Goal: Task Accomplishment & Management: Use online tool/utility

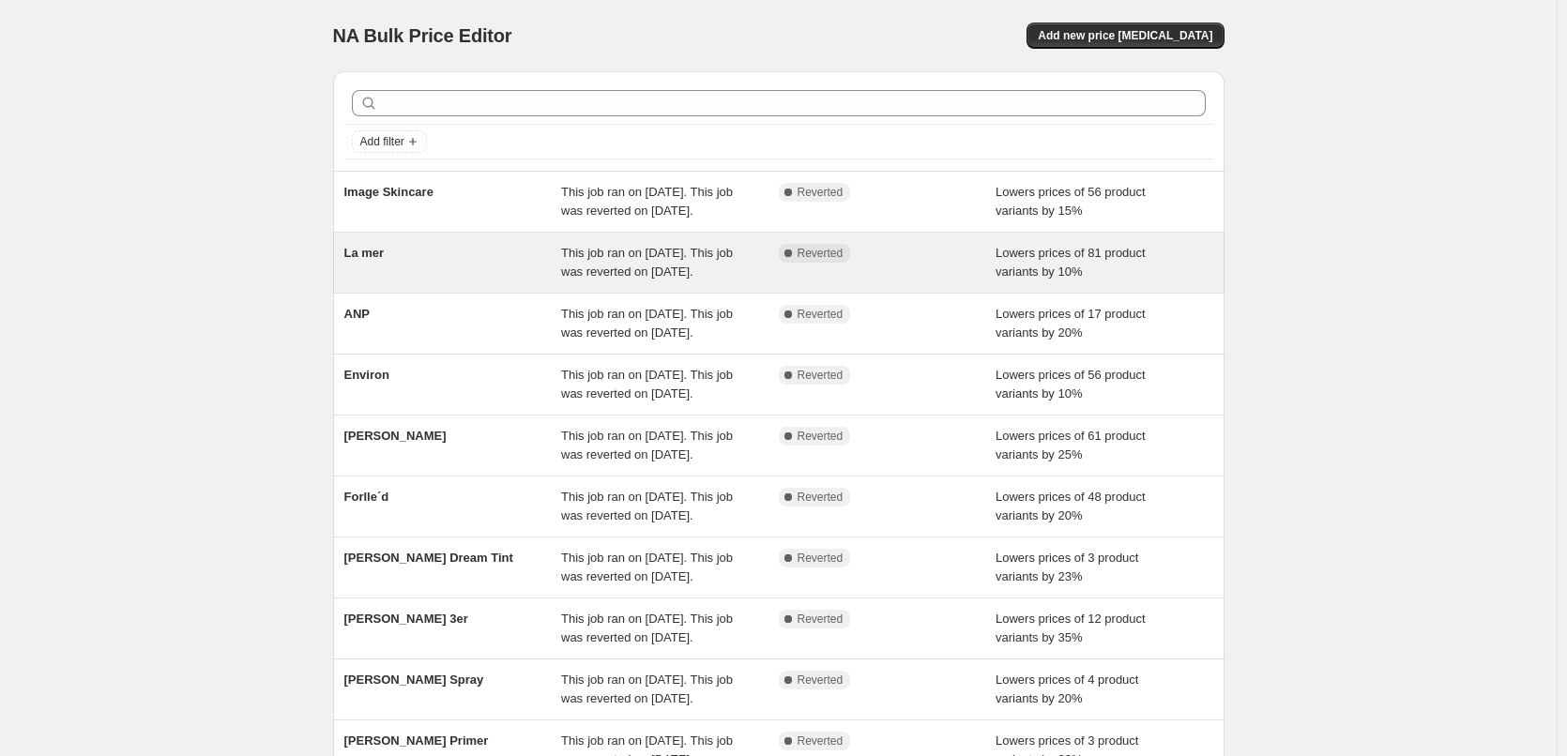
click at [379, 260] on span "La mer" at bounding box center [364, 253] width 40 height 14
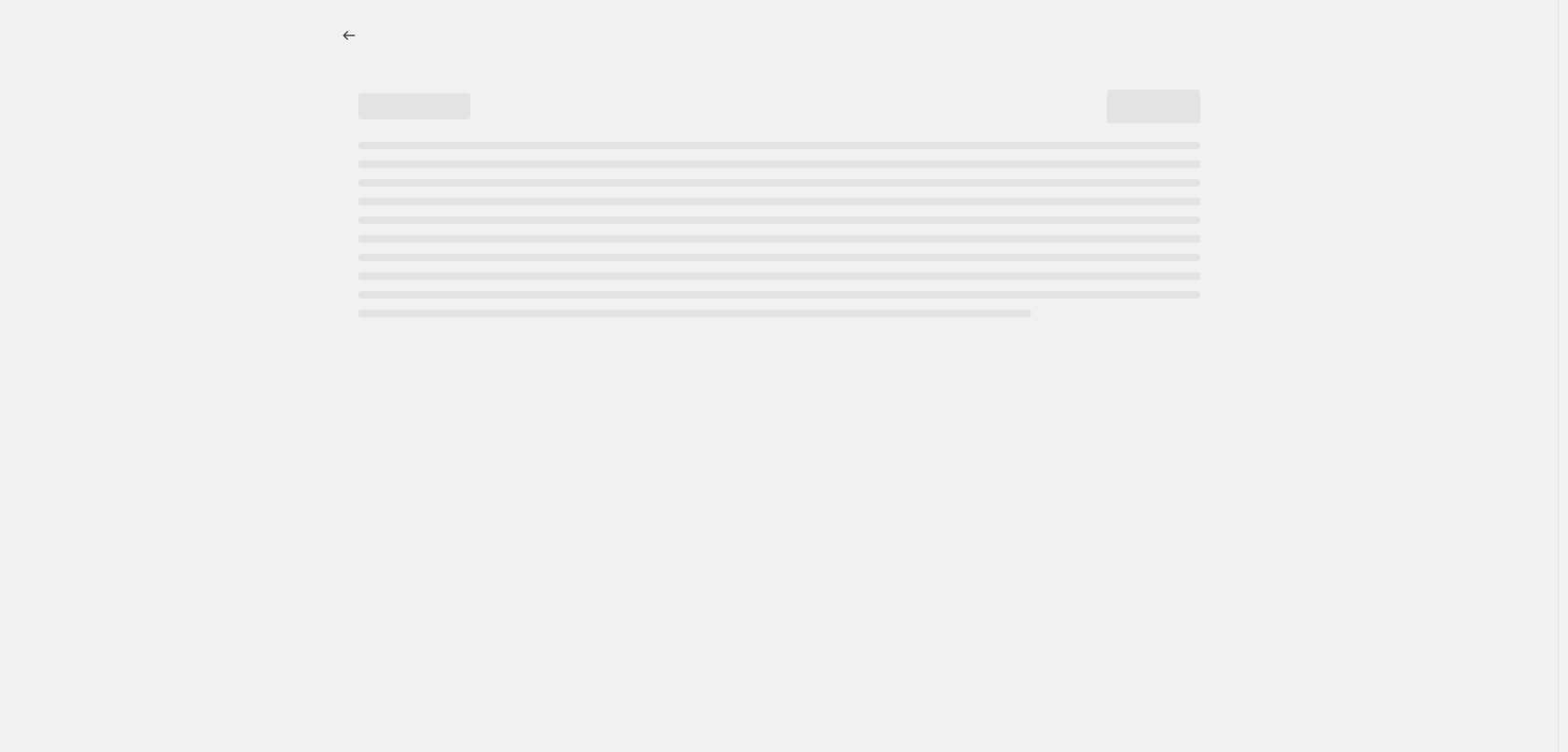
select select "percentage"
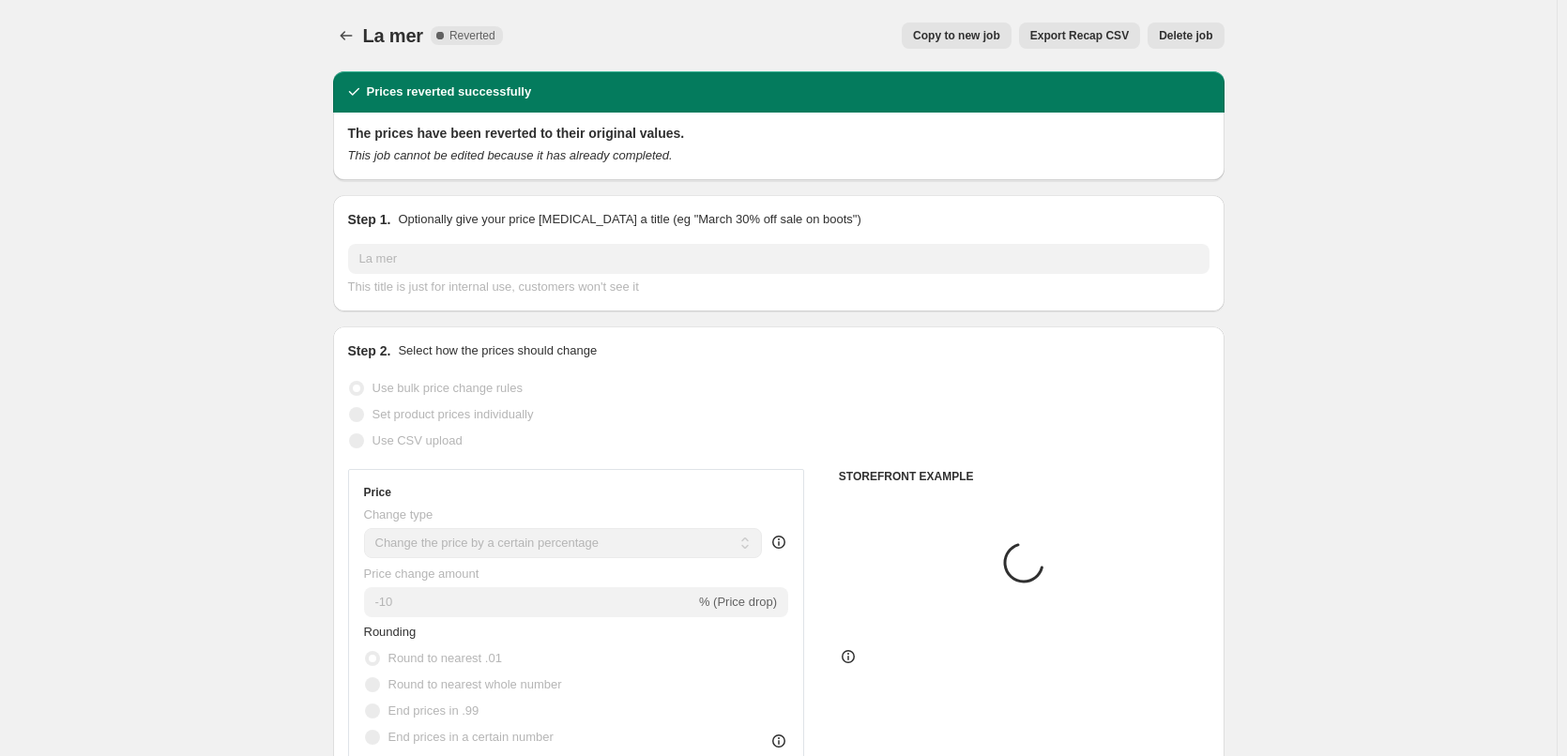
select select "vendor"
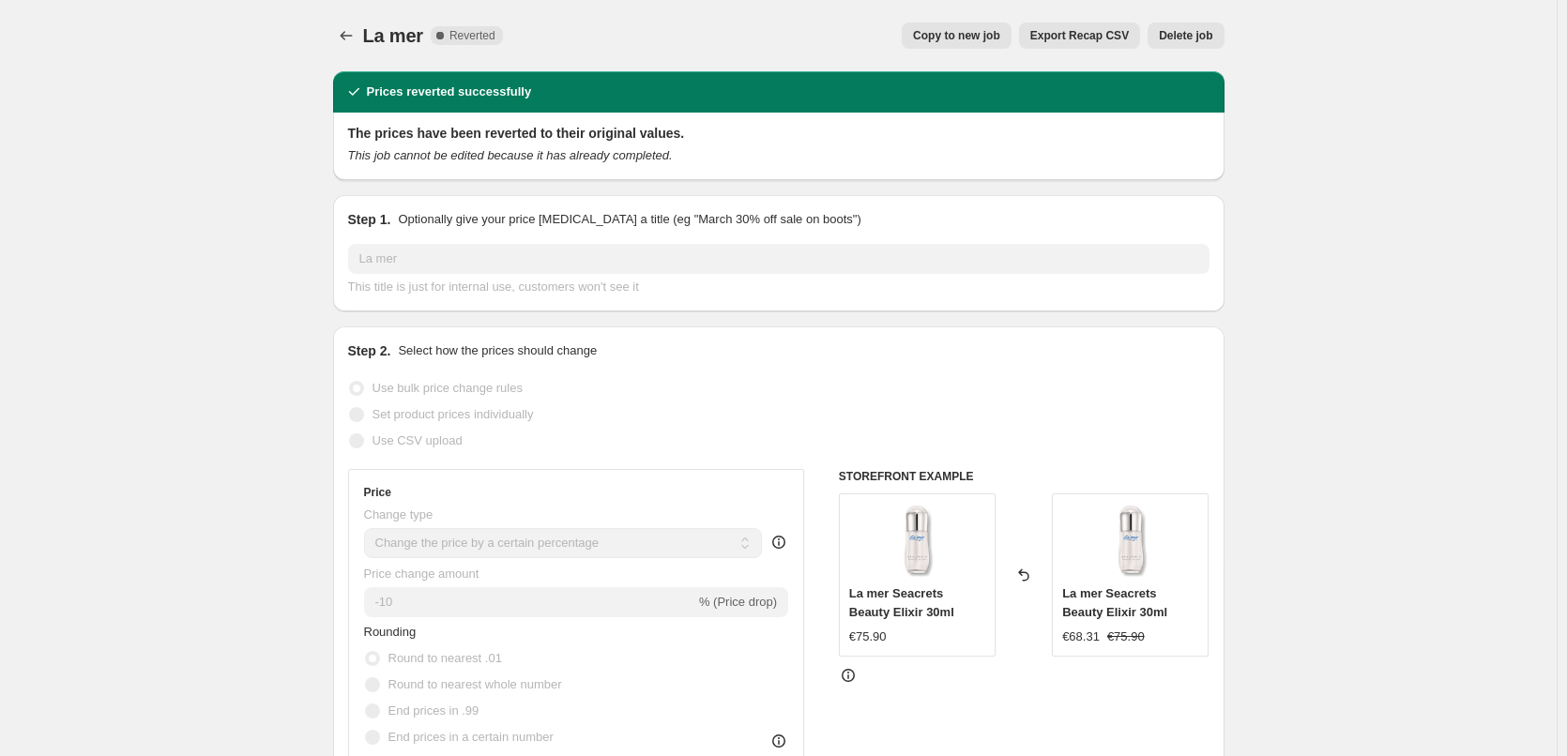
click at [971, 45] on button "Copy to new job" at bounding box center [957, 36] width 110 height 26
select select "percentage"
select select "vendor"
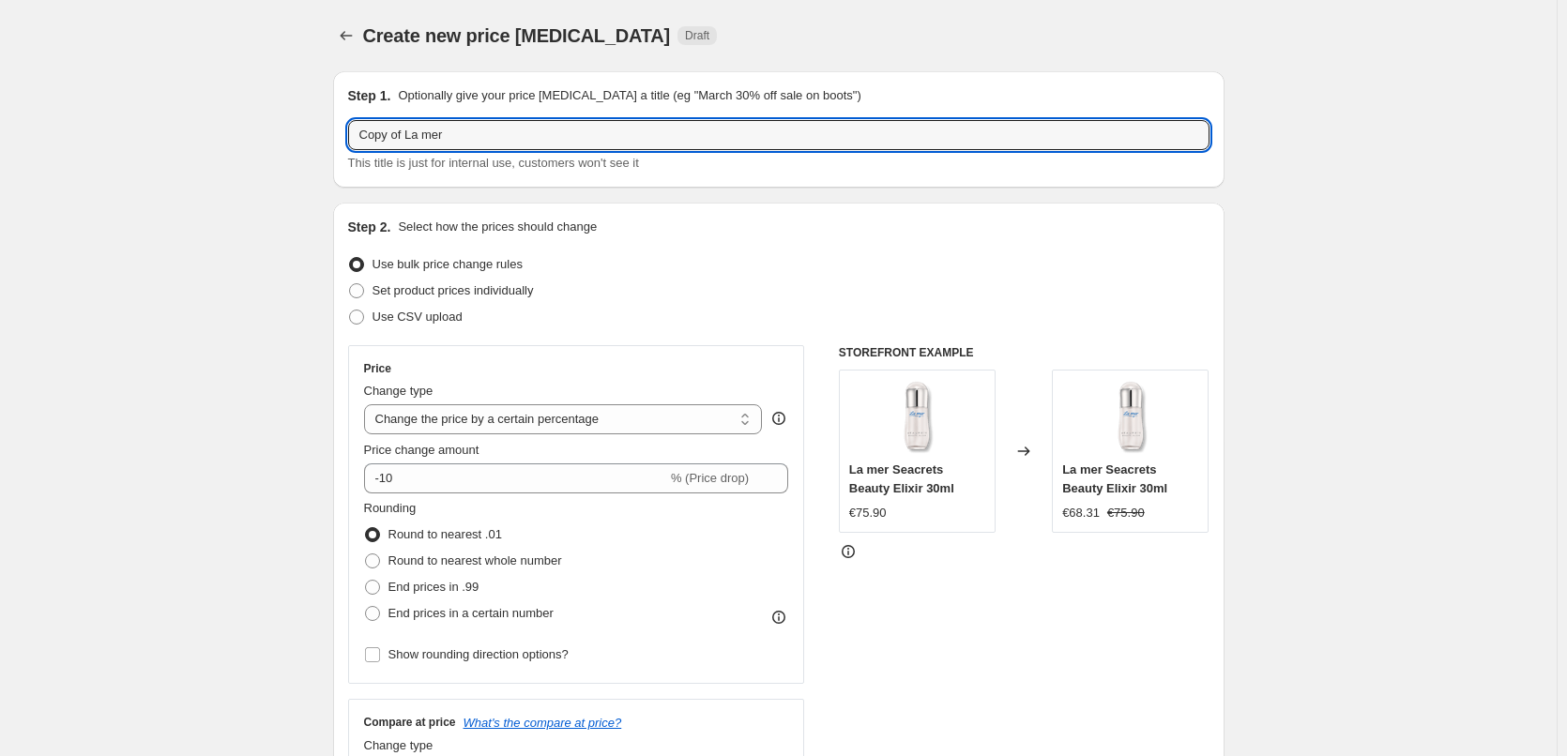
drag, startPoint x: 411, startPoint y: 134, endPoint x: 342, endPoint y: 129, distance: 69.6
click at [342, 129] on div "Step 1. Optionally give your price [MEDICAL_DATA] a title (eg "March 30% off sa…" at bounding box center [778, 129] width 891 height 116
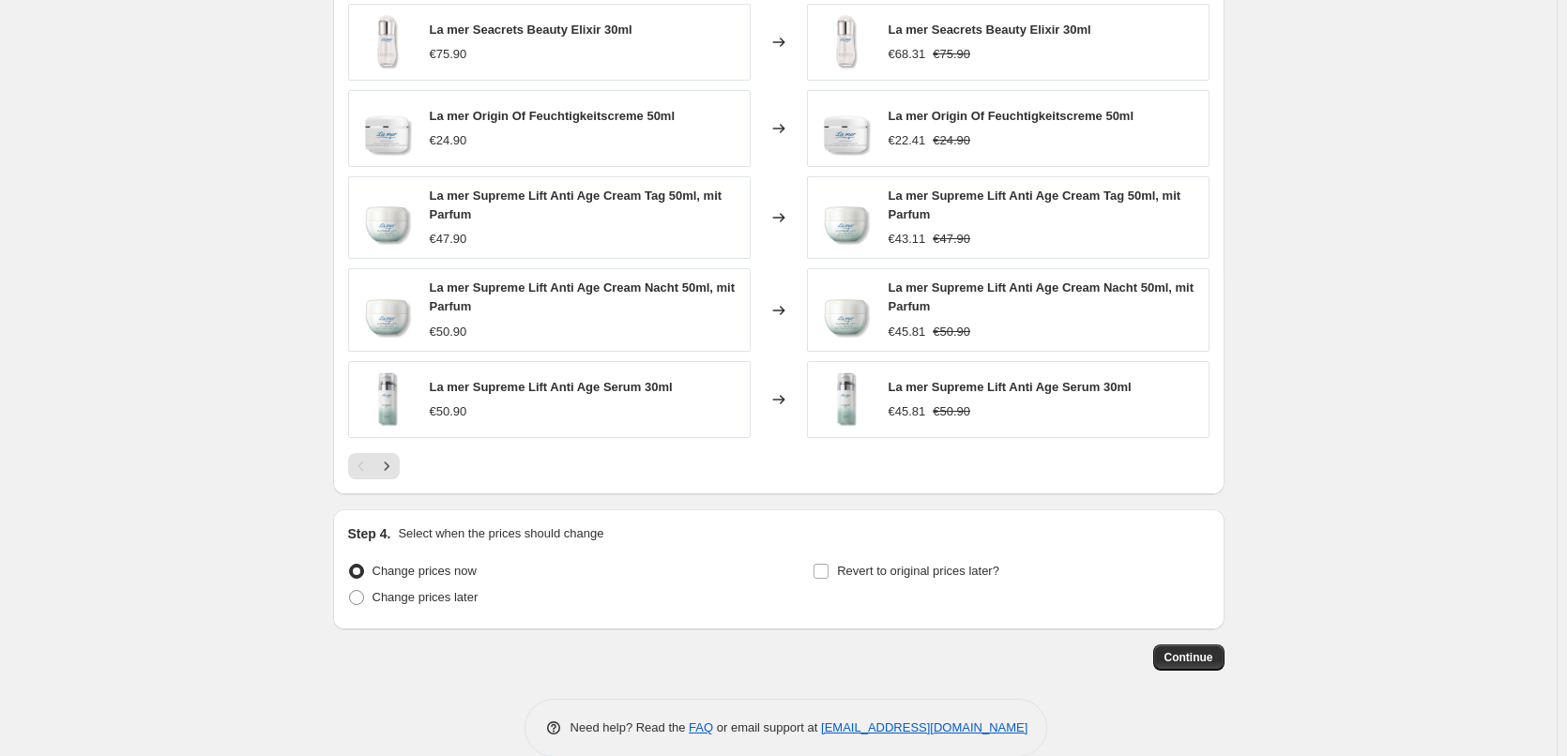
scroll to position [1344, 0]
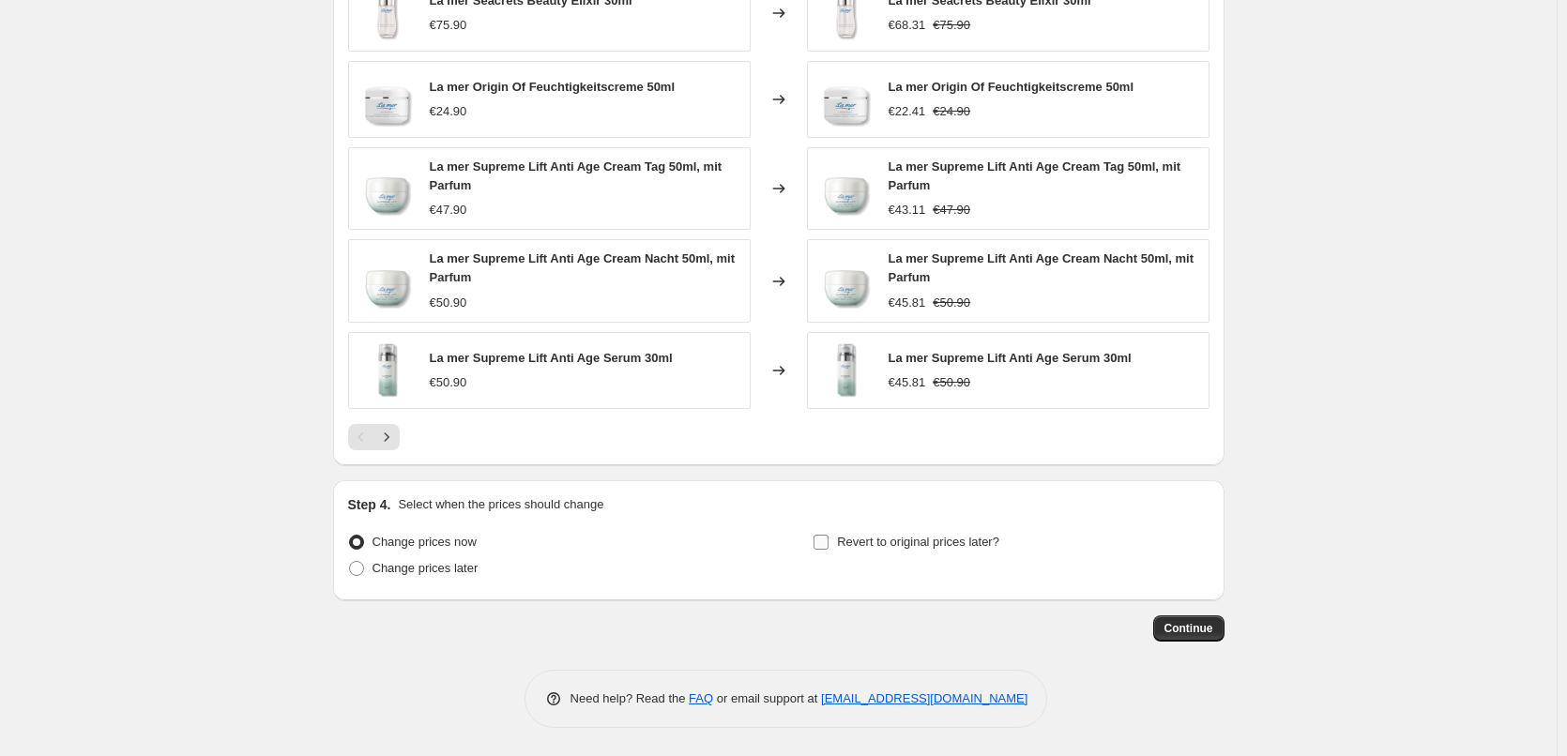
type input "La mer"
click at [865, 541] on span "Revert to original prices later?" at bounding box center [918, 542] width 162 height 14
click at [829, 541] on input "Revert to original prices later?" at bounding box center [820, 542] width 15 height 15
checkbox input "true"
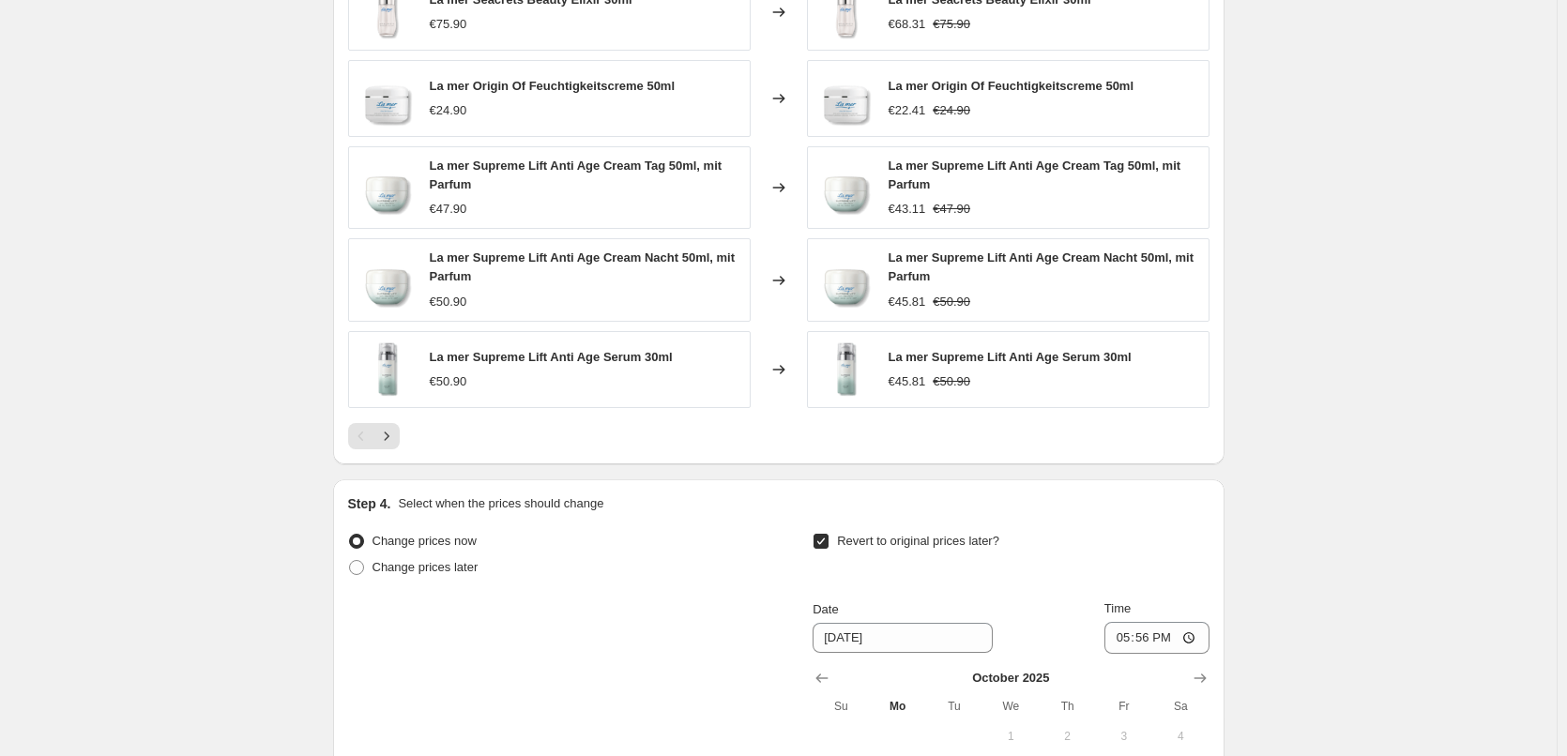
scroll to position [1665, 0]
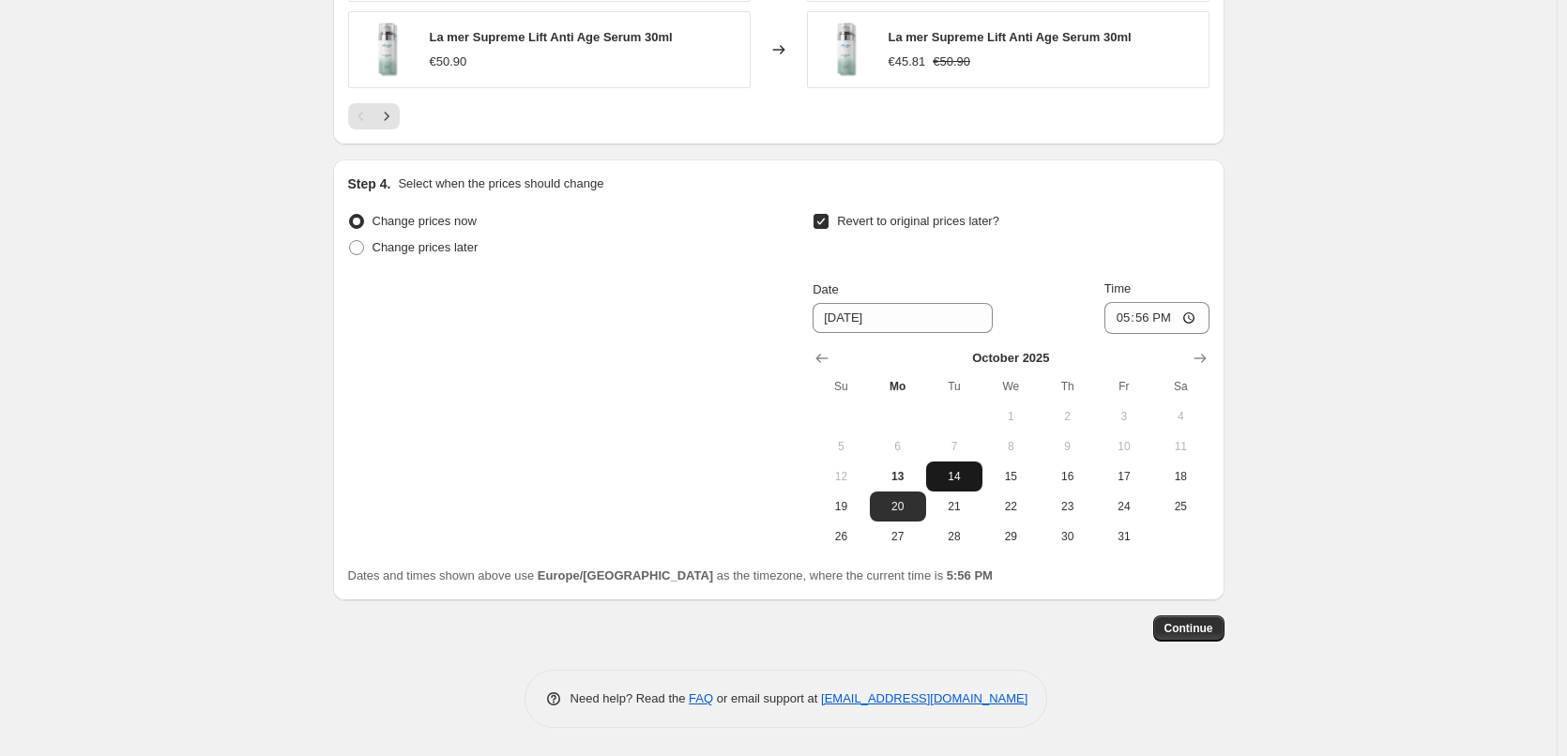
click at [962, 476] on span "14" at bounding box center [954, 476] width 41 height 15
type input "[DATE]"
click at [1130, 322] on input "17:56" at bounding box center [1156, 318] width 105 height 32
click at [1197, 316] on input "15:00" at bounding box center [1156, 318] width 105 height 32
type input "03:00"
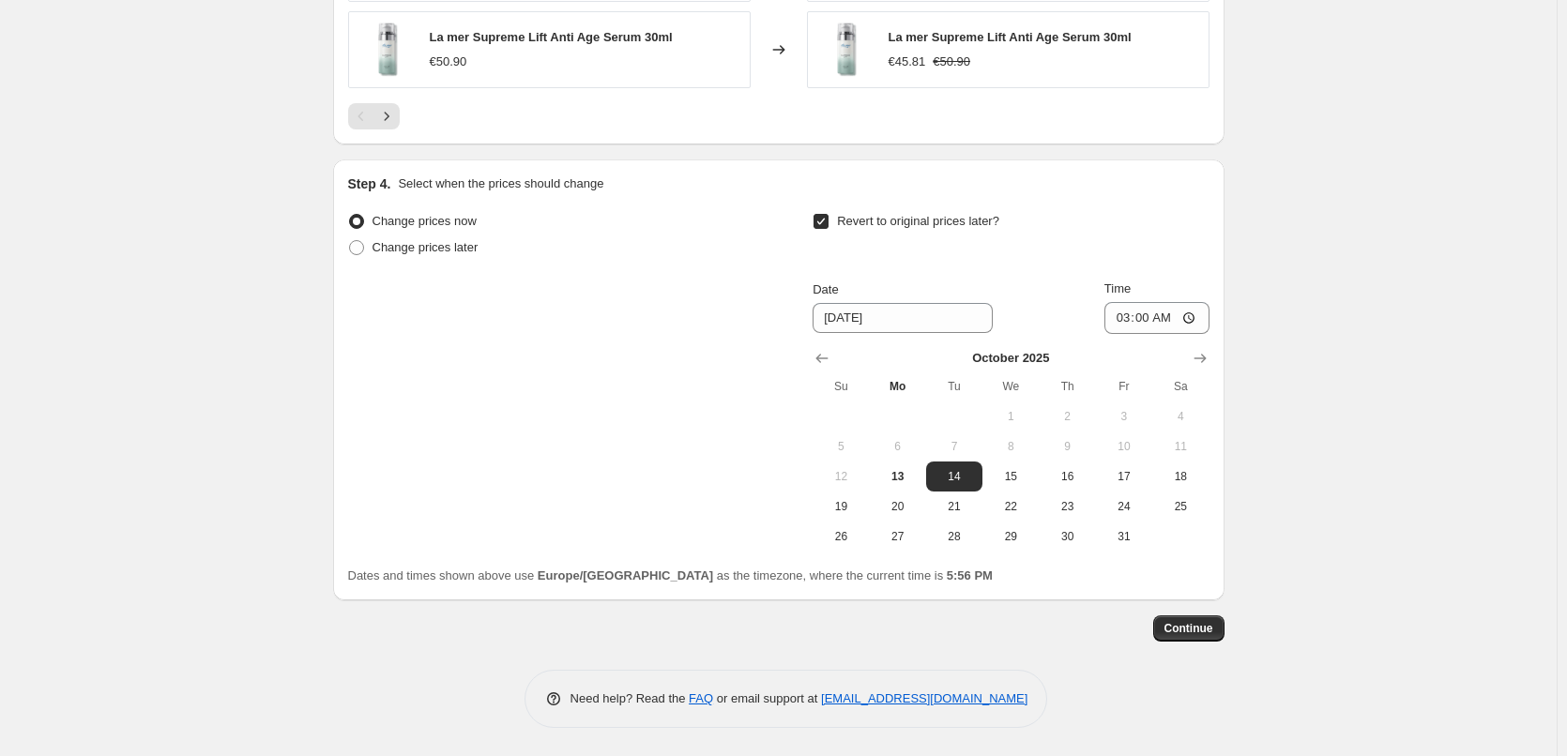
click at [1198, 636] on span "Continue" at bounding box center [1188, 628] width 49 height 15
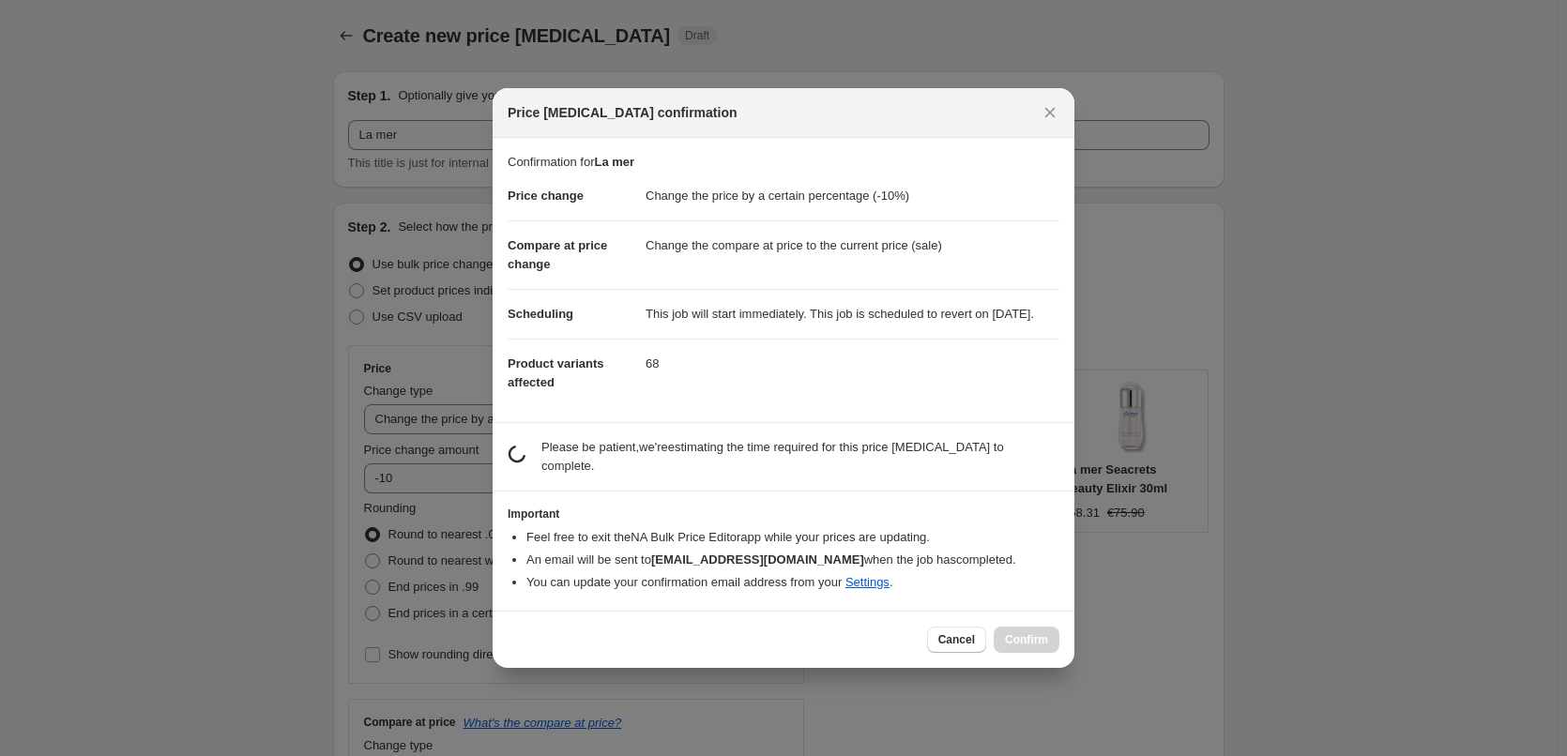
scroll to position [0, 0]
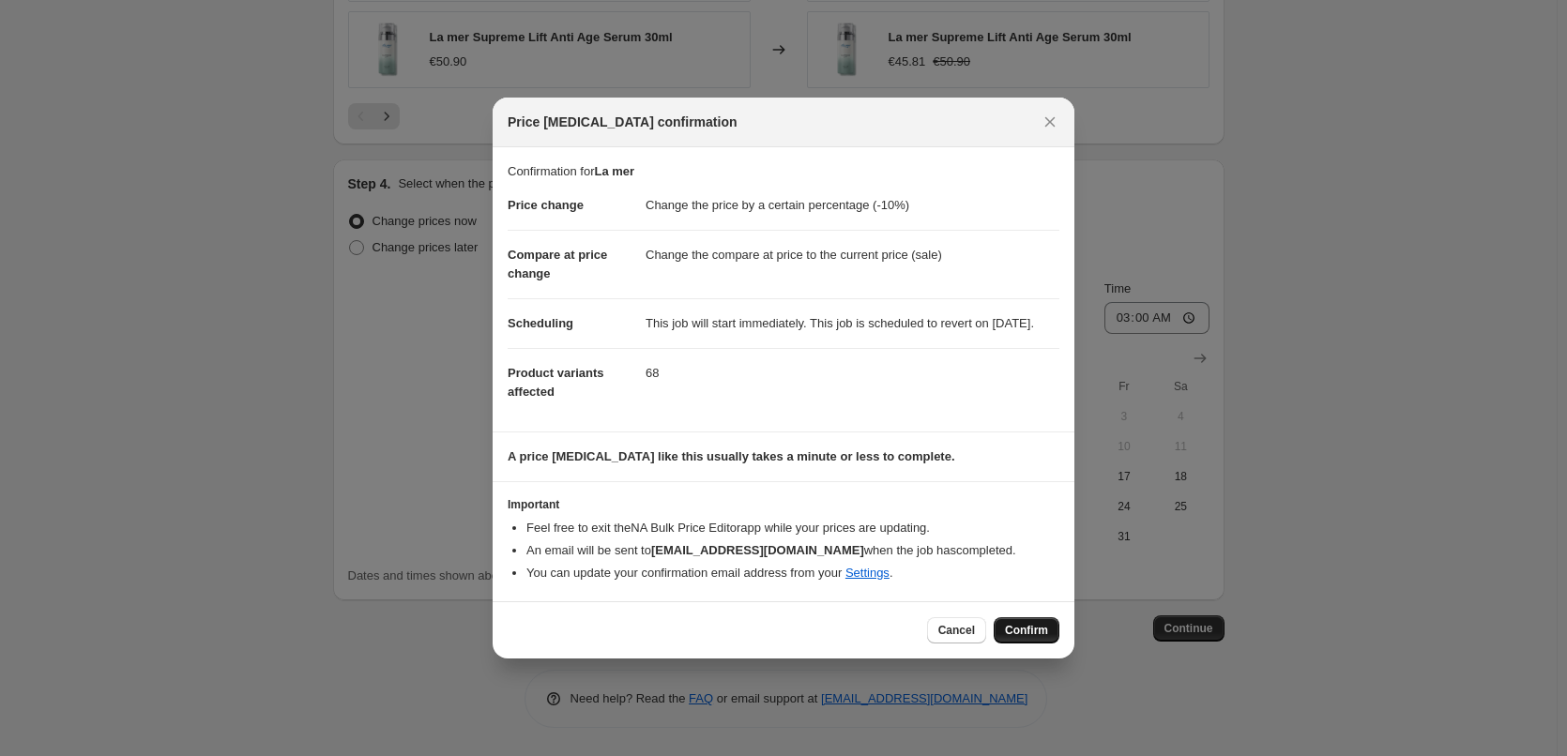
click at [1027, 633] on span "Confirm" at bounding box center [1026, 630] width 43 height 15
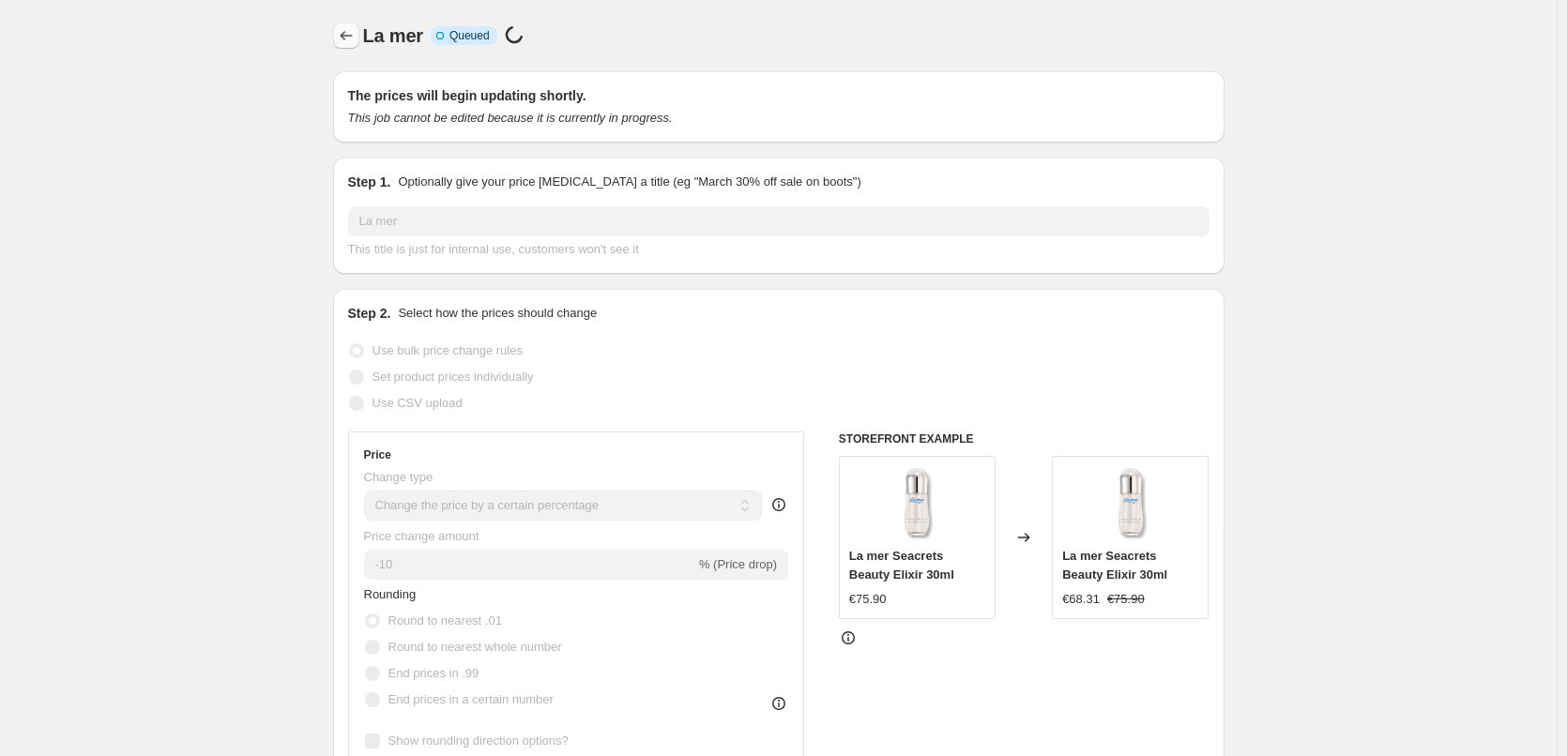
click at [339, 30] on button "Price change jobs" at bounding box center [346, 36] width 26 height 26
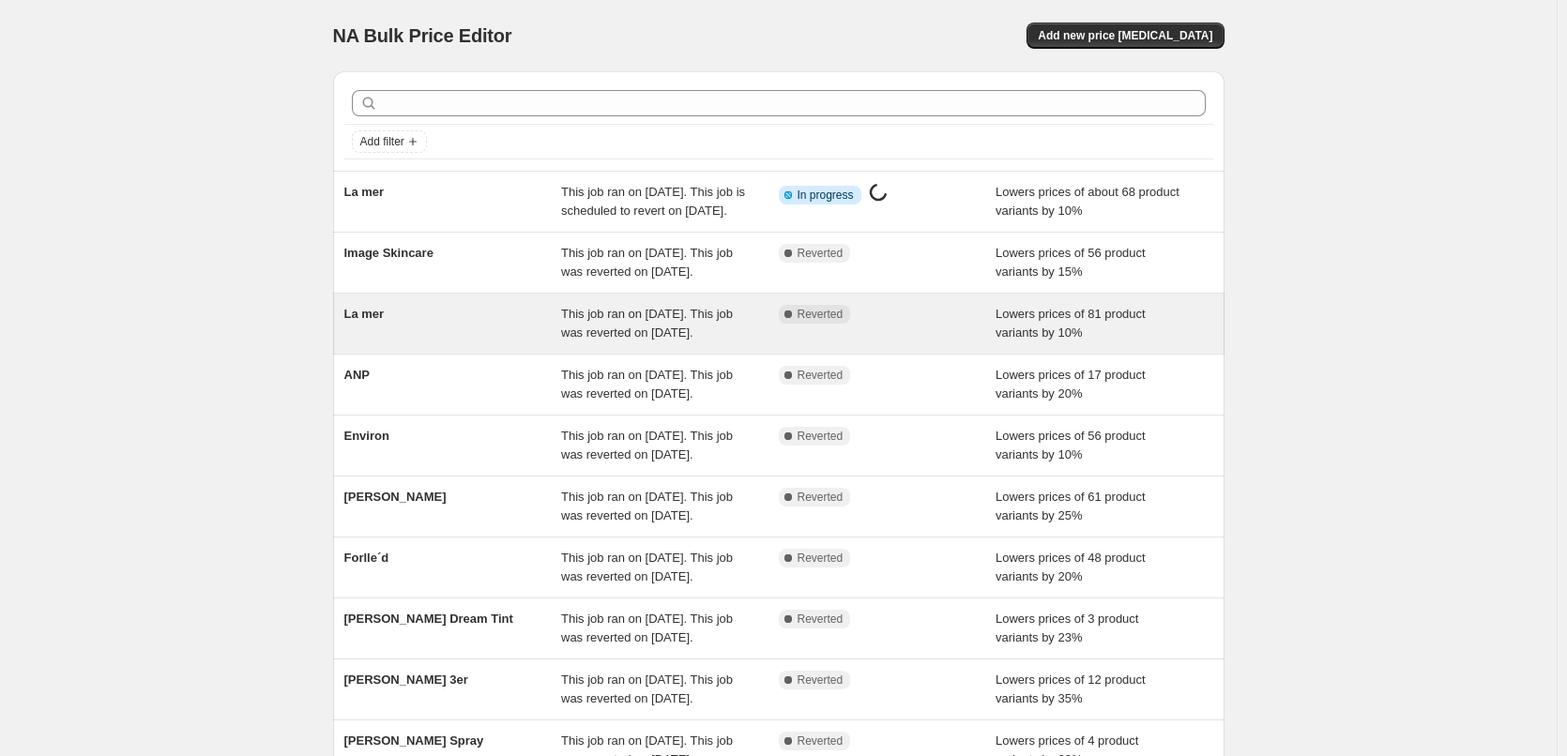
click at [371, 342] on div "La mer" at bounding box center [453, 324] width 218 height 38
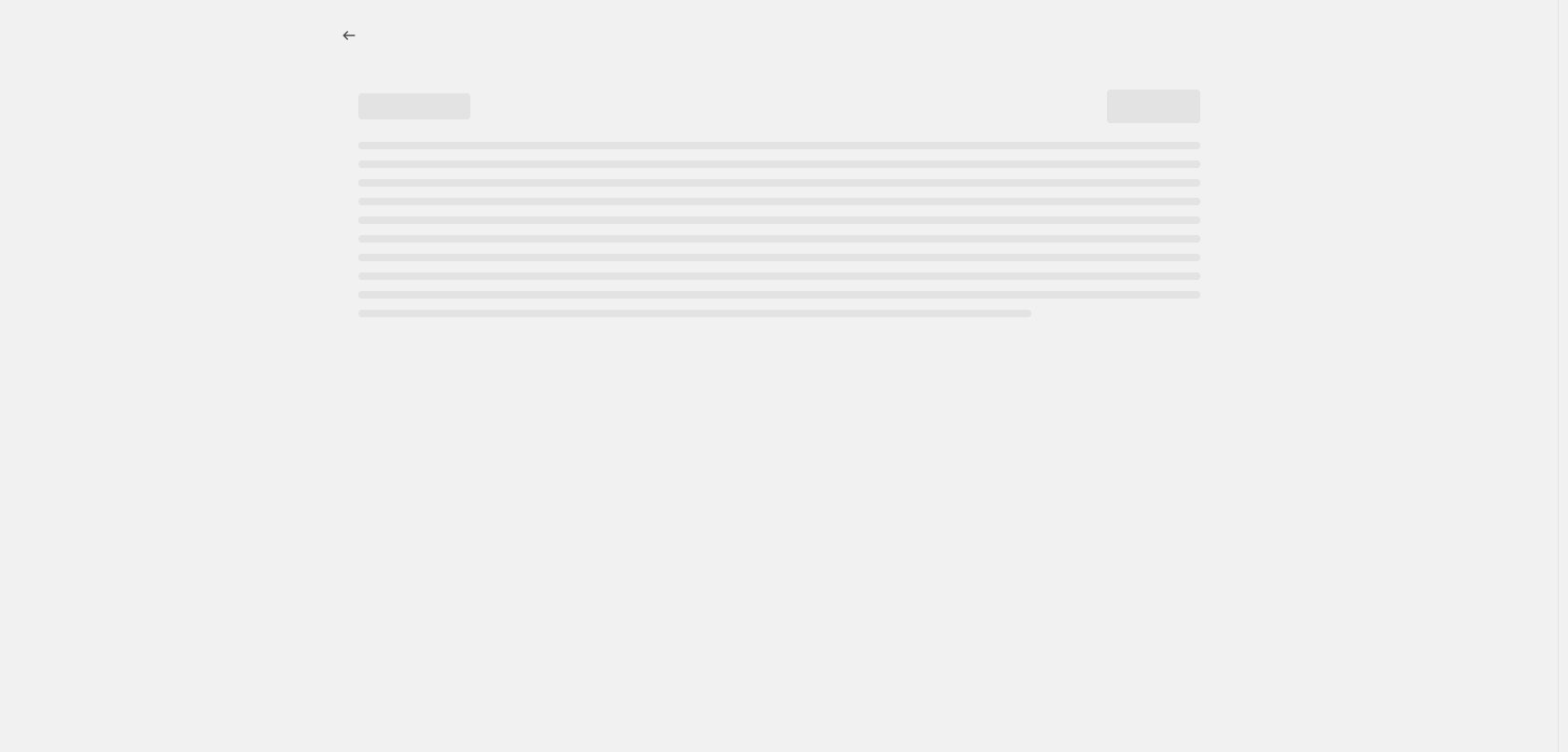
select select "percentage"
select select "vendor"
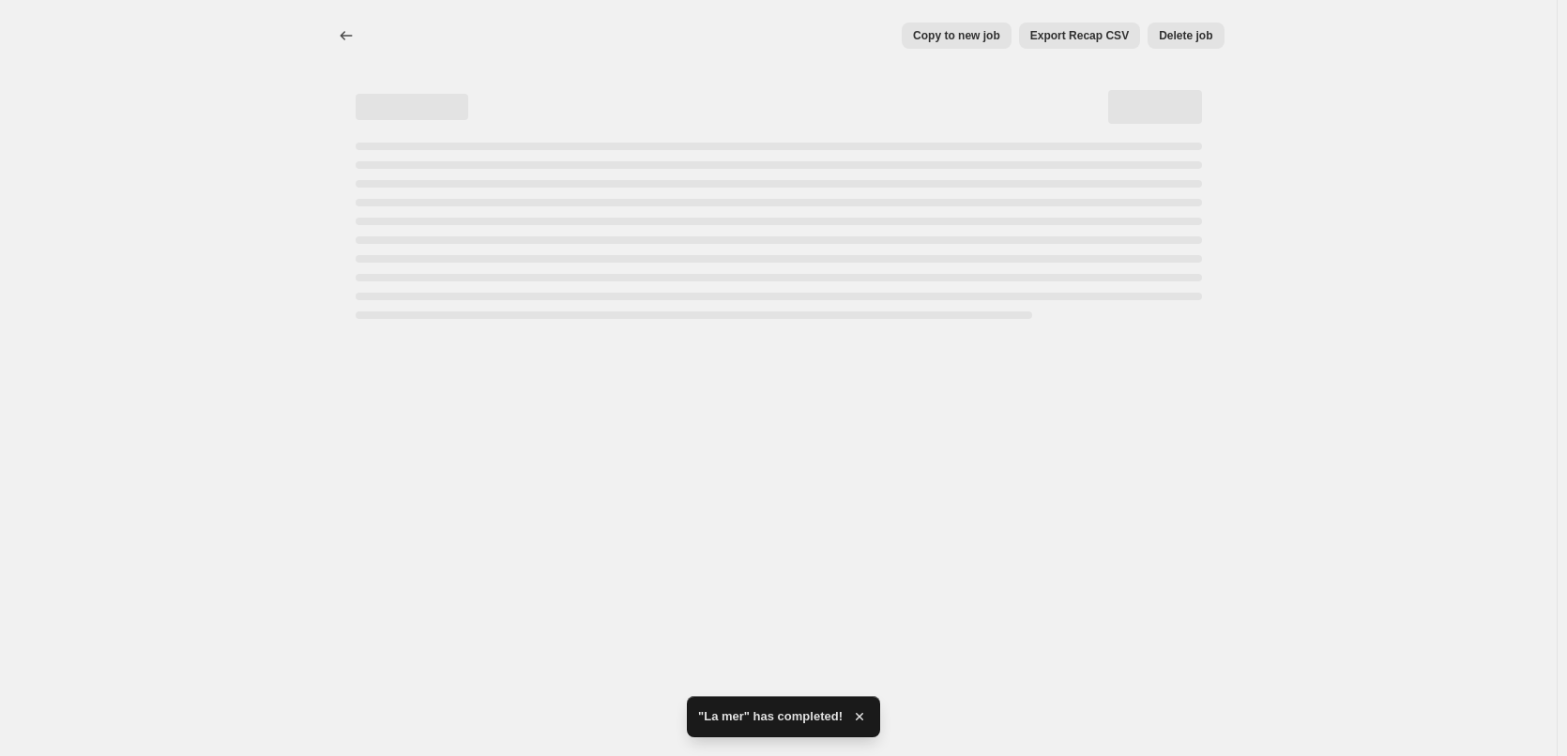
select select "percentage"
select select "vendor"
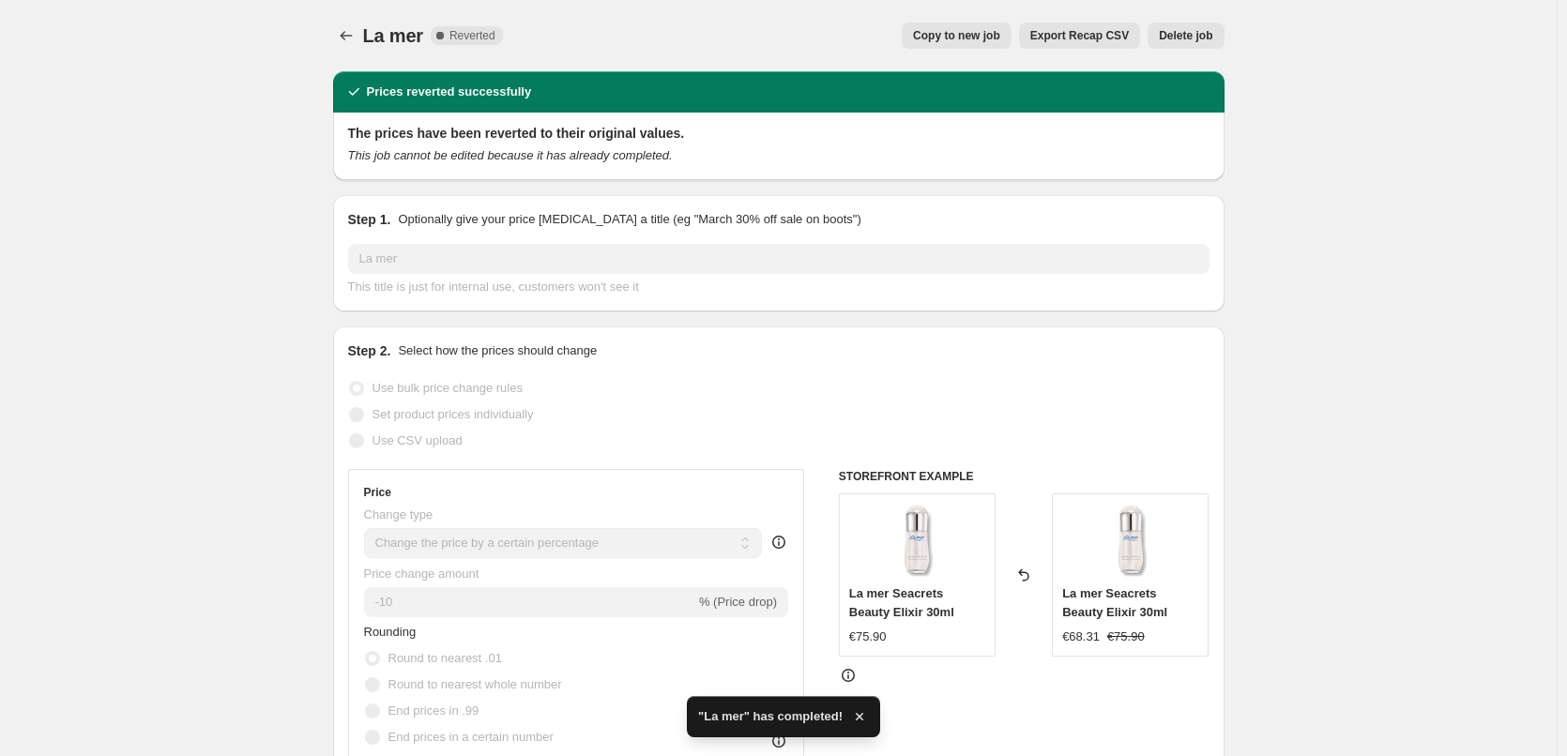
click at [1167, 36] on span "Delete job" at bounding box center [1185, 35] width 53 height 15
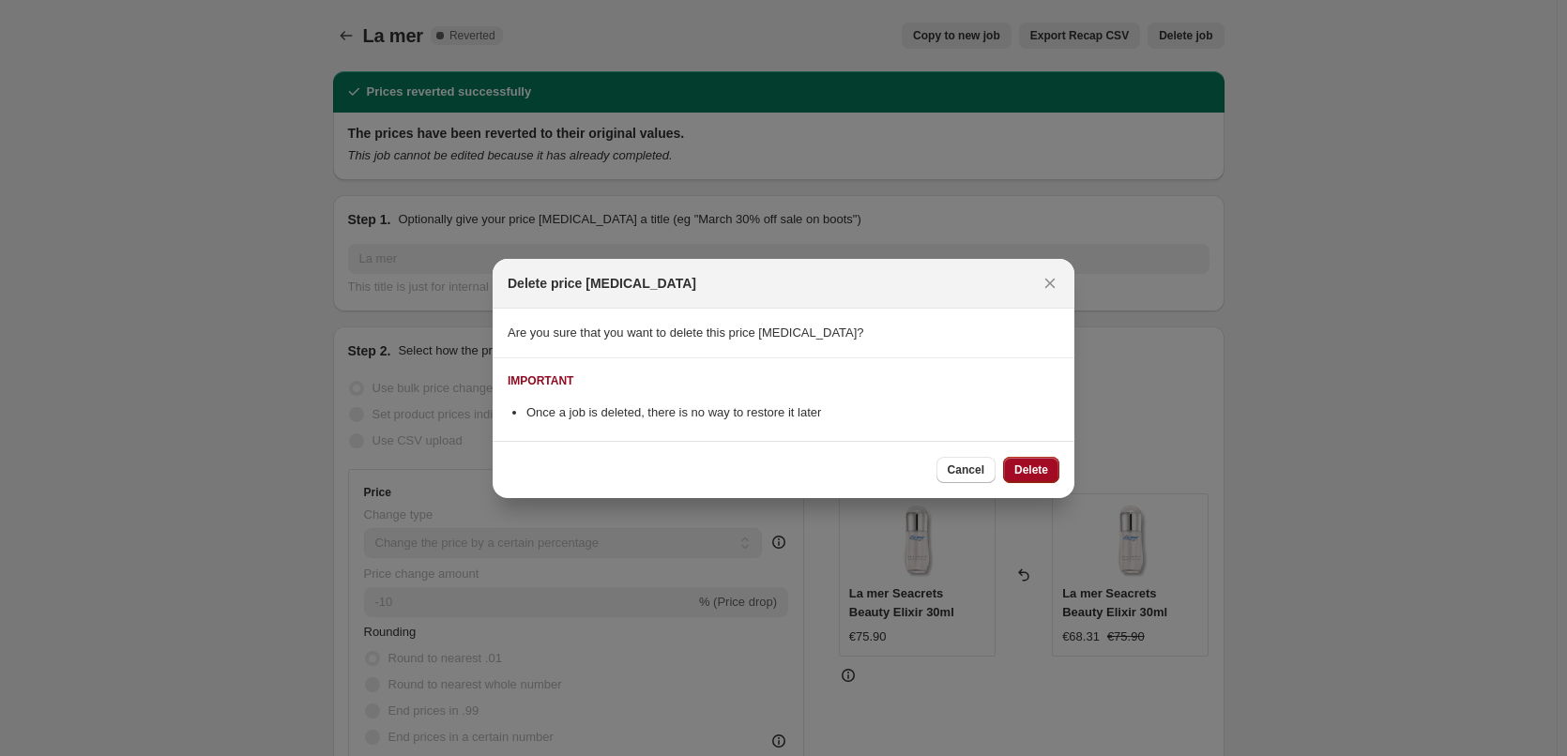
click at [1007, 480] on button "Delete" at bounding box center [1031, 470] width 56 height 26
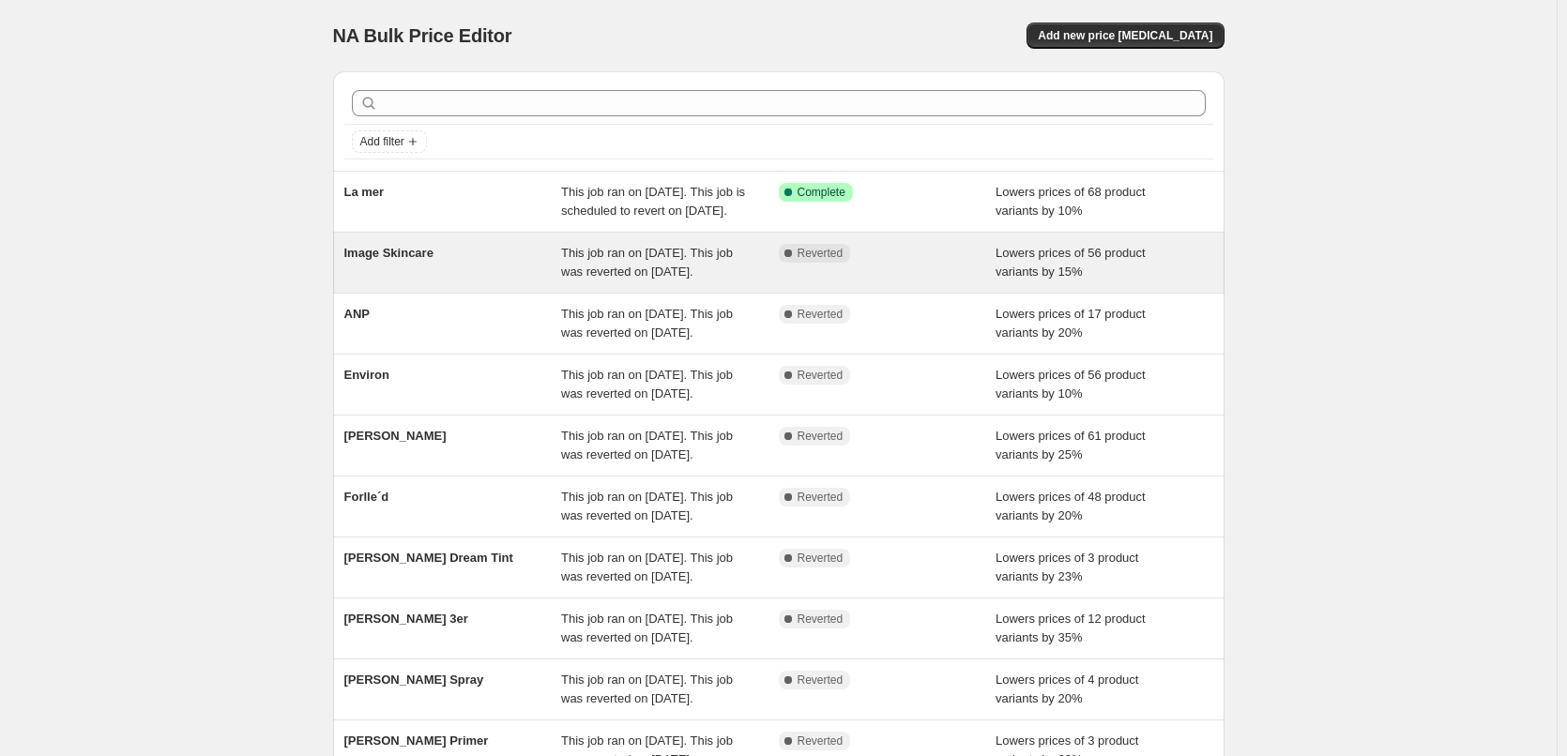
click at [515, 266] on div "Image Skincare" at bounding box center [453, 263] width 218 height 38
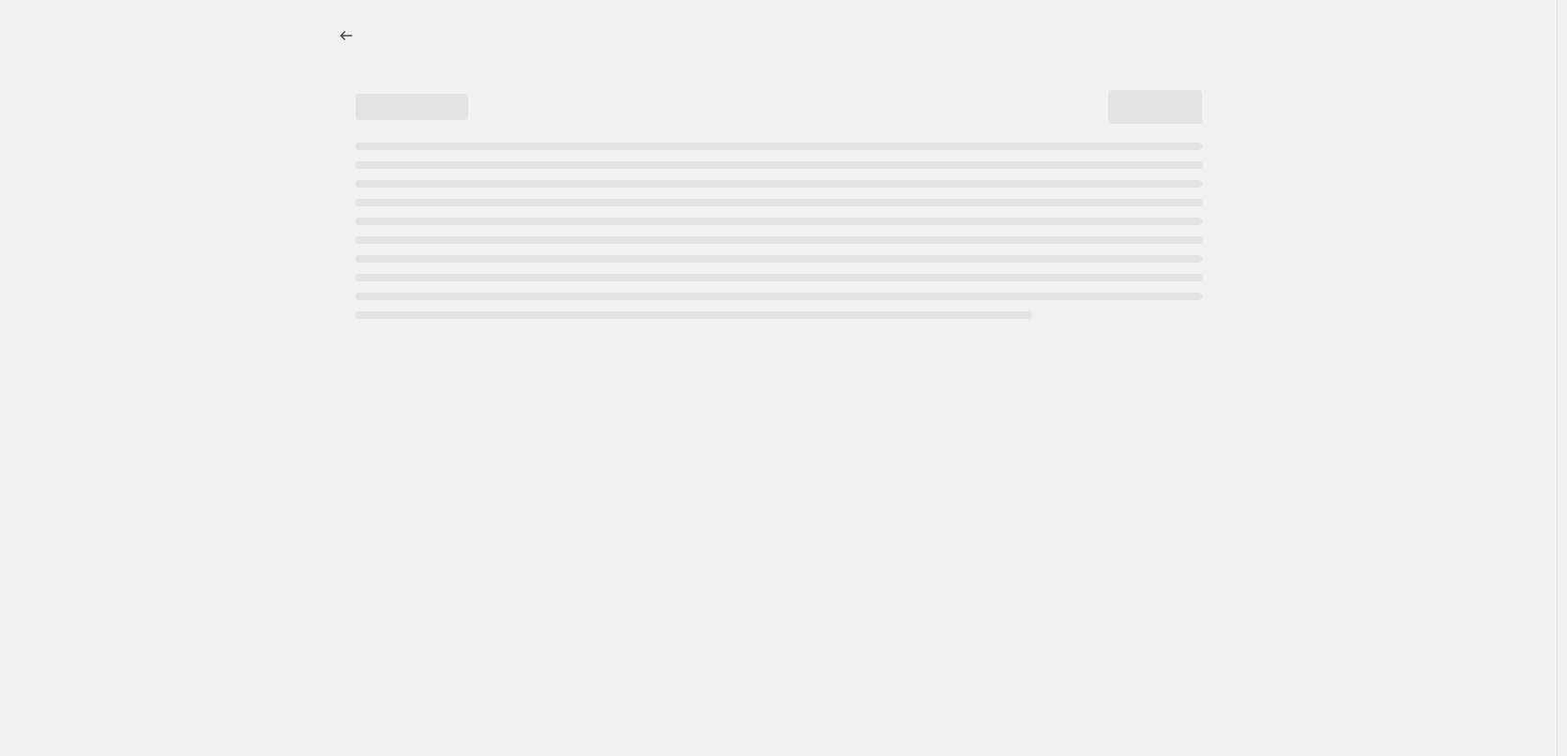
select select "percentage"
select select "remove"
select select "vendor"
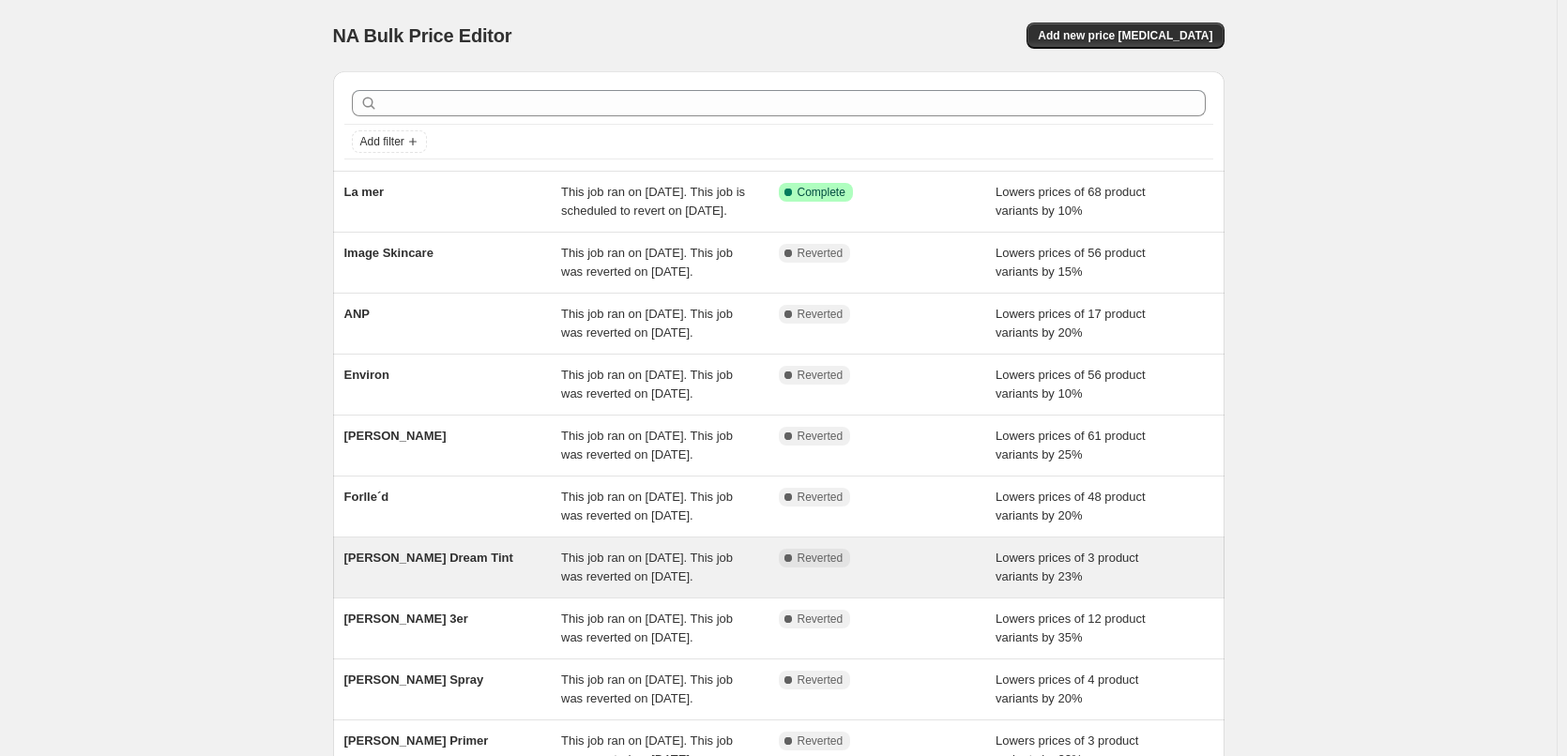
click at [476, 586] on div "[PERSON_NAME] Dream Tint" at bounding box center [453, 568] width 218 height 38
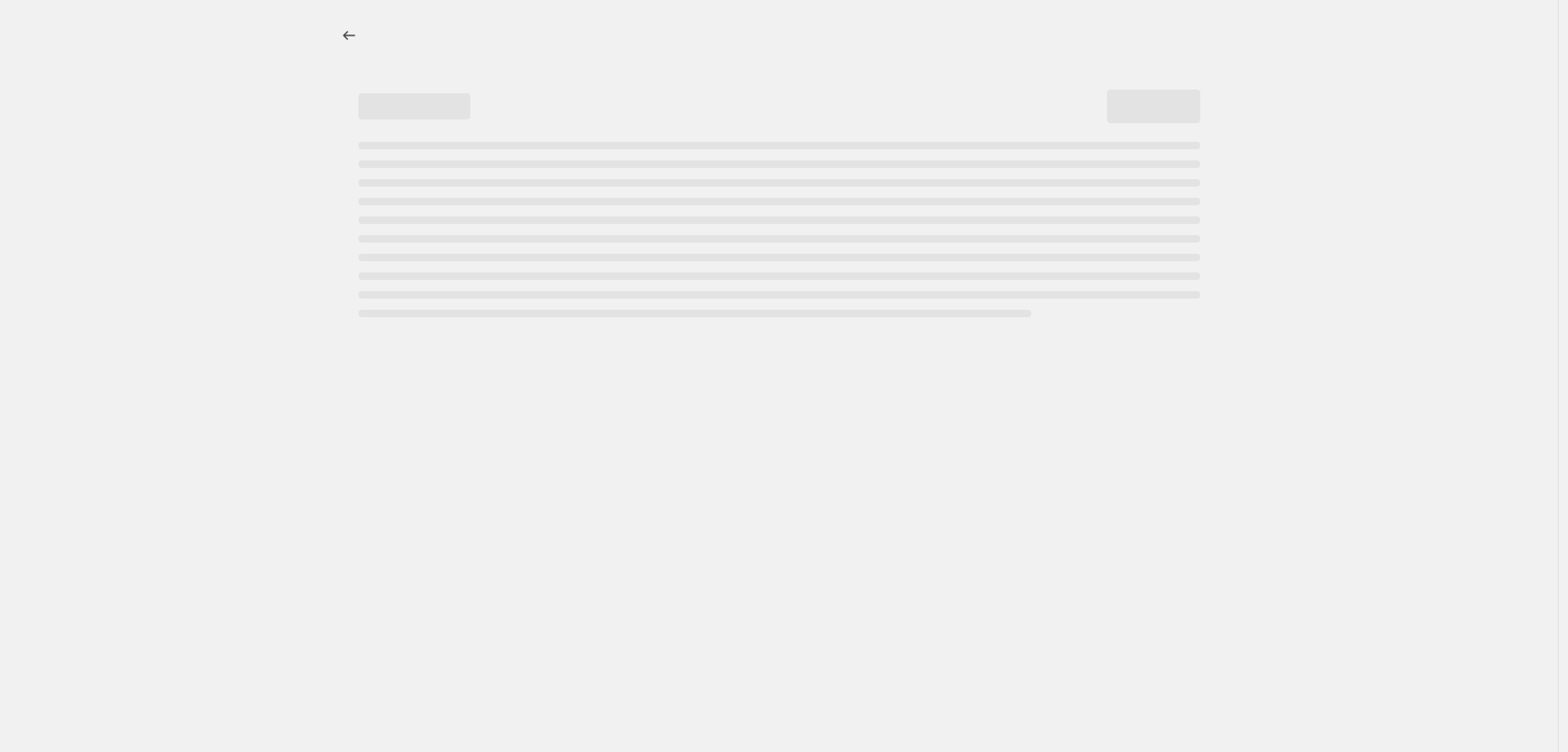
select select "percentage"
select select "vendor"
select select "tag"
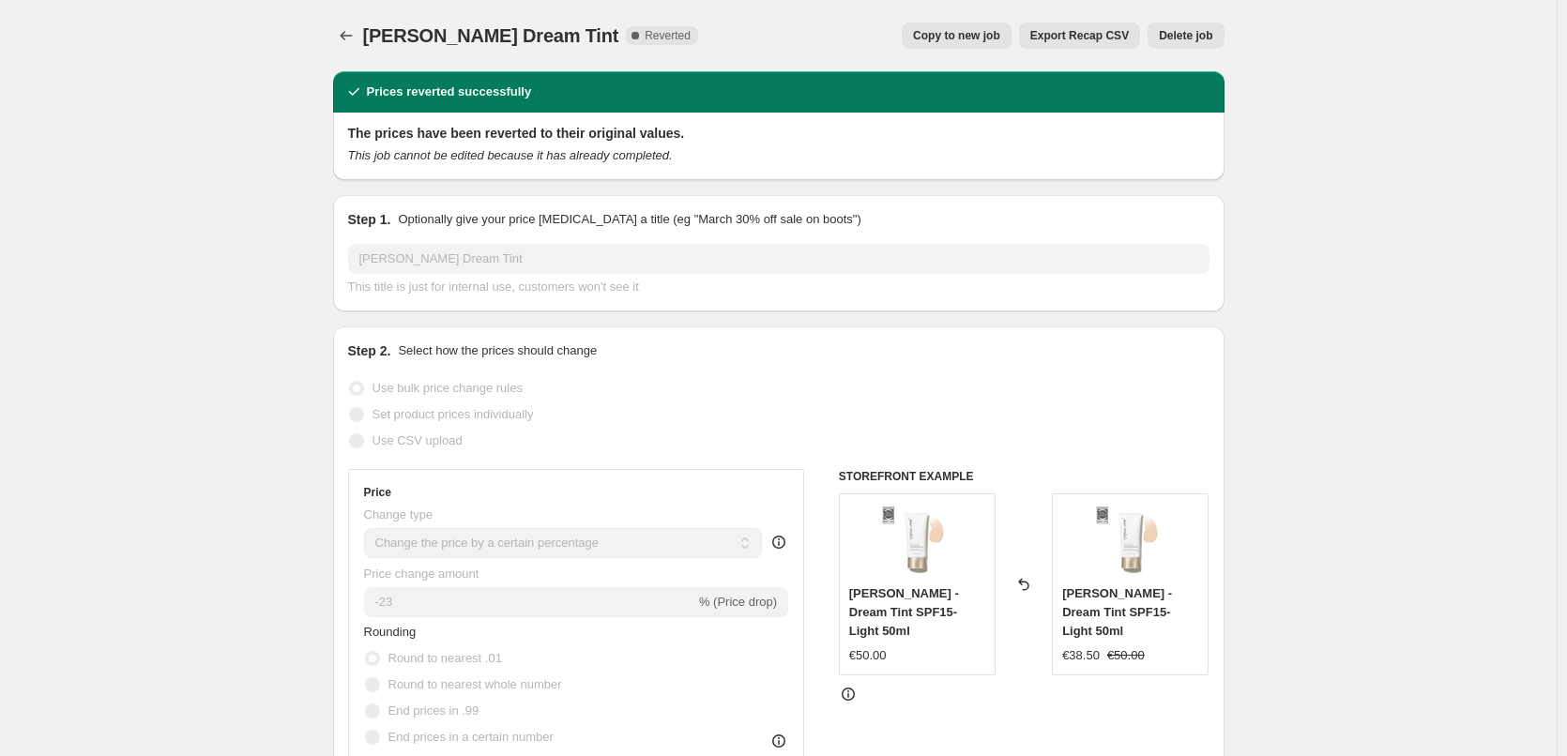
click at [977, 32] on span "Copy to new job" at bounding box center [956, 35] width 87 height 15
select select "percentage"
select select "vendor"
select select "tag"
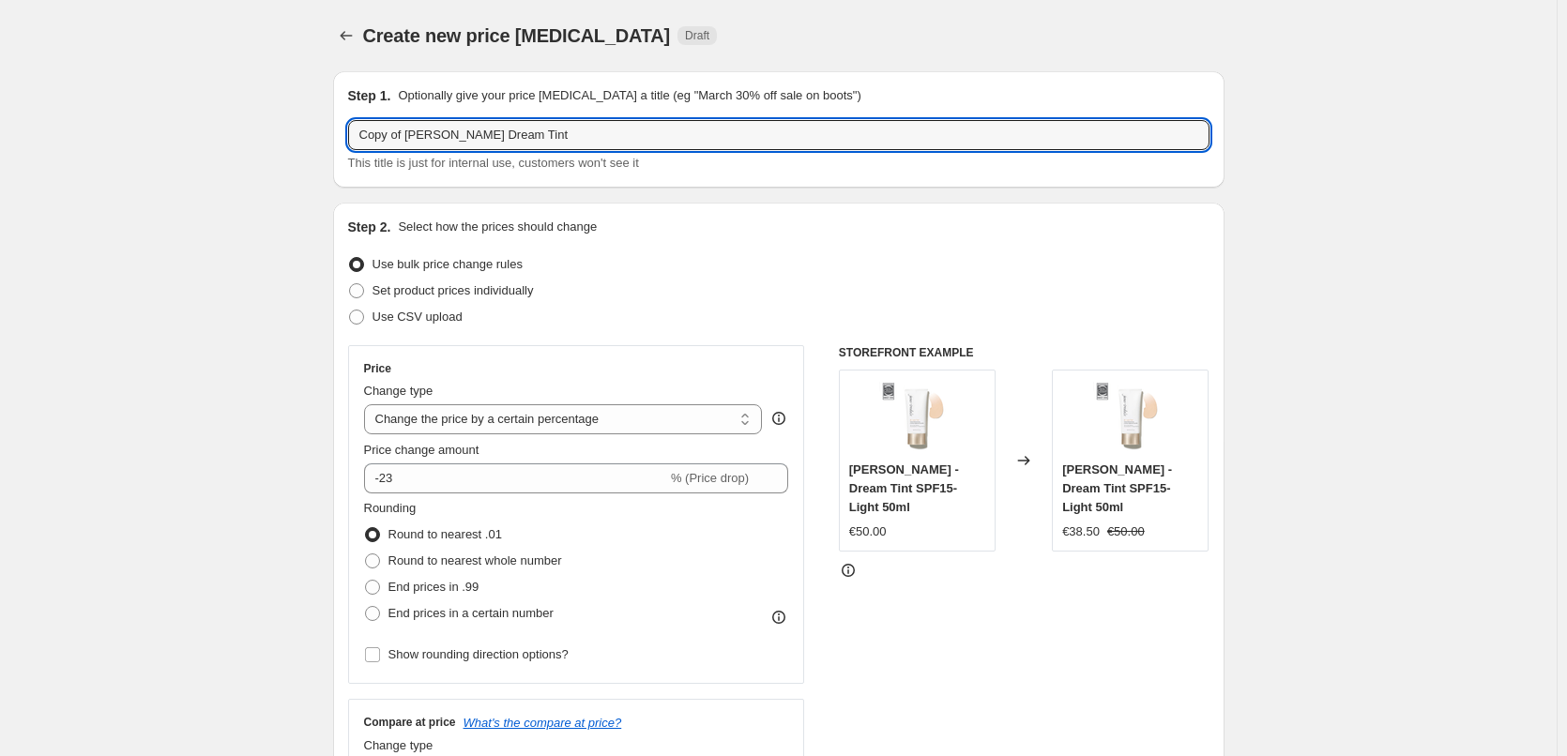
drag, startPoint x: 405, startPoint y: 136, endPoint x: 341, endPoint y: 141, distance: 64.9
click at [337, 139] on div "Step 1. Optionally give your price [MEDICAL_DATA] a title (eg "March 30% off sa…" at bounding box center [778, 129] width 891 height 116
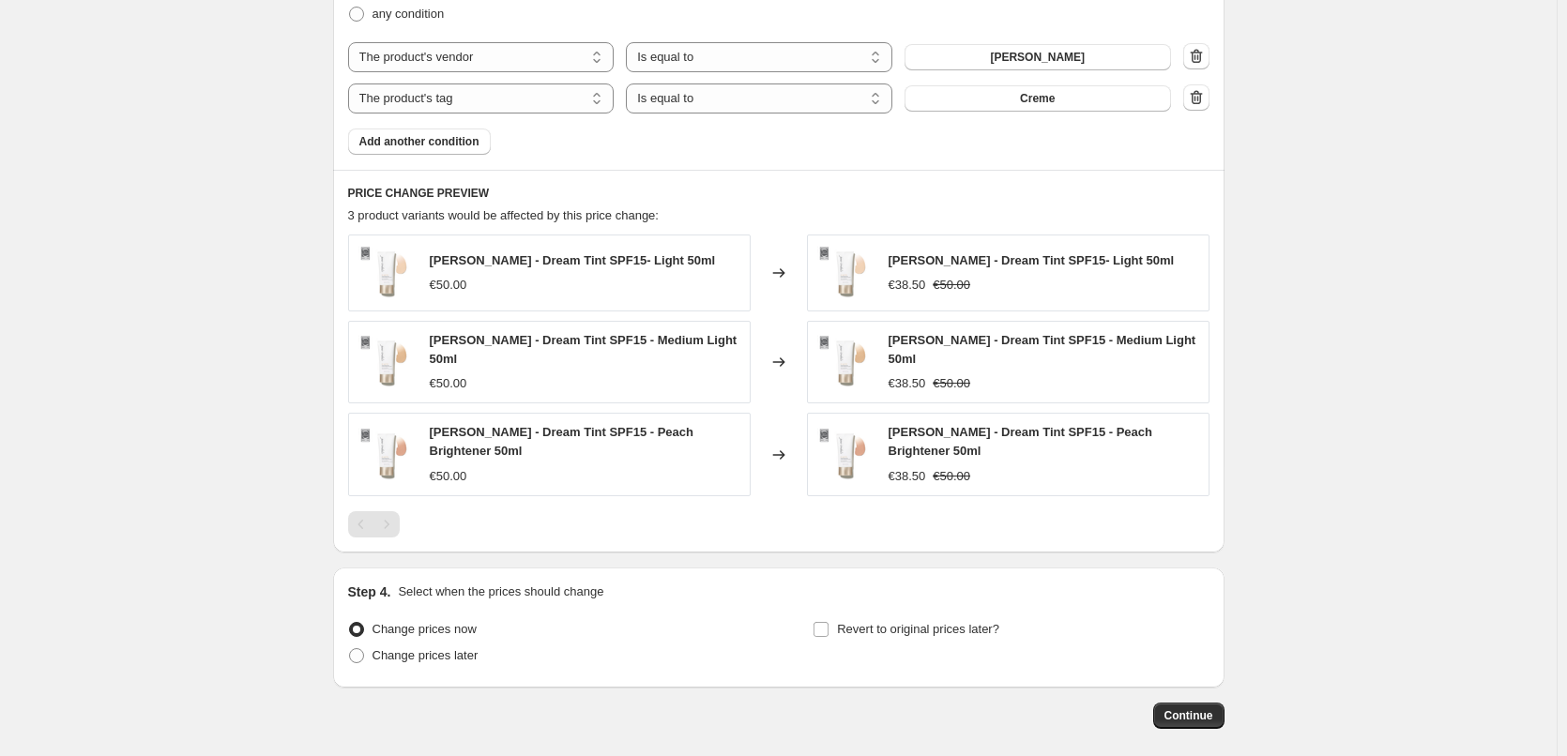
scroll to position [1206, 0]
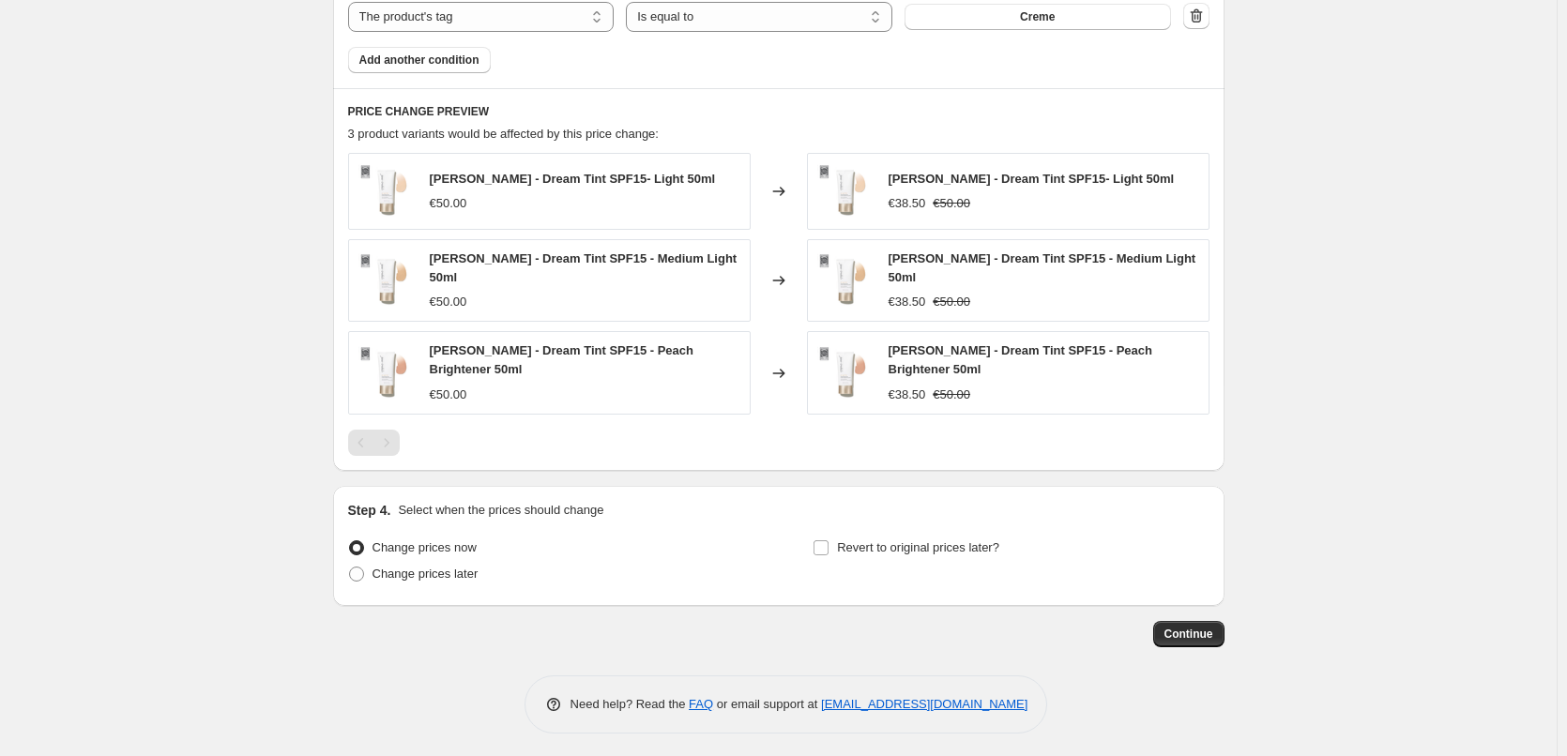
type input "[PERSON_NAME] Dream Tint"
click at [815, 541] on div "Change prices now Change prices later Revert to original prices later?" at bounding box center [778, 563] width 861 height 56
click at [822, 546] on input "Revert to original prices later?" at bounding box center [820, 547] width 15 height 15
checkbox input "true"
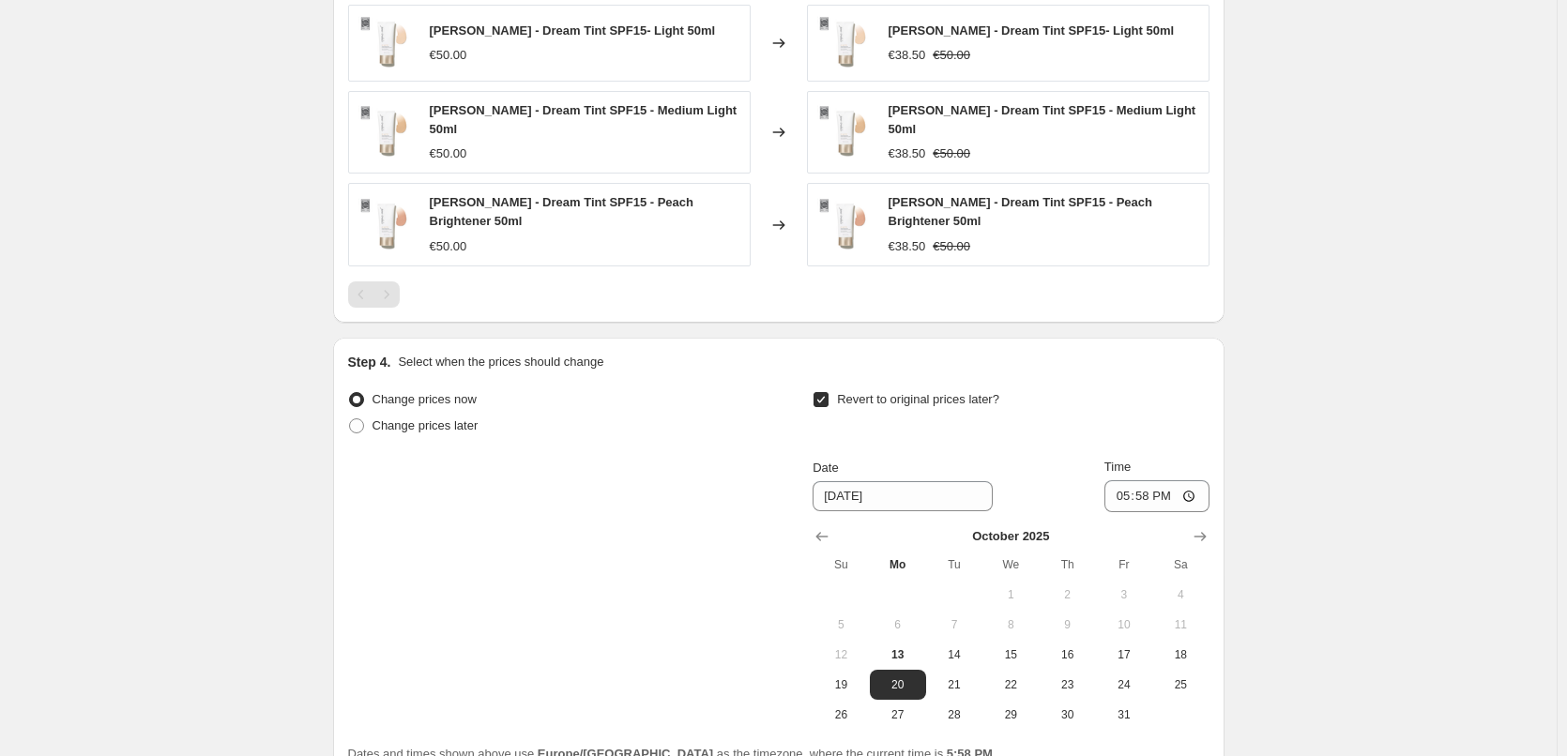
scroll to position [1393, 0]
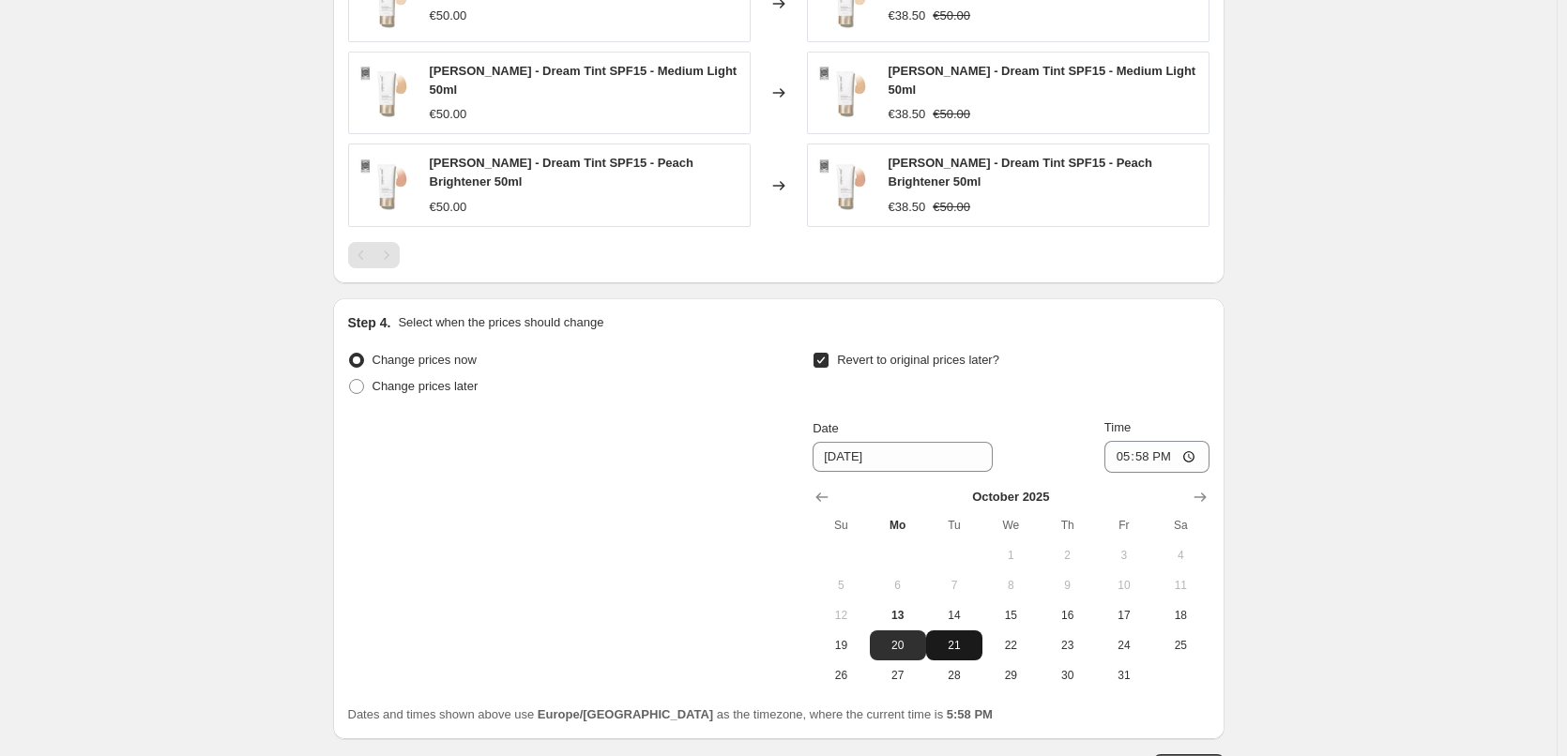
click at [954, 638] on span "21" at bounding box center [954, 645] width 41 height 15
click at [955, 608] on span "14" at bounding box center [954, 615] width 41 height 15
type input "[DATE]"
click at [1174, 460] on input "17:58" at bounding box center [1156, 457] width 105 height 32
type input "03:00"
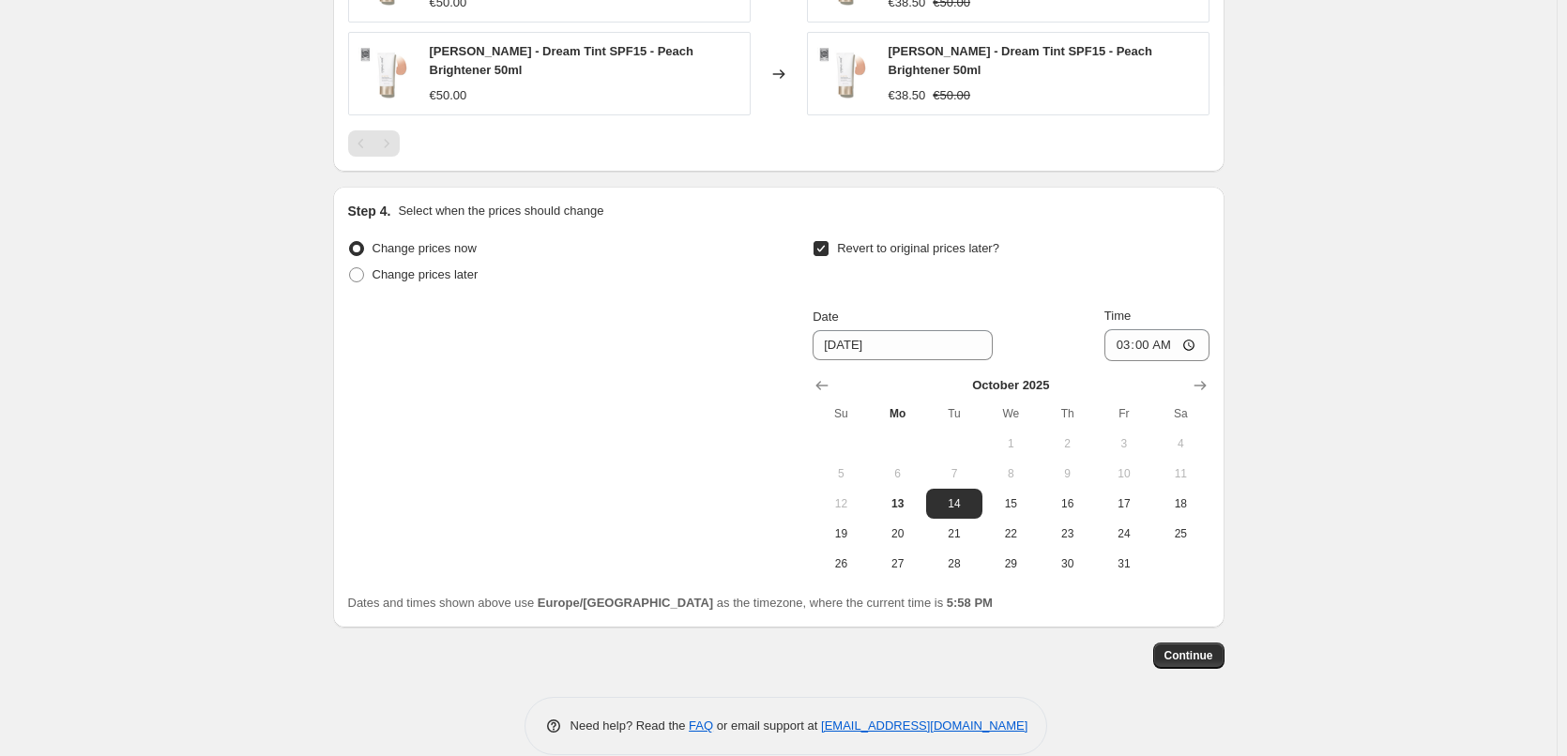
scroll to position [1527, 0]
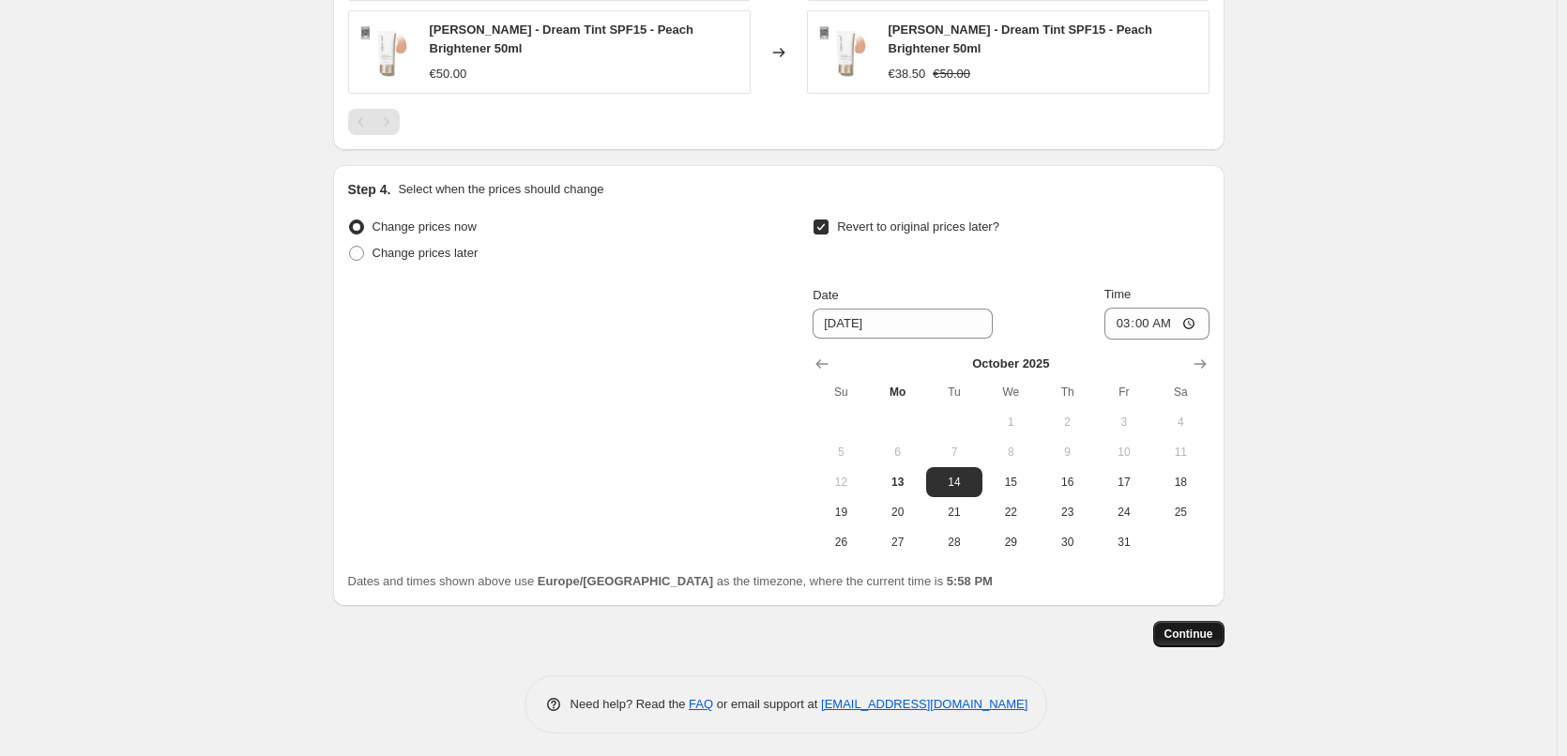
click at [1192, 634] on span "Continue" at bounding box center [1188, 634] width 49 height 15
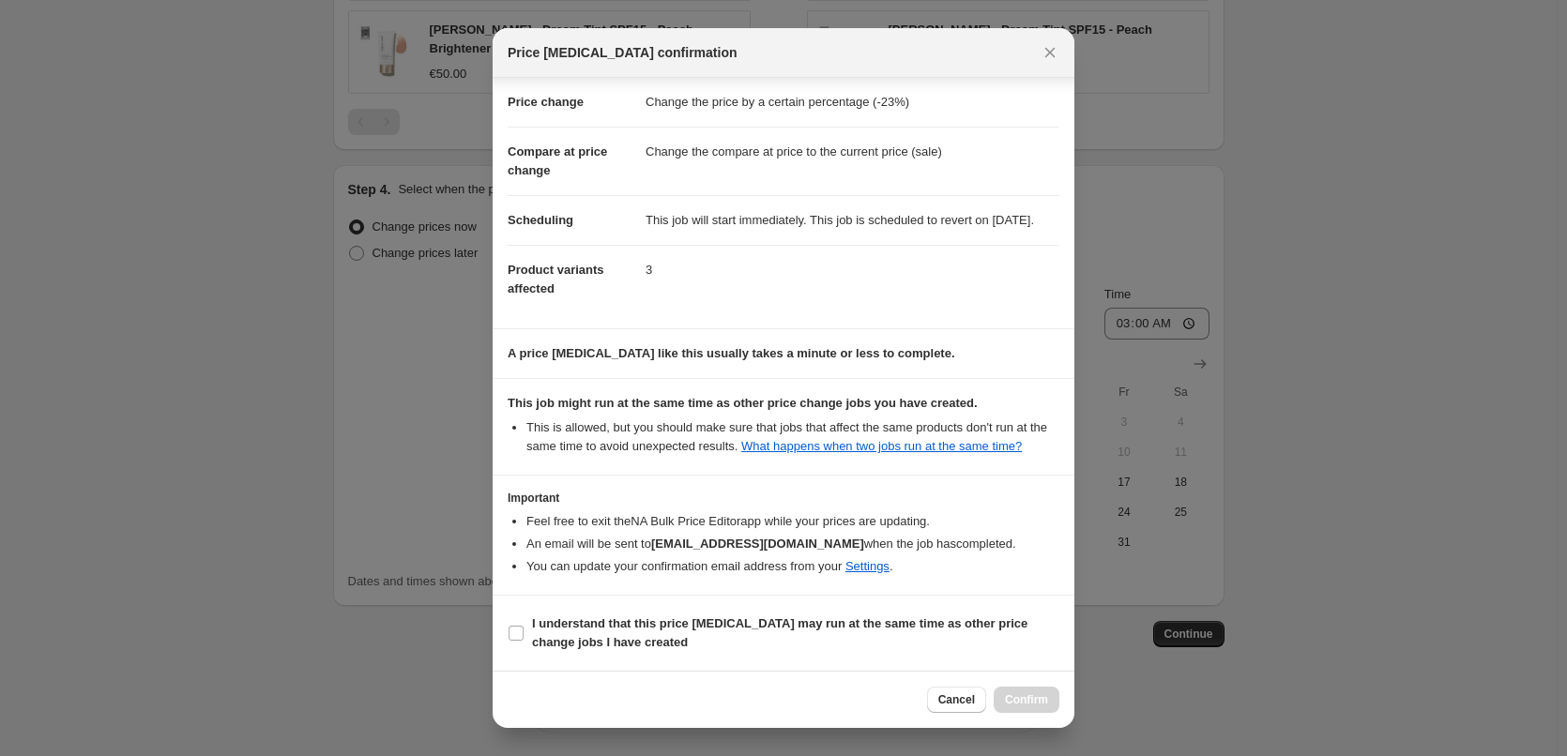
scroll to position [53, 0]
click at [509, 633] on input "I understand that this price [MEDICAL_DATA] may run at the same time as other p…" at bounding box center [516, 633] width 15 height 15
checkbox input "true"
click at [1022, 706] on span "Confirm" at bounding box center [1026, 699] width 43 height 15
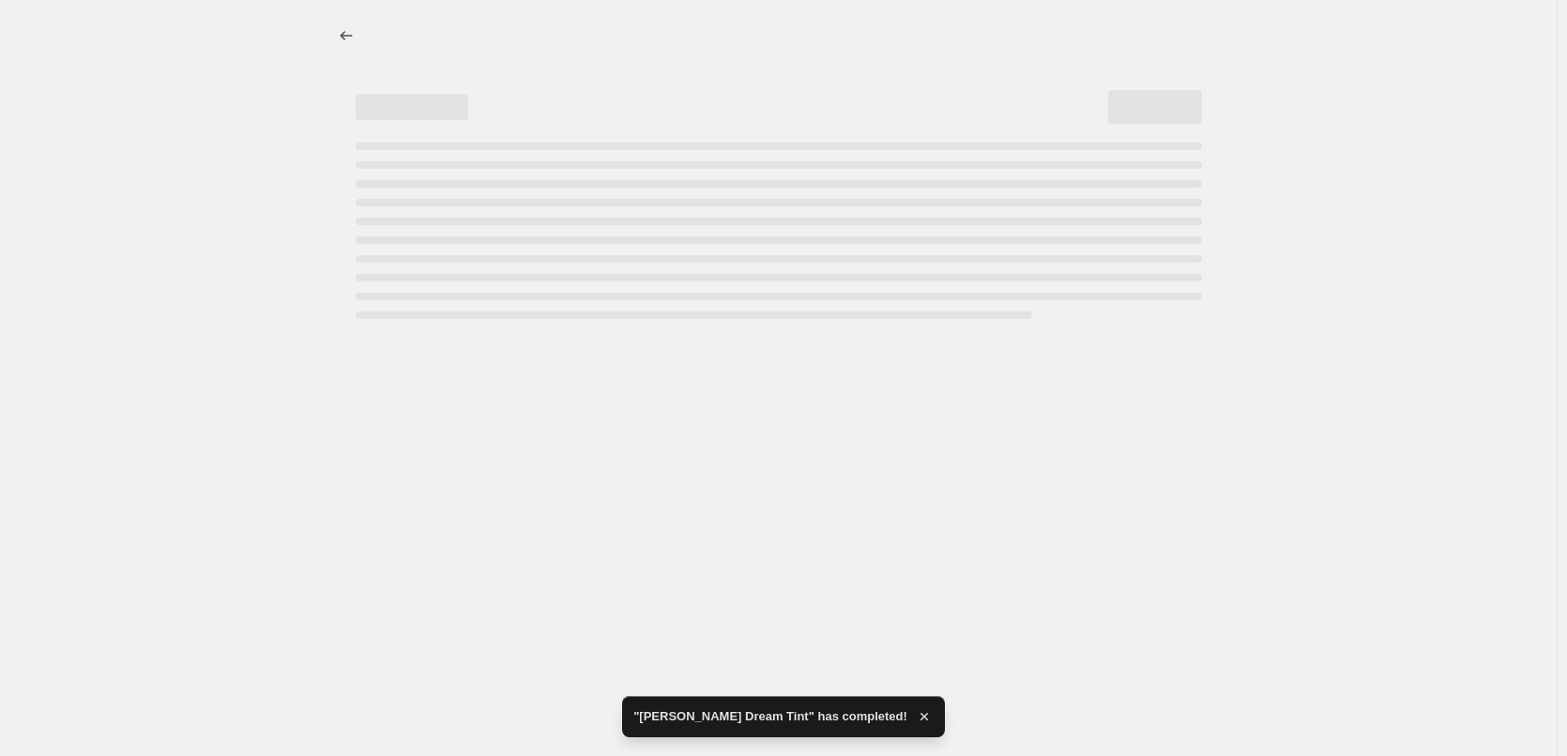
select select "percentage"
select select "vendor"
select select "tag"
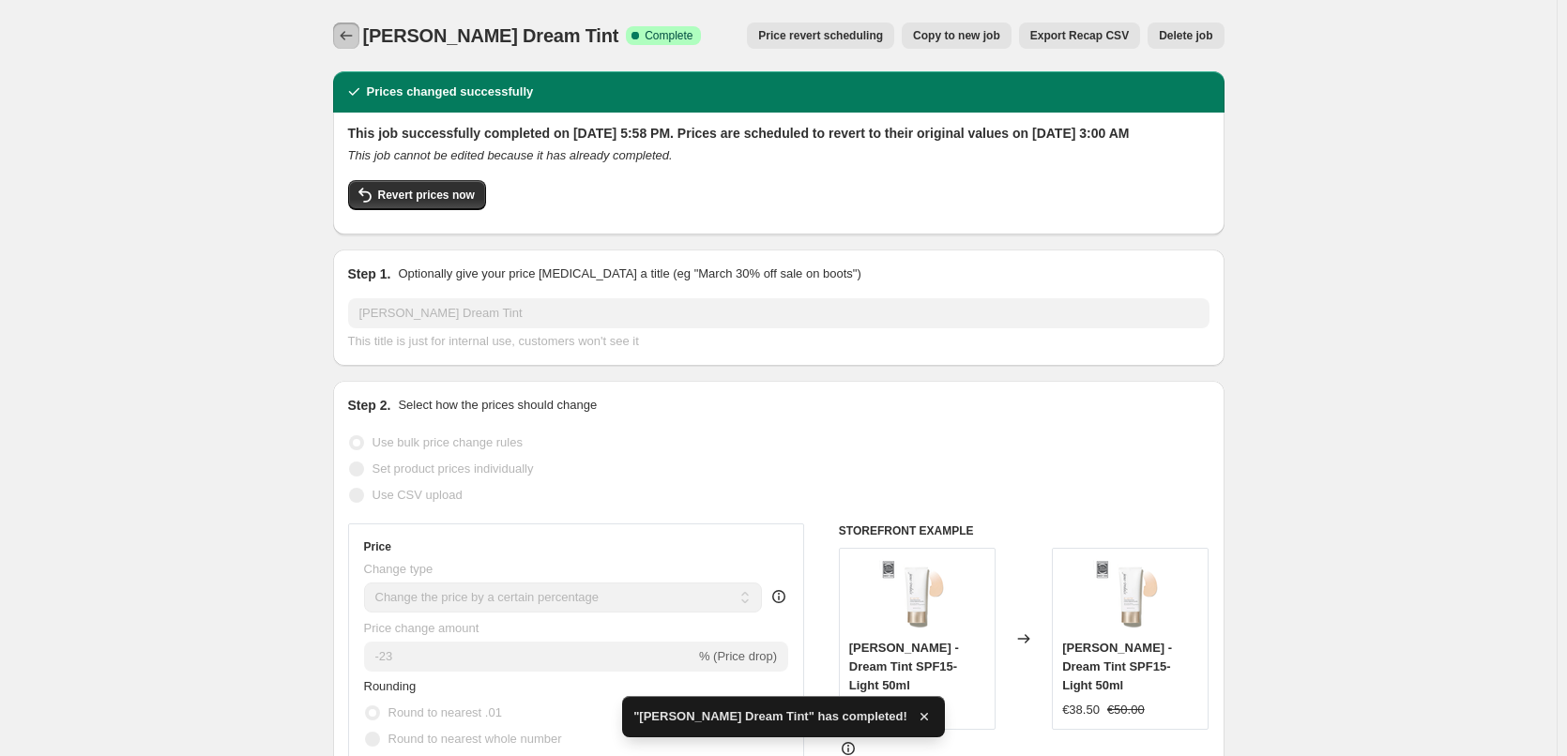
click at [349, 35] on icon "Price change jobs" at bounding box center [346, 35] width 19 height 19
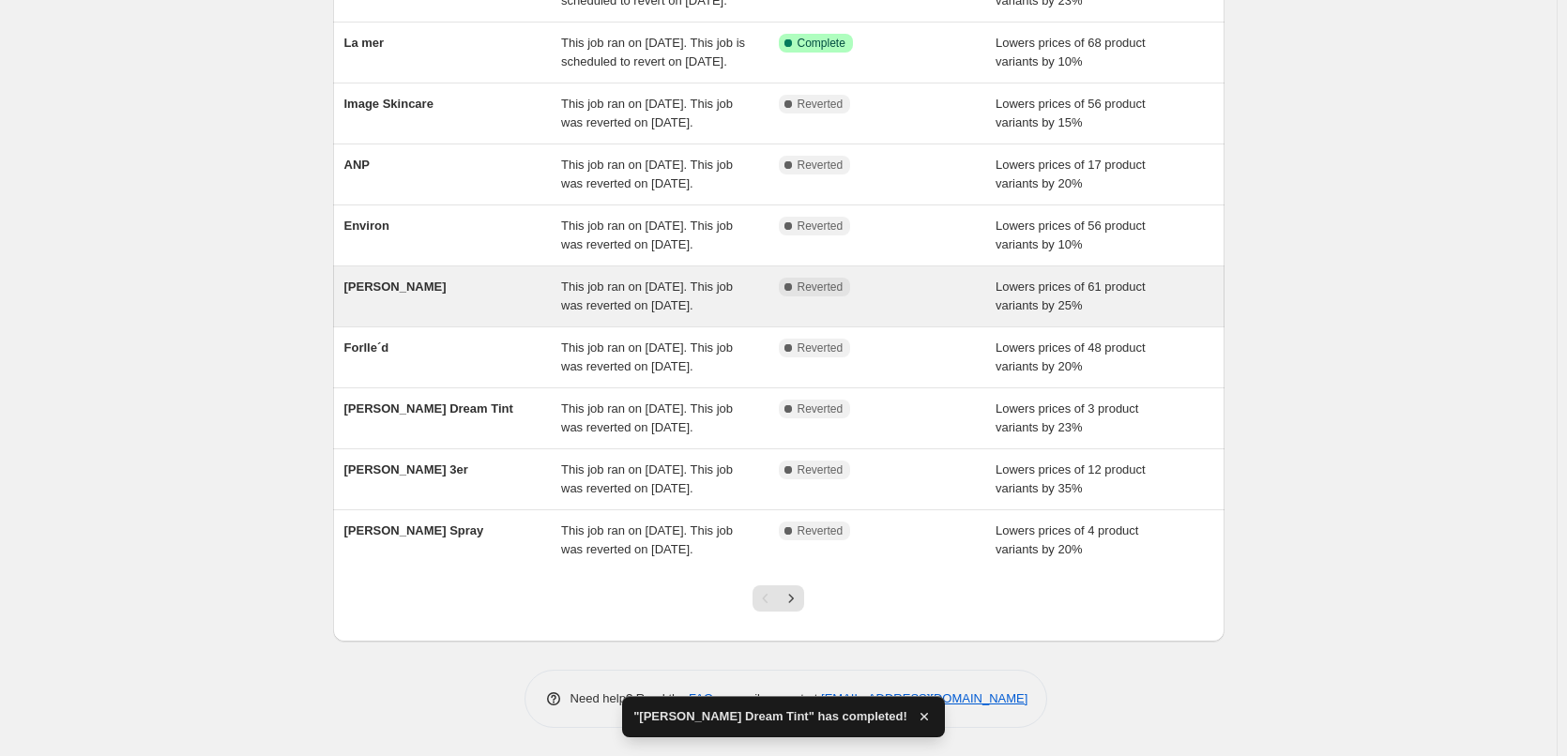
scroll to position [398, 0]
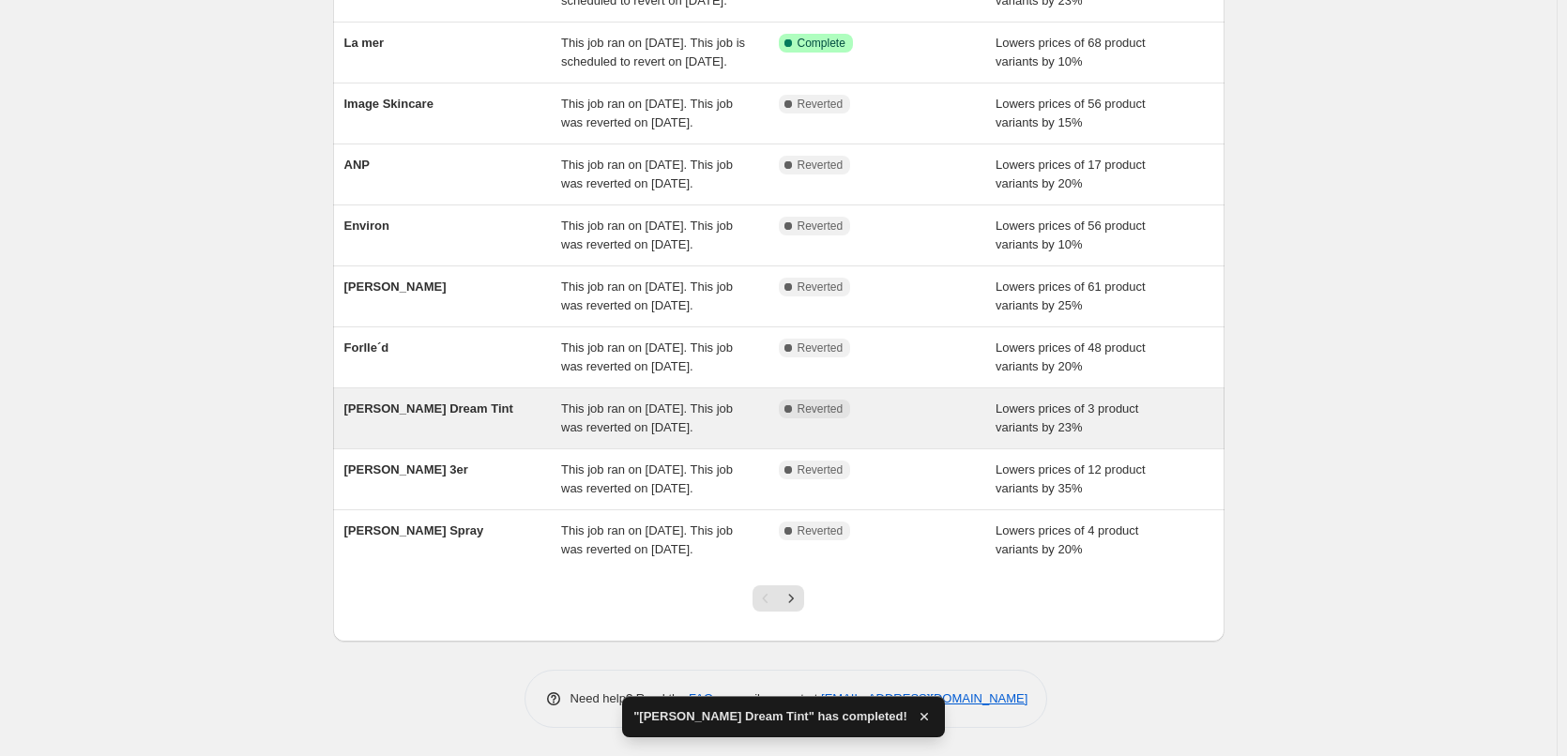
click at [524, 400] on div "[PERSON_NAME] Dream Tint" at bounding box center [453, 419] width 218 height 38
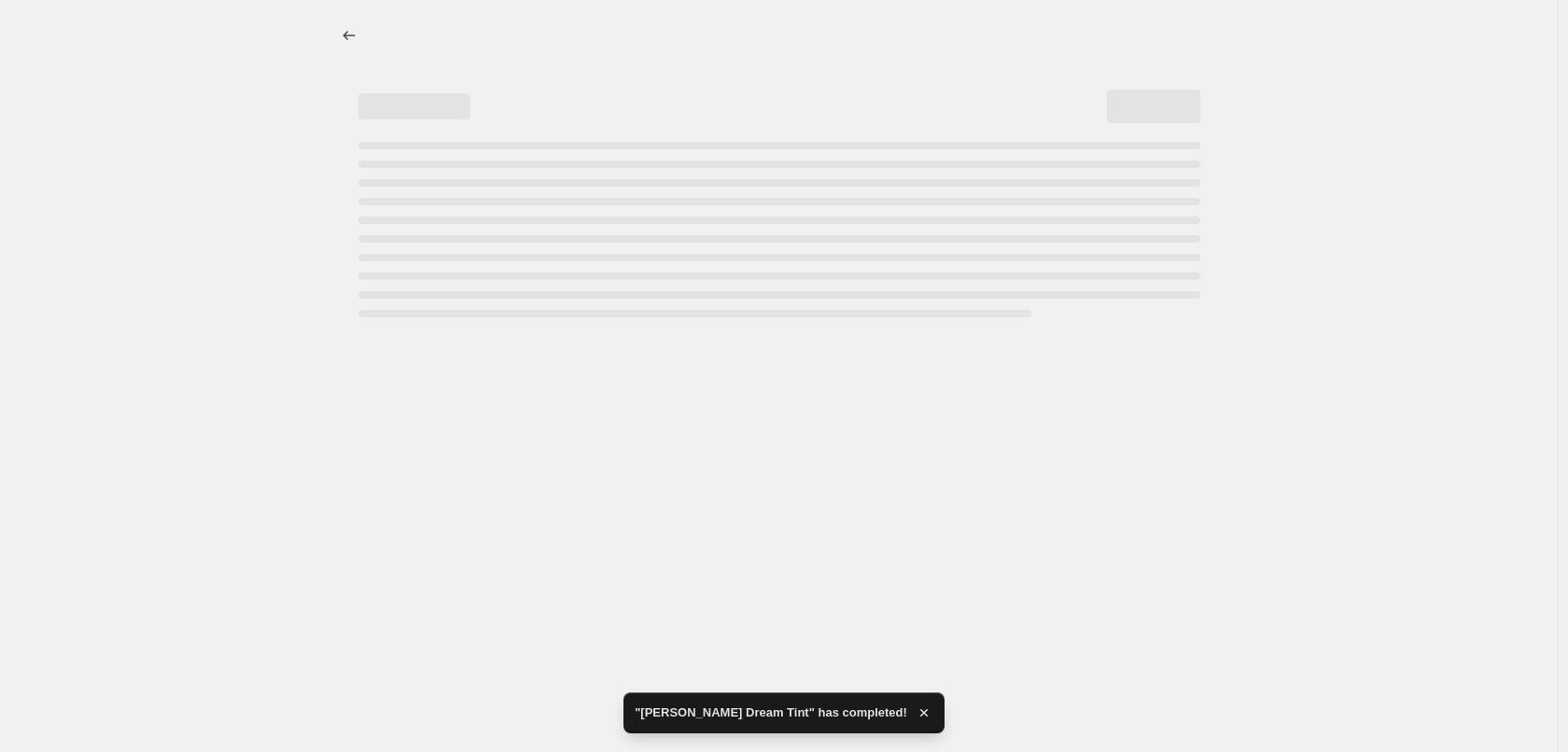
select select "percentage"
select select "vendor"
select select "tag"
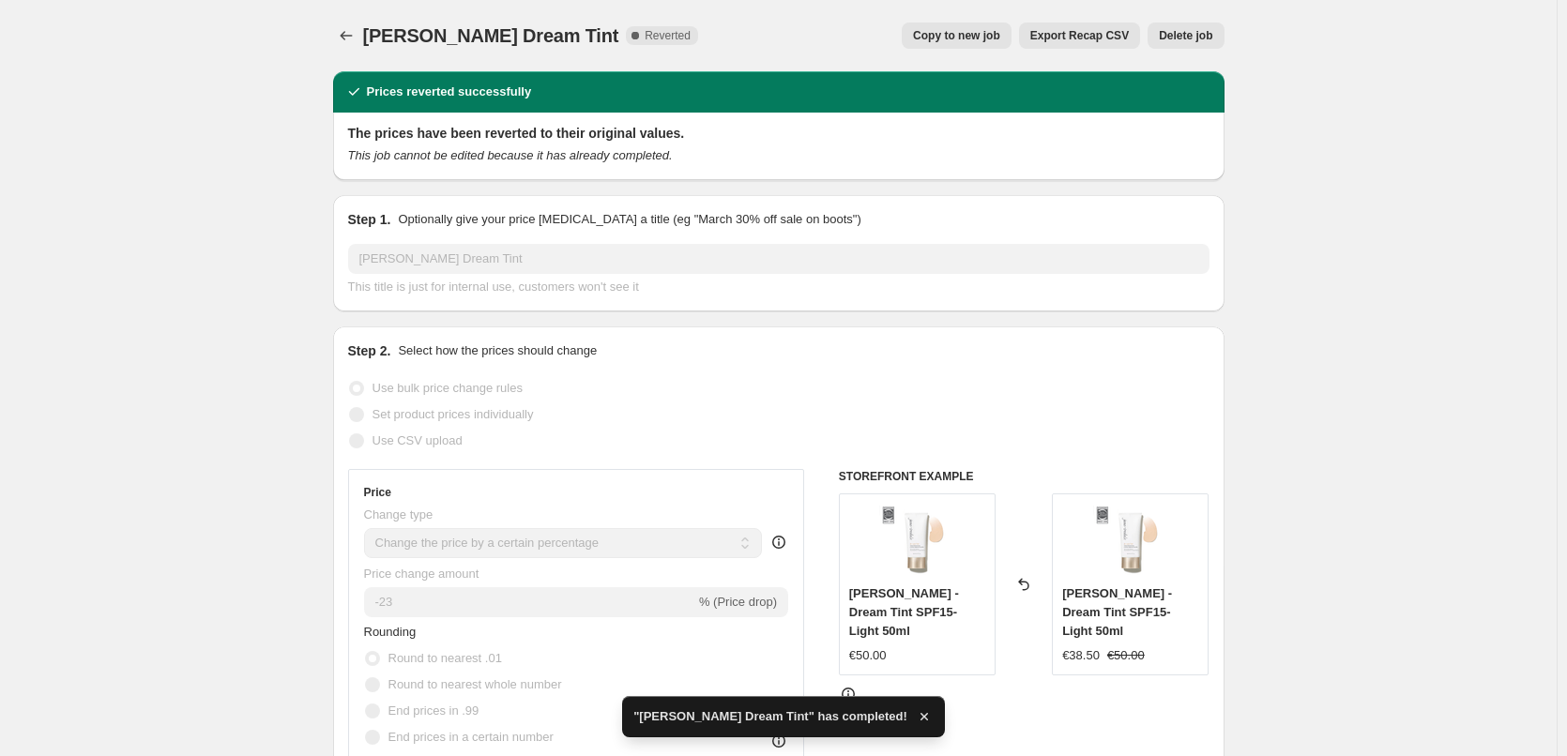
click at [1205, 30] on span "Delete job" at bounding box center [1185, 35] width 53 height 15
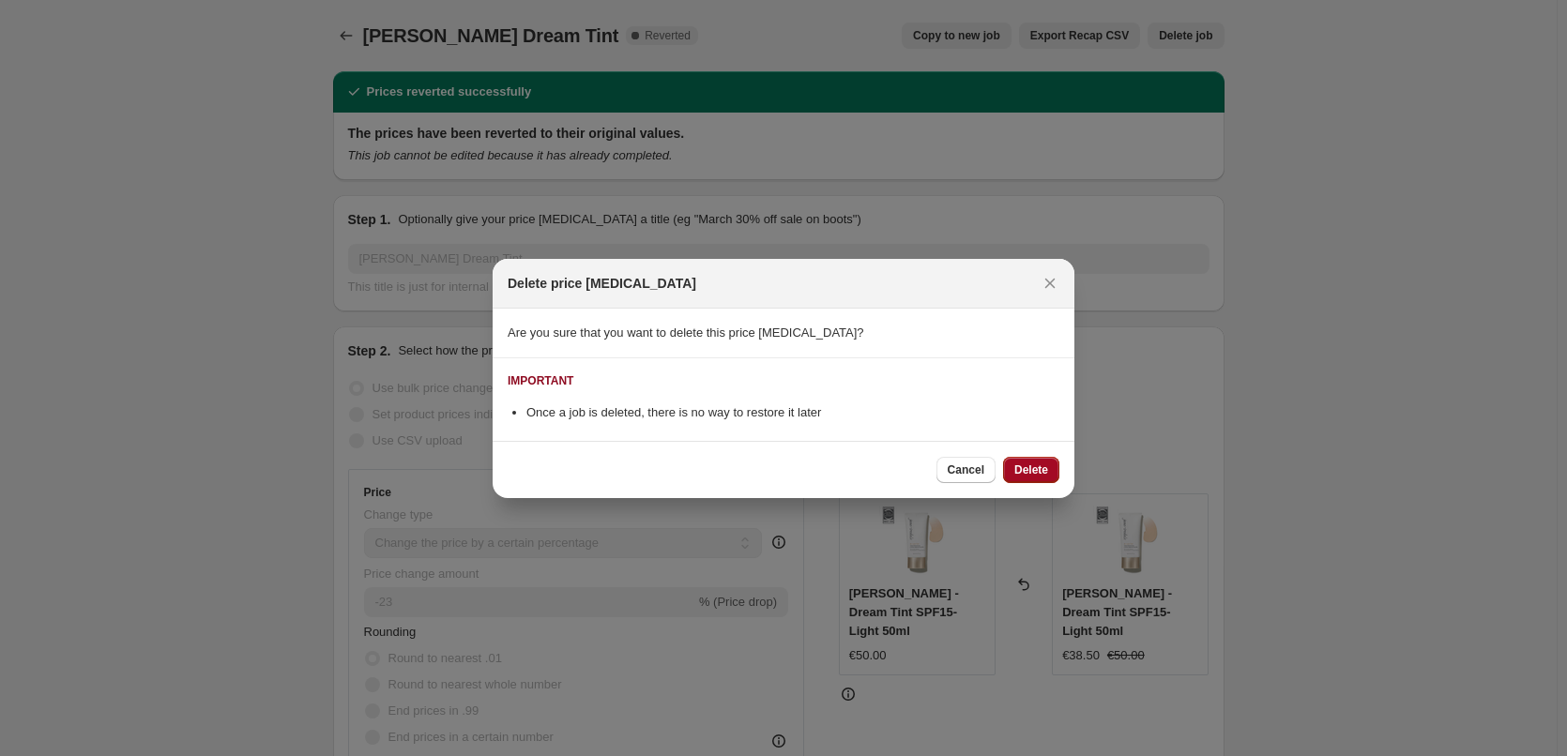
click at [1038, 459] on button "Delete" at bounding box center [1031, 470] width 56 height 26
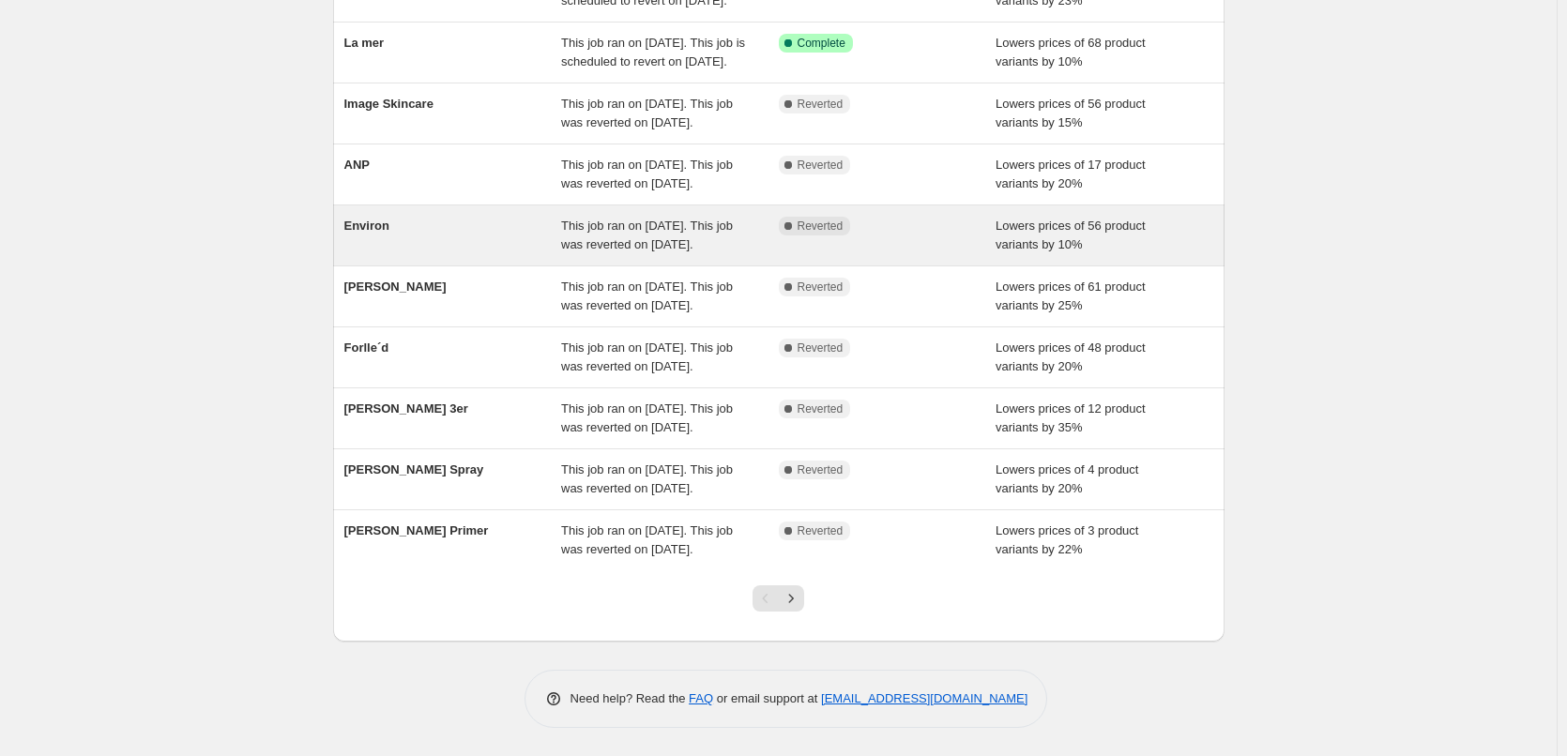
scroll to position [281, 0]
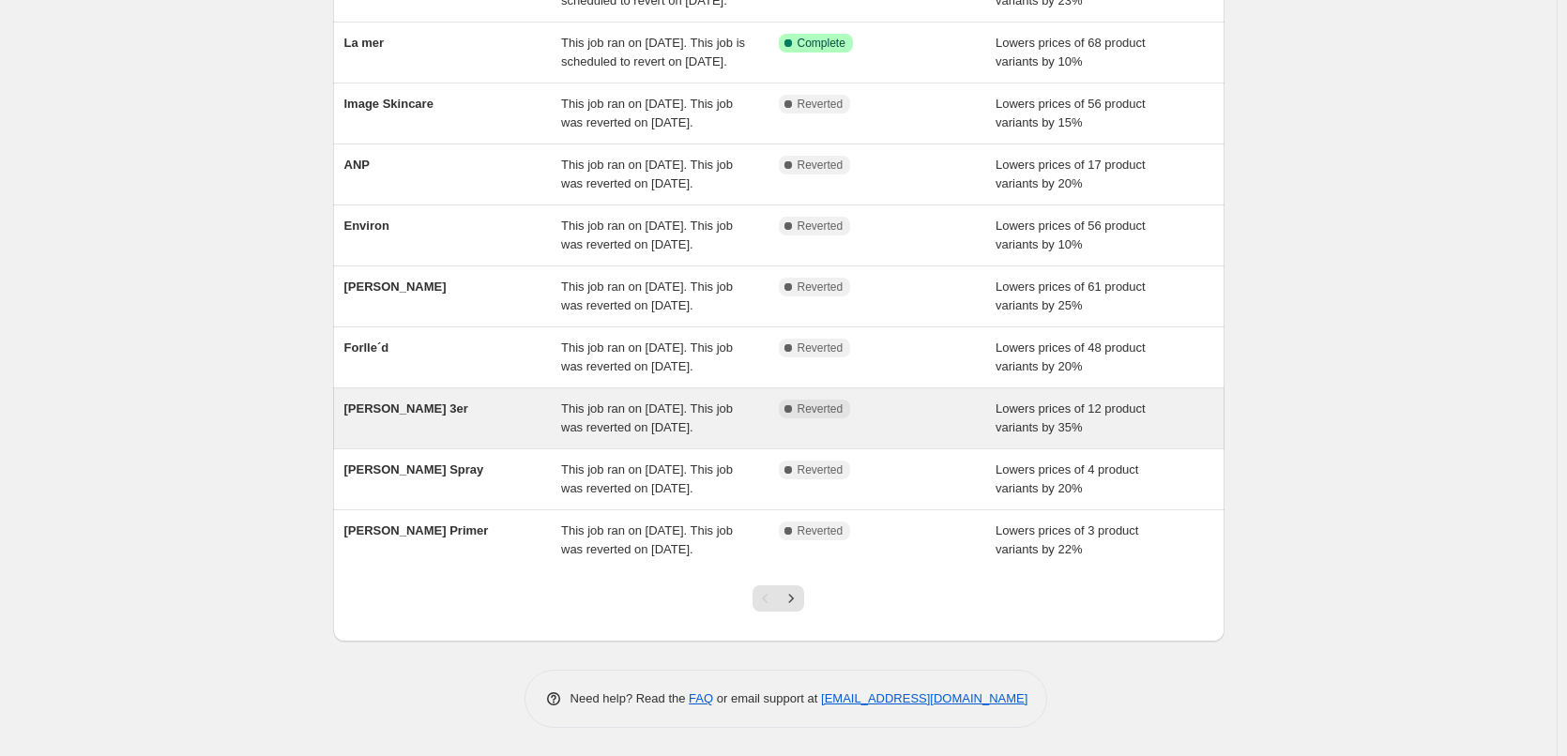
click at [514, 437] on div "[PERSON_NAME] 3er" at bounding box center [453, 419] width 218 height 38
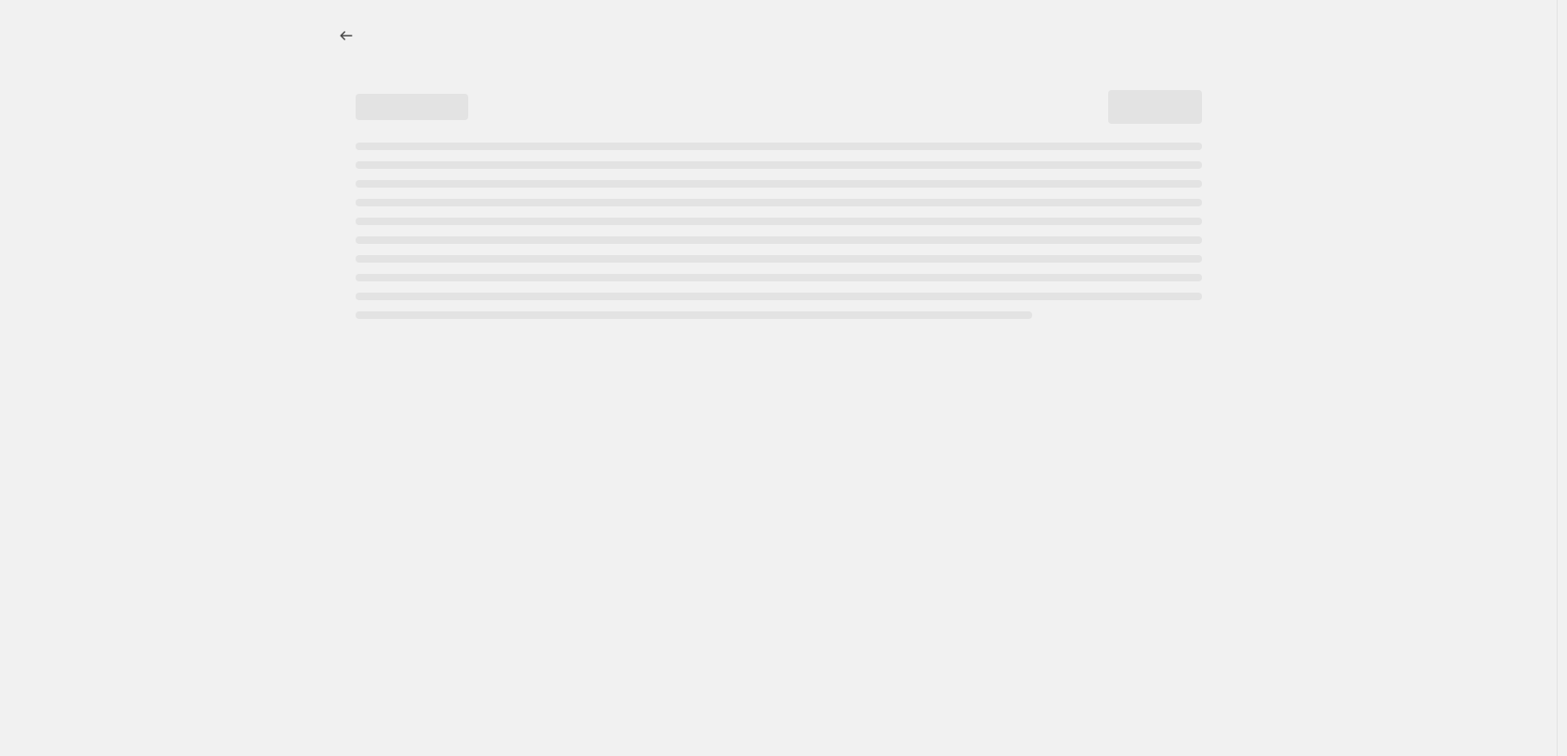
select select "percentage"
select select "tag"
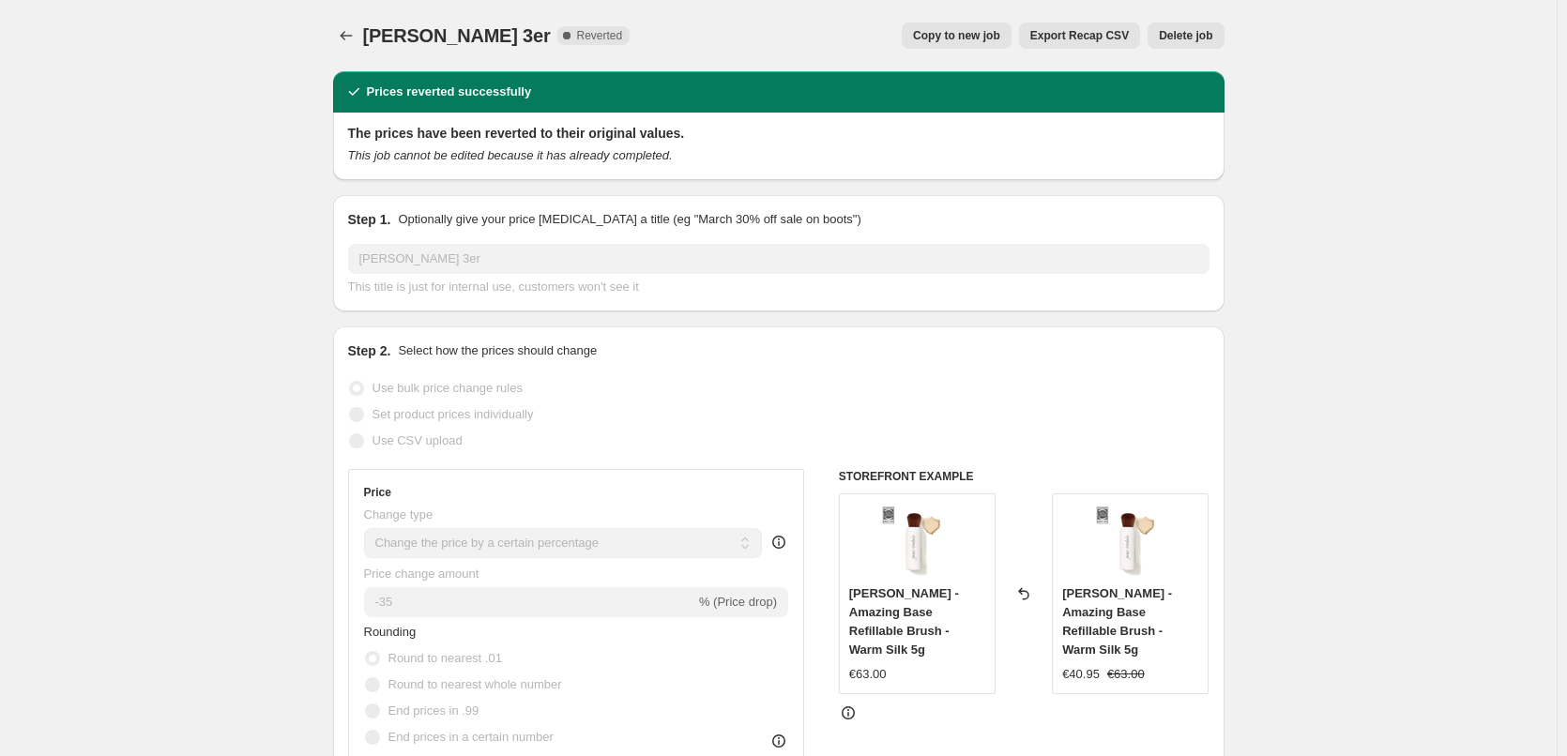
click at [990, 37] on span "Copy to new job" at bounding box center [956, 35] width 87 height 15
select select "percentage"
select select "tag"
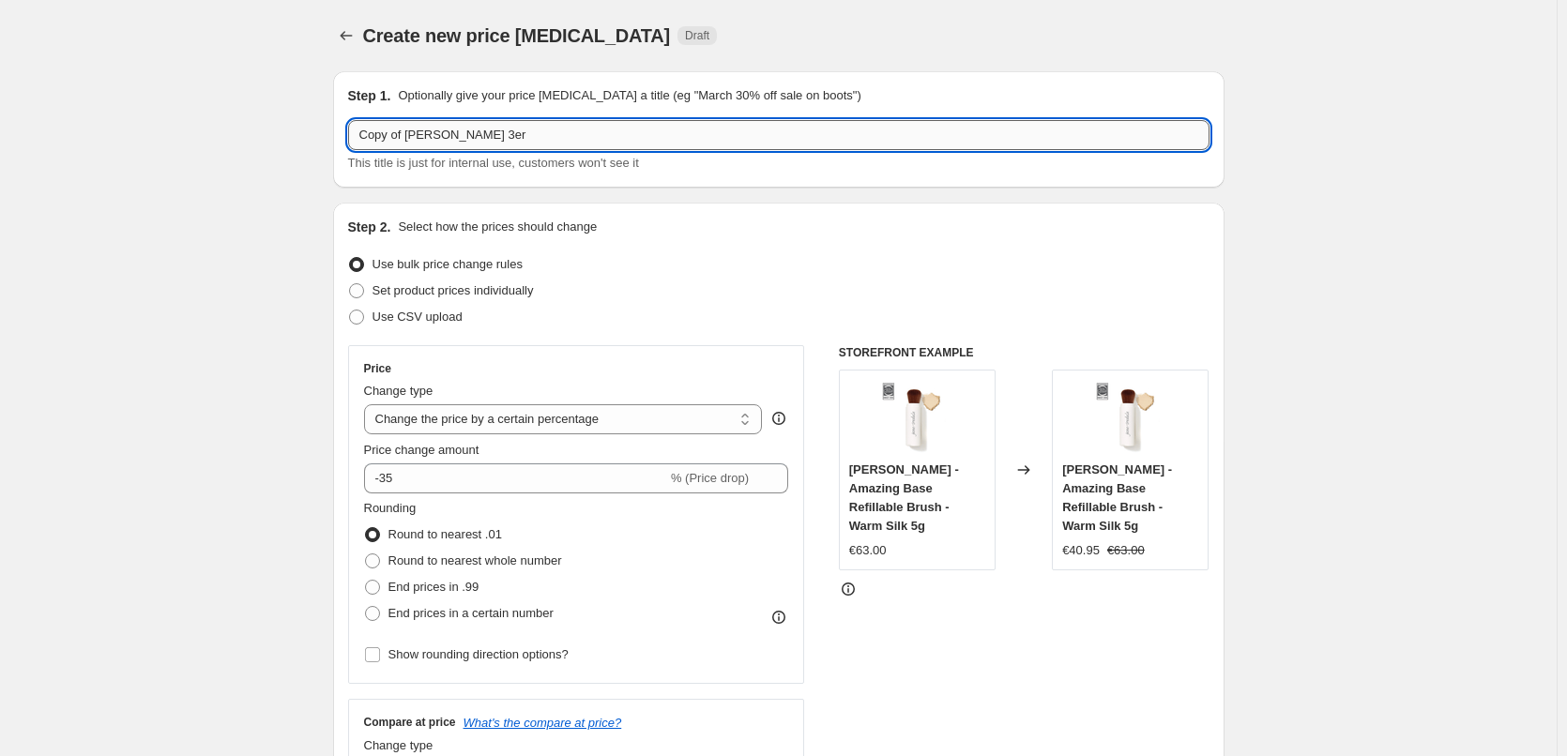
click at [405, 136] on input "Copy of [PERSON_NAME] 3er" at bounding box center [778, 135] width 861 height 30
click at [406, 135] on input "Copy of [PERSON_NAME] 3er" at bounding box center [778, 135] width 861 height 30
click at [411, 132] on input "Copy of [PERSON_NAME] 3er" at bounding box center [778, 135] width 861 height 30
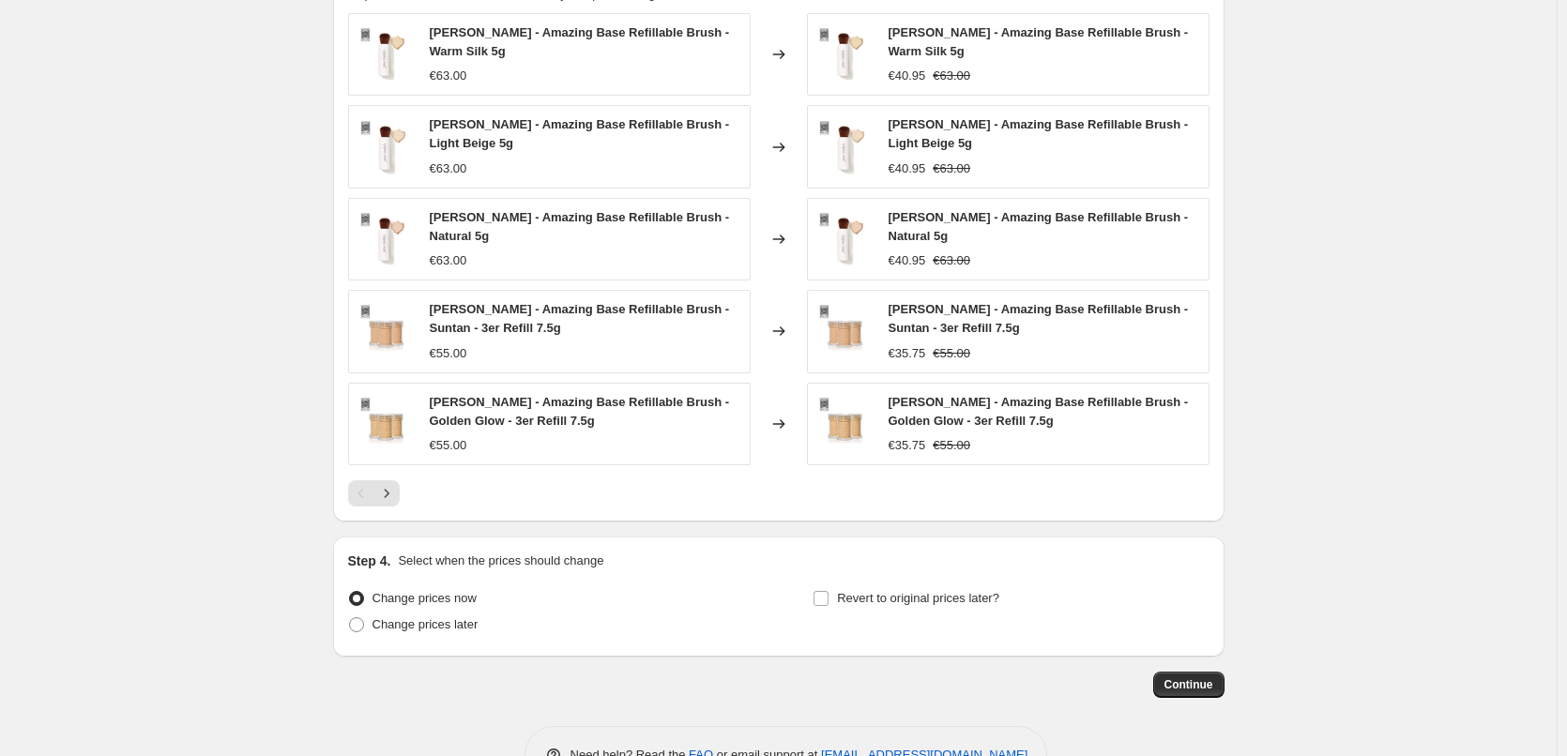
scroll to position [1361, 0]
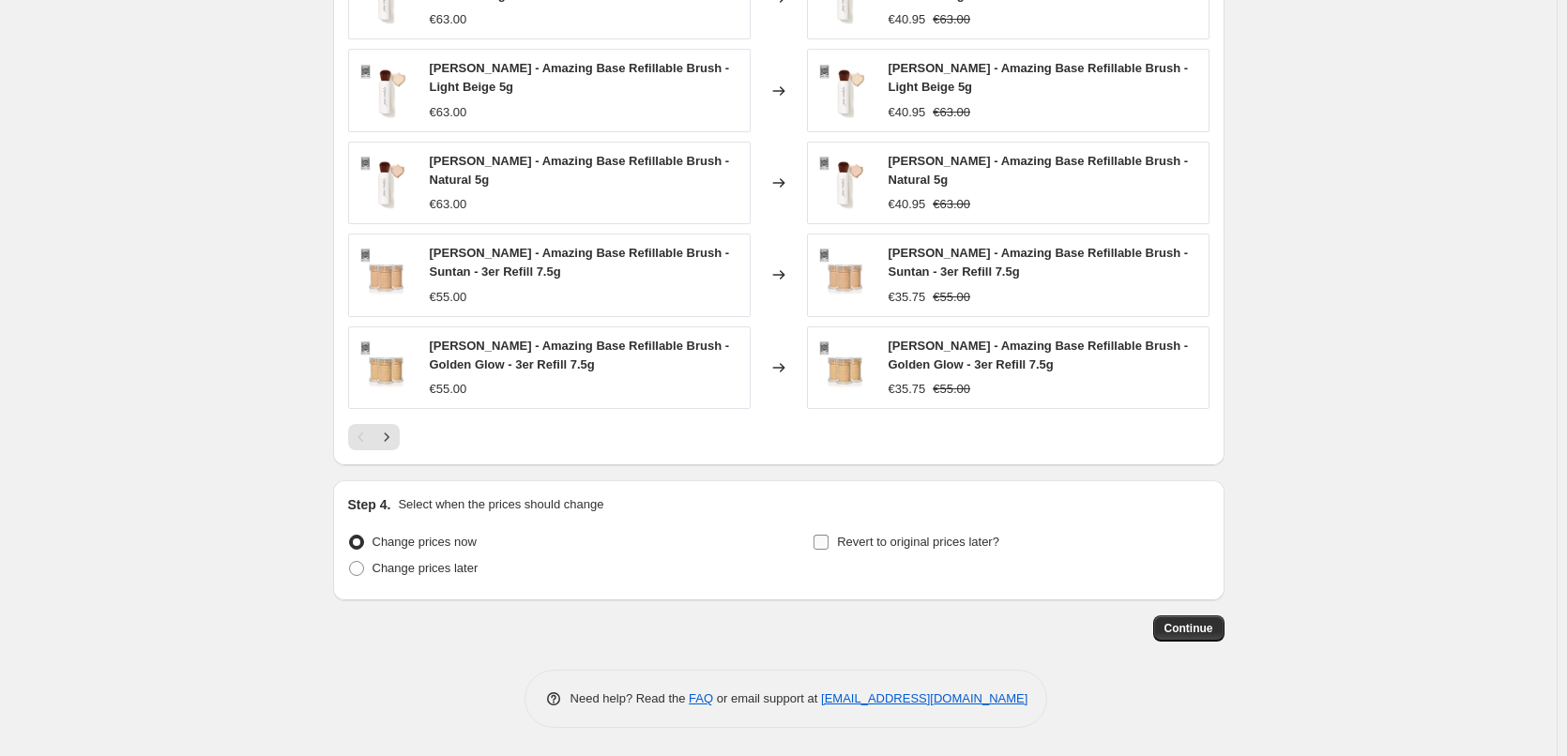
type input "[PERSON_NAME] 3er"
click at [824, 541] on input "Revert to original prices later?" at bounding box center [820, 542] width 15 height 15
checkbox input "true"
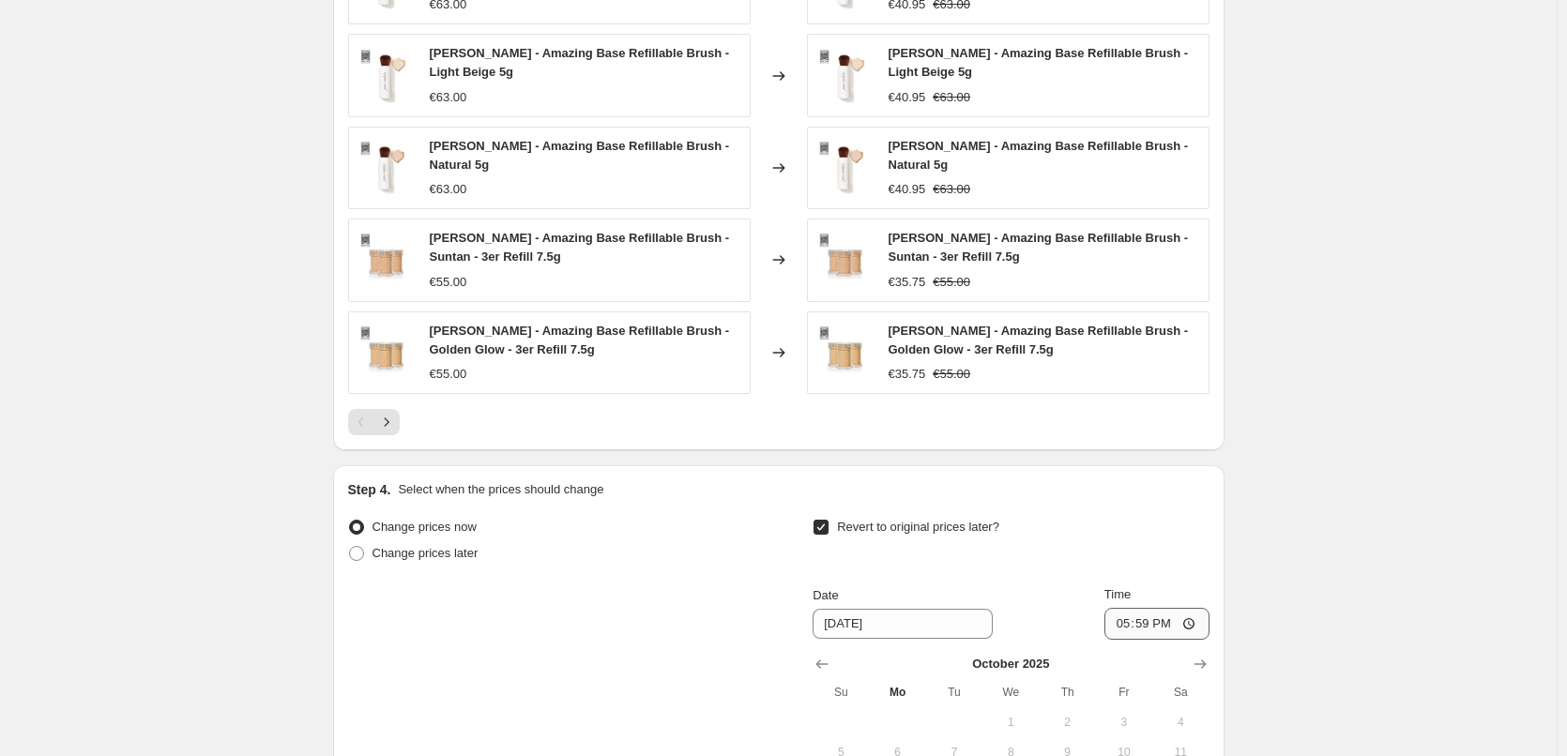
scroll to position [1643, 0]
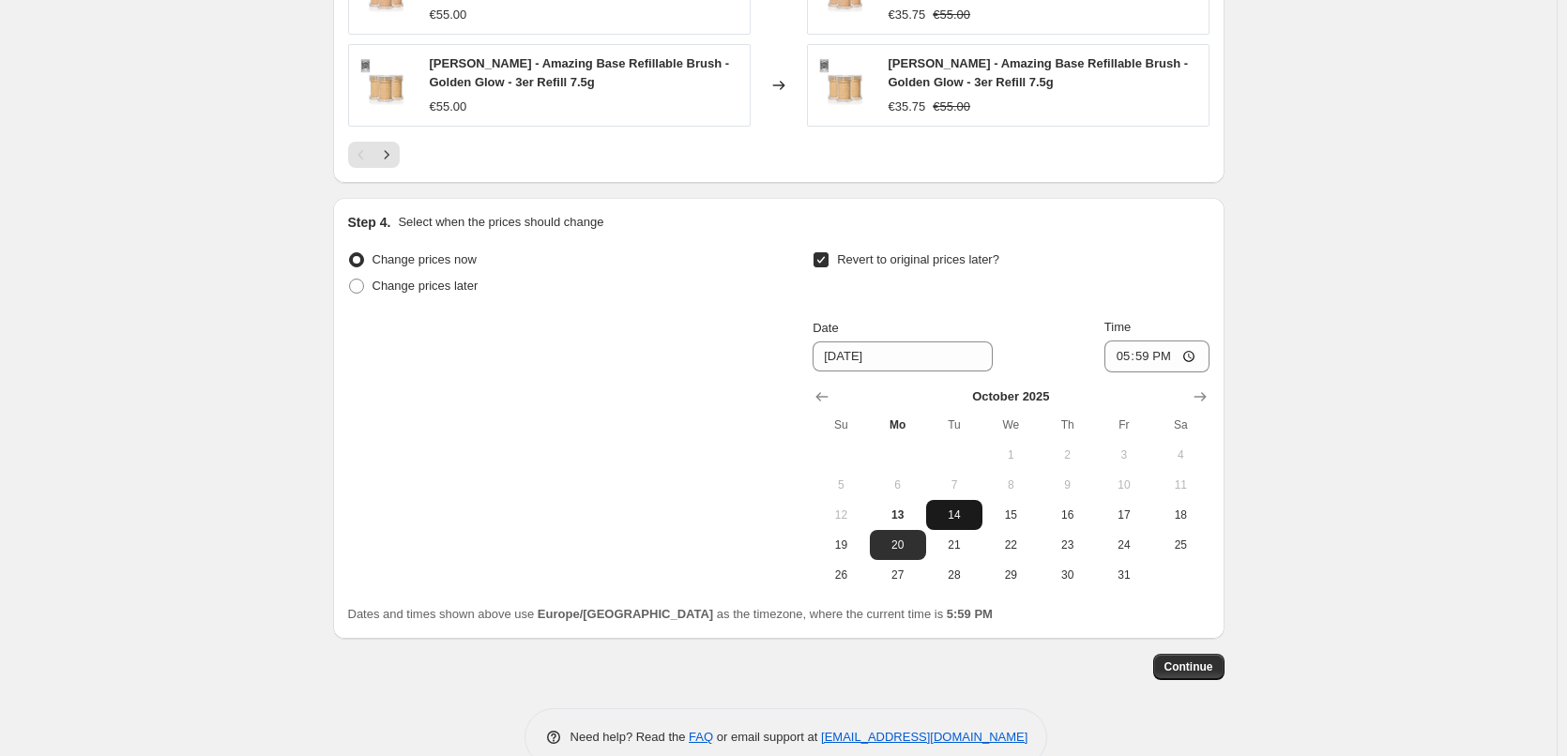
click at [968, 522] on span "14" at bounding box center [954, 515] width 41 height 15
type input "[DATE]"
click at [1173, 358] on input "17:59" at bounding box center [1156, 357] width 105 height 32
type input "05:59"
type input "03:00"
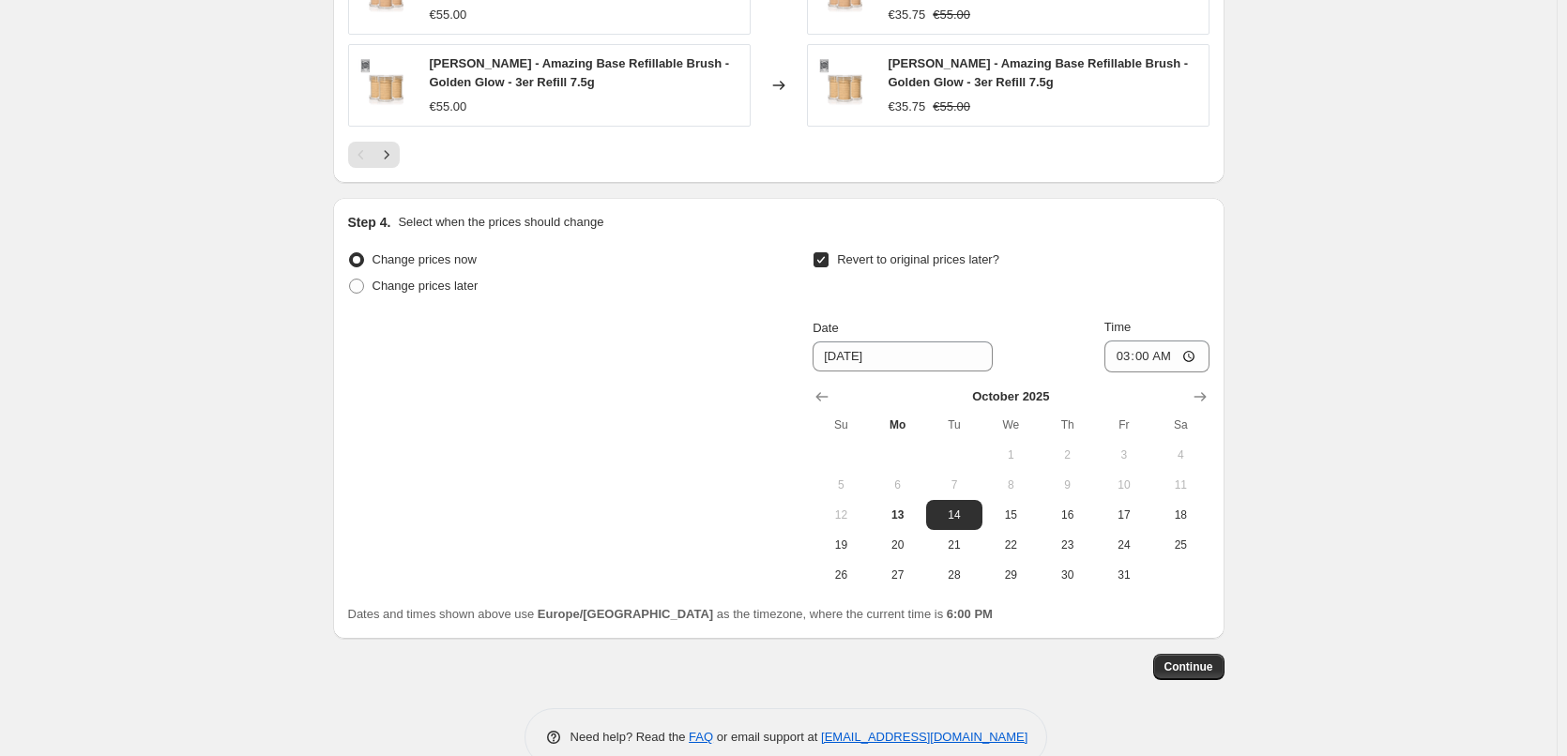
click at [1213, 667] on span "Continue" at bounding box center [1188, 667] width 49 height 15
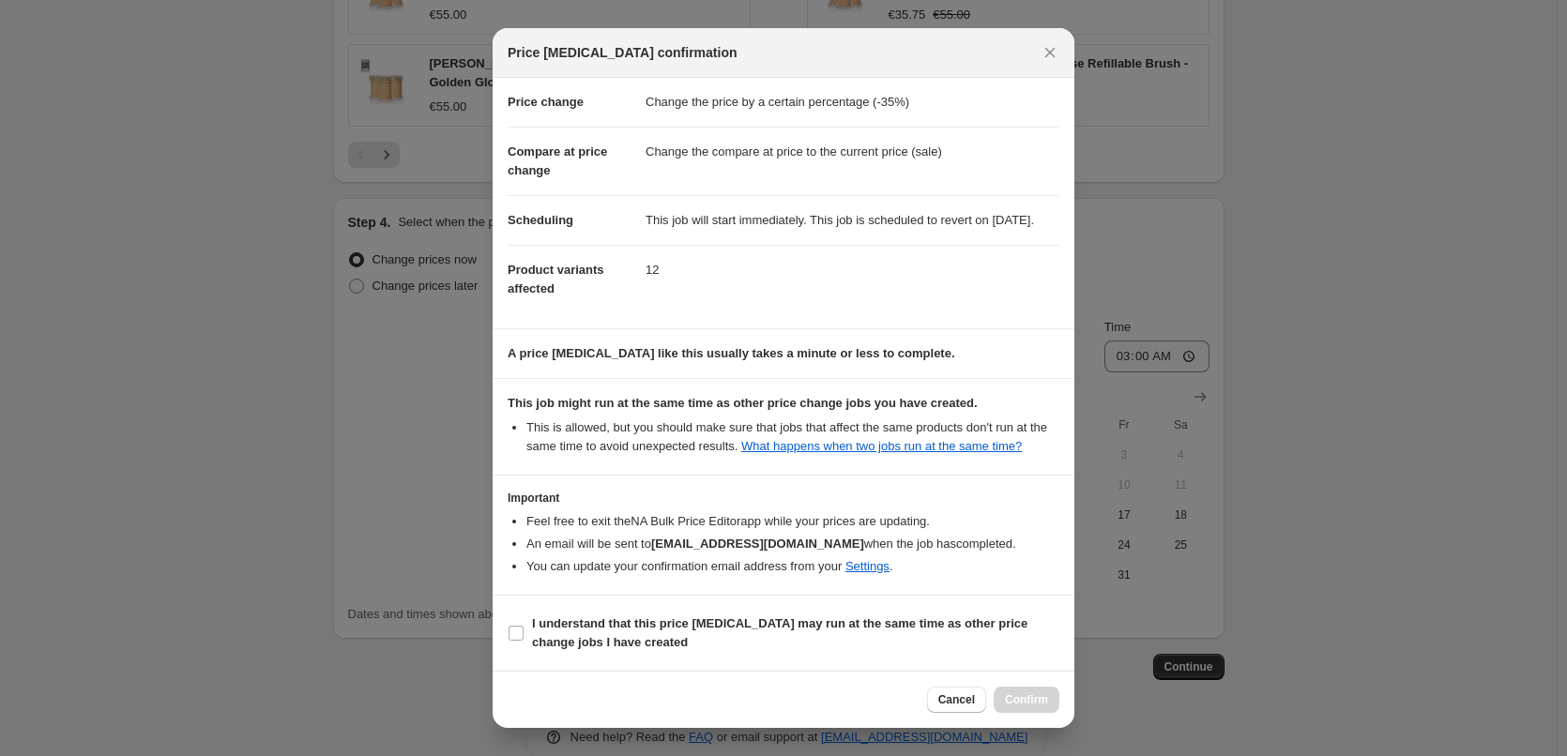
scroll to position [53, 0]
click at [508, 630] on span ":rp0:" at bounding box center [516, 633] width 17 height 17
click at [509, 630] on input "I understand that this price [MEDICAL_DATA] may run at the same time as other p…" at bounding box center [516, 633] width 15 height 15
checkbox input "true"
click at [1025, 697] on span "Confirm" at bounding box center [1026, 699] width 43 height 15
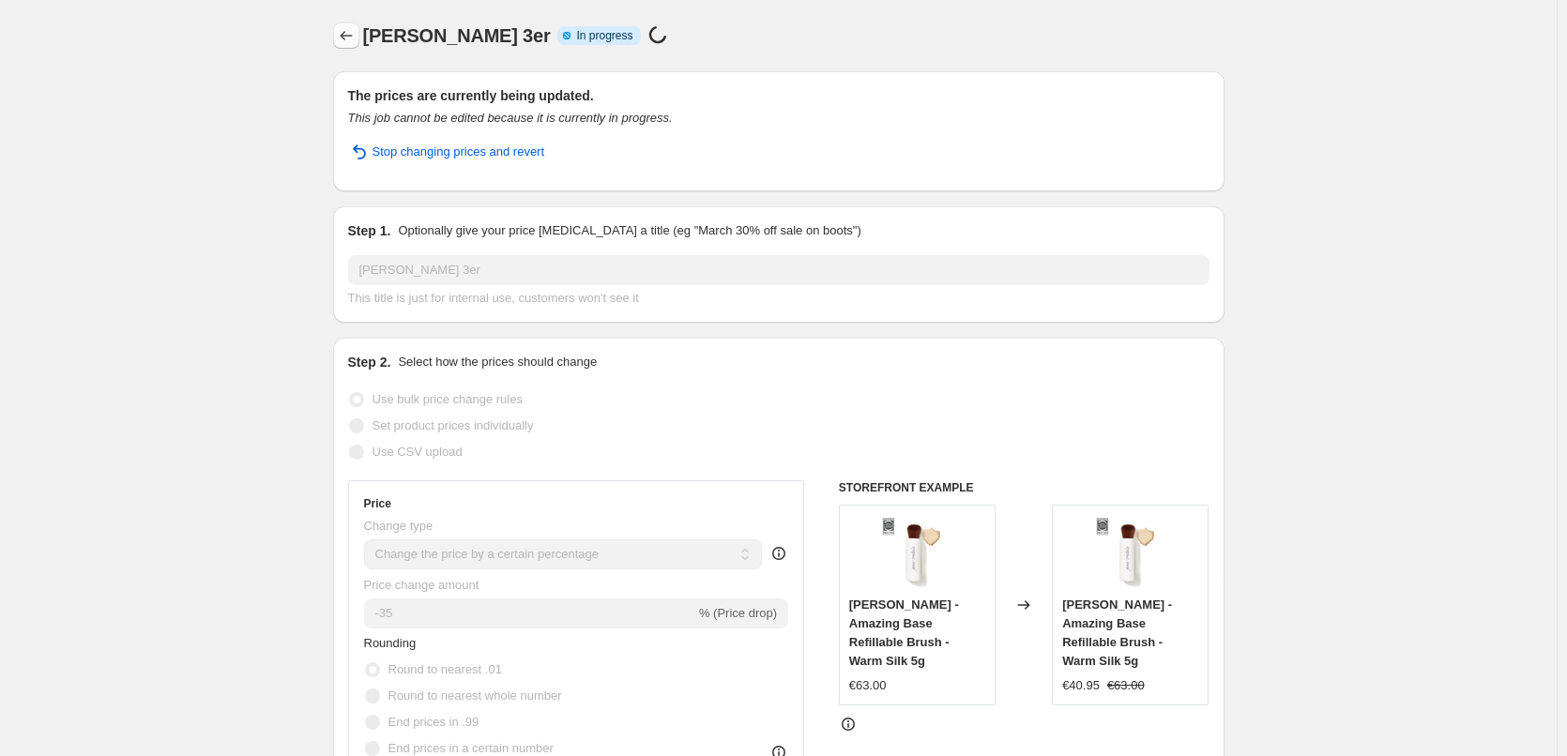
click at [345, 38] on icon "Price change jobs" at bounding box center [346, 35] width 19 height 19
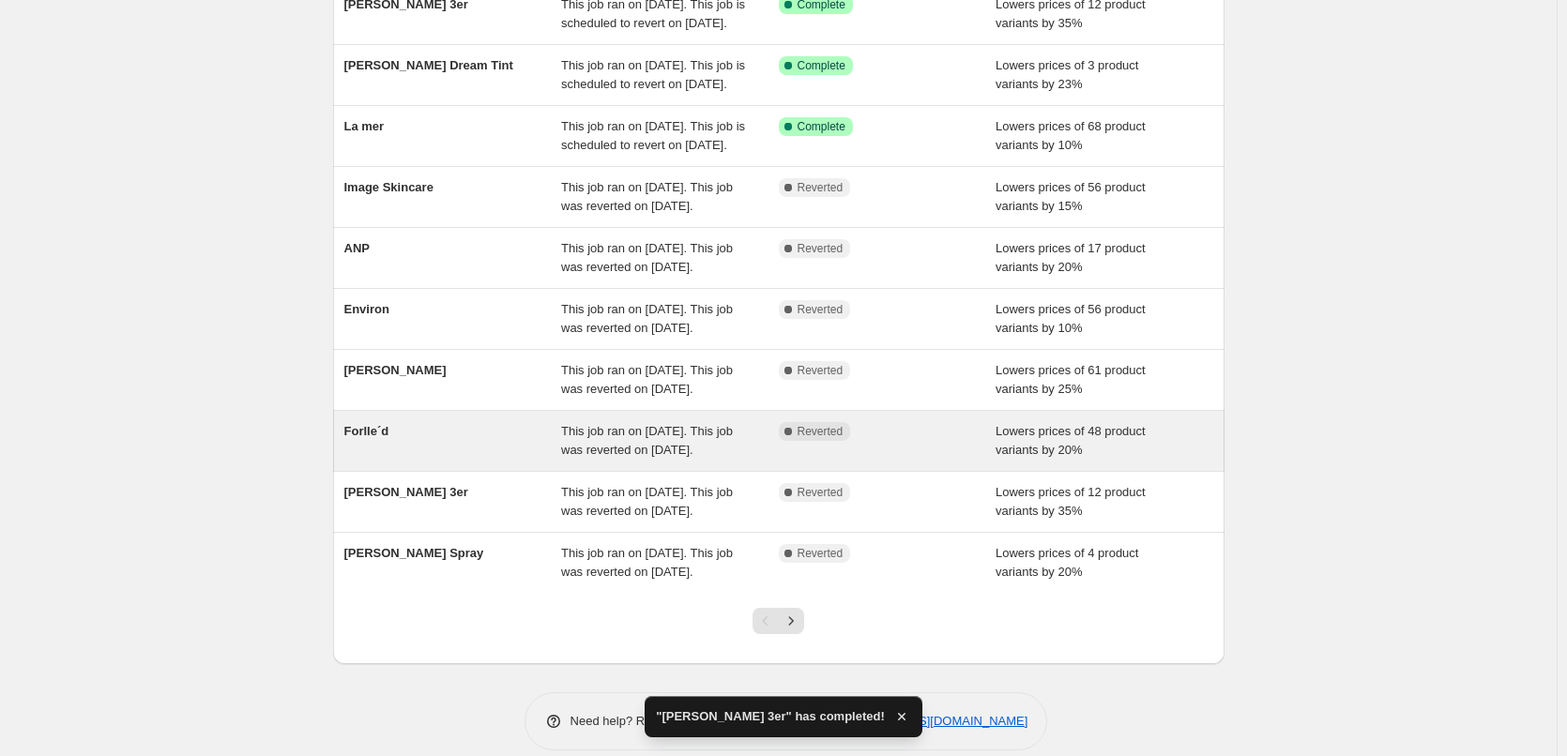
scroll to position [281, 0]
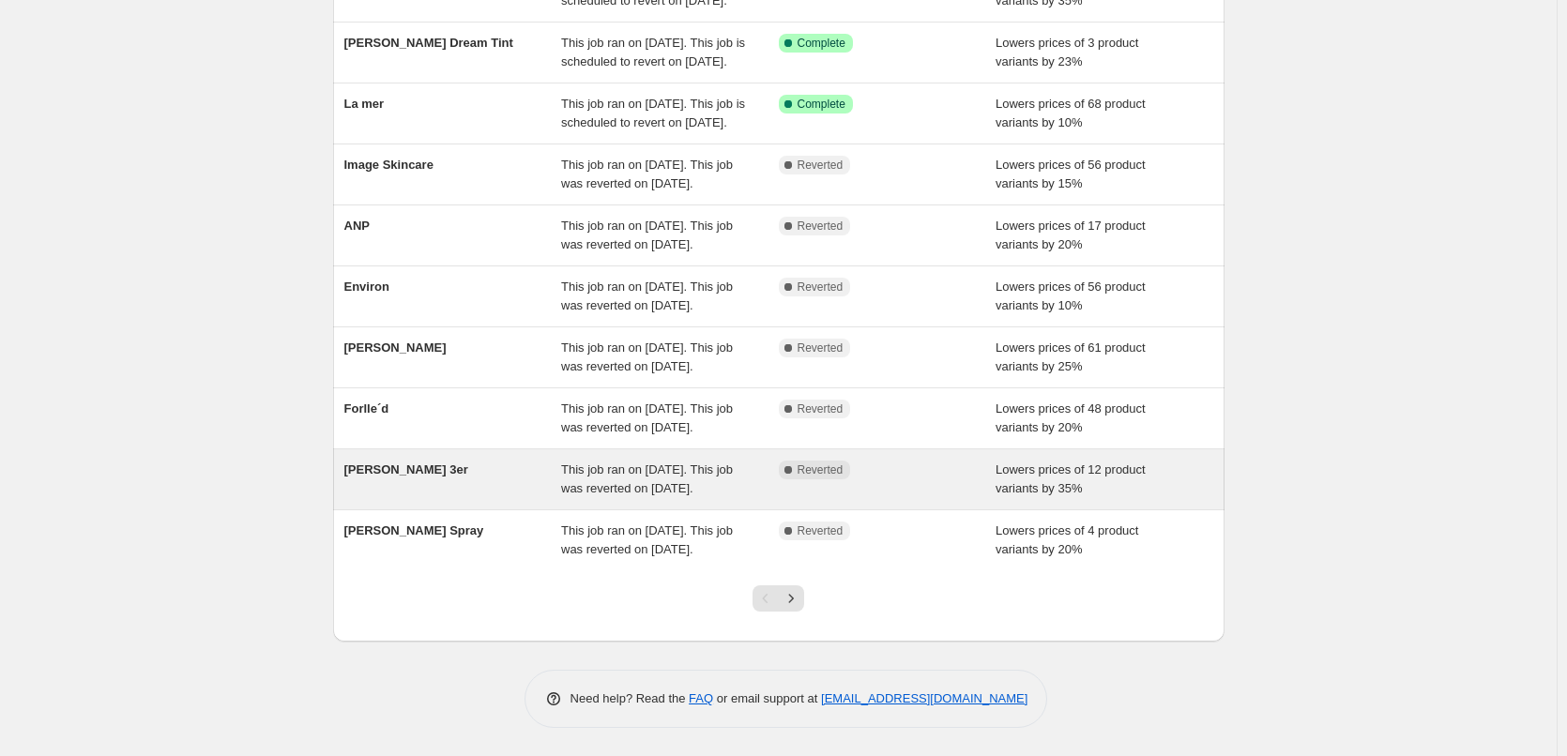
click at [464, 498] on div "[PERSON_NAME] 3er" at bounding box center [453, 480] width 218 height 38
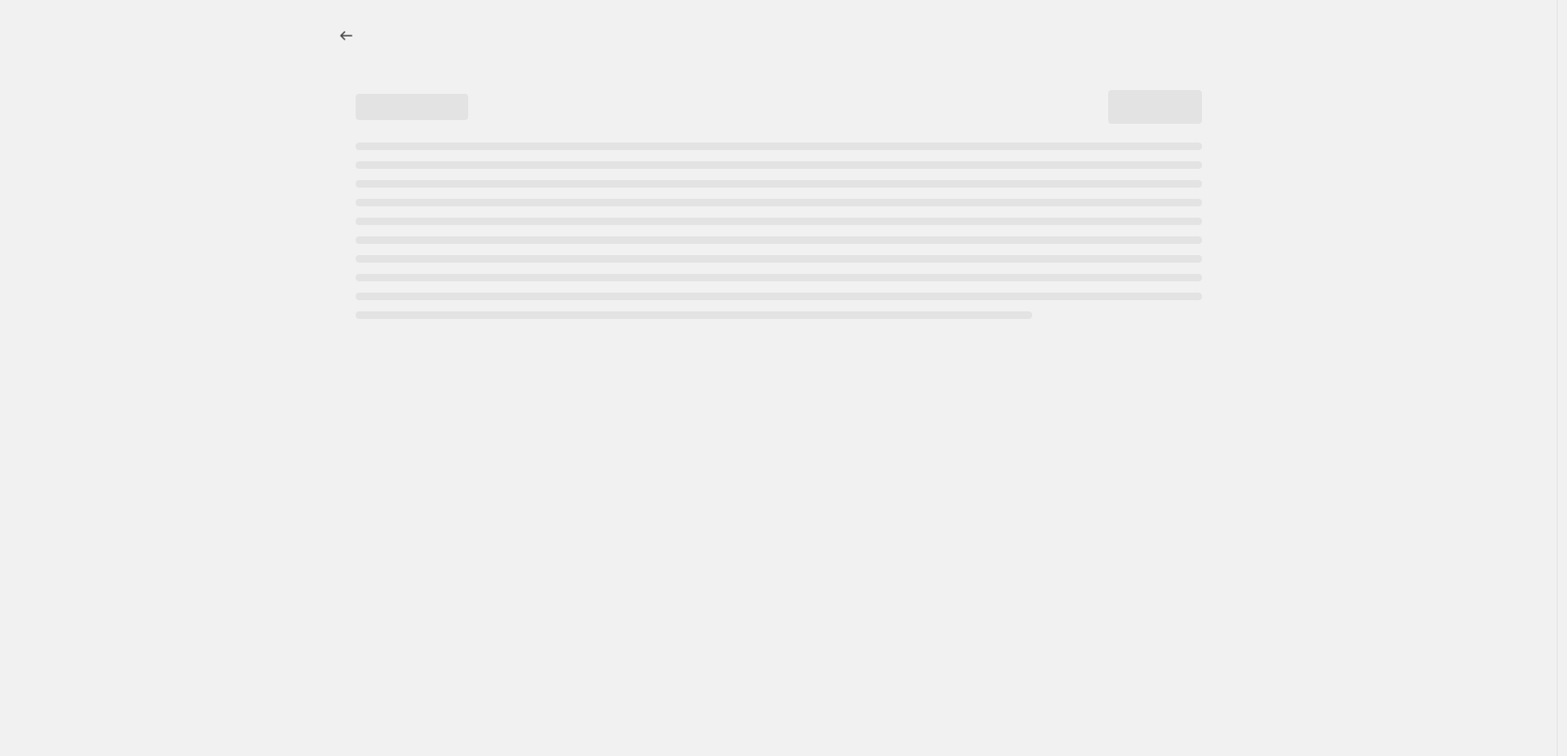
select select "percentage"
select select "tag"
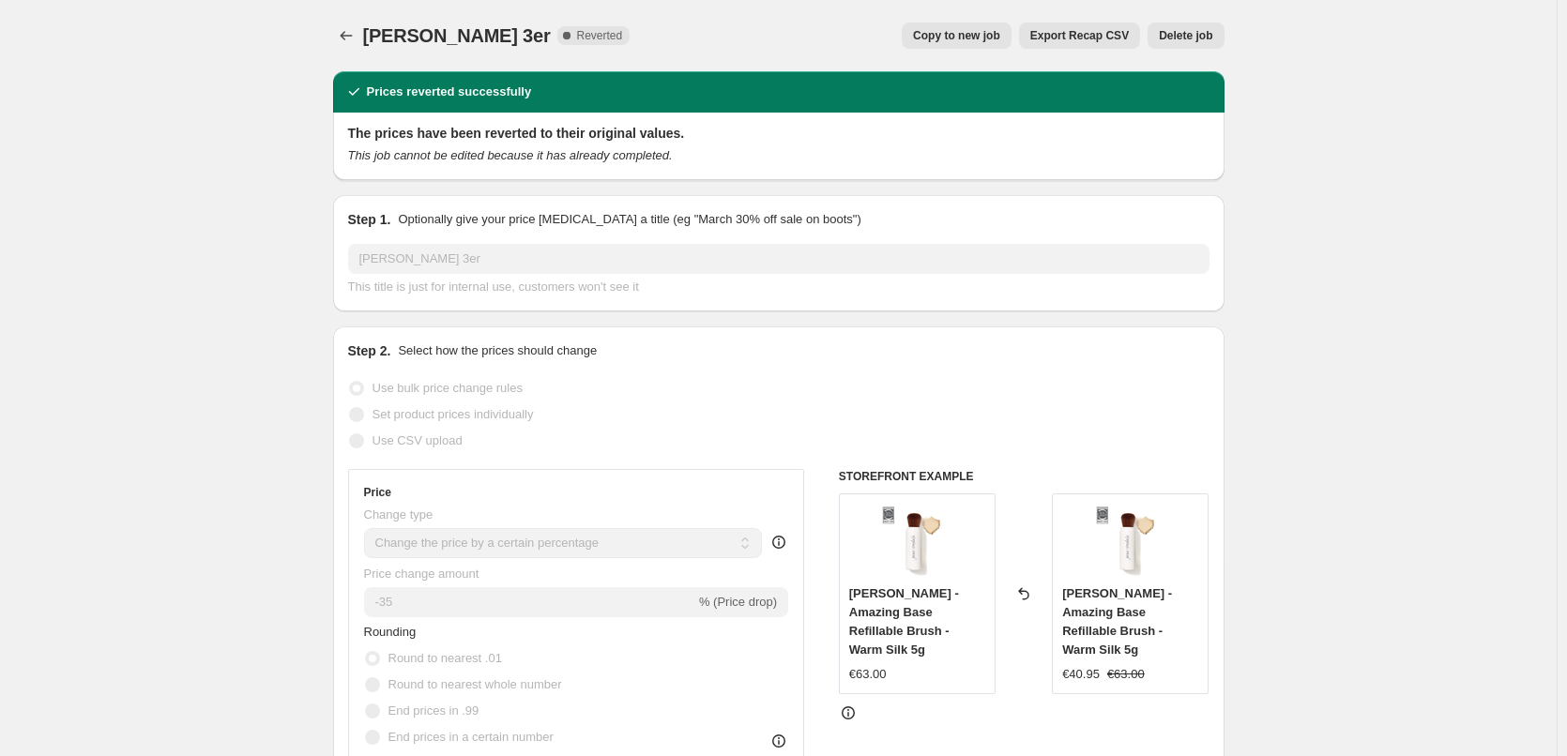
click at [965, 30] on span "Copy to new job" at bounding box center [956, 35] width 87 height 15
select select "percentage"
select select "tag"
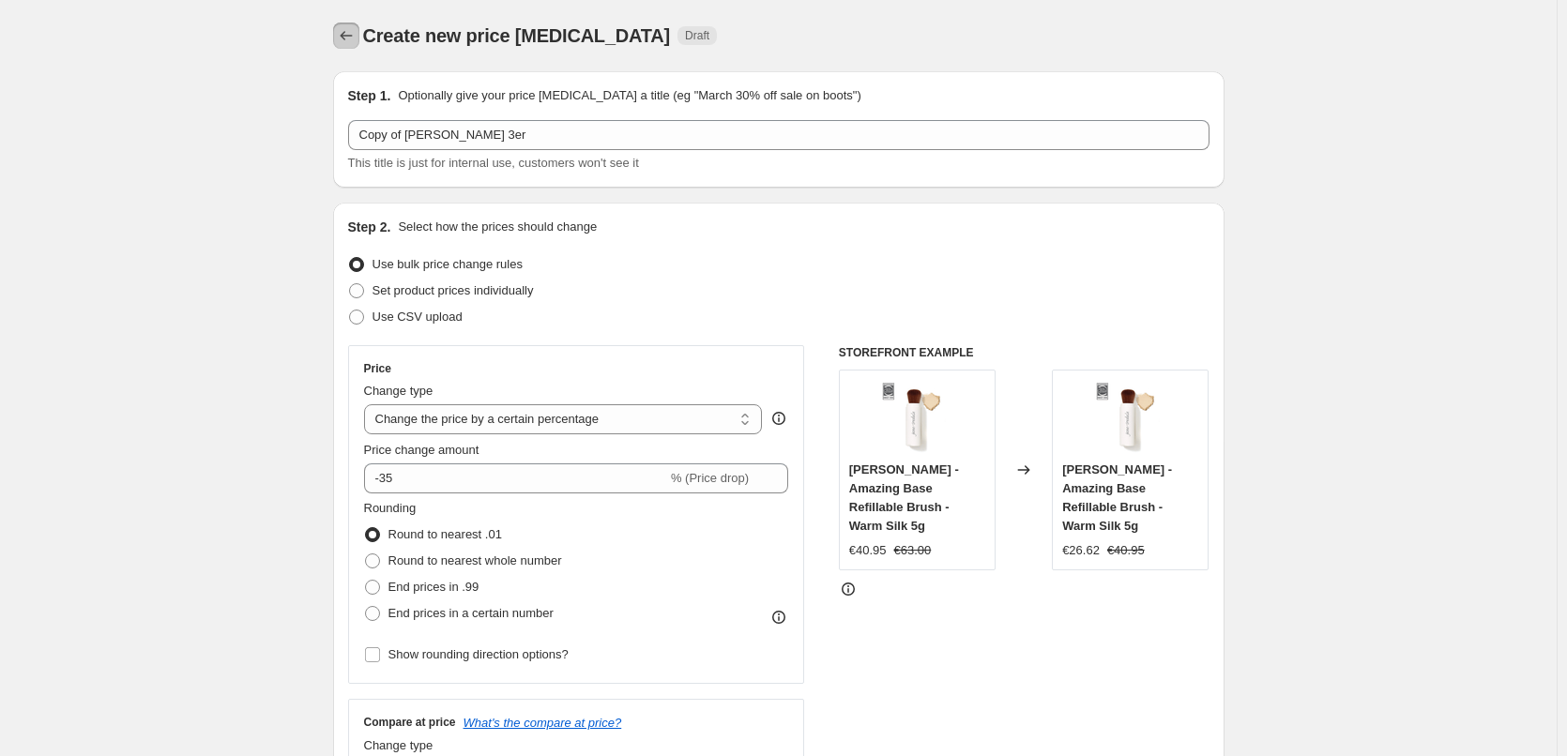
click at [339, 33] on button "Price change jobs" at bounding box center [346, 36] width 26 height 26
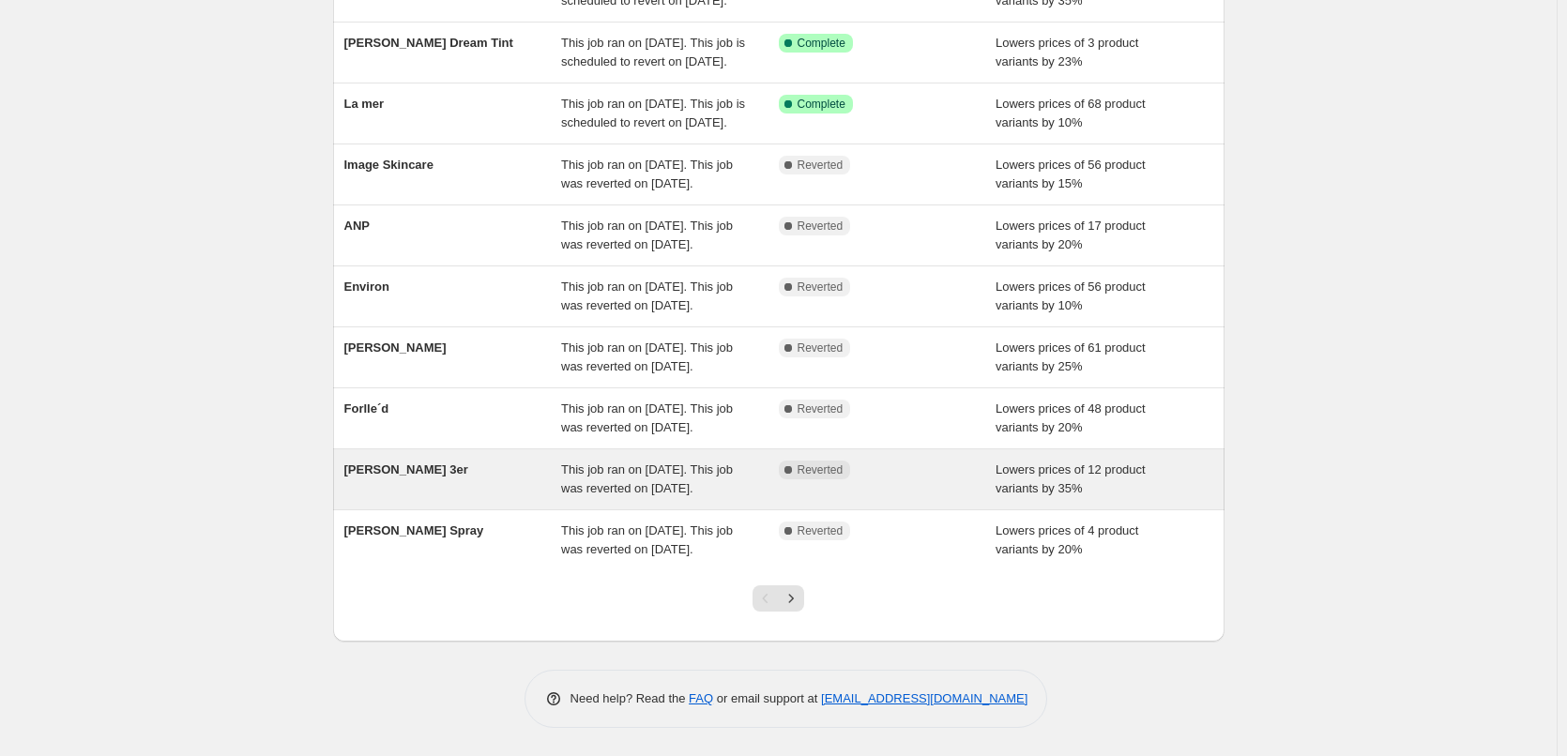
scroll to position [398, 0]
click at [422, 461] on div "[PERSON_NAME] 3er" at bounding box center [453, 480] width 218 height 38
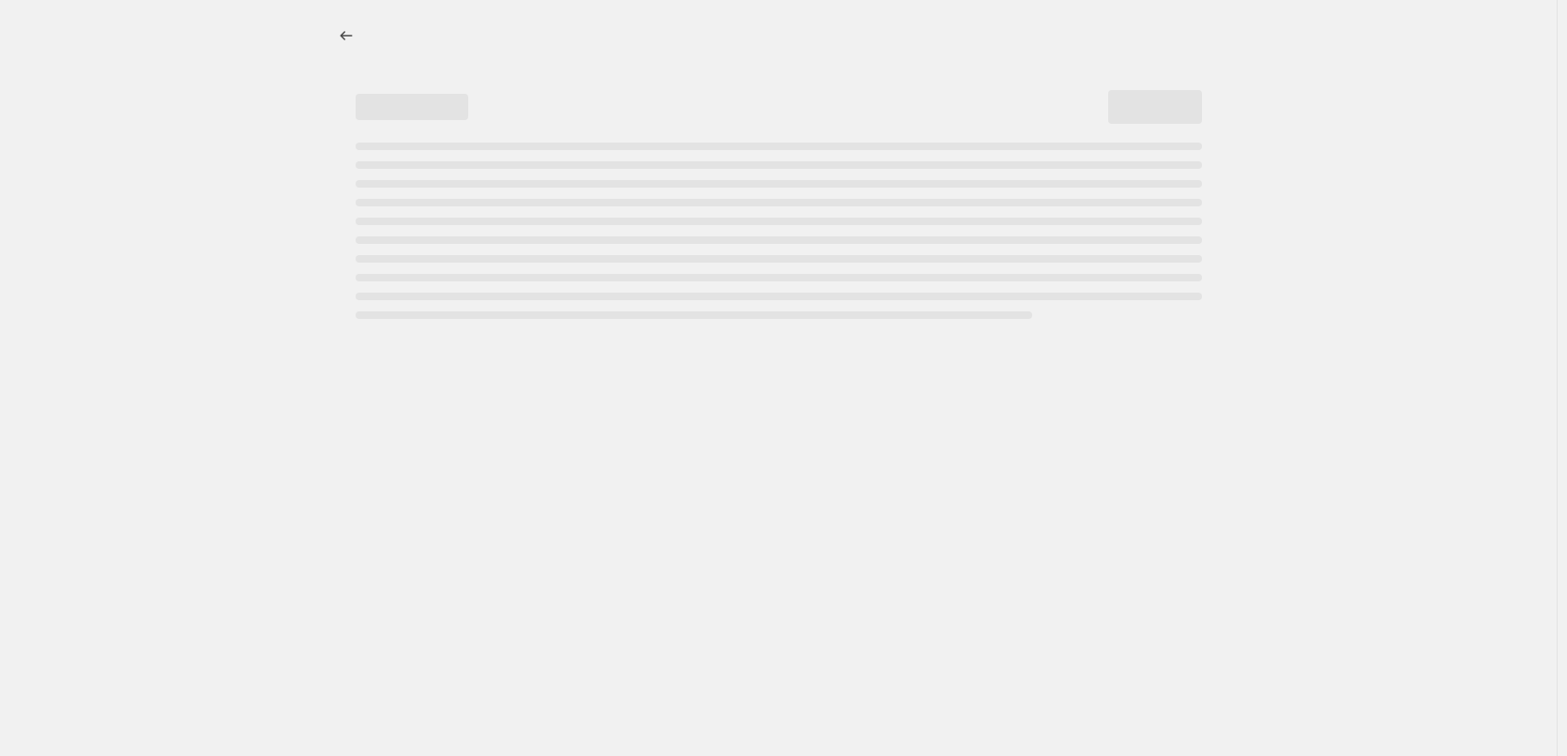
select select "percentage"
select select "tag"
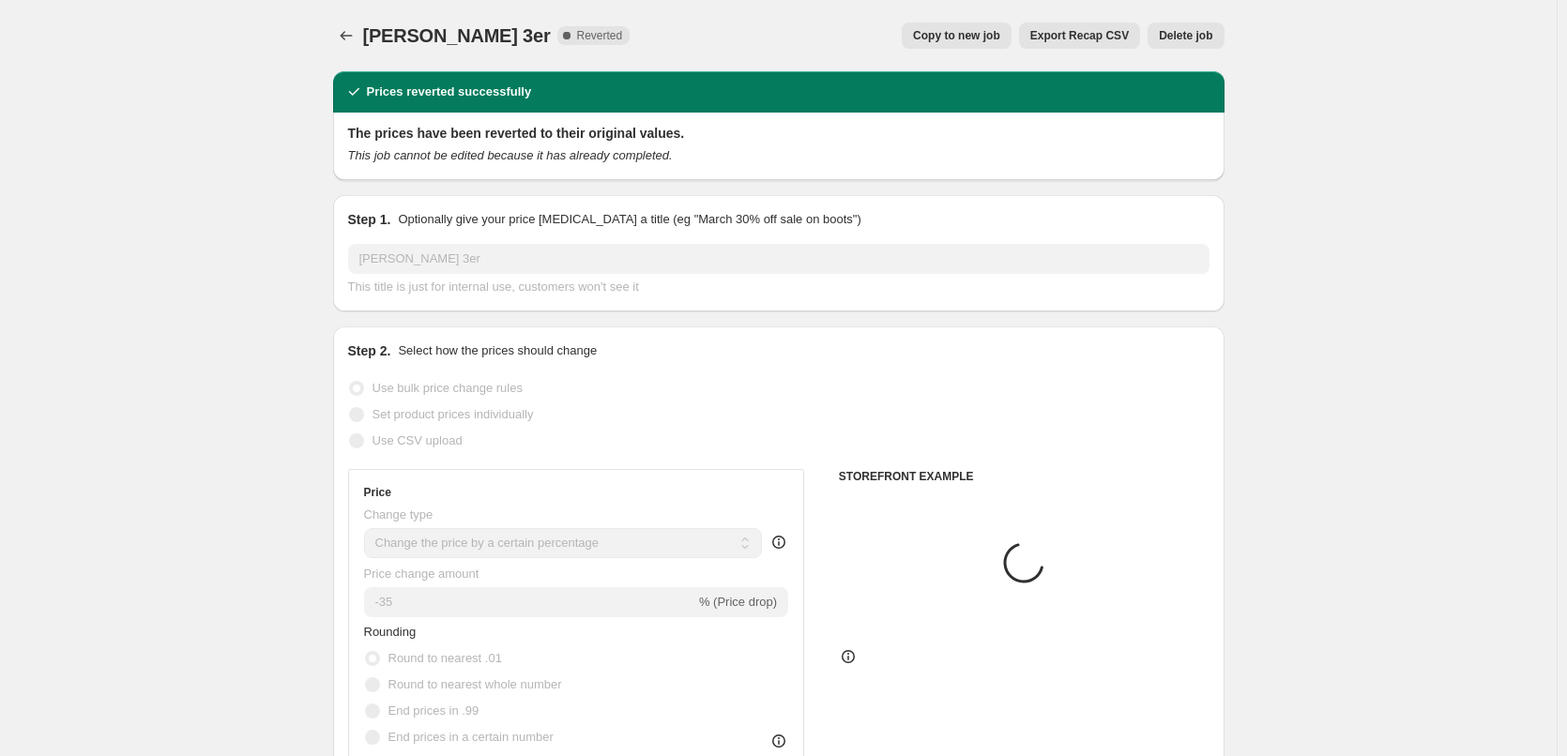
click at [1180, 49] on div "[PERSON_NAME] 3er. This page is ready [PERSON_NAME] 3er Complete Reverted Copy …" at bounding box center [778, 35] width 891 height 71
click at [1184, 37] on span "Delete job" at bounding box center [1185, 35] width 53 height 15
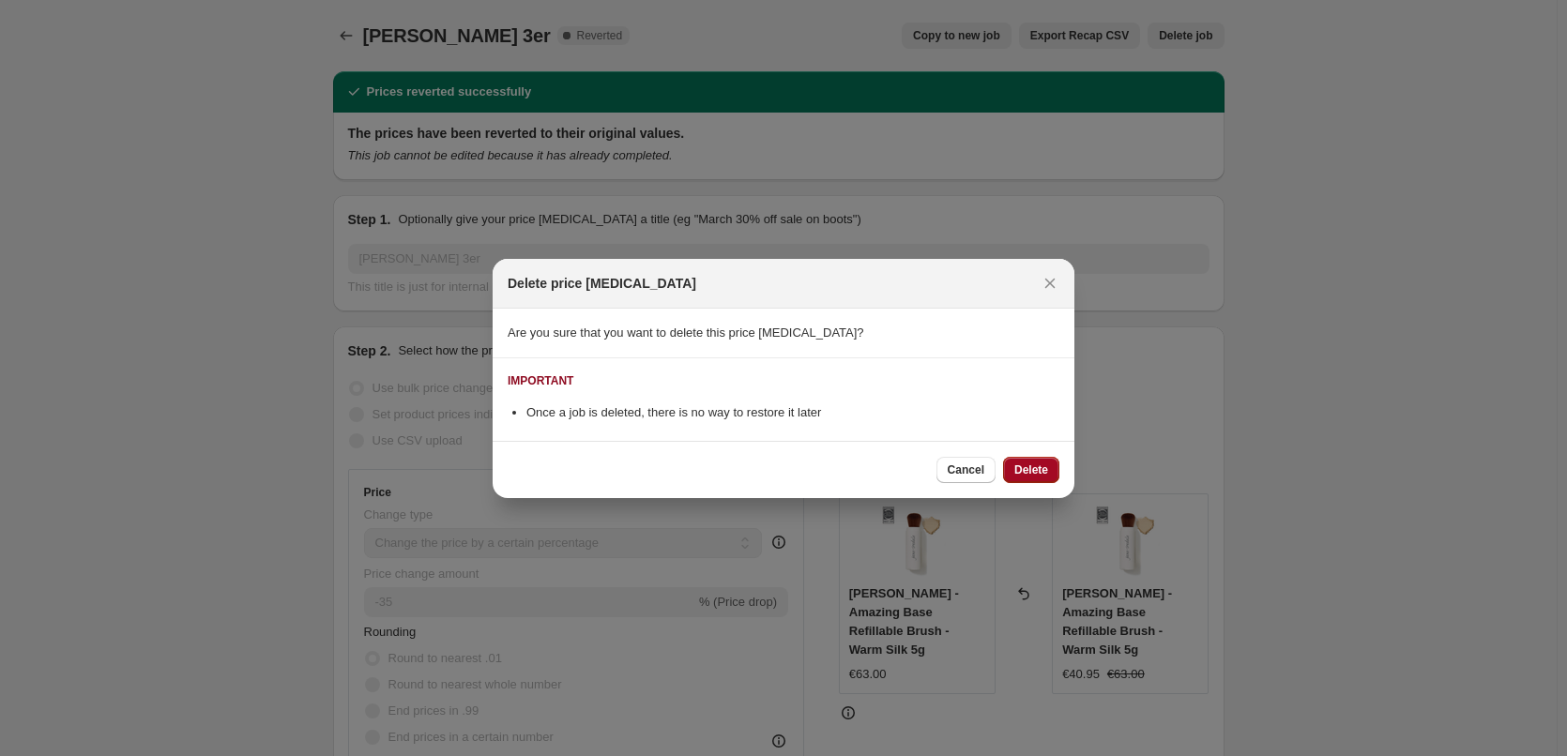
click at [1043, 457] on button "Delete" at bounding box center [1031, 470] width 56 height 26
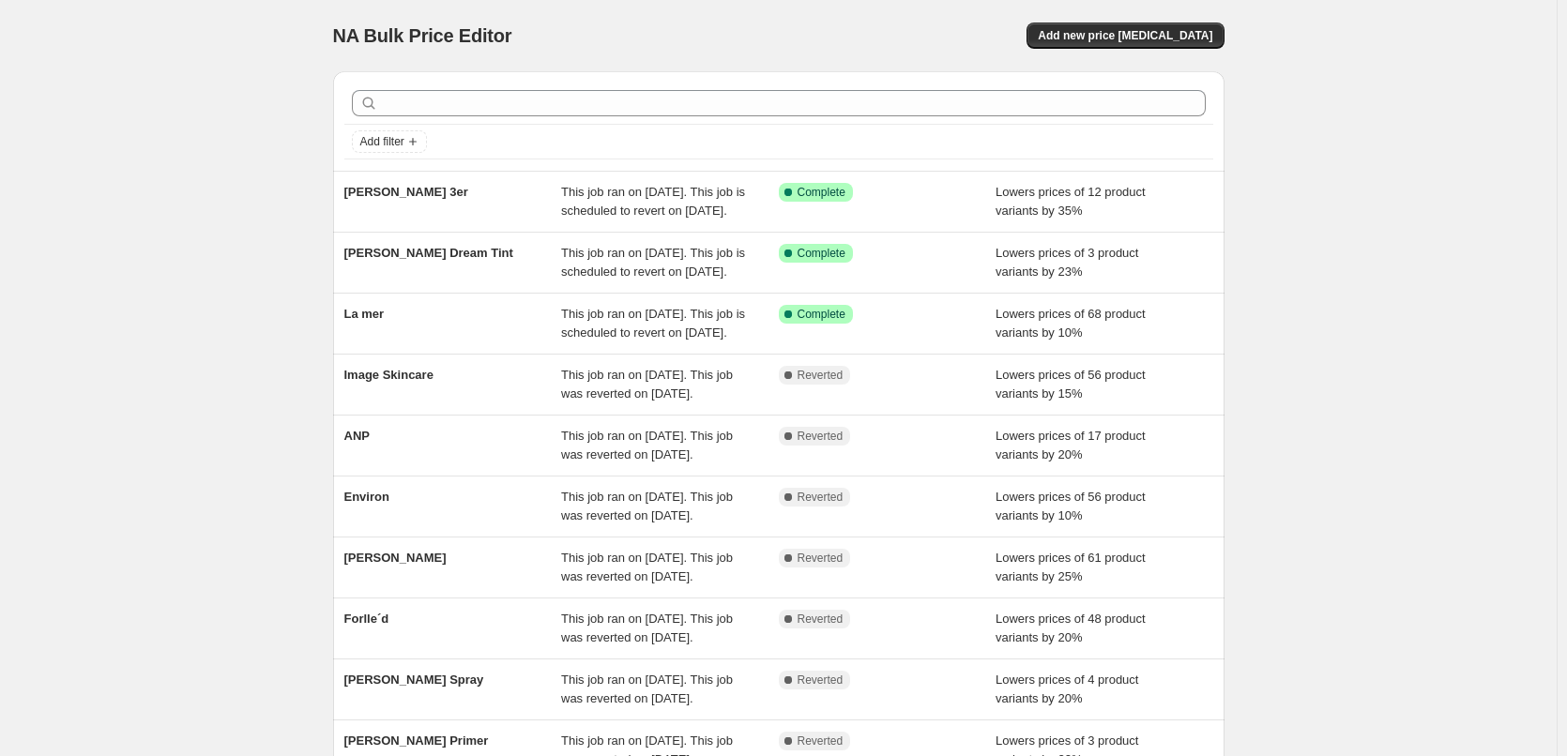
scroll to position [398, 0]
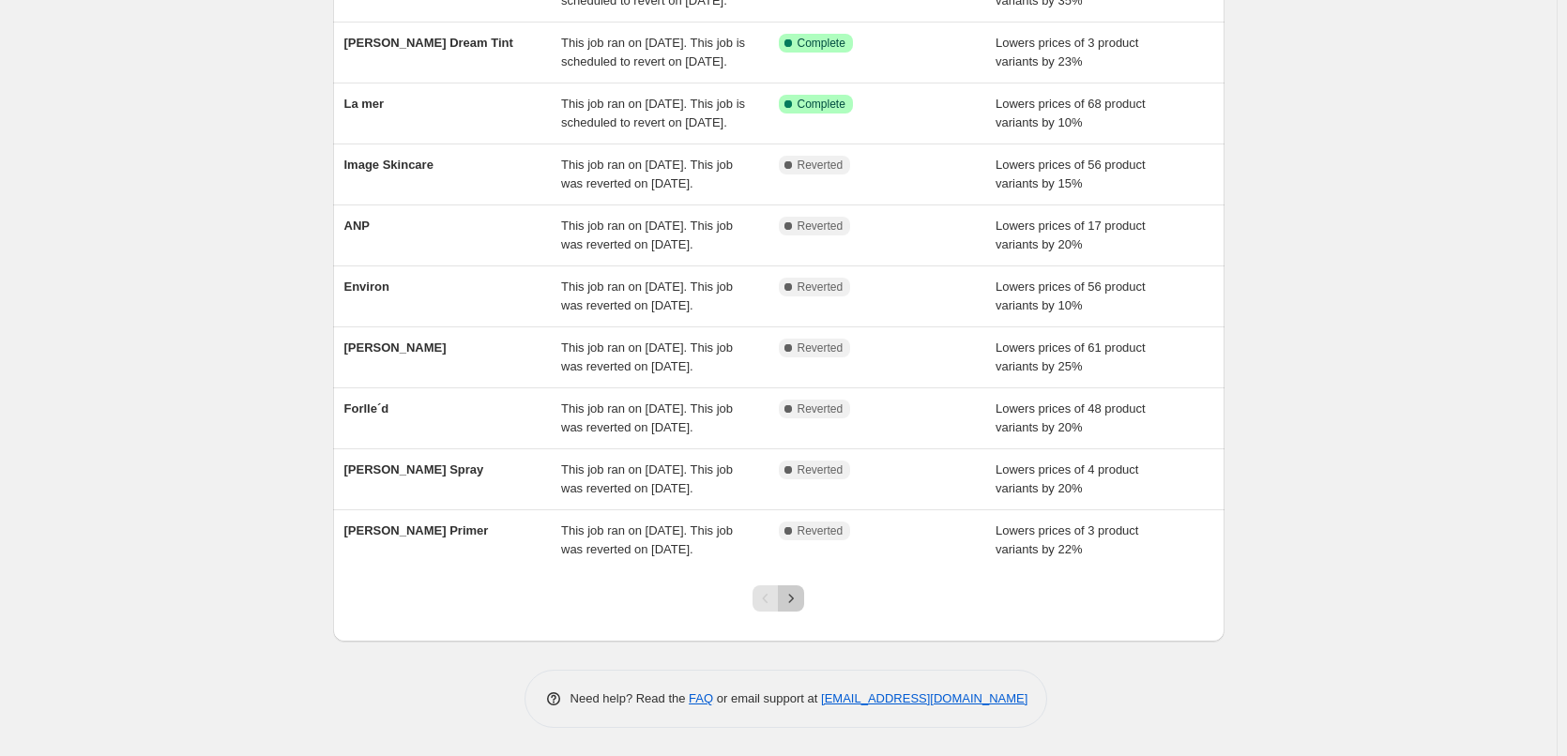
click at [800, 606] on icon "Next" at bounding box center [791, 598] width 19 height 19
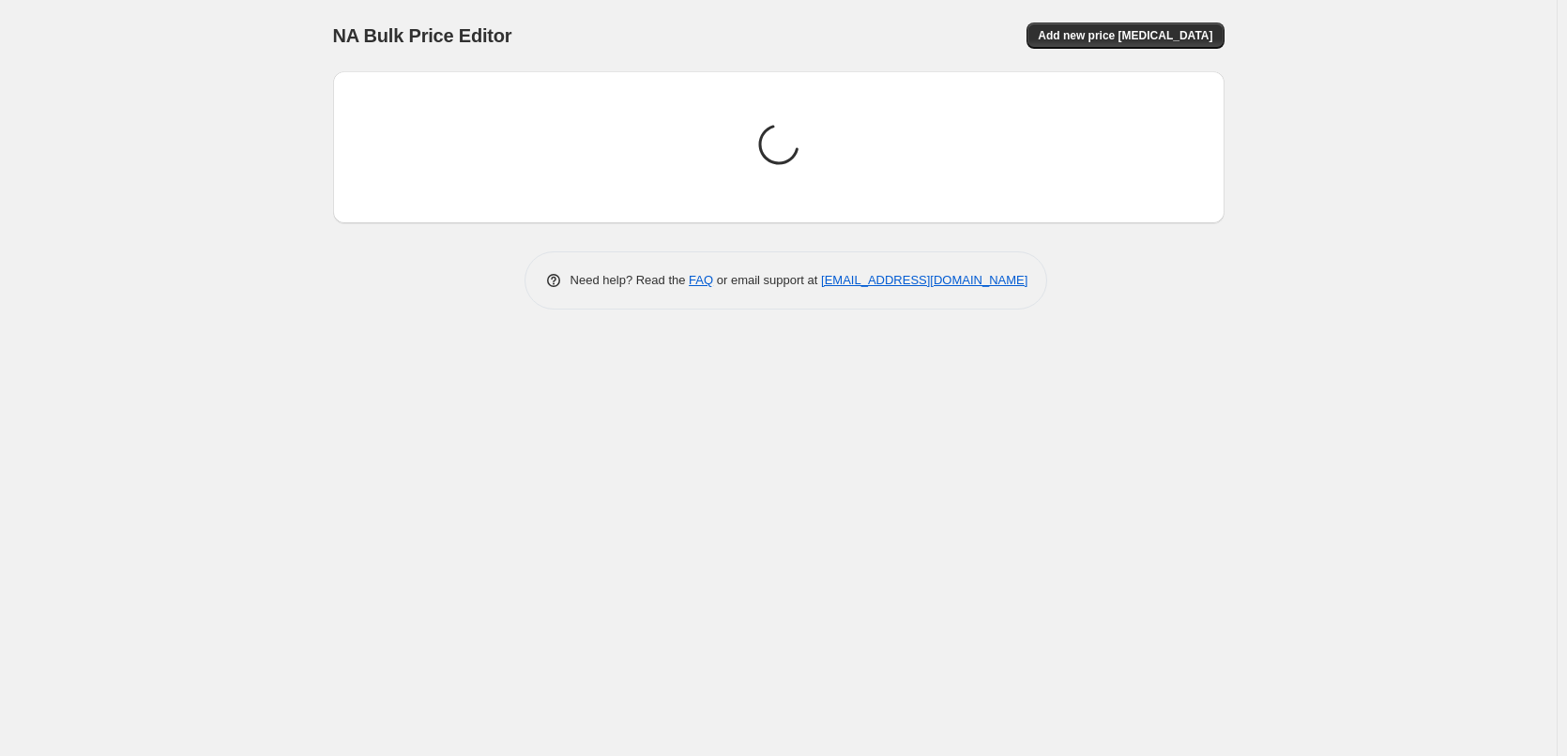
scroll to position [0, 0]
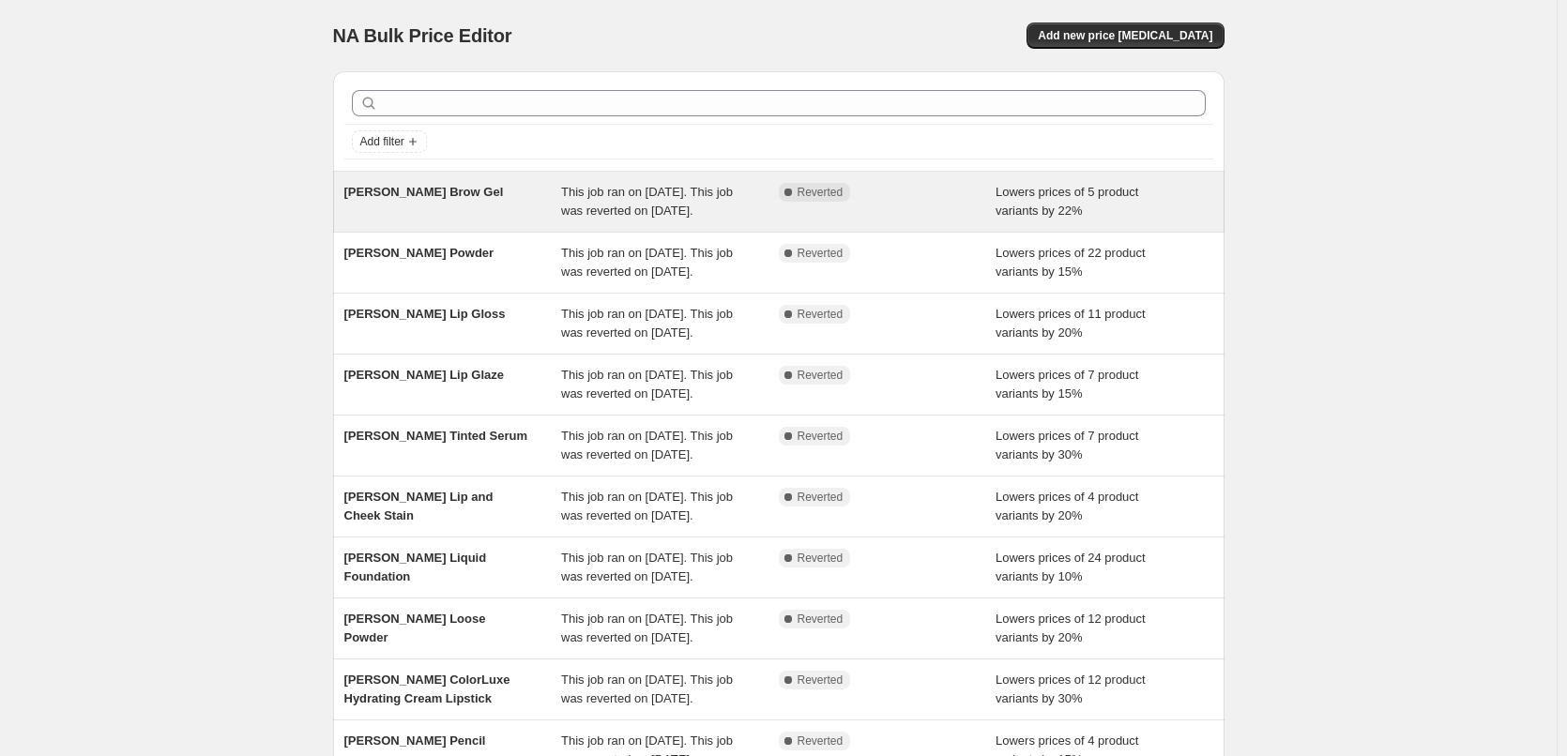
click at [520, 205] on div "[PERSON_NAME] Brow Gel" at bounding box center [453, 202] width 218 height 38
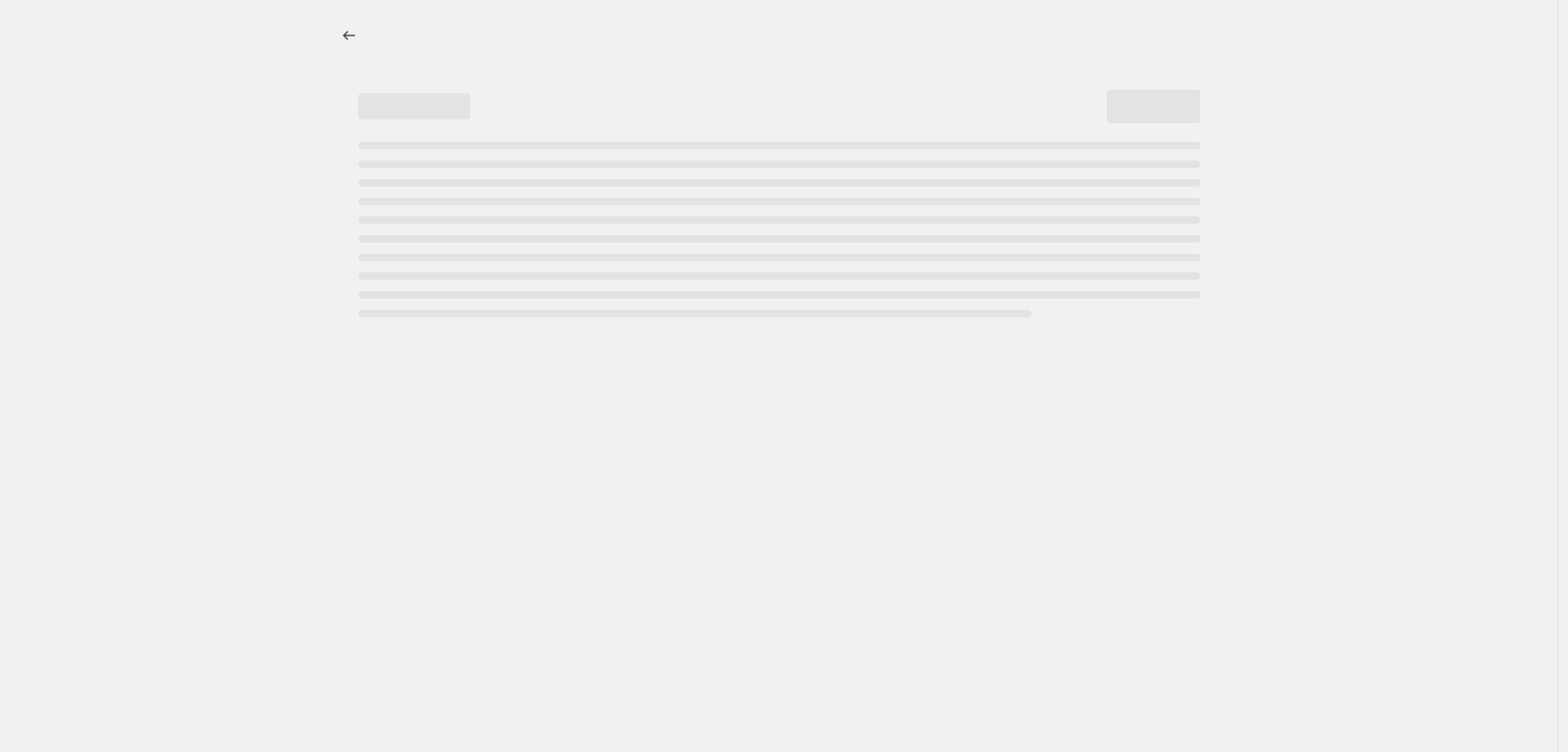
select select "percentage"
select select "tag"
select select "vendor"
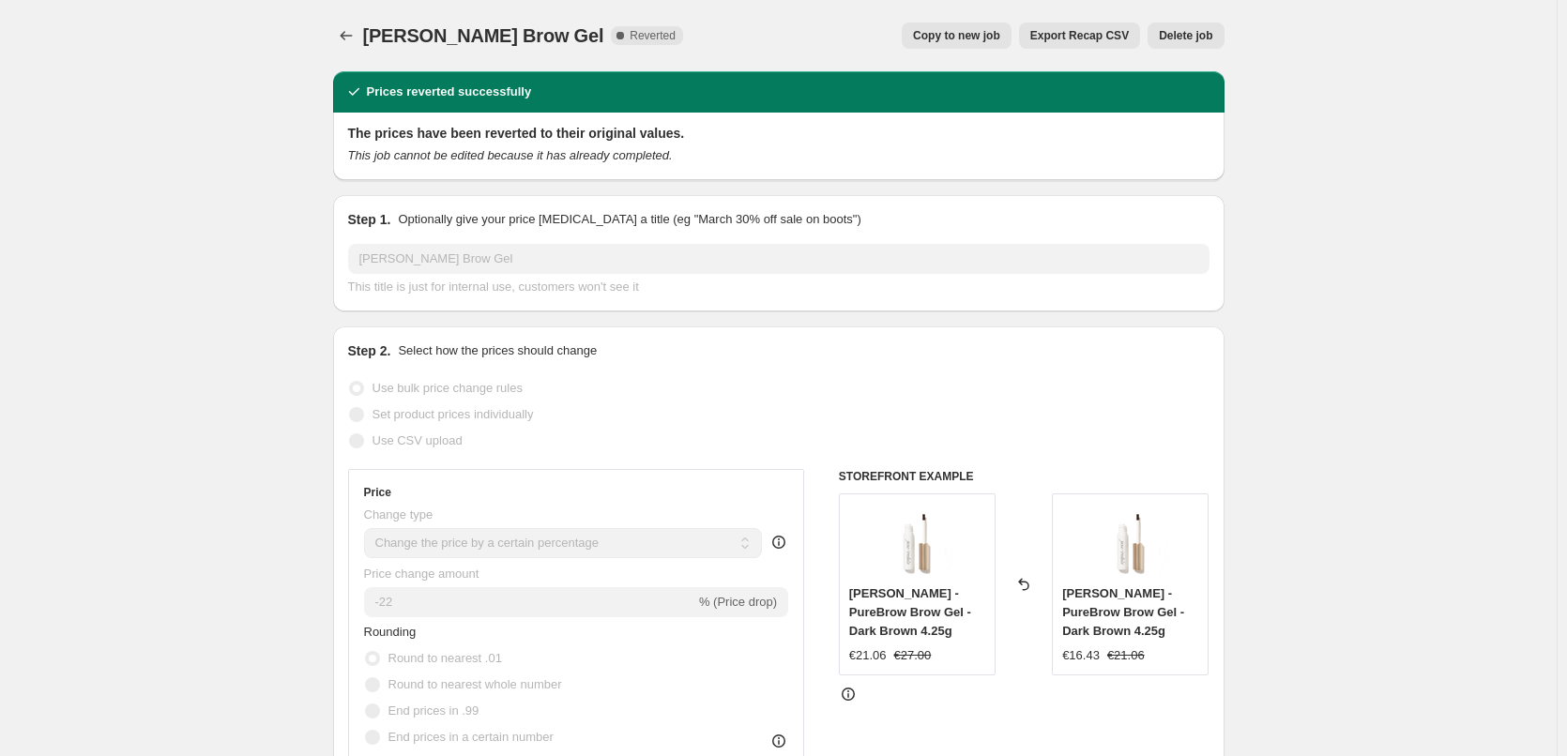
click at [986, 39] on span "Copy to new job" at bounding box center [956, 35] width 87 height 15
select select "percentage"
select select "tag"
select select "vendor"
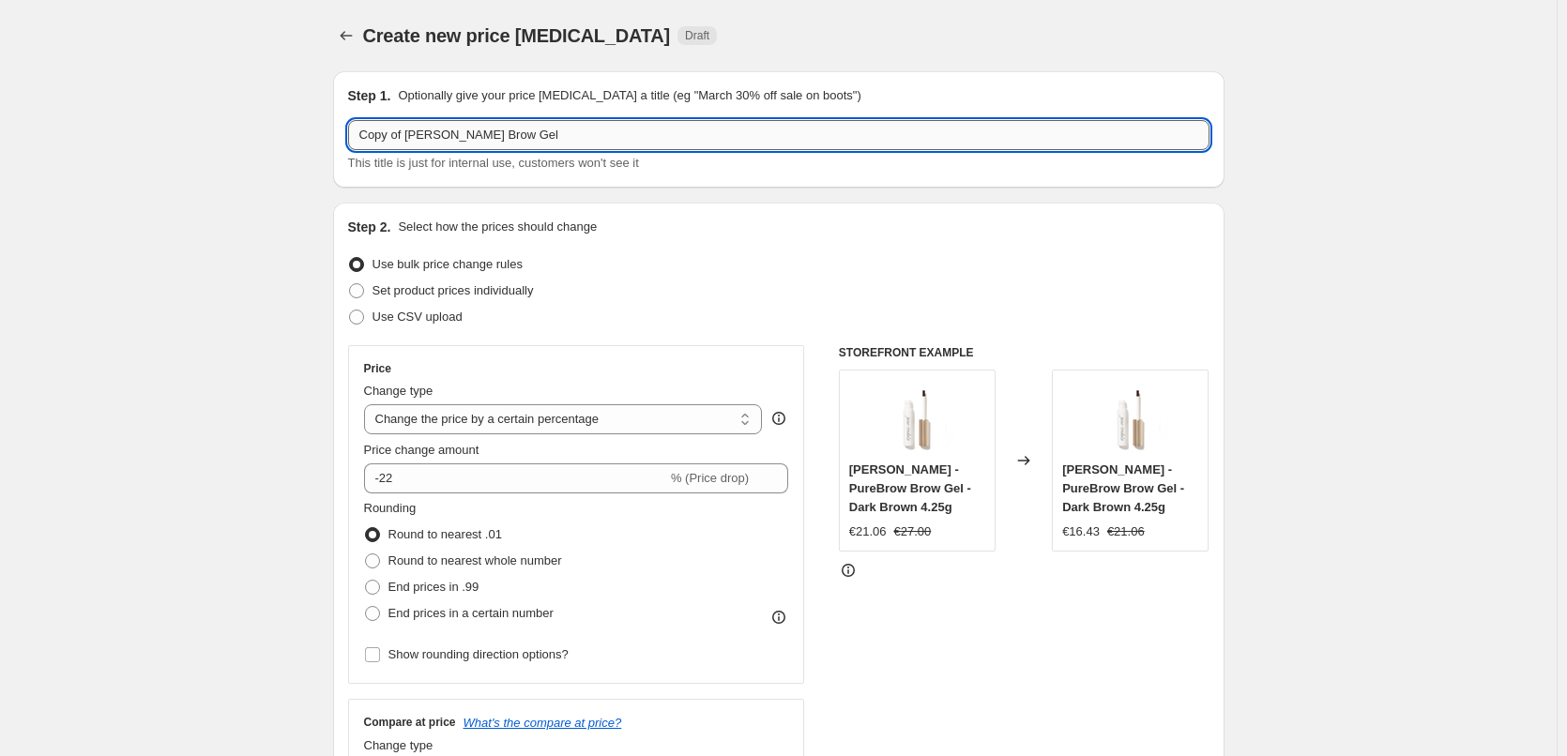
click at [411, 130] on input "Copy of [PERSON_NAME] Brow Gel" at bounding box center [778, 135] width 861 height 30
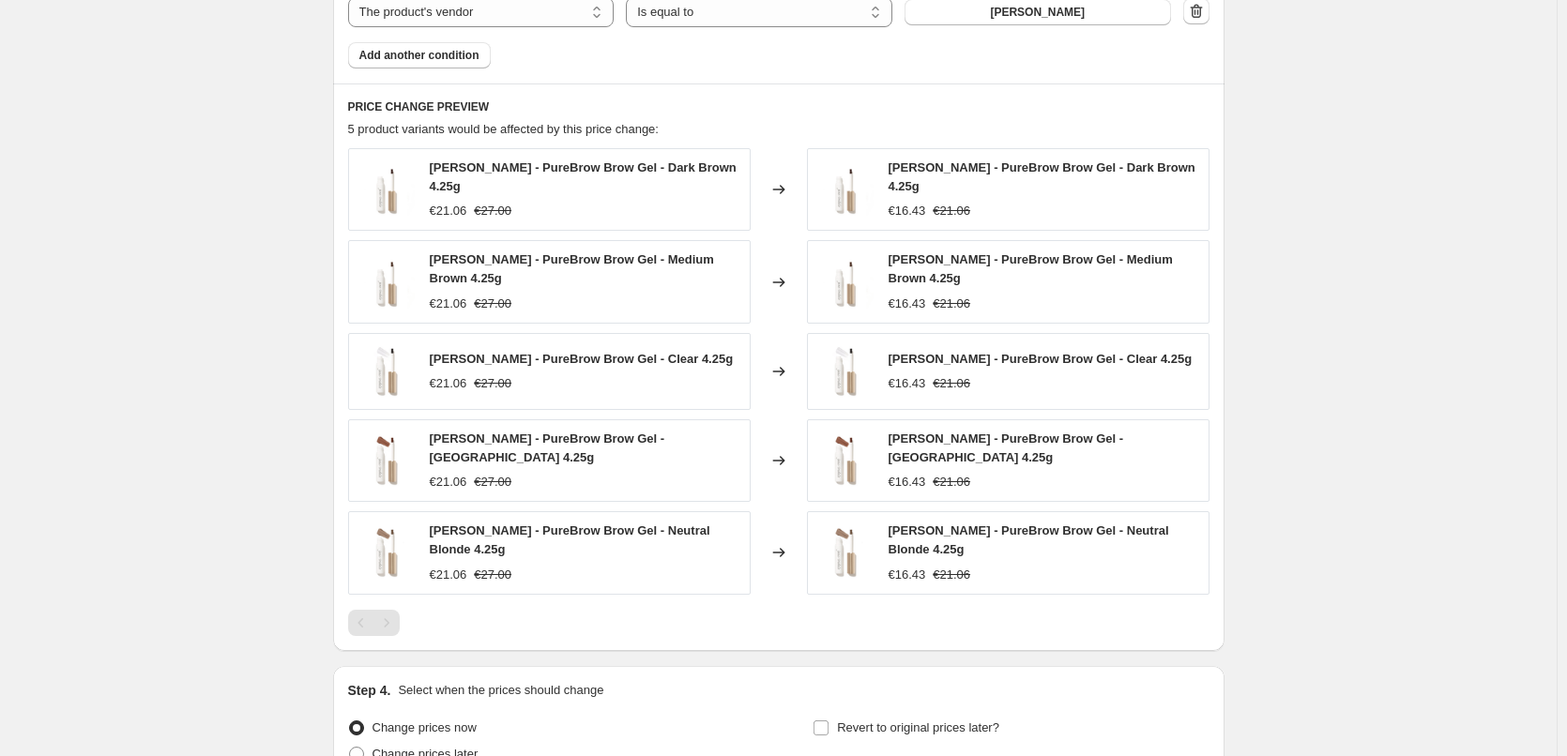
scroll to position [1385, 0]
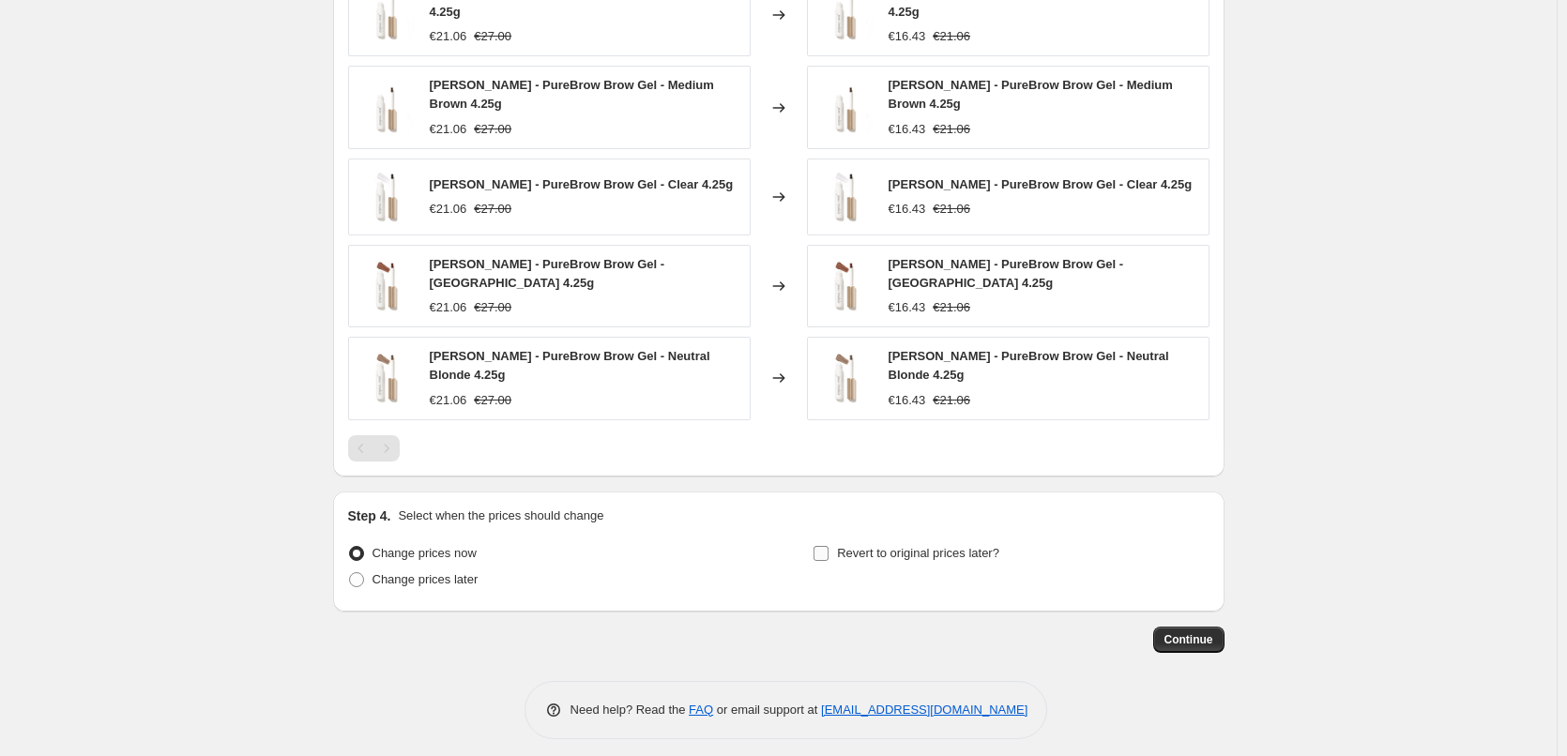
type input "[PERSON_NAME] Brow Gel"
click at [826, 546] on input "Revert to original prices later?" at bounding box center [820, 553] width 15 height 15
checkbox input "true"
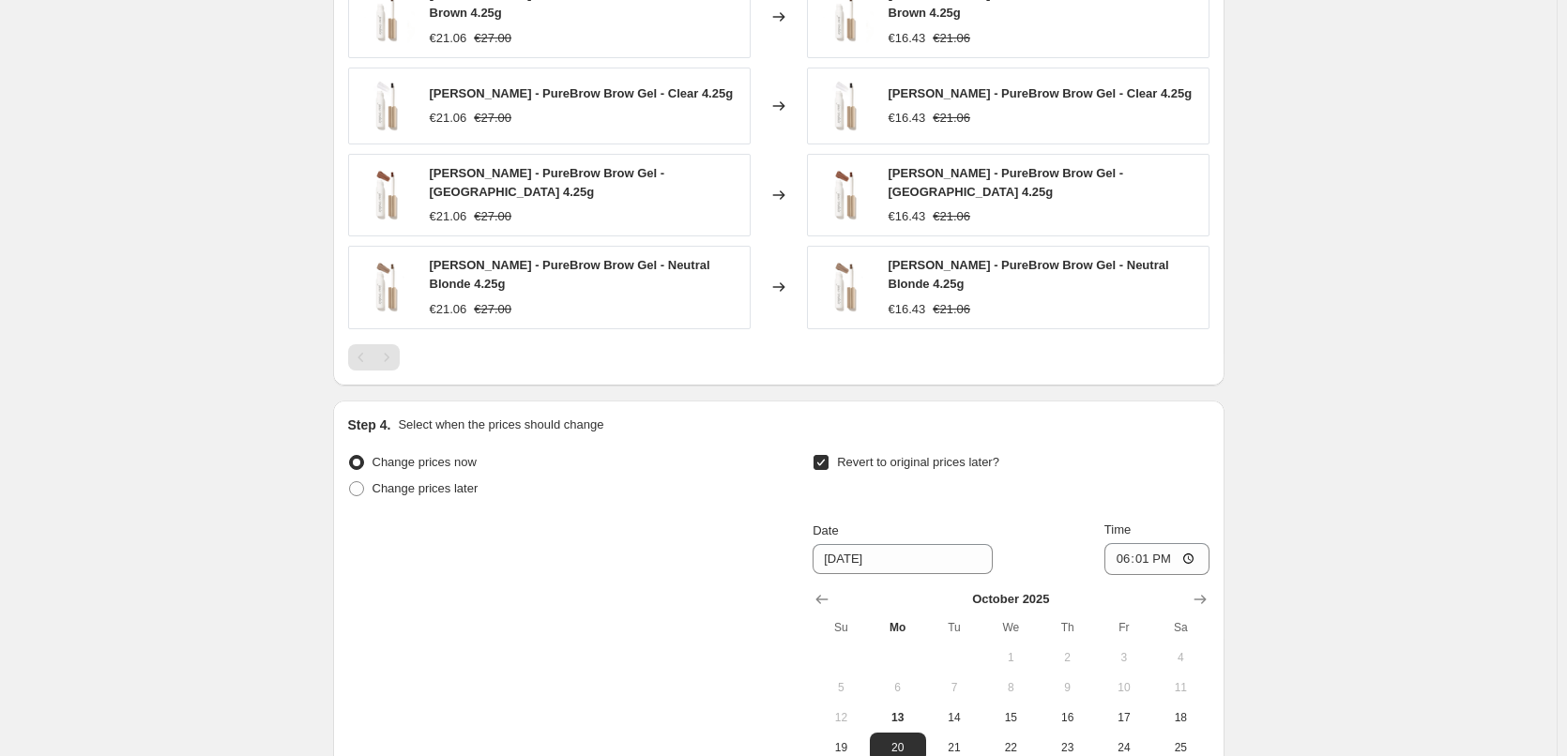
scroll to position [1706, 0]
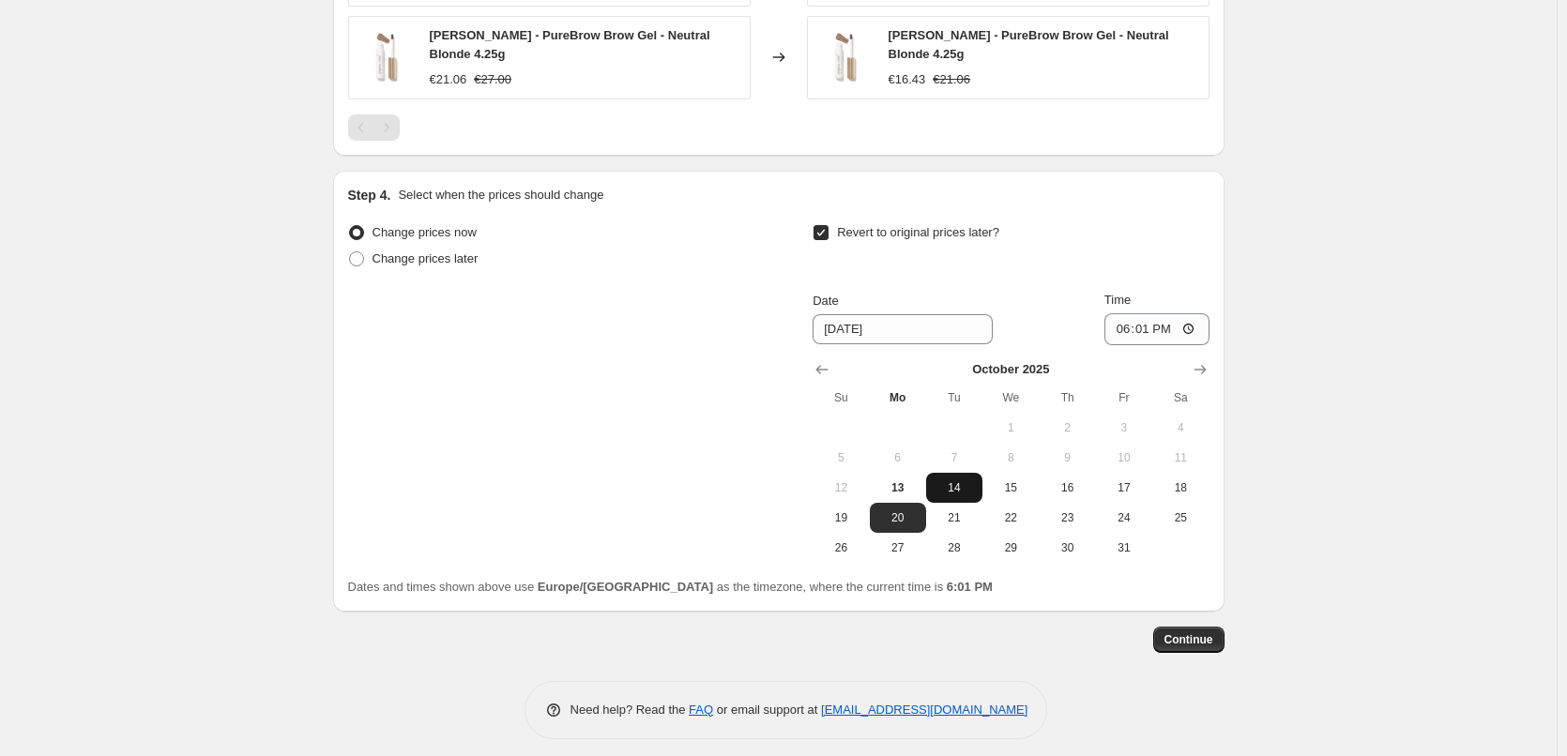
click at [961, 483] on span "14" at bounding box center [954, 487] width 41 height 15
type input "[DATE]"
click at [1137, 322] on input "18:01" at bounding box center [1156, 329] width 105 height 32
type input "03:00"
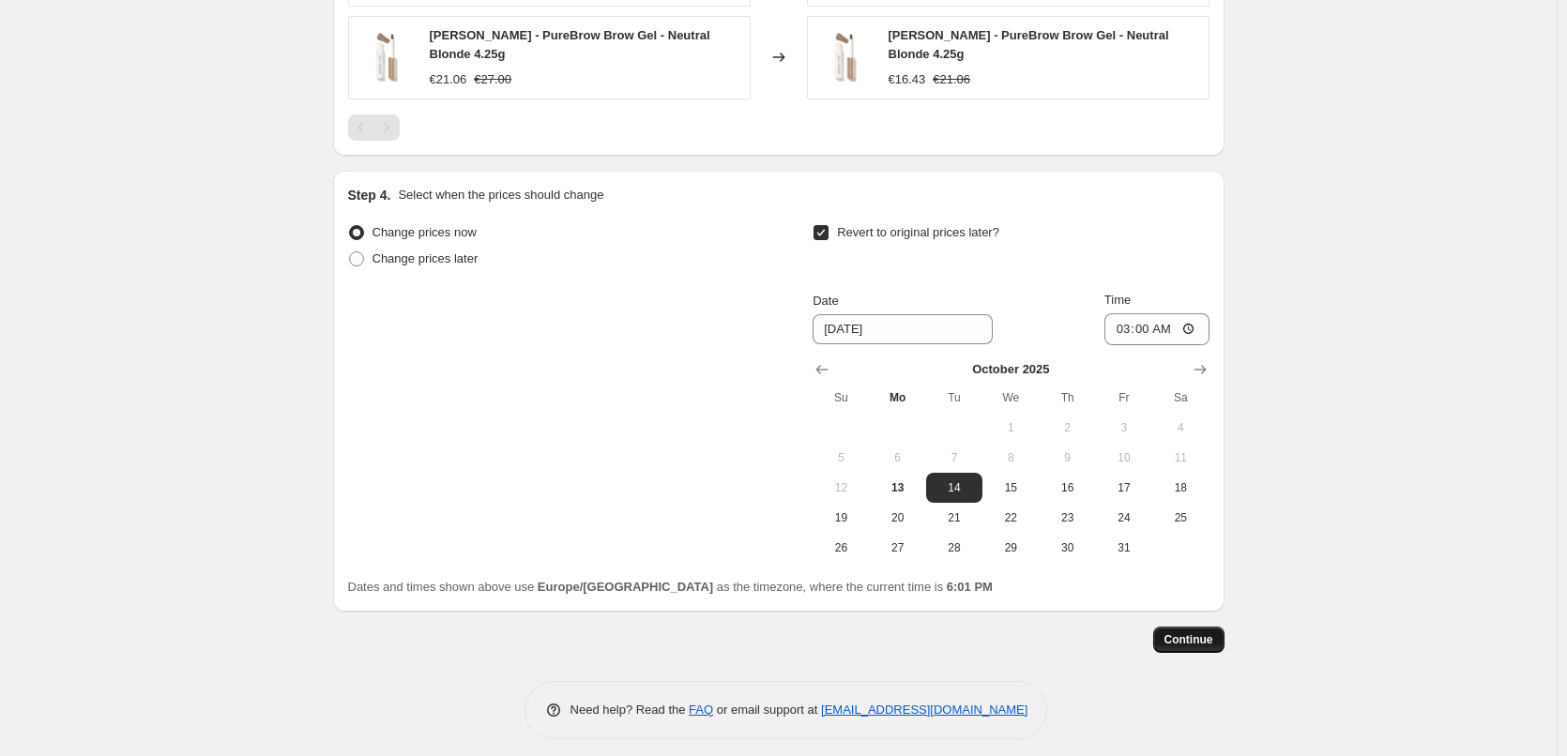
click at [1193, 627] on button "Continue" at bounding box center [1188, 640] width 71 height 26
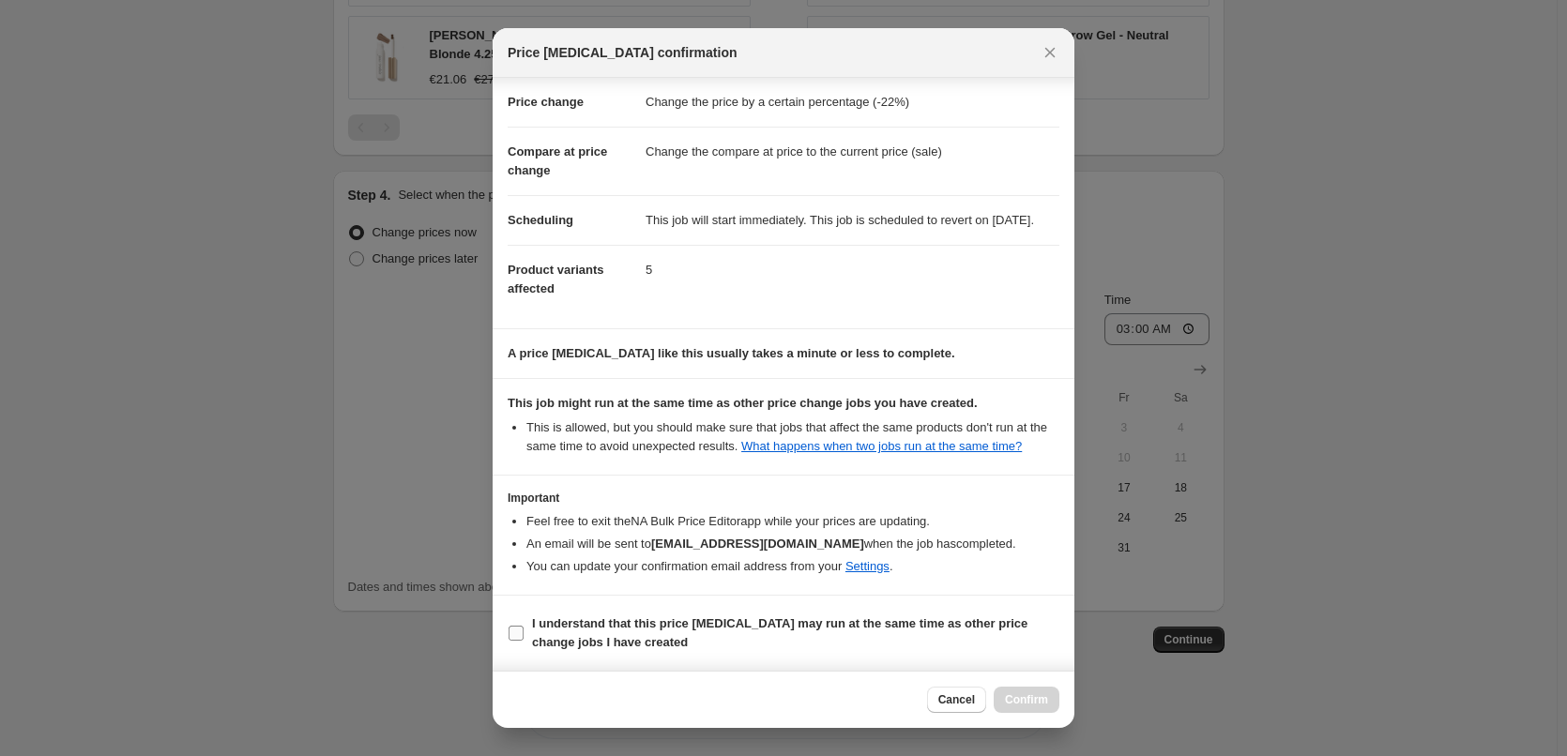
scroll to position [53, 0]
click at [520, 632] on input "I understand that this price [MEDICAL_DATA] may run at the same time as other p…" at bounding box center [516, 633] width 15 height 15
checkbox input "true"
click at [1022, 699] on span "Confirm" at bounding box center [1026, 699] width 43 height 15
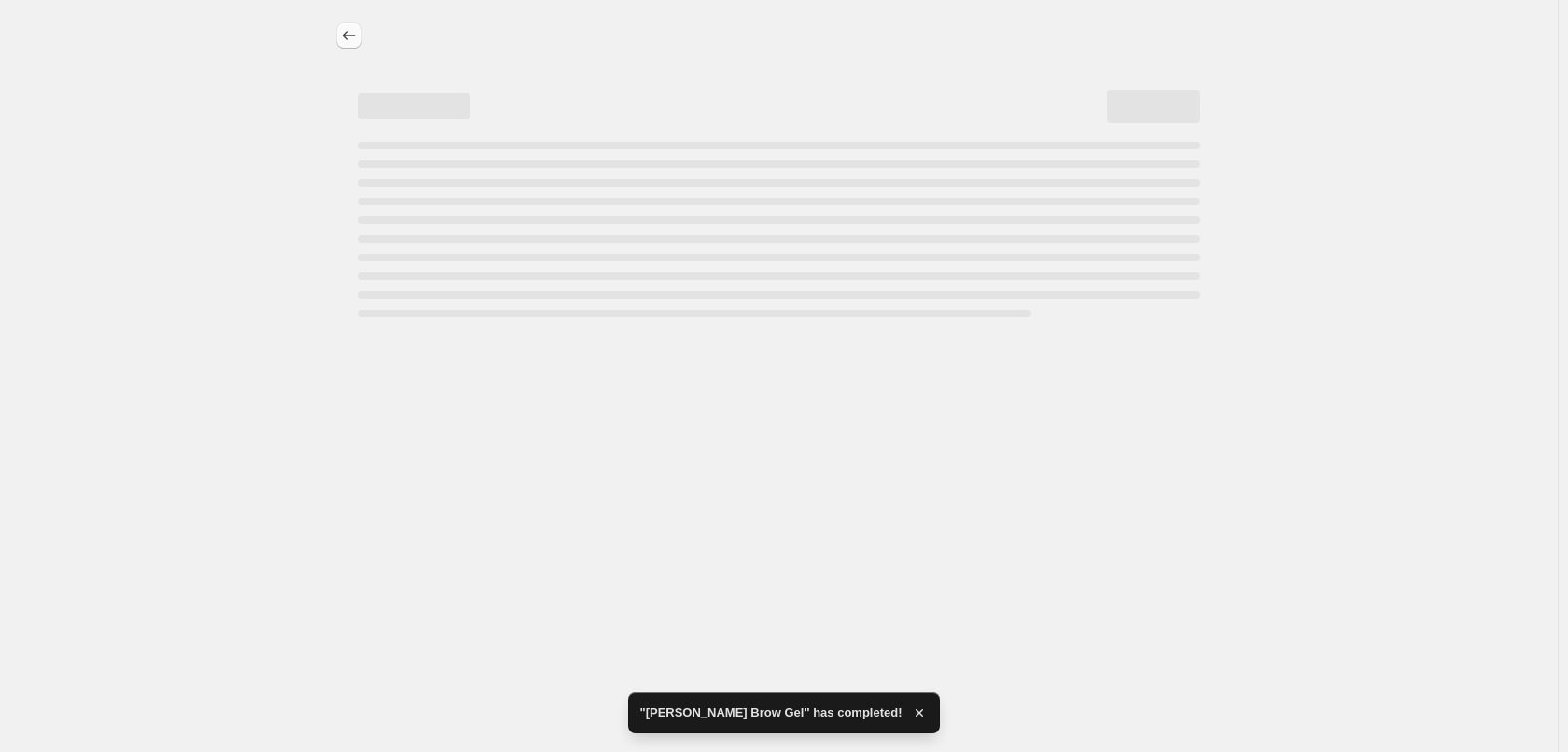
select select "percentage"
select select "tag"
select select "vendor"
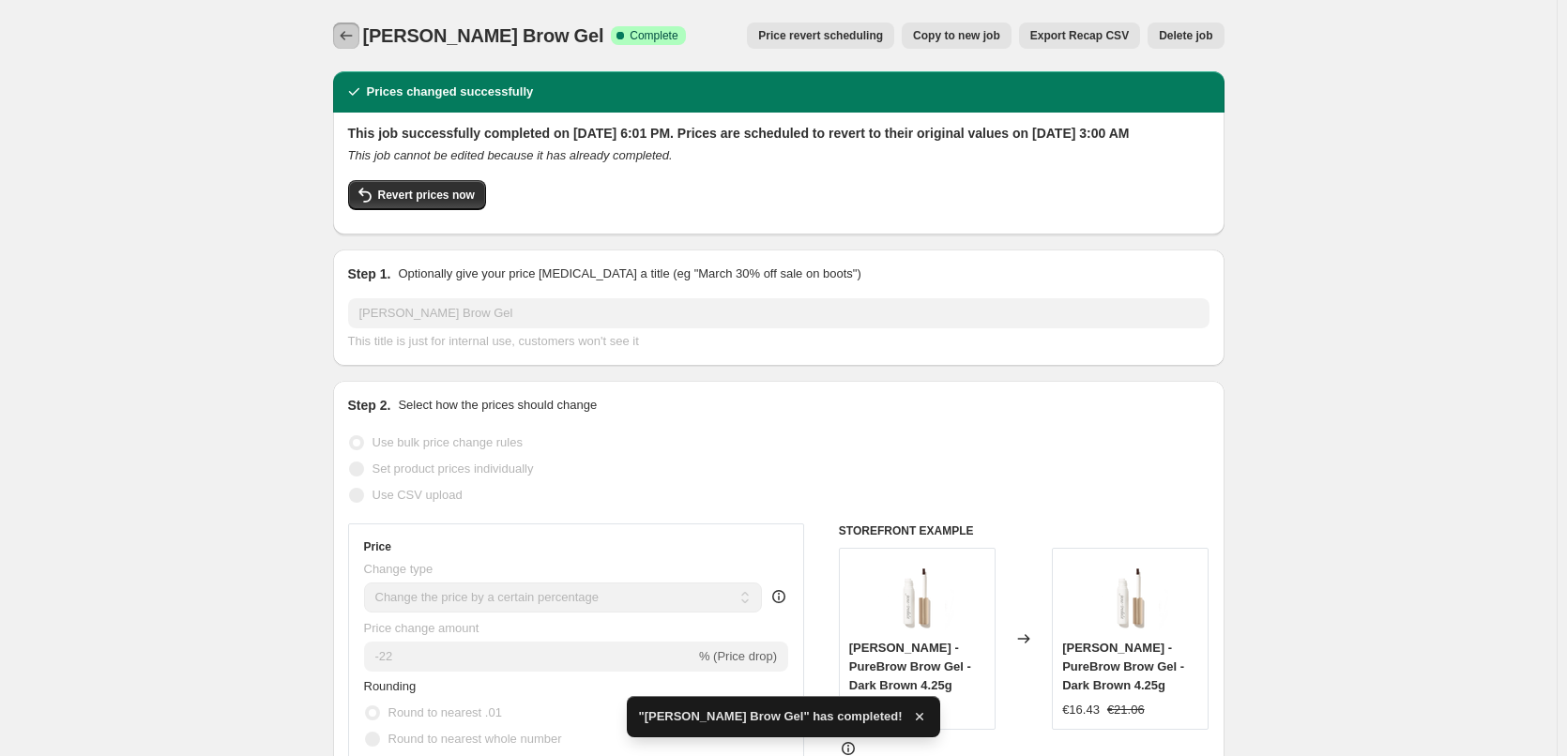
click at [344, 38] on icon "Price change jobs" at bounding box center [346, 35] width 19 height 19
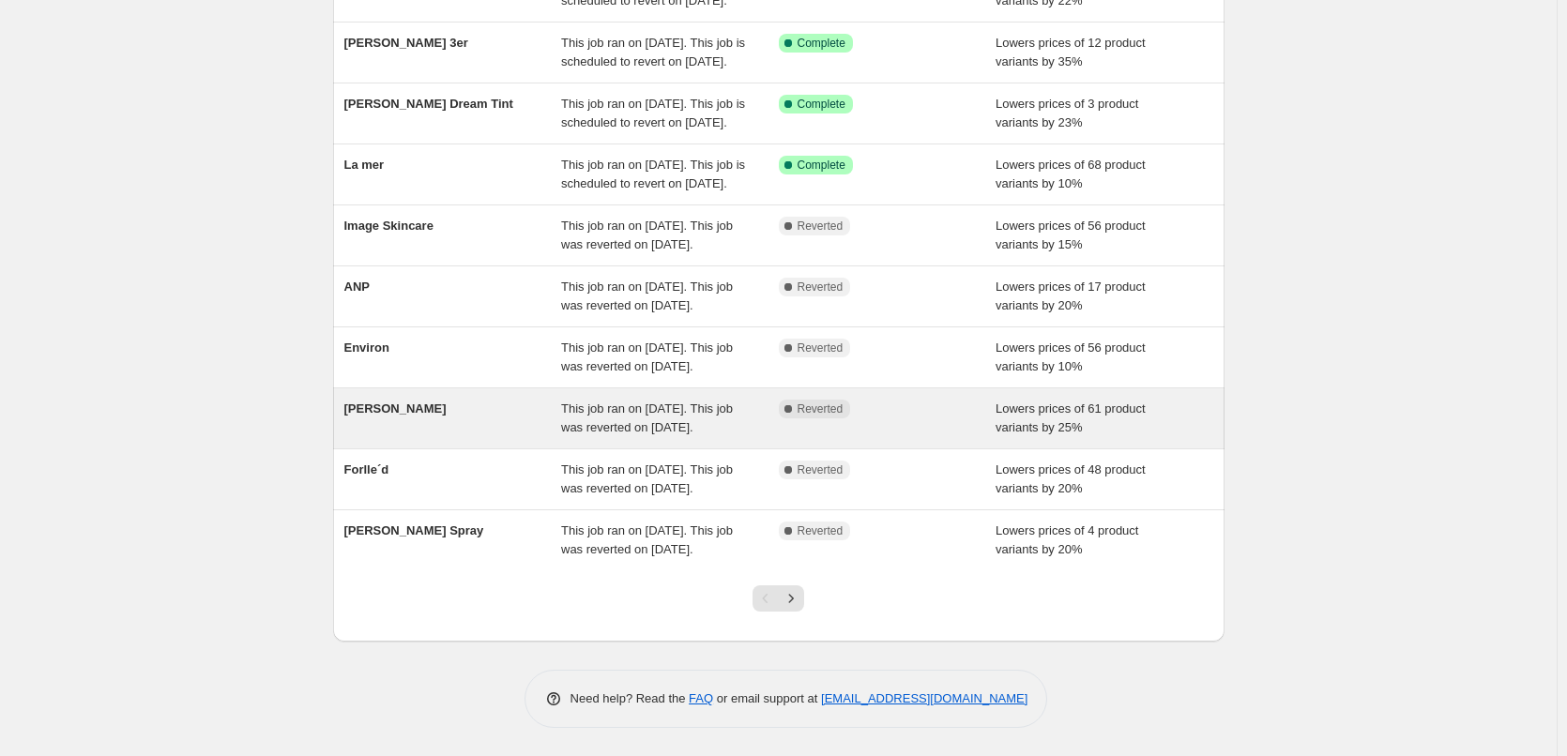
scroll to position [398, 0]
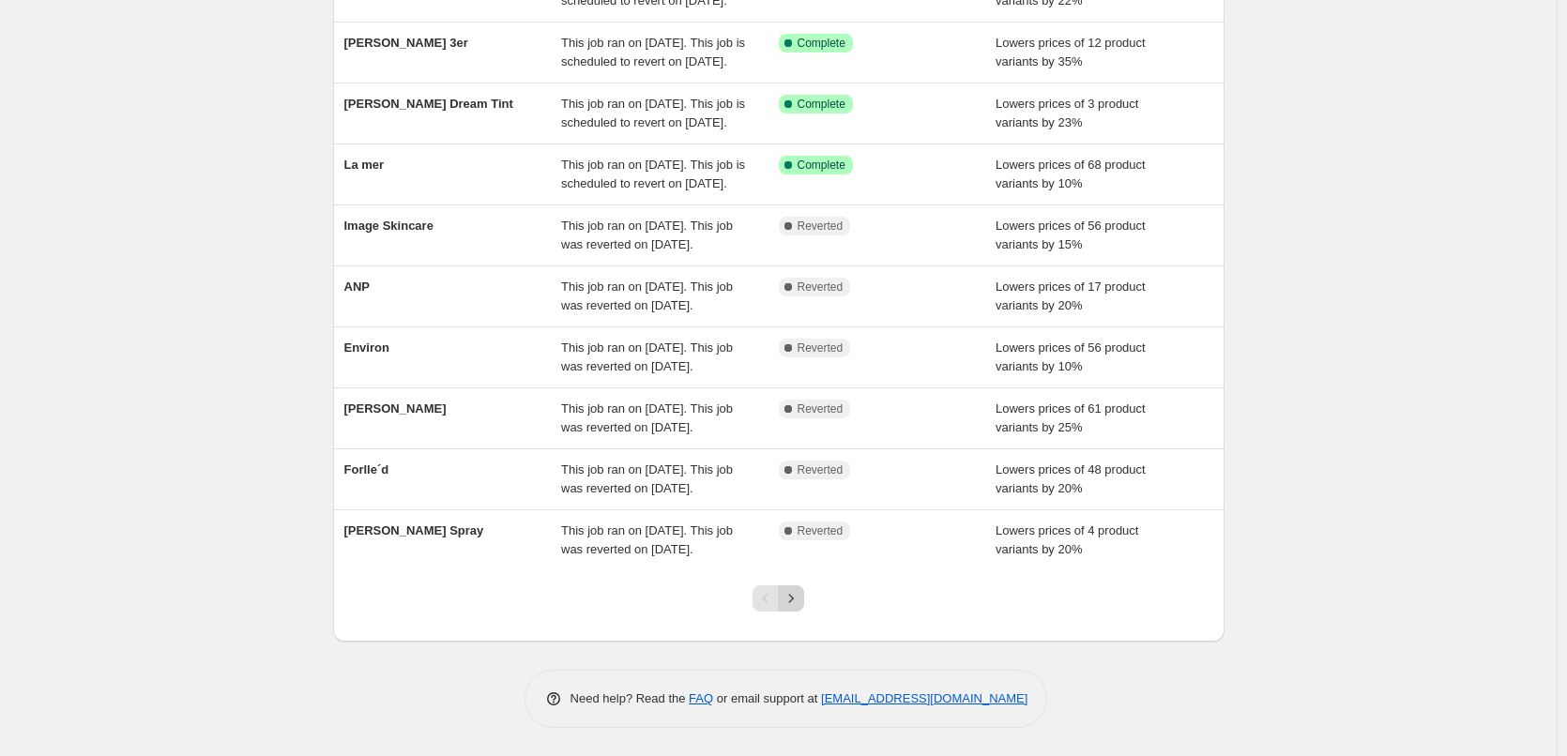
click at [798, 602] on icon "Next" at bounding box center [791, 598] width 19 height 19
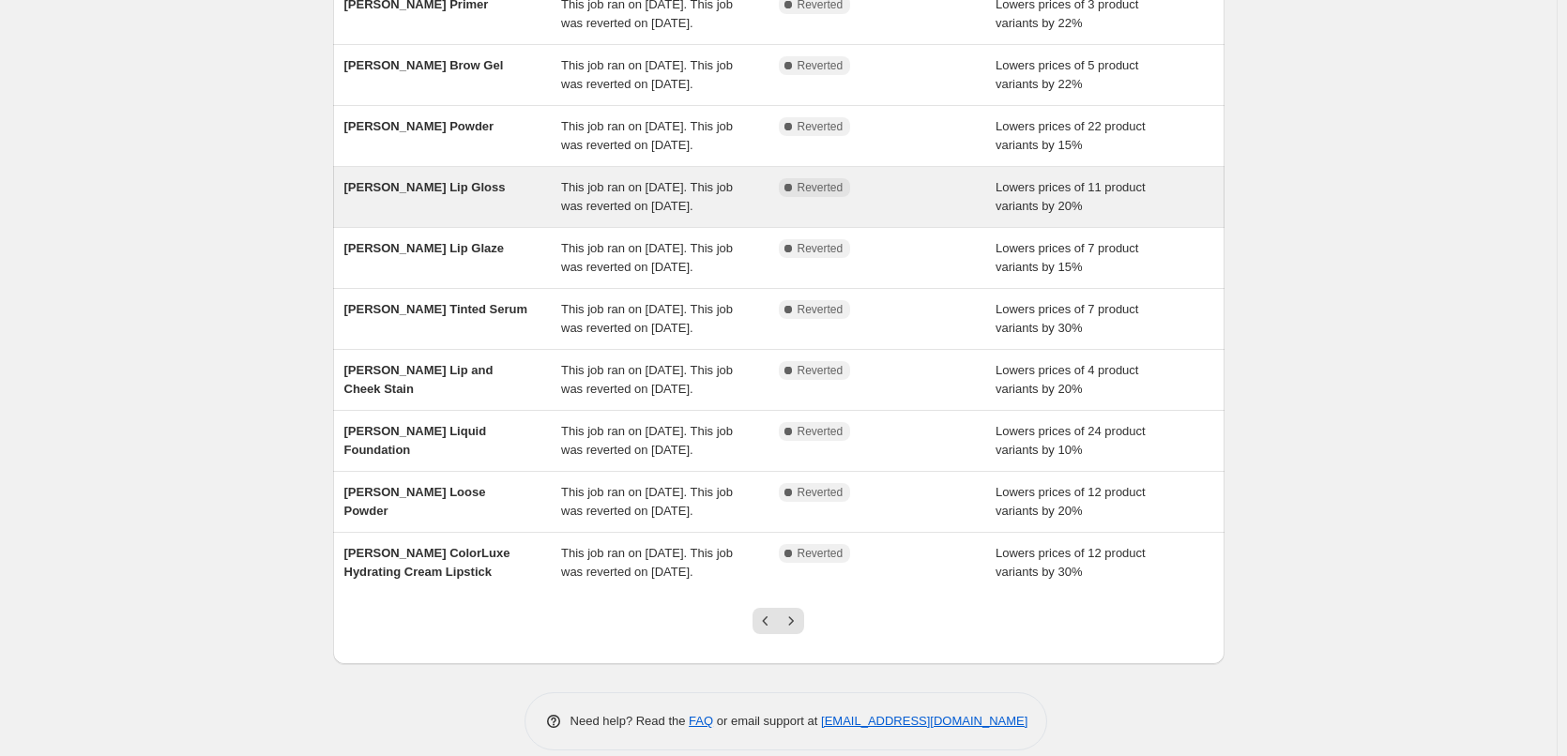
scroll to position [0, 0]
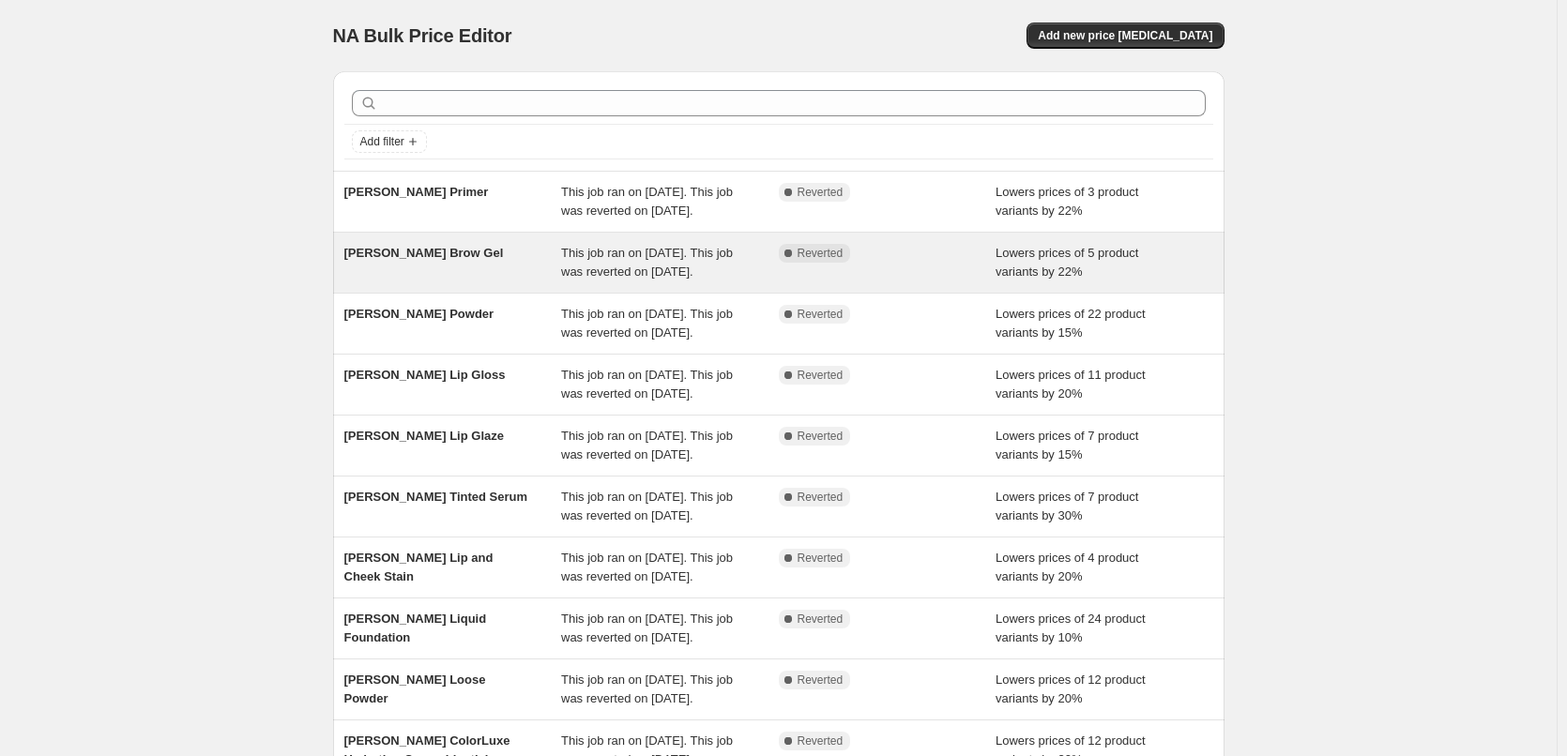
click at [505, 277] on div "[PERSON_NAME] Brow Gel" at bounding box center [453, 263] width 218 height 38
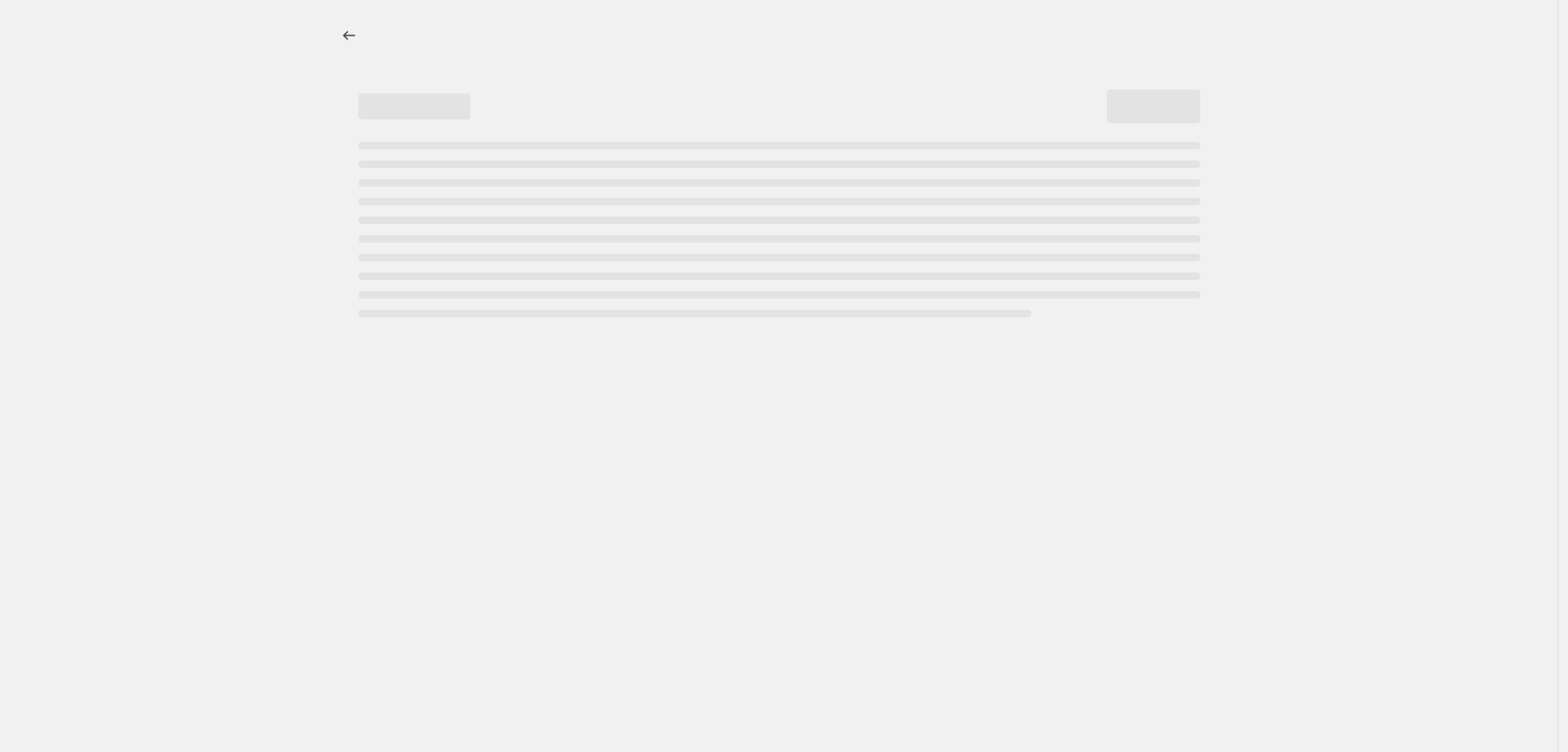
select select "percentage"
select select "tag"
select select "vendor"
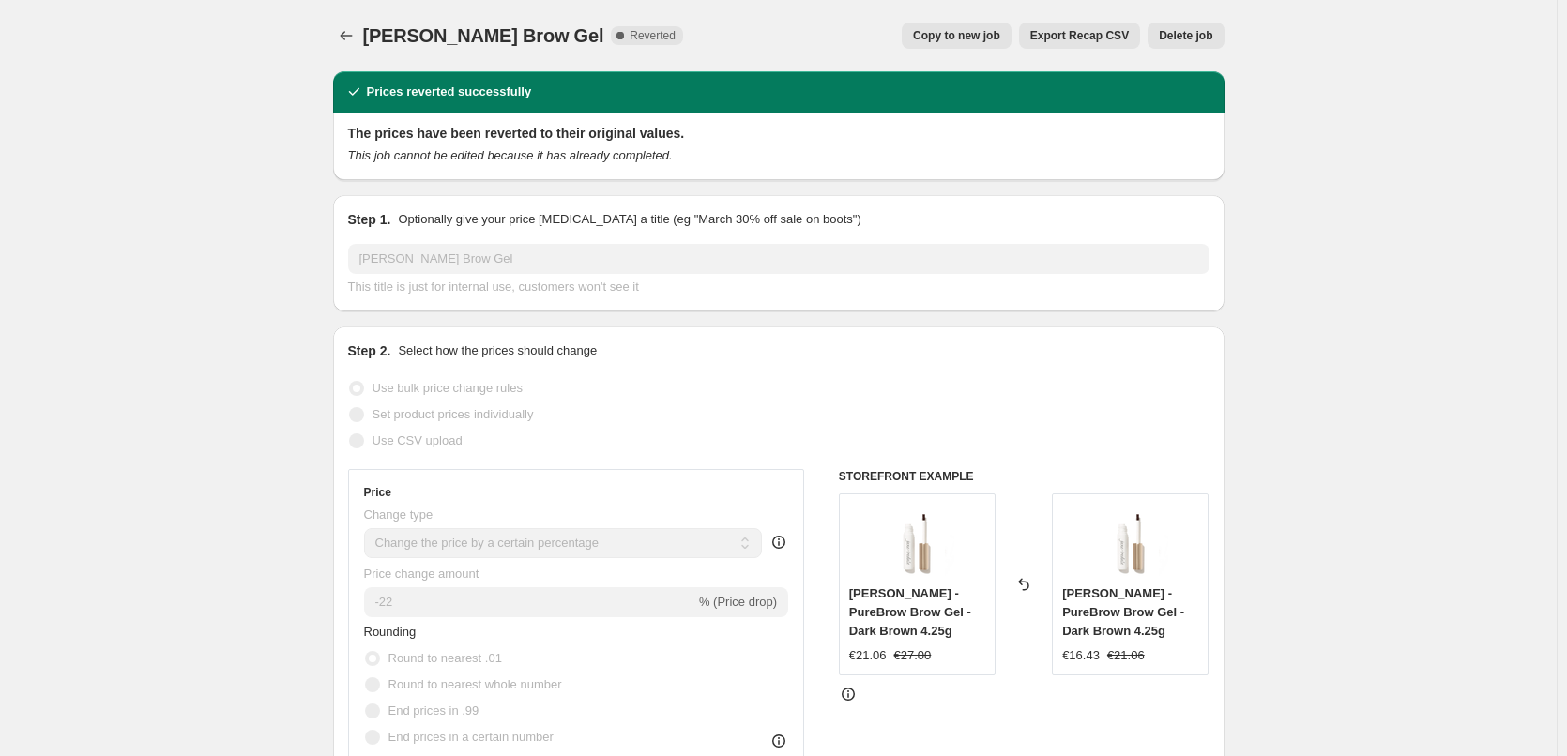
click at [1178, 36] on span "Delete job" at bounding box center [1185, 35] width 53 height 15
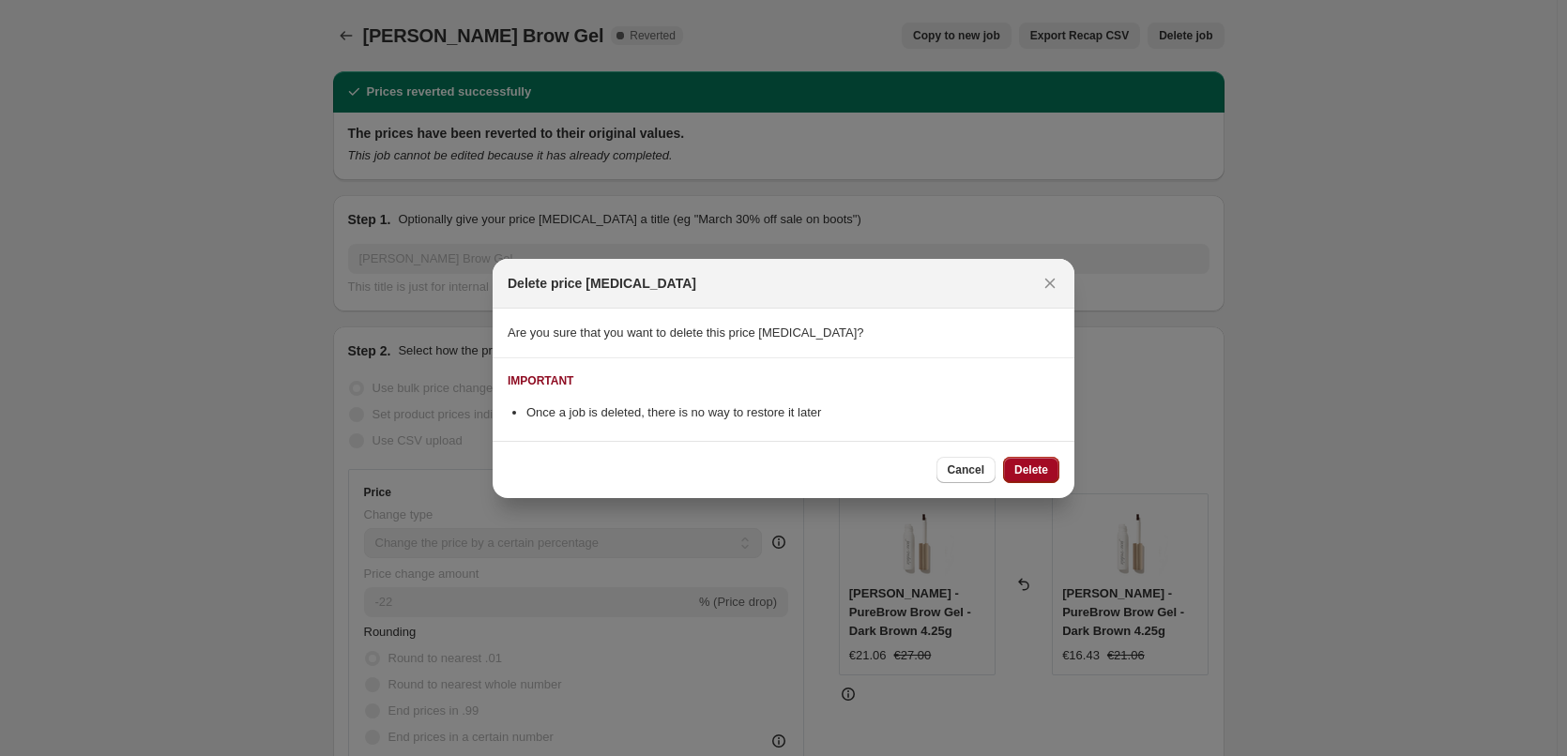
click at [1032, 466] on span "Delete" at bounding box center [1031, 470] width 34 height 15
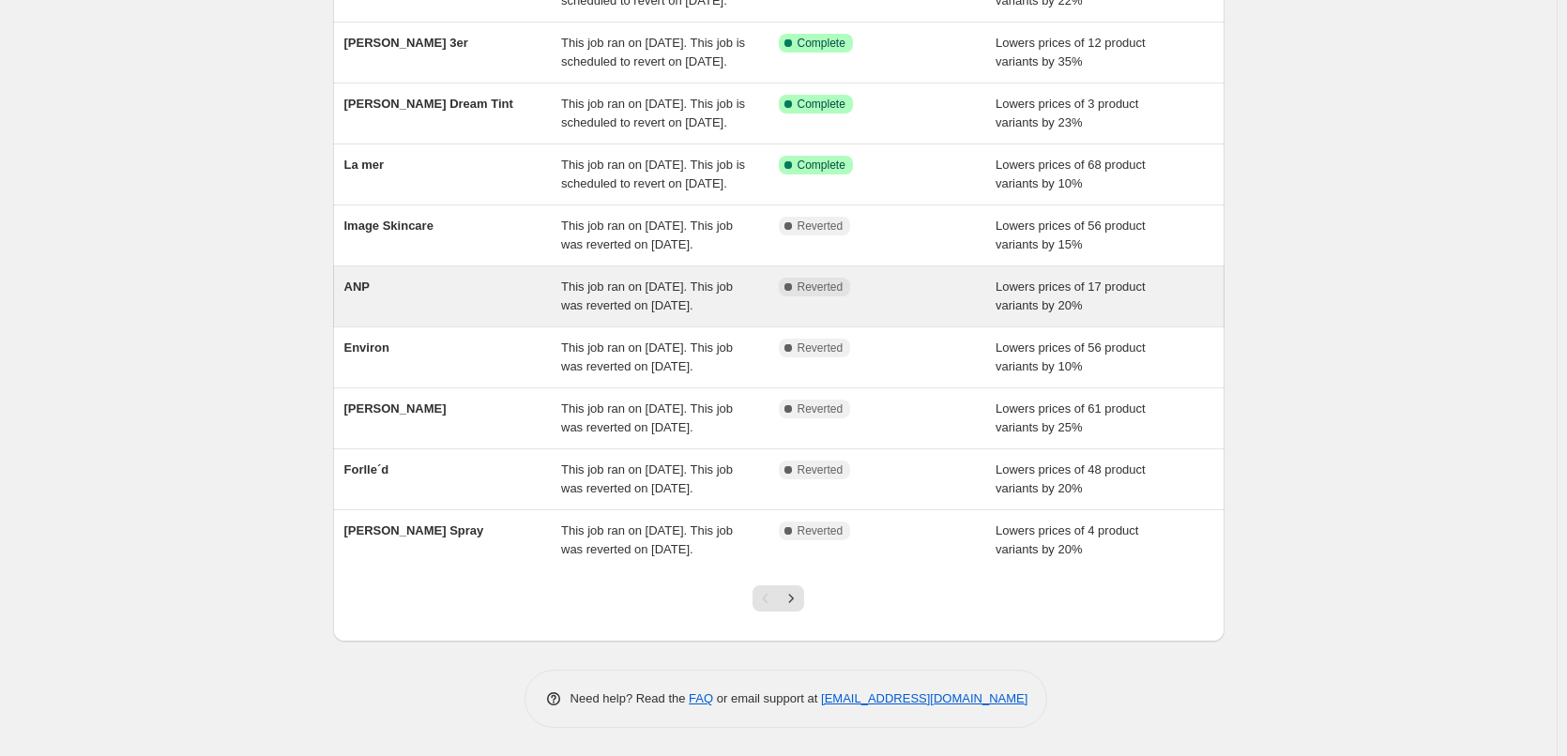
scroll to position [375, 0]
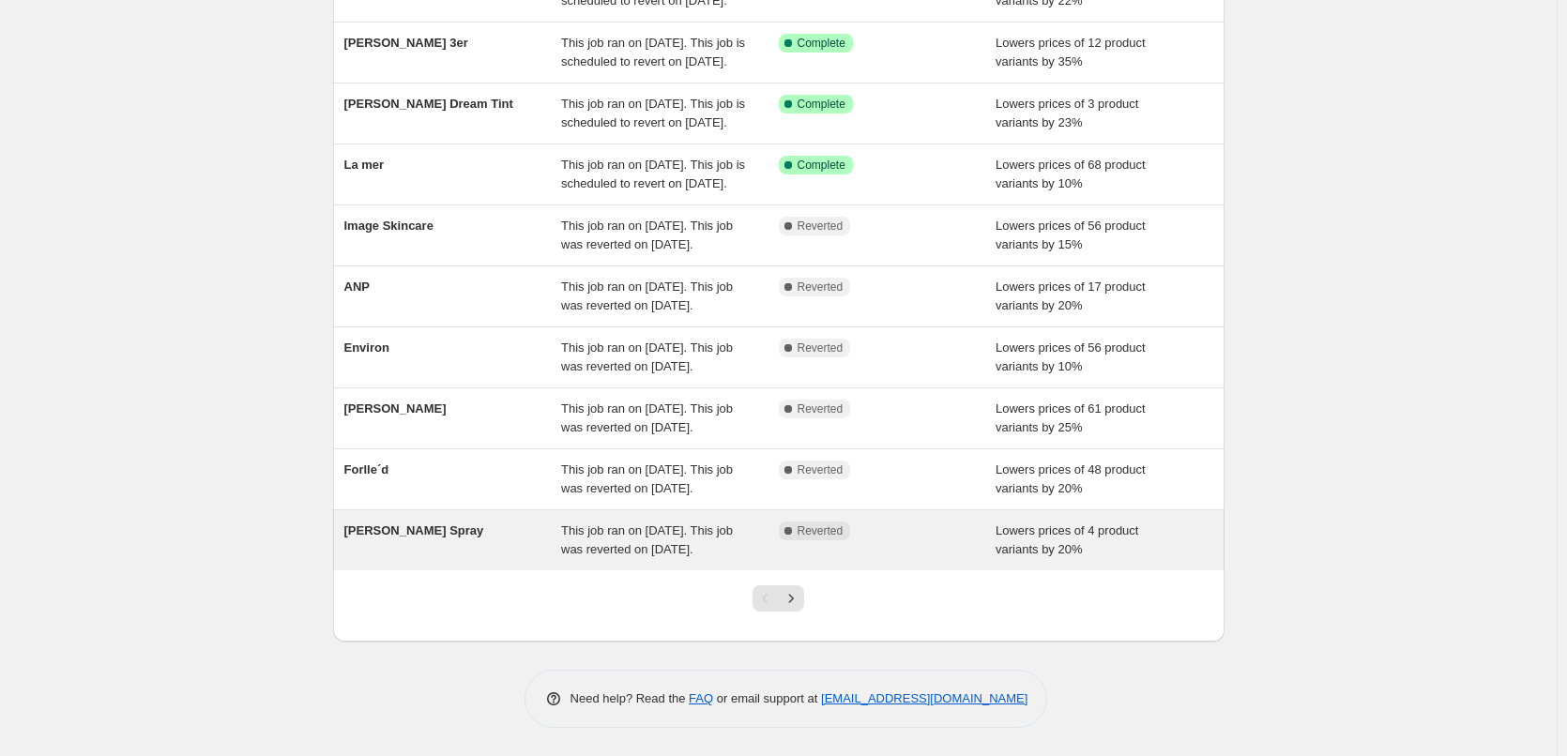
click at [525, 537] on div "[PERSON_NAME] Spray" at bounding box center [453, 541] width 218 height 38
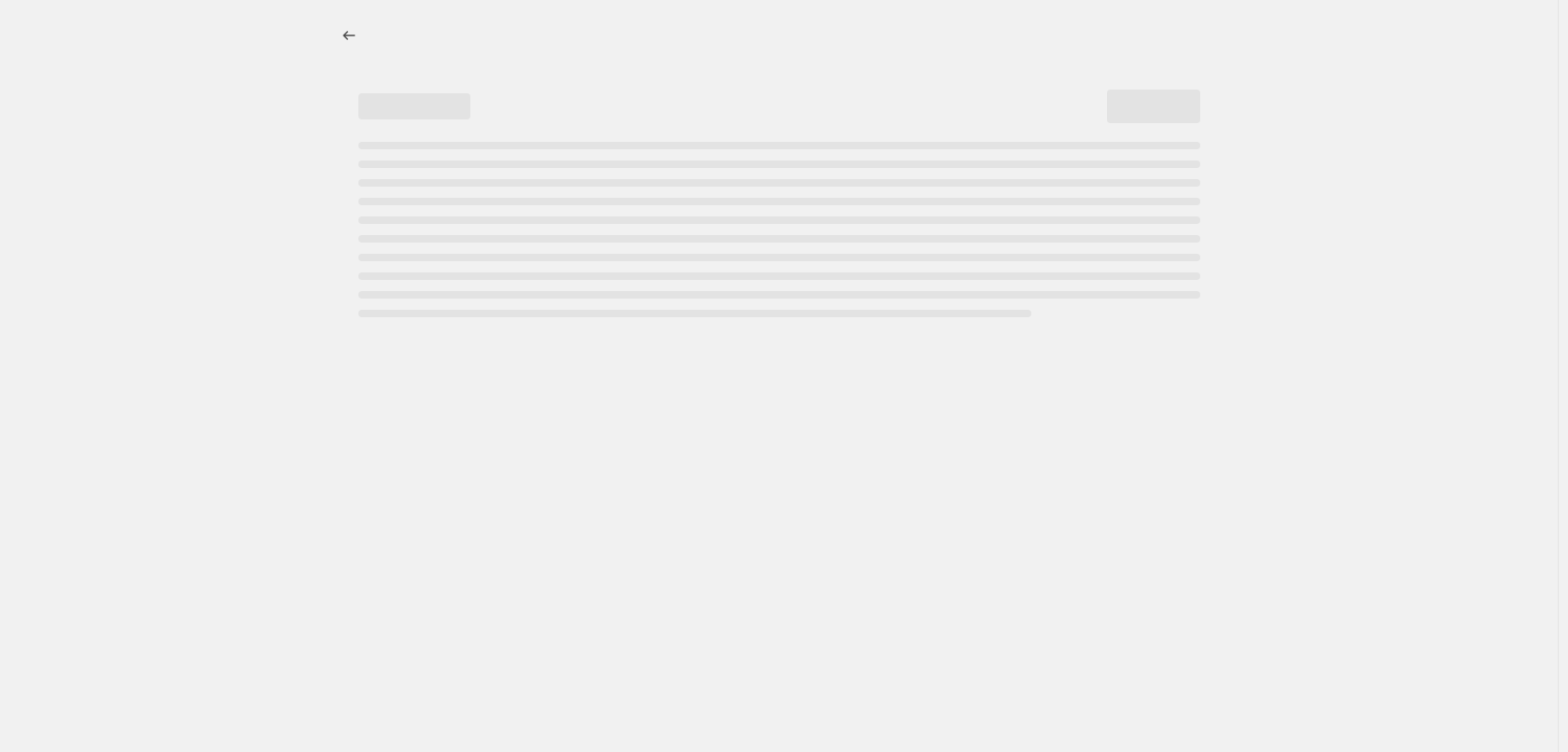
select select "percentage"
select select "tag"
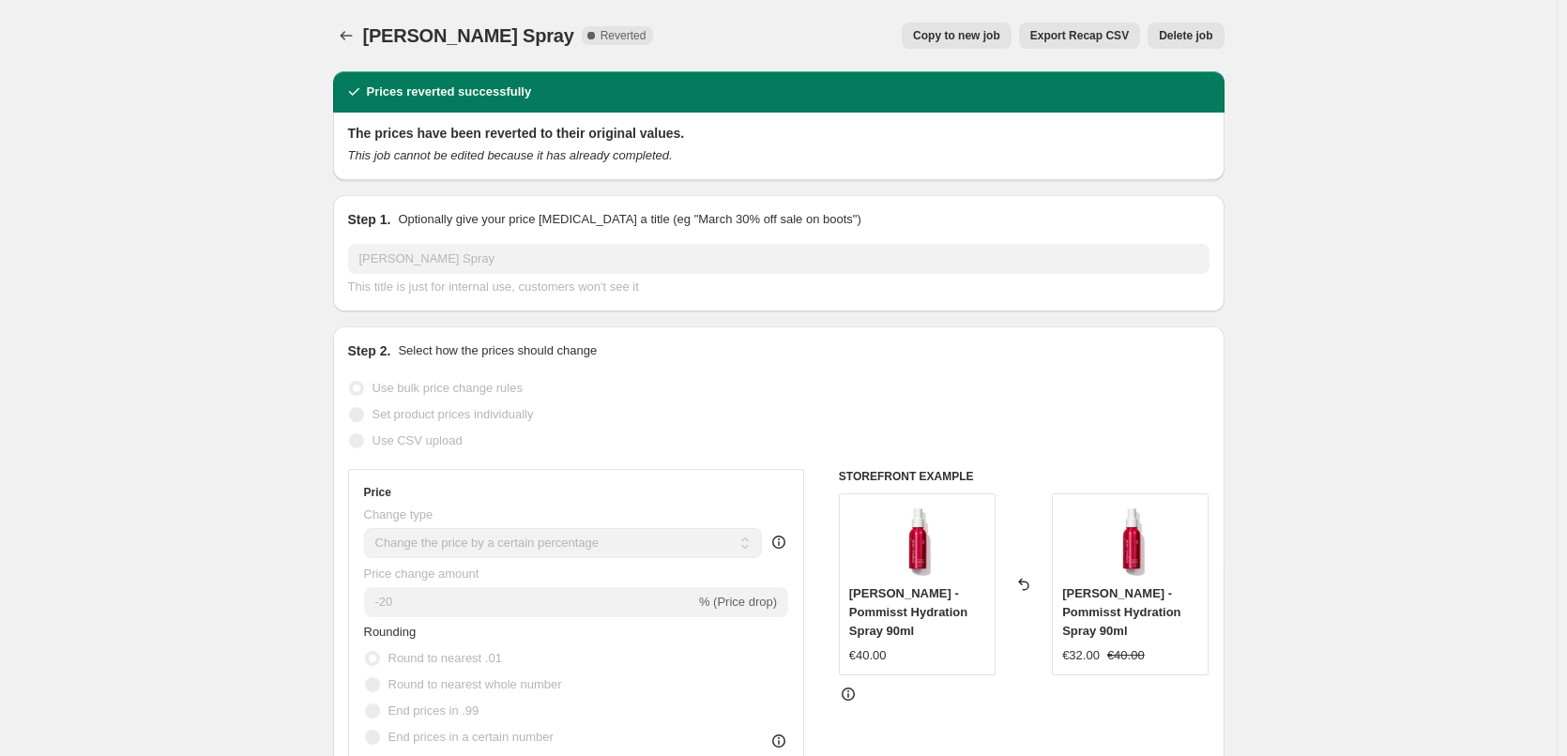
click at [979, 38] on span "Copy to new job" at bounding box center [956, 35] width 87 height 15
select select "percentage"
select select "tag"
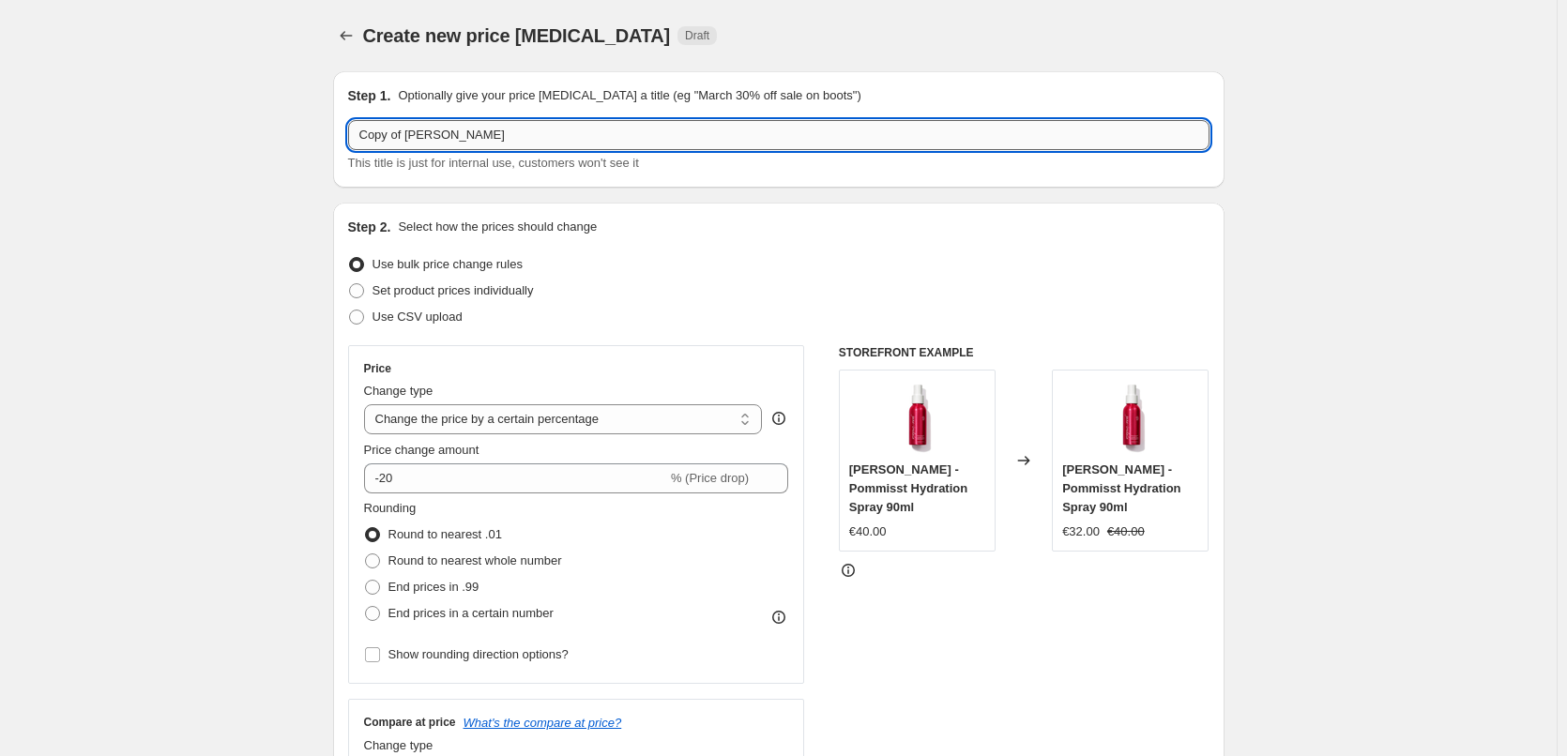
click at [406, 131] on input "Copy of [PERSON_NAME]" at bounding box center [778, 135] width 861 height 30
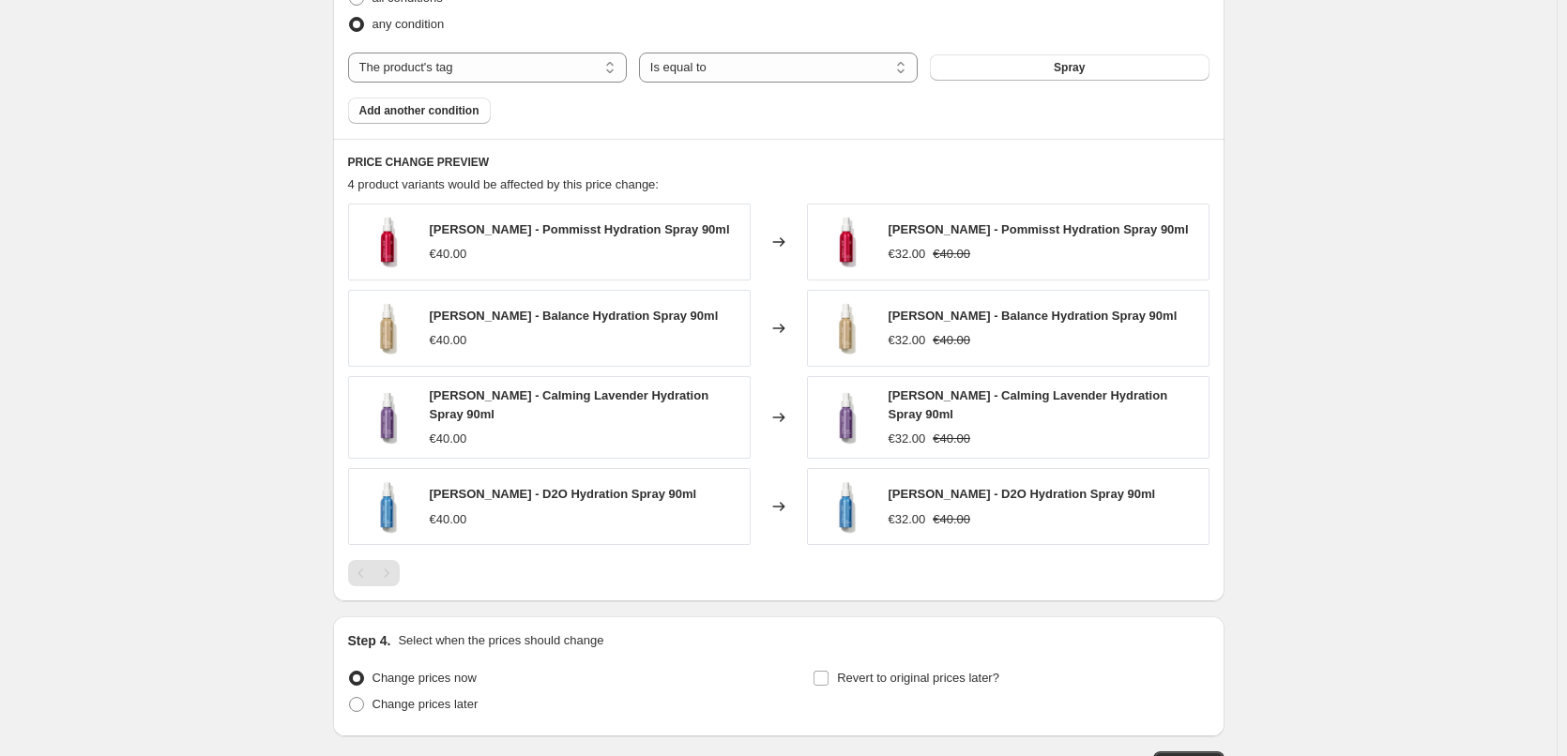
scroll to position [1251, 0]
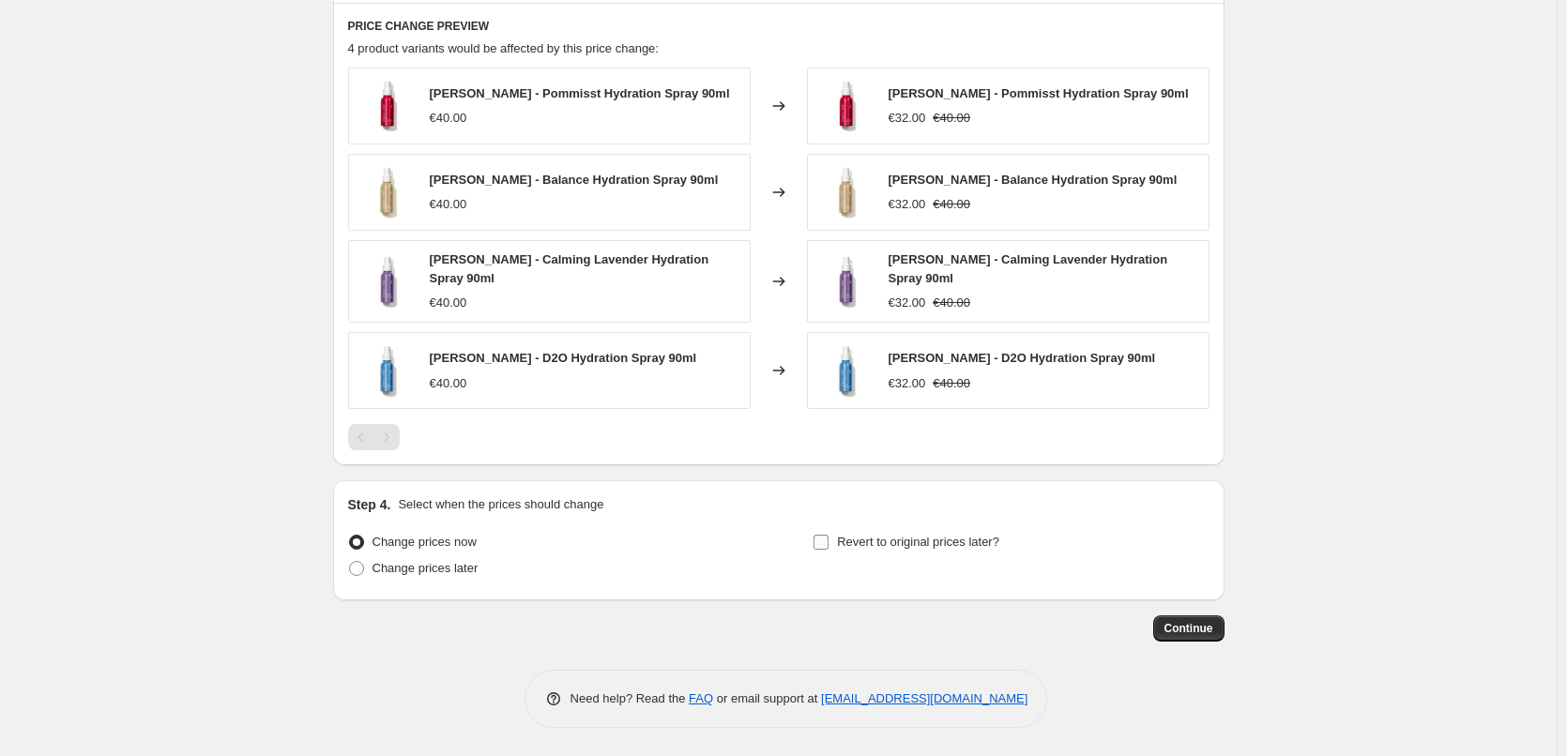
type input "[PERSON_NAME] Spray"
click at [819, 544] on input "Revert to original prices later?" at bounding box center [820, 542] width 15 height 15
checkbox input "true"
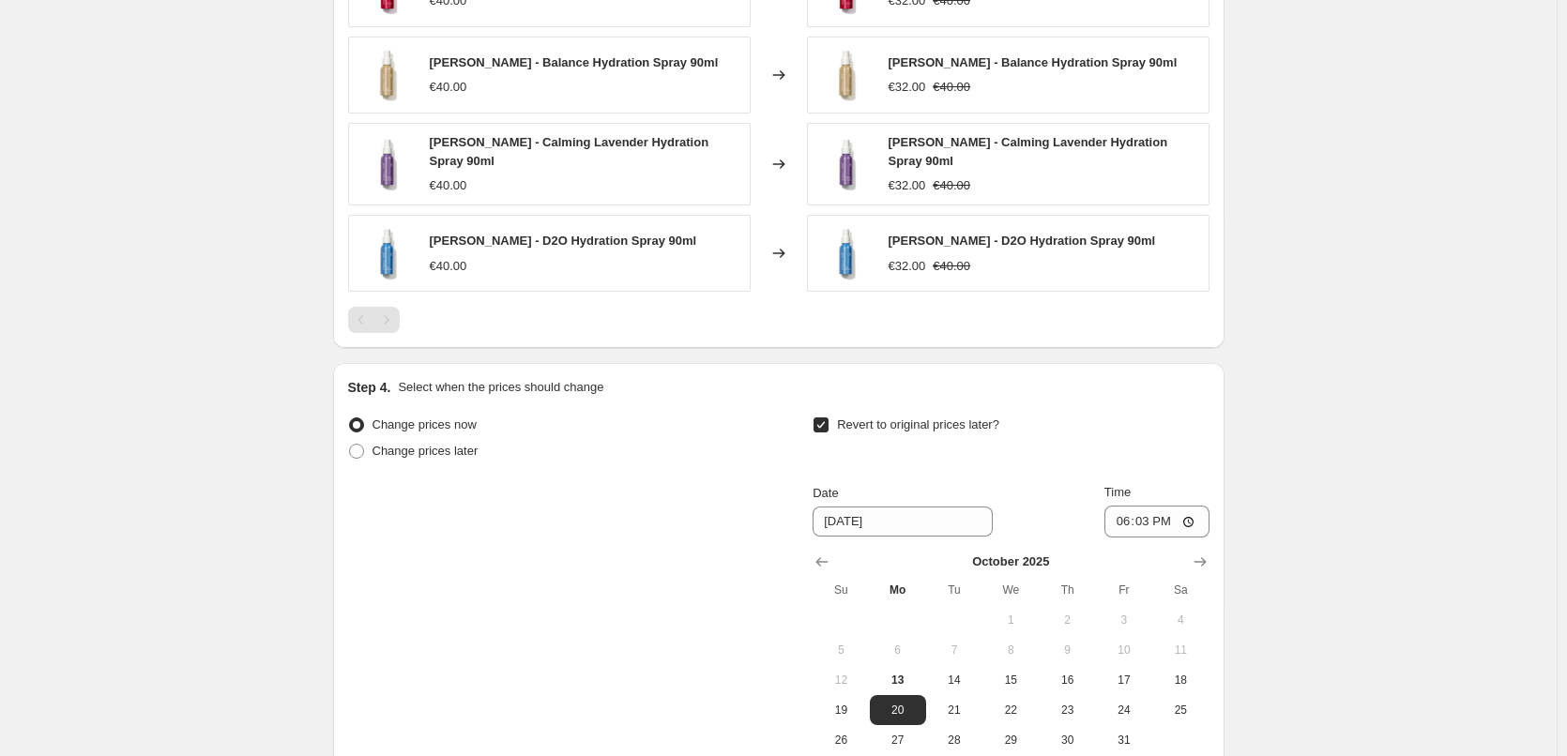
scroll to position [1572, 0]
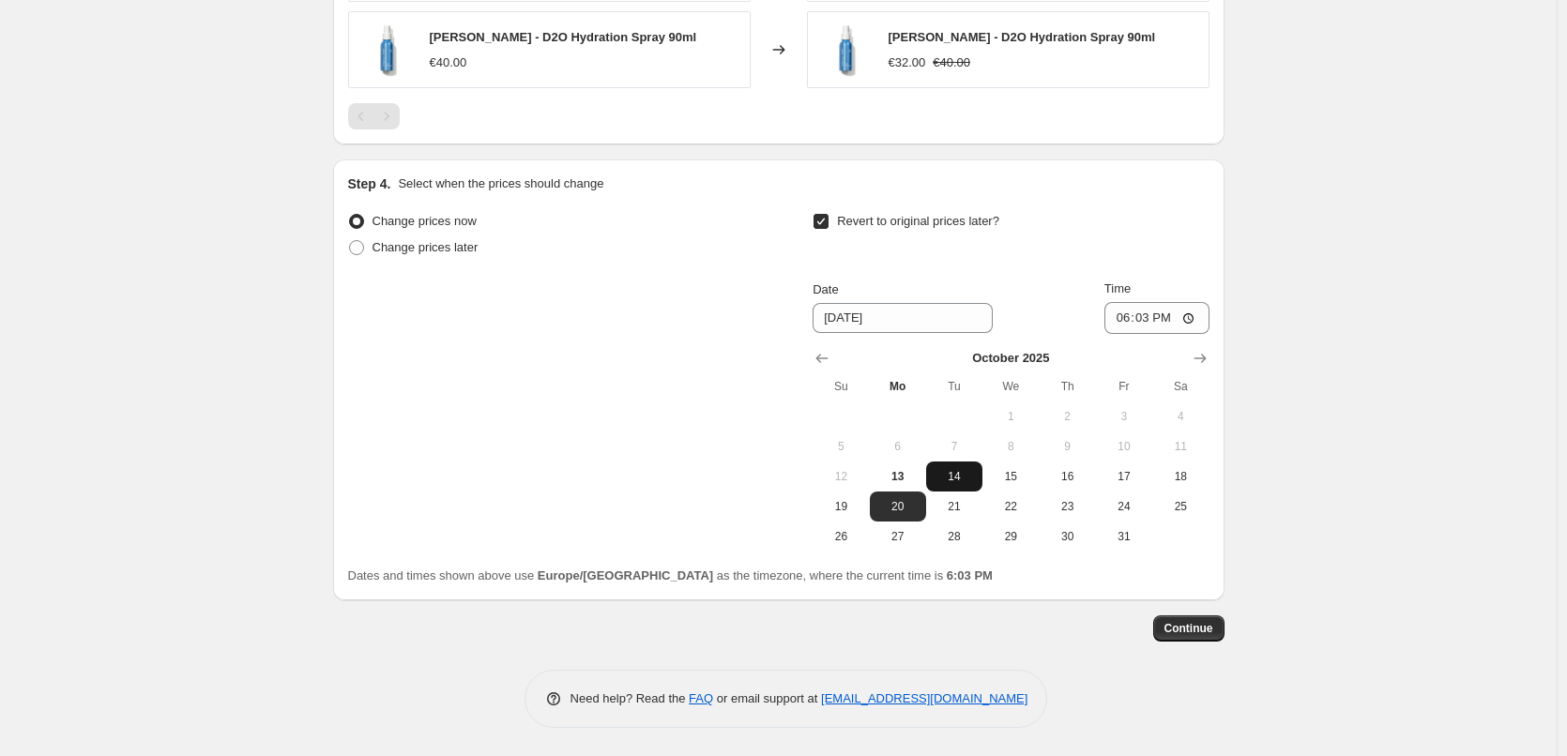
click at [970, 480] on span "14" at bounding box center [954, 476] width 41 height 15
type input "[DATE]"
click at [1134, 315] on input "18:03" at bounding box center [1156, 318] width 105 height 32
type input "03:00"
click at [1192, 622] on span "Continue" at bounding box center [1188, 628] width 49 height 15
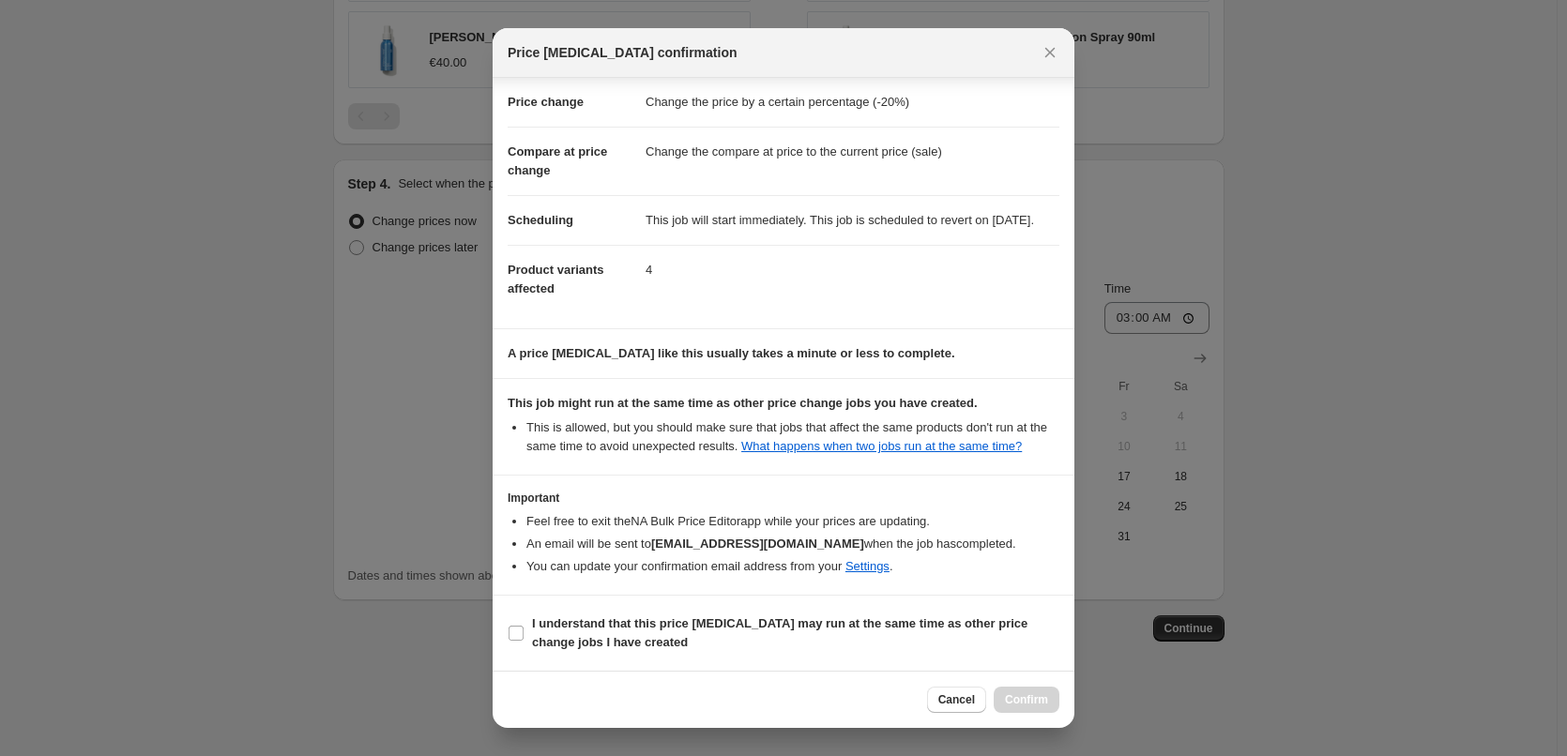
scroll to position [53, 0]
click at [514, 631] on input "I understand that this price [MEDICAL_DATA] may run at the same time as other p…" at bounding box center [516, 633] width 15 height 15
checkbox input "true"
click at [1031, 700] on span "Confirm" at bounding box center [1026, 699] width 43 height 15
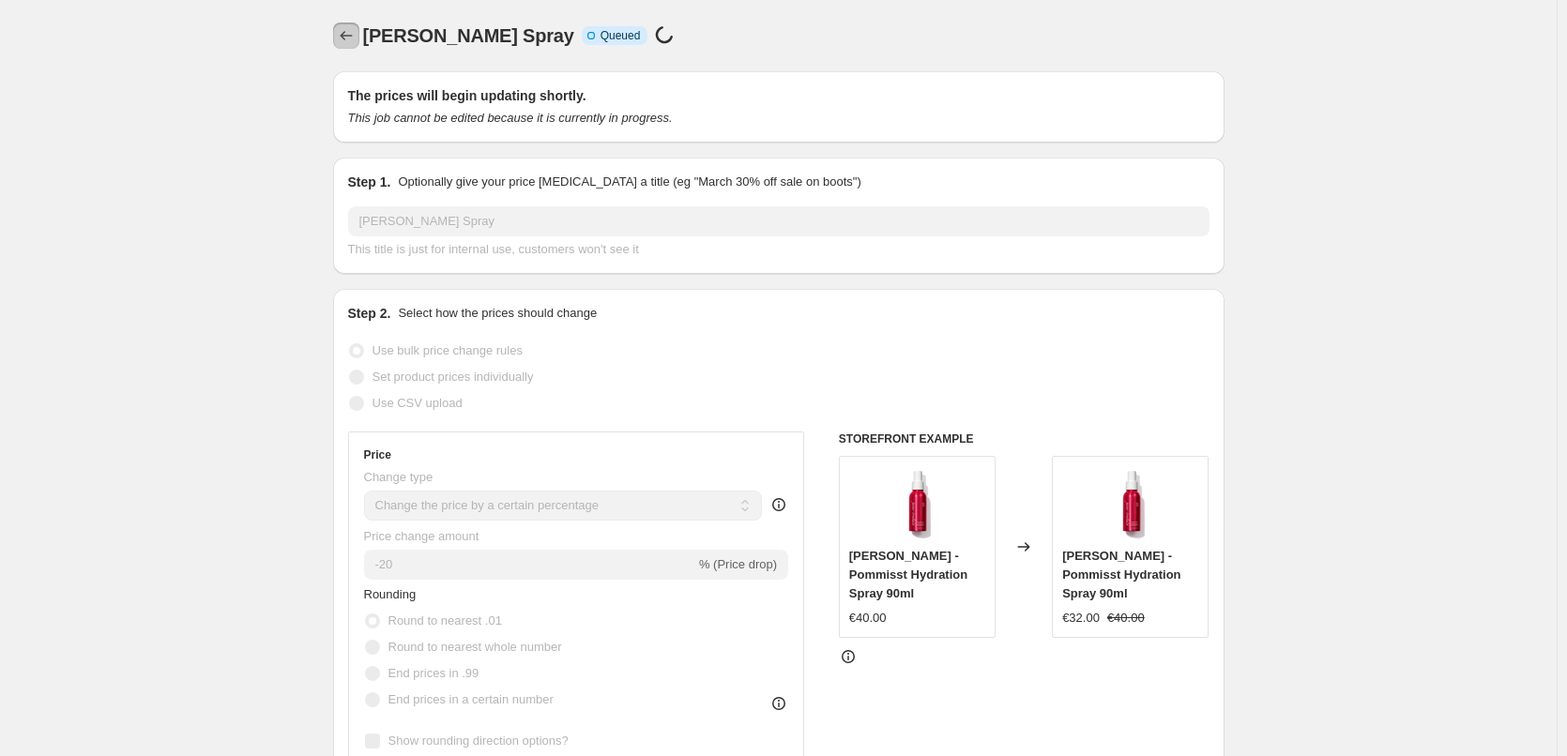
click at [345, 34] on icon "Price change jobs" at bounding box center [346, 35] width 19 height 19
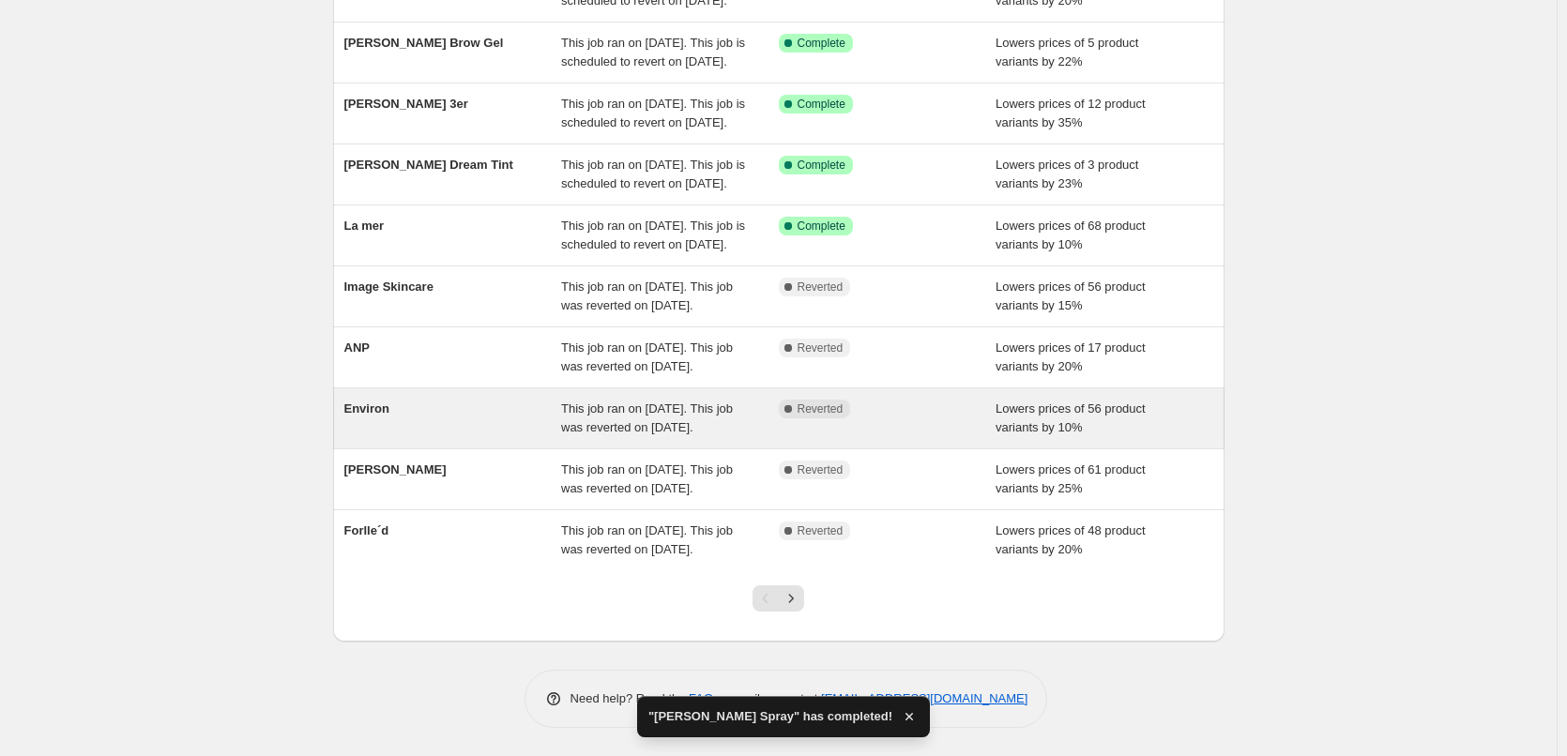
scroll to position [398, 0]
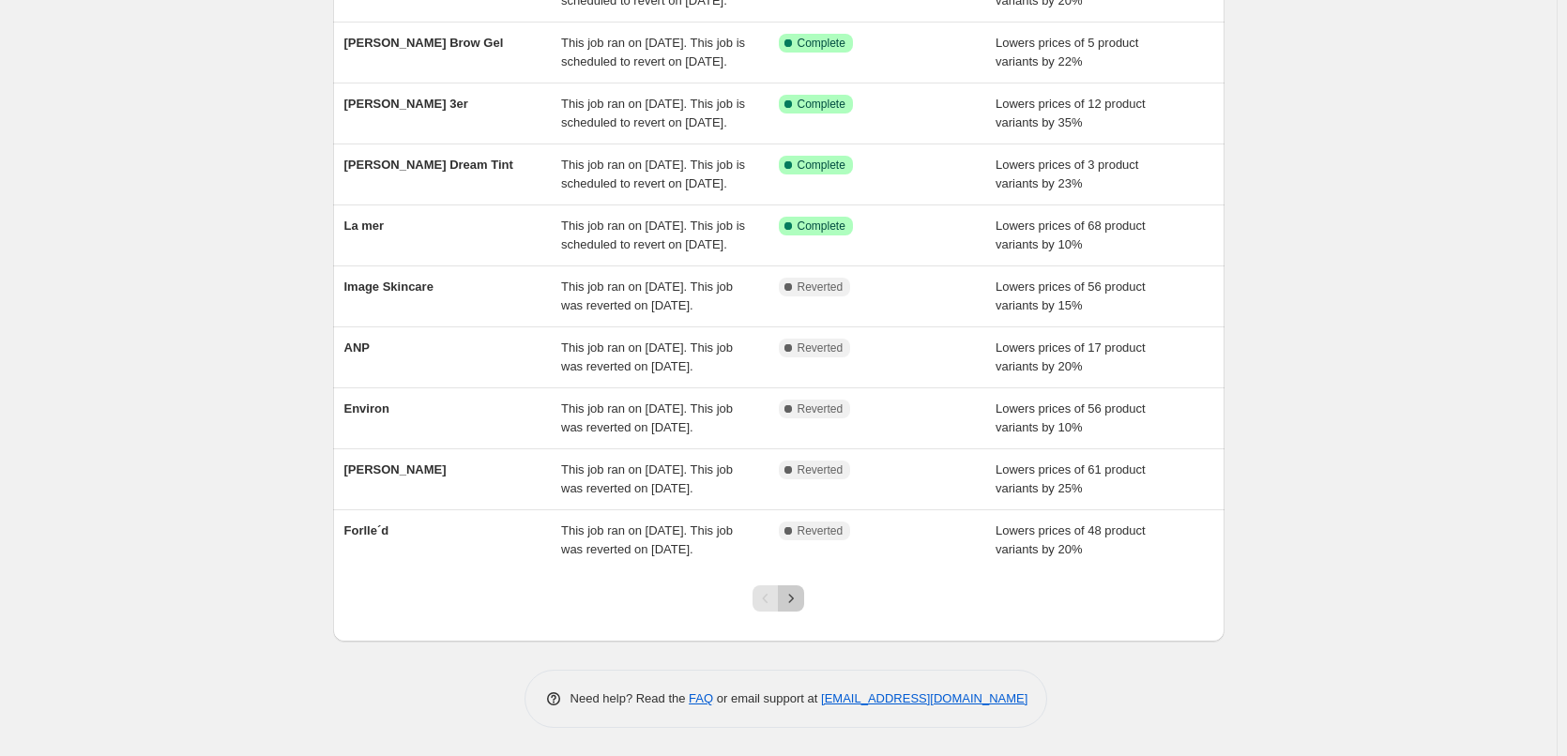
click at [797, 600] on icon "Next" at bounding box center [791, 598] width 19 height 19
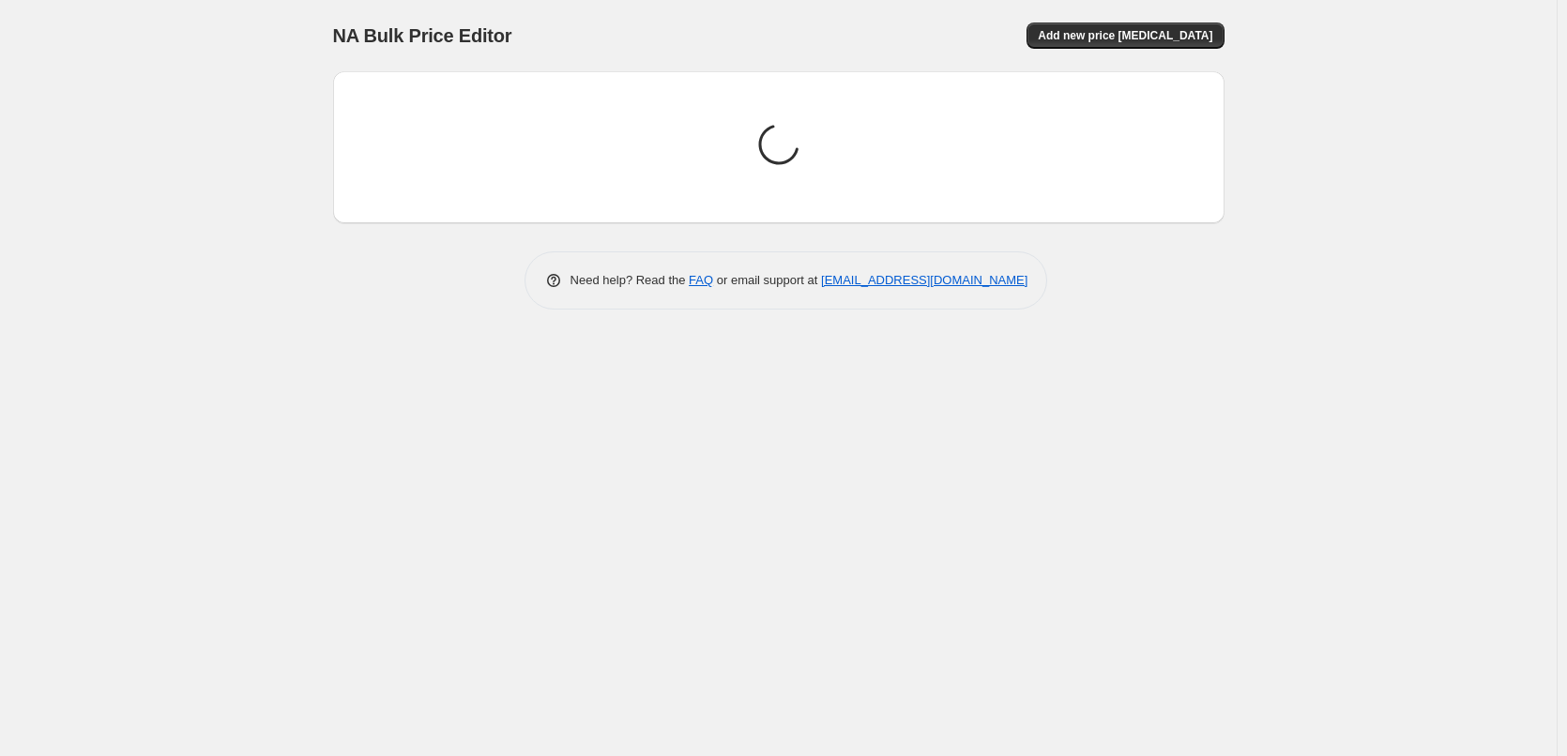
scroll to position [0, 0]
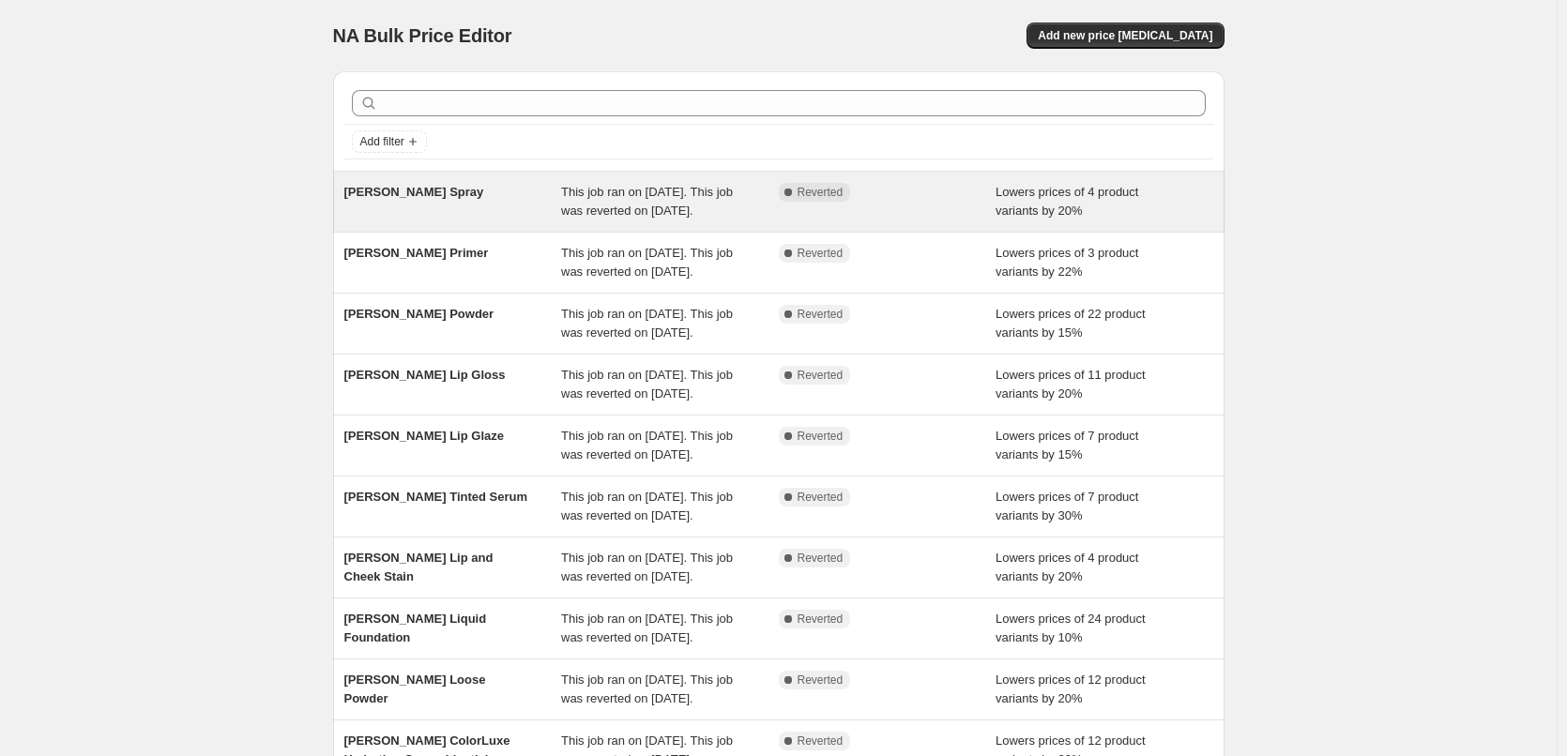
click at [509, 217] on div "[PERSON_NAME] Spray" at bounding box center [453, 202] width 218 height 38
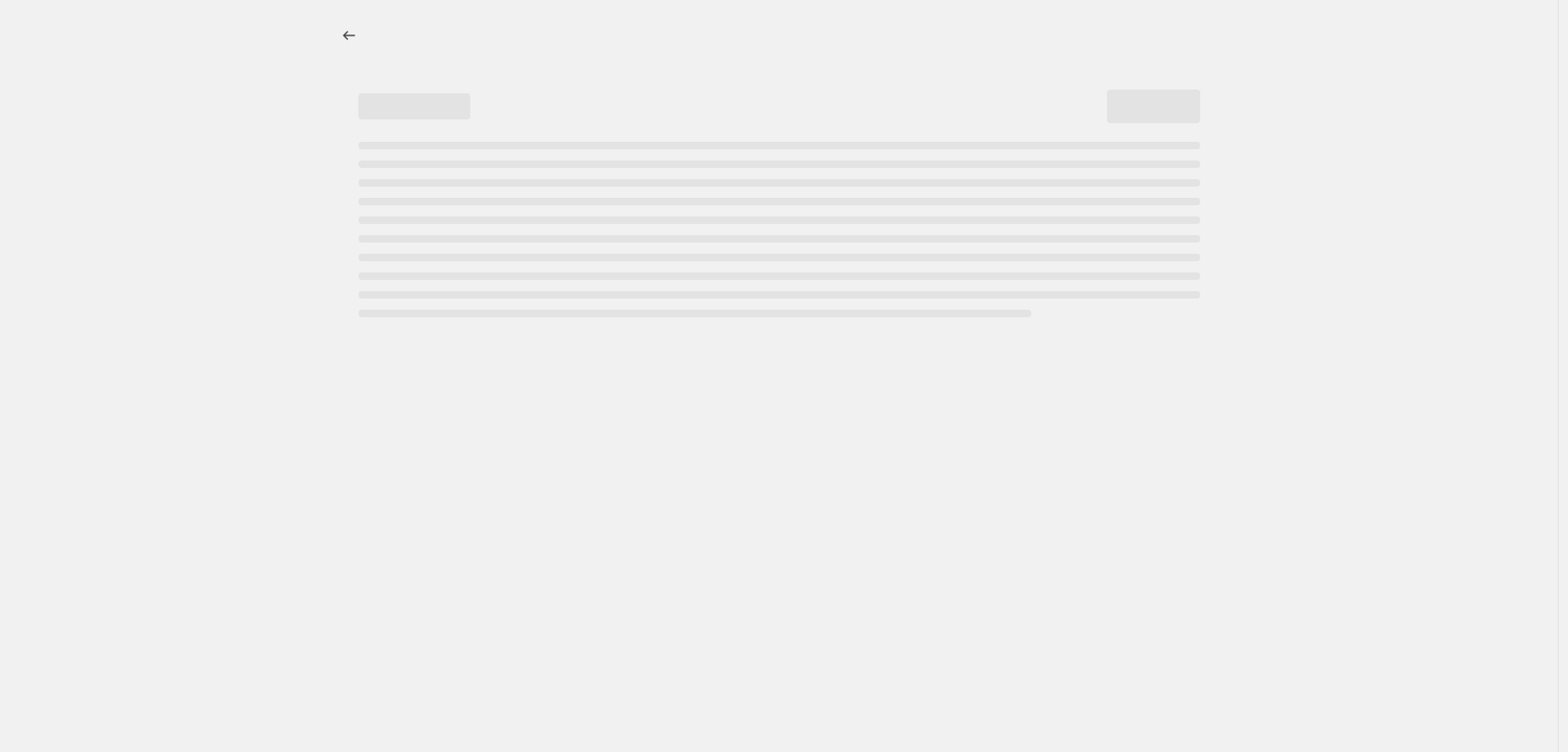
select select "percentage"
select select "tag"
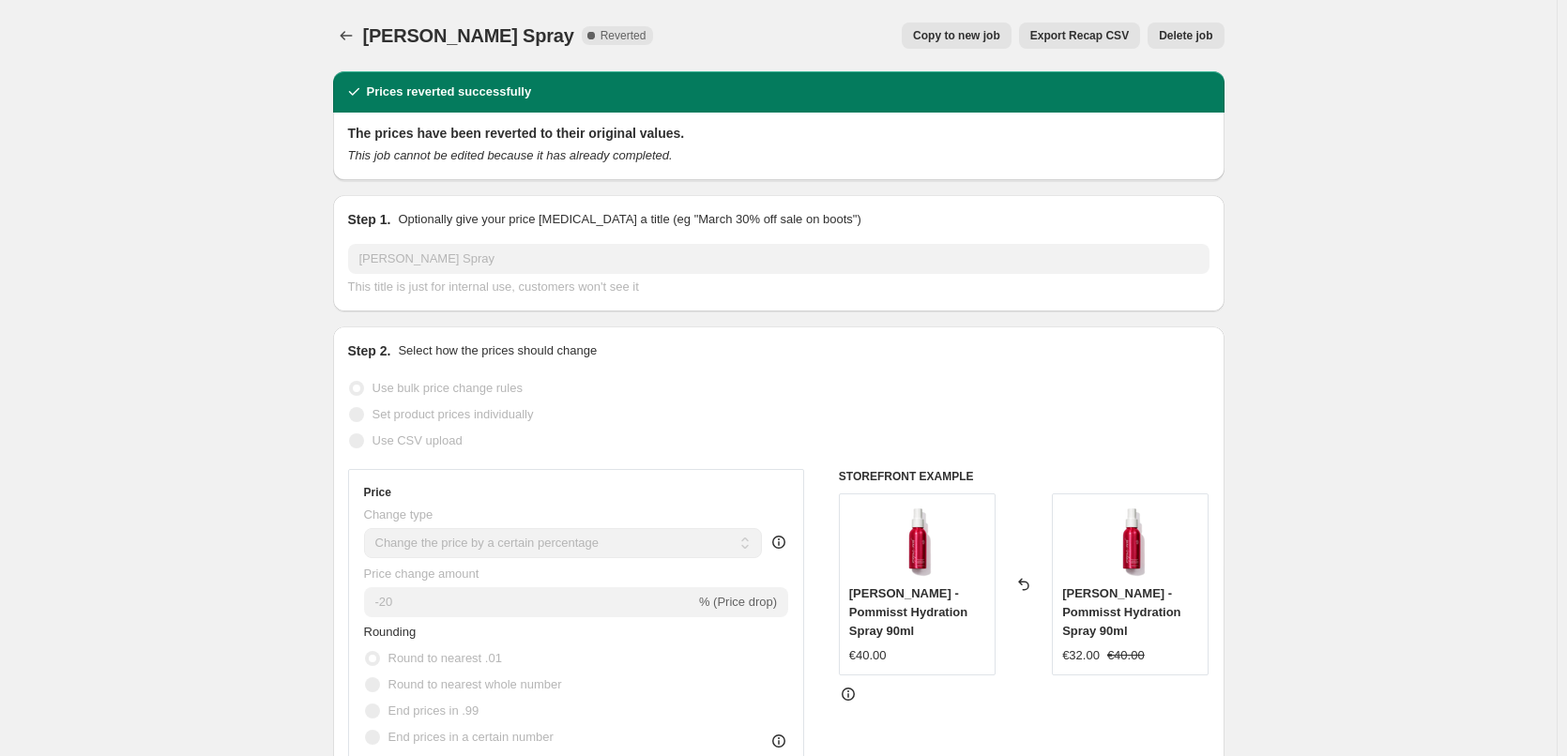
click at [1176, 30] on span "Delete job" at bounding box center [1185, 35] width 53 height 15
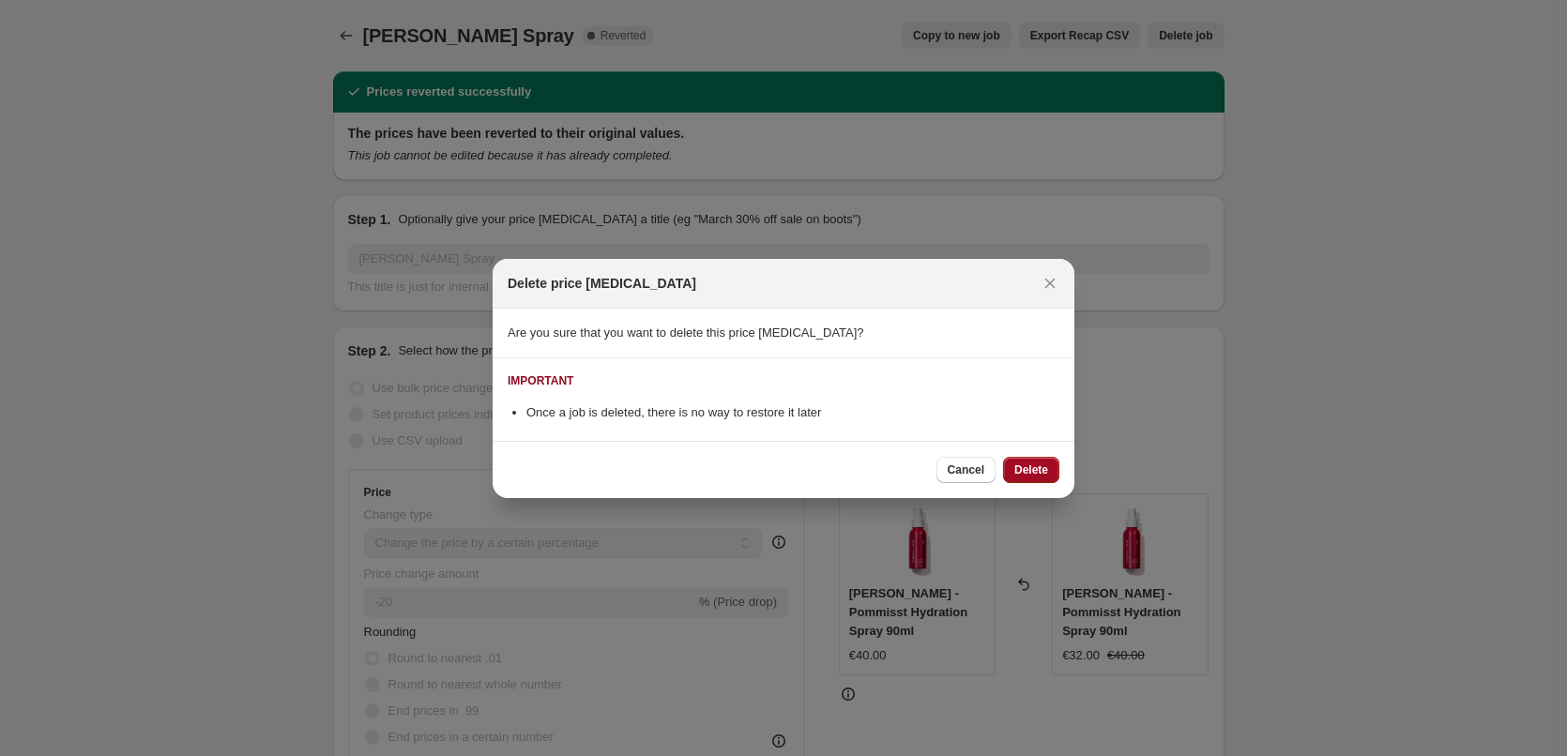
click at [1042, 464] on span "Delete" at bounding box center [1031, 470] width 34 height 15
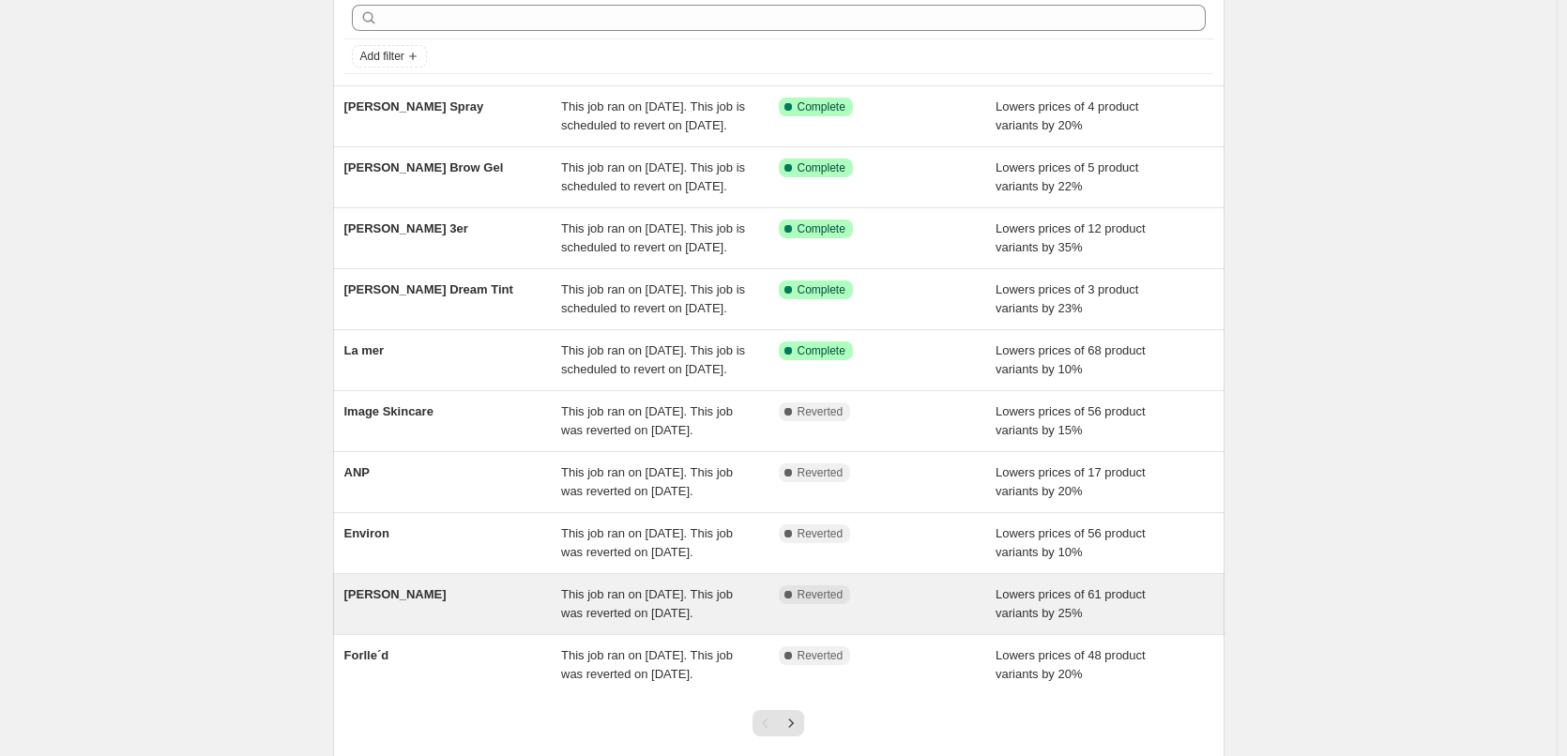
scroll to position [398, 0]
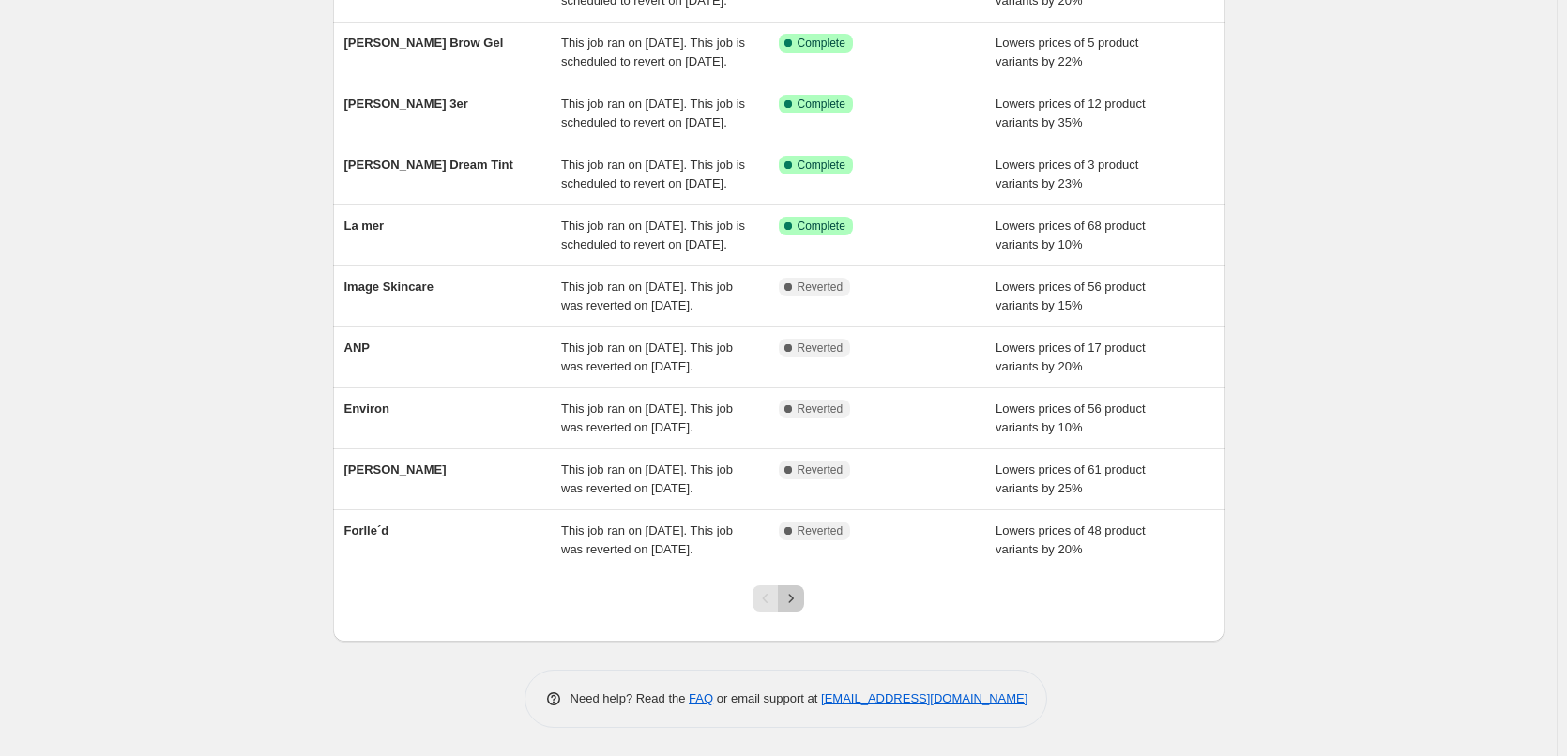
click at [804, 595] on button "Next" at bounding box center [791, 598] width 26 height 26
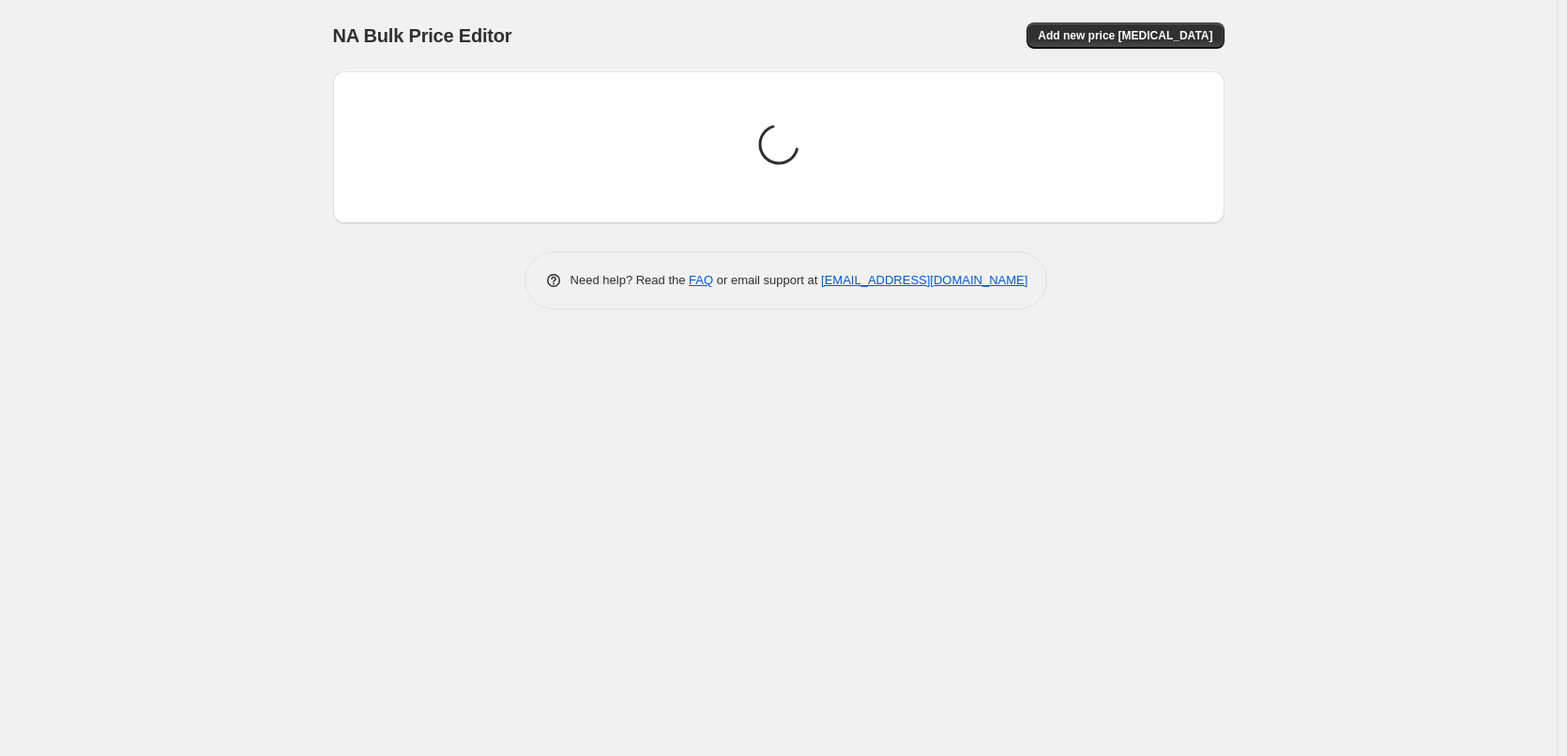
scroll to position [0, 0]
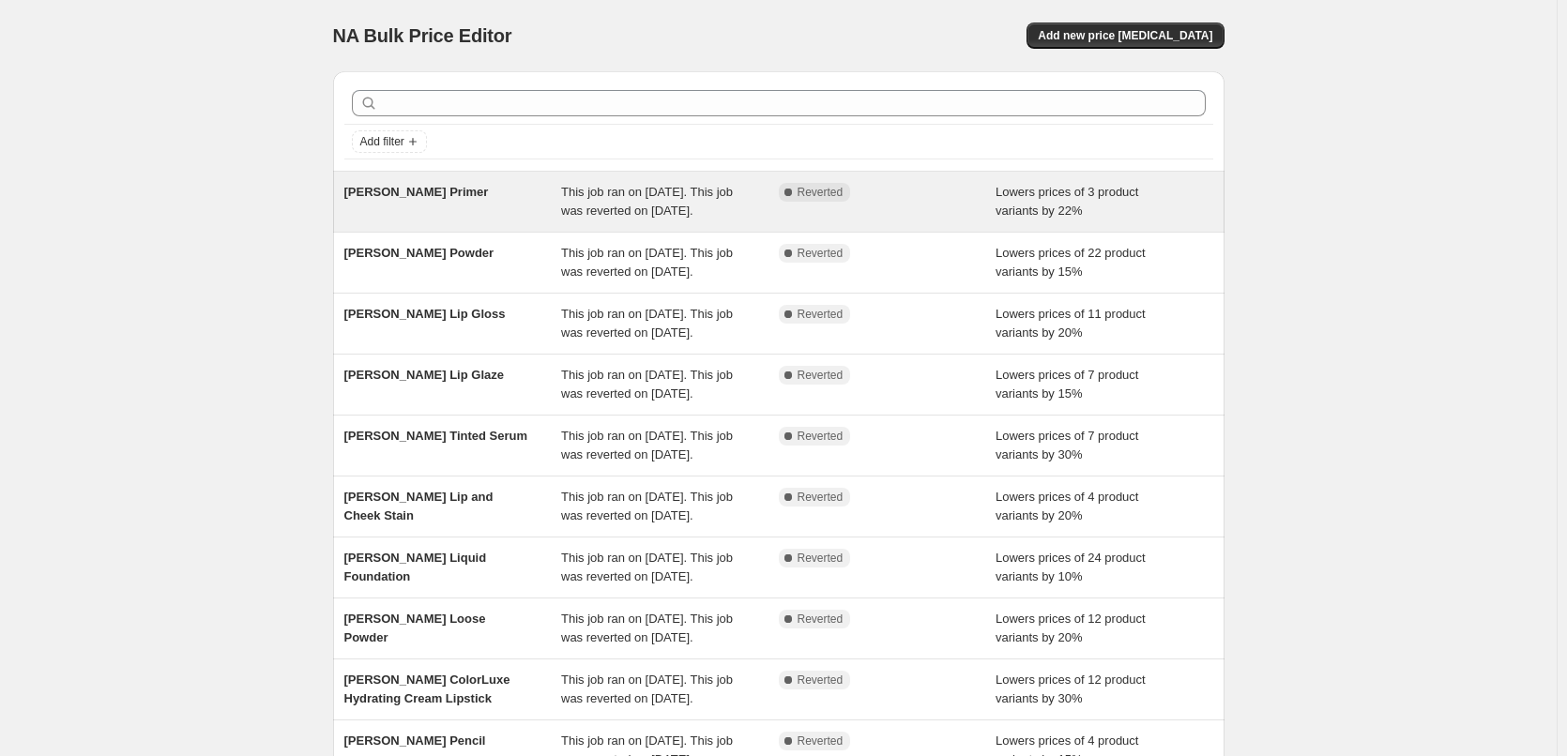
click at [510, 204] on div "[PERSON_NAME] Primer" at bounding box center [453, 202] width 218 height 38
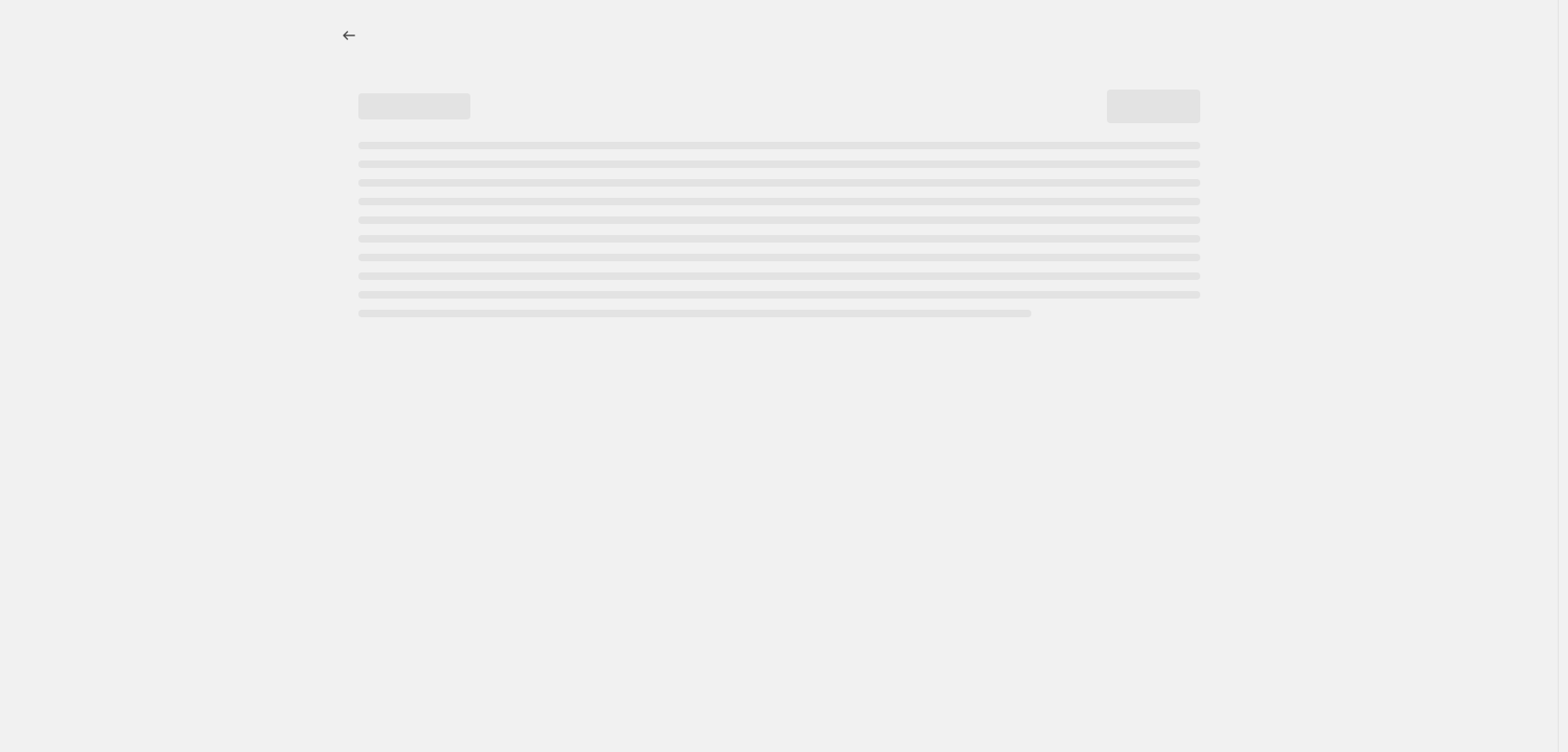
select select "percentage"
select select "tag"
select select "vendor"
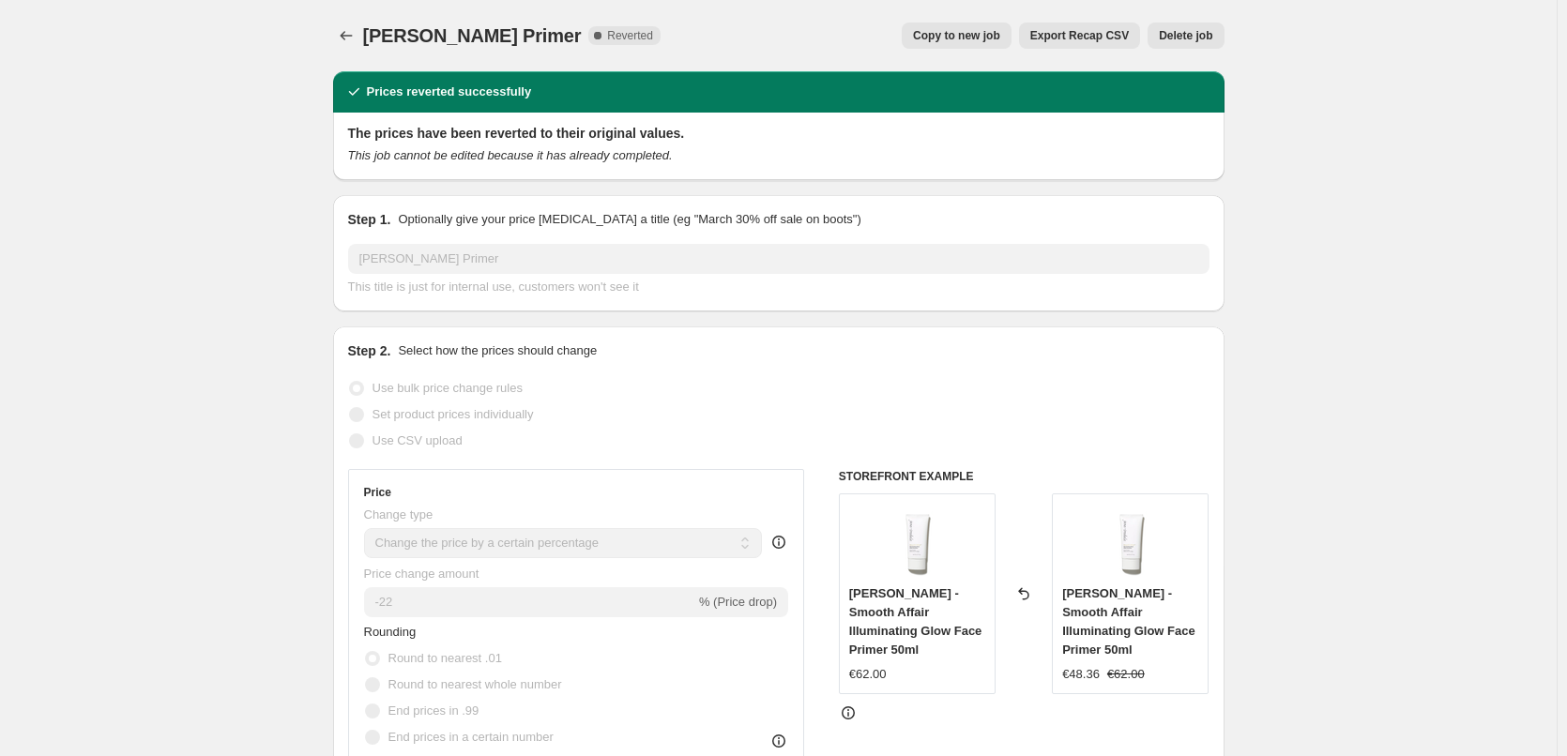
click at [974, 35] on span "Copy to new job" at bounding box center [956, 35] width 87 height 15
select select "percentage"
select select "tag"
select select "vendor"
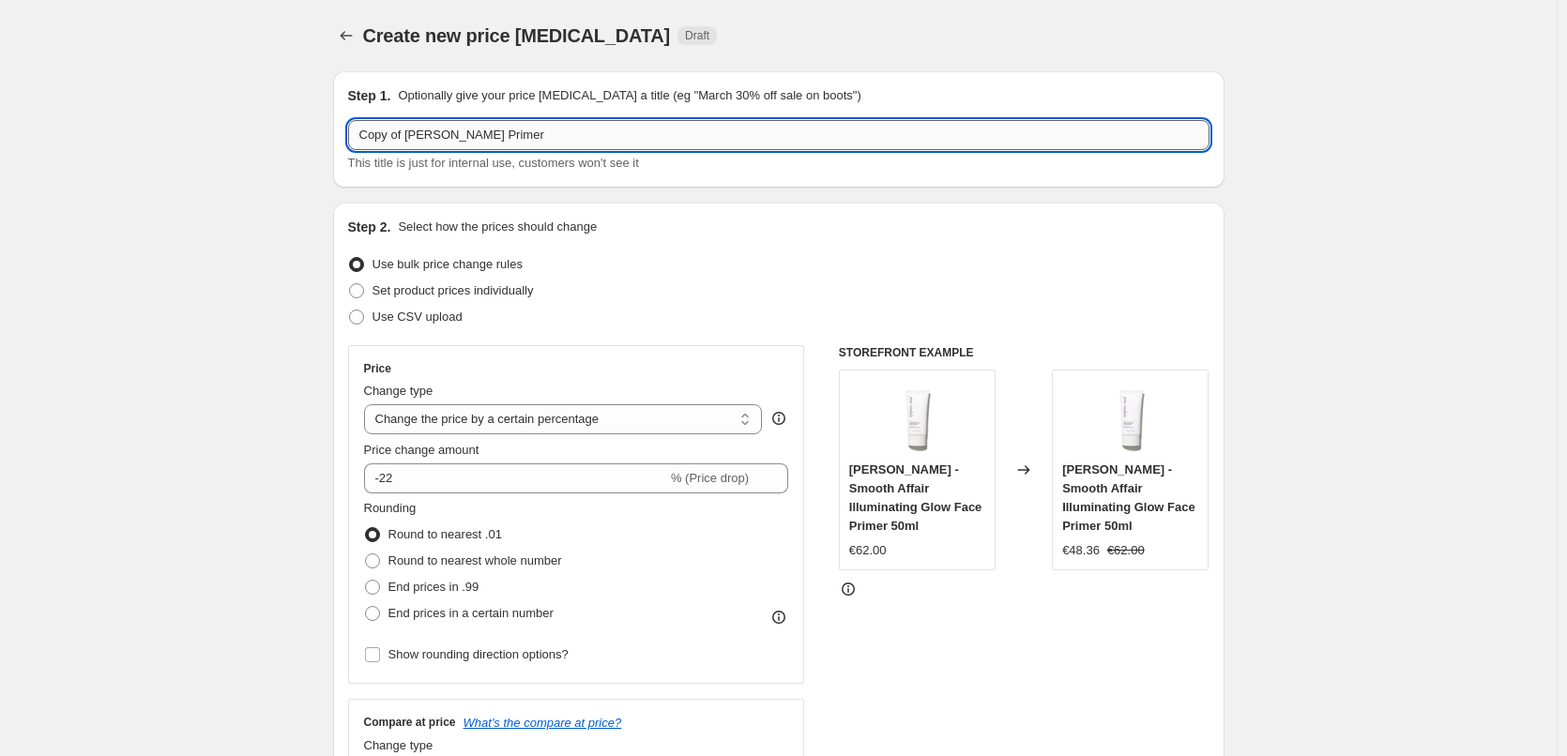
click at [405, 130] on input "Copy of [PERSON_NAME] Primer" at bounding box center [778, 135] width 861 height 30
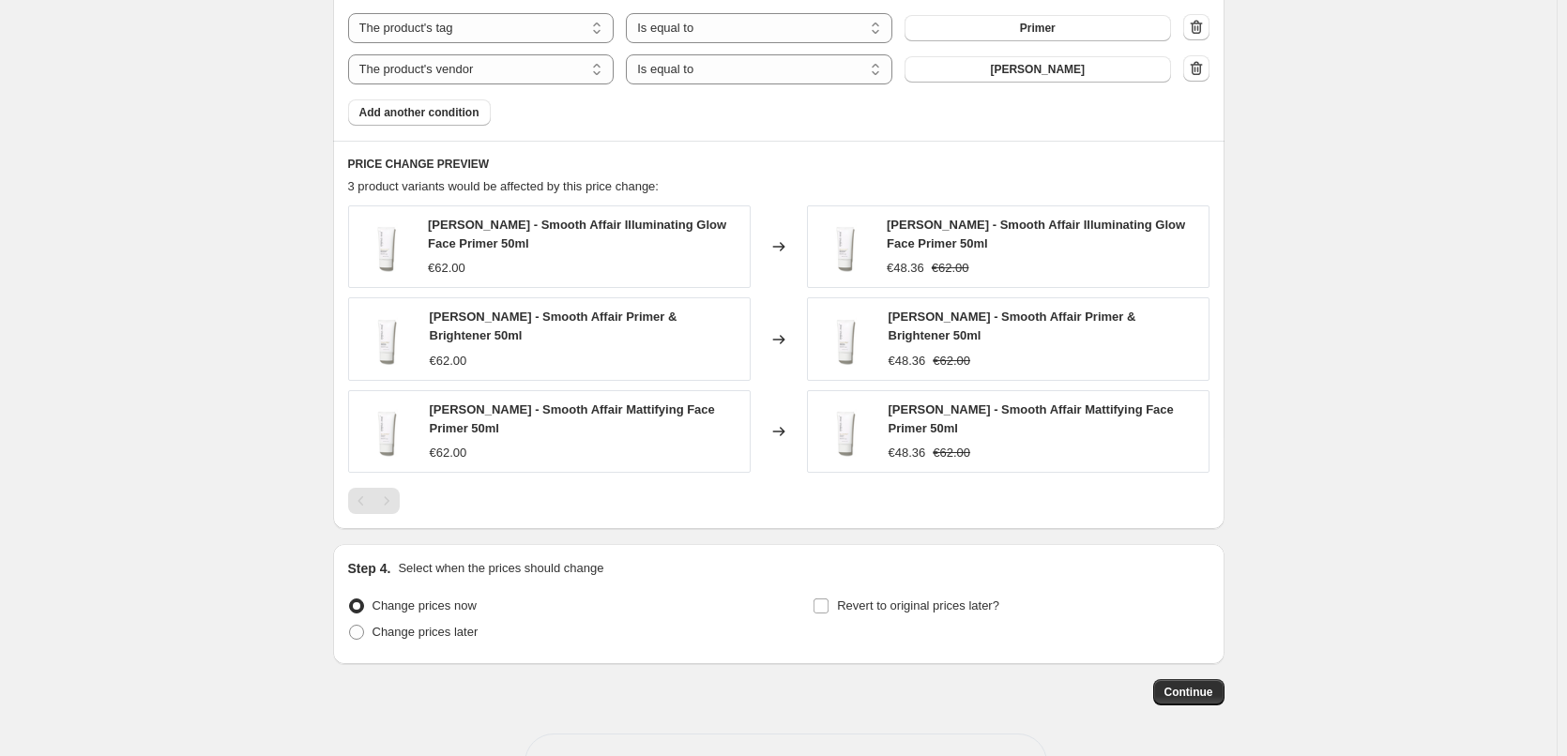
scroll to position [1218, 0]
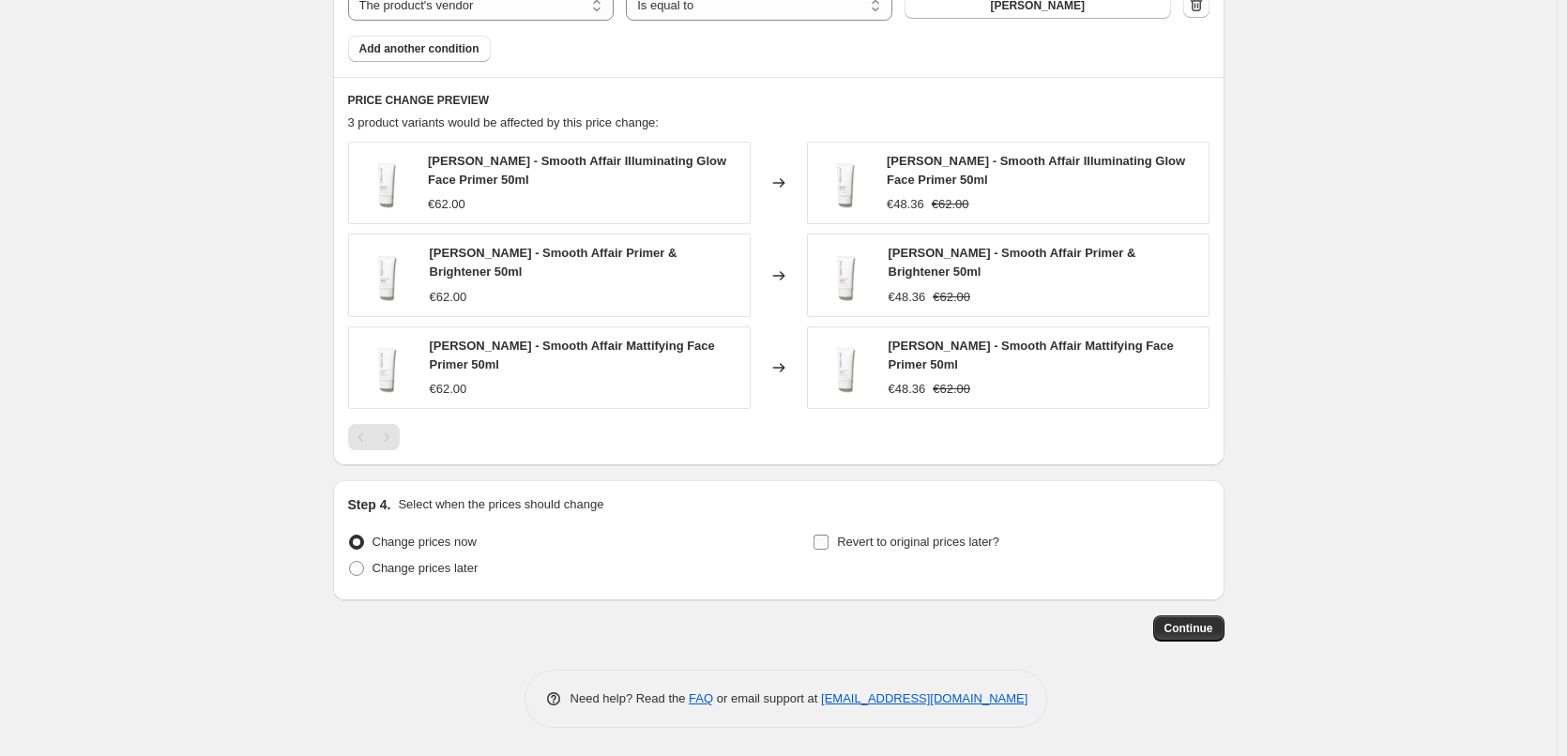
type input "[PERSON_NAME] Primer"
click at [826, 538] on input "Revert to original prices later?" at bounding box center [820, 542] width 15 height 15
checkbox input "true"
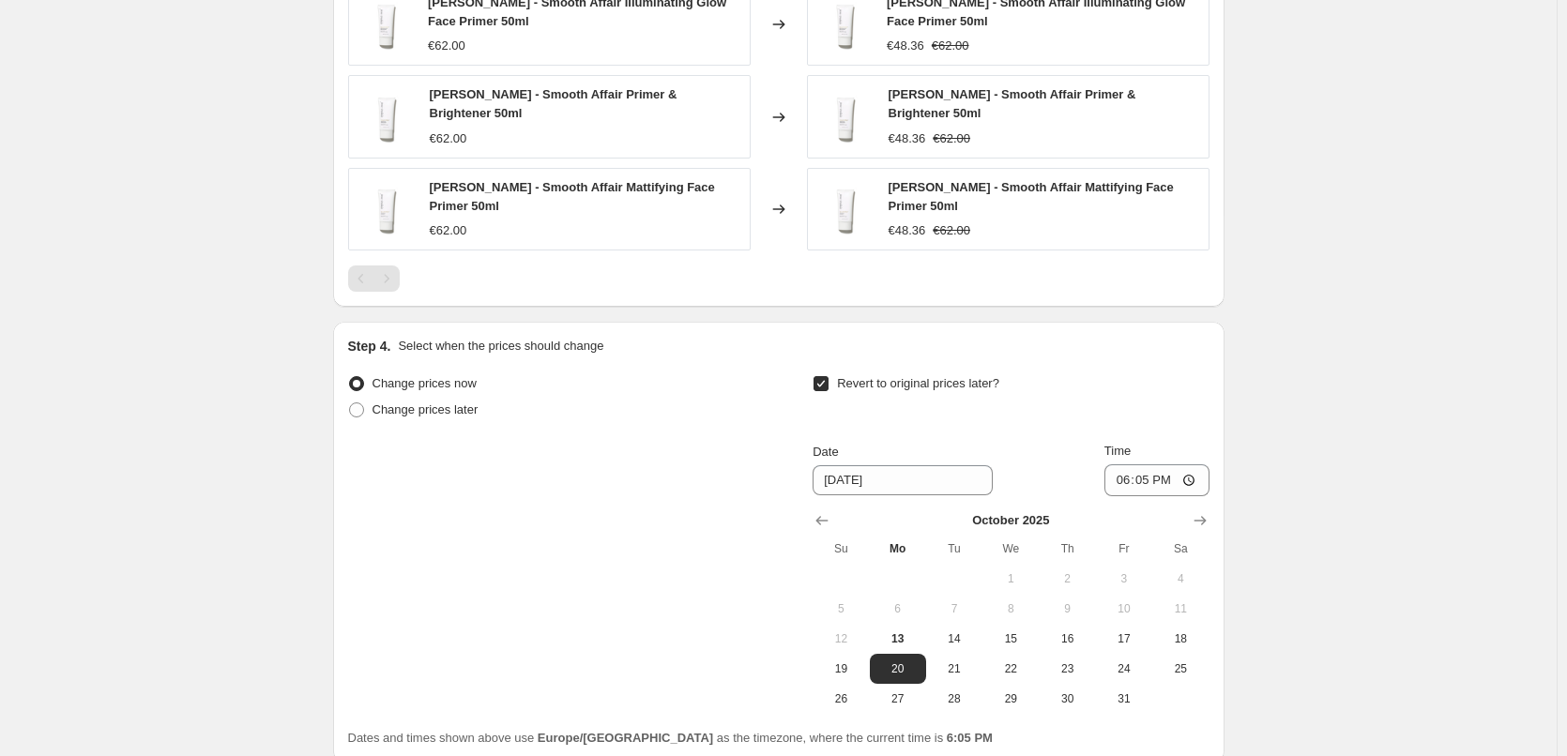
scroll to position [1539, 0]
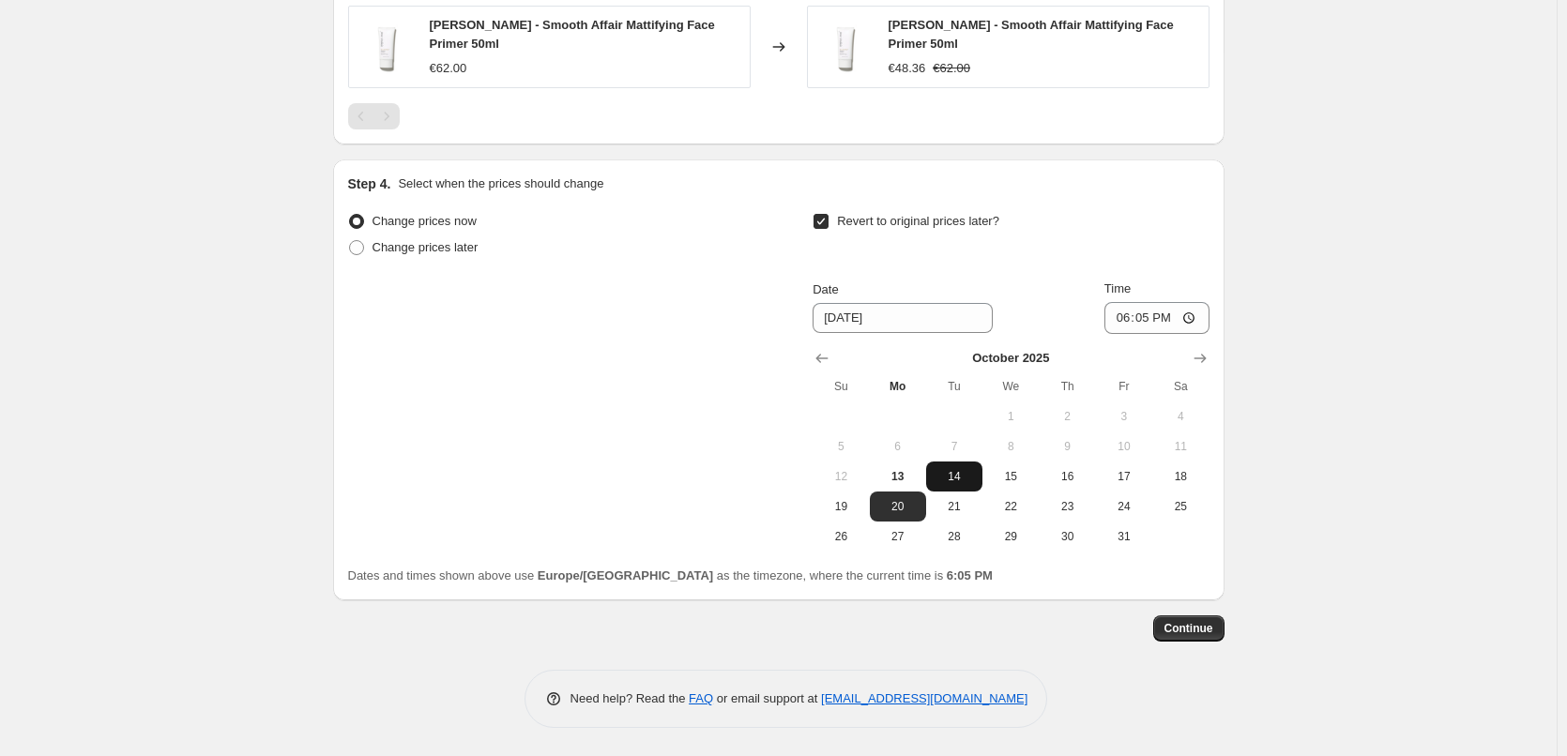
click at [958, 471] on span "14" at bounding box center [954, 476] width 41 height 15
type input "[DATE]"
click at [1123, 311] on input "18:05" at bounding box center [1156, 318] width 105 height 32
type input "03:00"
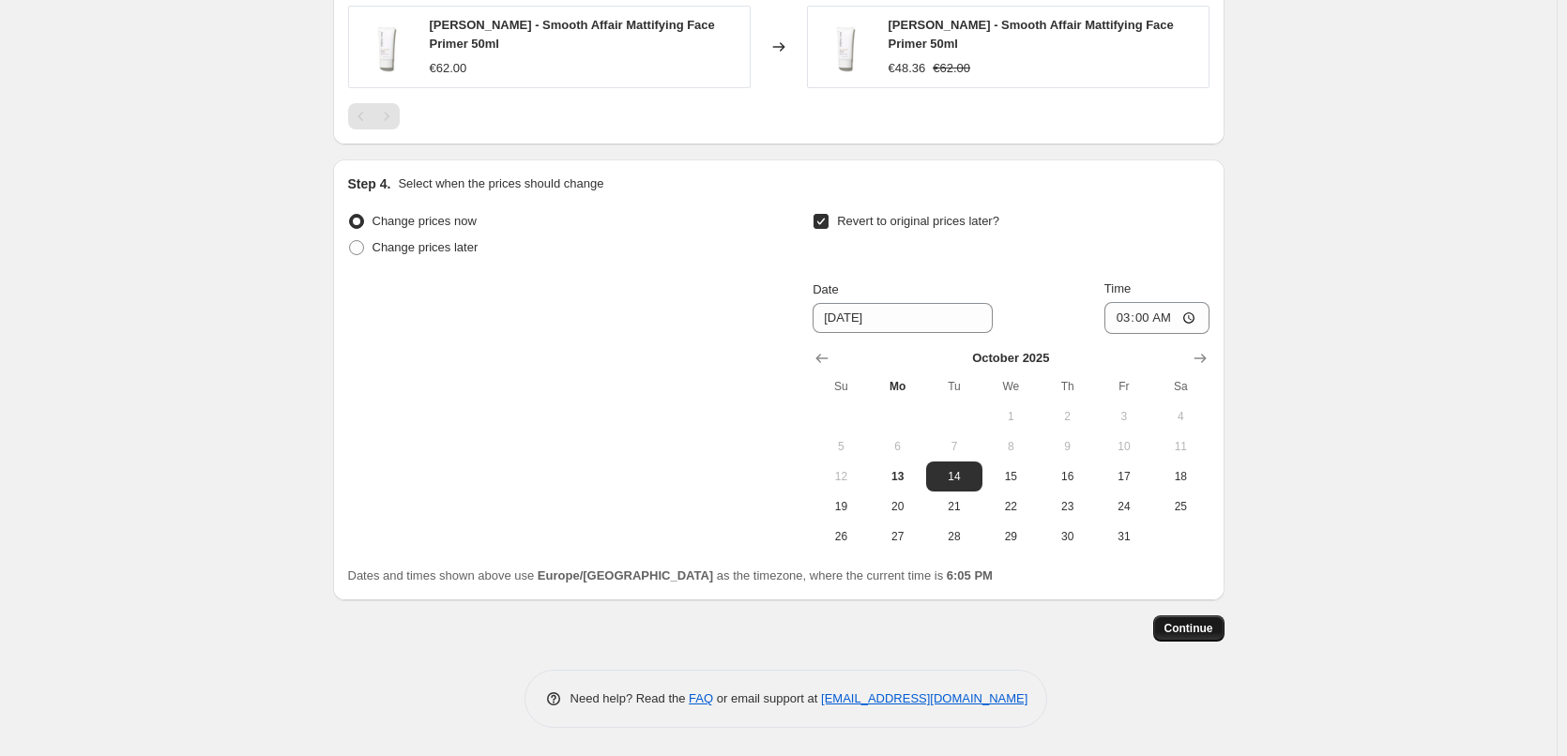
click at [1189, 634] on span "Continue" at bounding box center [1188, 628] width 49 height 15
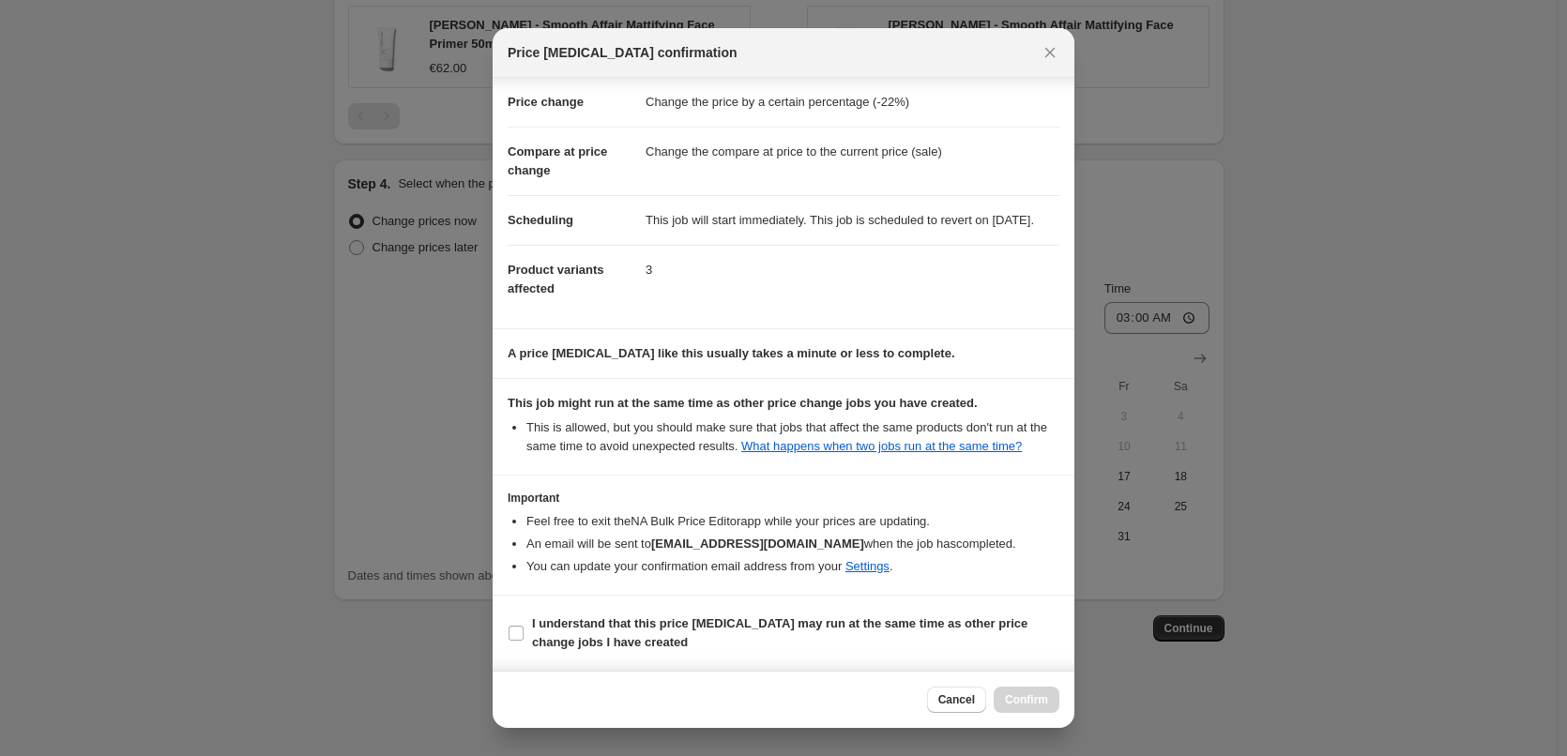
scroll to position [53, 0]
click at [520, 630] on input "I understand that this price [MEDICAL_DATA] may run at the same time as other p…" at bounding box center [516, 633] width 15 height 15
checkbox input "true"
click at [1011, 696] on span "Confirm" at bounding box center [1026, 699] width 43 height 15
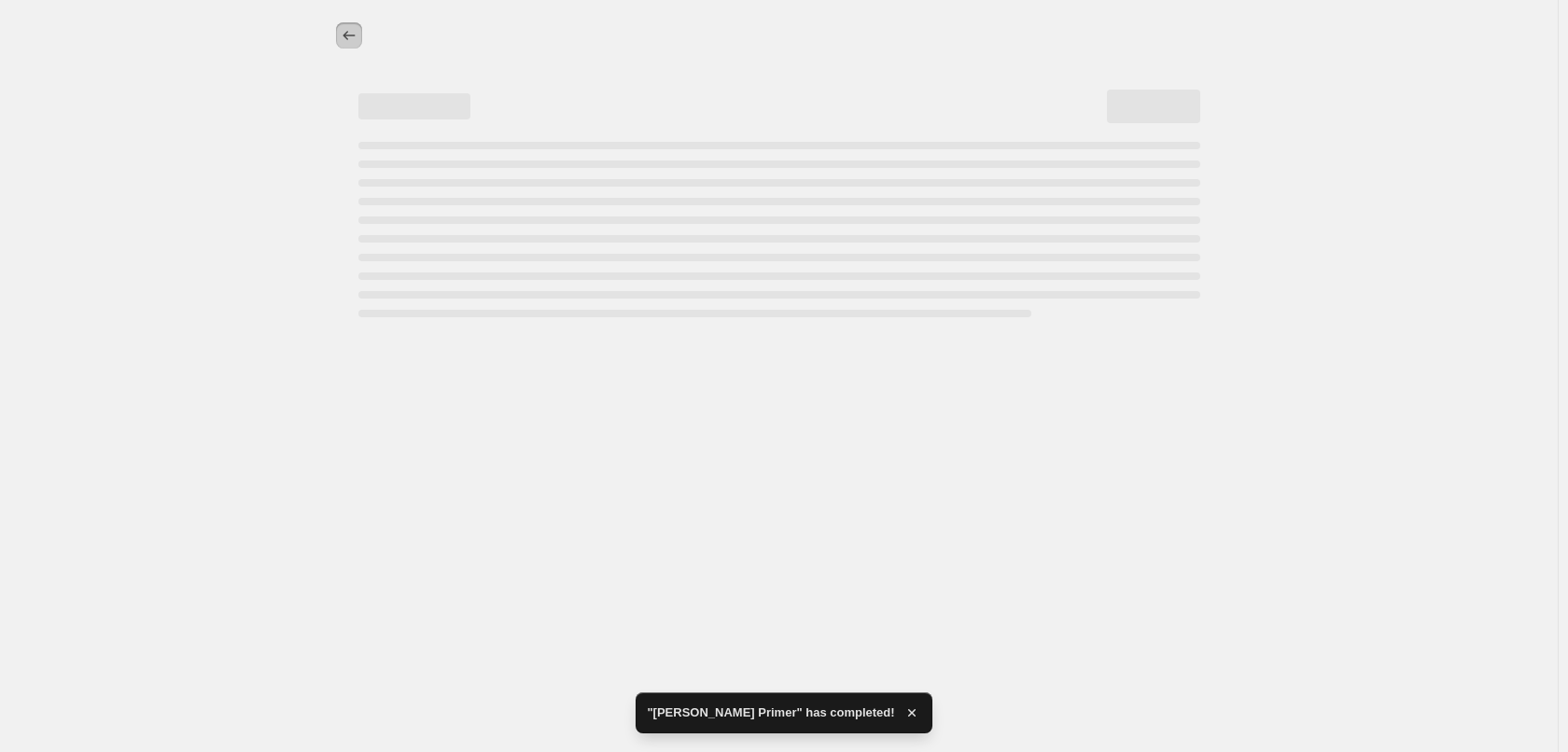
click at [348, 35] on icon "Price change jobs" at bounding box center [349, 35] width 19 height 19
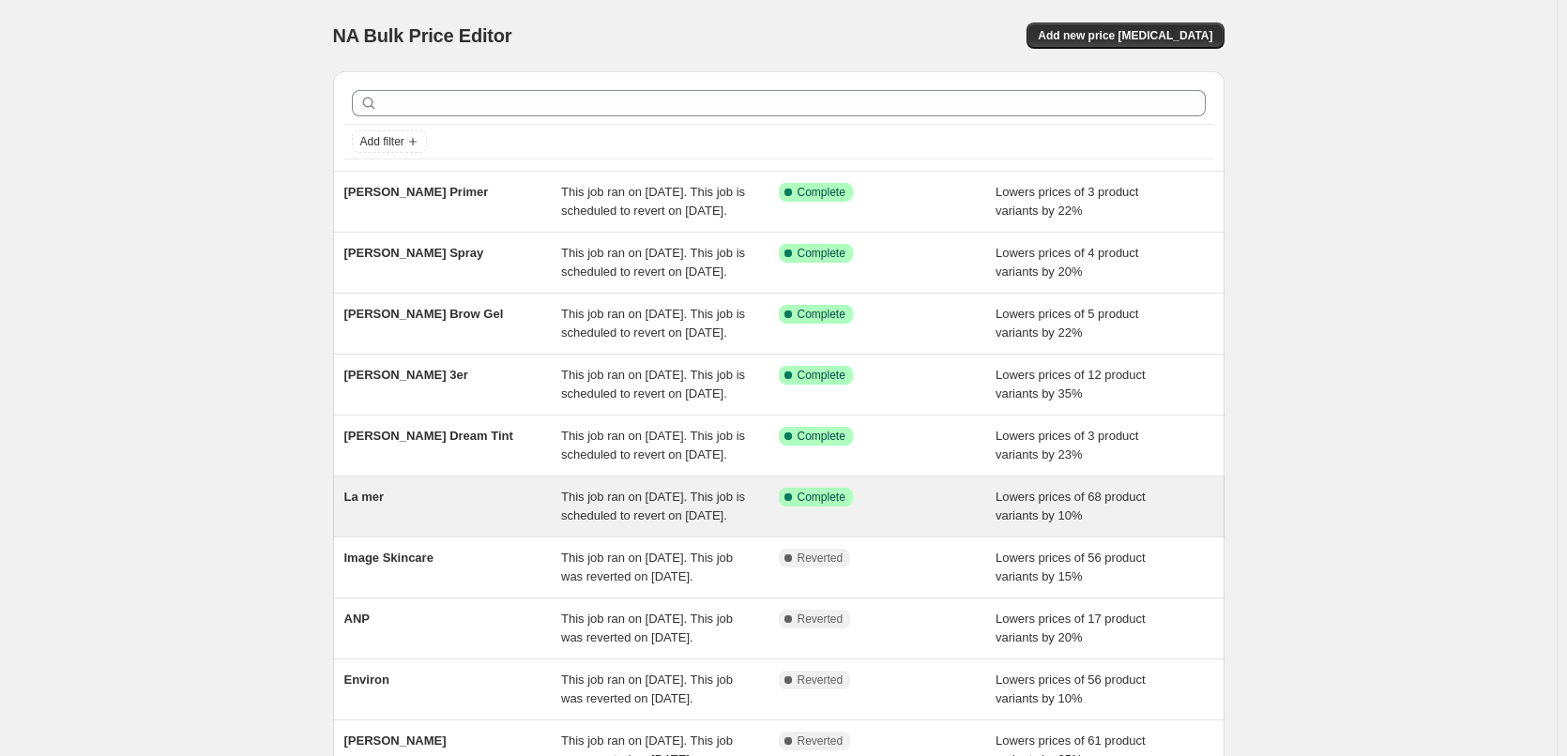
scroll to position [398, 0]
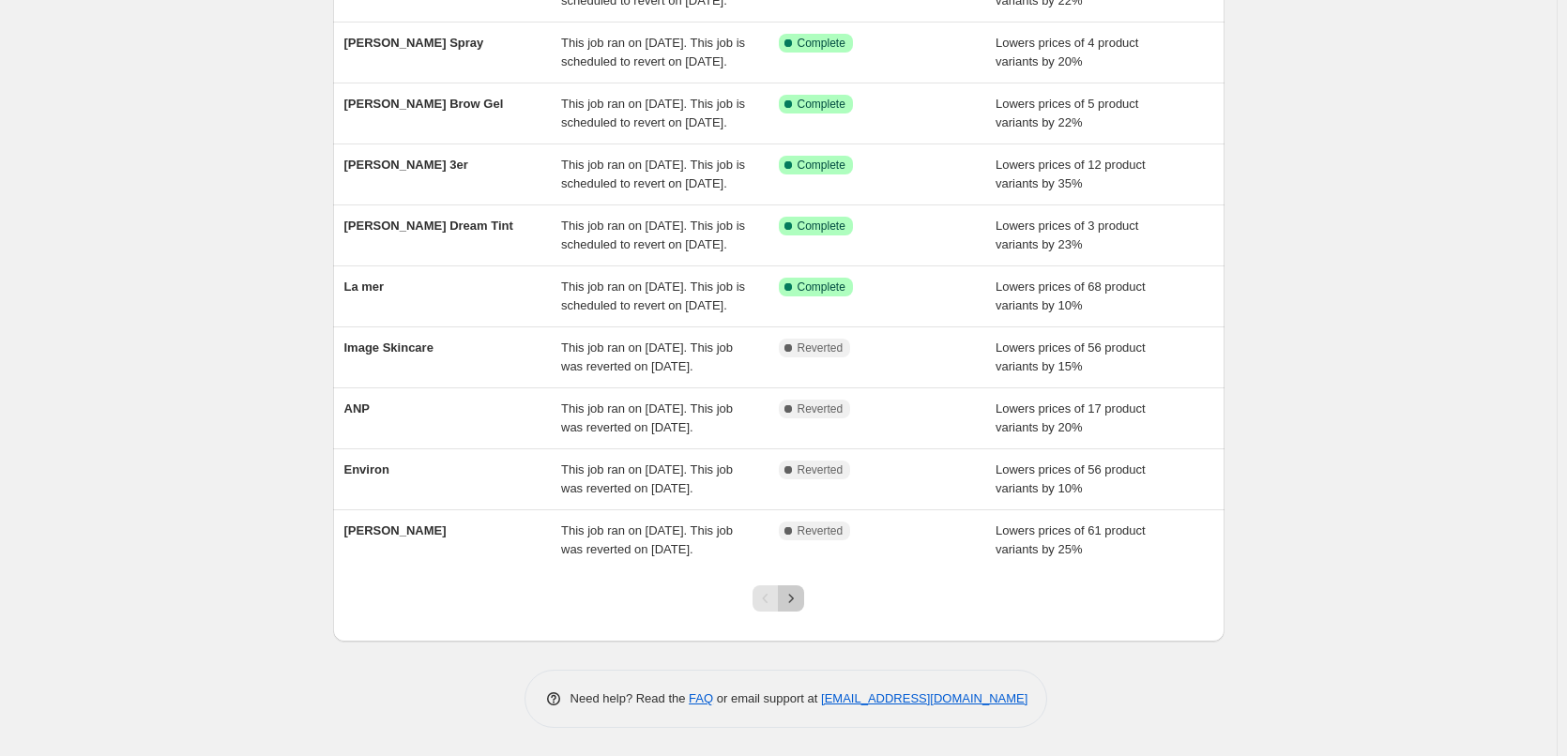
click at [796, 599] on icon "Next" at bounding box center [791, 598] width 19 height 19
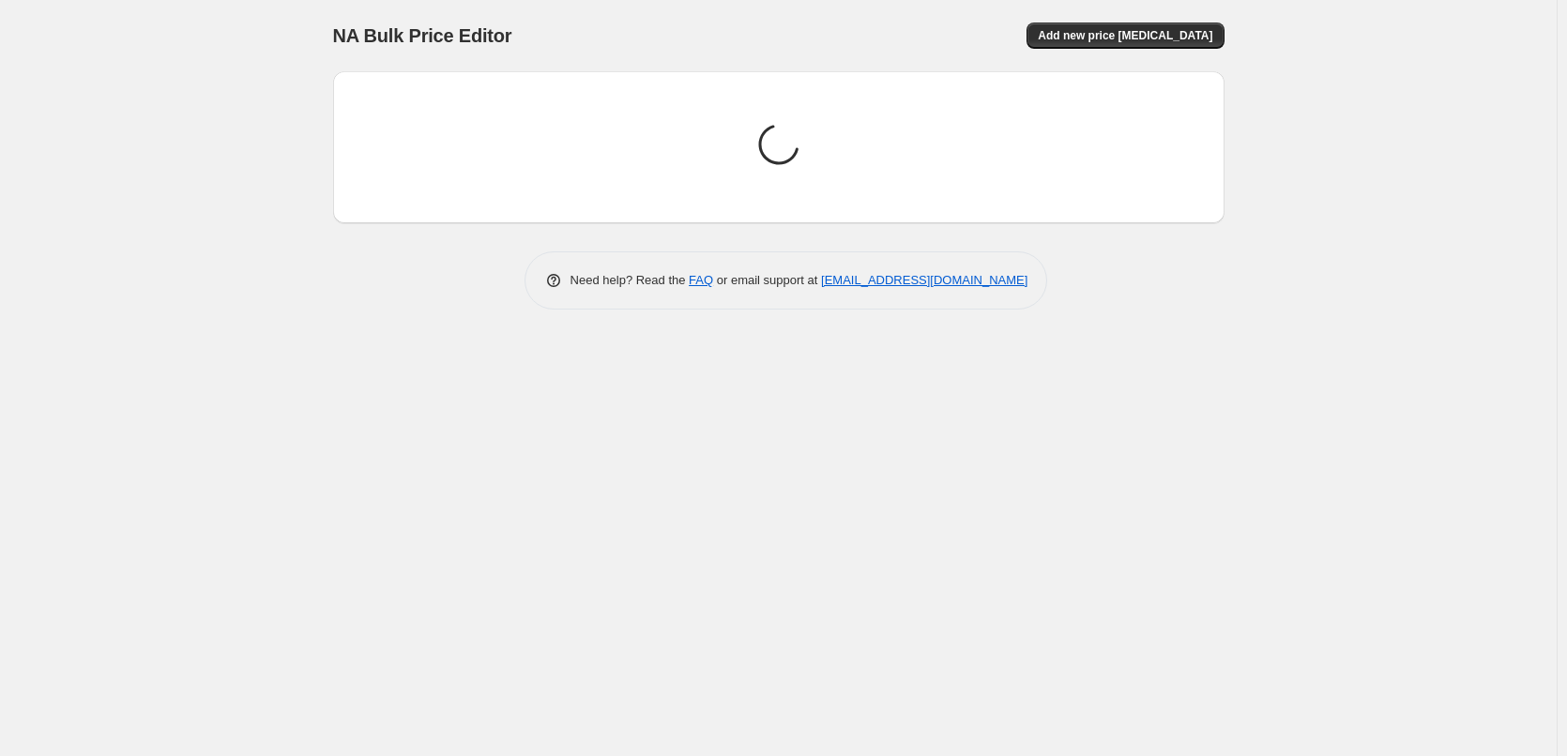
scroll to position [0, 0]
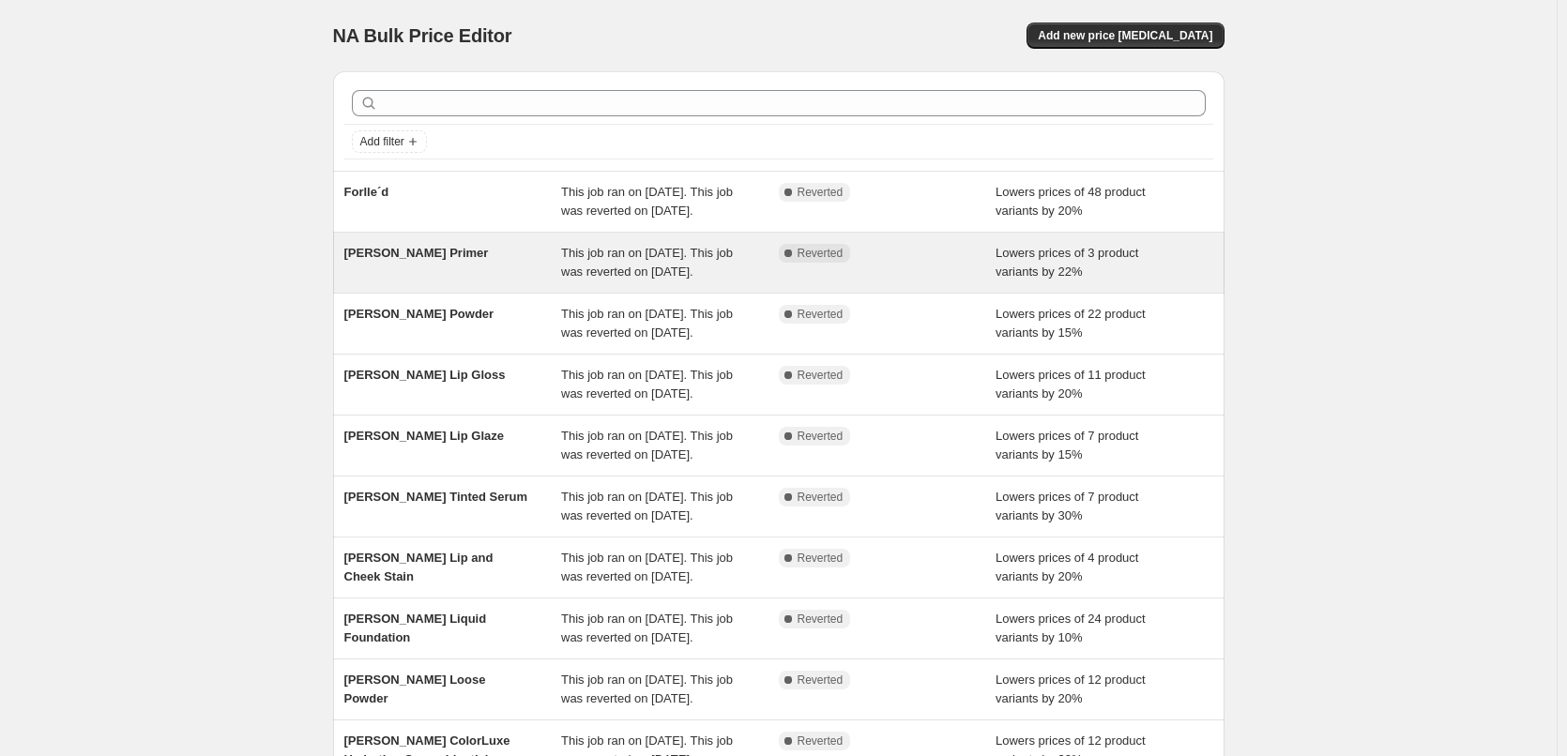
click at [574, 274] on span "This job ran on [DATE]. This job was reverted on [DATE]." at bounding box center [647, 262] width 172 height 33
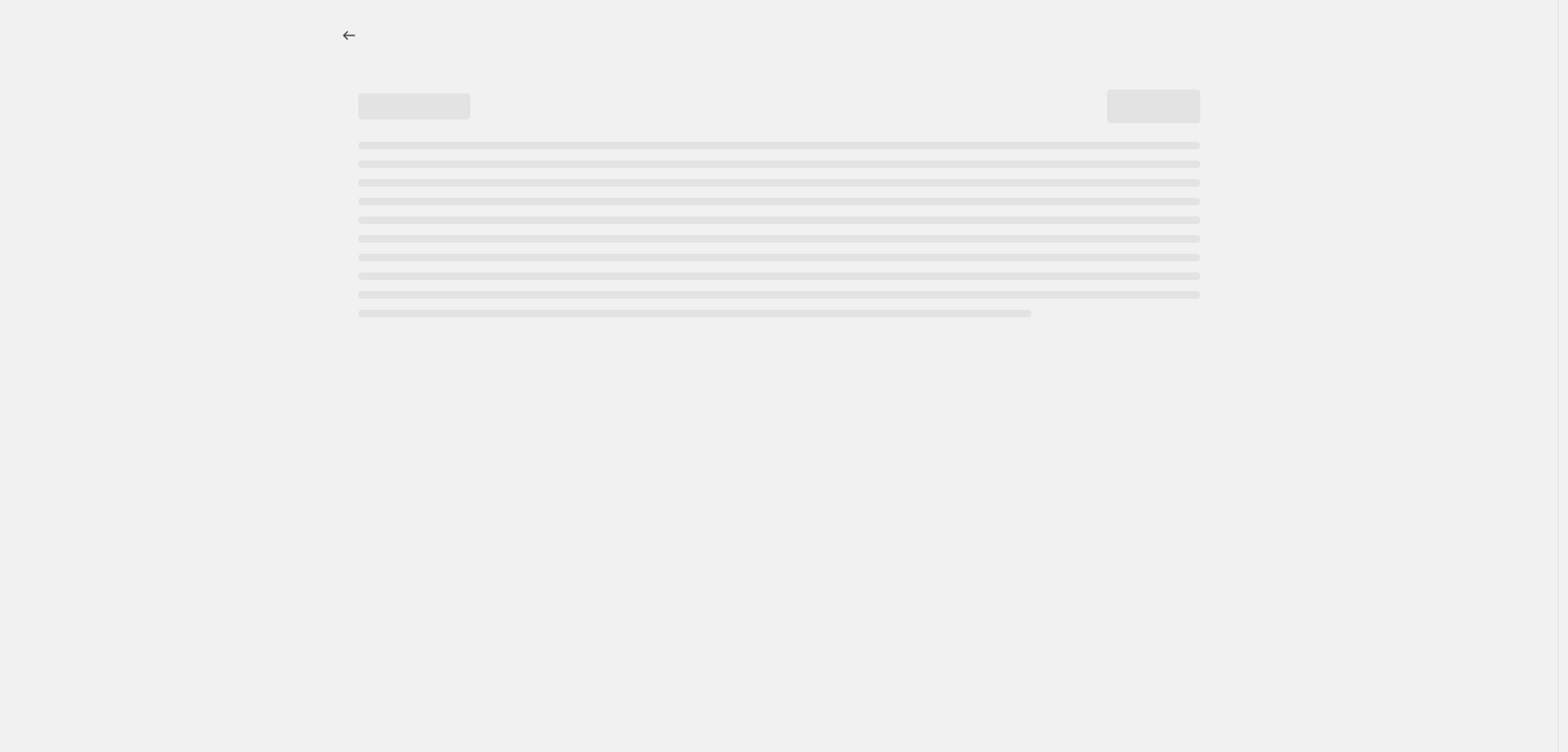
select select "percentage"
select select "tag"
select select "vendor"
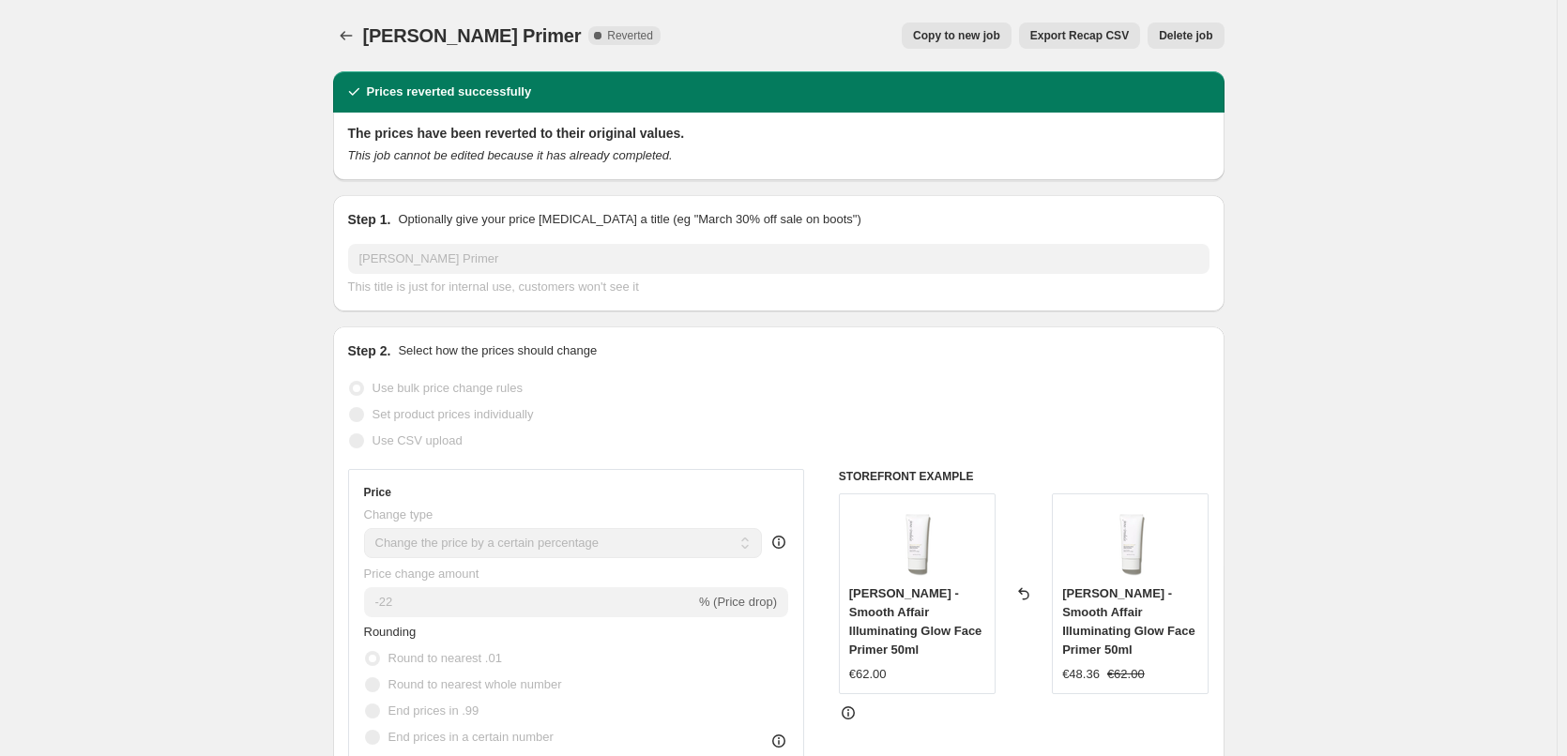
click at [1196, 35] on span "Delete job" at bounding box center [1185, 35] width 53 height 15
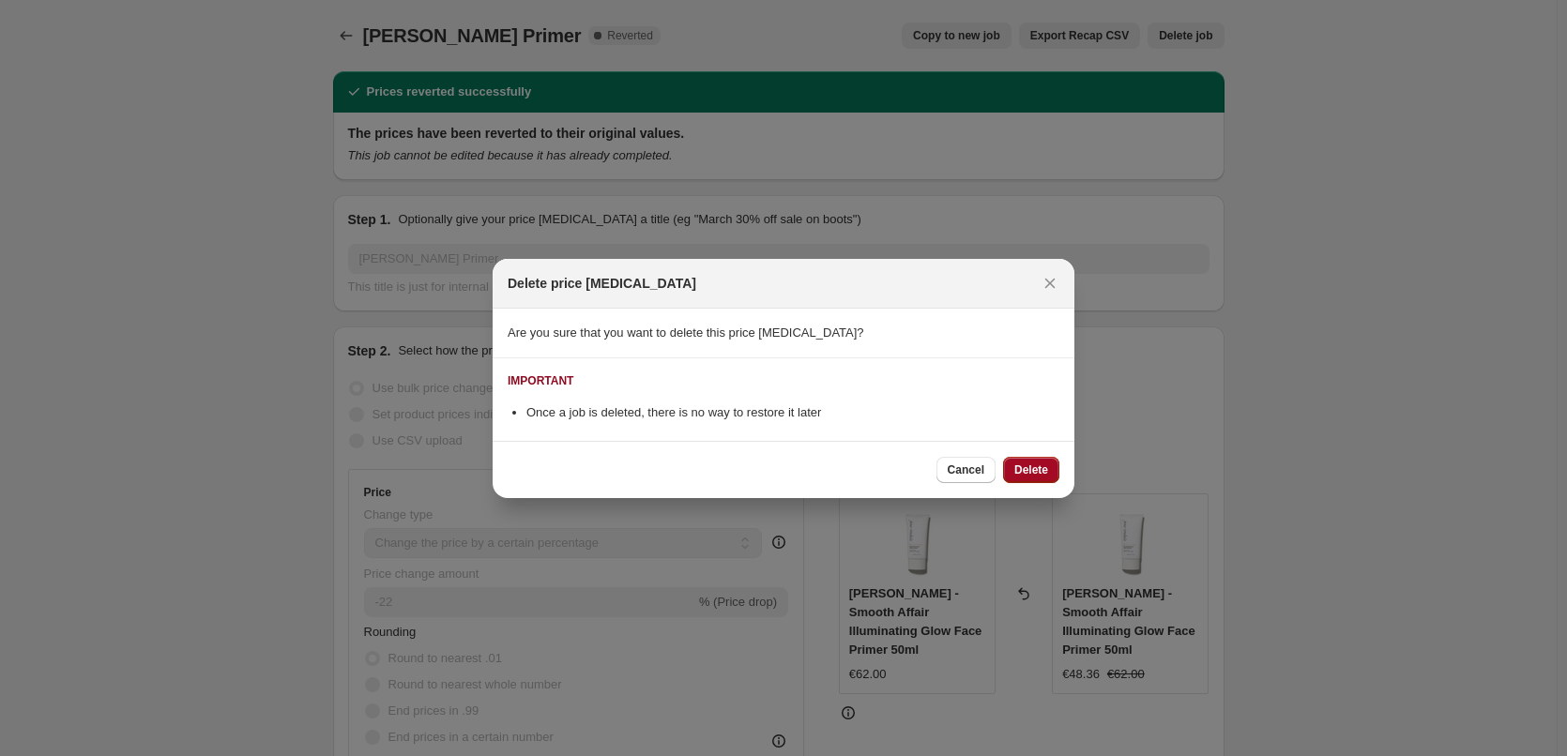
click at [1026, 472] on span "Delete" at bounding box center [1031, 470] width 34 height 15
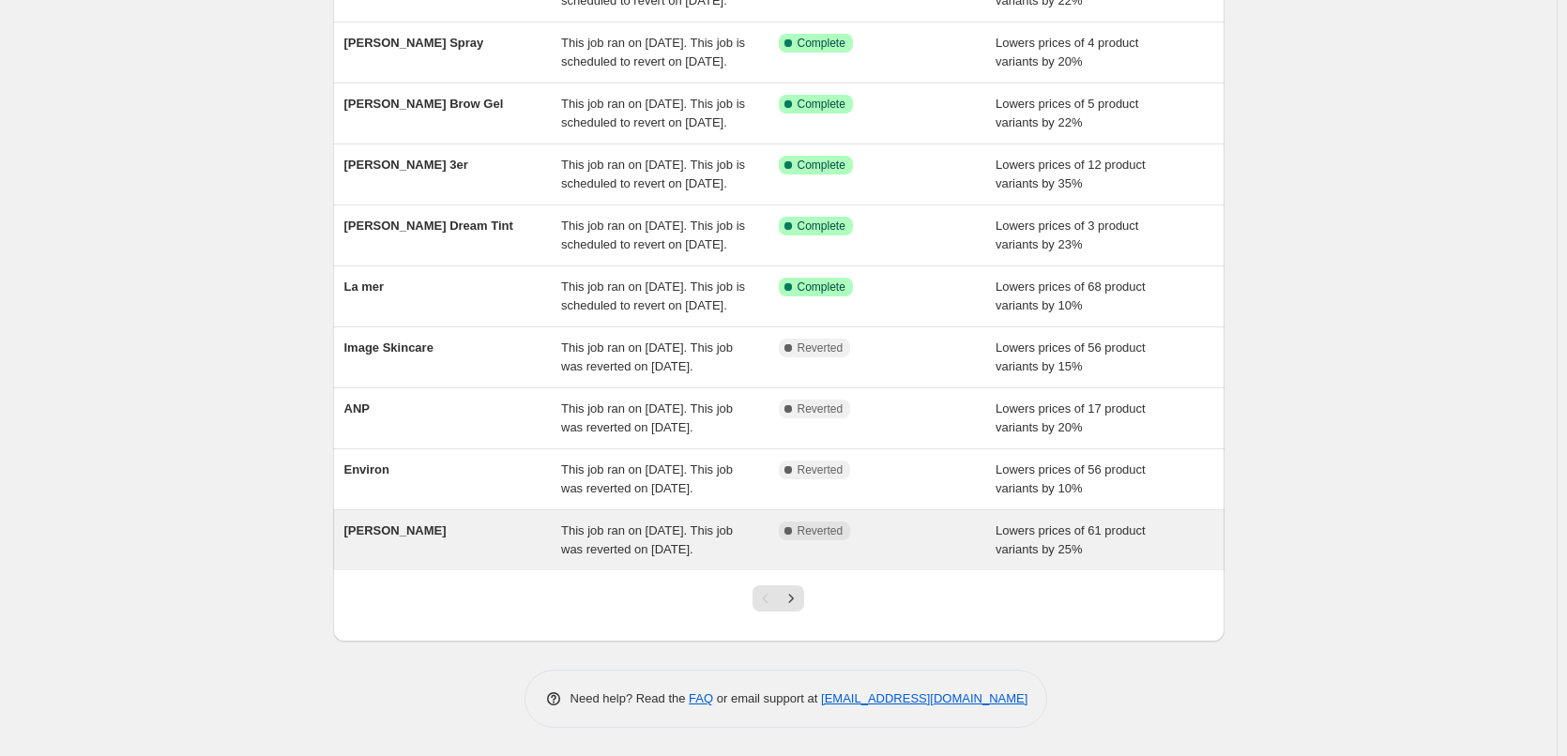
scroll to position [398, 0]
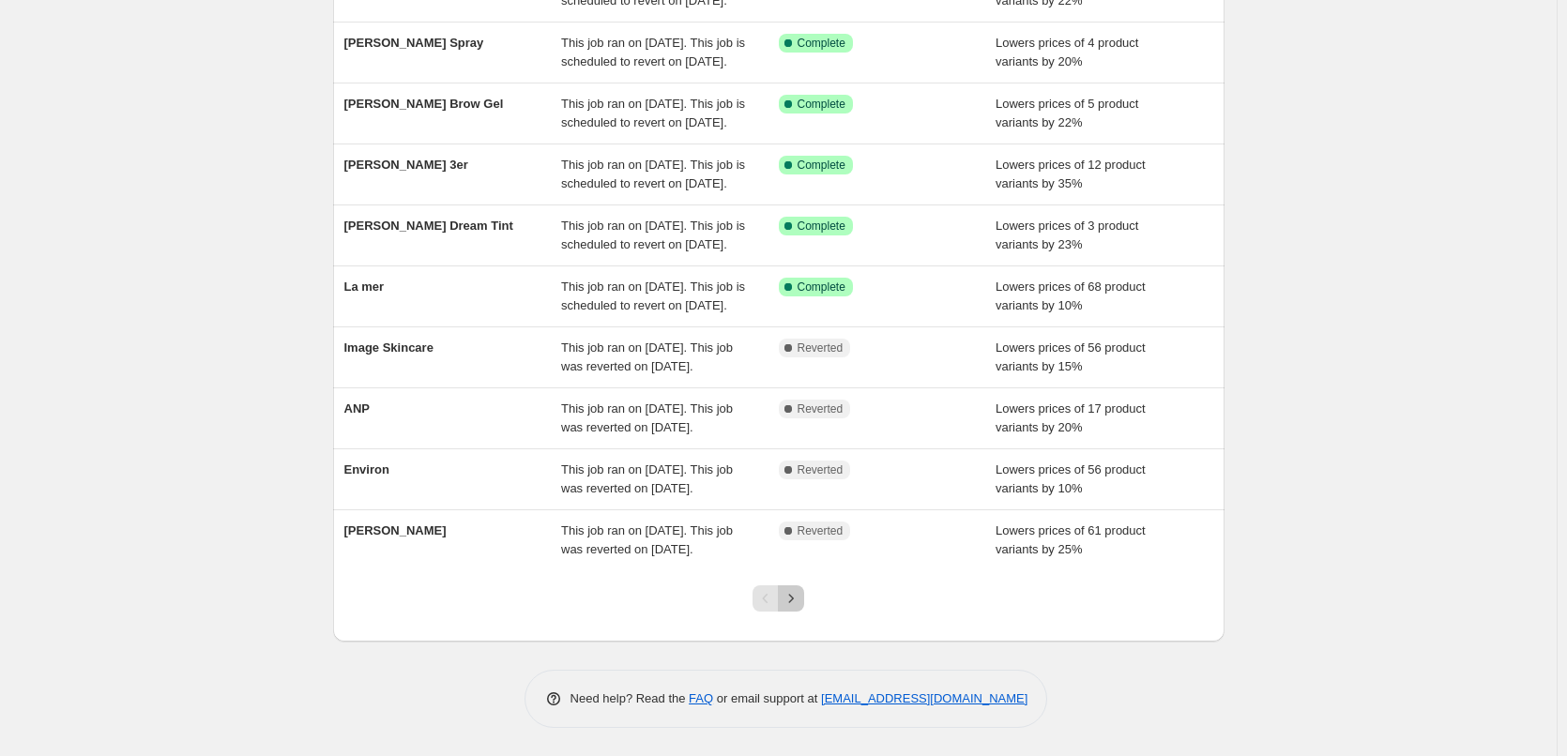
click at [794, 601] on icon "Next" at bounding box center [791, 598] width 5 height 8
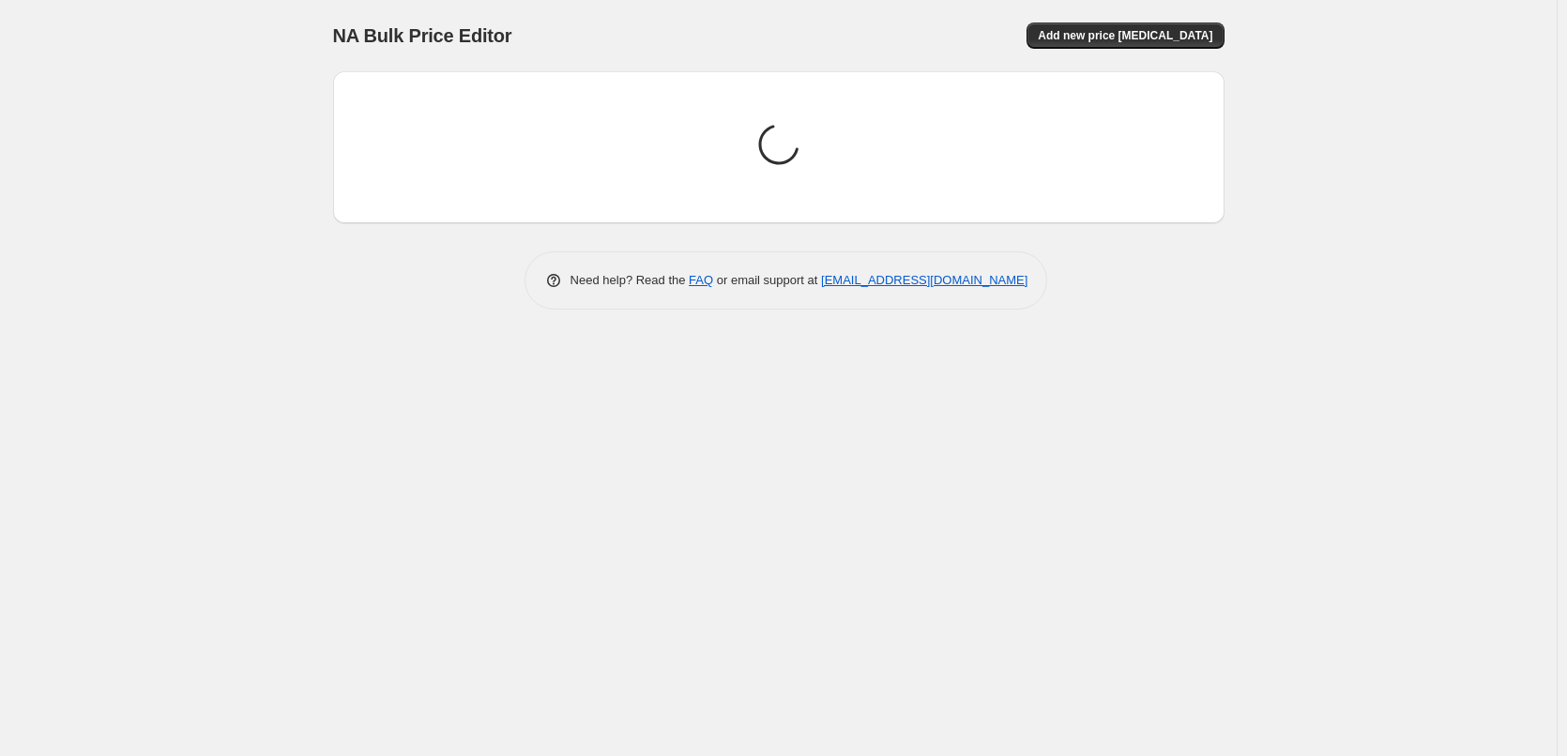
scroll to position [0, 0]
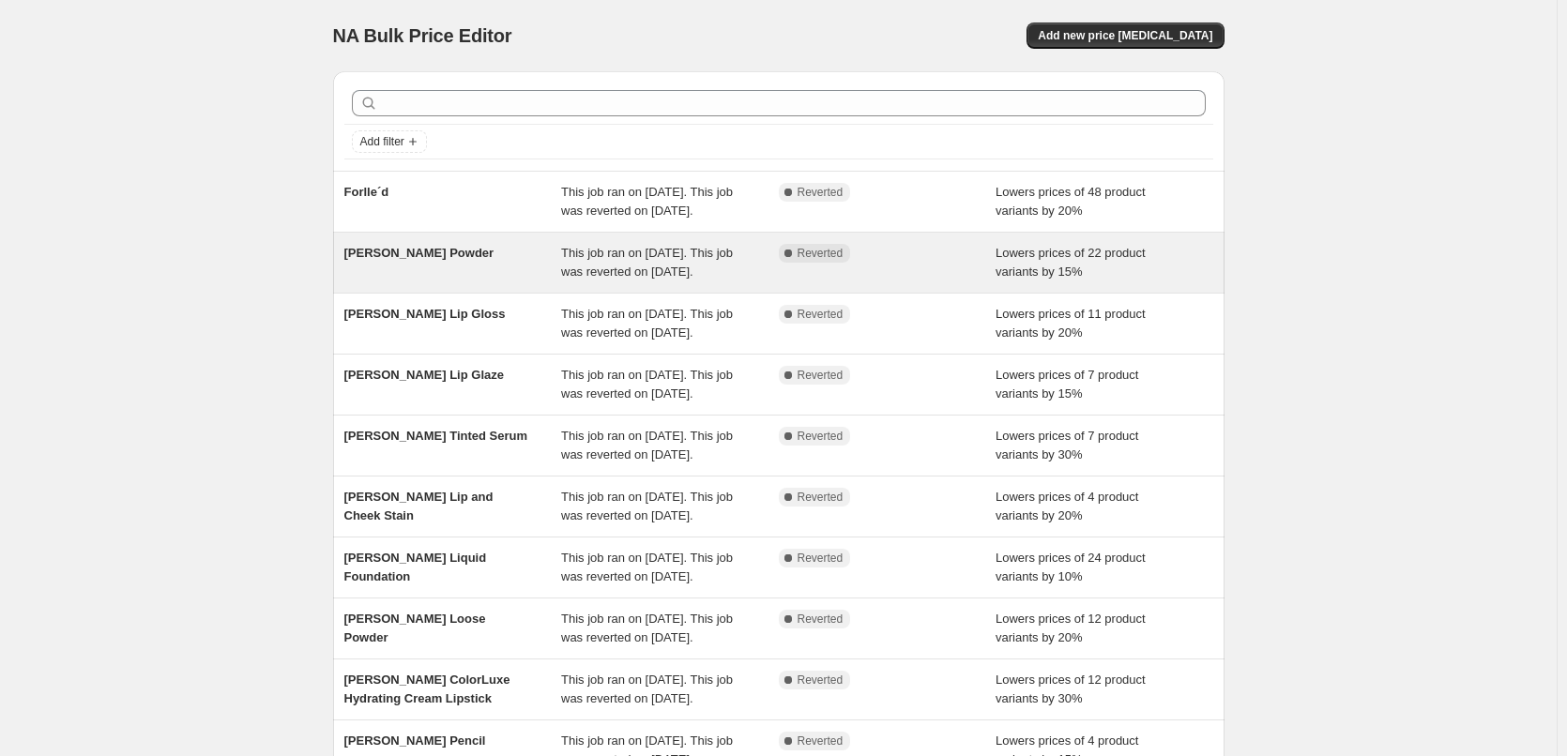
click at [490, 281] on div "[PERSON_NAME] Powder" at bounding box center [453, 263] width 218 height 38
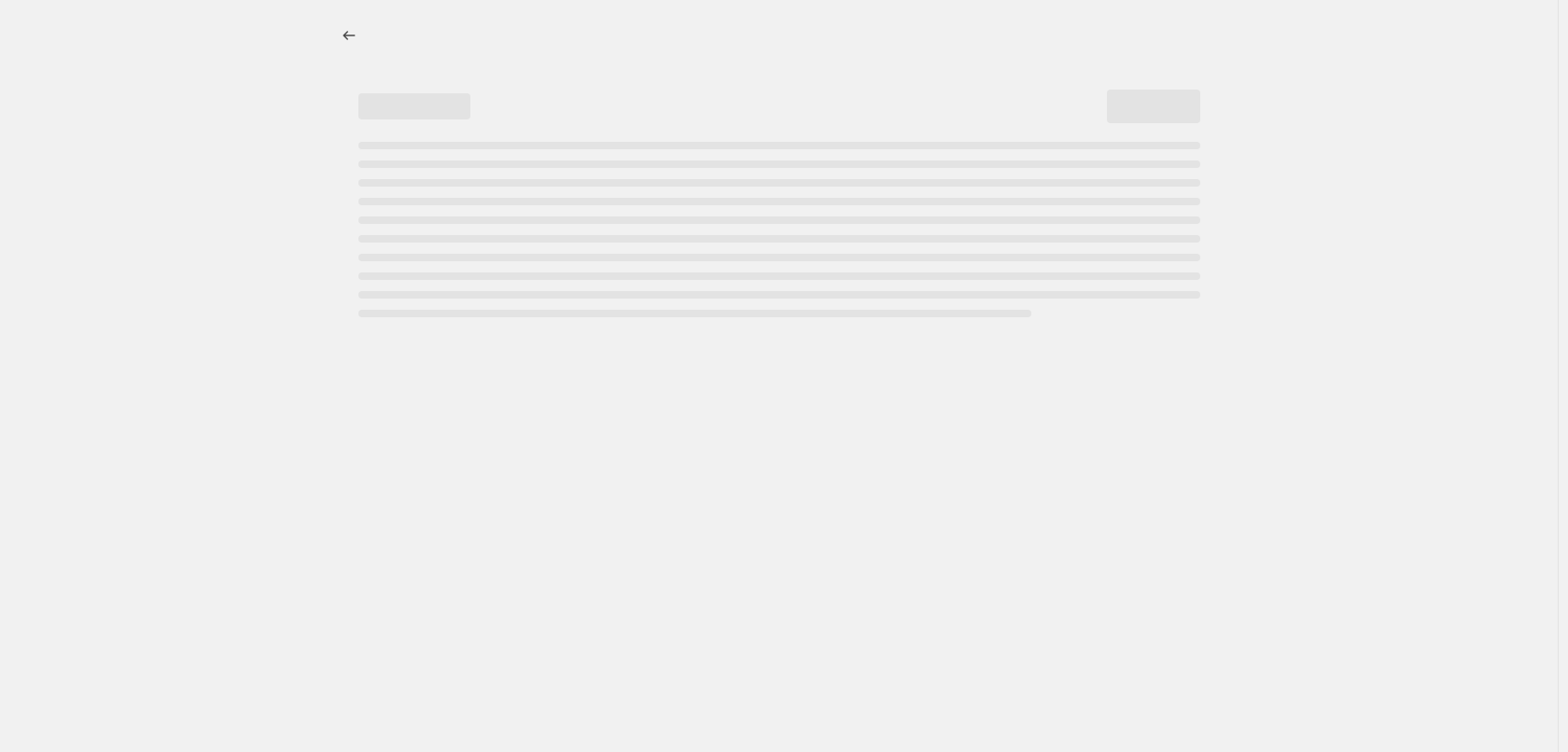
select select "percentage"
select select "tag"
select select "vendor"
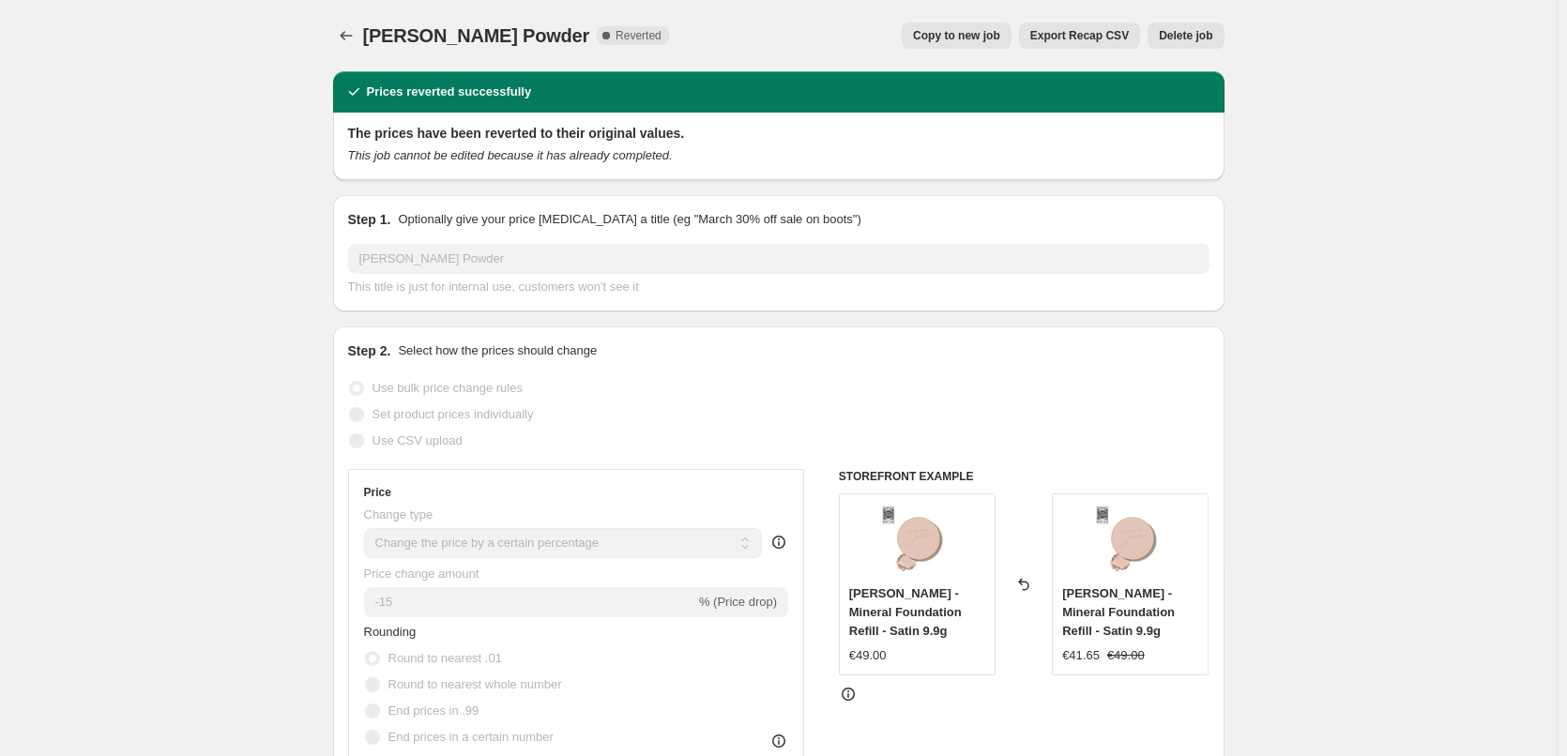
click at [993, 34] on span "Copy to new job" at bounding box center [956, 35] width 87 height 15
select select "percentage"
select select "tag"
select select "vendor"
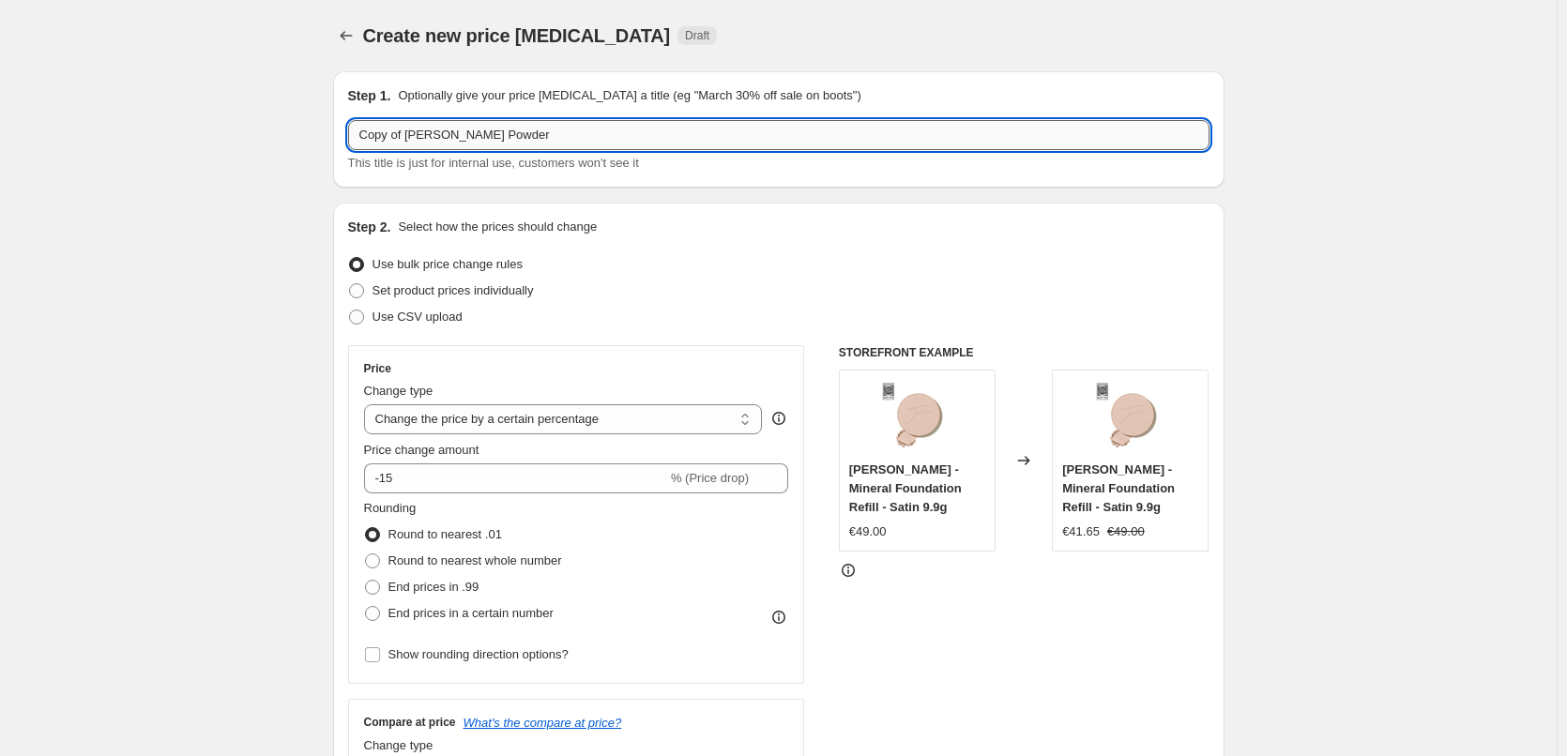
click at [410, 129] on input "Copy of [PERSON_NAME] Powder" at bounding box center [778, 135] width 861 height 30
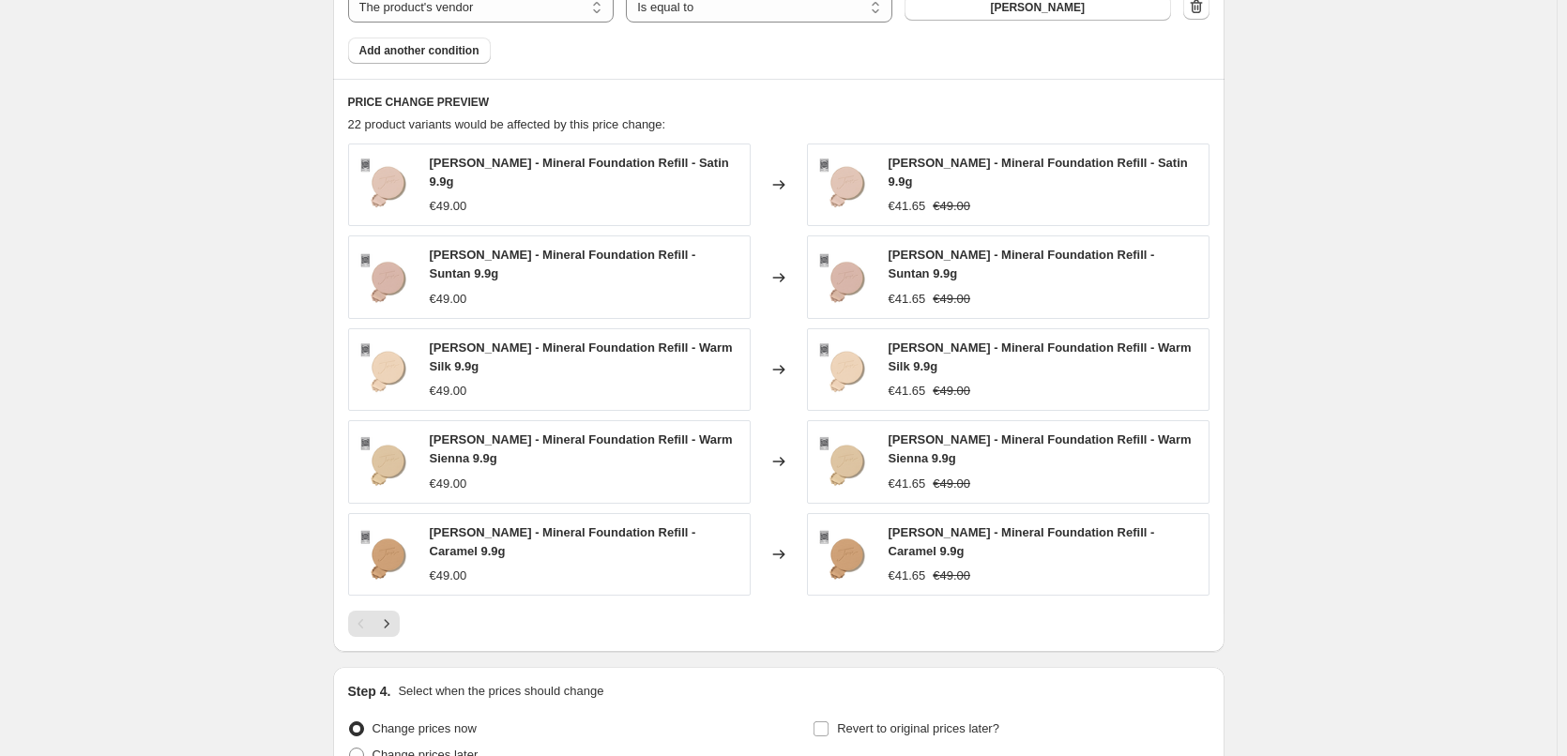
scroll to position [1391, 0]
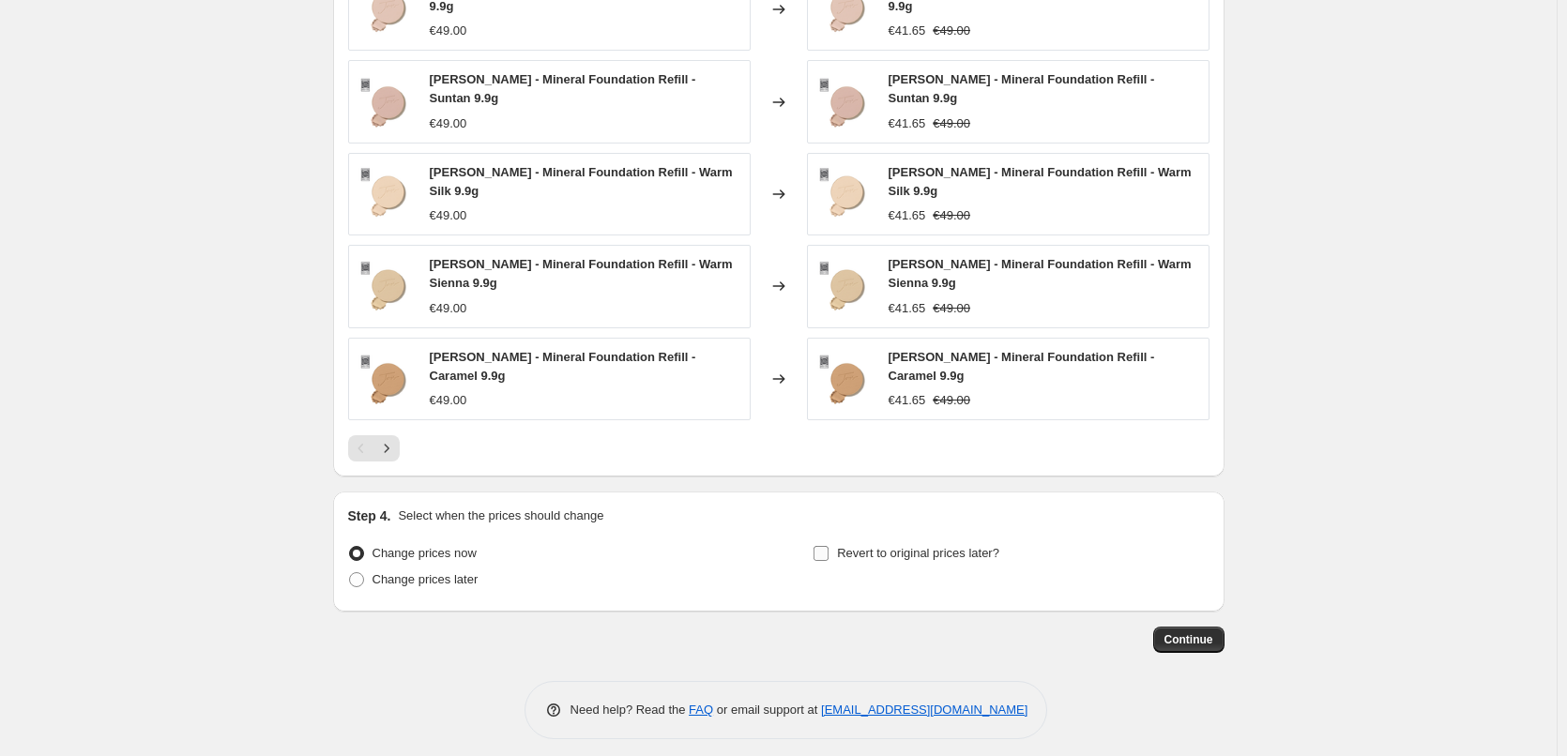
type input "[PERSON_NAME] Powder"
click at [818, 546] on input "Revert to original prices later?" at bounding box center [820, 553] width 15 height 15
checkbox input "true"
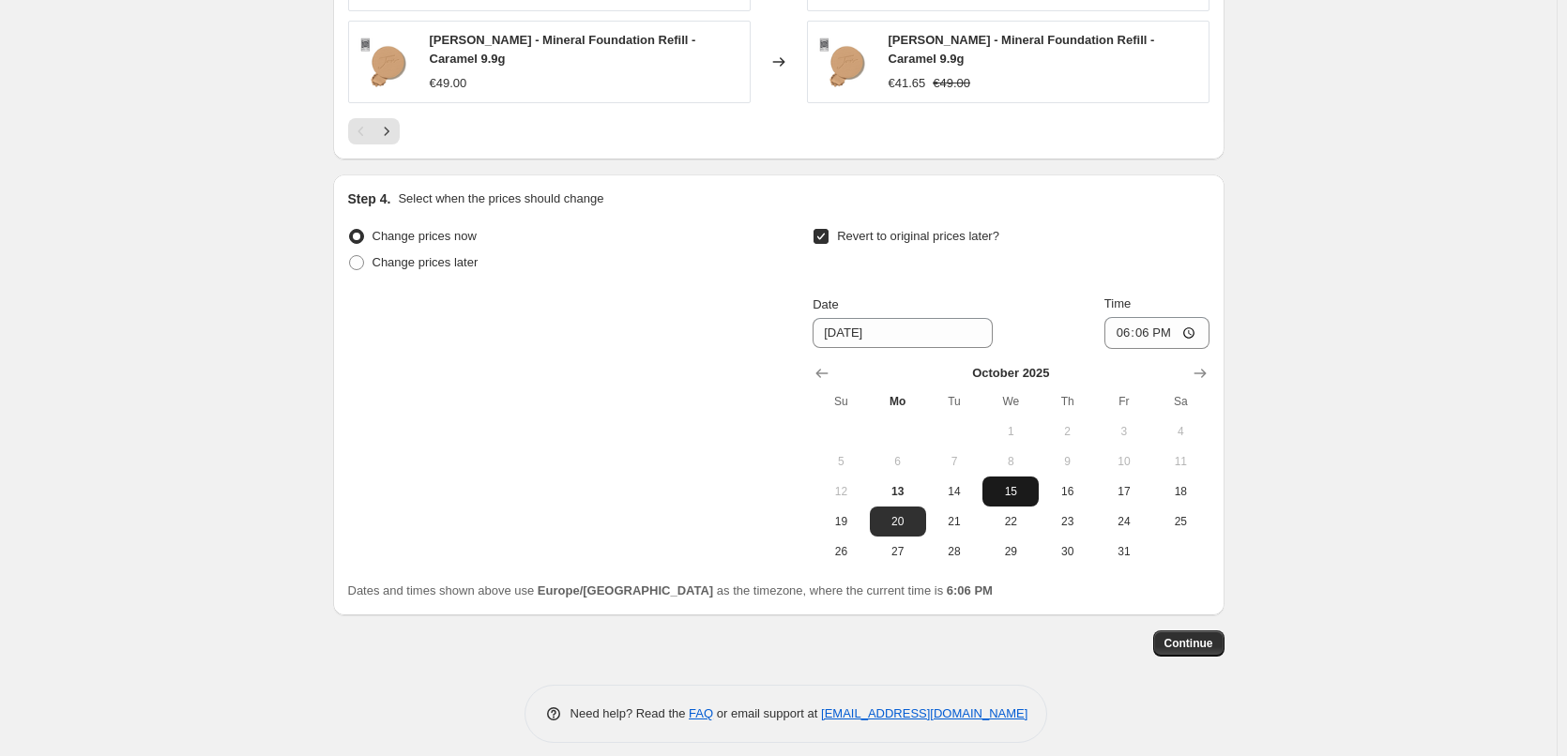
scroll to position [1711, 0]
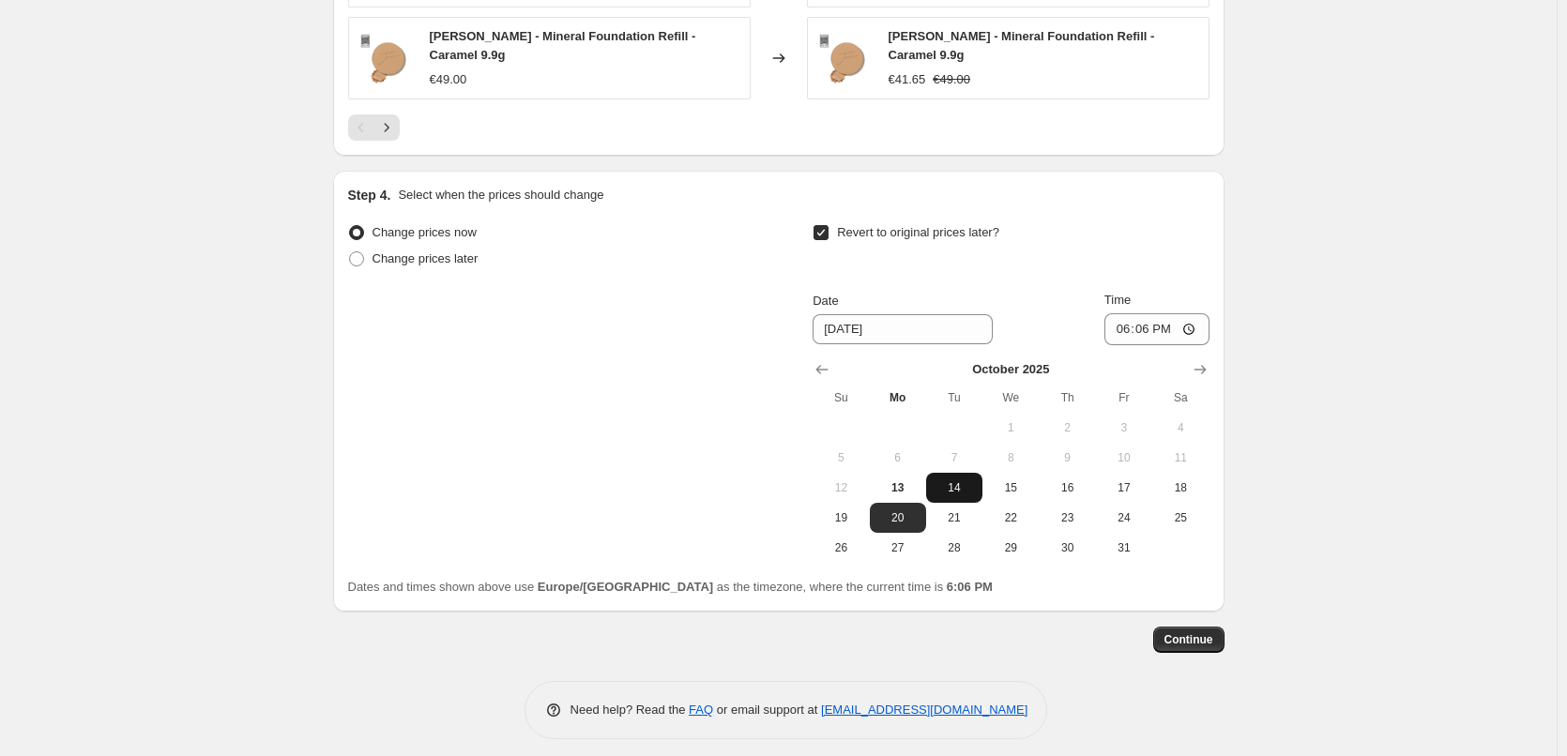
click at [958, 487] on button "14" at bounding box center [954, 488] width 56 height 30
type input "[DATE]"
click at [1123, 319] on input "18:06" at bounding box center [1156, 329] width 105 height 32
type input "03:00"
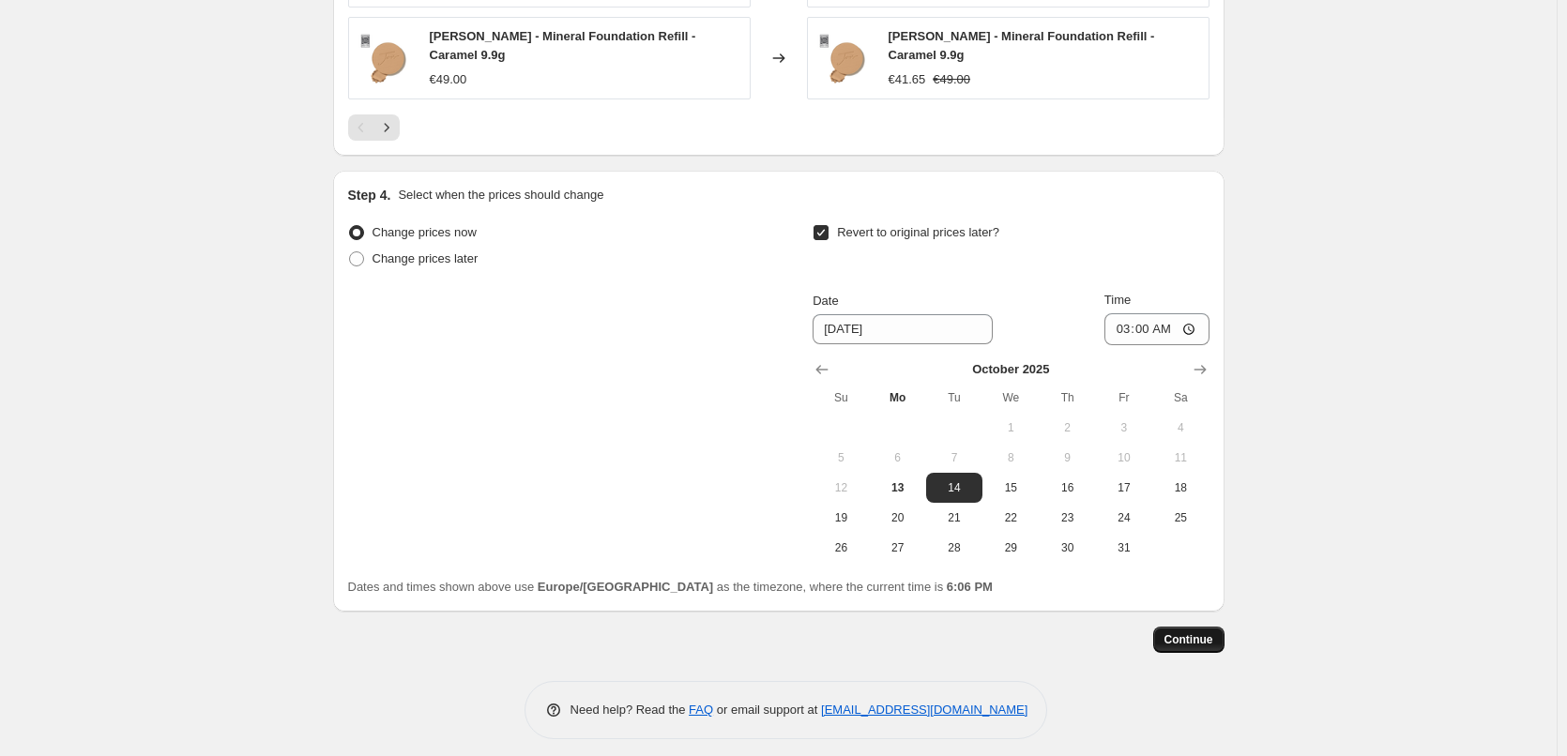
click at [1197, 632] on span "Continue" at bounding box center [1188, 639] width 49 height 15
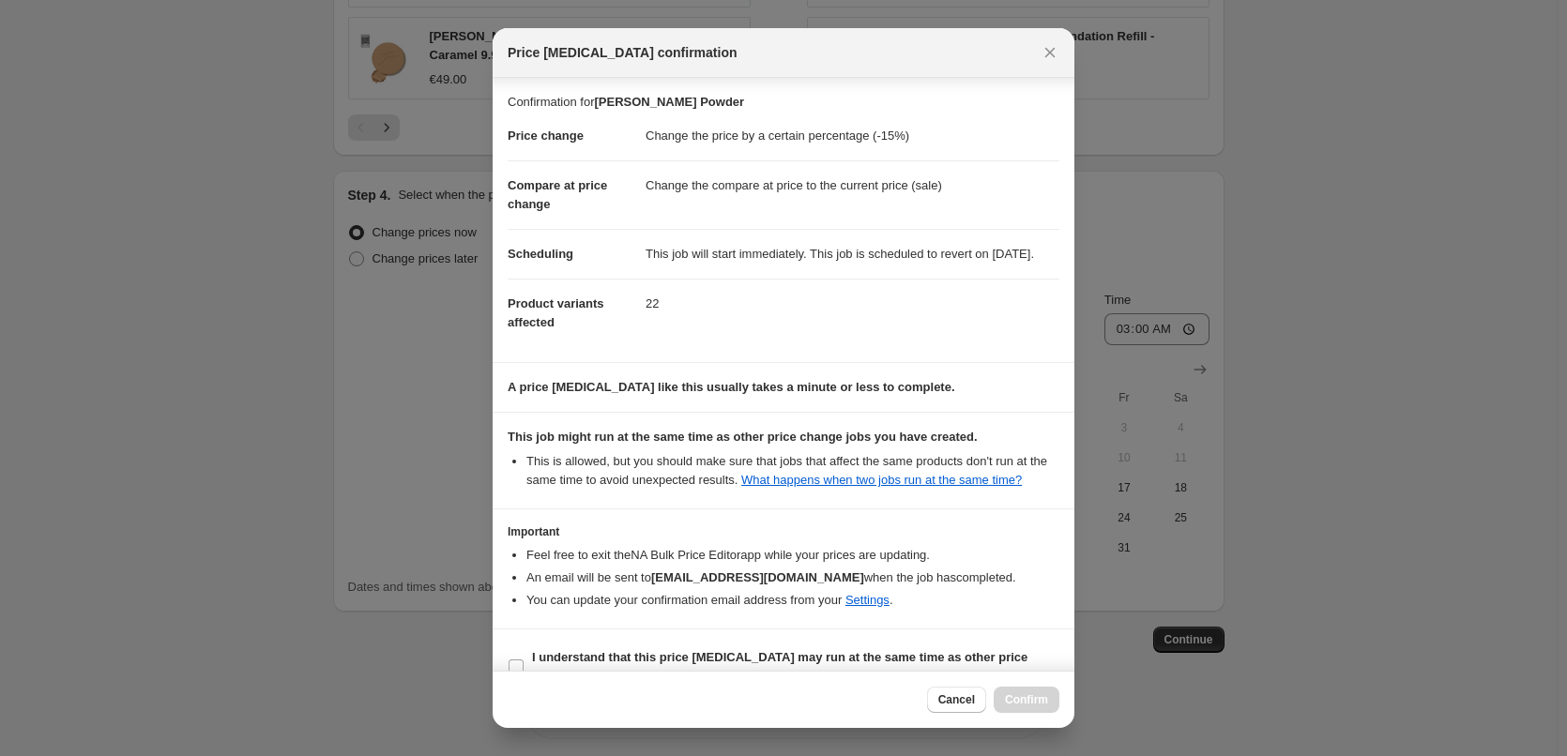
scroll to position [53, 0]
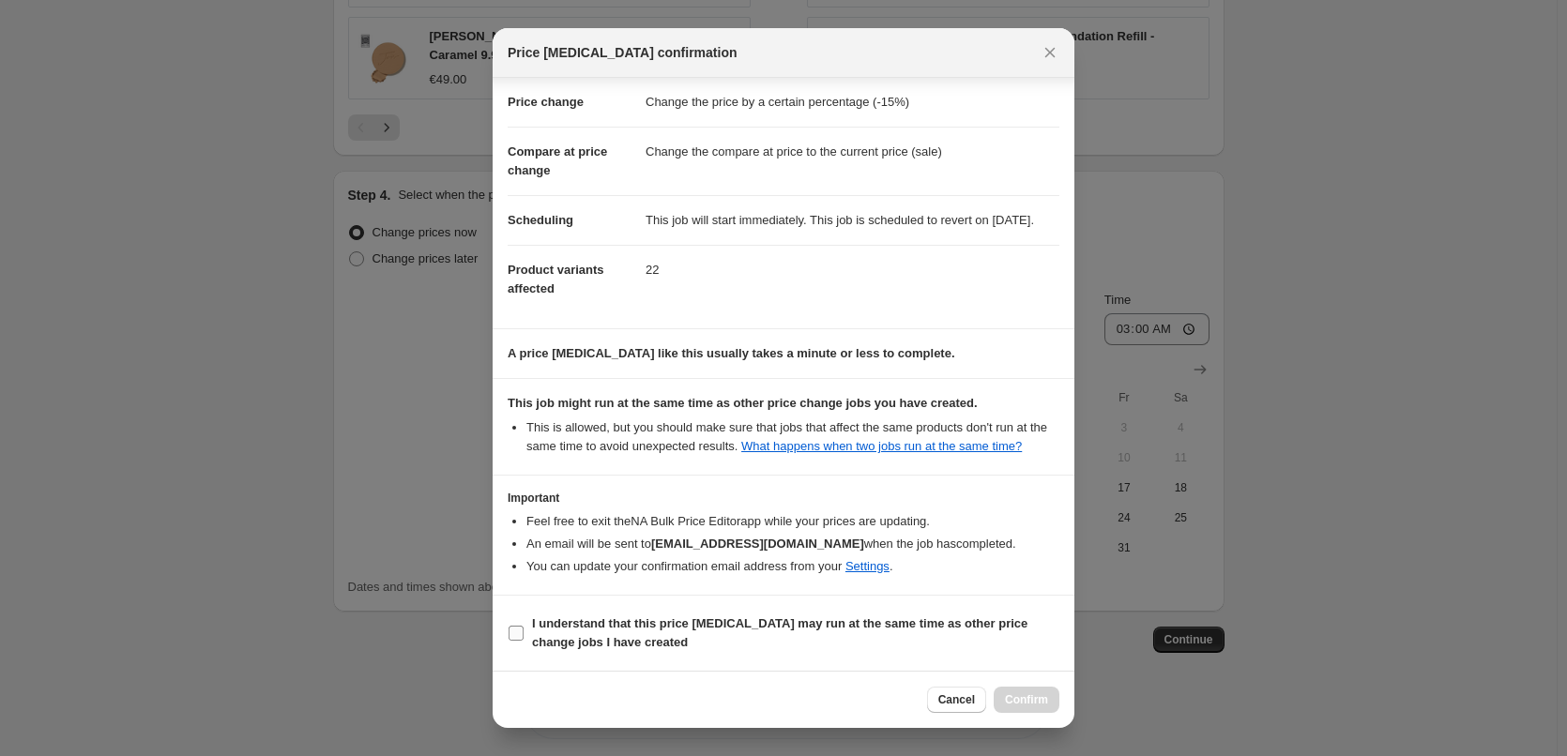
click at [513, 630] on input "I understand that this price [MEDICAL_DATA] may run at the same time as other p…" at bounding box center [516, 633] width 15 height 15
checkbox input "true"
click at [1030, 704] on span "Confirm" at bounding box center [1026, 699] width 43 height 15
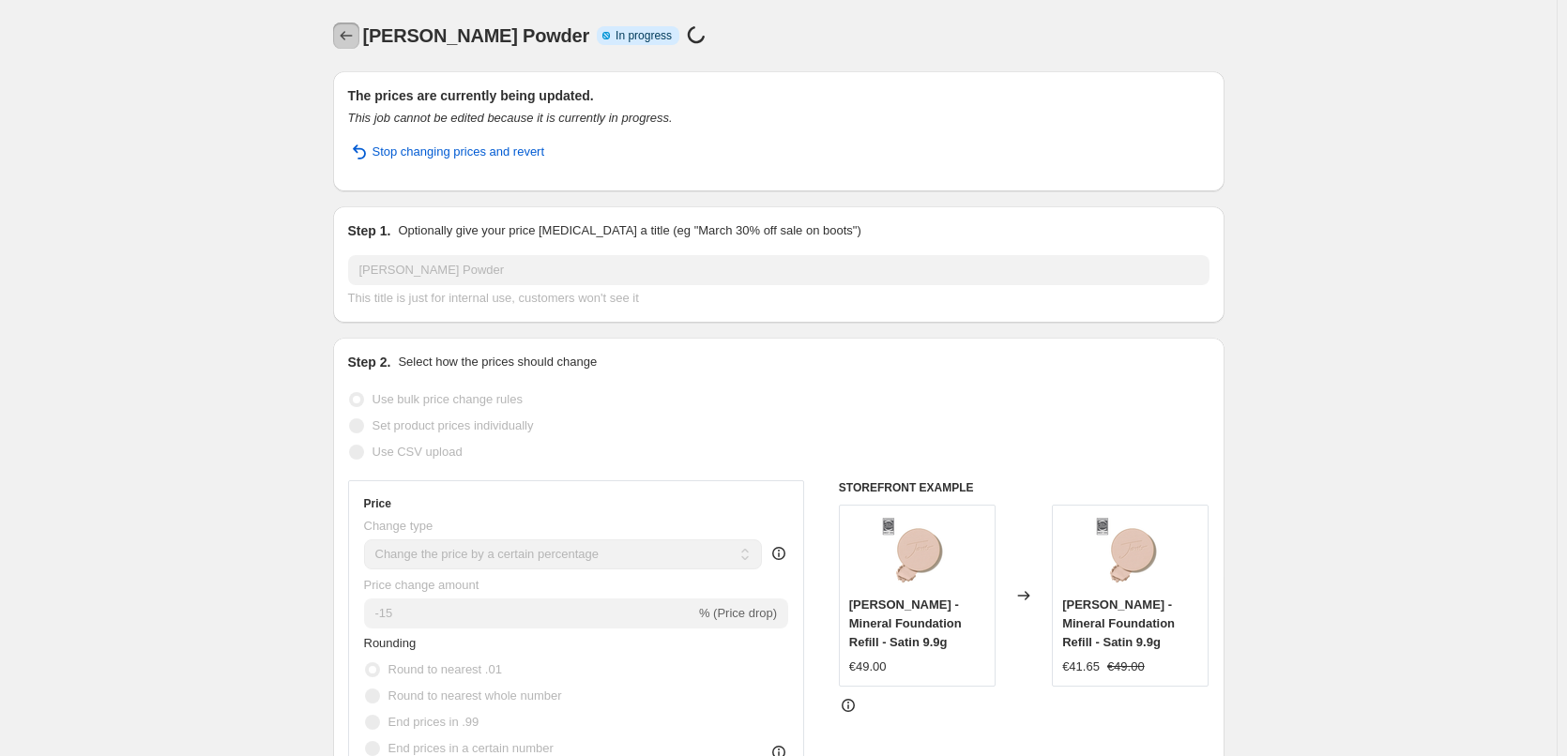
click at [343, 39] on icon "Price change jobs" at bounding box center [346, 35] width 19 height 19
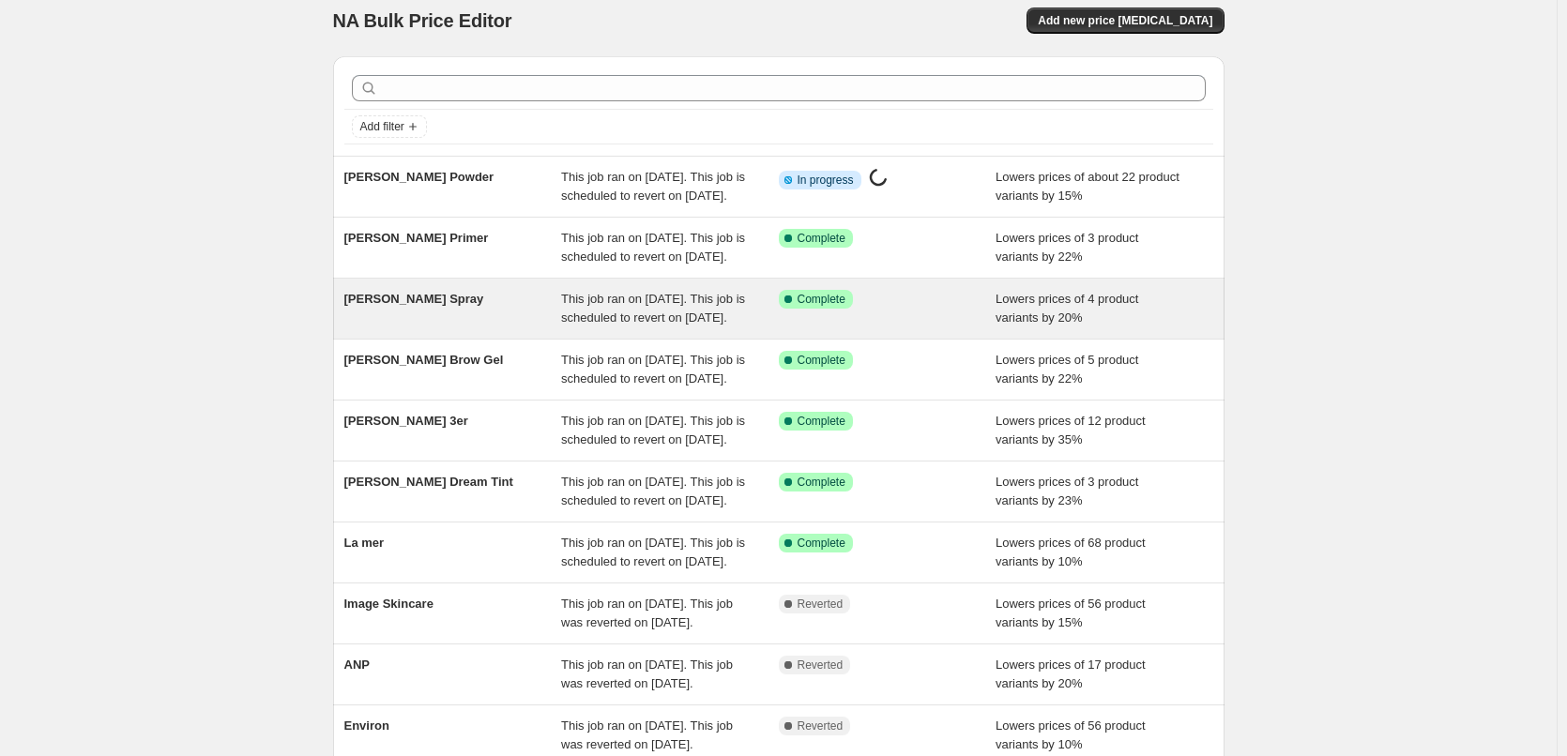
scroll to position [398, 0]
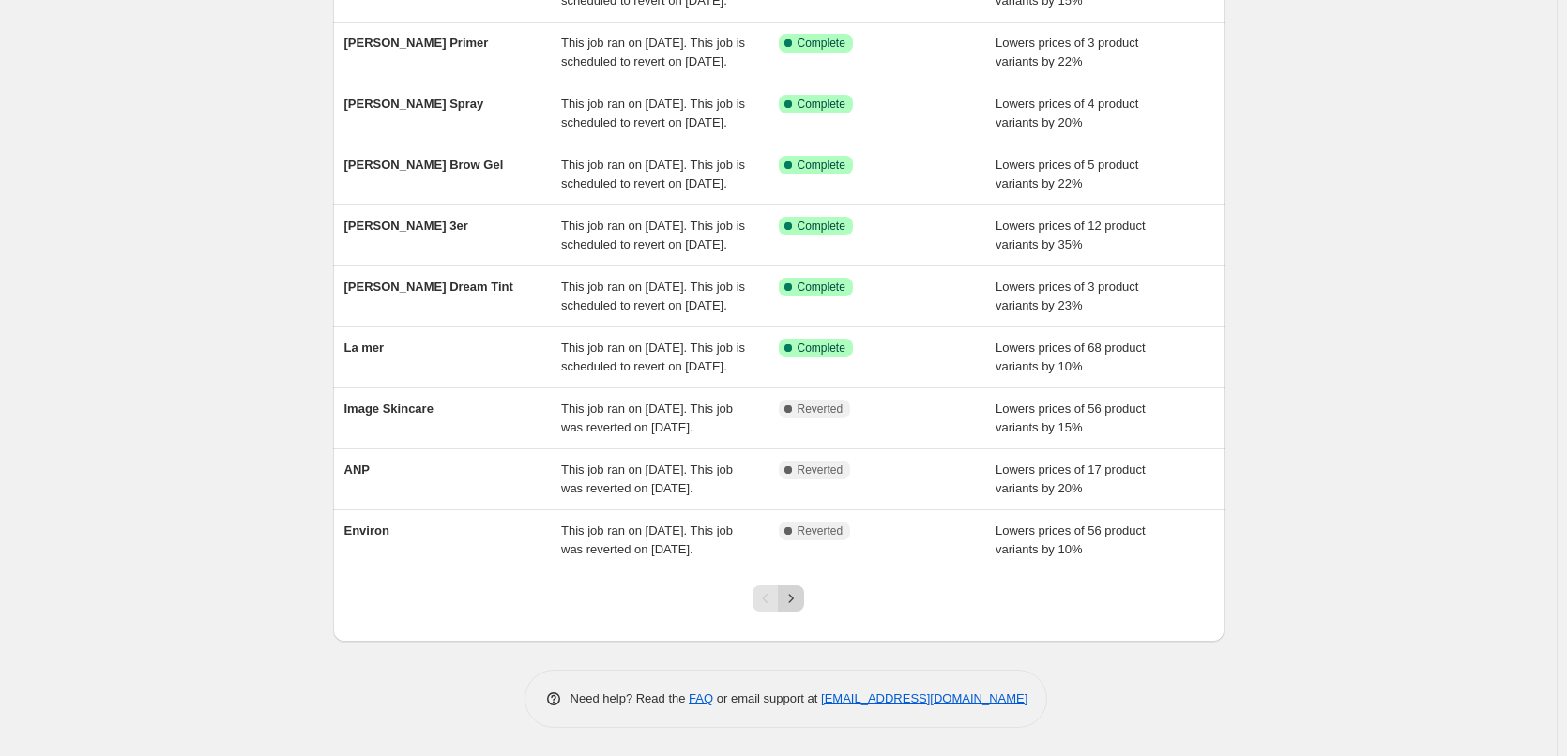
click at [794, 599] on icon "Next" at bounding box center [791, 598] width 5 height 8
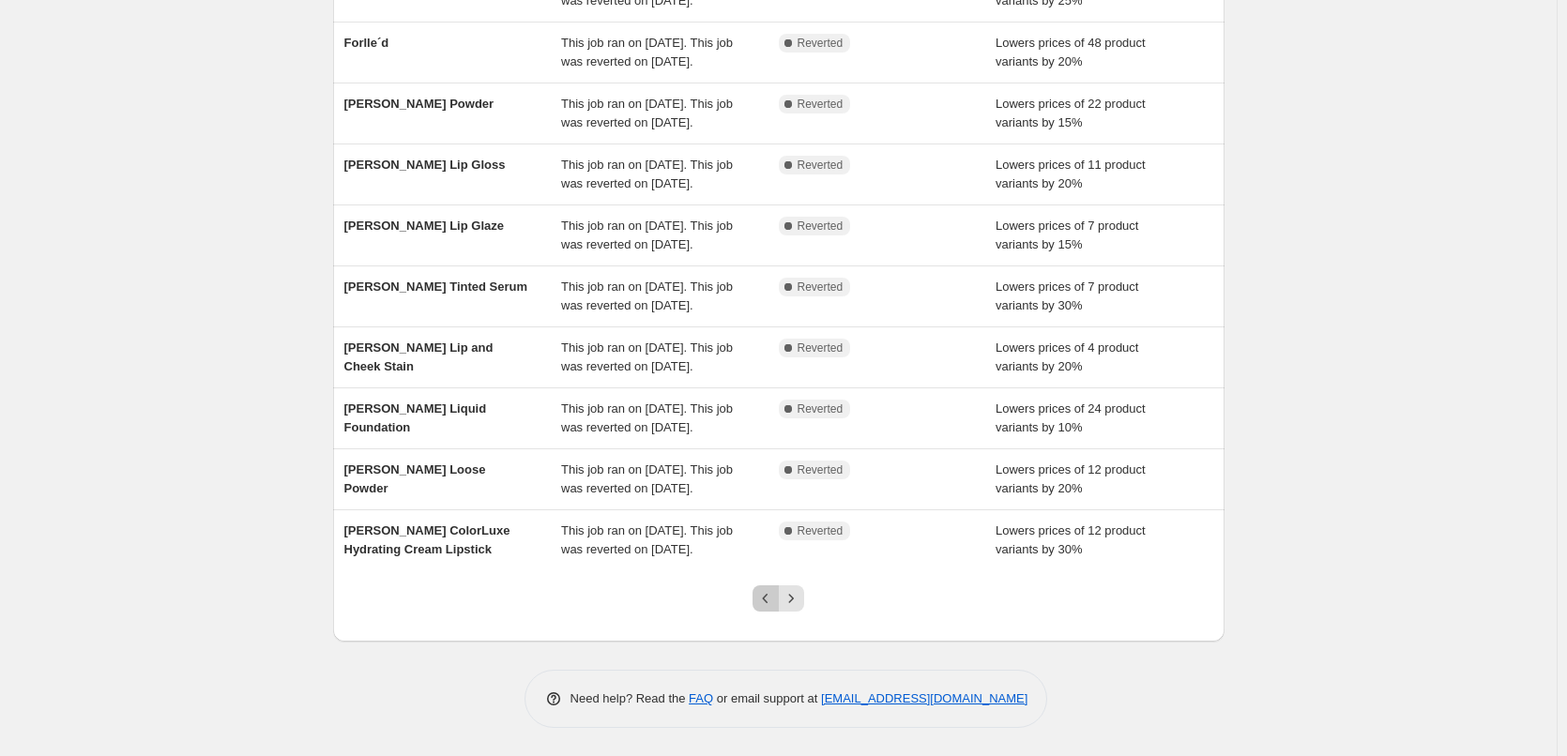
click at [765, 597] on icon "Previous" at bounding box center [765, 598] width 19 height 19
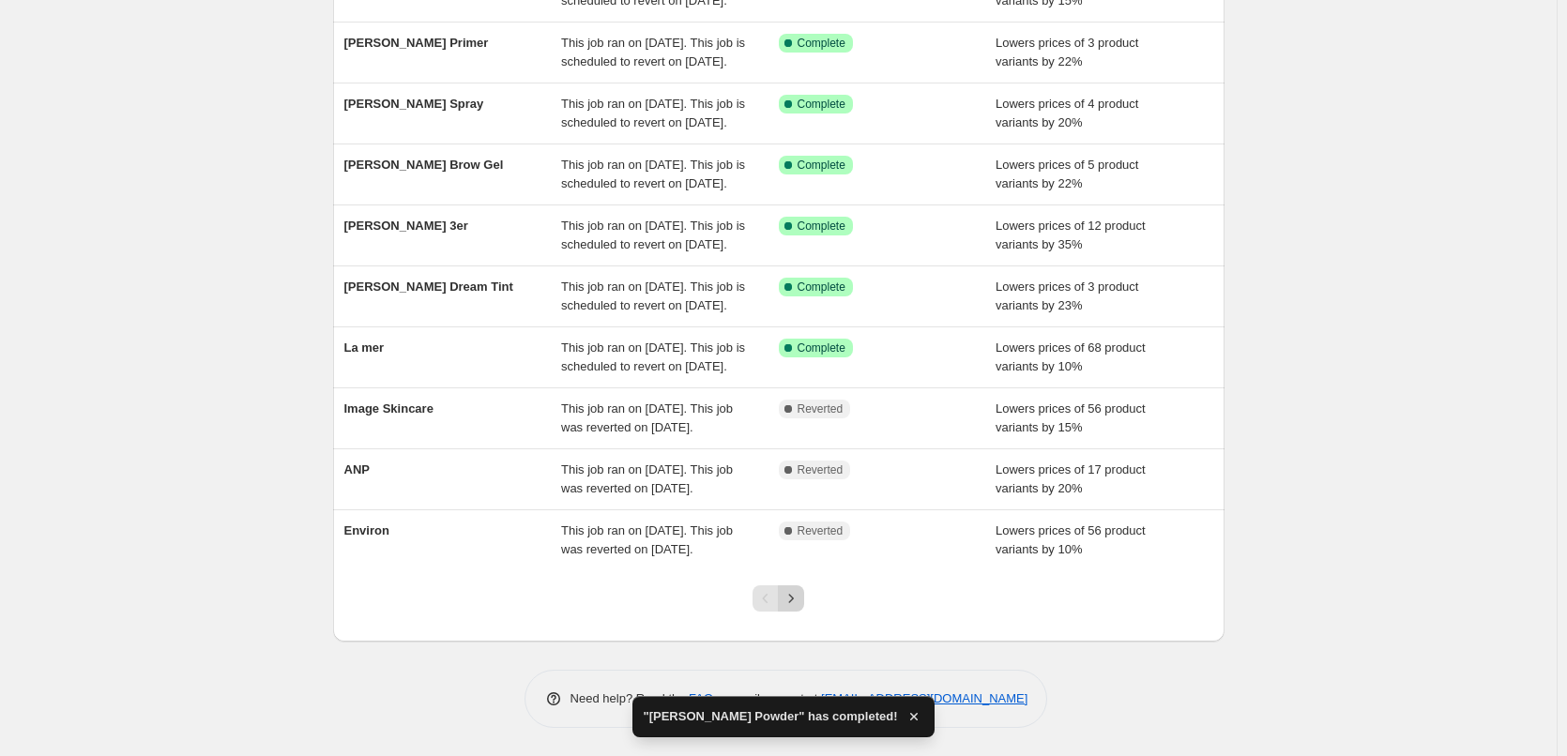
click at [792, 601] on icon "Next" at bounding box center [791, 598] width 19 height 19
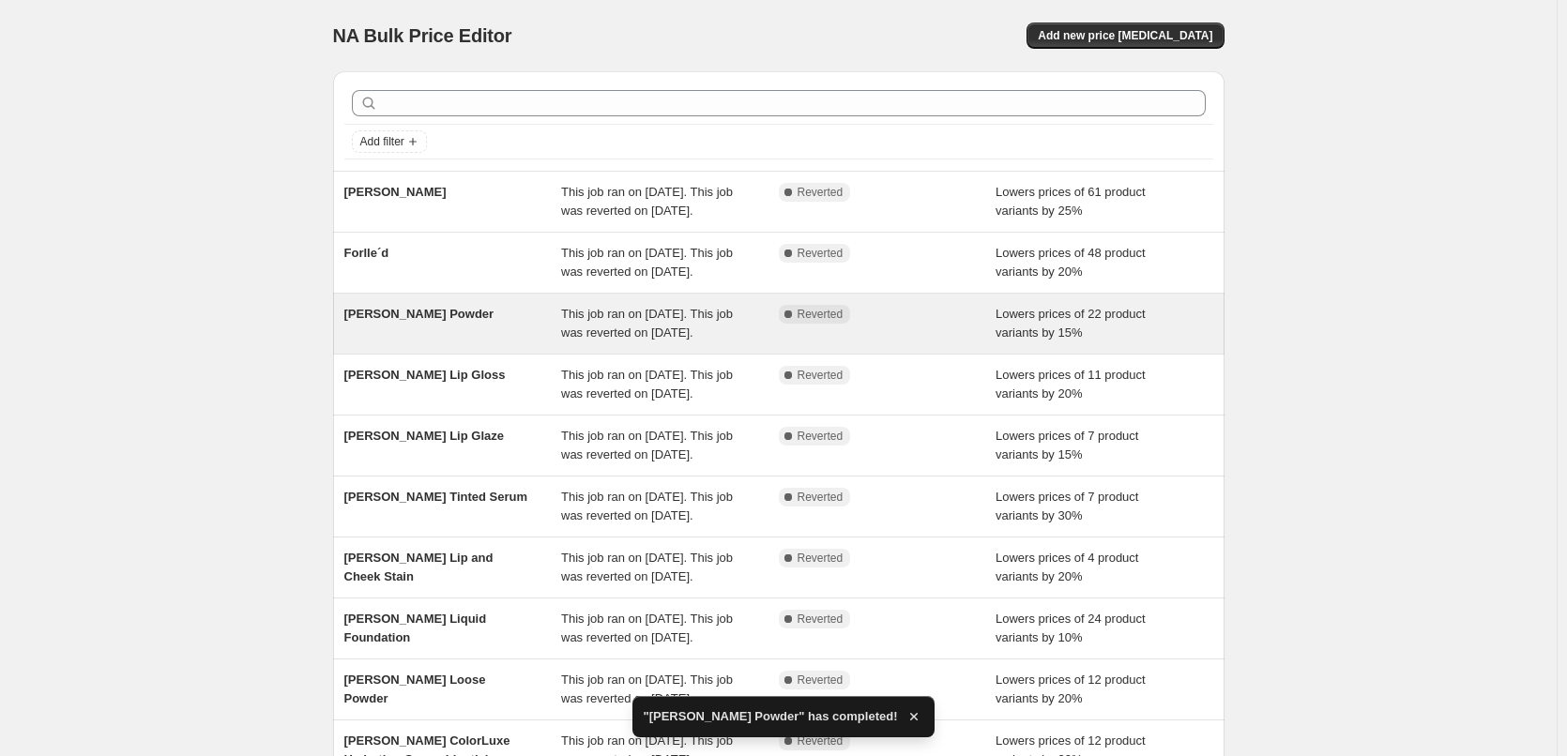
click at [536, 342] on div "[PERSON_NAME] Powder" at bounding box center [453, 324] width 218 height 38
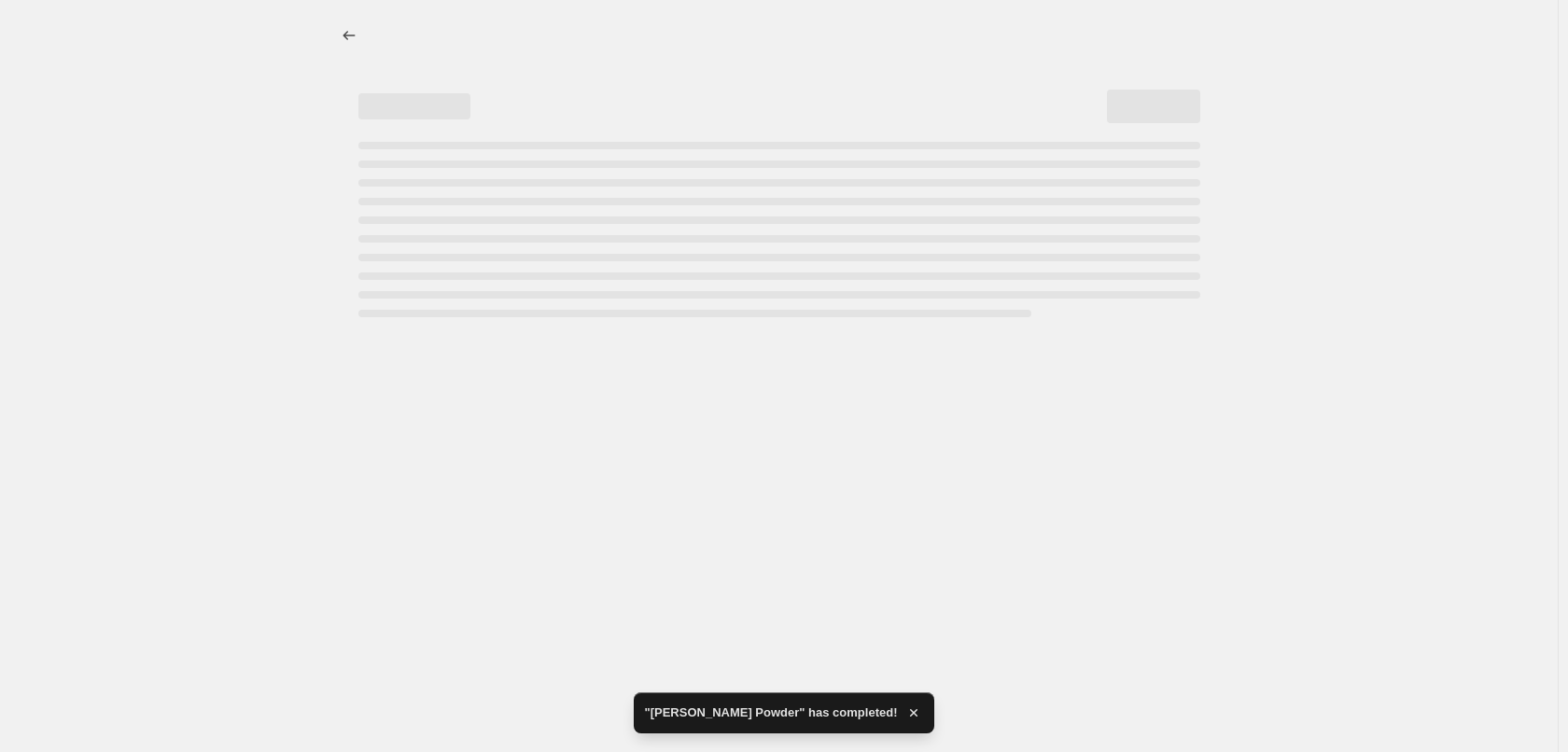
select select "percentage"
select select "tag"
select select "vendor"
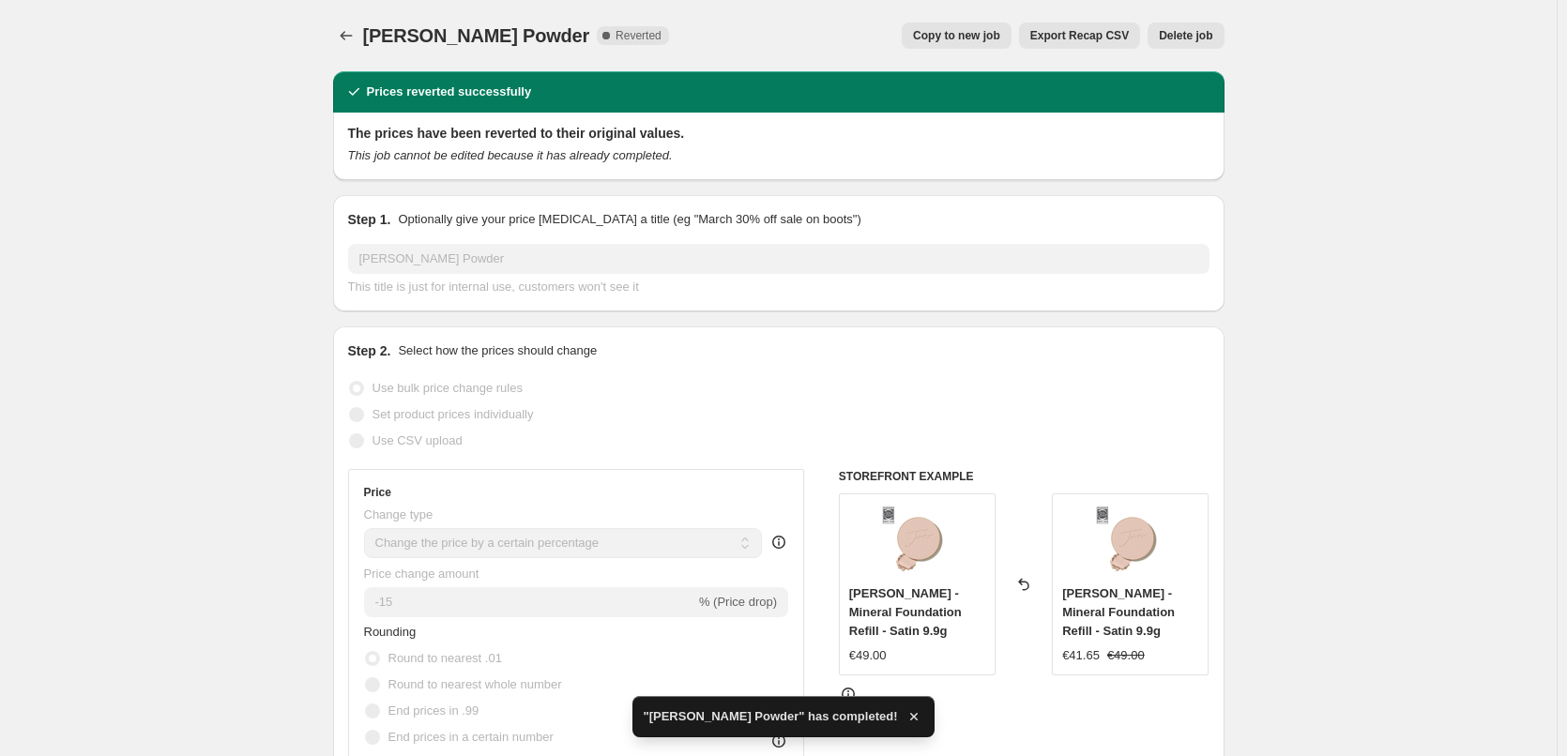
click at [1178, 24] on button "Delete job" at bounding box center [1186, 36] width 76 height 26
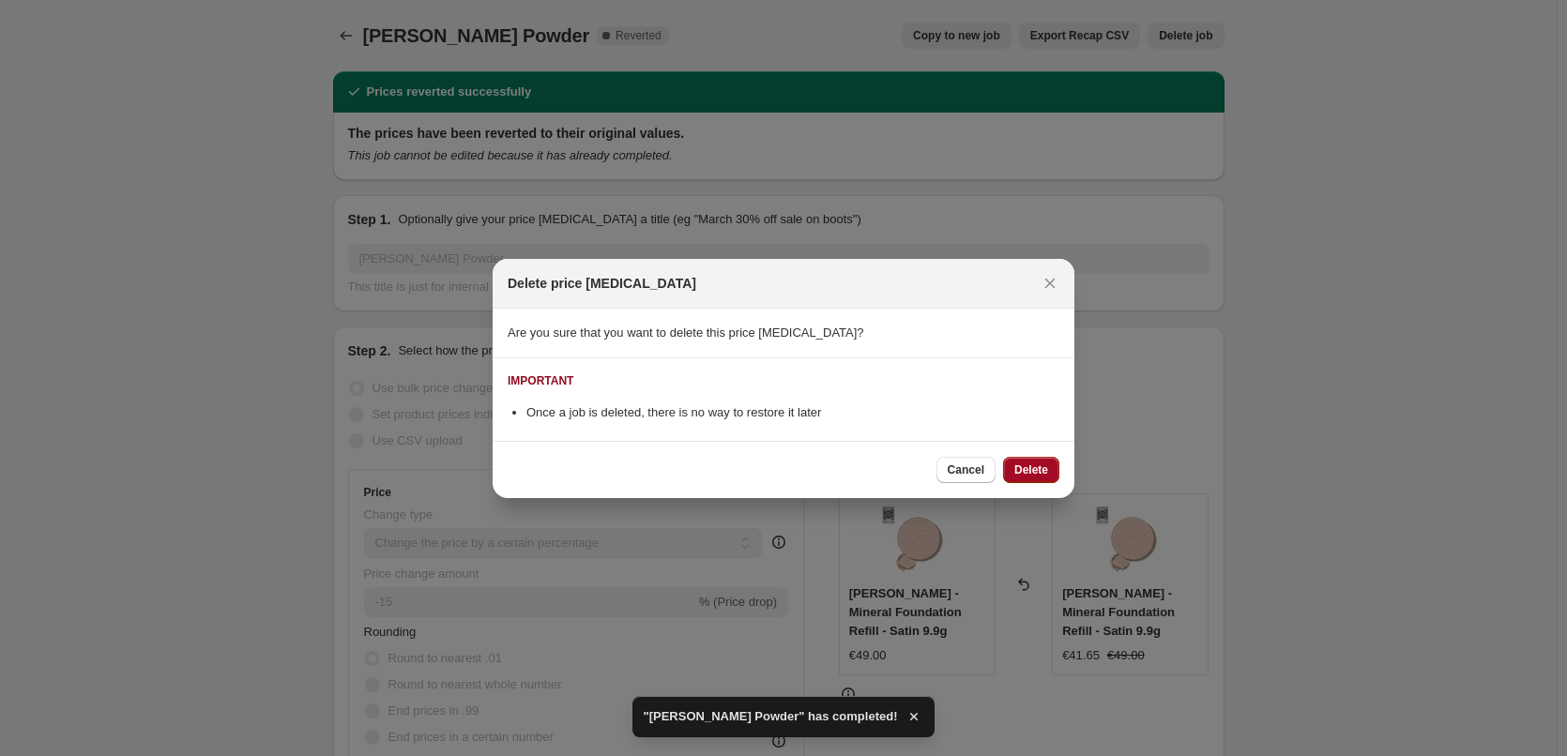
click at [1023, 471] on span "Delete" at bounding box center [1031, 470] width 34 height 15
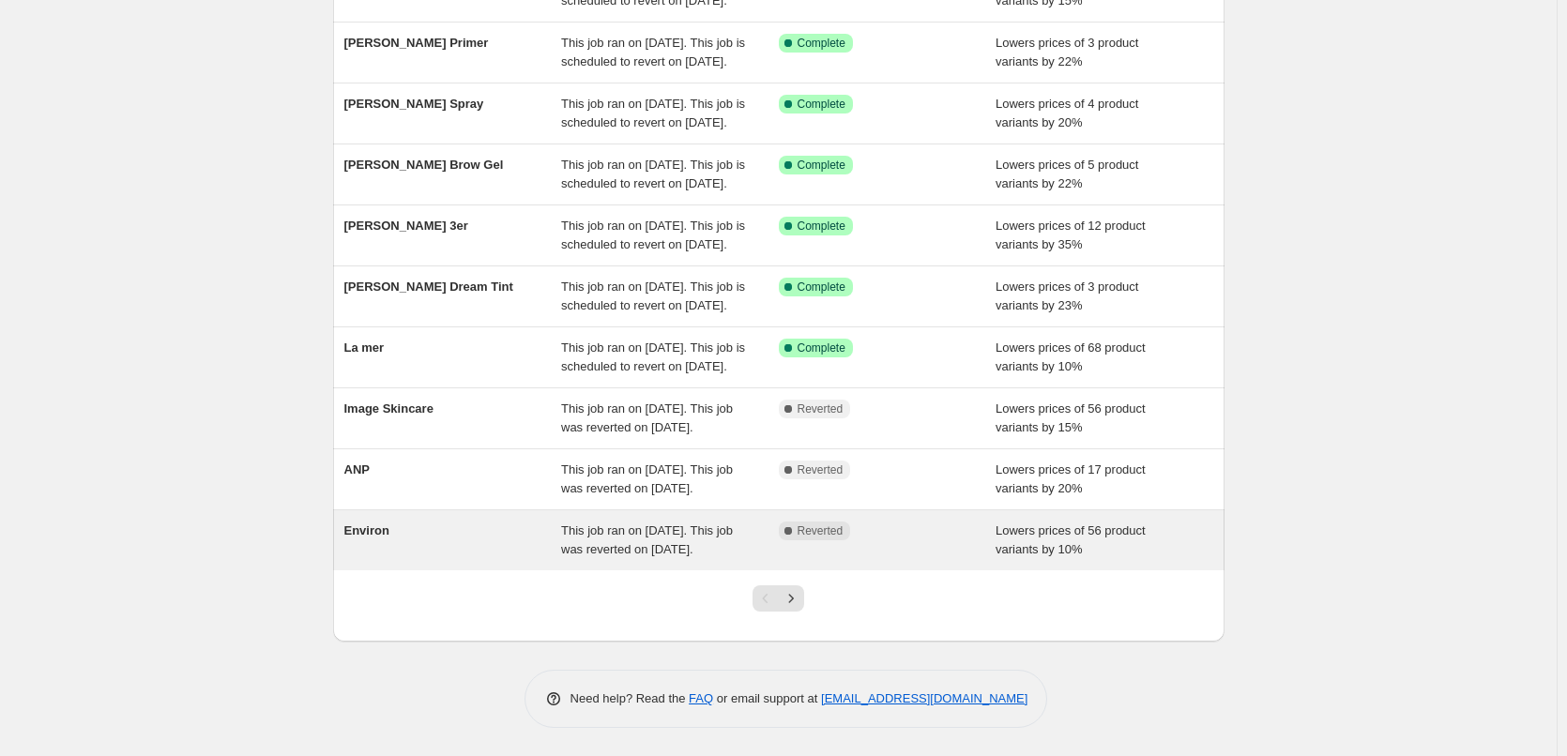
scroll to position [375, 0]
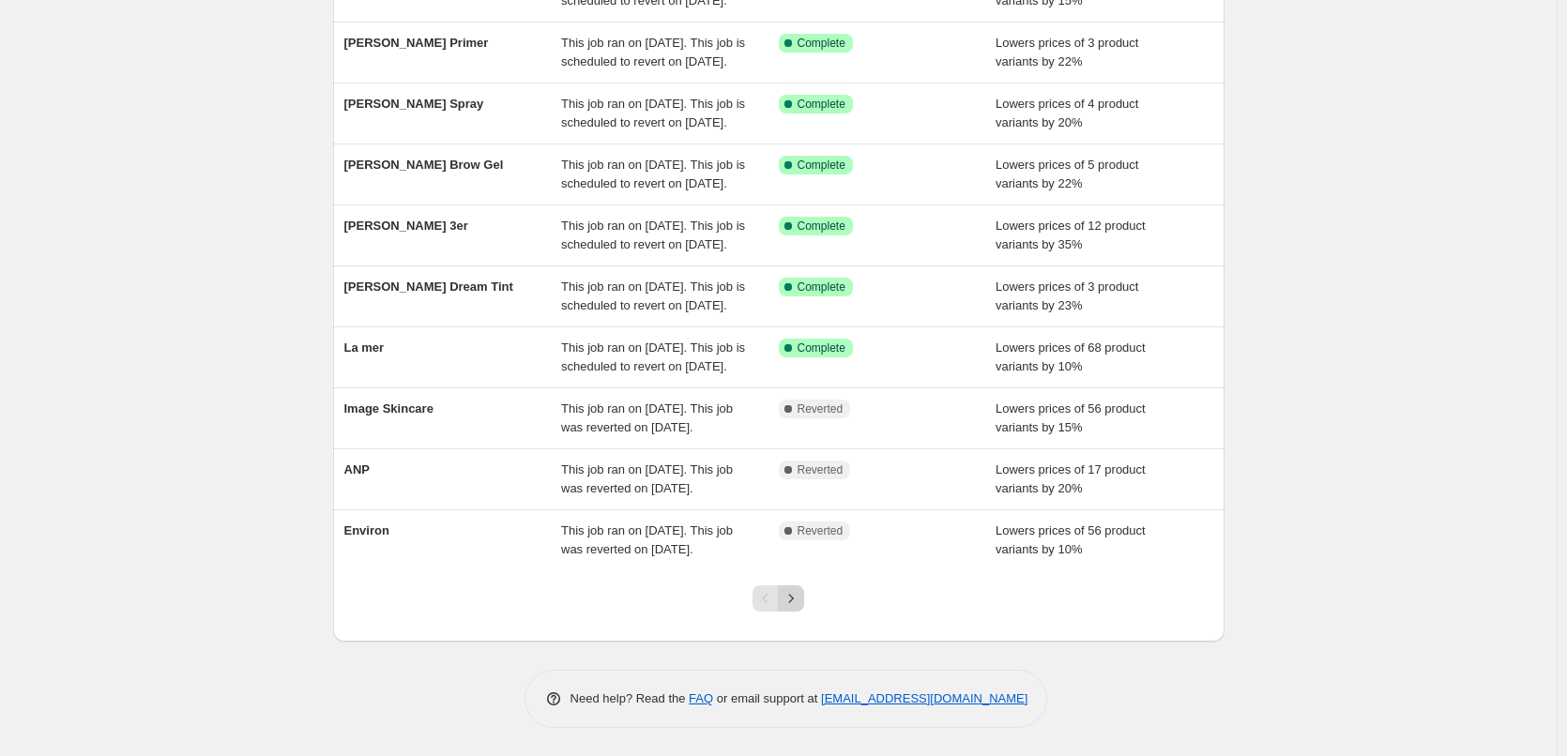
click at [800, 608] on icon "Next" at bounding box center [791, 598] width 19 height 19
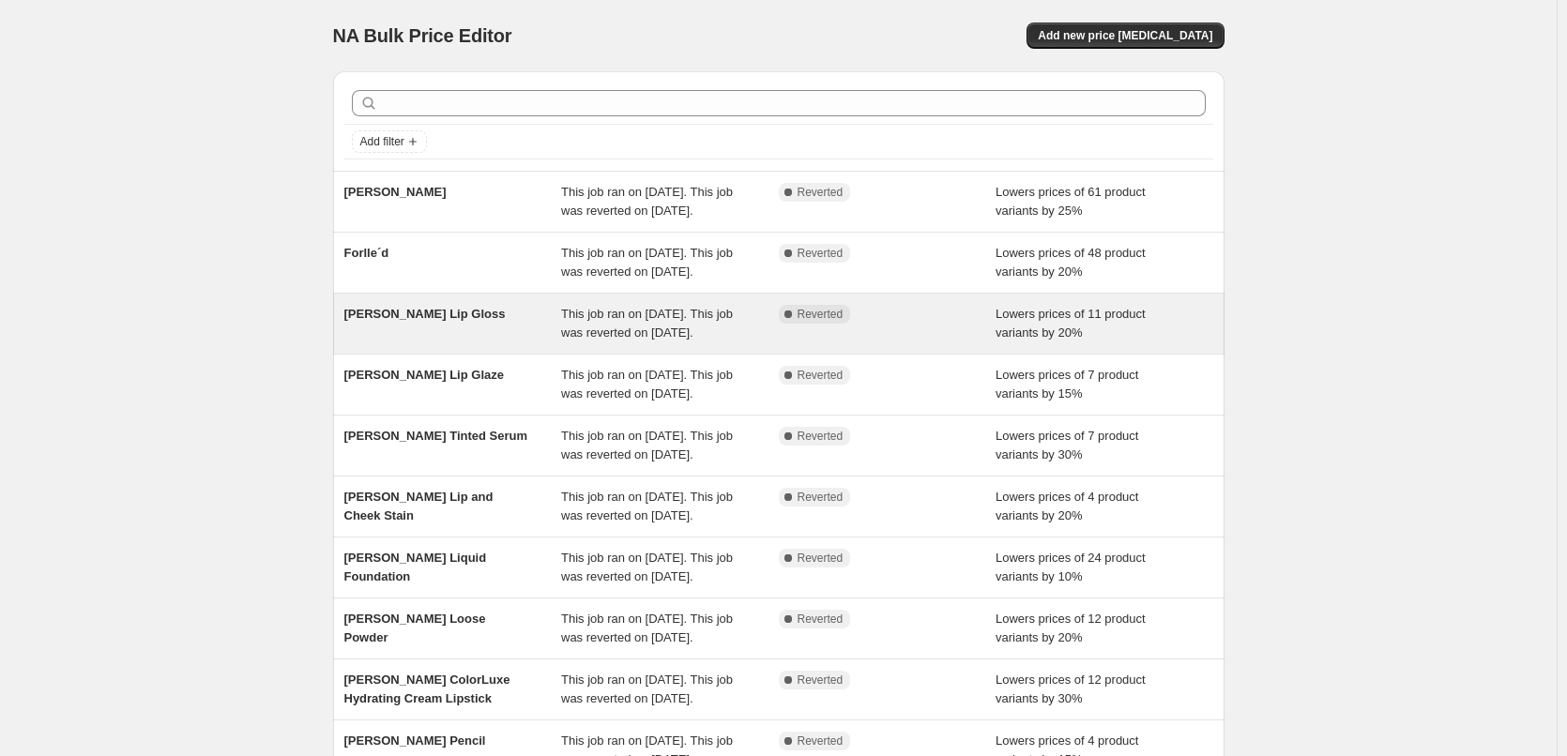
click at [505, 342] on div "[PERSON_NAME] Lip Gloss" at bounding box center [453, 324] width 218 height 38
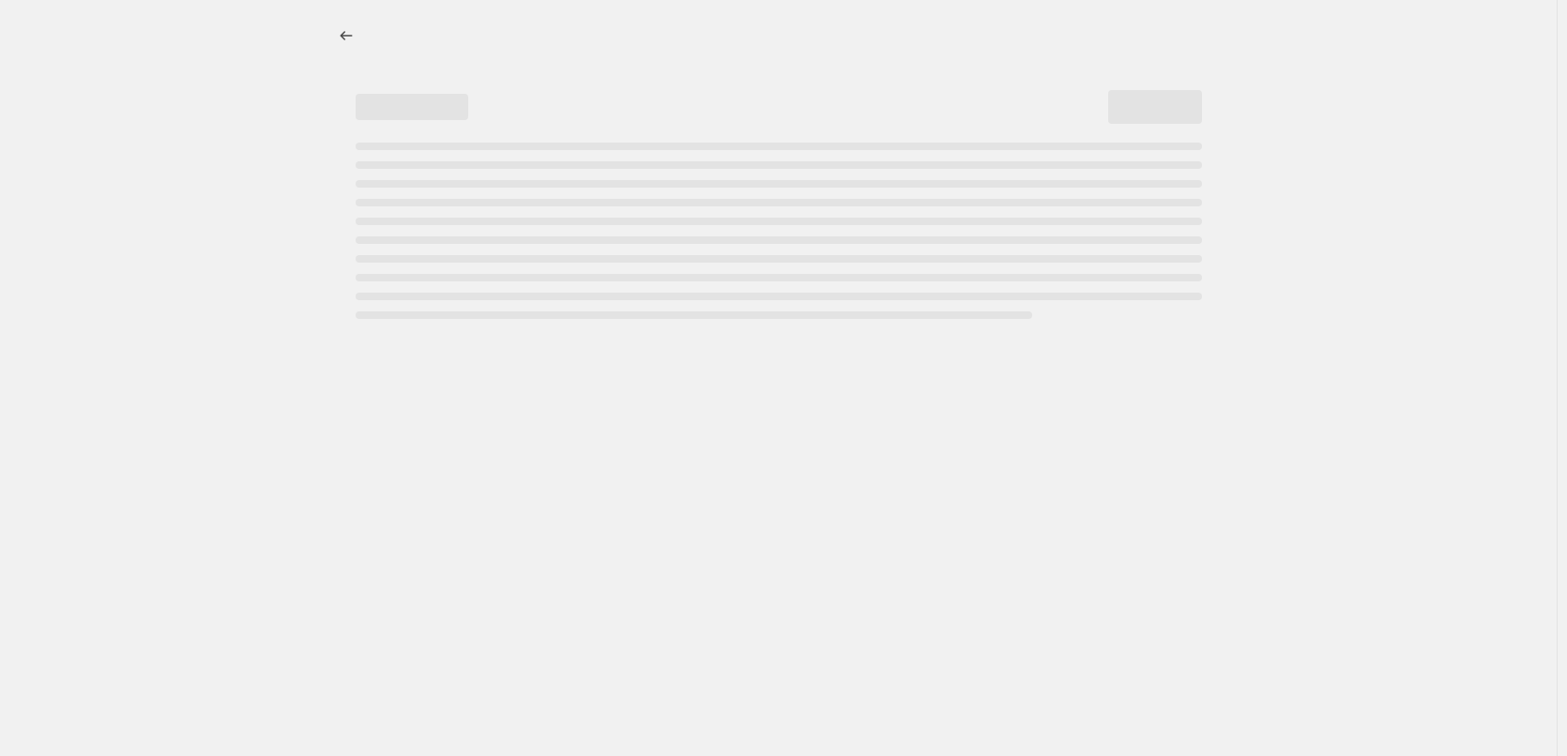
select select "percentage"
select select "tag"
select select "vendor"
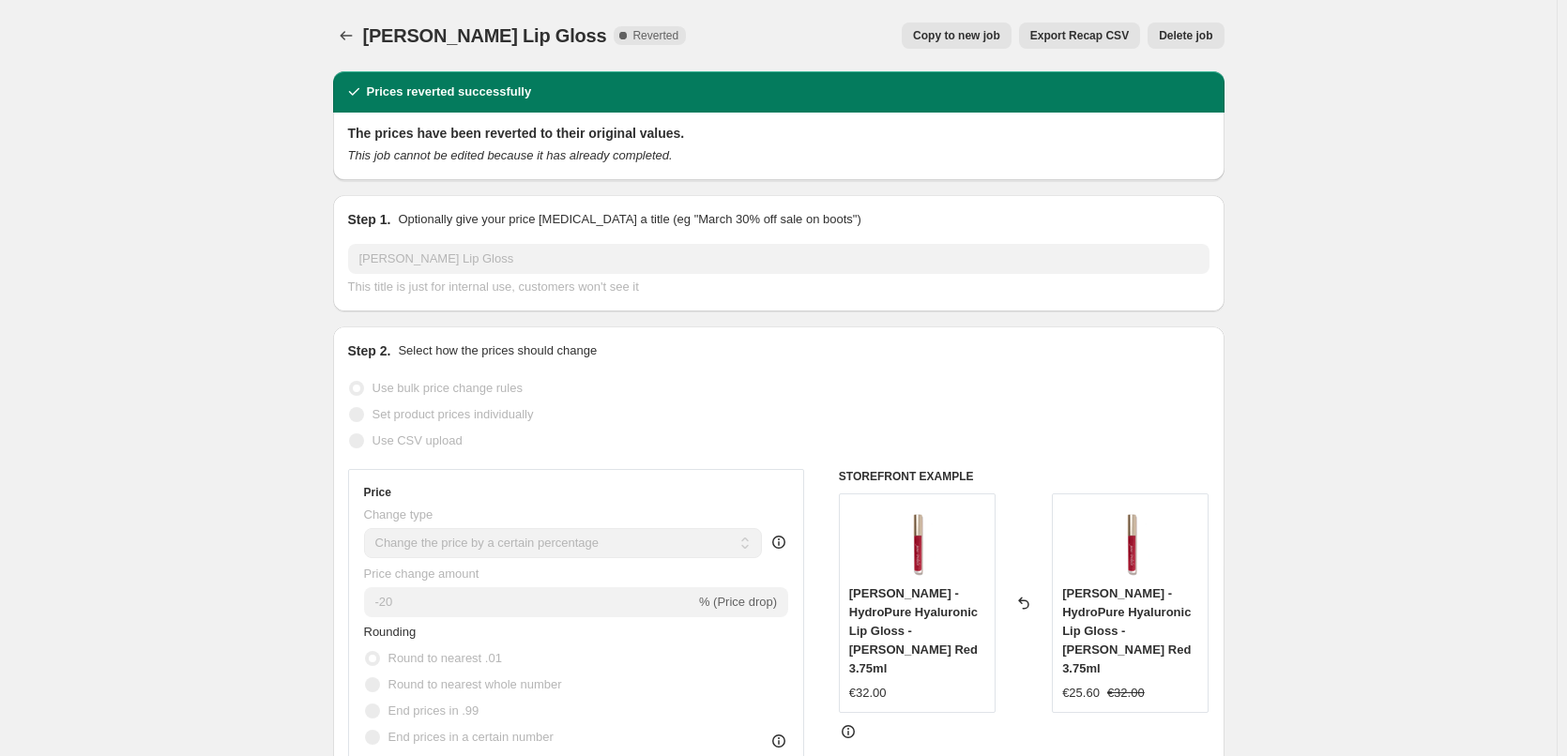
click at [968, 29] on span "Copy to new job" at bounding box center [956, 35] width 87 height 15
select select "percentage"
select select "tag"
select select "vendor"
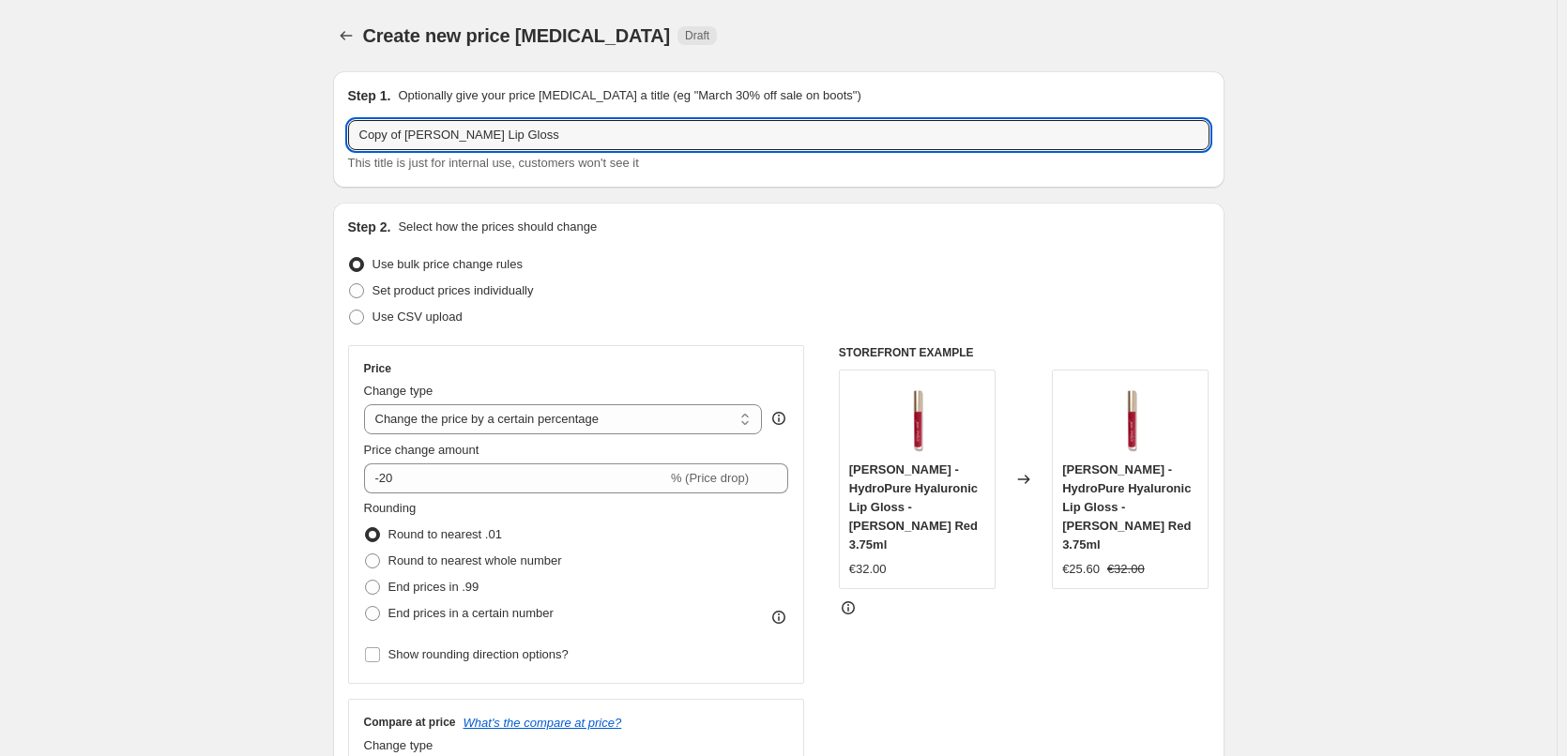
drag, startPoint x: 411, startPoint y: 136, endPoint x: 301, endPoint y: 147, distance: 110.4
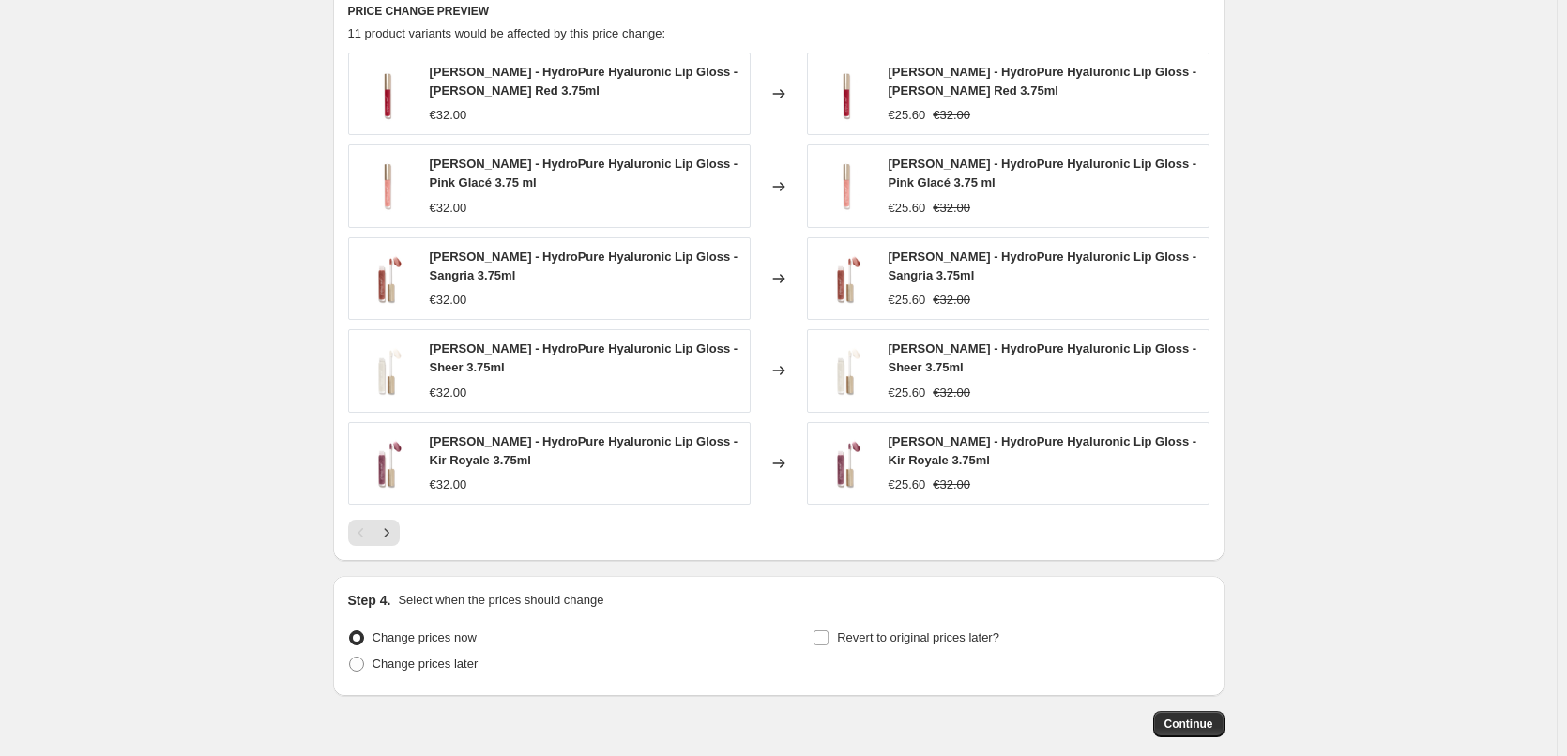
scroll to position [1403, 0]
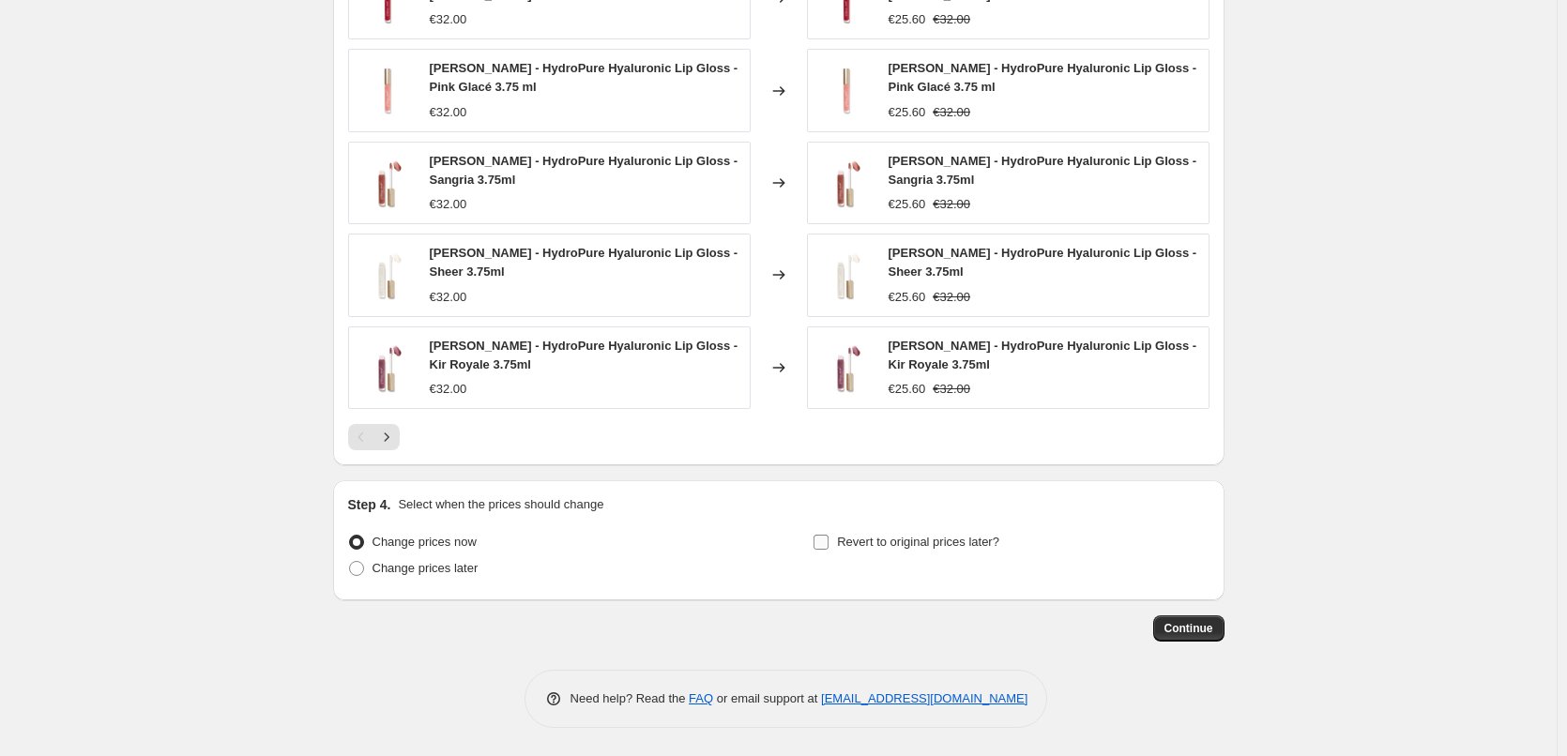
type input "[PERSON_NAME] Lip Gloss"
click at [819, 546] on input "Revert to original prices later?" at bounding box center [820, 542] width 15 height 15
checkbox input "true"
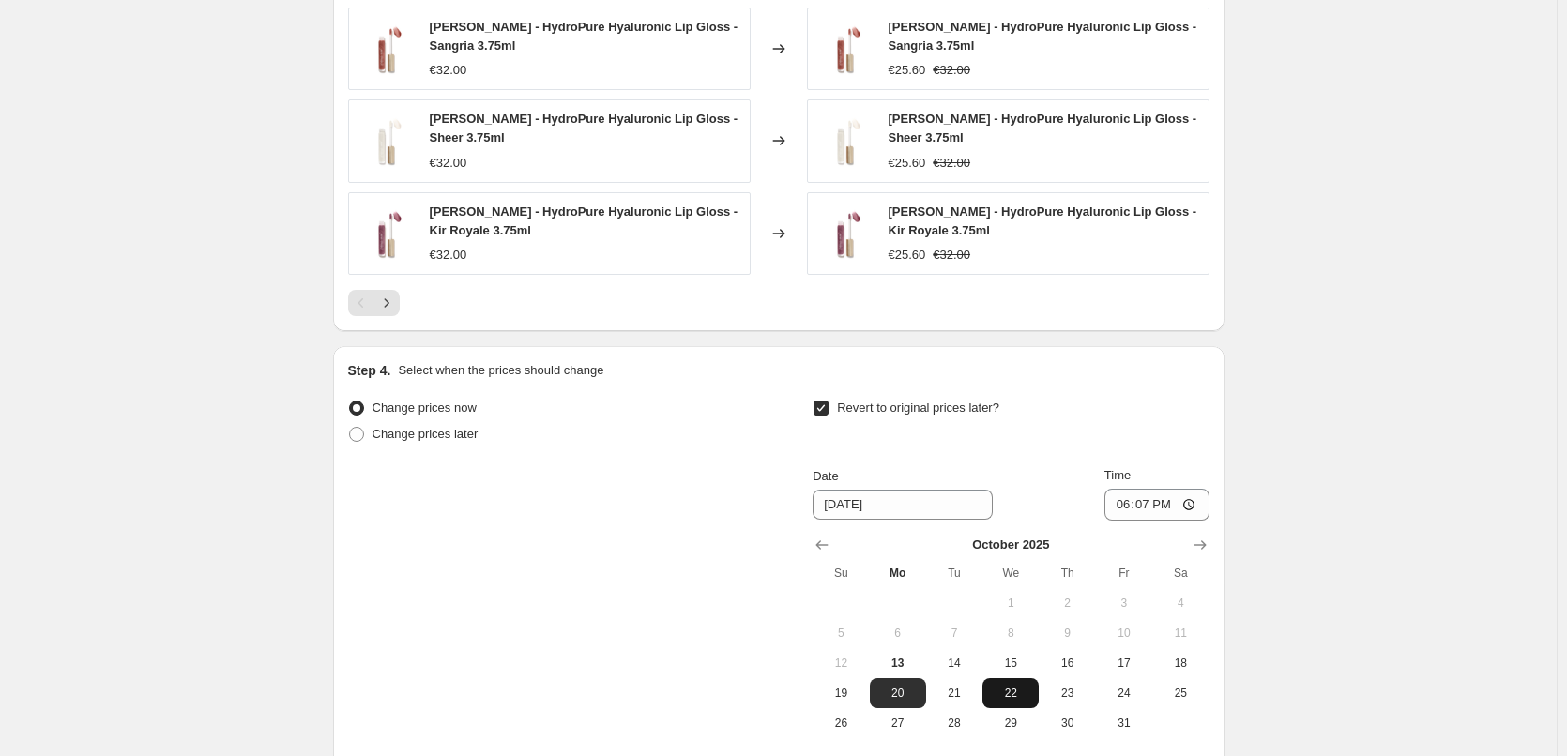
scroll to position [1724, 0]
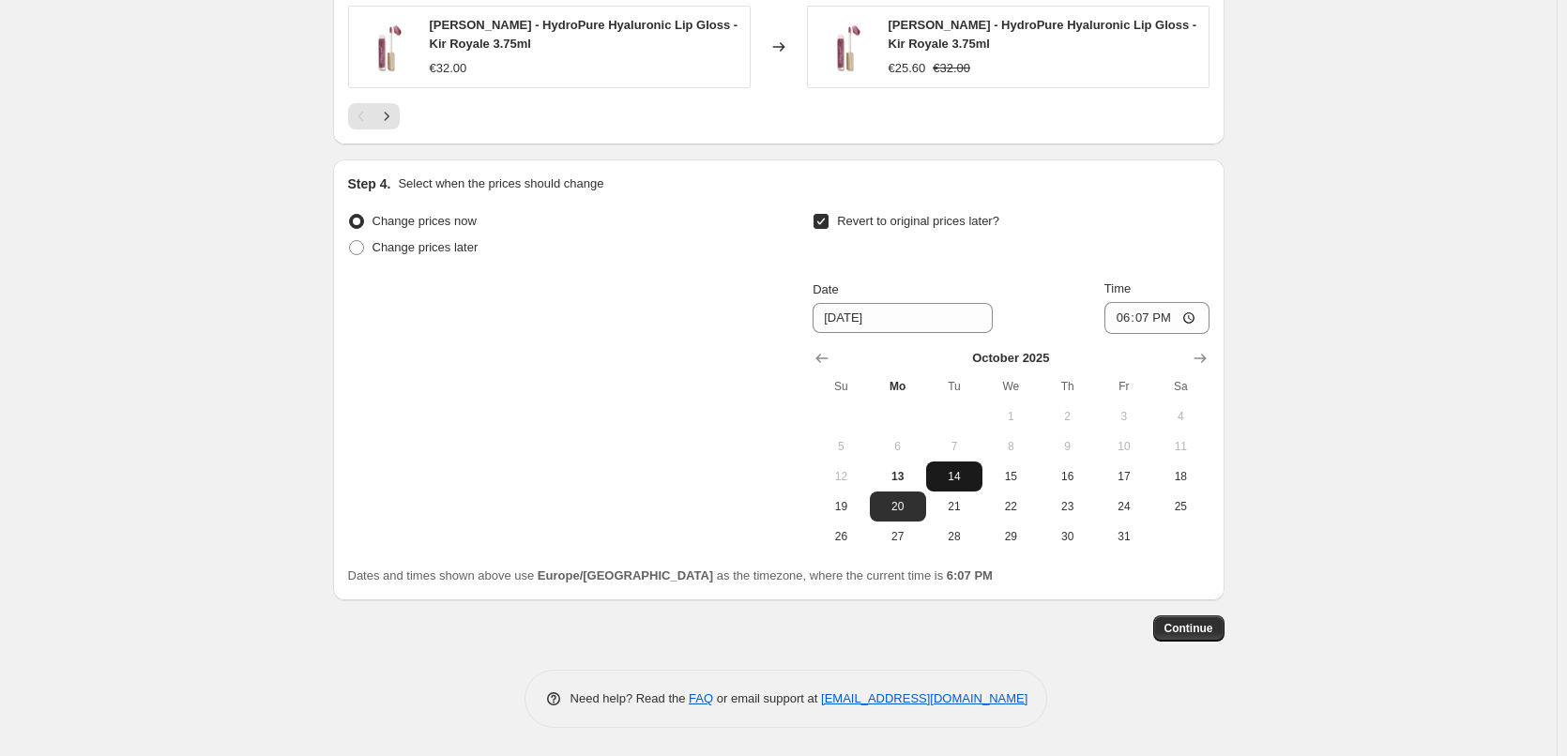
click at [953, 480] on span "14" at bounding box center [954, 476] width 41 height 15
type input "[DATE]"
click at [1124, 314] on input "18:07" at bounding box center [1156, 318] width 105 height 32
type input "03:00"
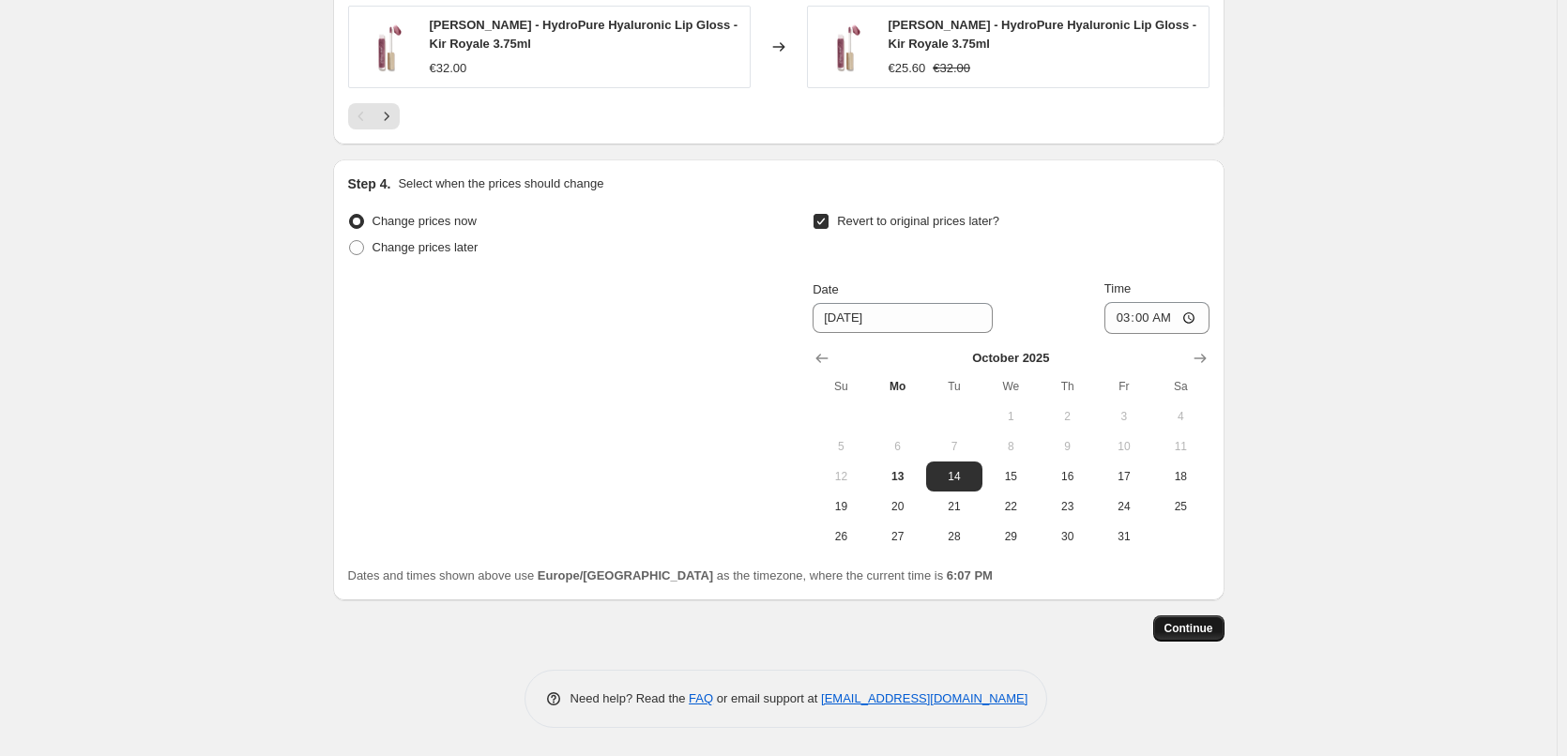
click at [1198, 631] on span "Continue" at bounding box center [1188, 628] width 49 height 15
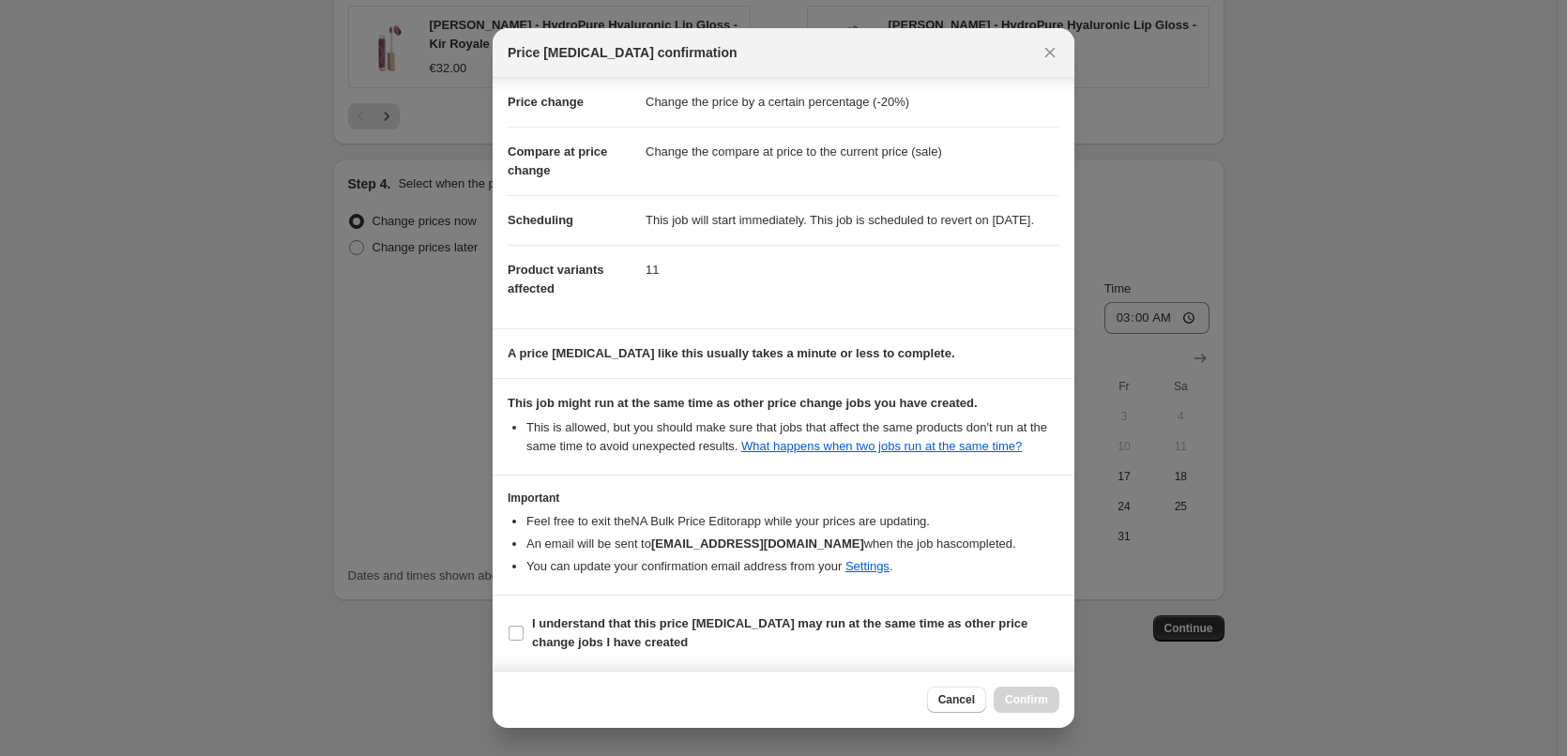
scroll to position [53, 0]
click at [519, 629] on input "I understand that this price [MEDICAL_DATA] may run at the same time as other p…" at bounding box center [516, 633] width 15 height 15
checkbox input "true"
click at [1028, 696] on span "Confirm" at bounding box center [1026, 699] width 43 height 15
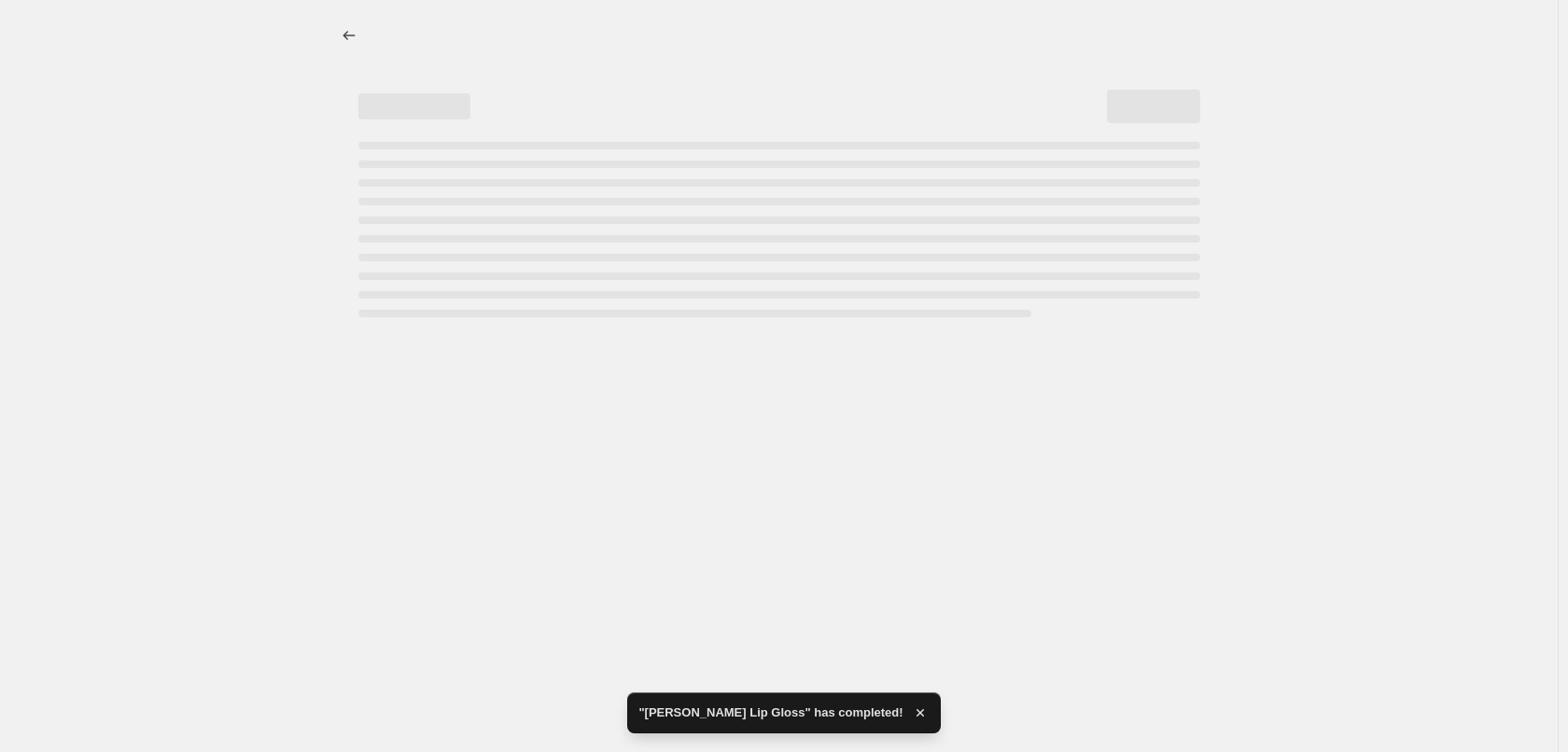
select select "percentage"
select select "tag"
select select "vendor"
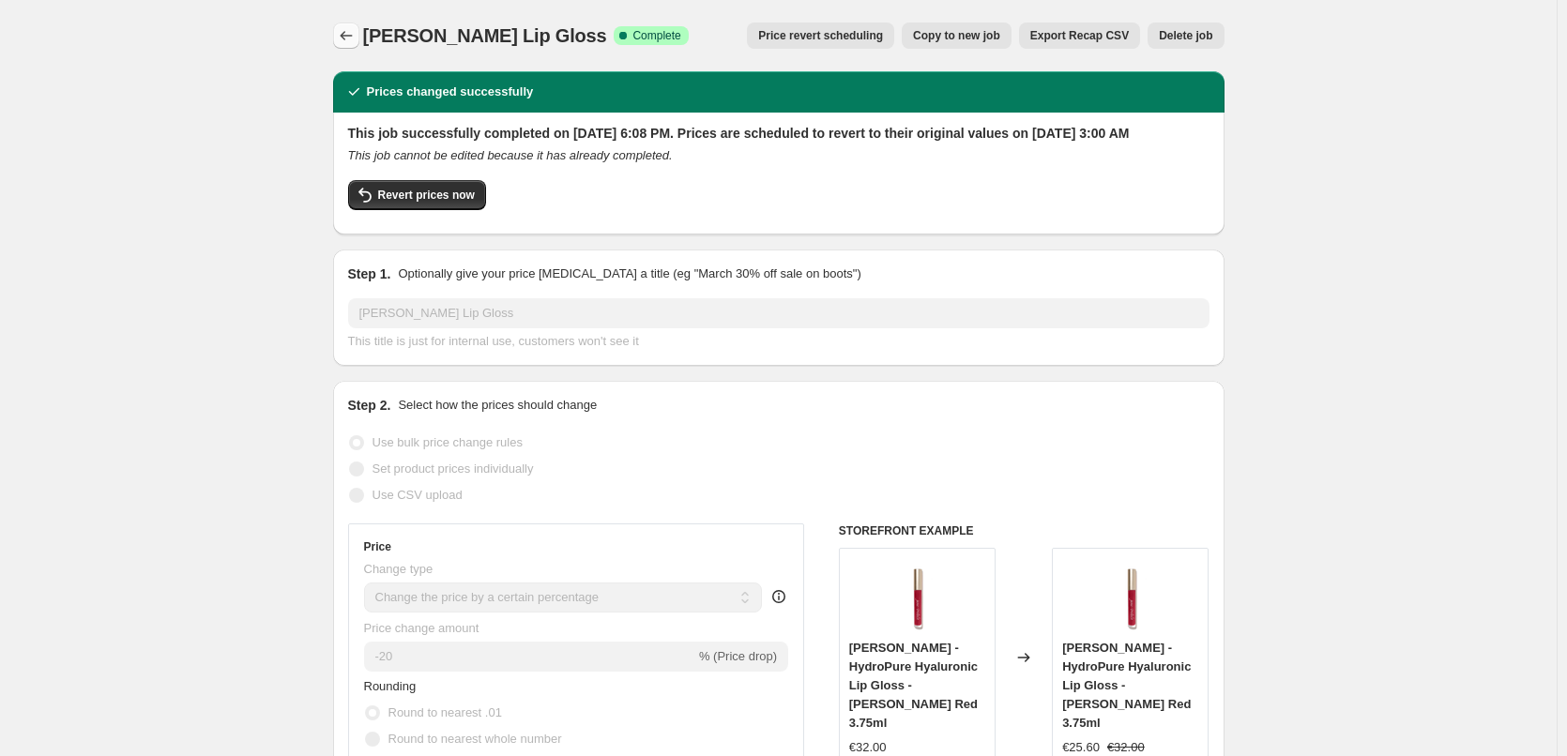
click at [350, 24] on button "Price change jobs" at bounding box center [346, 36] width 26 height 26
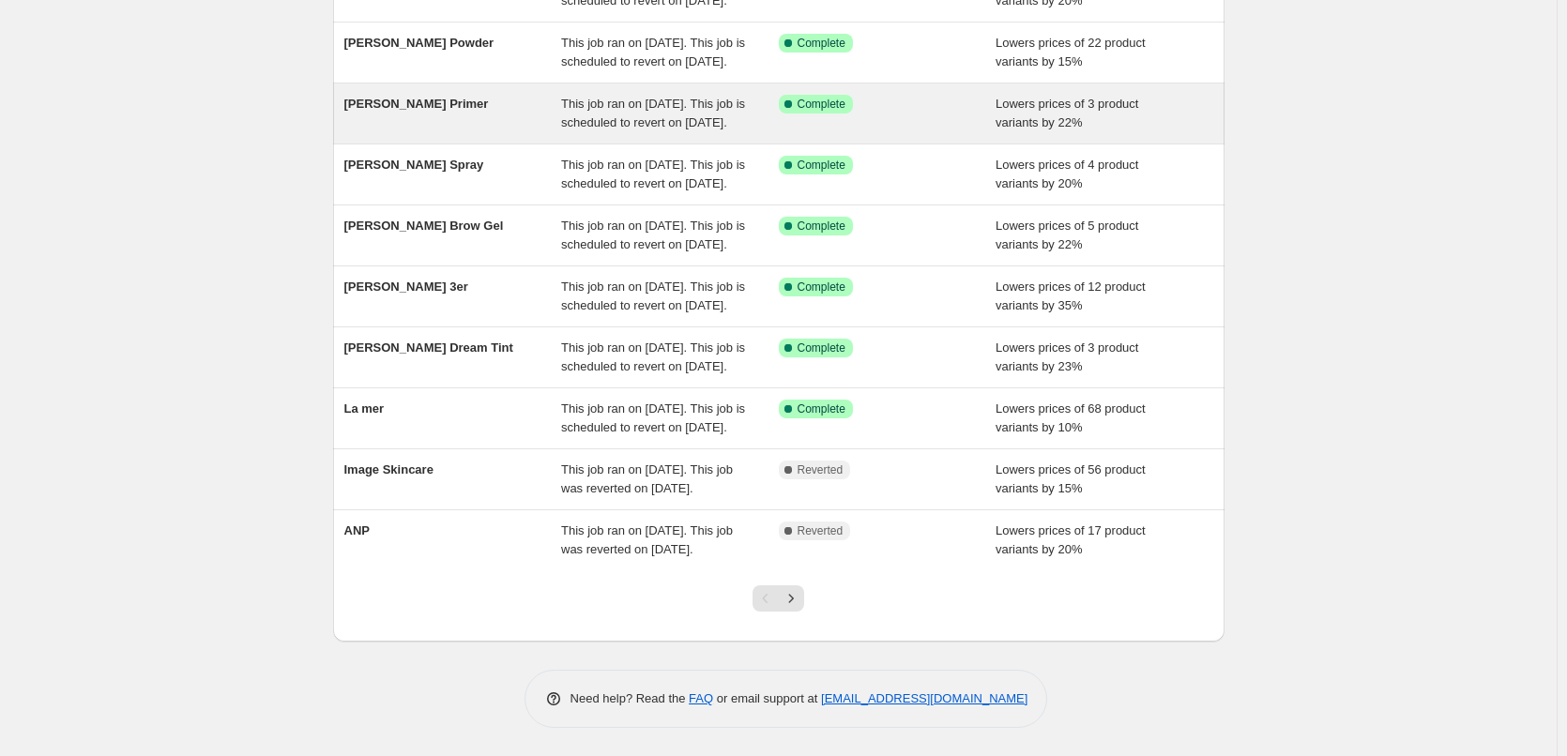
scroll to position [398, 0]
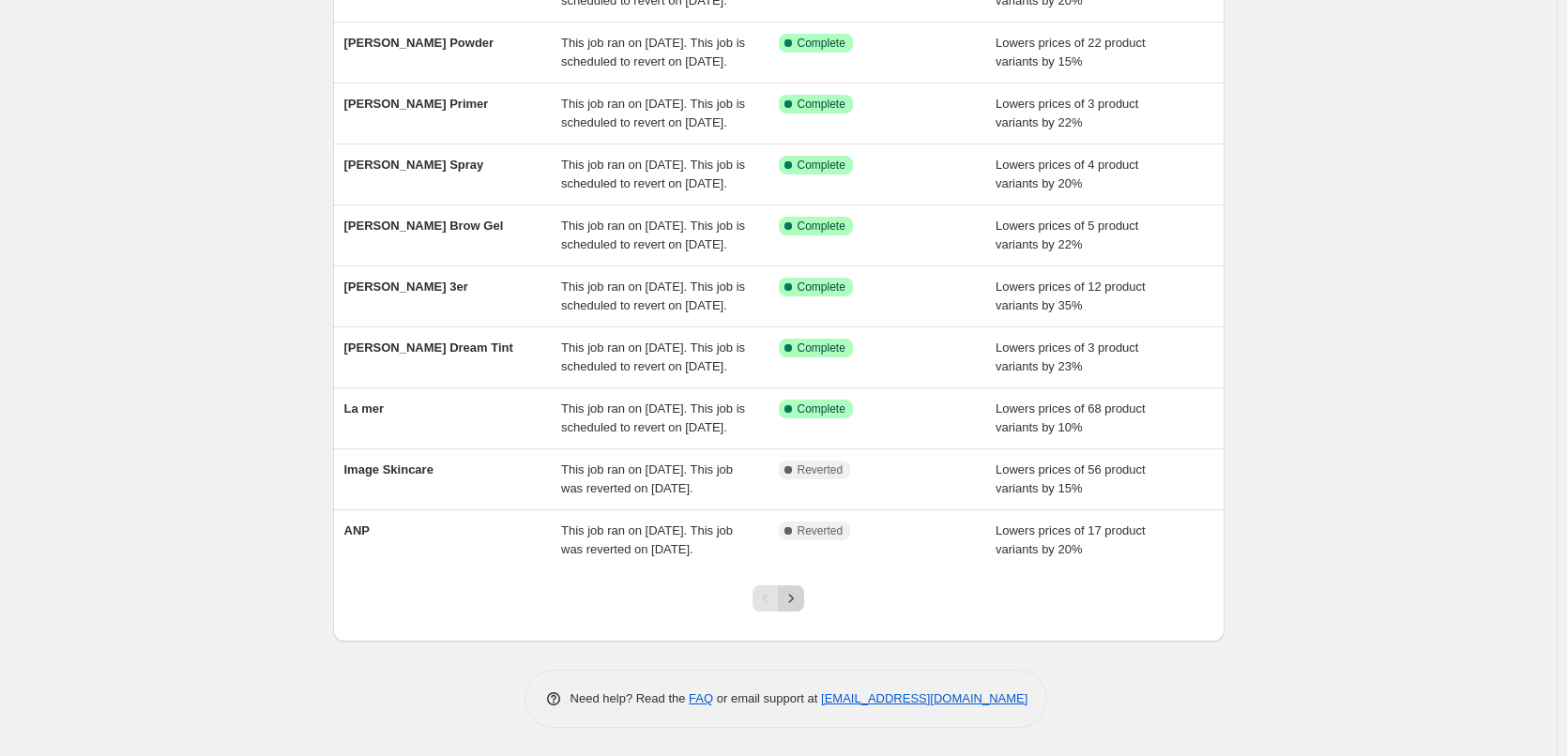
click at [800, 591] on icon "Next" at bounding box center [791, 598] width 19 height 19
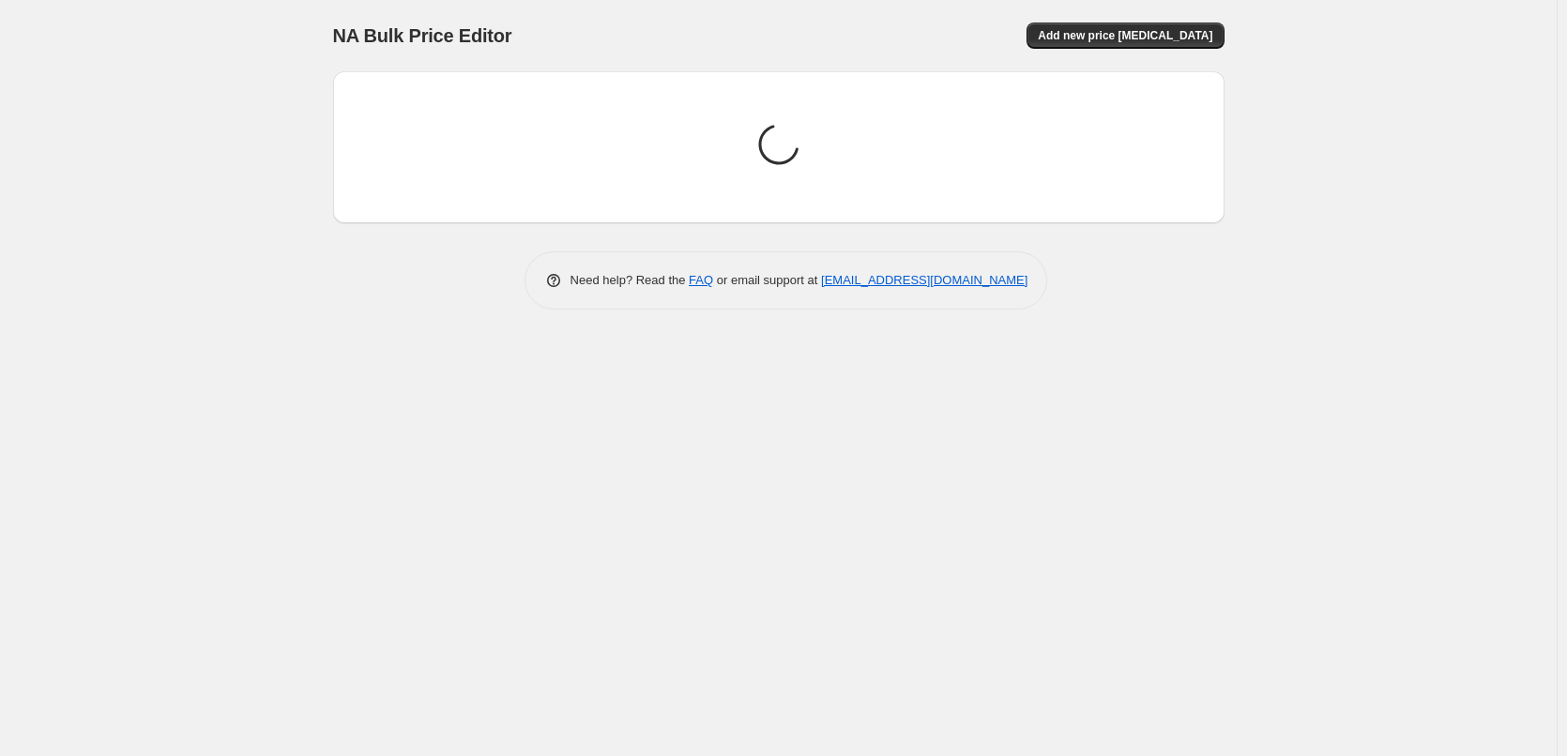
scroll to position [0, 0]
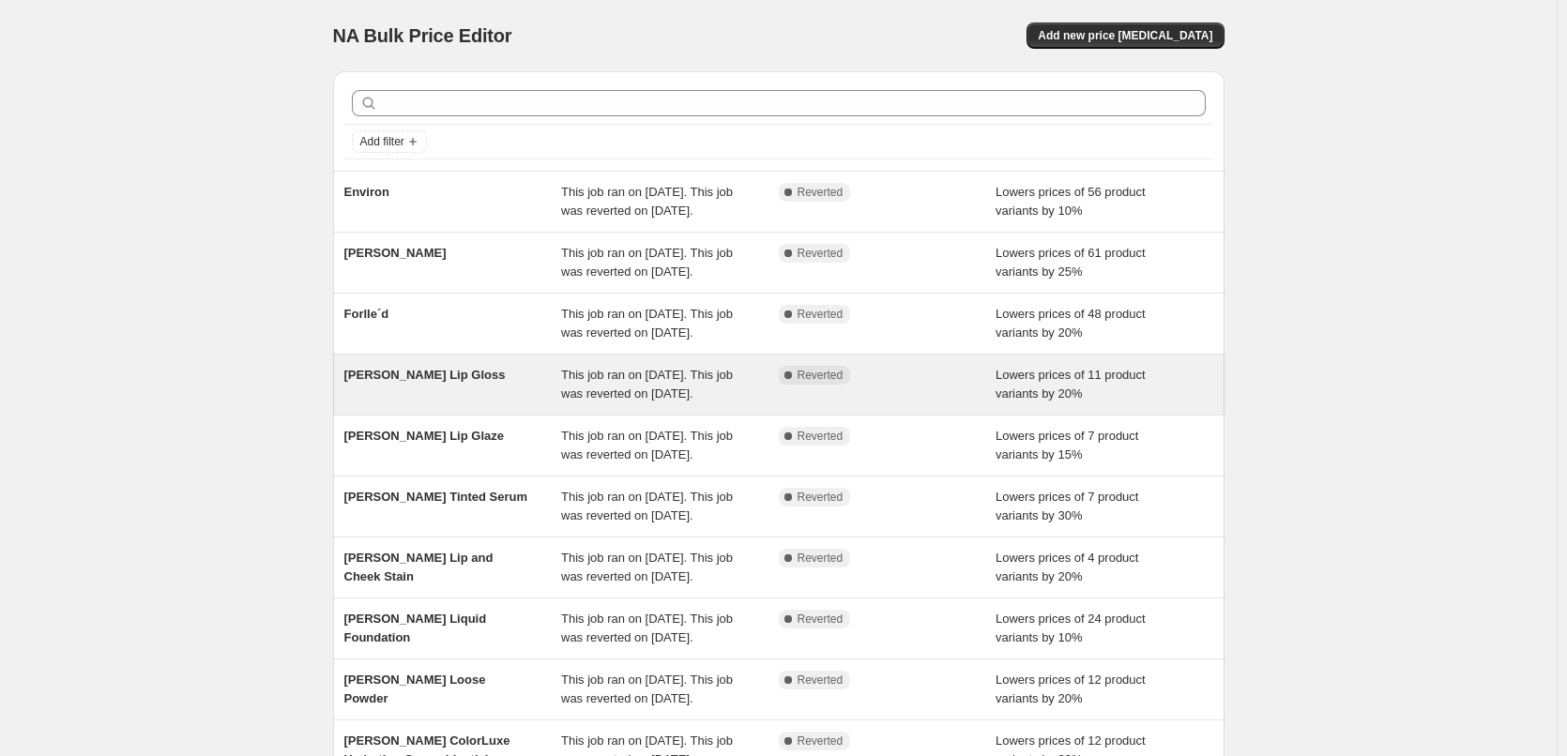
click at [522, 403] on div "[PERSON_NAME] Lip Gloss" at bounding box center [453, 385] width 218 height 38
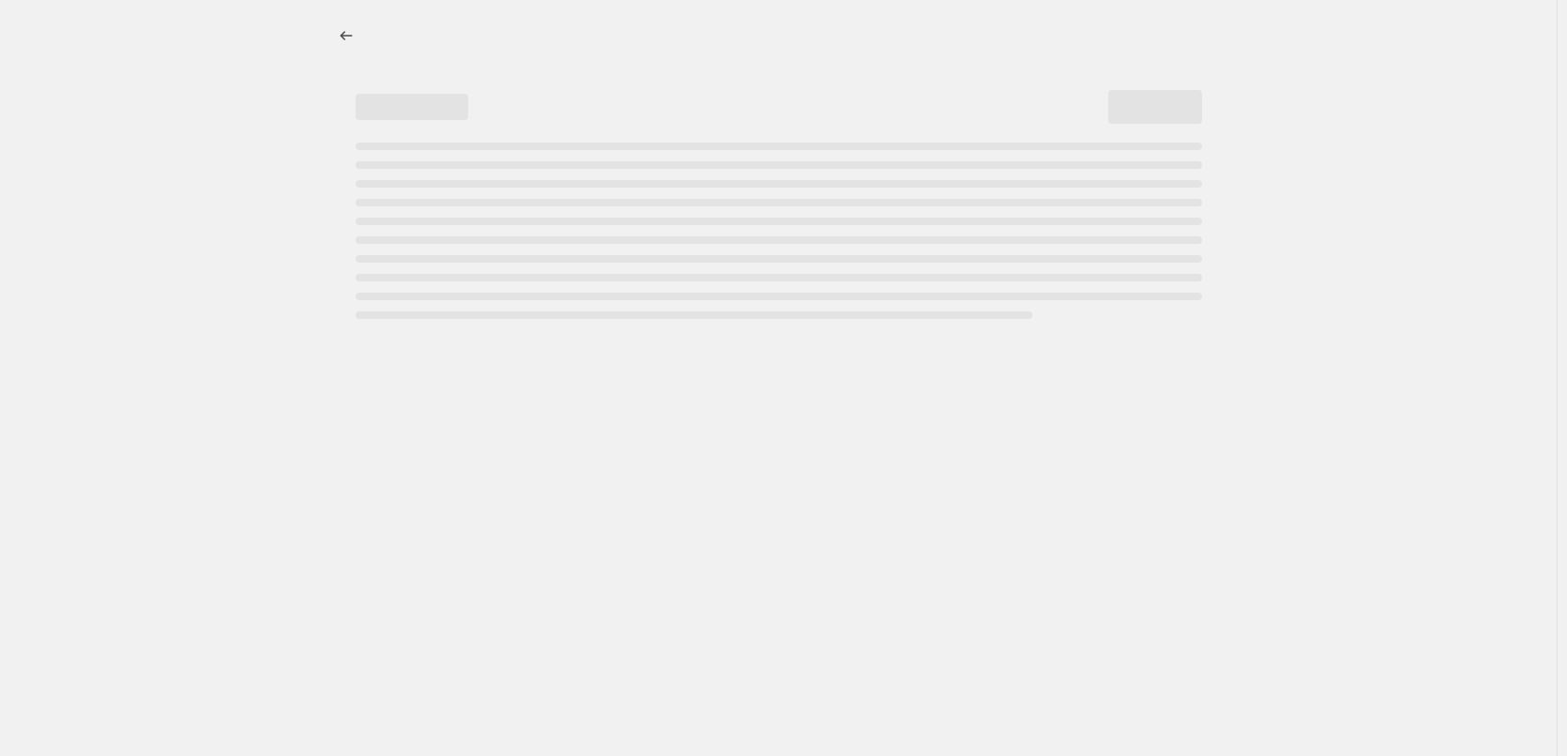
select select "percentage"
select select "tag"
select select "vendor"
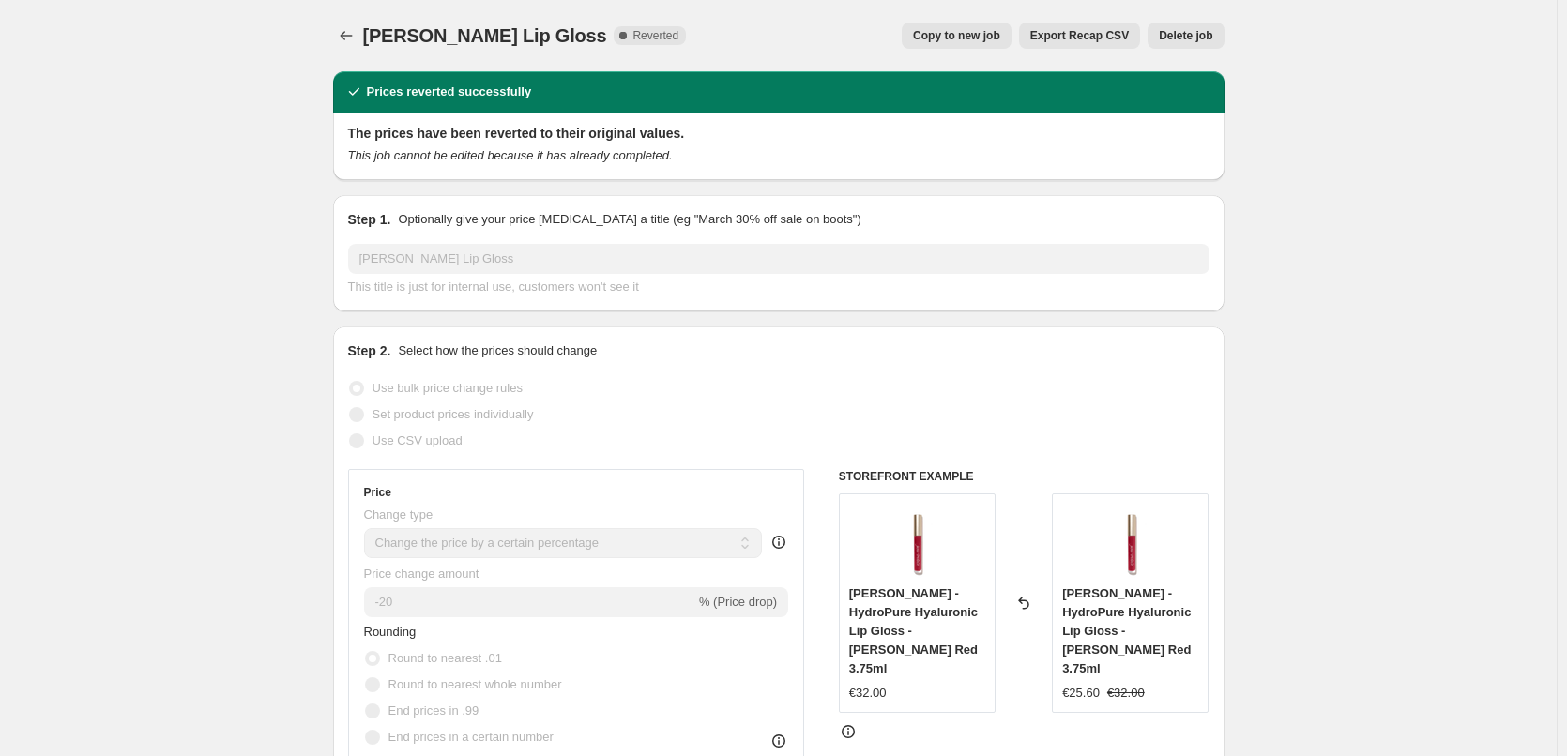
click at [1168, 37] on span "Delete job" at bounding box center [1185, 35] width 53 height 15
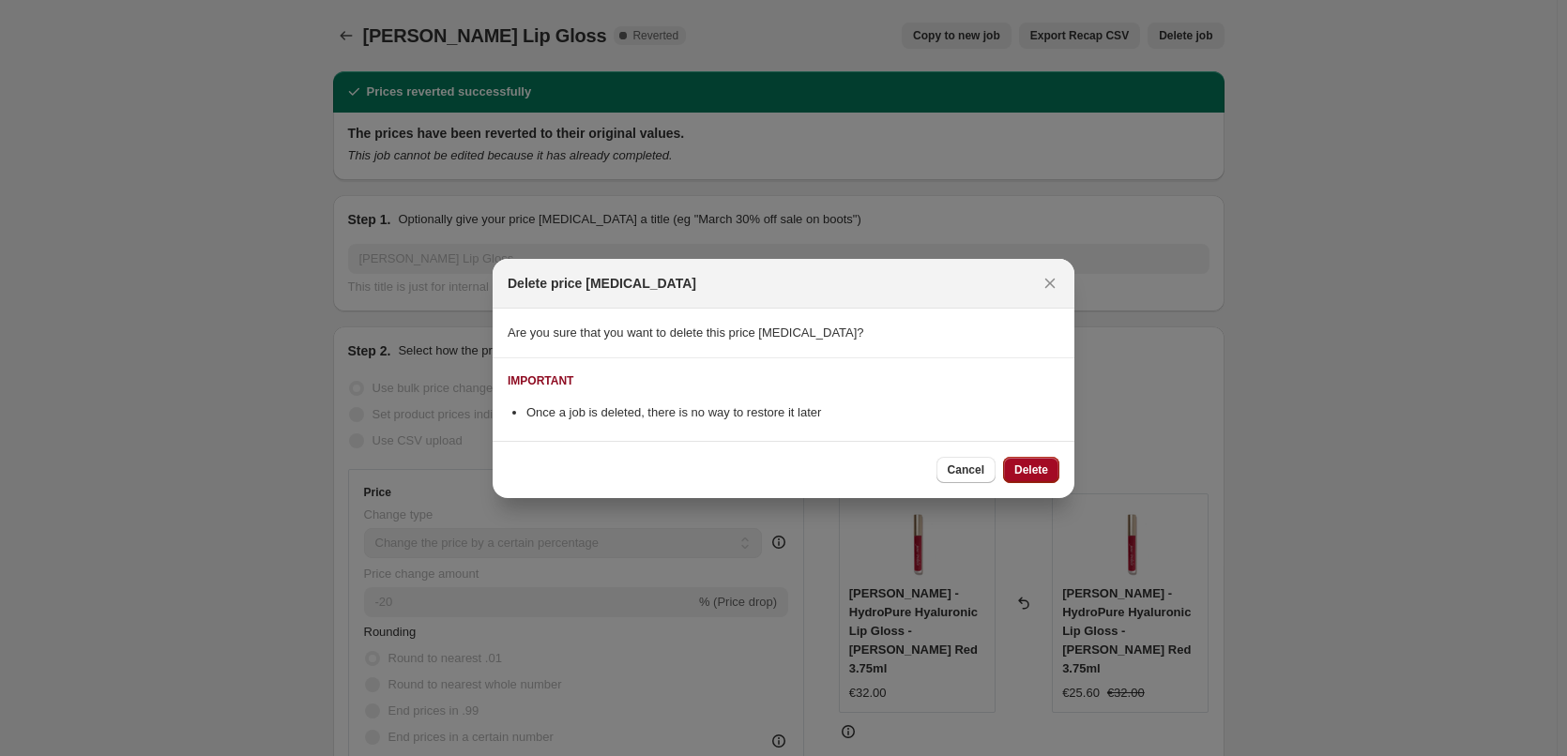
click at [1038, 462] on button "Delete" at bounding box center [1031, 470] width 56 height 26
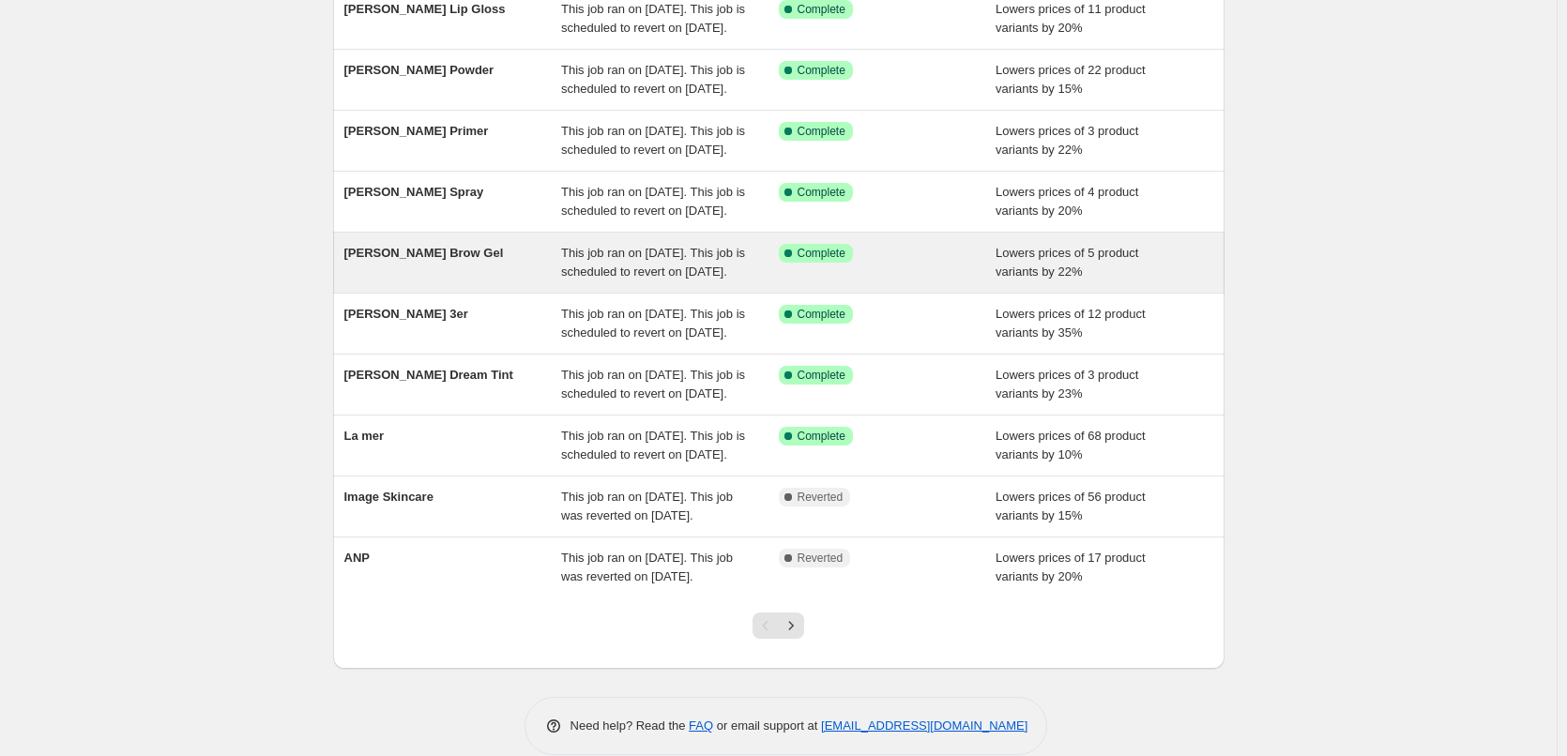
scroll to position [398, 0]
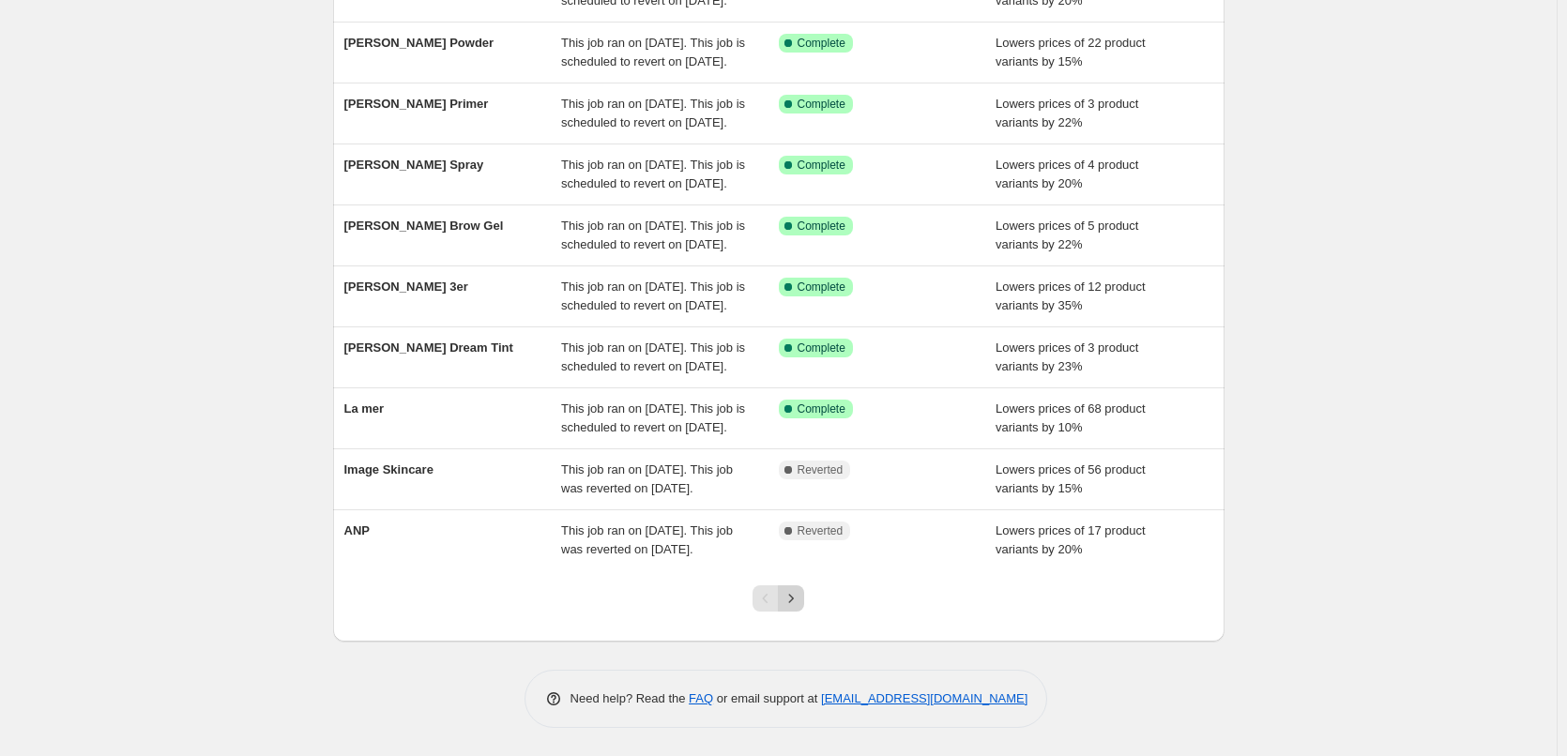
click at [795, 599] on icon "Next" at bounding box center [791, 598] width 19 height 19
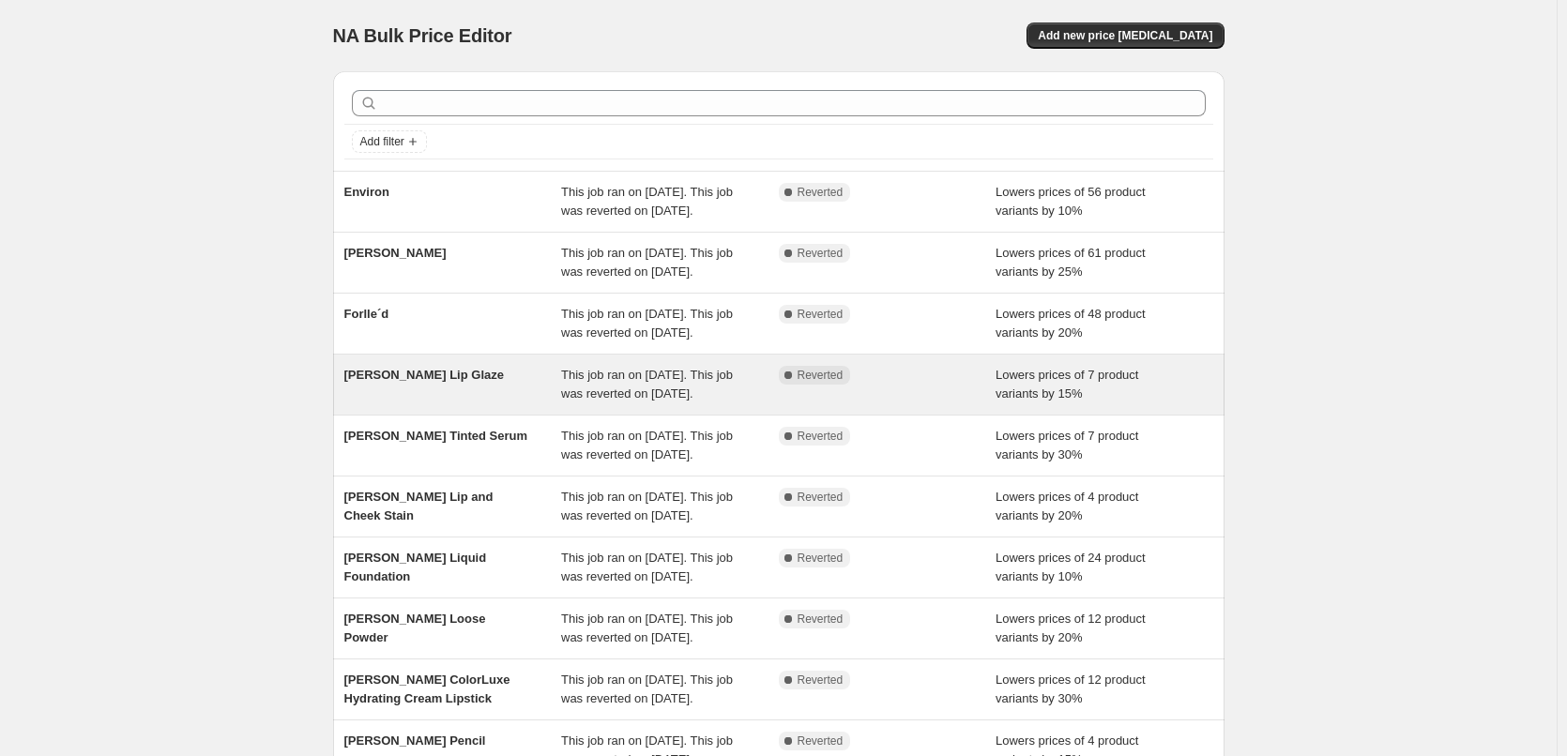
click at [500, 403] on div "[PERSON_NAME] Lip Glaze" at bounding box center [453, 385] width 218 height 38
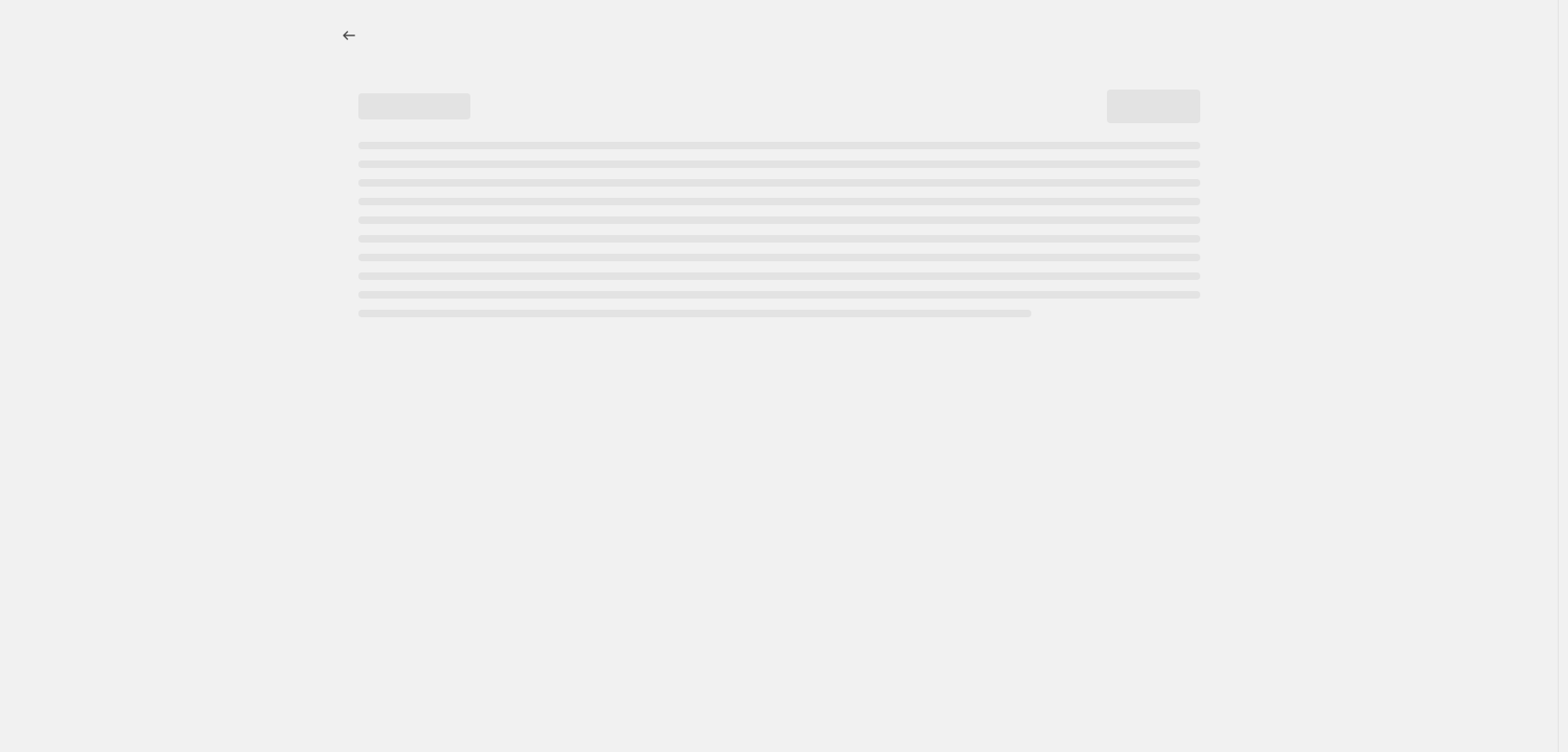
select select "percentage"
select select "tag"
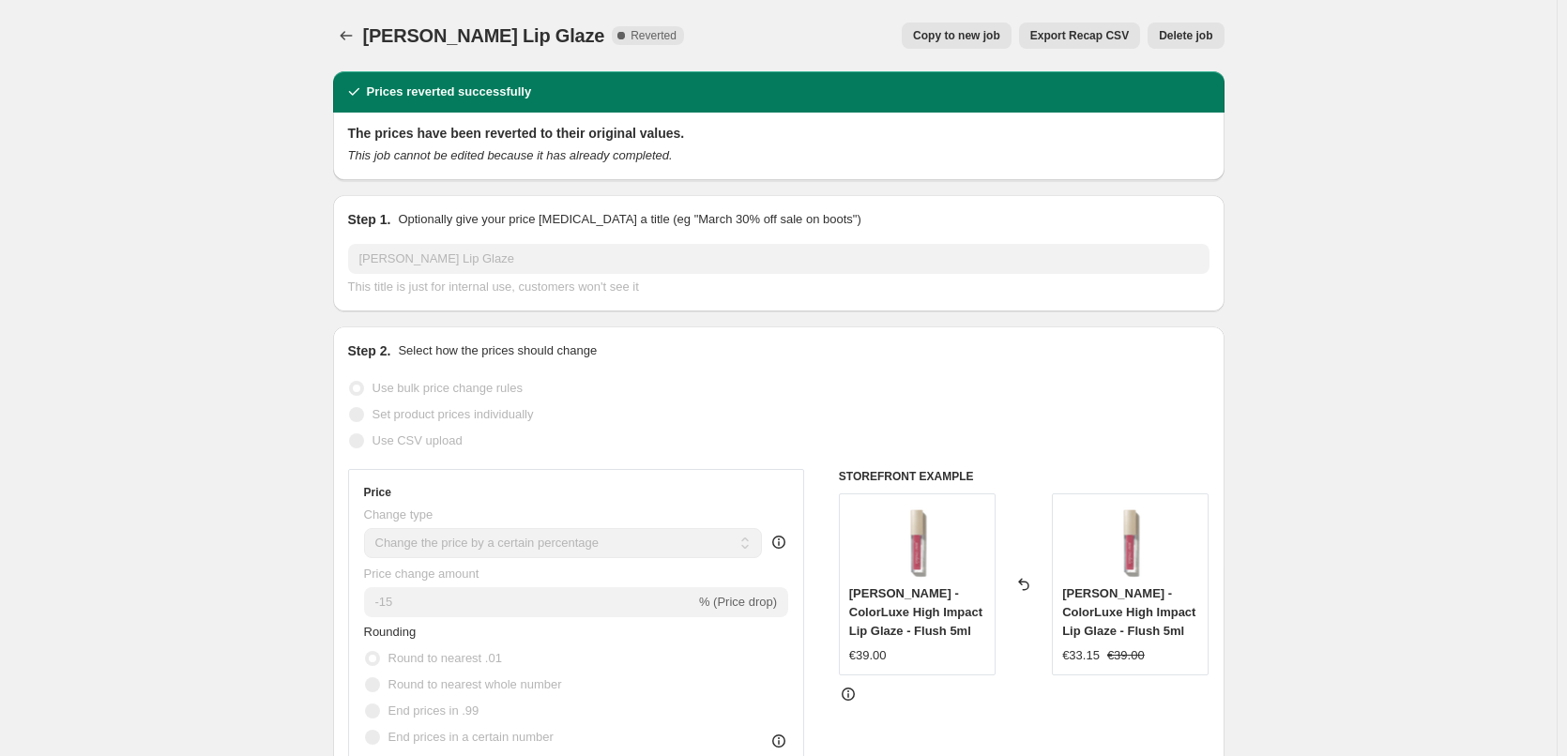
click at [981, 37] on span "Copy to new job" at bounding box center [956, 35] width 87 height 15
select select "percentage"
select select "tag"
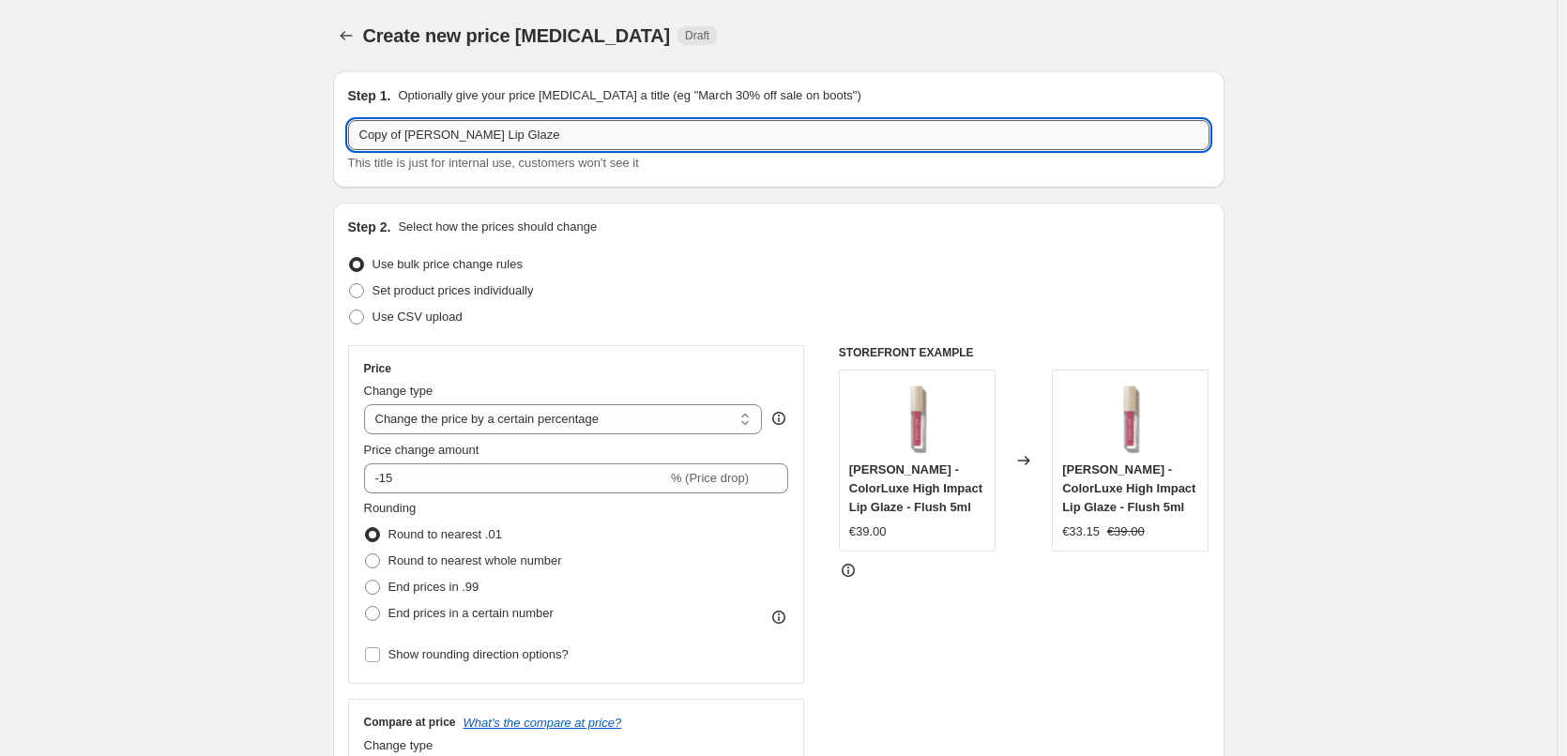
click at [408, 134] on input "Copy of [PERSON_NAME] Lip Glaze" at bounding box center [778, 135] width 861 height 30
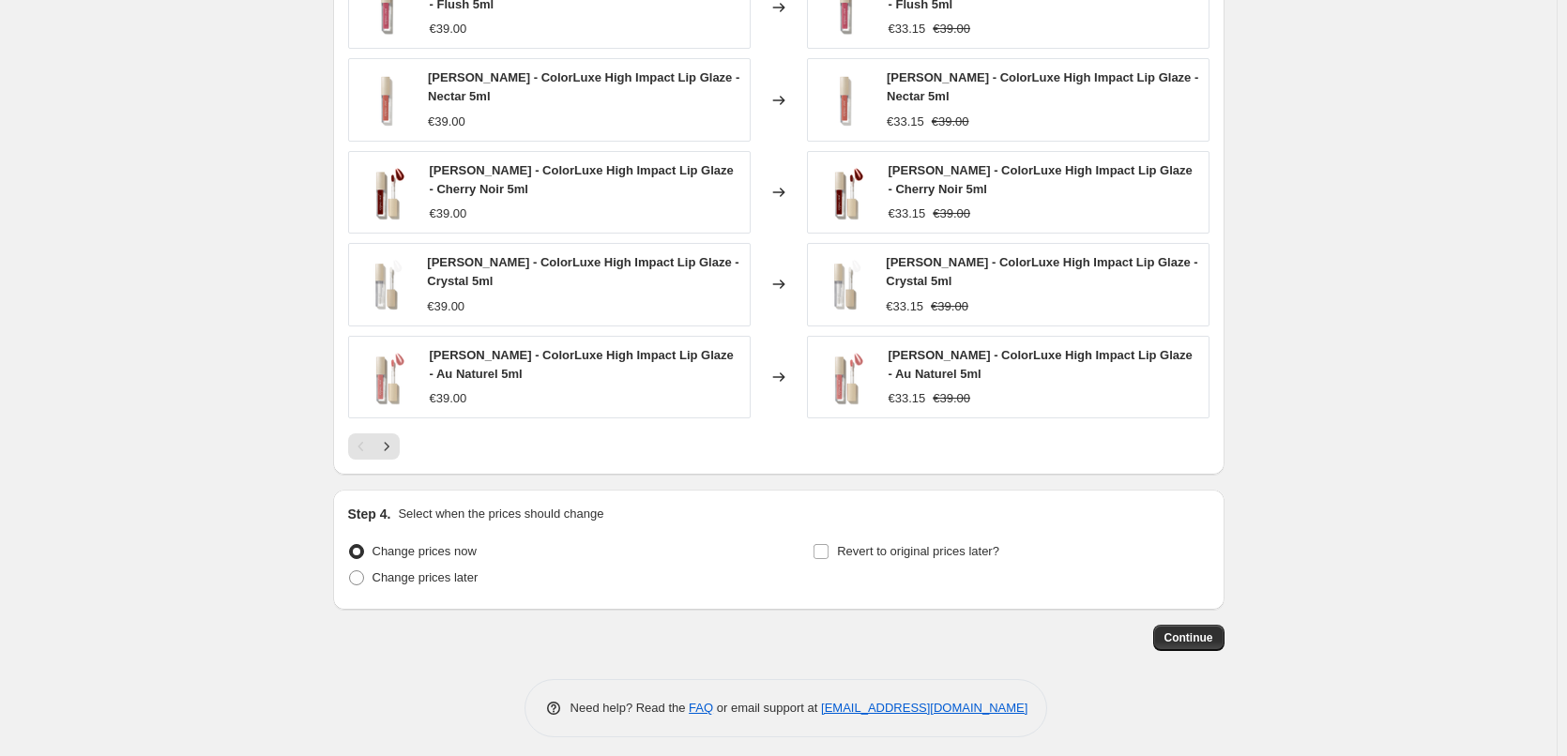
scroll to position [1361, 0]
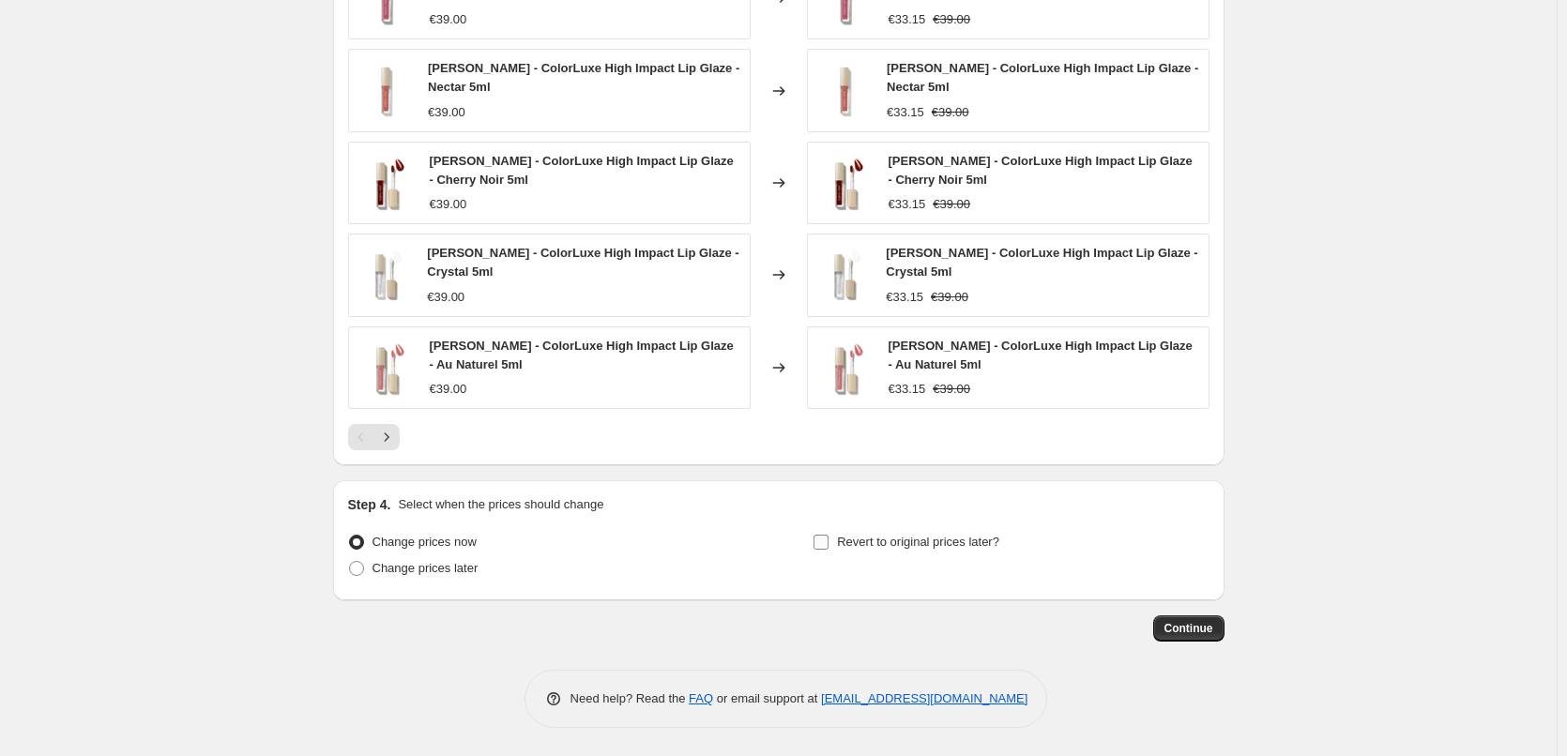
type input "[PERSON_NAME] Lip Glaze"
click at [818, 545] on input "Revert to original prices later?" at bounding box center [820, 542] width 15 height 15
checkbox input "true"
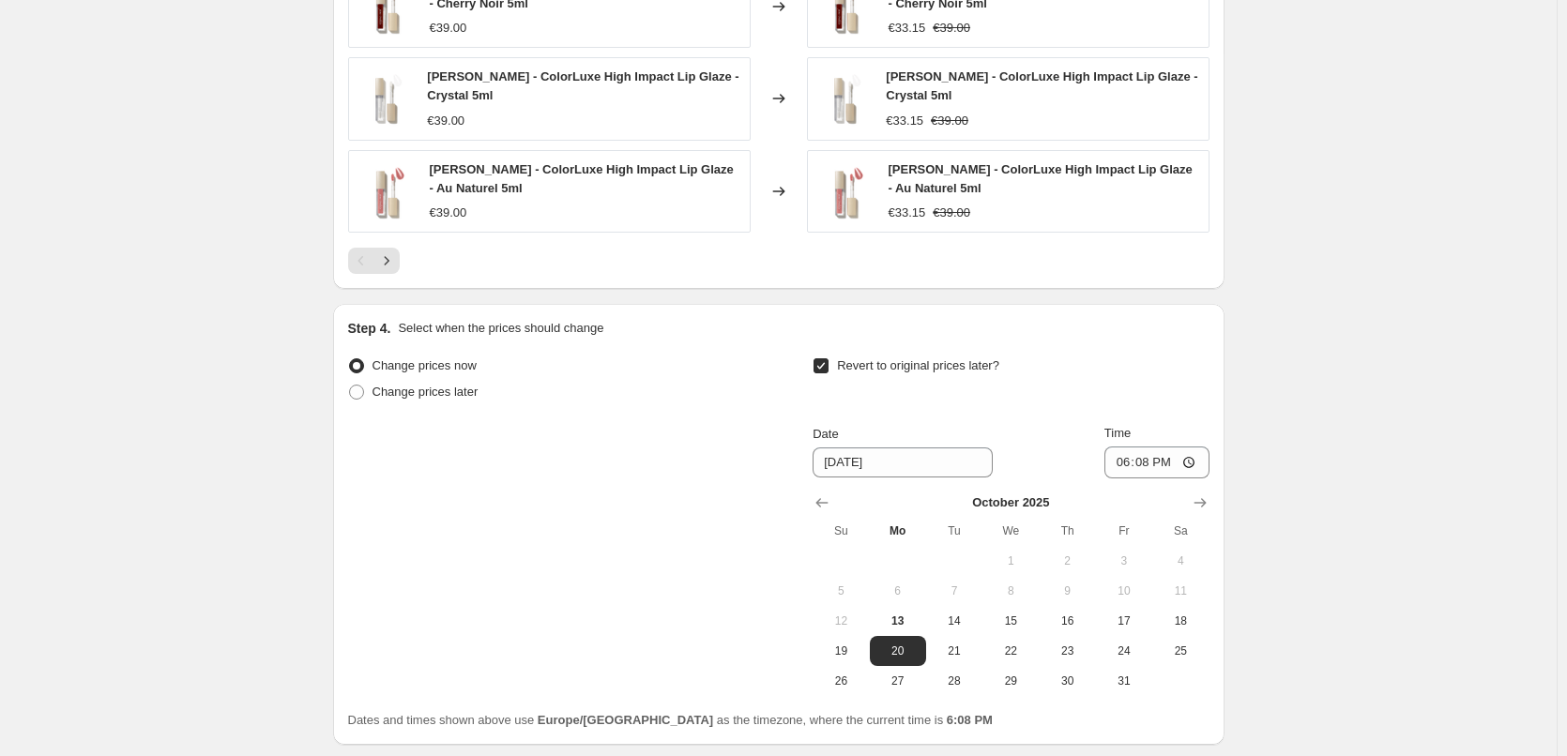
scroll to position [1682, 0]
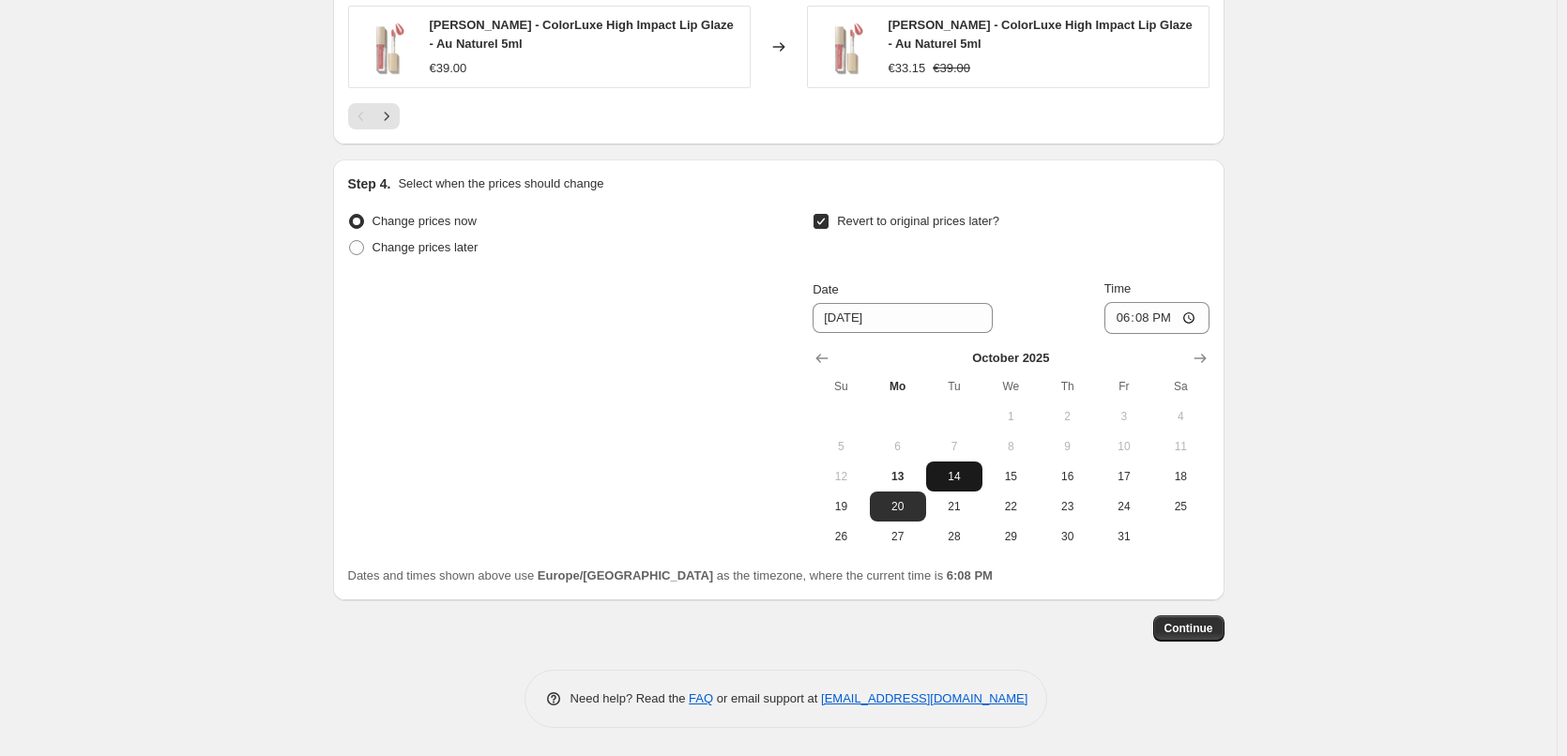
click at [966, 471] on span "14" at bounding box center [954, 476] width 41 height 15
type input "[DATE]"
click at [1123, 317] on input "18:08" at bounding box center [1156, 318] width 105 height 32
type input "03:00"
click at [1209, 628] on span "Continue" at bounding box center [1188, 628] width 49 height 15
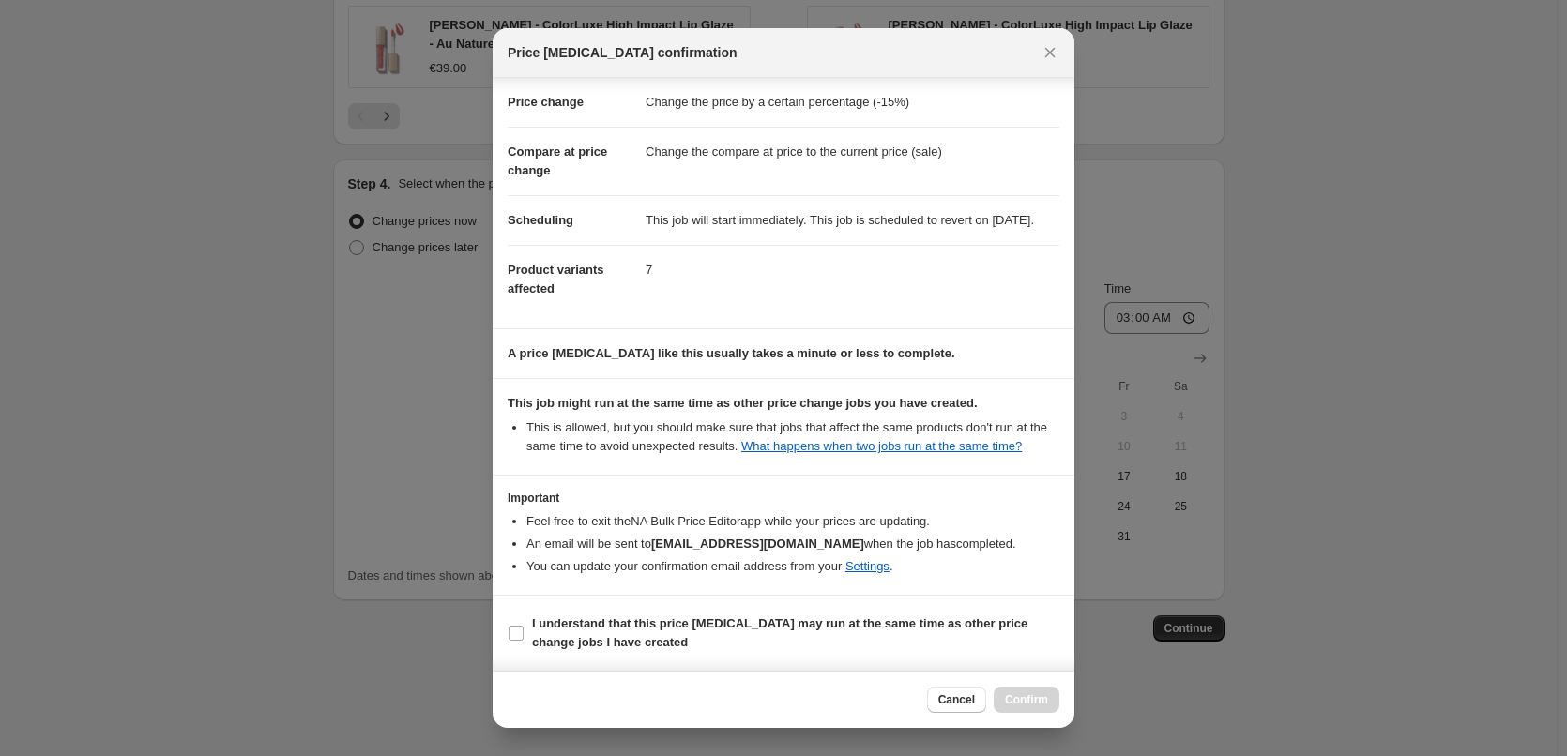
scroll to position [53, 0]
click at [524, 633] on span ":r2hq:" at bounding box center [516, 633] width 17 height 17
click at [524, 633] on input "I understand that this price [MEDICAL_DATA] may run at the same time as other p…" at bounding box center [516, 633] width 15 height 15
checkbox input "true"
click at [1017, 707] on span "Confirm" at bounding box center [1026, 699] width 43 height 15
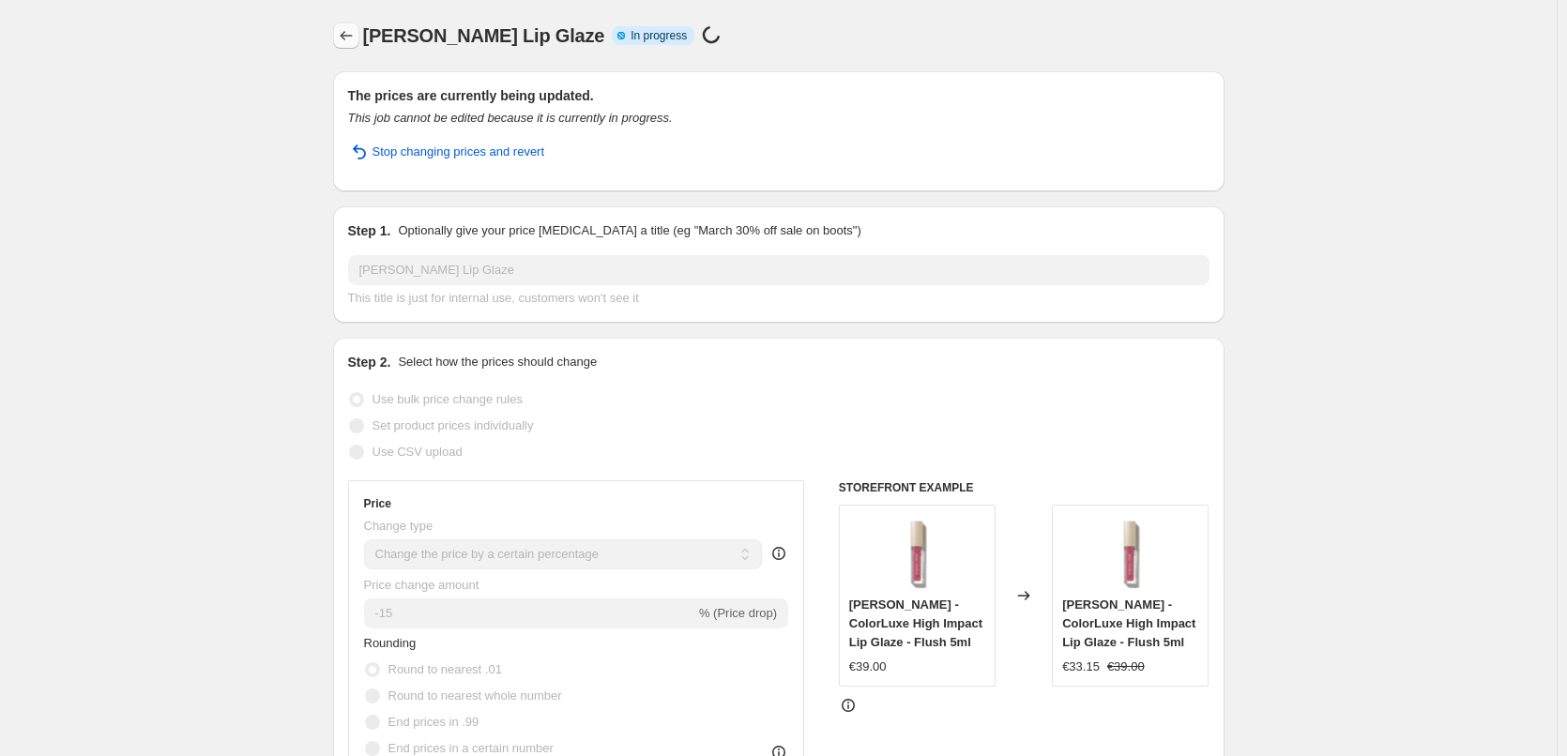
click at [354, 43] on icon "Price change jobs" at bounding box center [346, 35] width 19 height 19
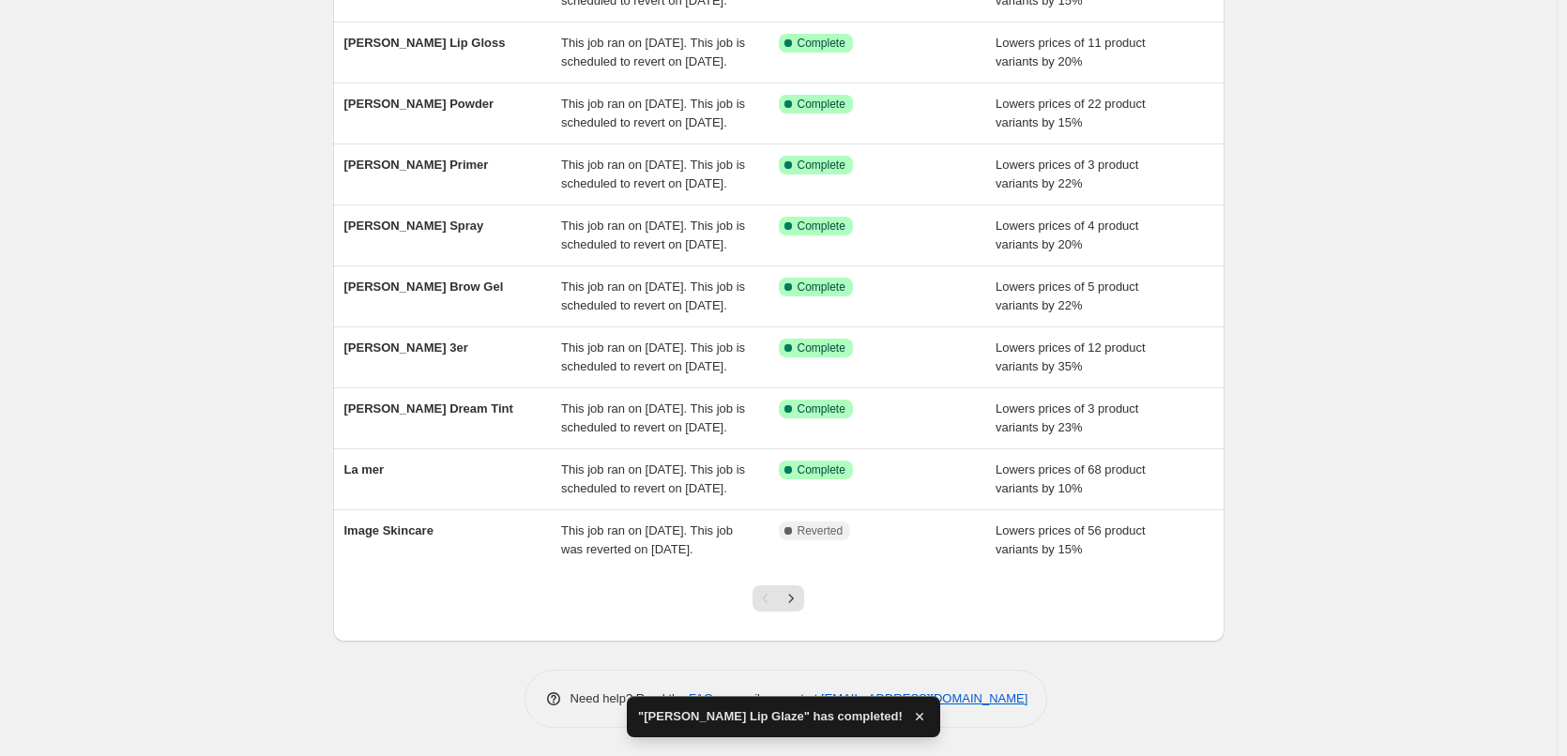
scroll to position [398, 0]
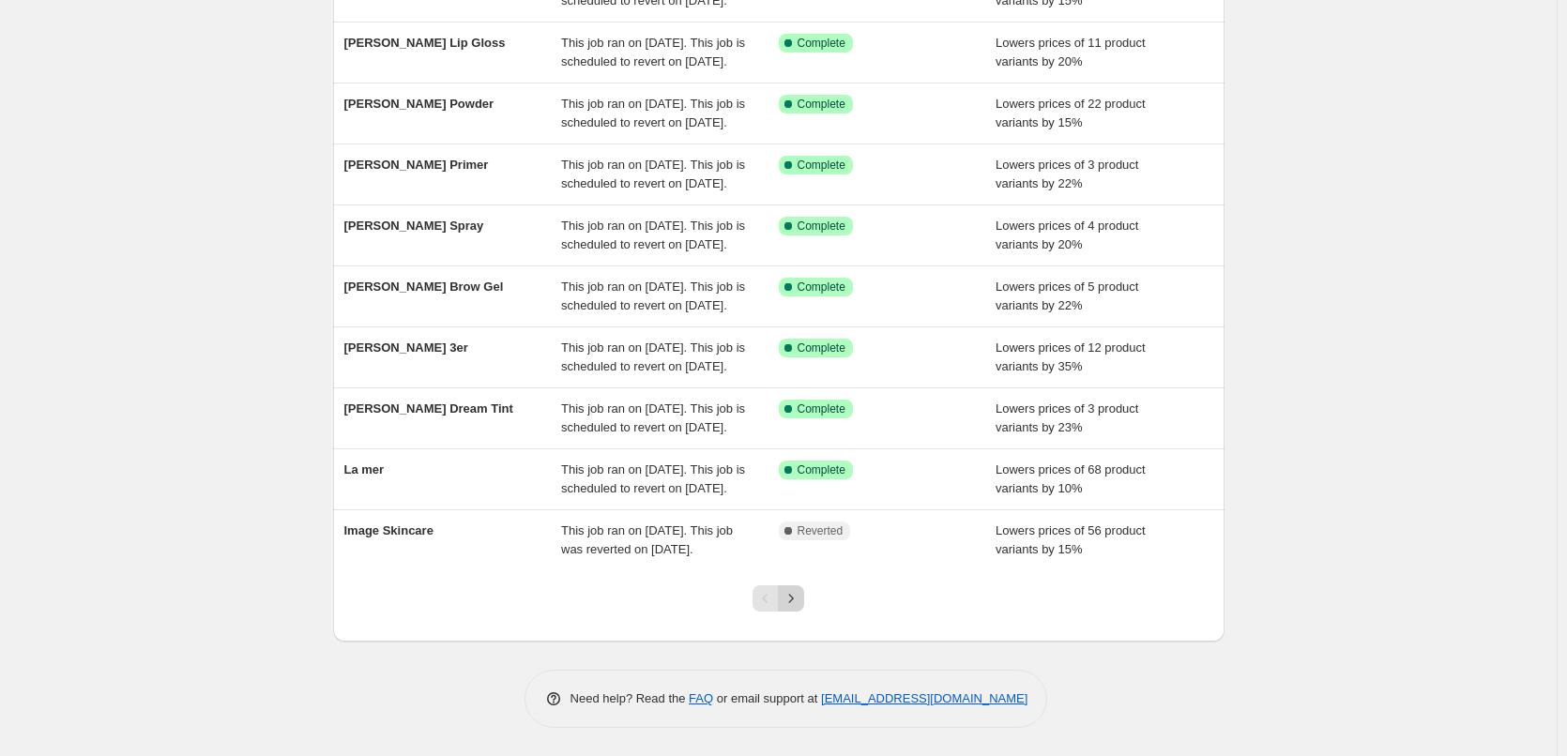
click at [800, 601] on icon "Next" at bounding box center [791, 598] width 19 height 19
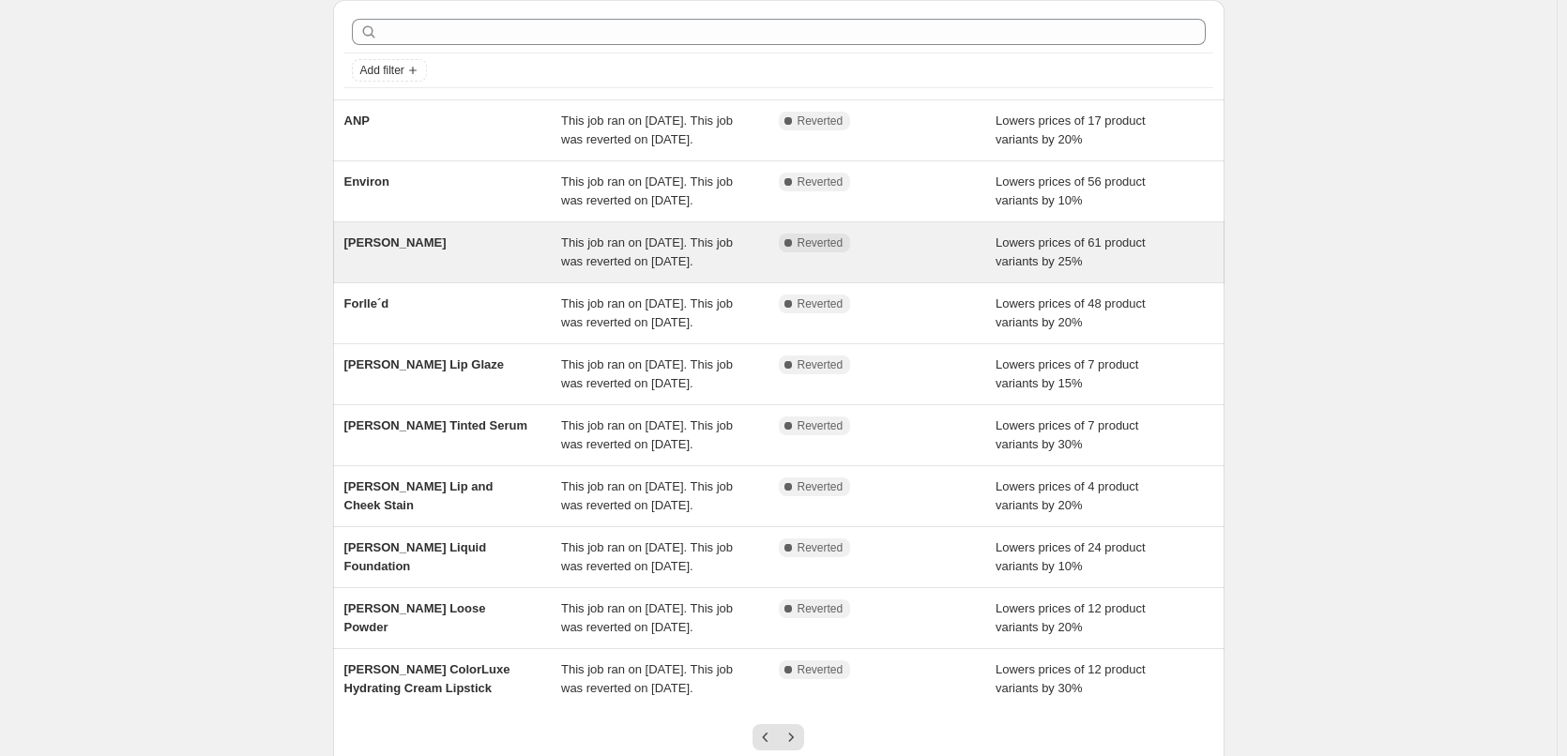
scroll to position [188, 0]
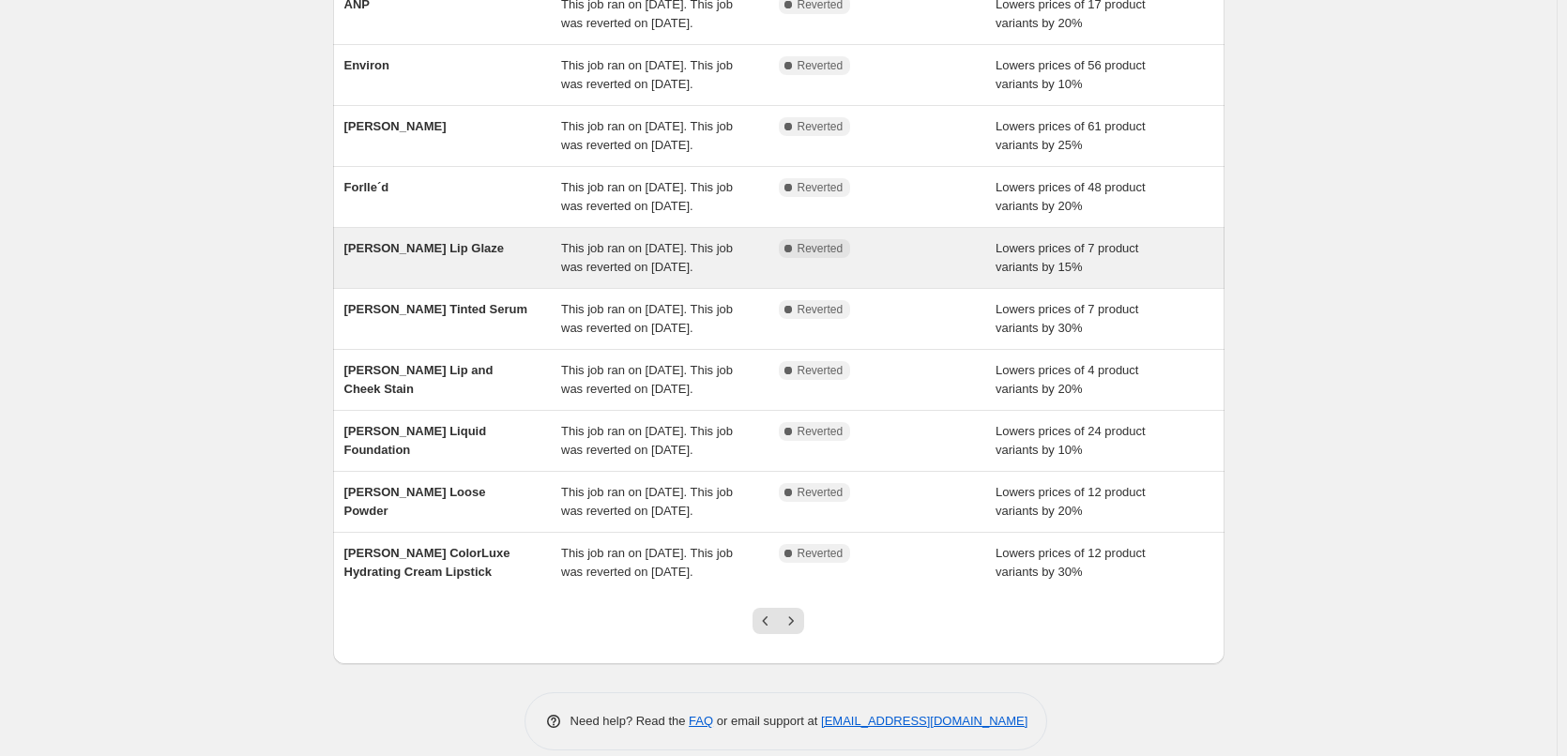
click at [522, 277] on div "[PERSON_NAME] Lip Glaze" at bounding box center [453, 258] width 218 height 38
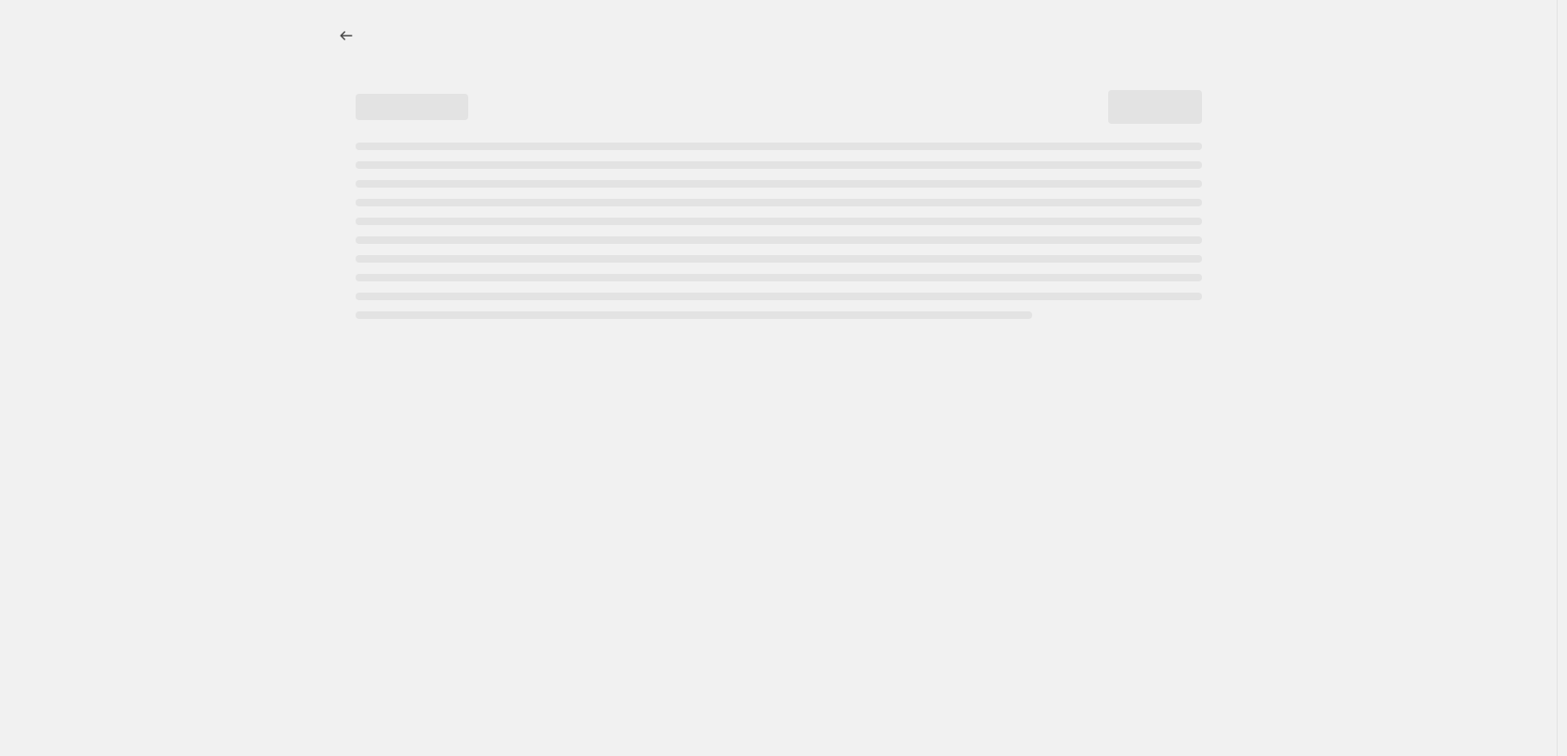
select select "percentage"
select select "tag"
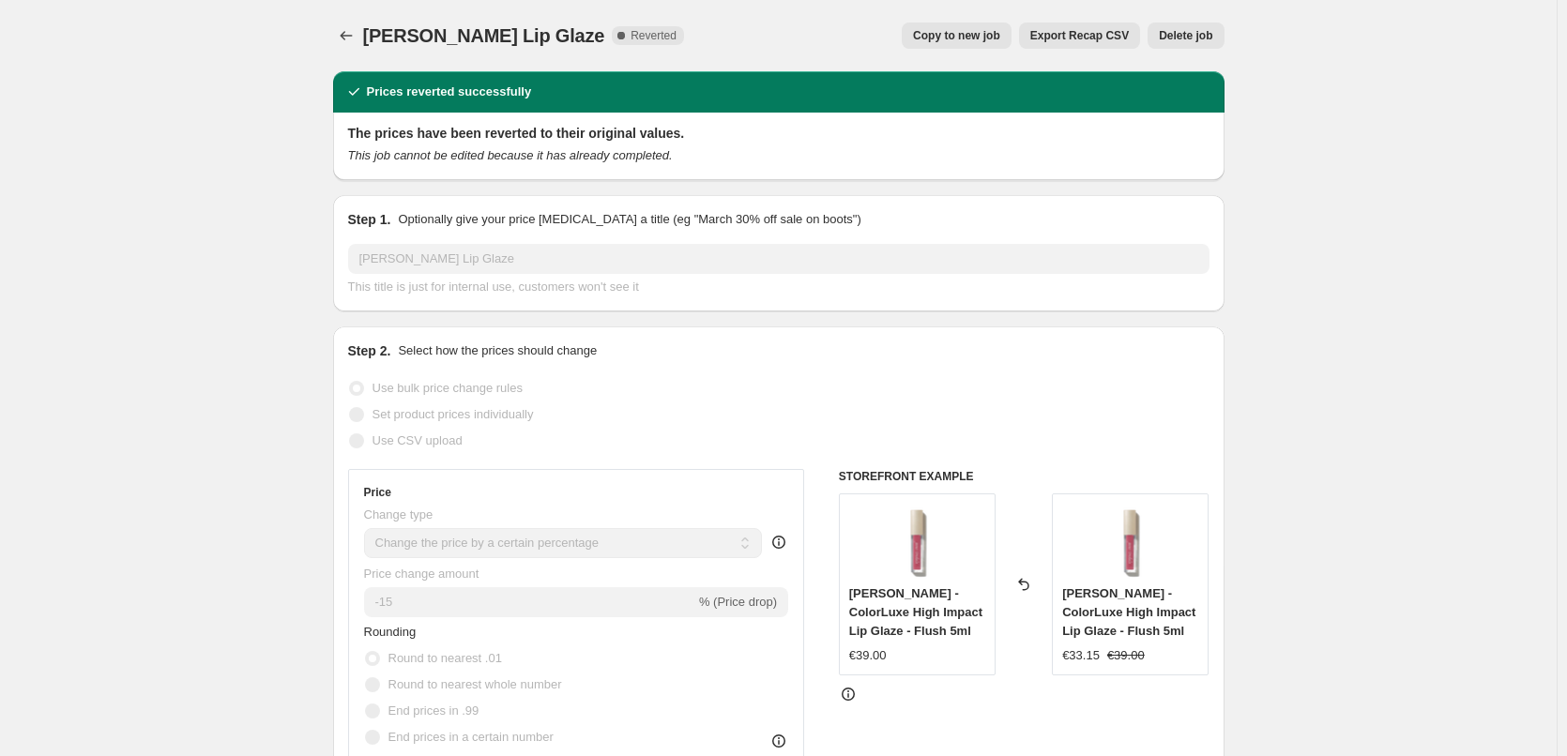
click at [1175, 37] on span "Delete job" at bounding box center [1185, 35] width 53 height 15
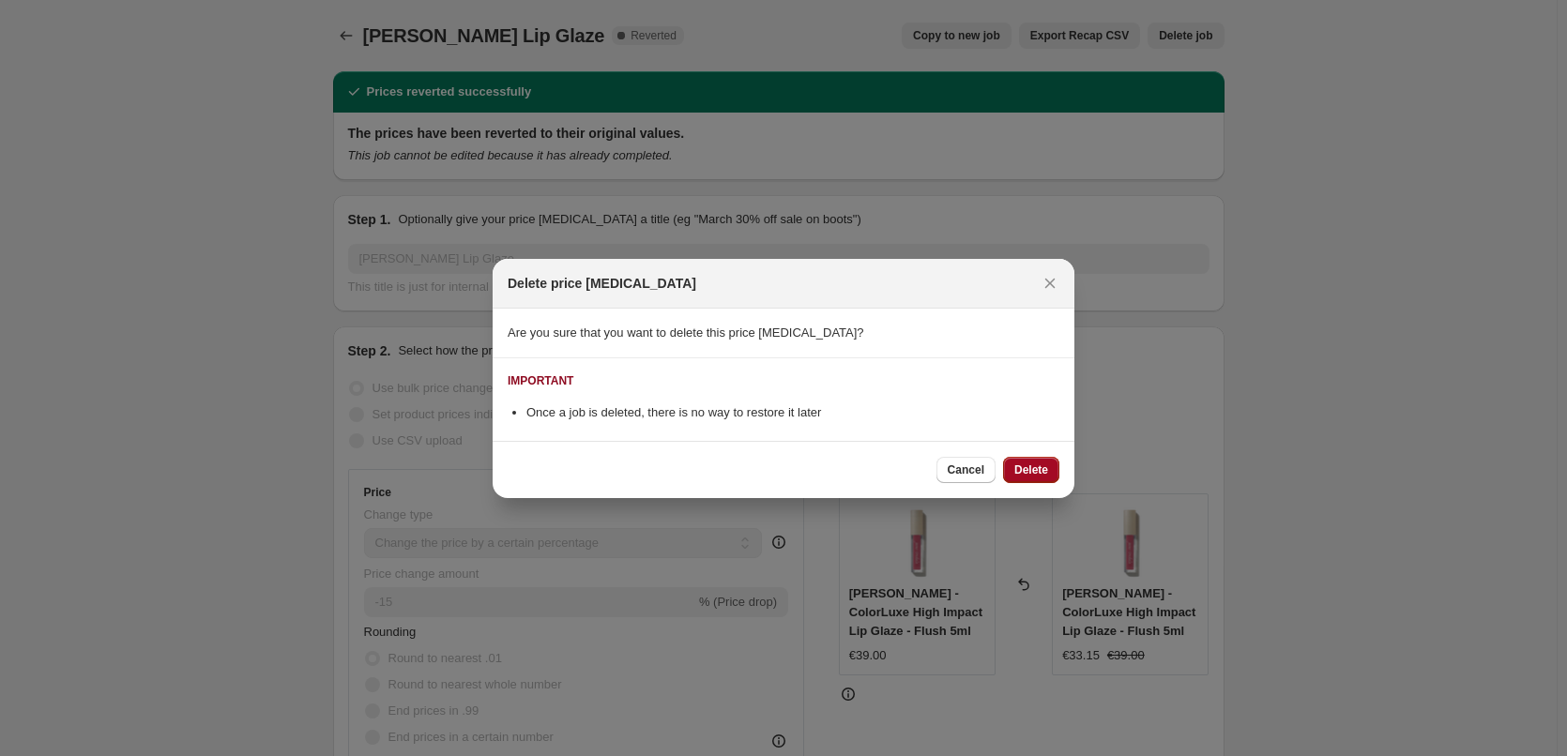
click at [1018, 473] on span "Delete" at bounding box center [1031, 470] width 34 height 15
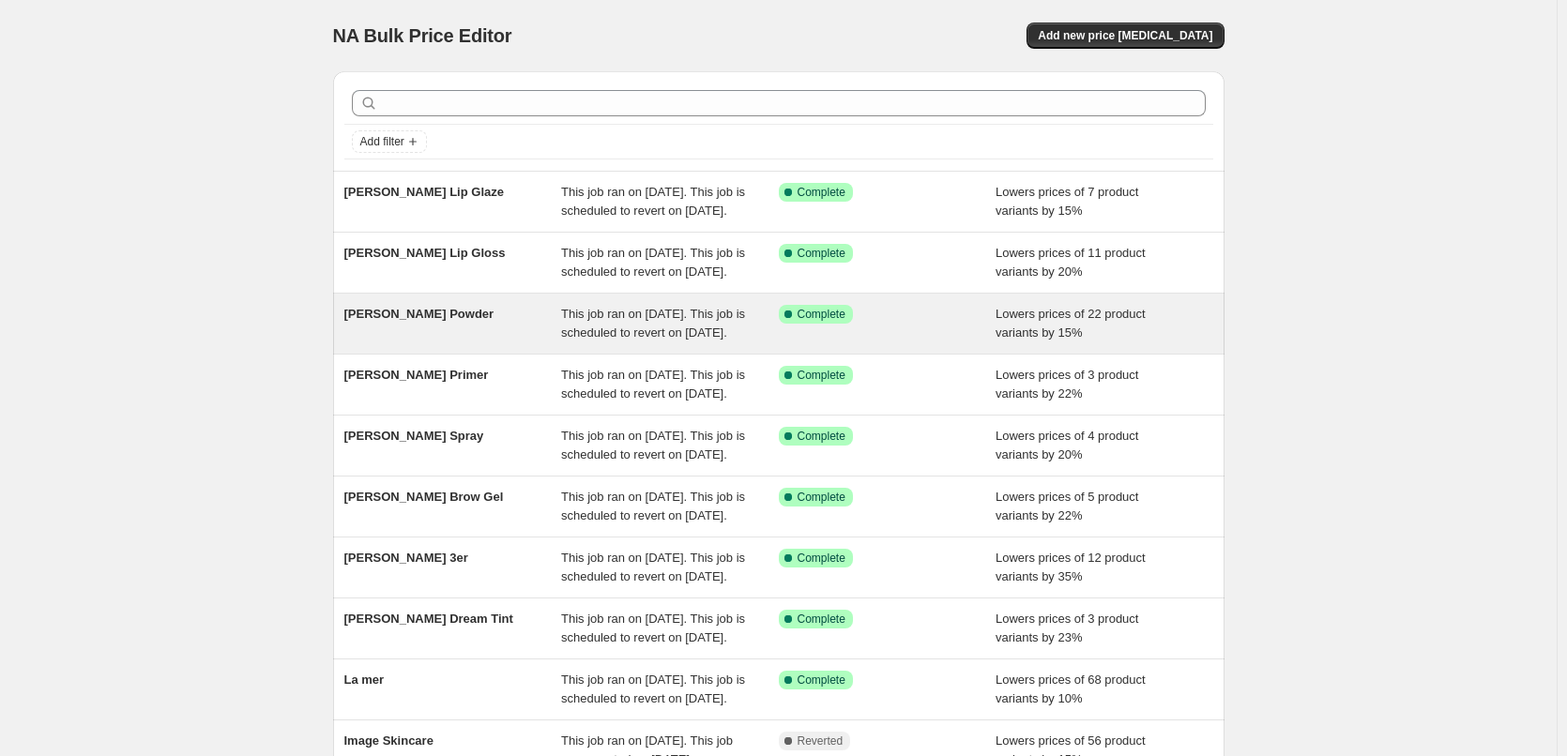
scroll to position [398, 0]
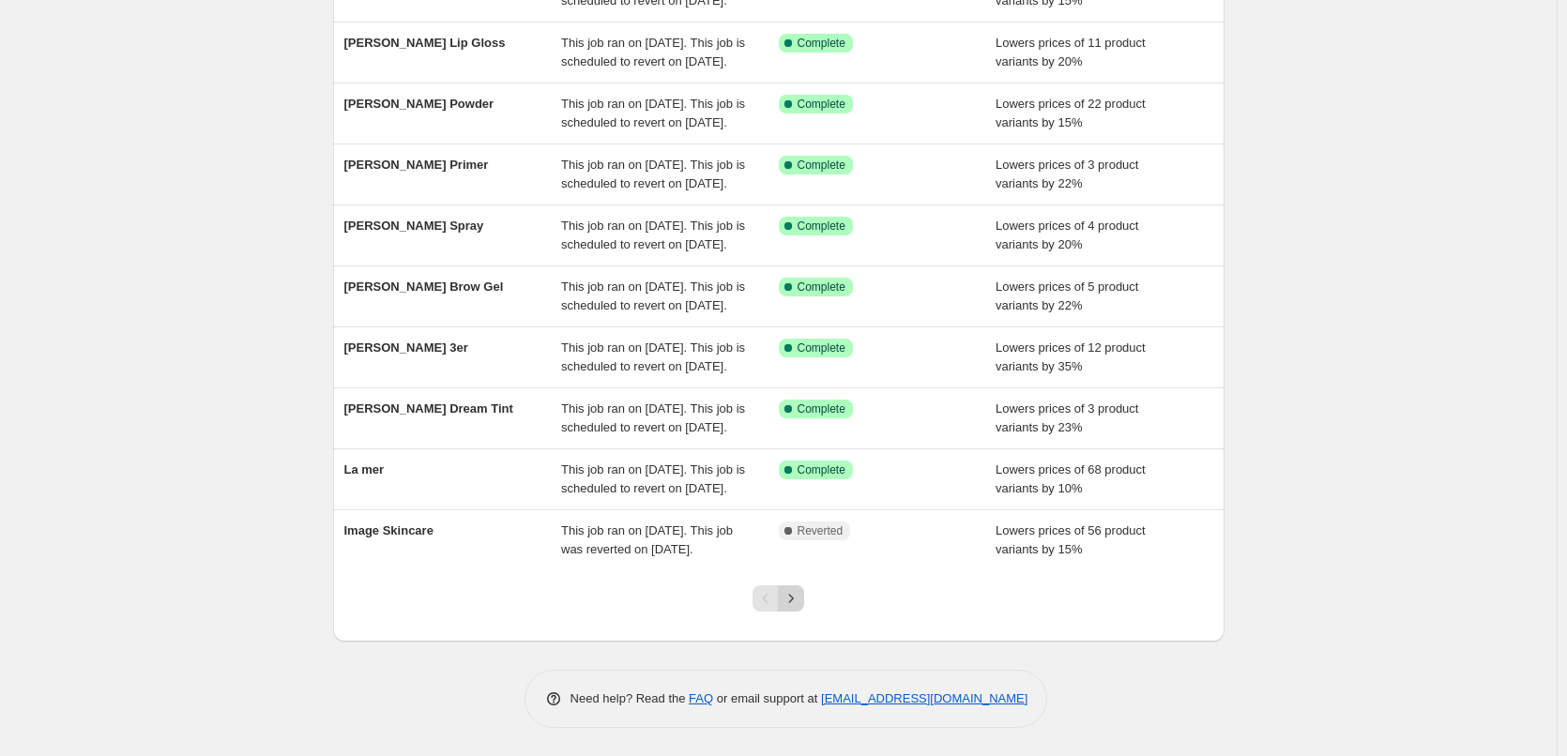
click at [799, 598] on icon "Next" at bounding box center [791, 598] width 19 height 19
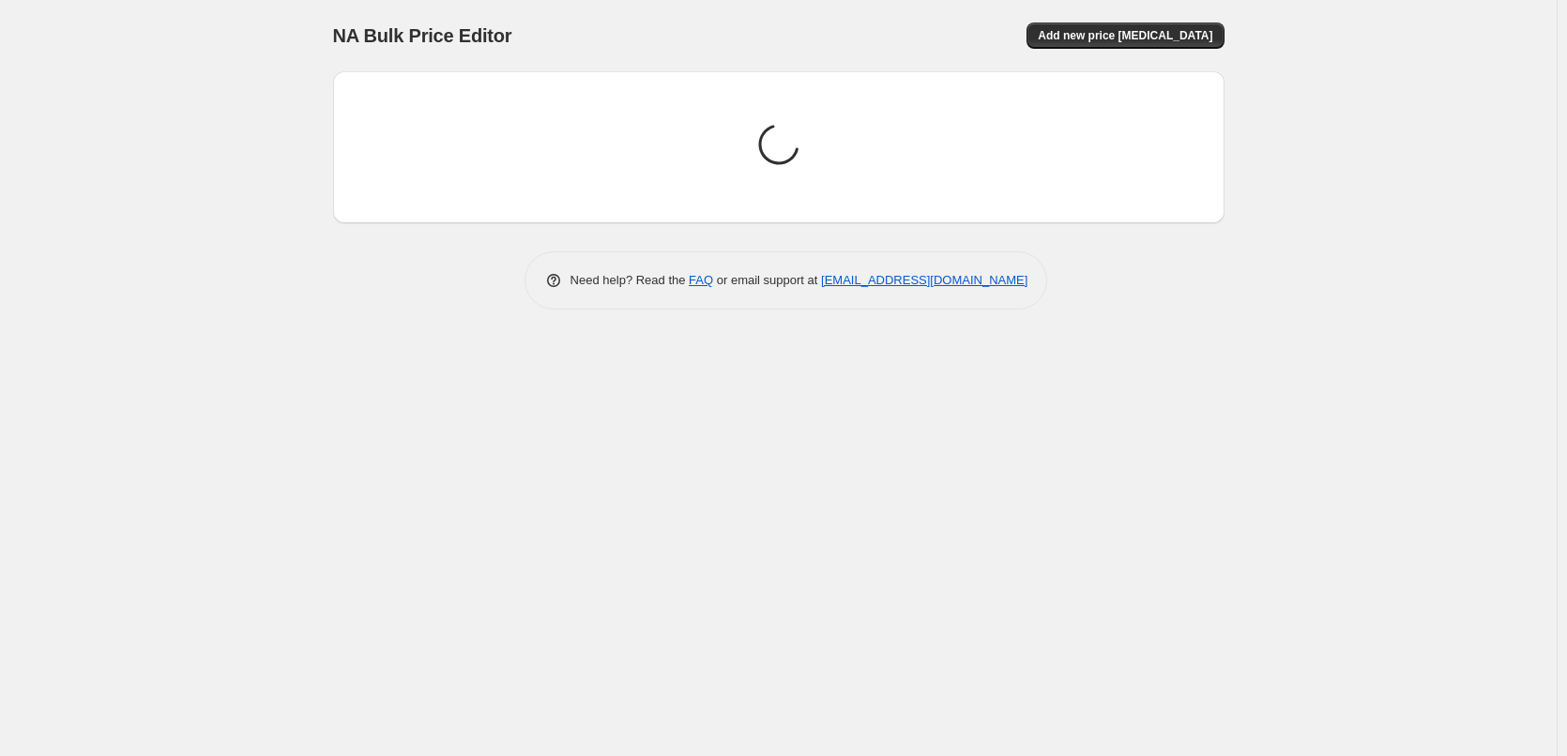
scroll to position [0, 0]
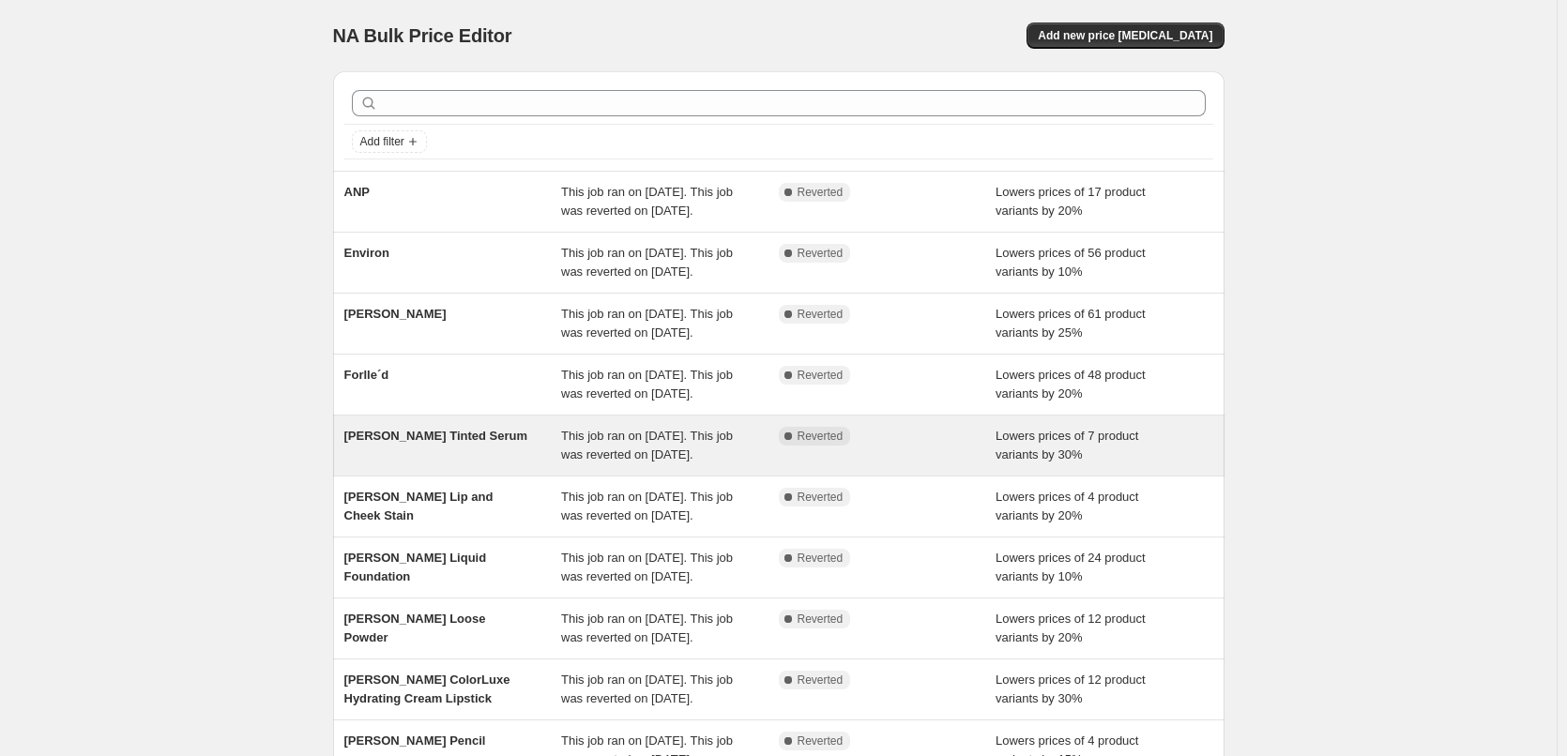
click at [527, 464] on div "[PERSON_NAME] Tinted Serum" at bounding box center [453, 446] width 218 height 38
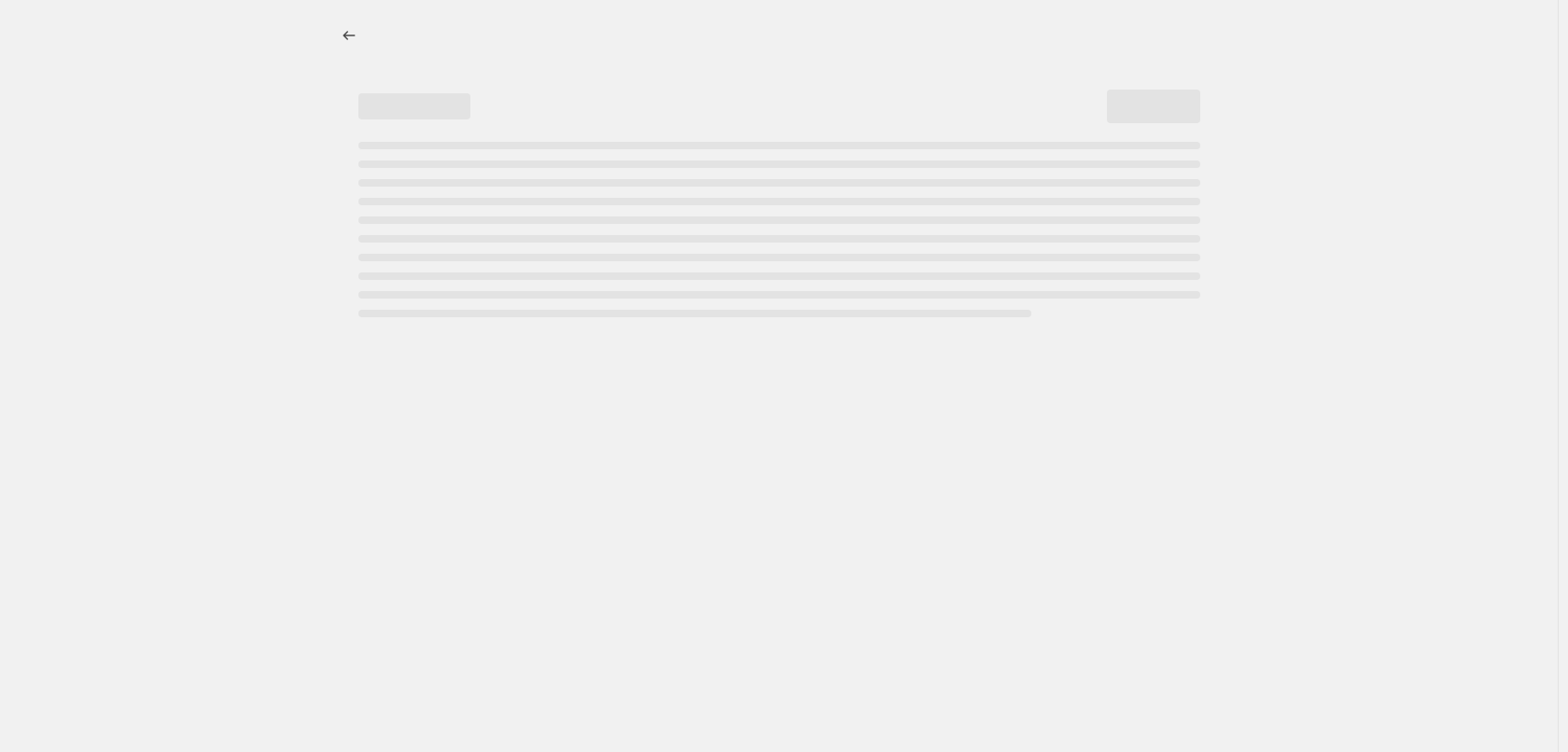
select select "percentage"
select select "tag"
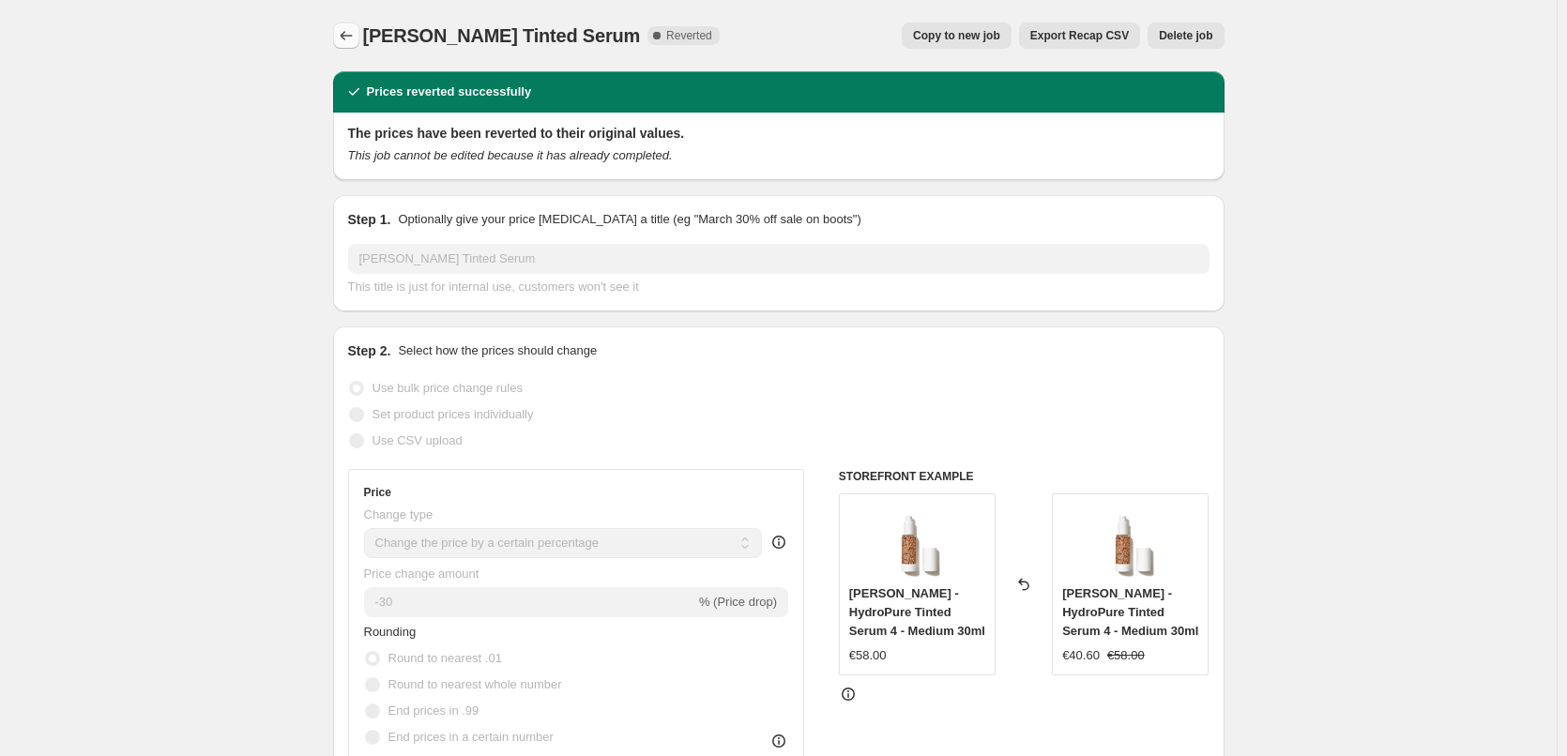
click at [350, 38] on icon "Price change jobs" at bounding box center [346, 35] width 19 height 19
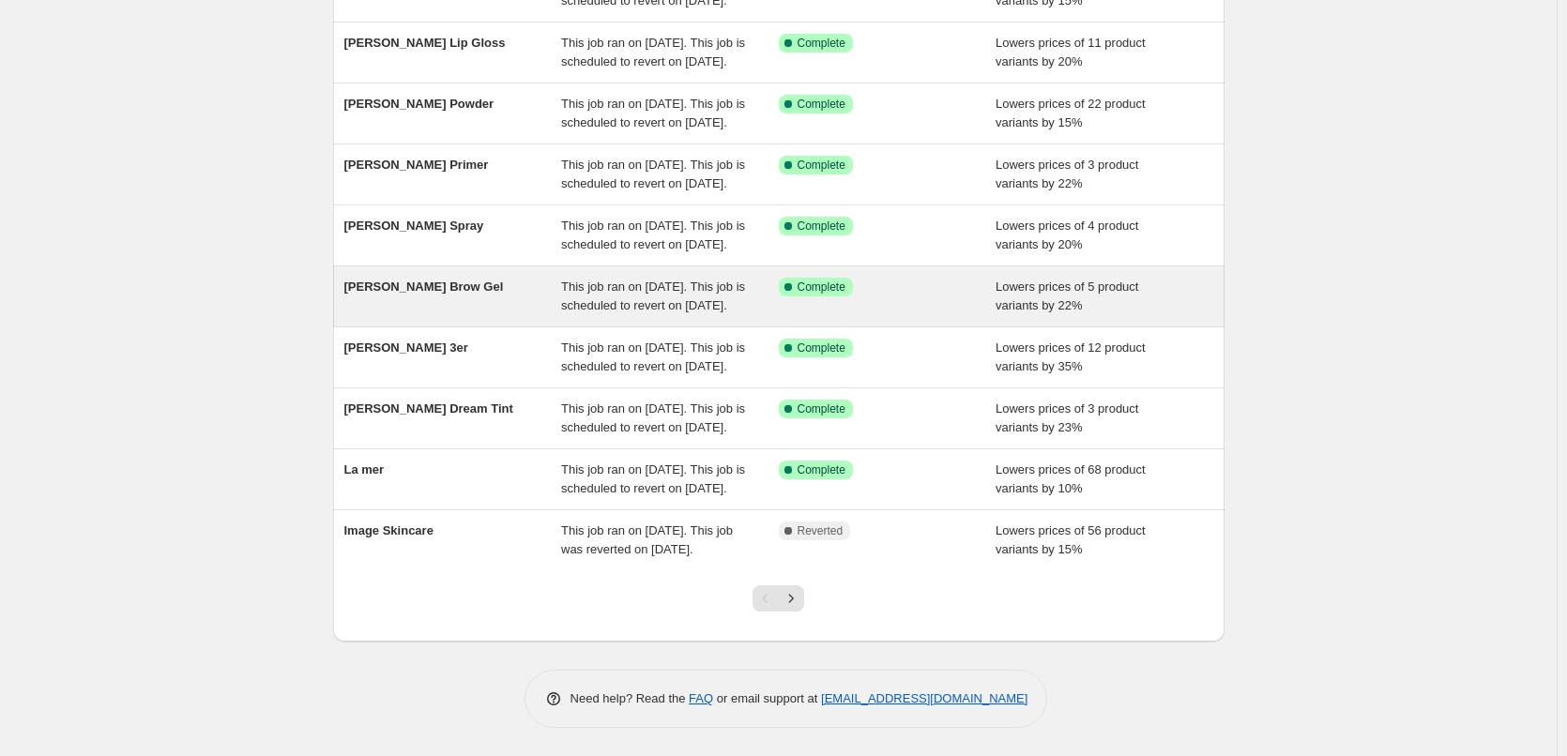
scroll to position [398, 0]
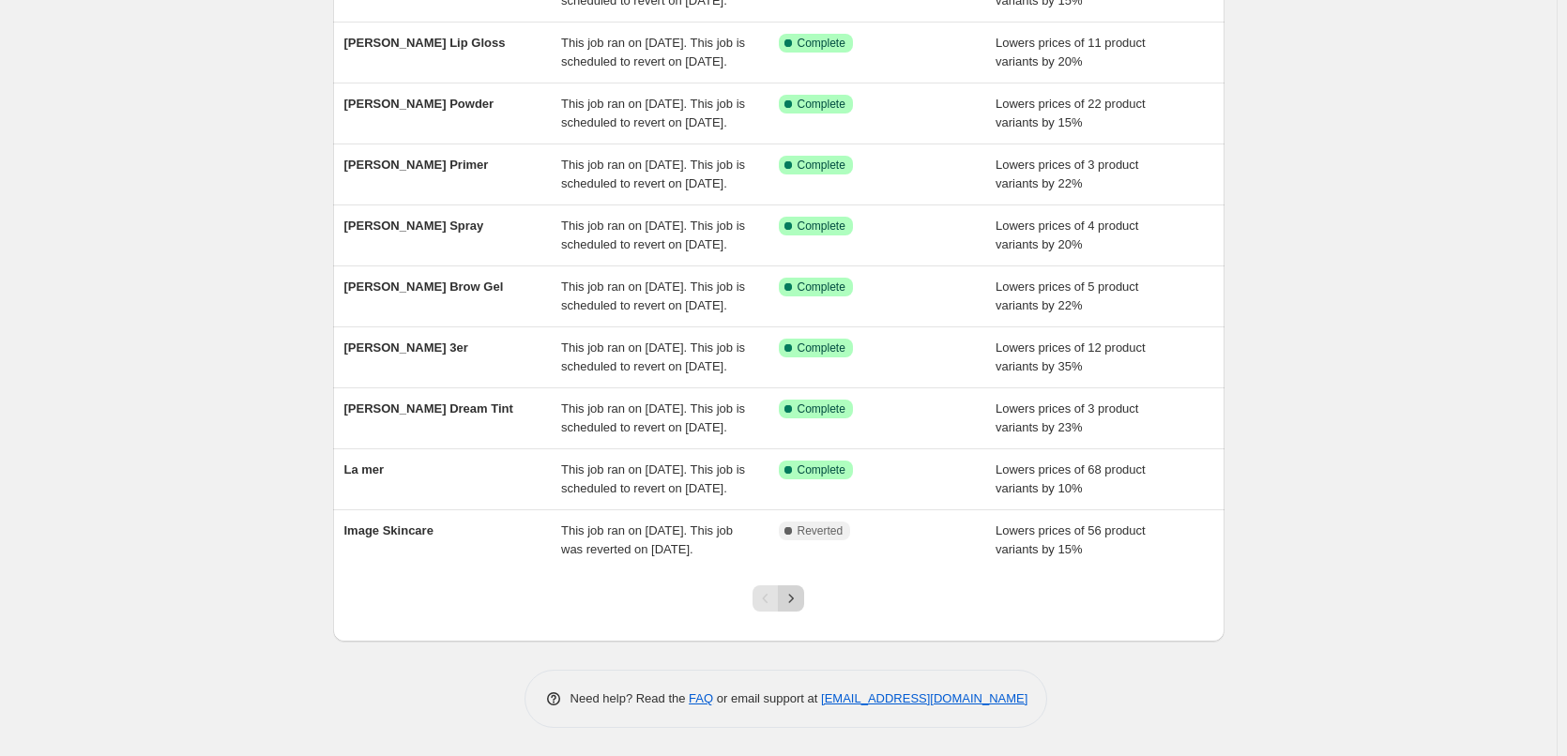
click at [798, 592] on icon "Next" at bounding box center [791, 598] width 19 height 19
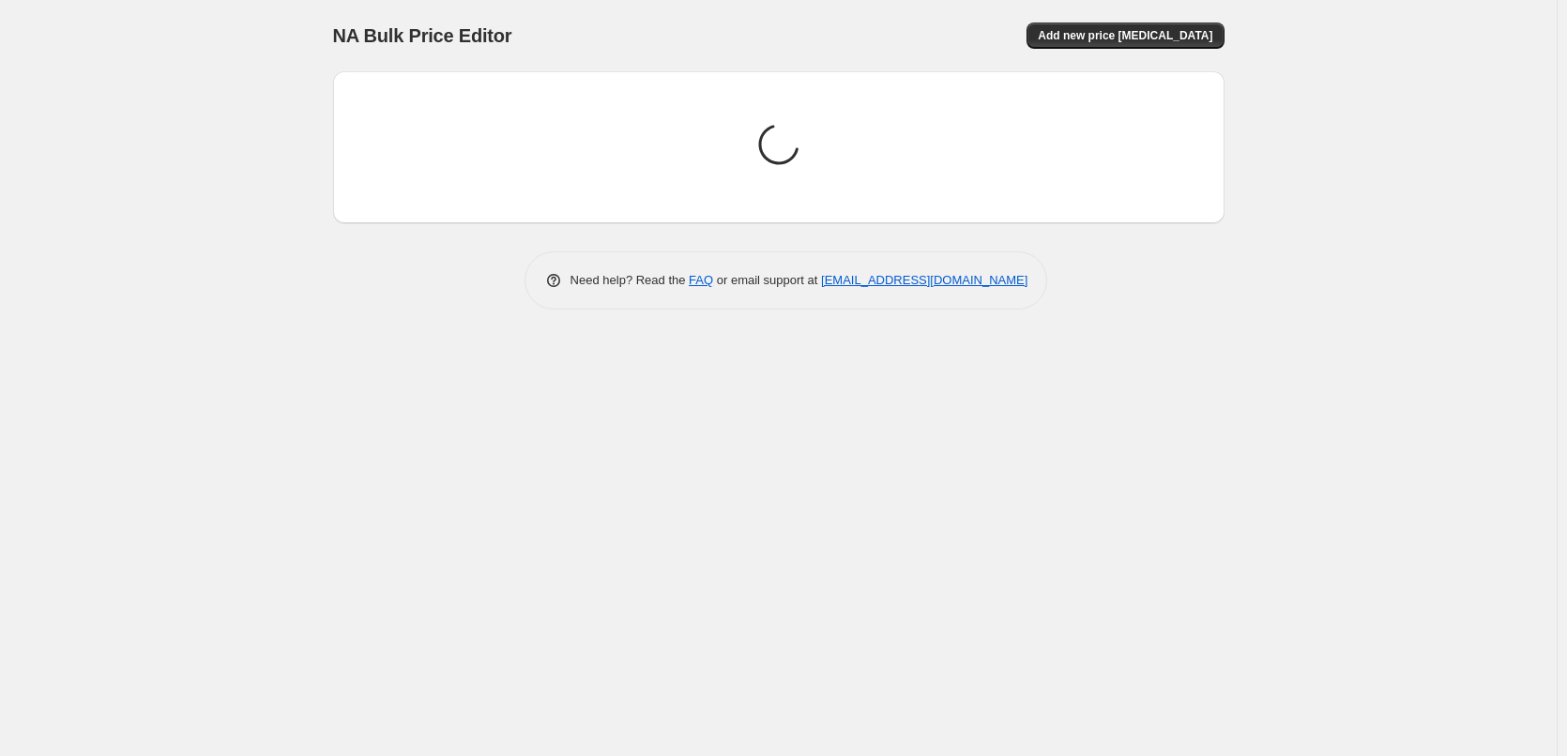
scroll to position [0, 0]
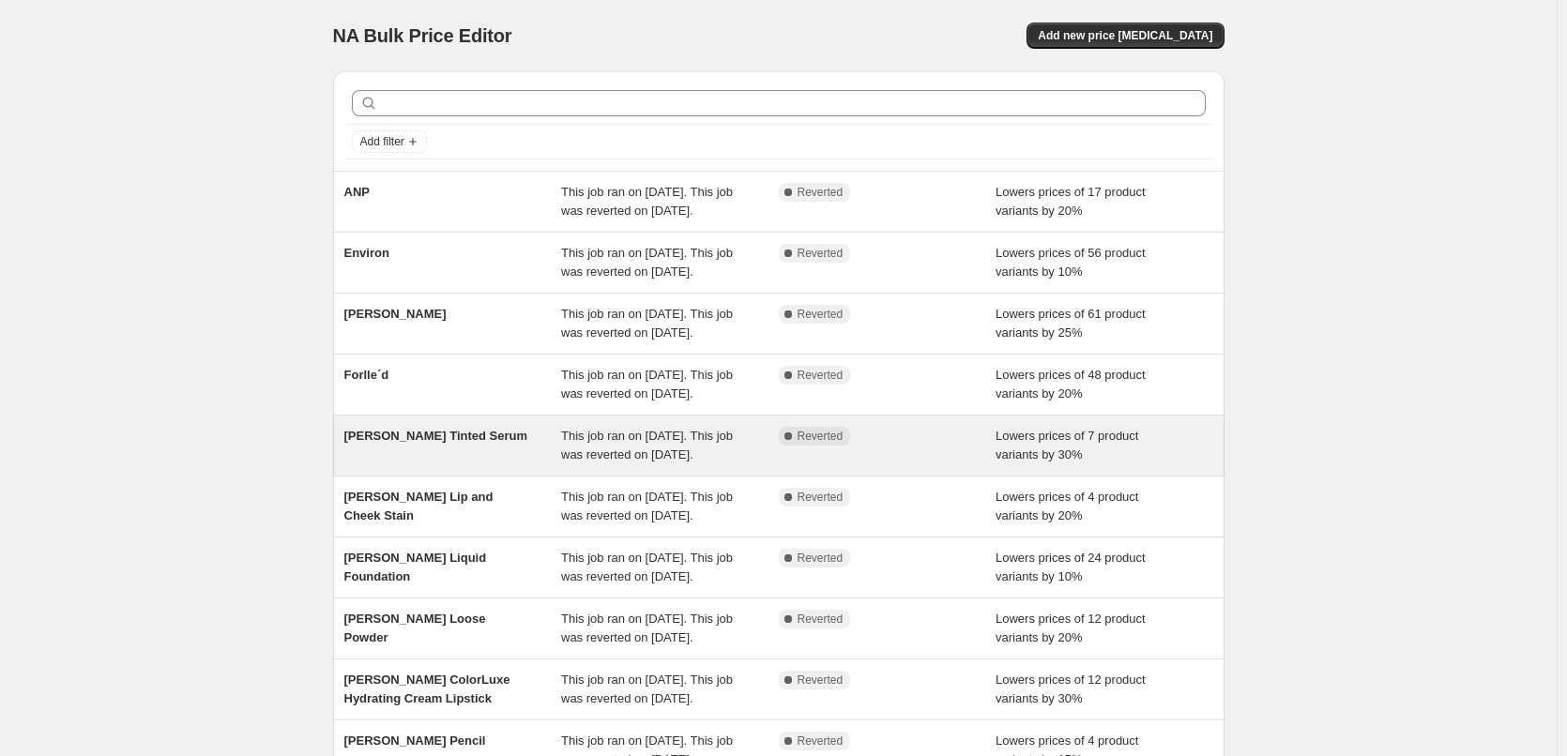
click at [490, 464] on div "[PERSON_NAME] Tinted Serum" at bounding box center [453, 446] width 218 height 38
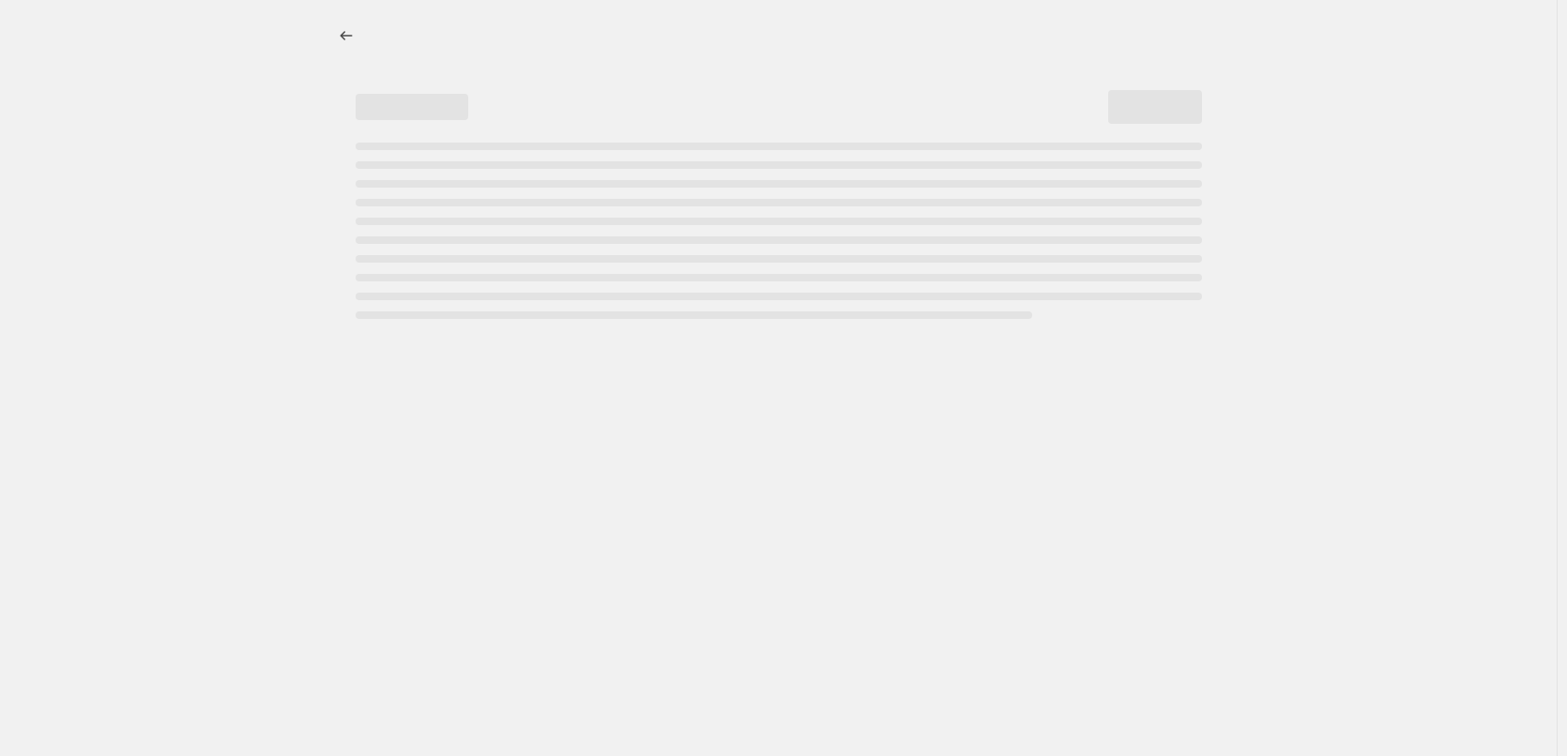
select select "percentage"
select select "tag"
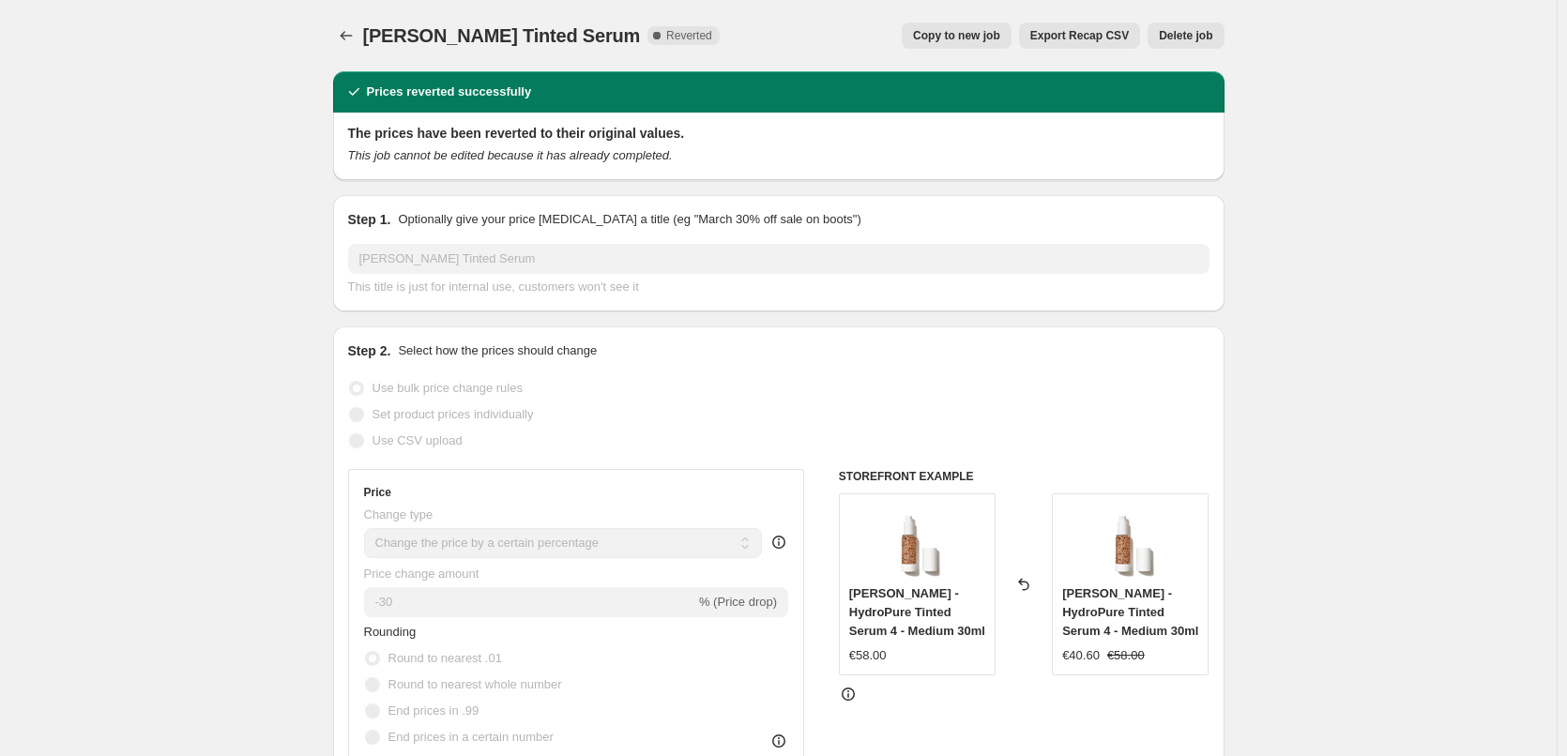
click at [974, 42] on span "Copy to new job" at bounding box center [956, 35] width 87 height 15
select select "percentage"
select select "tag"
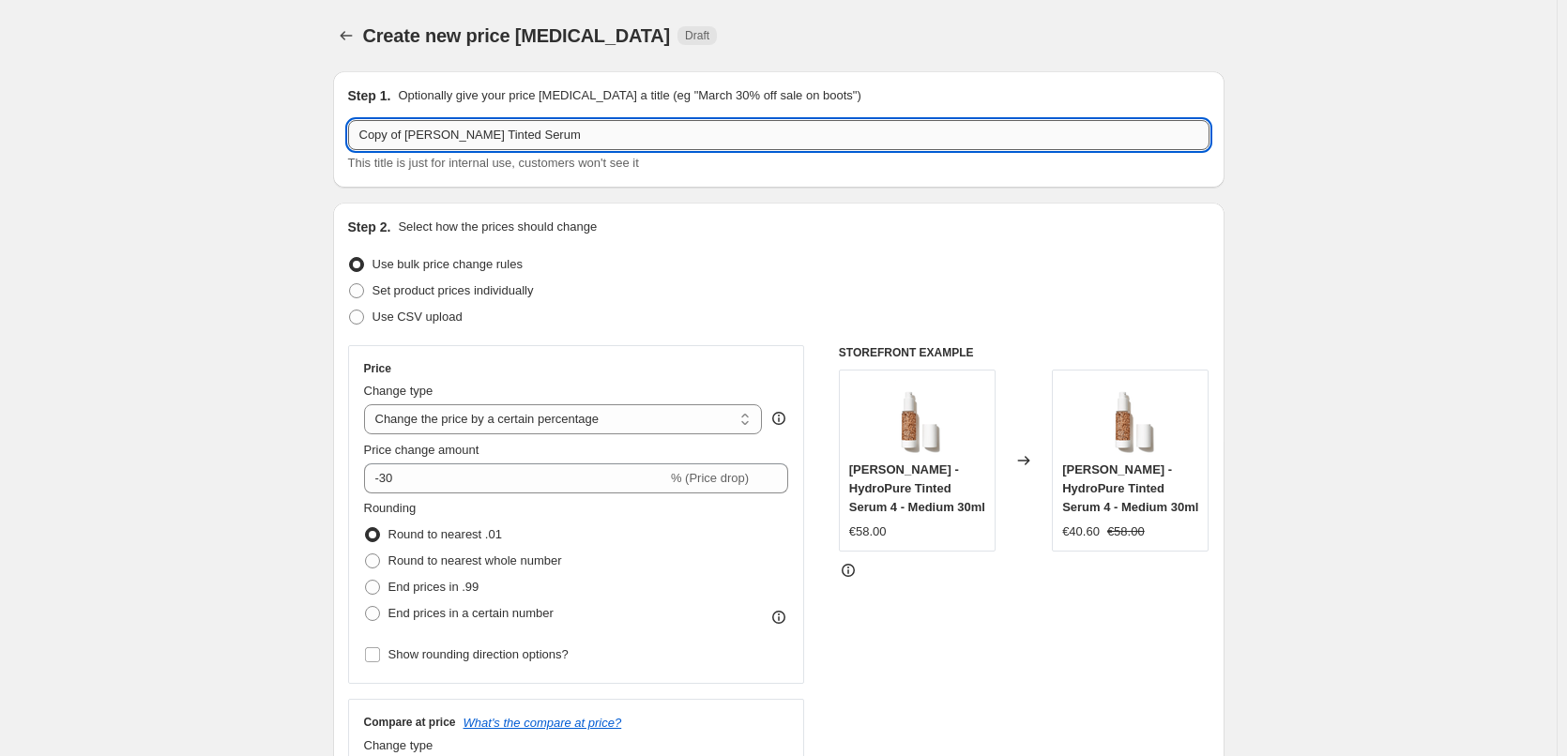
click at [411, 131] on input "Copy of [PERSON_NAME] Tinted Serum" at bounding box center [778, 135] width 861 height 30
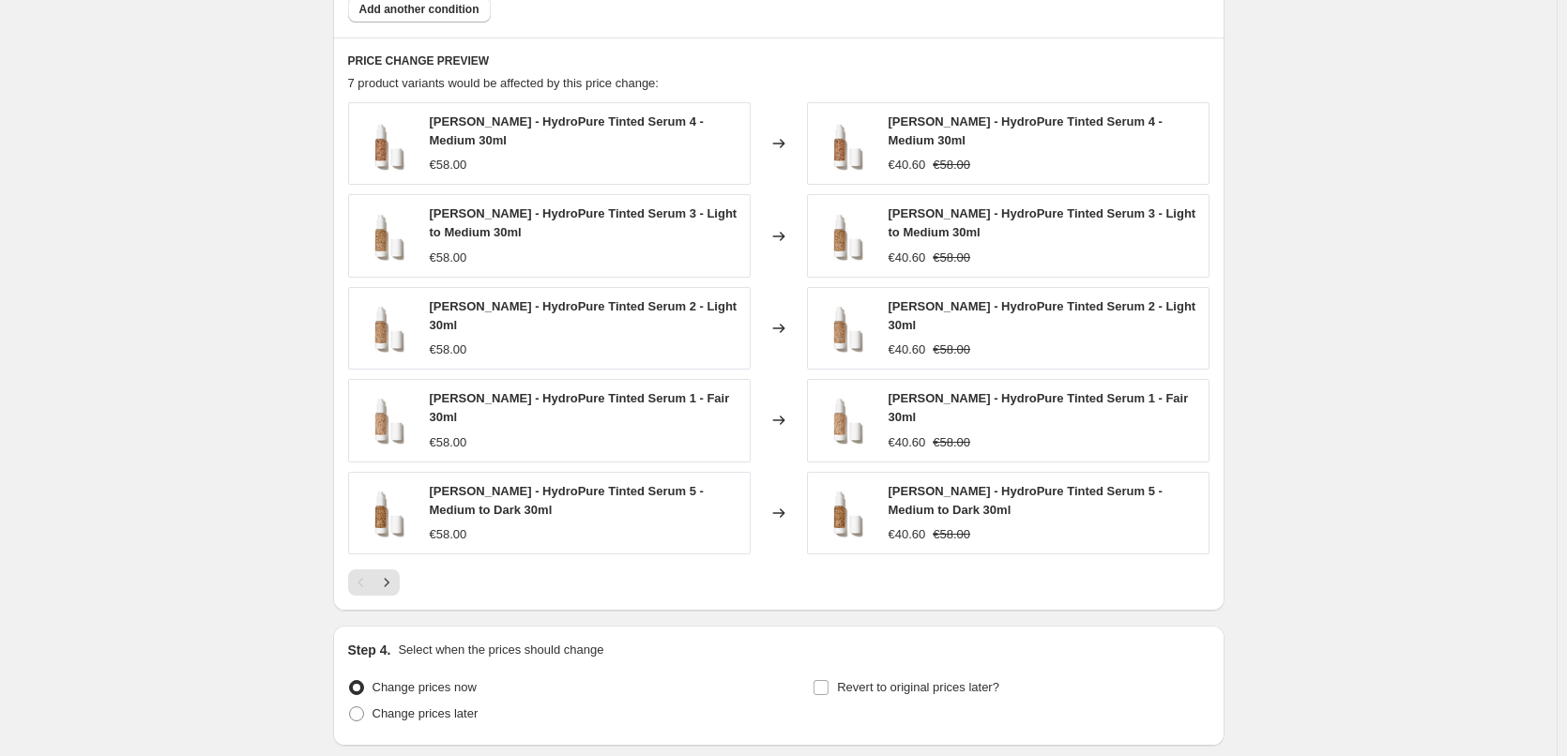
scroll to position [1349, 0]
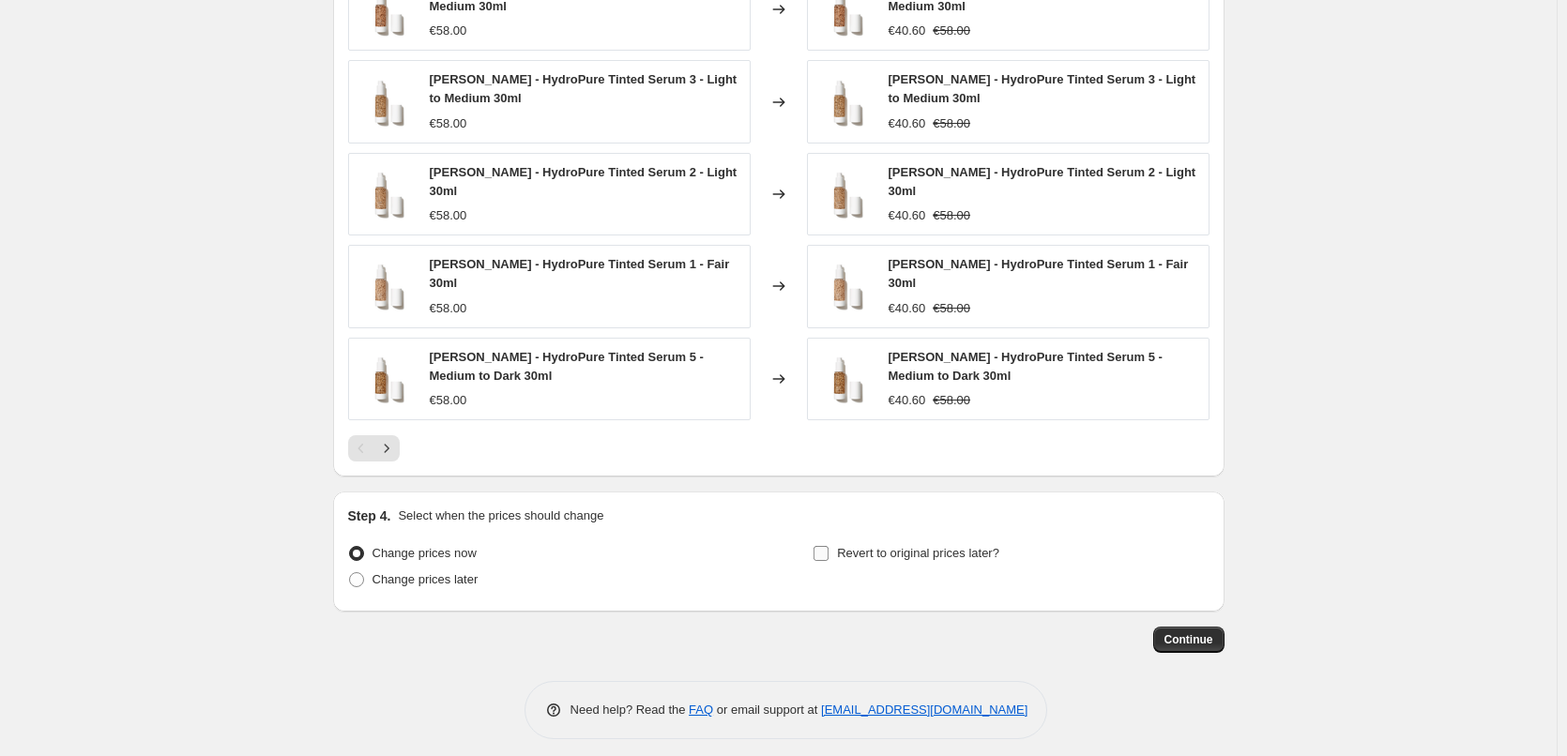
type input "[PERSON_NAME] Tinted Serum"
click at [829, 546] on input "Revert to original prices later?" at bounding box center [820, 553] width 15 height 15
checkbox input "true"
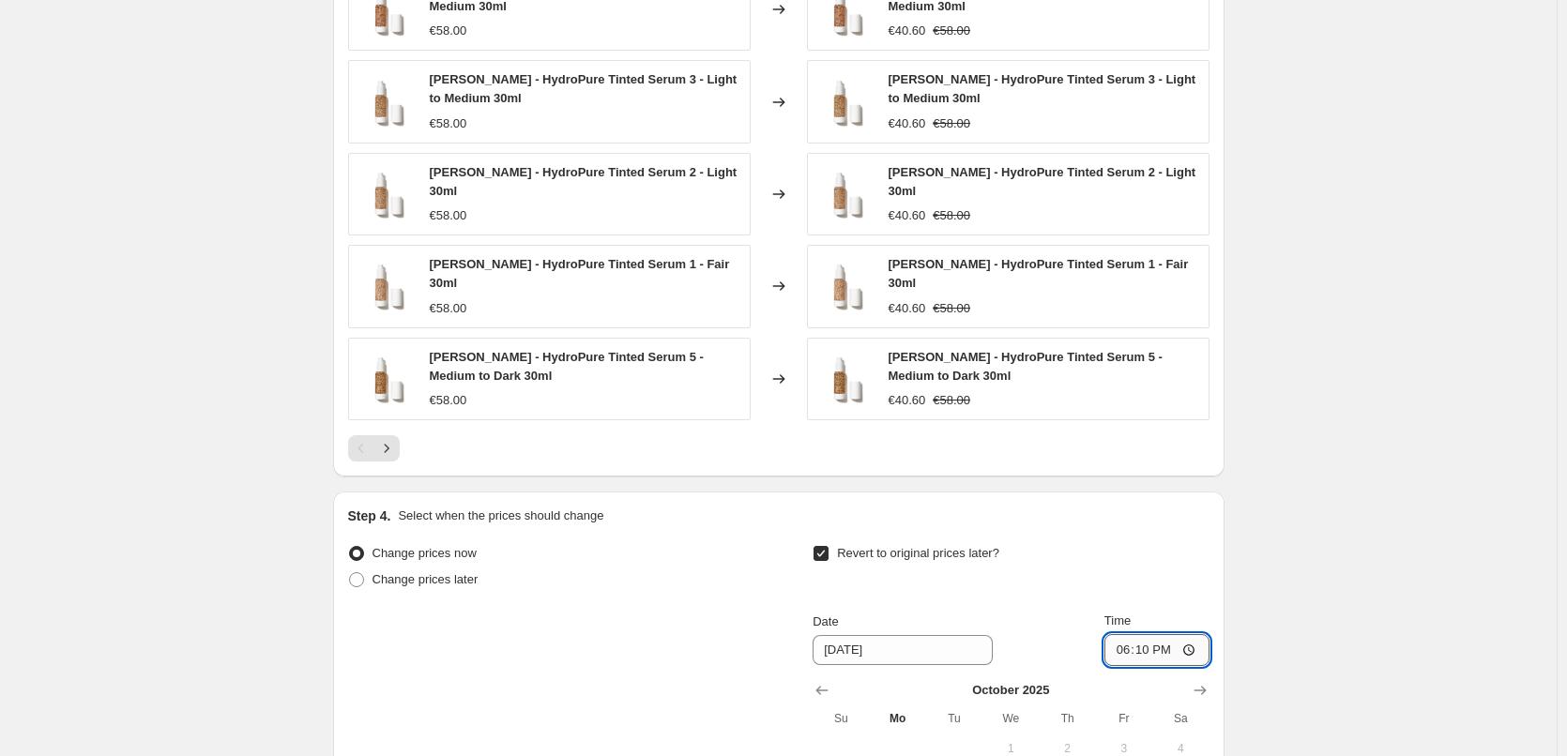
click at [1162, 638] on input "18:10" at bounding box center [1156, 650] width 105 height 32
click at [1138, 646] on input "18:10" at bounding box center [1156, 650] width 105 height 32
click at [1125, 640] on input "18:10" at bounding box center [1156, 650] width 105 height 32
type input "03:00"
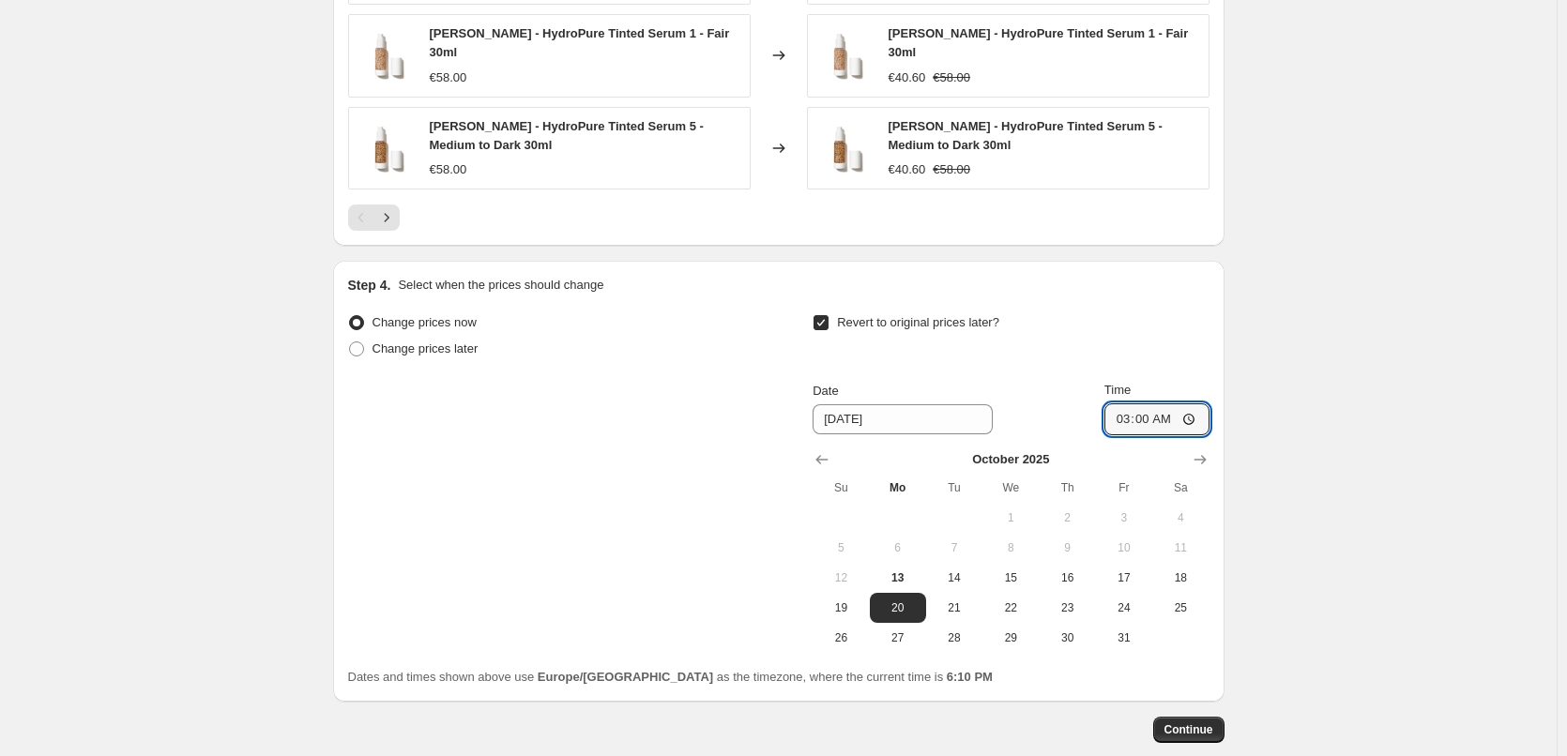
scroll to position [1670, 0]
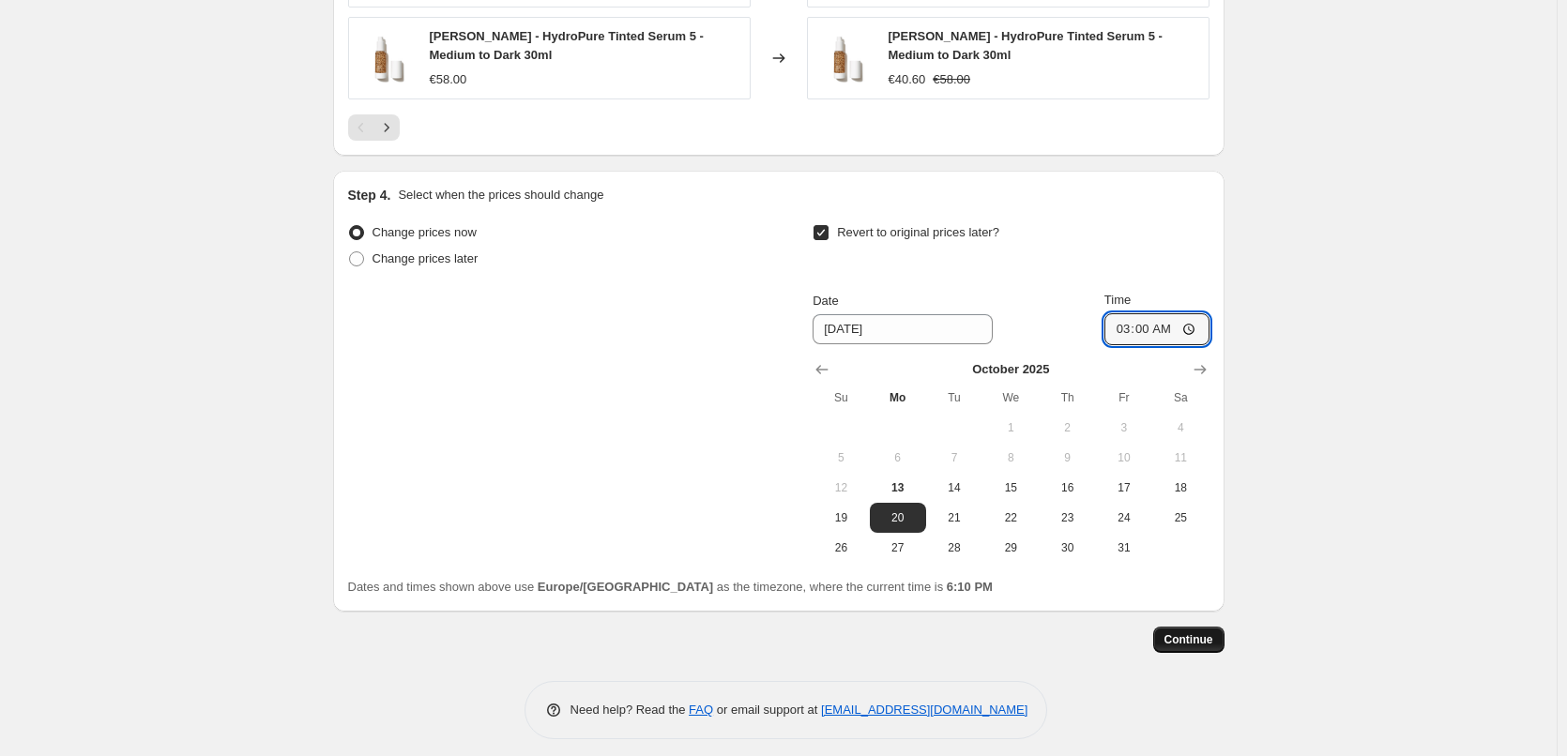
click at [1190, 639] on button "Continue" at bounding box center [1188, 640] width 71 height 26
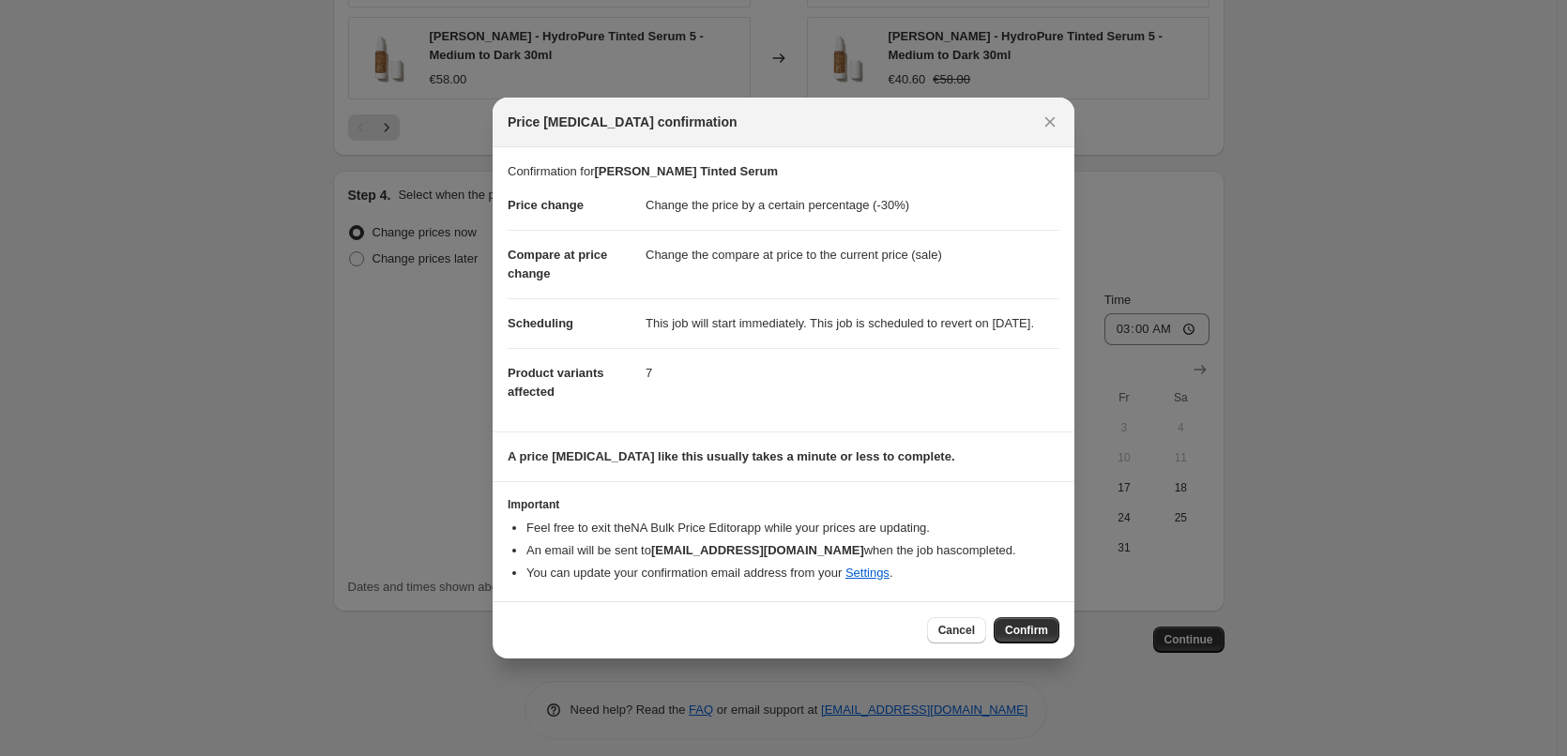
click at [1229, 110] on div at bounding box center [783, 378] width 1567 height 756
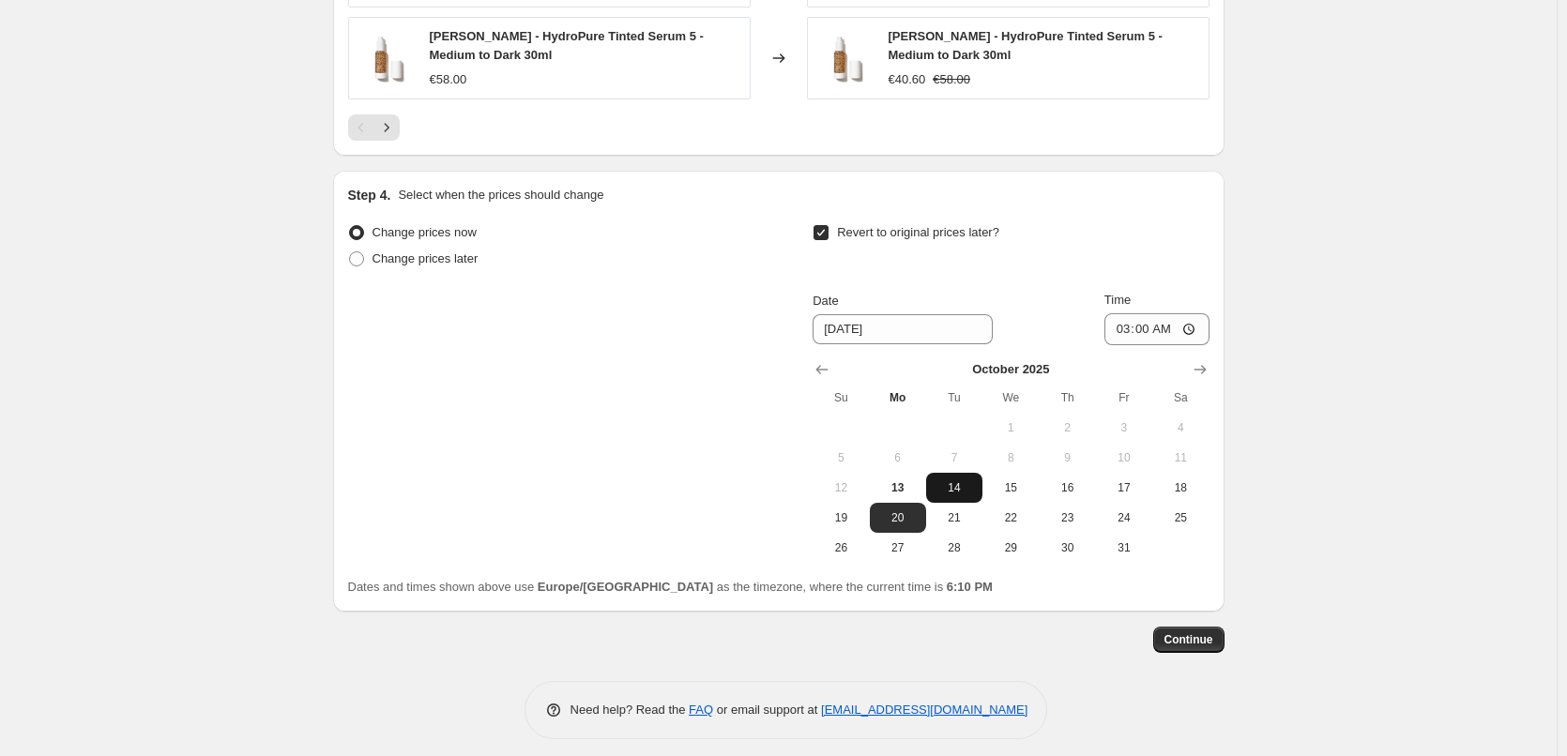
click at [968, 480] on span "14" at bounding box center [954, 487] width 41 height 15
type input "[DATE]"
click at [1192, 632] on span "Continue" at bounding box center [1188, 639] width 49 height 15
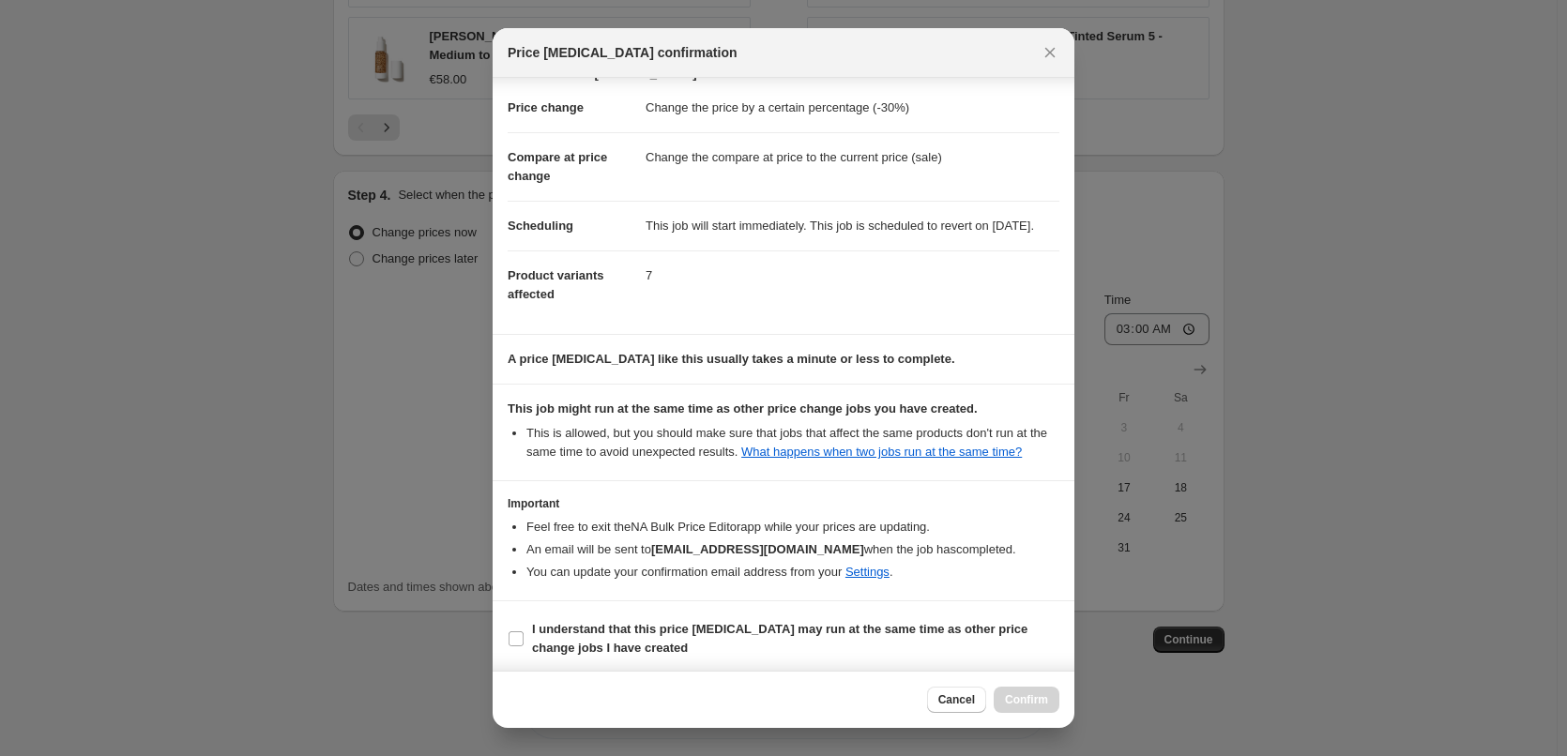
scroll to position [53, 0]
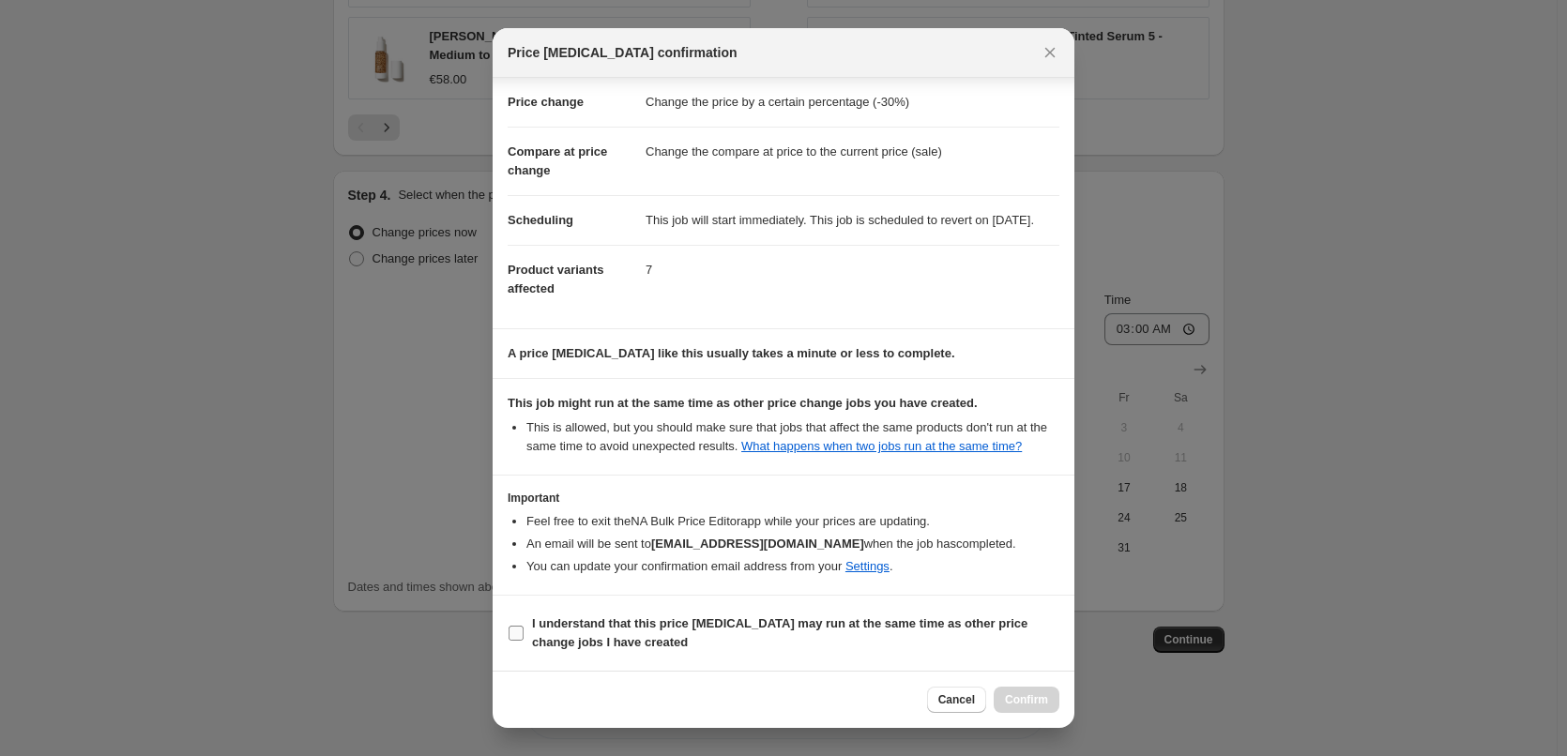
click at [518, 640] on input "I understand that this price [MEDICAL_DATA] may run at the same time as other p…" at bounding box center [516, 633] width 15 height 15
checkbox input "true"
click at [1012, 695] on span "Confirm" at bounding box center [1026, 699] width 43 height 15
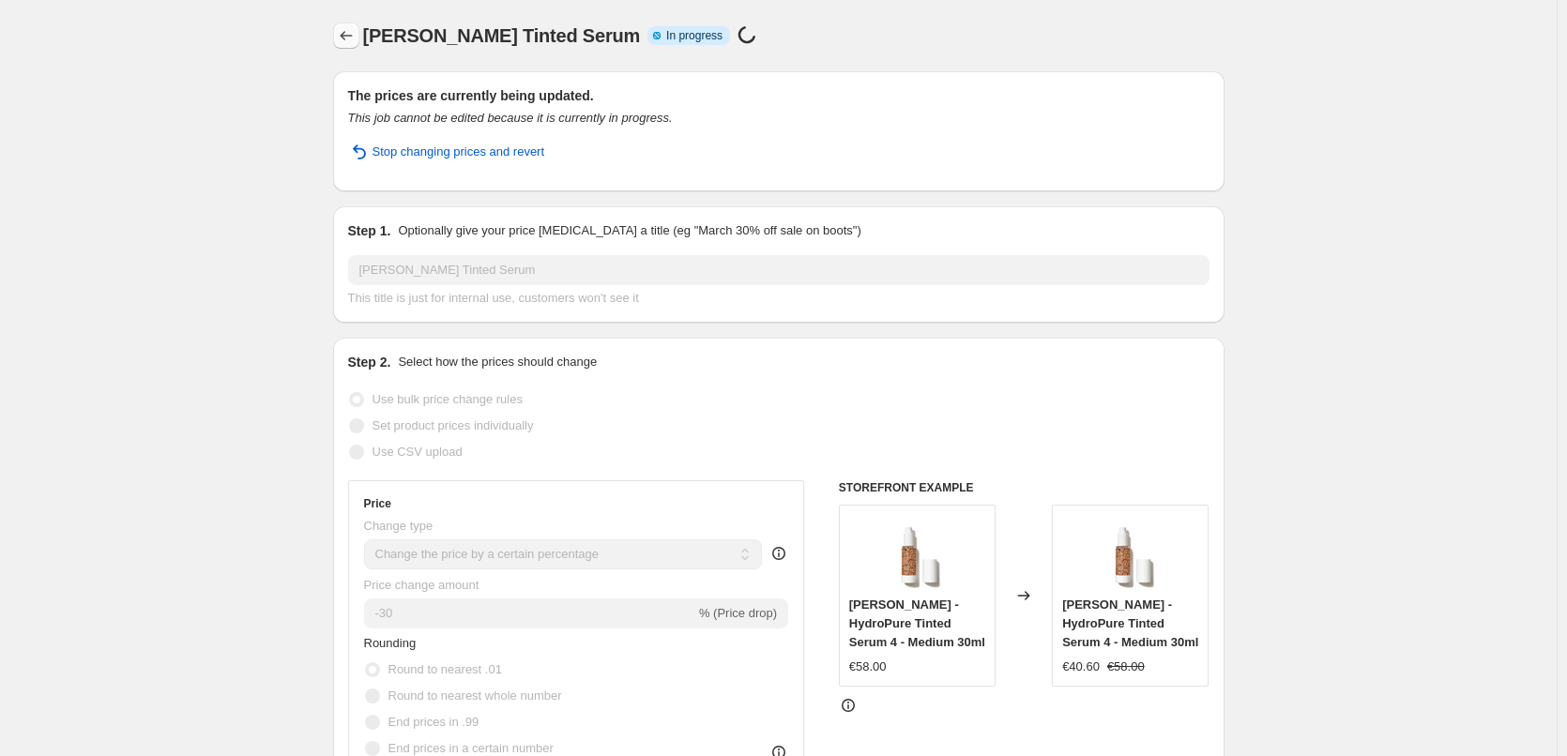
click at [348, 31] on icon "Price change jobs" at bounding box center [346, 35] width 19 height 19
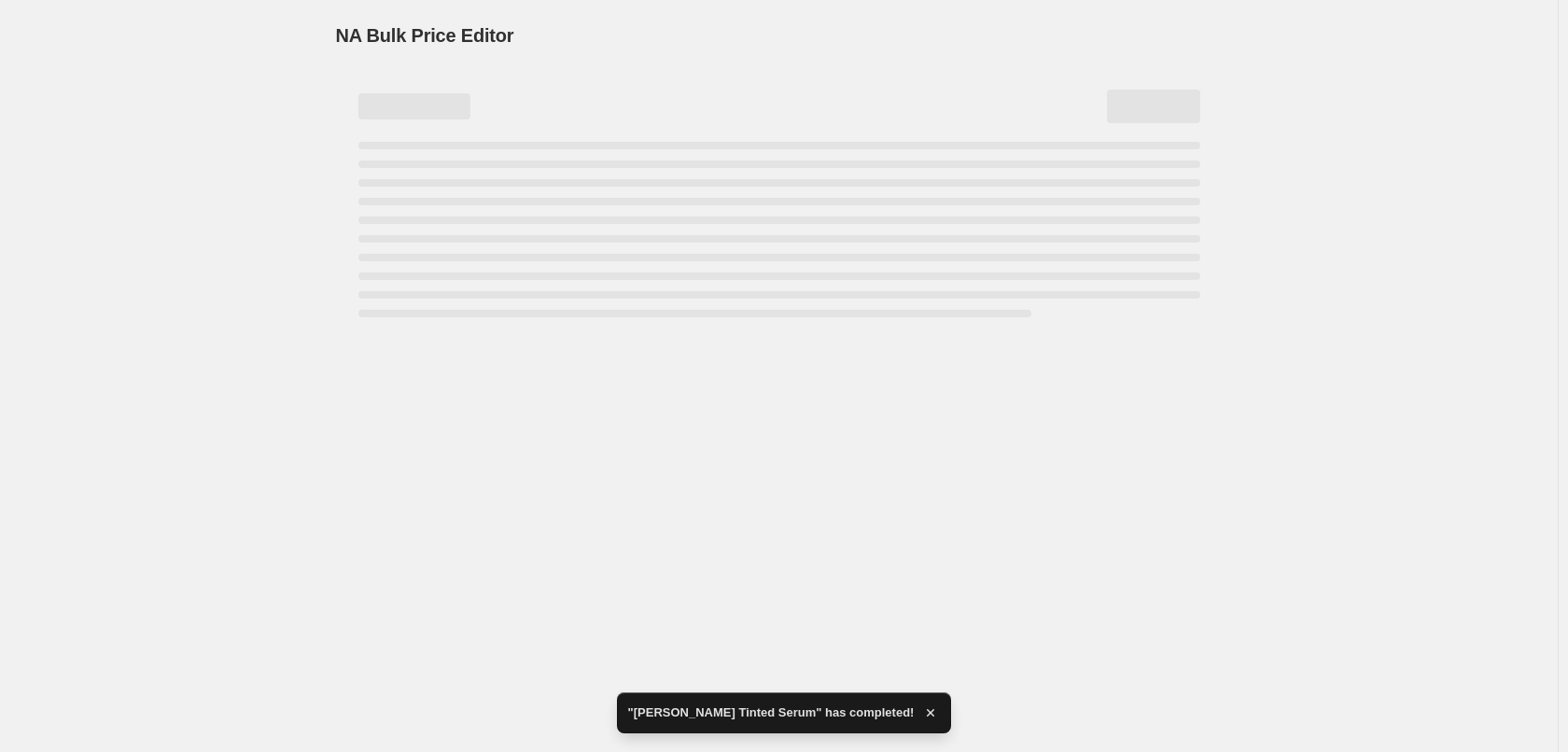
click at [785, 590] on div "NA Bulk Price Editor. This page is ready NA Bulk Price Editor" at bounding box center [779, 376] width 1558 height 752
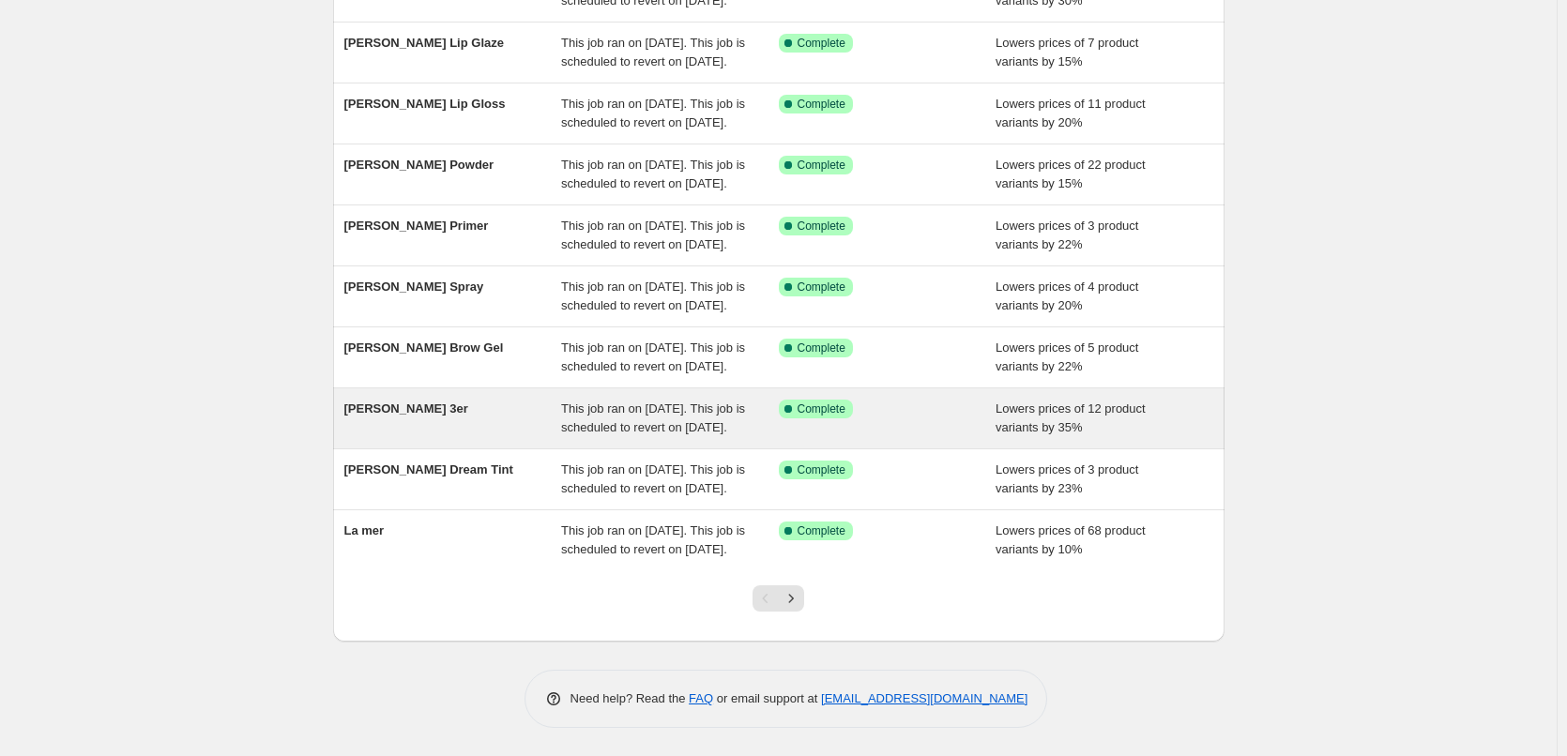
scroll to position [398, 0]
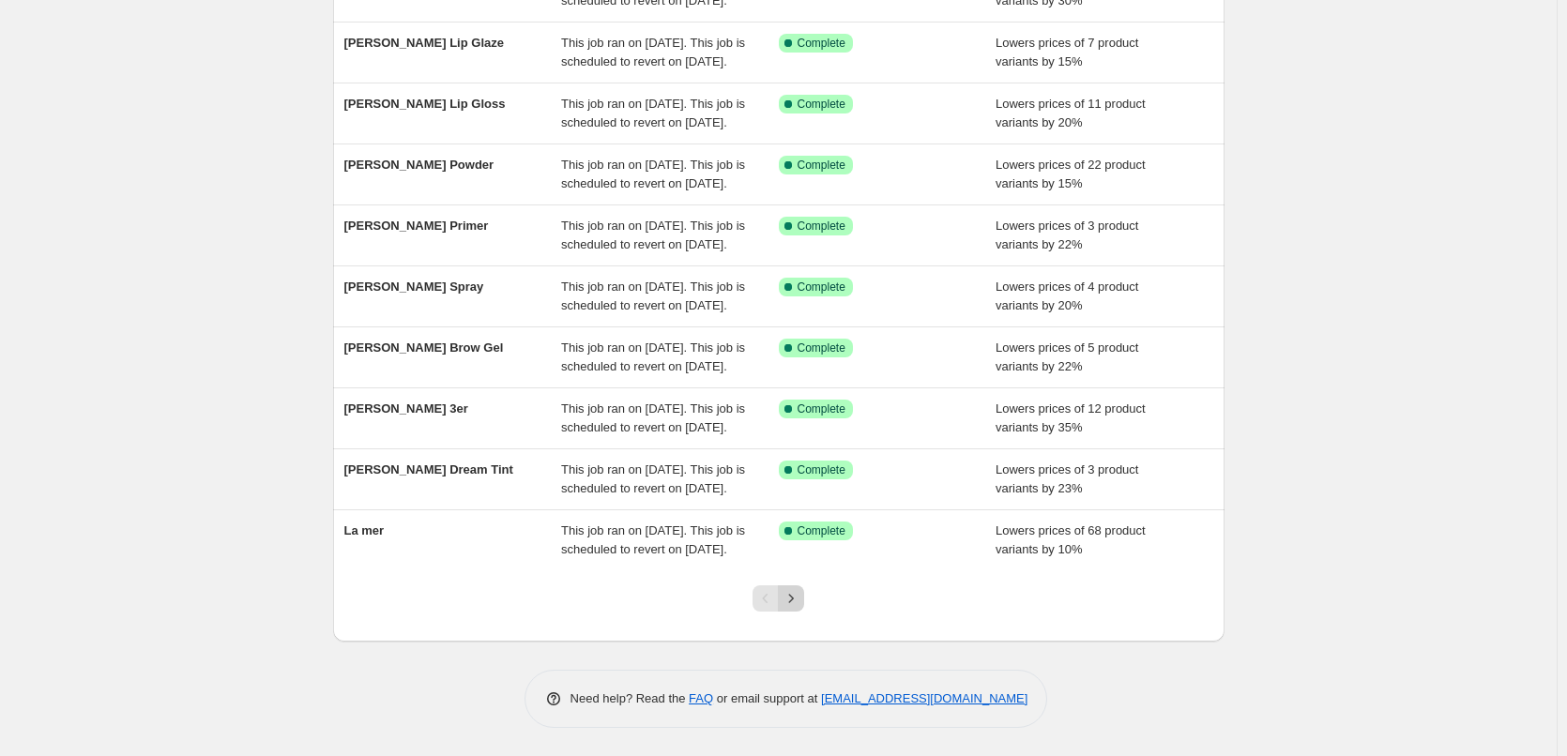
click at [792, 596] on icon "Next" at bounding box center [791, 598] width 19 height 19
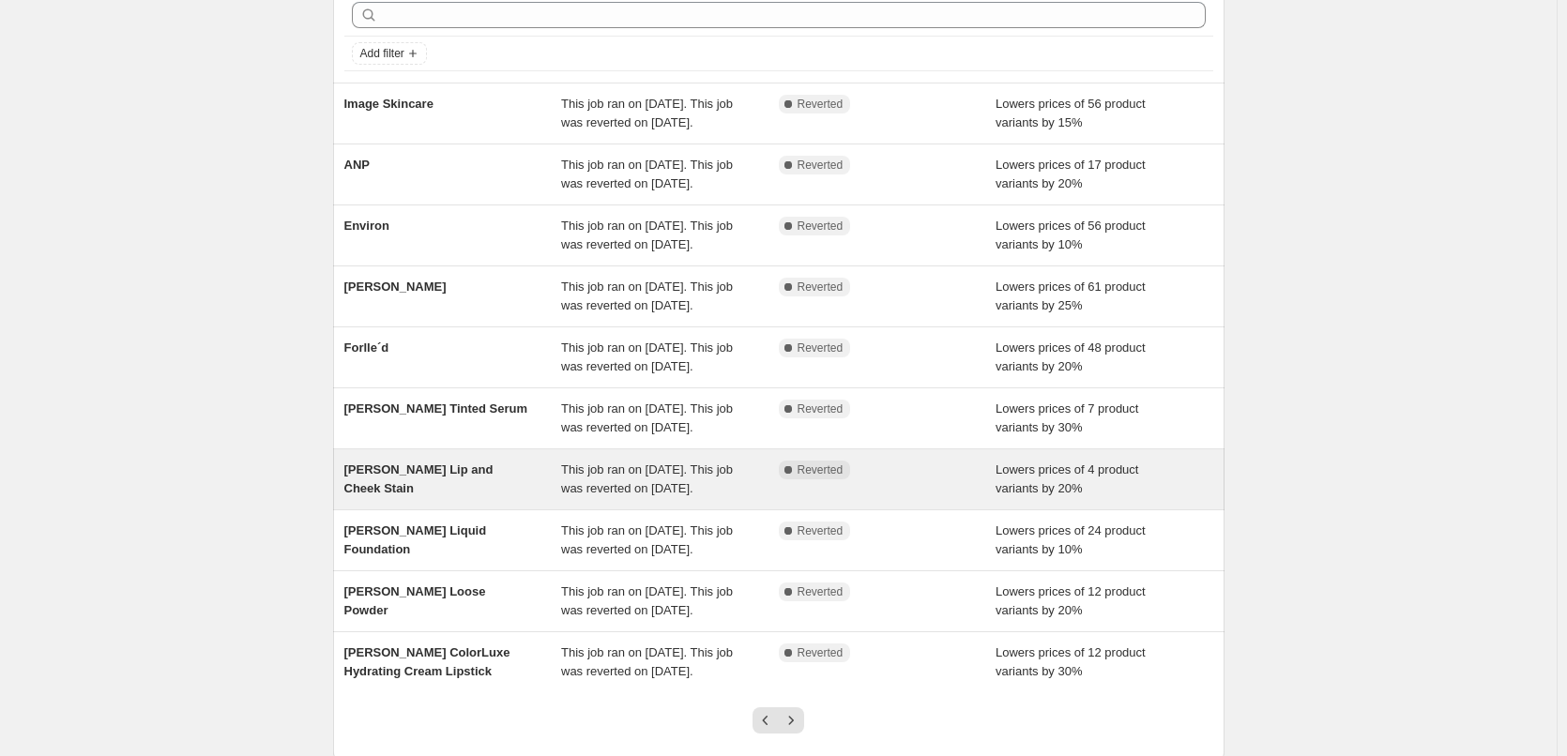
scroll to position [188, 0]
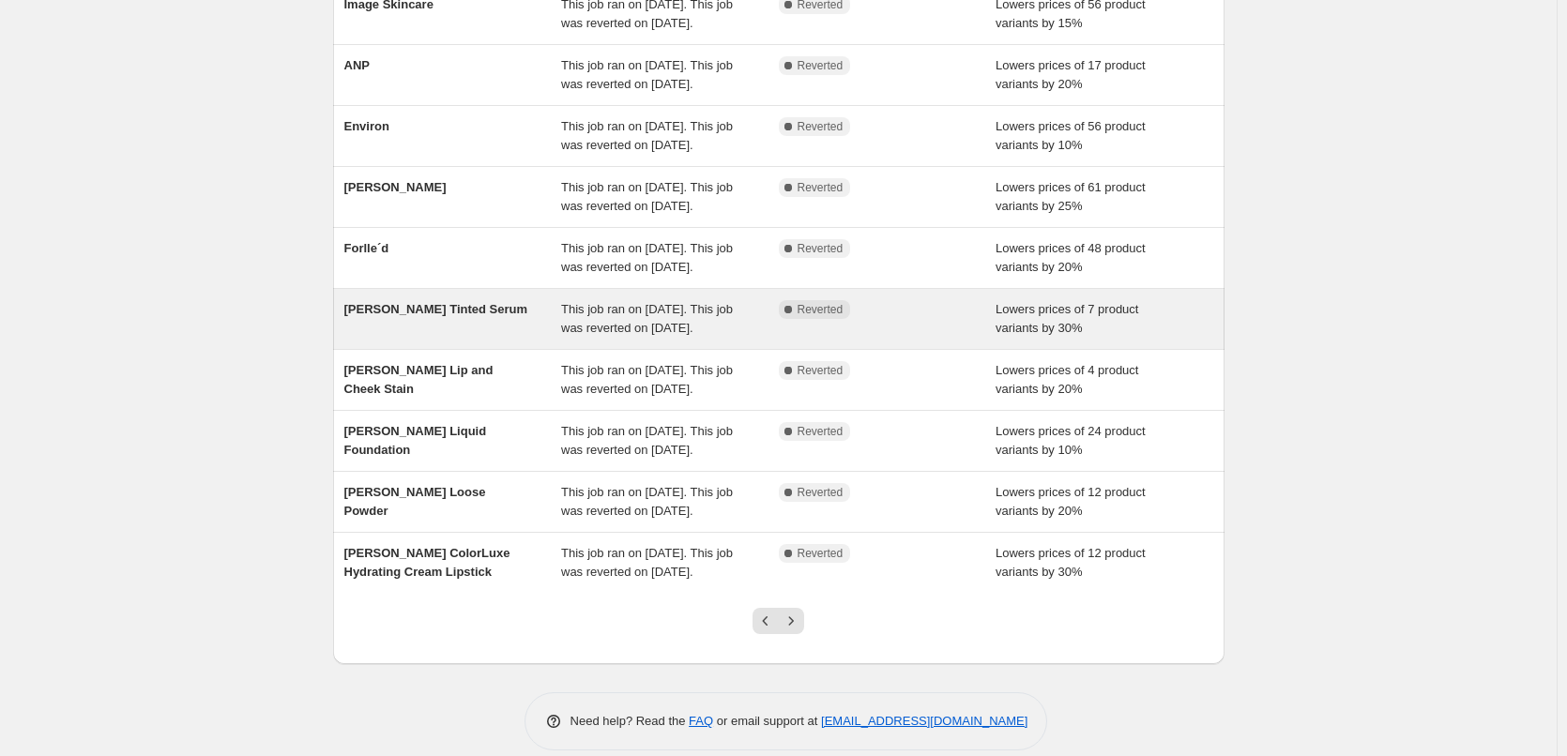
click at [517, 338] on div "[PERSON_NAME] Tinted Serum" at bounding box center [453, 319] width 218 height 38
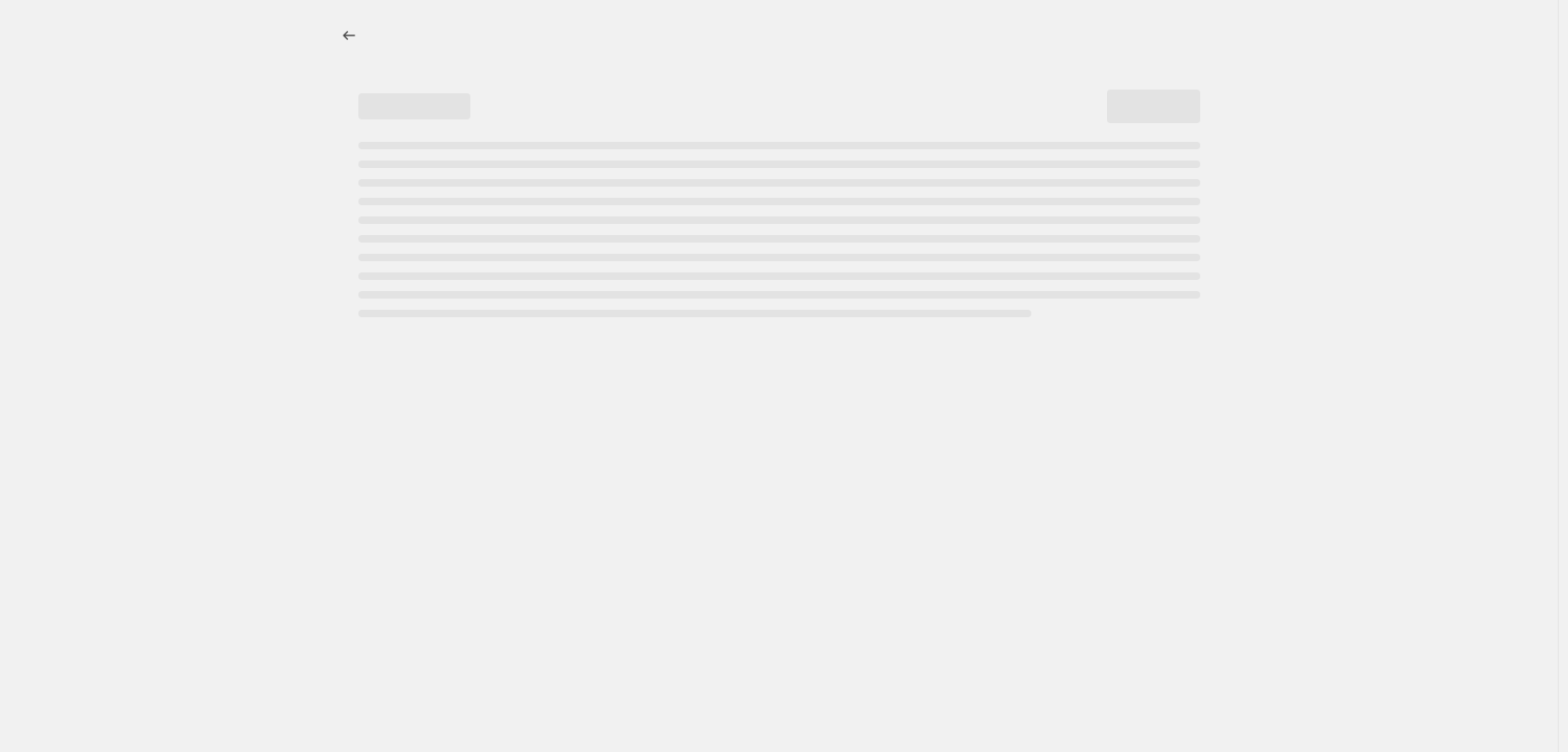
select select "percentage"
select select "tag"
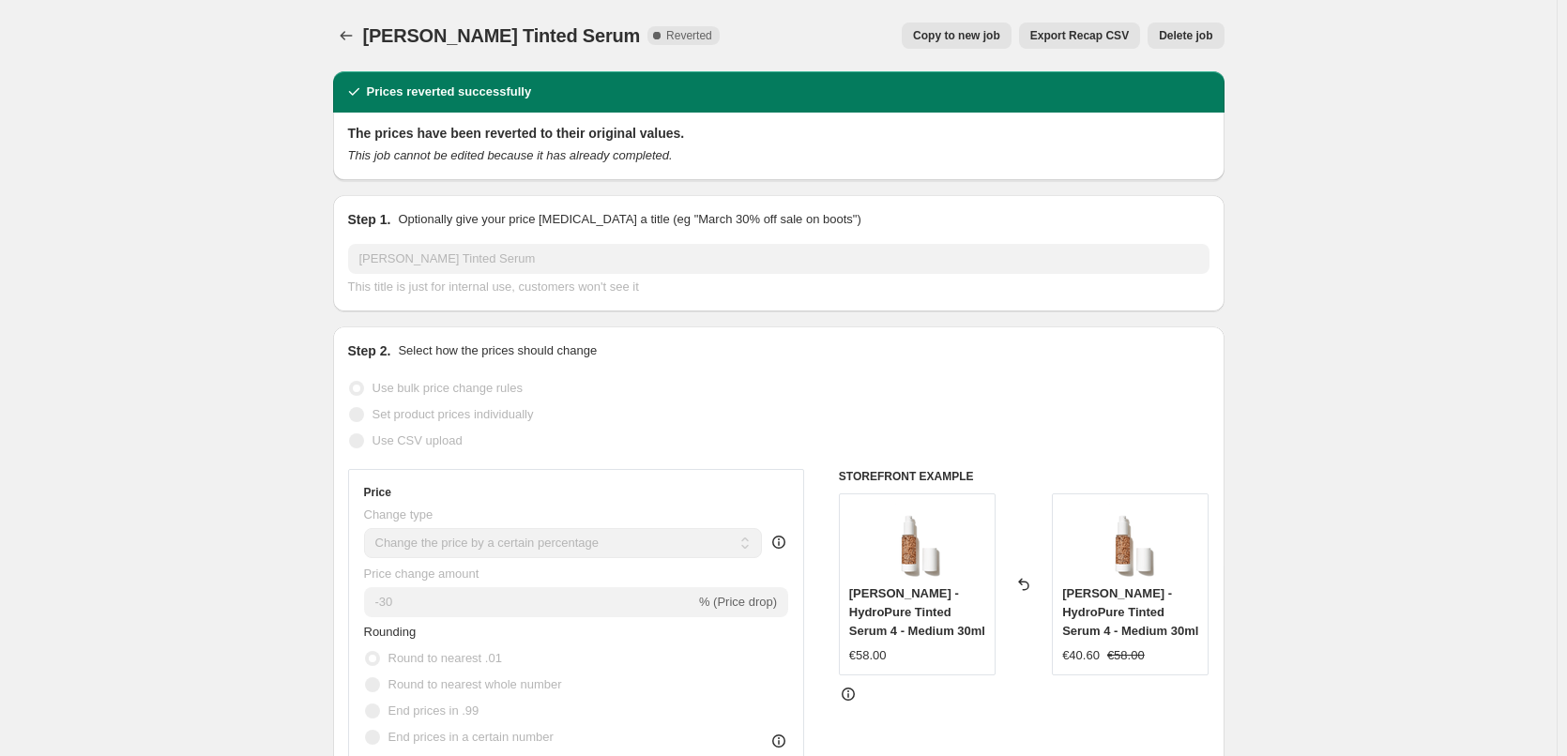
click at [1183, 33] on span "Delete job" at bounding box center [1185, 35] width 53 height 15
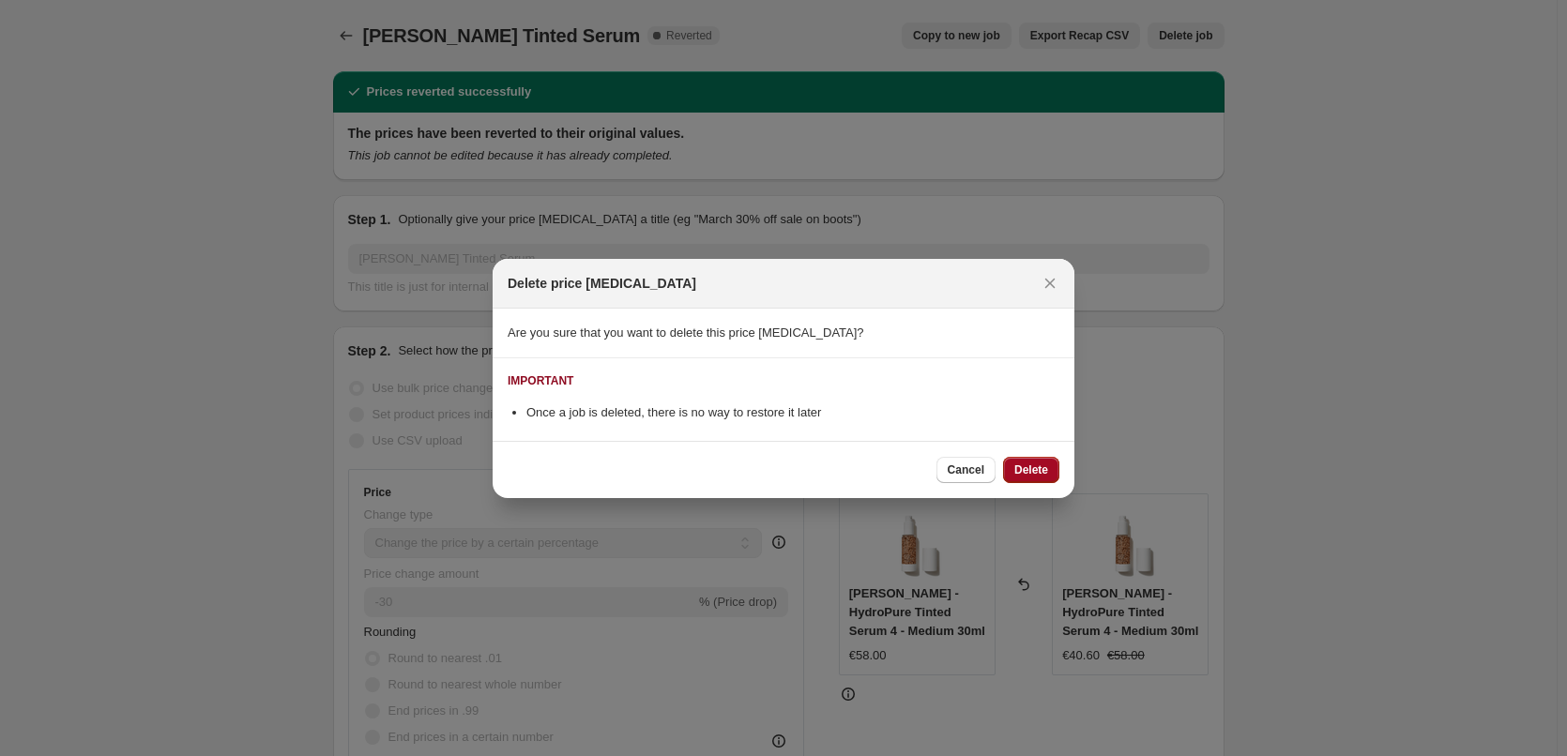
click at [1017, 474] on span "Delete" at bounding box center [1031, 470] width 34 height 15
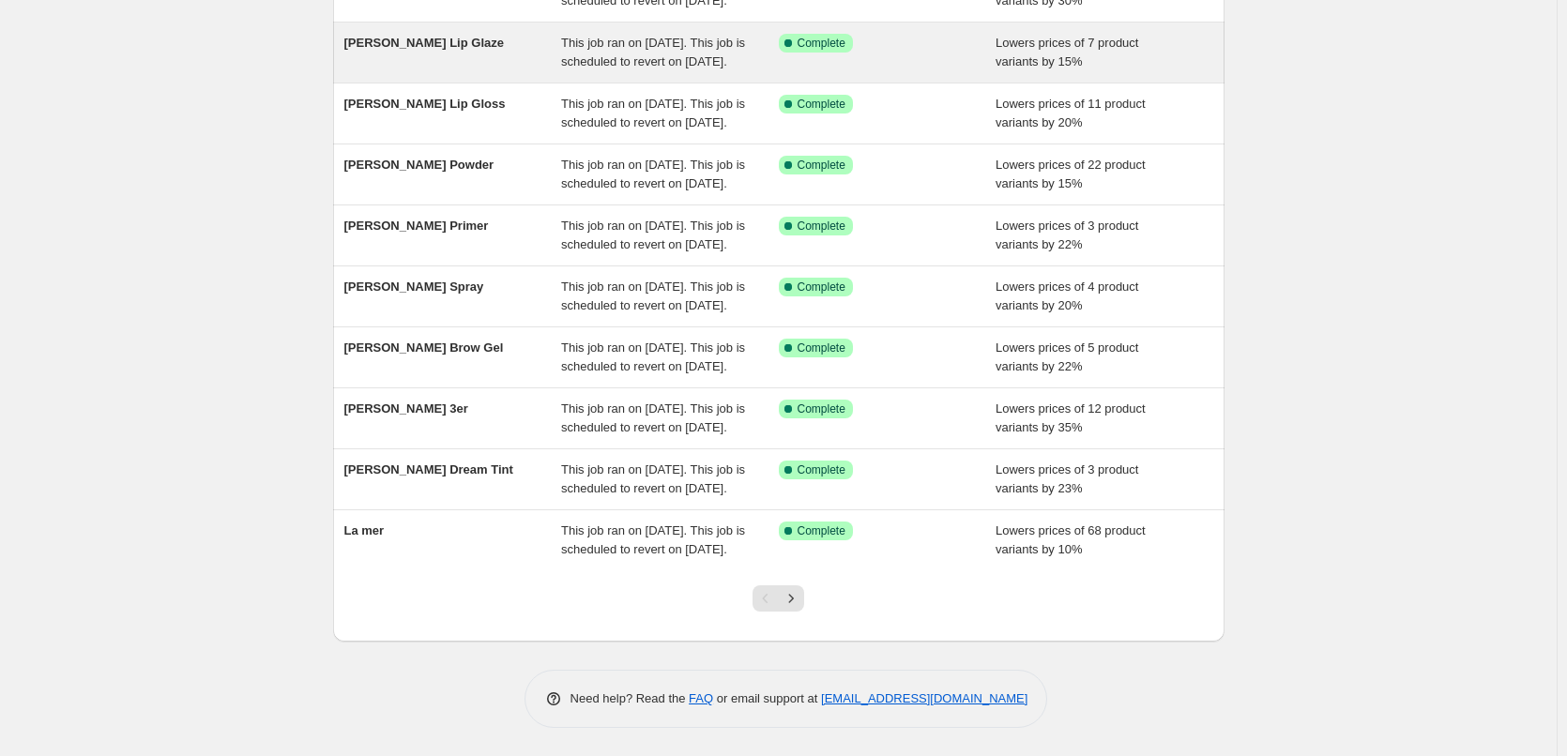
scroll to position [398, 0]
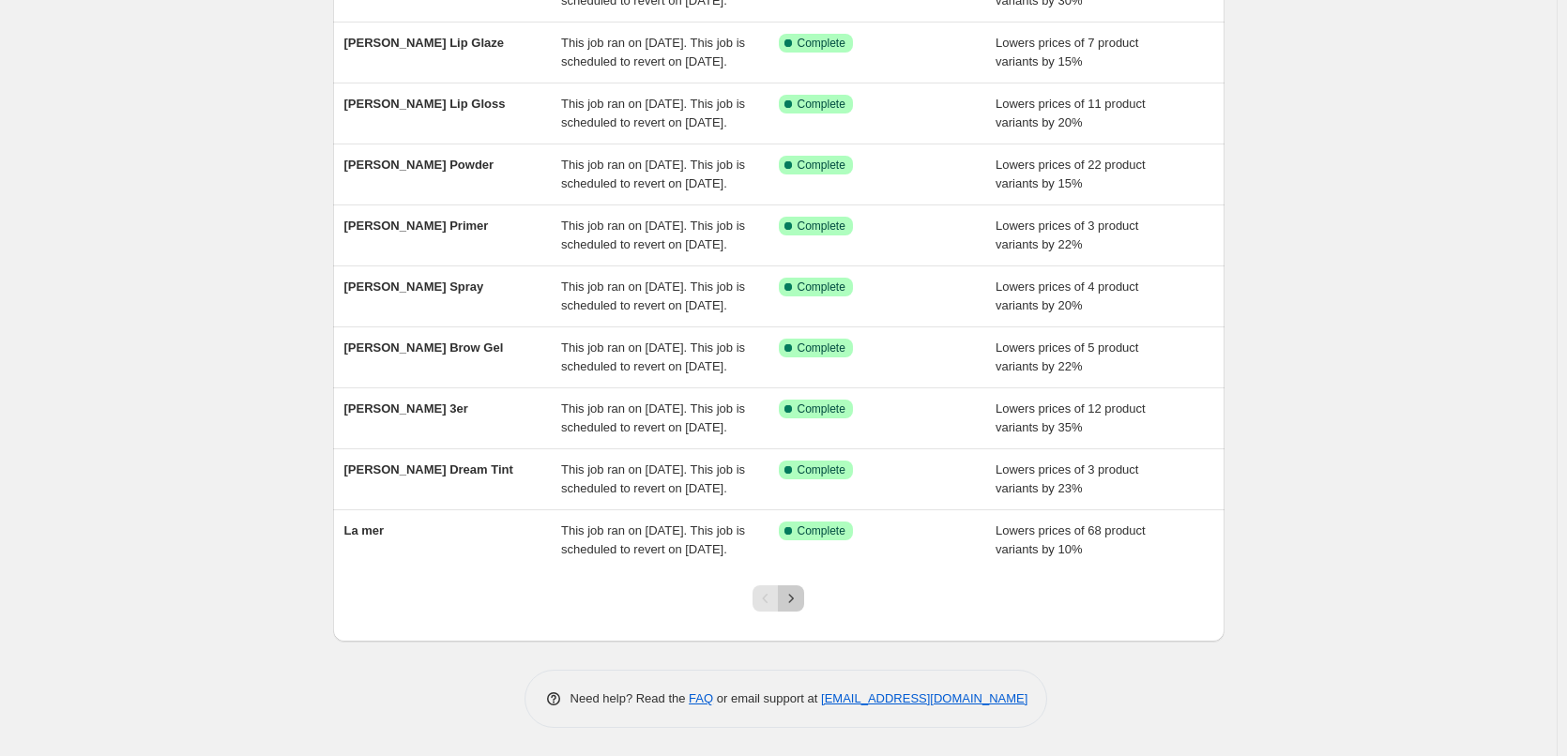
click at [800, 599] on icon "Next" at bounding box center [791, 598] width 19 height 19
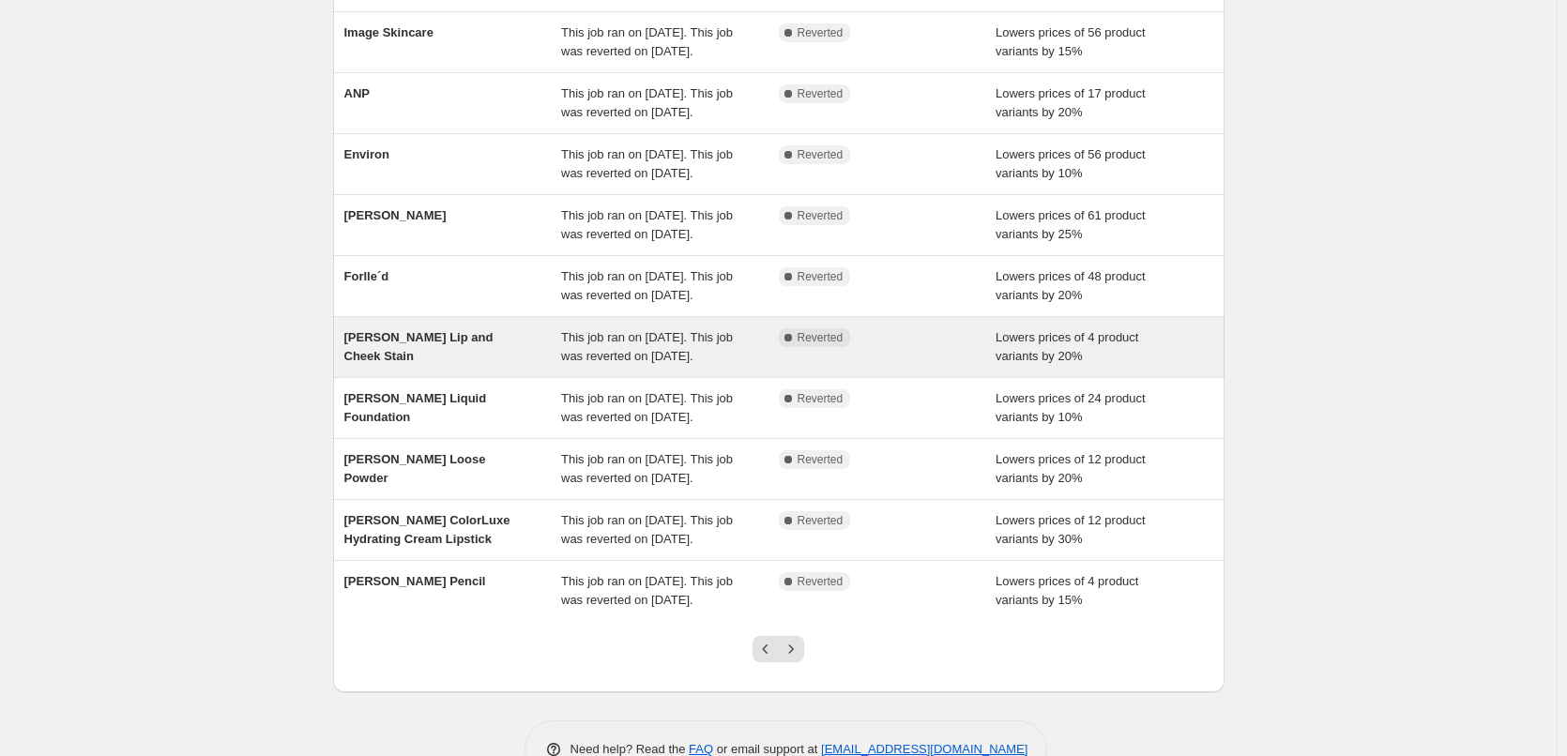
scroll to position [0, 0]
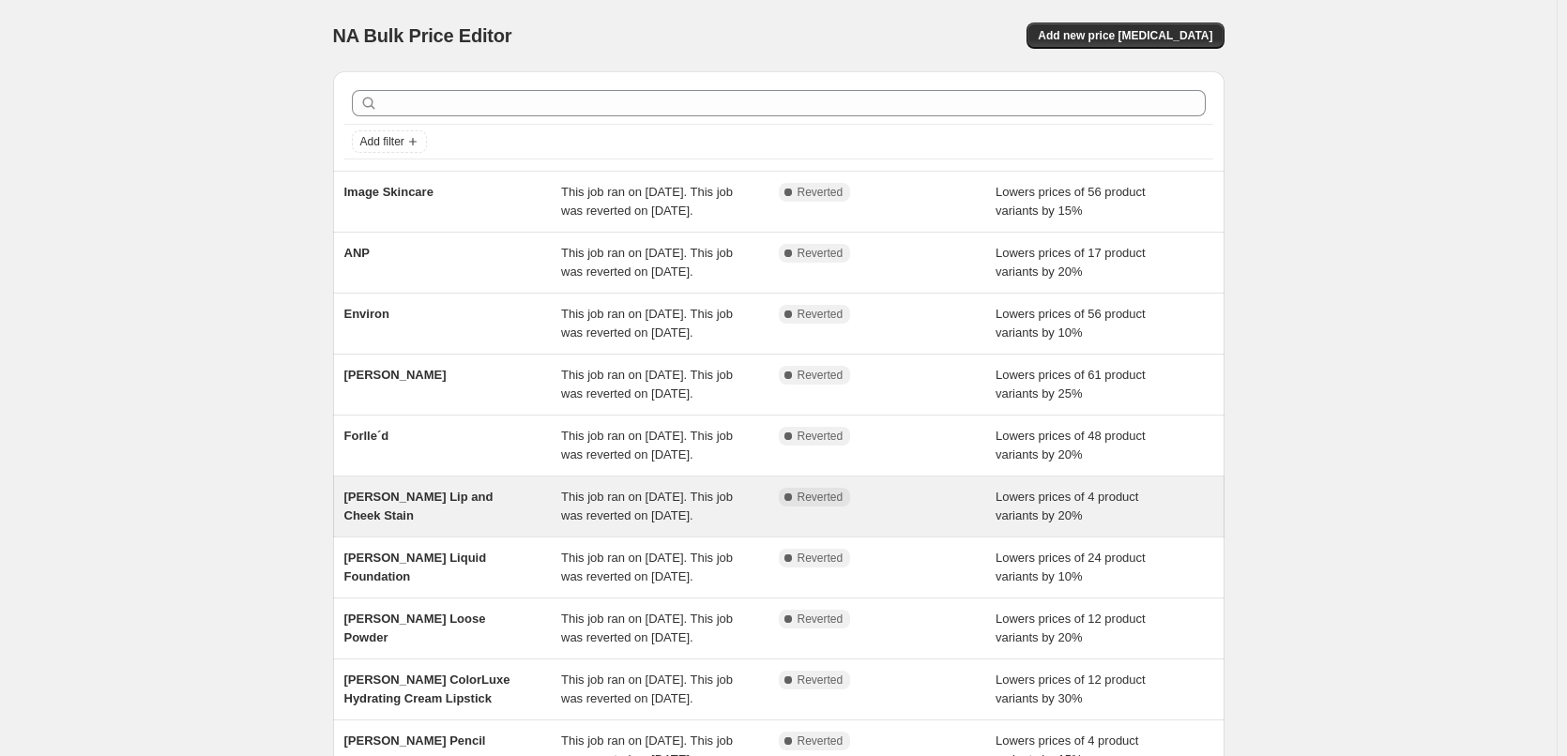
click at [478, 525] on div "[PERSON_NAME] Lip and Cheek Stain" at bounding box center [453, 507] width 218 height 38
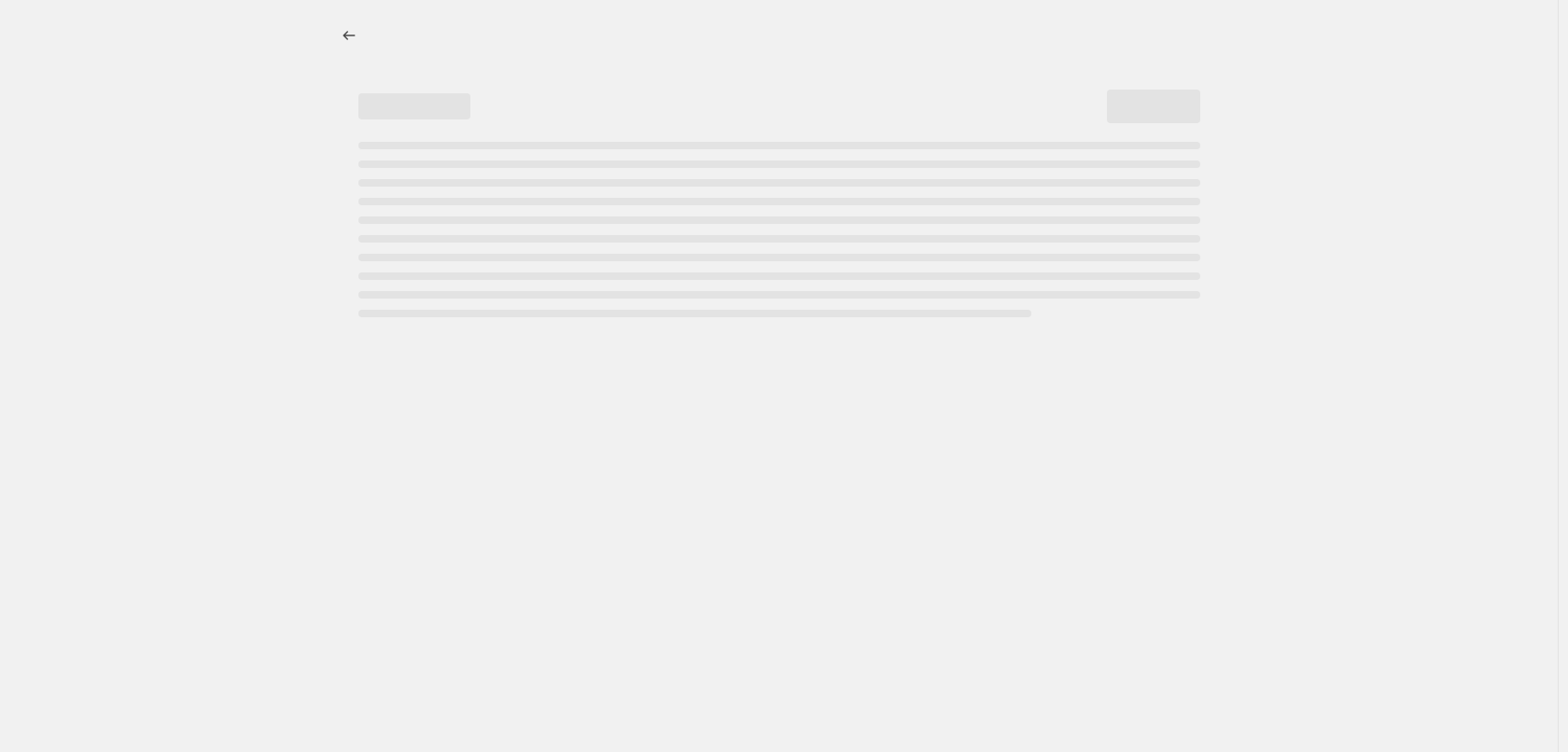
select select "percentage"
select select "tag"
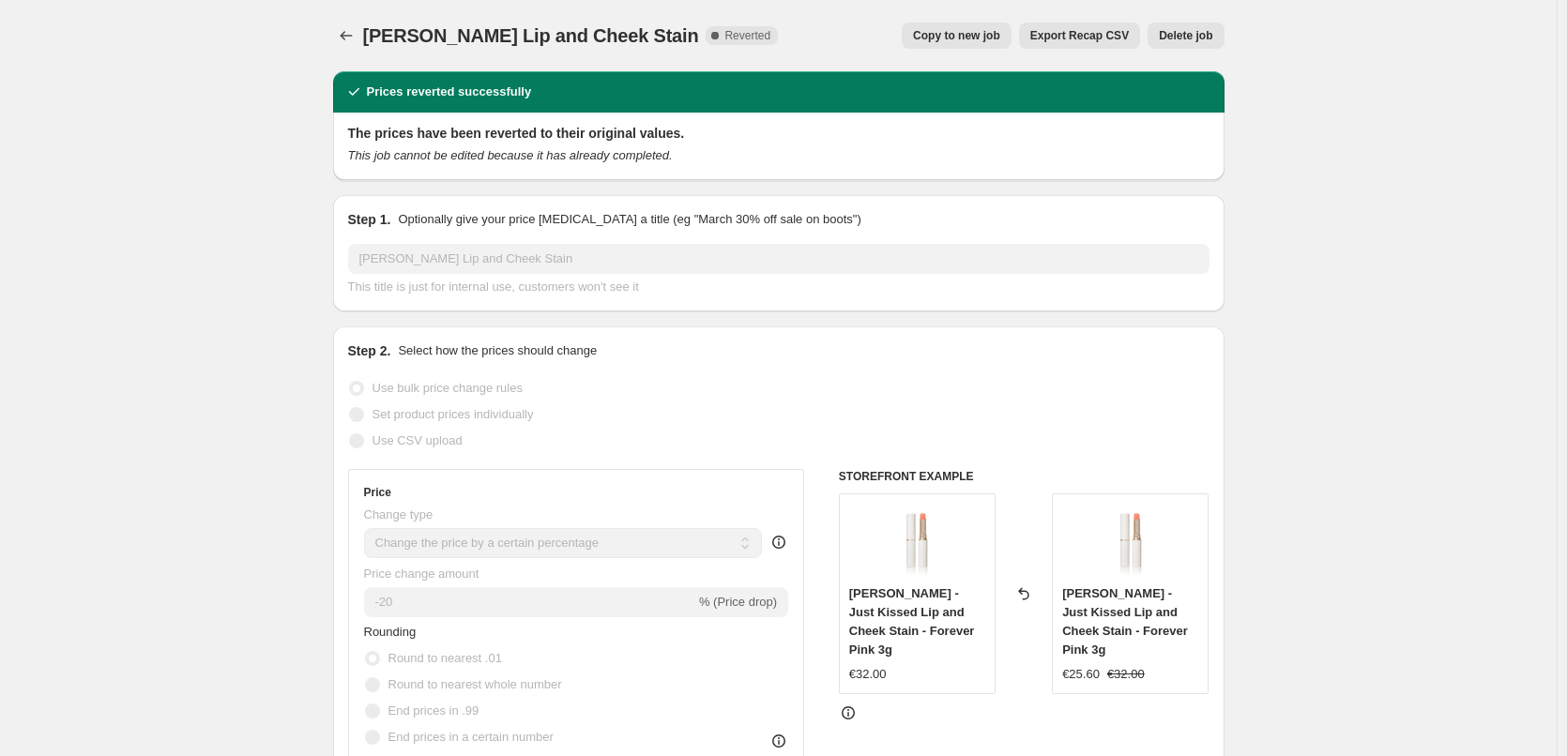
click at [948, 39] on span "Copy to new job" at bounding box center [956, 35] width 87 height 15
select select "percentage"
select select "tag"
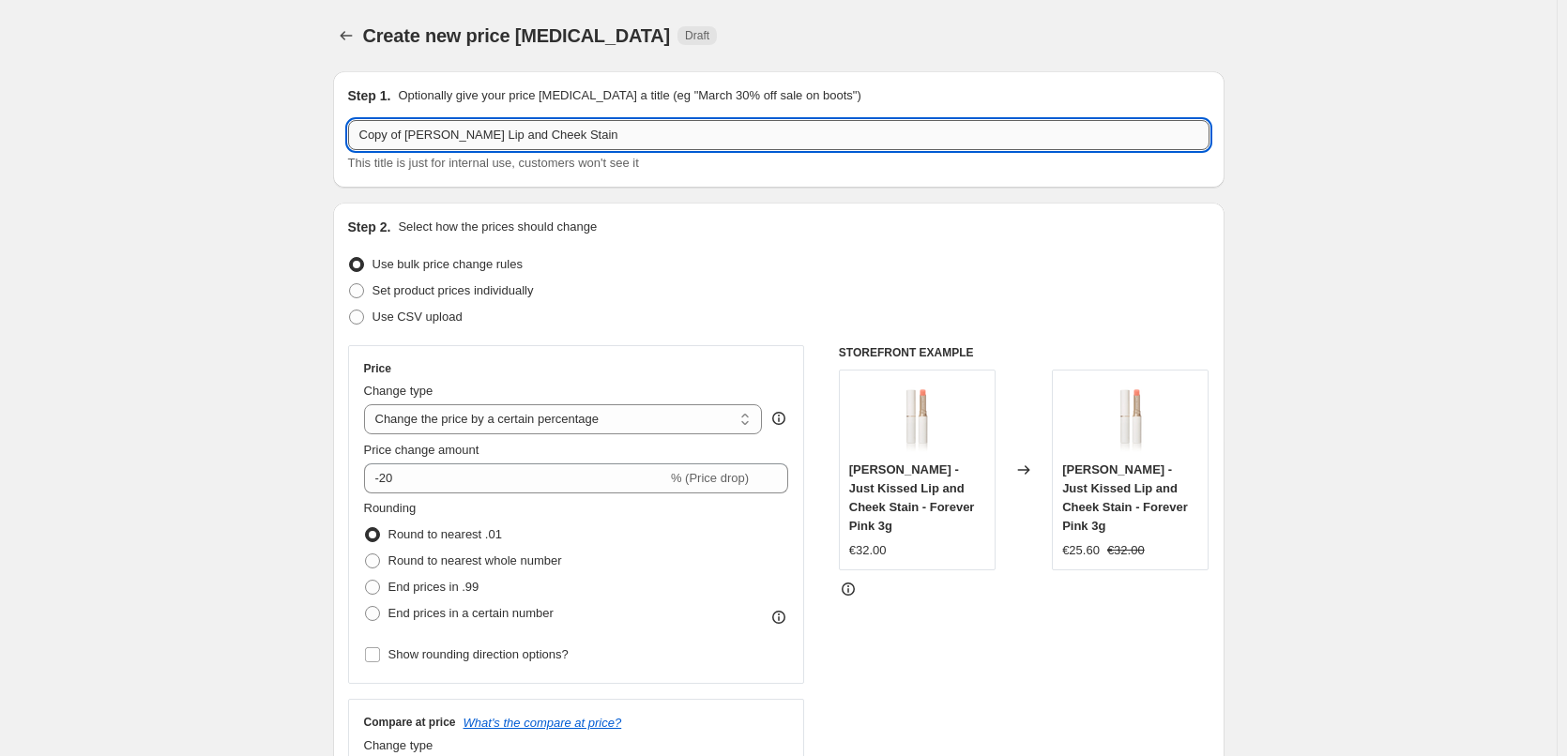
click at [405, 132] on input "Copy of [PERSON_NAME] Lip and Cheek Stain" at bounding box center [778, 135] width 861 height 30
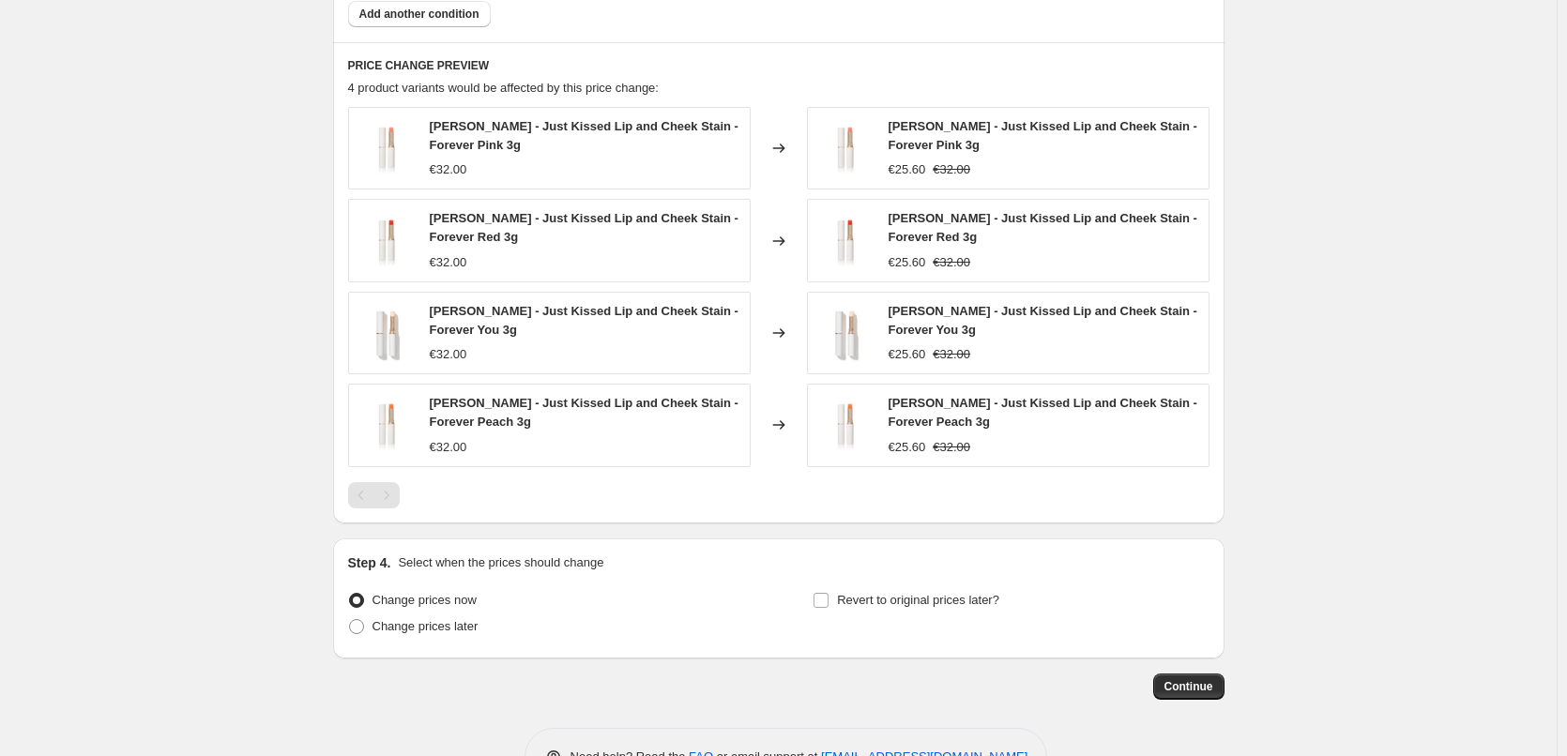
scroll to position [1269, 0]
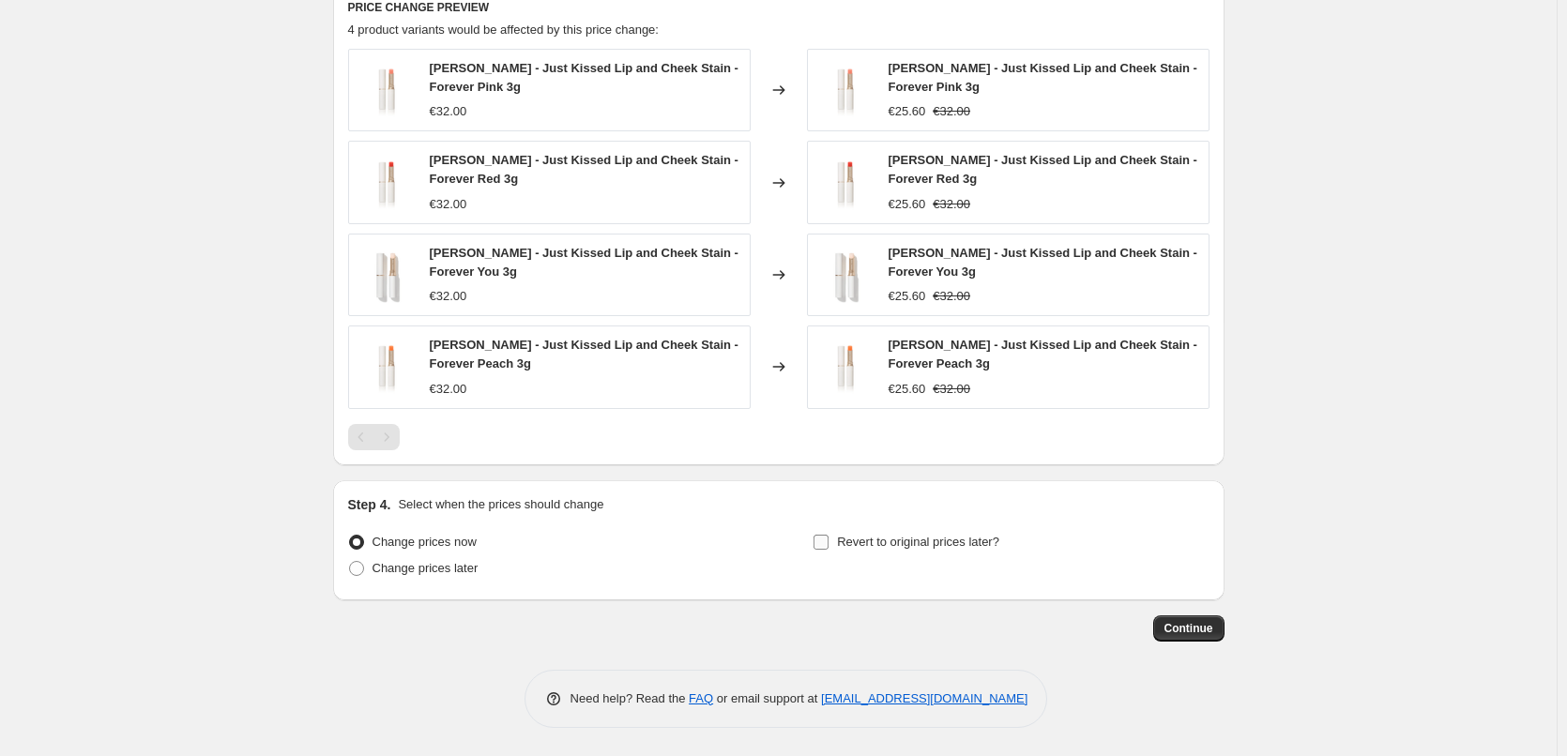
type input "[PERSON_NAME] Lip and Cheek Stain"
click at [825, 546] on input "Revert to original prices later?" at bounding box center [820, 542] width 15 height 15
checkbox input "true"
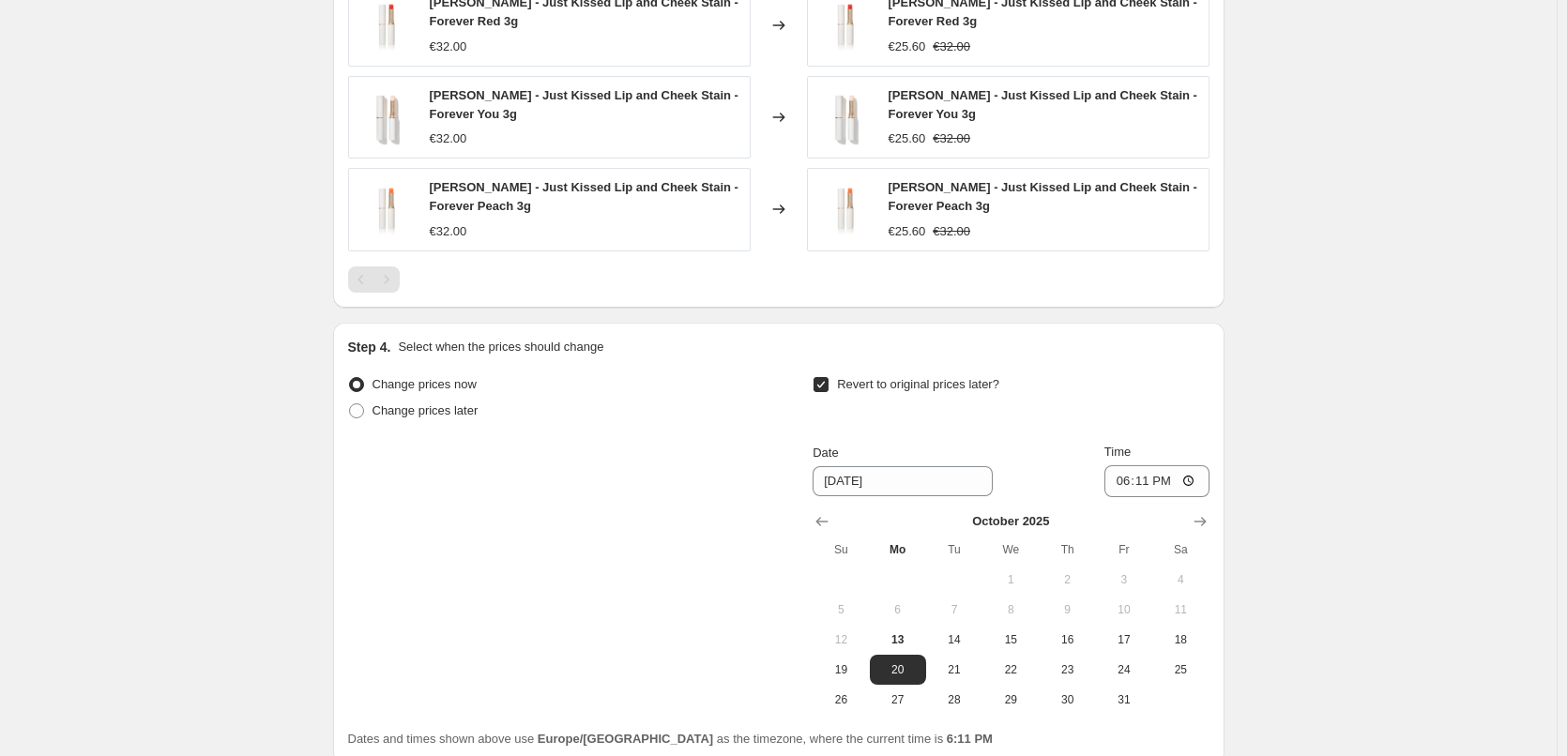
scroll to position [1590, 0]
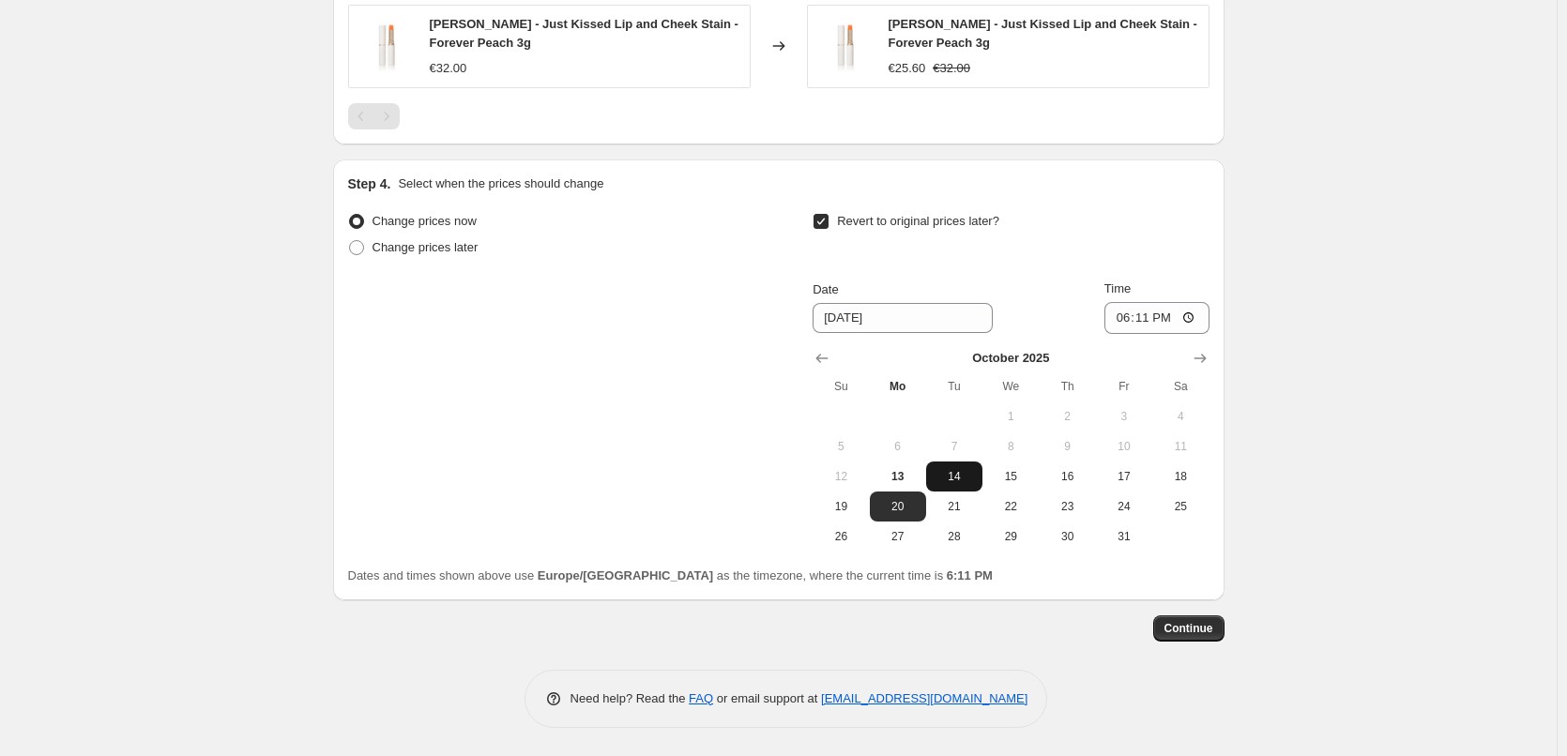
click at [957, 473] on span "14" at bounding box center [954, 476] width 41 height 15
type input "[DATE]"
click at [1121, 318] on input "18:11" at bounding box center [1156, 318] width 105 height 32
type input "03:00"
drag, startPoint x: 1380, startPoint y: 498, endPoint x: 1322, endPoint y: 570, distance: 92.0
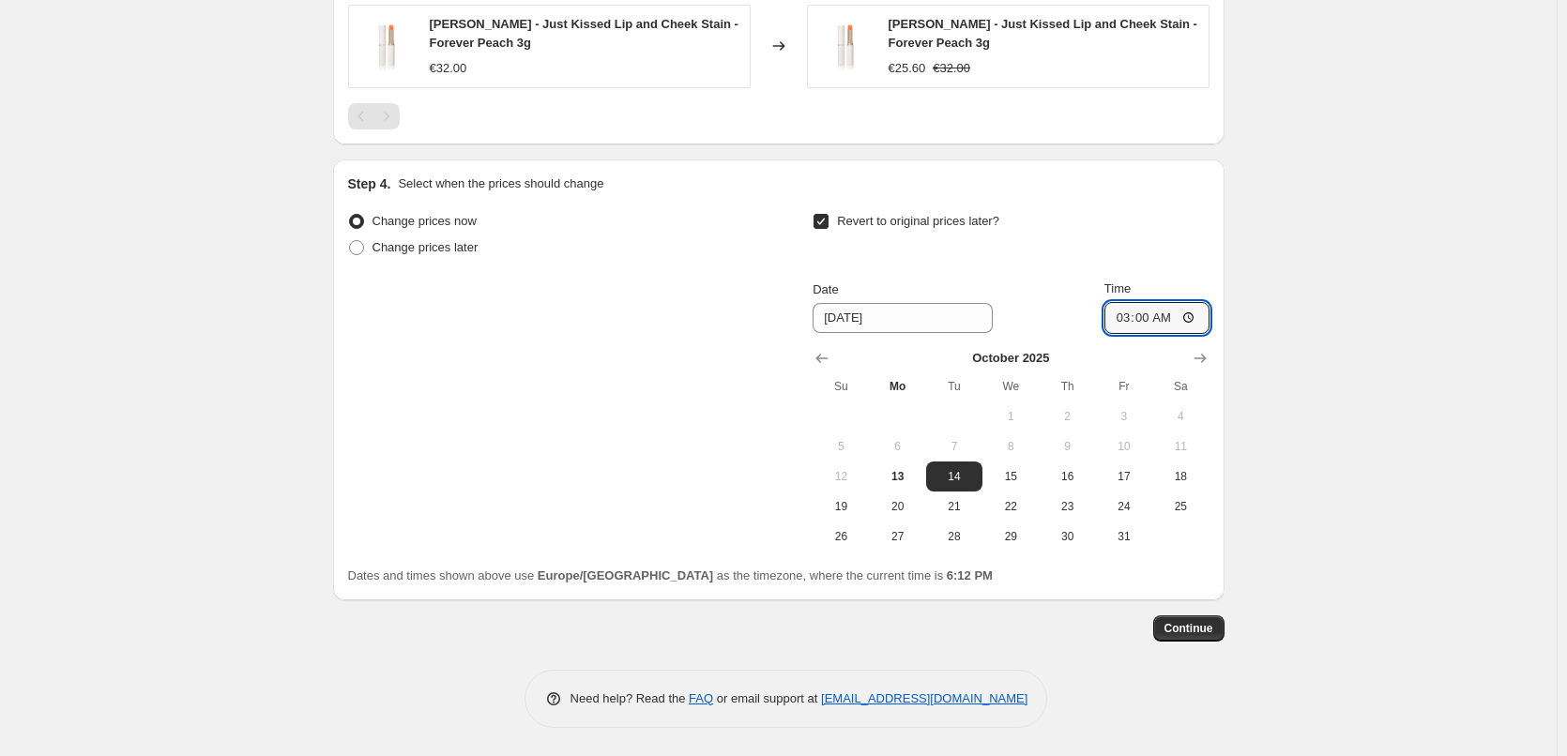
click at [1199, 628] on span "Continue" at bounding box center [1188, 628] width 49 height 15
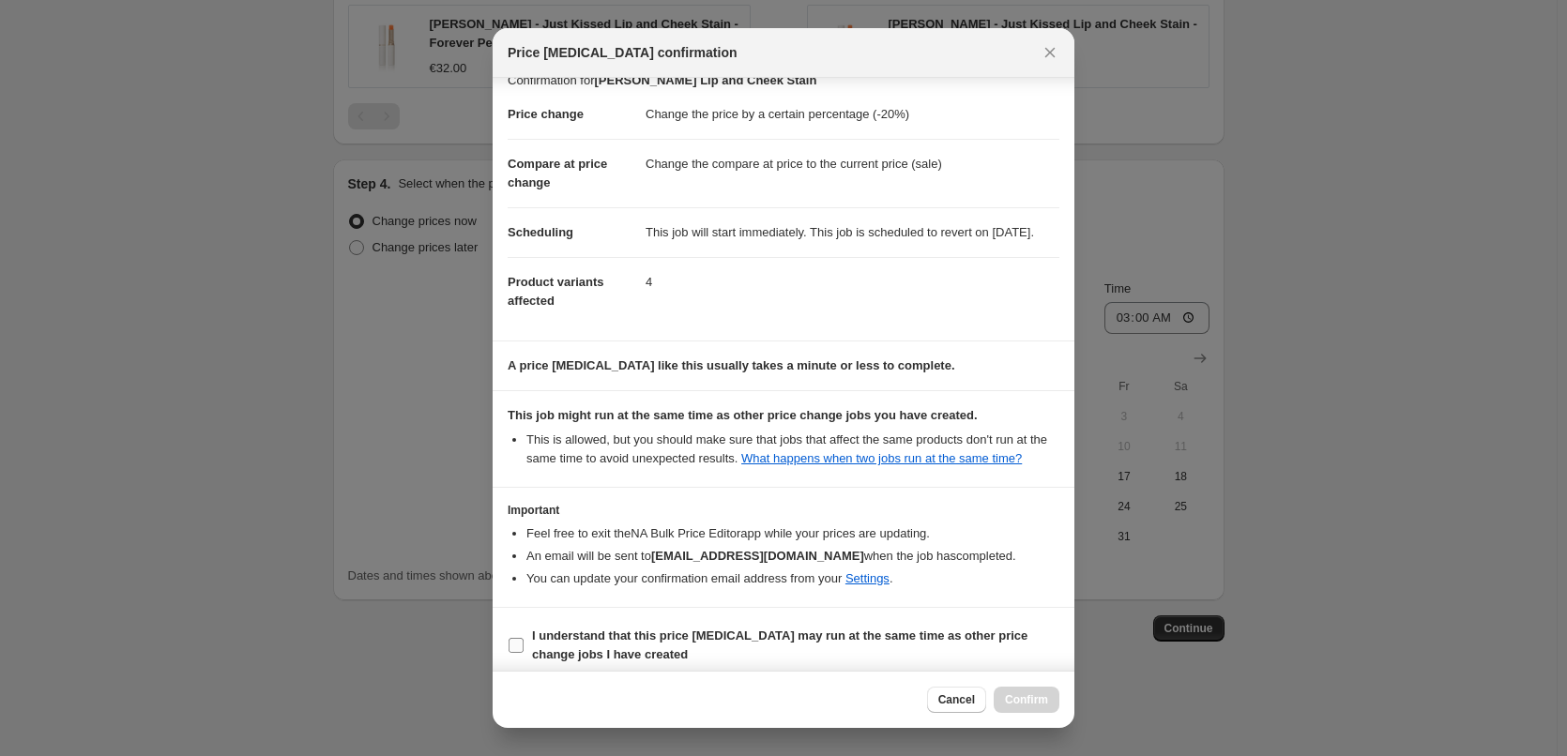
scroll to position [53, 0]
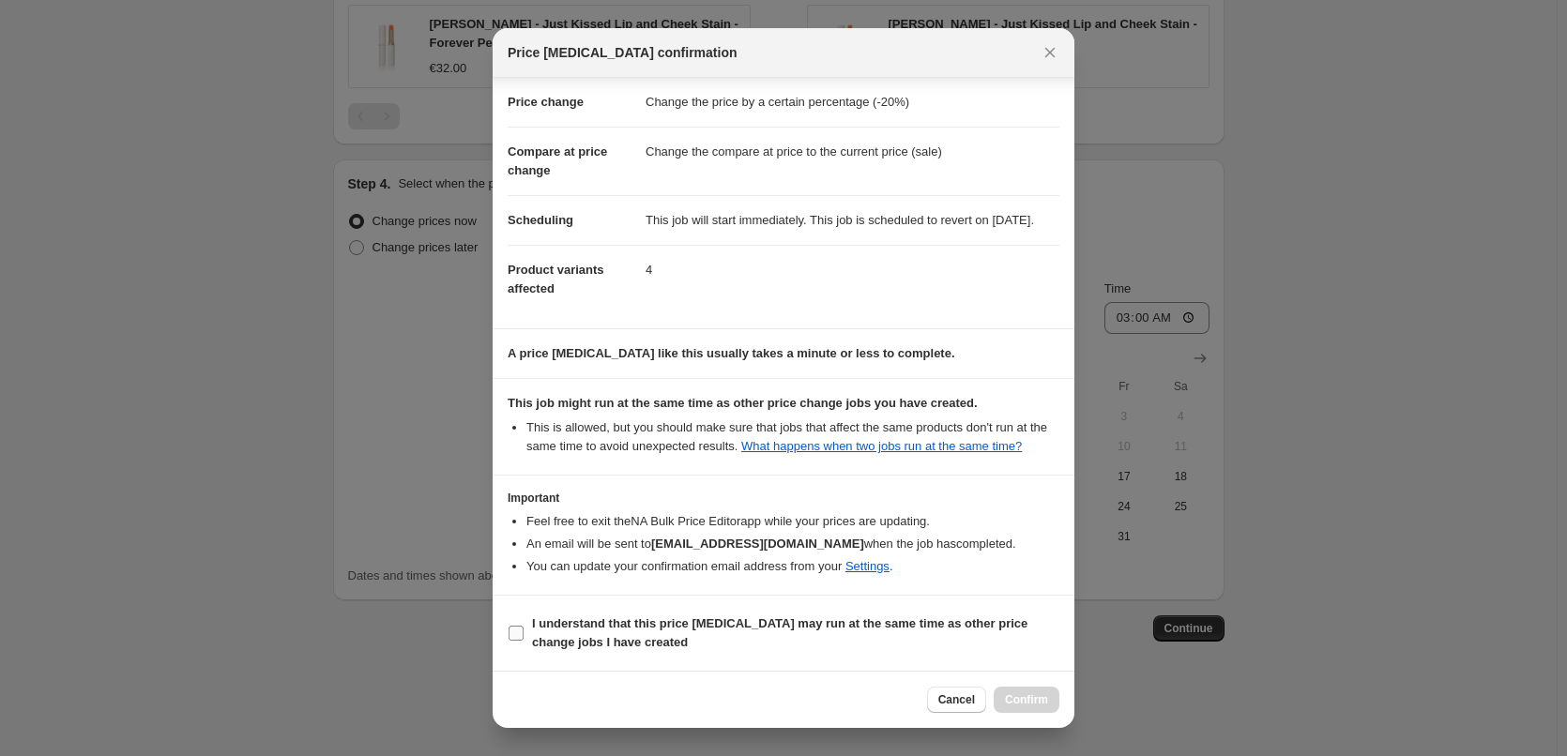
click at [521, 628] on input "I understand that this price [MEDICAL_DATA] may run at the same time as other p…" at bounding box center [516, 633] width 15 height 15
checkbox input "true"
click at [1034, 696] on span "Confirm" at bounding box center [1026, 699] width 43 height 15
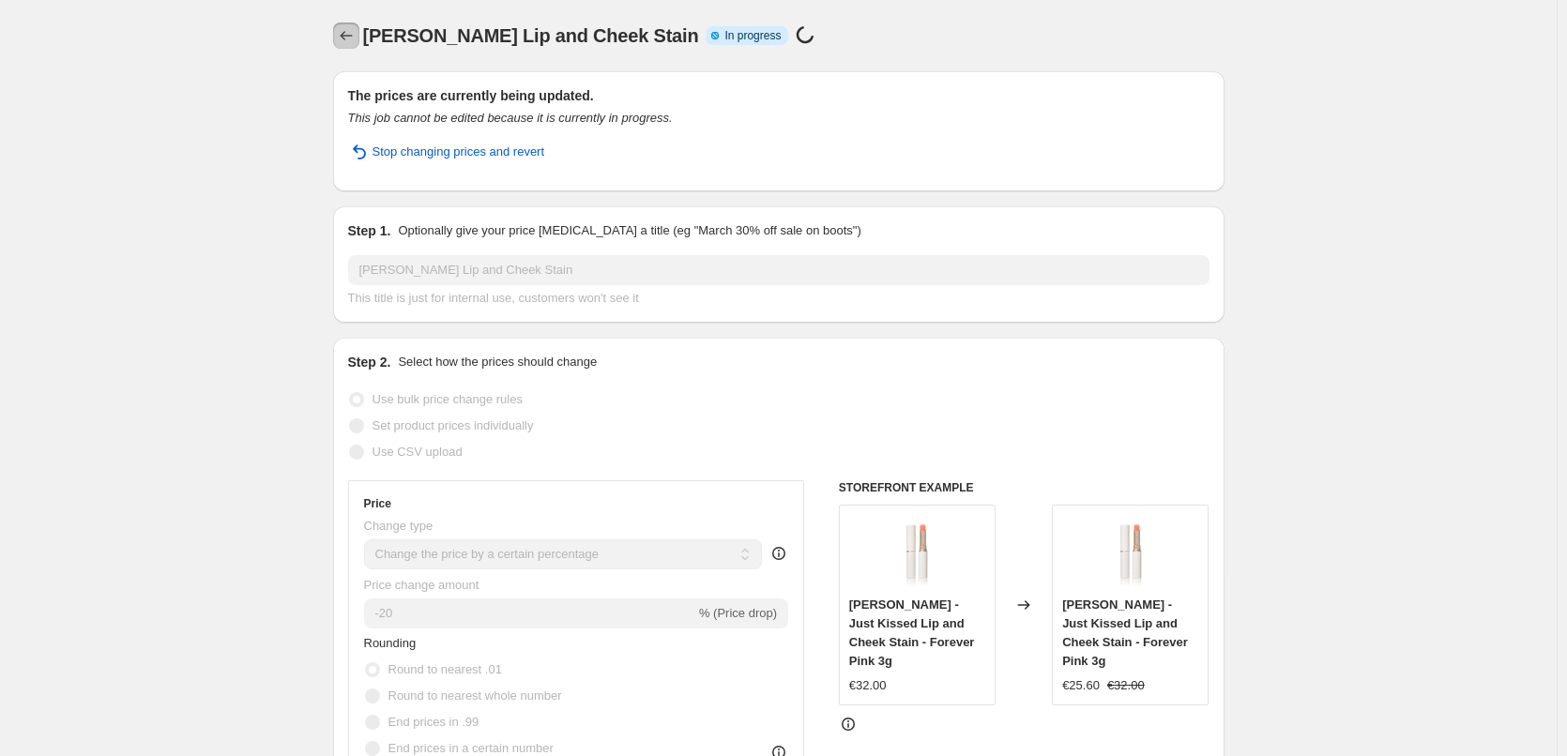
click at [350, 43] on icon "Price change jobs" at bounding box center [346, 35] width 19 height 19
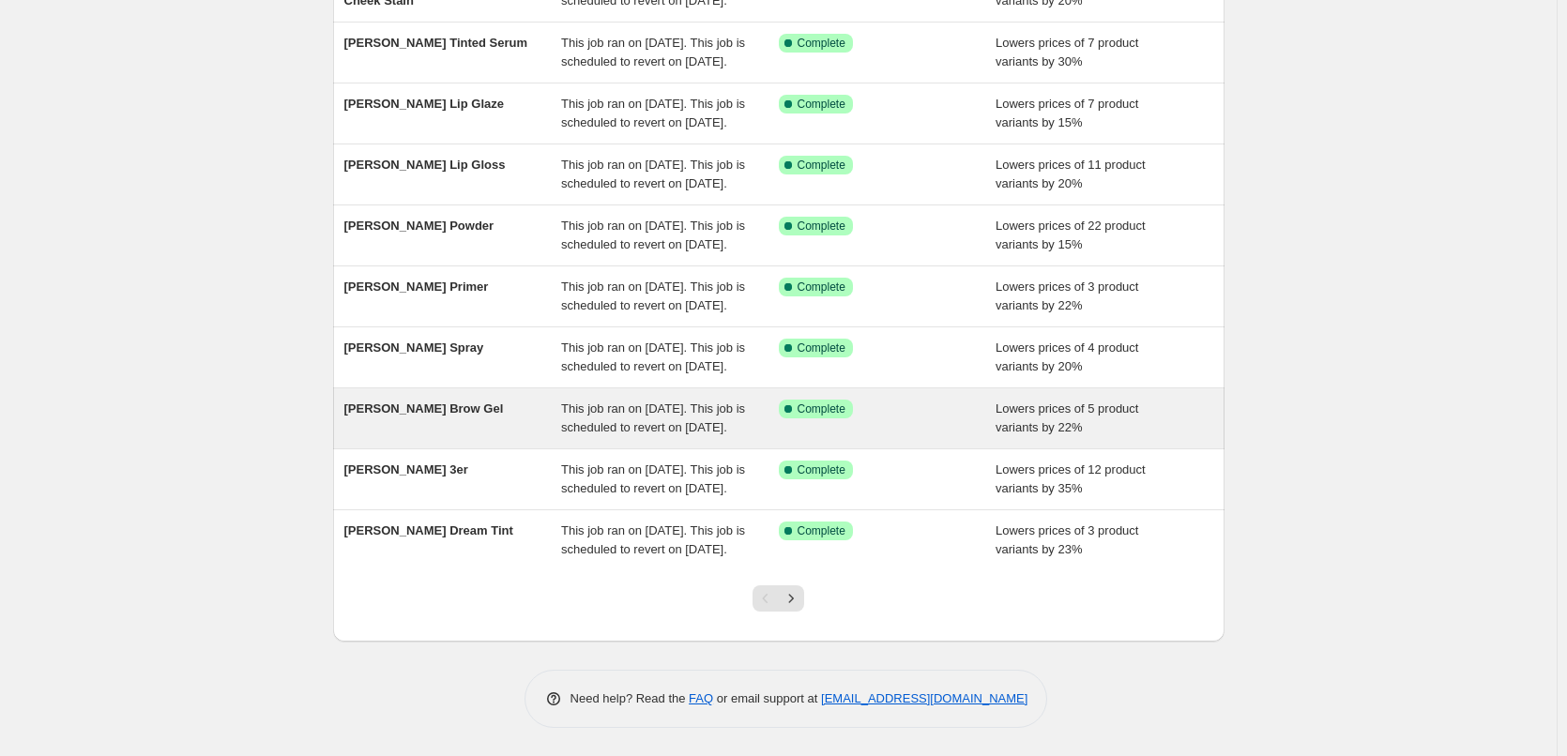
scroll to position [398, 0]
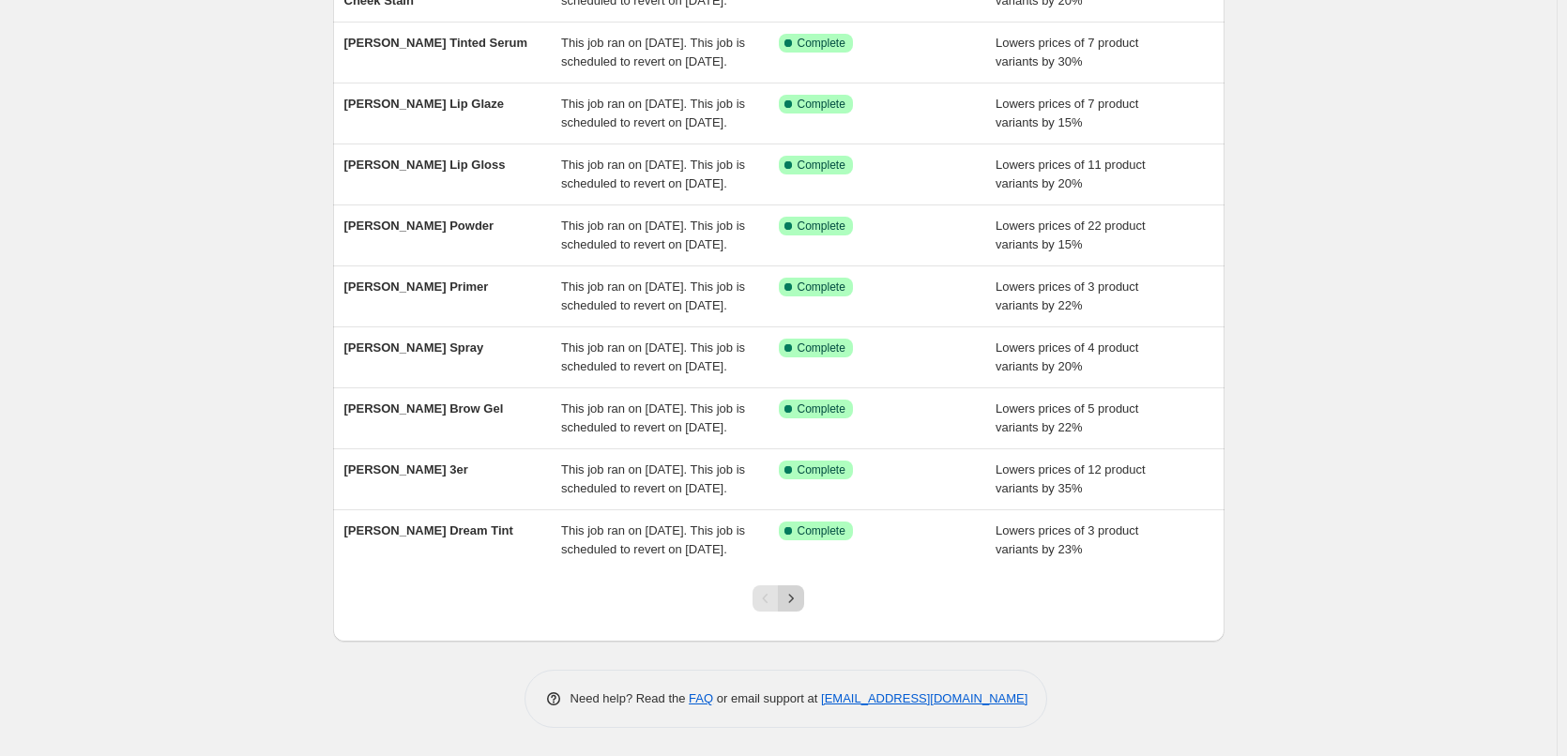
click at [798, 595] on icon "Next" at bounding box center [791, 598] width 19 height 19
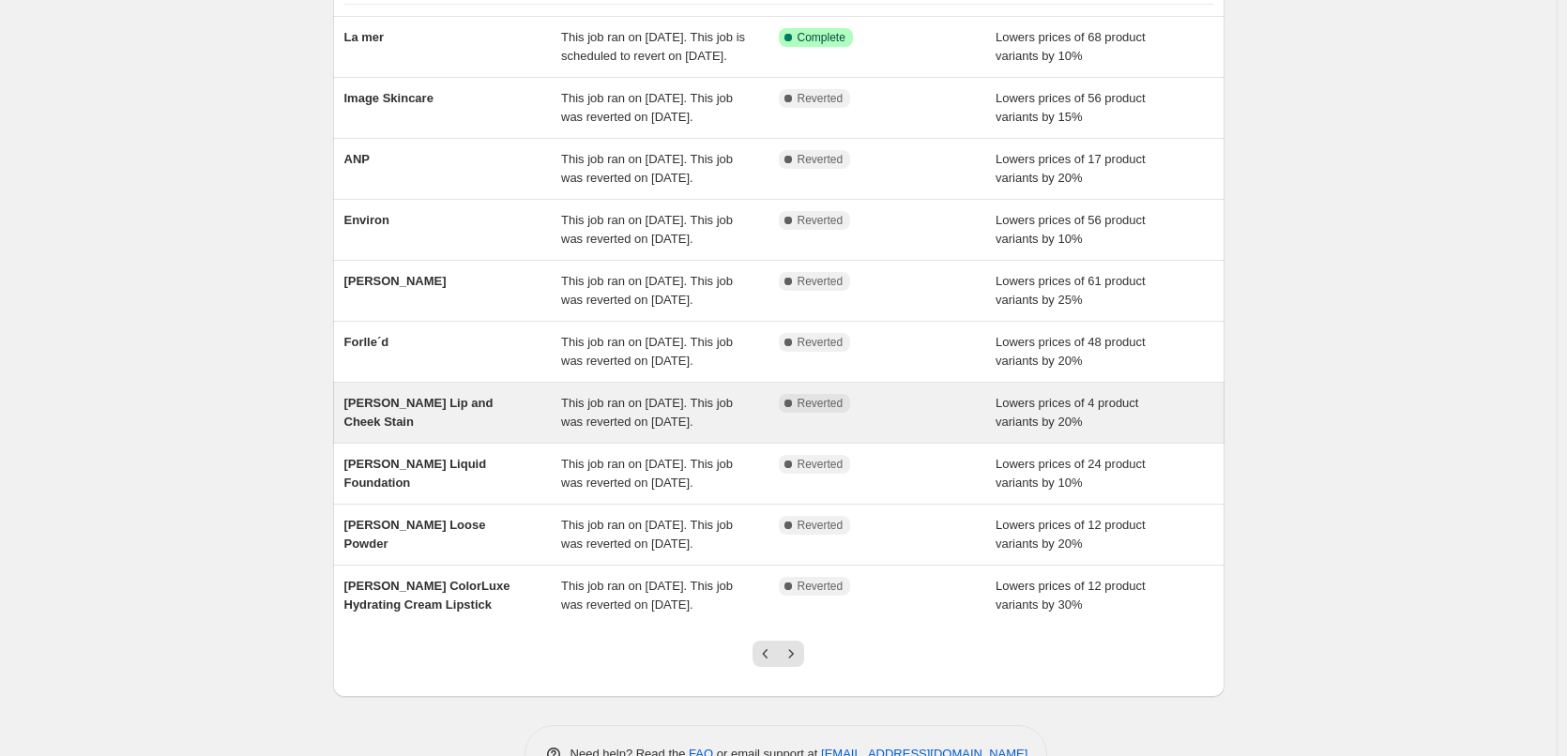
scroll to position [188, 0]
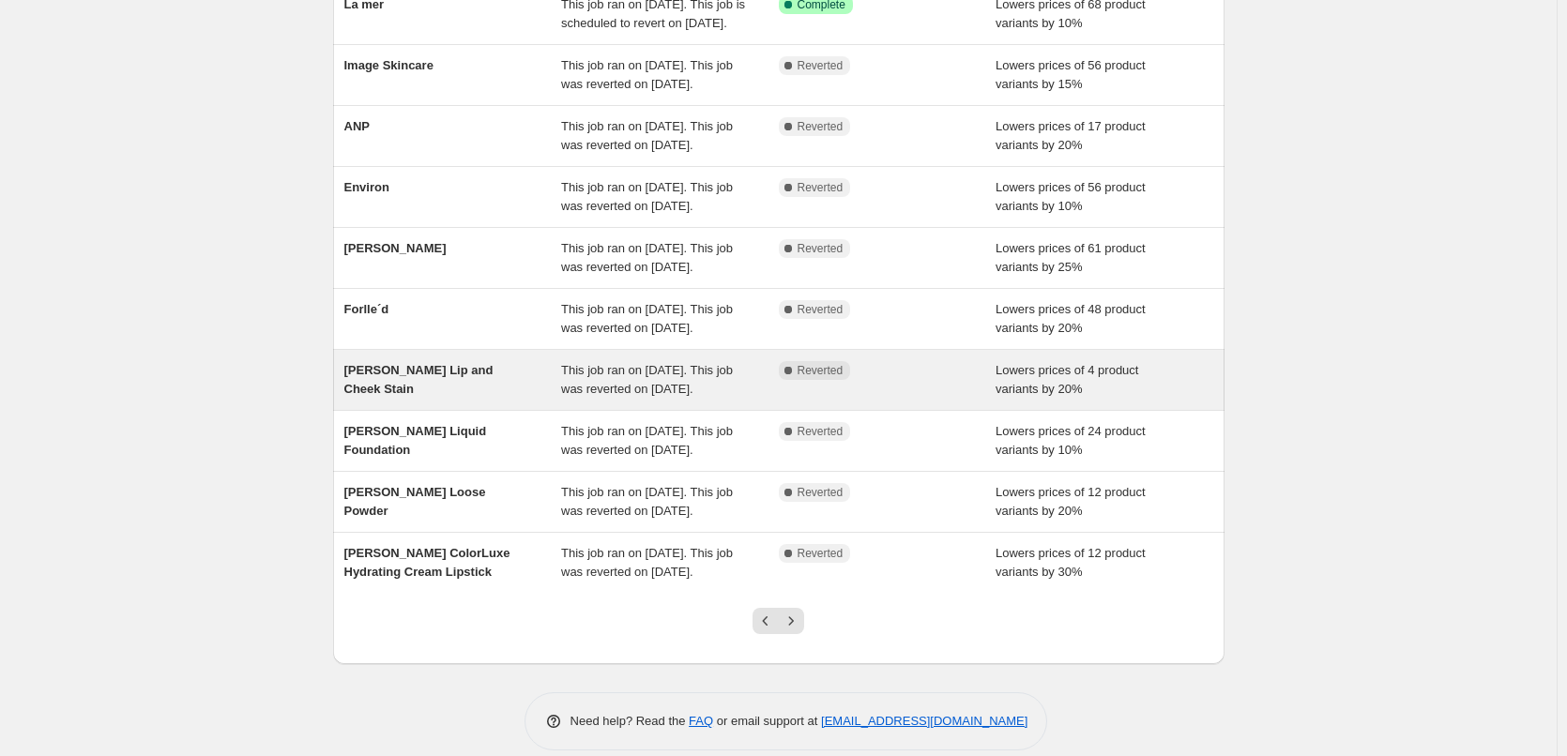
click at [494, 396] on span "[PERSON_NAME] Lip and Cheek Stain" at bounding box center [418, 379] width 149 height 33
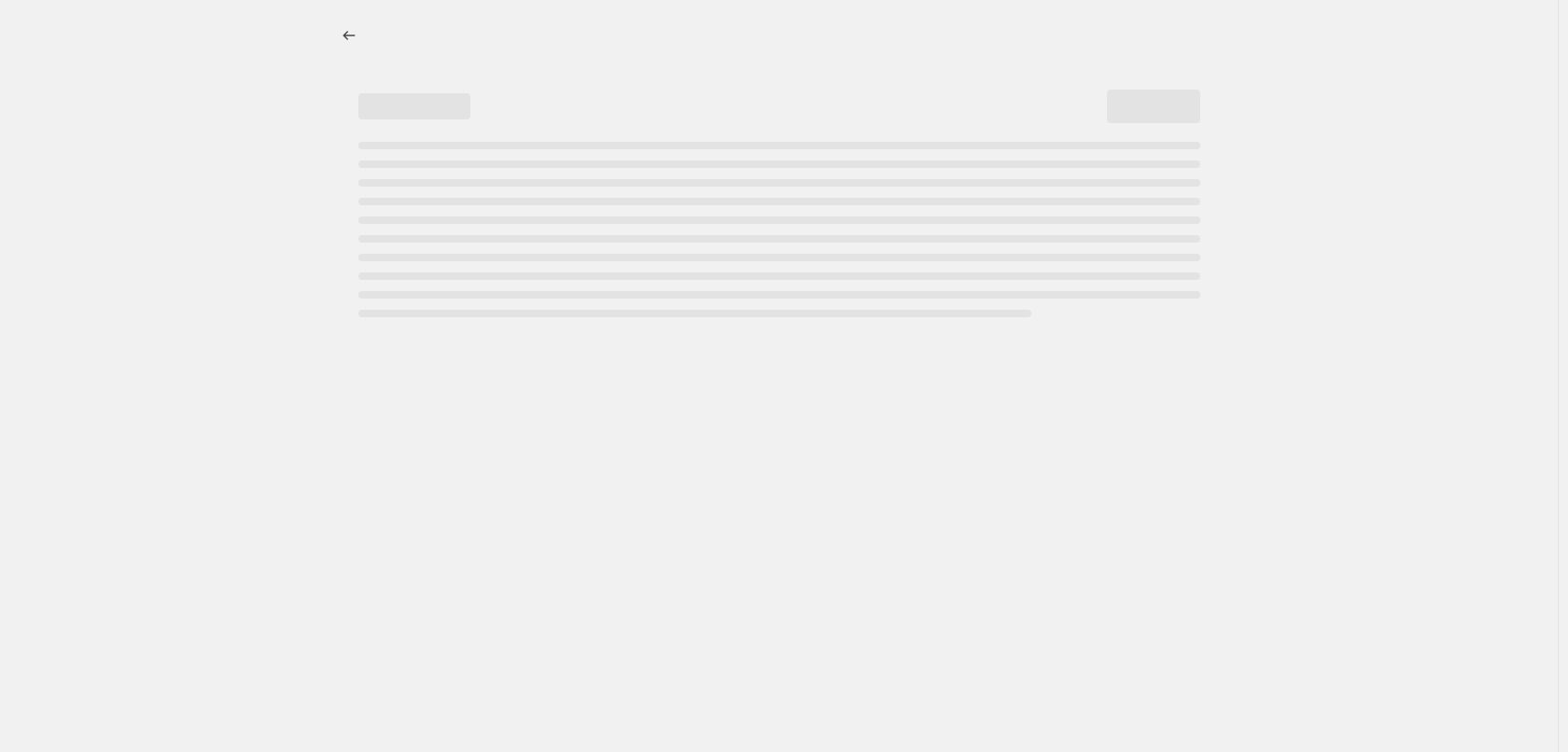
select select "percentage"
select select "tag"
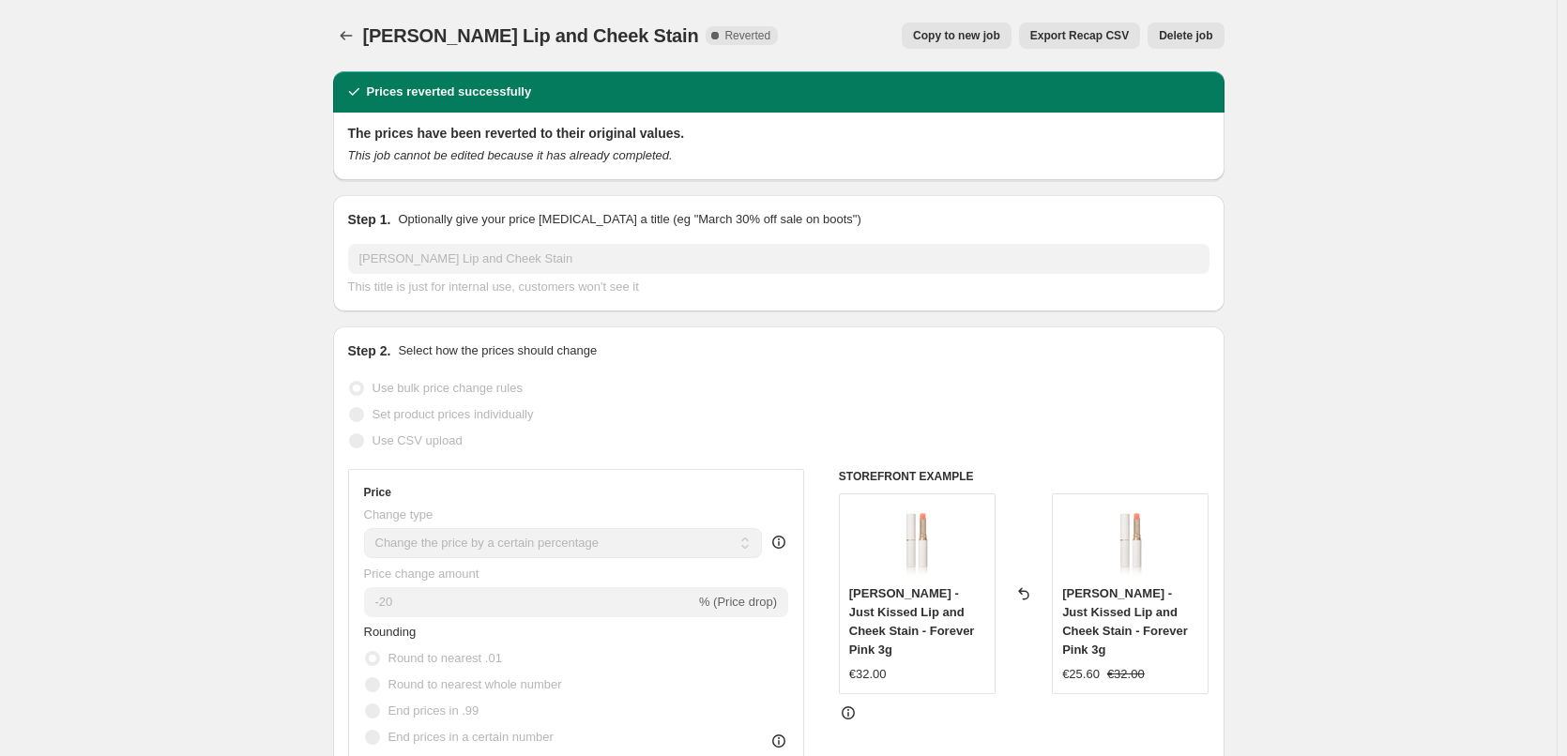
click at [1181, 35] on span "Delete job" at bounding box center [1185, 35] width 53 height 15
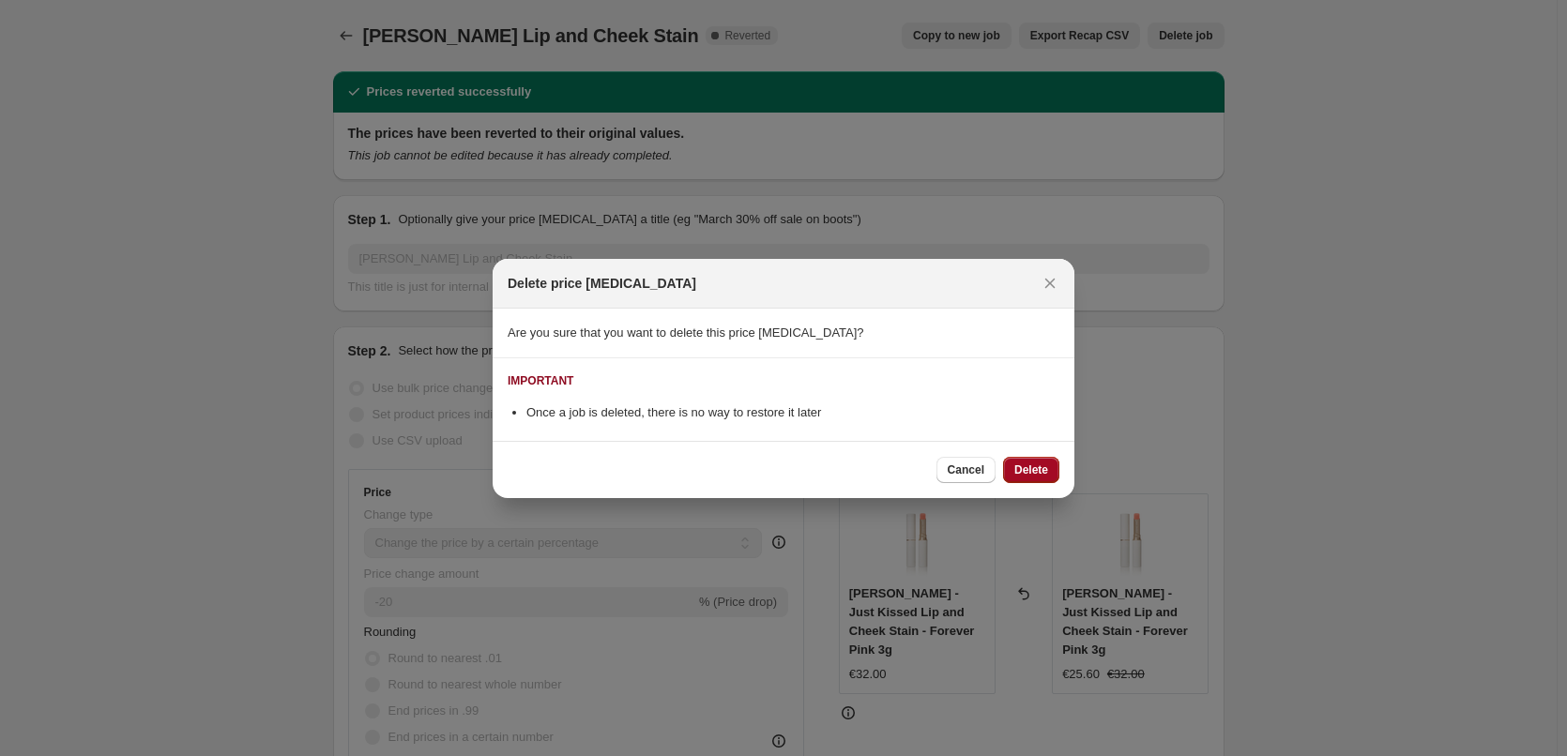
click at [1021, 468] on span "Delete" at bounding box center [1031, 470] width 34 height 15
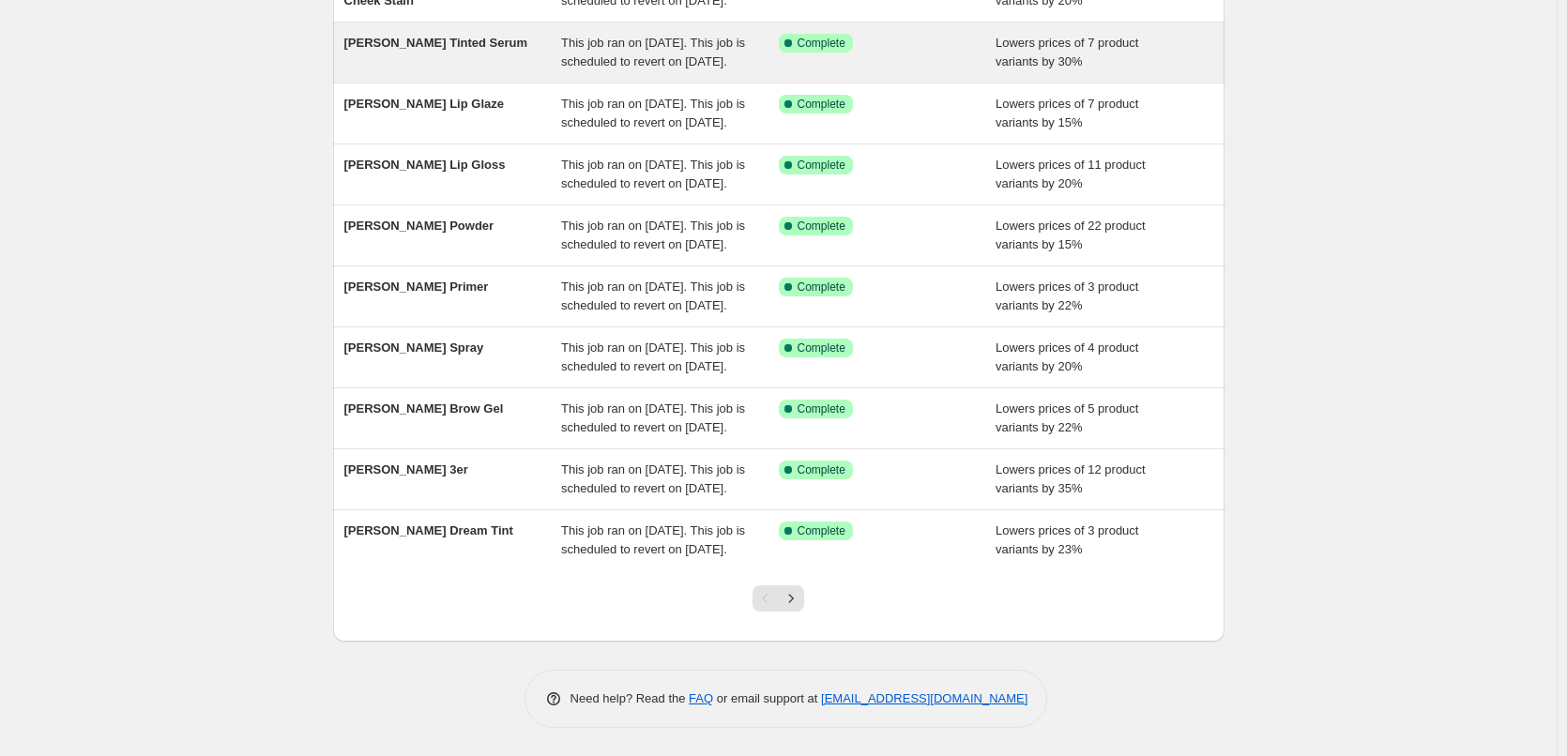
scroll to position [398, 0]
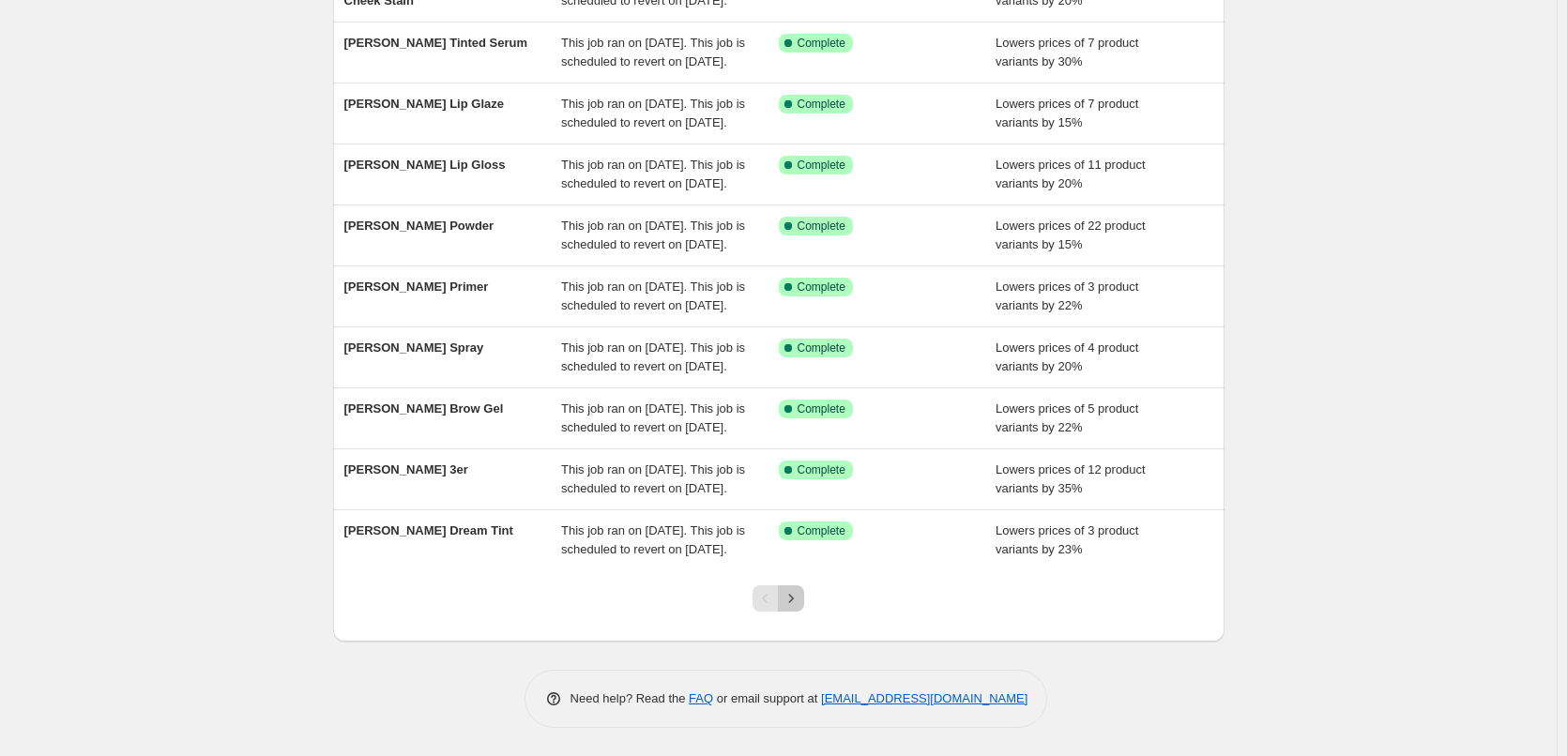
click at [796, 599] on icon "Next" at bounding box center [791, 598] width 19 height 19
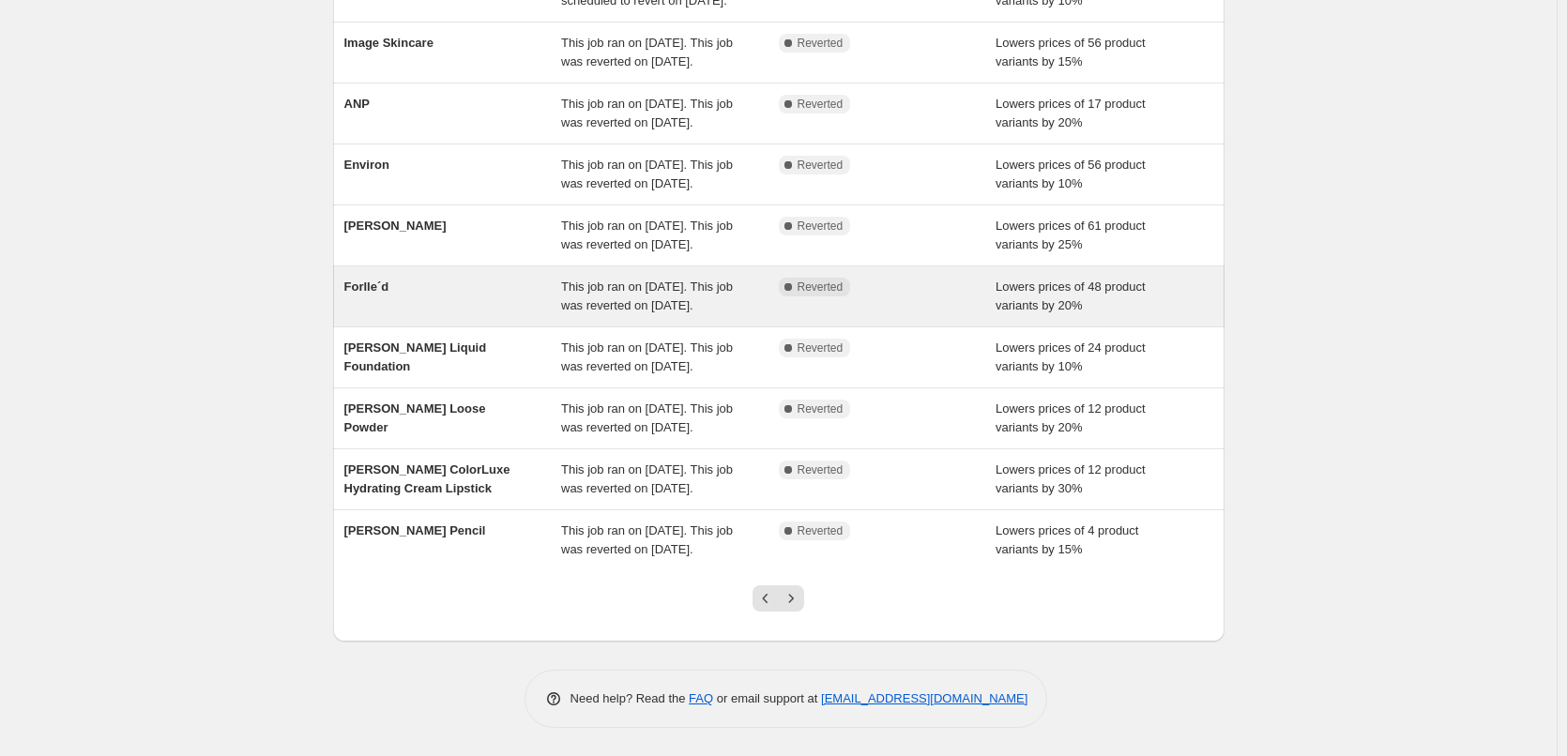
scroll to position [281, 0]
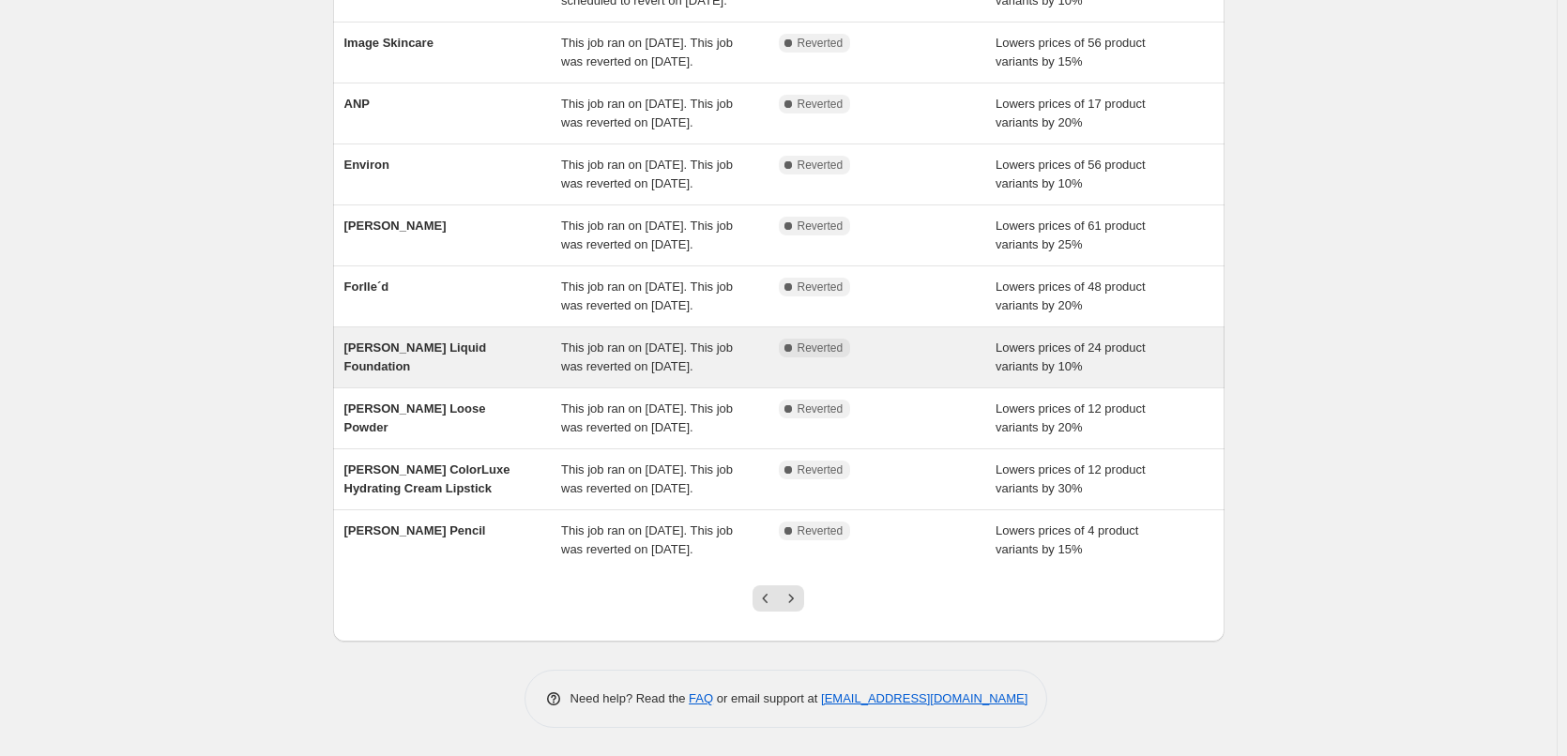
click at [523, 376] on div "[PERSON_NAME] Liquid Foundation" at bounding box center [453, 358] width 218 height 38
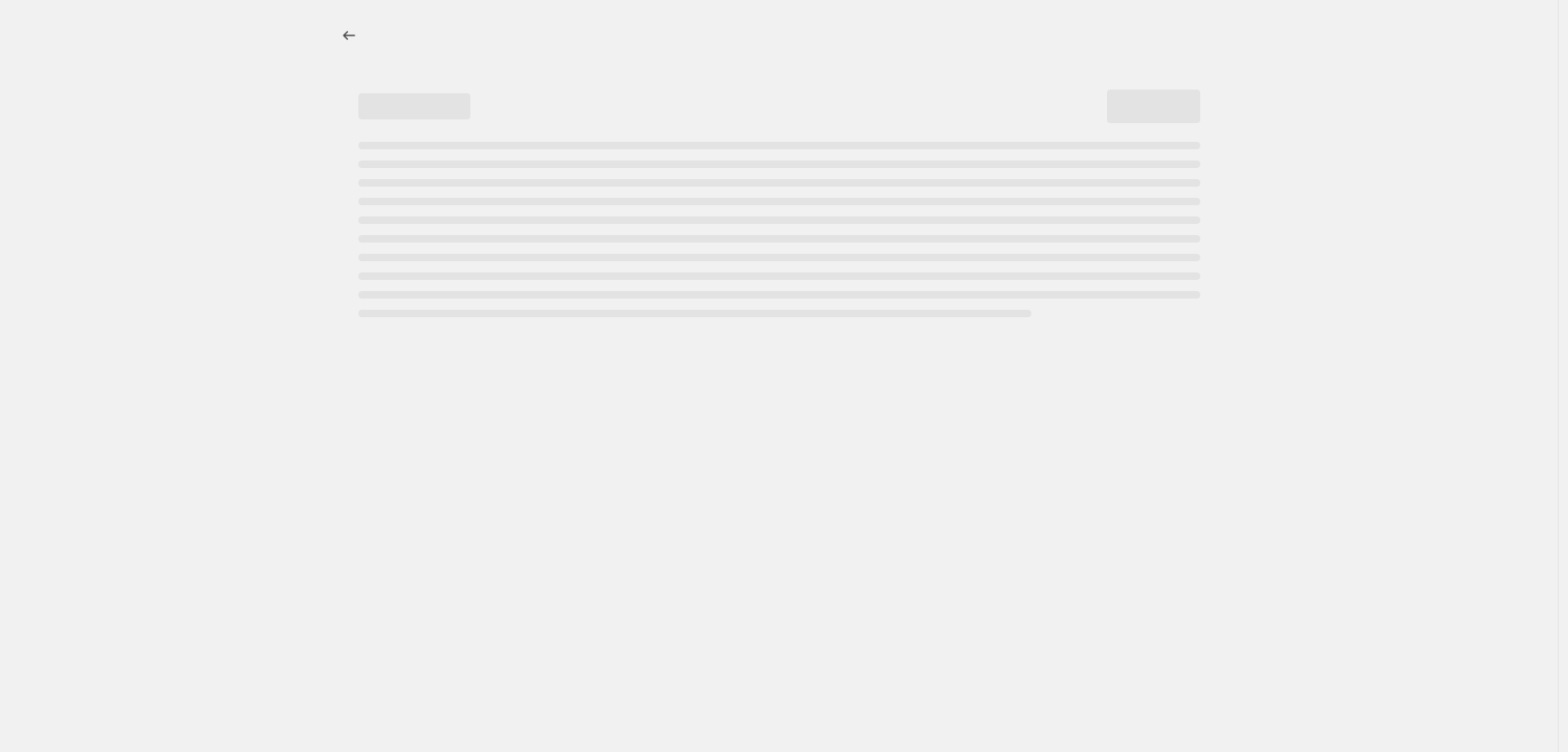
select select "percentage"
select select "tag"
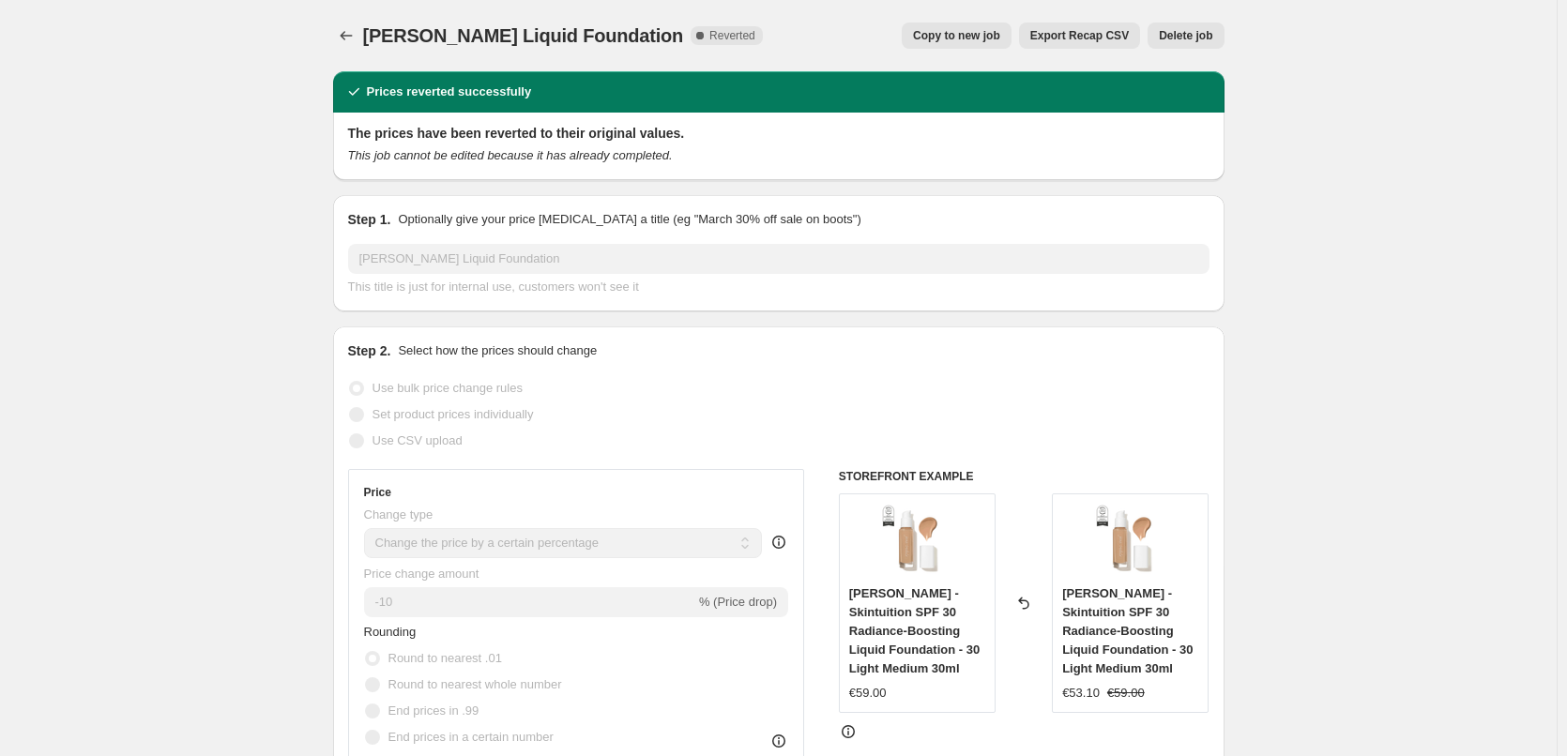
click at [973, 35] on span "Copy to new job" at bounding box center [956, 35] width 87 height 15
select select "percentage"
select select "tag"
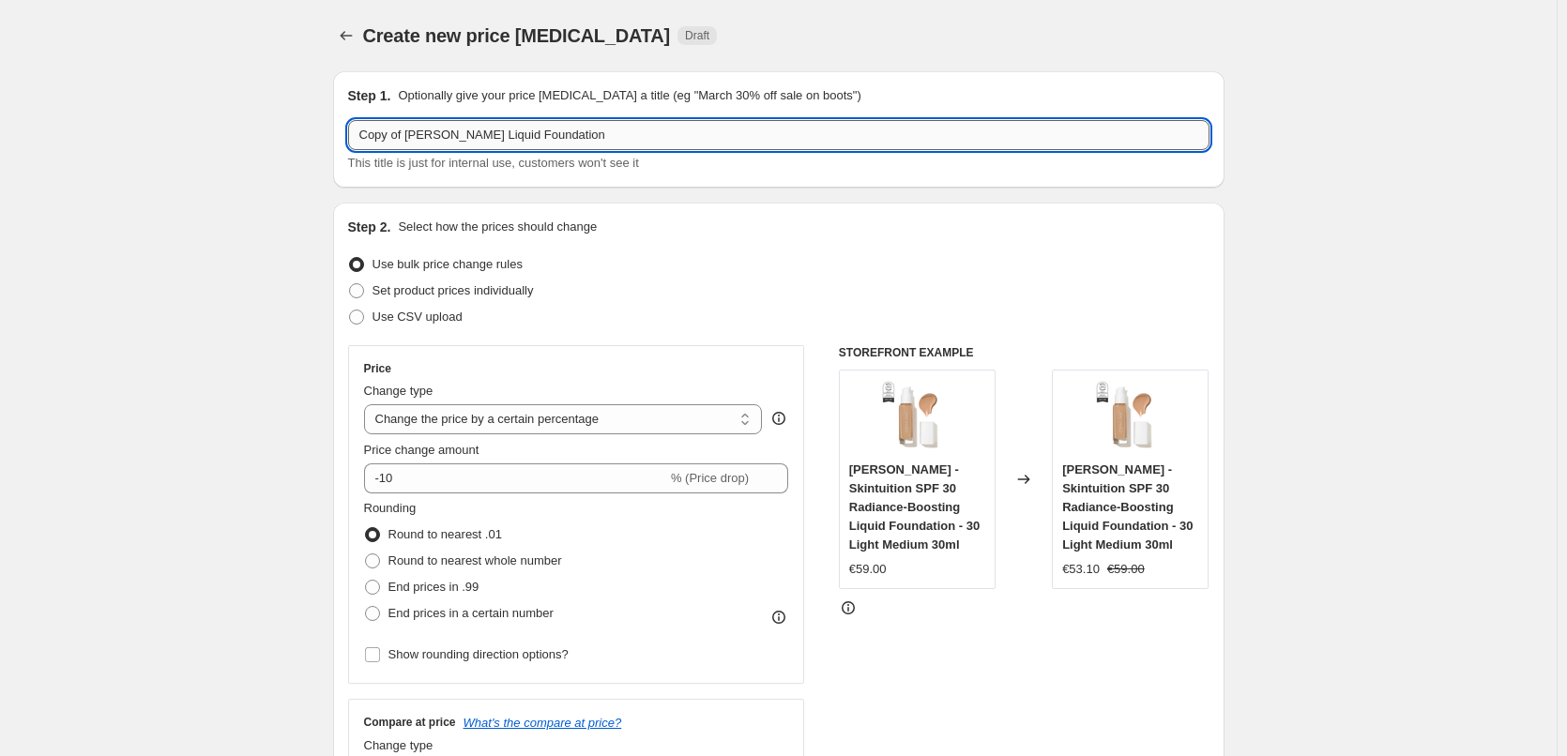
click at [410, 129] on input "Copy of [PERSON_NAME] Liquid Foundation" at bounding box center [778, 135] width 861 height 30
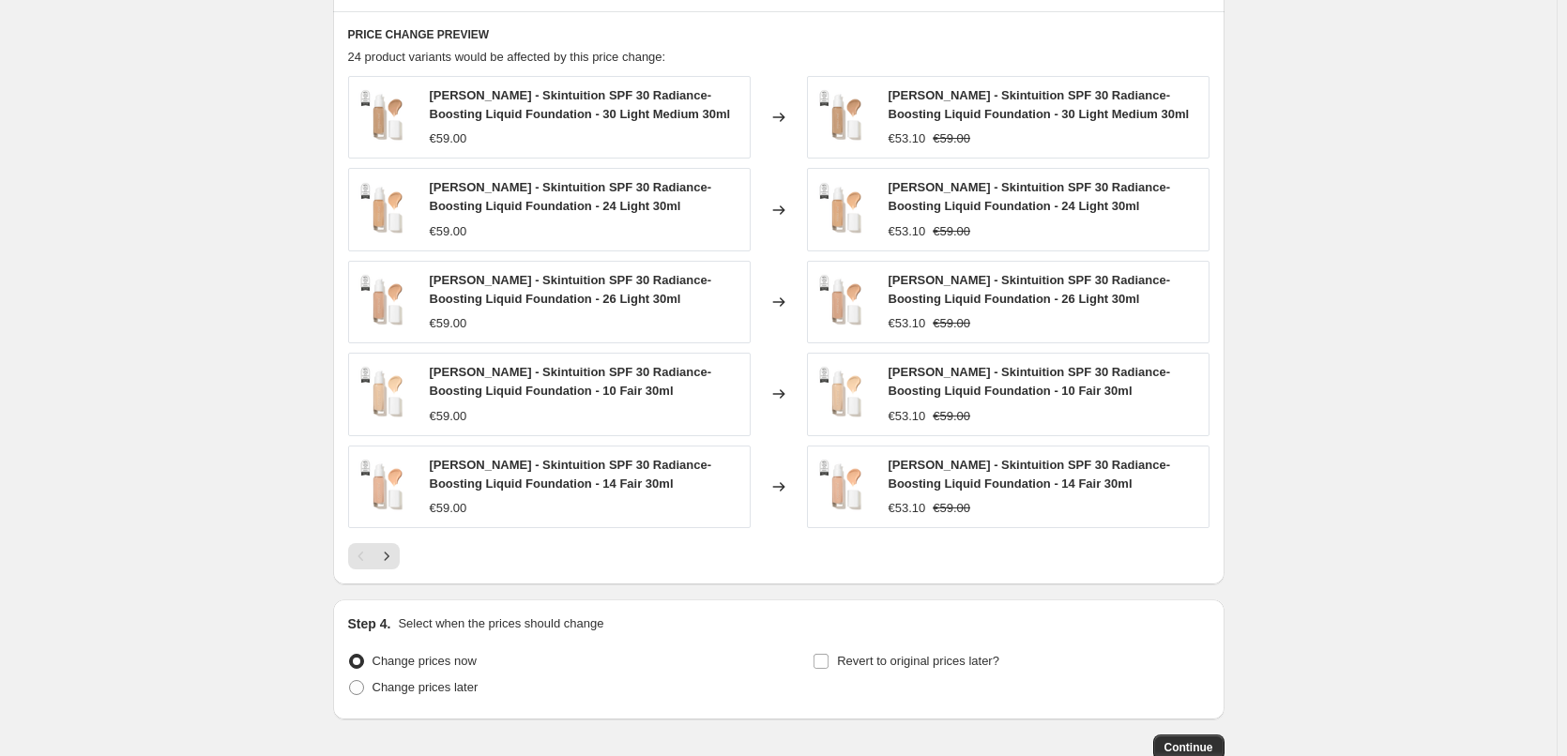
scroll to position [1361, 0]
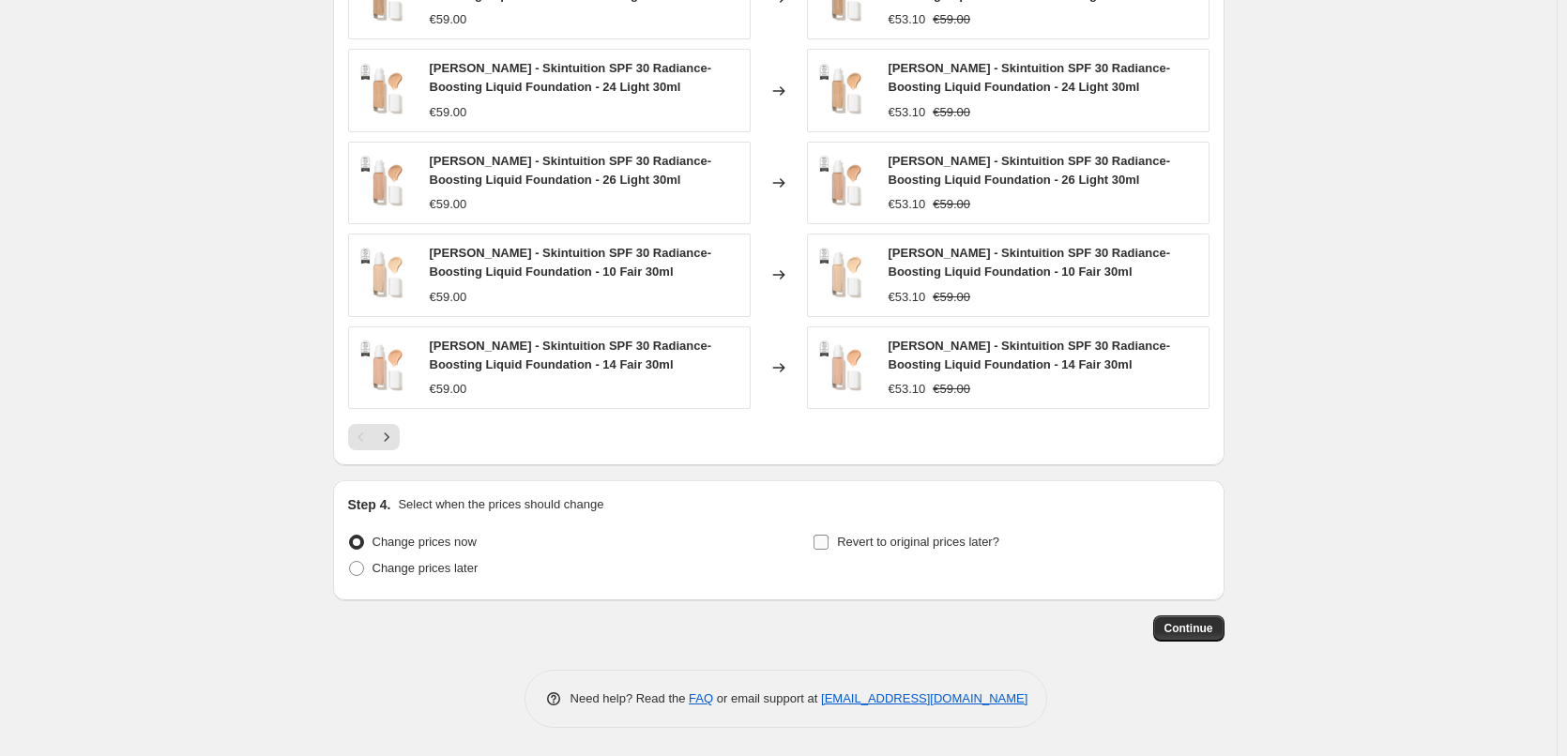
type input "[PERSON_NAME] Liquid Foundation"
click at [826, 548] on input "Revert to original prices later?" at bounding box center [820, 542] width 15 height 15
checkbox input "true"
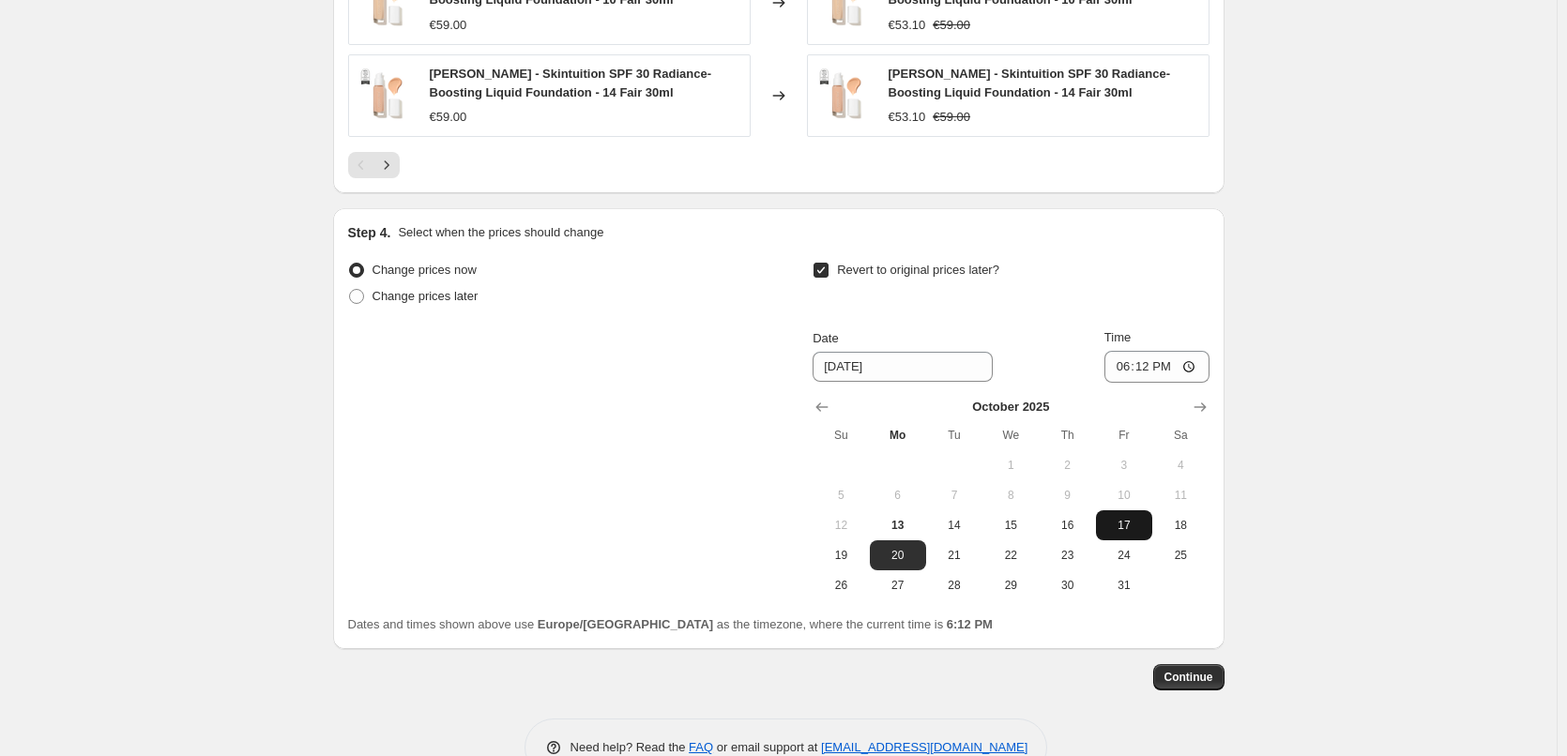
scroll to position [1643, 0]
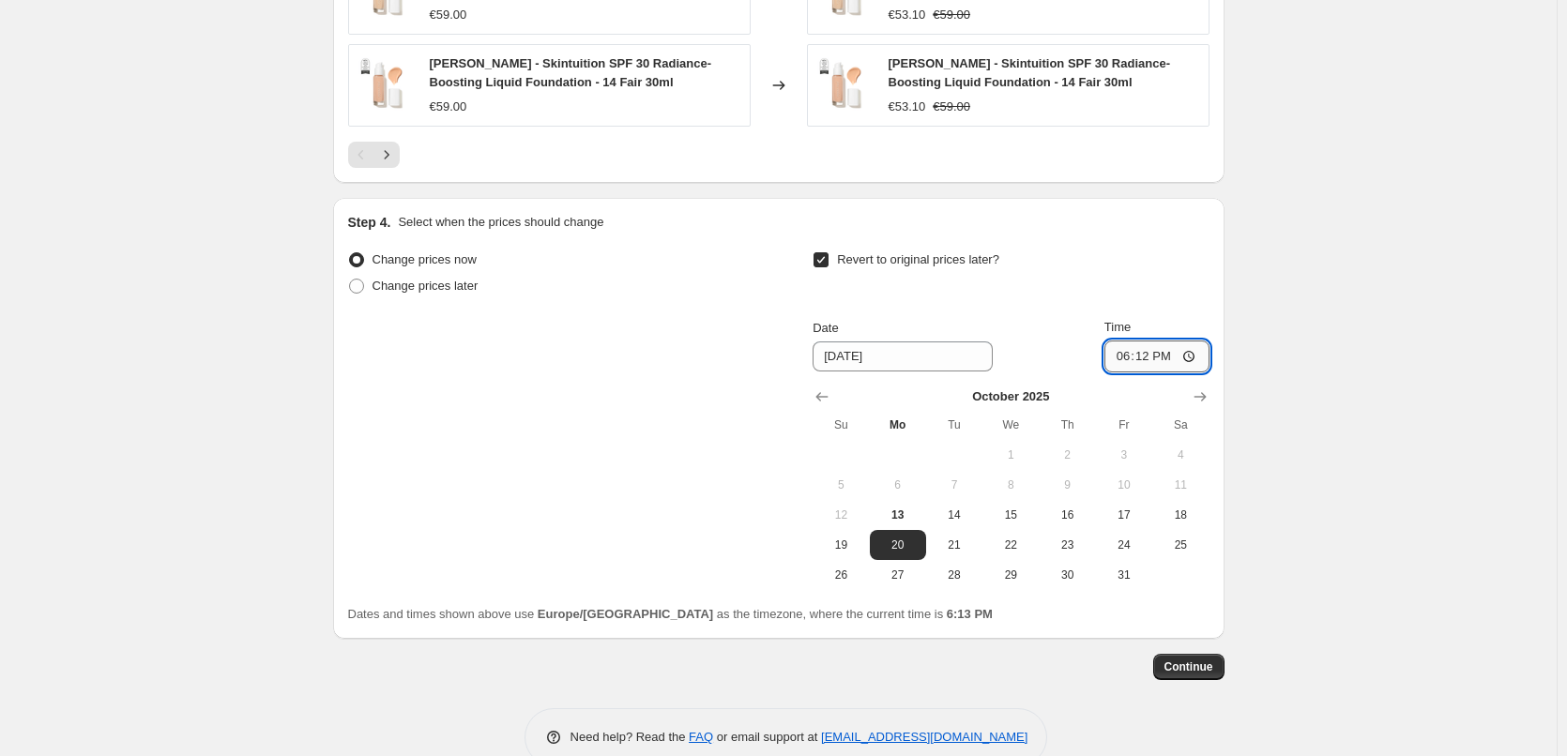
click at [1128, 358] on input "18:12" at bounding box center [1156, 357] width 105 height 32
type input "03:00"
click at [1195, 668] on span "Continue" at bounding box center [1188, 667] width 49 height 15
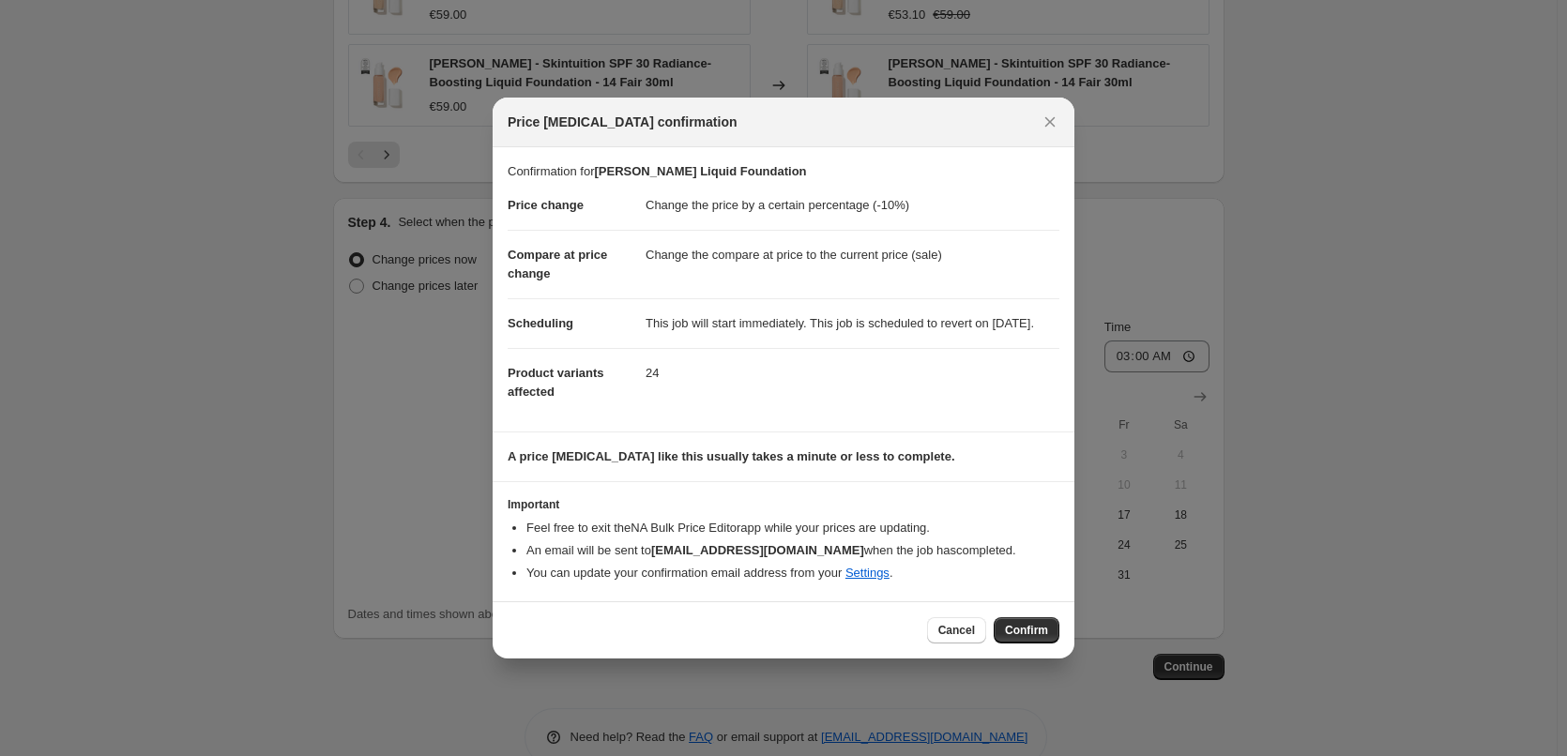
drag, startPoint x: 1352, startPoint y: 343, endPoint x: 1243, endPoint y: 282, distance: 124.8
click at [1347, 342] on div at bounding box center [783, 378] width 1567 height 756
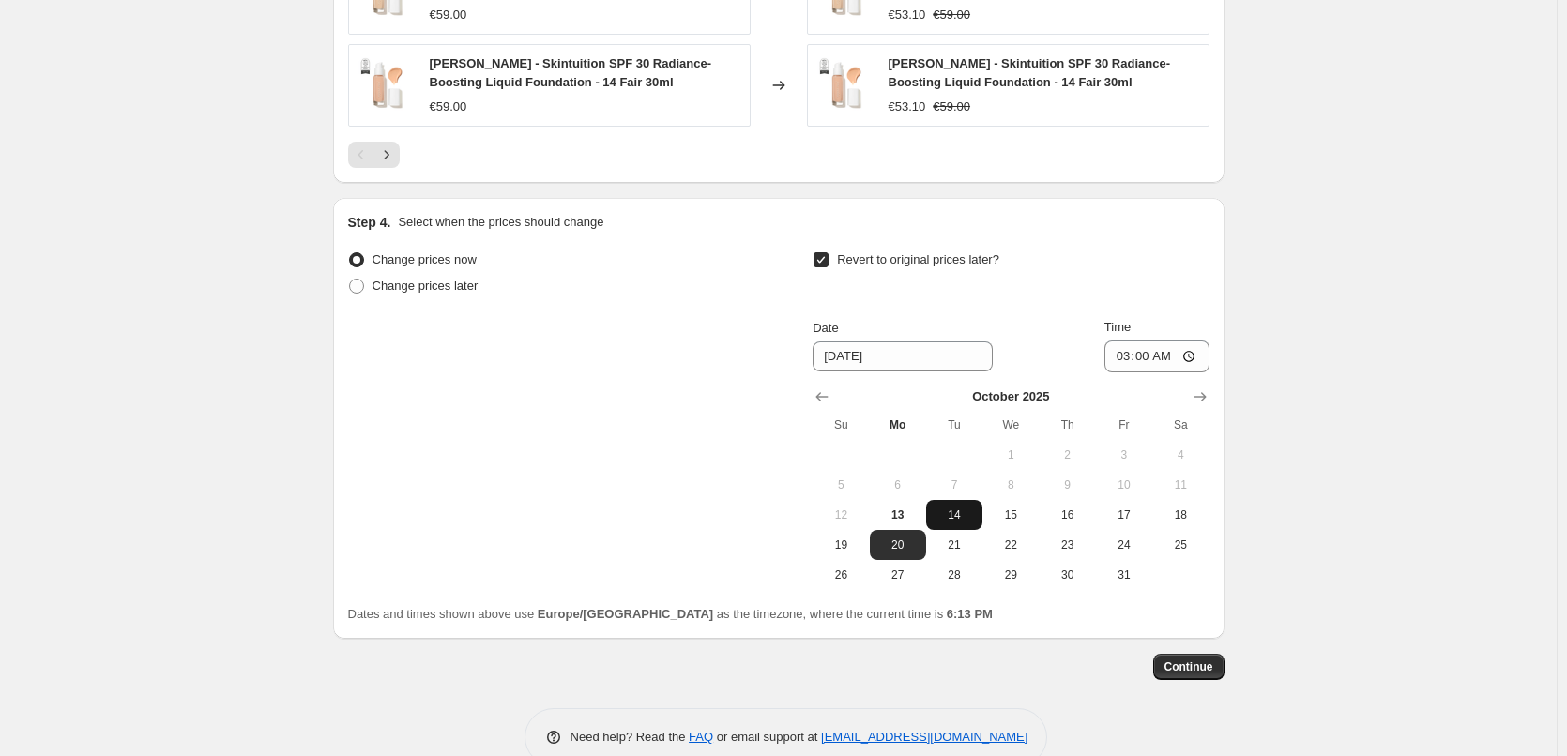
click at [950, 512] on span "14" at bounding box center [954, 515] width 41 height 15
type input "[DATE]"
click at [1184, 664] on span "Continue" at bounding box center [1188, 667] width 49 height 15
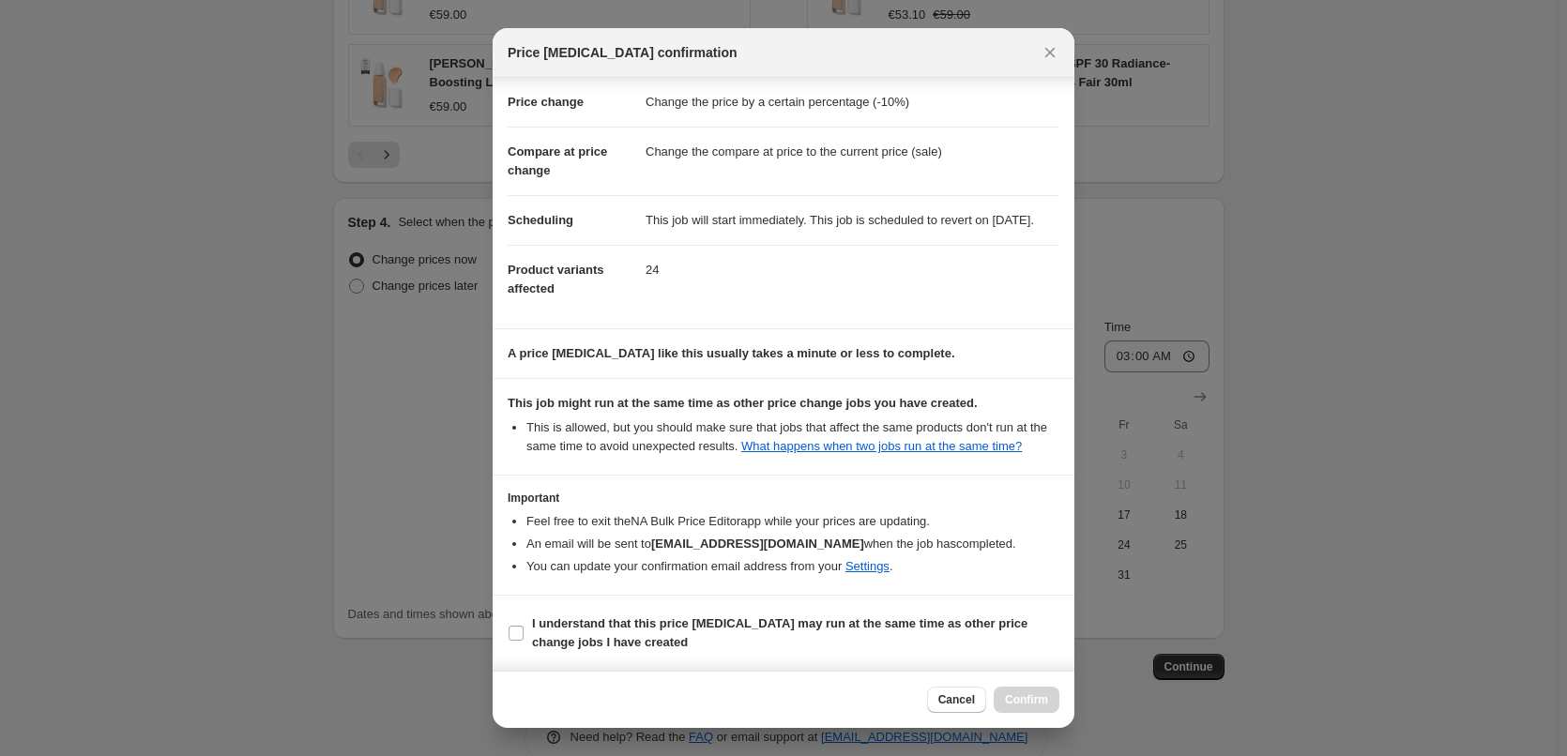
scroll to position [53, 0]
click at [517, 637] on input "I understand that this price [MEDICAL_DATA] may run at the same time as other p…" at bounding box center [516, 633] width 15 height 15
checkbox input "true"
click at [1016, 692] on button "Confirm" at bounding box center [1027, 700] width 66 height 26
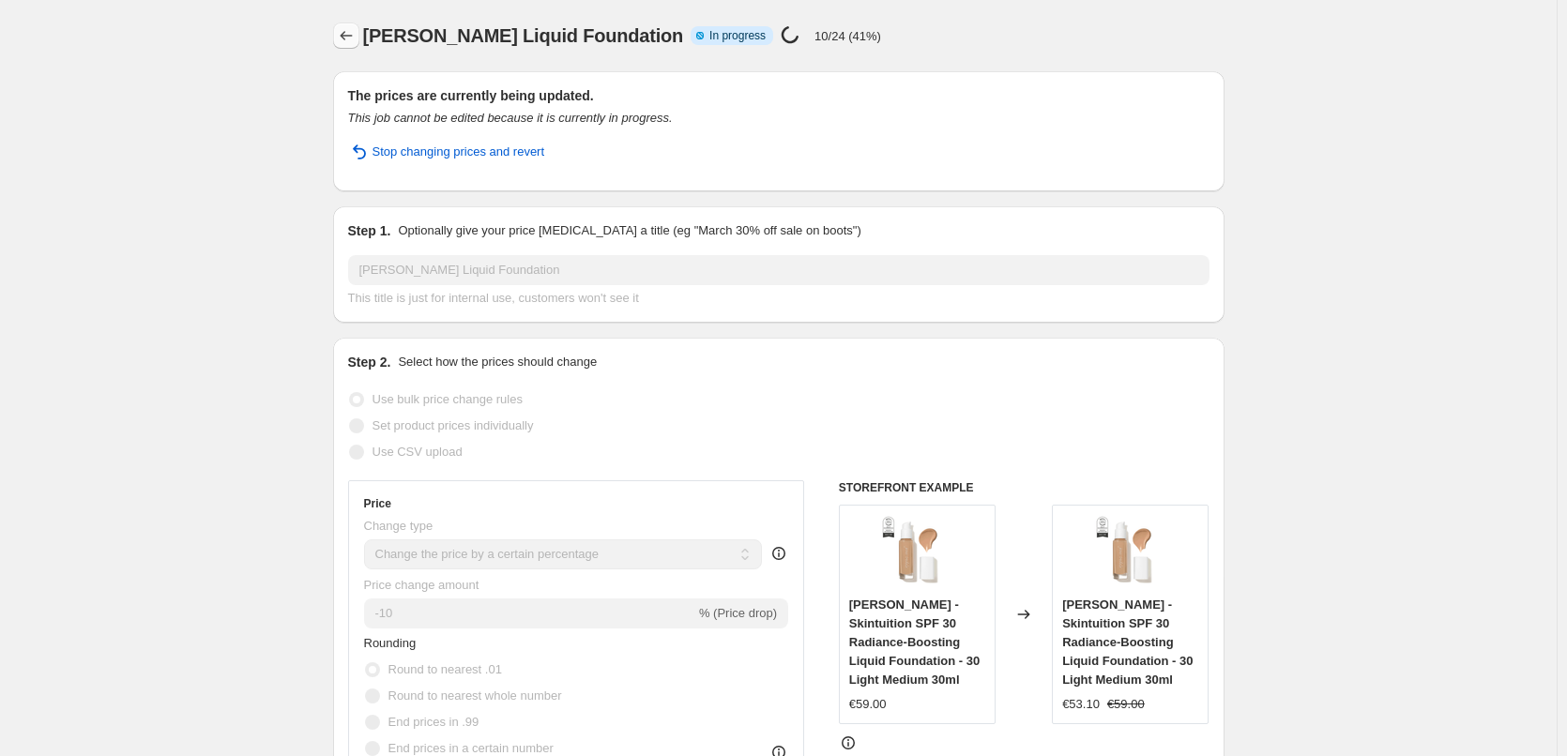
click at [349, 34] on icon "Price change jobs" at bounding box center [346, 35] width 19 height 19
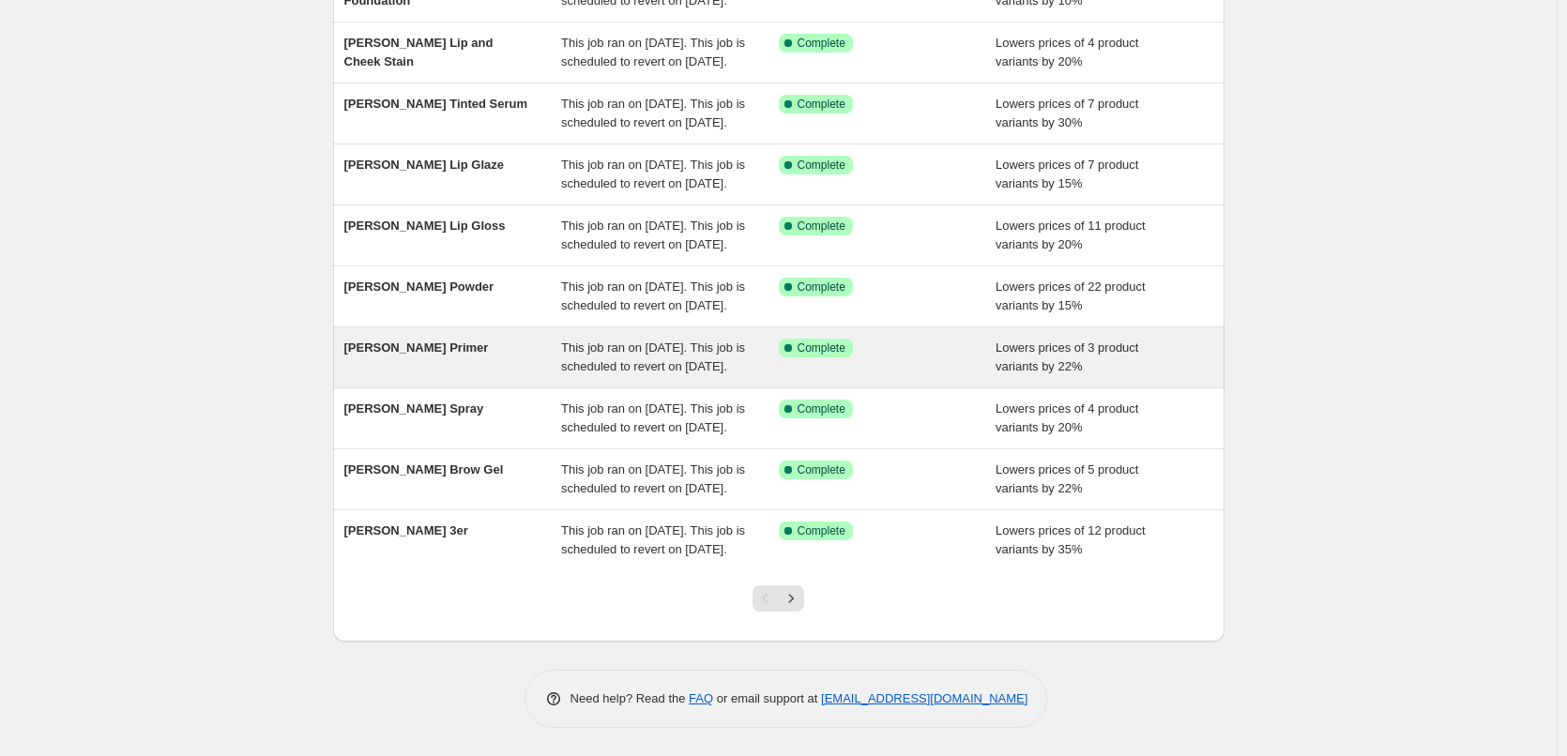
scroll to position [398, 0]
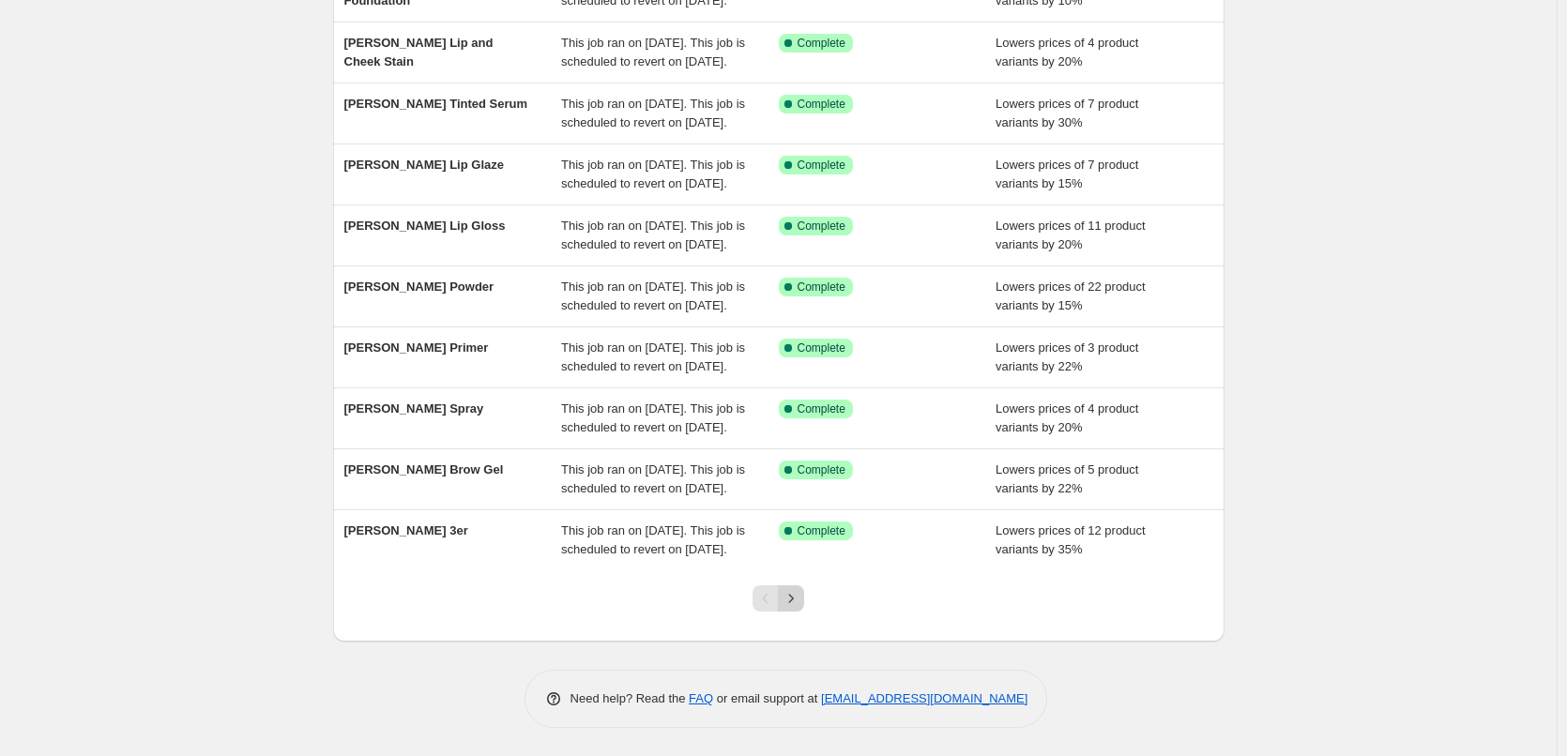
click at [793, 602] on icon "Next" at bounding box center [791, 598] width 19 height 19
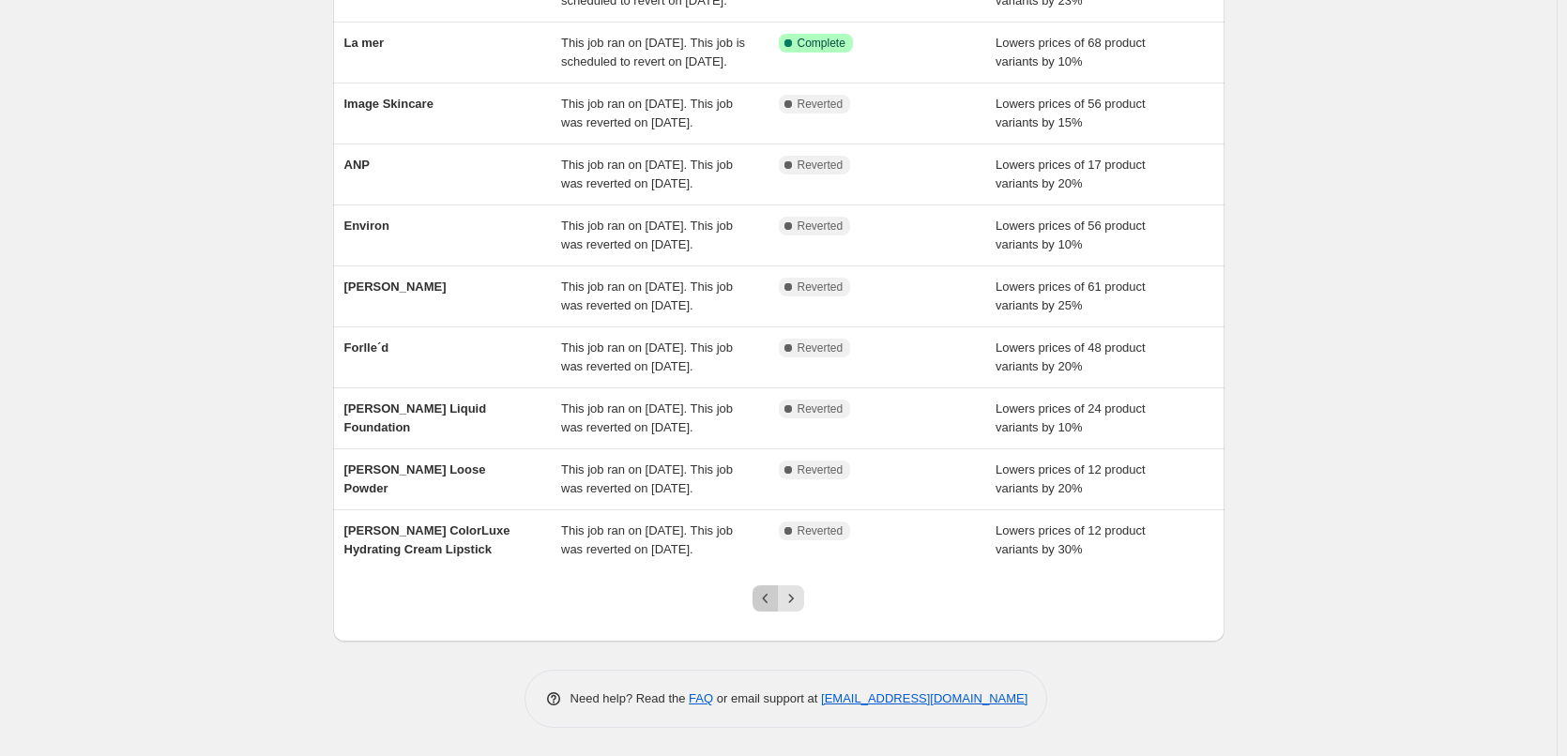
click at [768, 604] on icon "Previous" at bounding box center [765, 598] width 19 height 19
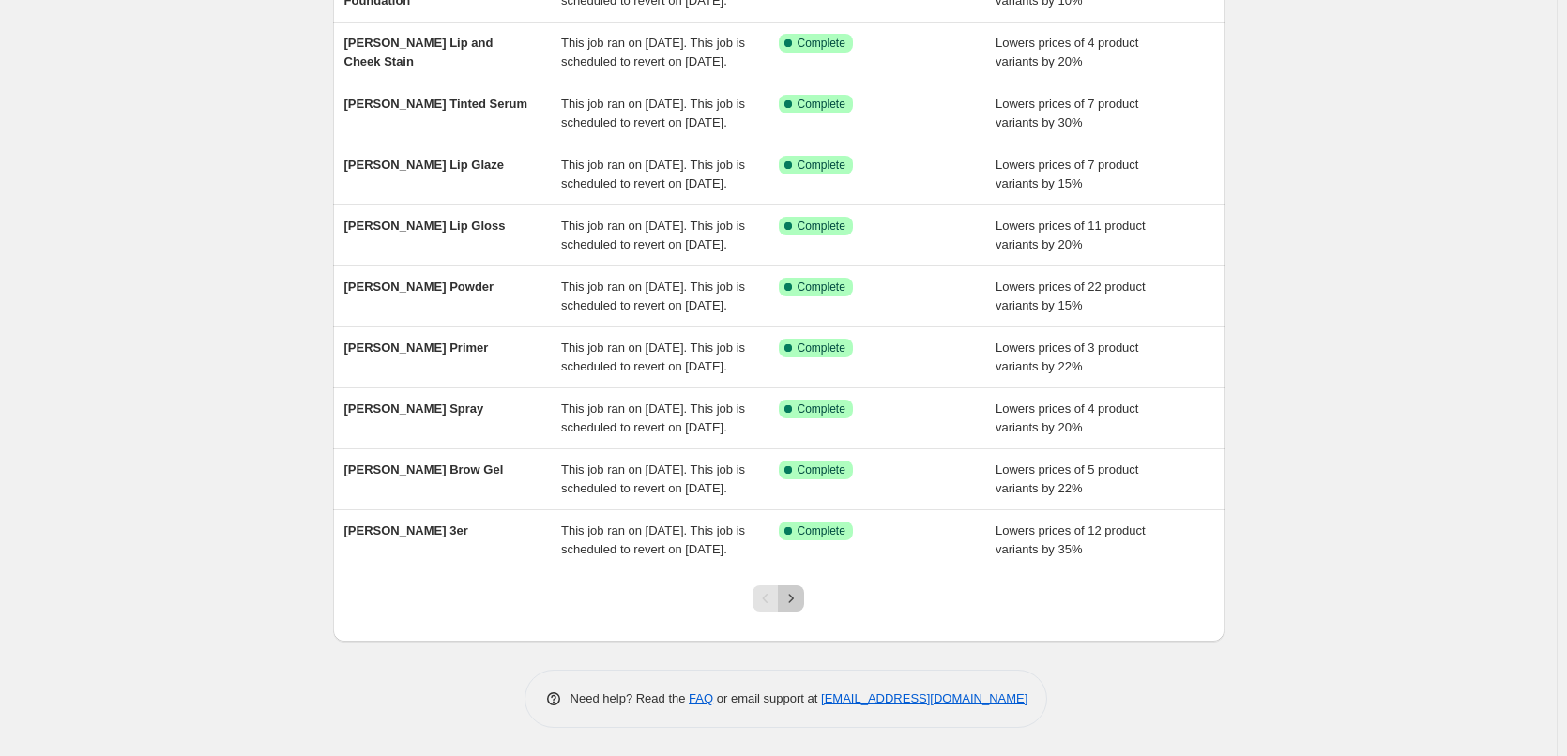
click at [800, 600] on icon "Next" at bounding box center [791, 598] width 19 height 19
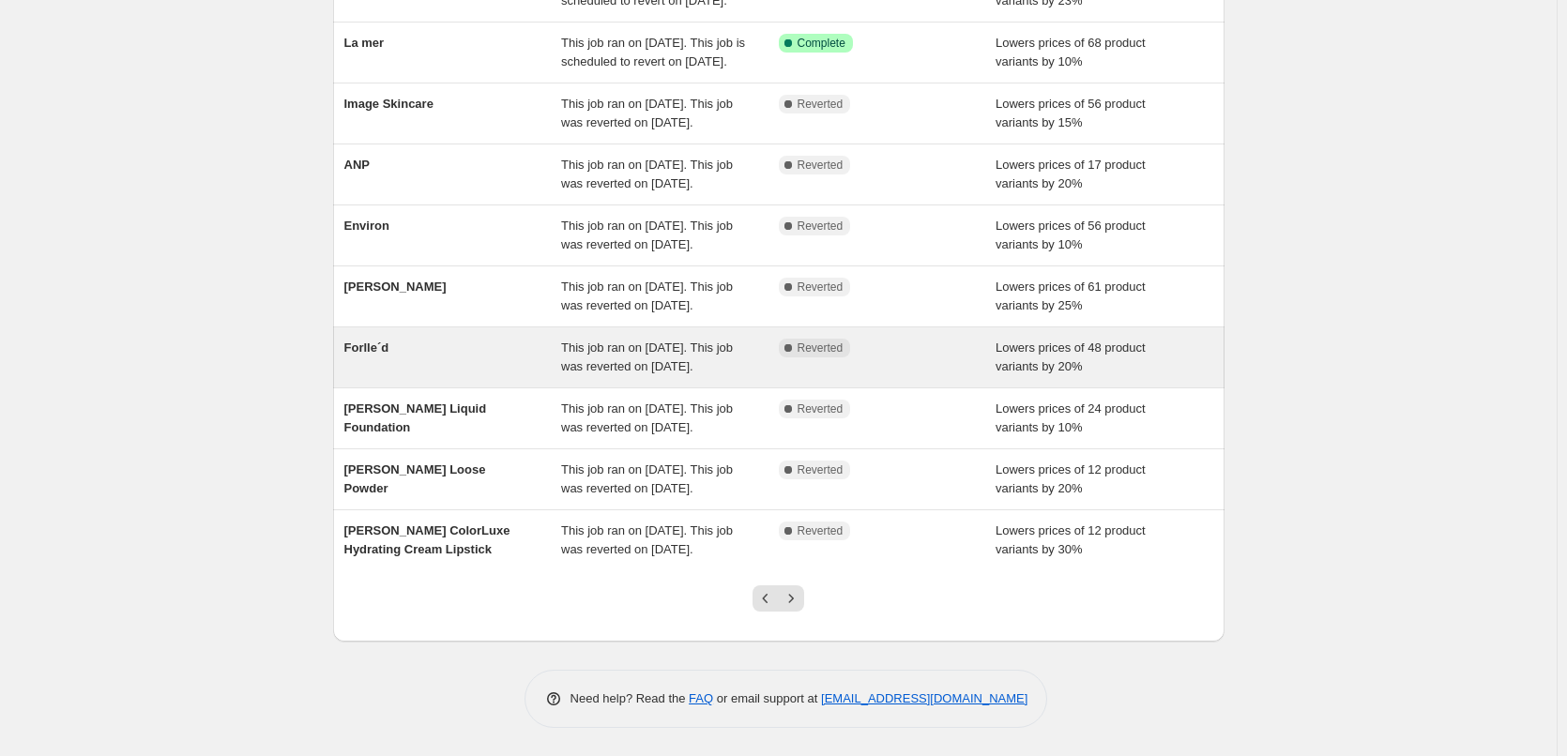
scroll to position [375, 0]
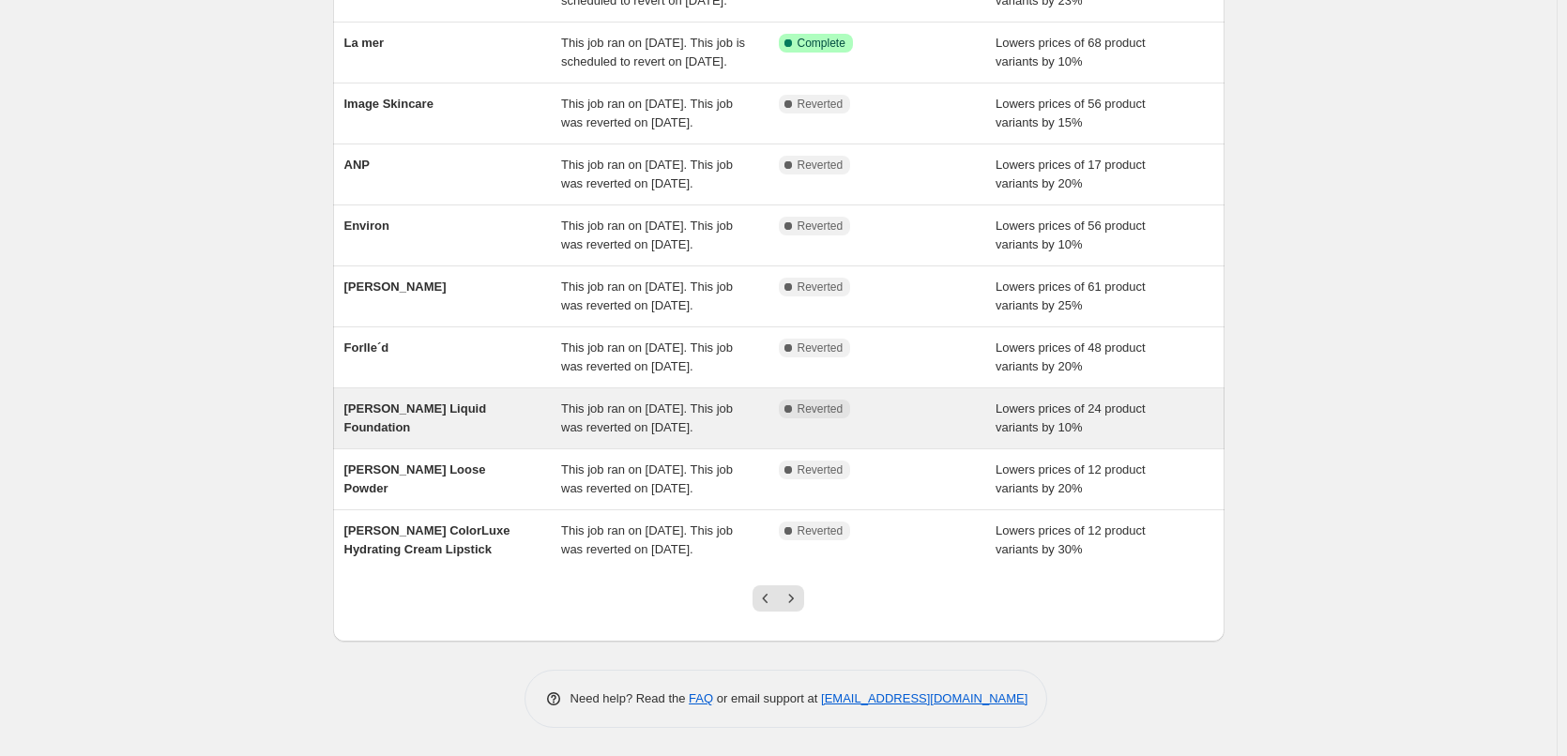
click at [501, 400] on div "[PERSON_NAME] Liquid Foundation" at bounding box center [453, 419] width 218 height 38
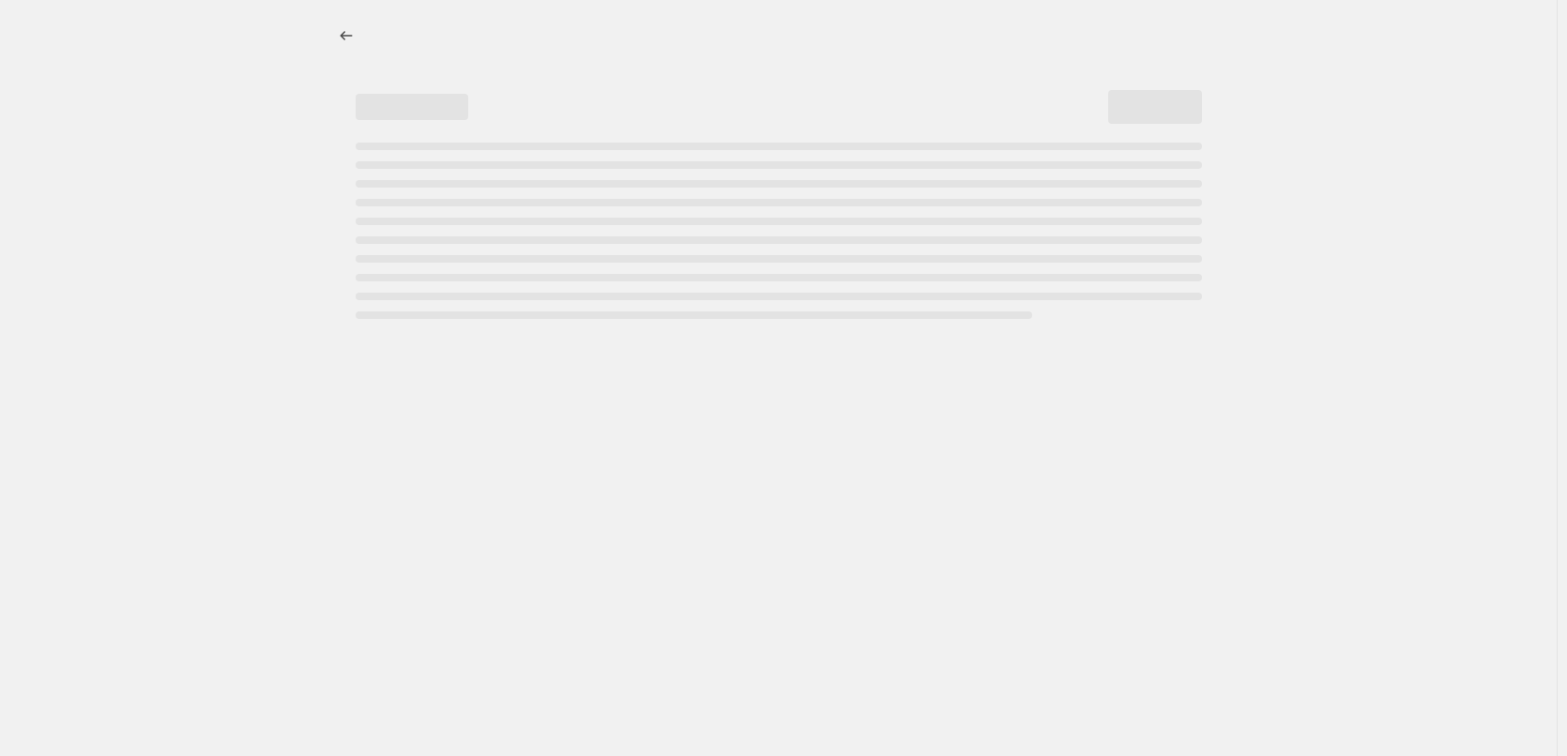
select select "percentage"
select select "tag"
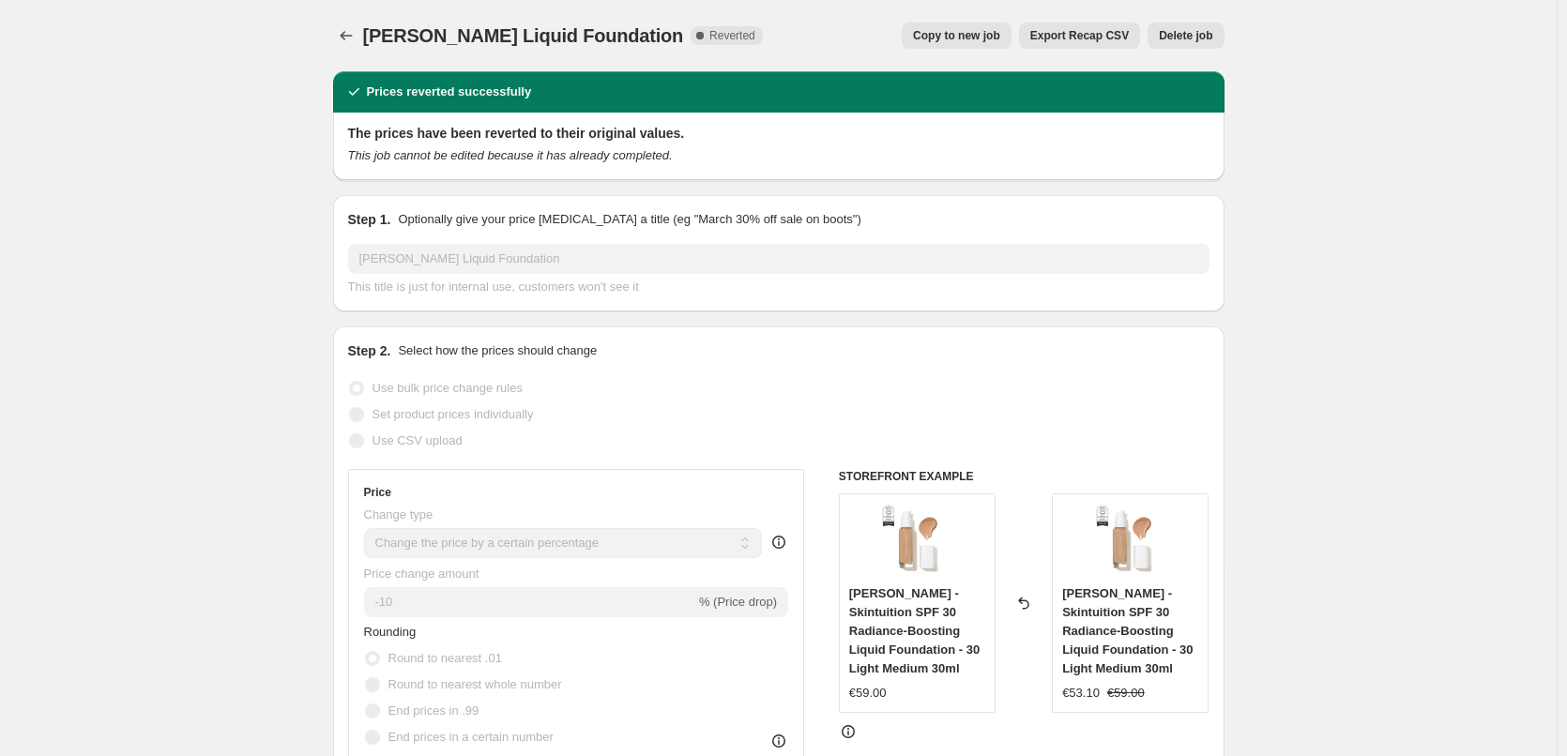
click at [1160, 35] on button "Delete job" at bounding box center [1186, 36] width 76 height 26
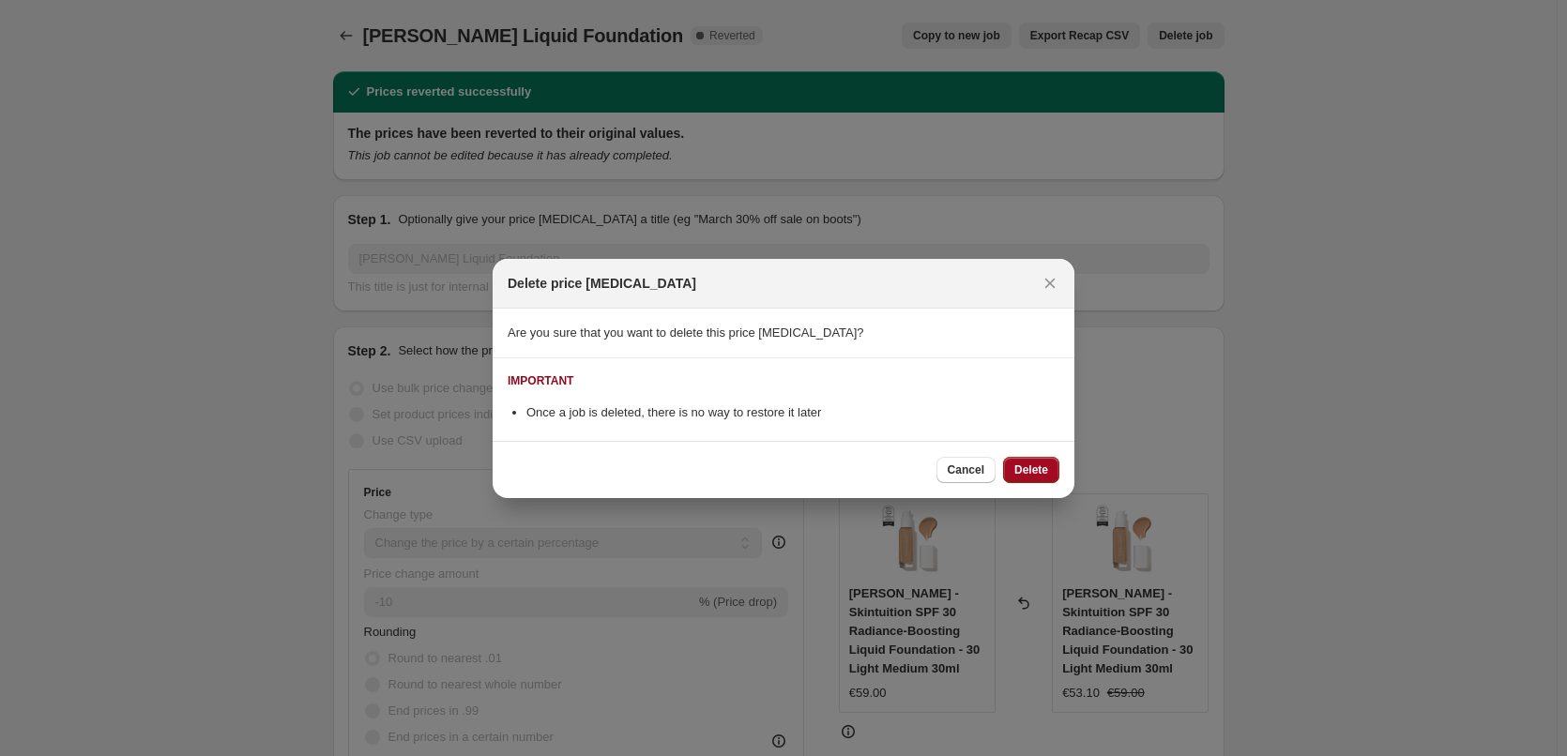
click at [1045, 466] on span "Delete" at bounding box center [1031, 470] width 34 height 15
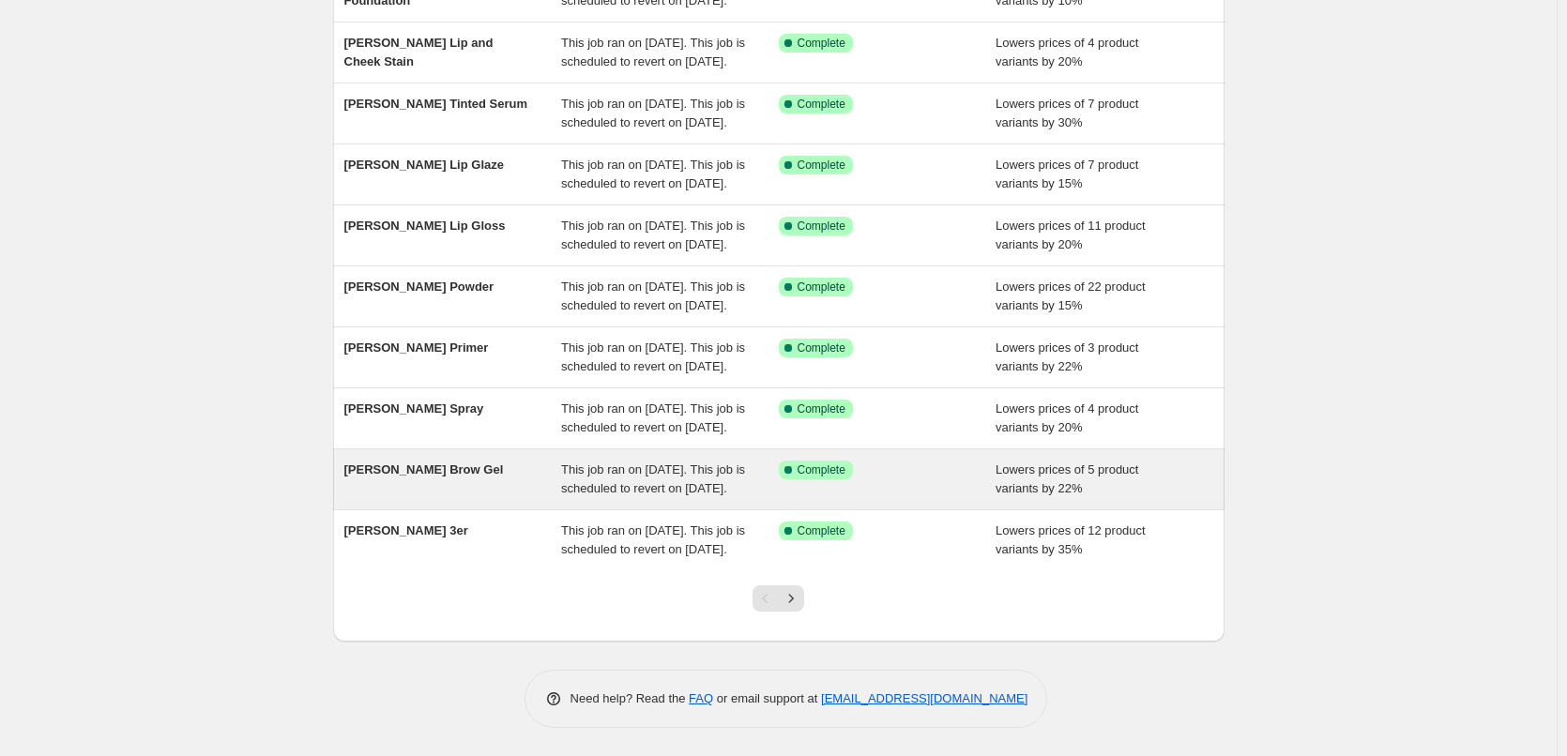
scroll to position [398, 0]
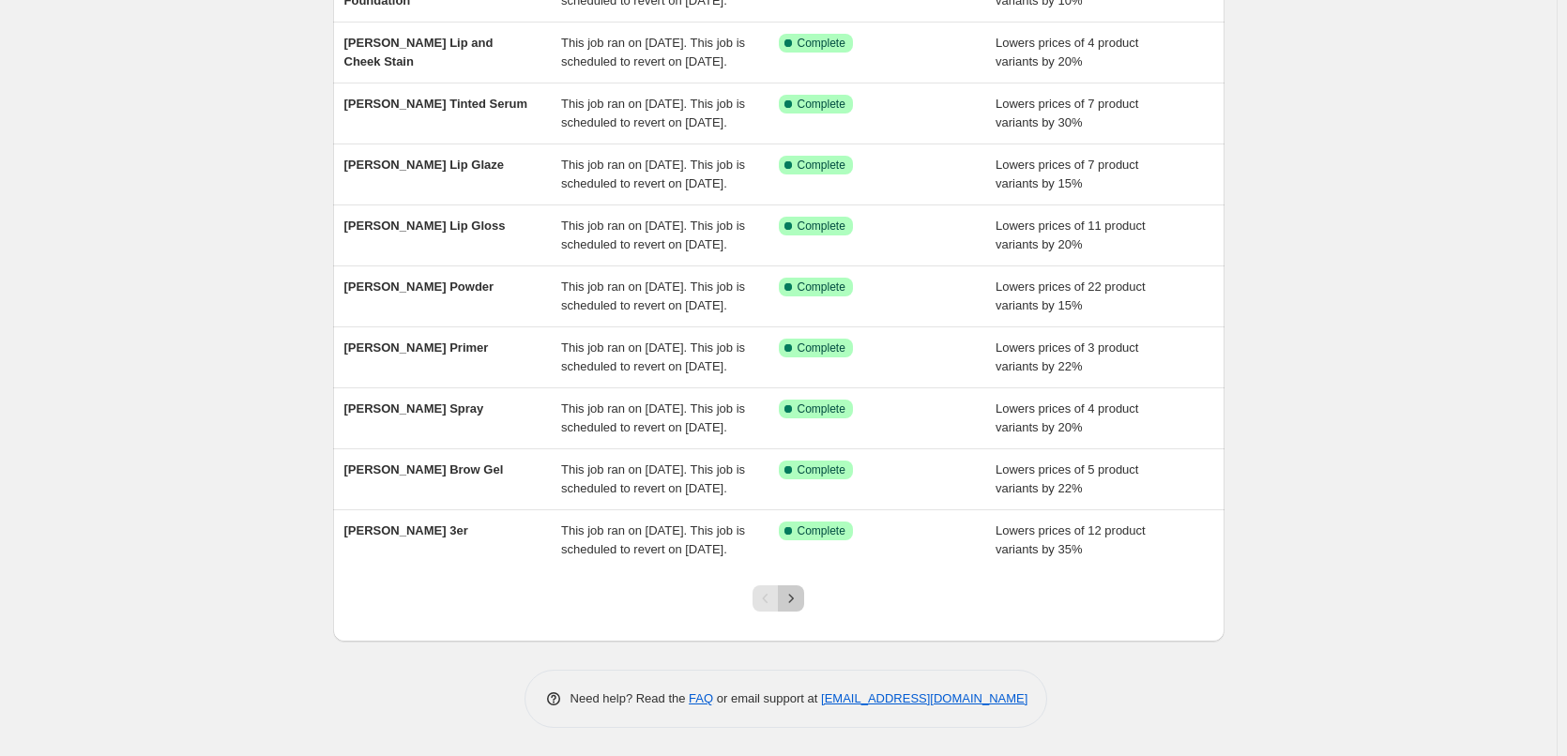
click at [797, 601] on icon "Next" at bounding box center [791, 598] width 19 height 19
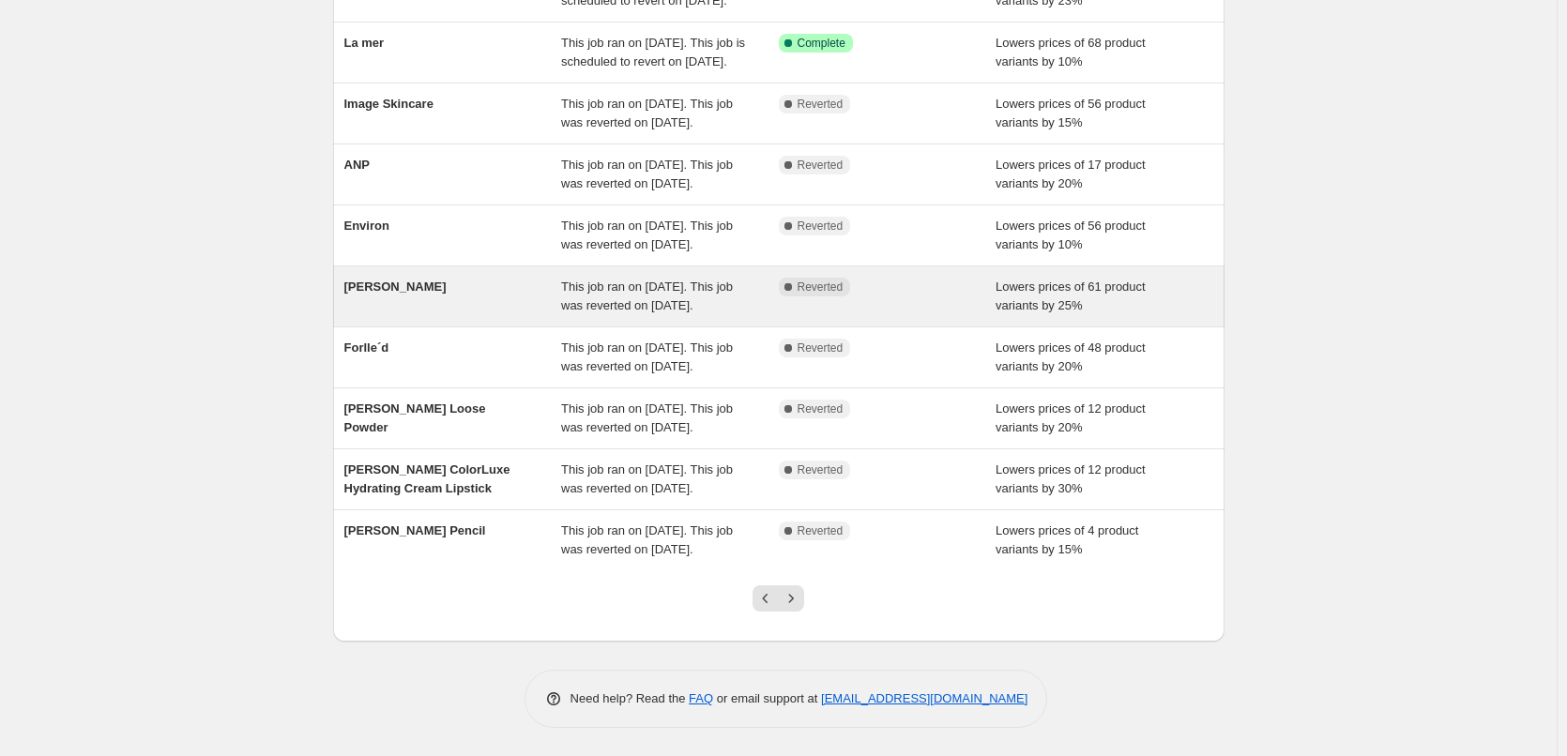
scroll to position [281, 0]
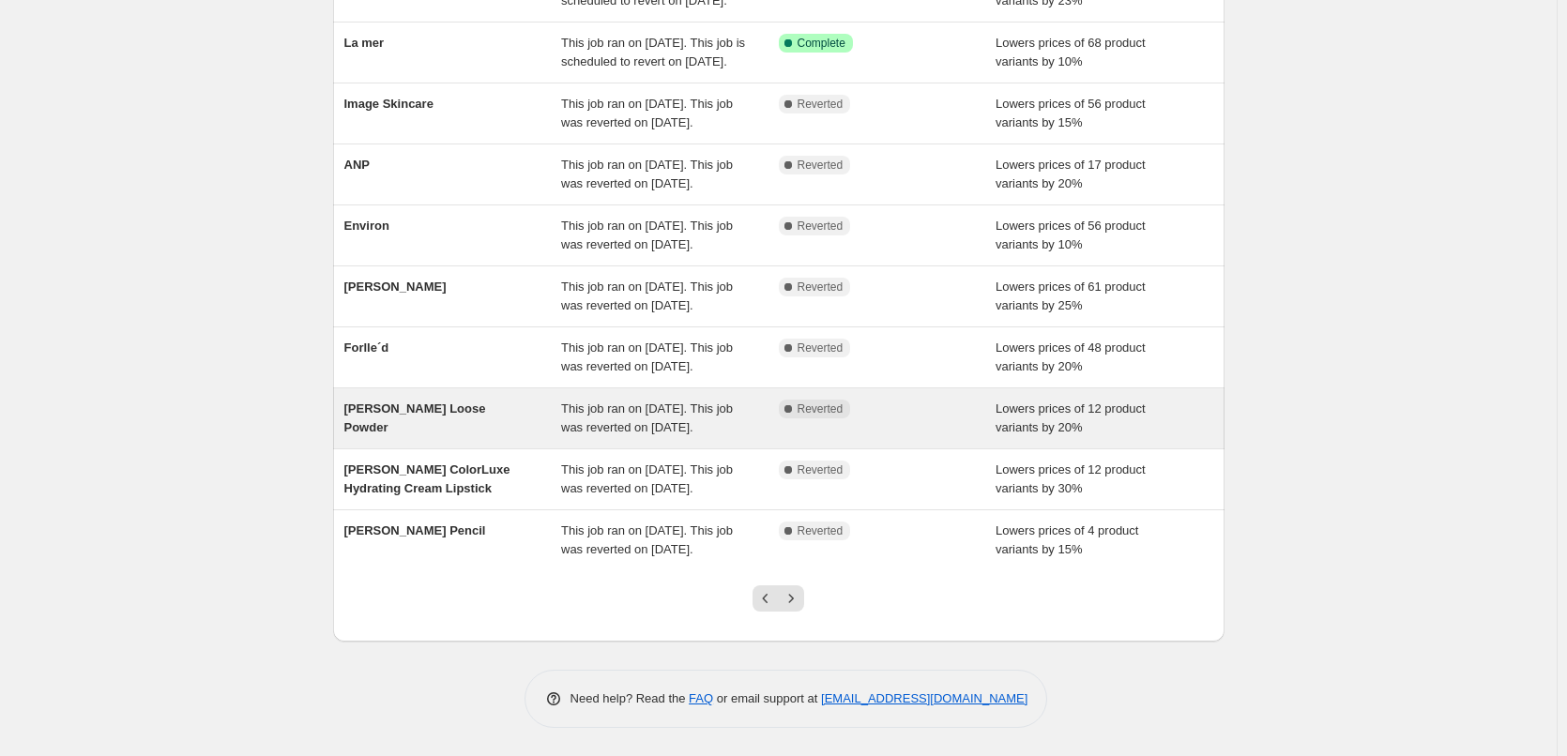
click at [504, 437] on div "[PERSON_NAME] Loose Powder" at bounding box center [453, 419] width 218 height 38
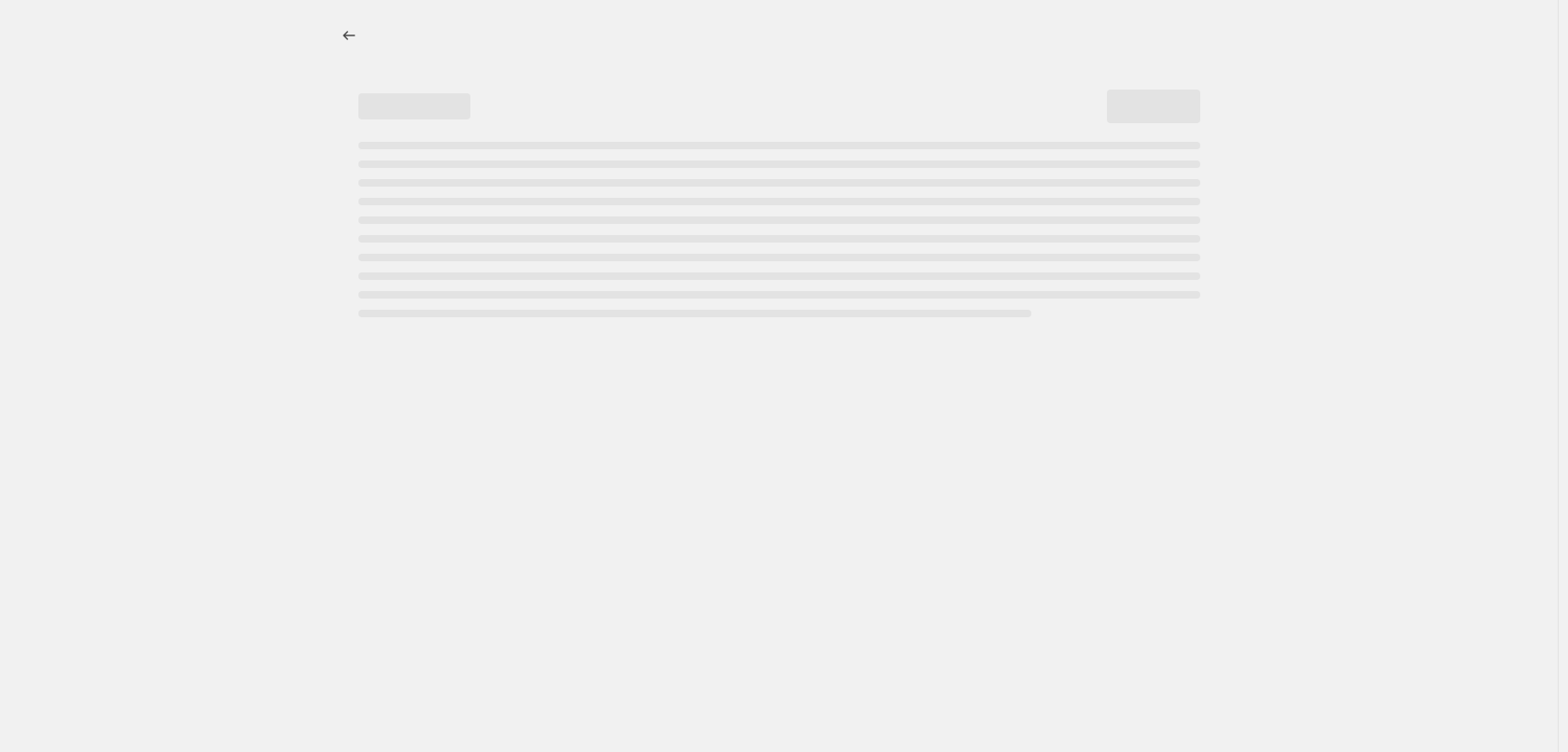
select select "percentage"
select select "tag"
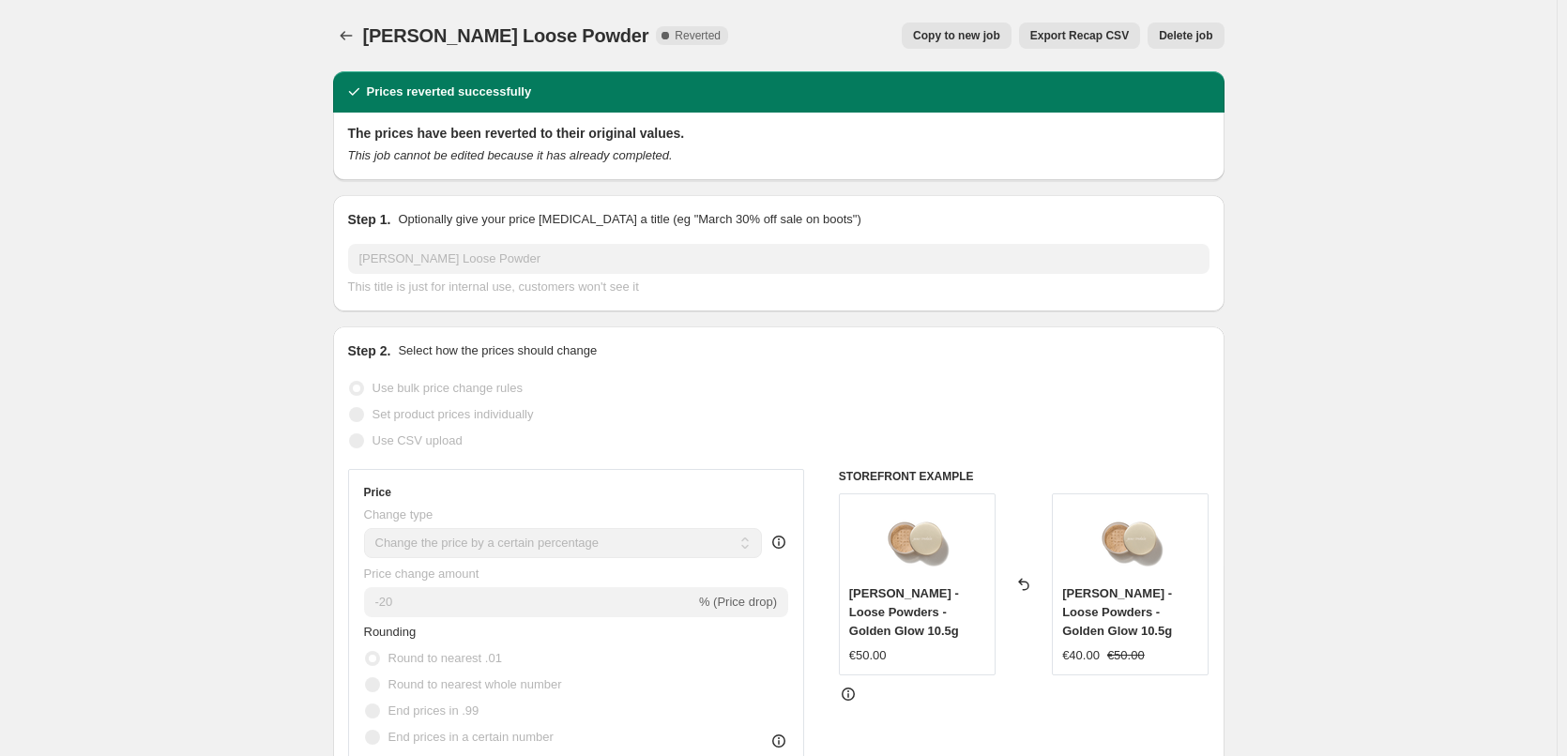
click at [983, 39] on span "Copy to new job" at bounding box center [956, 35] width 87 height 15
select select "percentage"
select select "tag"
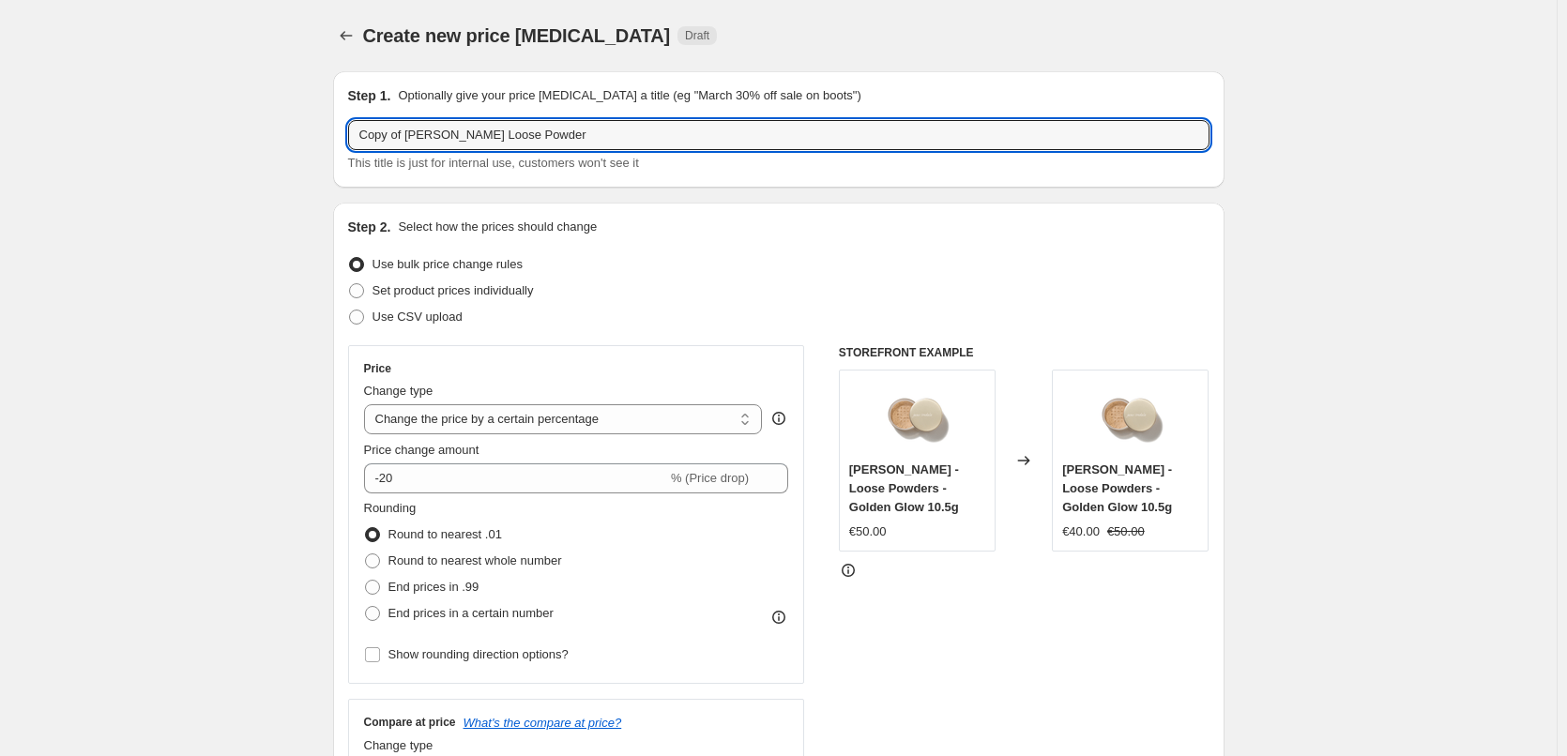
drag, startPoint x: 437, startPoint y: 130, endPoint x: 311, endPoint y: 144, distance: 127.3
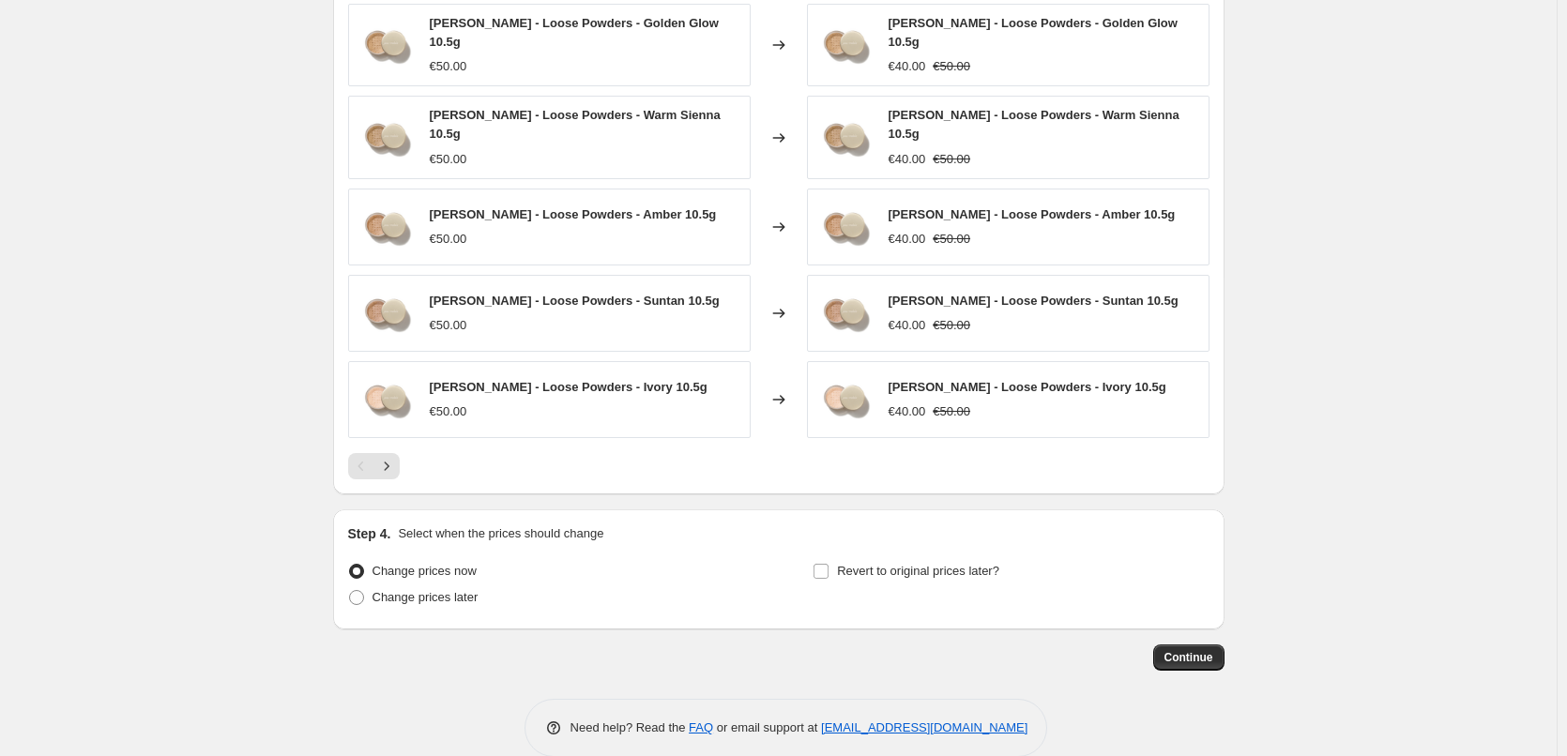
scroll to position [1331, 0]
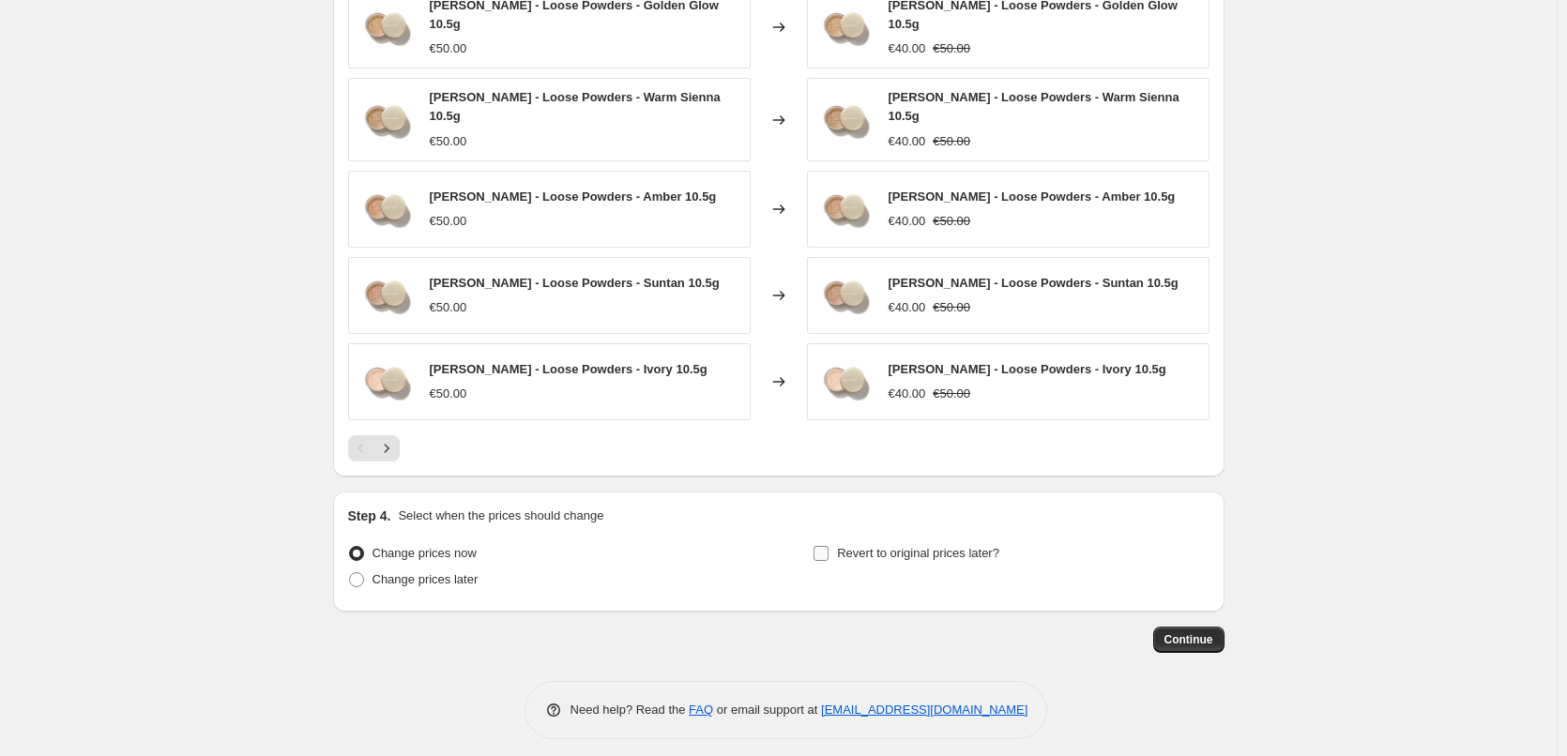
type input "Iredale Loose Powder"
click at [819, 546] on input "Revert to original prices later?" at bounding box center [820, 553] width 15 height 15
checkbox input "true"
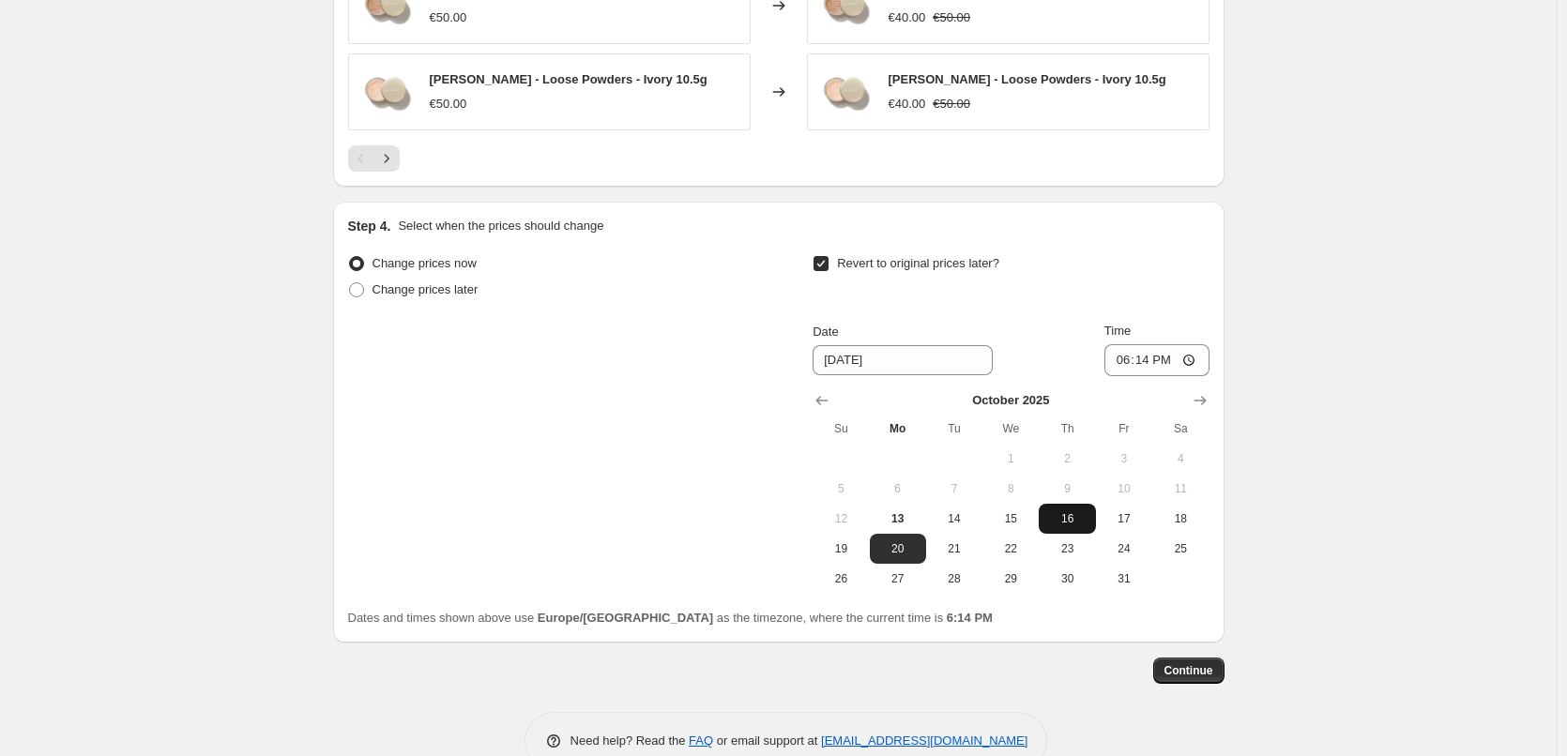
scroll to position [1652, 0]
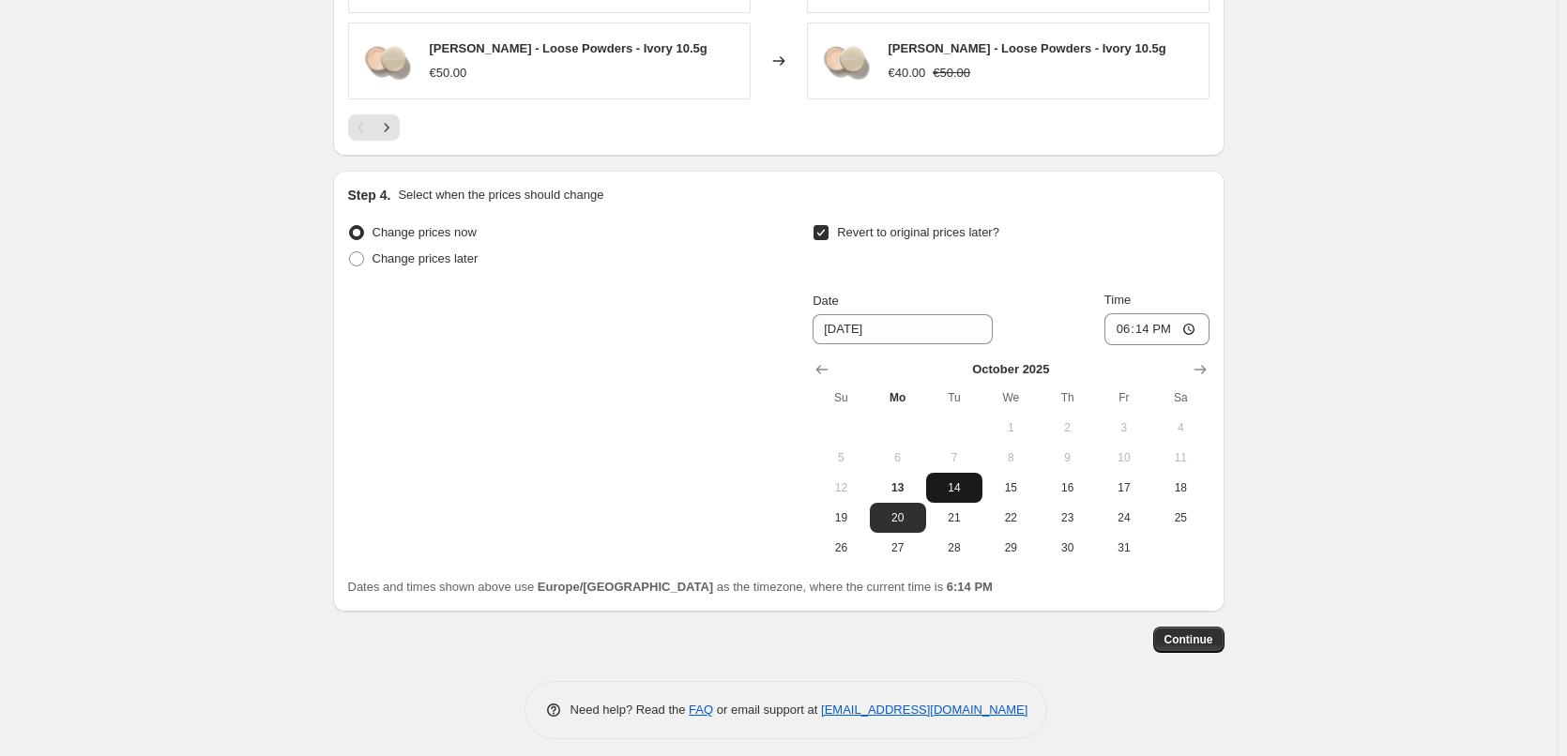
click at [957, 473] on button "14" at bounding box center [954, 488] width 56 height 30
type input "[DATE]"
click at [1147, 313] on input "18:14" at bounding box center [1156, 329] width 105 height 32
click at [1131, 319] on input "18:14" at bounding box center [1156, 329] width 105 height 32
type input "03:00"
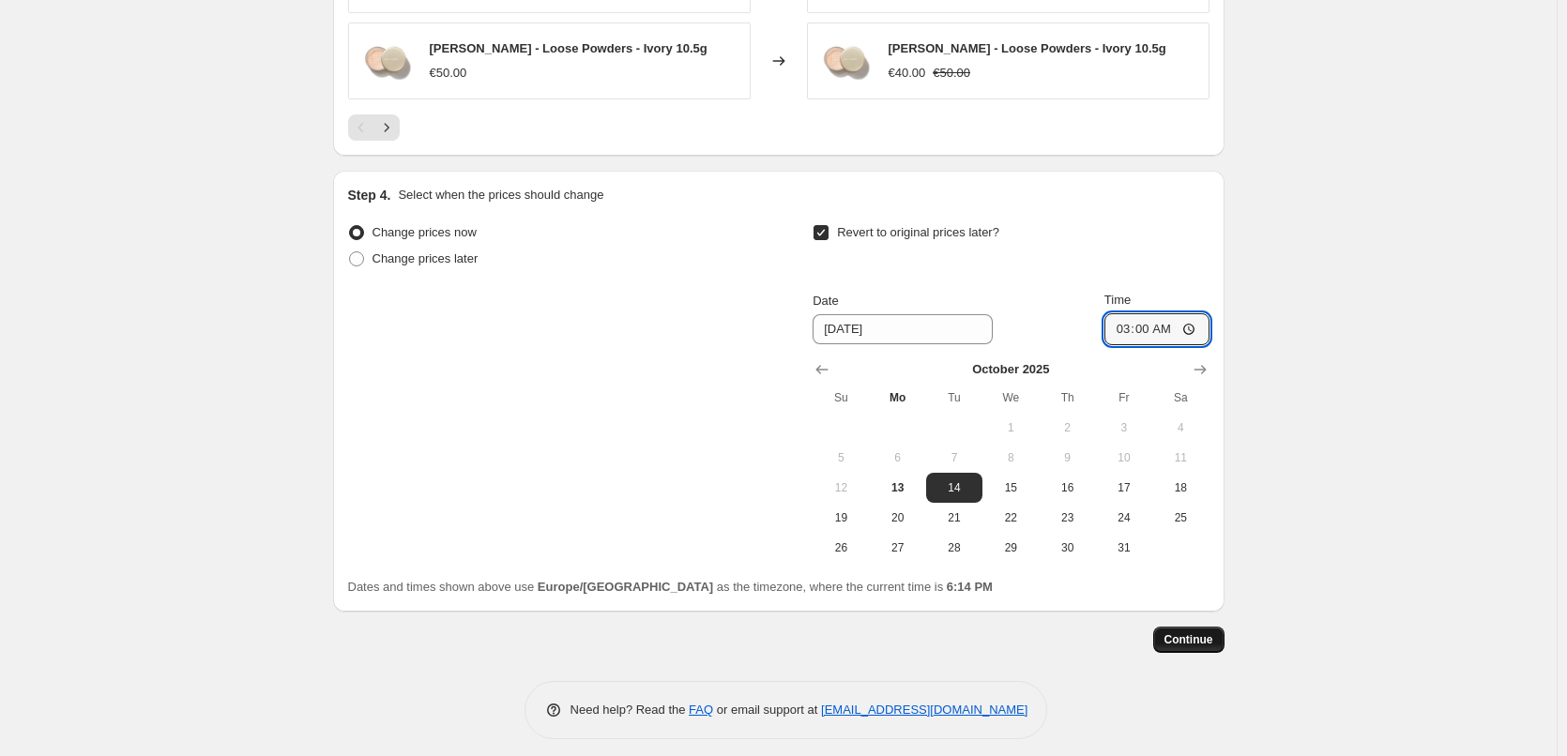
click at [1187, 632] on span "Continue" at bounding box center [1188, 639] width 49 height 15
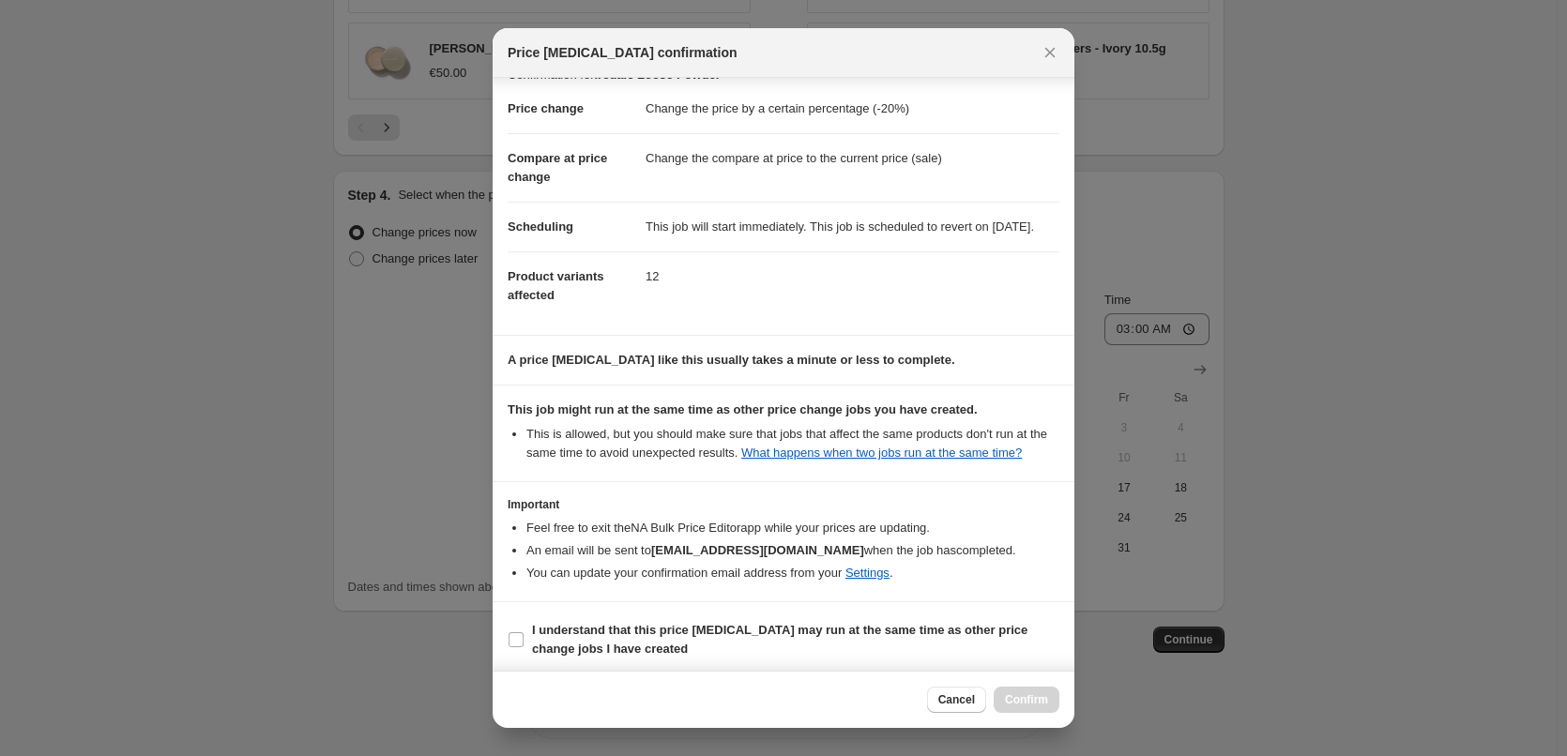
scroll to position [53, 0]
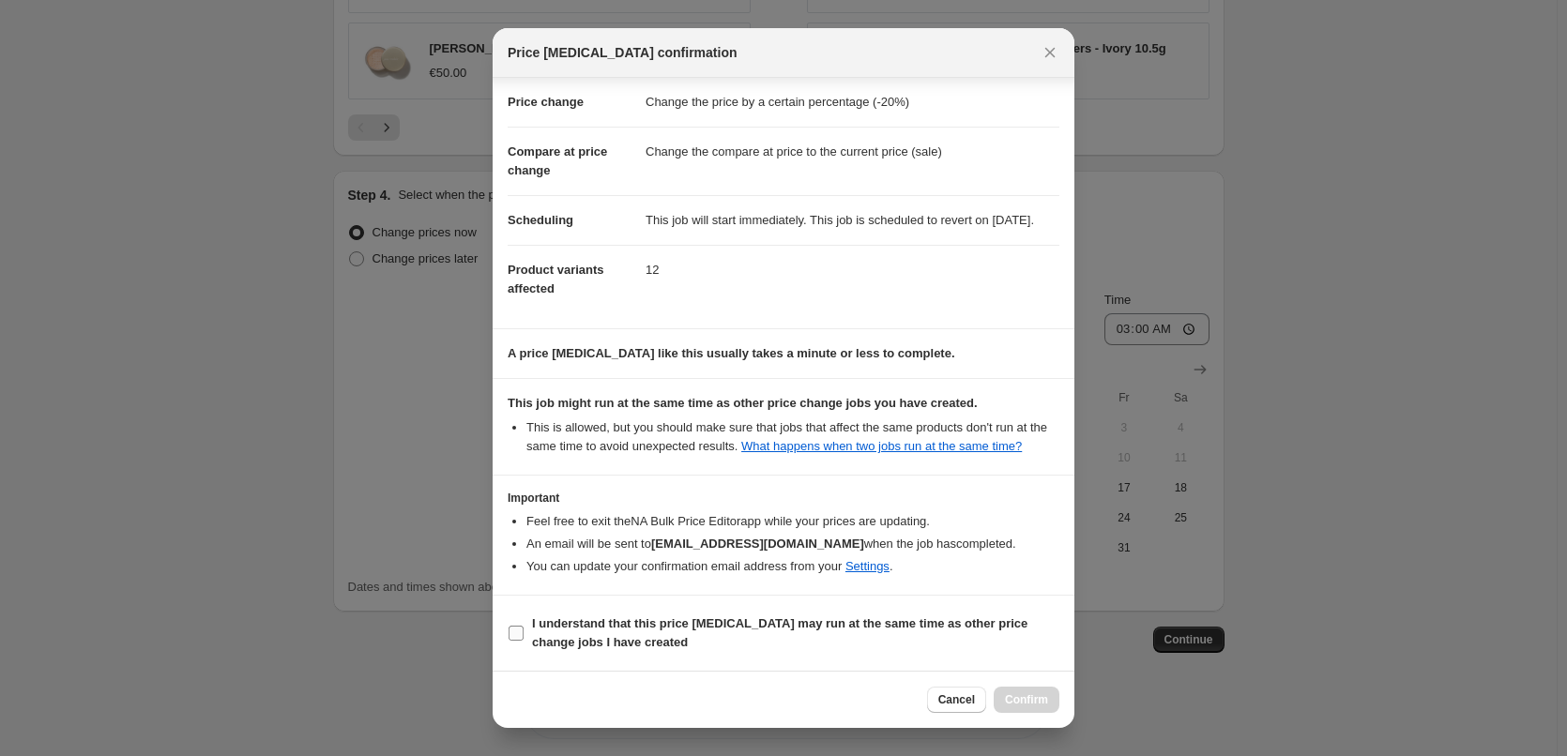
click at [522, 631] on input "I understand that this price [MEDICAL_DATA] may run at the same time as other p…" at bounding box center [516, 633] width 15 height 15
checkbox input "true"
click at [1016, 698] on span "Confirm" at bounding box center [1026, 699] width 43 height 15
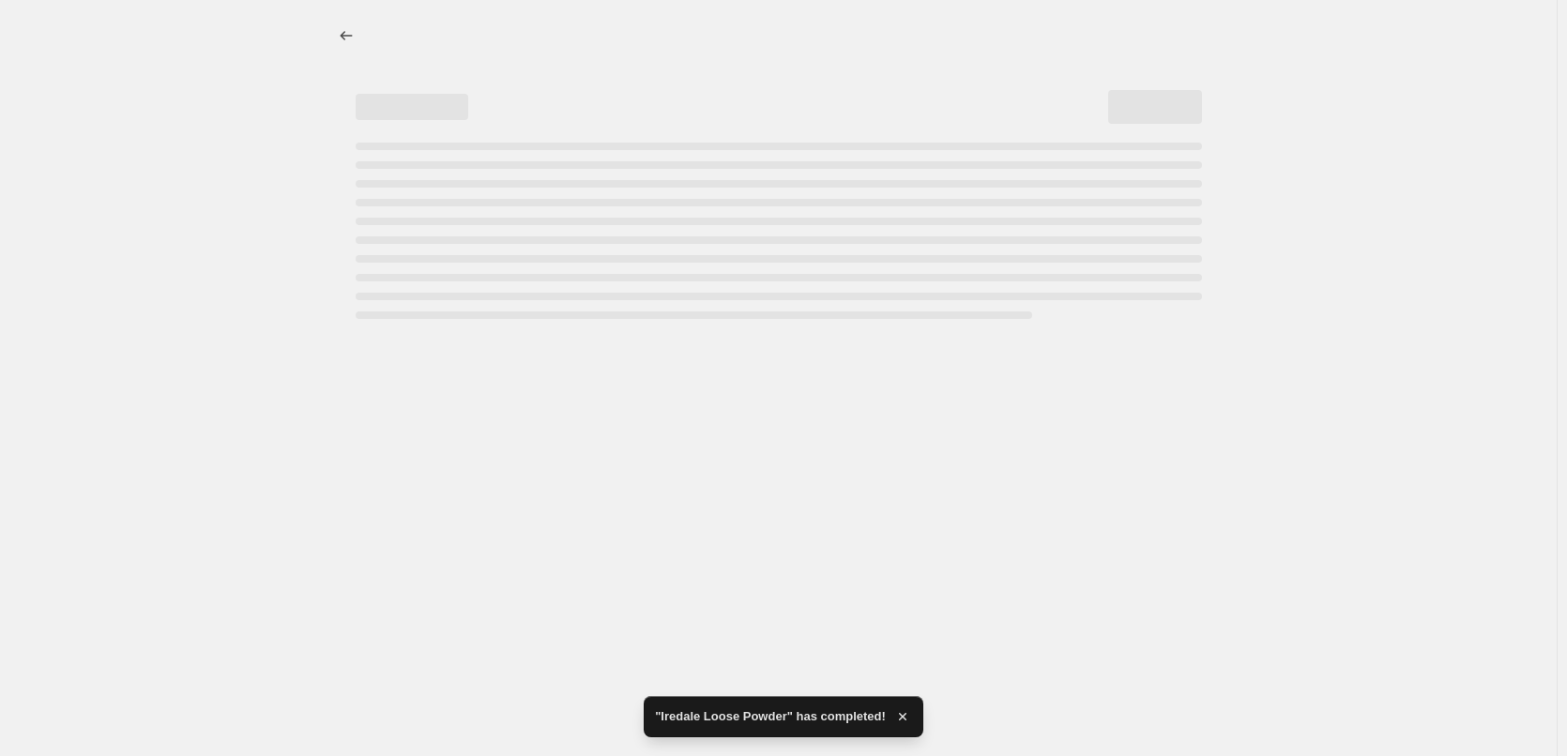
select select "percentage"
select select "tag"
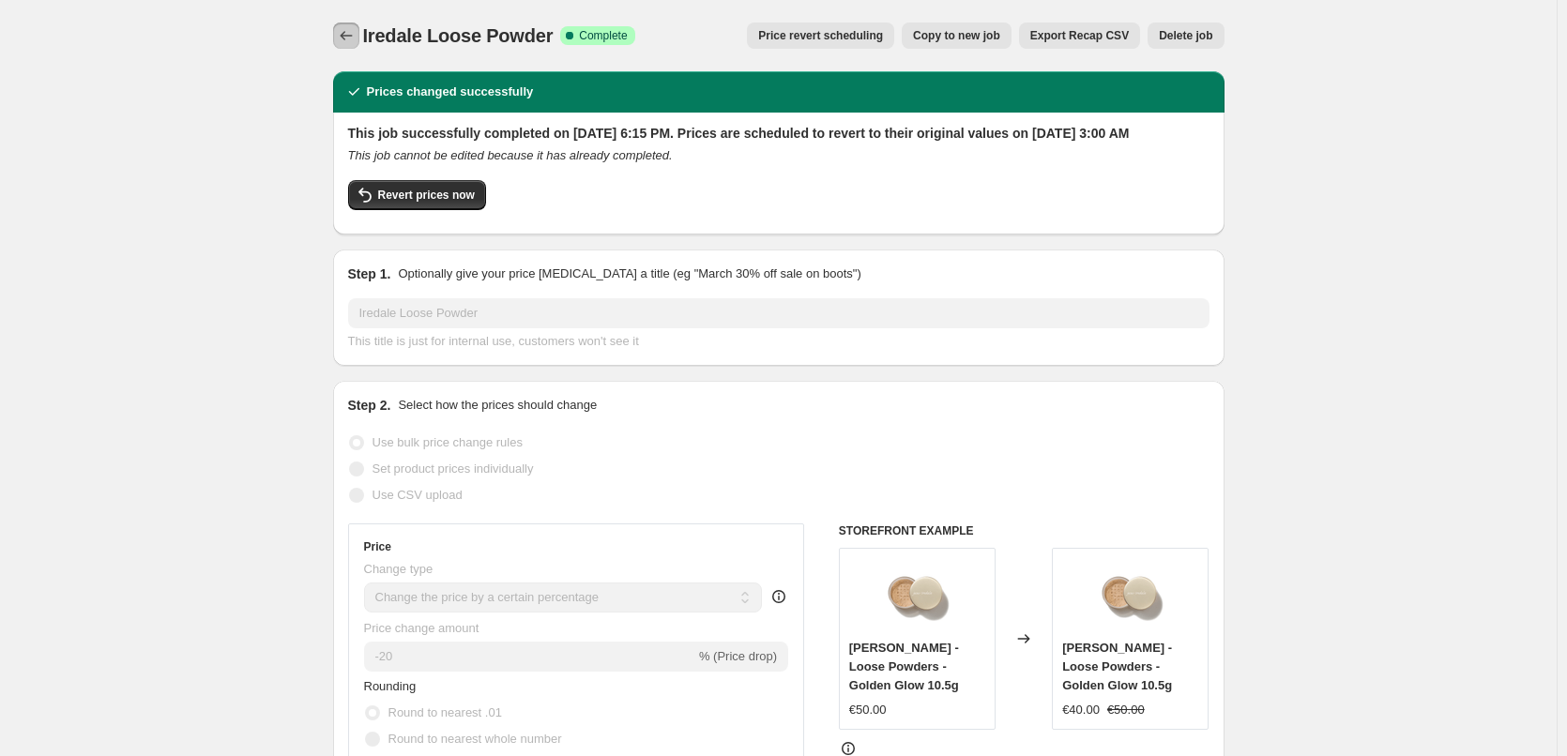
click at [343, 31] on icon "Price change jobs" at bounding box center [346, 35] width 19 height 19
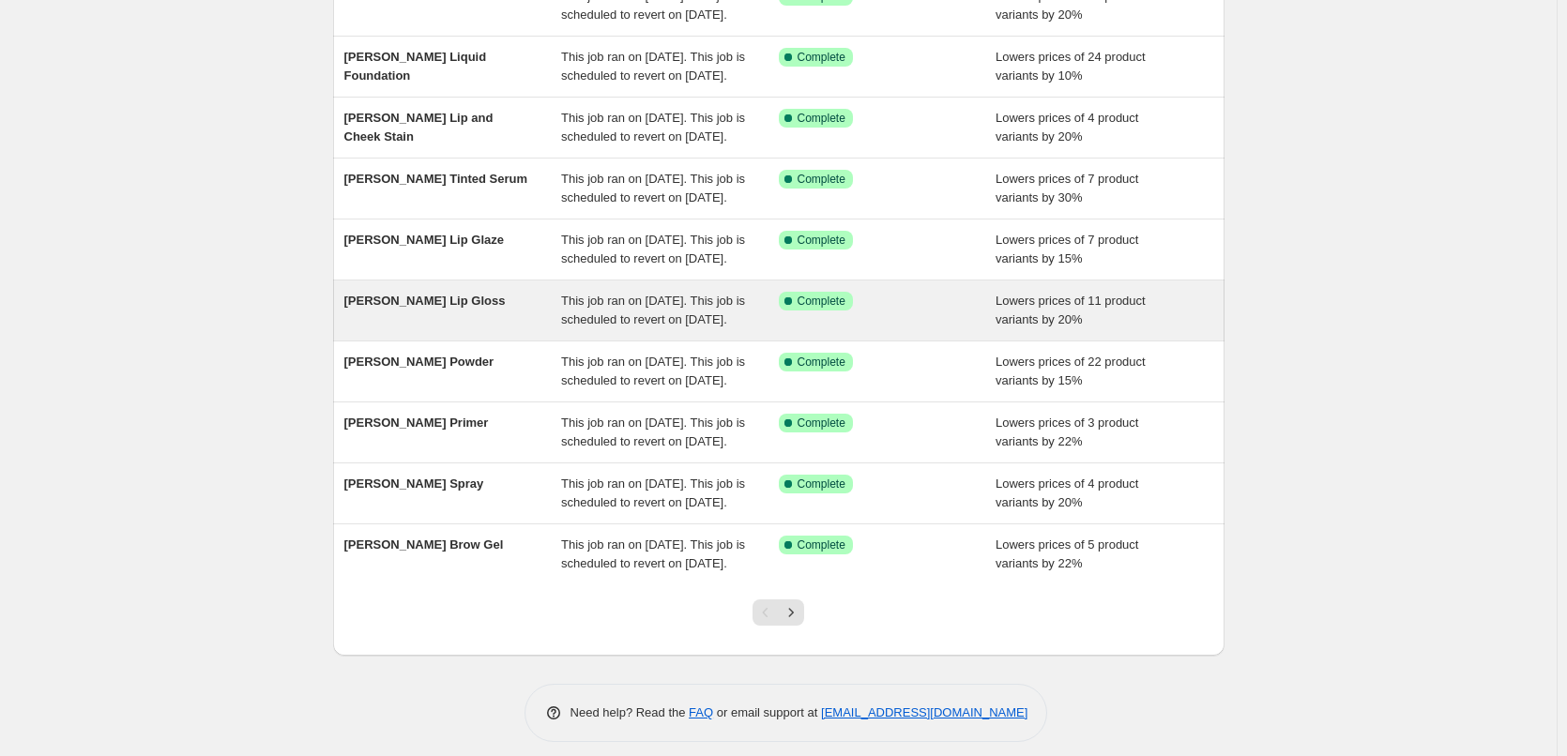
scroll to position [398, 0]
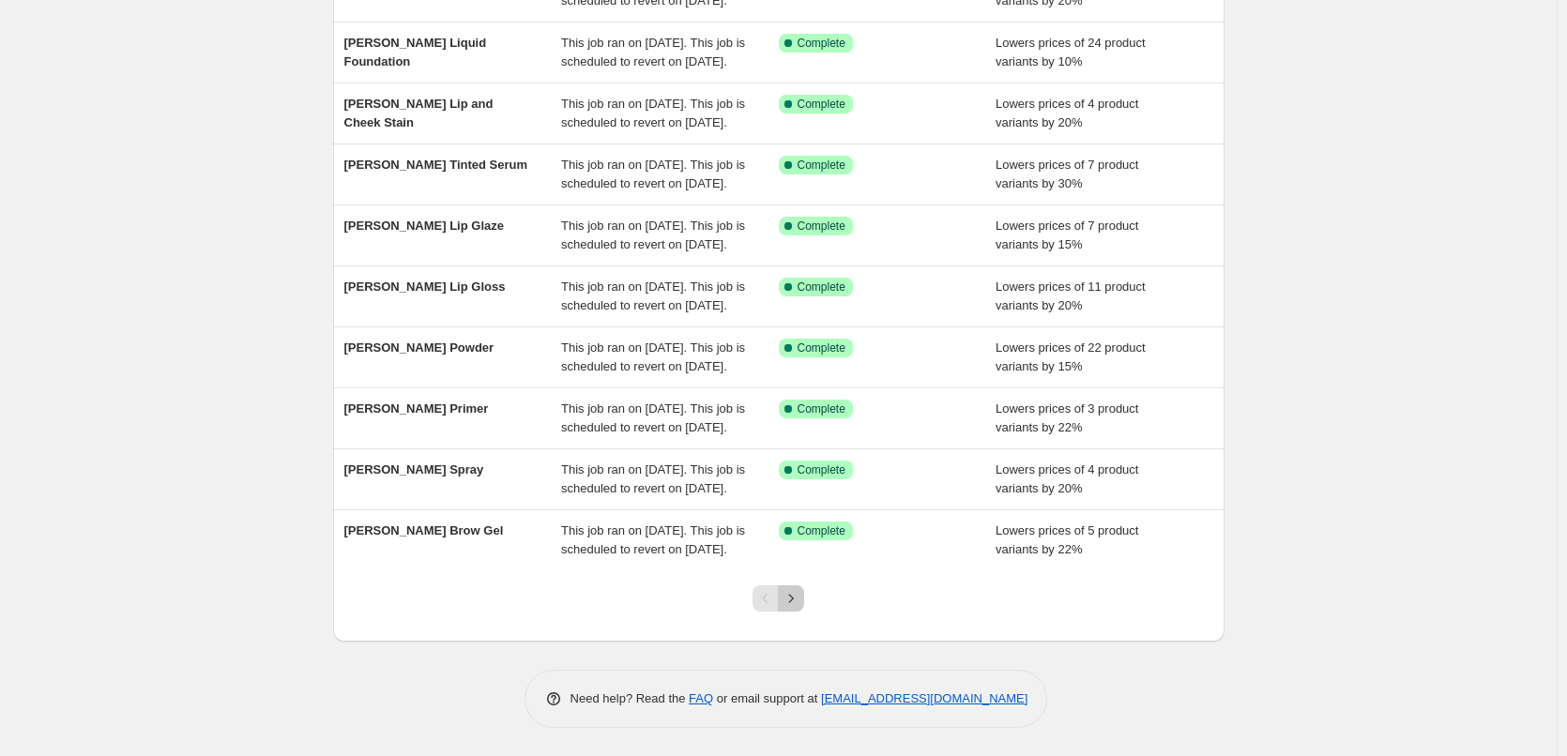
click at [800, 600] on icon "Next" at bounding box center [791, 598] width 19 height 19
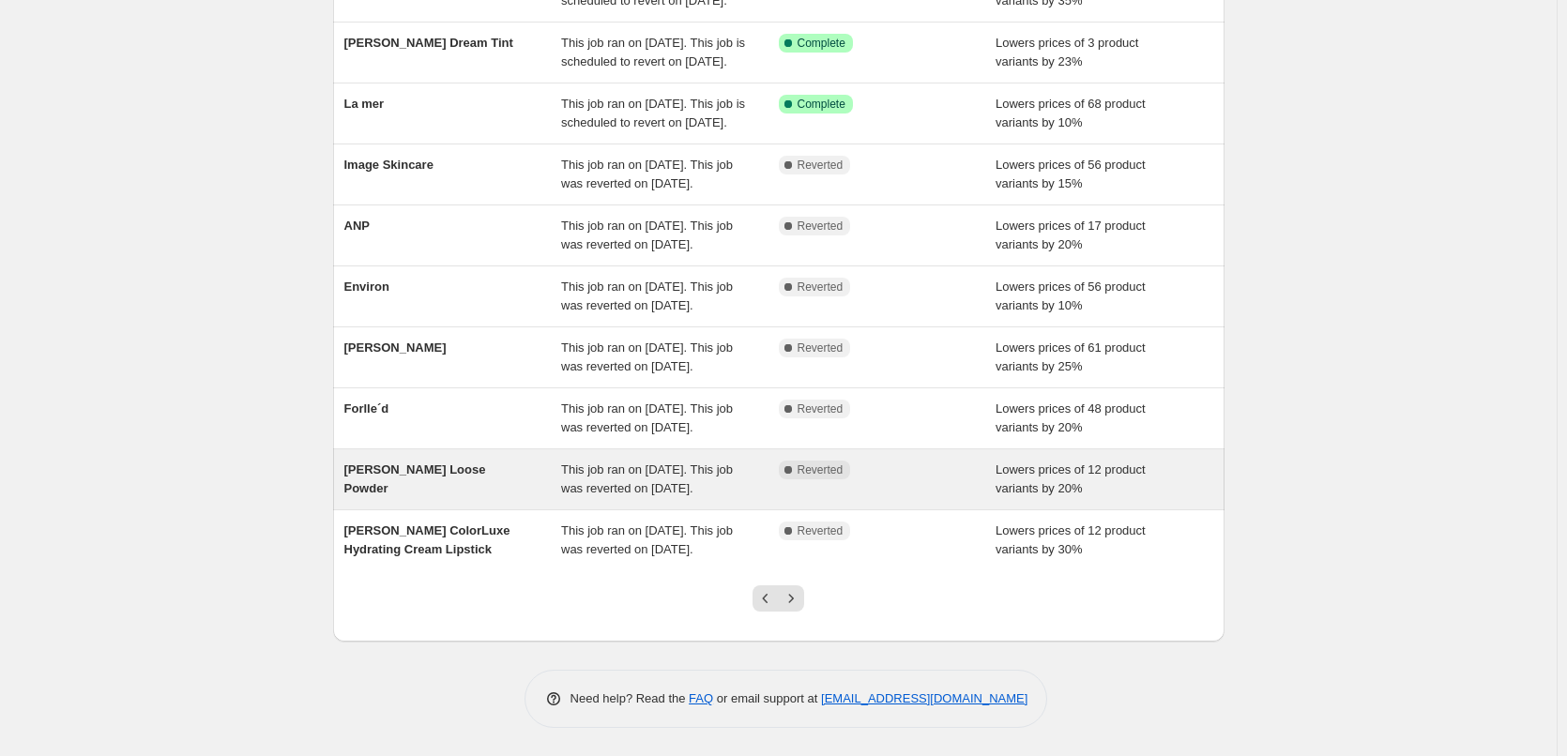
click at [521, 461] on div "[PERSON_NAME] Loose Powder" at bounding box center [453, 480] width 218 height 38
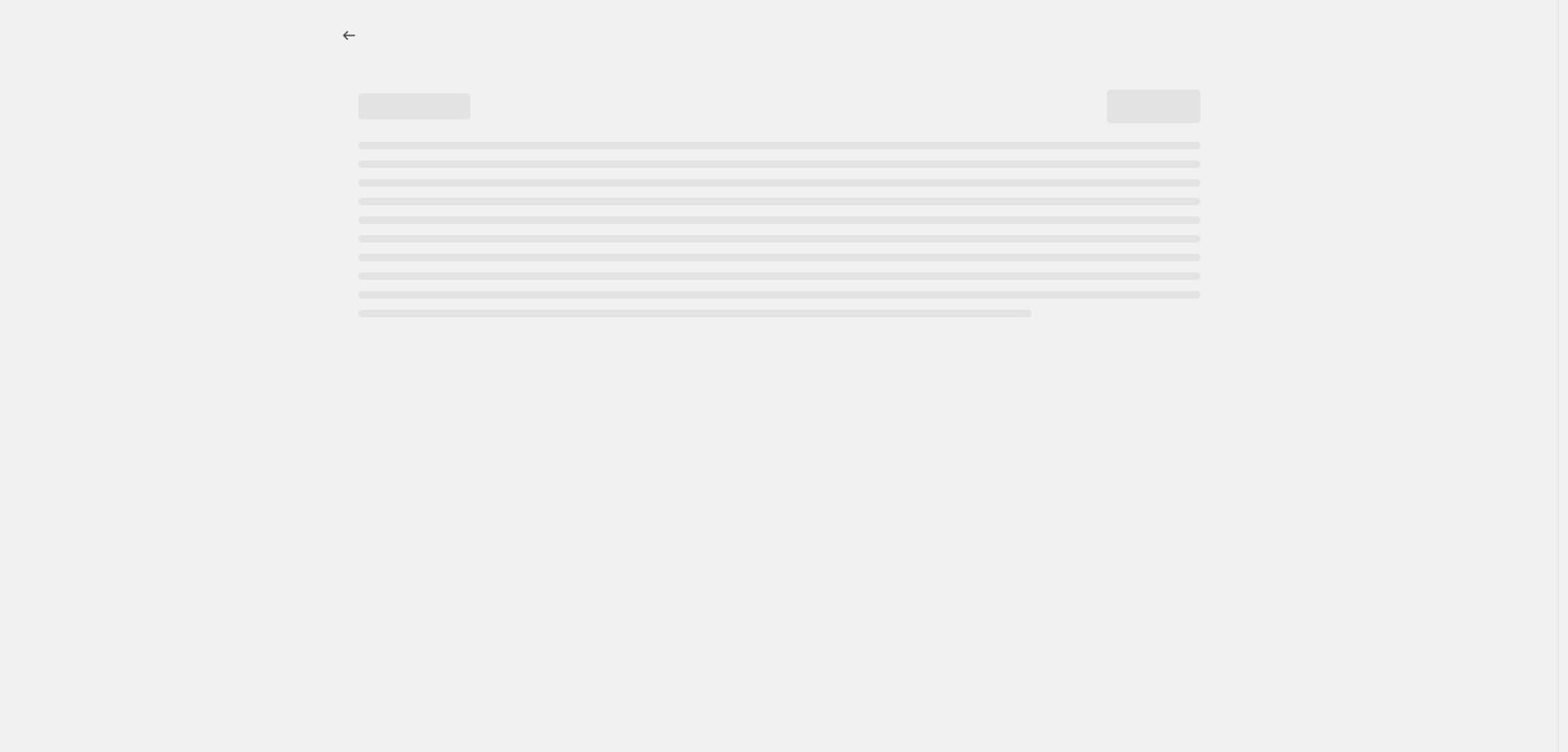
select select "percentage"
select select "tag"
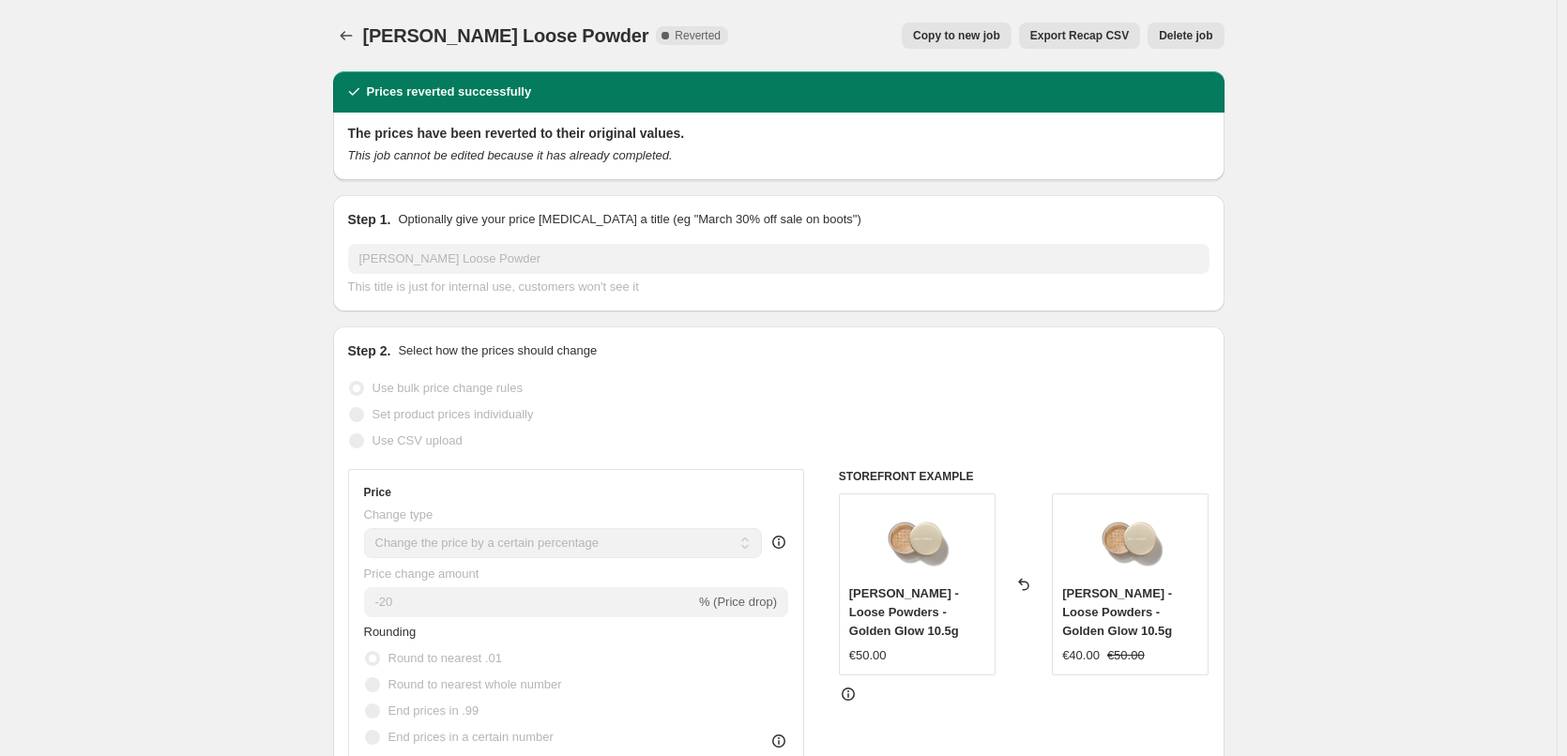
click at [1188, 34] on span "Delete job" at bounding box center [1185, 35] width 53 height 15
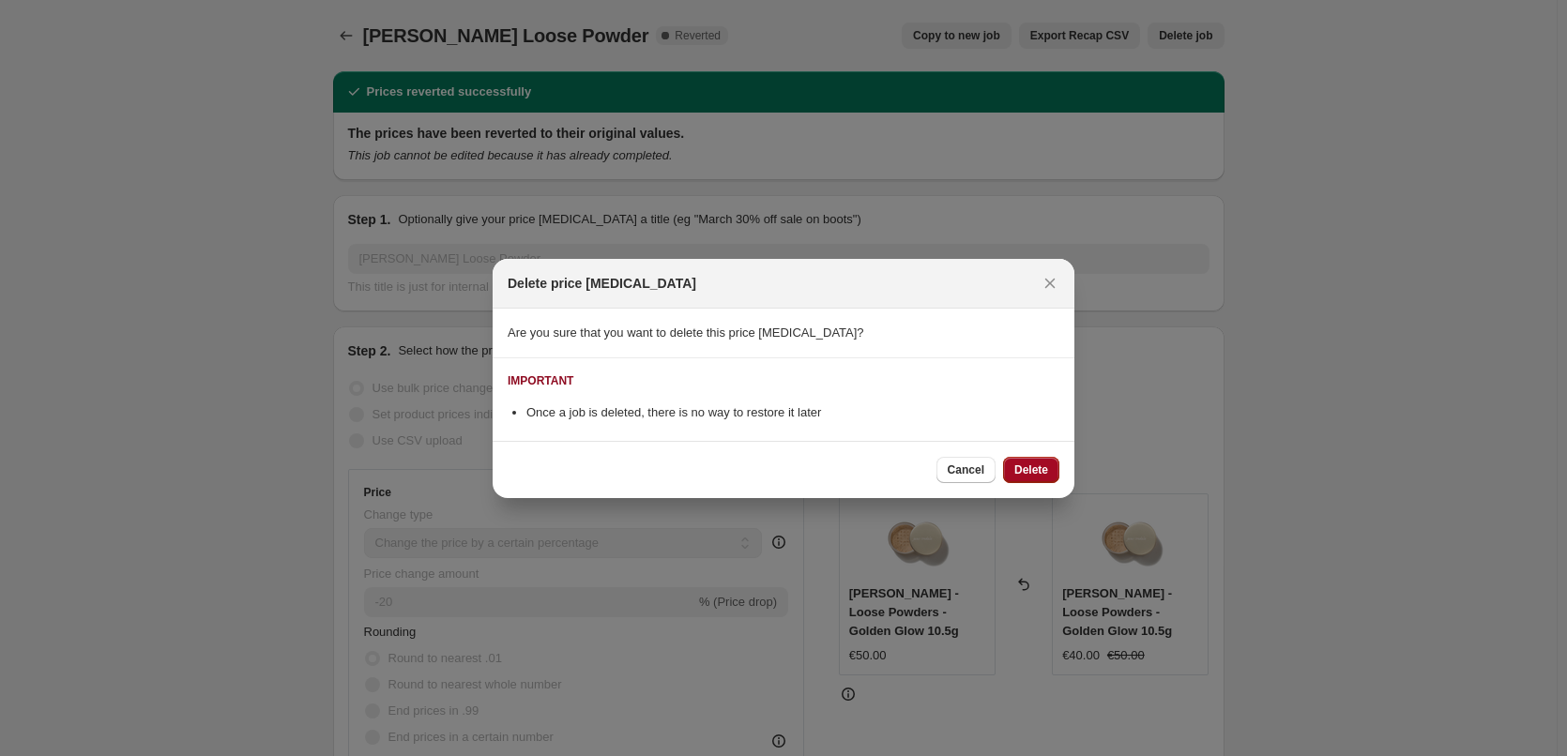
click at [1028, 479] on button "Delete" at bounding box center [1031, 470] width 56 height 26
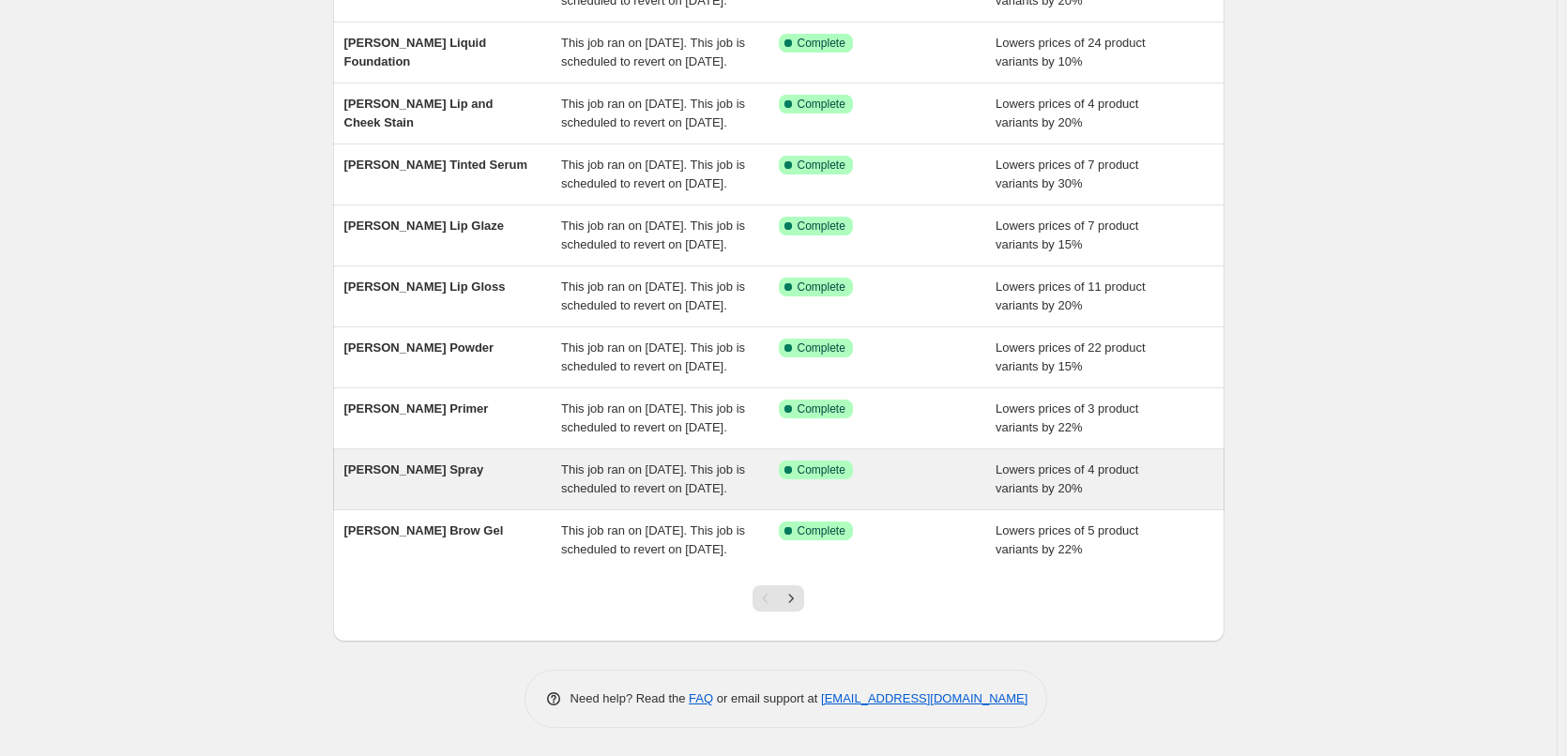
scroll to position [398, 0]
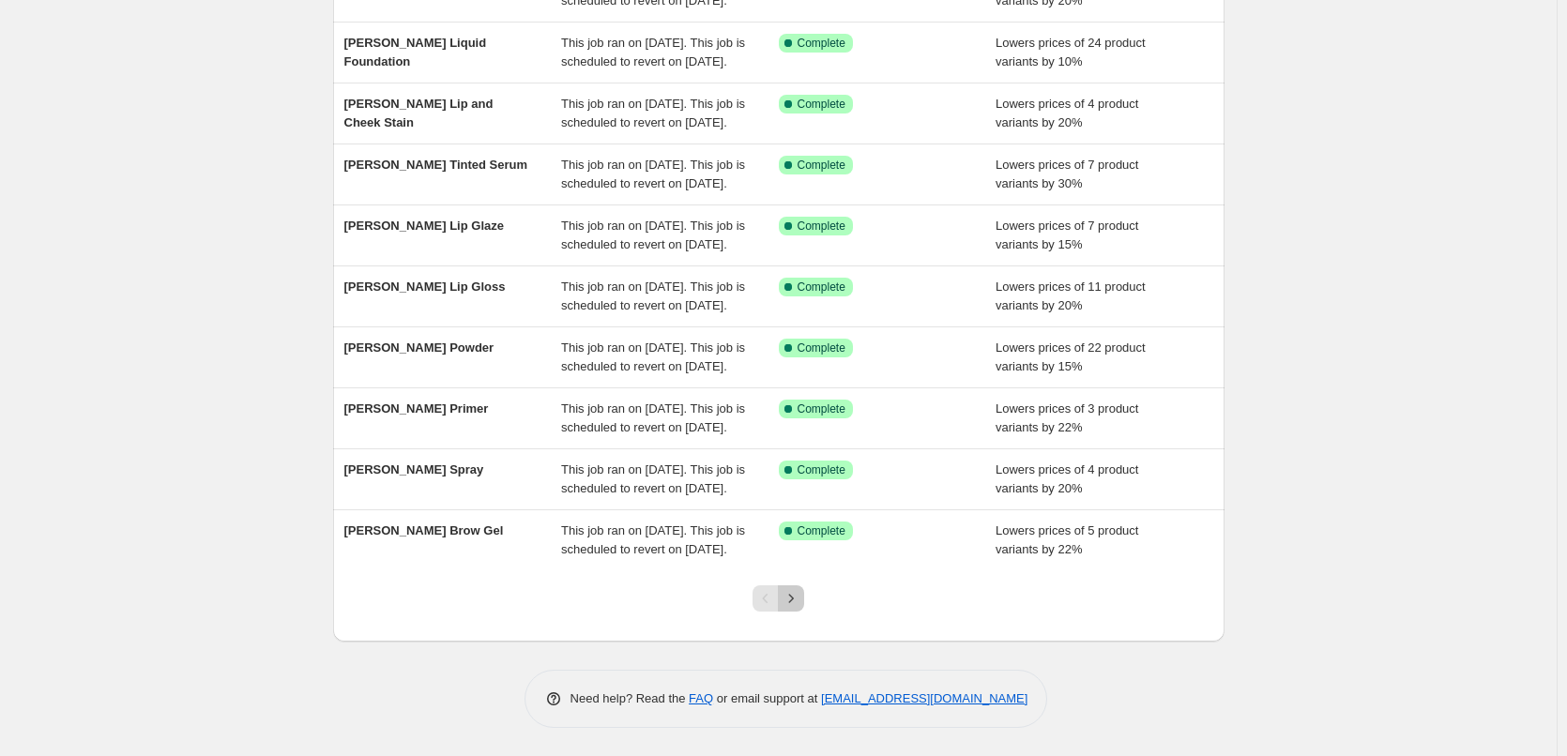
click at [800, 594] on icon "Next" at bounding box center [791, 598] width 19 height 19
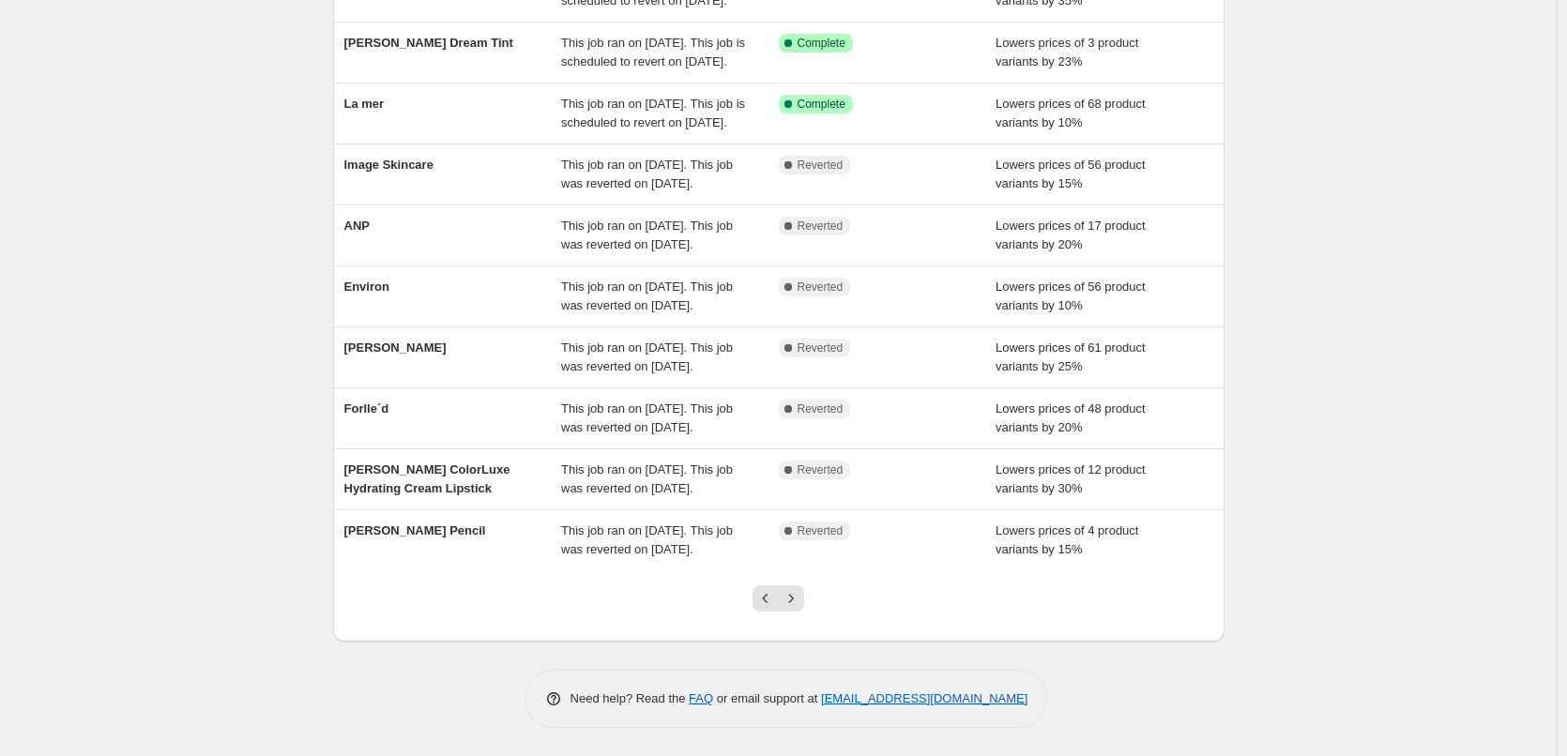
click at [800, 594] on icon "Next" at bounding box center [791, 598] width 19 height 19
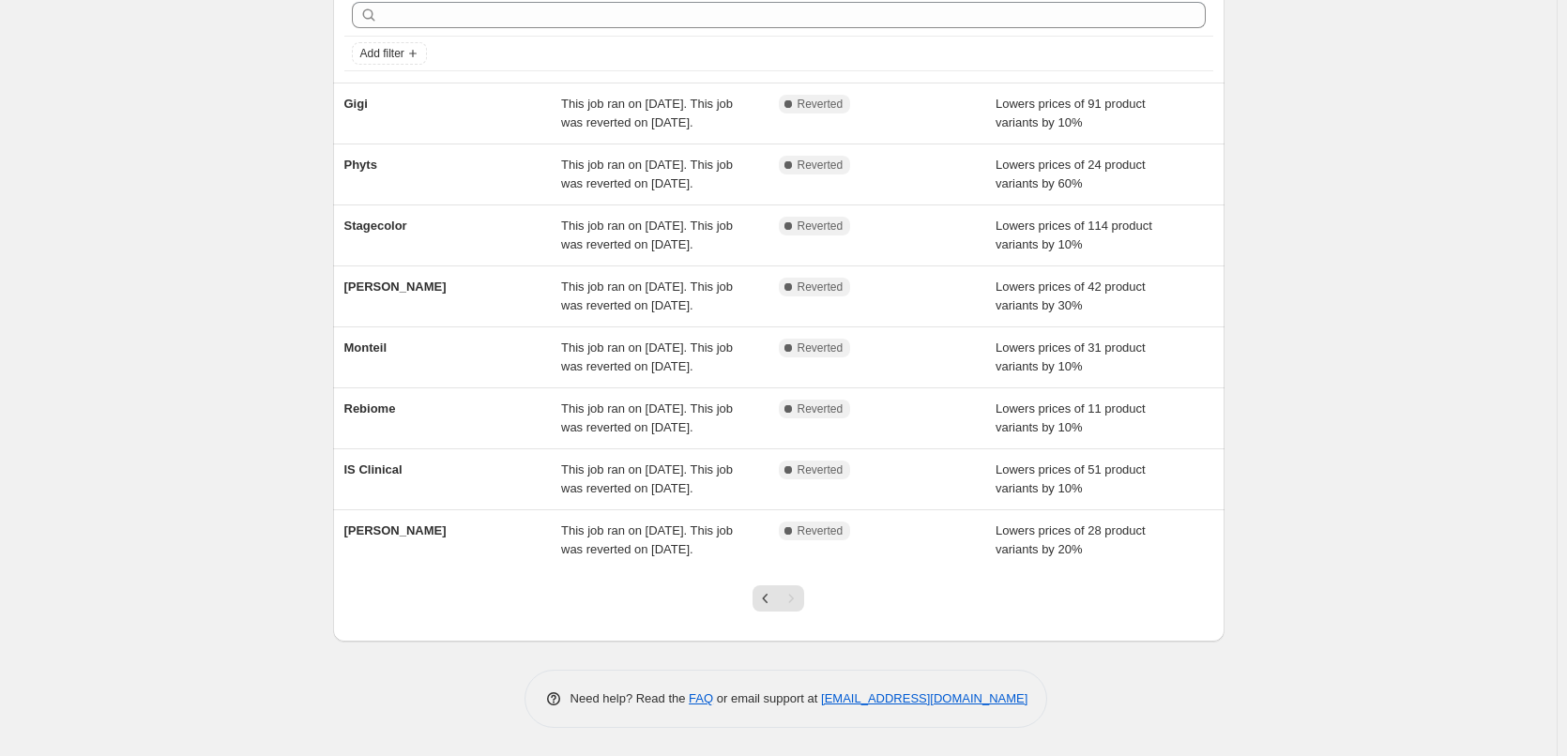
scroll to position [182, 0]
click at [768, 601] on icon "Previous" at bounding box center [765, 598] width 19 height 19
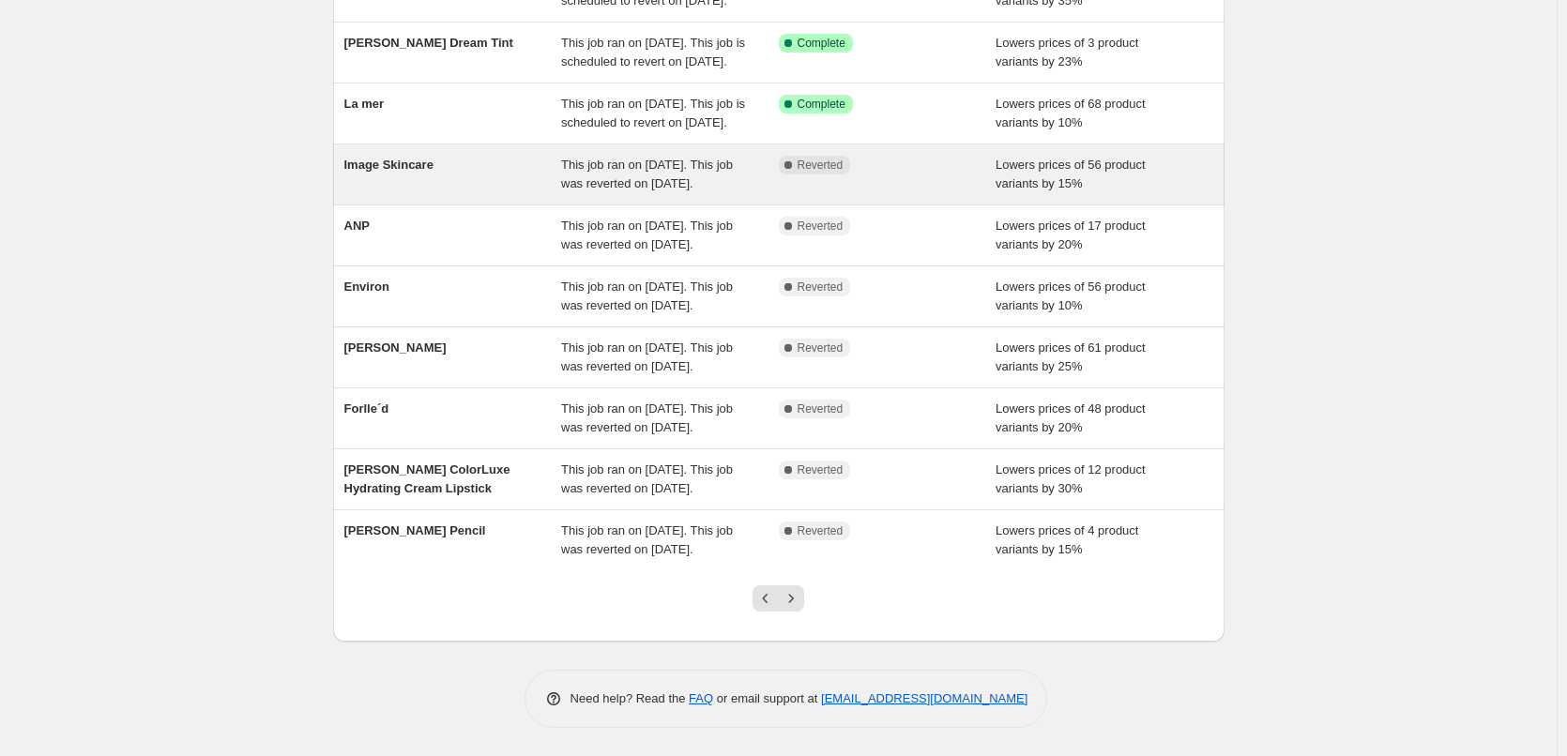
scroll to position [281, 0]
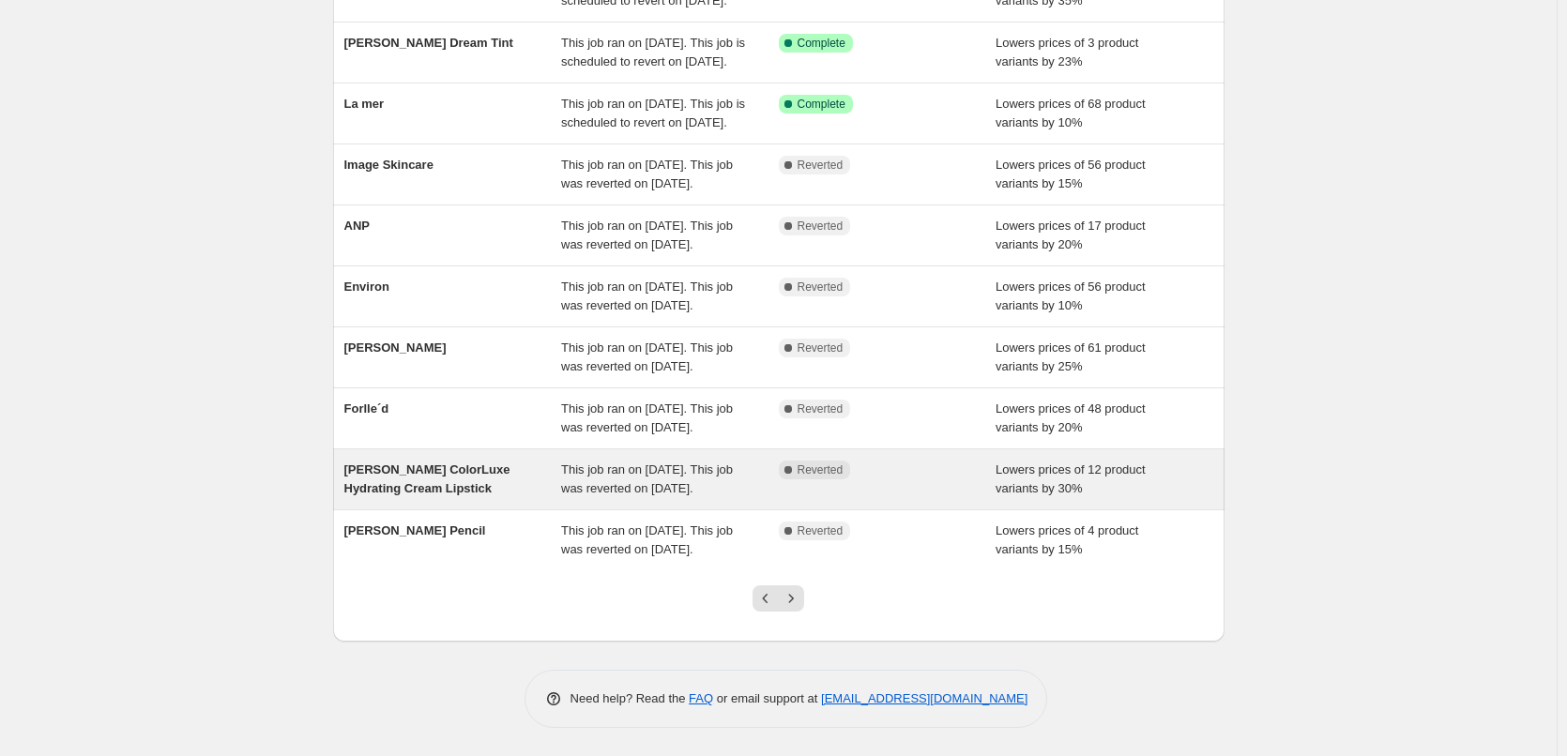
click at [548, 498] on div "[PERSON_NAME] ColorLuxe Hydrating Cream Lipstick" at bounding box center [453, 480] width 218 height 38
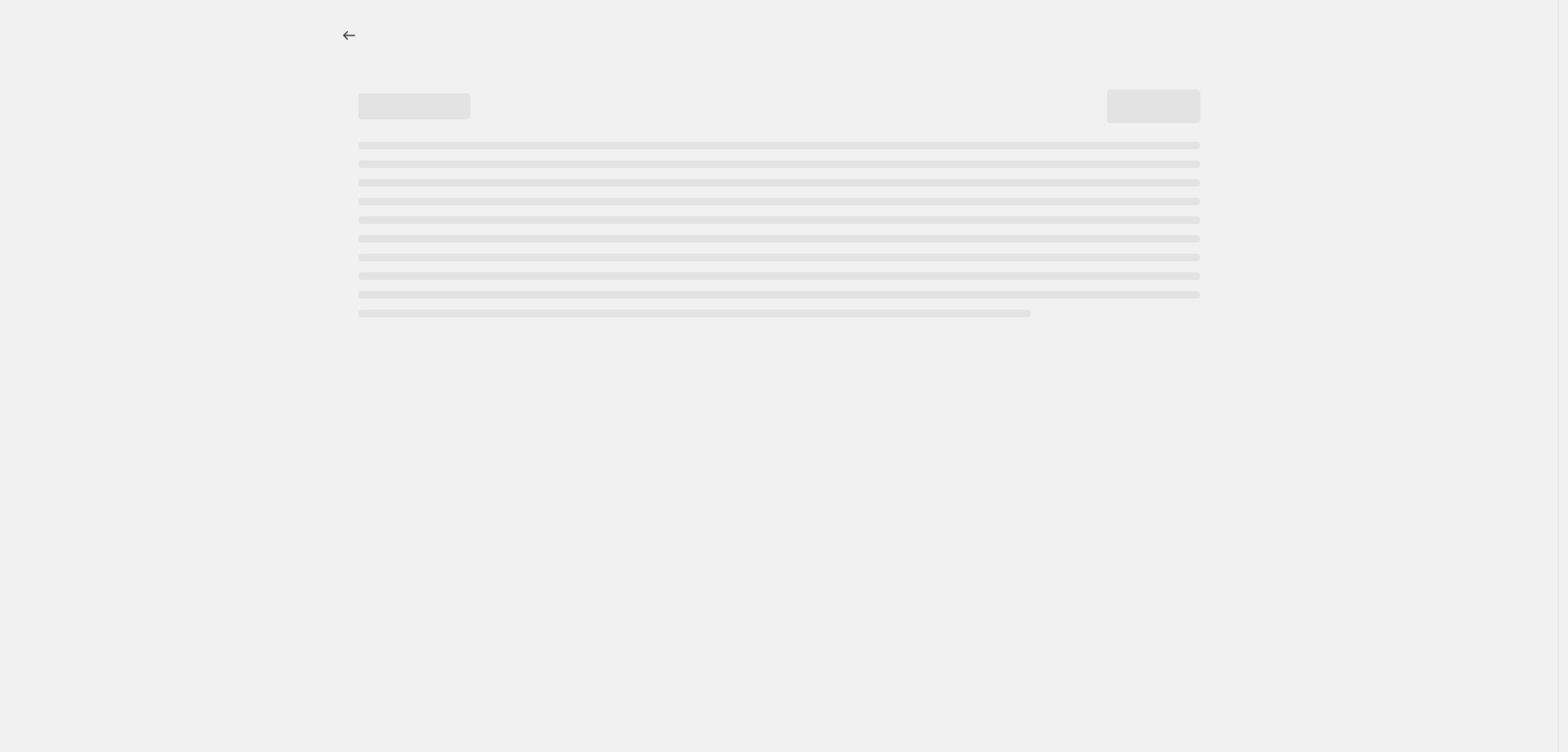
select select "percentage"
select select "tag"
select select "vendor"
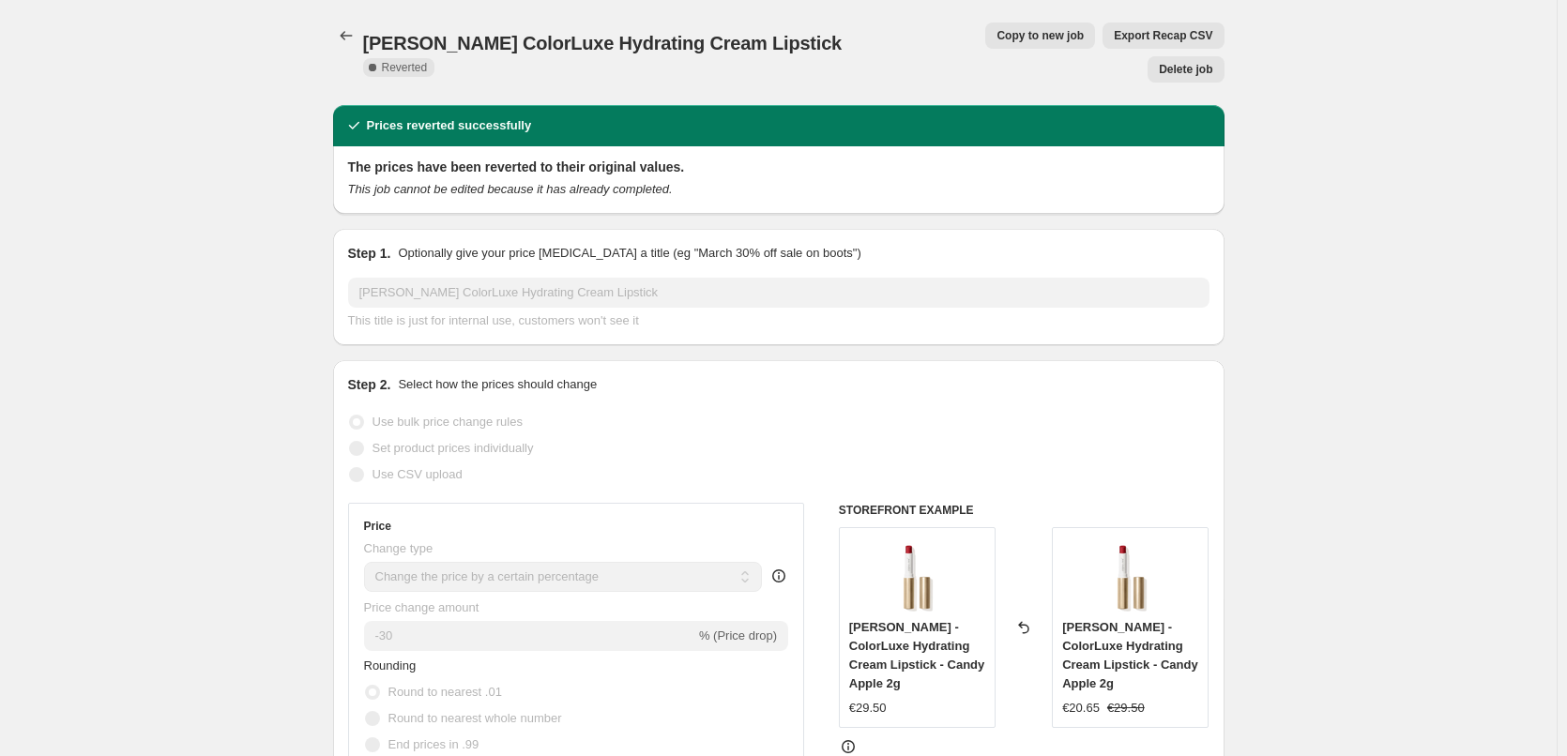
click at [992, 43] on button "Copy to new job" at bounding box center [1040, 36] width 110 height 26
select select "percentage"
select select "tag"
select select "vendor"
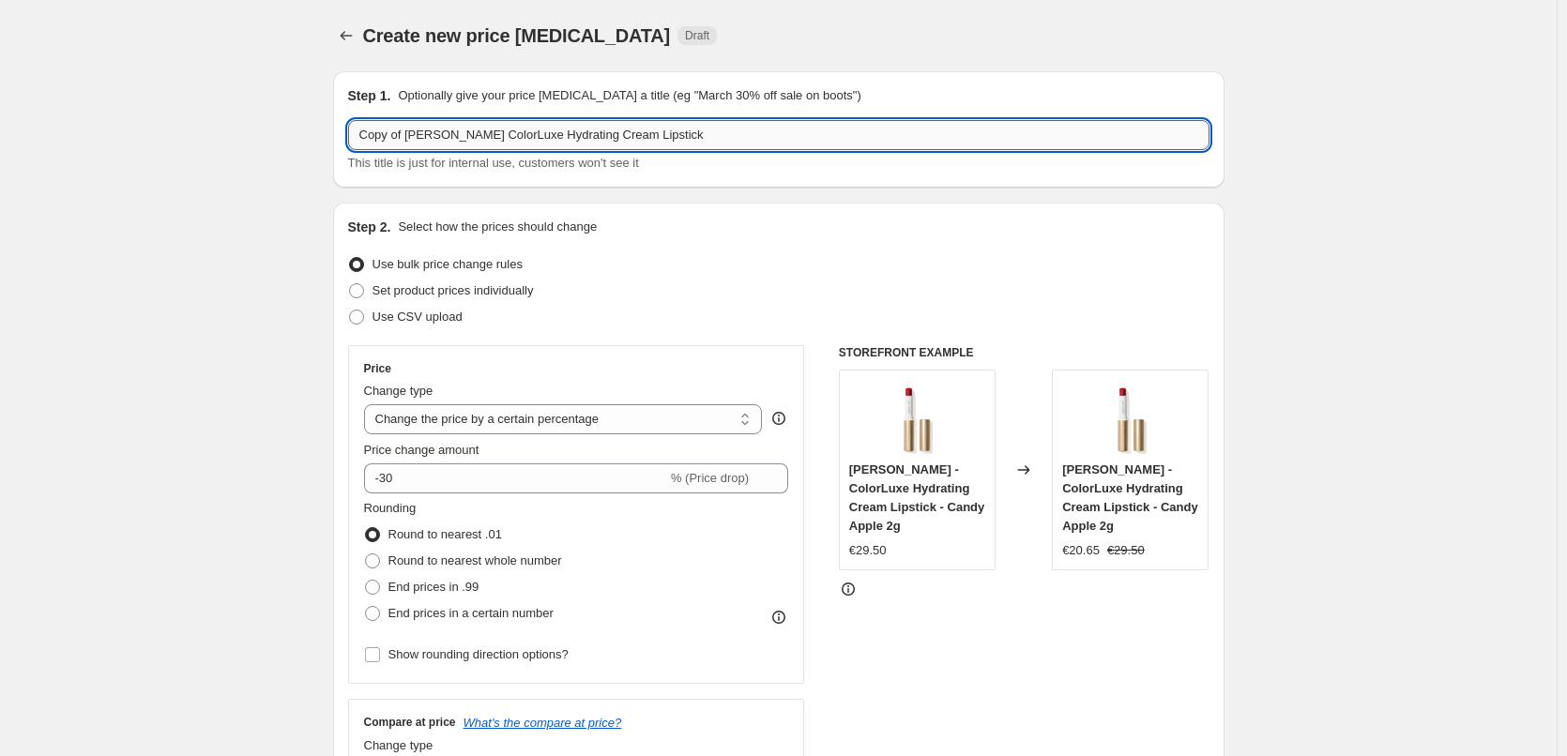
click at [409, 135] on input "Copy of [PERSON_NAME] ColorLuxe Hydrating Cream Lipstick" at bounding box center [778, 135] width 861 height 30
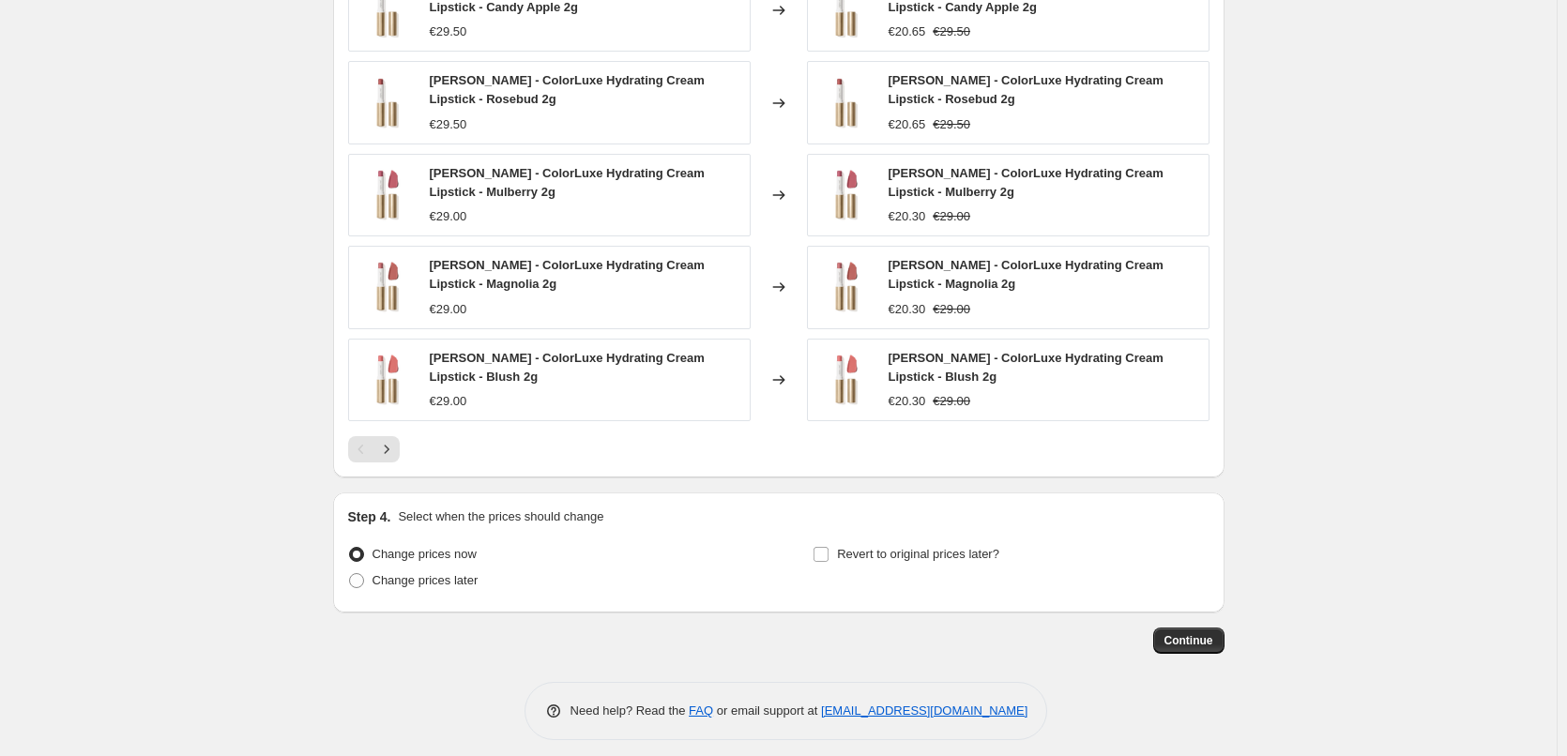
scroll to position [1403, 0]
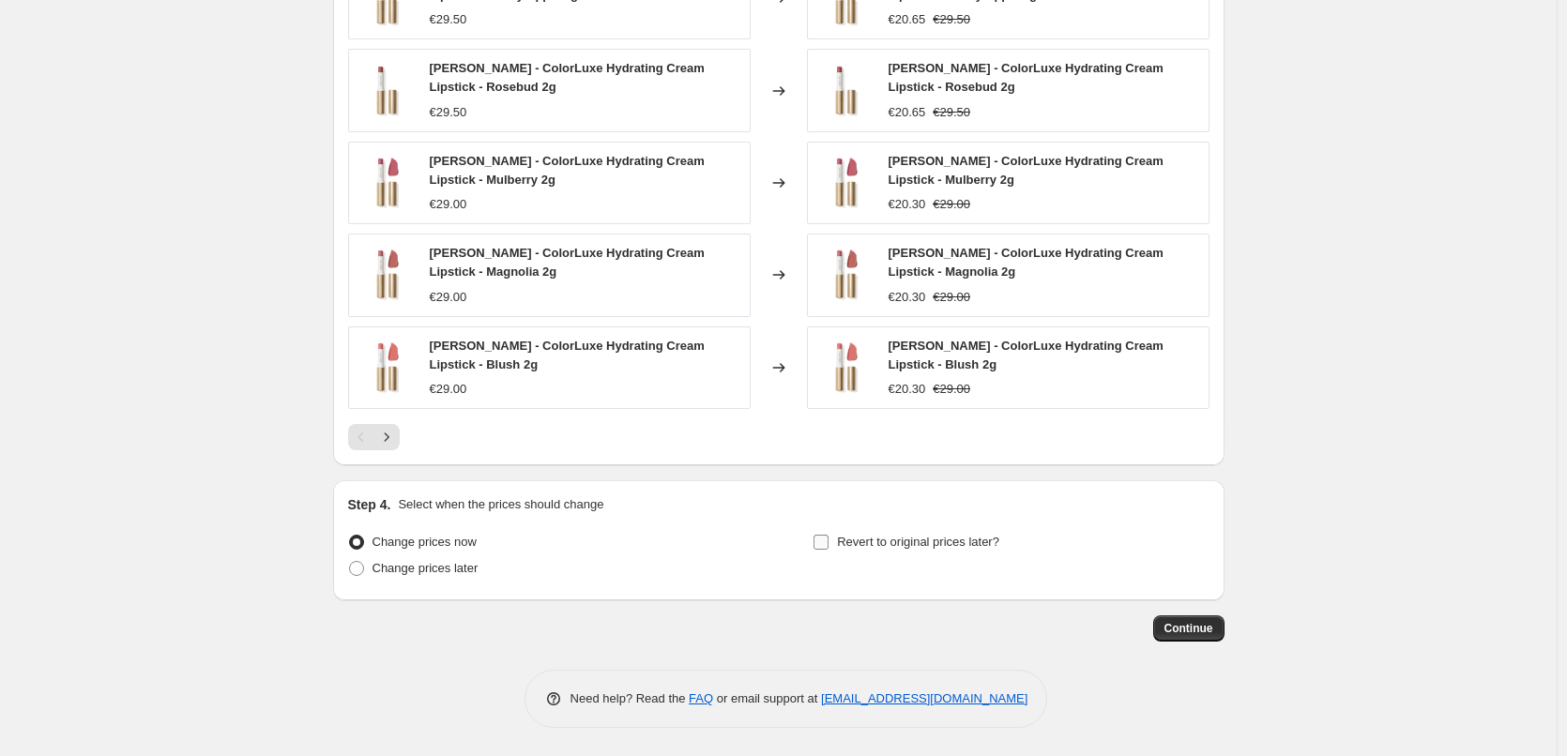
type input "[PERSON_NAME] ColorLuxe Hydrating Cream Lipstick"
click at [821, 543] on input "Revert to original prices later?" at bounding box center [820, 542] width 15 height 15
checkbox input "true"
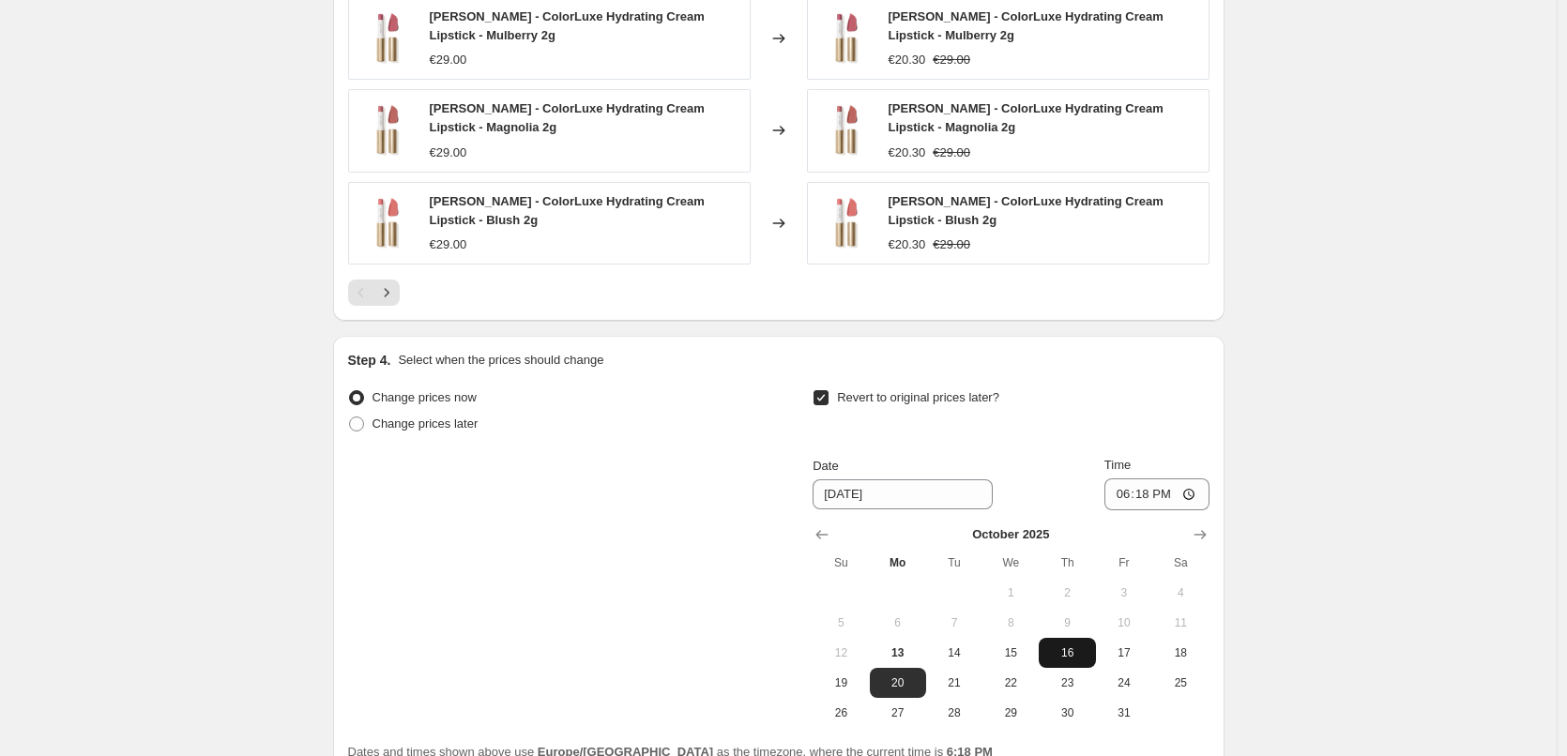
scroll to position [1684, 0]
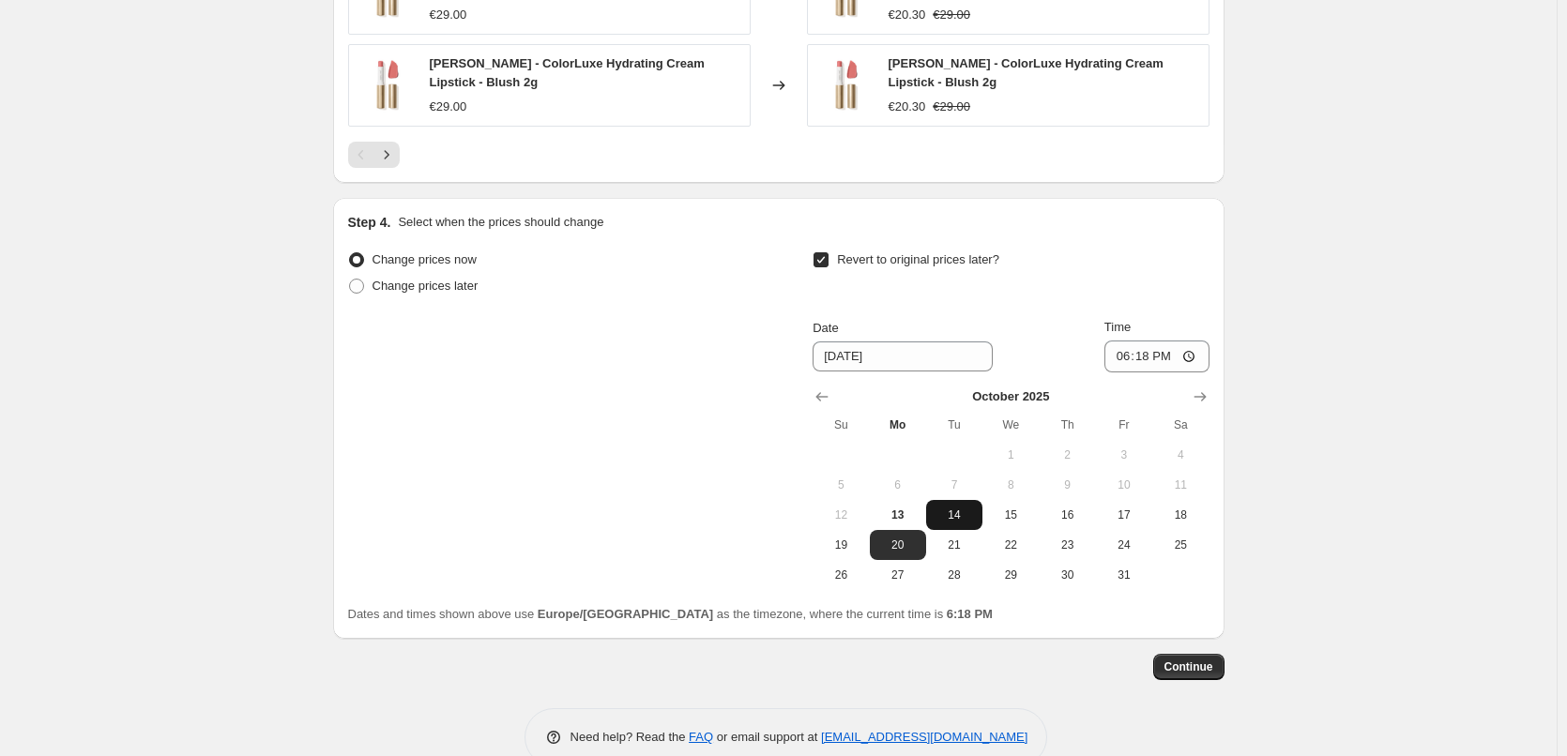
click at [957, 515] on span "14" at bounding box center [954, 515] width 41 height 15
type input "[DATE]"
click at [1129, 361] on input "18:18" at bounding box center [1156, 357] width 105 height 32
type input "03:00"
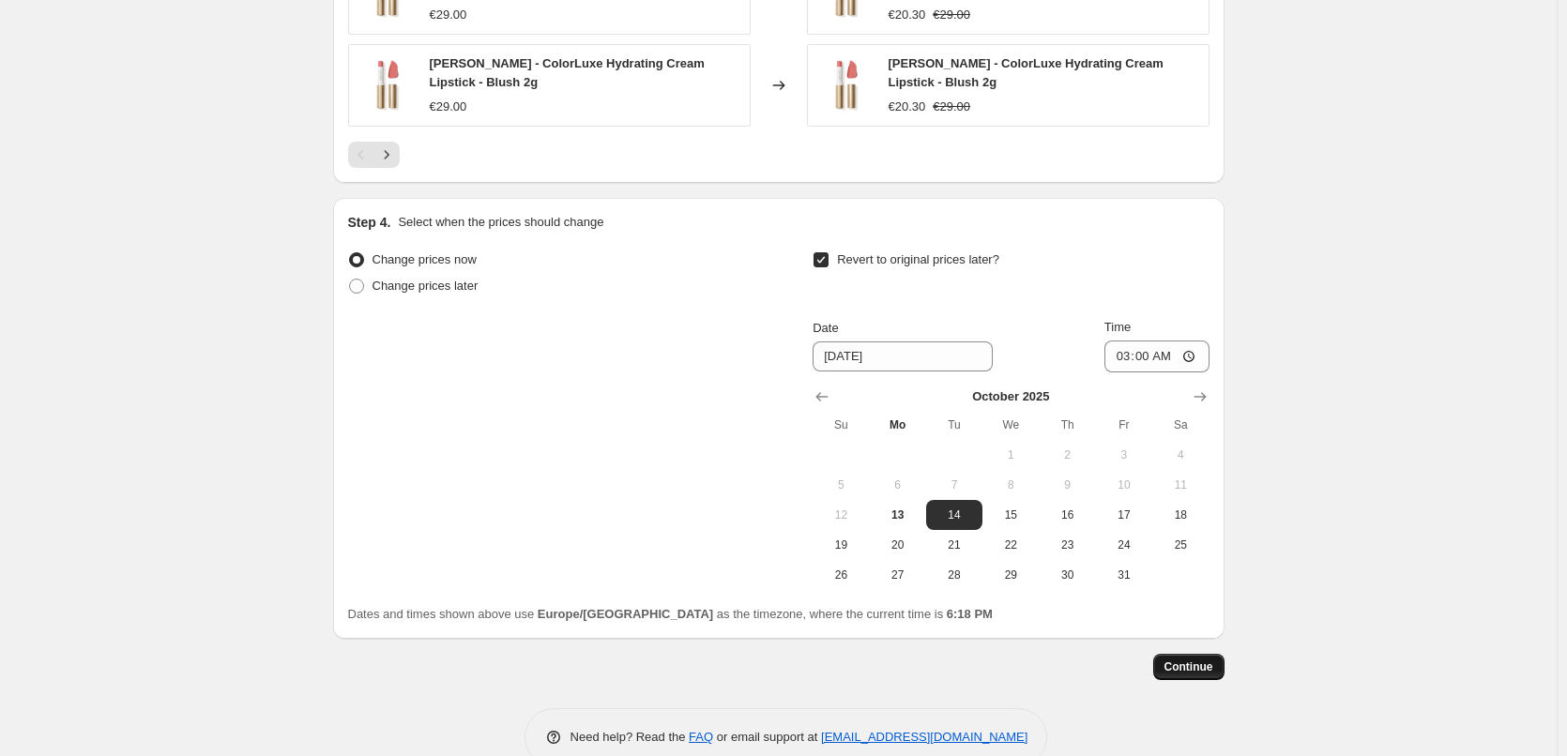
click at [1192, 670] on span "Continue" at bounding box center [1188, 667] width 49 height 15
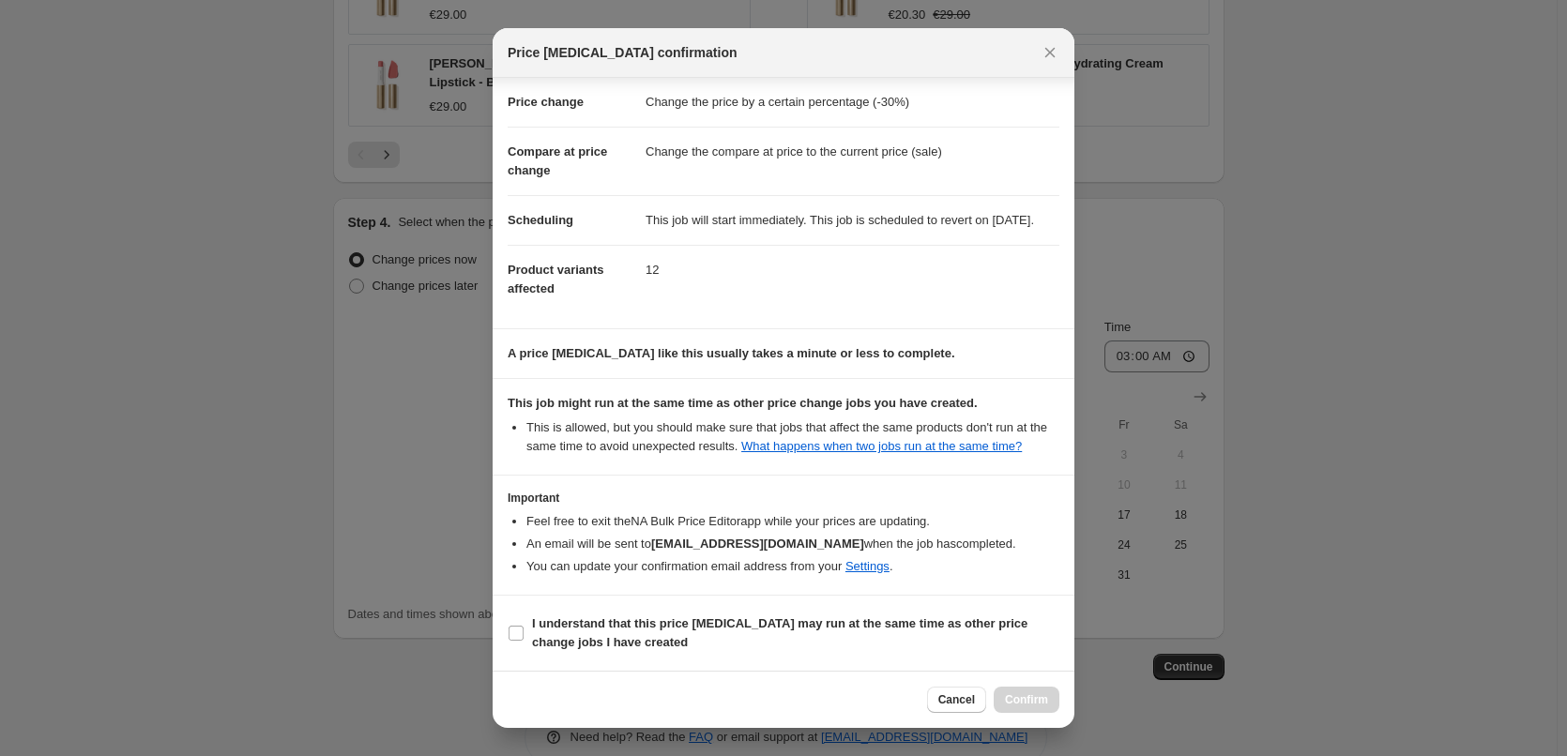
scroll to position [53, 0]
click at [519, 629] on input "I understand that this price [MEDICAL_DATA] may run at the same time as other p…" at bounding box center [516, 633] width 15 height 15
checkbox input "true"
click at [1034, 704] on span "Confirm" at bounding box center [1026, 699] width 43 height 15
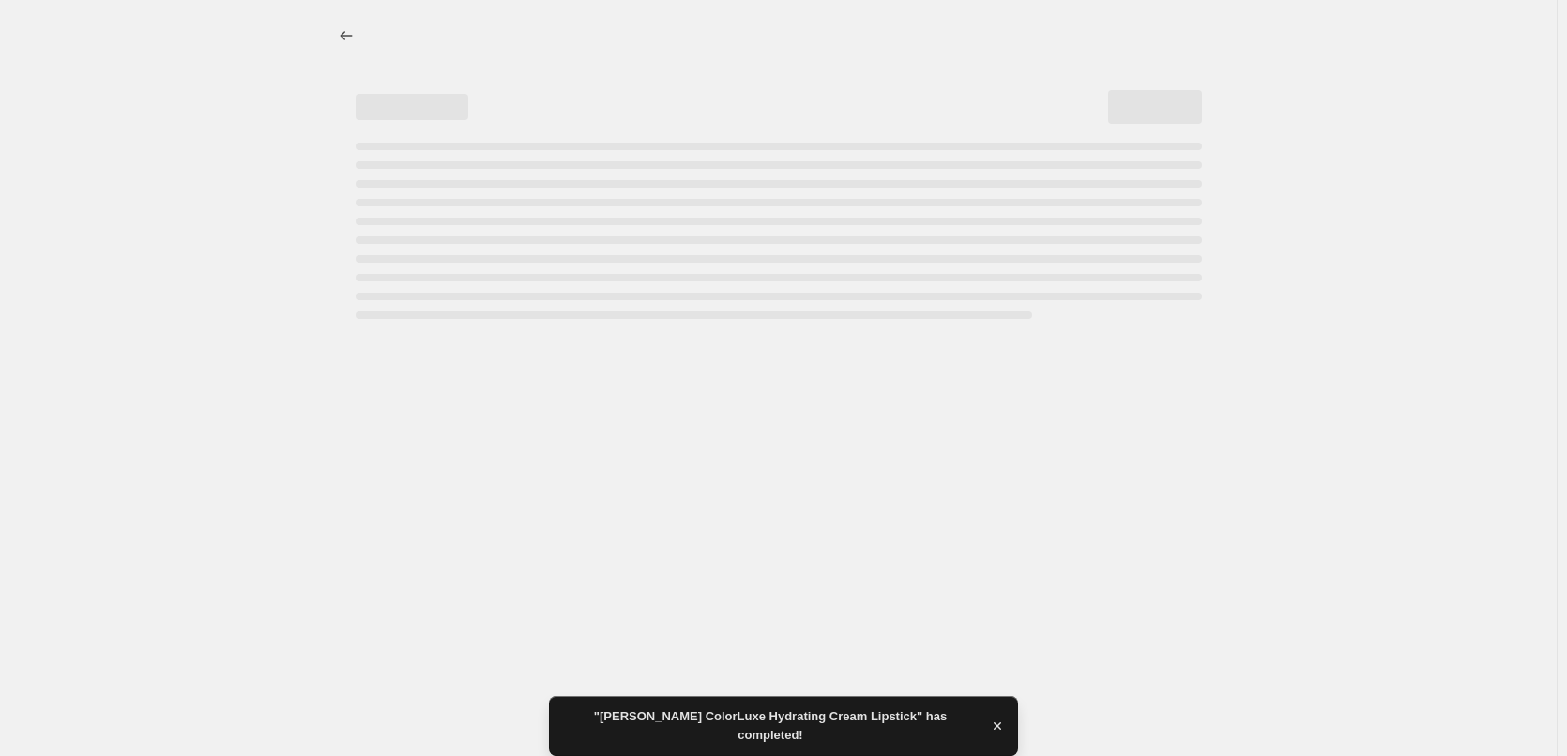
select select "percentage"
select select "tag"
select select "vendor"
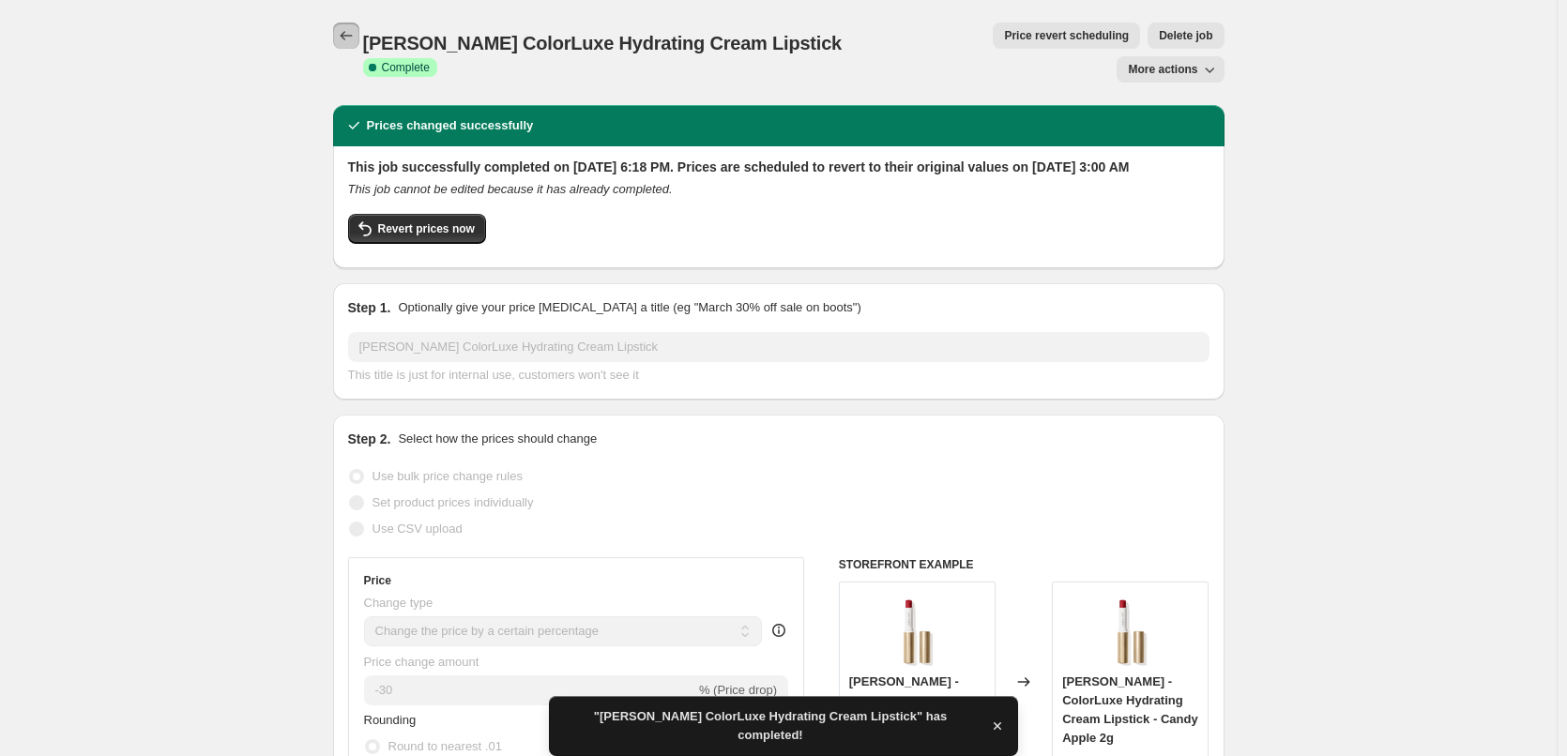
click at [351, 36] on icon "Price change jobs" at bounding box center [346, 35] width 19 height 19
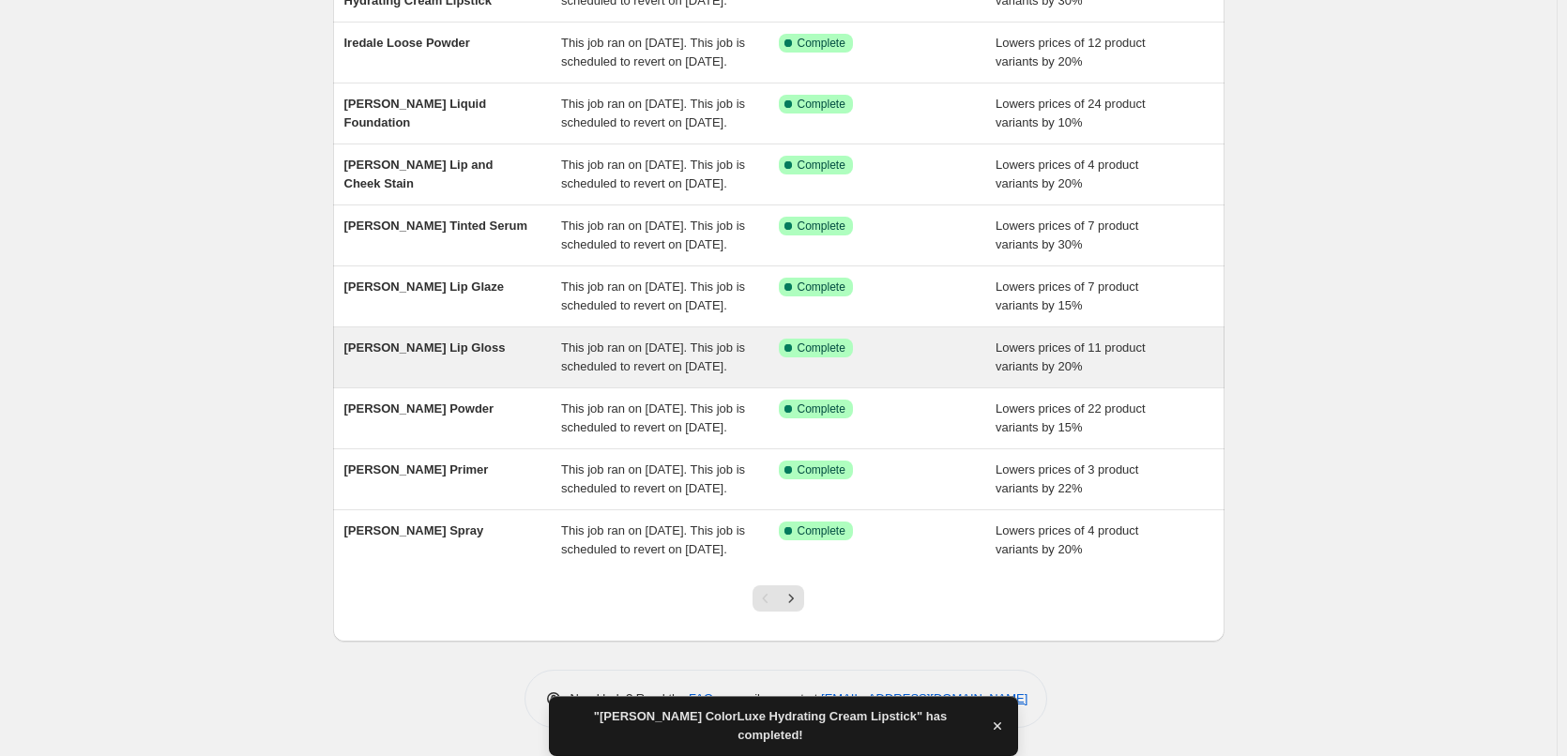
scroll to position [398, 0]
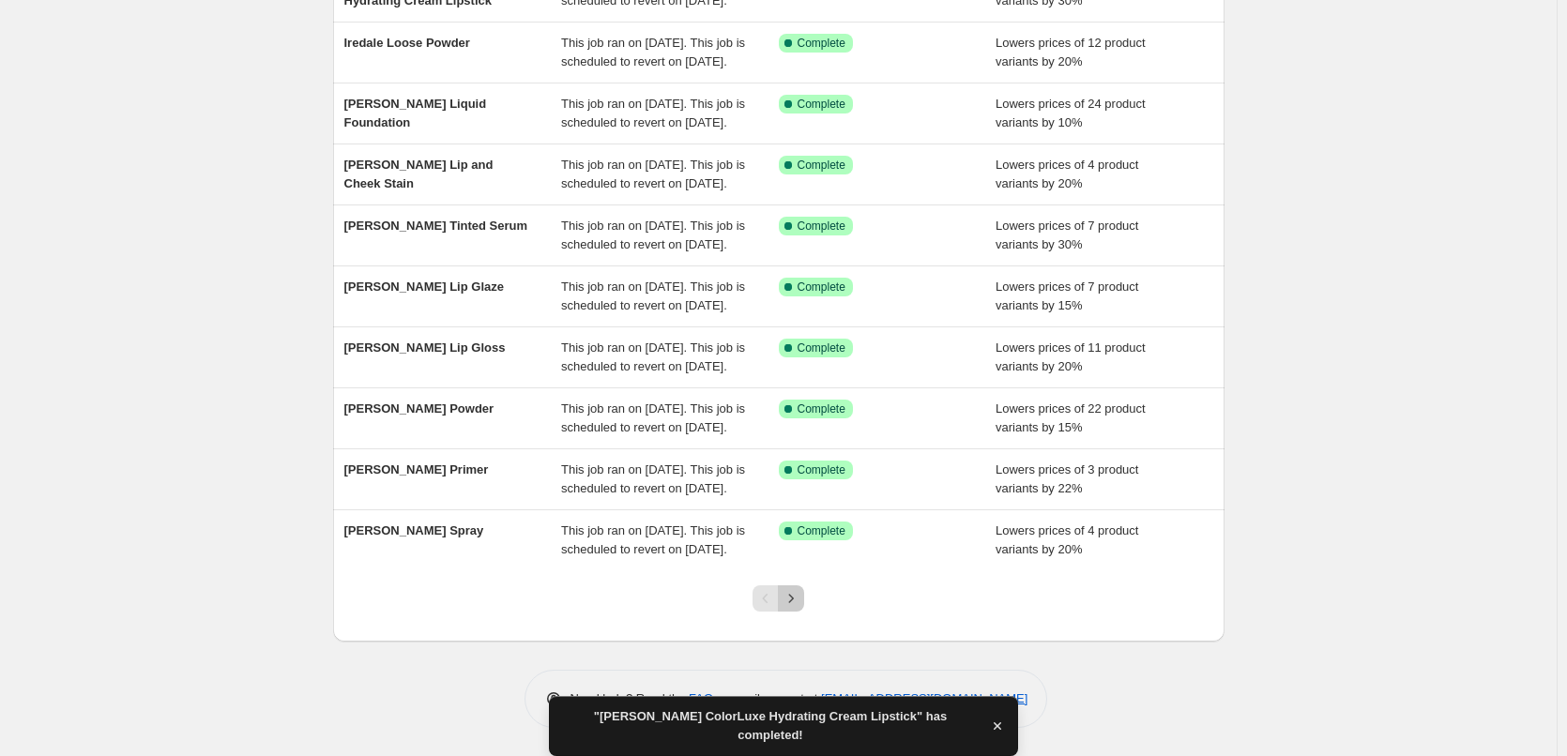
click at [800, 596] on icon "Next" at bounding box center [791, 598] width 19 height 19
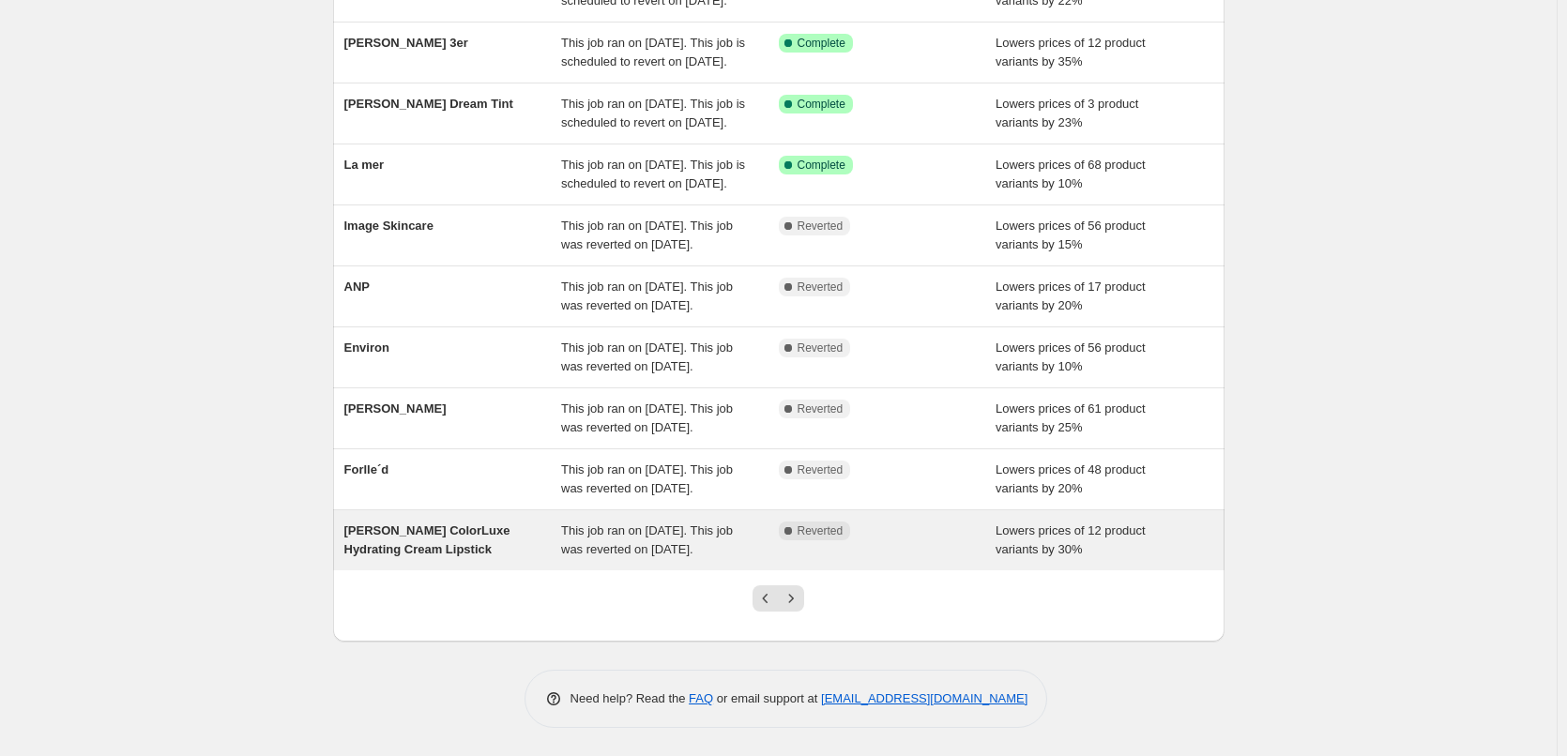
click at [525, 526] on div "[PERSON_NAME] ColorLuxe Hydrating Cream Lipstick" at bounding box center [453, 541] width 218 height 38
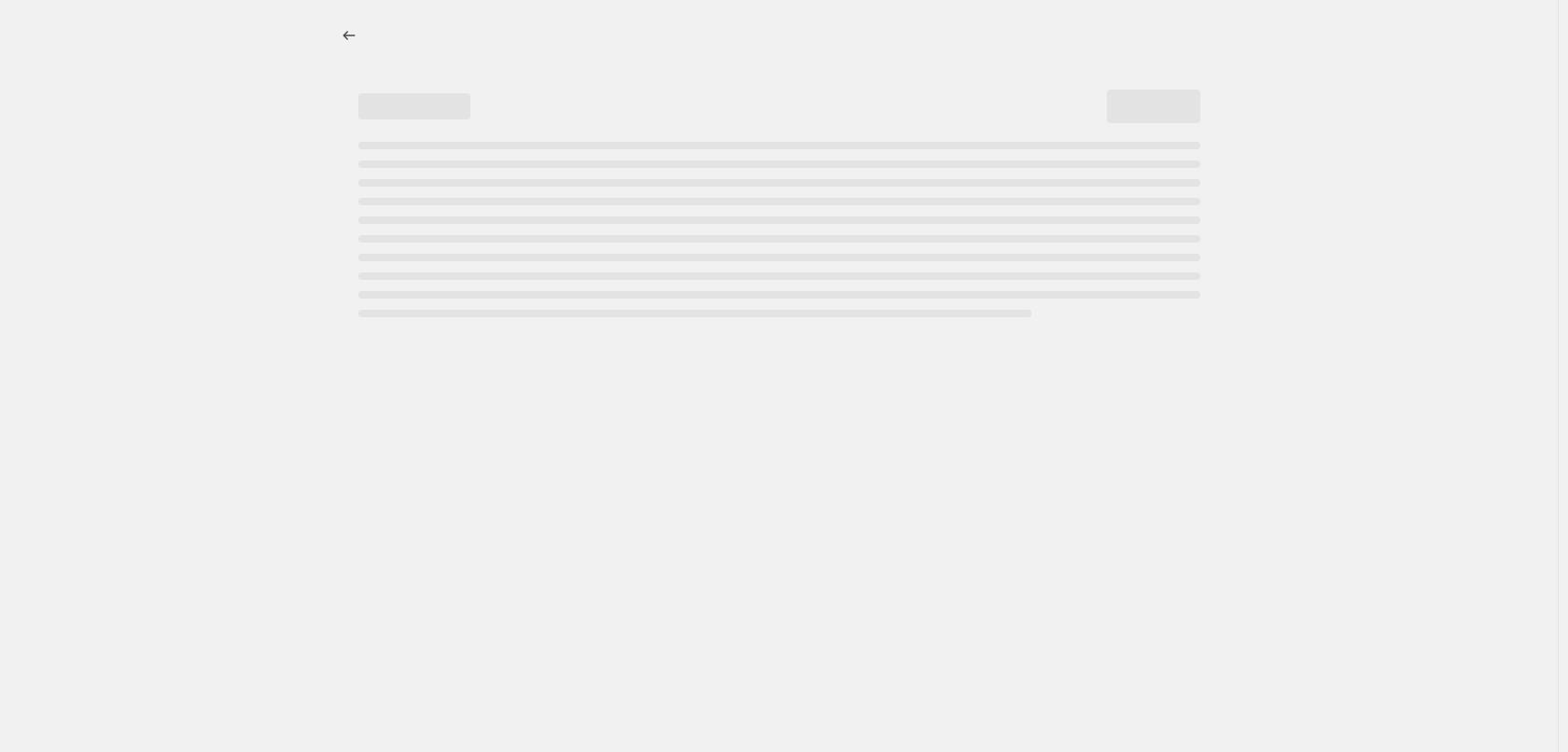
select select "percentage"
select select "tag"
select select "vendor"
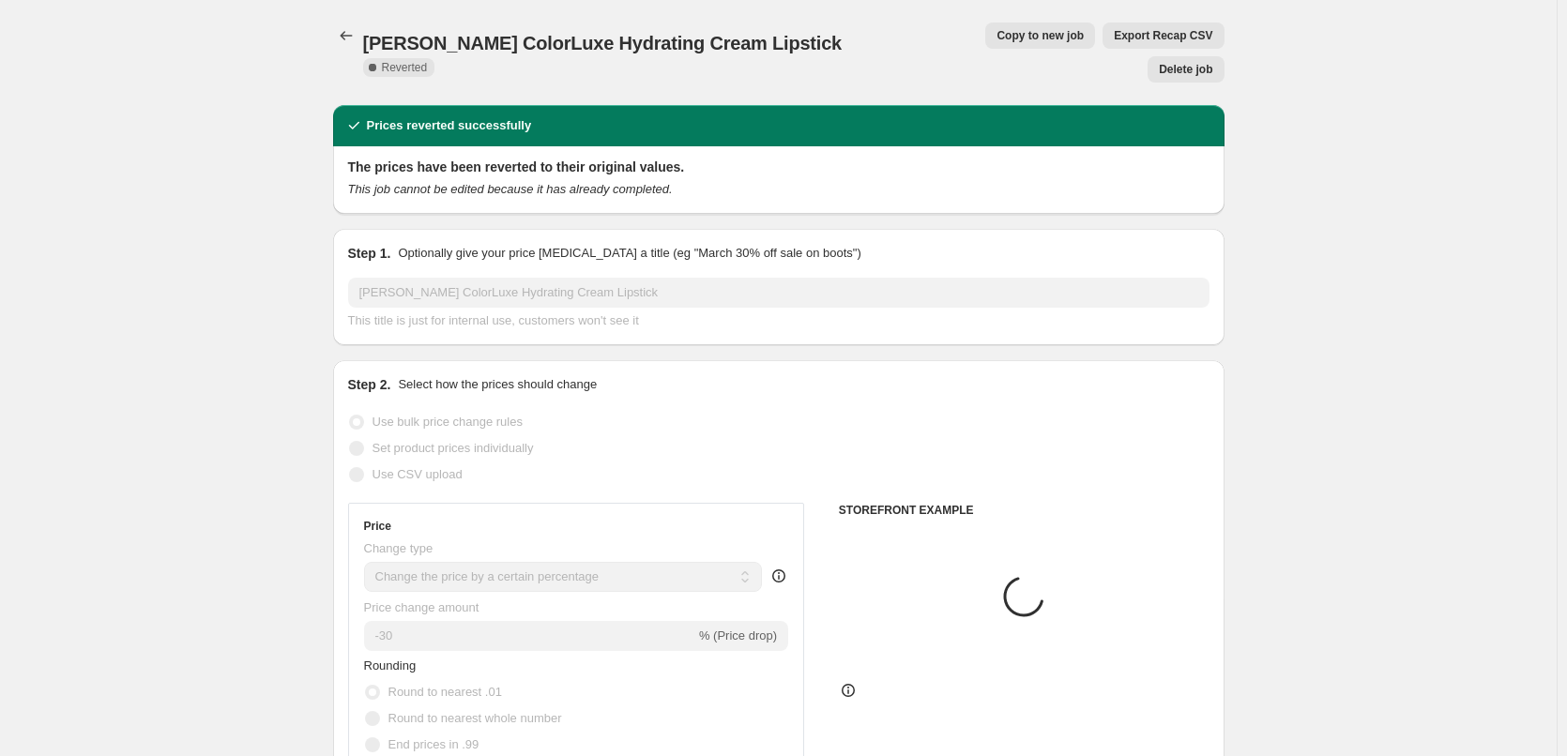
click at [1195, 62] on span "Delete job" at bounding box center [1185, 69] width 53 height 15
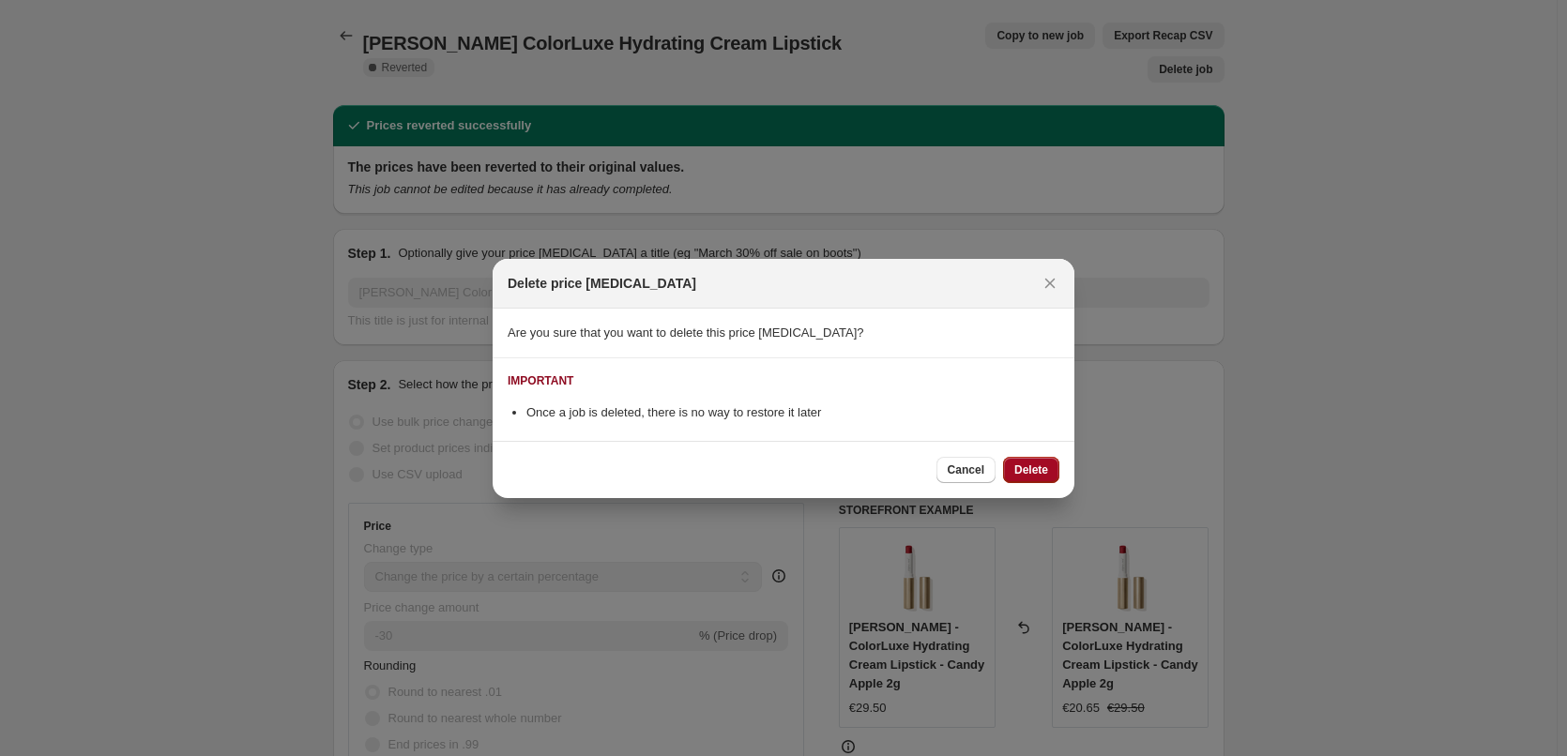
click at [1024, 475] on span "Delete" at bounding box center [1031, 470] width 34 height 15
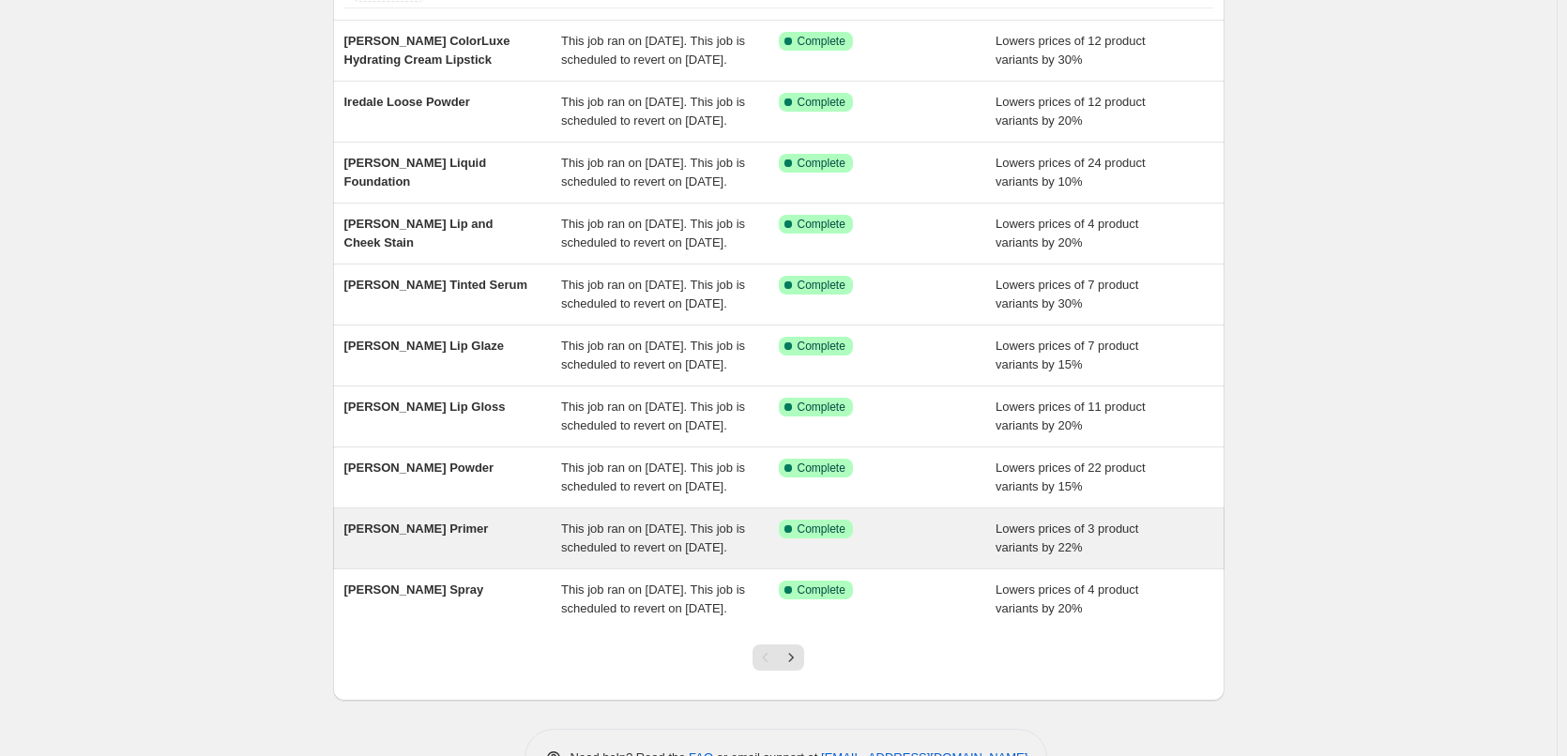
scroll to position [398, 0]
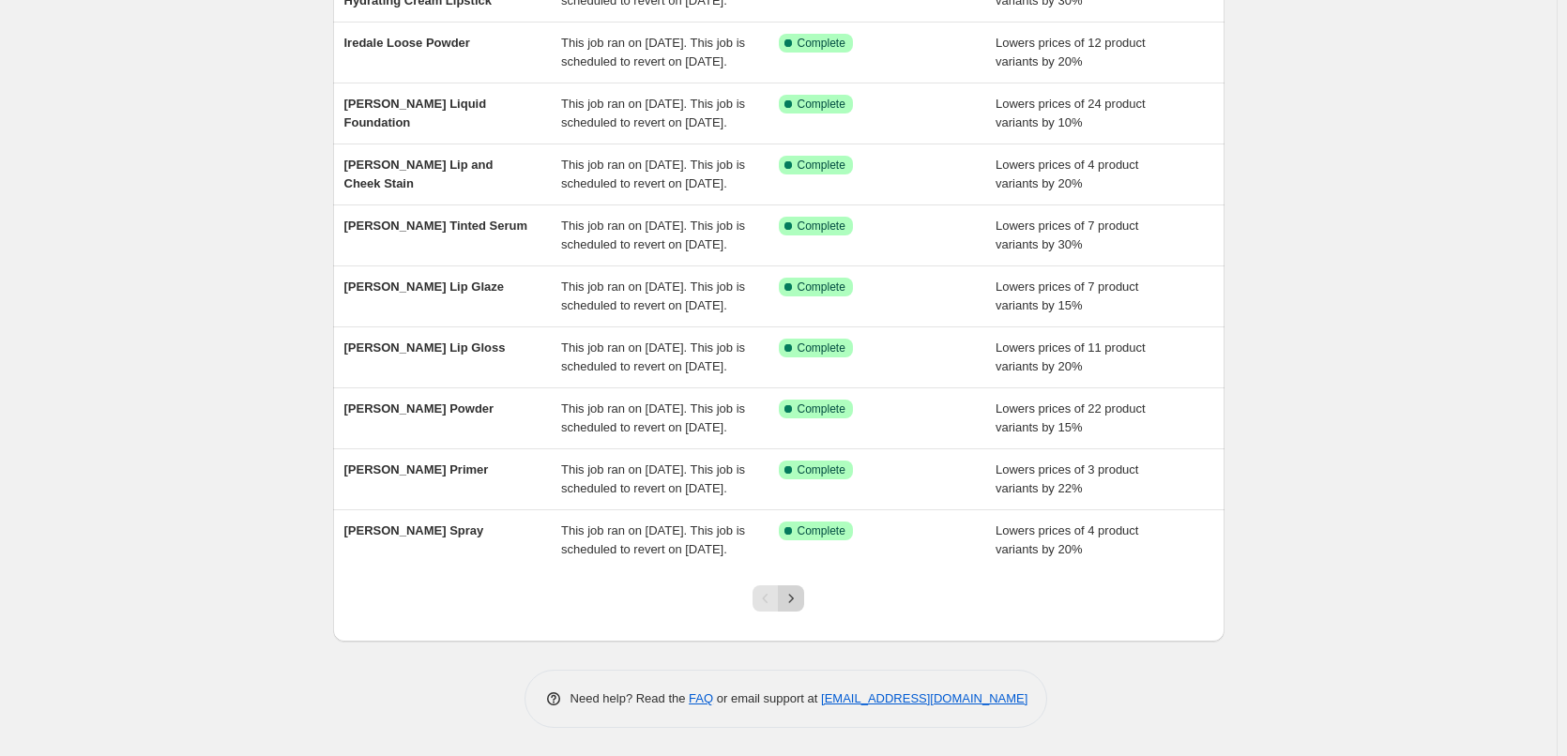
click at [795, 598] on icon "Next" at bounding box center [791, 598] width 19 height 19
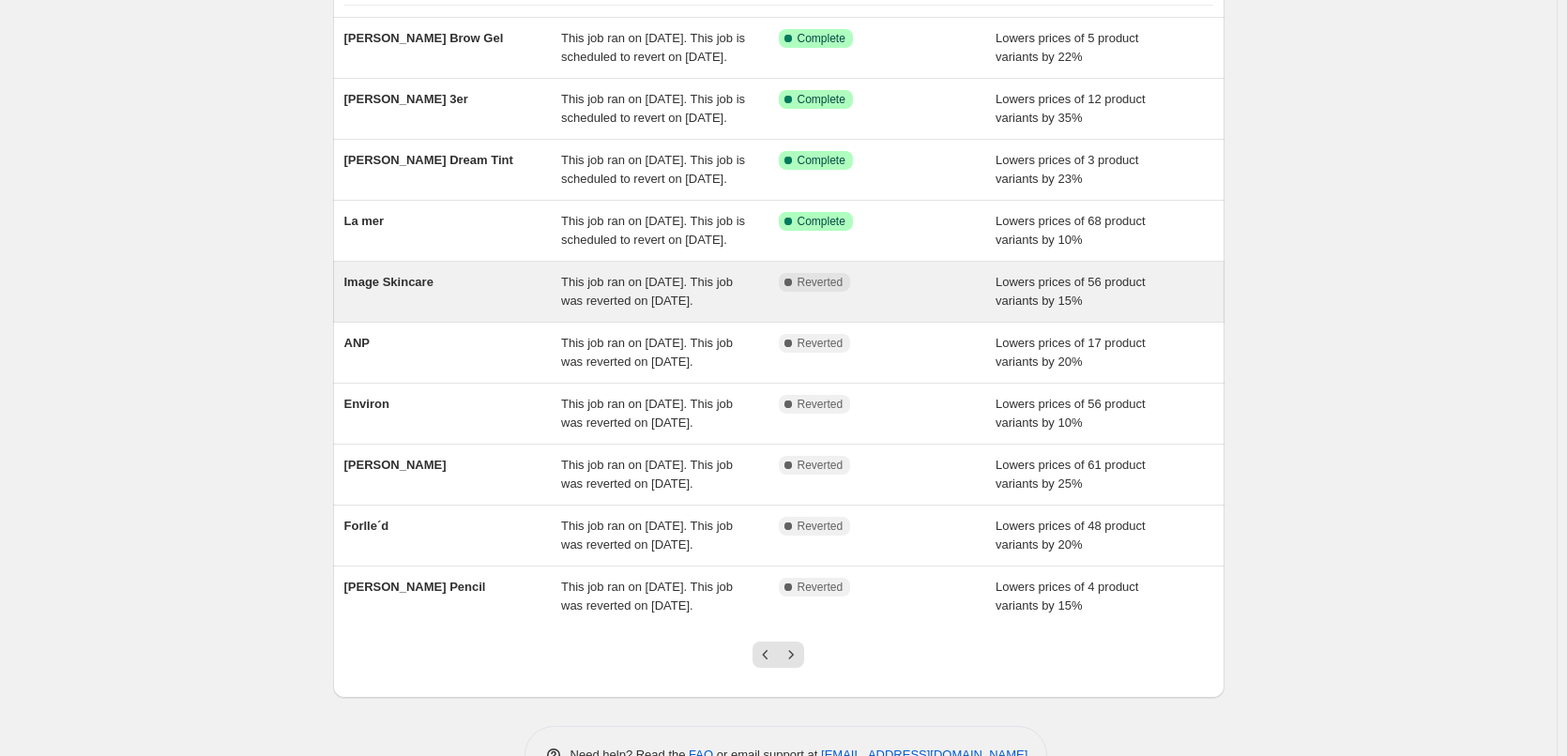
scroll to position [375, 0]
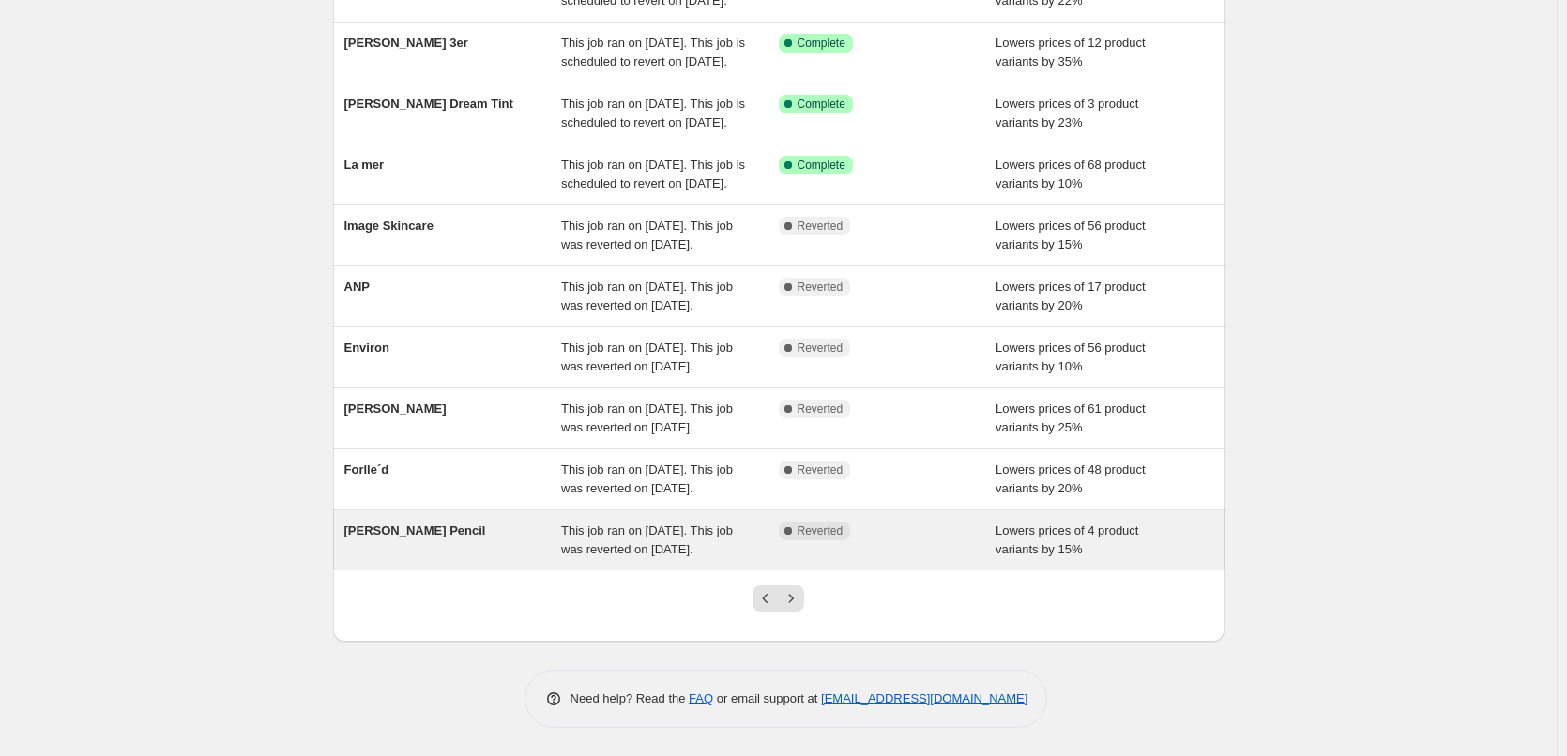
click at [521, 538] on div "[PERSON_NAME] Pencil" at bounding box center [453, 541] width 218 height 38
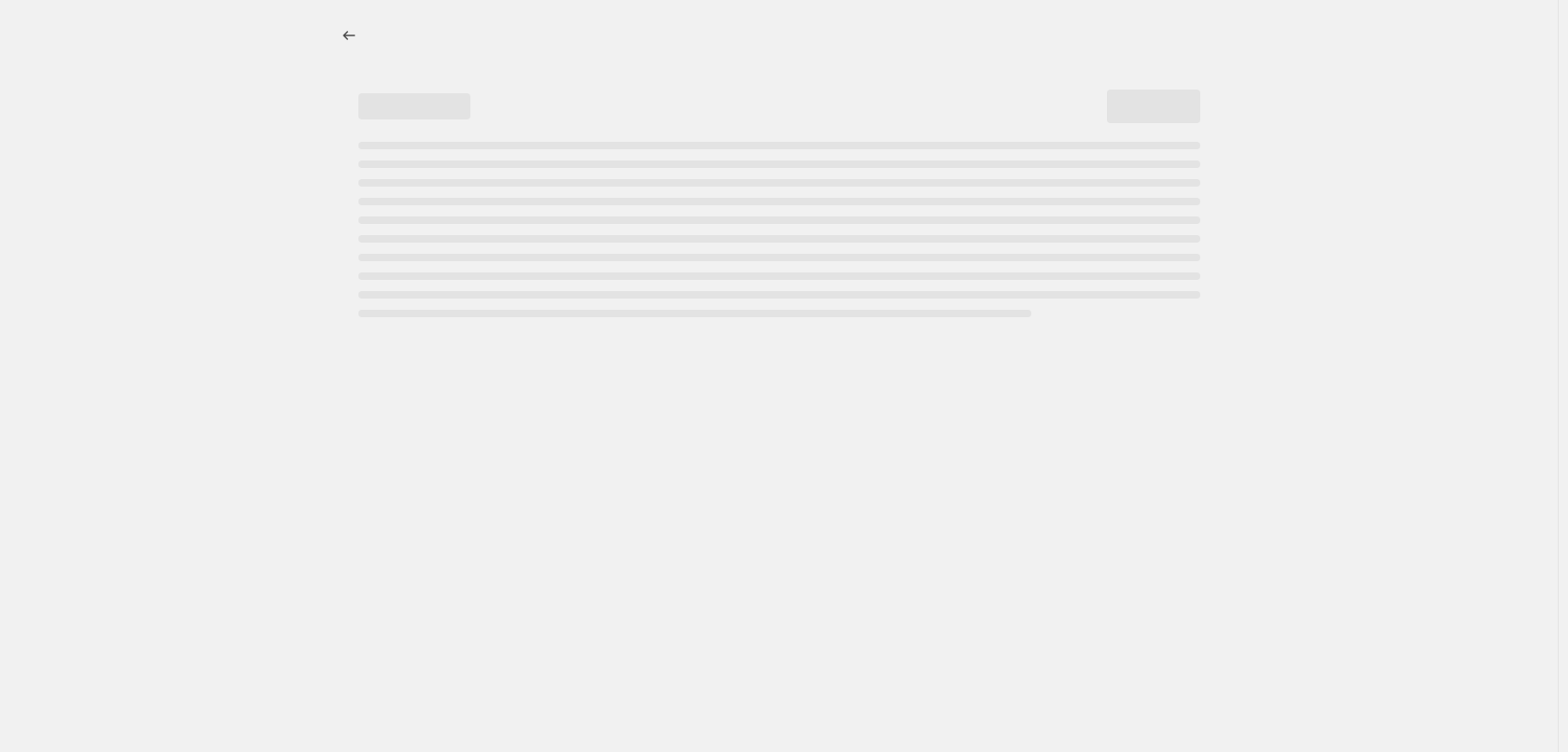
select select "percentage"
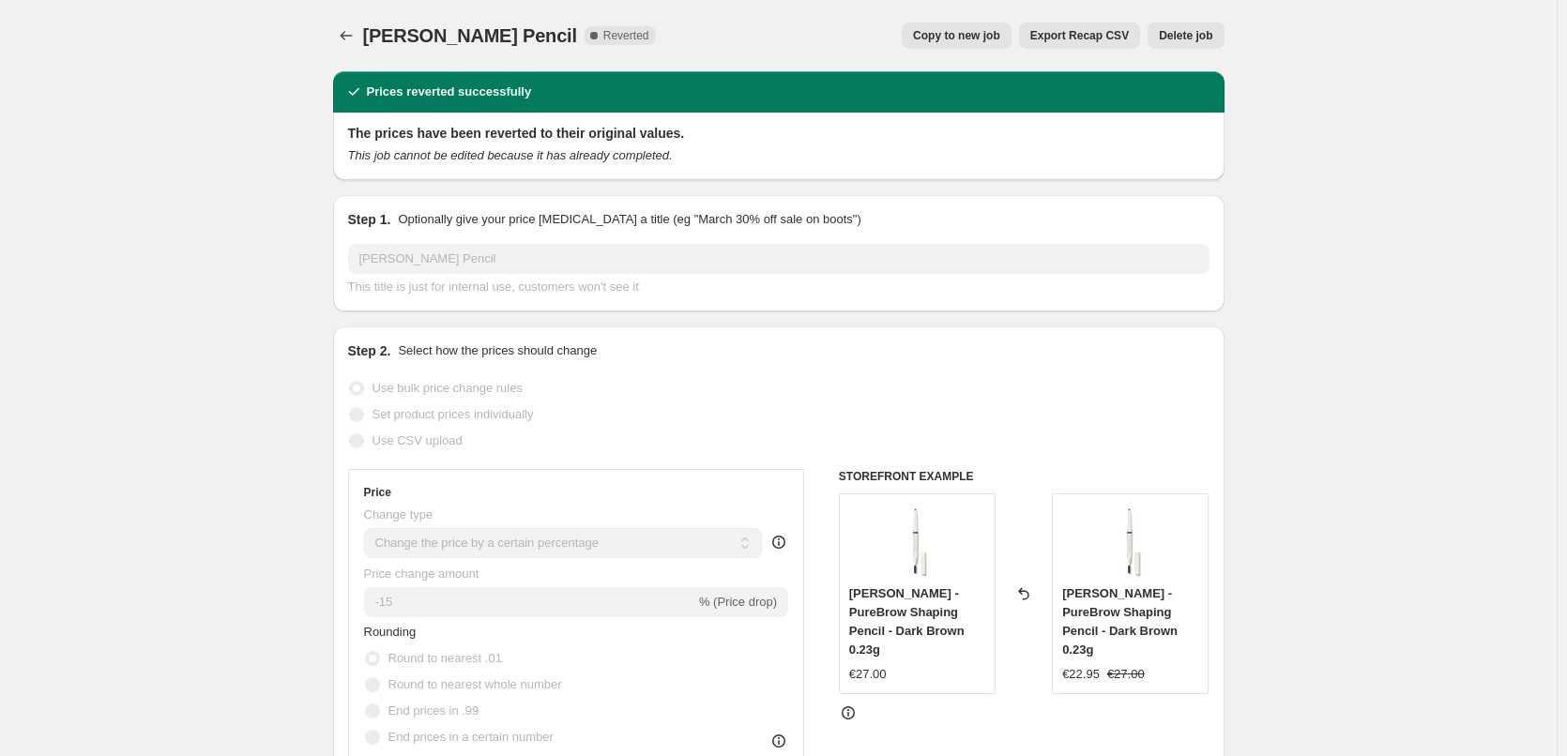
click at [961, 32] on span "Copy to new job" at bounding box center [956, 35] width 87 height 15
select select "percentage"
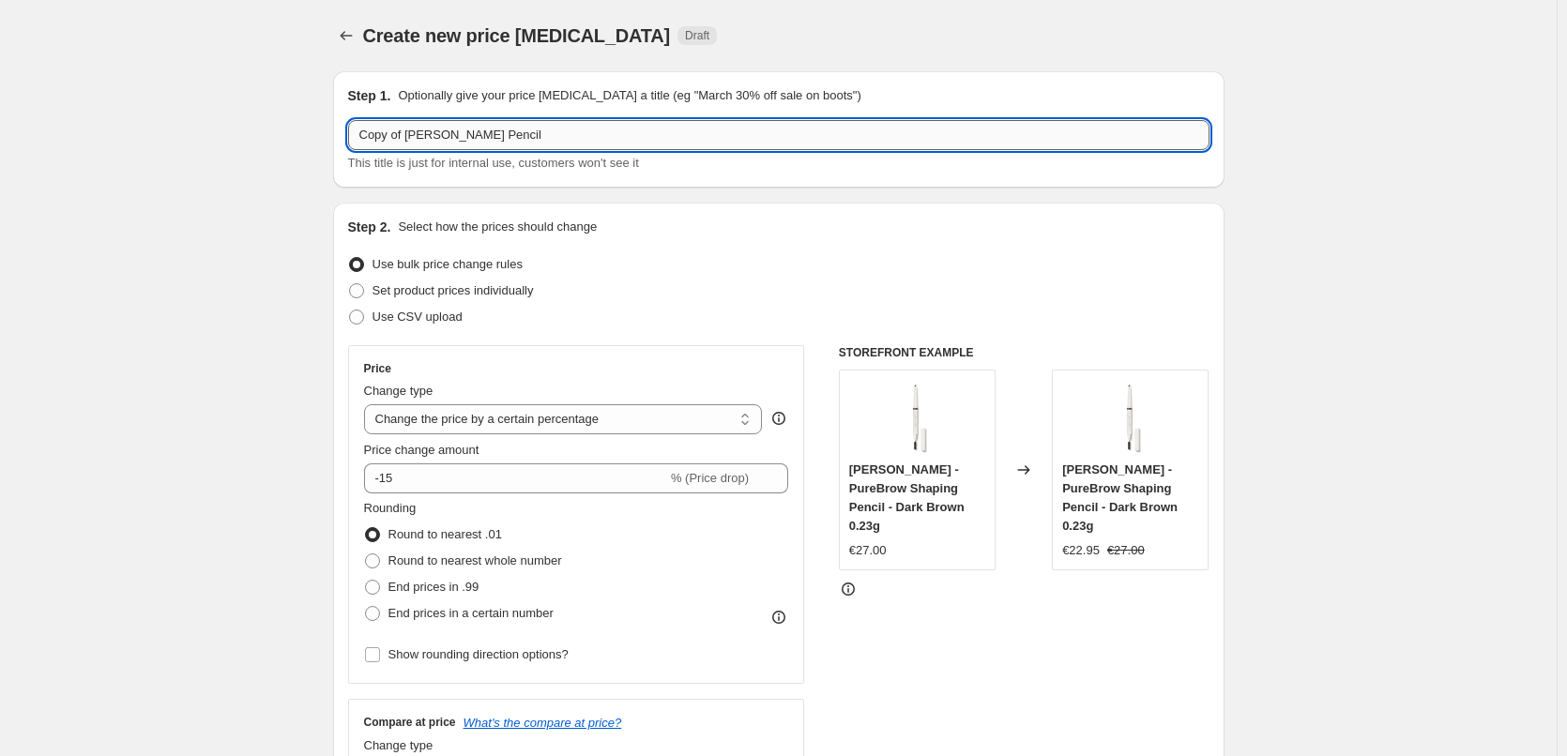
click at [406, 132] on input "Copy of [PERSON_NAME] Pencil" at bounding box center [778, 135] width 861 height 30
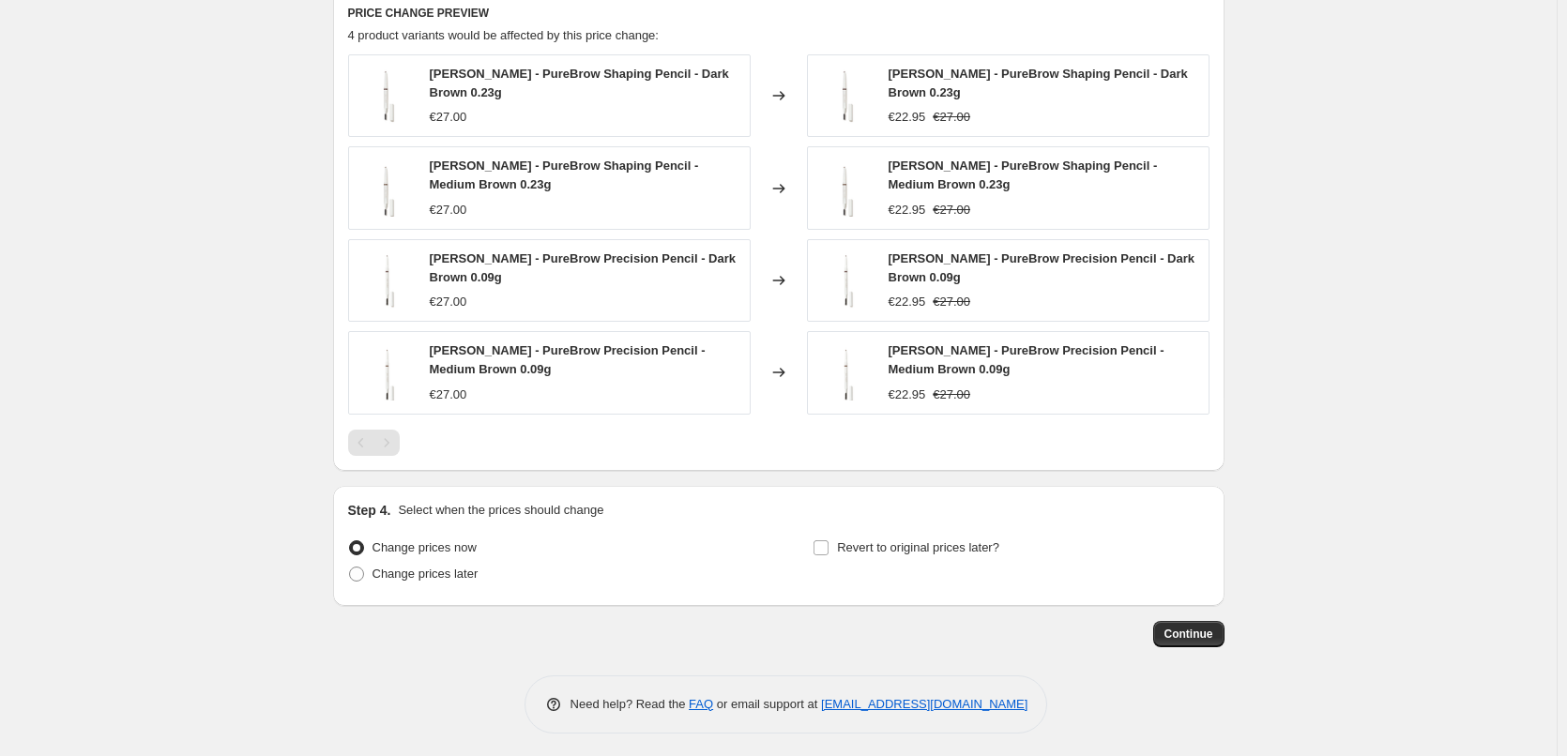
scroll to position [1438, 0]
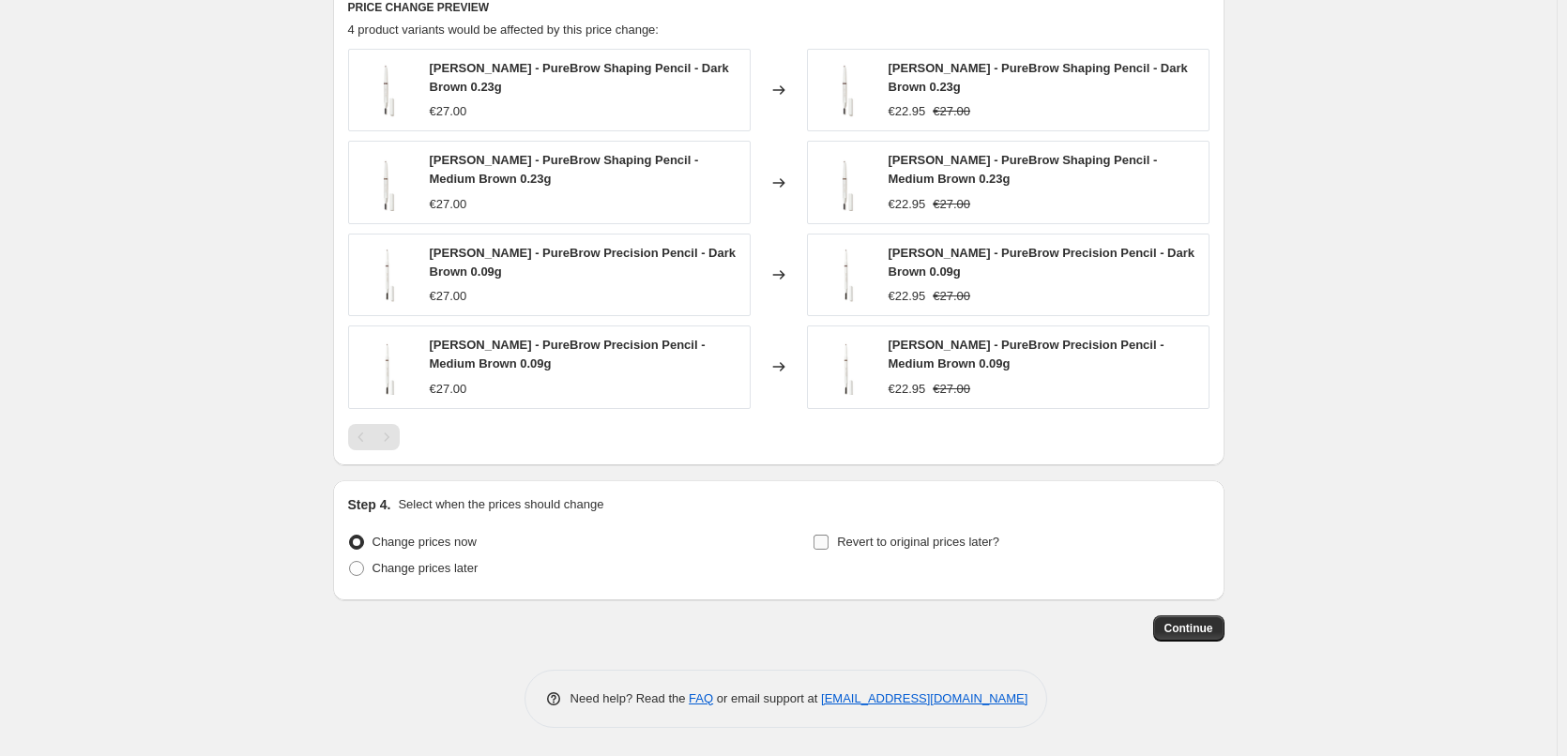
type input "[PERSON_NAME] Pencil"
click at [825, 541] on input "Revert to original prices later?" at bounding box center [820, 542] width 15 height 15
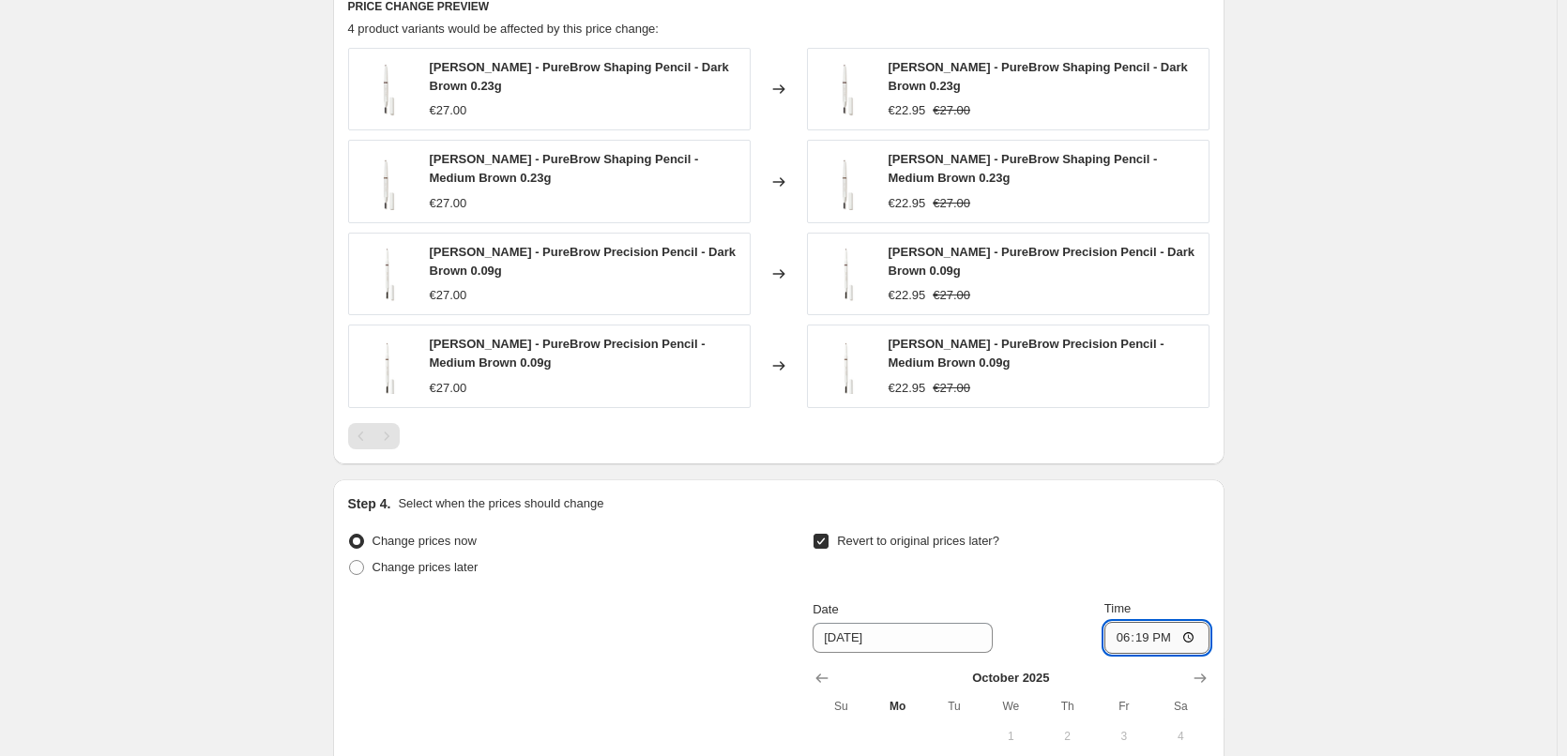
click at [1132, 643] on input "18:19" at bounding box center [1156, 638] width 105 height 32
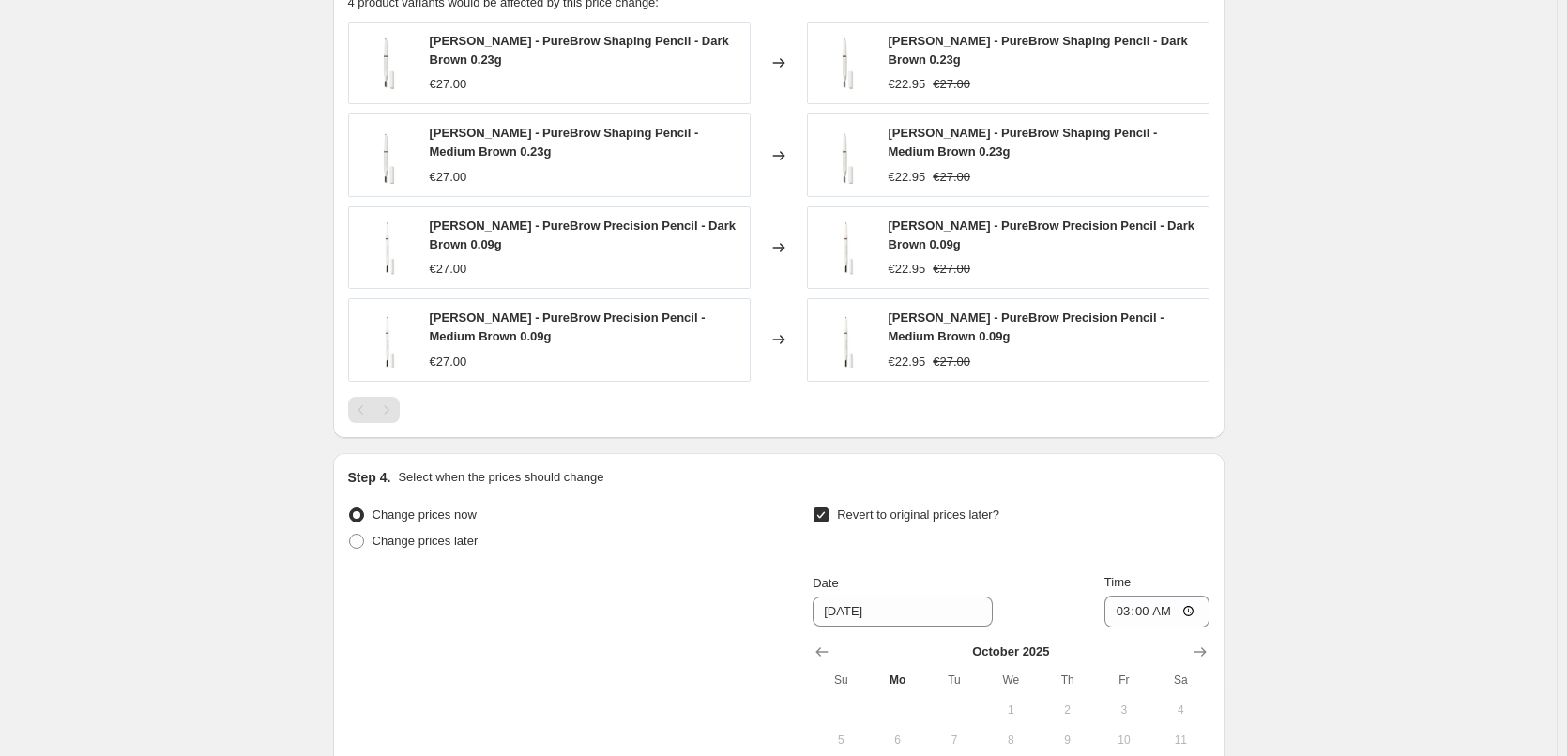
scroll to position [1759, 0]
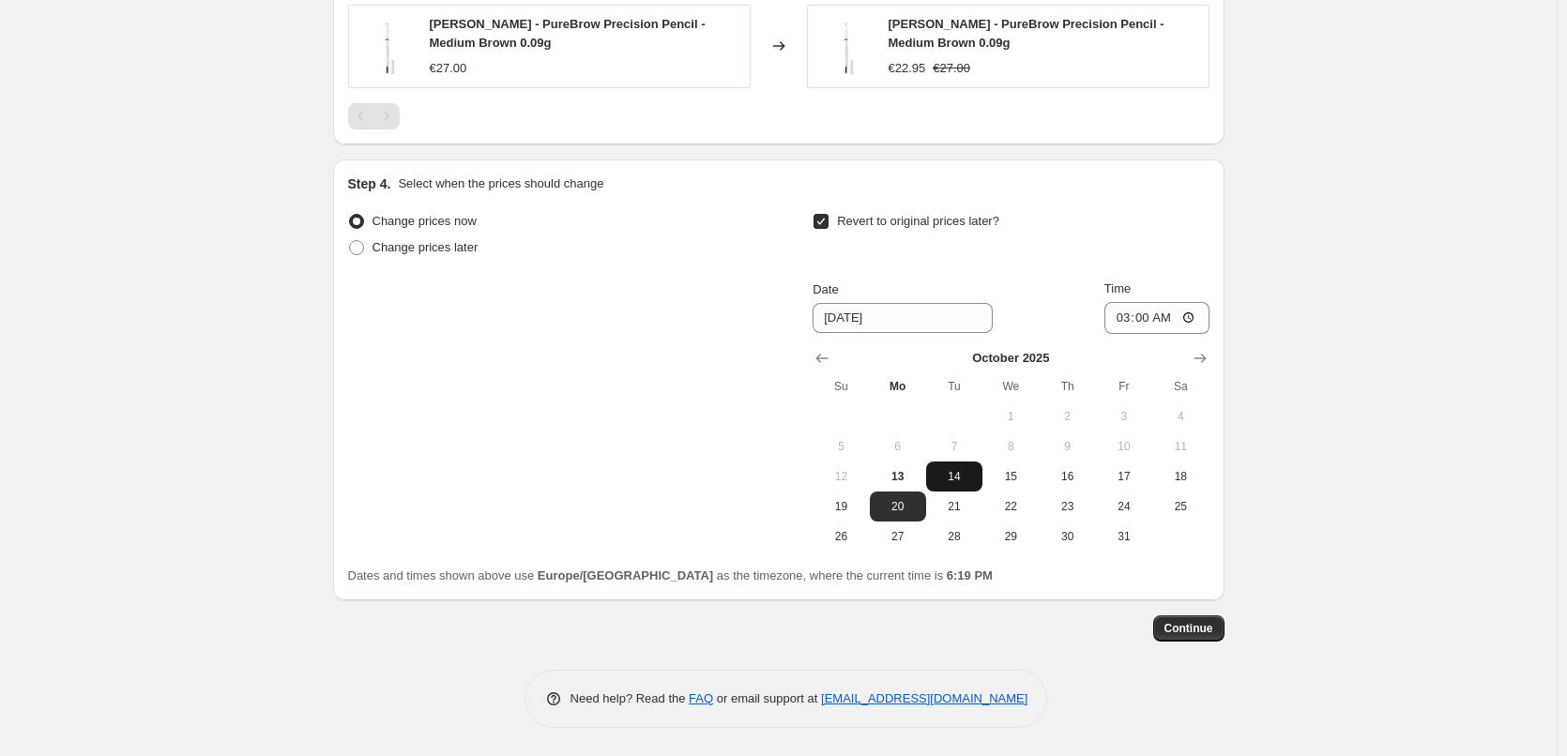
click at [969, 469] on span "14" at bounding box center [954, 476] width 41 height 15
click at [1212, 629] on span "Continue" at bounding box center [1188, 628] width 49 height 15
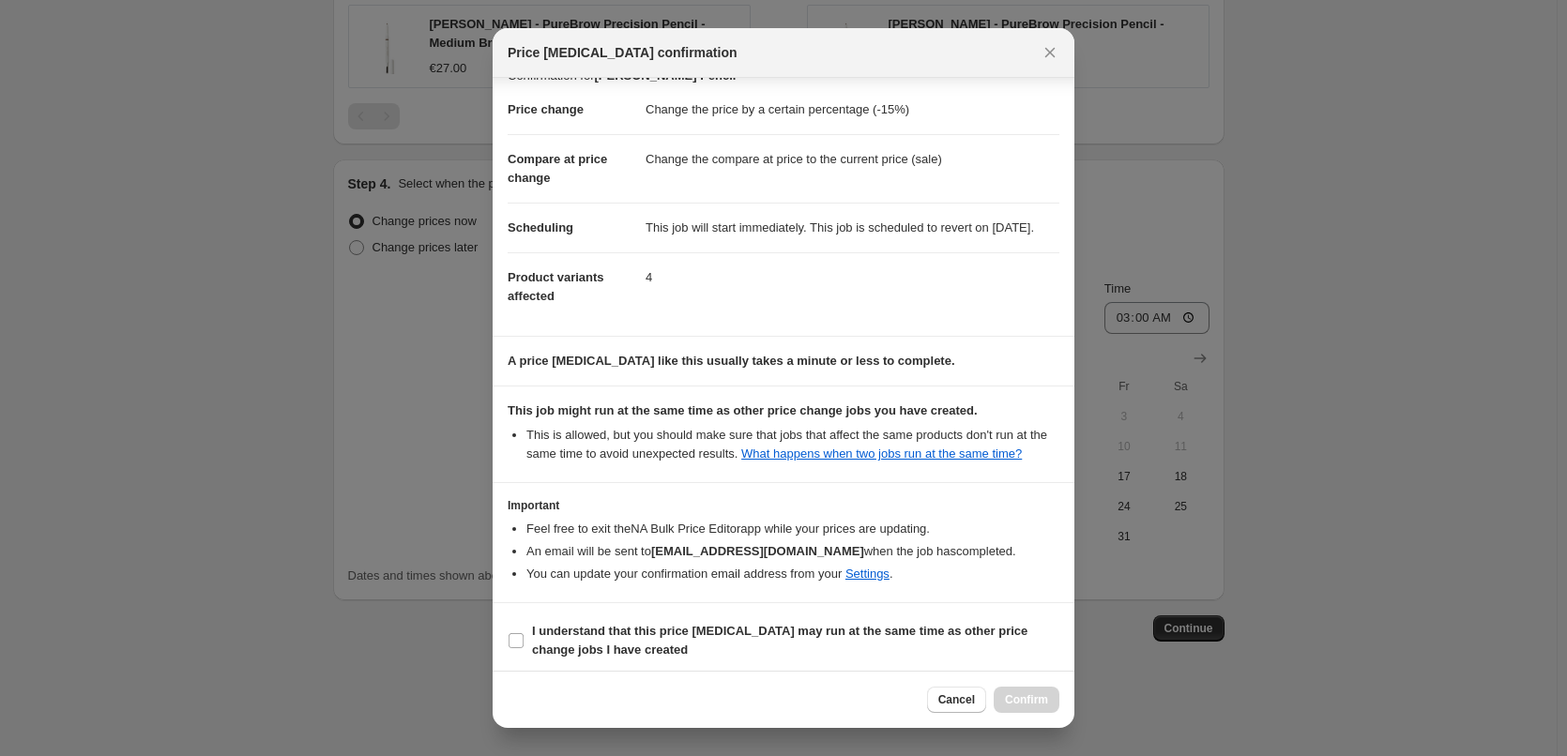
scroll to position [53, 0]
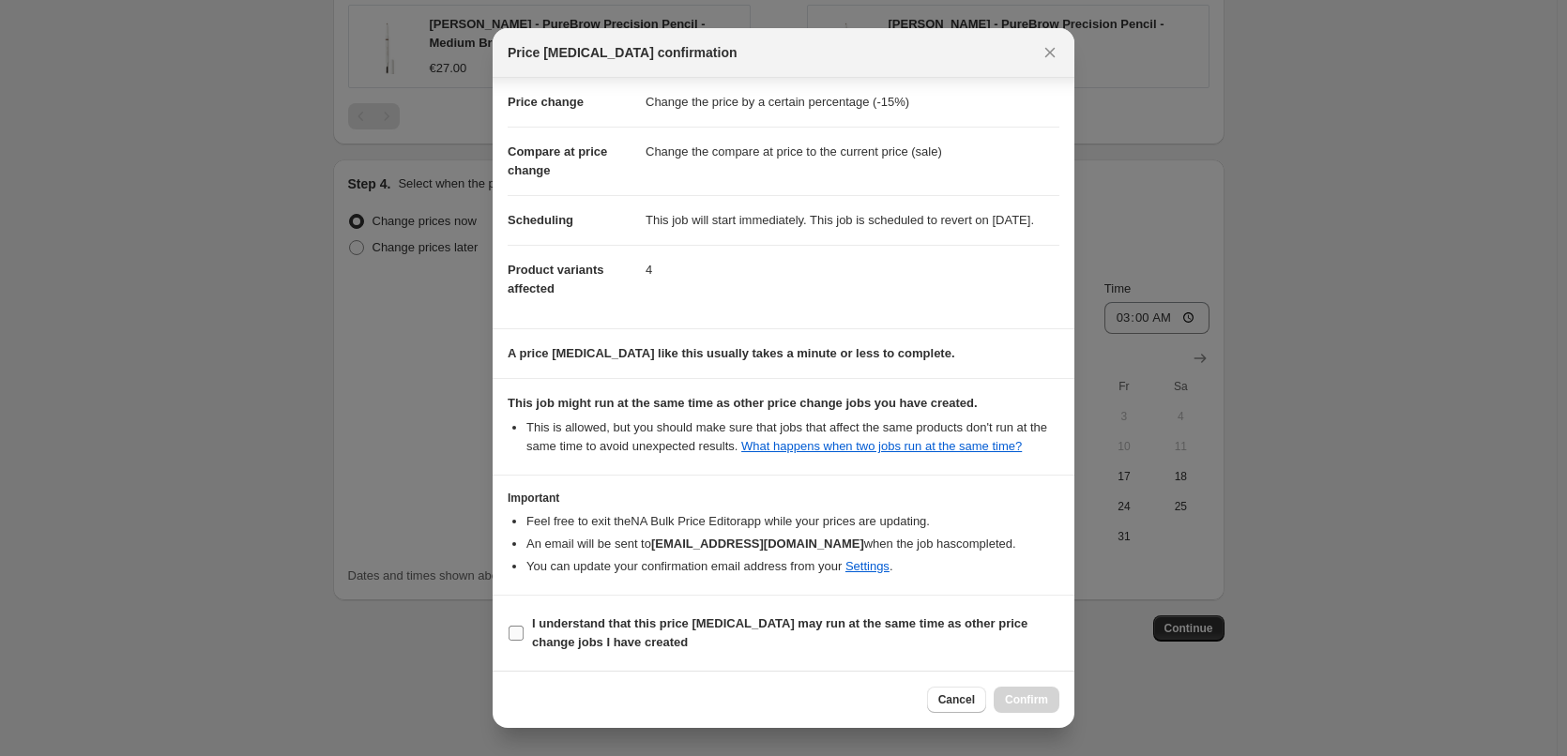
click at [520, 637] on input "I understand that this price [MEDICAL_DATA] may run at the same time as other p…" at bounding box center [516, 633] width 15 height 15
click at [1029, 698] on span "Confirm" at bounding box center [1026, 699] width 43 height 15
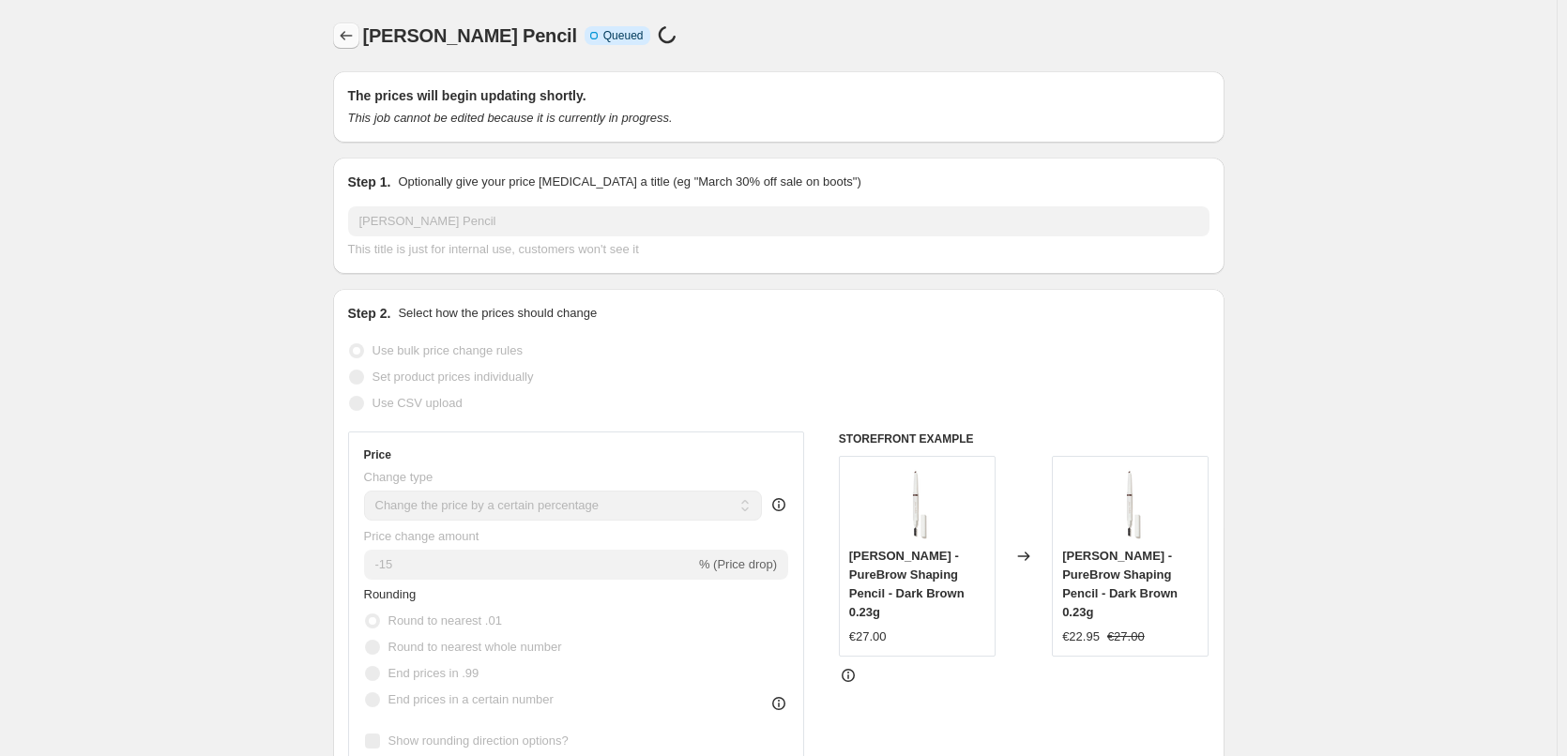
click at [342, 47] on button "Price change jobs" at bounding box center [346, 36] width 26 height 26
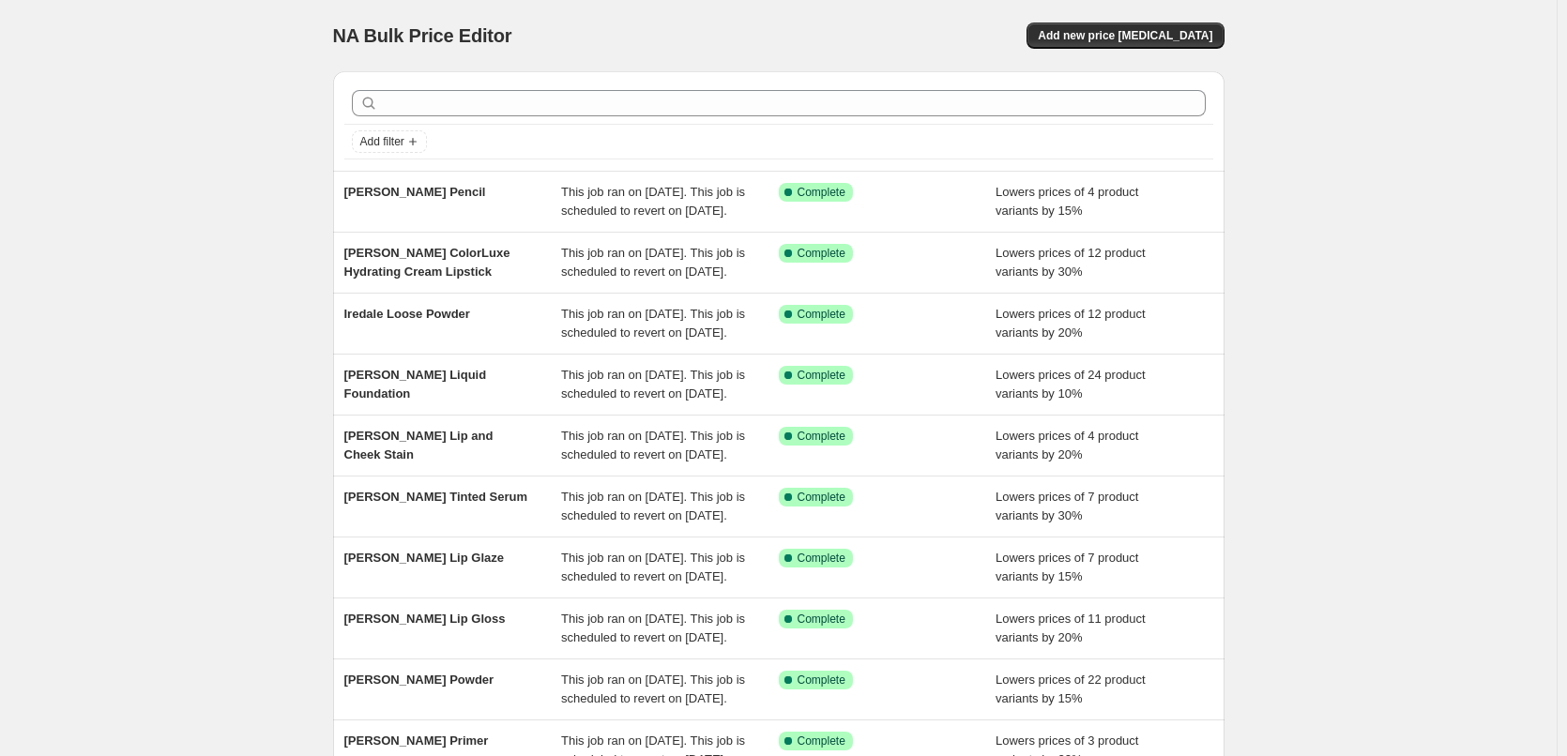
scroll to position [398, 0]
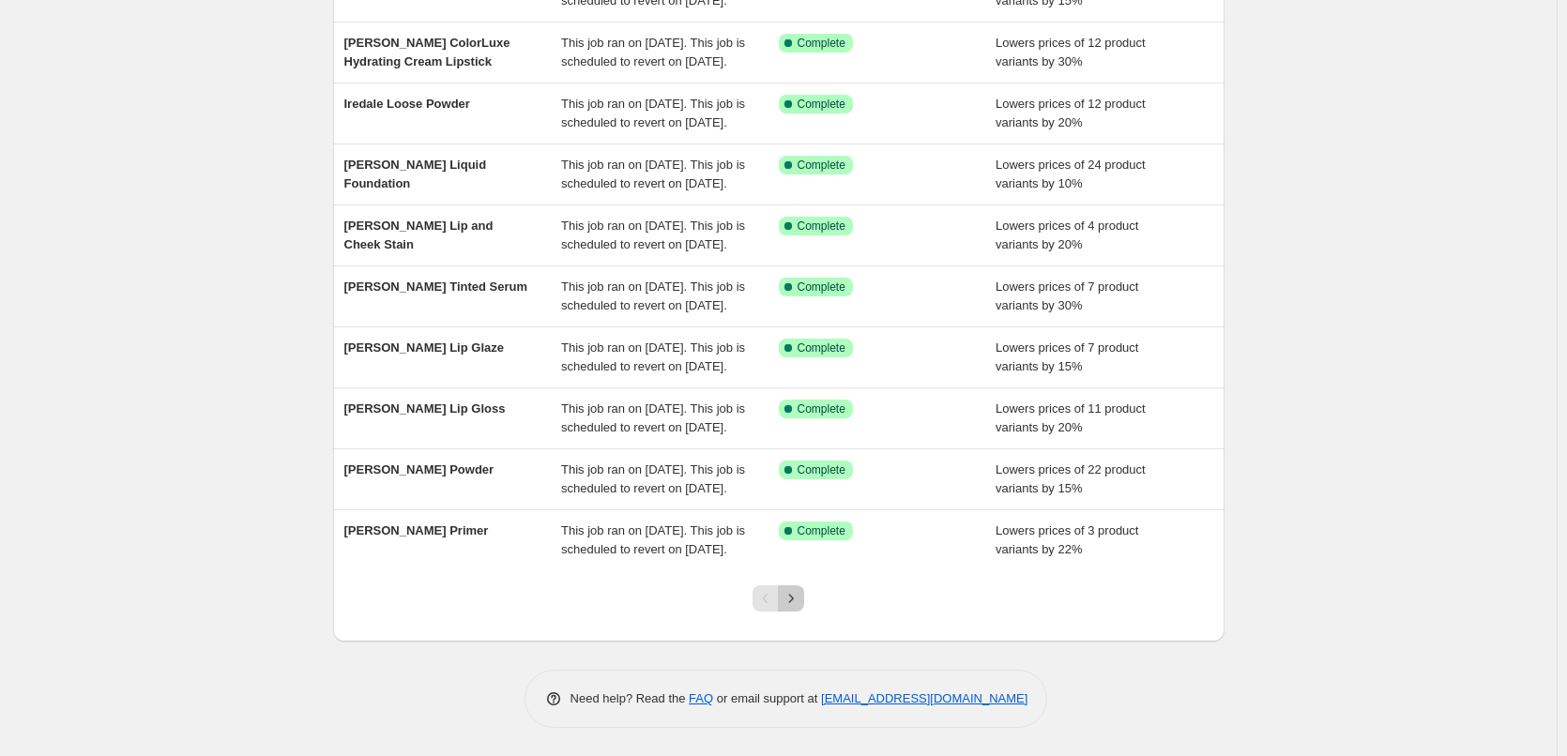
click at [800, 593] on icon "Next" at bounding box center [791, 598] width 19 height 19
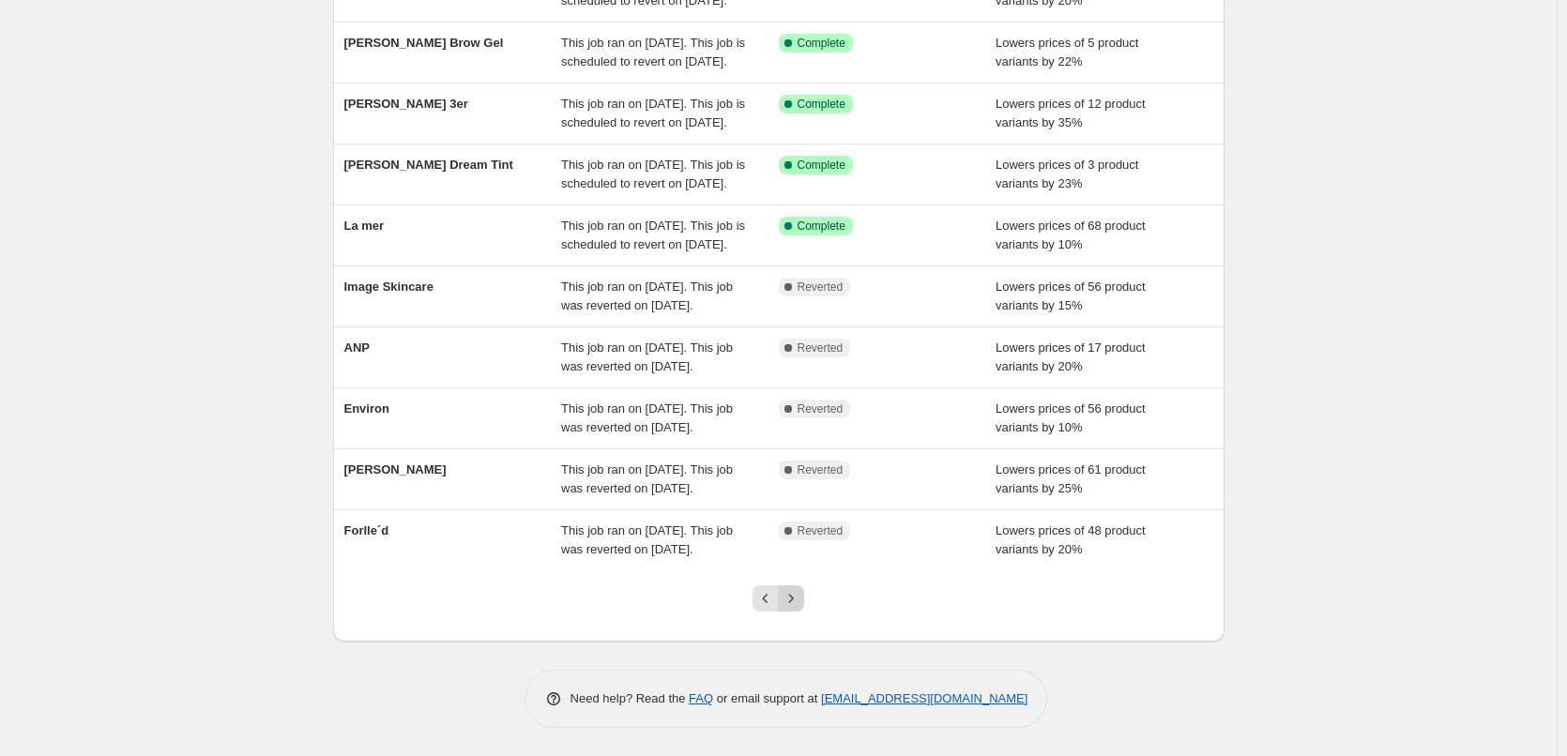
click at [800, 595] on icon "Next" at bounding box center [791, 598] width 19 height 19
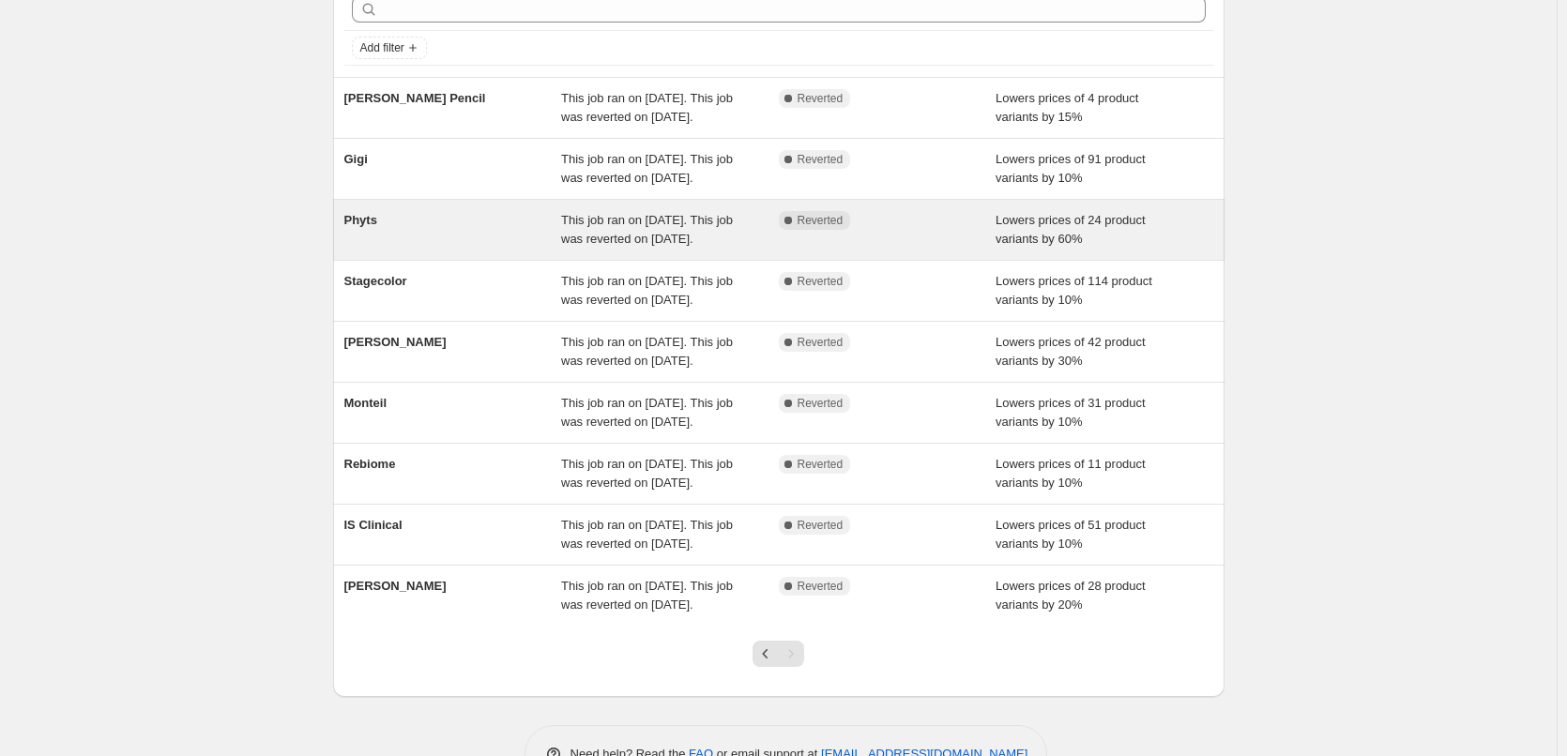
scroll to position [0, 0]
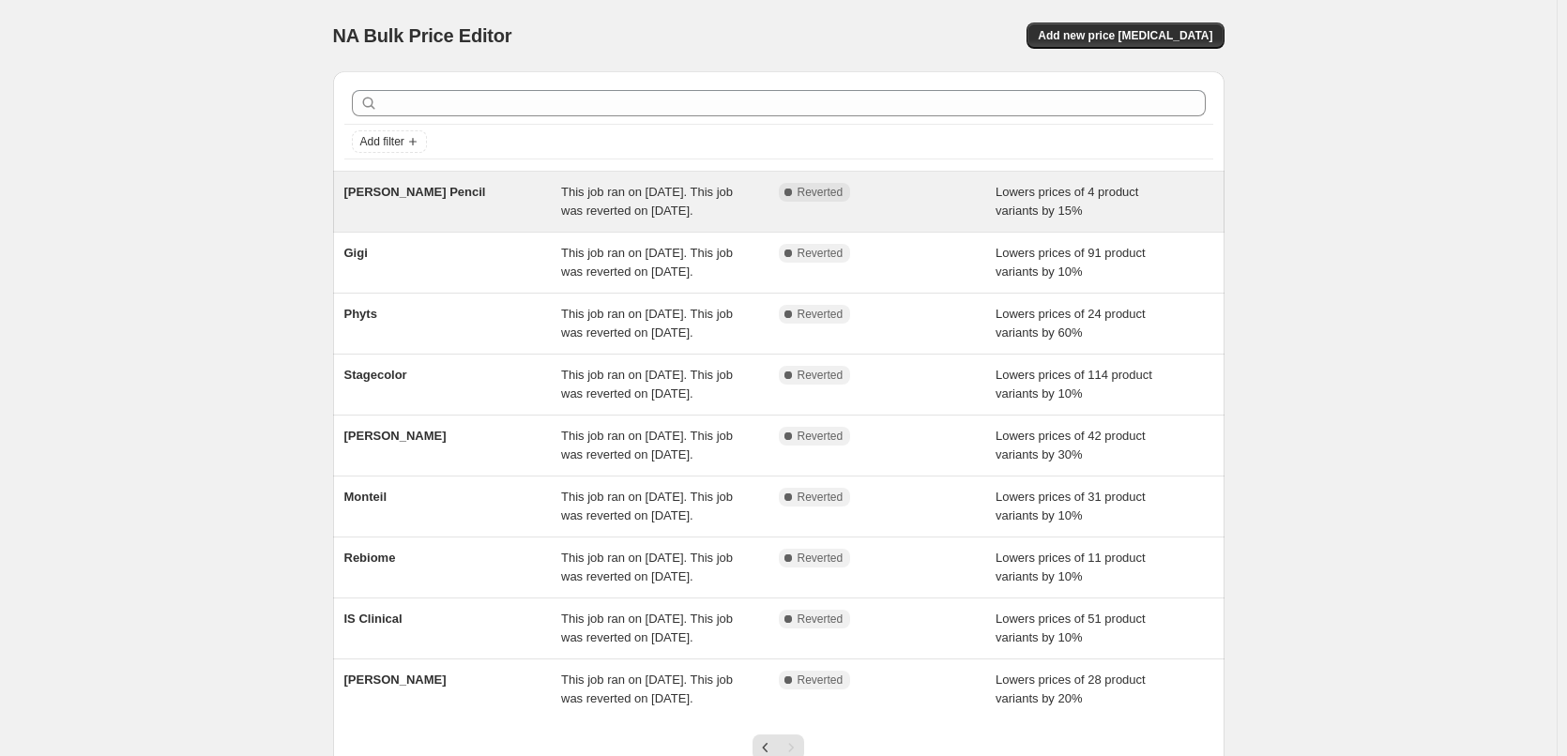
click at [527, 210] on div "[PERSON_NAME] Pencil" at bounding box center [453, 202] width 218 height 38
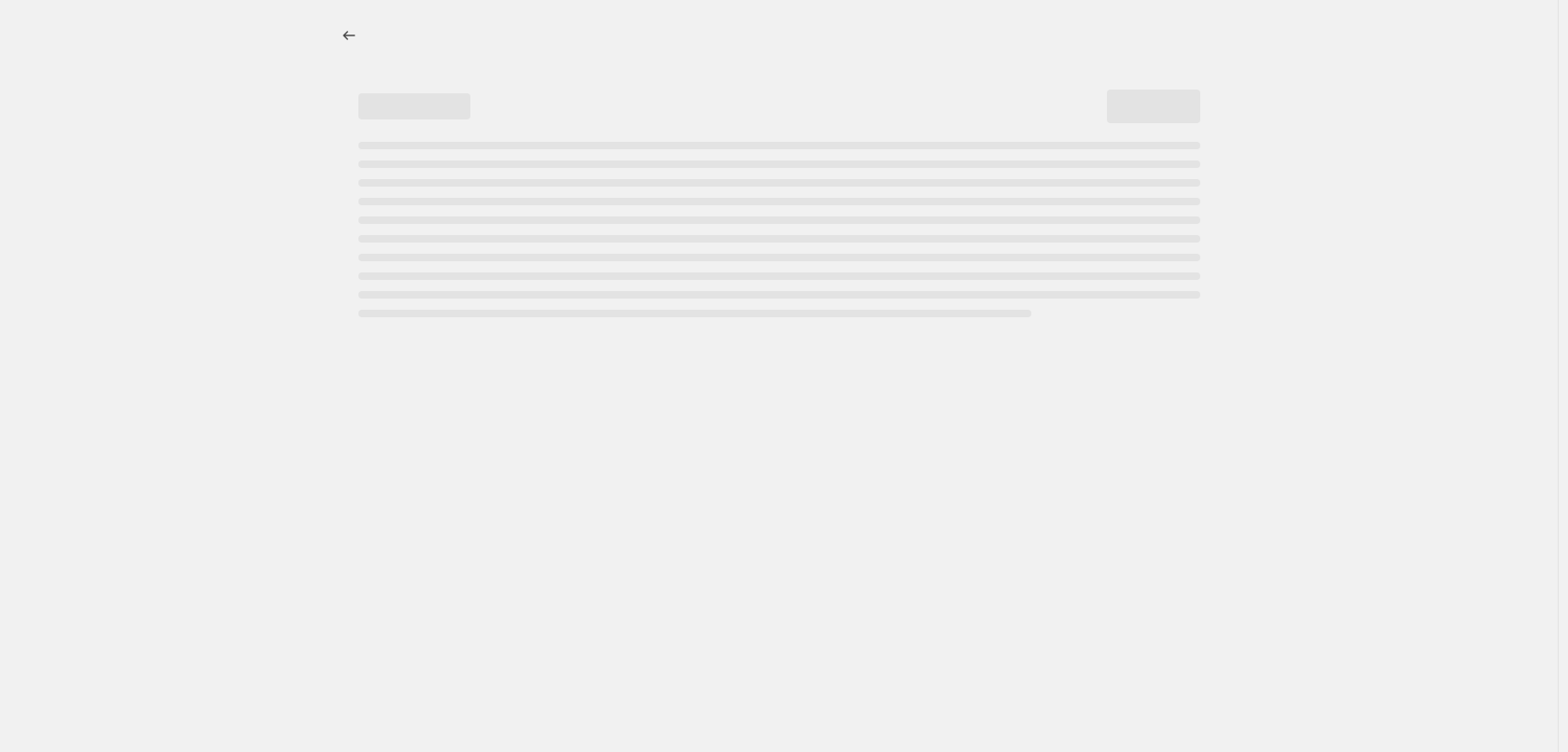
select select "percentage"
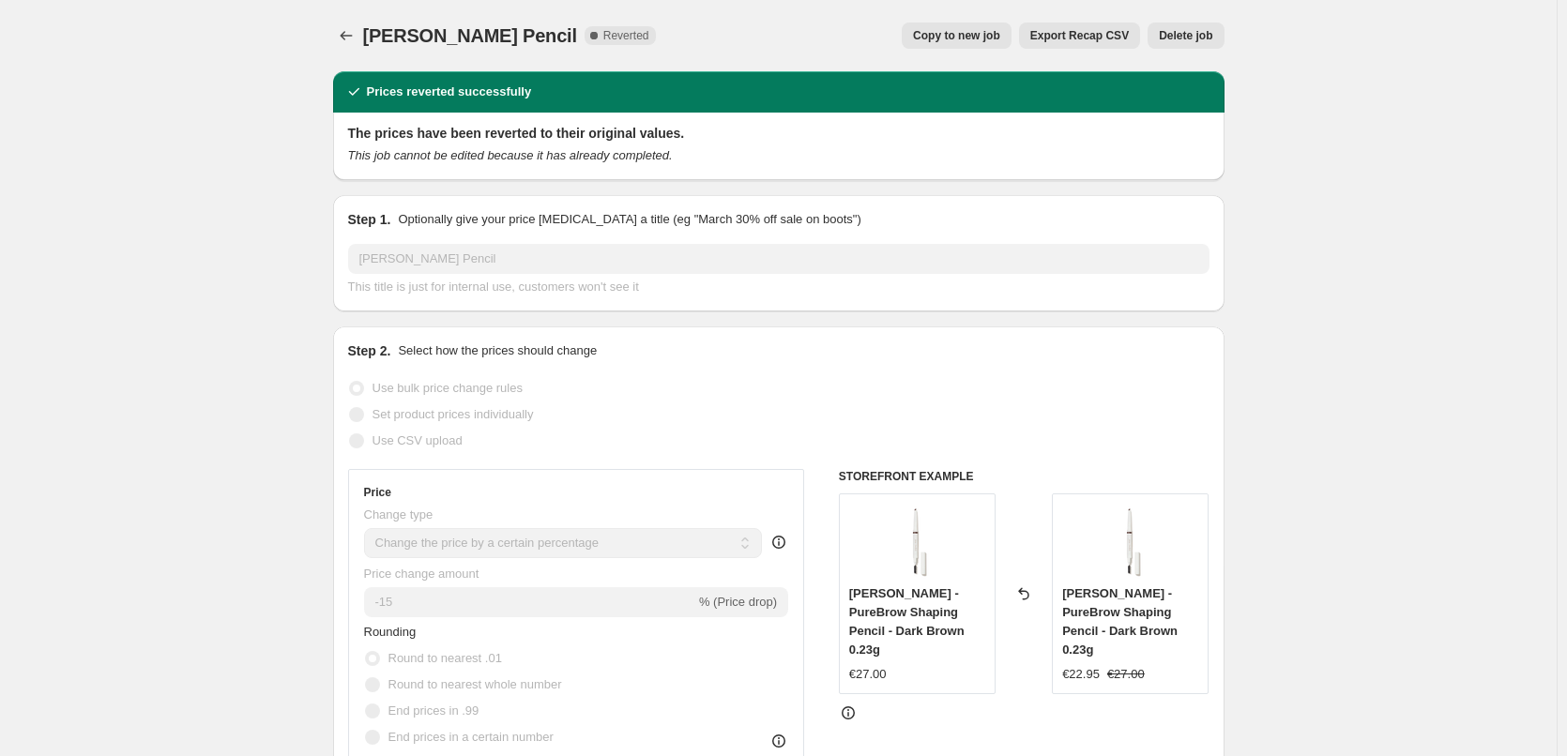
click at [1183, 38] on span "Delete job" at bounding box center [1185, 35] width 53 height 15
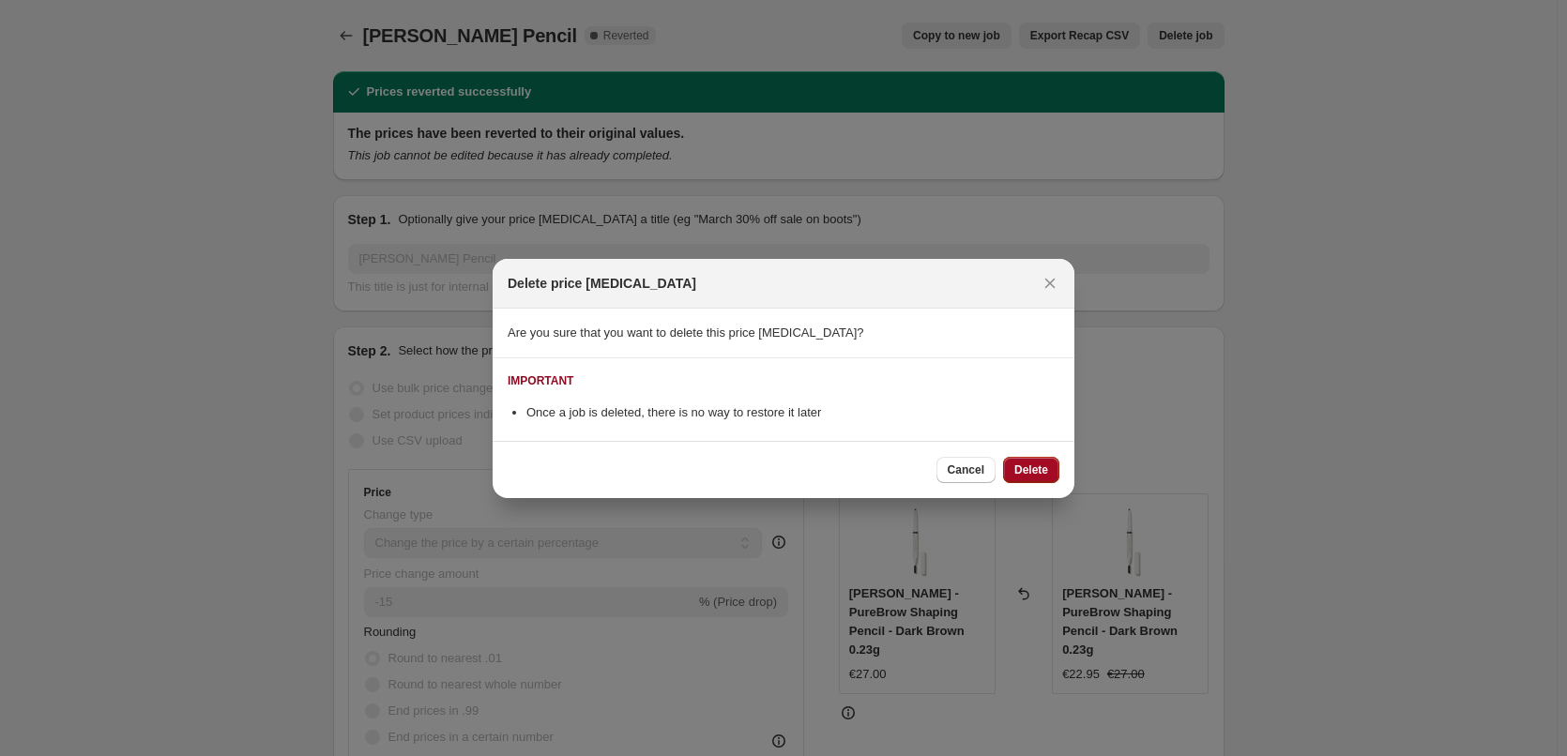
click at [1029, 468] on span "Delete" at bounding box center [1031, 470] width 34 height 15
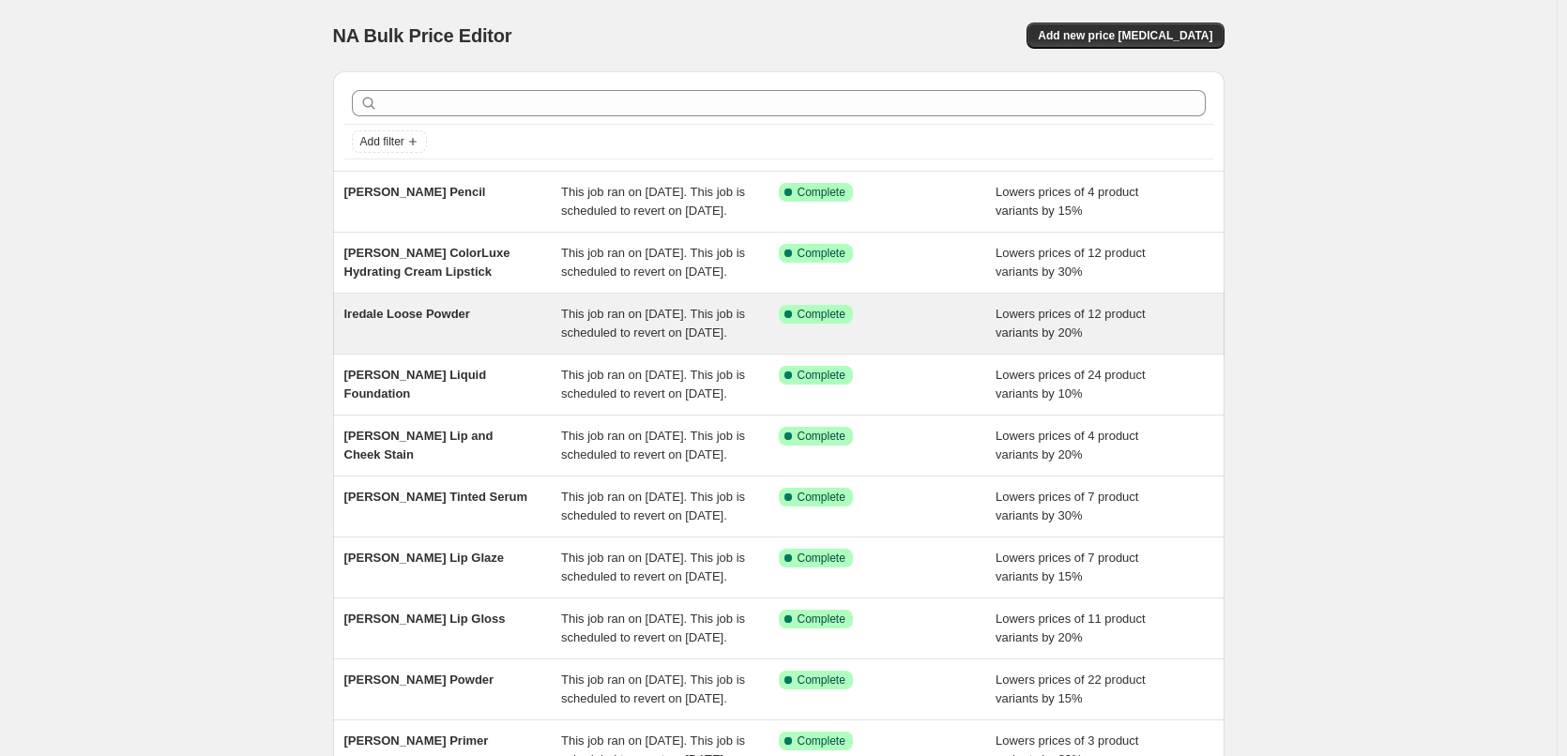
scroll to position [398, 0]
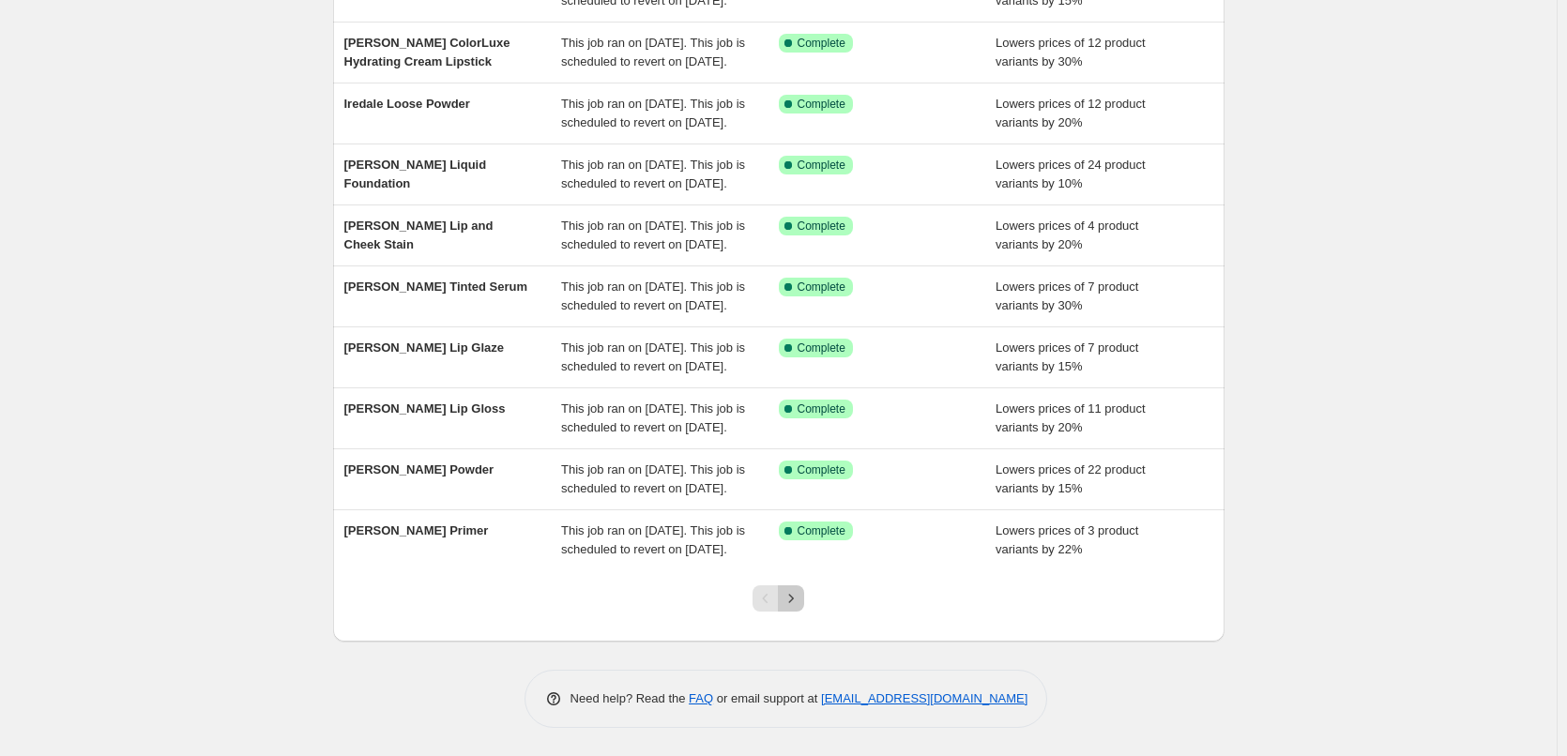
click at [798, 597] on icon "Next" at bounding box center [791, 598] width 19 height 19
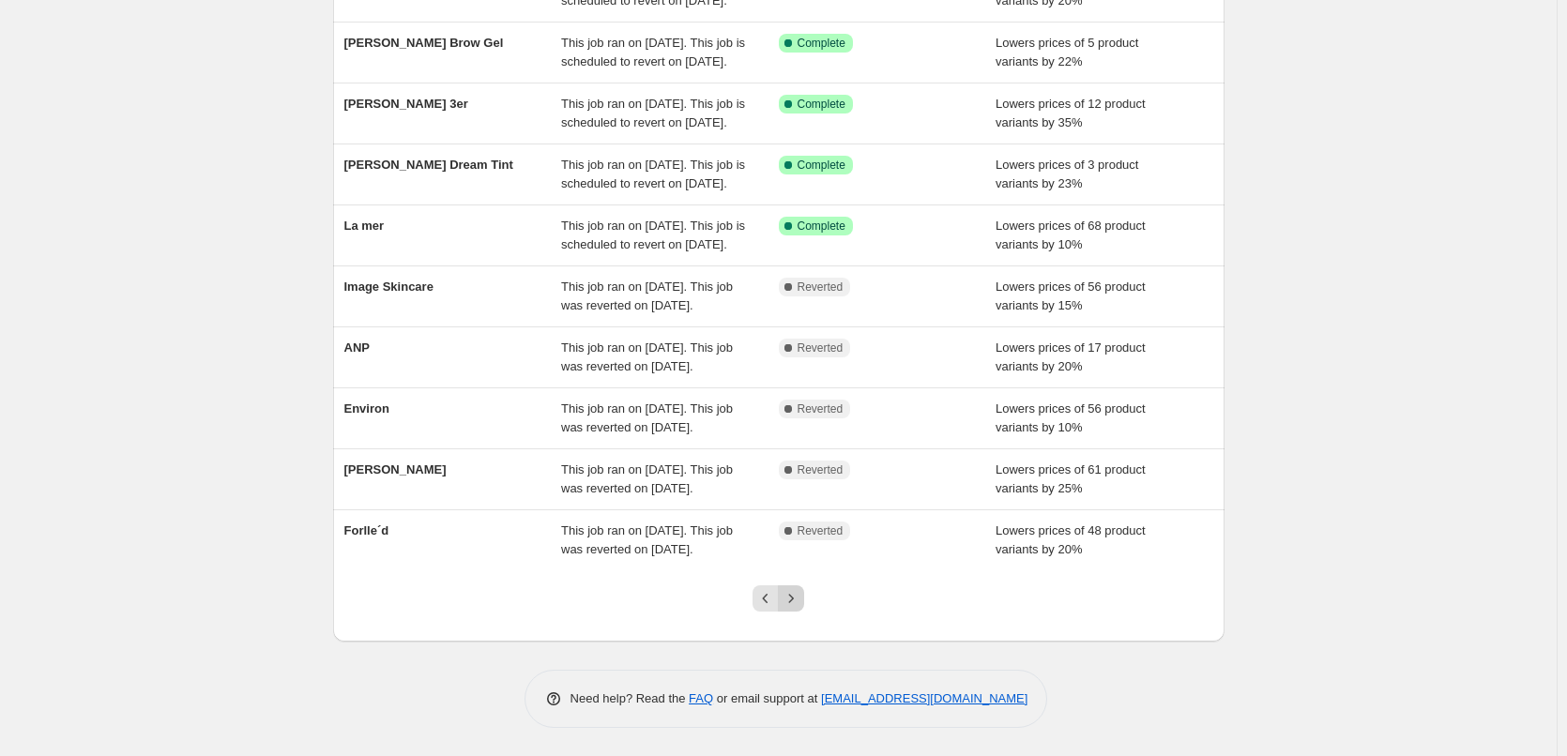
click at [802, 589] on button "Next" at bounding box center [791, 598] width 26 height 26
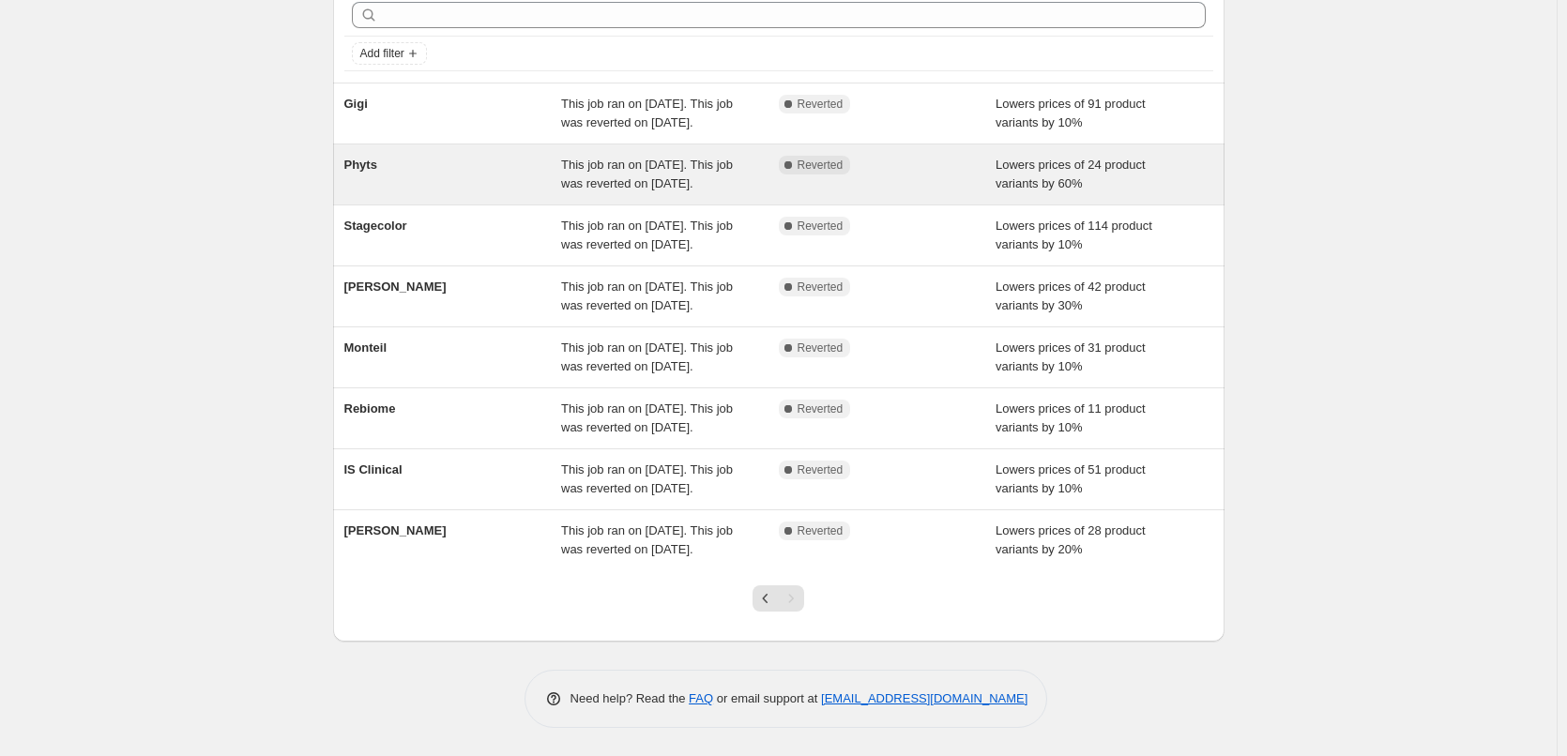
scroll to position [0, 0]
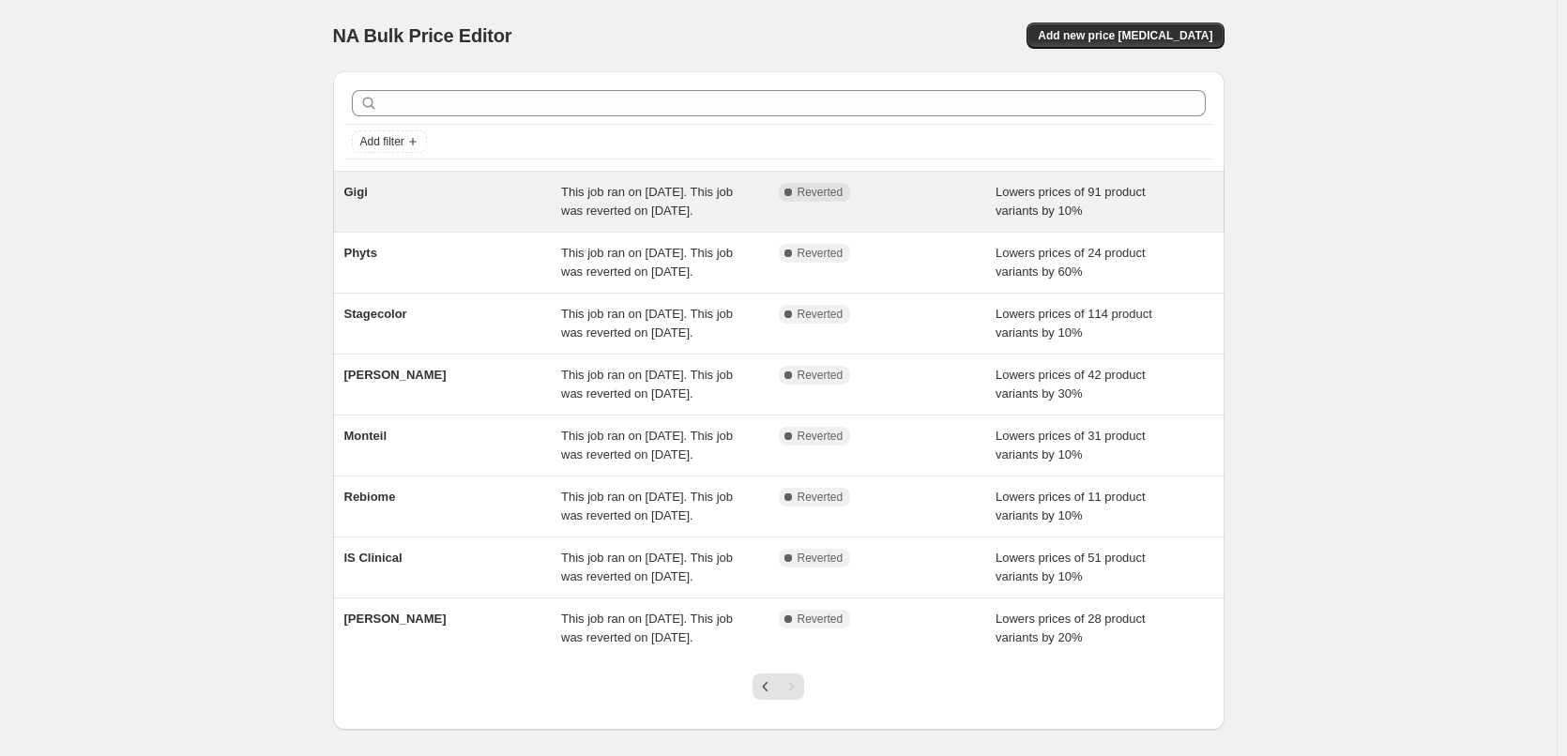
click at [513, 203] on div "Gigi" at bounding box center [453, 202] width 218 height 38
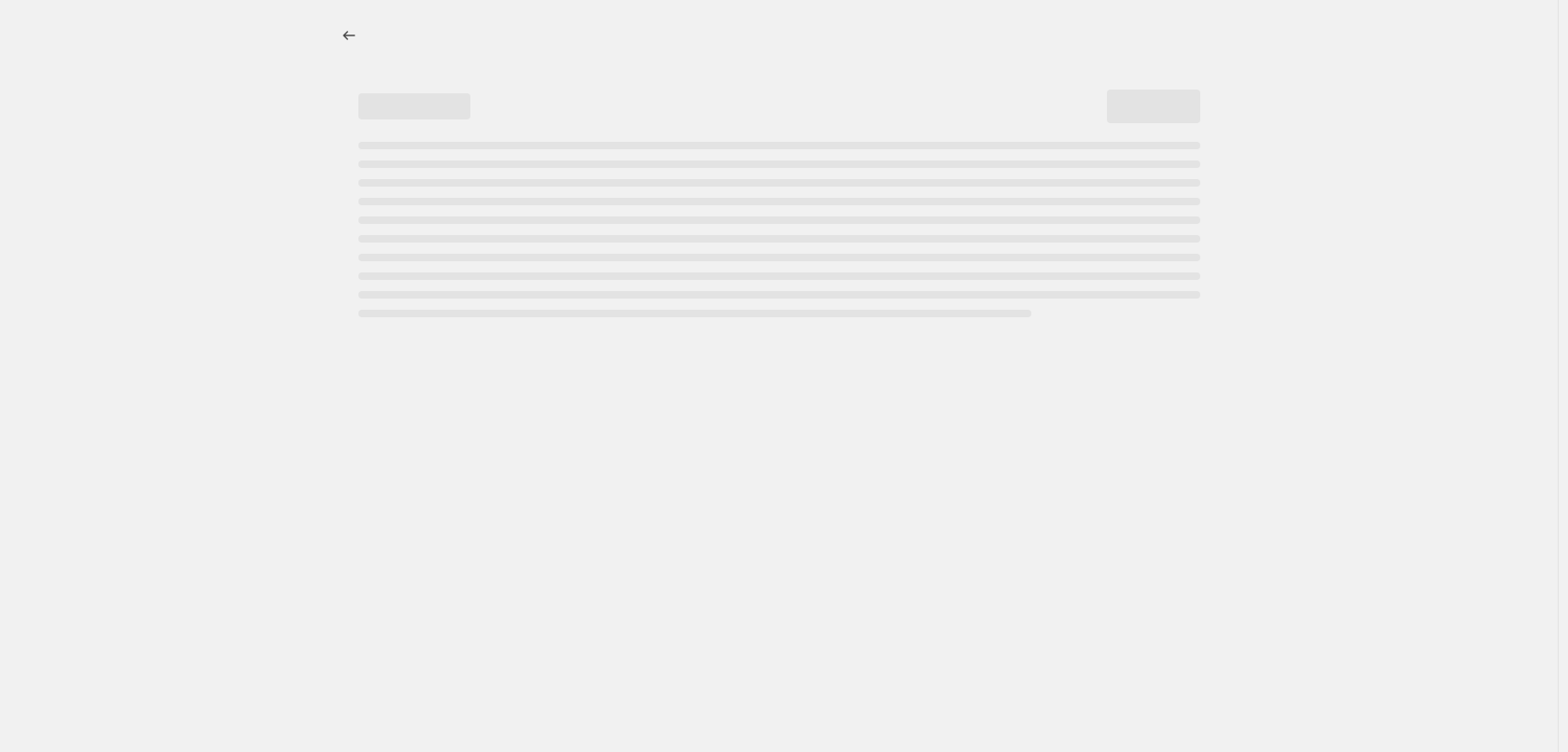
select select "percentage"
select select "vendor"
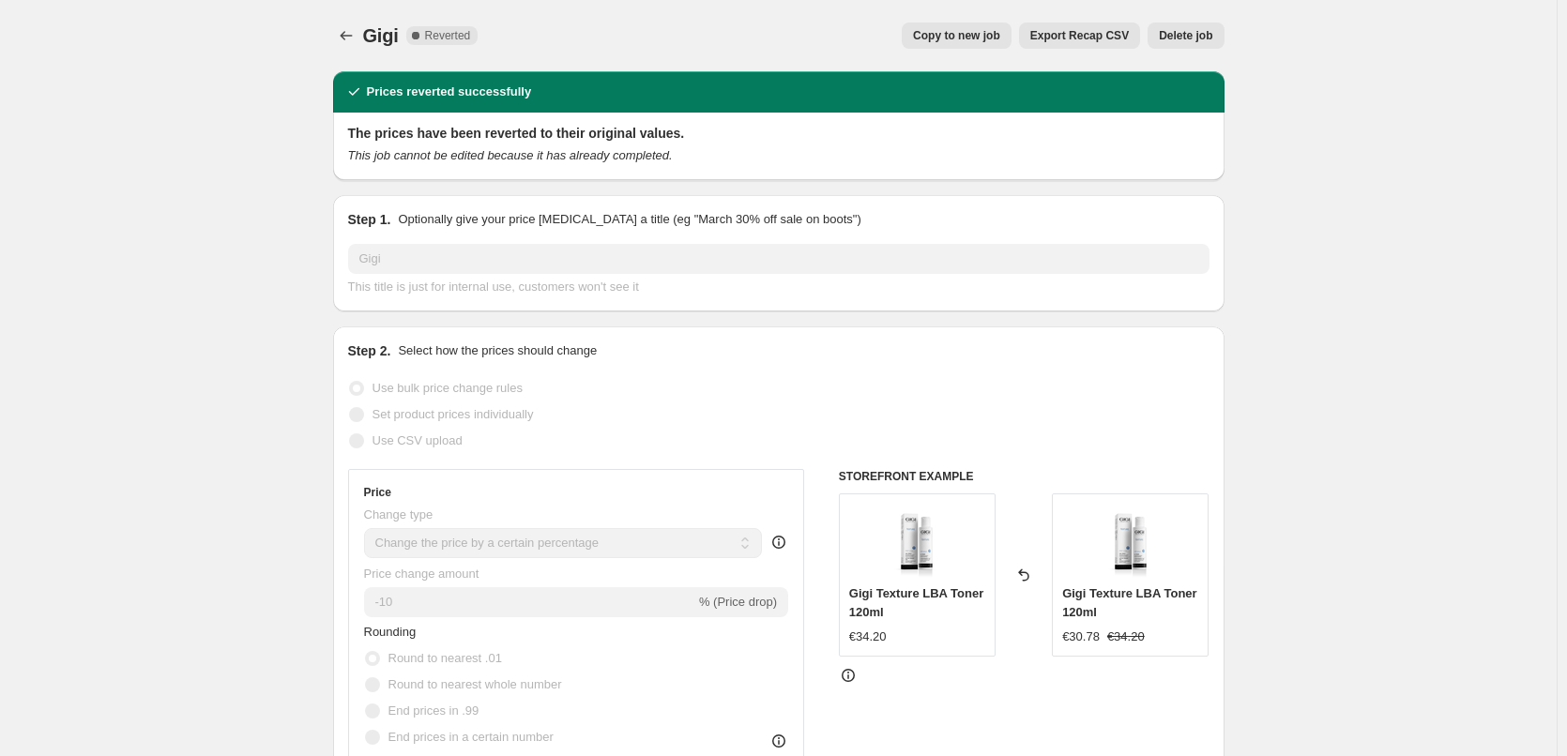
click at [950, 39] on span "Copy to new job" at bounding box center [956, 35] width 87 height 15
select select "percentage"
select select "vendor"
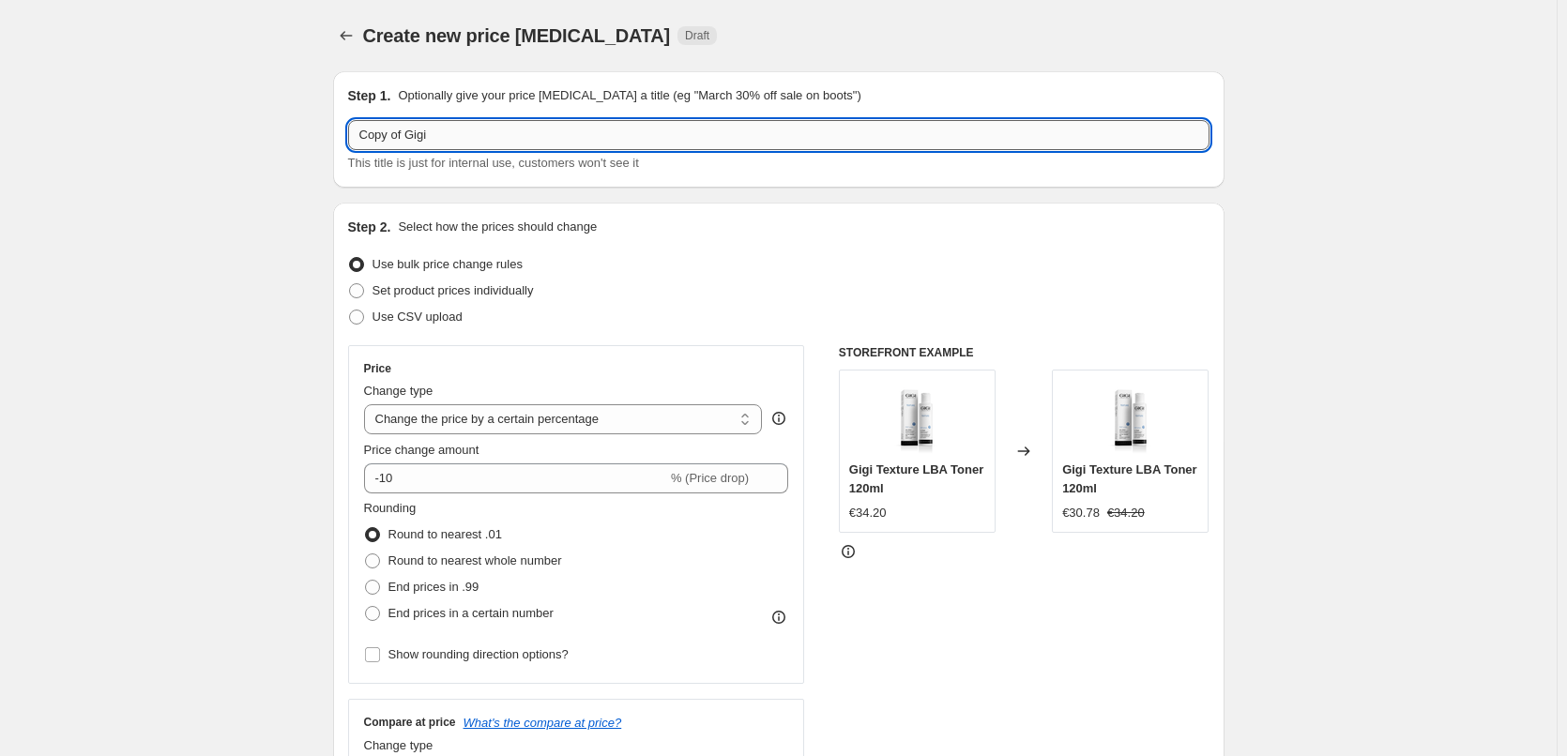
click at [392, 133] on input "Copy of Gigi" at bounding box center [778, 135] width 861 height 30
click at [407, 131] on input "Copy of Gigi" at bounding box center [778, 135] width 861 height 30
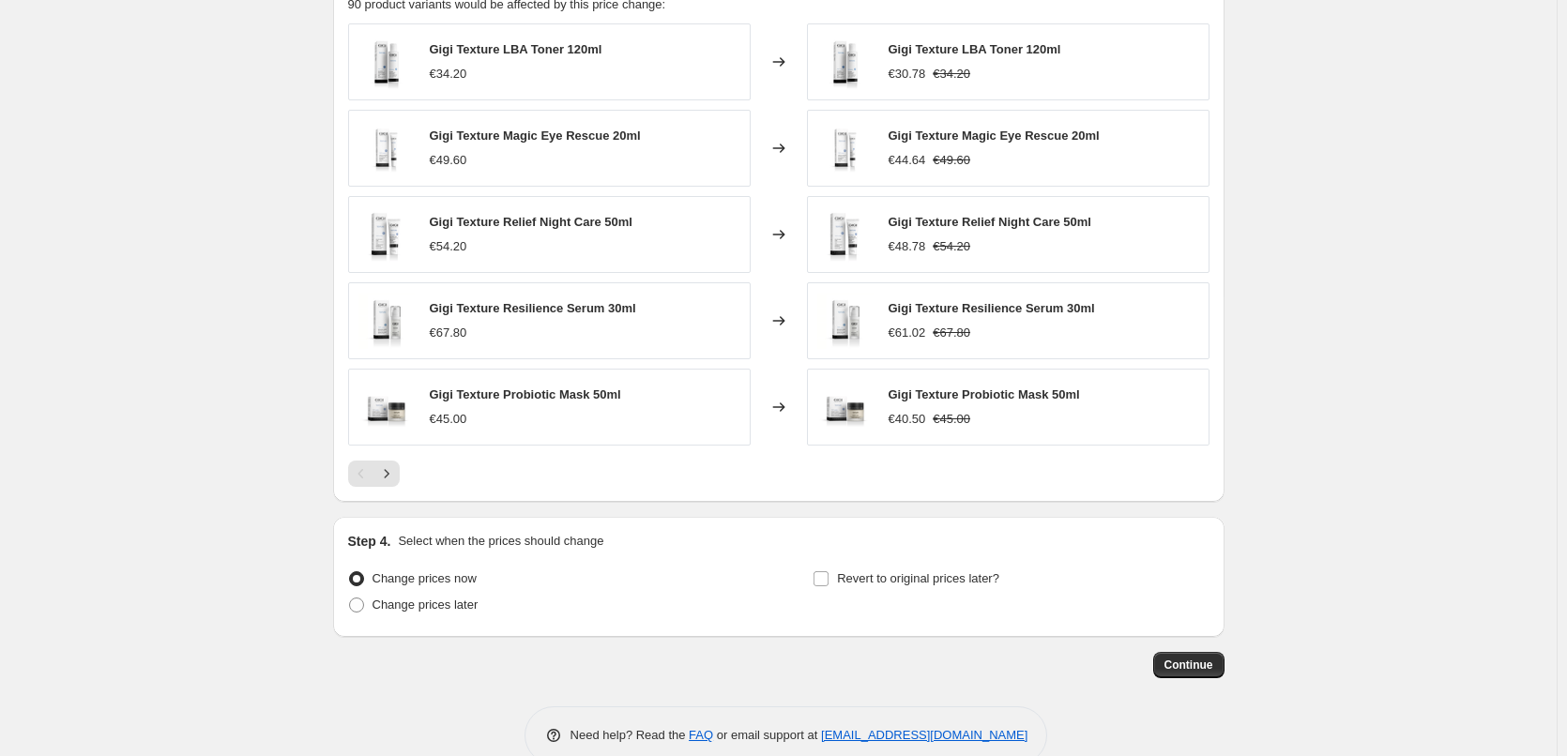
scroll to position [1331, 0]
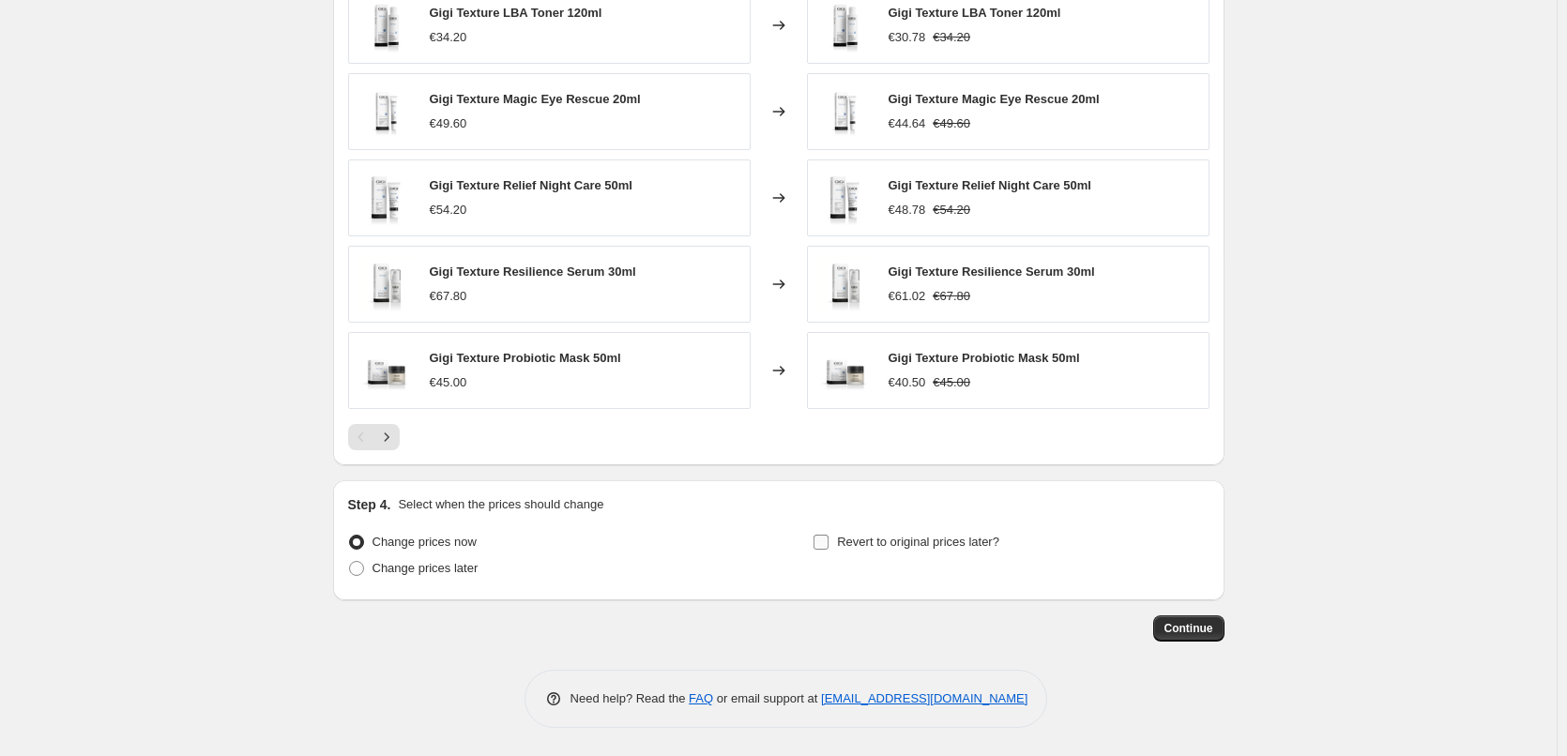
type input "Gigi"
click at [823, 537] on input "Revert to original prices later?" at bounding box center [820, 542] width 15 height 15
checkbox input "true"
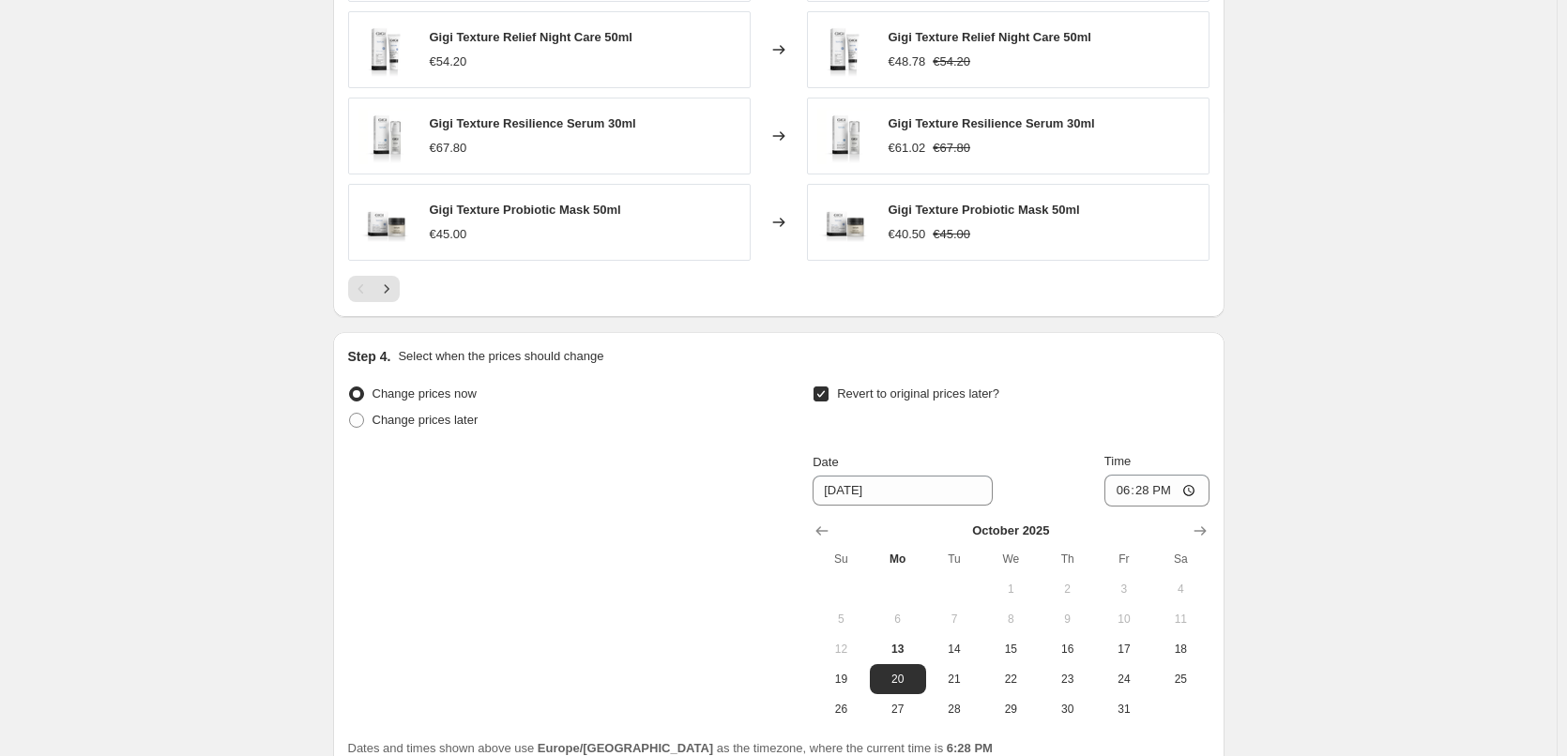
scroll to position [1652, 0]
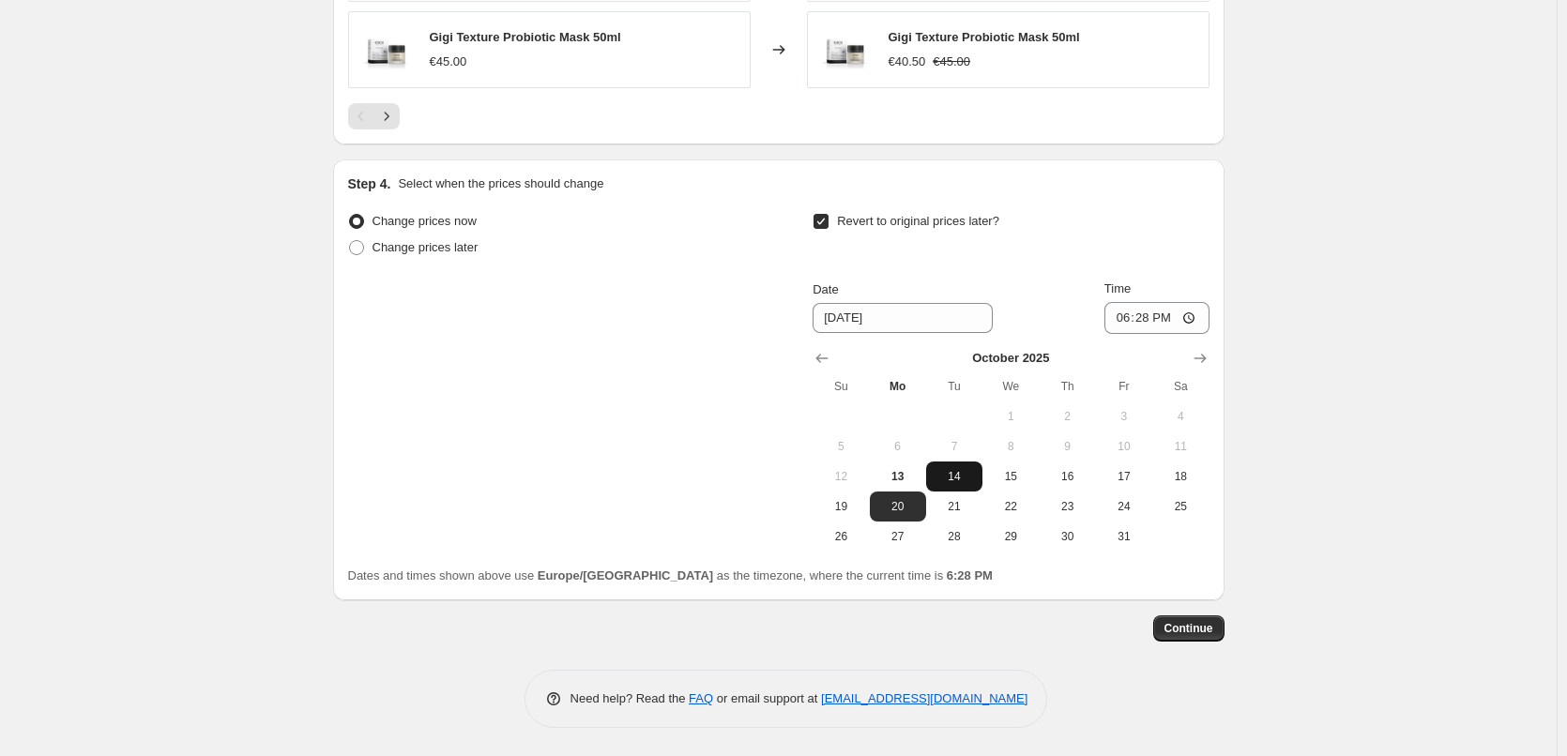
click at [962, 478] on span "14" at bounding box center [954, 476] width 41 height 15
type input "[DATE]"
click at [1127, 314] on input "18:28" at bounding box center [1156, 318] width 105 height 32
type input "03:00"
click at [1189, 632] on span "Continue" at bounding box center [1188, 628] width 49 height 15
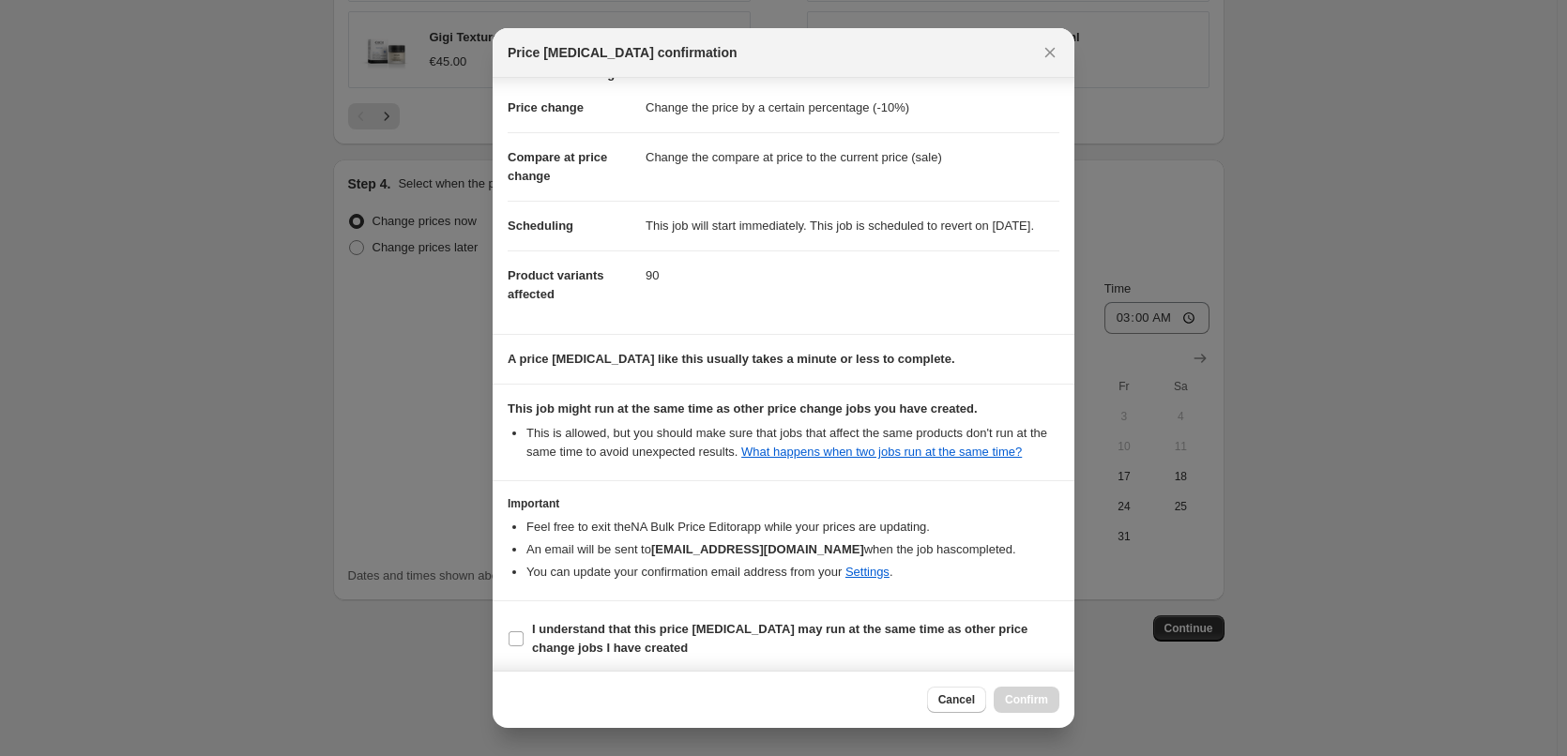
scroll to position [53, 0]
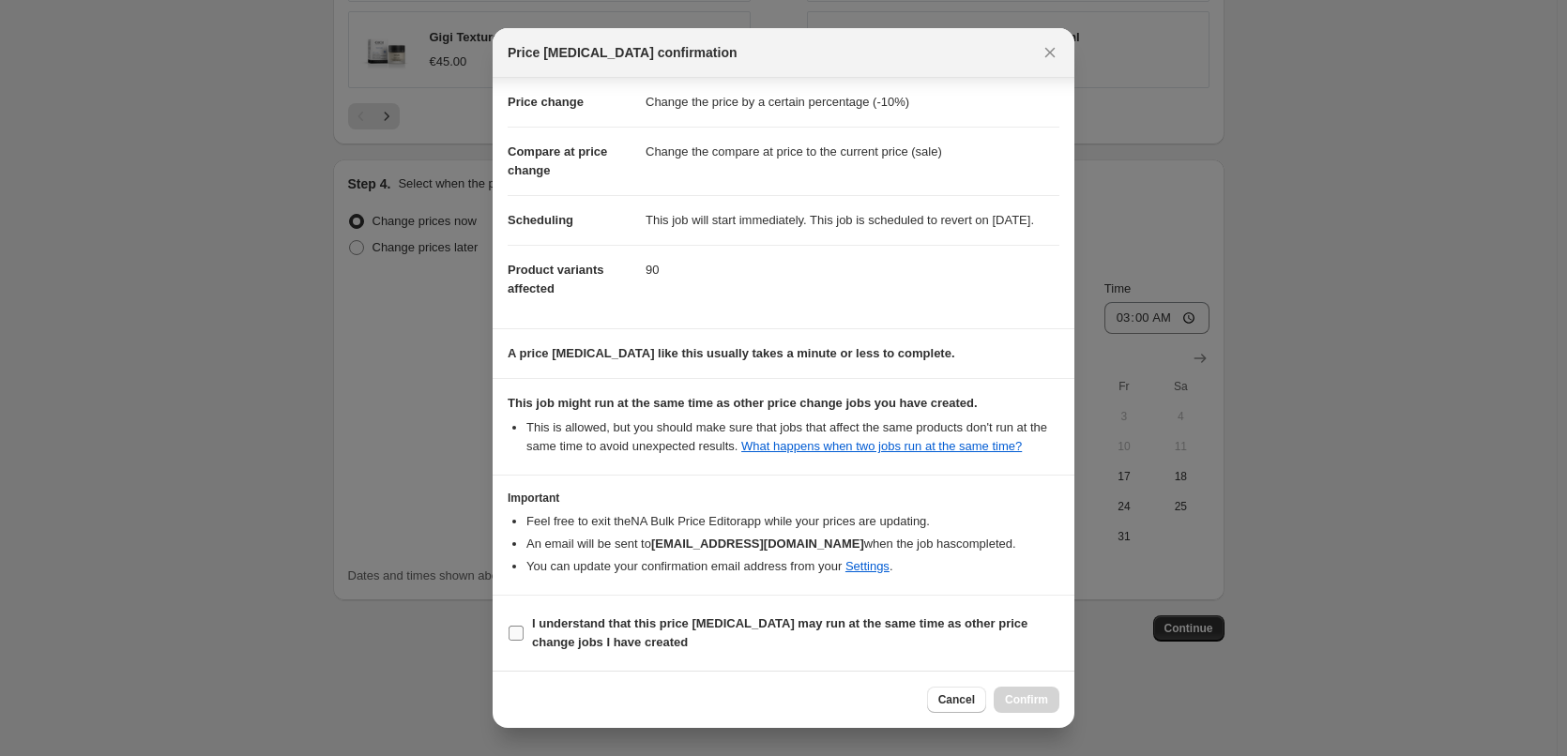
click at [516, 630] on input "I understand that this price [MEDICAL_DATA] may run at the same time as other p…" at bounding box center [516, 633] width 15 height 15
checkbox input "true"
click at [1026, 702] on span "Confirm" at bounding box center [1026, 699] width 43 height 15
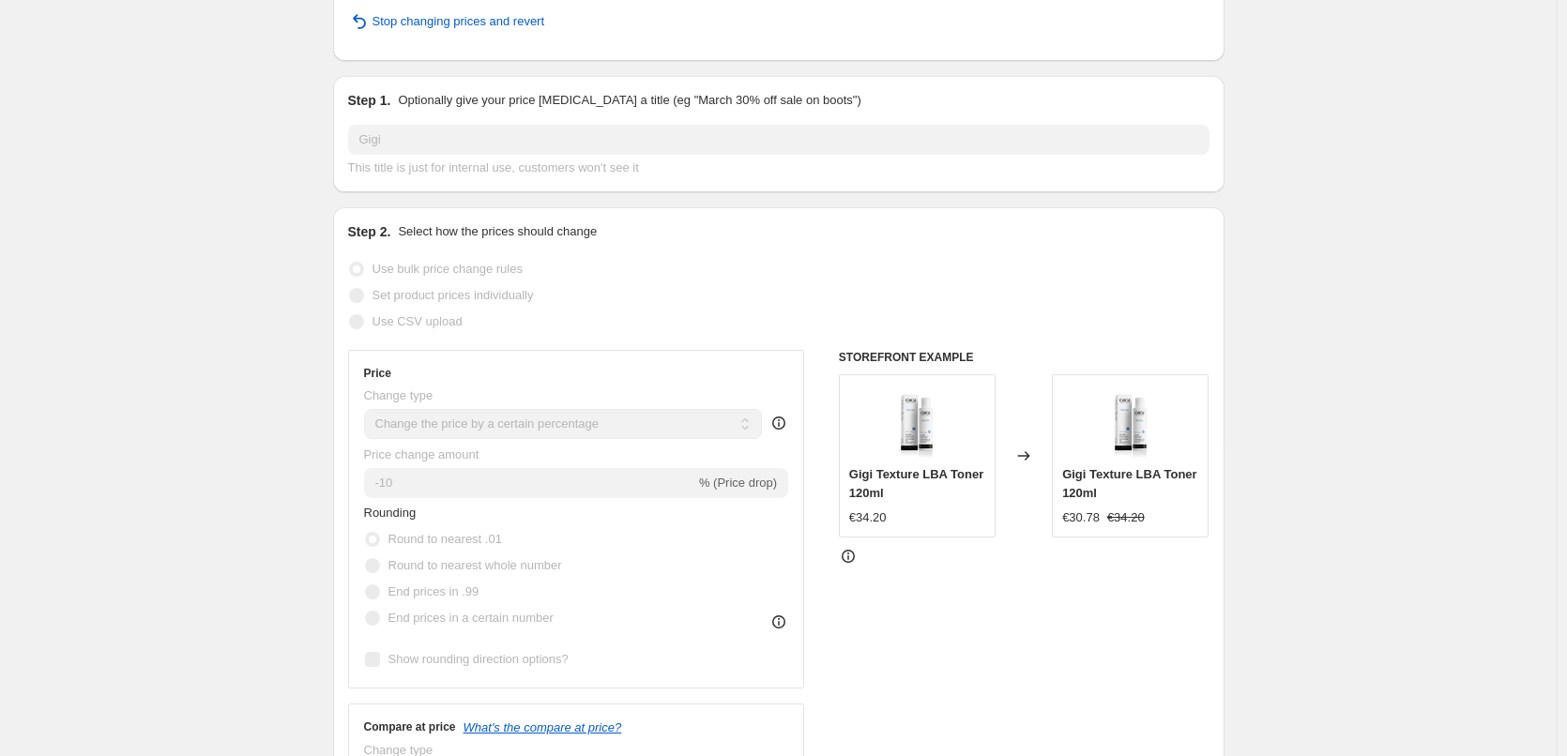
scroll to position [12, 0]
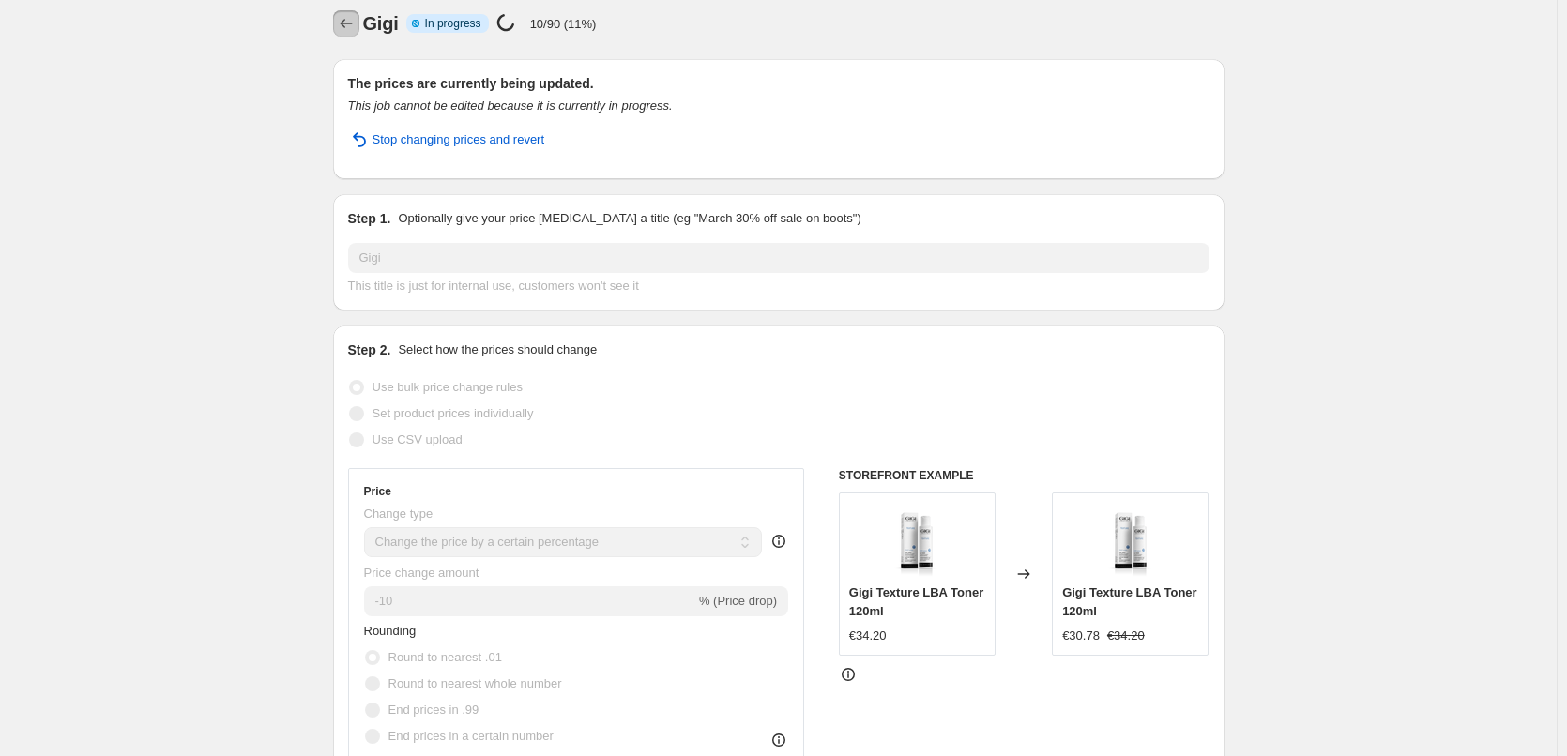
click at [352, 17] on icon "Price change jobs" at bounding box center [346, 23] width 19 height 19
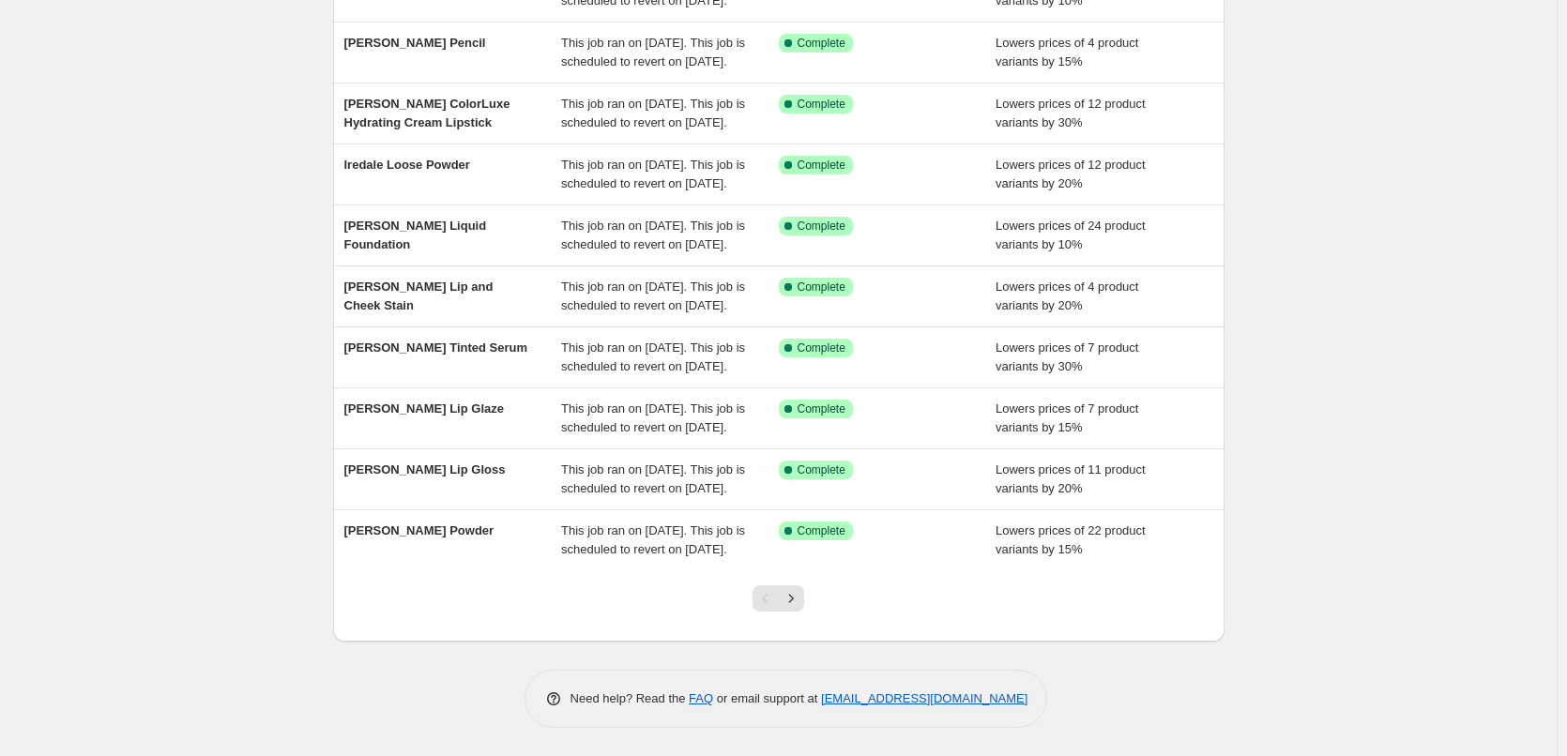
scroll to position [375, 0]
click at [804, 612] on button "Next" at bounding box center [791, 598] width 26 height 26
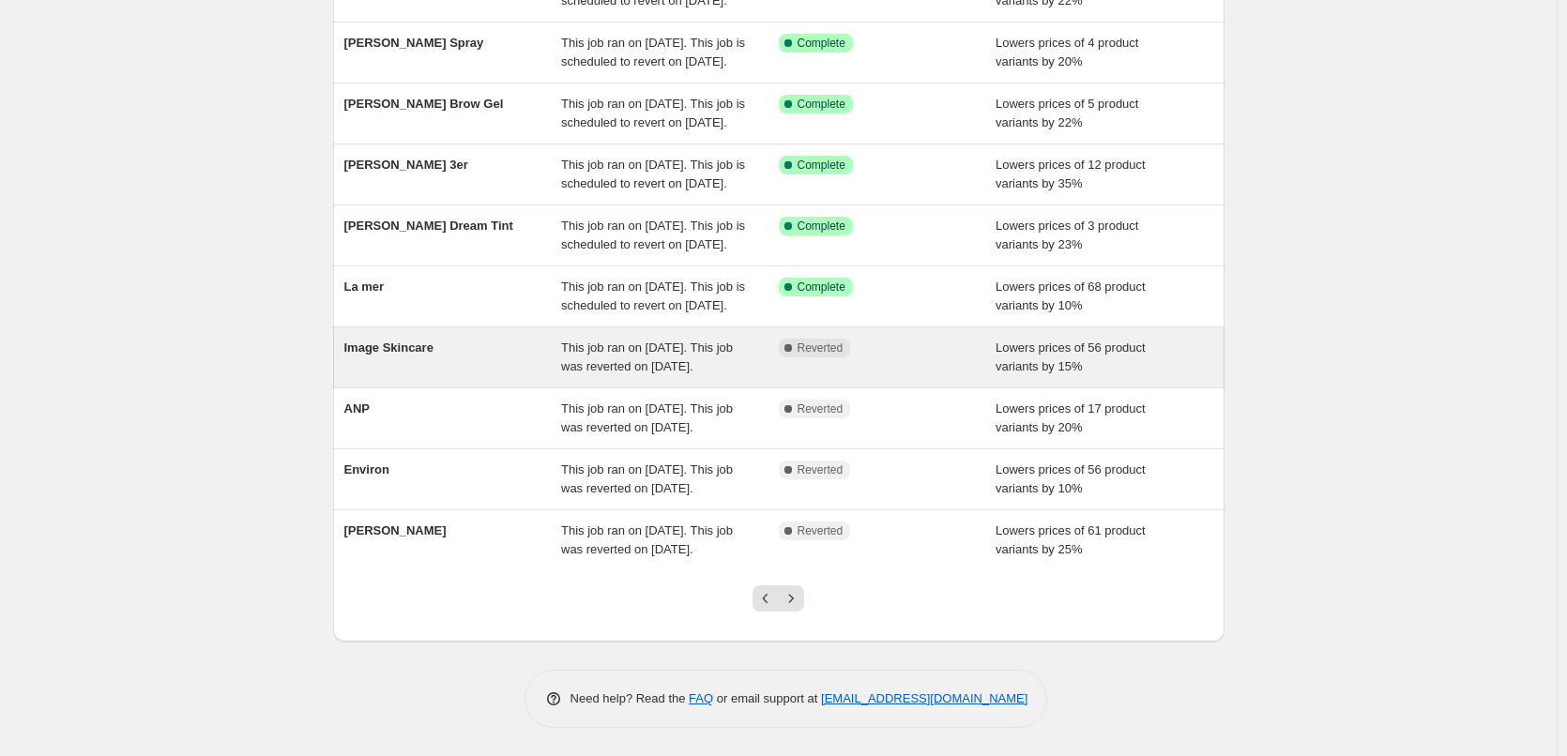
click at [482, 339] on div "Image Skincare" at bounding box center [453, 358] width 218 height 38
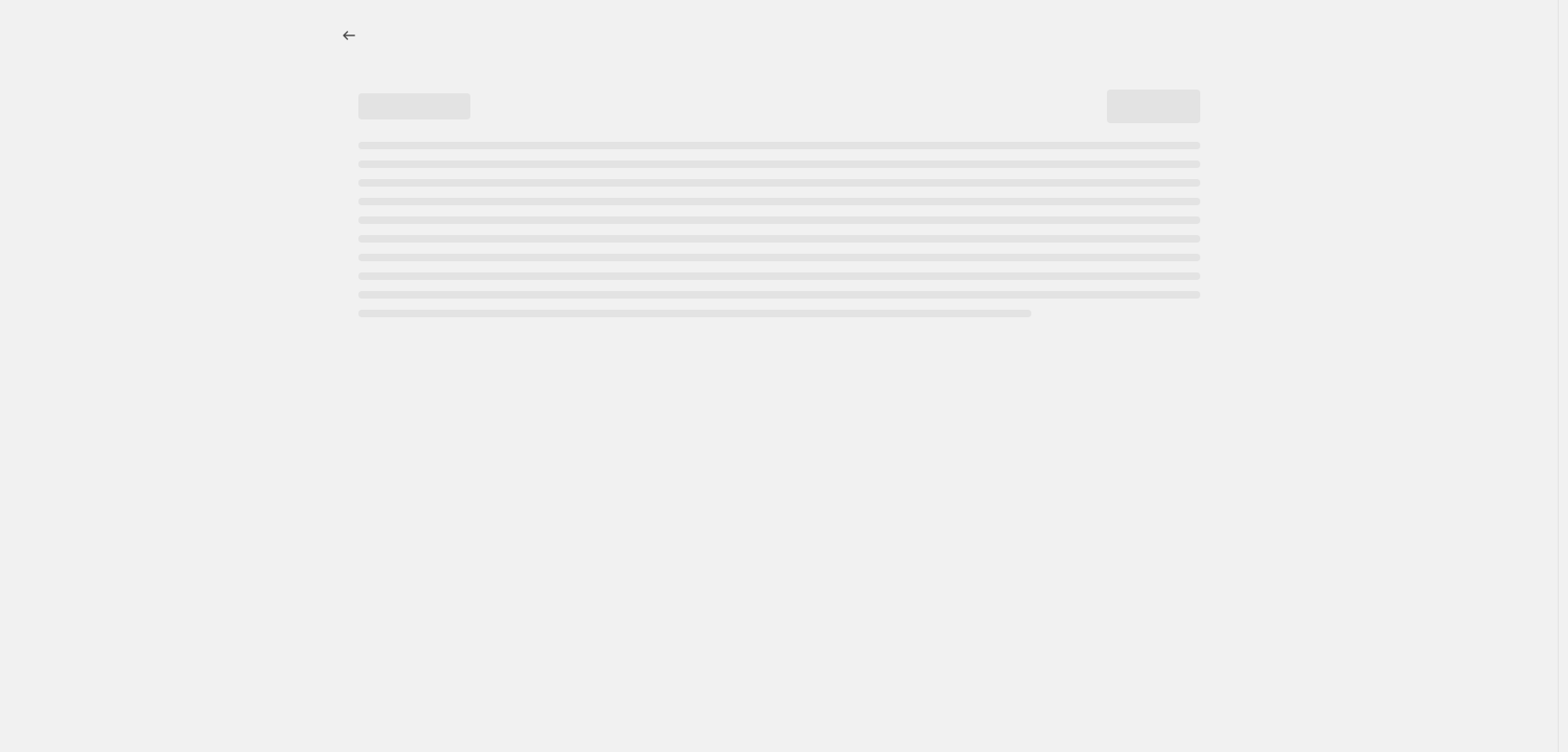
select select "percentage"
select select "remove"
select select "vendor"
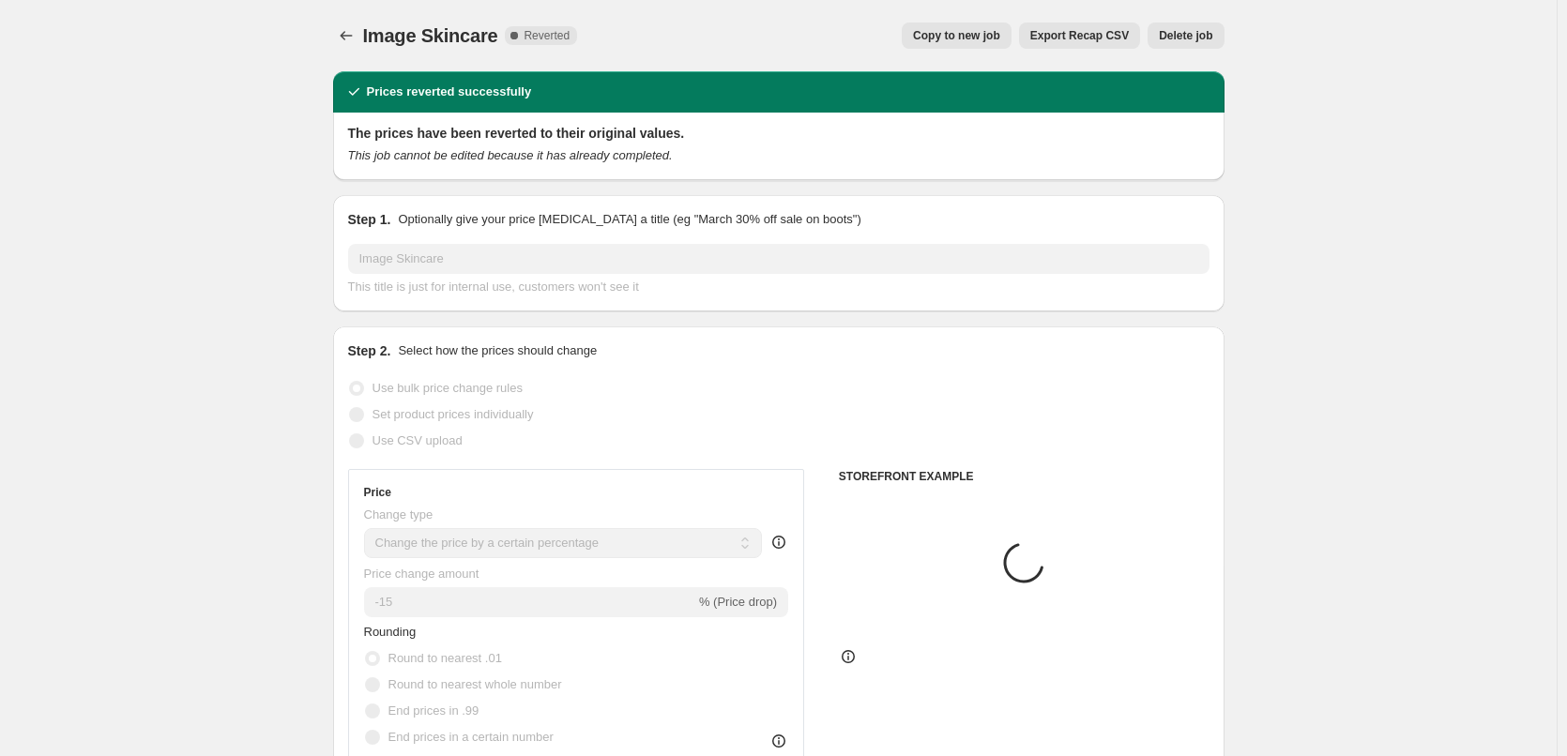
click at [976, 38] on span "Copy to new job" at bounding box center [956, 35] width 87 height 15
select select "percentage"
select select "remove"
select select "vendor"
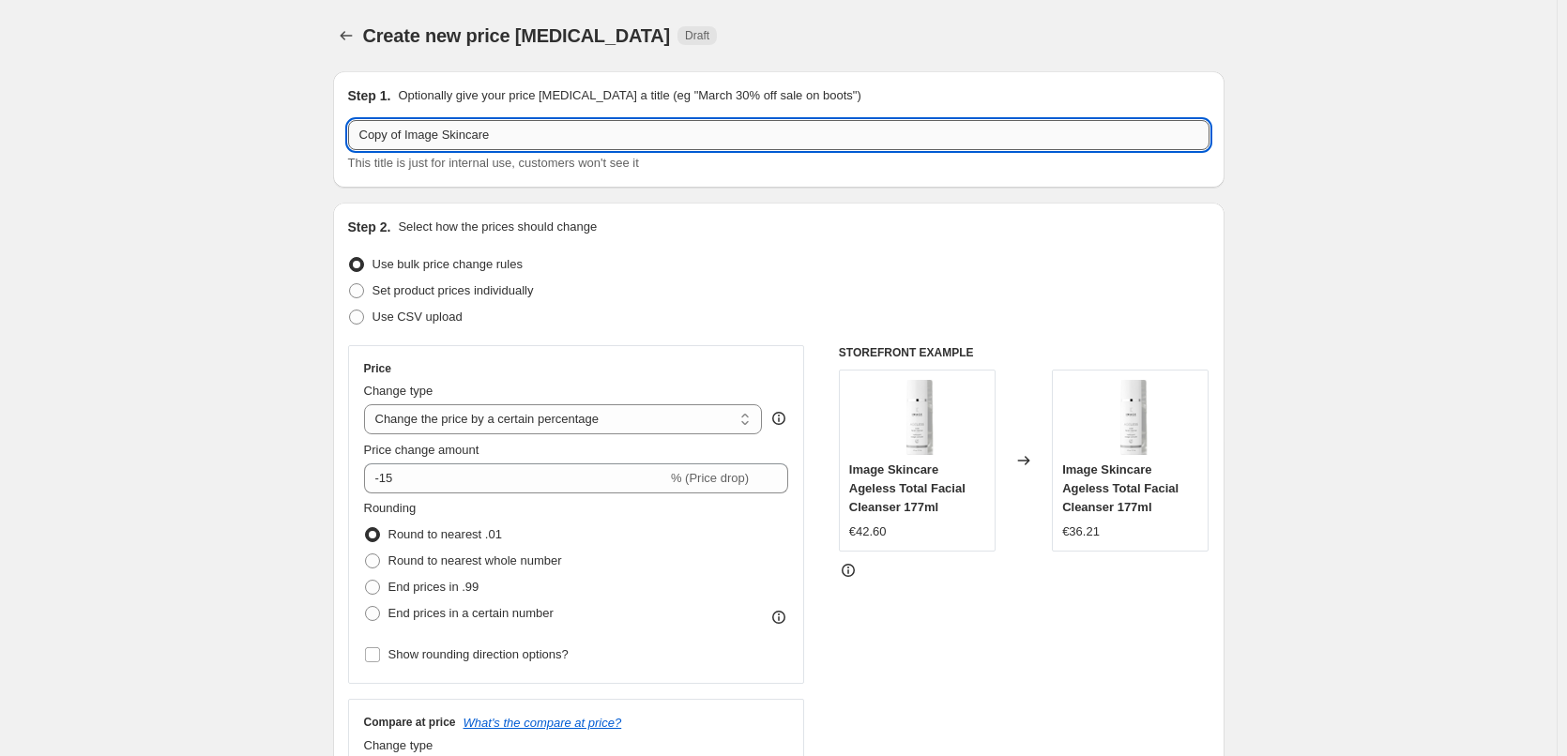
click at [448, 134] on input "Copy of Image Skincare" at bounding box center [778, 135] width 861 height 30
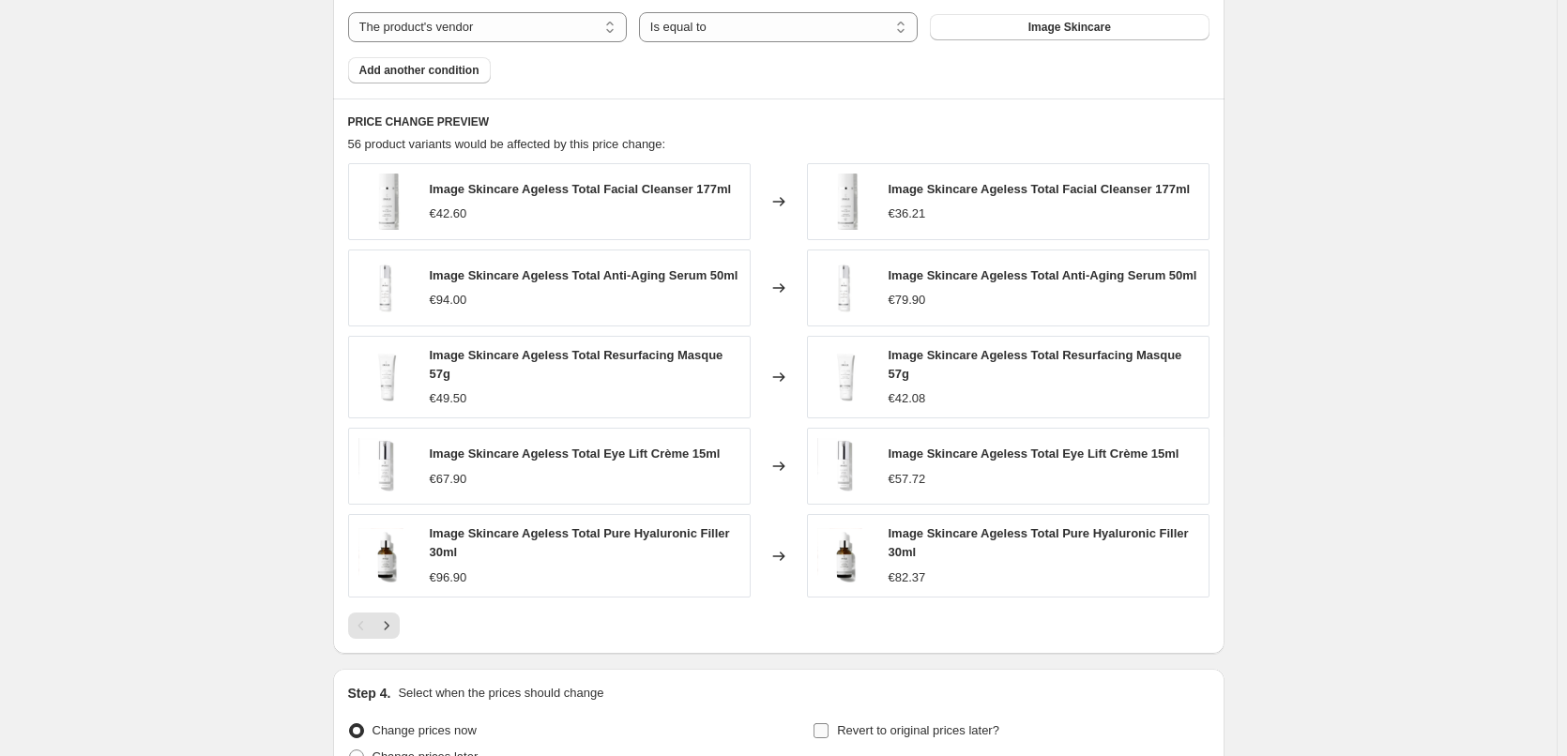
scroll to position [1337, 0]
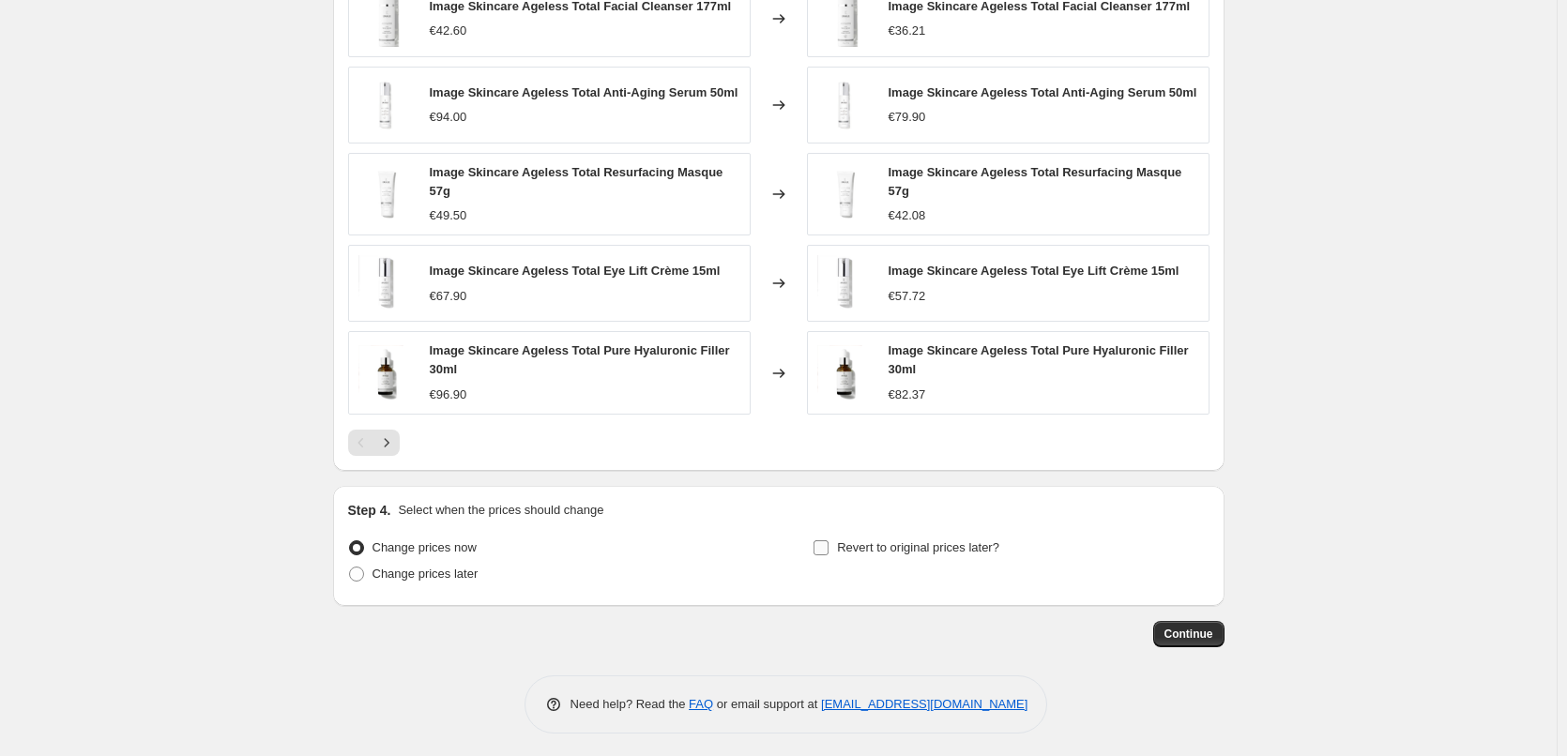
type input "Image Skincare"
click at [822, 540] on input "Revert to original prices later?" at bounding box center [820, 547] width 15 height 15
checkbox input "true"
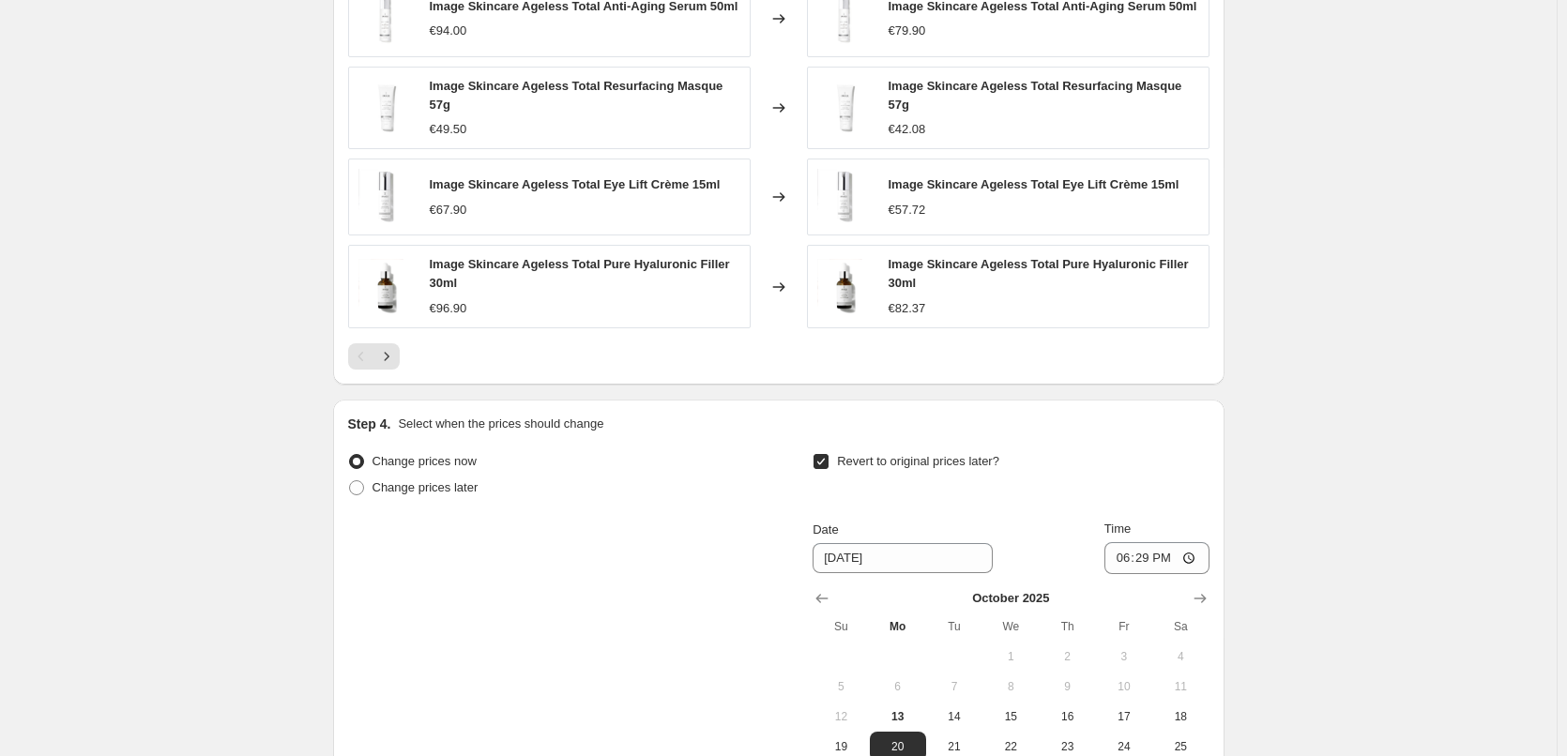
scroll to position [1658, 0]
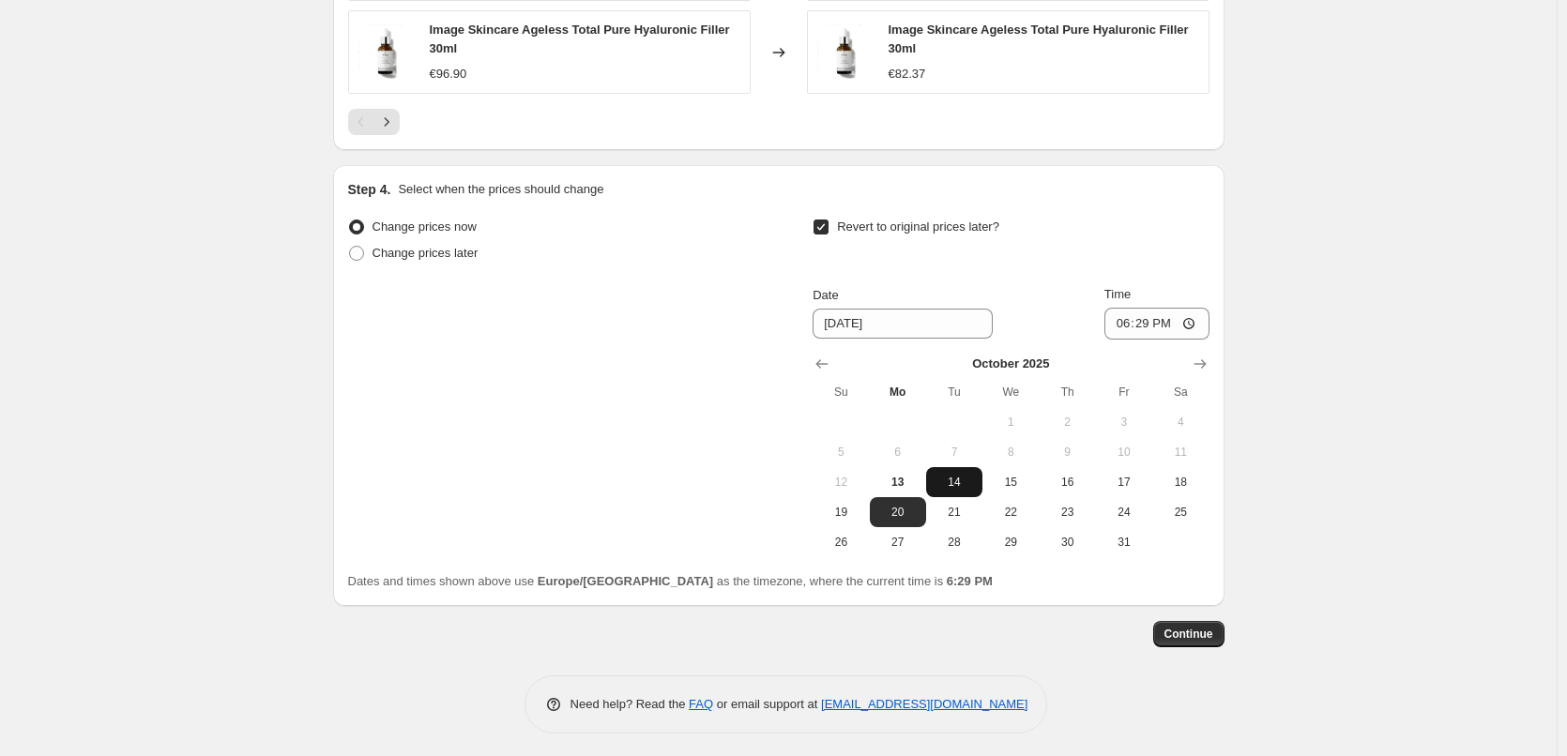
click at [967, 475] on span "14" at bounding box center [954, 482] width 41 height 15
type input "[DATE]"
click at [1126, 313] on input "18:29" at bounding box center [1156, 324] width 105 height 32
type input "03:00"
click at [1199, 629] on span "Continue" at bounding box center [1188, 634] width 49 height 15
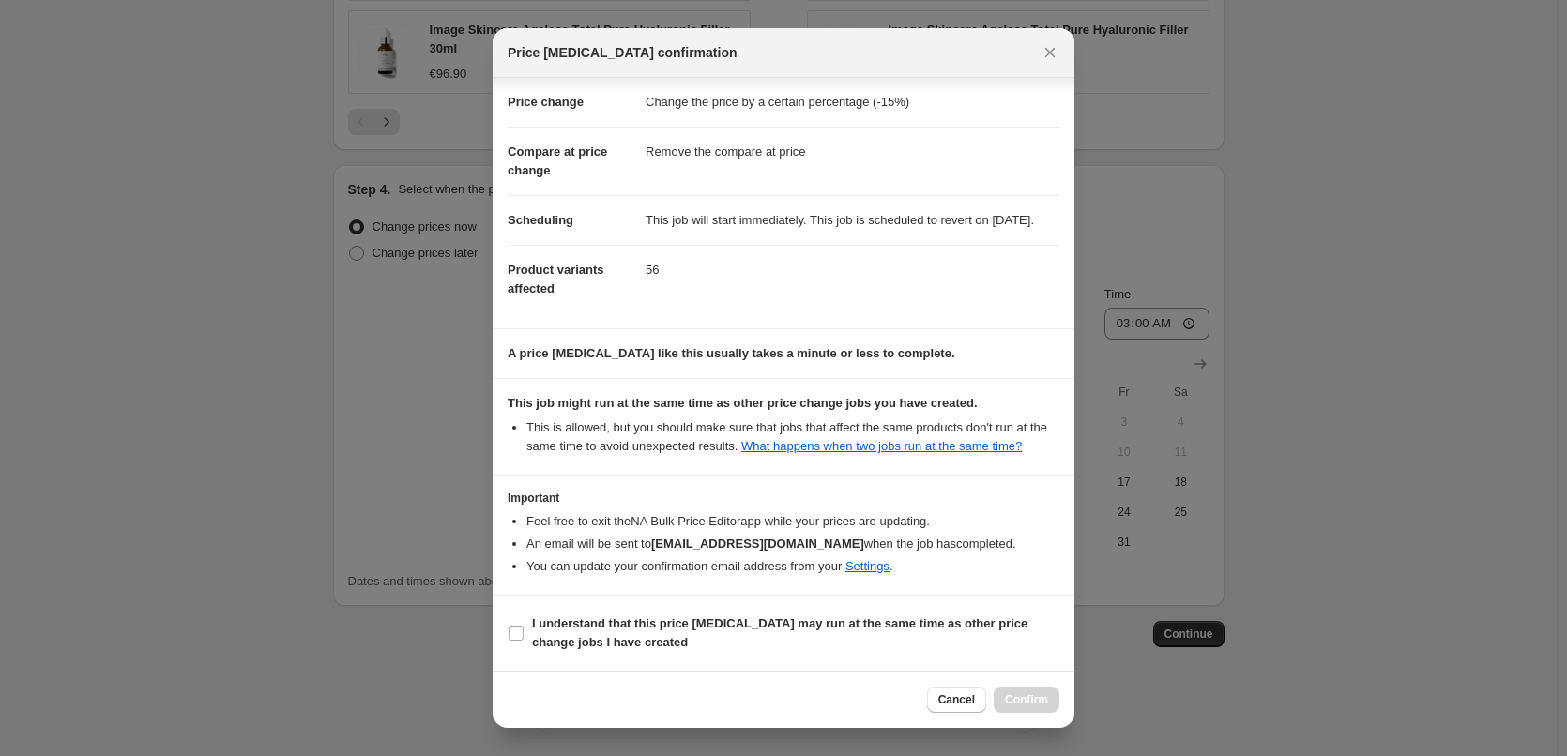
scroll to position [53, 0]
click at [509, 637] on input "I understand that this price [MEDICAL_DATA] may run at the same time as other p…" at bounding box center [516, 633] width 15 height 15
checkbox input "true"
click at [1045, 696] on span "Confirm" at bounding box center [1026, 699] width 43 height 15
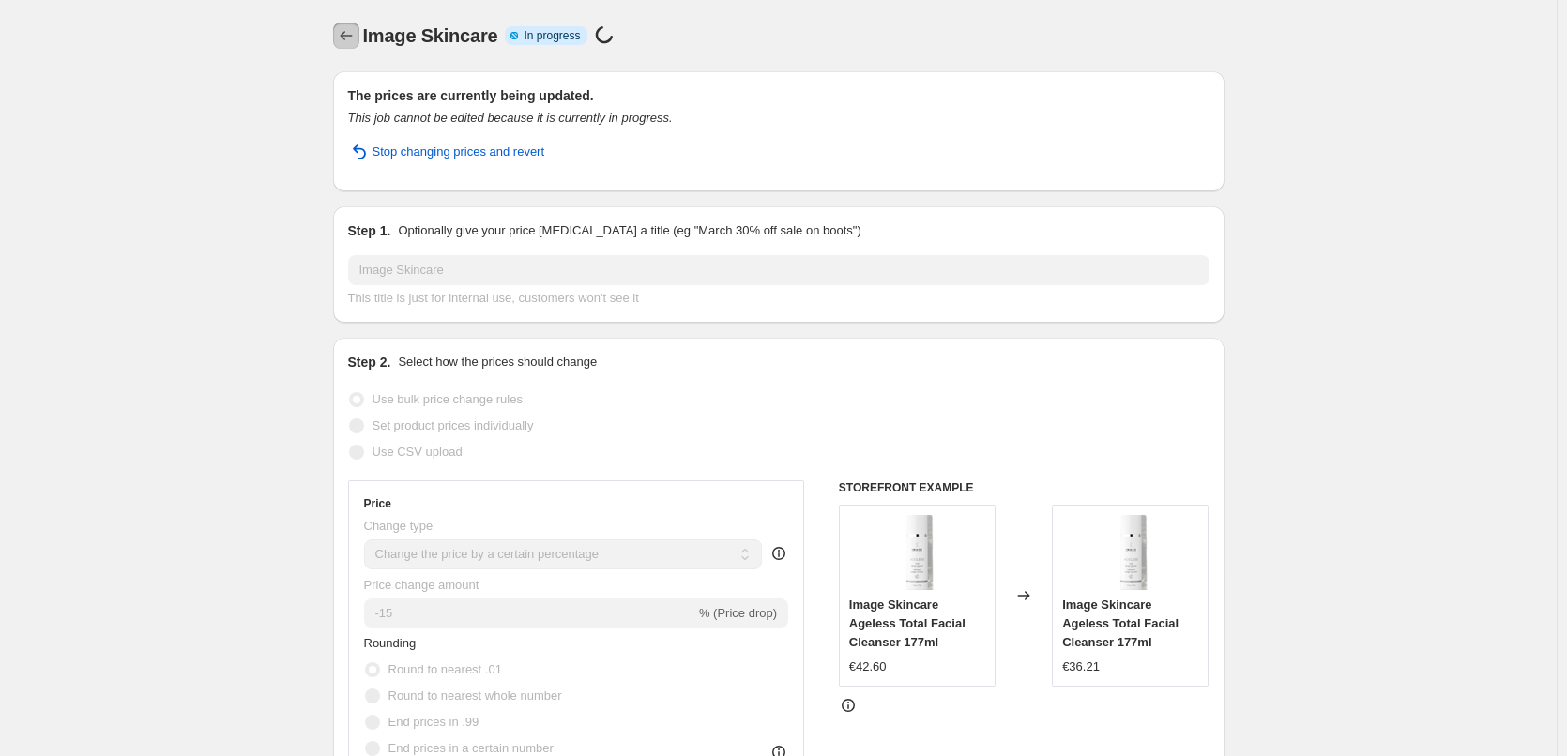
click at [349, 36] on icon "Price change jobs" at bounding box center [346, 35] width 19 height 19
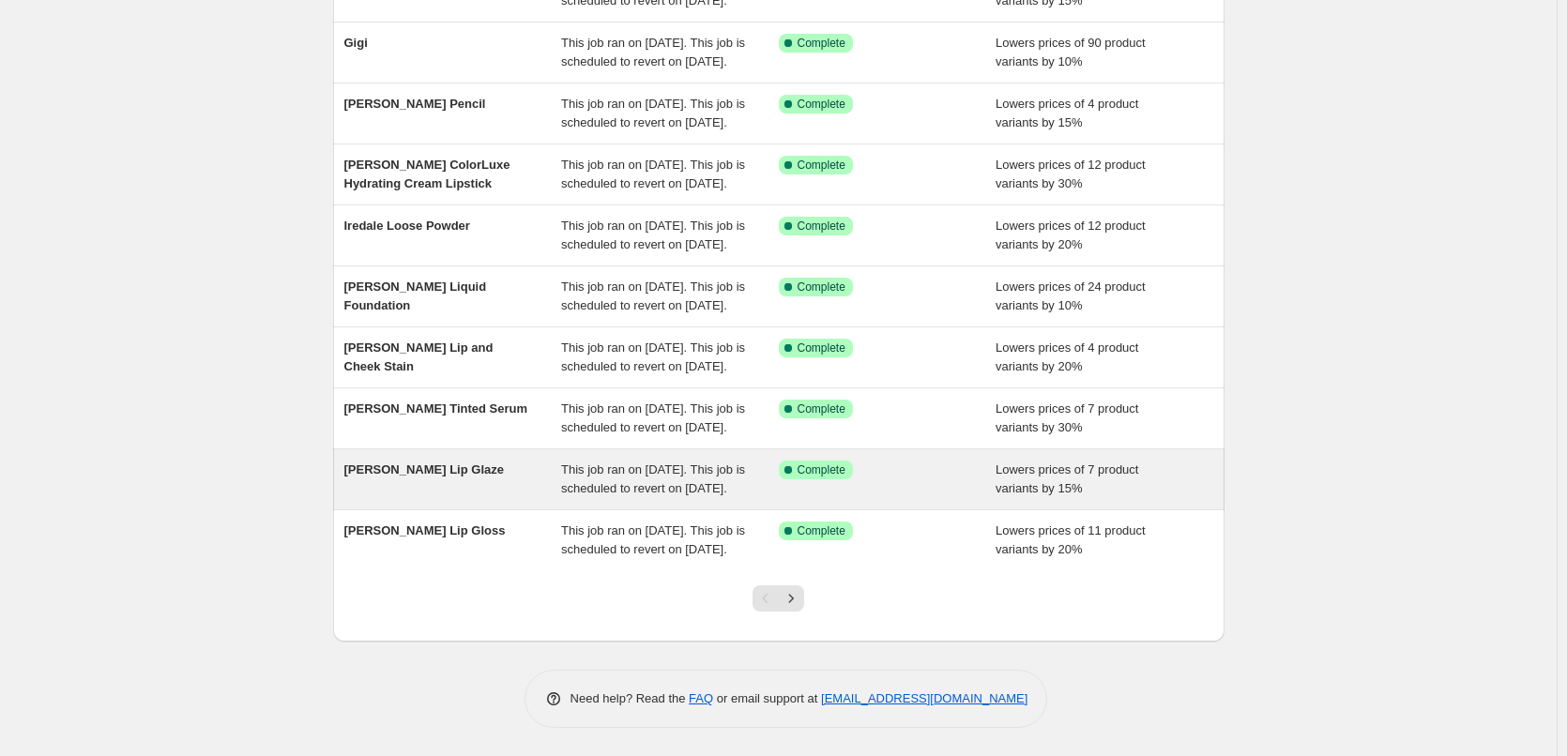
scroll to position [398, 0]
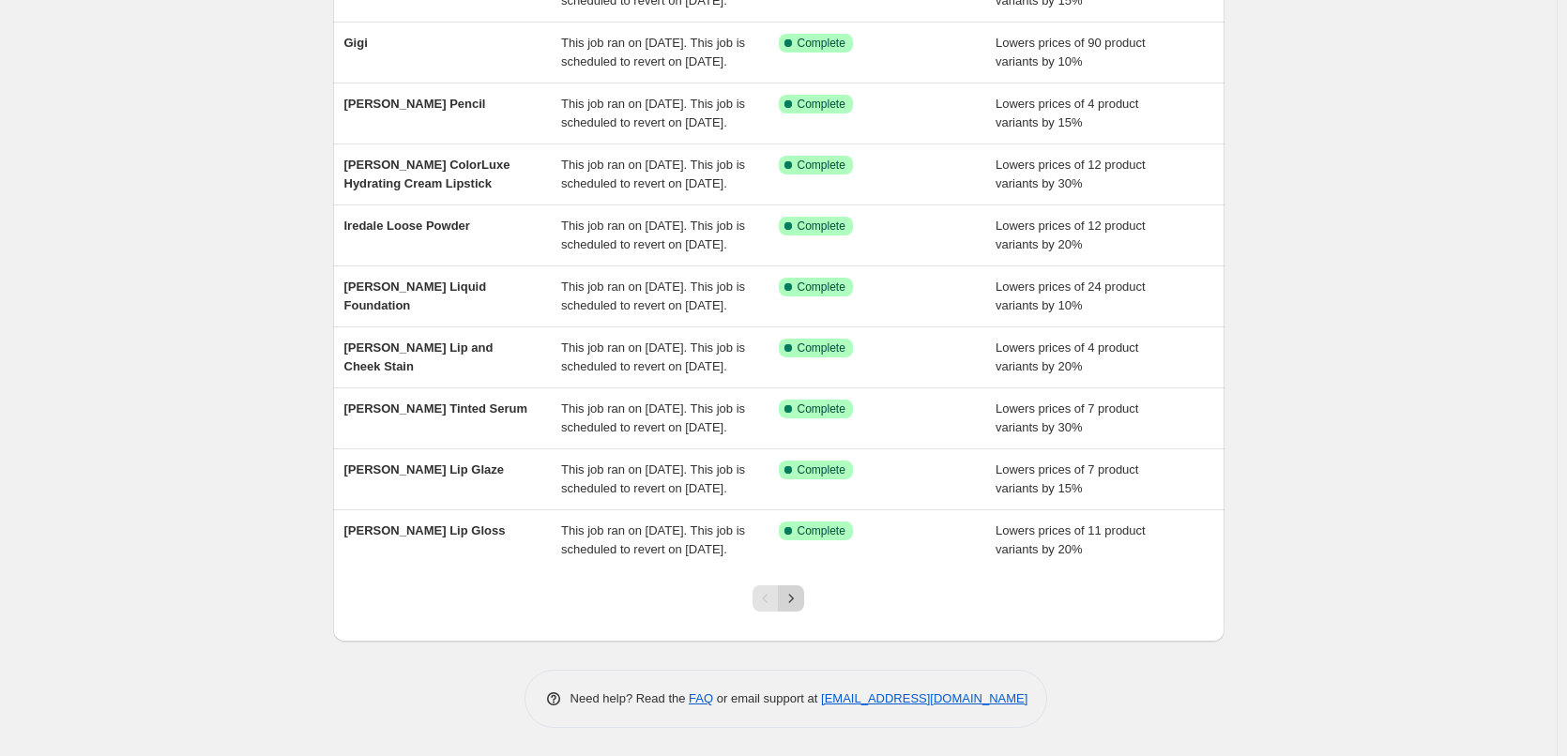
click at [793, 601] on icon "Next" at bounding box center [791, 598] width 19 height 19
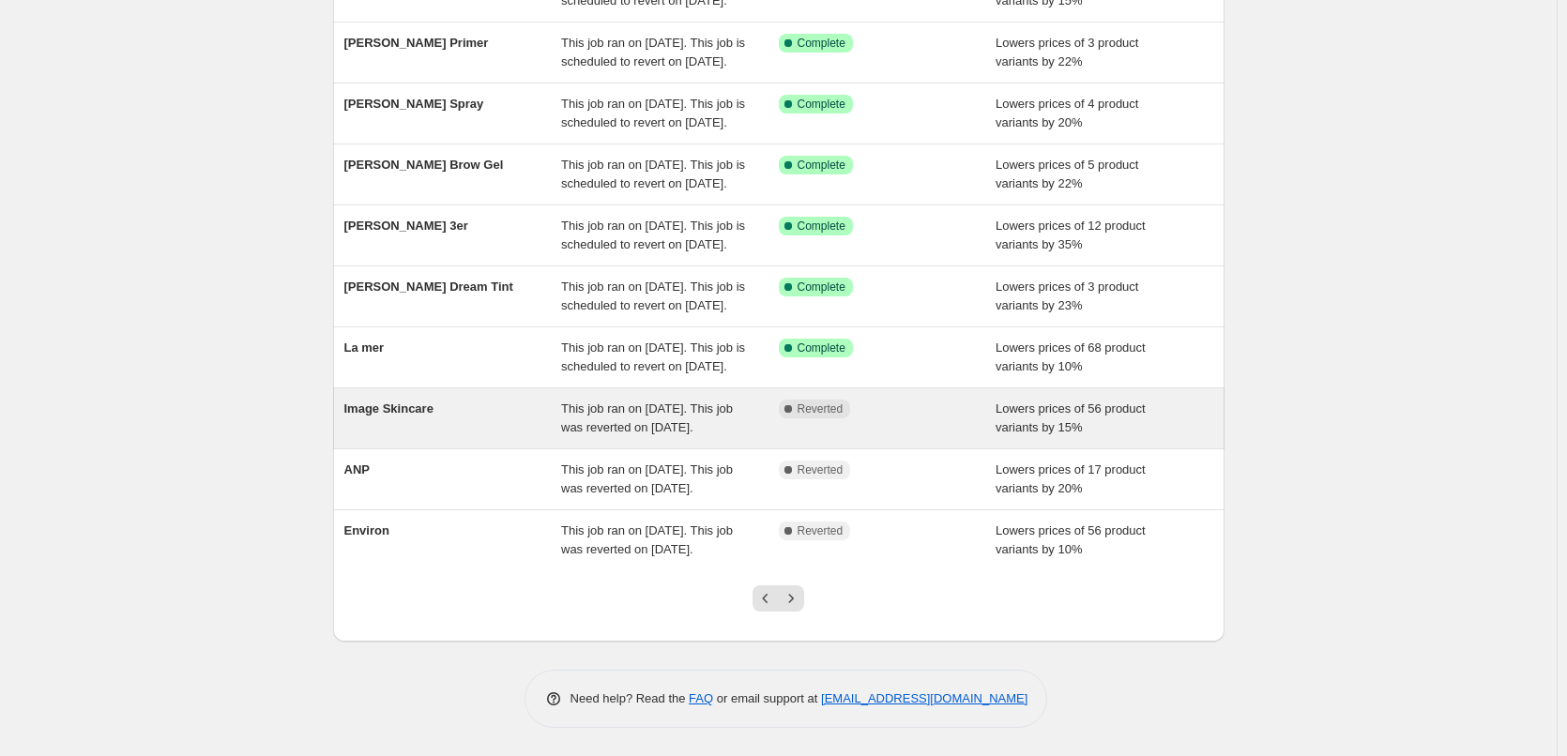
scroll to position [281, 0]
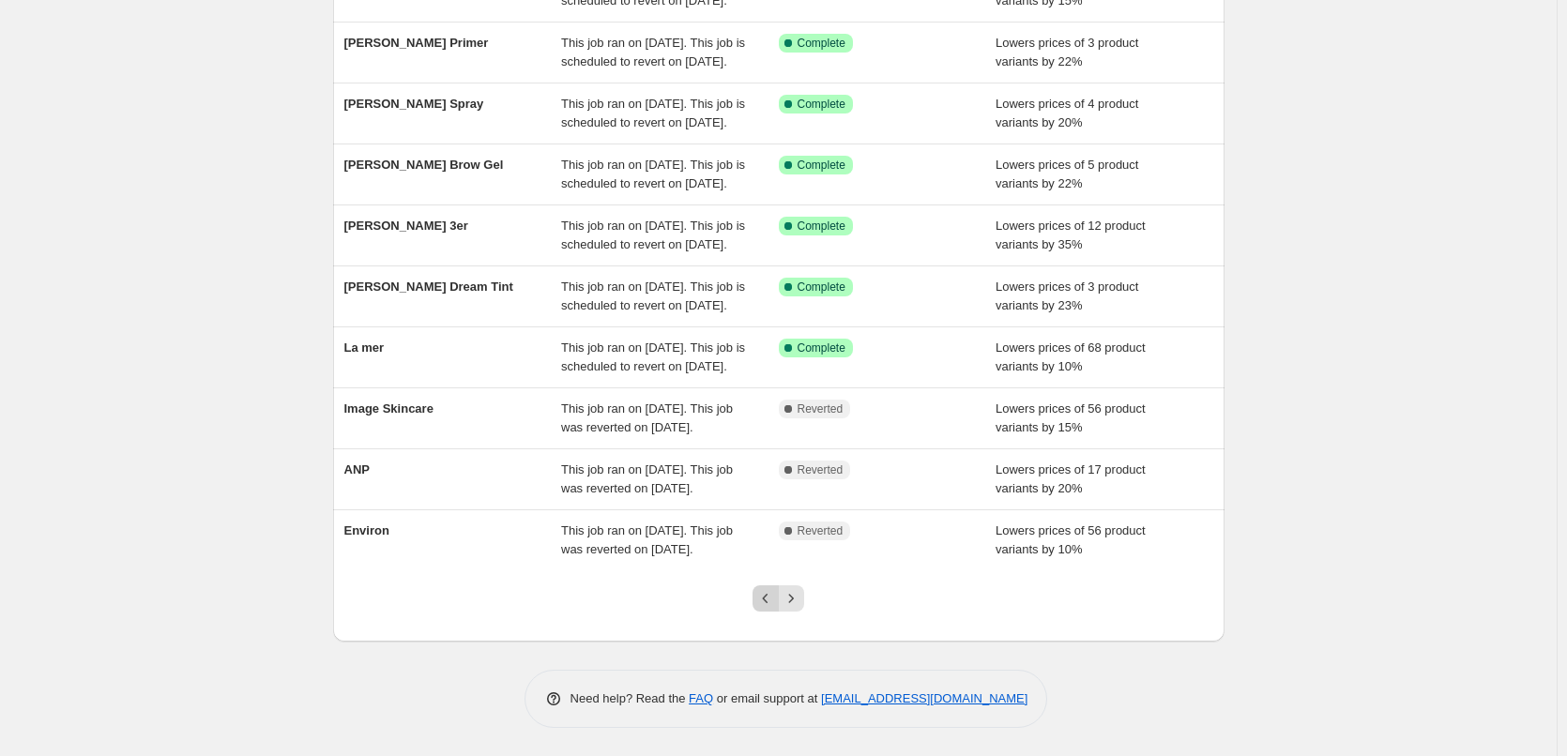
click at [769, 608] on icon "Previous" at bounding box center [765, 598] width 19 height 19
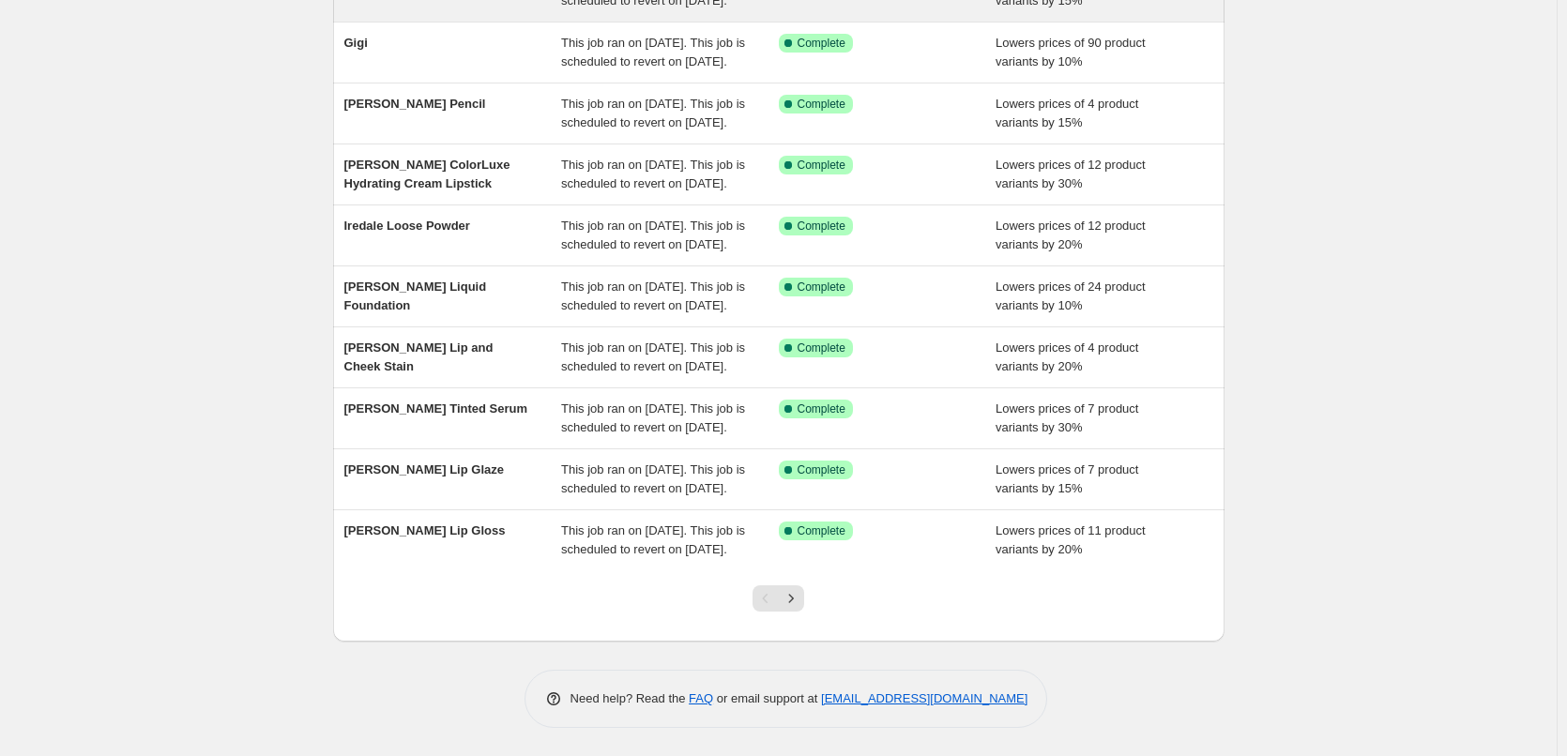
scroll to position [398, 0]
click at [800, 607] on icon "Next" at bounding box center [791, 598] width 19 height 19
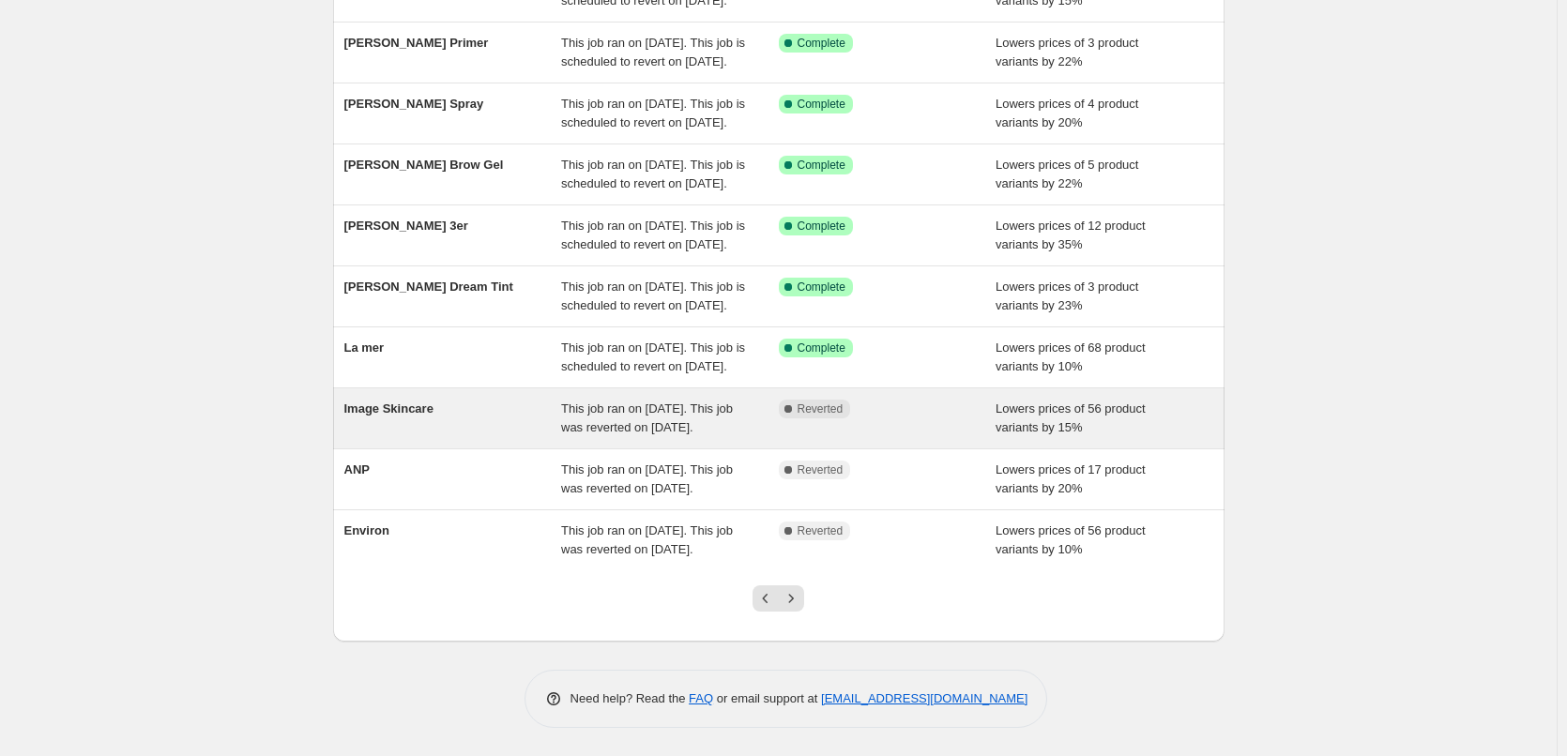
click at [505, 400] on div "Image Skincare" at bounding box center [453, 419] width 218 height 38
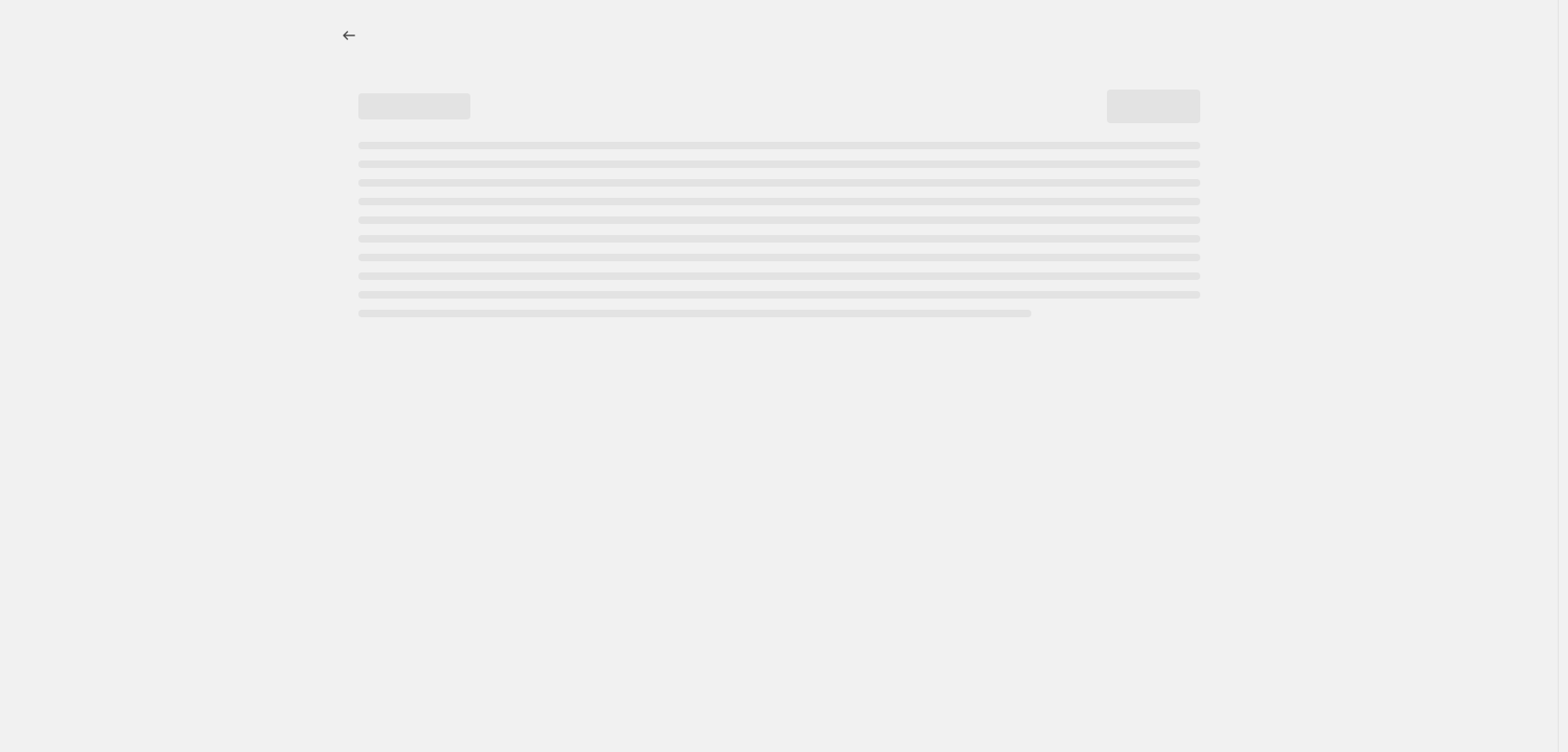
select select "percentage"
select select "remove"
select select "vendor"
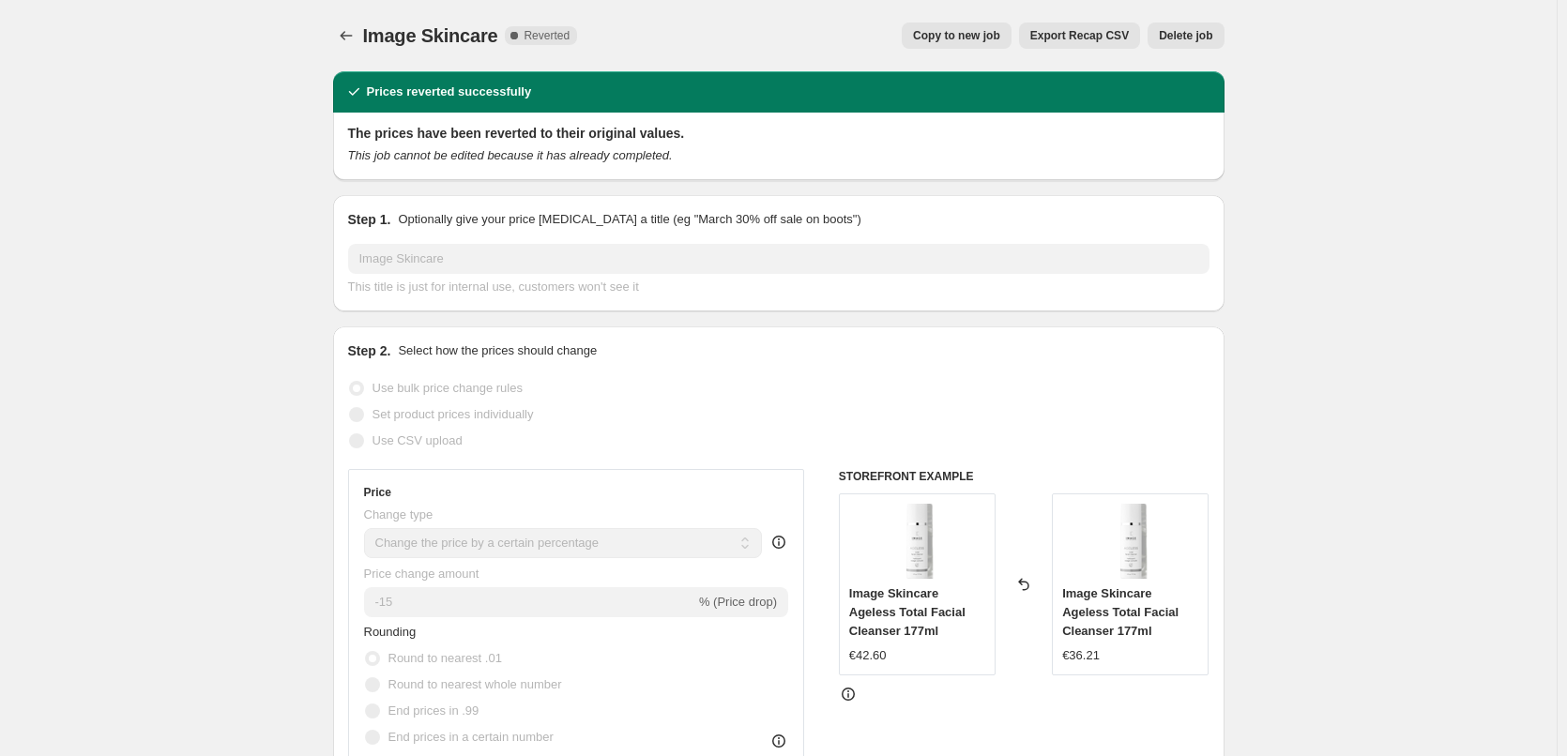
click at [1184, 23] on button "Delete job" at bounding box center [1186, 36] width 76 height 26
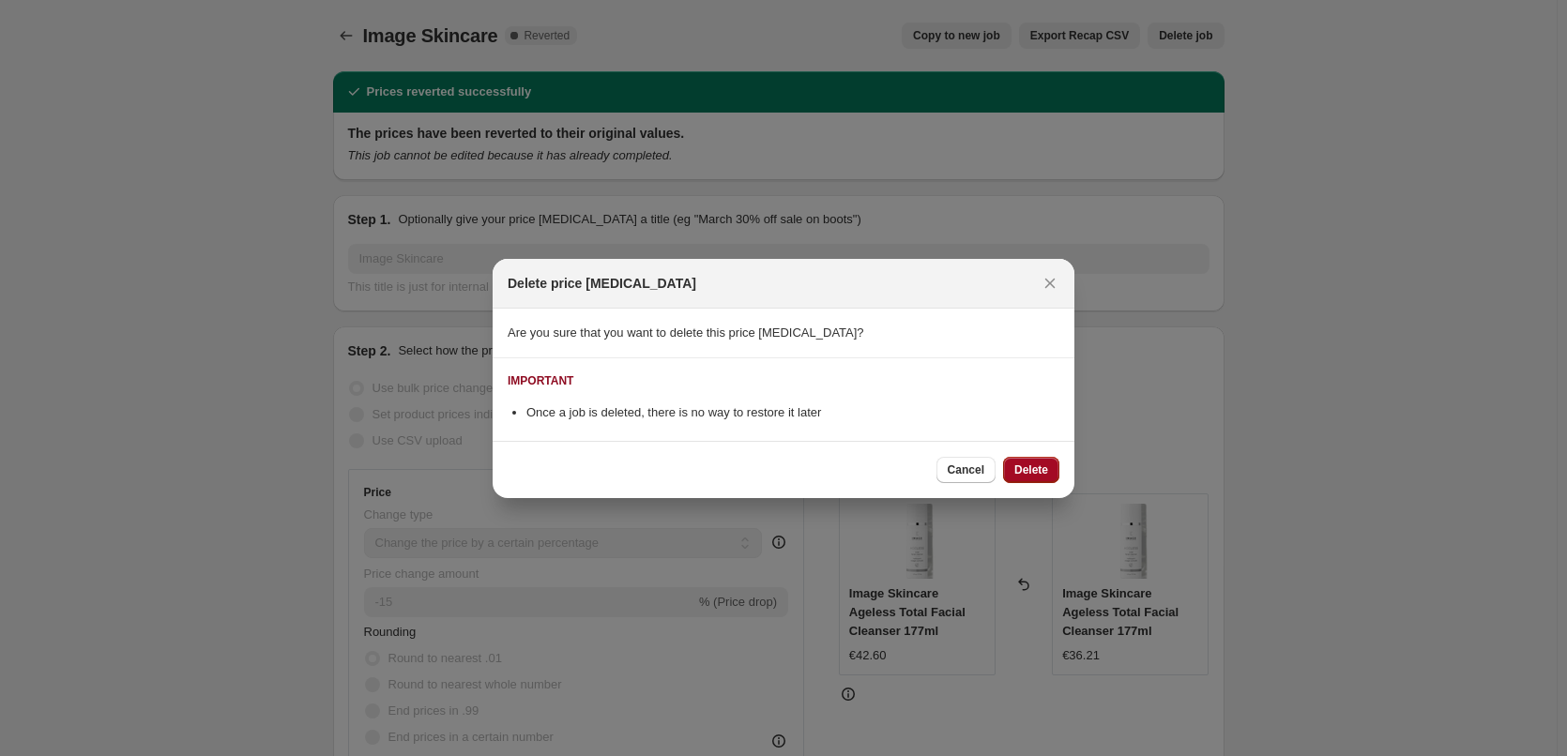
click at [1033, 460] on button "Delete" at bounding box center [1031, 470] width 56 height 26
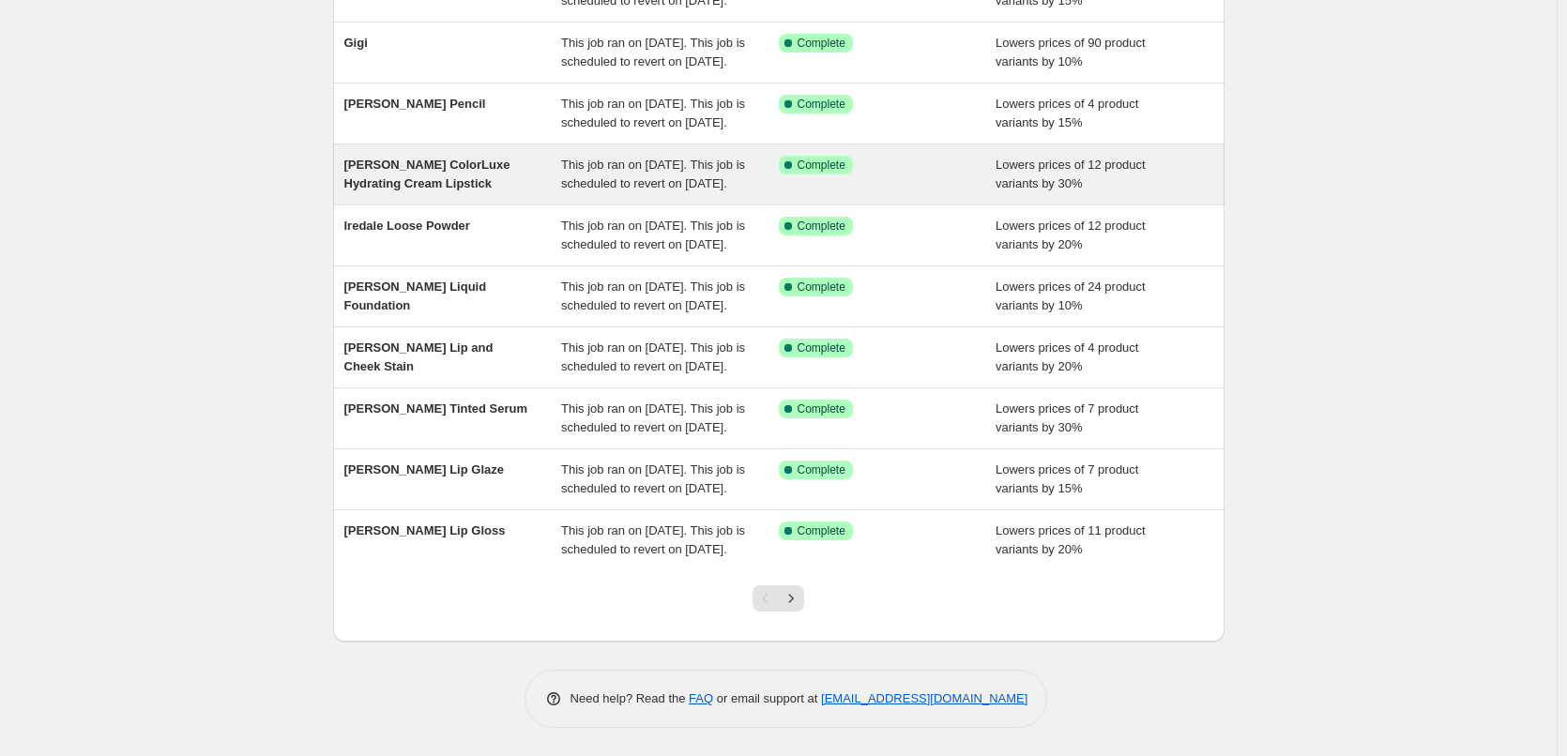
scroll to position [398, 0]
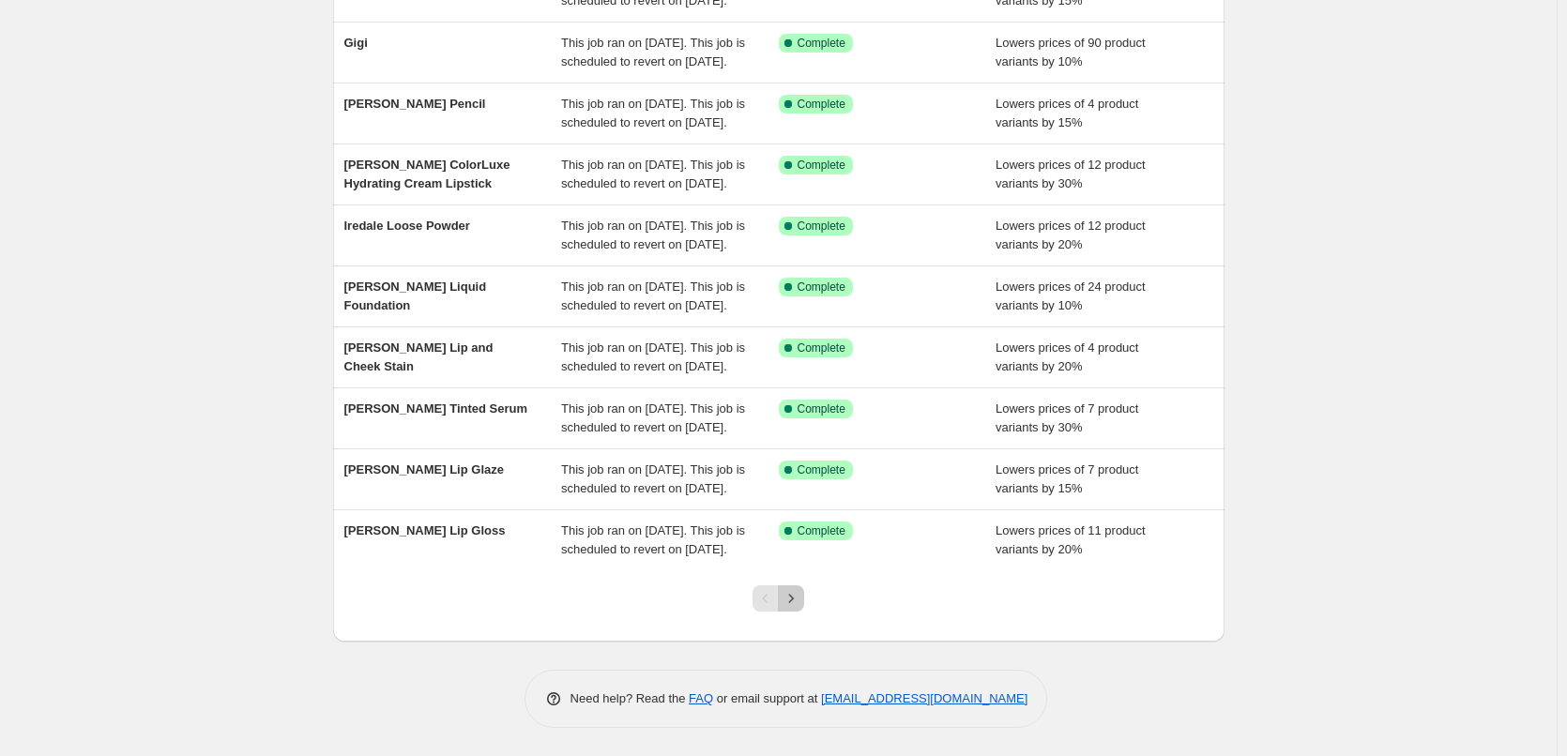
click at [800, 586] on button "Next" at bounding box center [791, 598] width 26 height 26
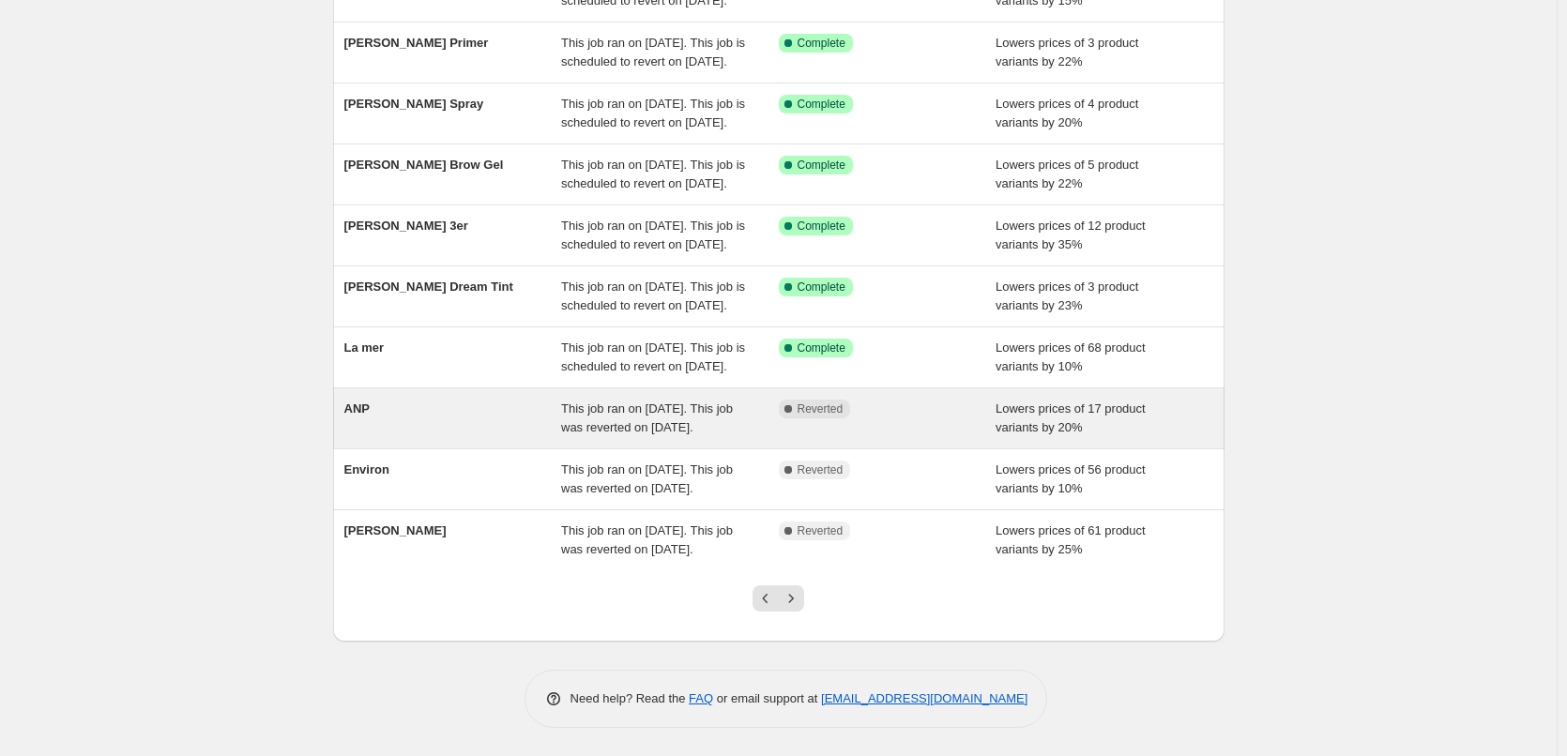
click at [404, 400] on div "ANP" at bounding box center [453, 419] width 218 height 38
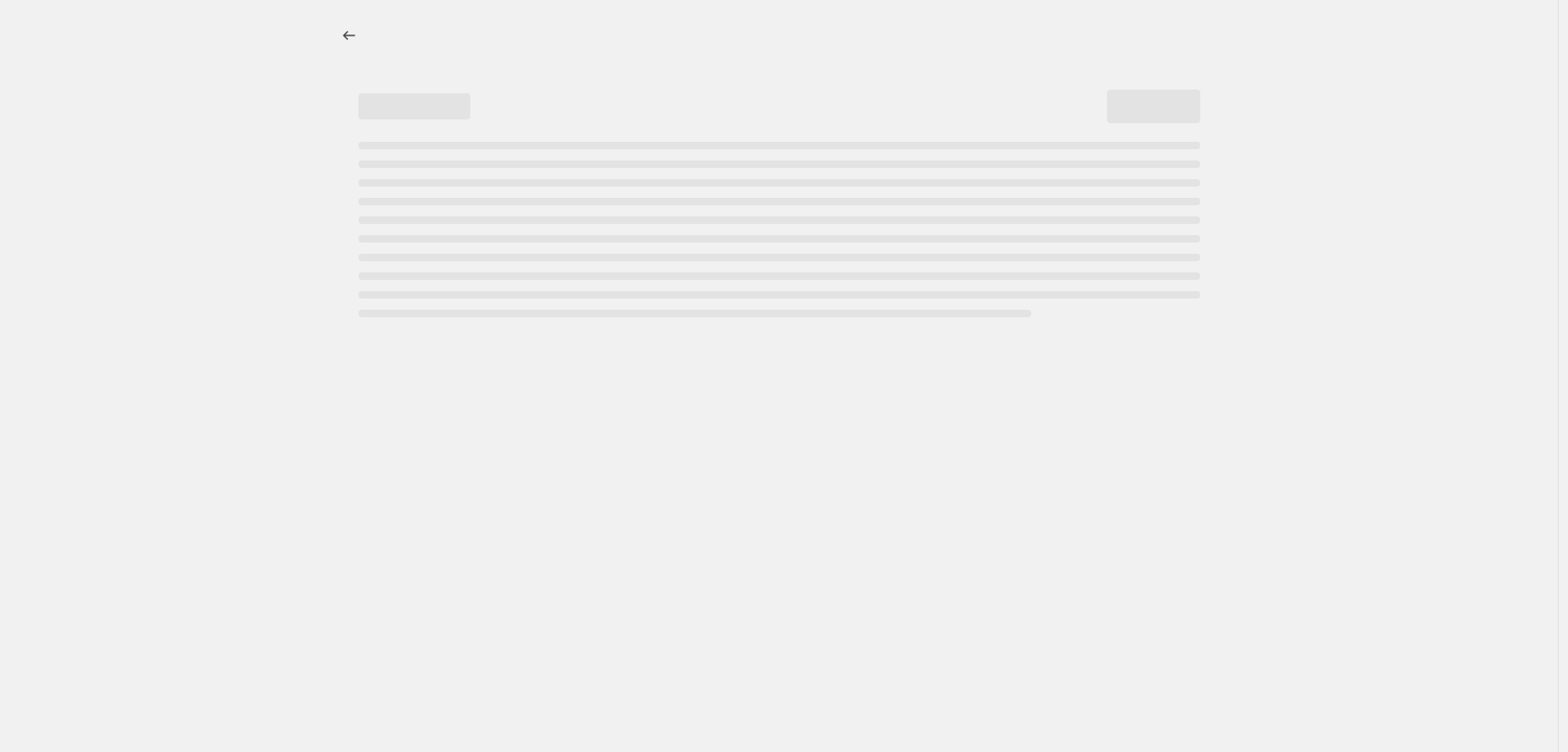
select select "percentage"
select select "vendor"
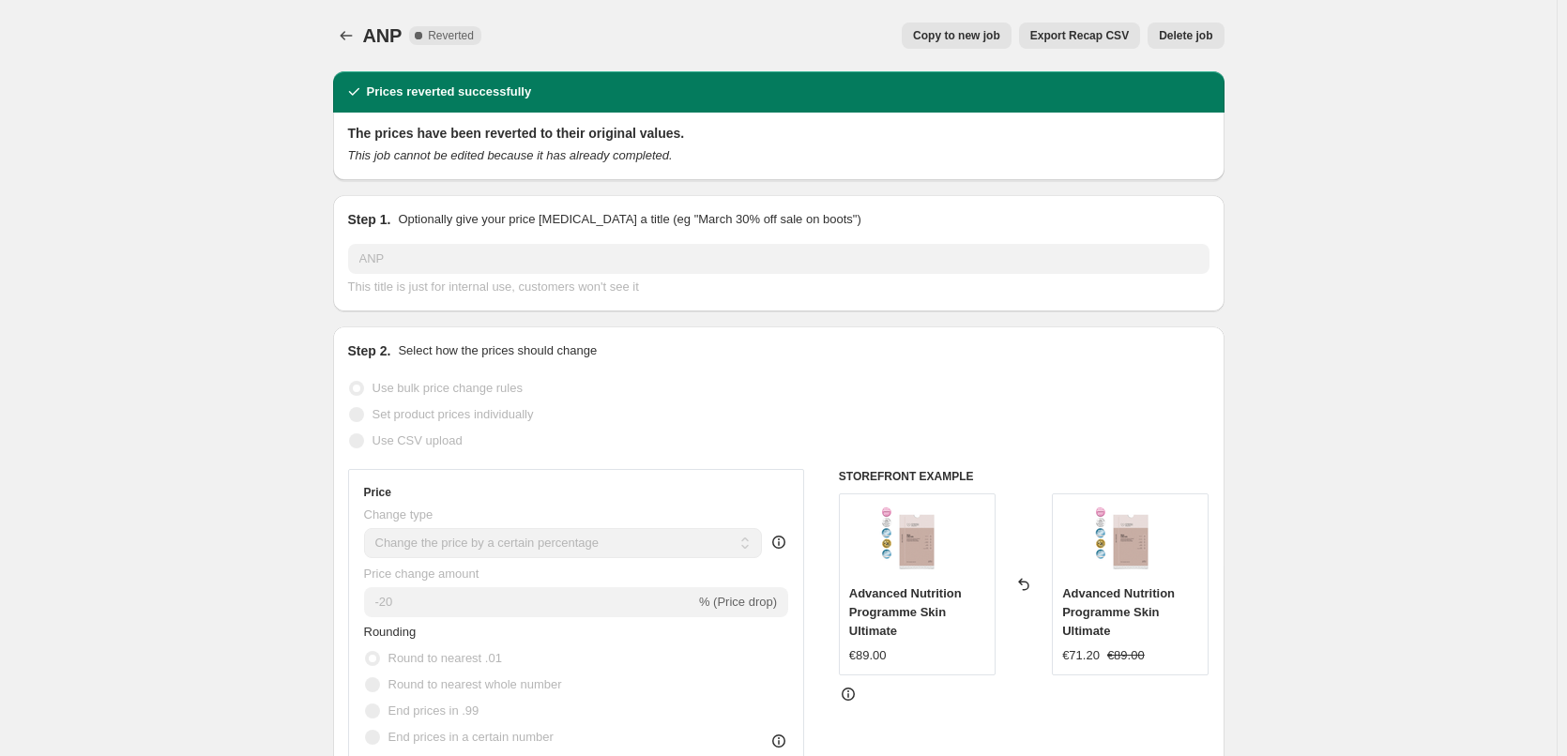
click at [969, 38] on span "Copy to new job" at bounding box center [956, 35] width 87 height 15
select select "percentage"
select select "vendor"
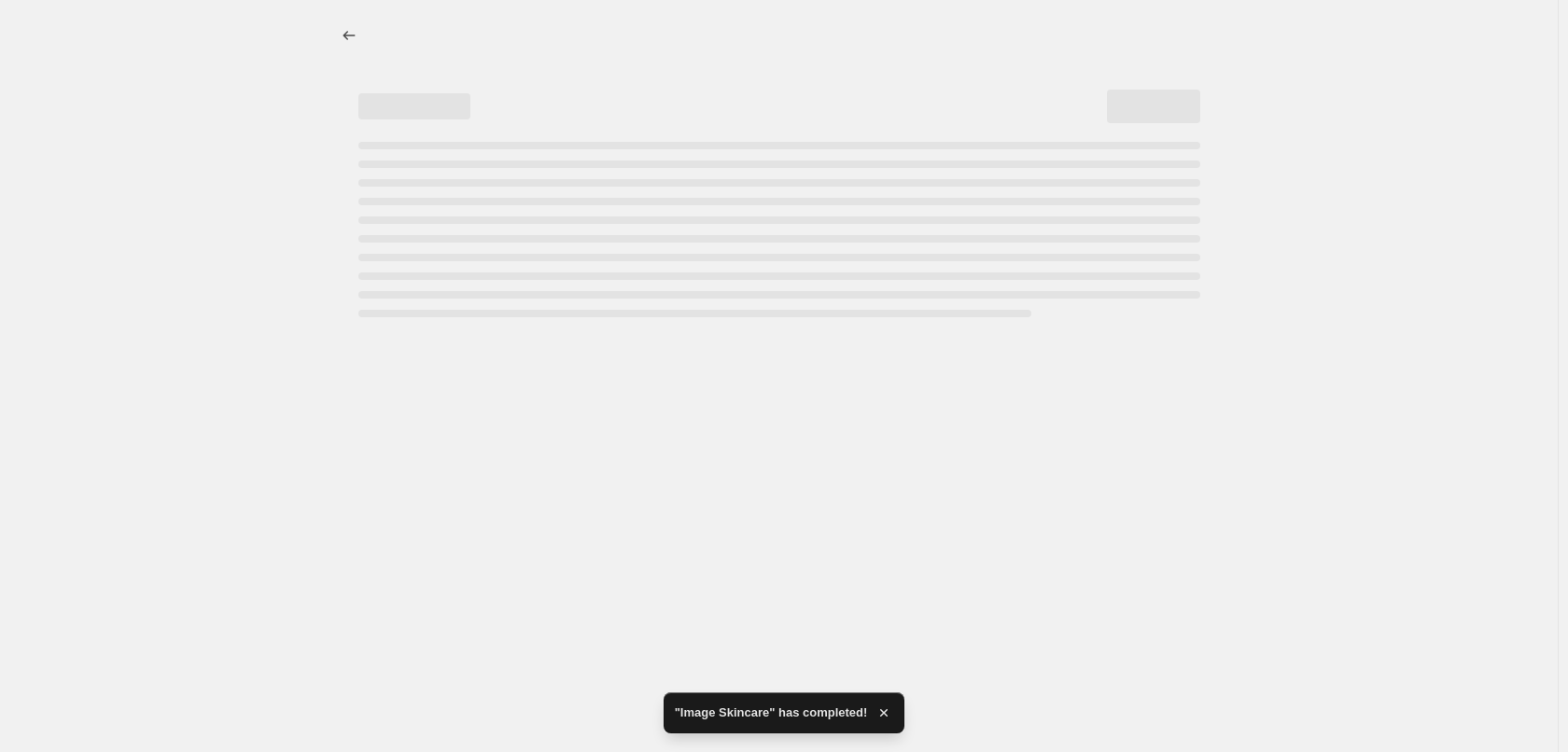
select select "percentage"
select select "vendor"
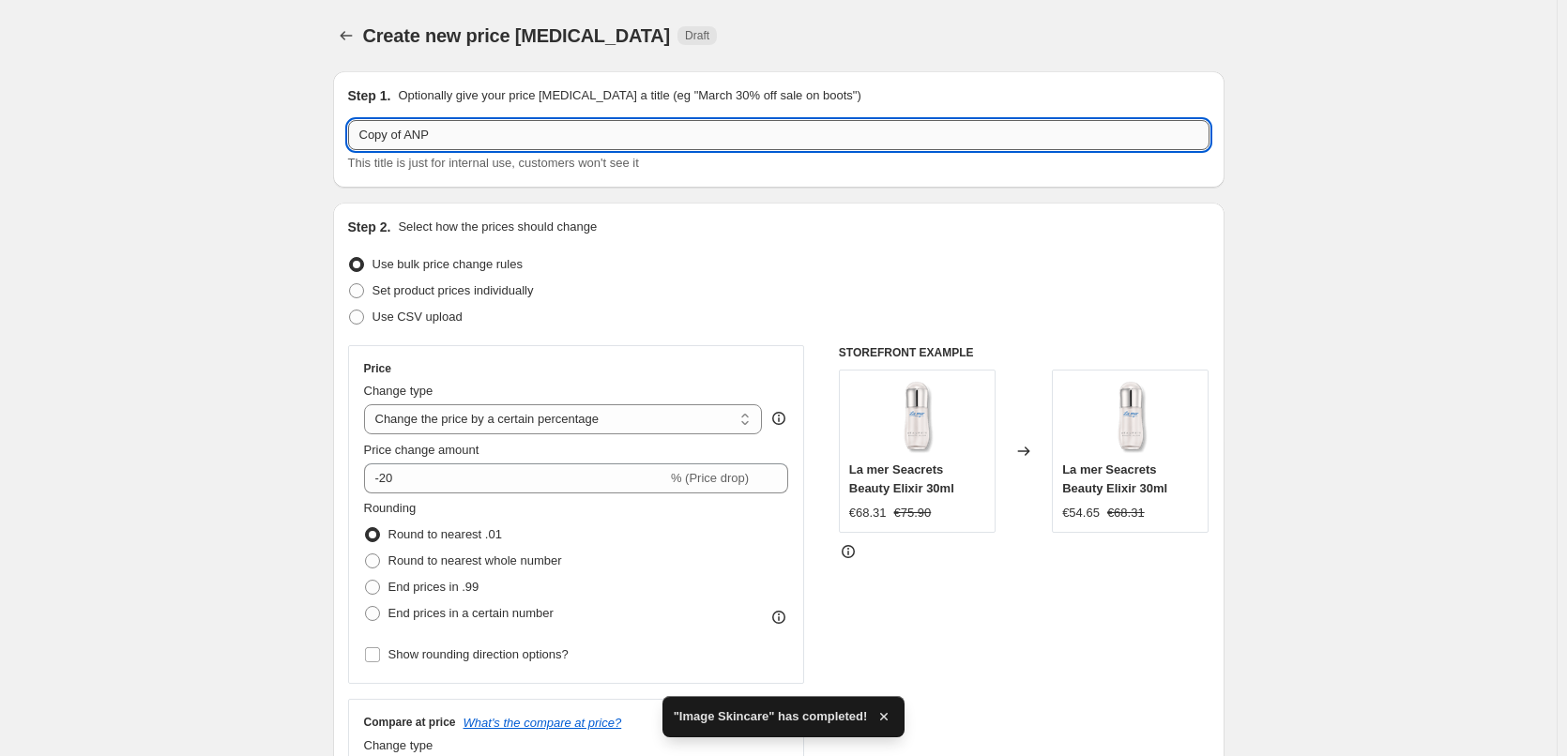
click at [408, 133] on input "Copy of ANP" at bounding box center [778, 135] width 861 height 30
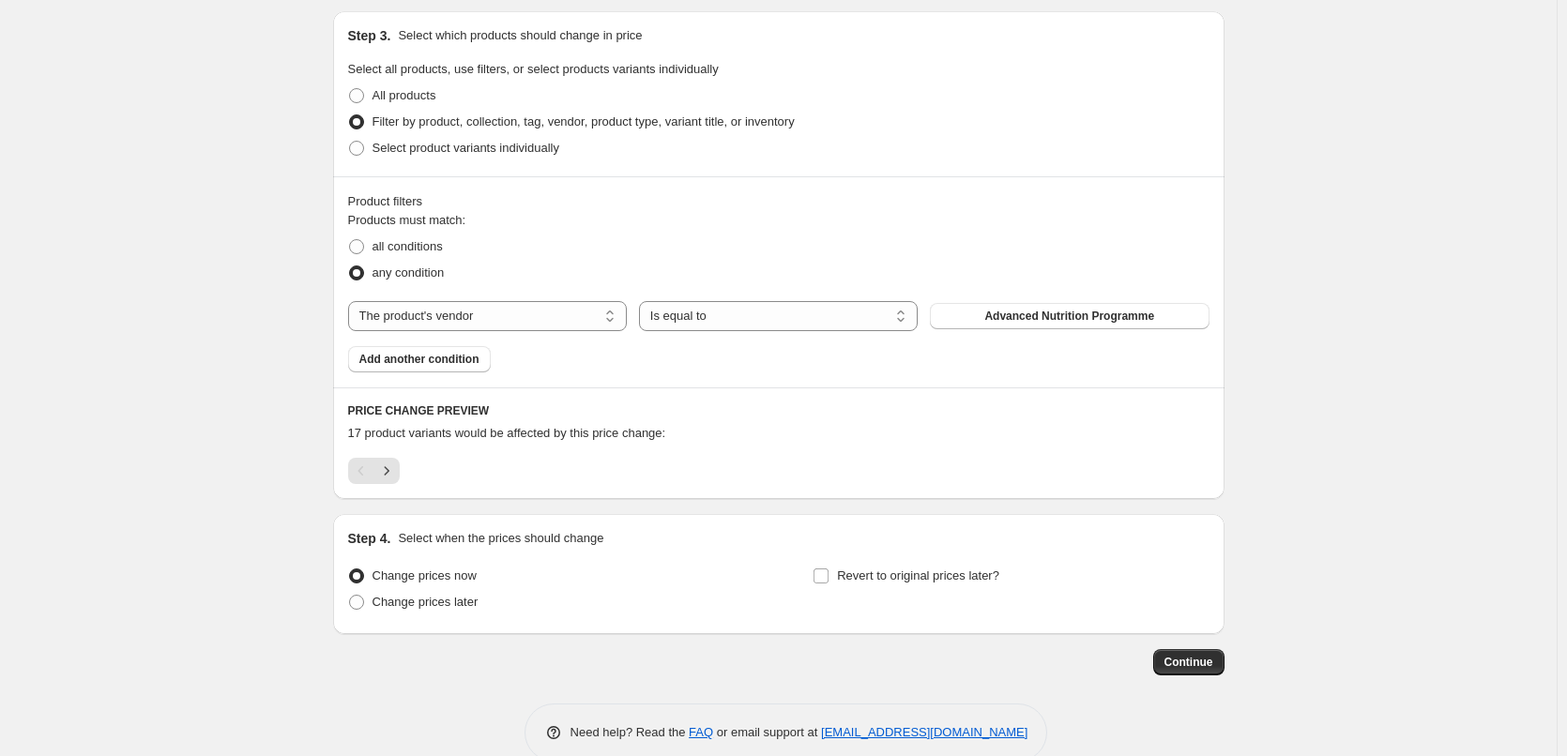
scroll to position [900, 0]
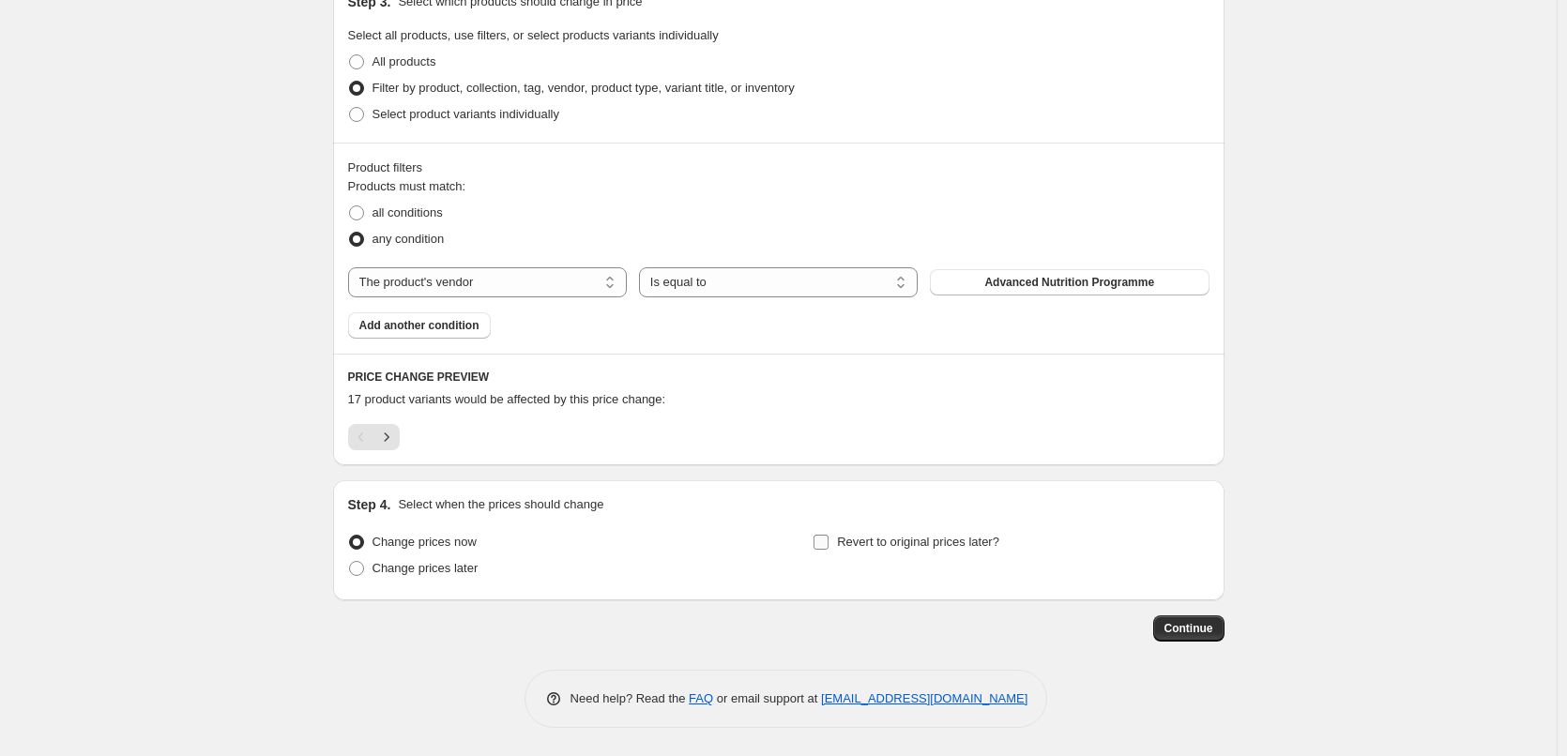
type input "ANP"
click at [829, 540] on input "Revert to original prices later?" at bounding box center [820, 542] width 15 height 15
checkbox input "true"
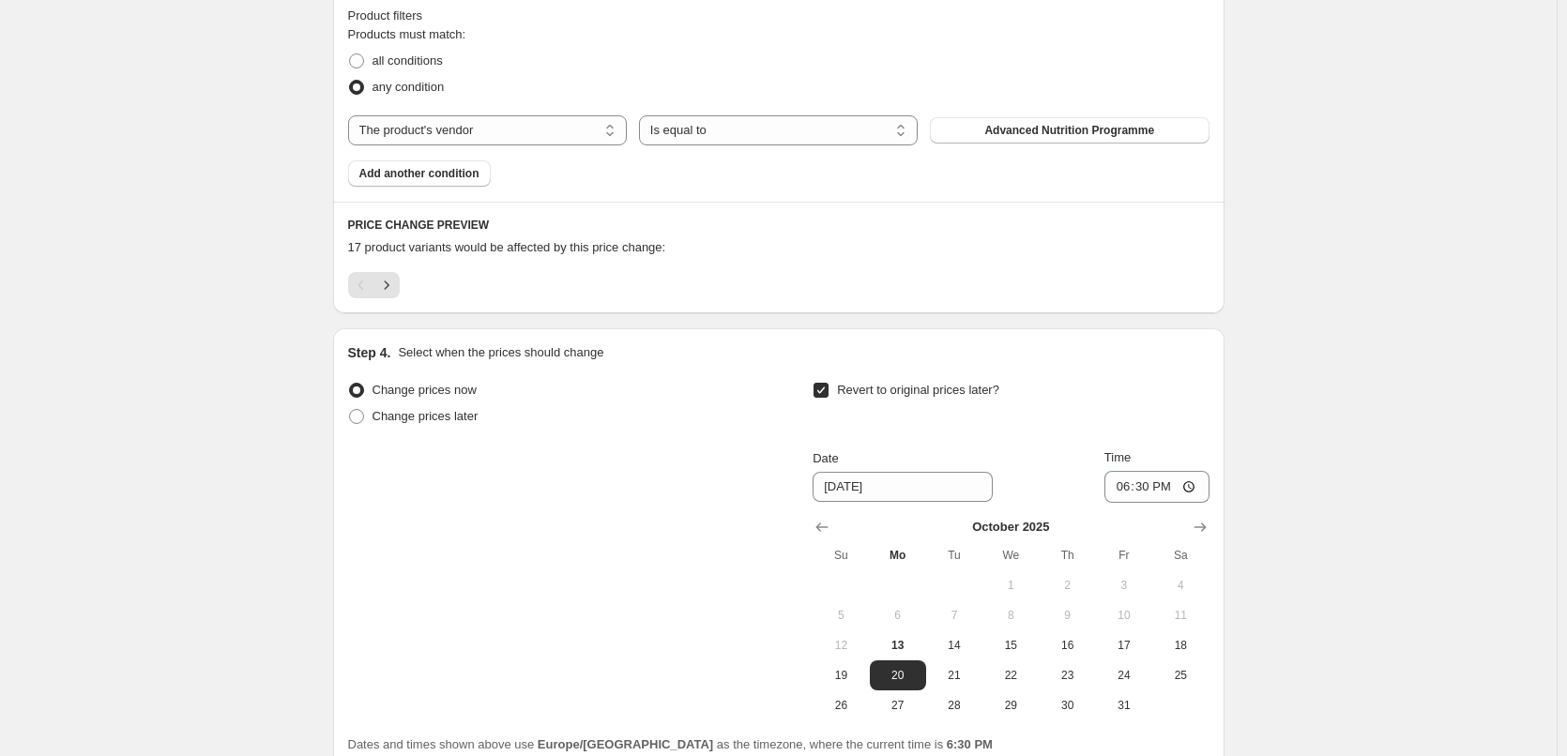
scroll to position [1221, 0]
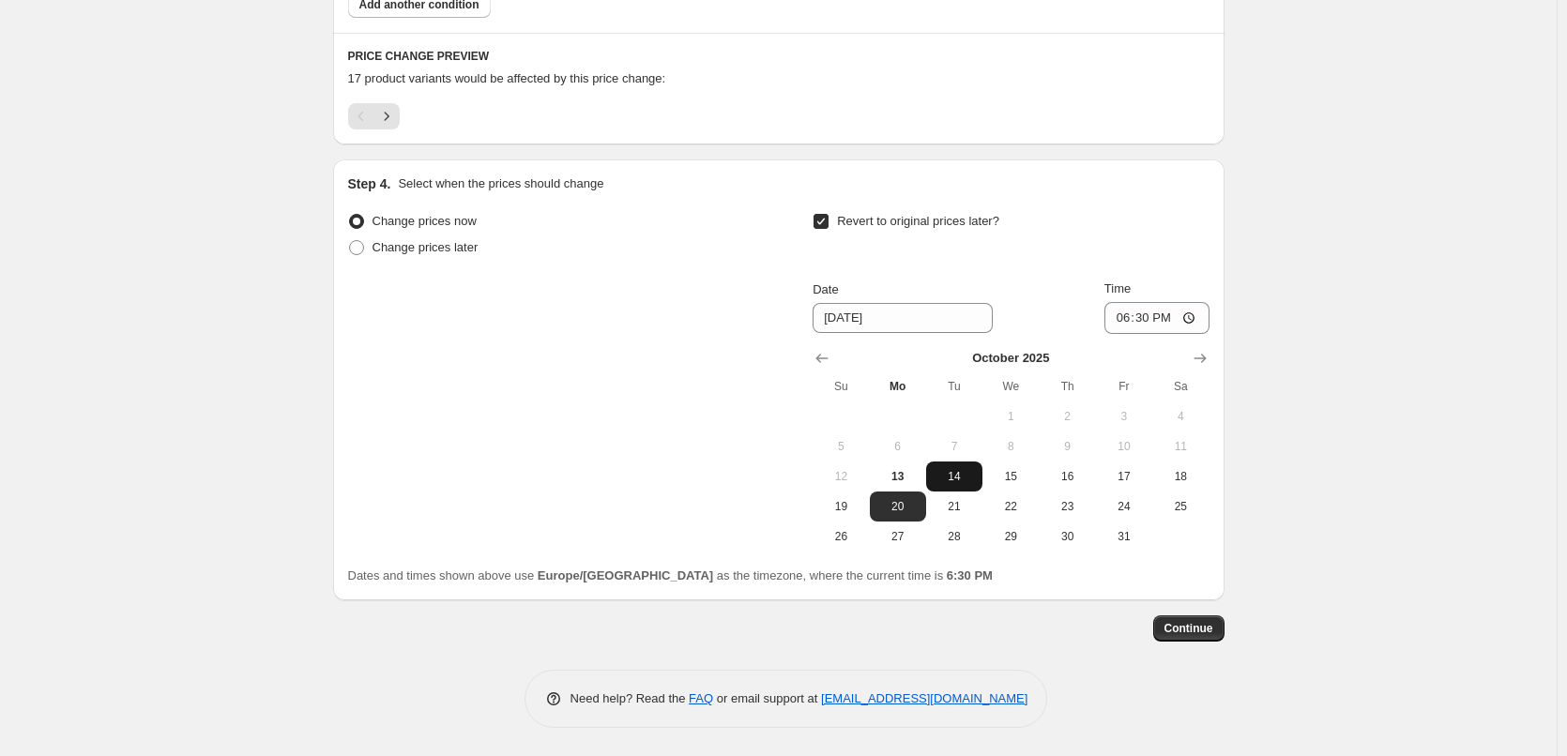
click at [952, 485] on button "14" at bounding box center [954, 477] width 56 height 30
type input "[DATE]"
click at [1123, 313] on input "18:30" at bounding box center [1156, 318] width 105 height 32
type input "03:00"
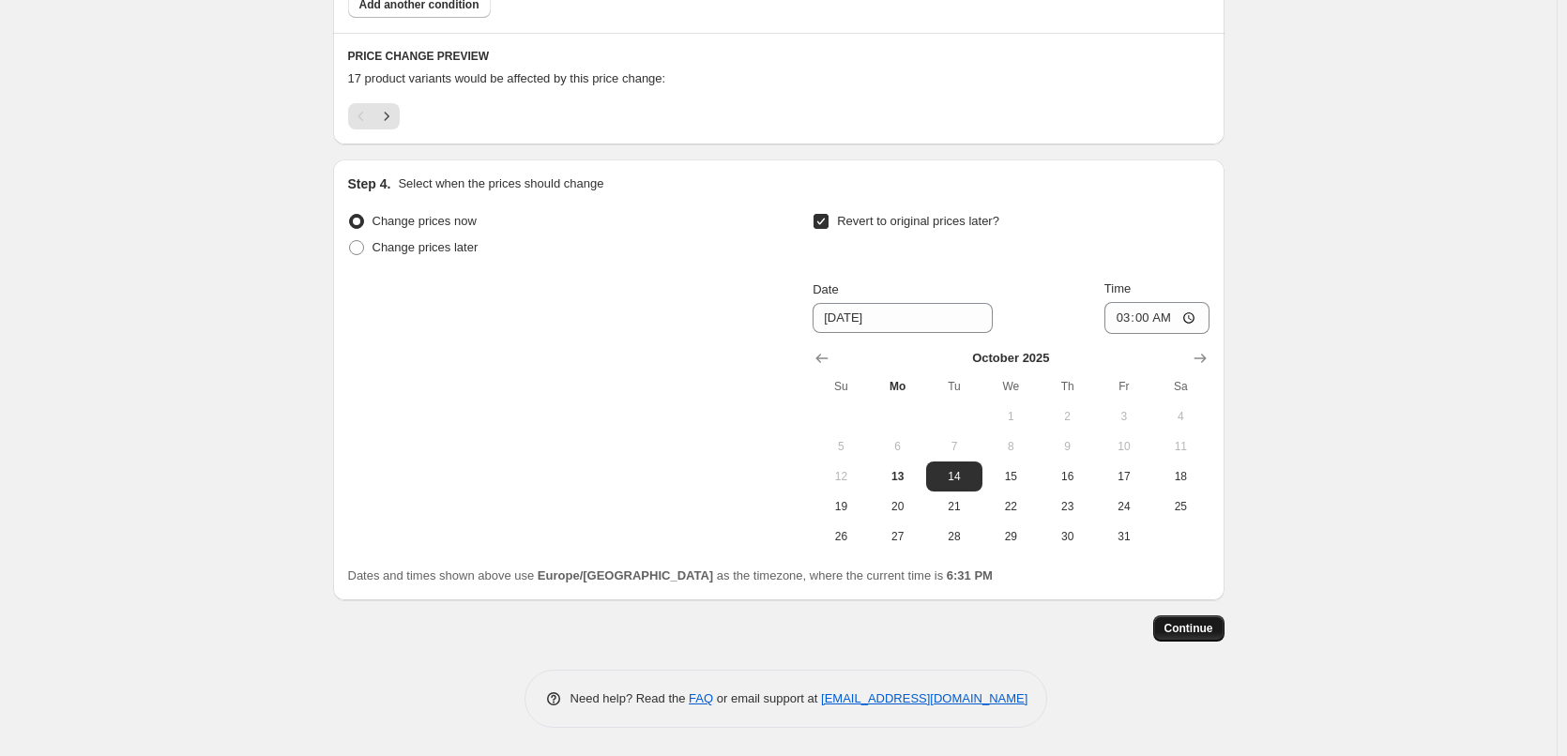
click at [1209, 631] on span "Continue" at bounding box center [1188, 628] width 49 height 15
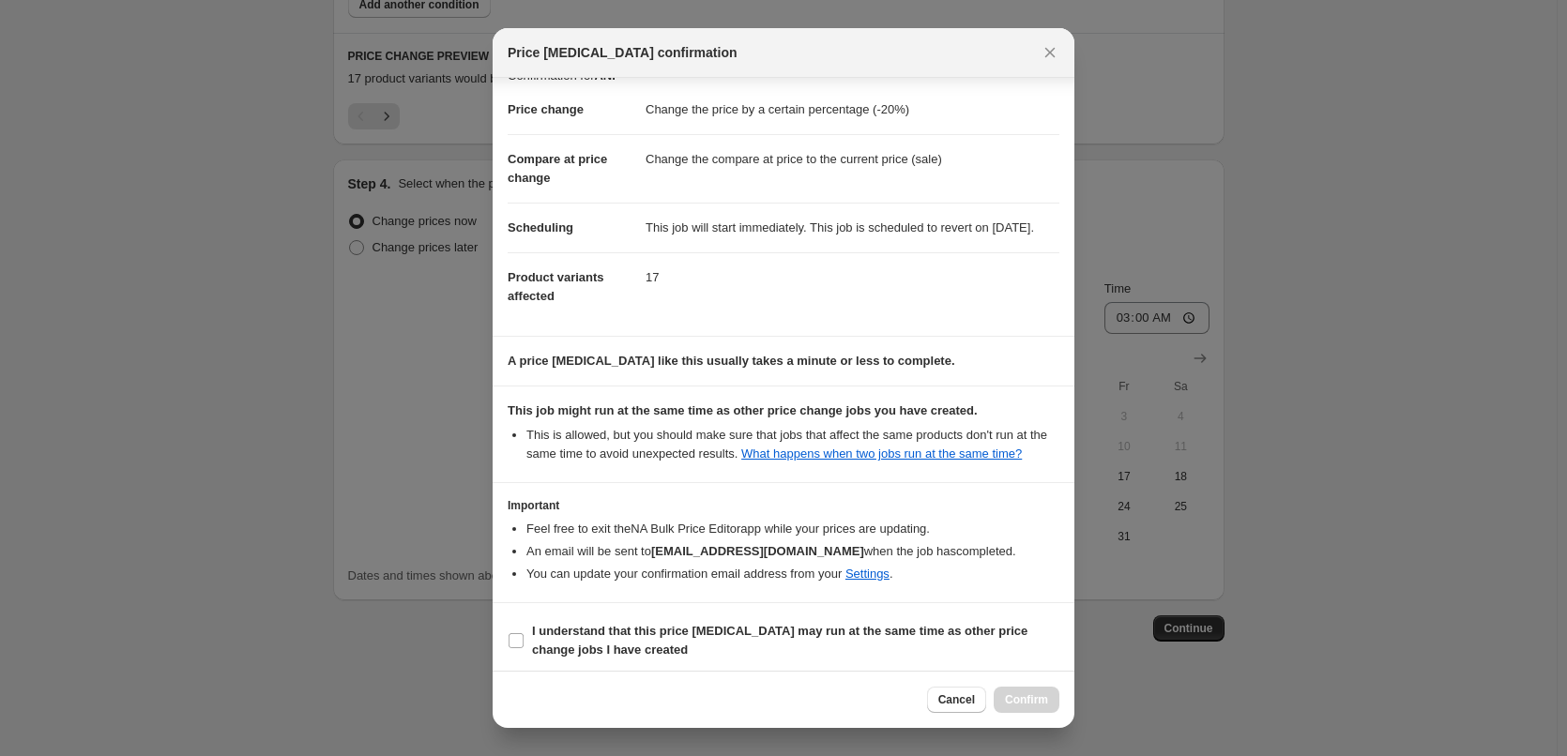
scroll to position [53, 0]
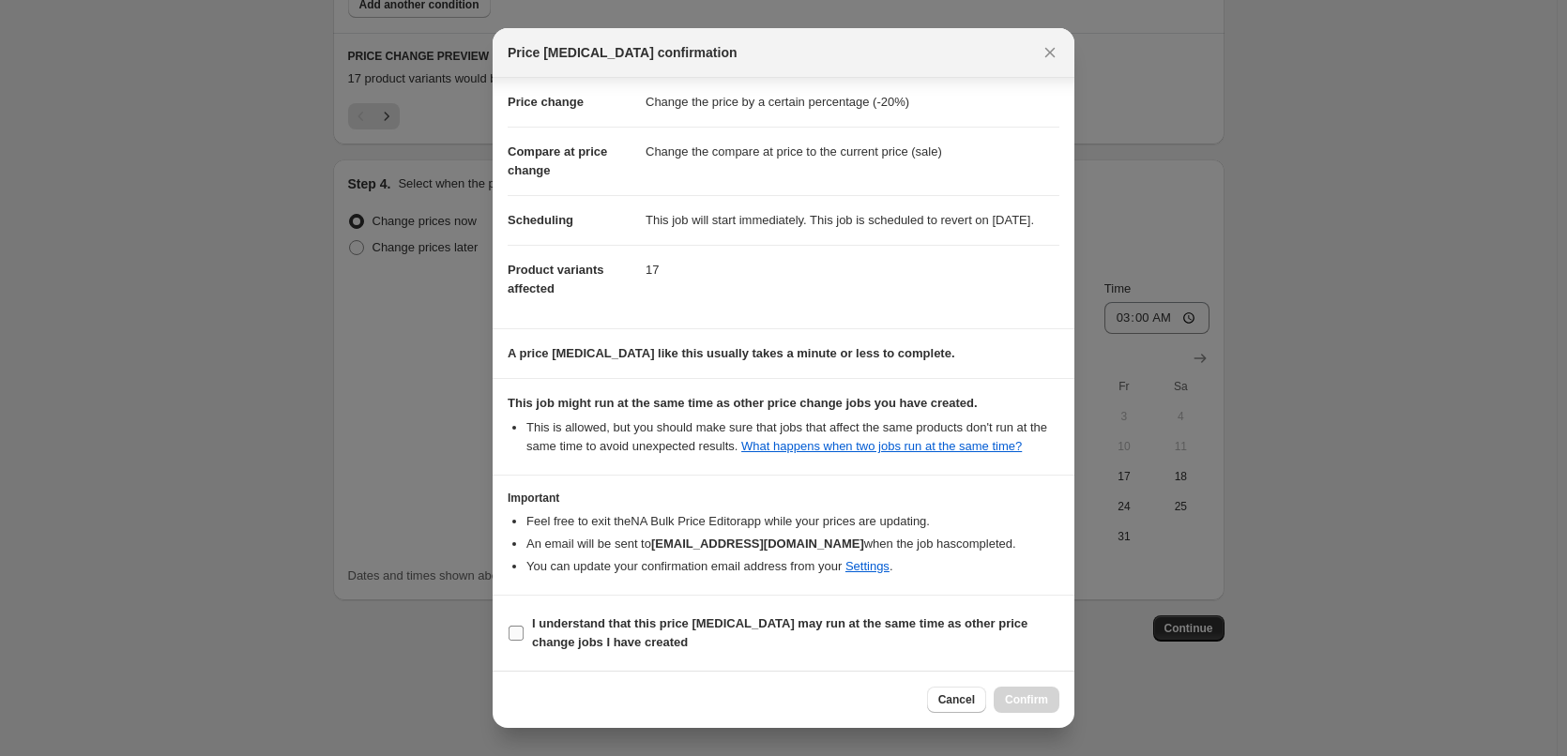
click at [512, 642] on label "I understand that this price [MEDICAL_DATA] may run at the same time as other p…" at bounding box center [784, 633] width 552 height 45
click at [512, 641] on input "I understand that this price [MEDICAL_DATA] may run at the same time as other p…" at bounding box center [516, 633] width 15 height 15
checkbox input "true"
click at [1022, 698] on span "Confirm" at bounding box center [1026, 699] width 43 height 15
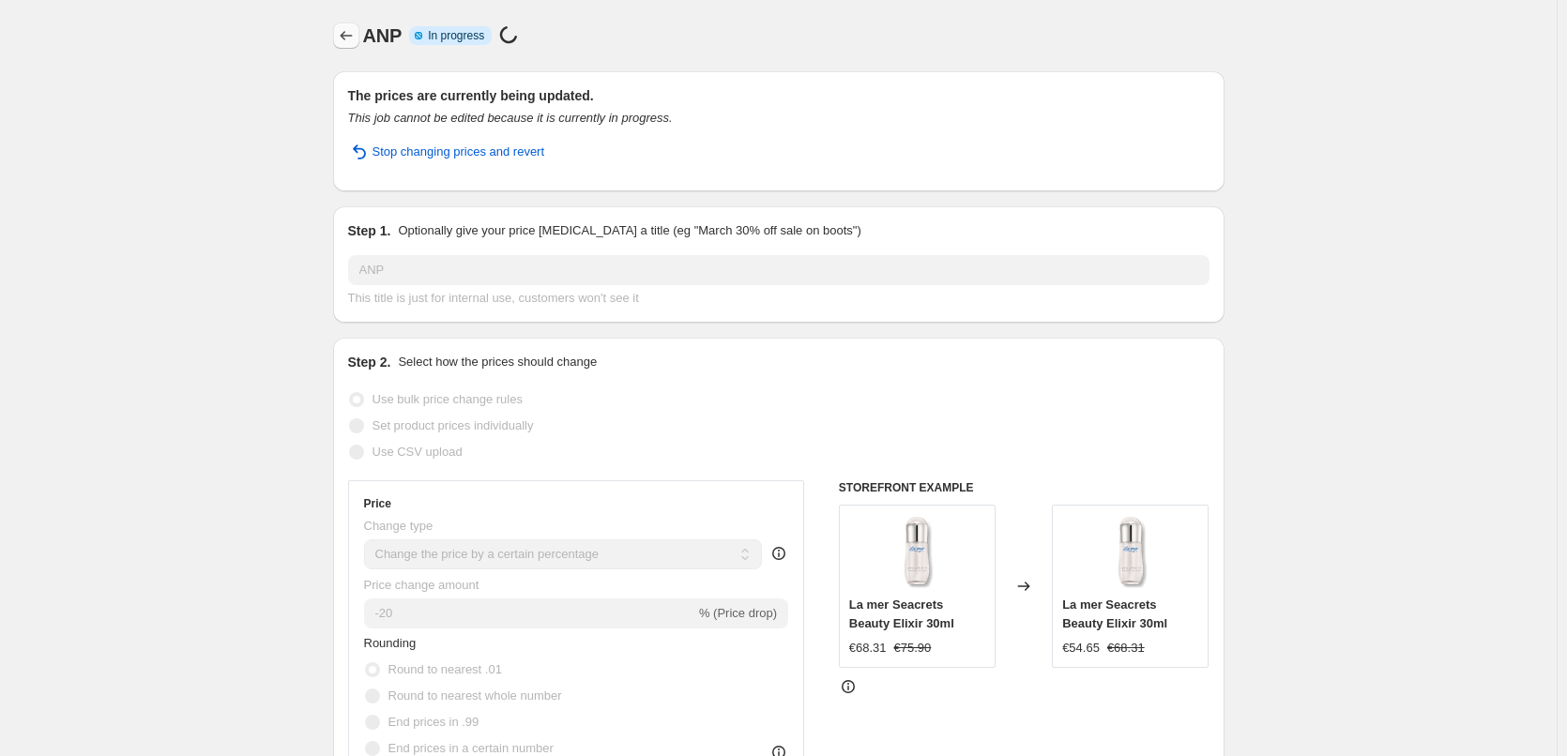
click at [345, 35] on icon "Price change jobs" at bounding box center [346, 35] width 19 height 19
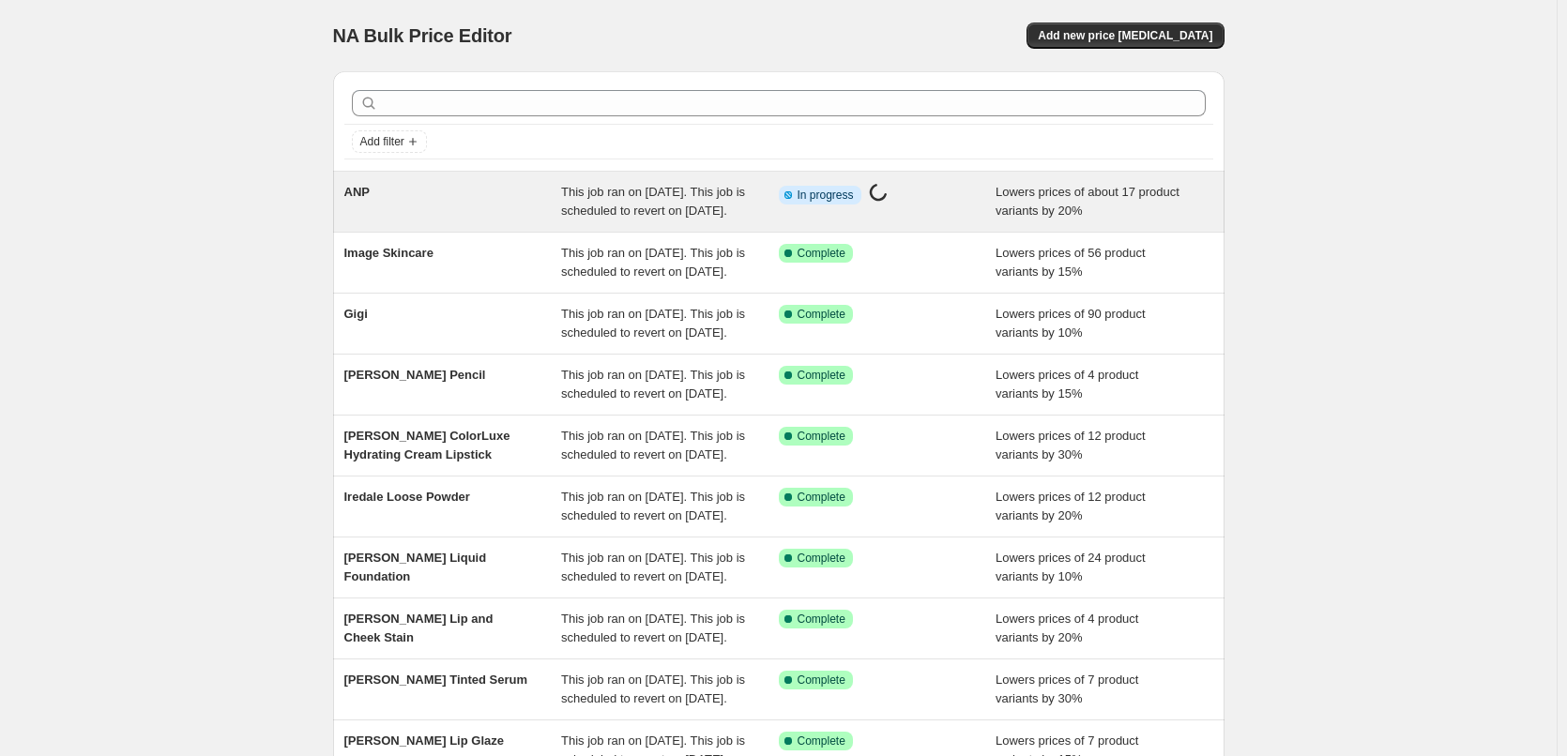
scroll to position [398, 0]
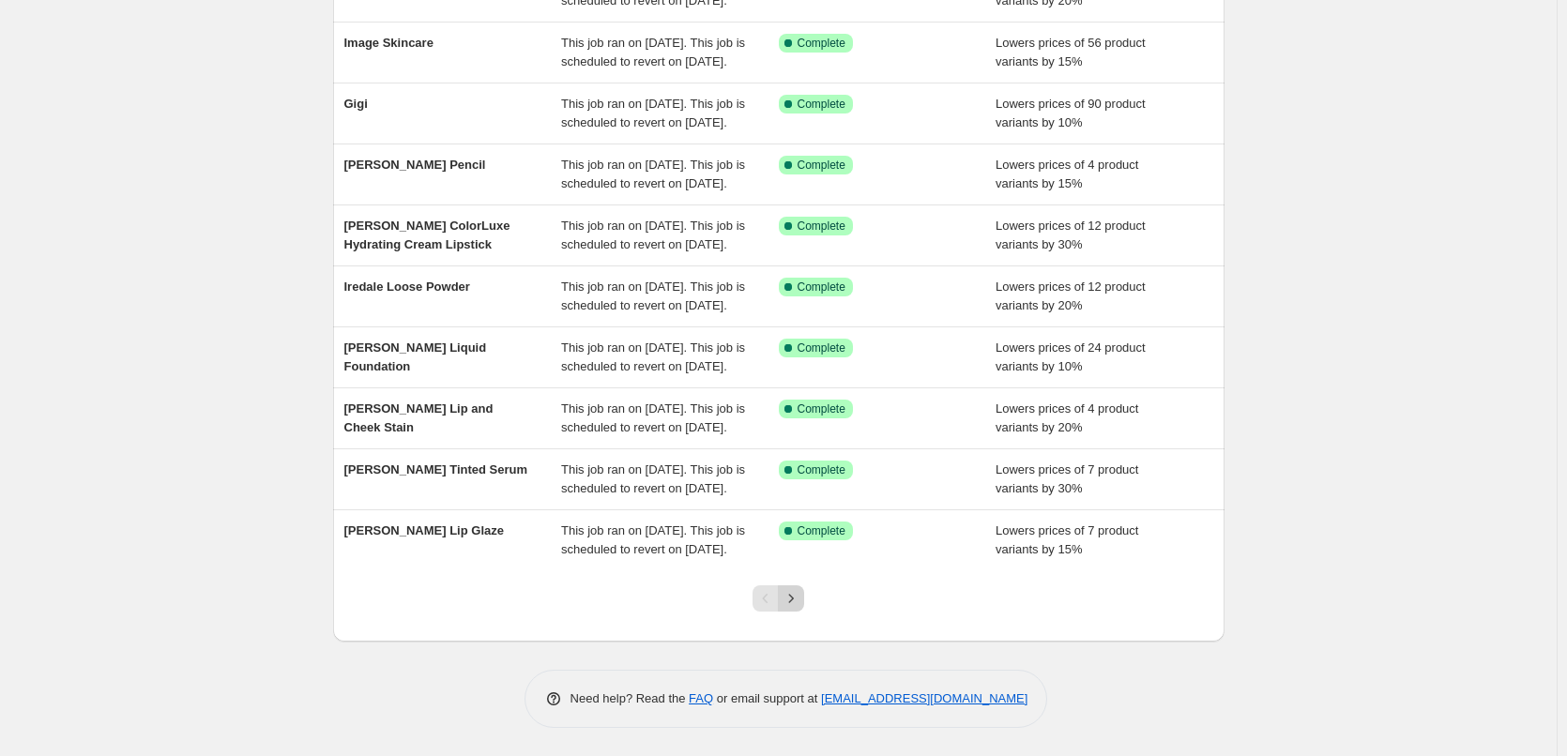
click at [800, 601] on icon "Next" at bounding box center [791, 598] width 19 height 19
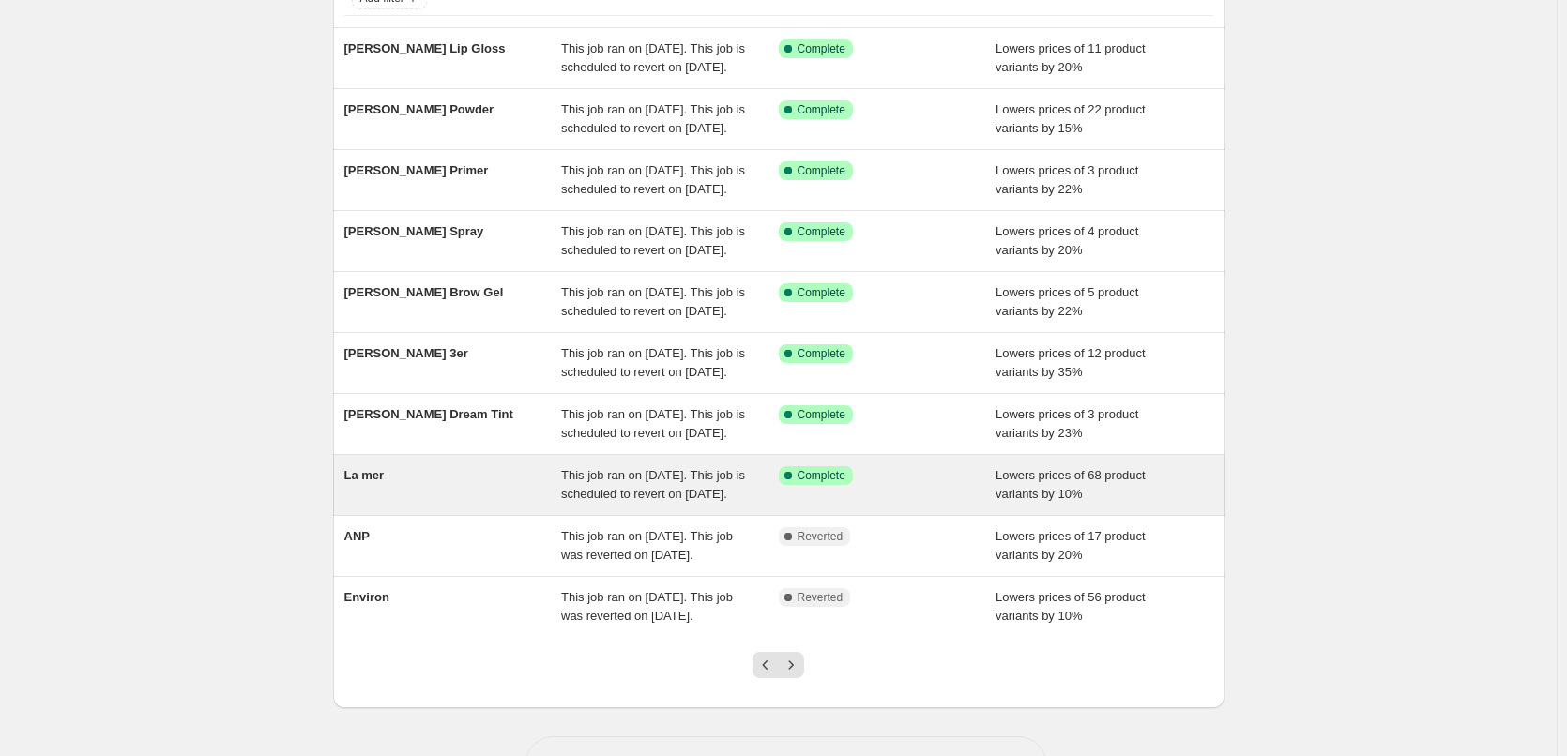
scroll to position [188, 0]
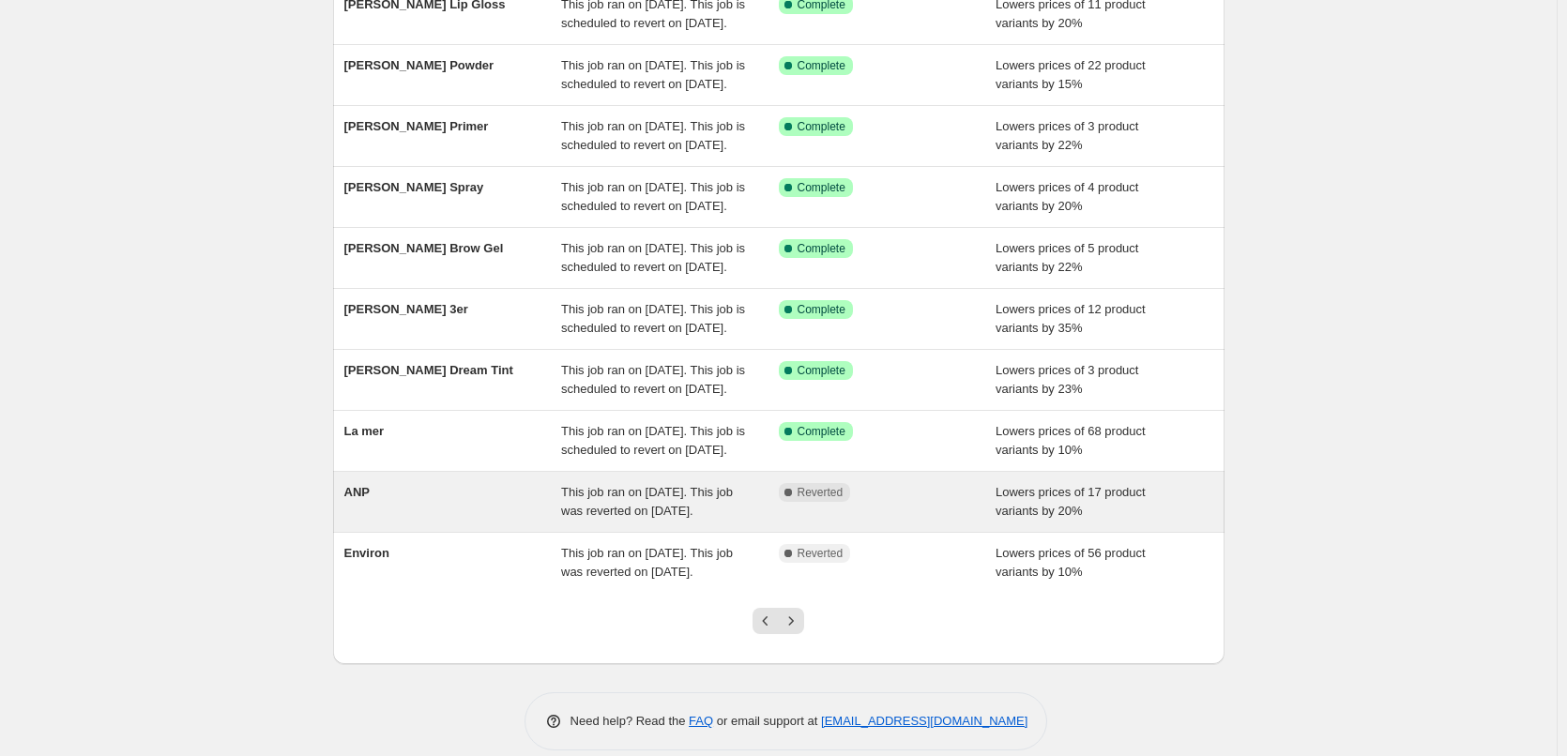
click at [520, 521] on div "ANP" at bounding box center [453, 502] width 218 height 38
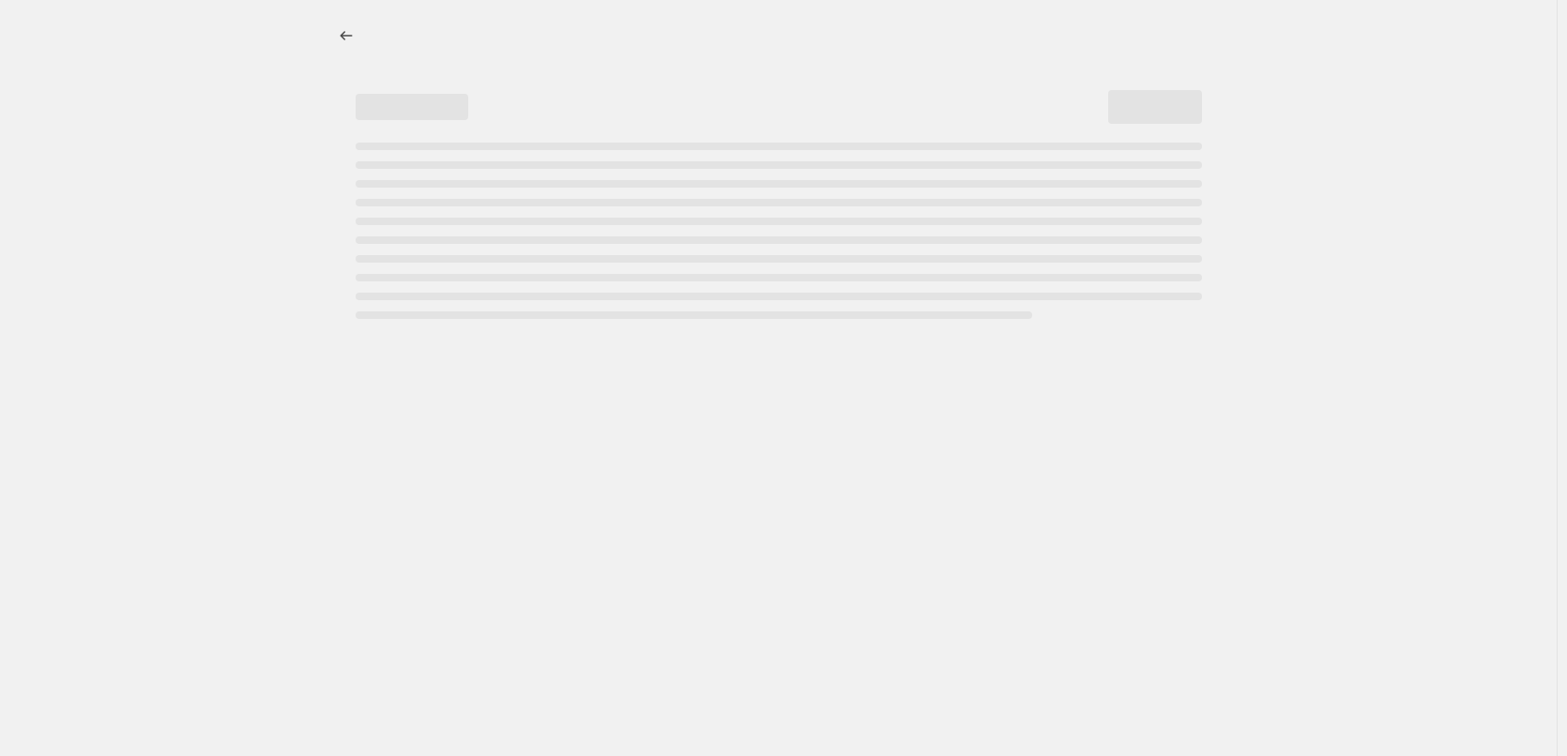
select select "percentage"
select select "vendor"
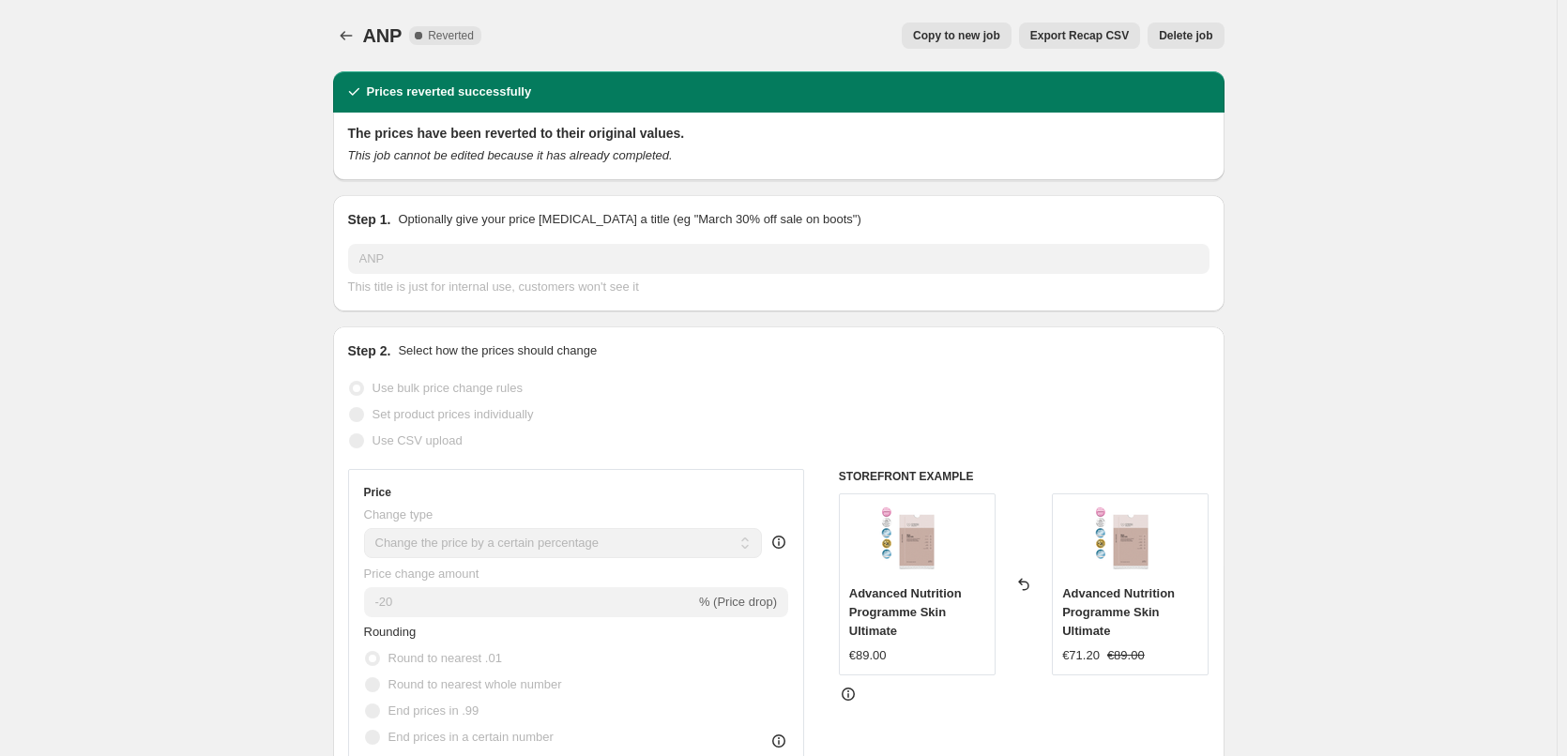
click at [1187, 43] on button "Delete job" at bounding box center [1186, 36] width 76 height 26
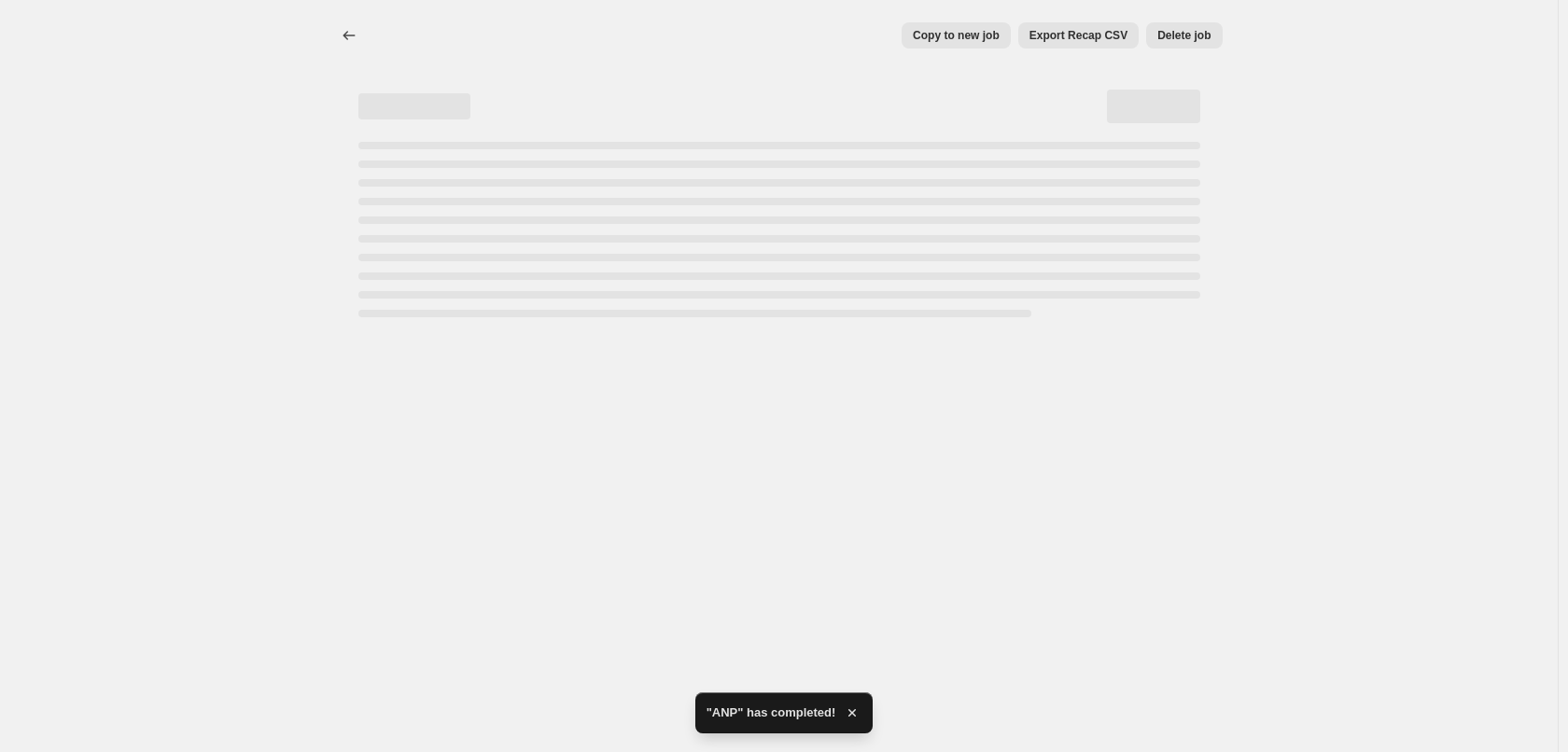
select select "percentage"
select select "vendor"
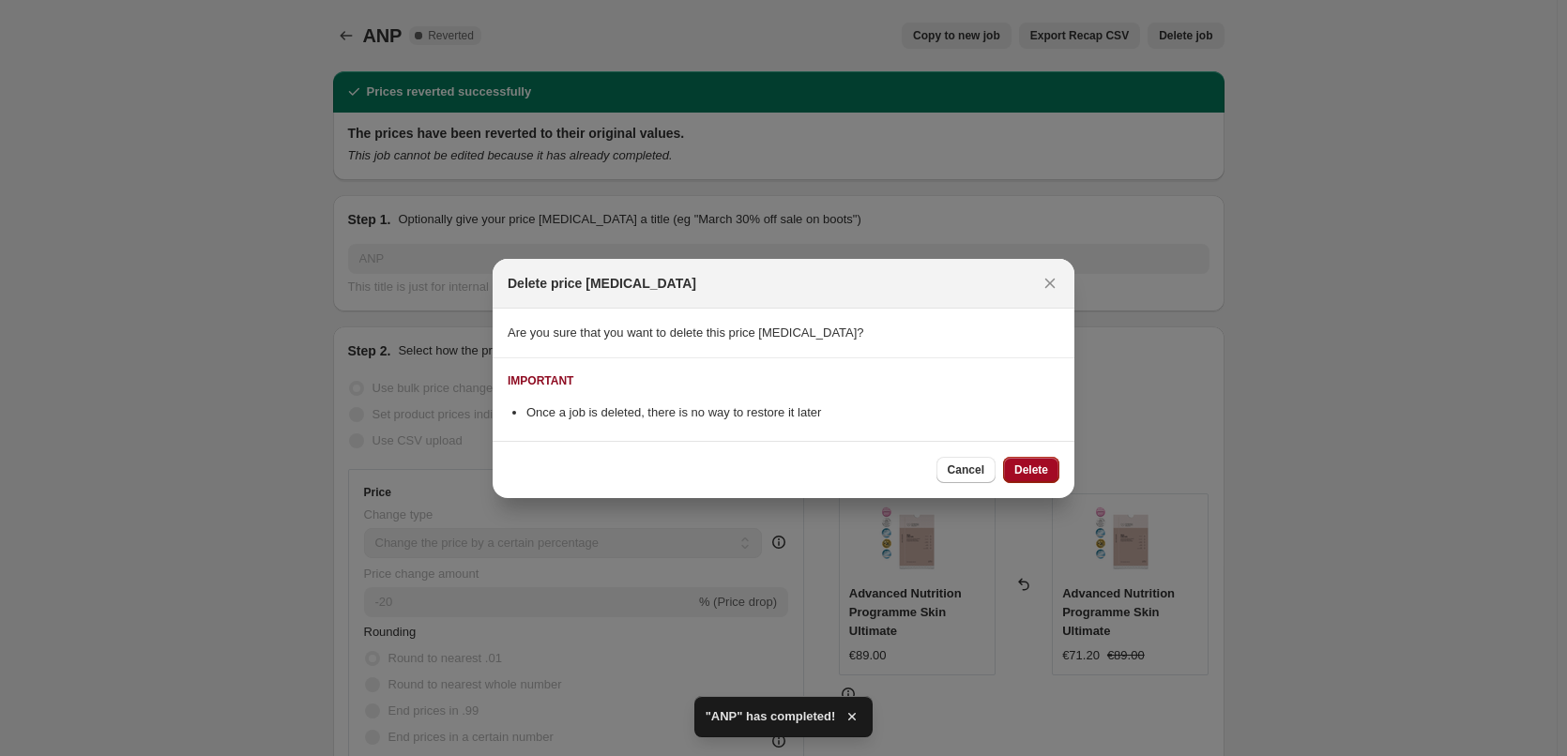
click at [1028, 470] on span "Delete" at bounding box center [1031, 470] width 34 height 15
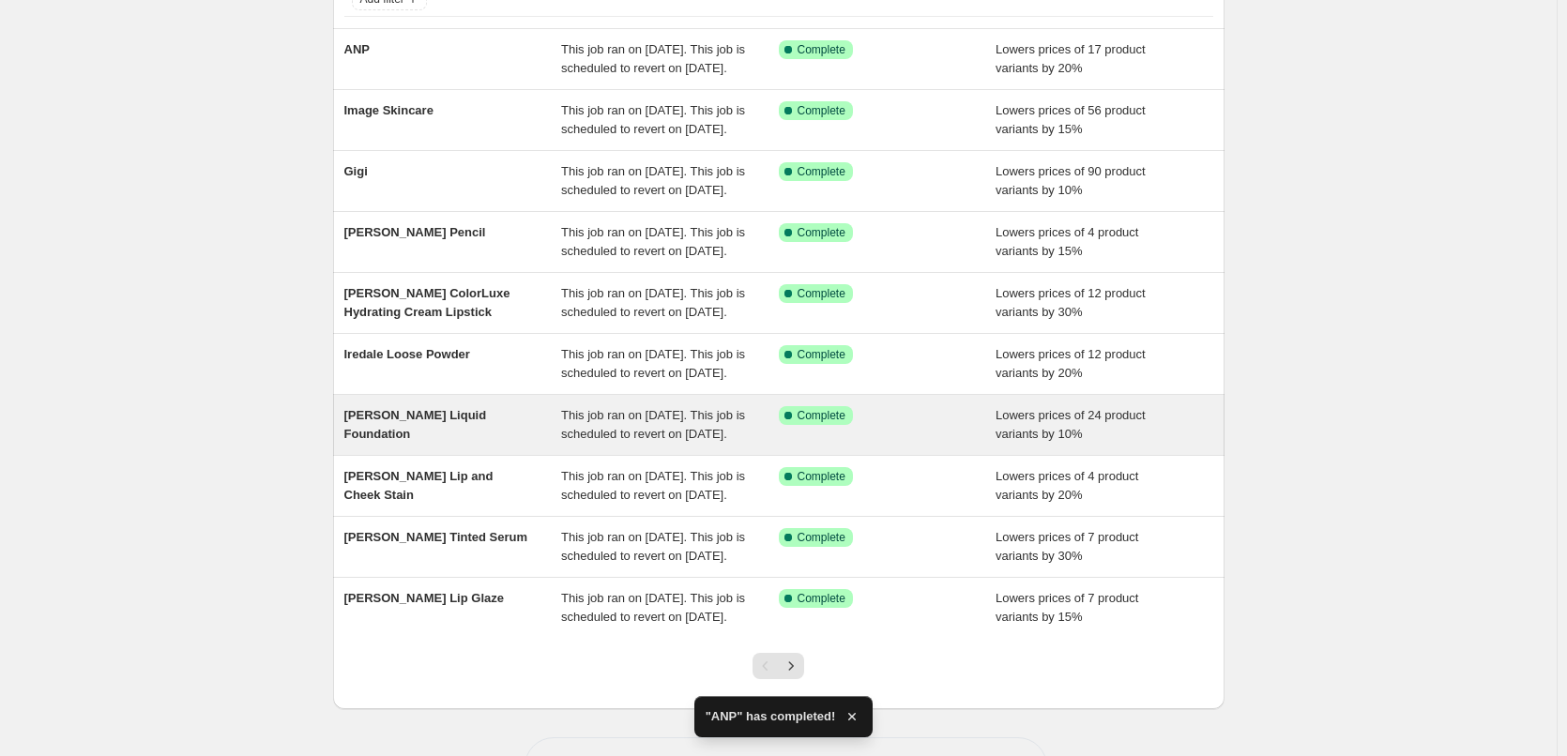
scroll to position [398, 0]
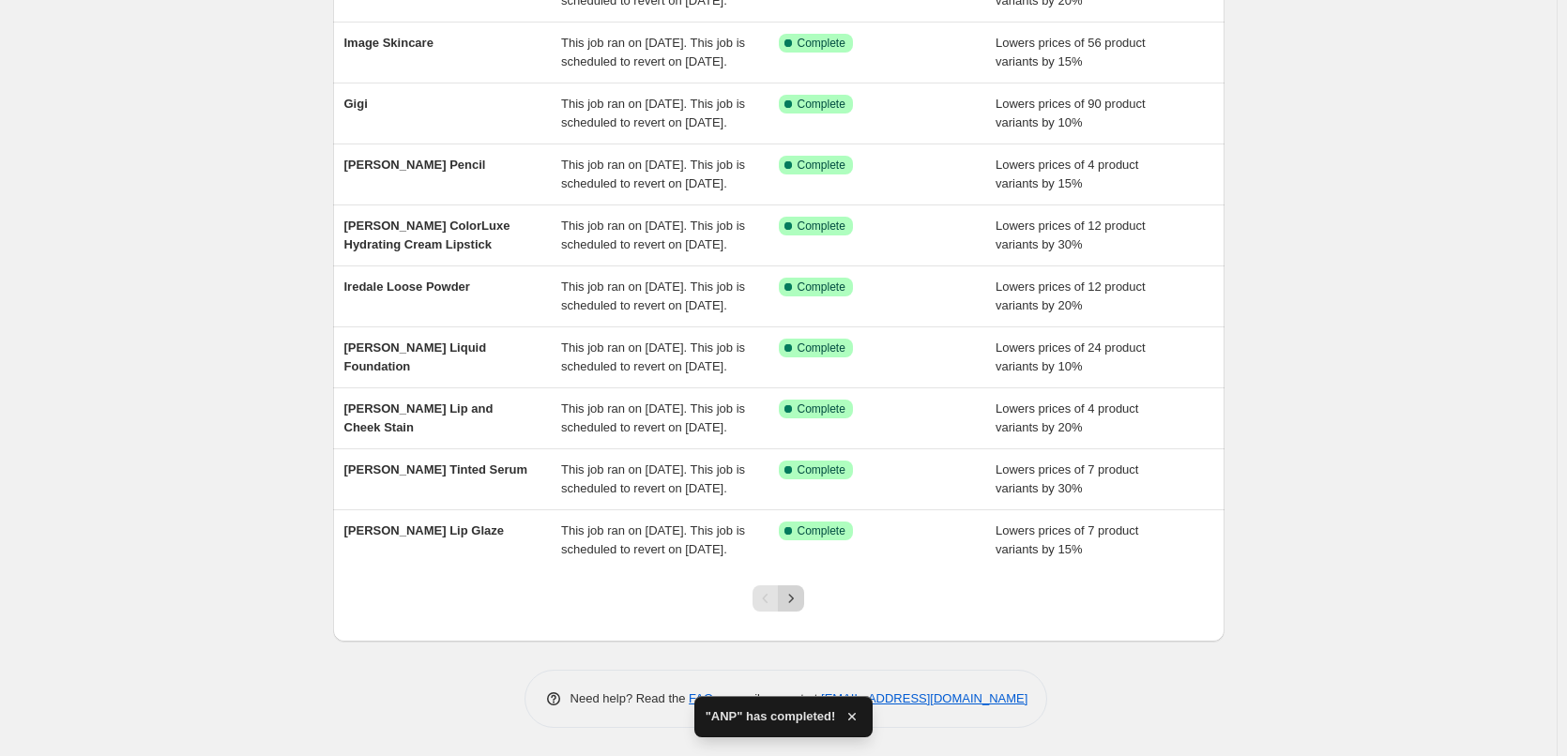
click at [795, 599] on icon "Next" at bounding box center [791, 598] width 19 height 19
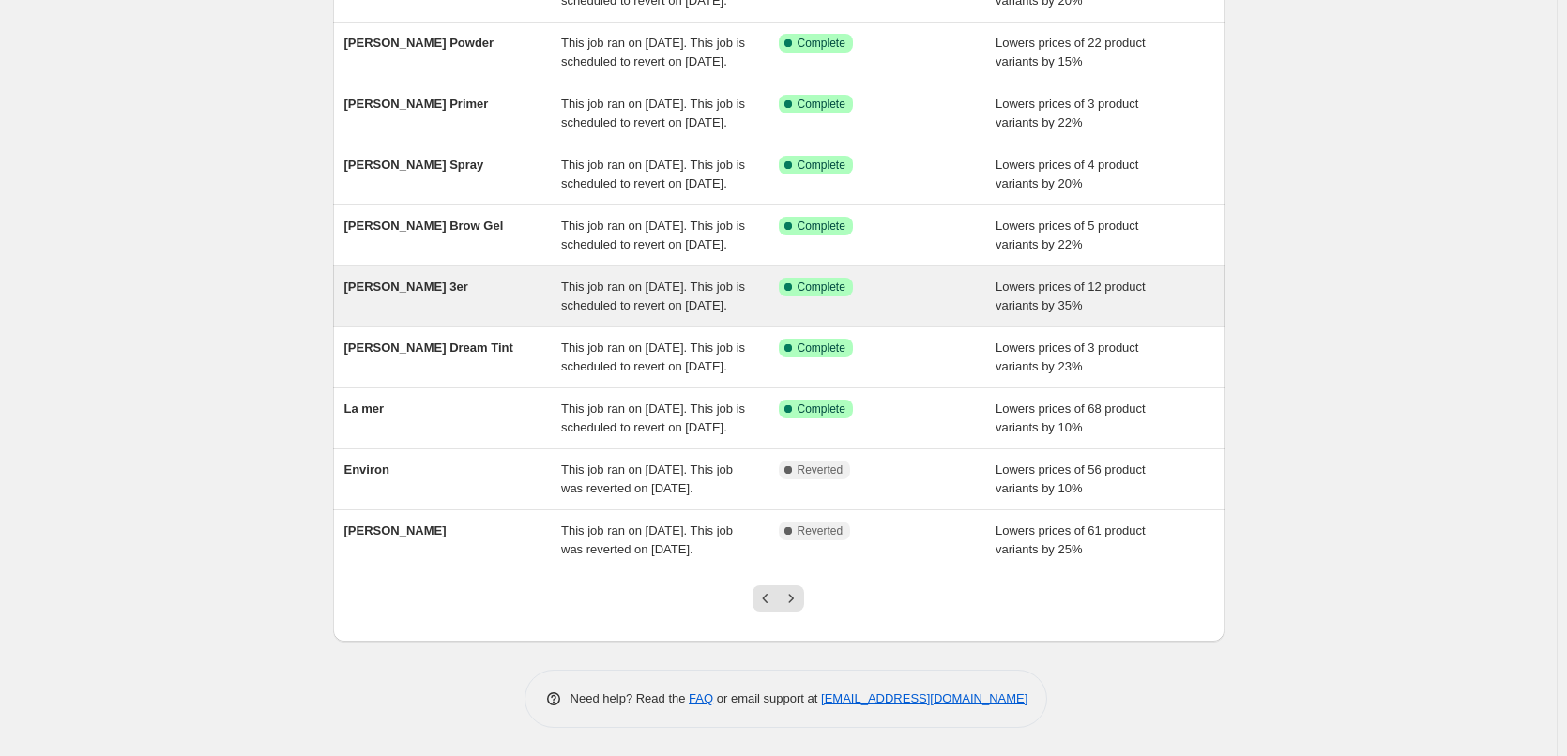
scroll to position [375, 0]
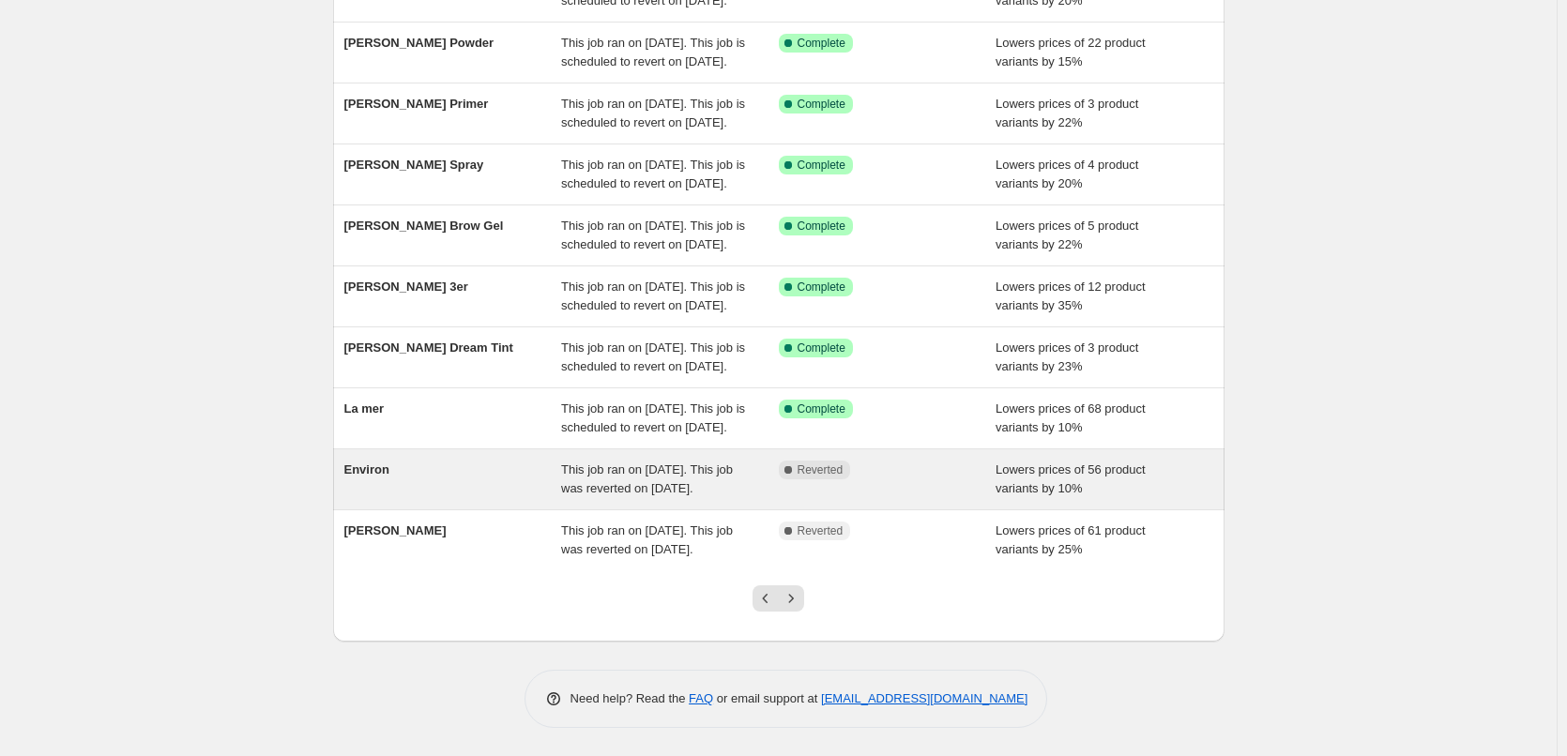
click at [521, 461] on div "Environ" at bounding box center [453, 480] width 218 height 38
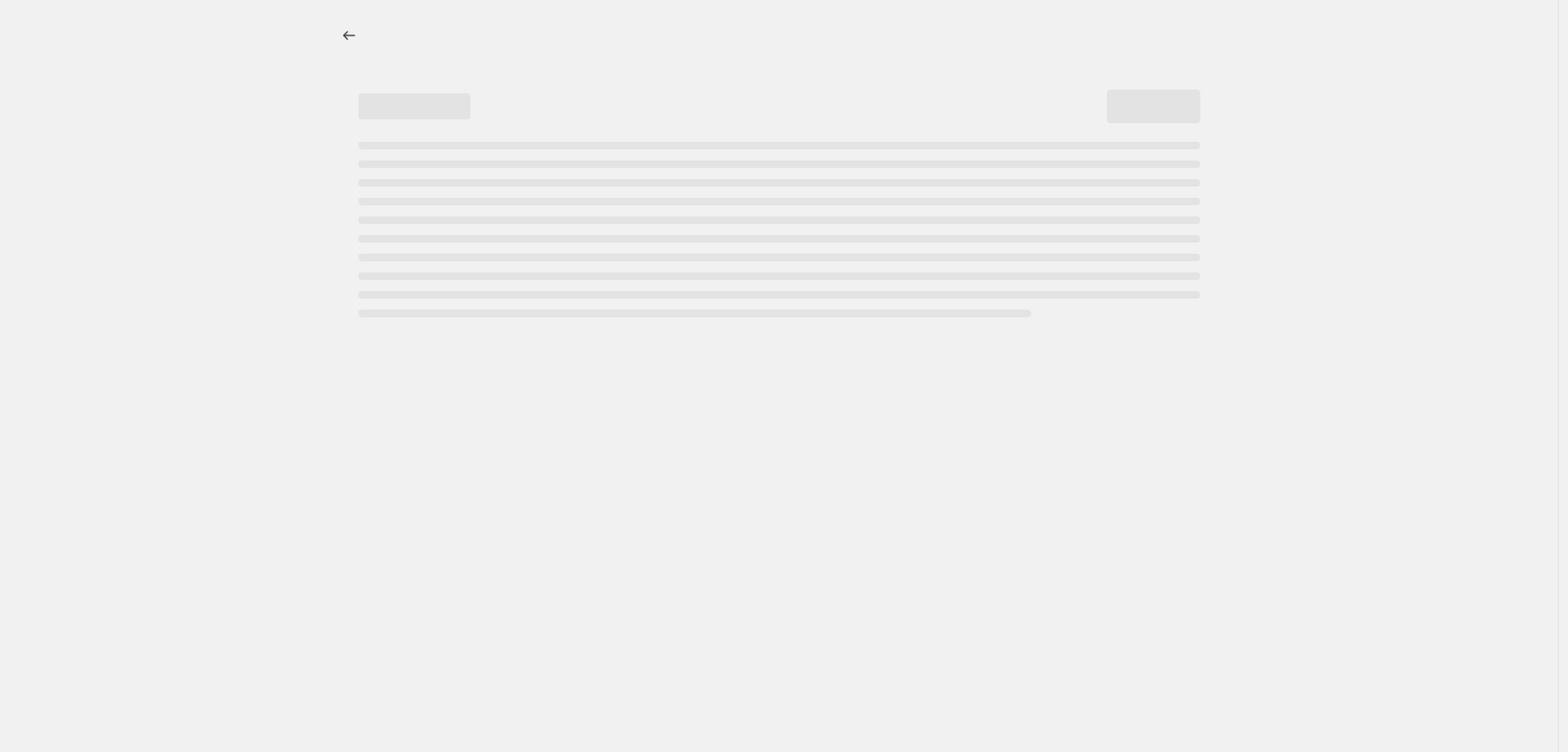
select select "percentage"
select select "vendor"
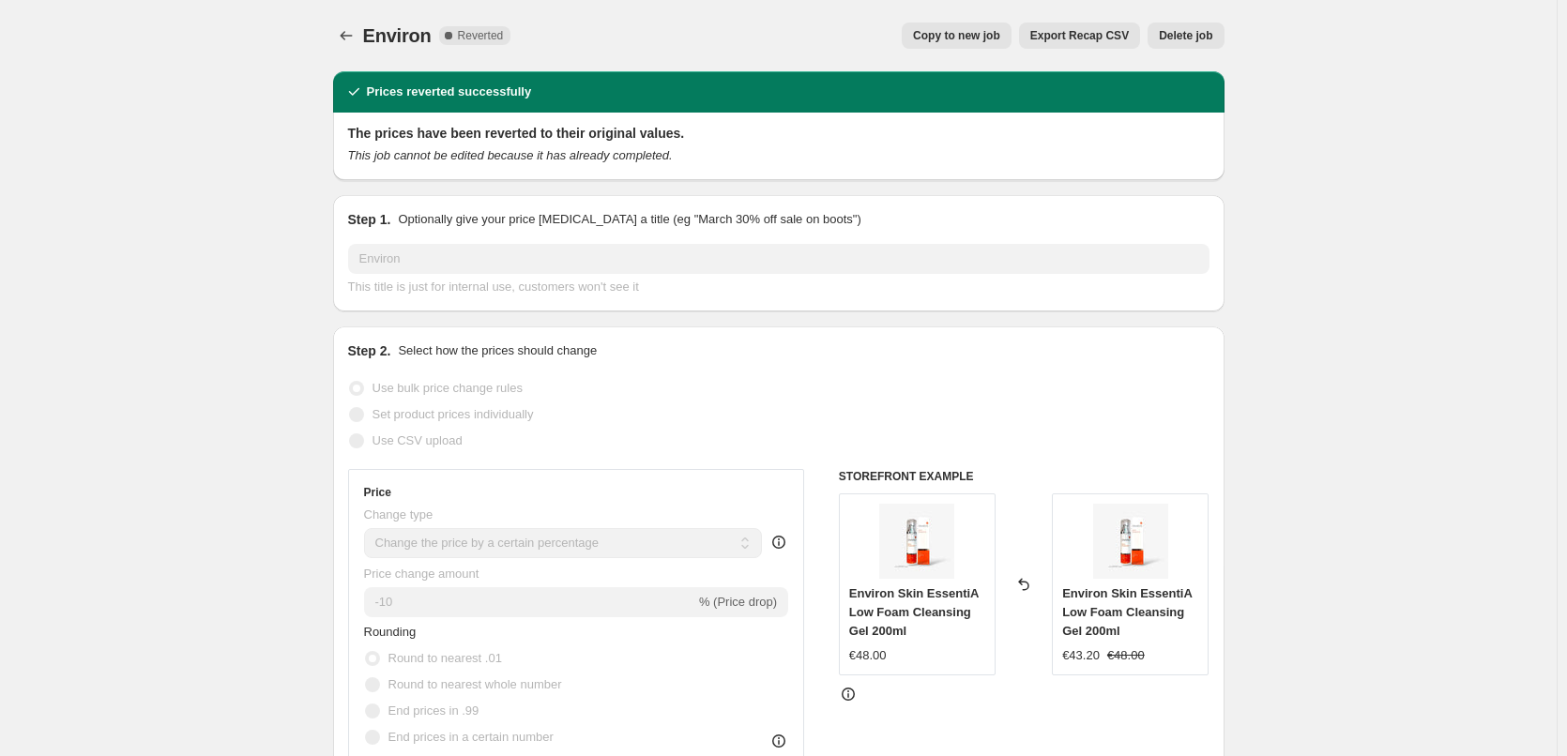
click at [982, 28] on button "Copy to new job" at bounding box center [957, 36] width 110 height 26
select select "percentage"
select select "vendor"
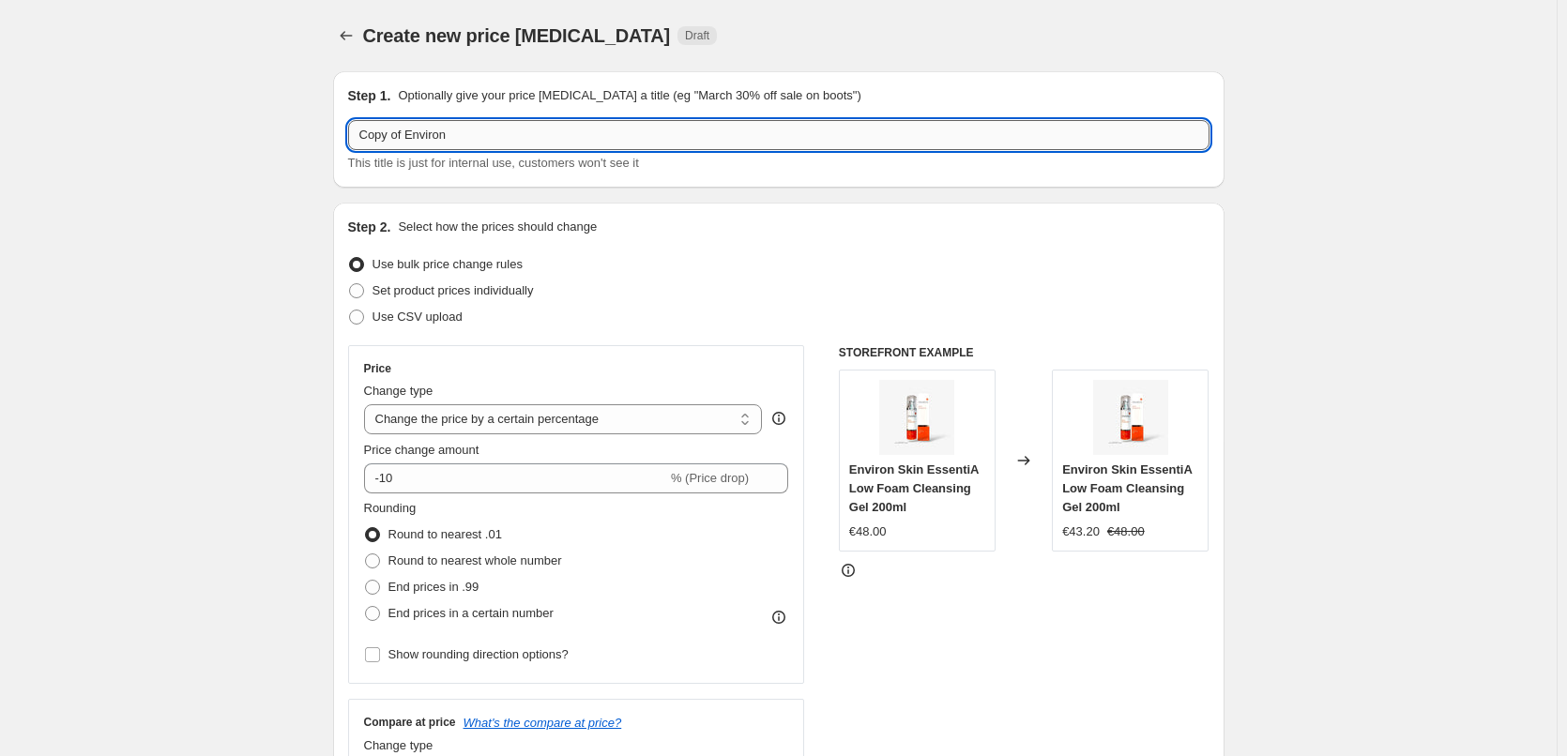
click at [408, 136] on input "Copy of Environ" at bounding box center [778, 135] width 861 height 30
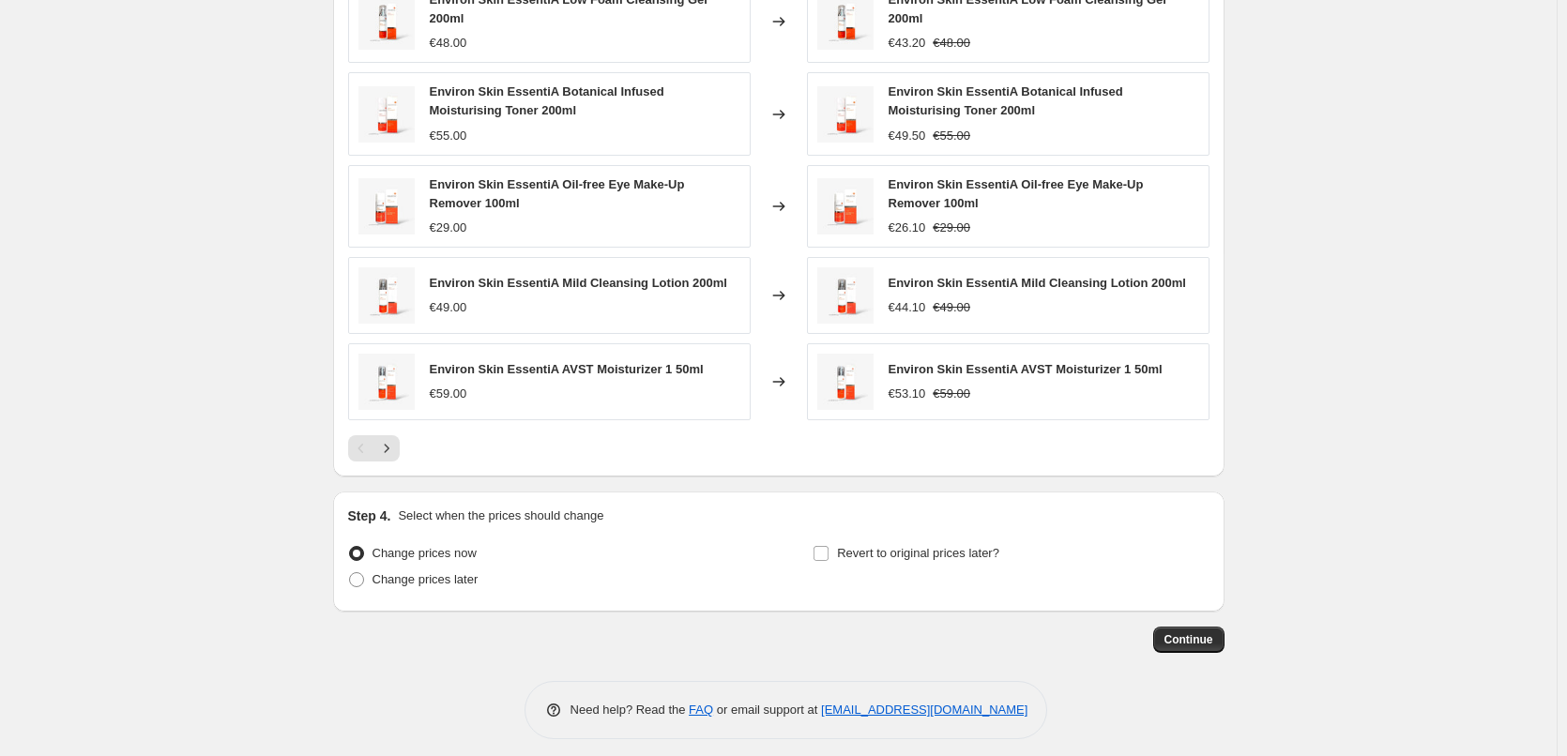
scroll to position [1344, 0]
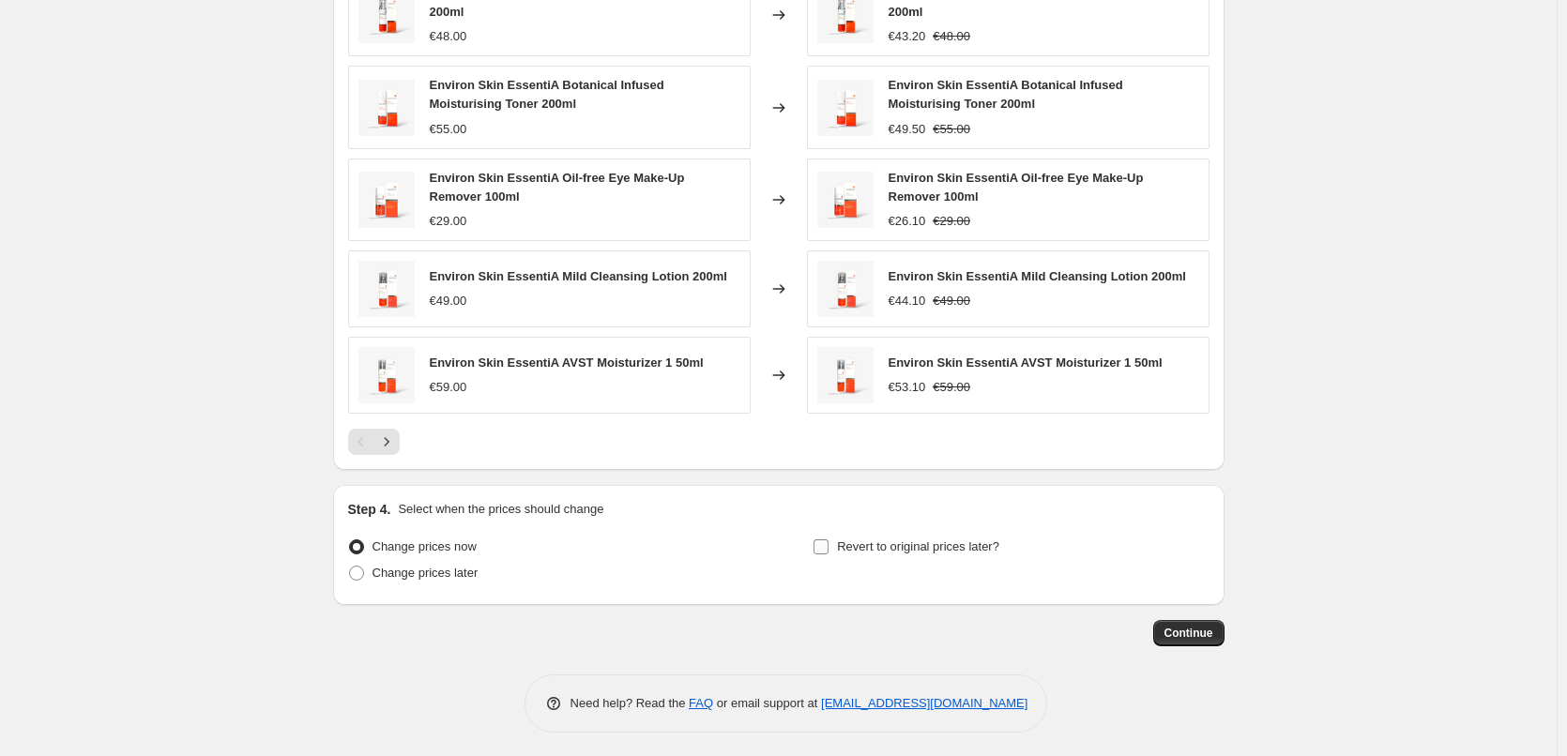
type input "Environ"
click at [826, 544] on input "Revert to original prices later?" at bounding box center [820, 547] width 15 height 15
checkbox input "true"
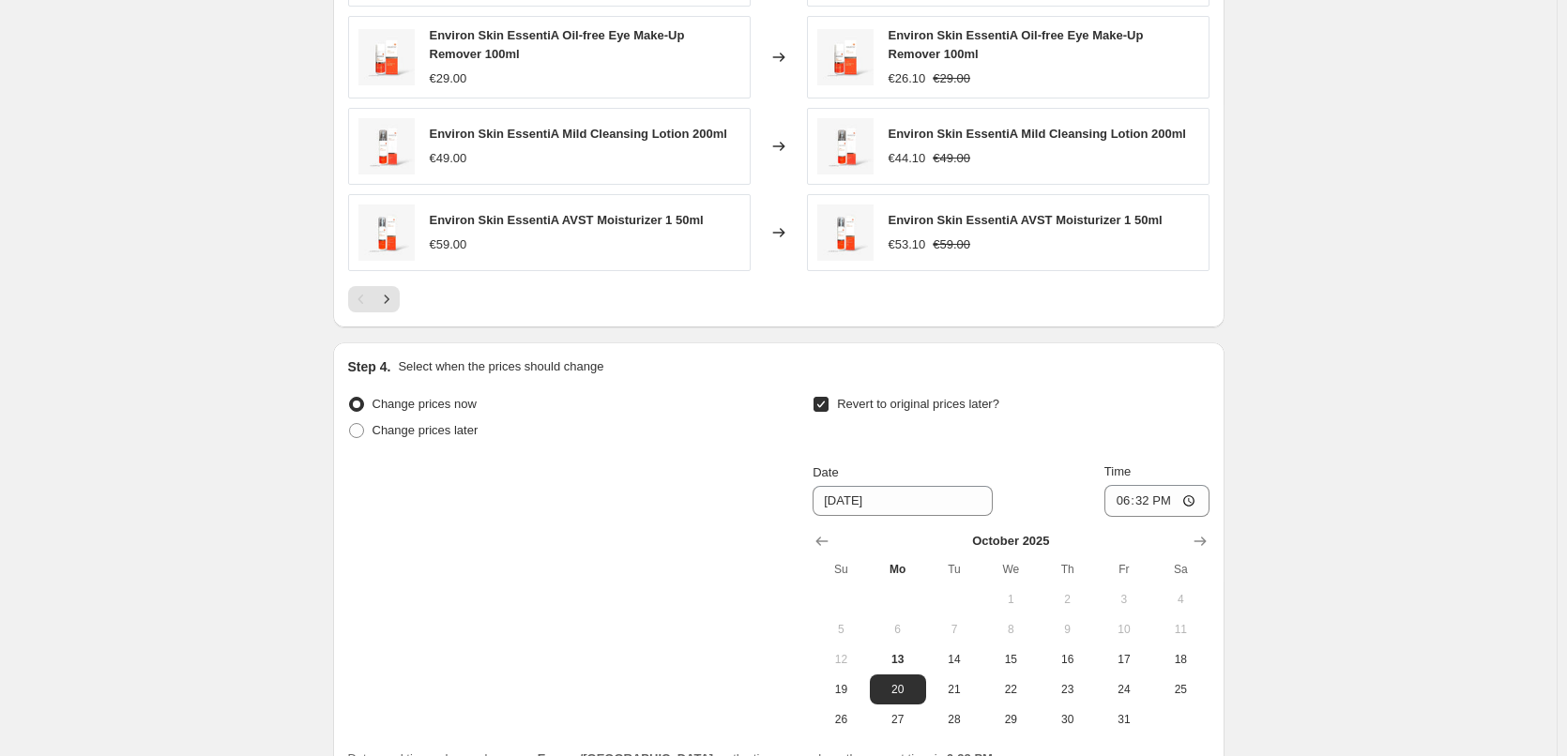
scroll to position [1665, 0]
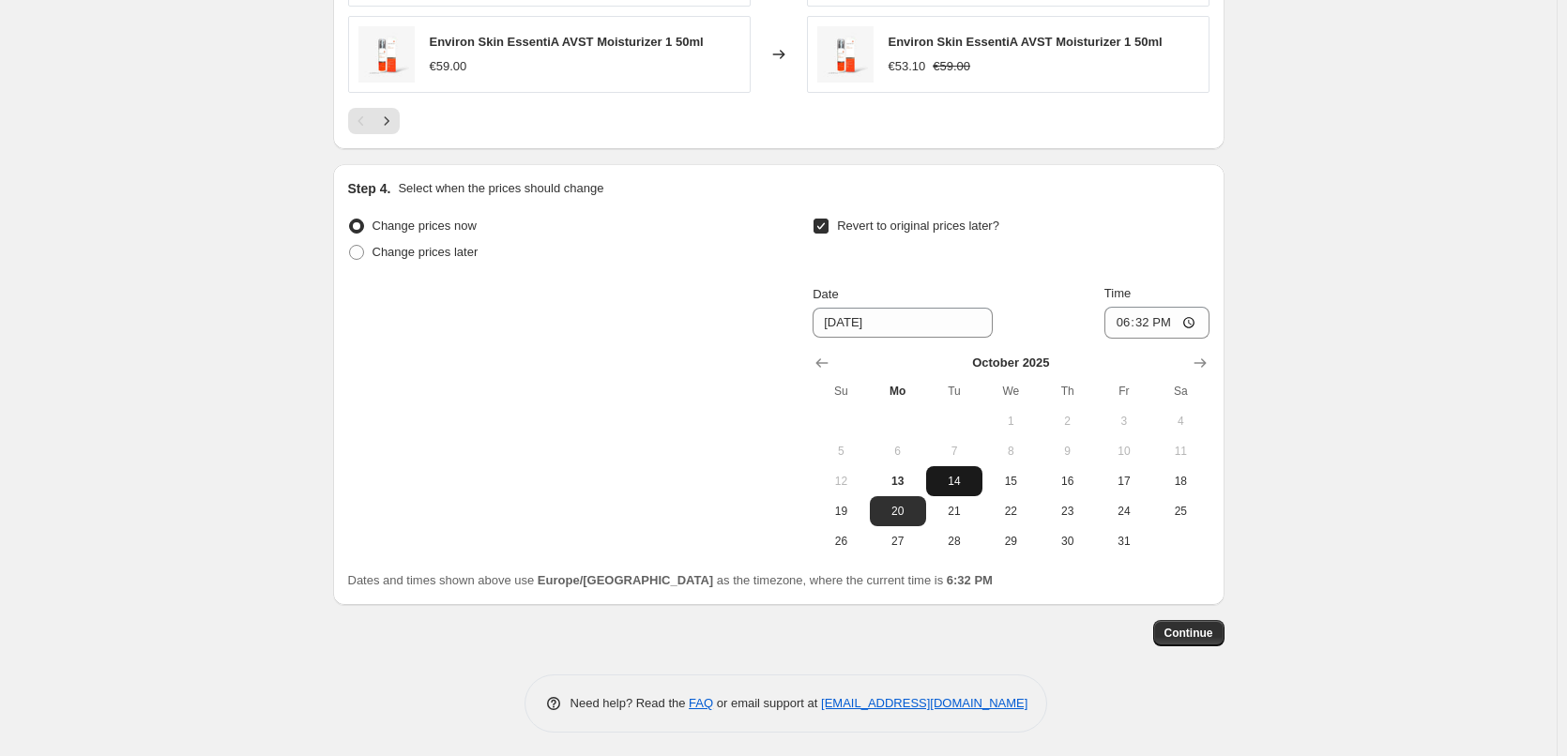
click at [956, 479] on span "14" at bounding box center [954, 481] width 41 height 15
type input "[DATE]"
click at [1128, 320] on input "18:32" at bounding box center [1156, 323] width 105 height 32
type input "03:00"
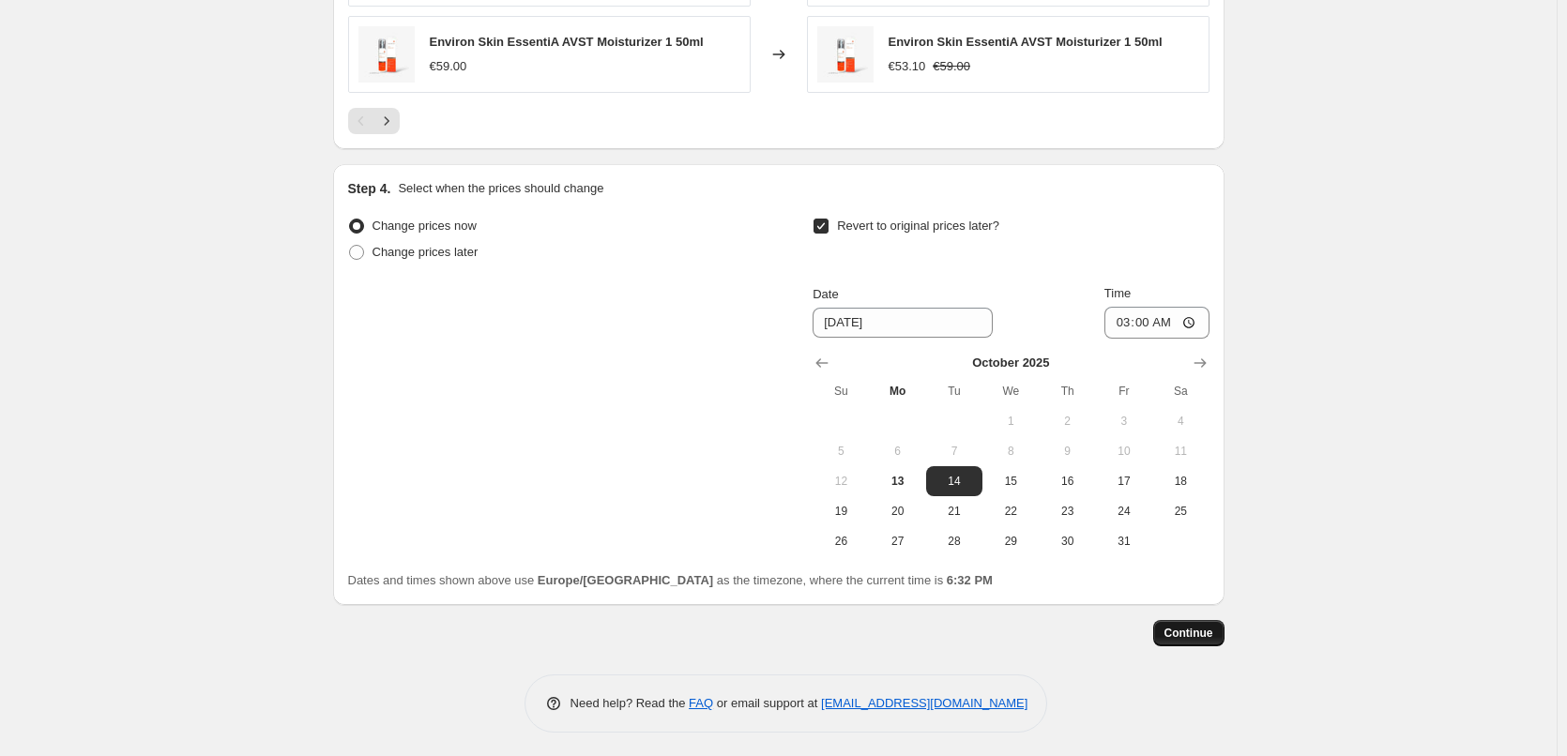
click at [1195, 631] on span "Continue" at bounding box center [1188, 633] width 49 height 15
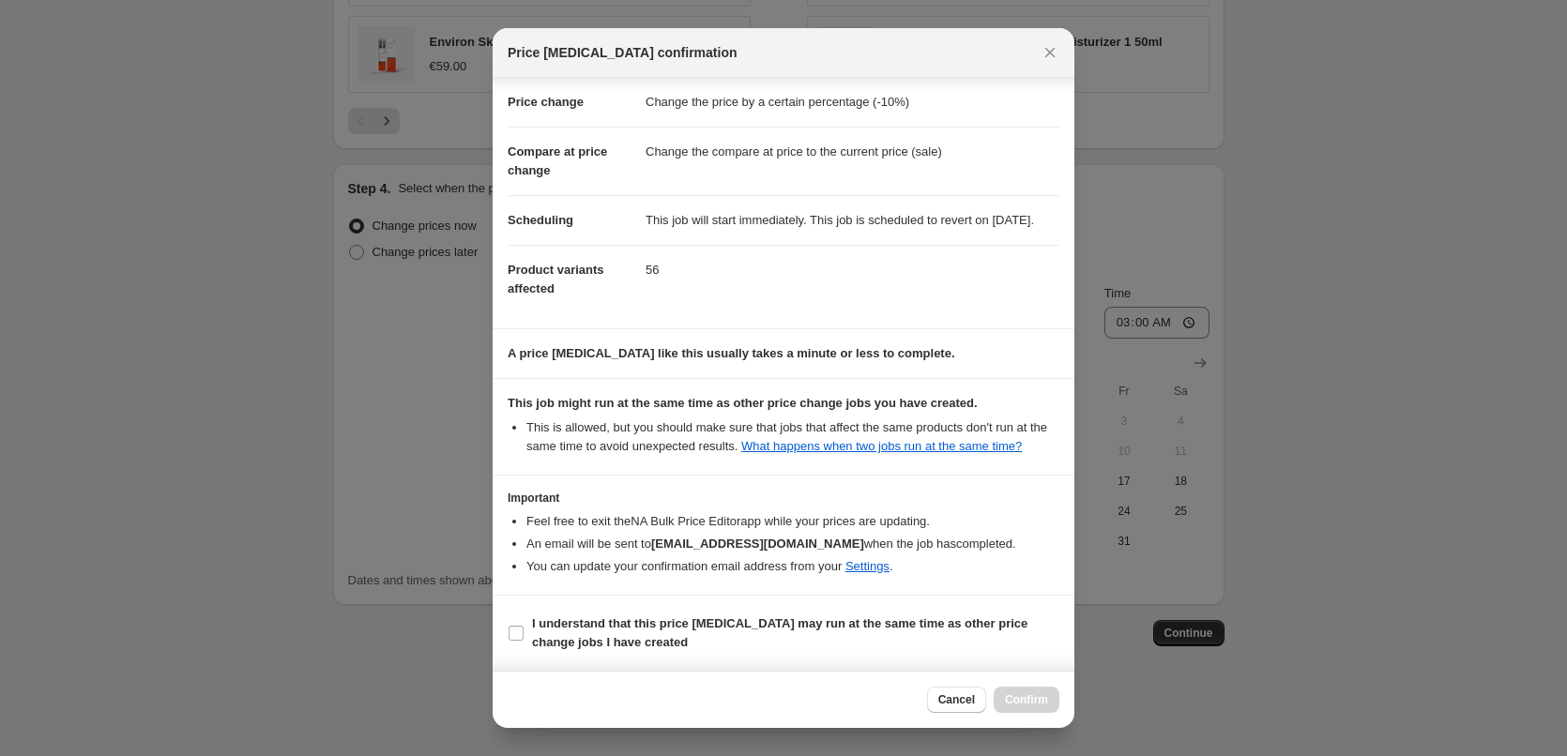
scroll to position [53, 0]
click at [510, 636] on input "I understand that this price [MEDICAL_DATA] may run at the same time as other p…" at bounding box center [516, 633] width 15 height 15
checkbox input "true"
click at [1030, 703] on span "Confirm" at bounding box center [1026, 699] width 43 height 15
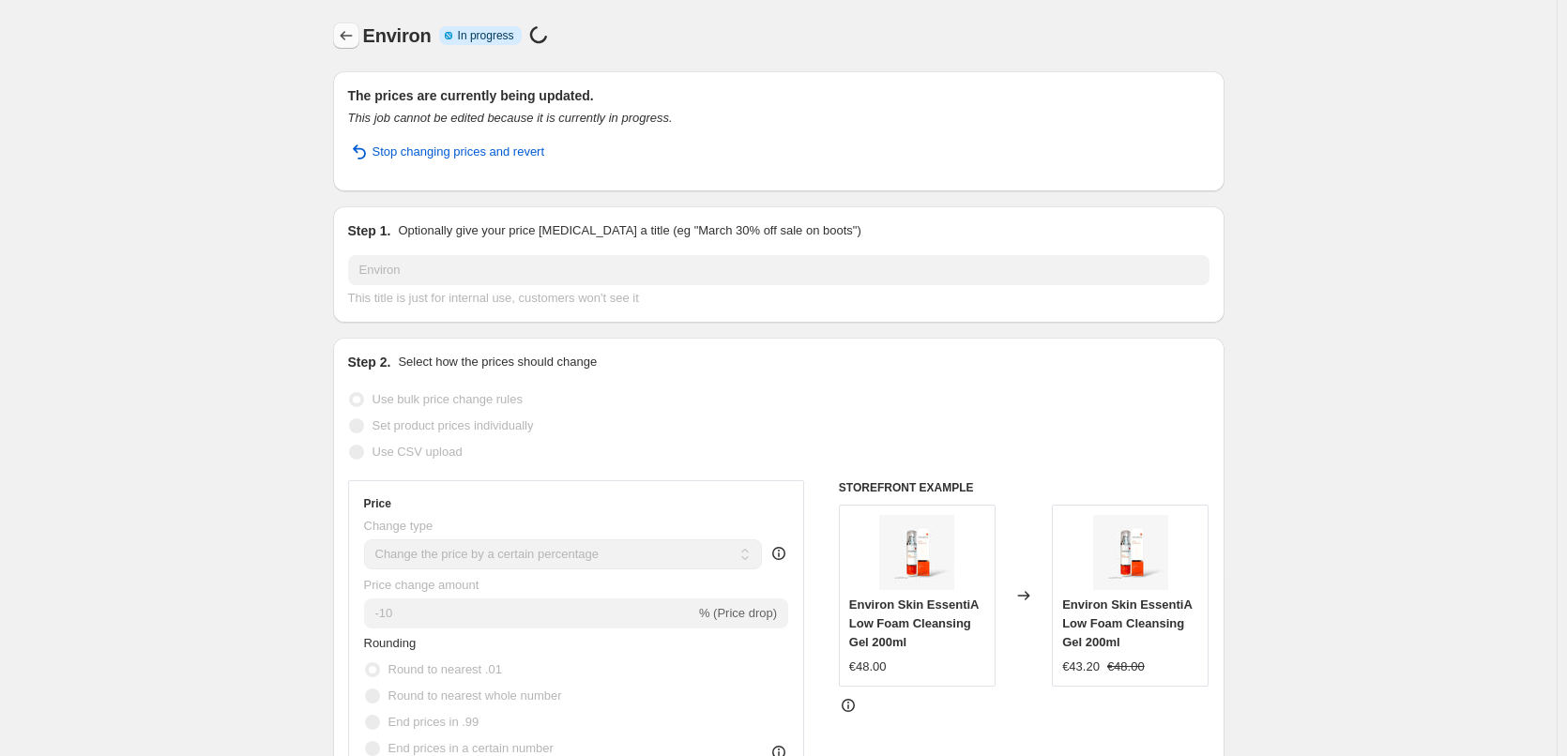
click at [354, 32] on icon "Price change jobs" at bounding box center [346, 35] width 19 height 19
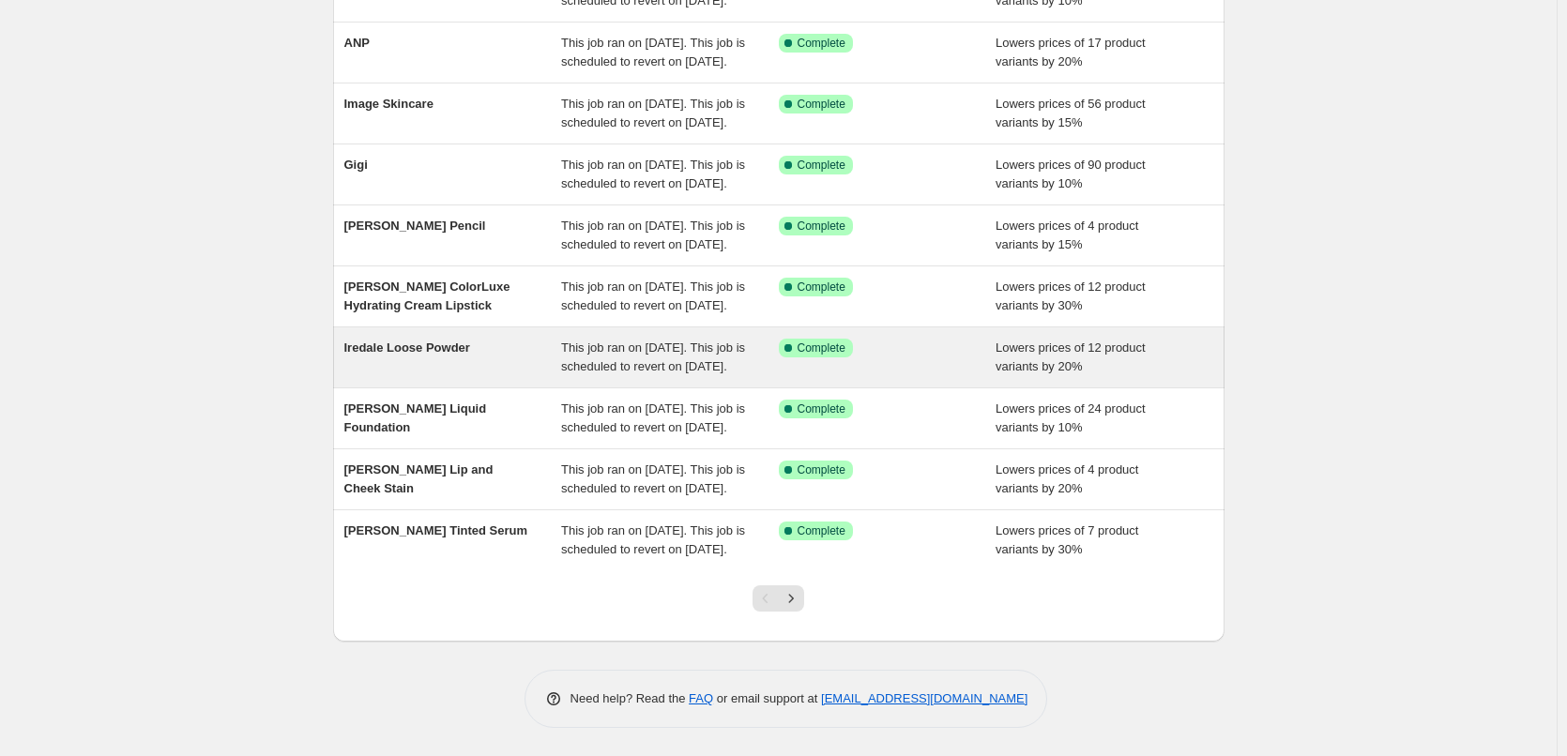
scroll to position [398, 0]
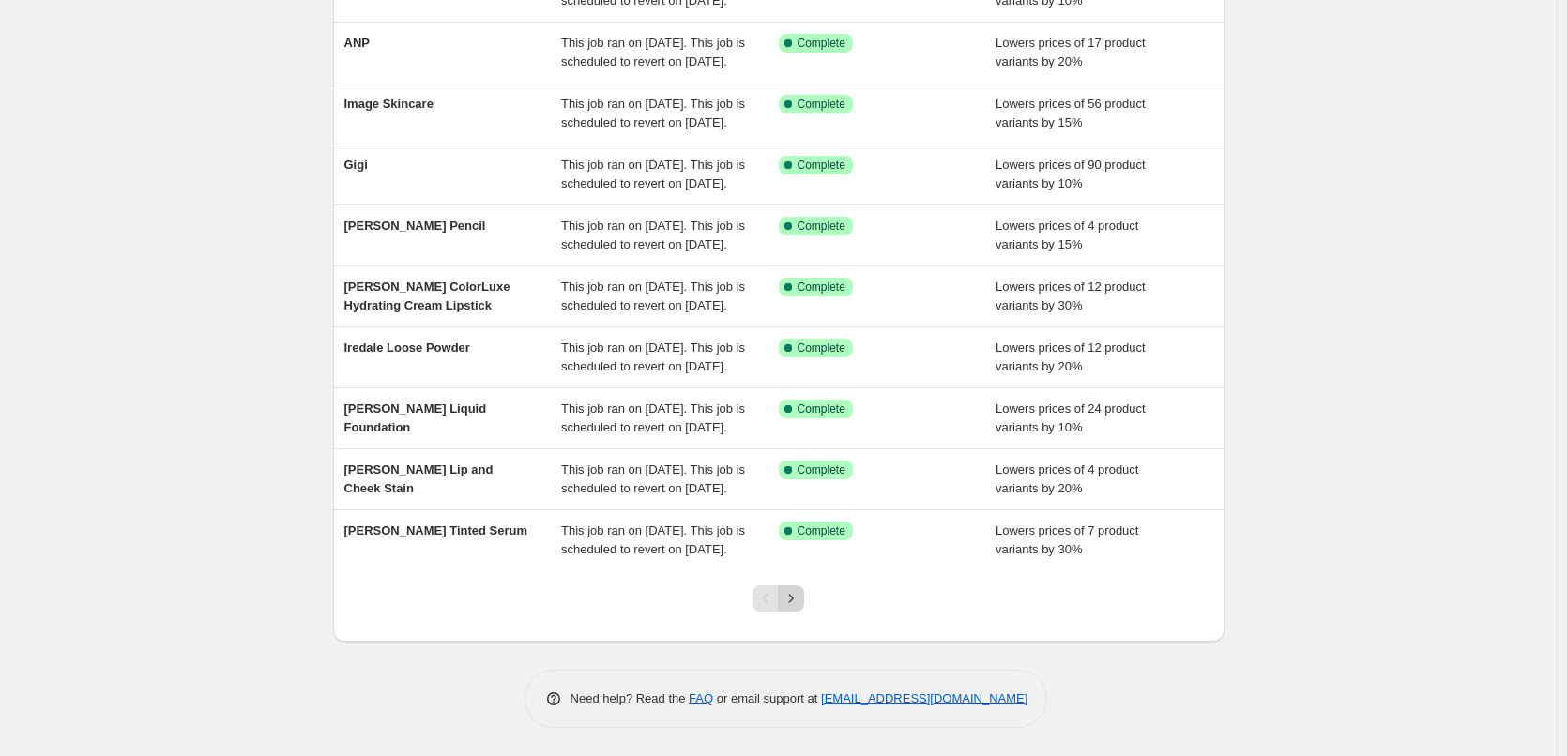
click at [793, 599] on icon "Next" at bounding box center [791, 598] width 19 height 19
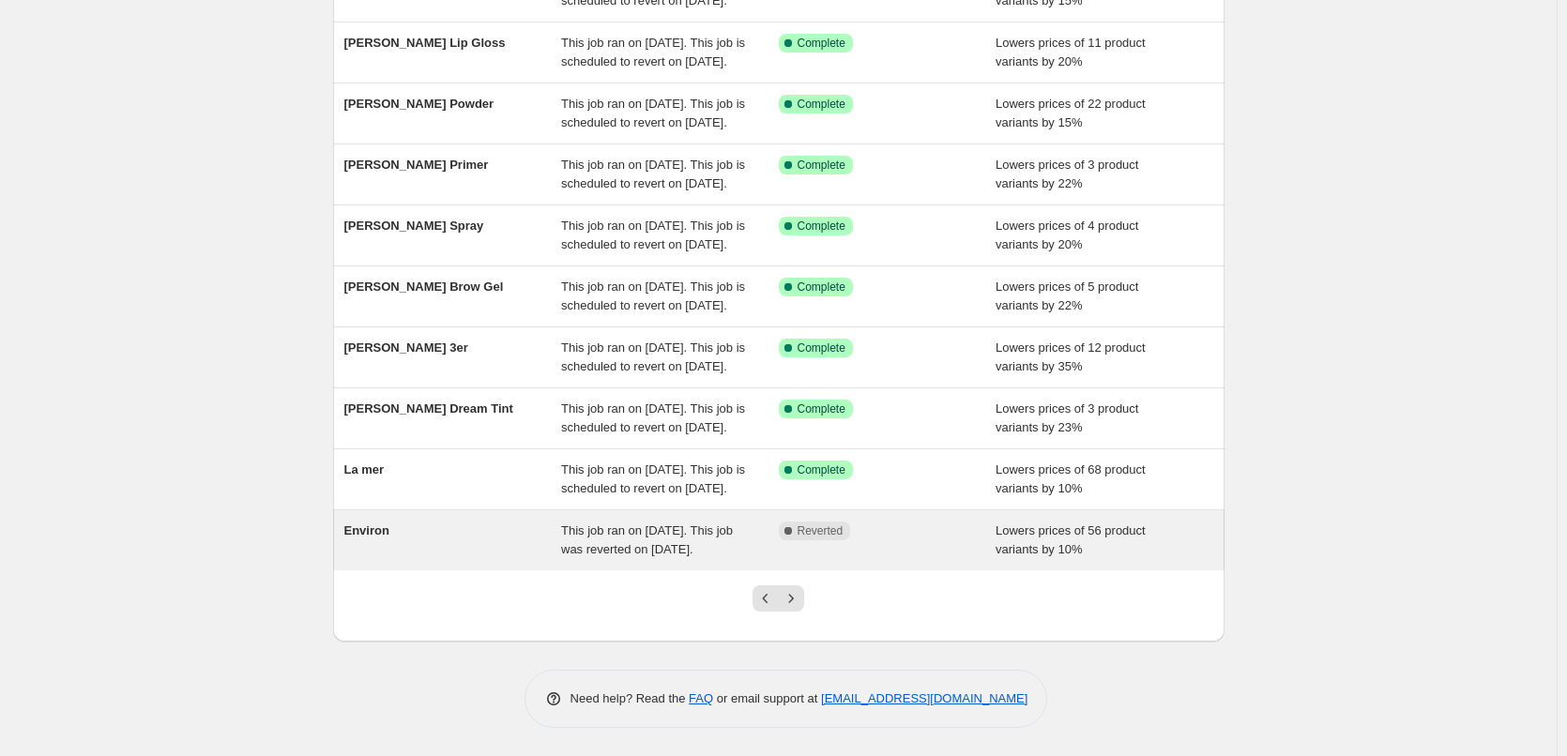
click at [555, 530] on div "Environ" at bounding box center [453, 541] width 218 height 38
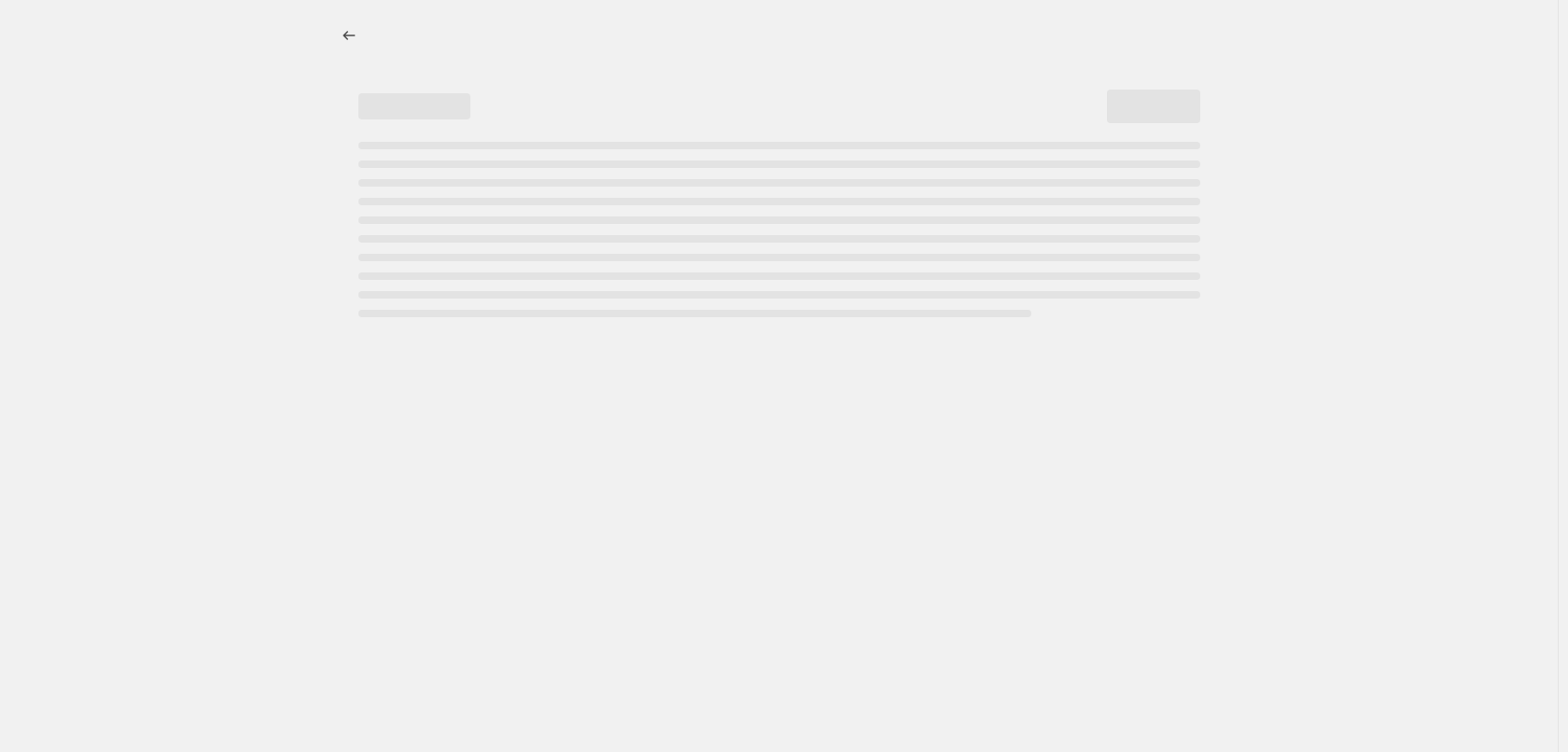
select select "percentage"
select select "vendor"
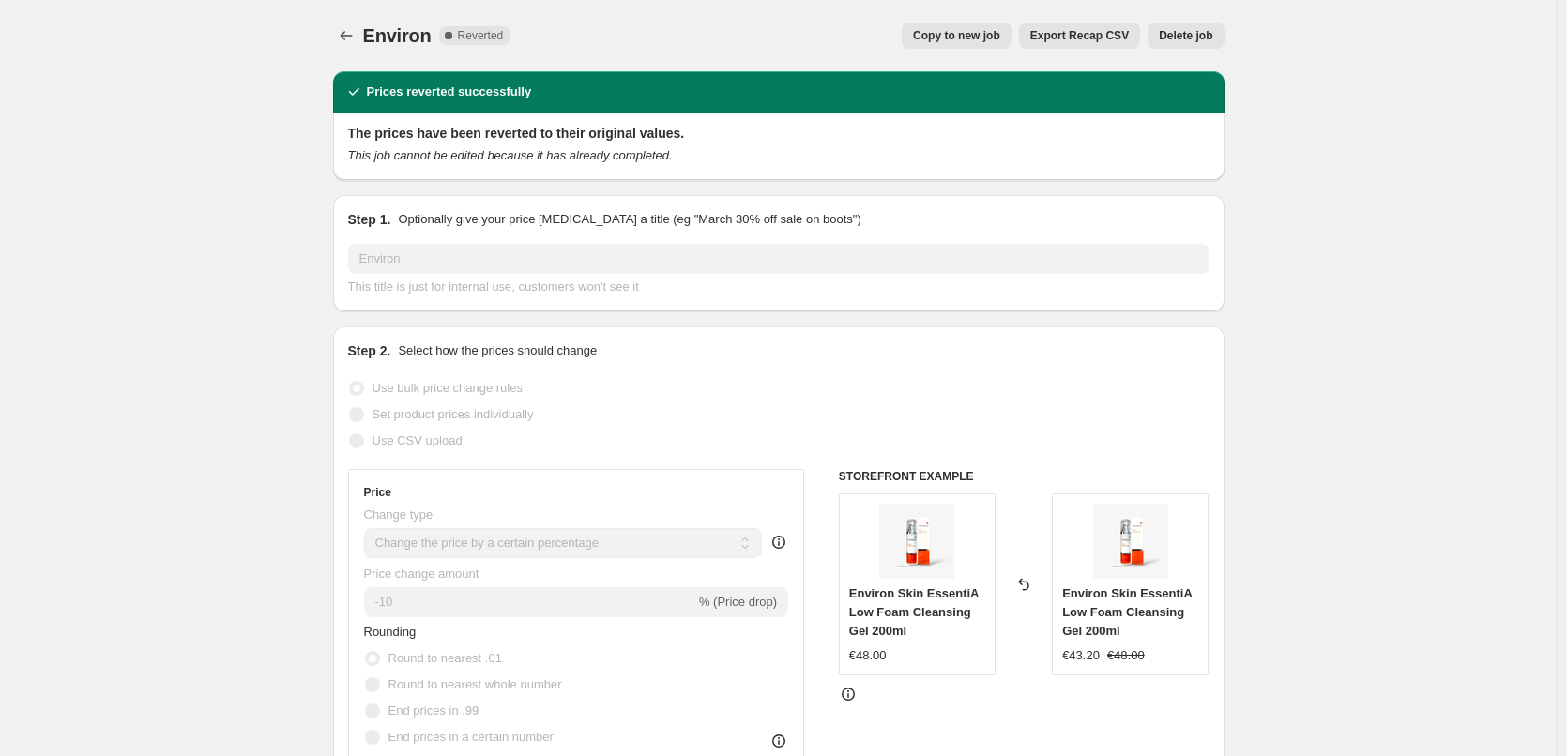
click at [1171, 36] on span "Delete job" at bounding box center [1185, 35] width 53 height 15
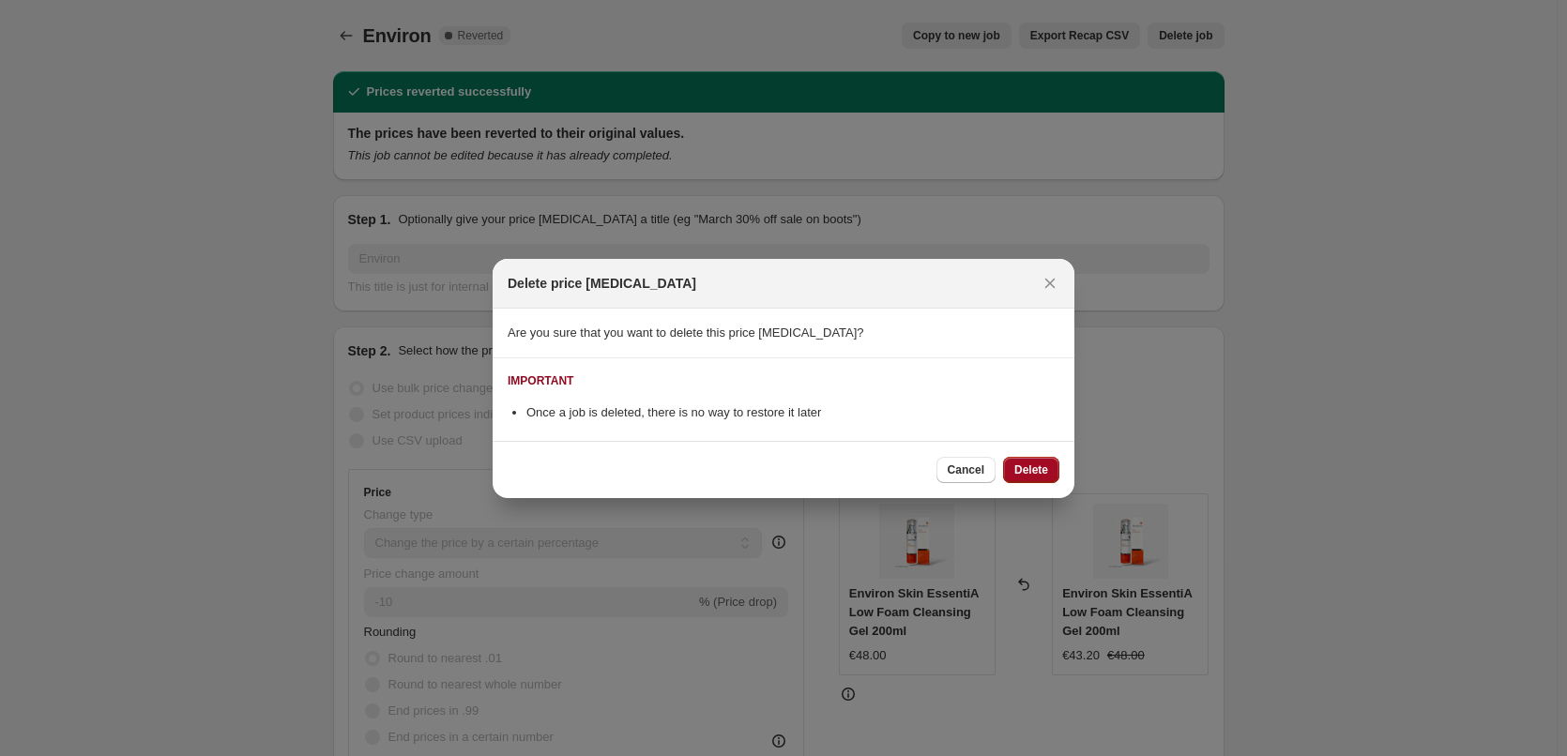
click at [1023, 463] on span "Delete" at bounding box center [1031, 470] width 34 height 15
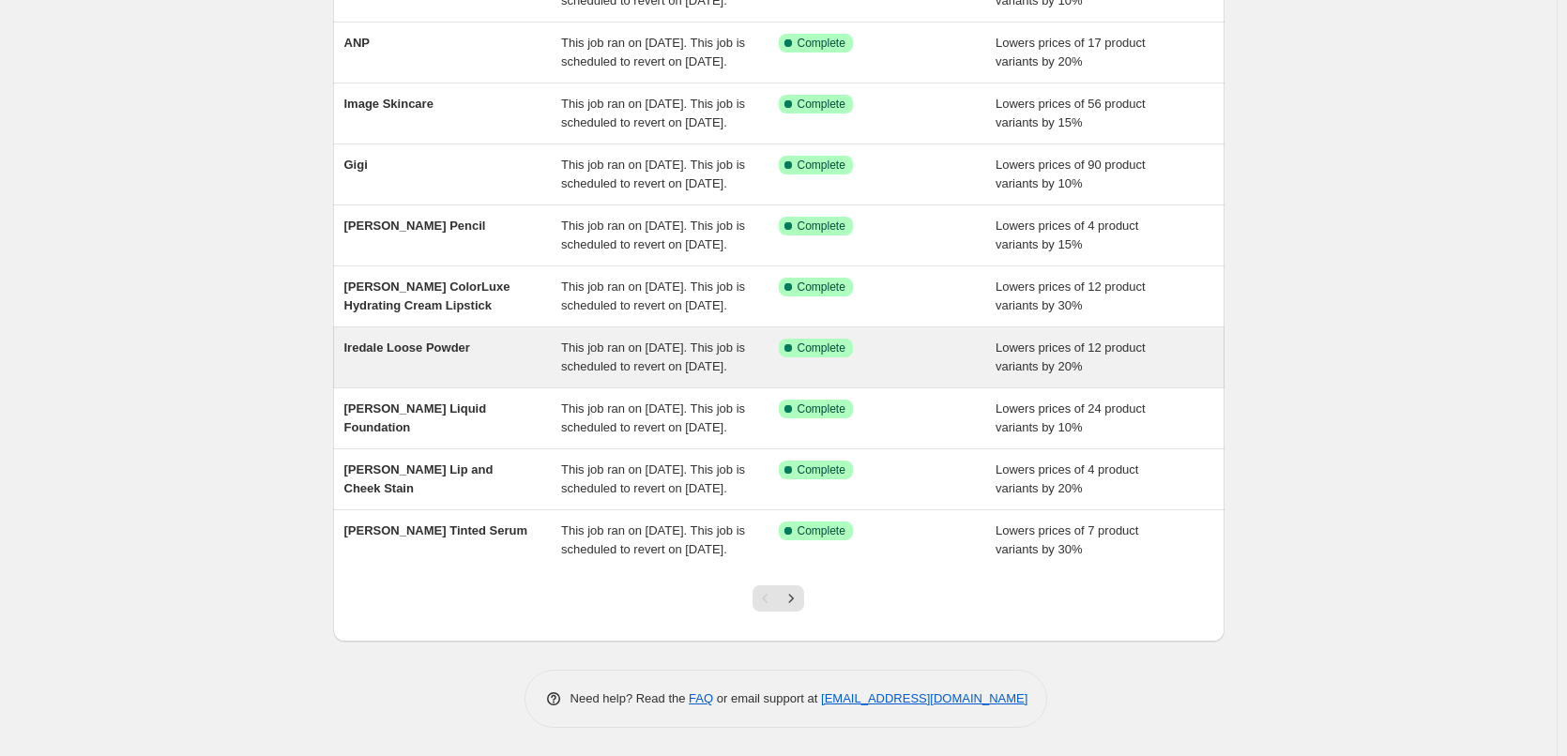
scroll to position [398, 0]
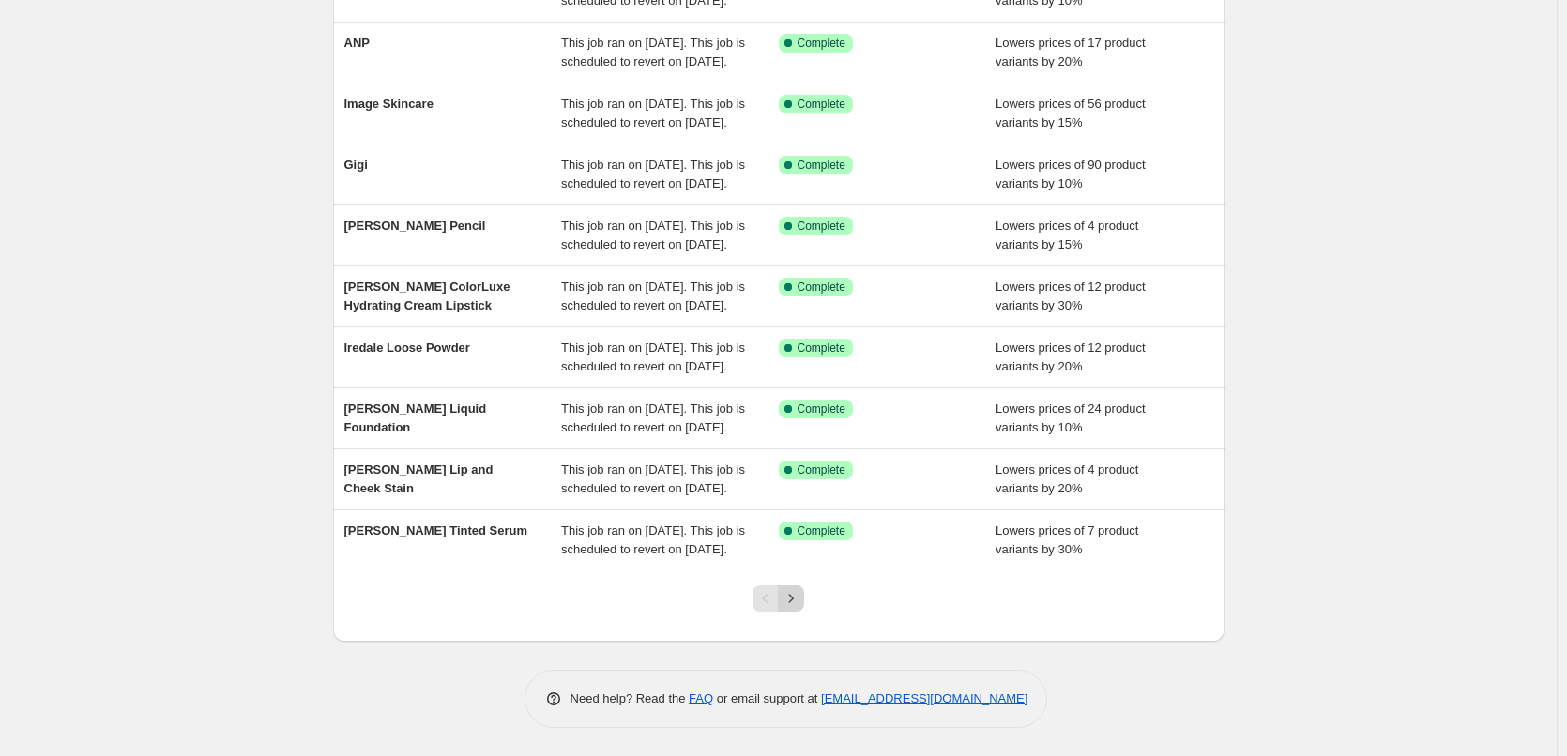
click at [800, 600] on icon "Next" at bounding box center [791, 598] width 19 height 19
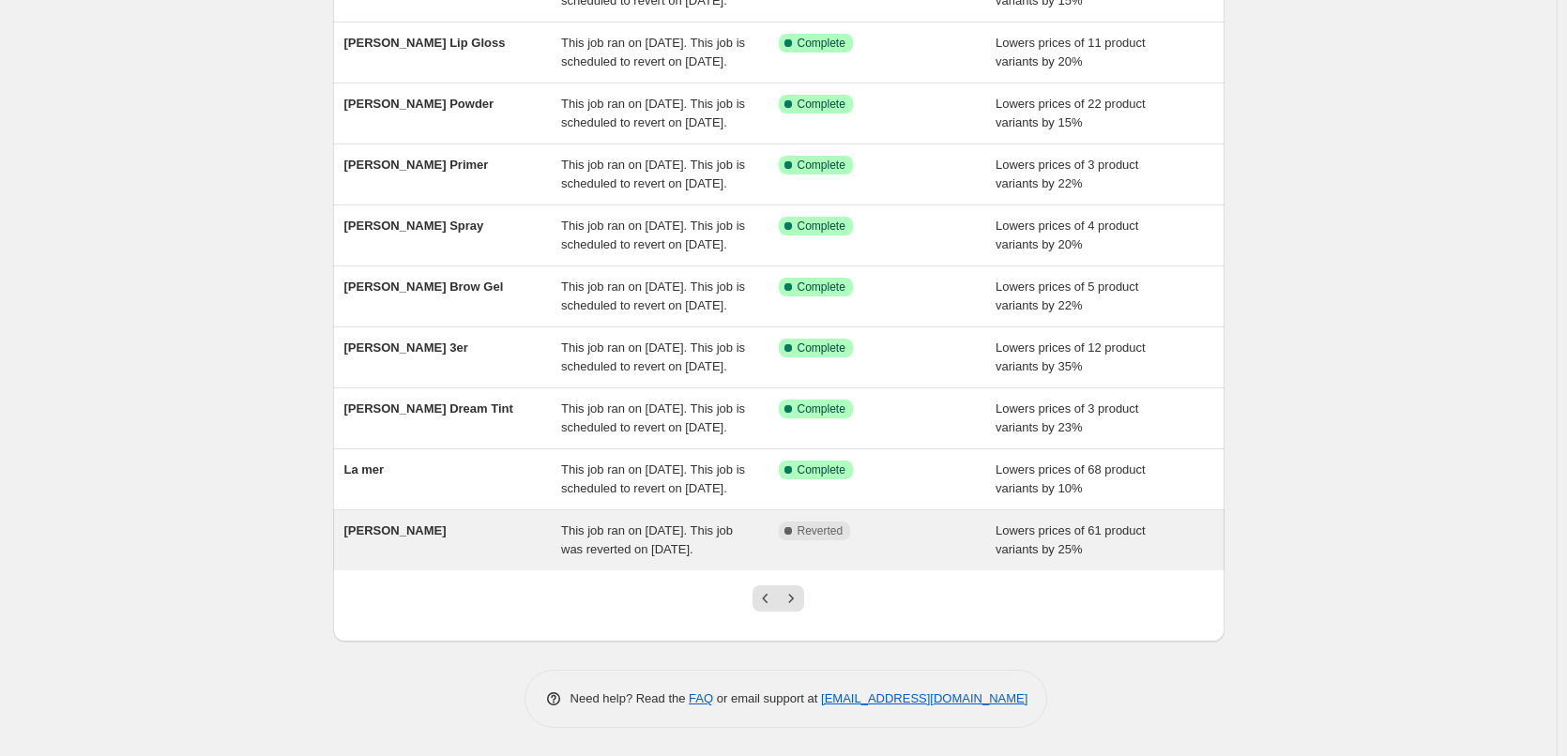
click at [542, 523] on div "[PERSON_NAME]" at bounding box center [453, 541] width 218 height 38
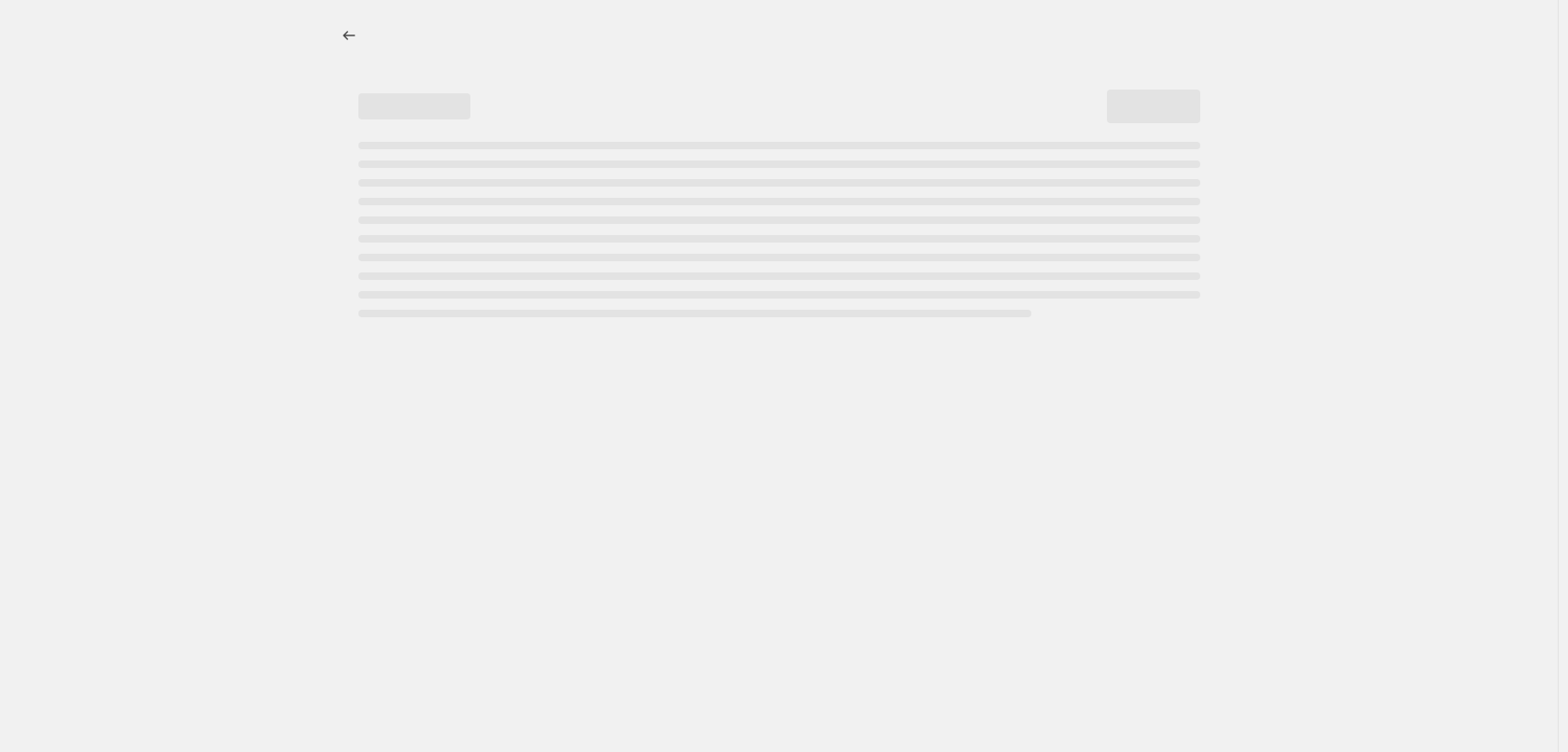
select select "percentage"
select select "vendor"
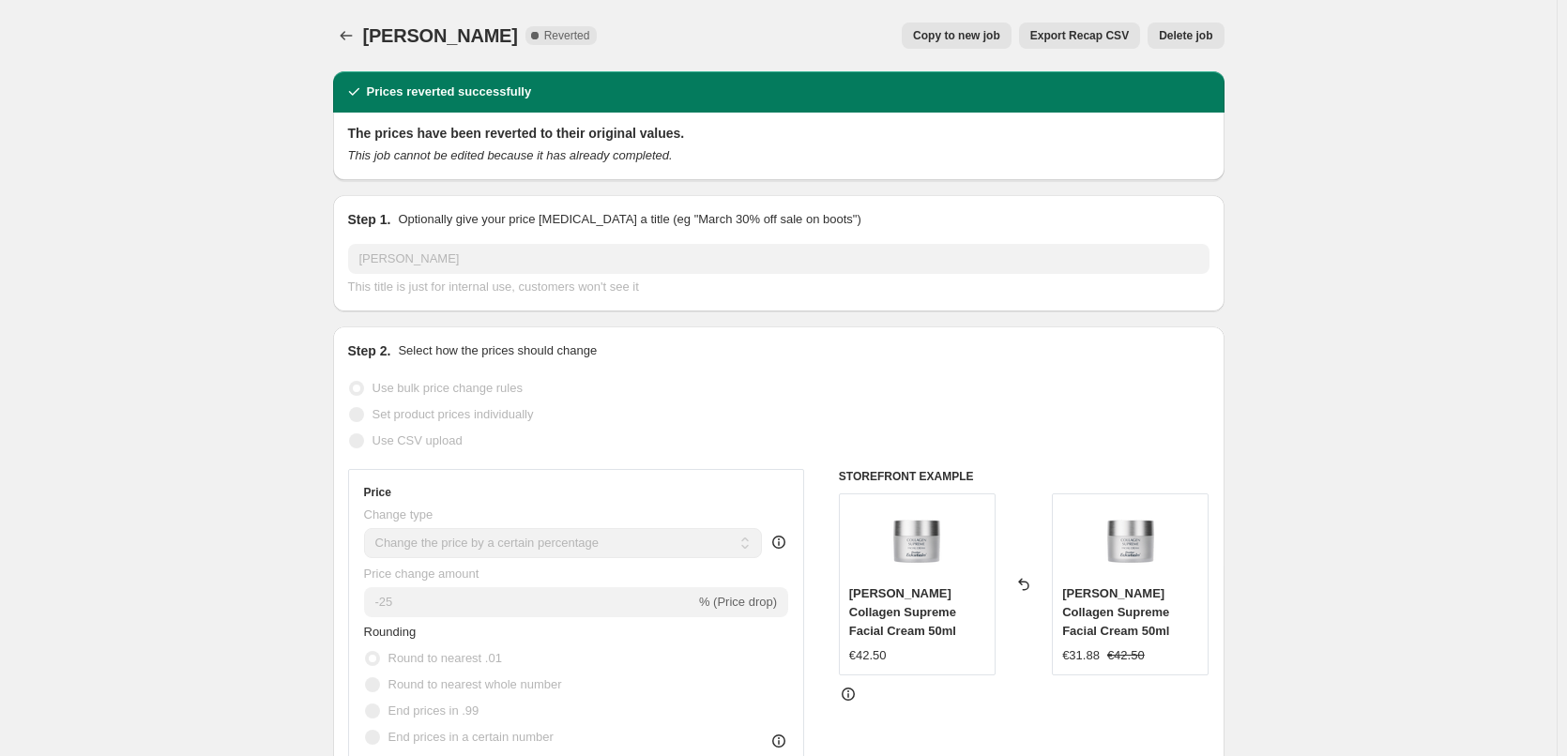
click at [959, 42] on span "Copy to new job" at bounding box center [956, 35] width 87 height 15
select select "percentage"
select select "vendor"
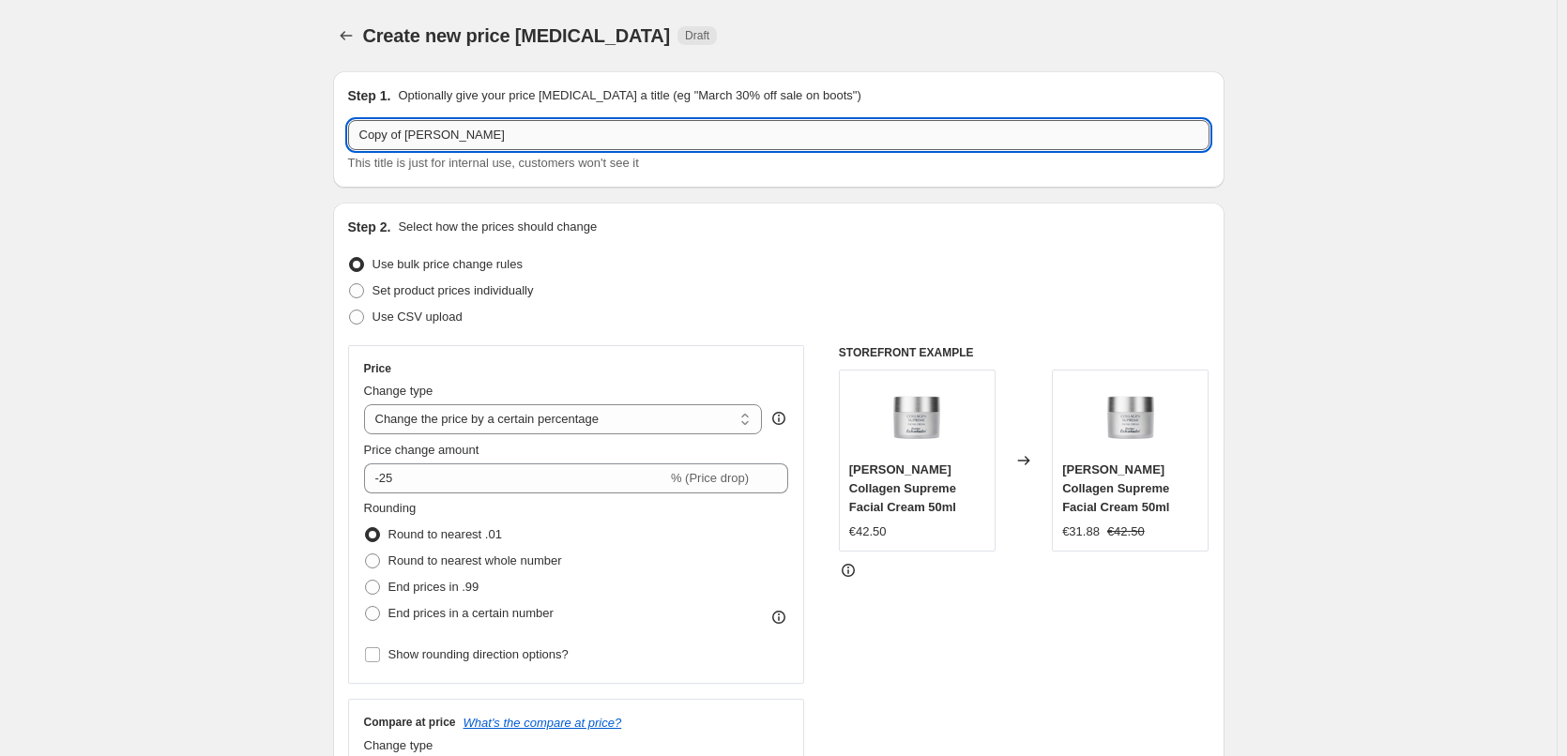
click at [411, 133] on input "Copy of Dr. Eckstein" at bounding box center [778, 135] width 861 height 30
type input "[PERSON_NAME]"
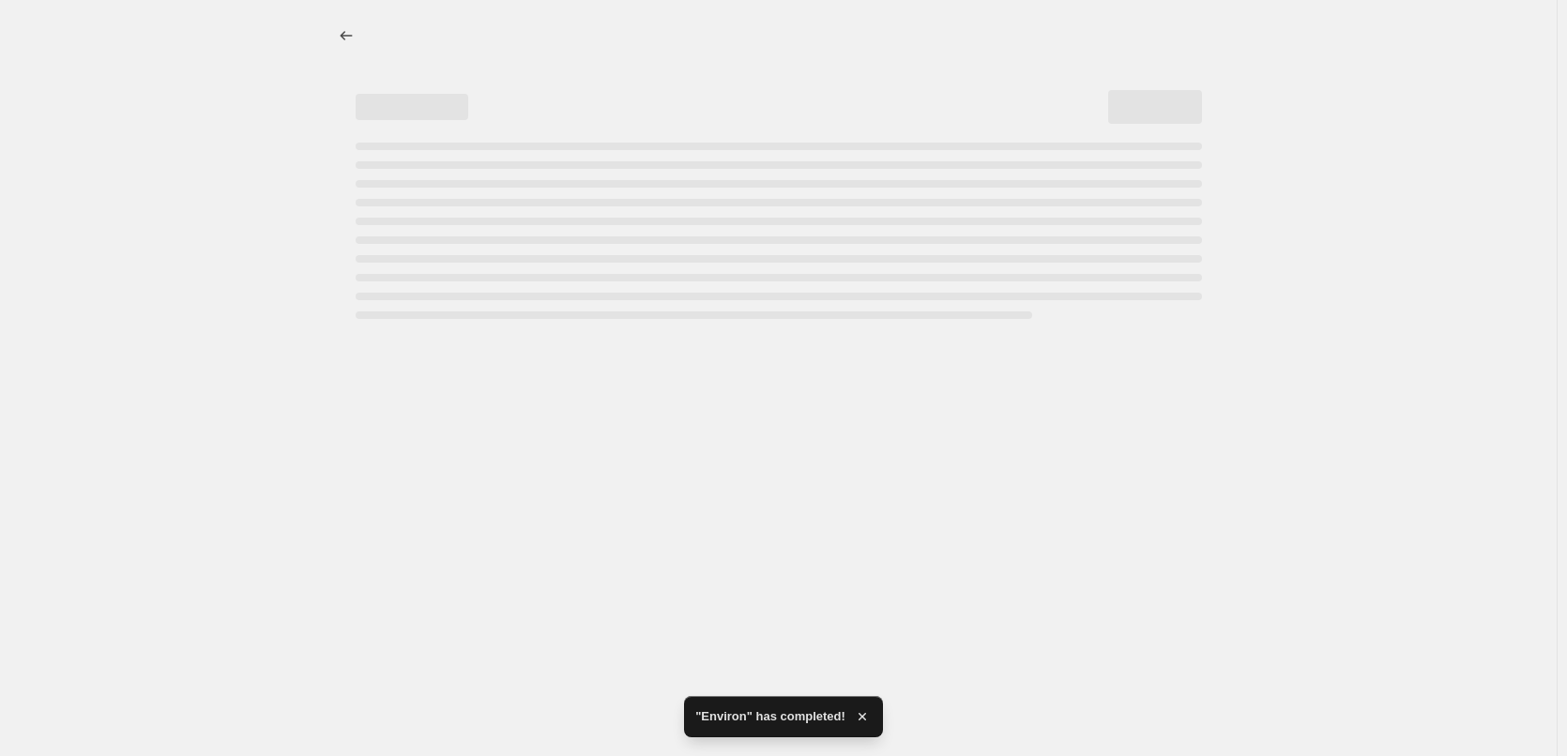
select select "percentage"
select select "vendor"
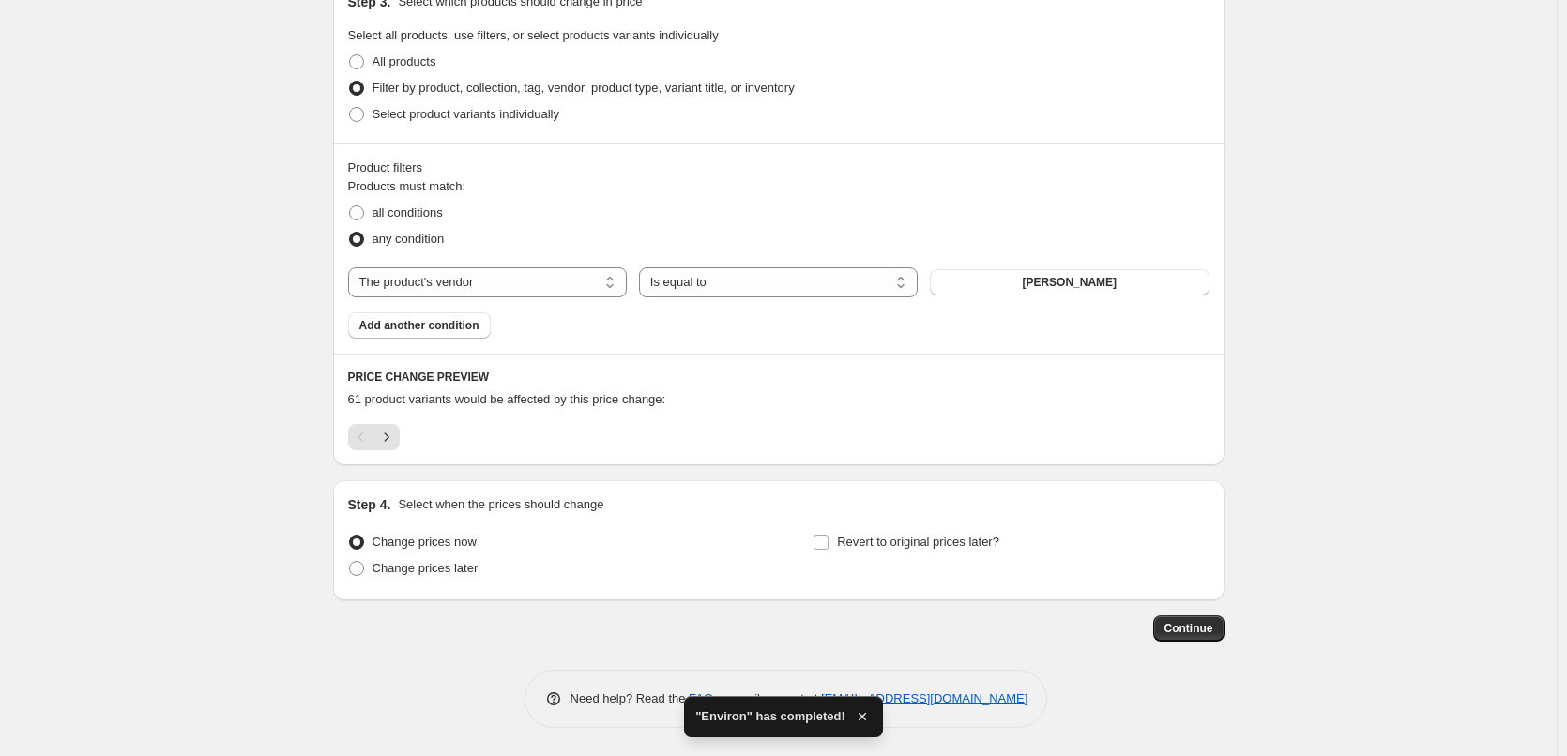
click at [880, 527] on div "Step 4. Select when the prices should change Change prices now Change prices la…" at bounding box center [778, 540] width 861 height 90
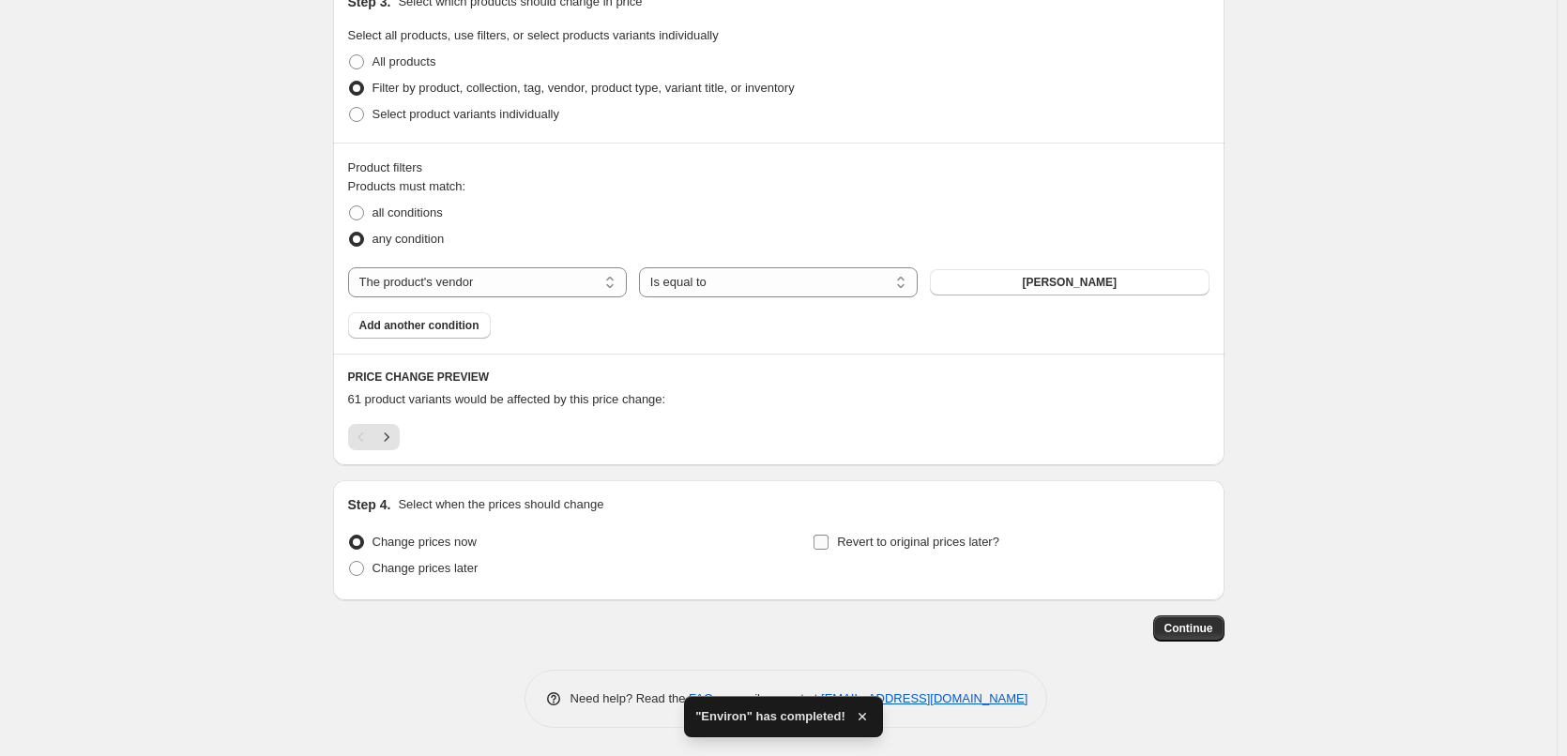
click at [901, 538] on span "Revert to original prices later?" at bounding box center [918, 542] width 162 height 14
click at [829, 538] on input "Revert to original prices later?" at bounding box center [820, 542] width 15 height 15
checkbox input "true"
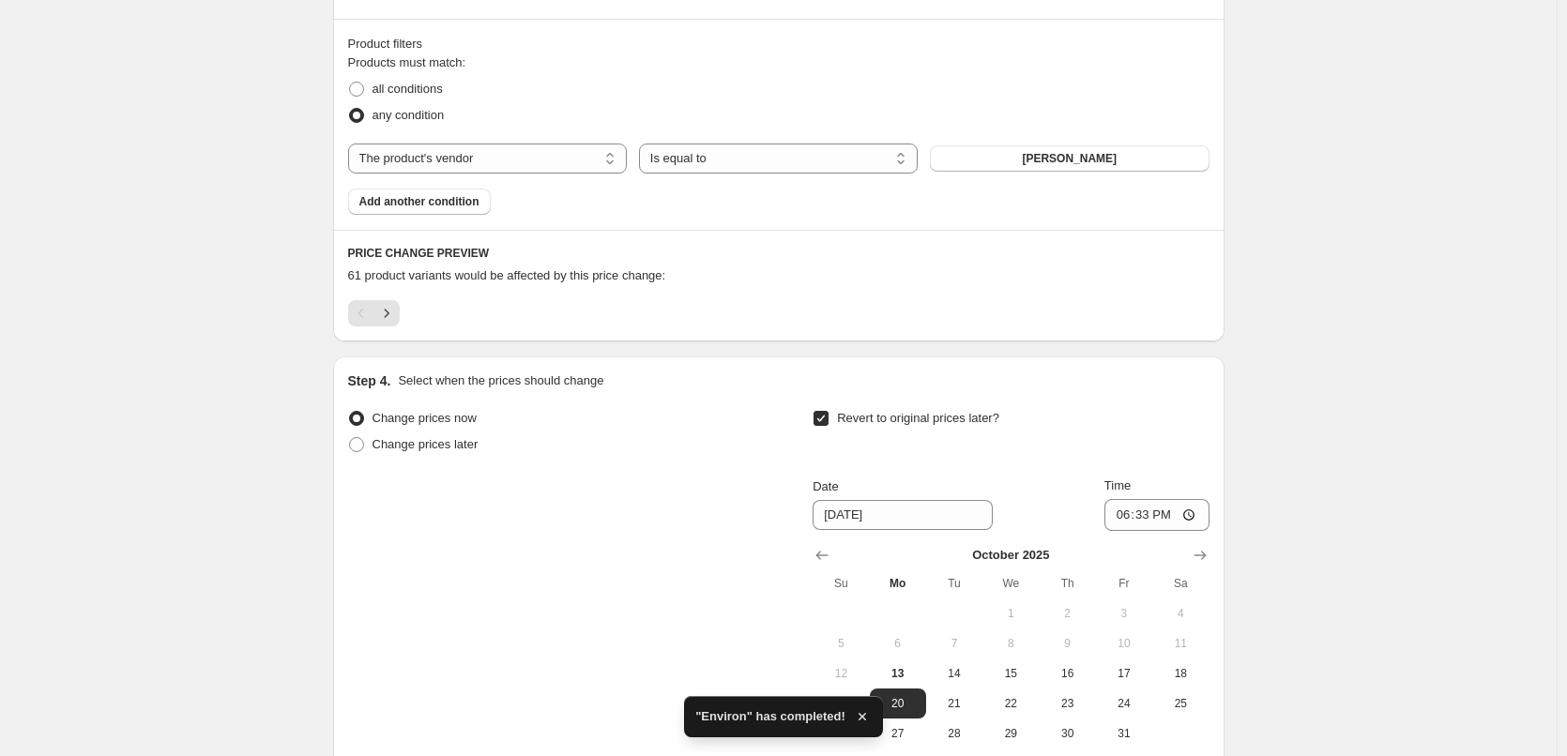
scroll to position [1221, 0]
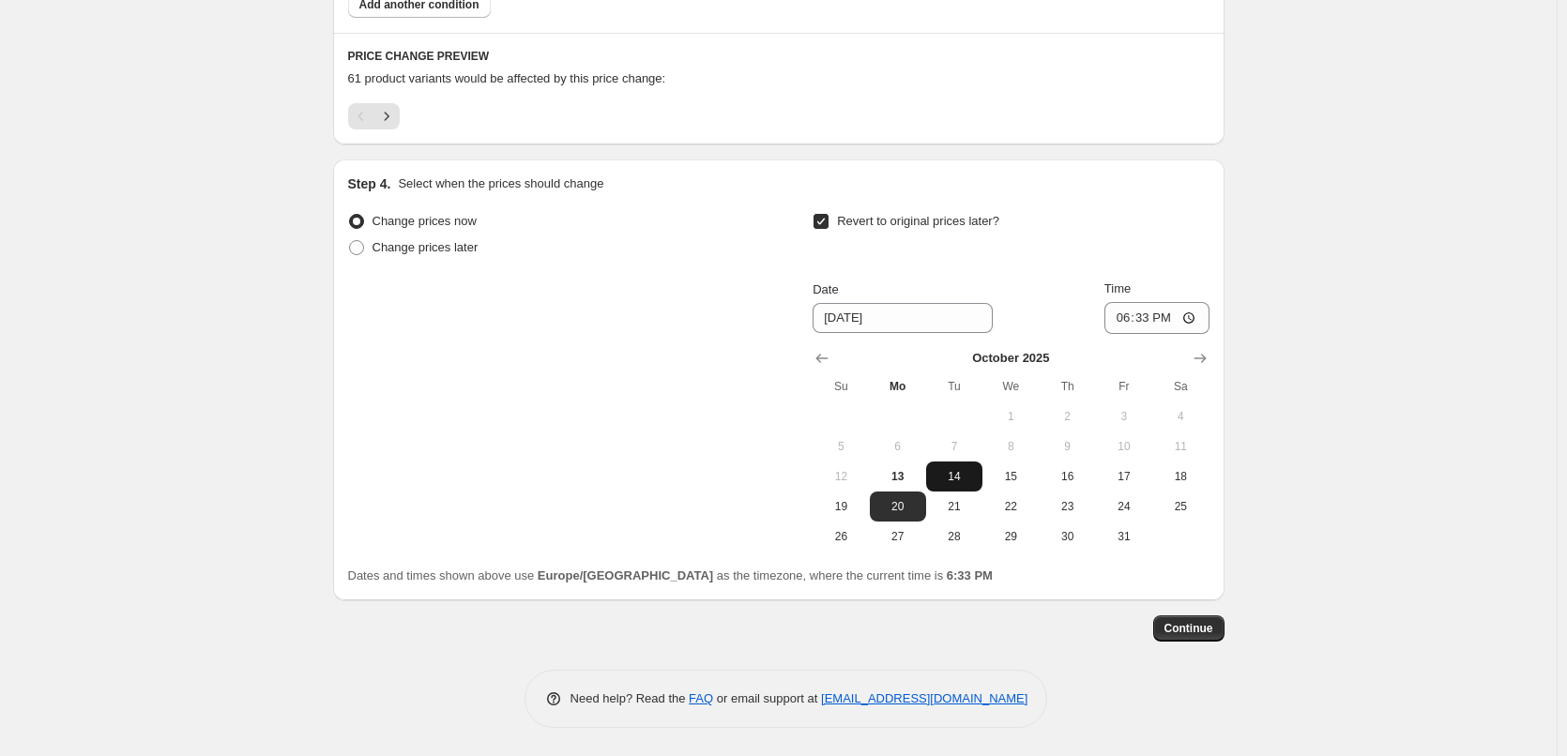
click at [943, 482] on span "14" at bounding box center [954, 476] width 41 height 15
type input "[DATE]"
drag, startPoint x: 1116, startPoint y: 330, endPoint x: 1121, endPoint y: 321, distance: 10.9
click at [1118, 329] on input "18:33" at bounding box center [1156, 318] width 105 height 32
type input "03:00"
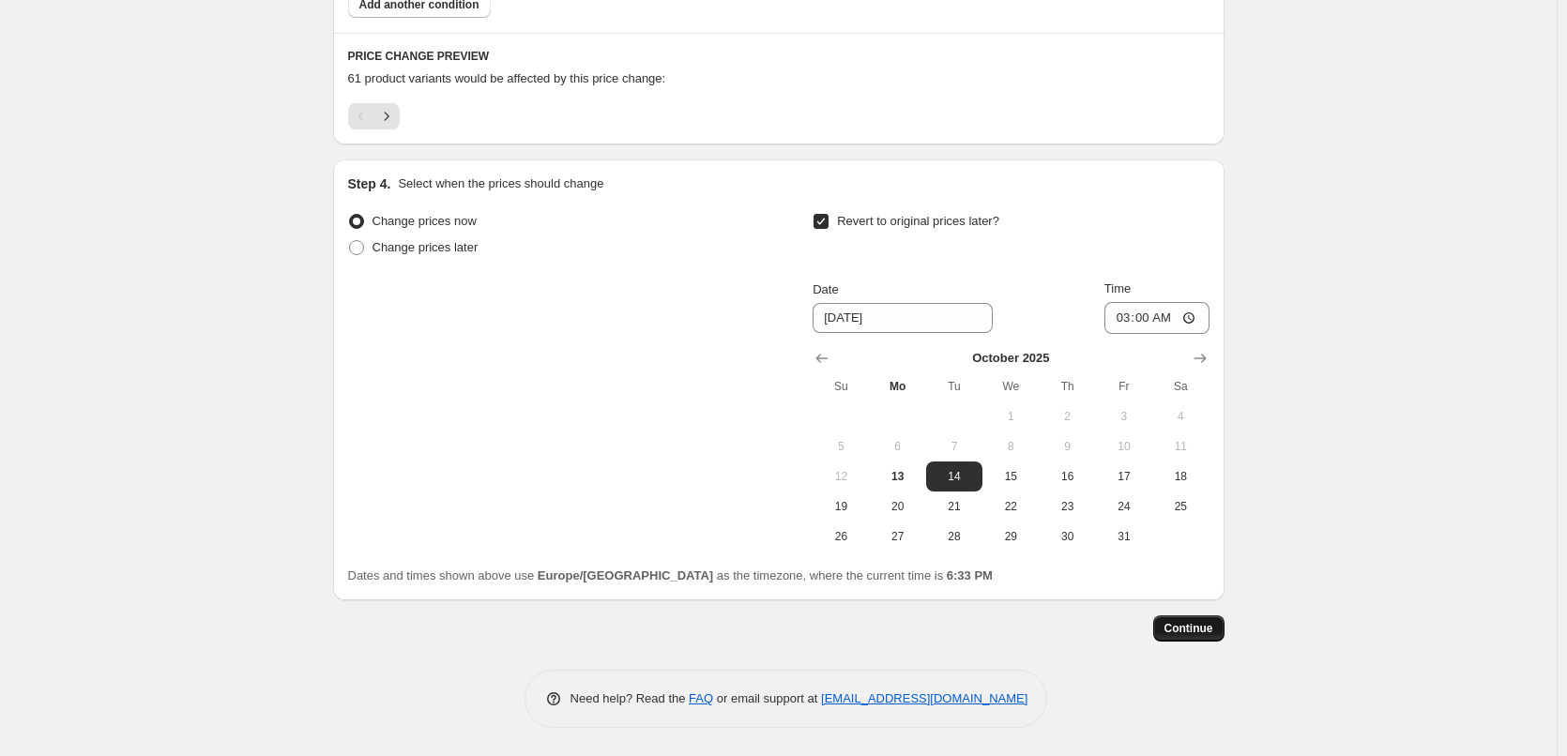
click at [1184, 639] on button "Continue" at bounding box center [1188, 629] width 71 height 26
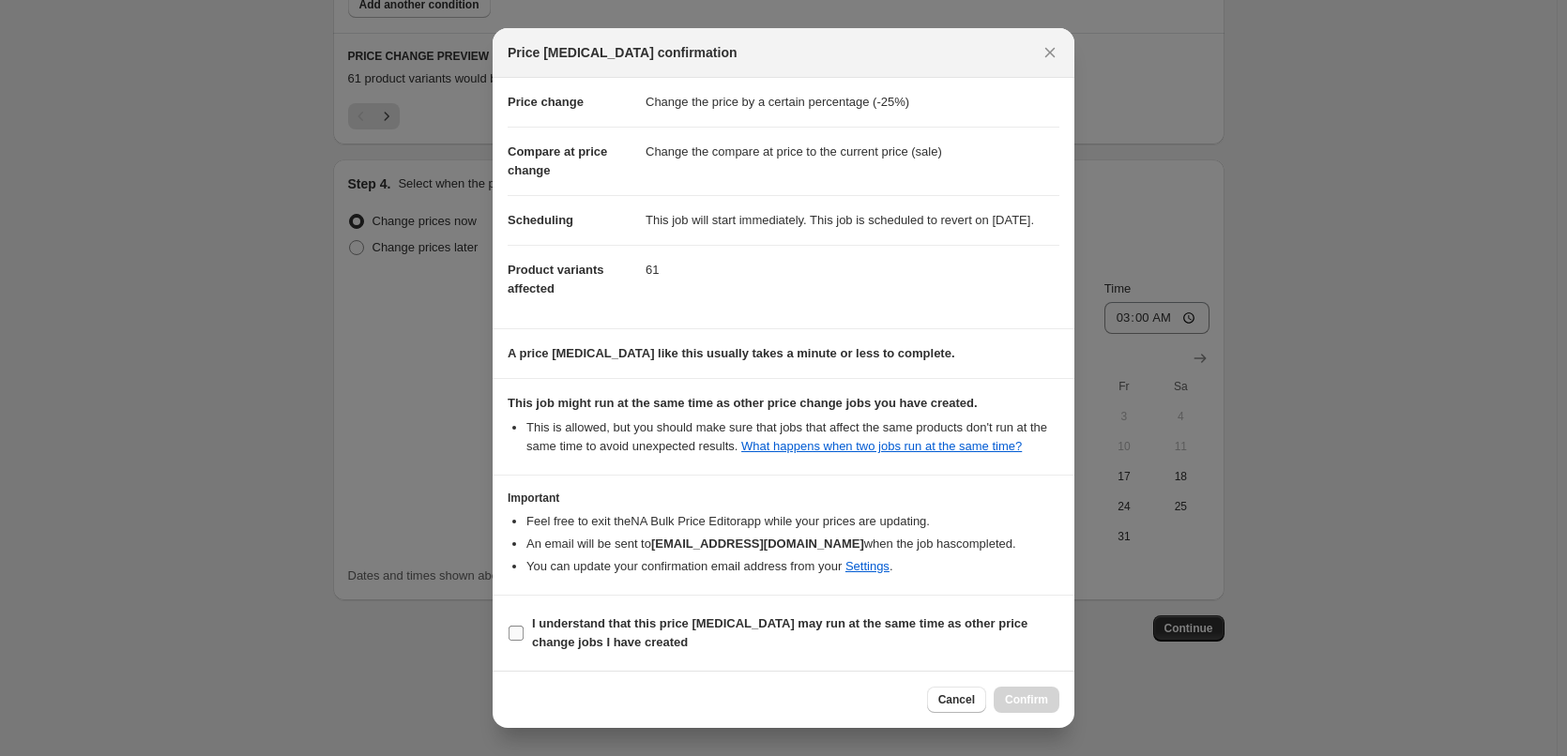
scroll to position [53, 0]
click at [587, 627] on b "I understand that this price [MEDICAL_DATA] may run at the same time as other p…" at bounding box center [779, 632] width 495 height 33
click at [524, 627] on input "I understand that this price [MEDICAL_DATA] may run at the same time as other p…" at bounding box center [516, 633] width 15 height 15
checkbox input "true"
click at [1047, 694] on span "Confirm" at bounding box center [1026, 699] width 43 height 15
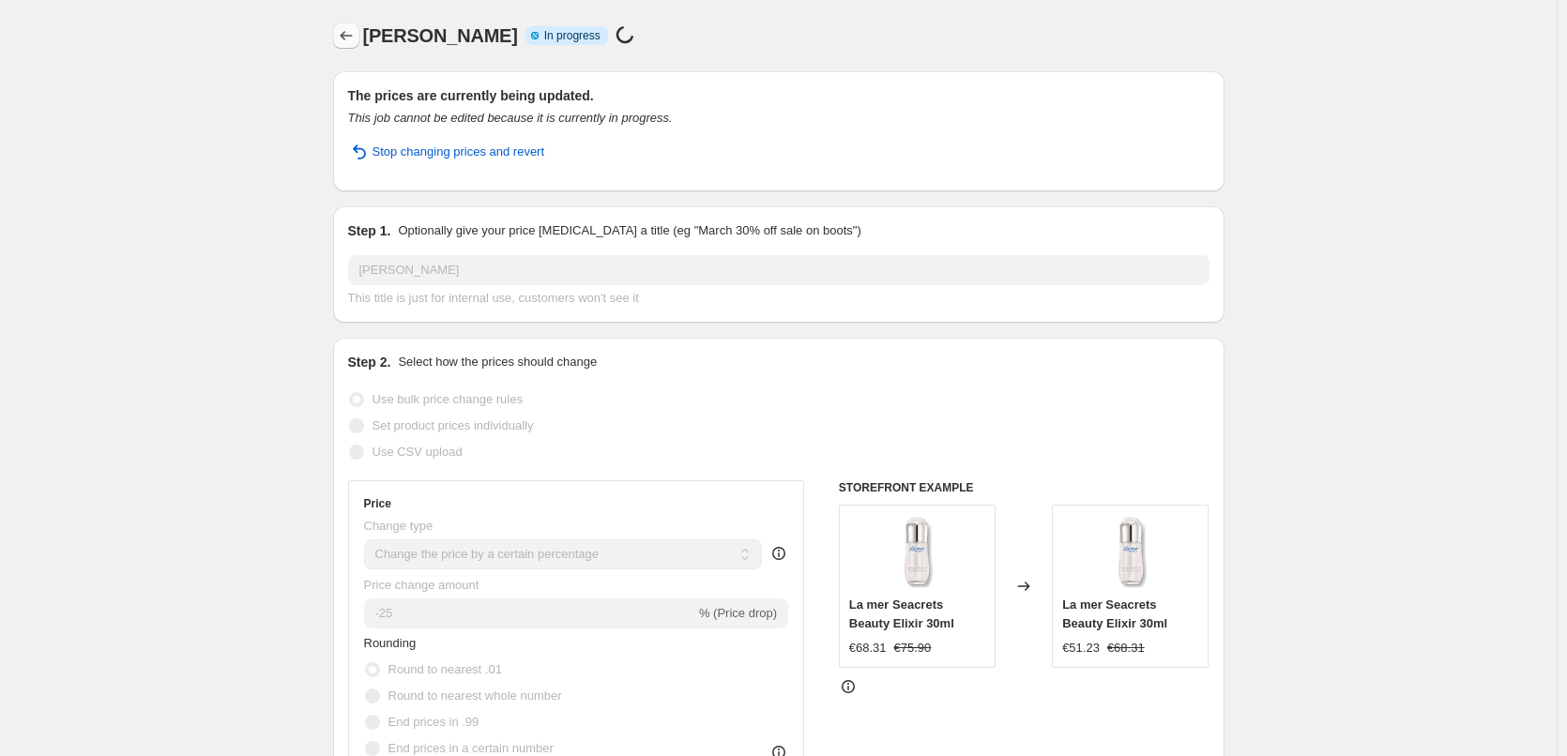
click at [352, 34] on icon "Price change jobs" at bounding box center [346, 35] width 19 height 19
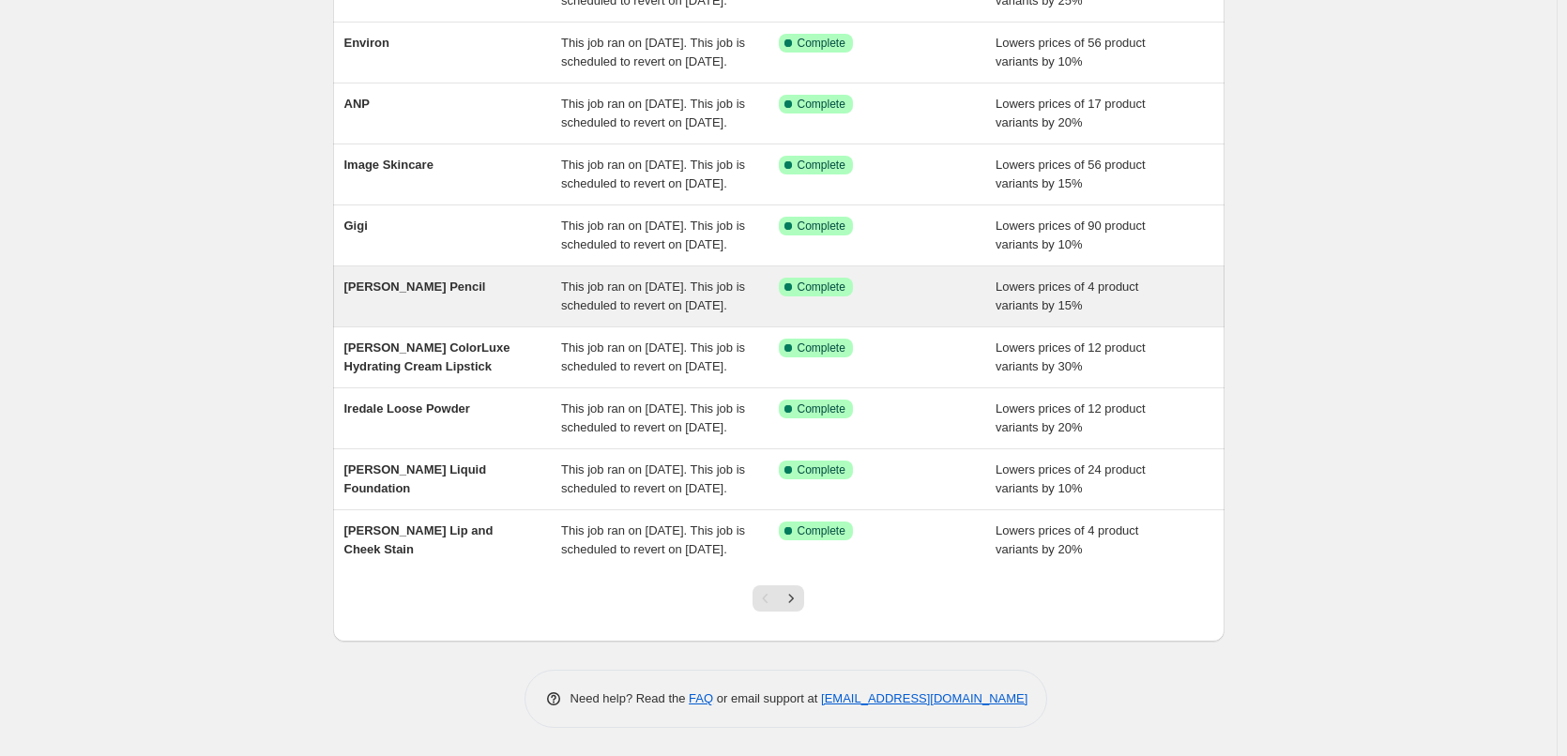
scroll to position [398, 0]
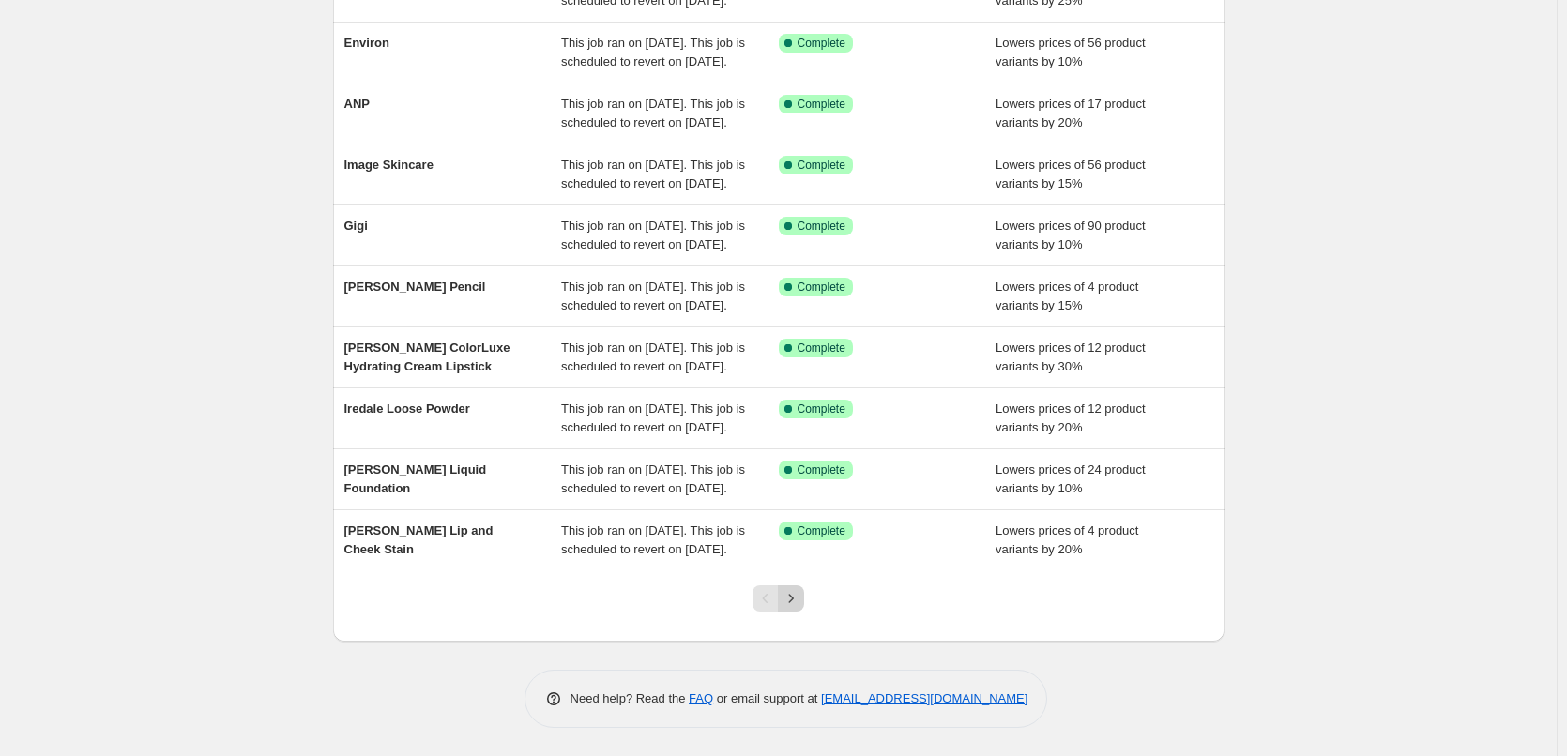
click at [792, 603] on icon "Next" at bounding box center [791, 598] width 19 height 19
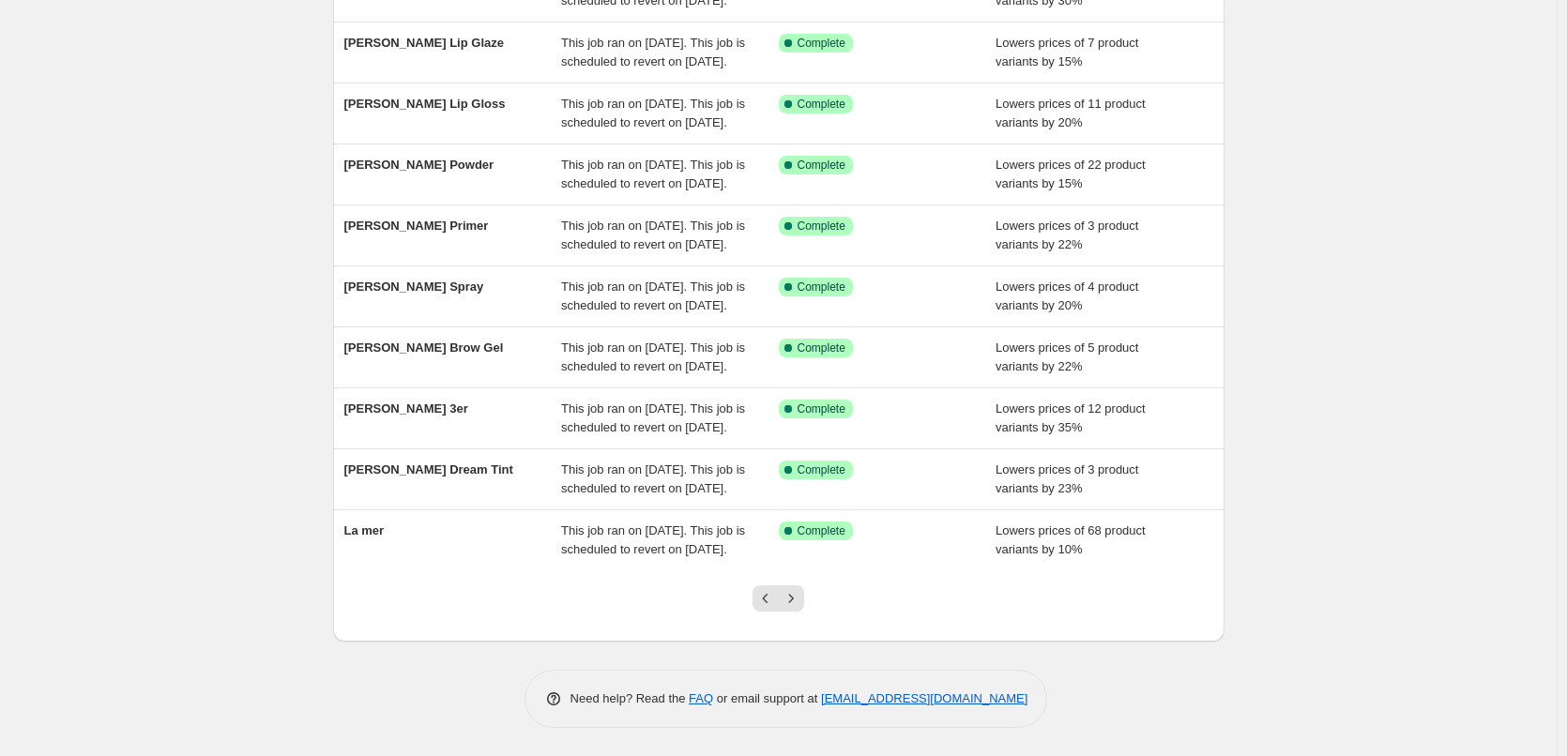
click at [792, 603] on icon "Next" at bounding box center [791, 598] width 19 height 19
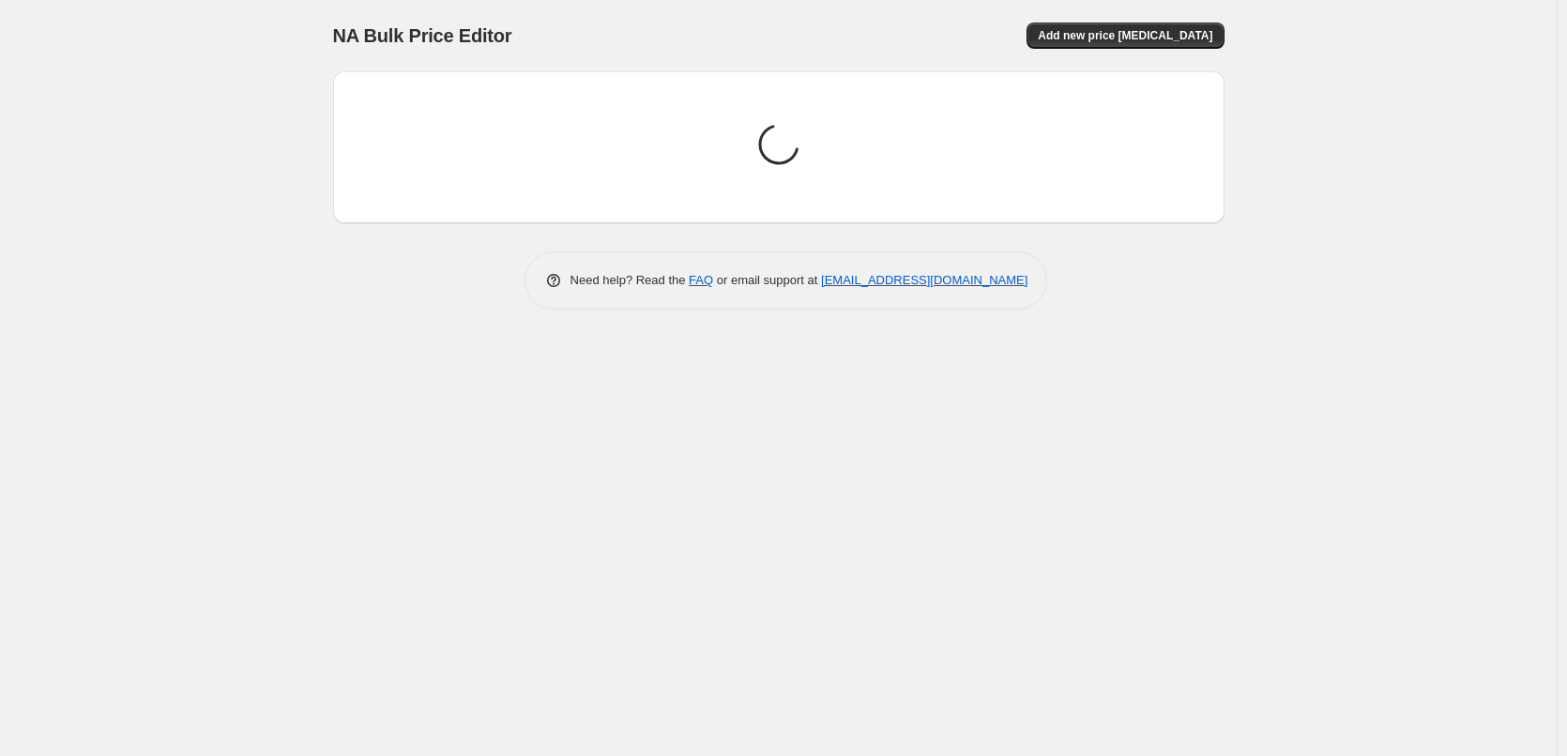
scroll to position [0, 0]
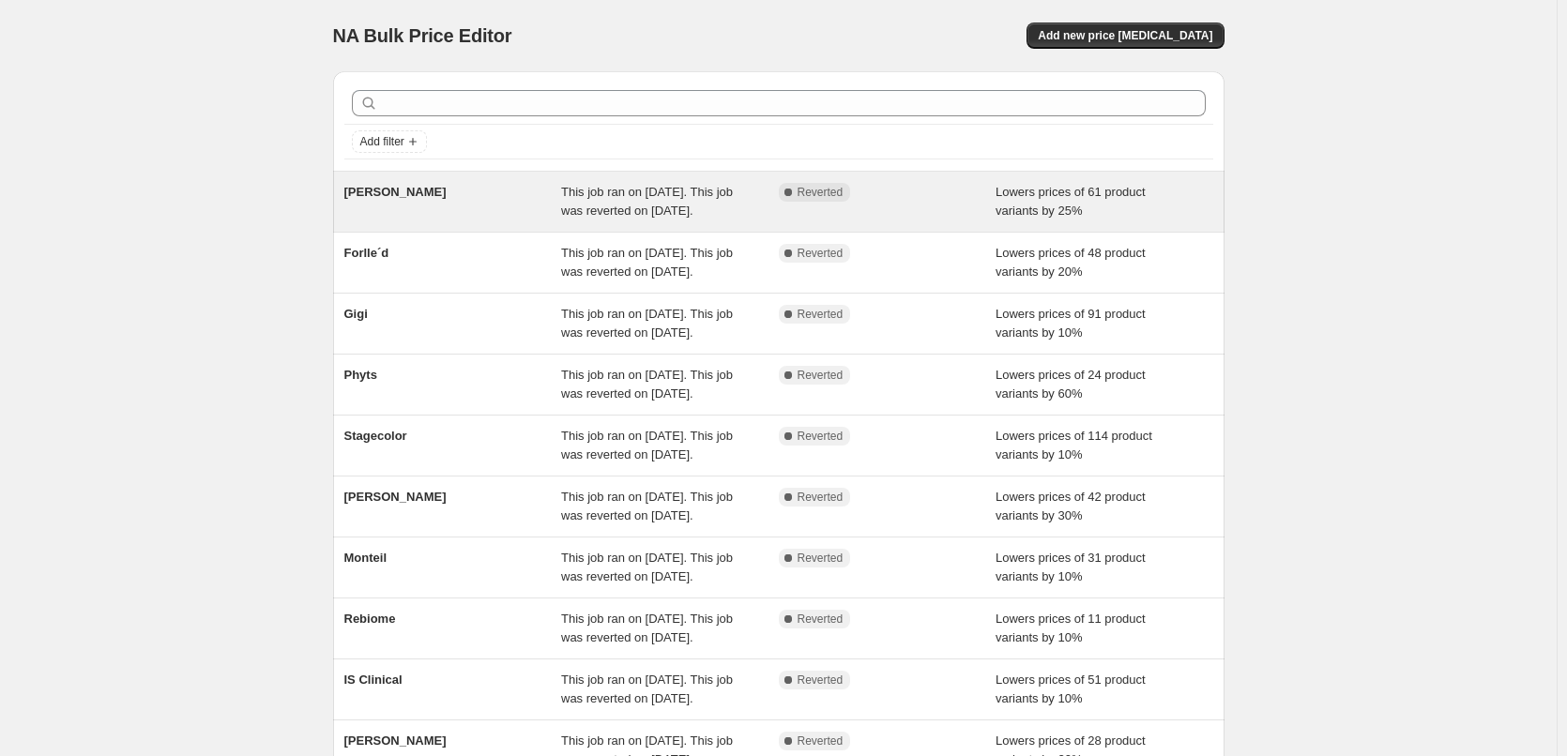
click at [401, 205] on div "[PERSON_NAME]" at bounding box center [453, 202] width 218 height 38
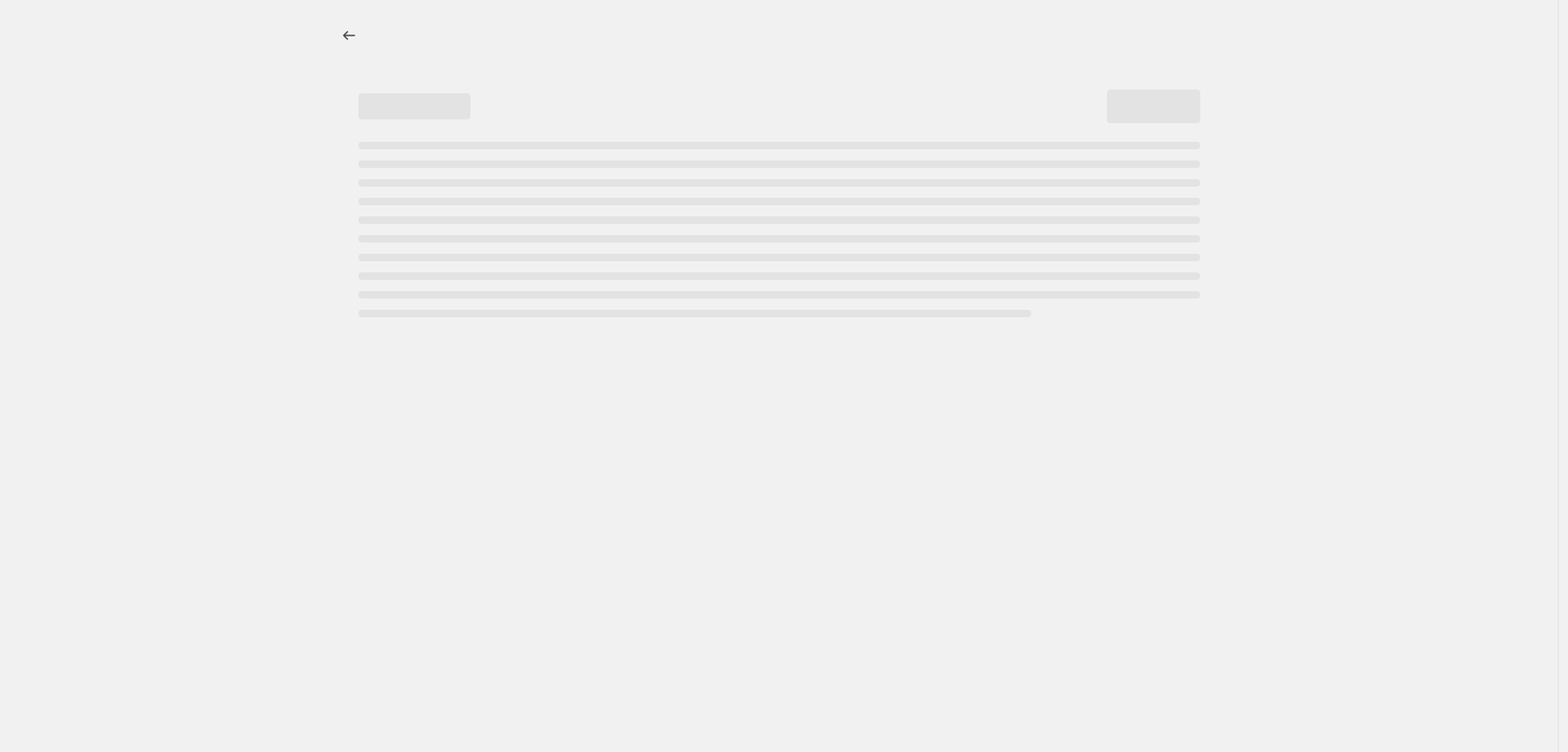
select select "percentage"
select select "vendor"
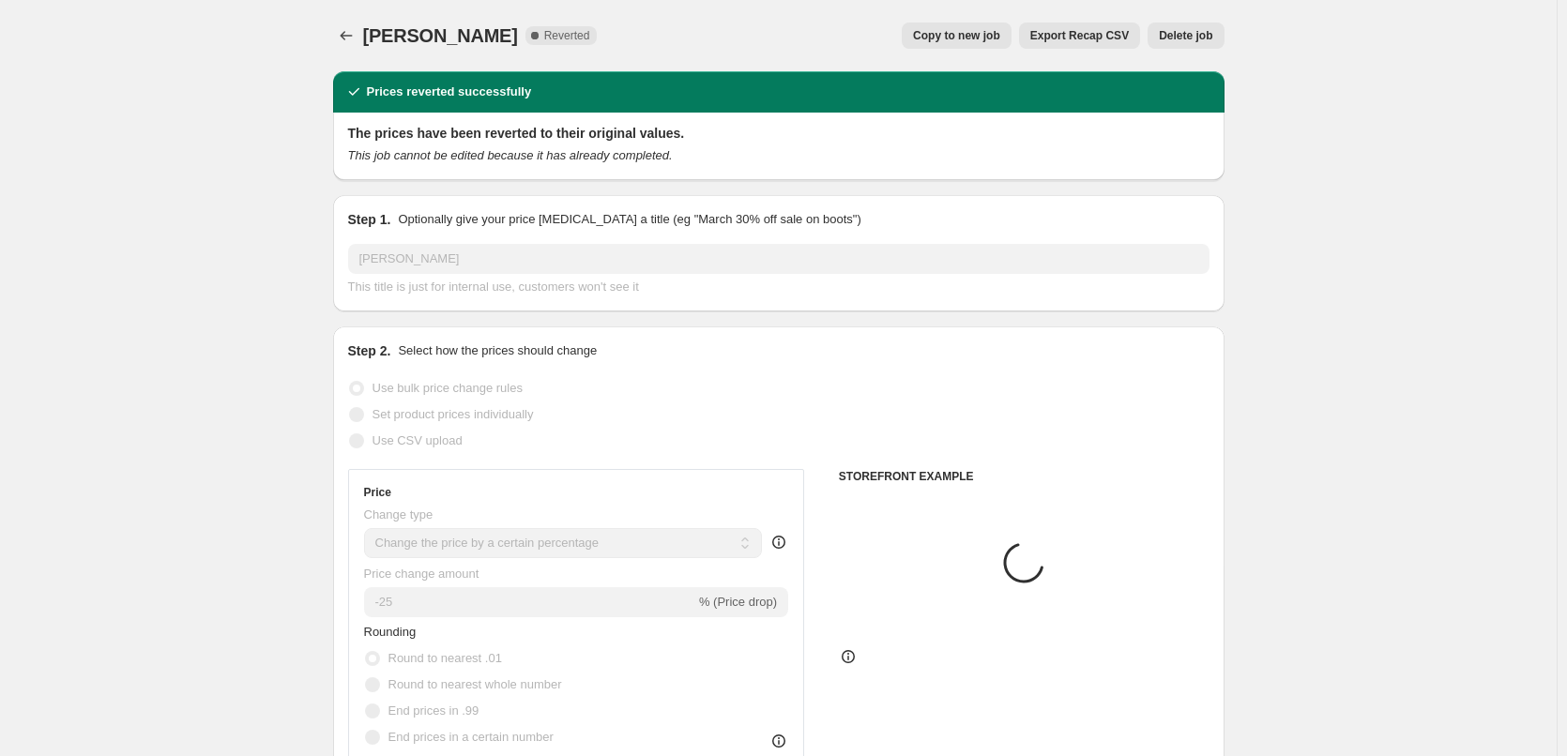
click at [1194, 34] on span "Delete job" at bounding box center [1185, 35] width 53 height 15
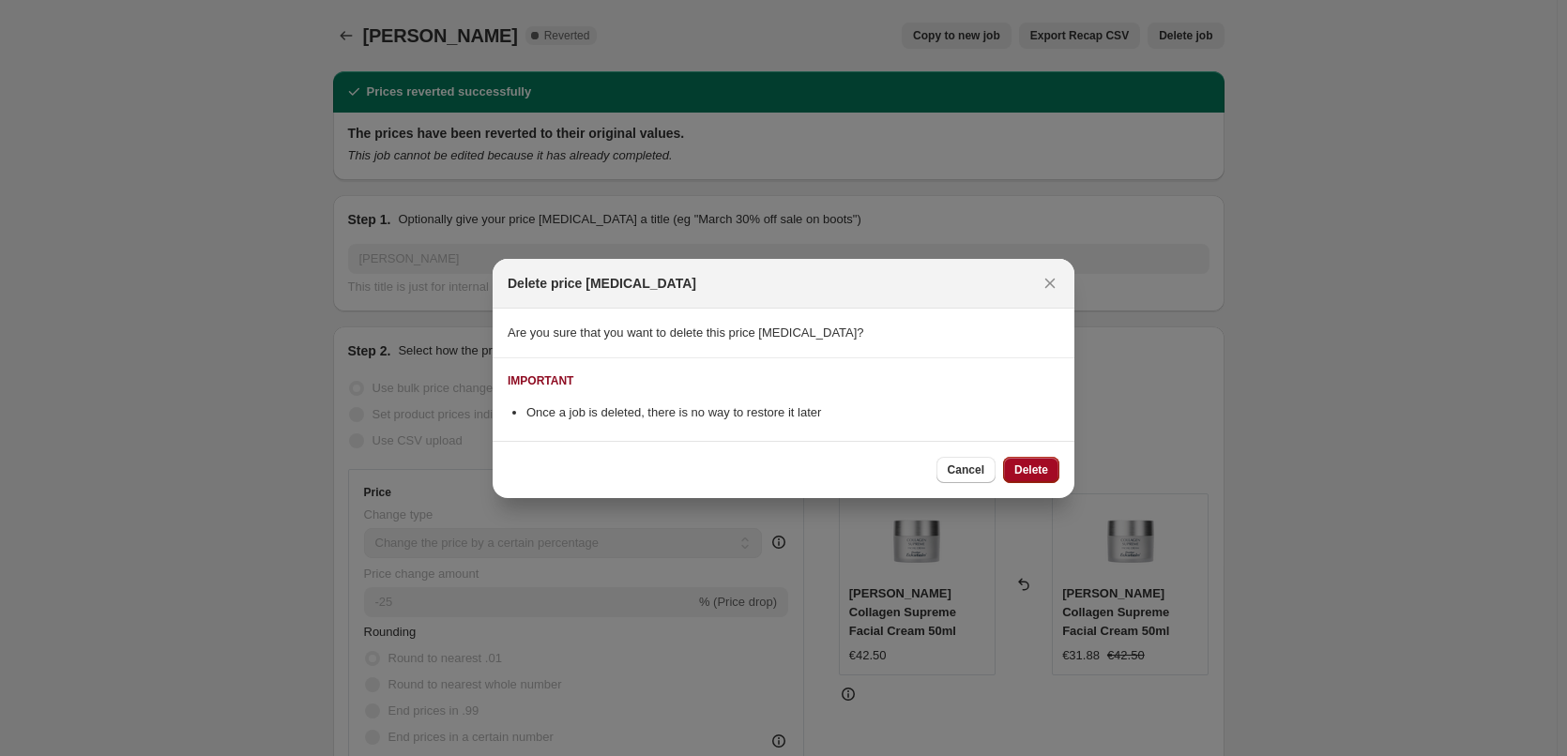
click at [1052, 463] on button "Delete" at bounding box center [1031, 470] width 56 height 26
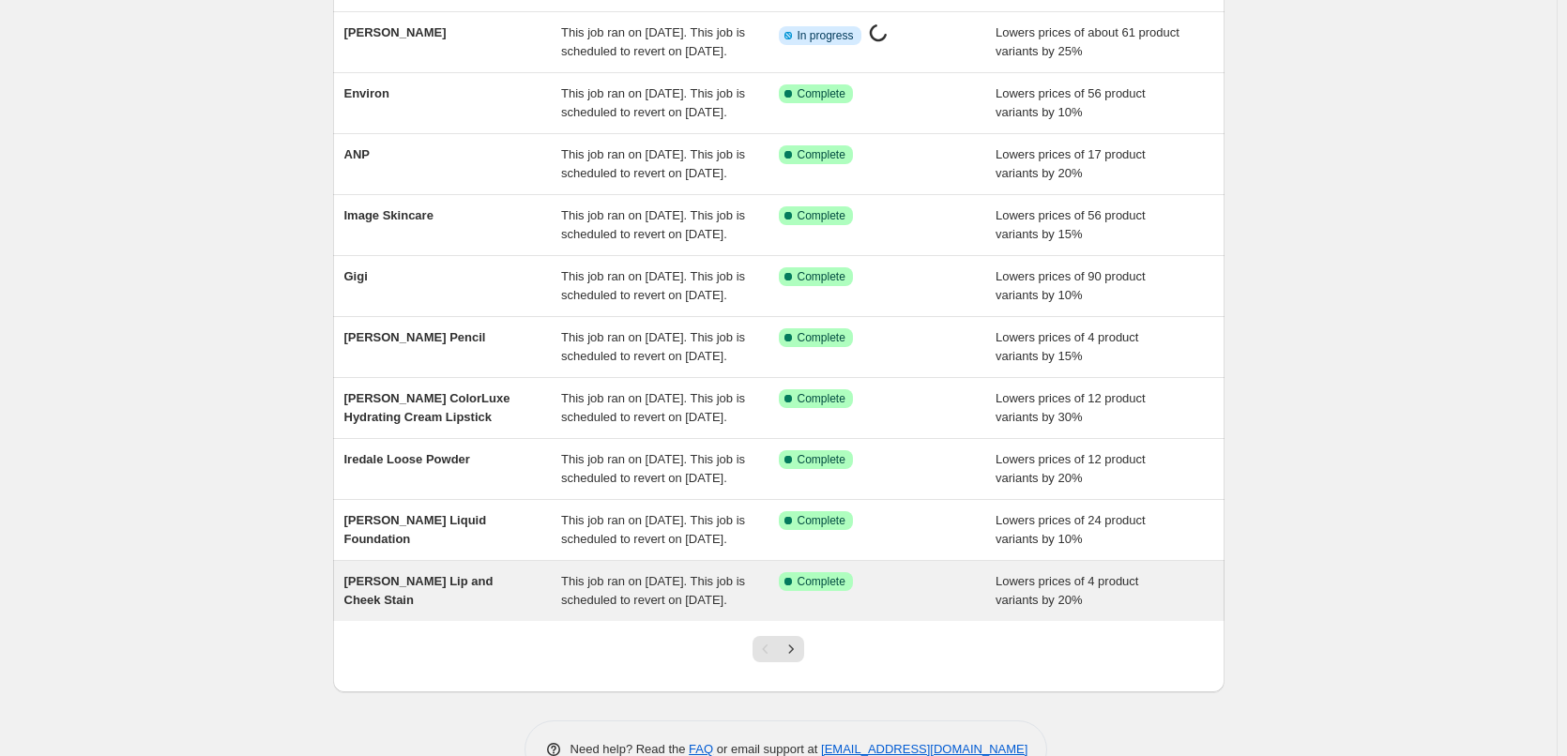
scroll to position [398, 0]
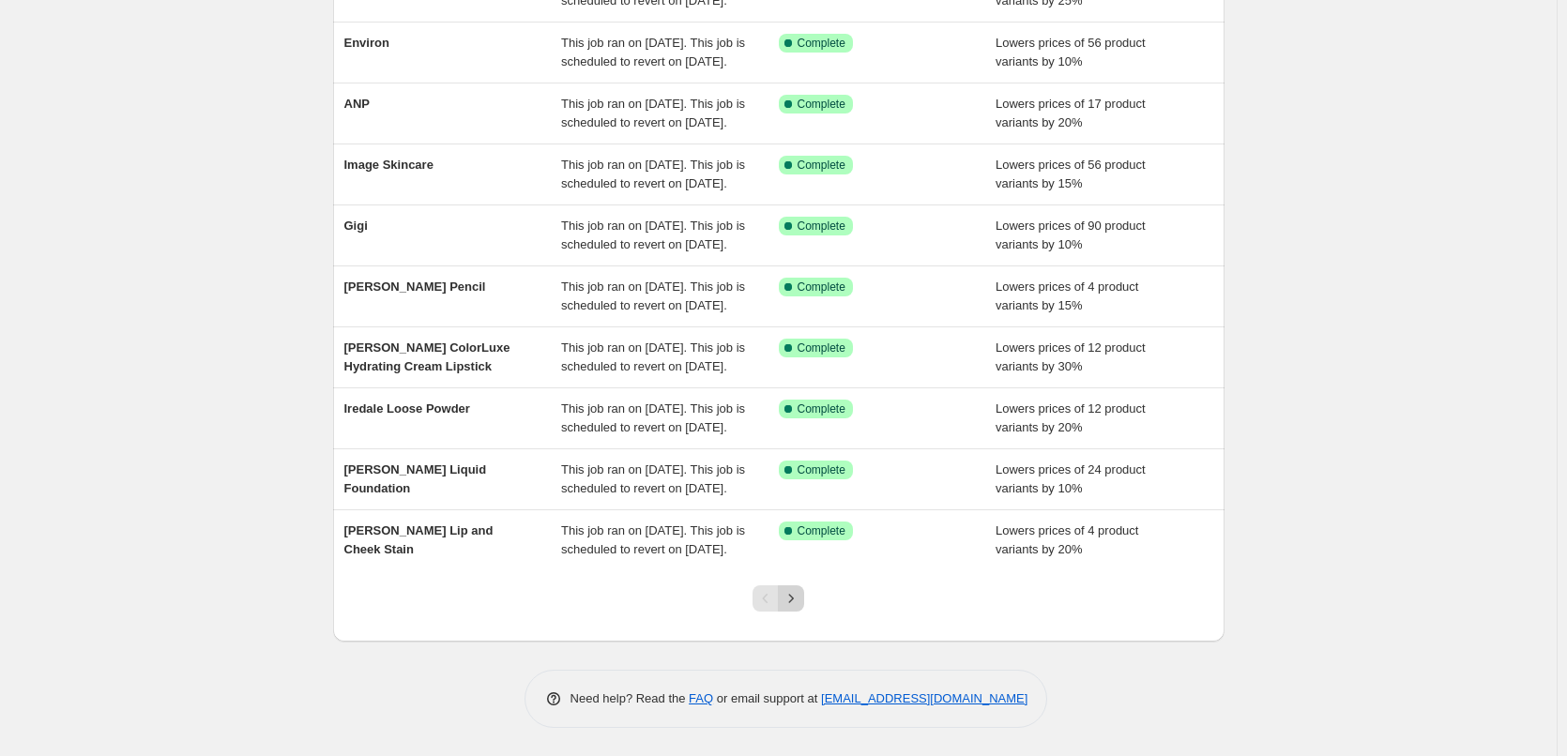
click at [798, 600] on icon "Next" at bounding box center [791, 598] width 19 height 19
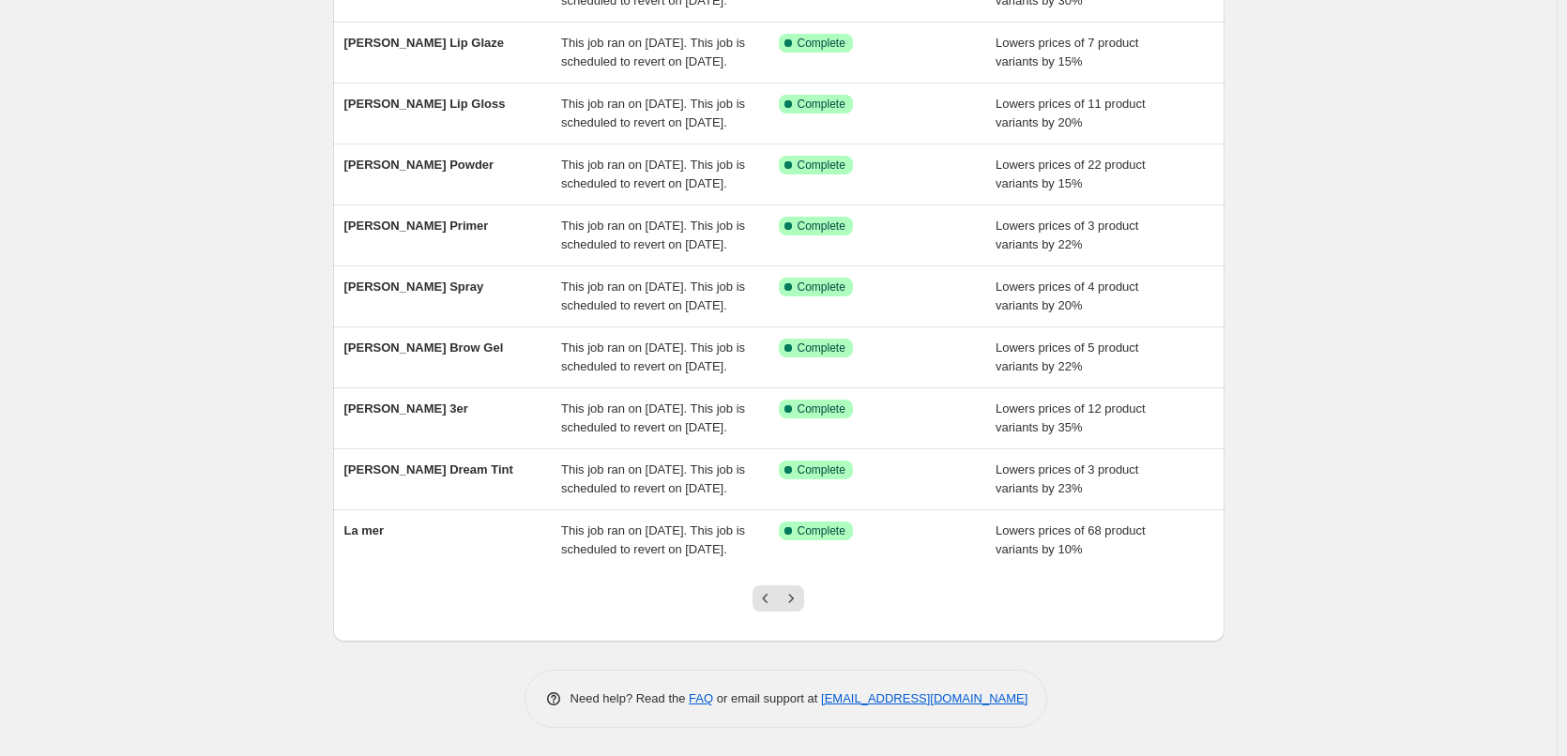
click at [794, 600] on icon "Next" at bounding box center [791, 598] width 5 height 8
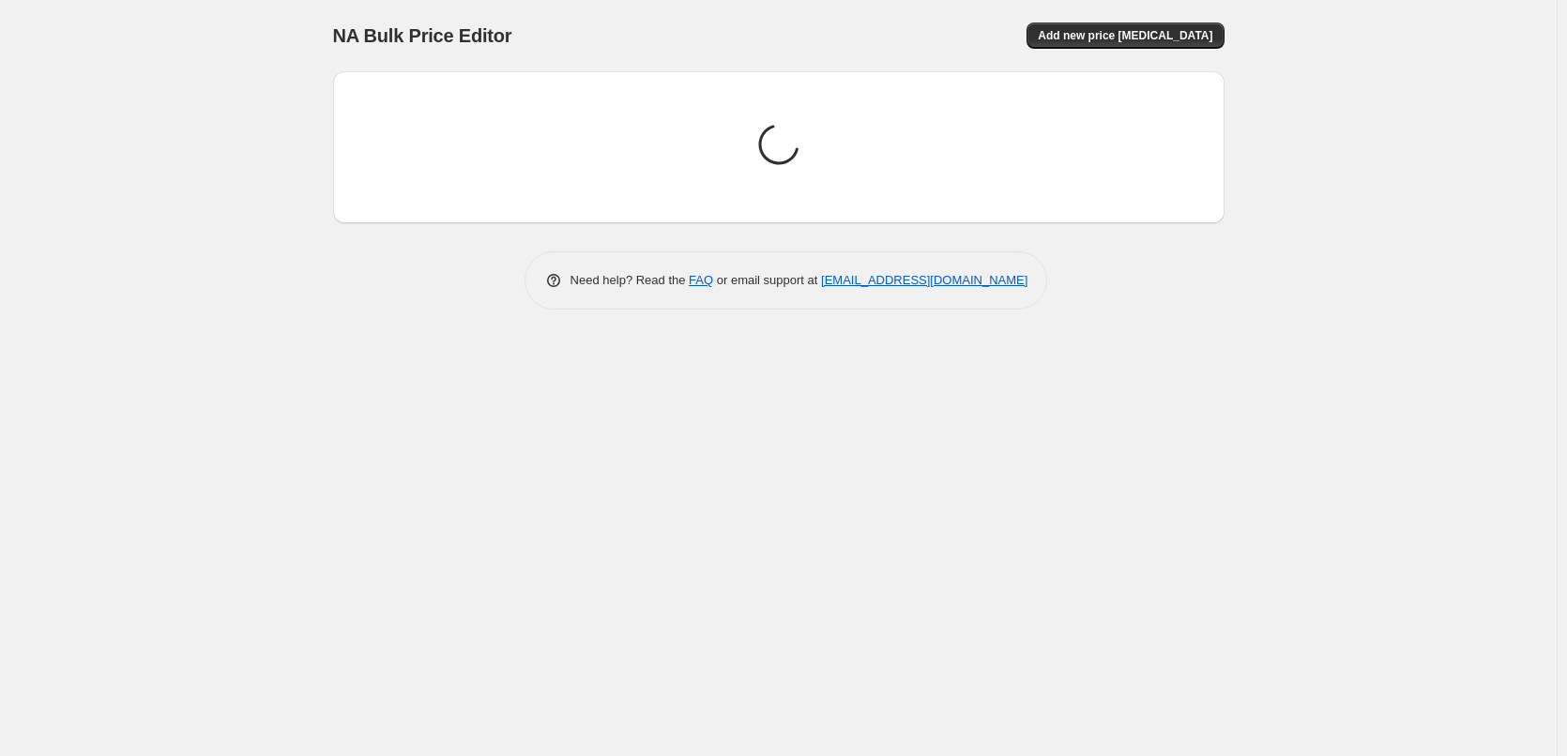
scroll to position [0, 0]
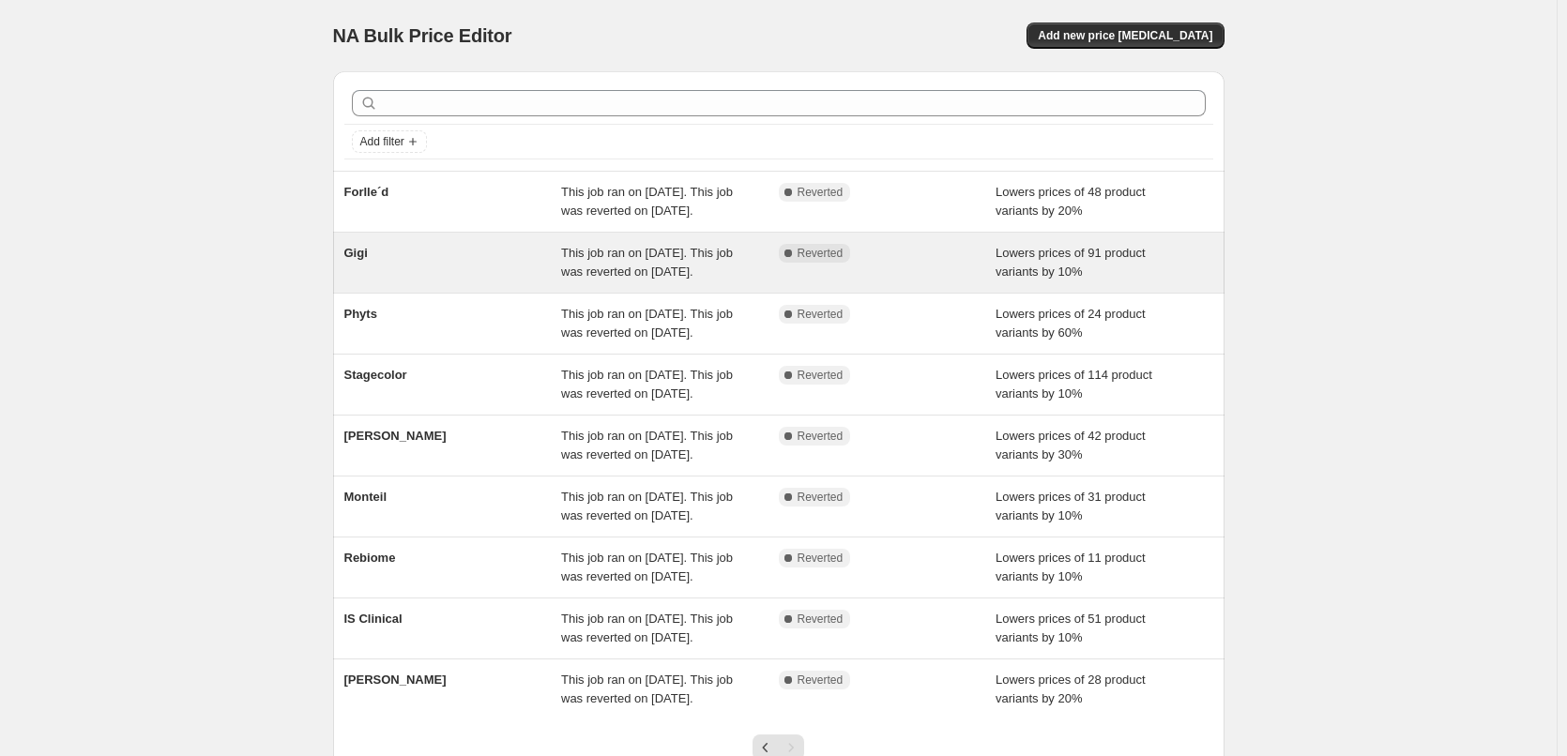
click at [368, 260] on span "Gigi" at bounding box center [355, 253] width 23 height 14
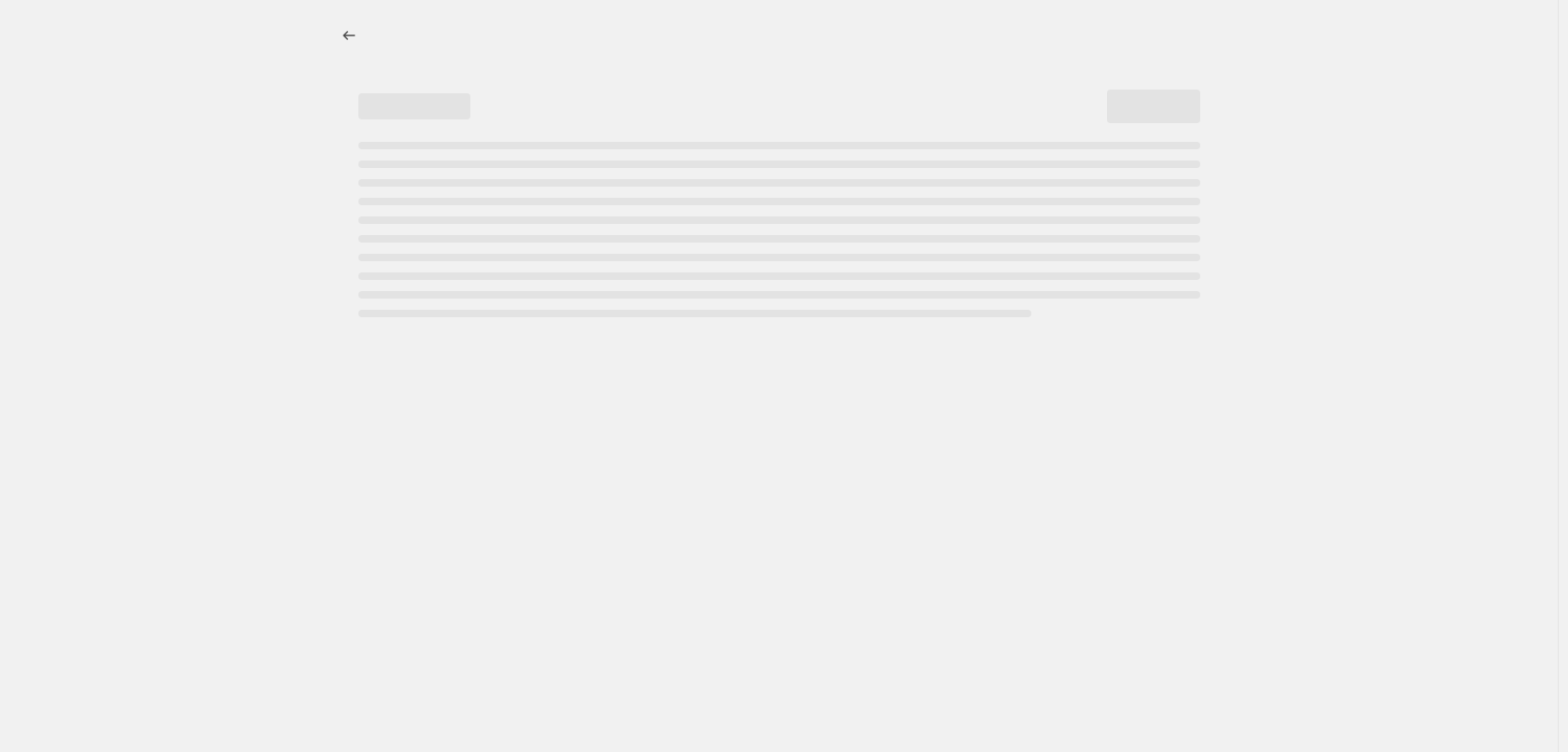
select select "percentage"
select select "vendor"
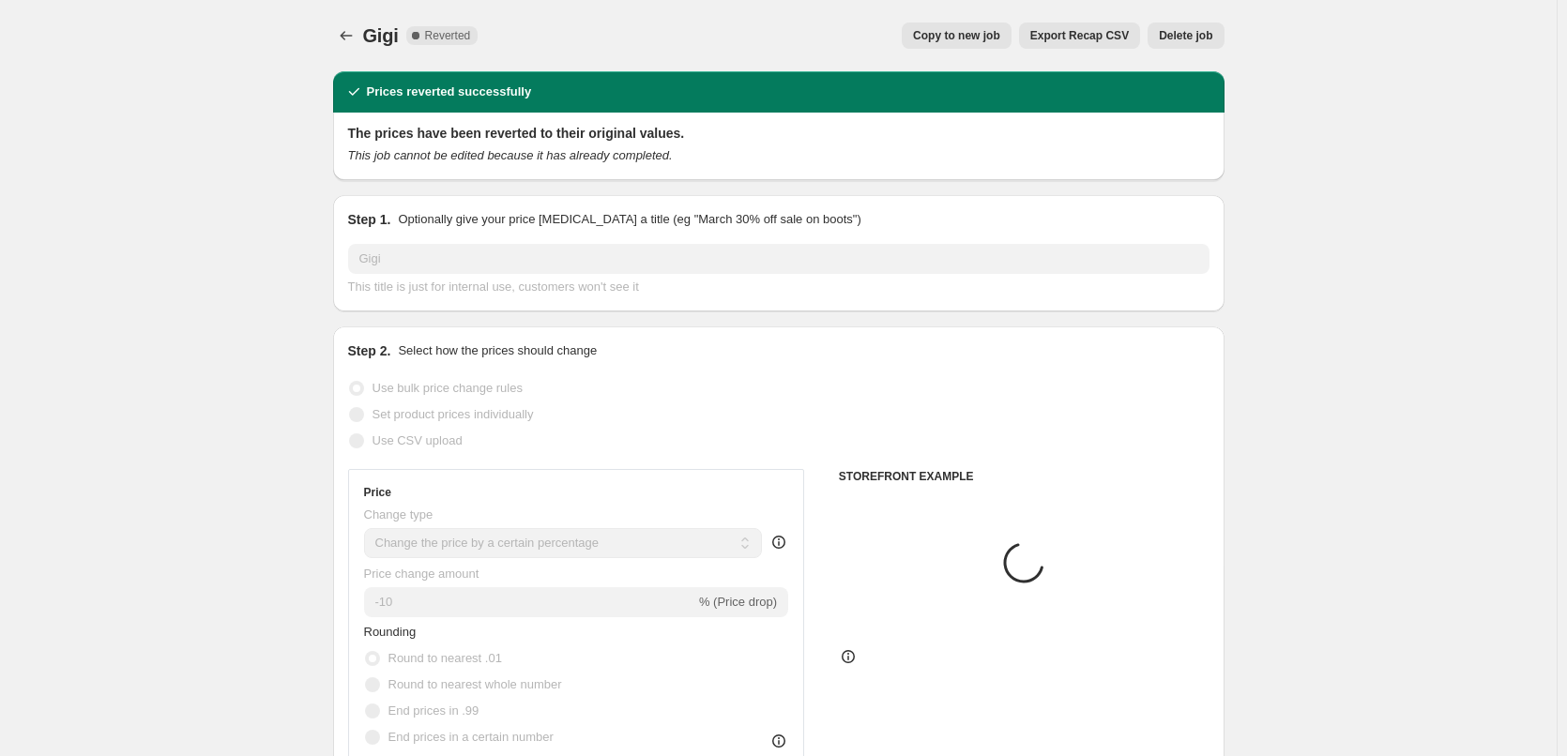
click at [1194, 38] on span "Delete job" at bounding box center [1185, 35] width 53 height 15
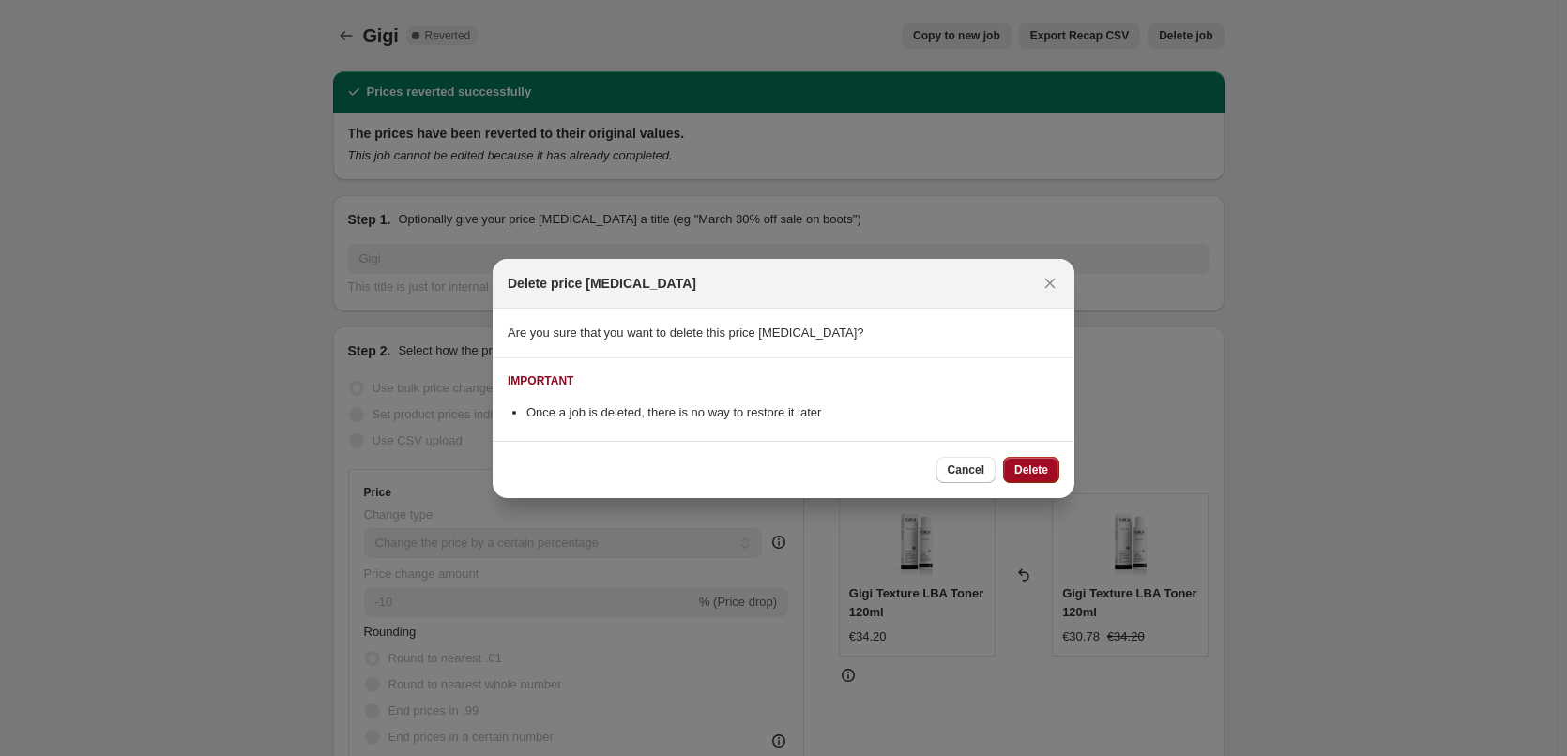
click at [1026, 473] on span "Delete" at bounding box center [1031, 470] width 34 height 15
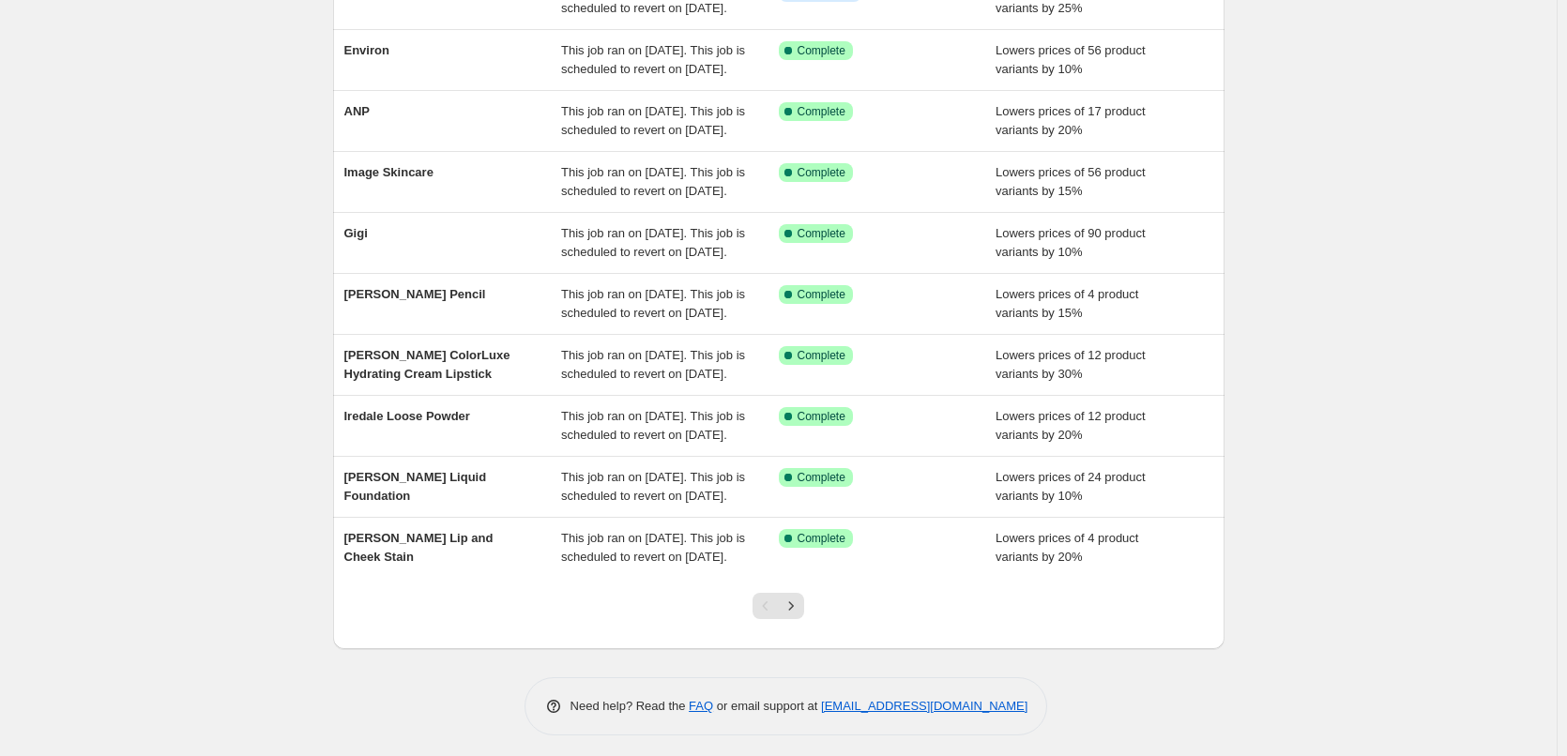
scroll to position [398, 0]
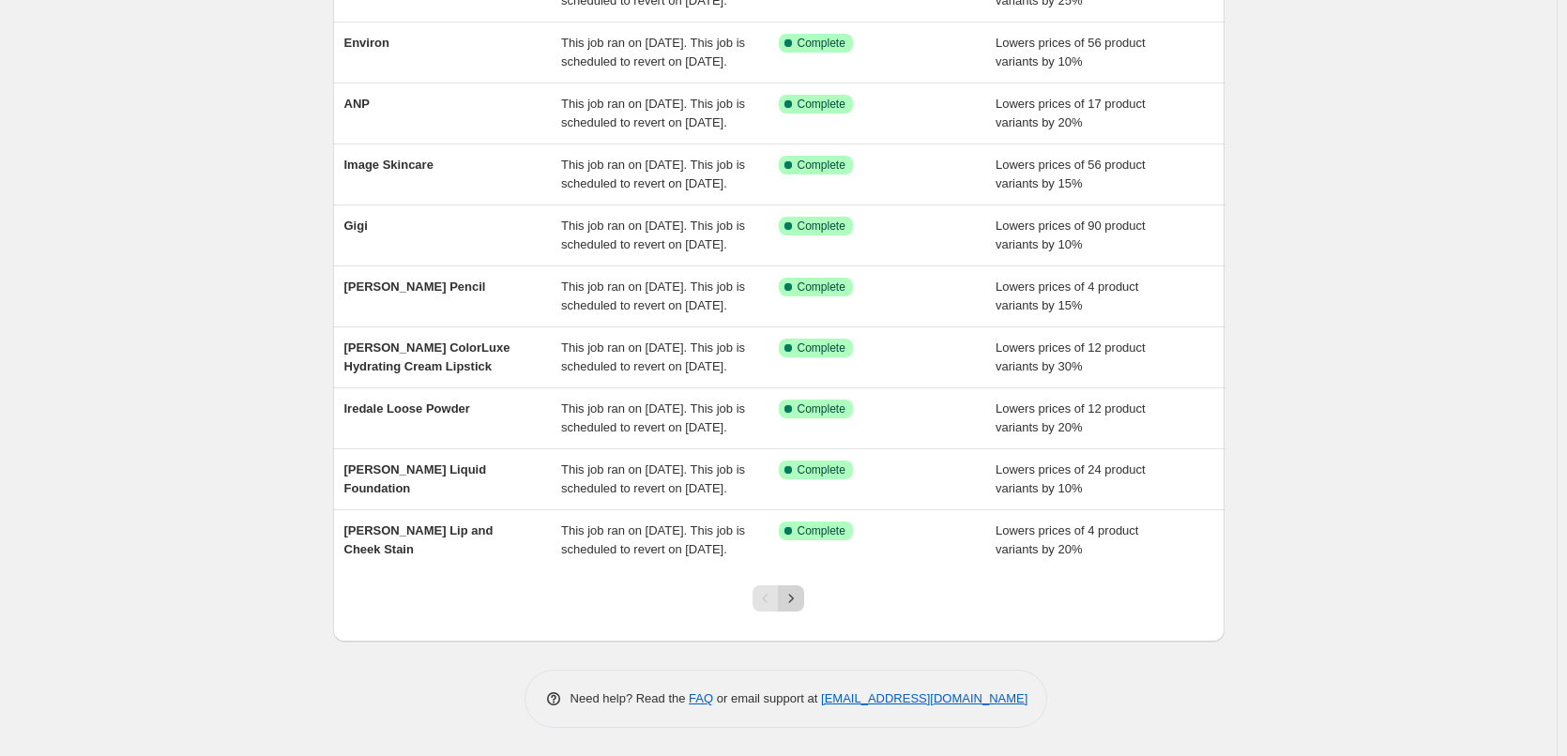
click at [800, 591] on icon "Next" at bounding box center [791, 598] width 19 height 19
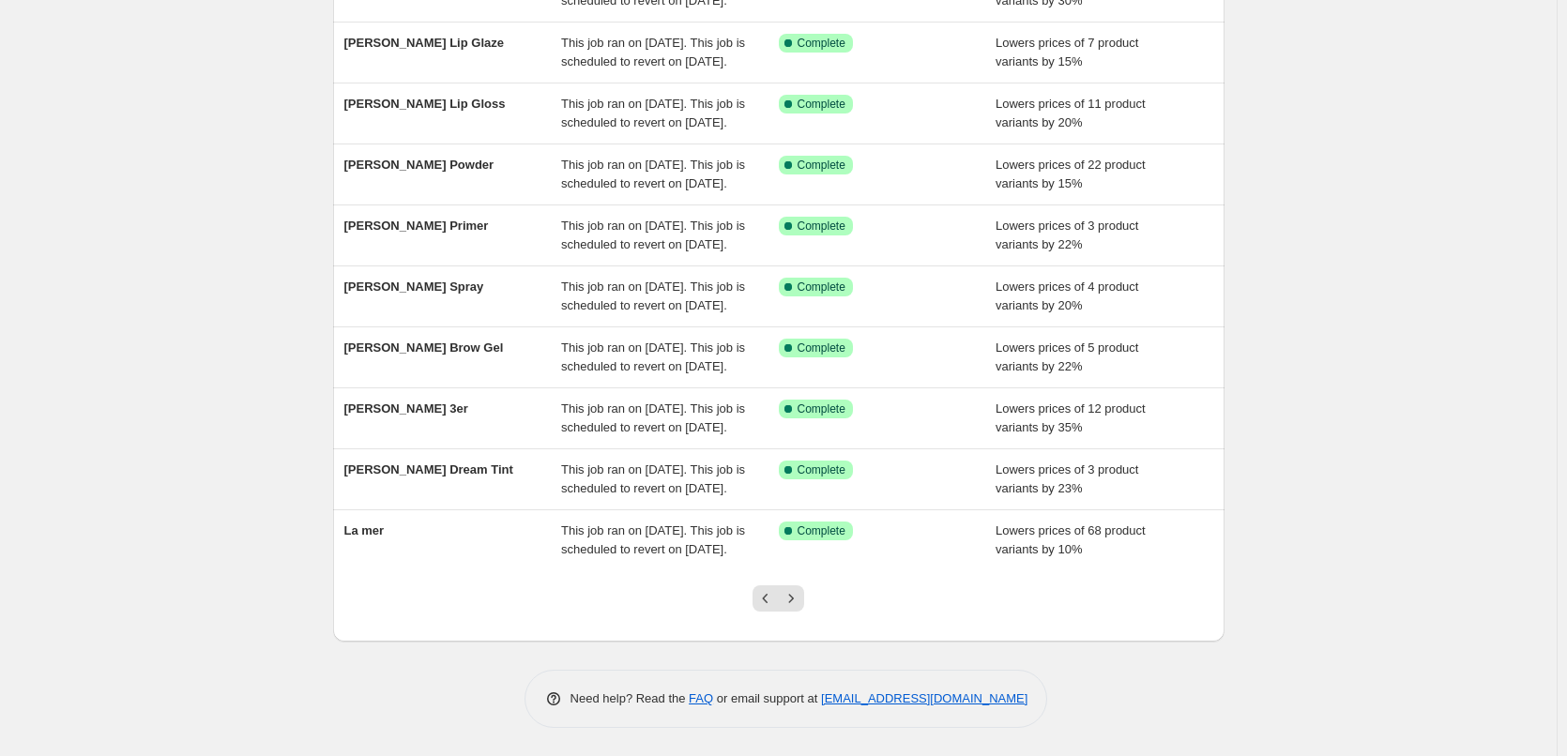
click at [800, 591] on icon "Next" at bounding box center [791, 598] width 19 height 19
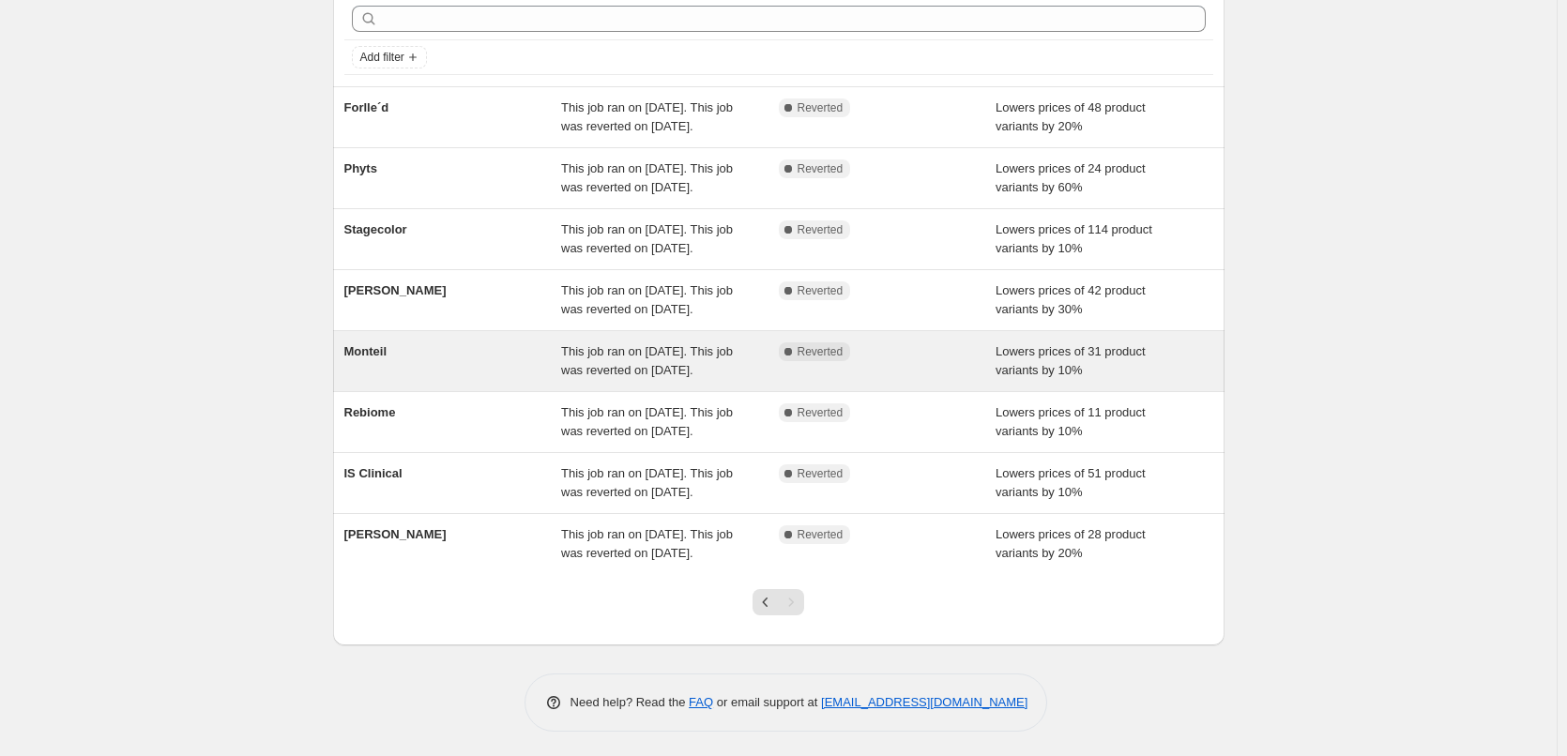
scroll to position [182, 0]
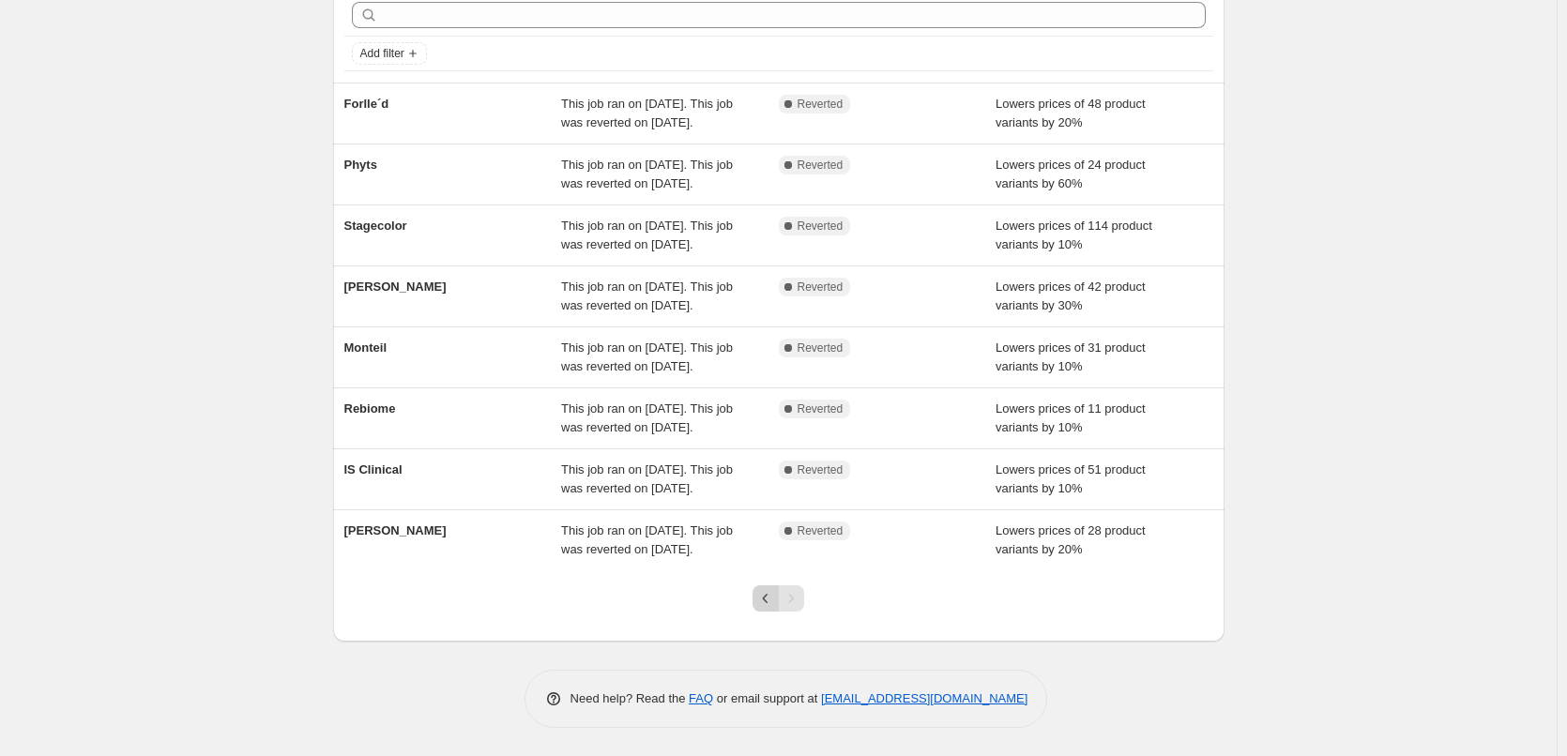
click at [765, 594] on icon "Previous" at bounding box center [765, 598] width 19 height 19
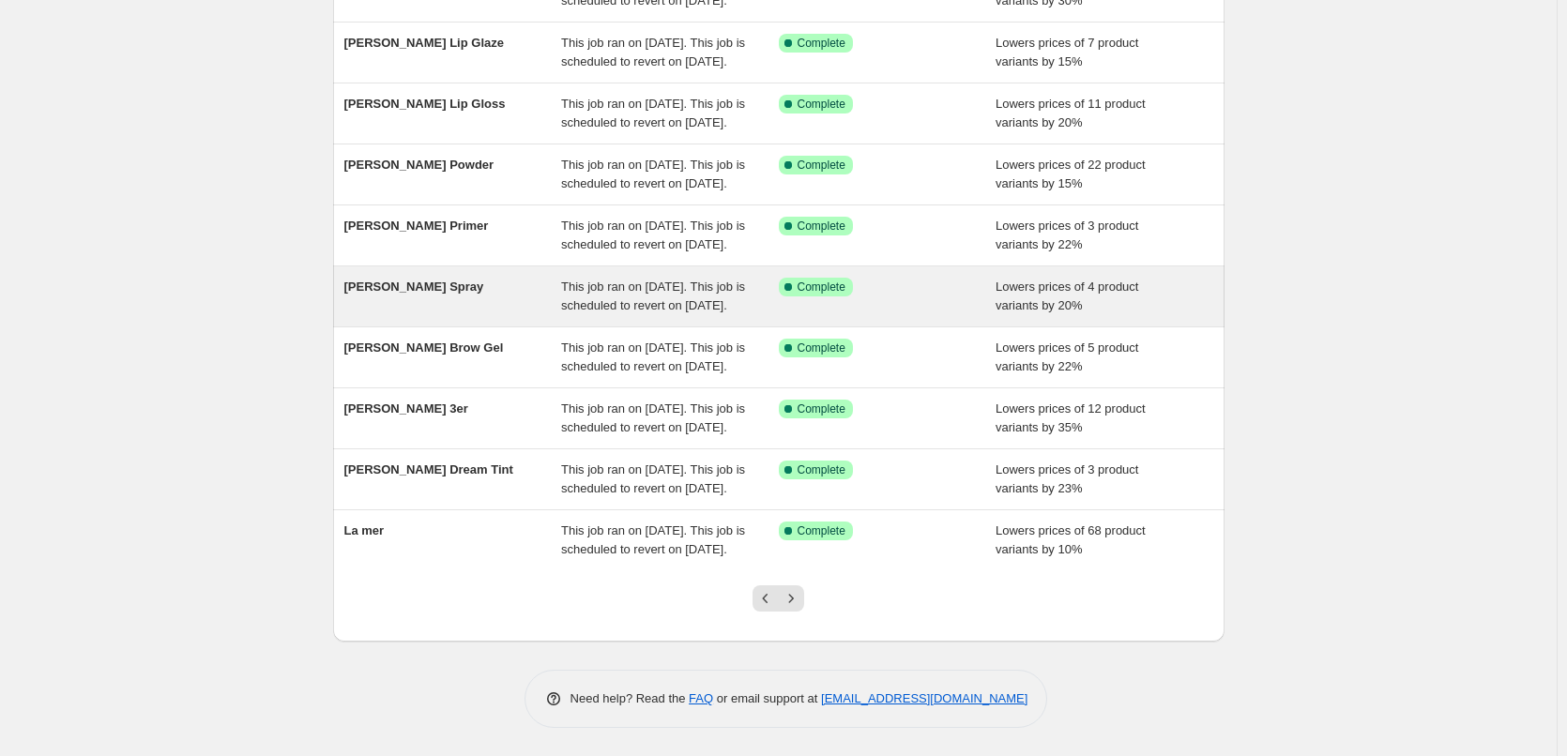
scroll to position [398, 0]
click at [765, 595] on icon "Previous" at bounding box center [765, 598] width 19 height 19
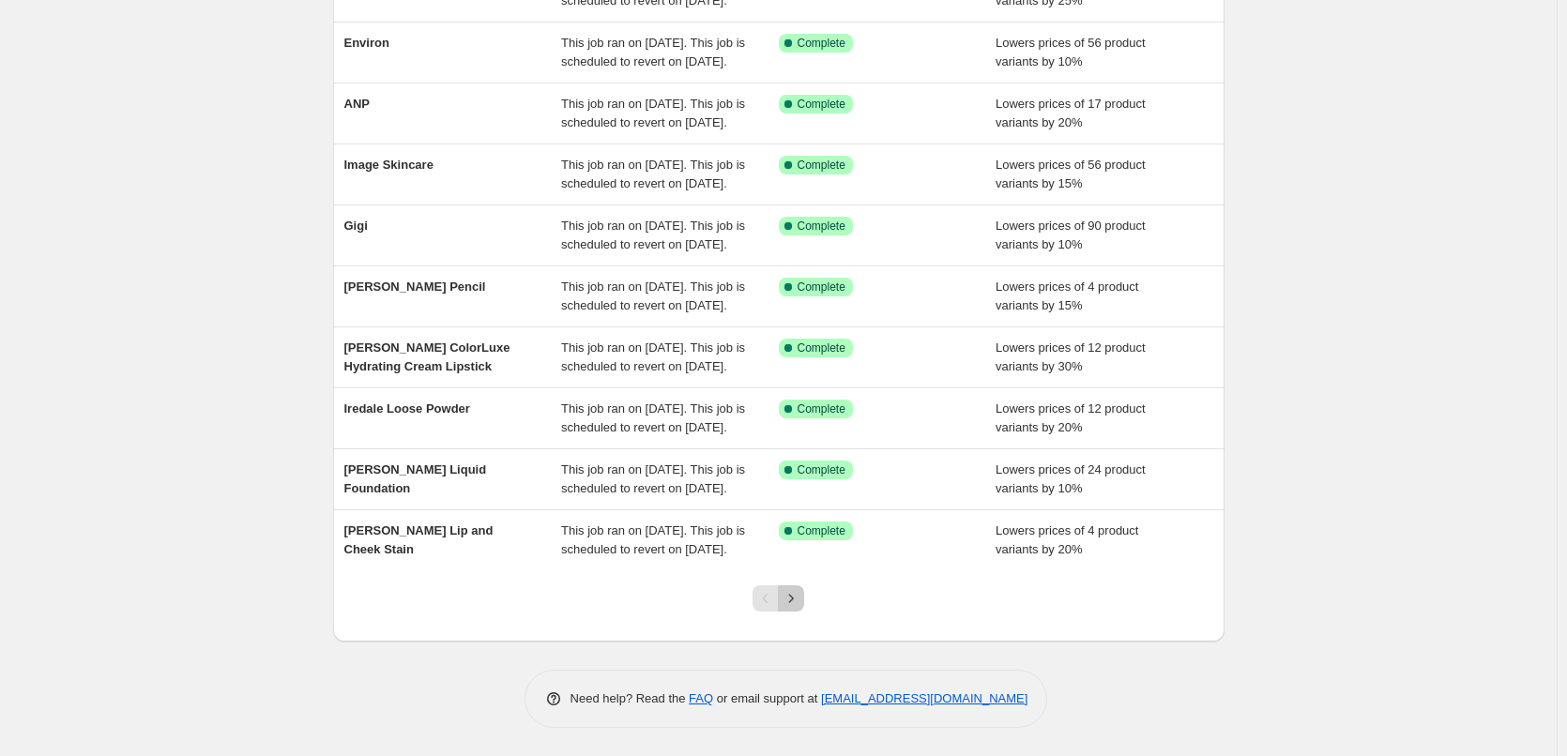
click at [797, 591] on icon "Next" at bounding box center [791, 598] width 19 height 19
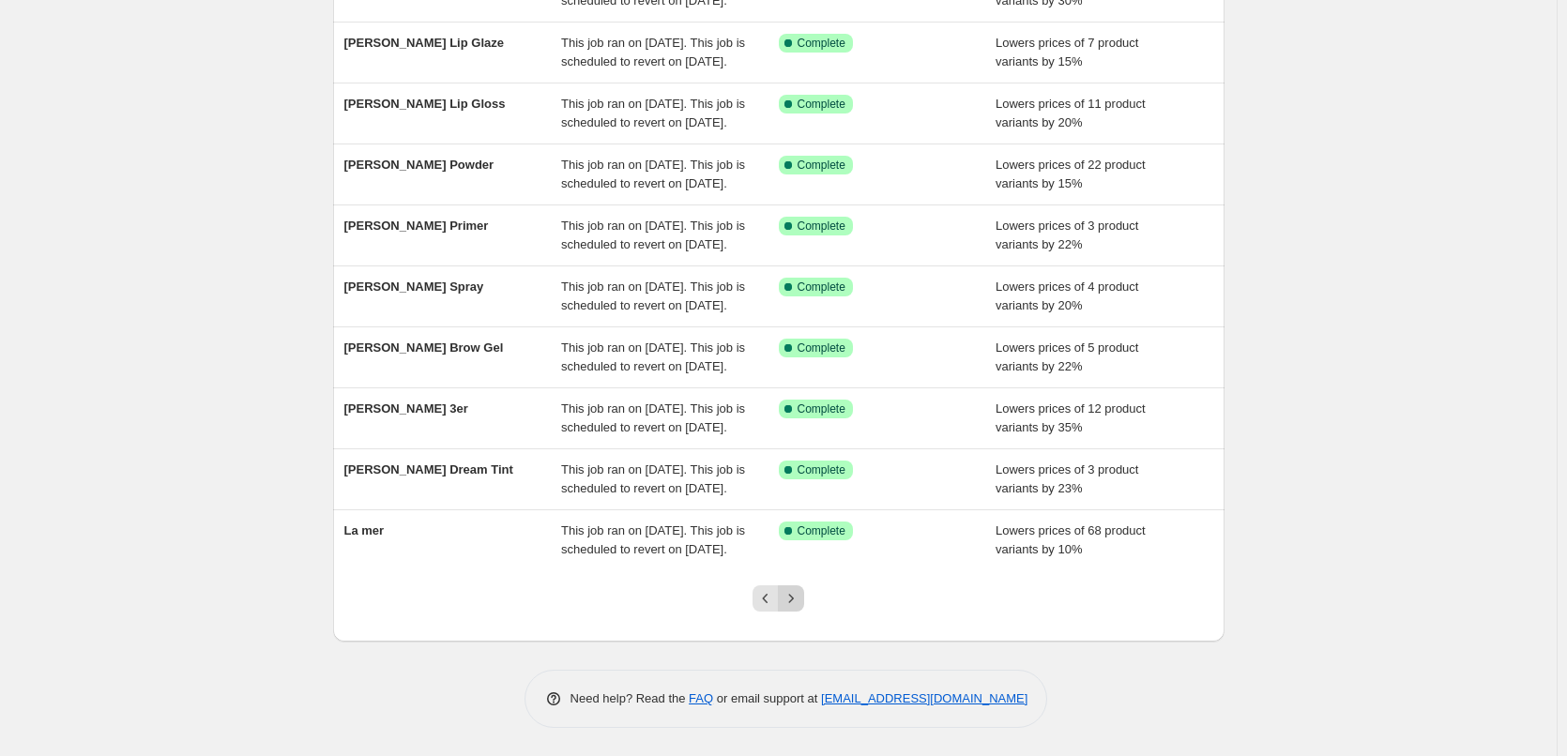
click at [792, 600] on icon "Next" at bounding box center [791, 598] width 19 height 19
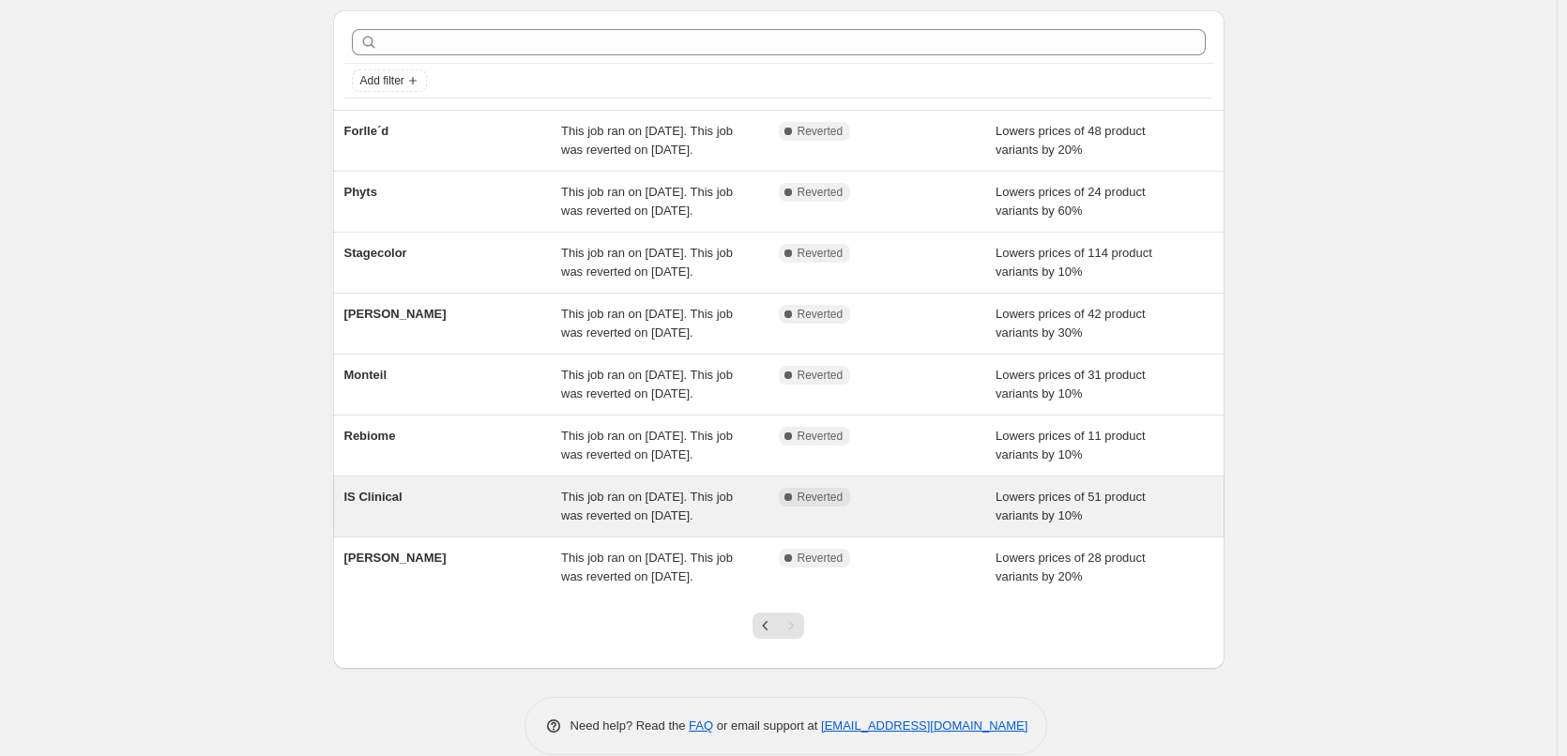
scroll to position [0, 0]
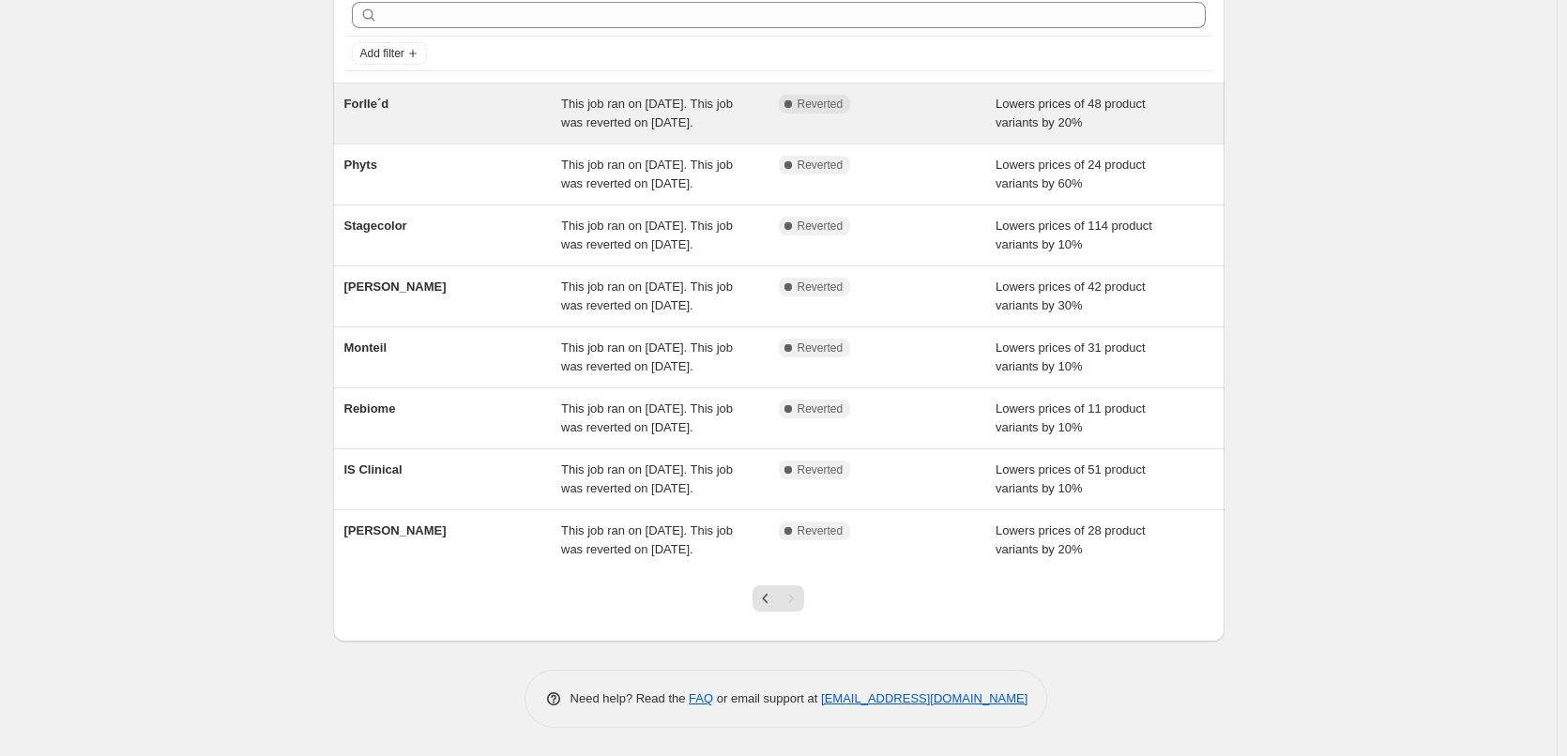
click at [502, 97] on div "Forlle´d" at bounding box center [453, 114] width 218 height 38
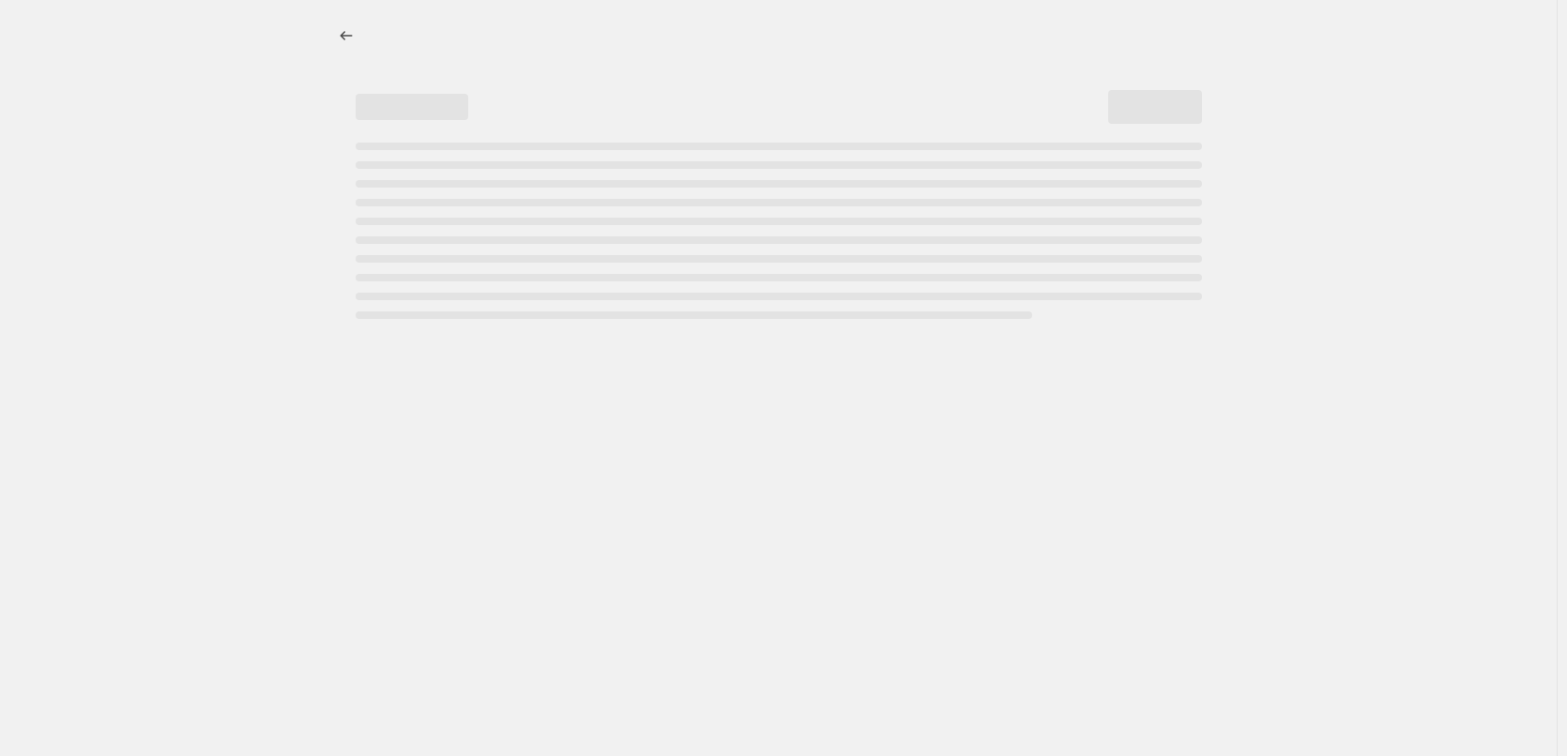
select select "percentage"
select select "remove"
select select "vendor"
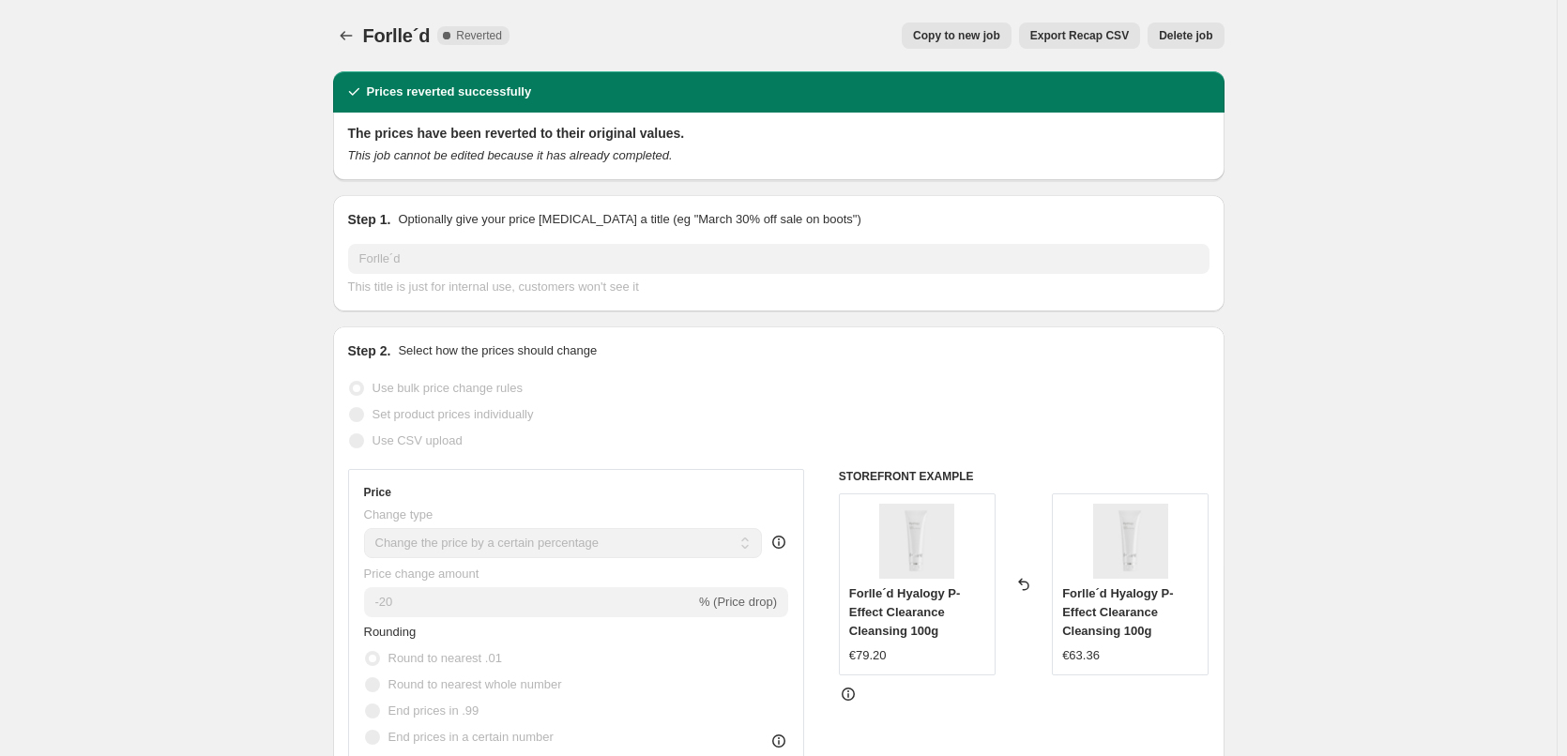
click at [957, 34] on span "Copy to new job" at bounding box center [956, 35] width 87 height 15
select select "percentage"
select select "remove"
select select "vendor"
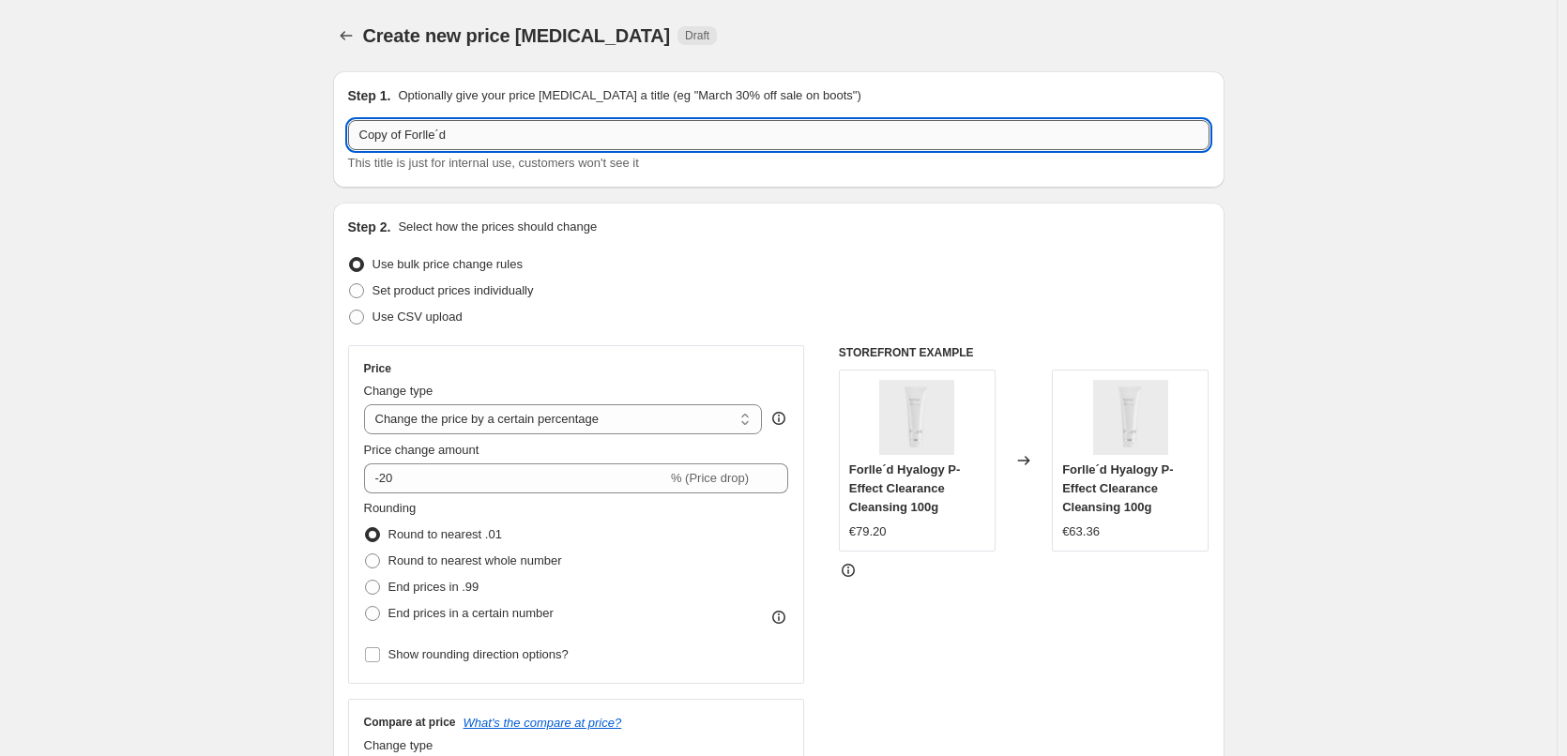
click at [408, 134] on input "Copy of Forlle´d" at bounding box center [778, 135] width 861 height 30
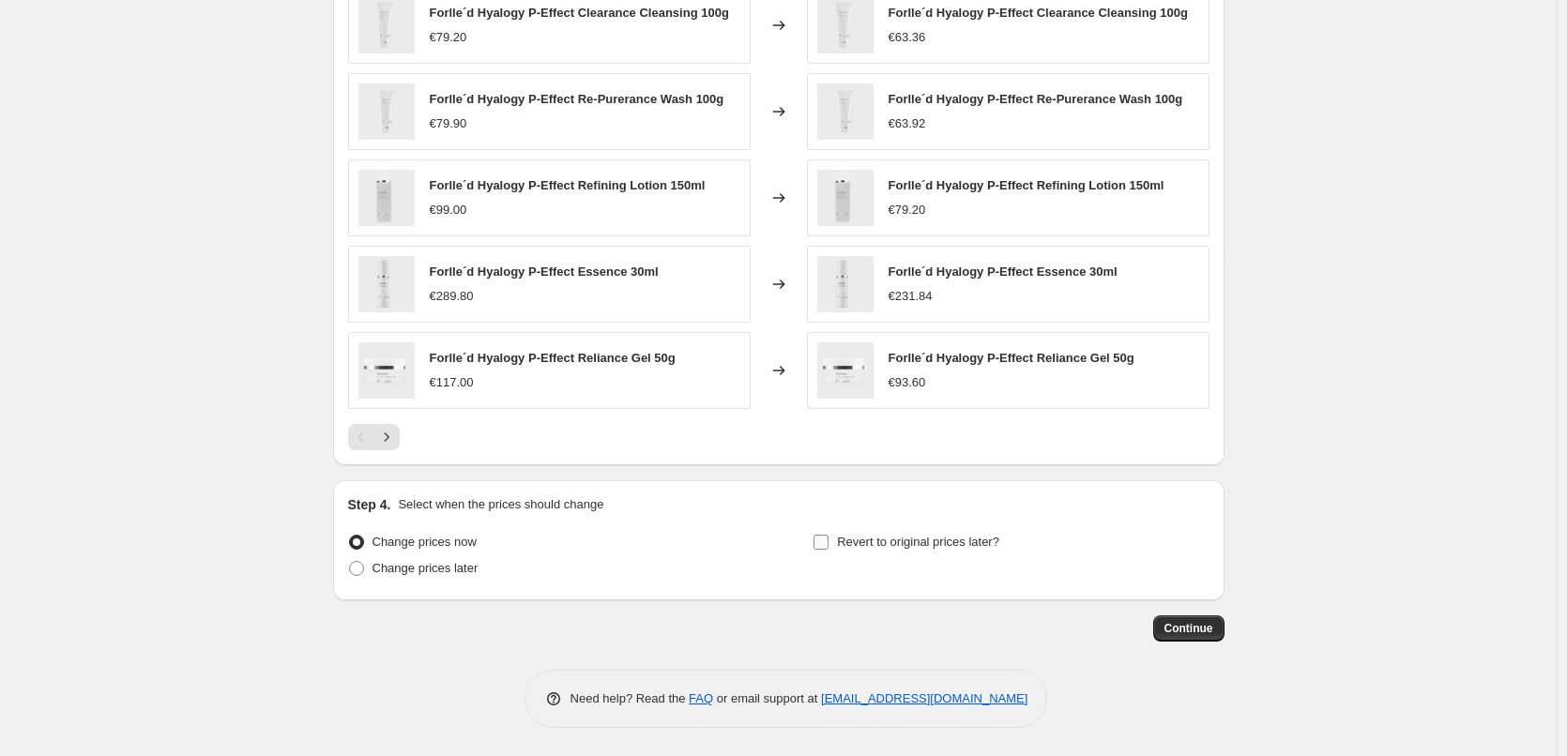
type input "Forlle´d"
click at [829, 541] on input "Revert to original prices later?" at bounding box center [820, 542] width 15 height 15
checkbox input "true"
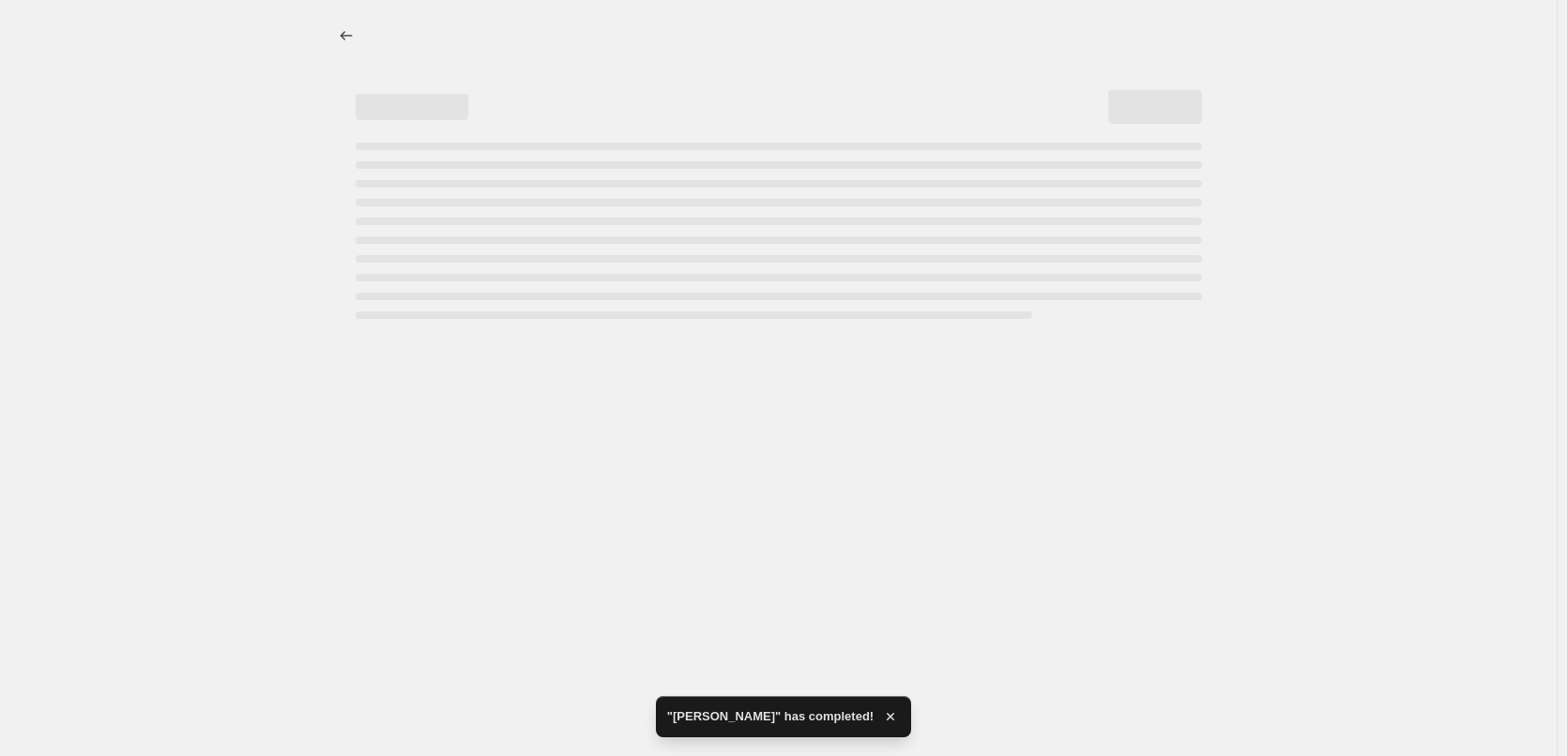
select select "percentage"
select select "remove"
select select "vendor"
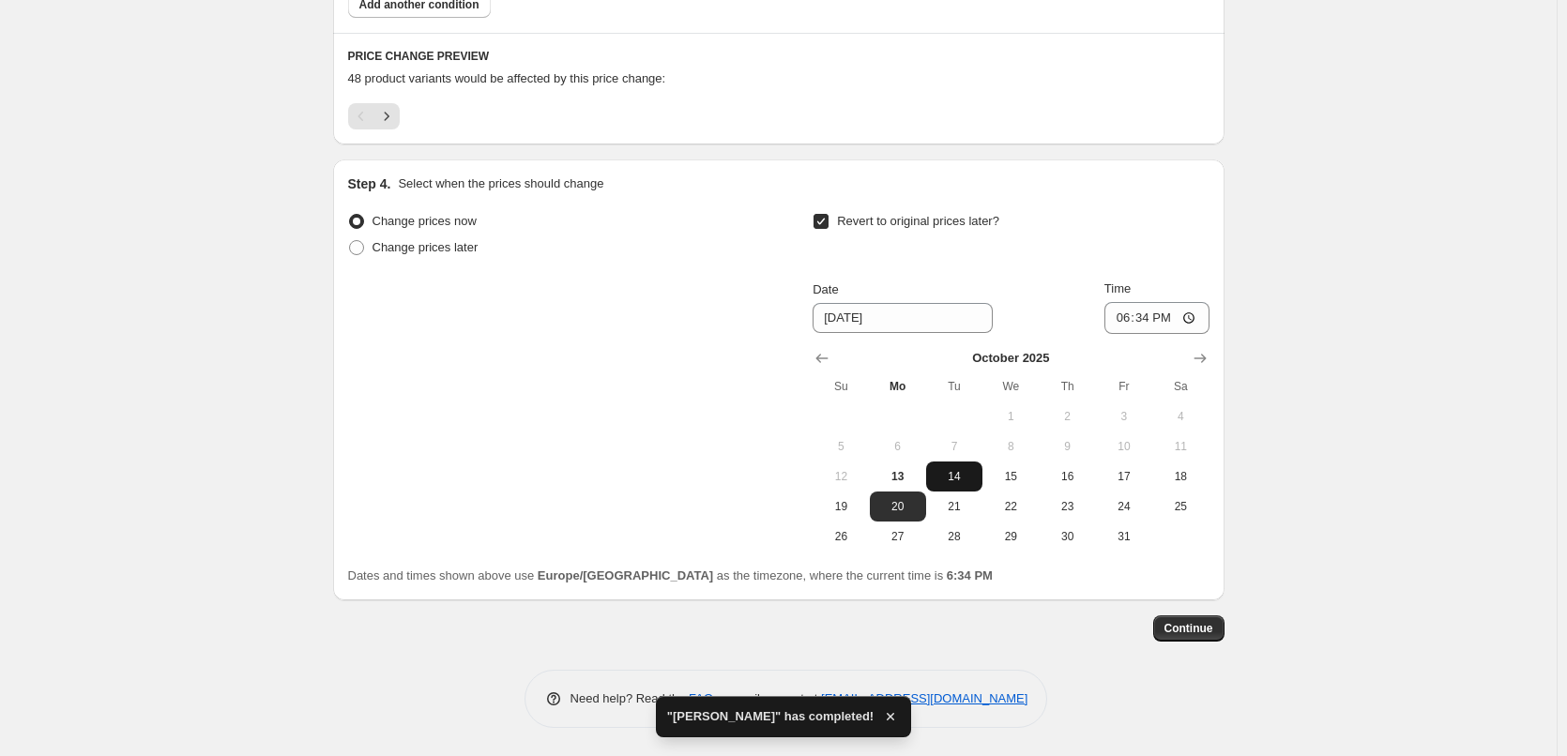
click at [972, 476] on span "14" at bounding box center [954, 476] width 41 height 15
type input "[DATE]"
click at [1132, 314] on input "18:34" at bounding box center [1156, 318] width 105 height 32
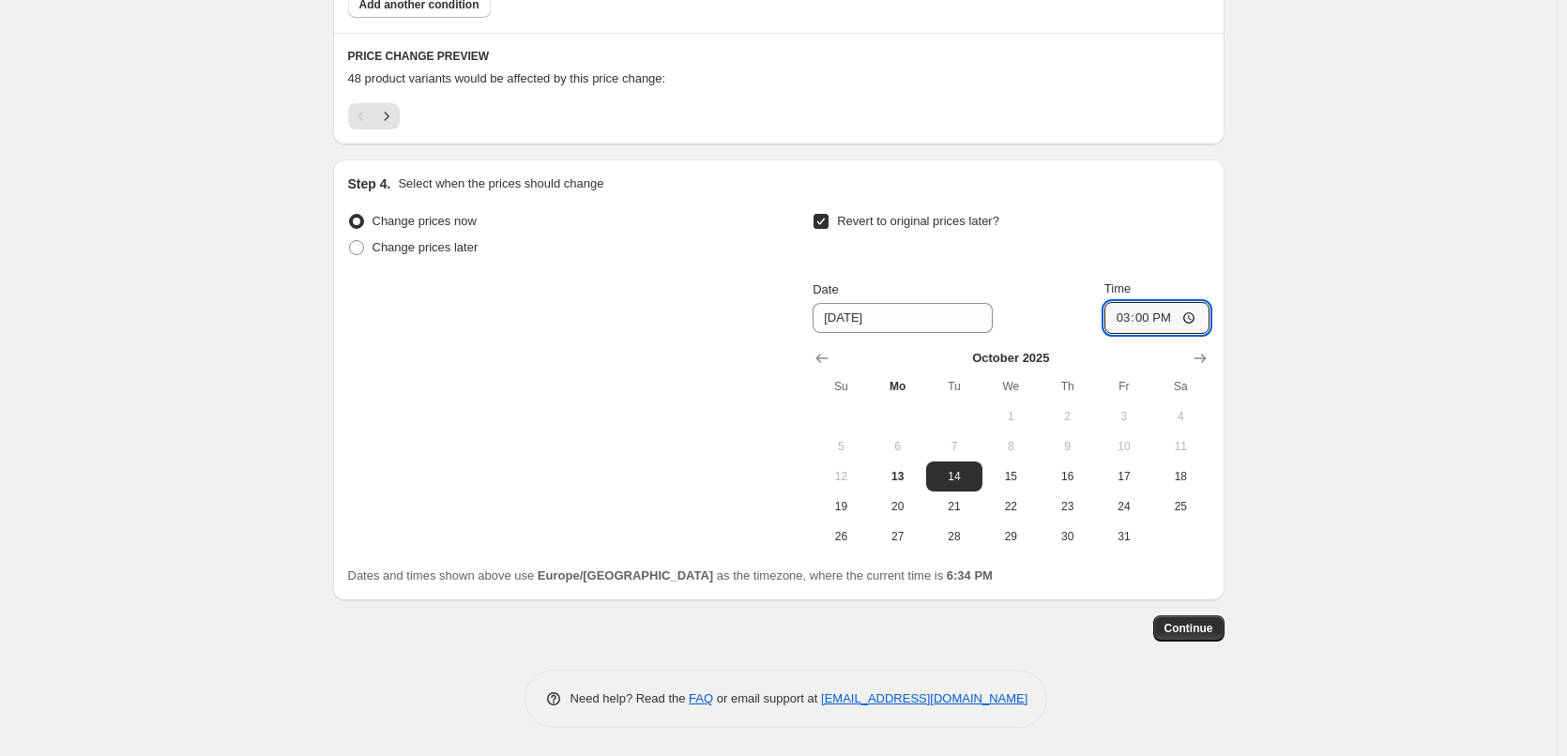
type input "03:00"
click at [1198, 622] on span "Continue" at bounding box center [1188, 628] width 49 height 15
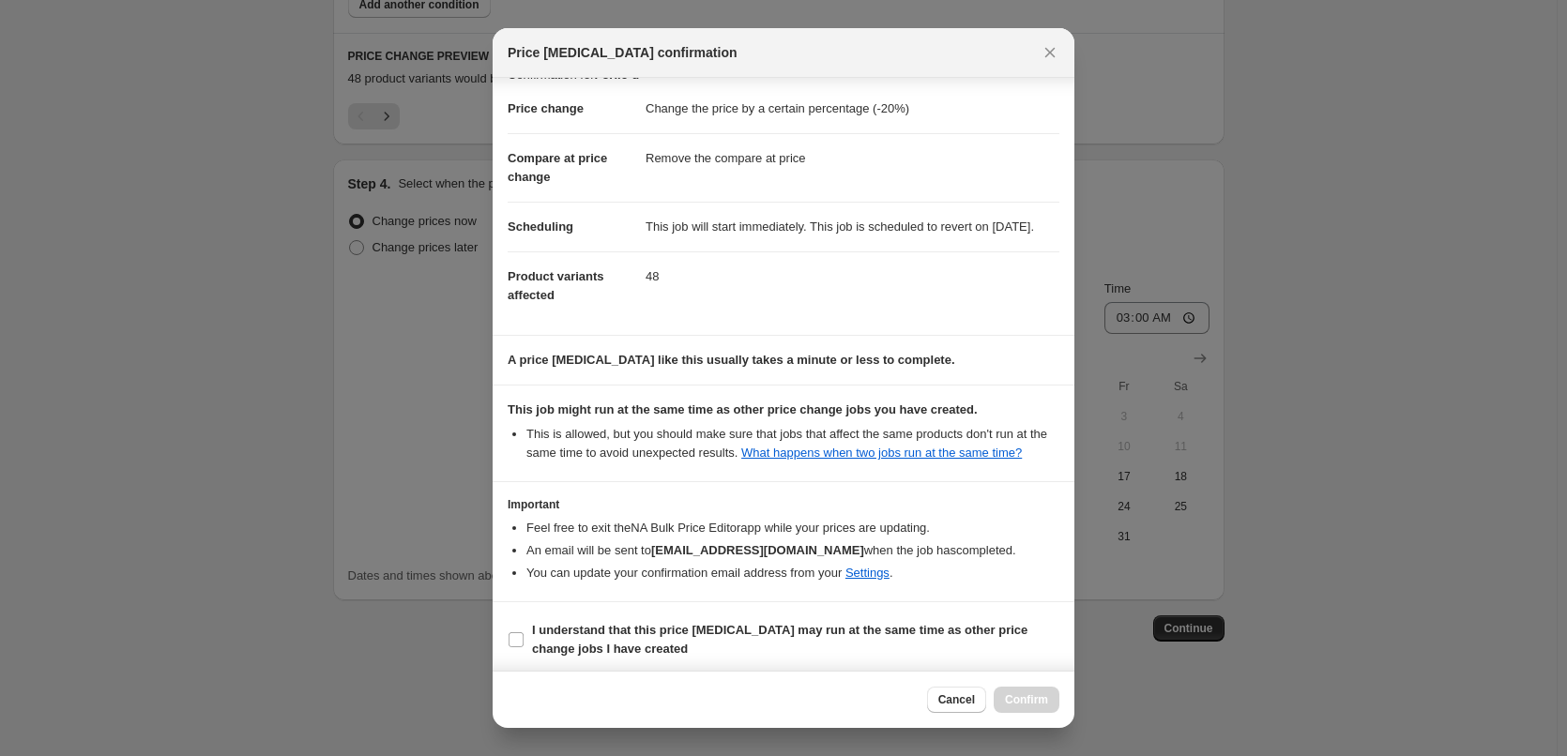
scroll to position [53, 0]
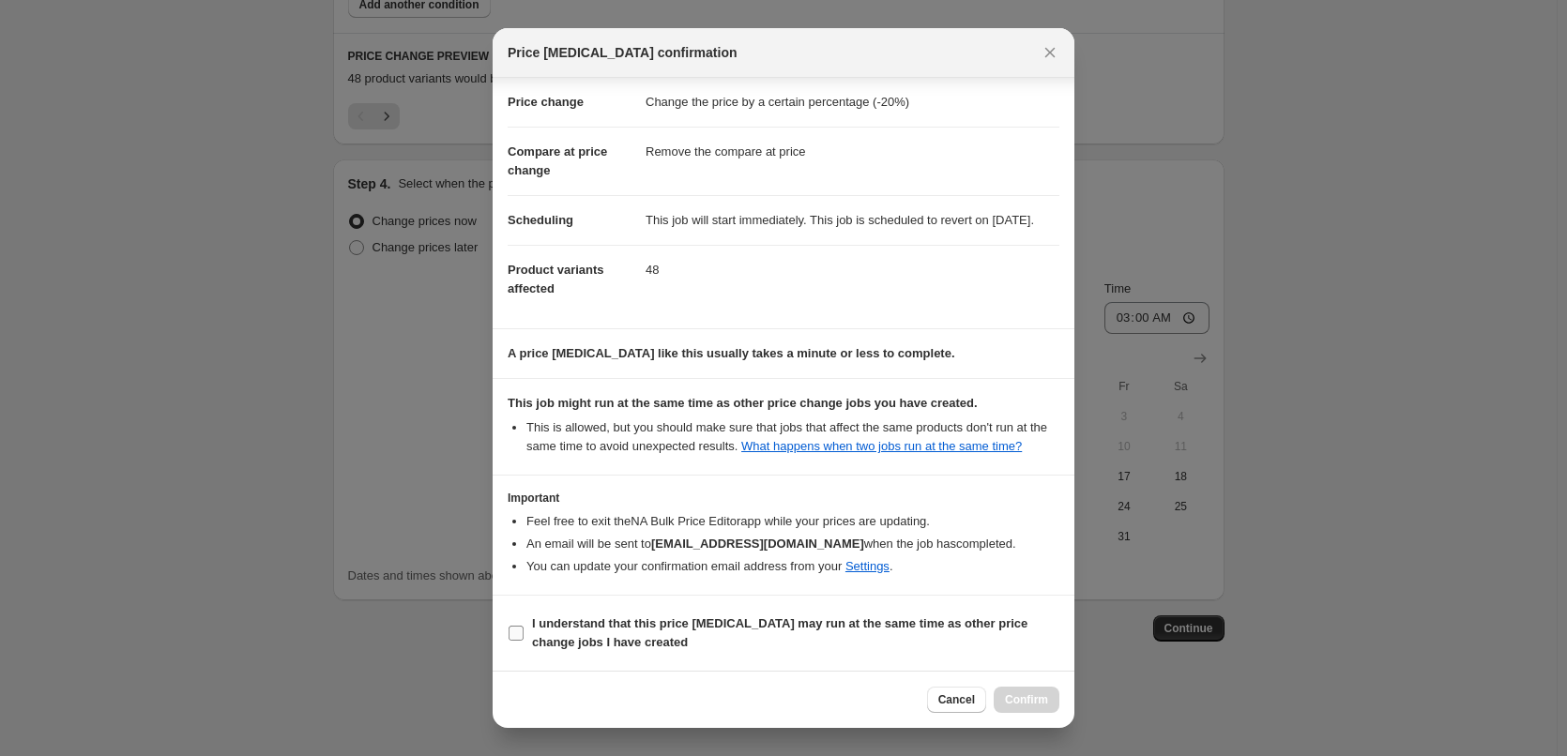
click at [511, 632] on input "I understand that this price [MEDICAL_DATA] may run at the same time as other p…" at bounding box center [516, 633] width 15 height 15
checkbox input "true"
click at [1022, 694] on span "Confirm" at bounding box center [1026, 699] width 43 height 15
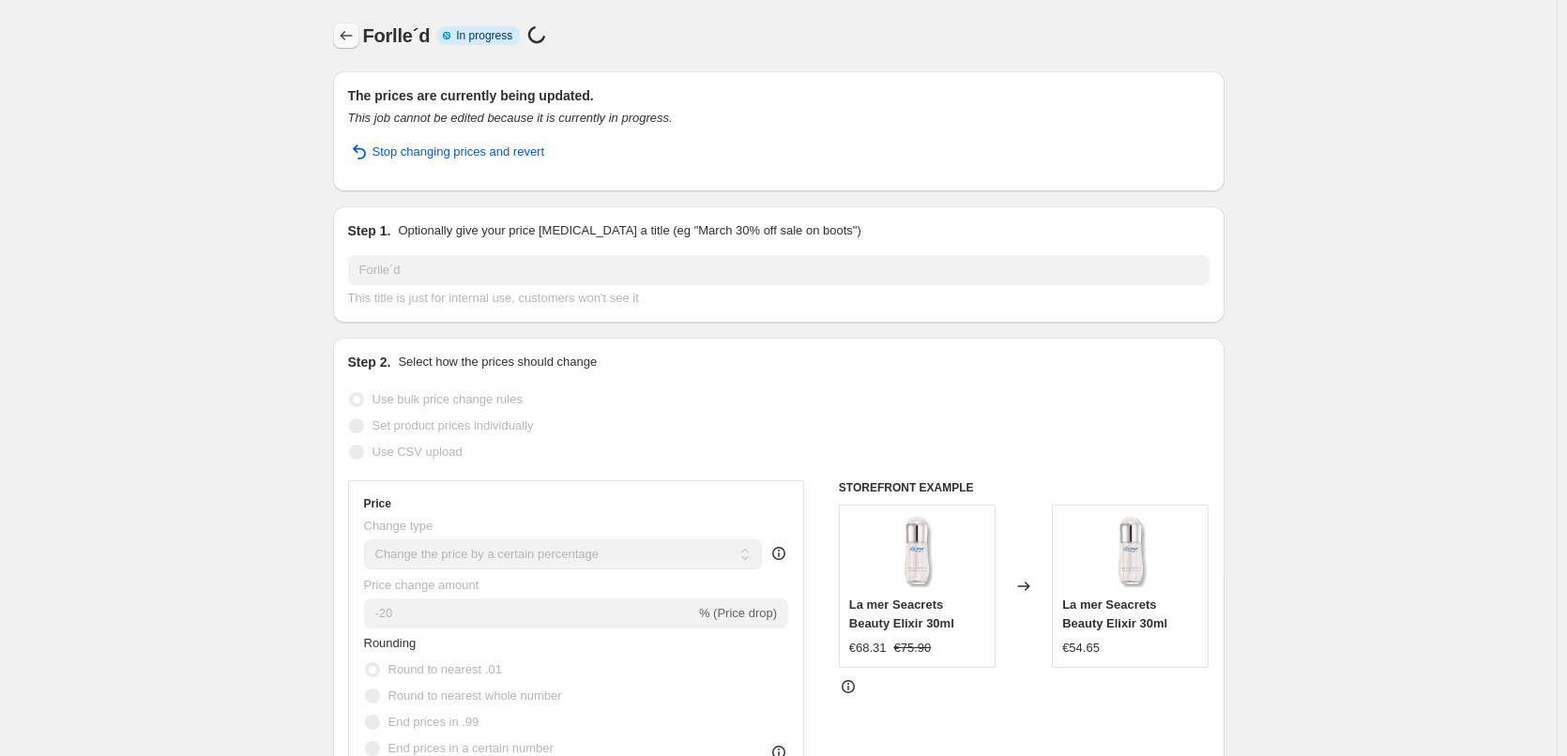
click at [347, 33] on icon "Price change jobs" at bounding box center [346, 35] width 19 height 19
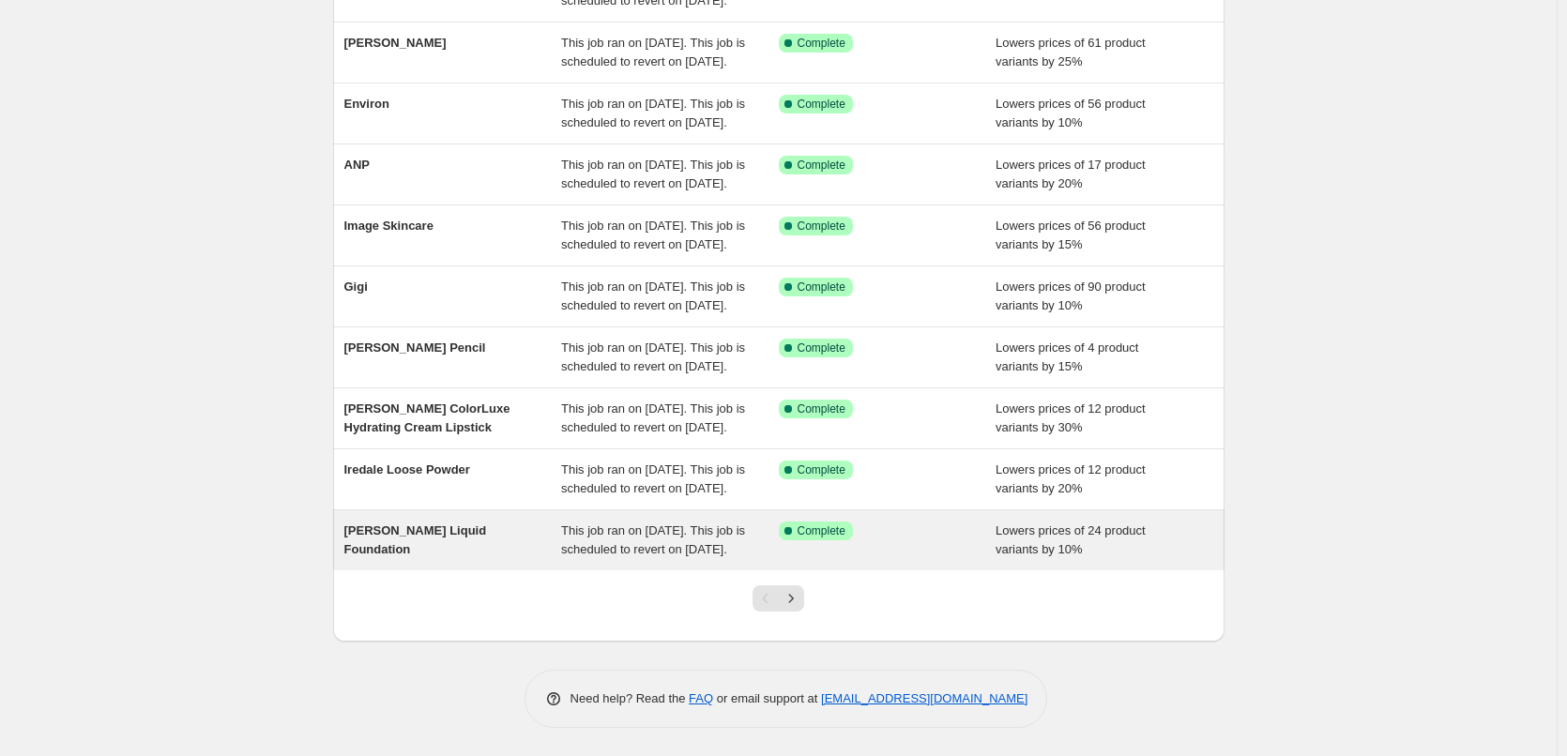
scroll to position [398, 0]
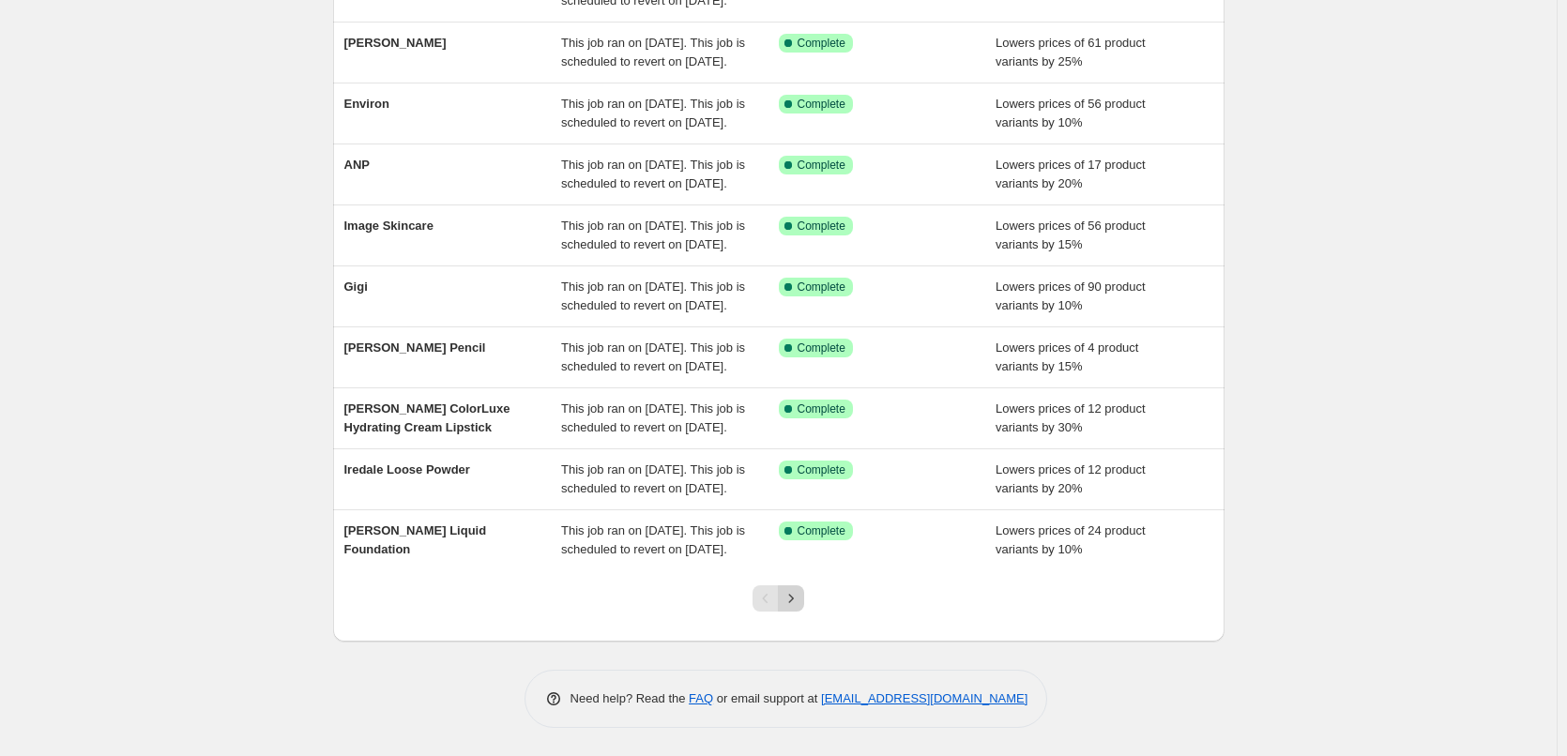
click at [796, 592] on icon "Next" at bounding box center [791, 598] width 19 height 19
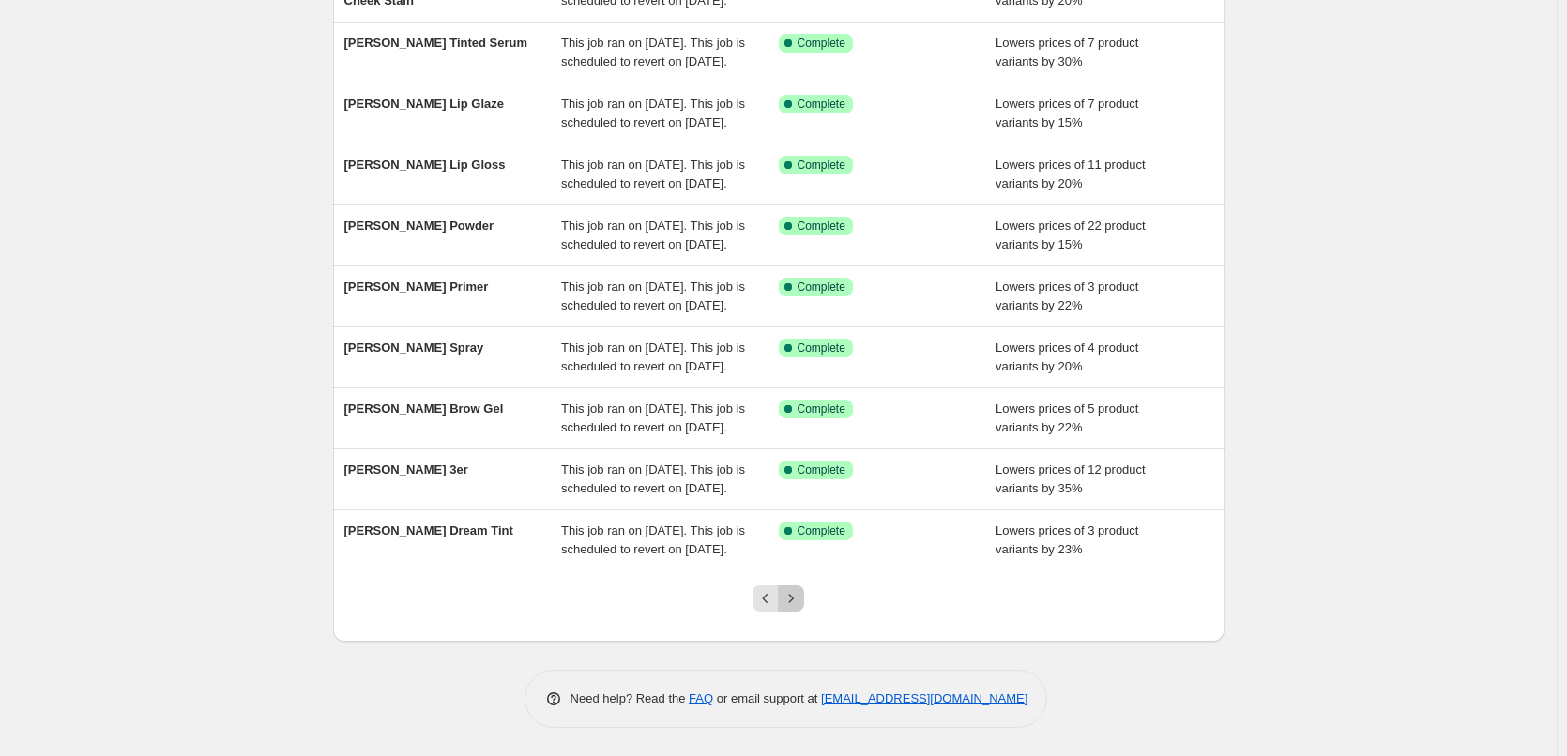
click at [804, 594] on button "Next" at bounding box center [791, 598] width 26 height 26
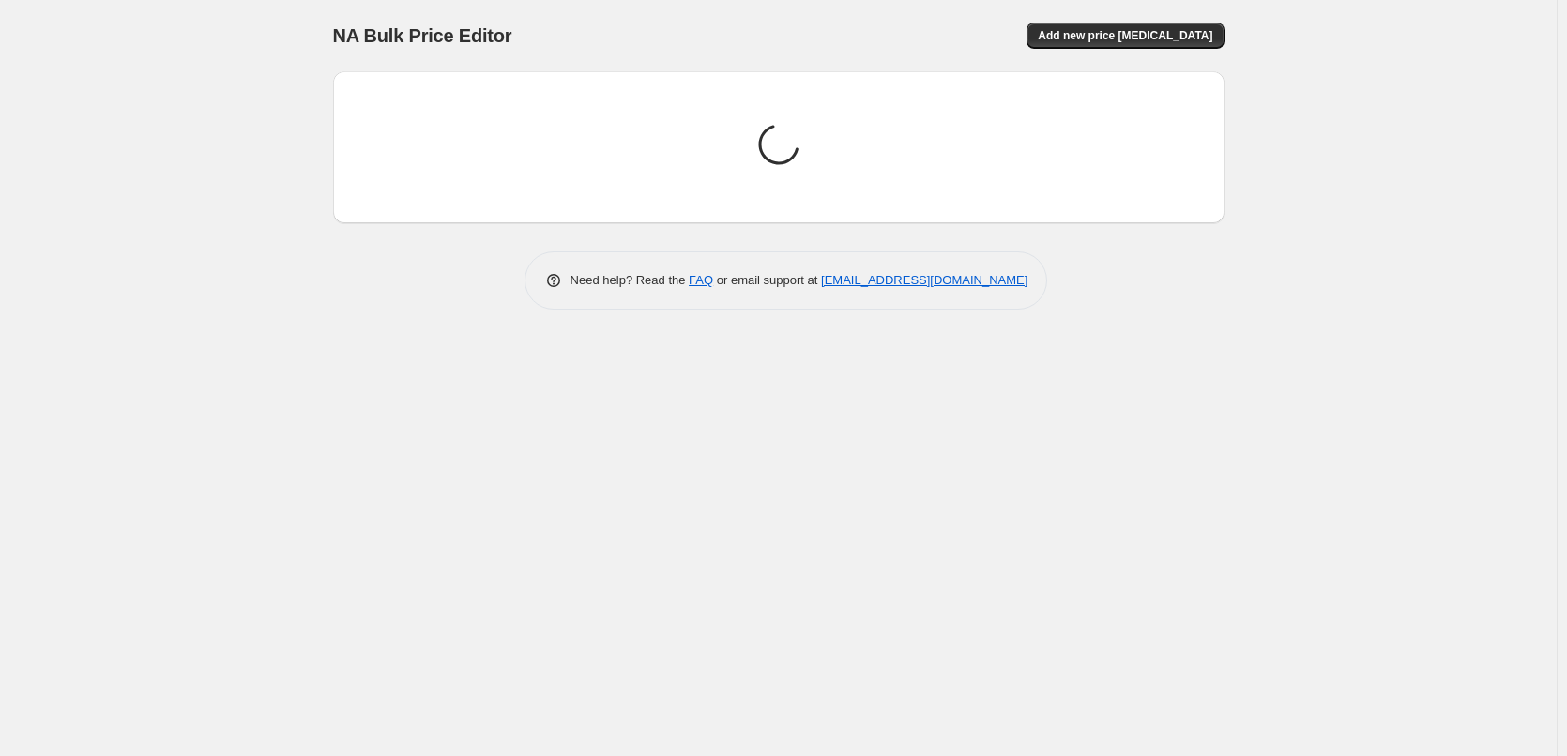
scroll to position [0, 0]
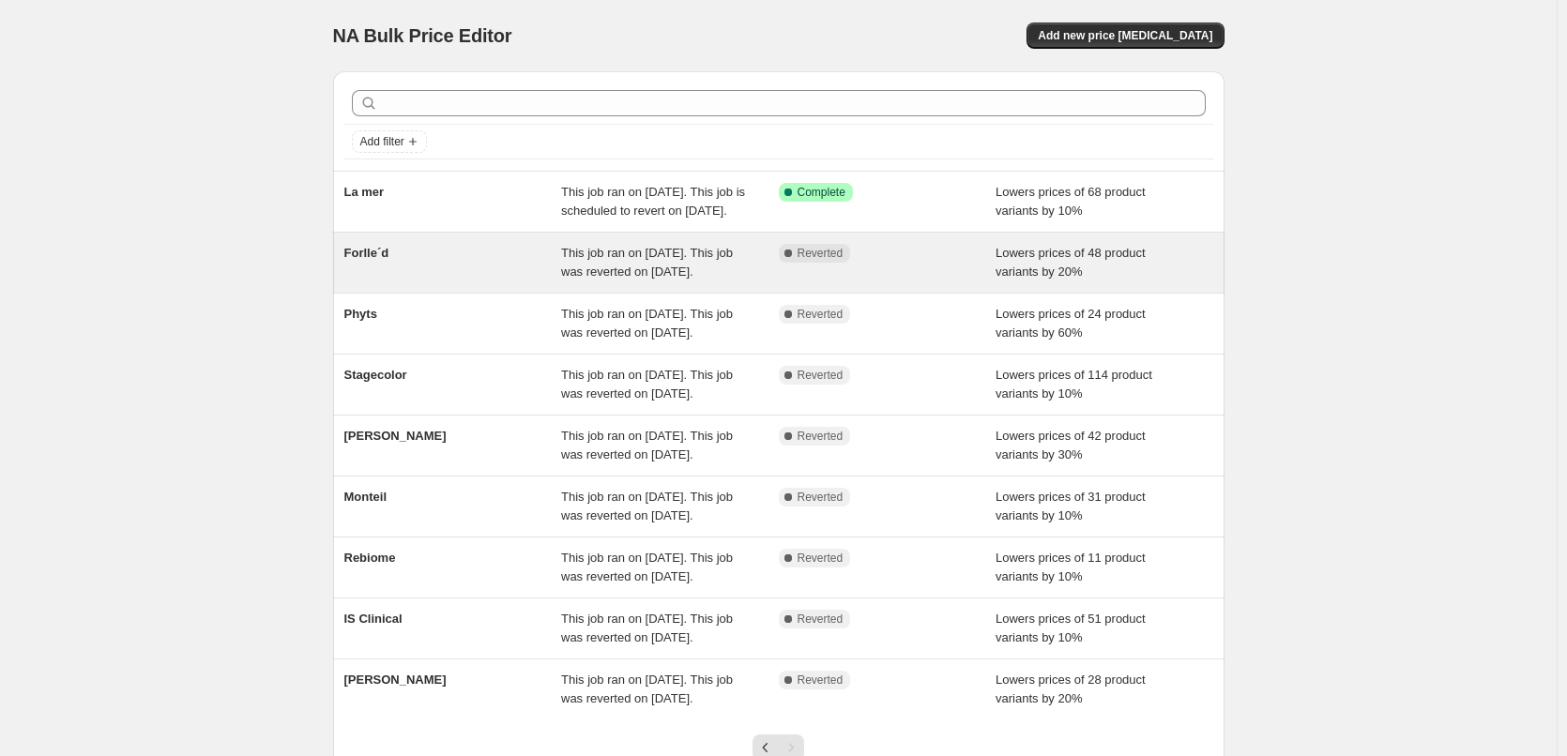
click at [551, 281] on div "Forlle´d" at bounding box center [453, 263] width 218 height 38
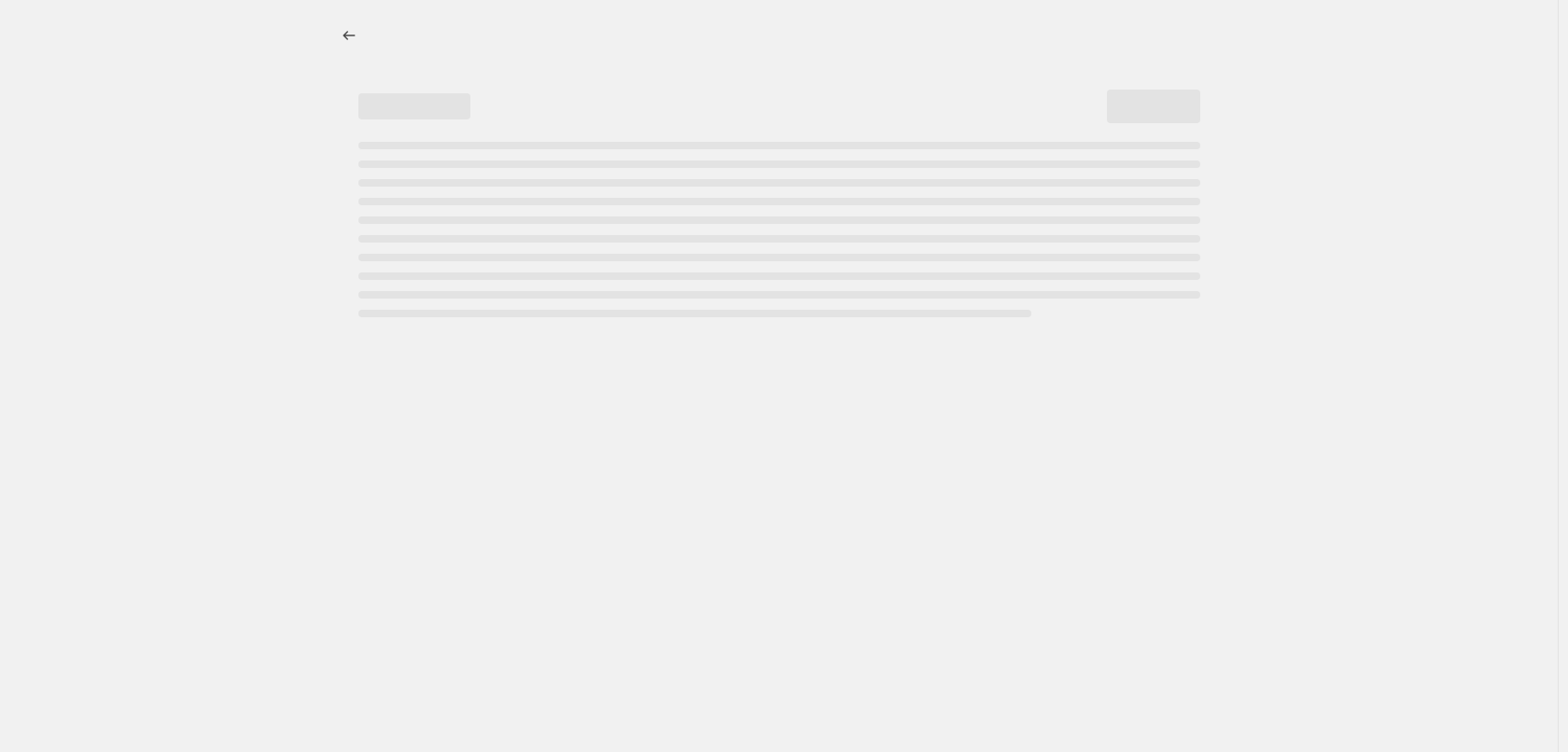
select select "percentage"
select select "remove"
select select "vendor"
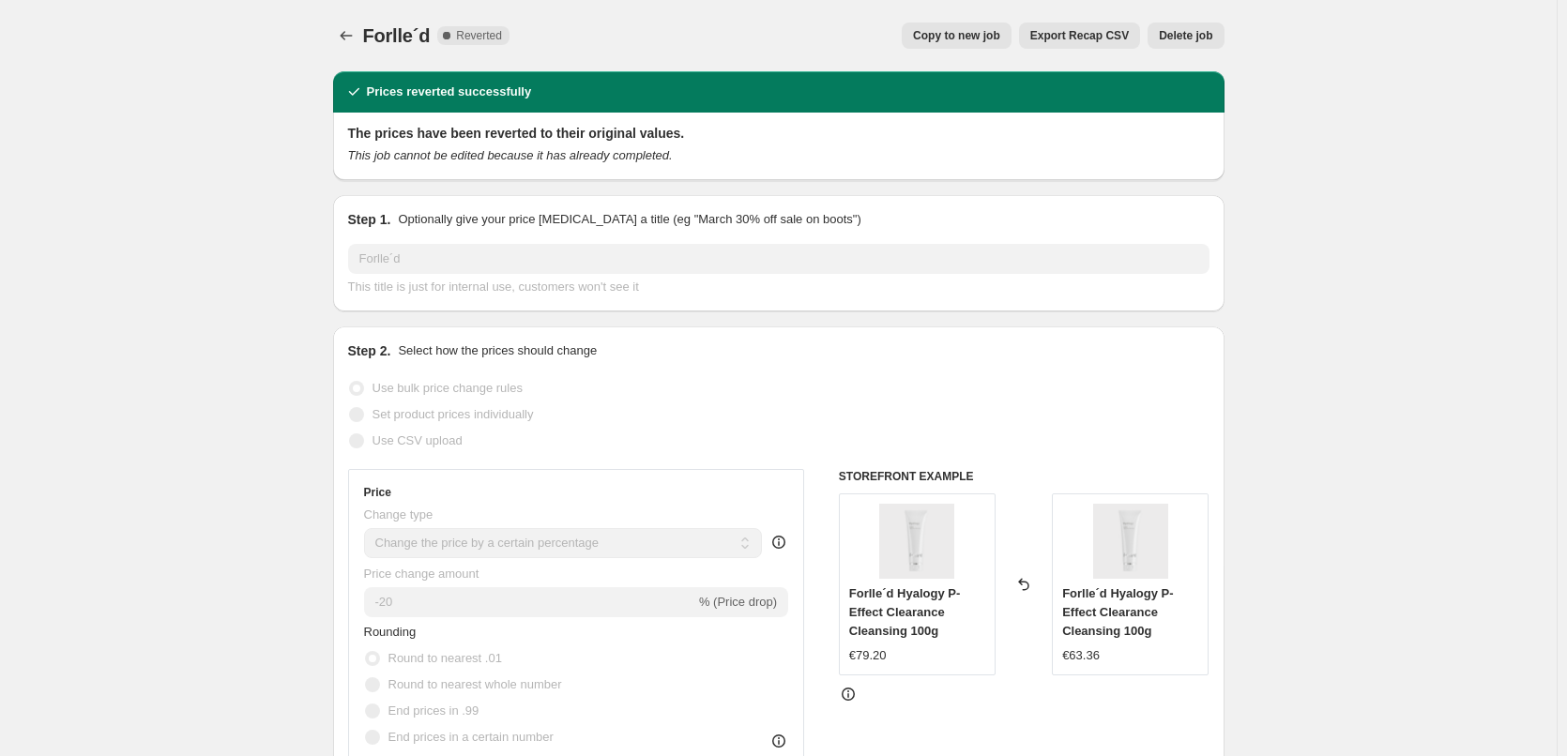
click at [1198, 38] on span "Delete job" at bounding box center [1185, 35] width 53 height 15
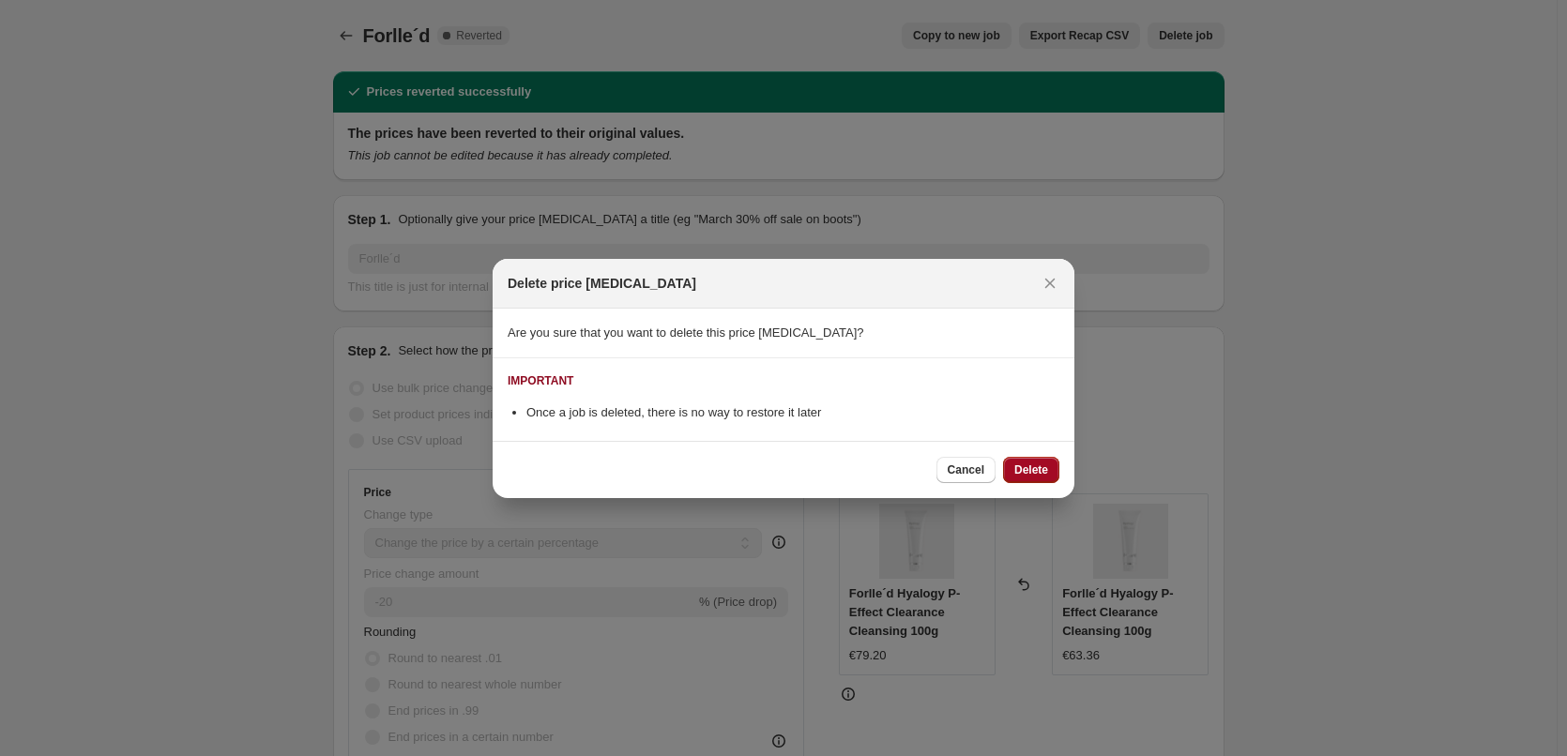
click at [1045, 474] on span "Delete" at bounding box center [1031, 470] width 34 height 15
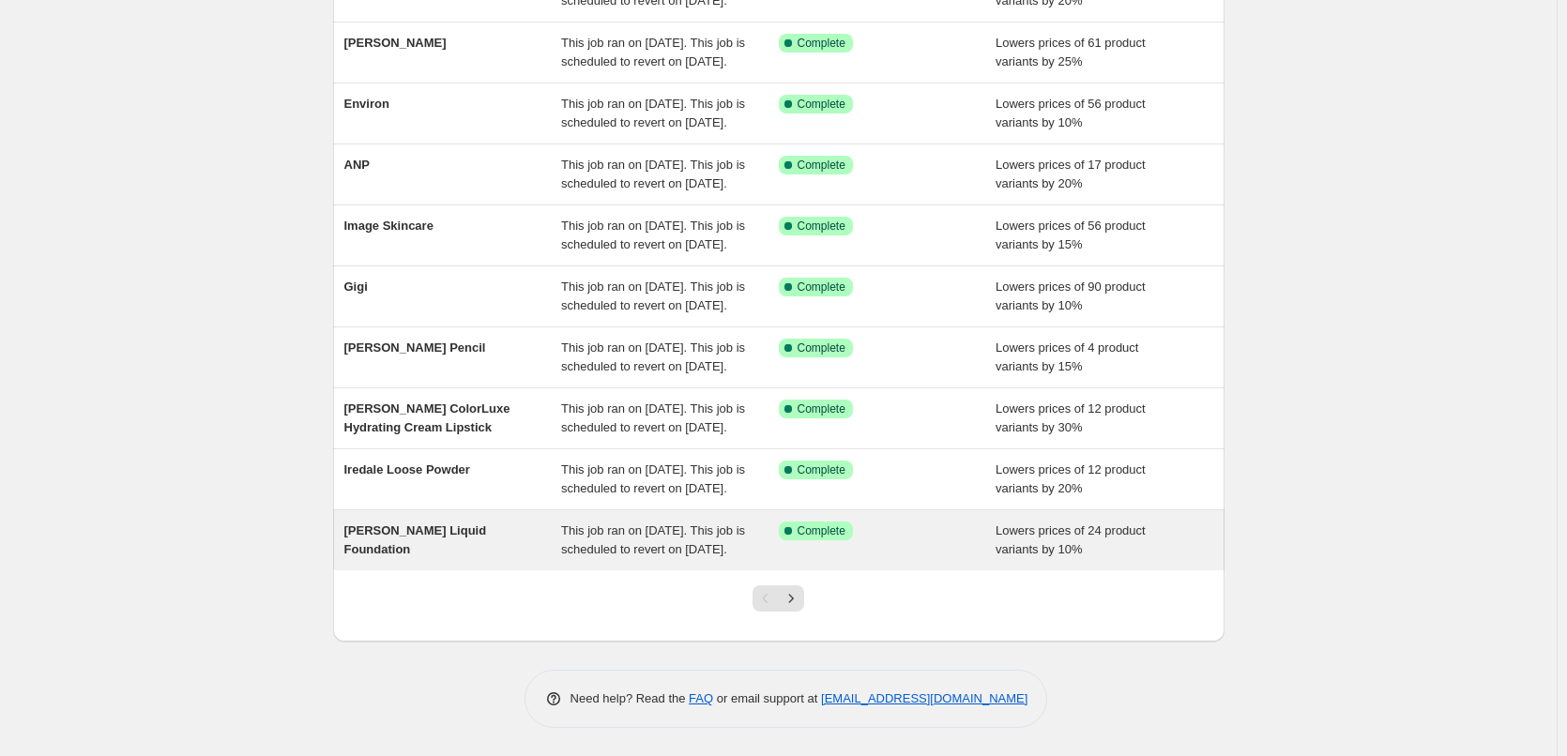
scroll to position [304, 0]
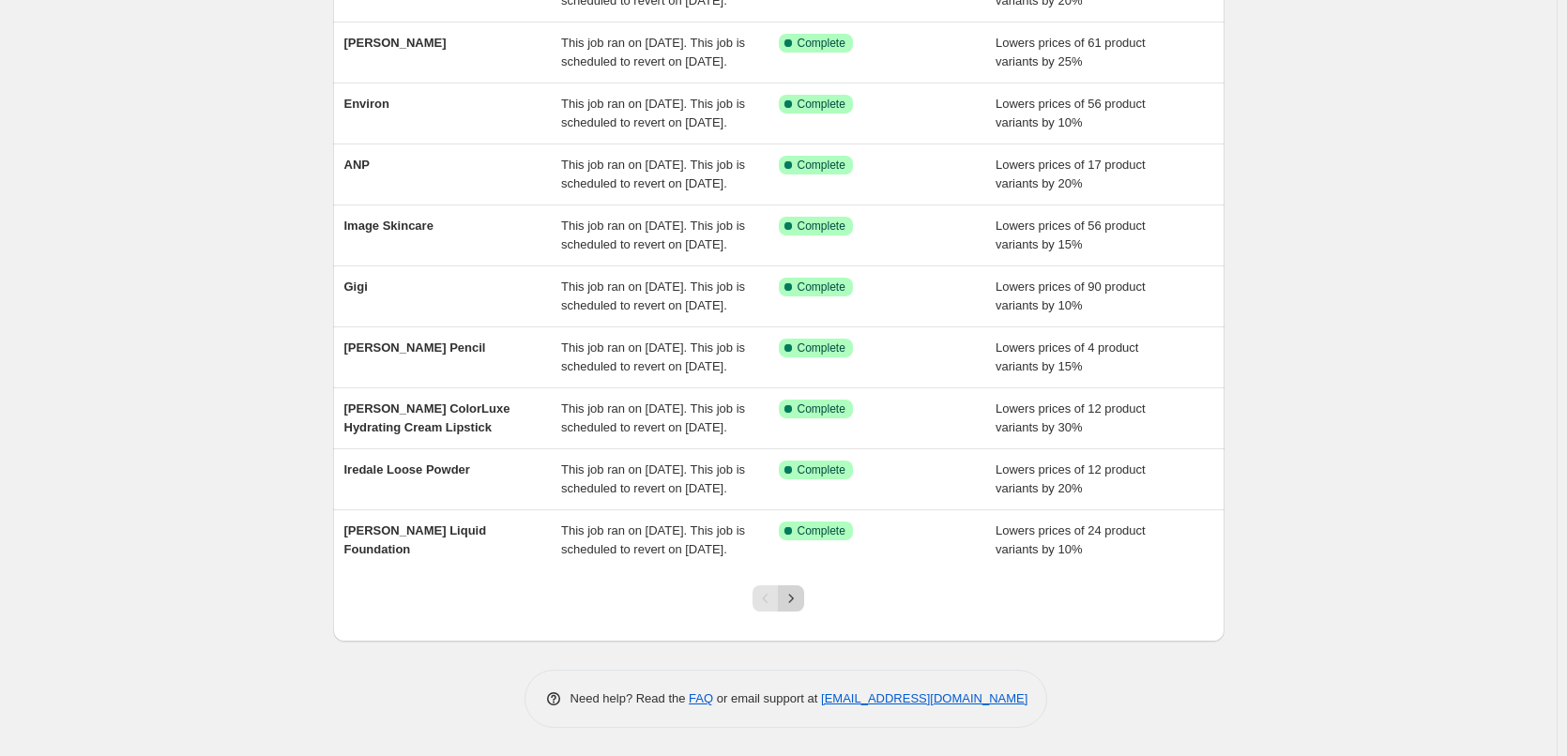
click at [800, 608] on icon "Next" at bounding box center [791, 598] width 19 height 19
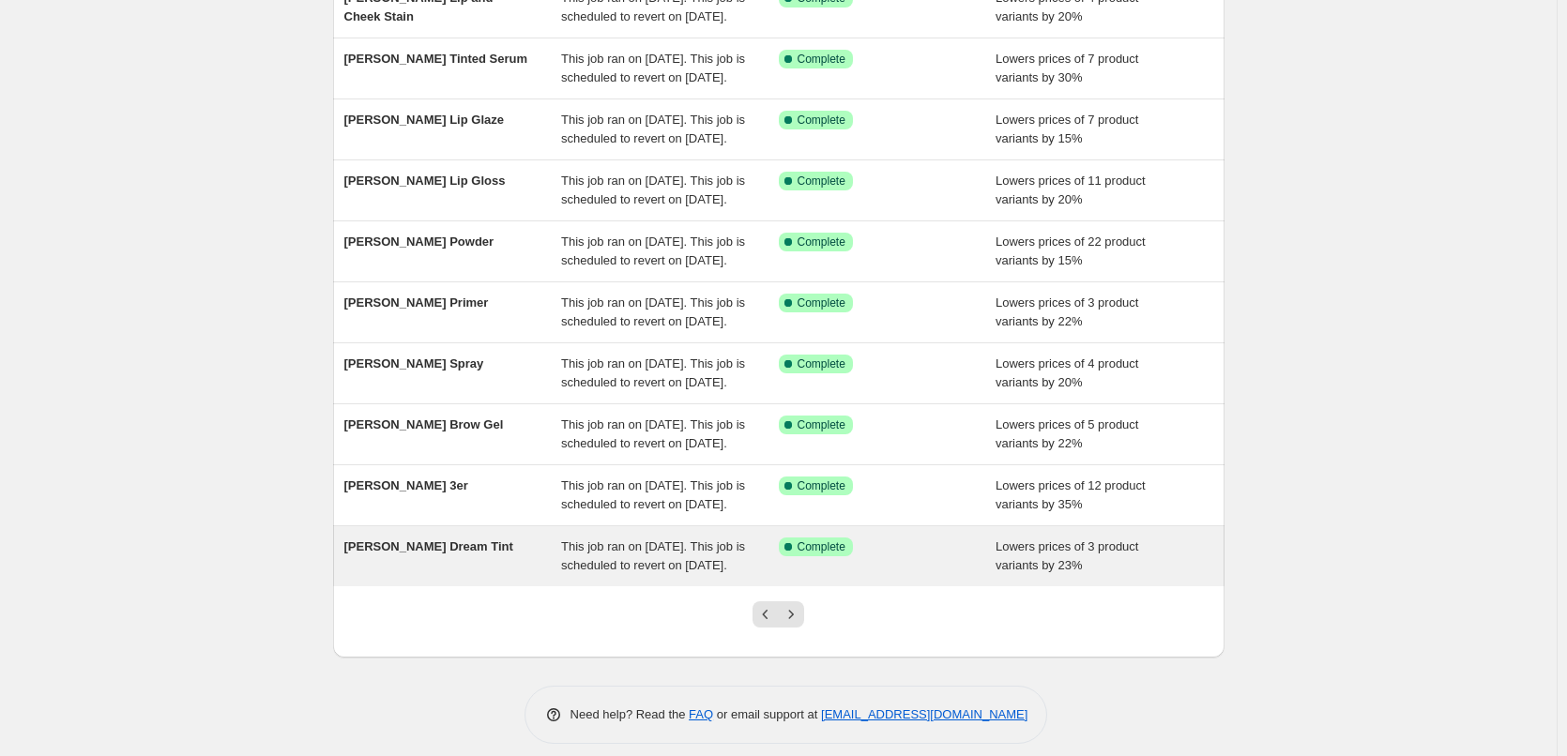
scroll to position [398, 0]
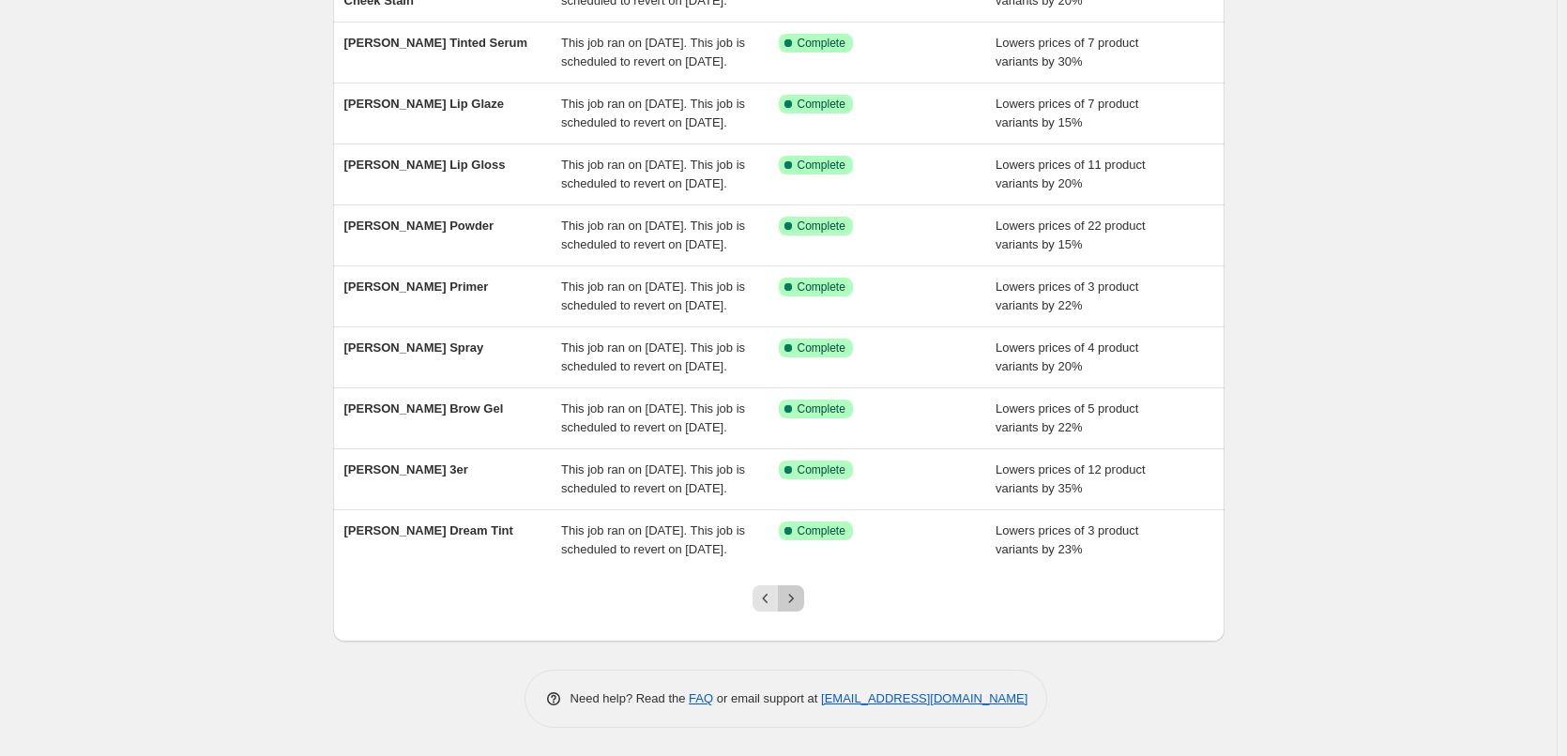
click at [800, 595] on icon "Next" at bounding box center [791, 598] width 19 height 19
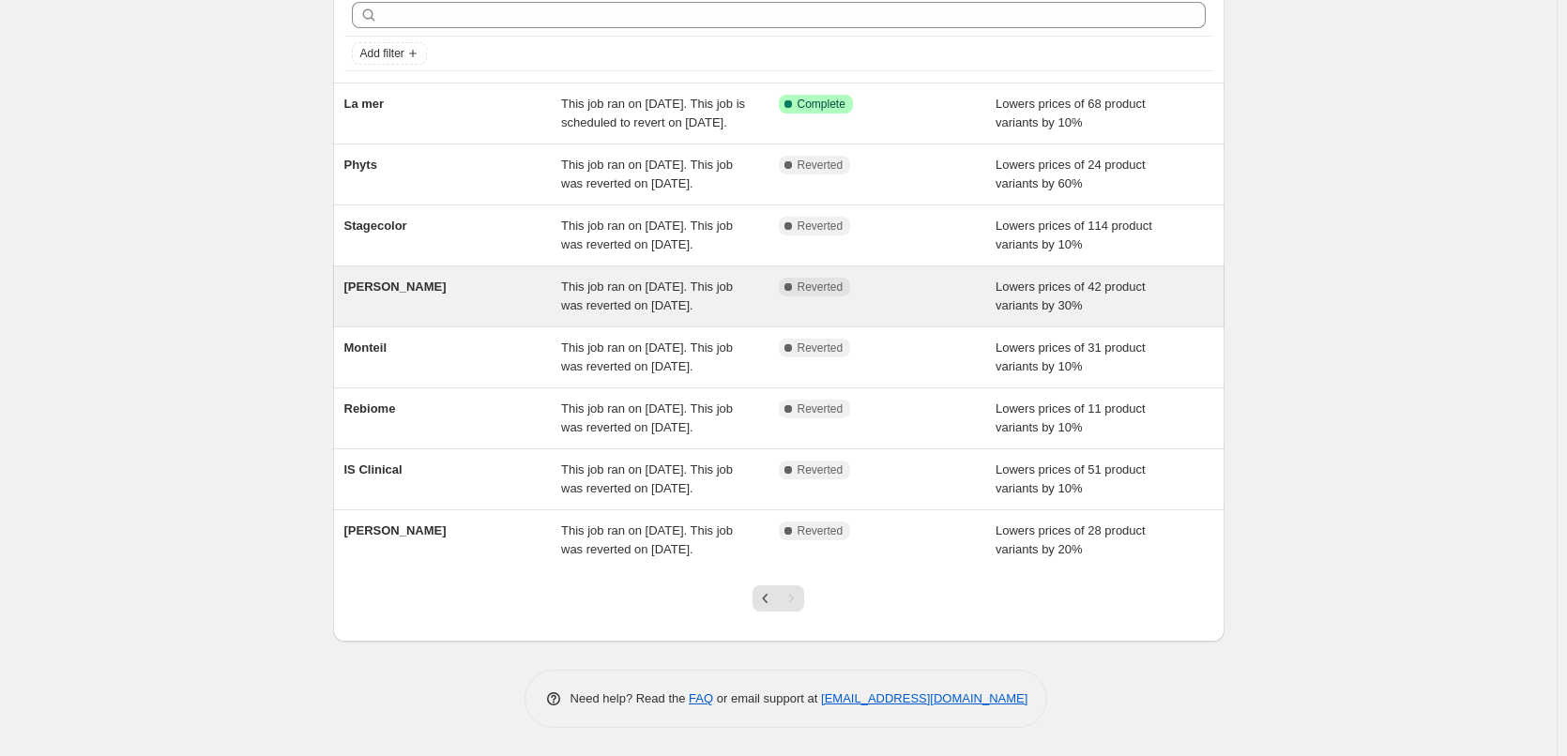
scroll to position [182, 0]
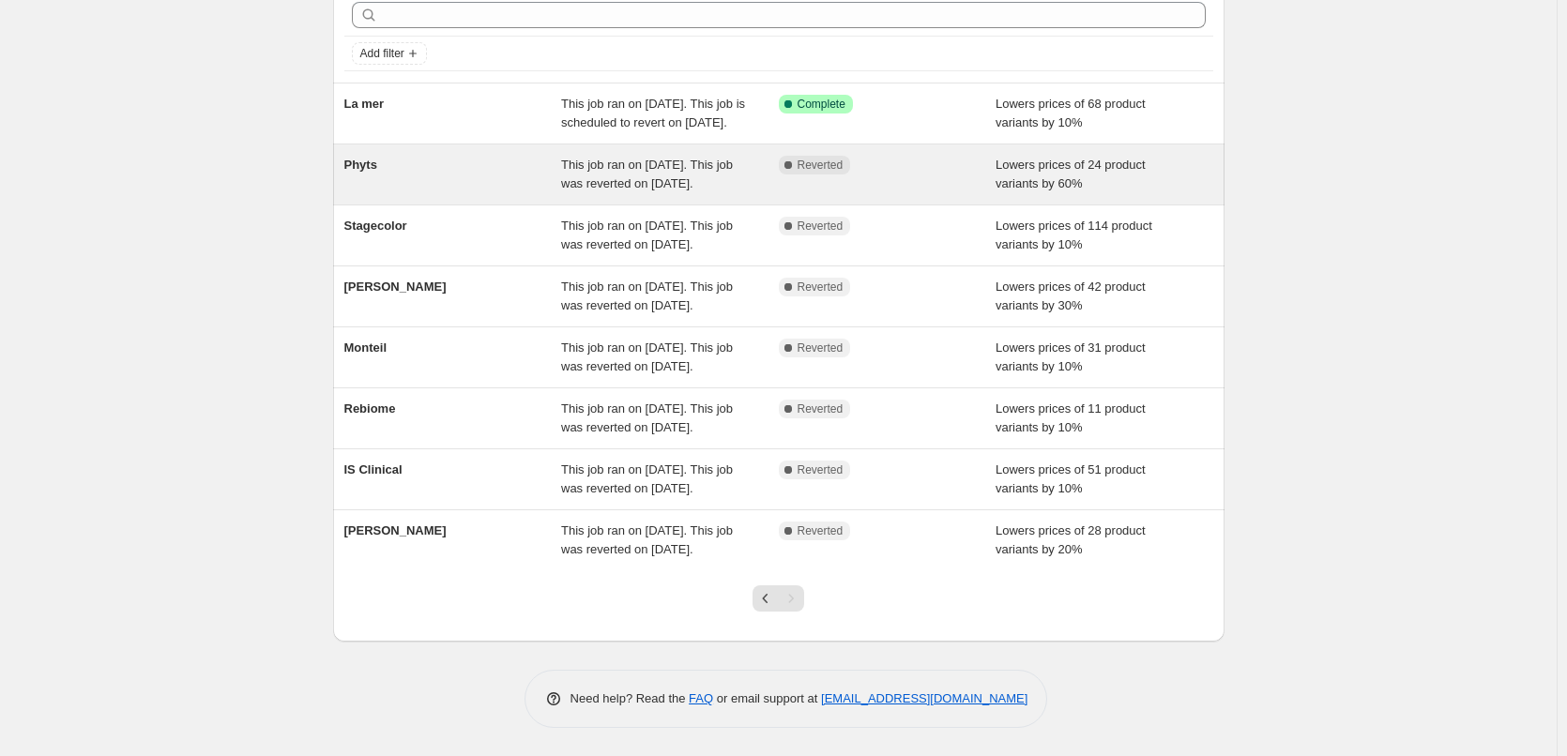
click at [572, 158] on span "This job ran on [DATE]. This job was reverted on [DATE]." at bounding box center [647, 174] width 172 height 33
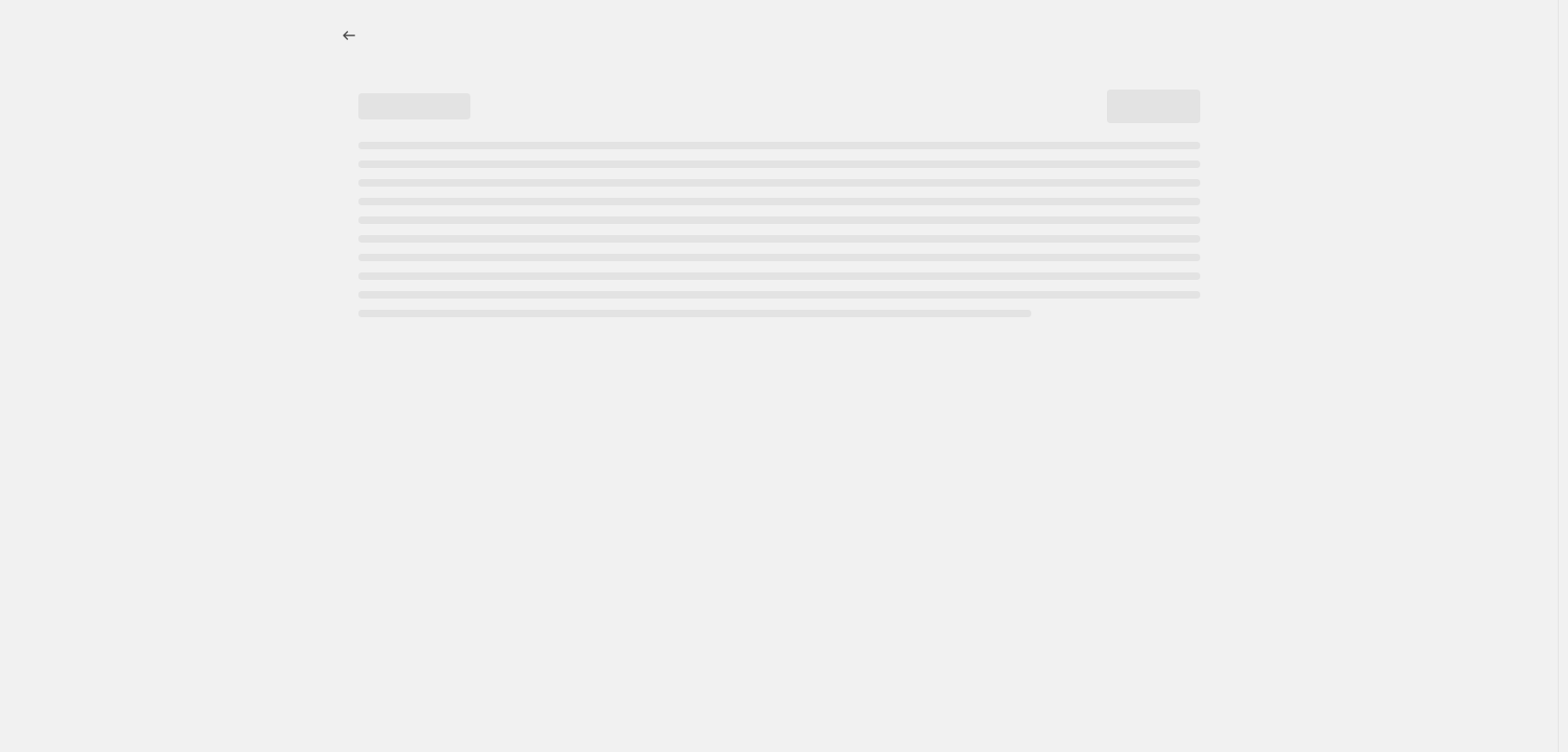
select select "percentage"
select select "vendor"
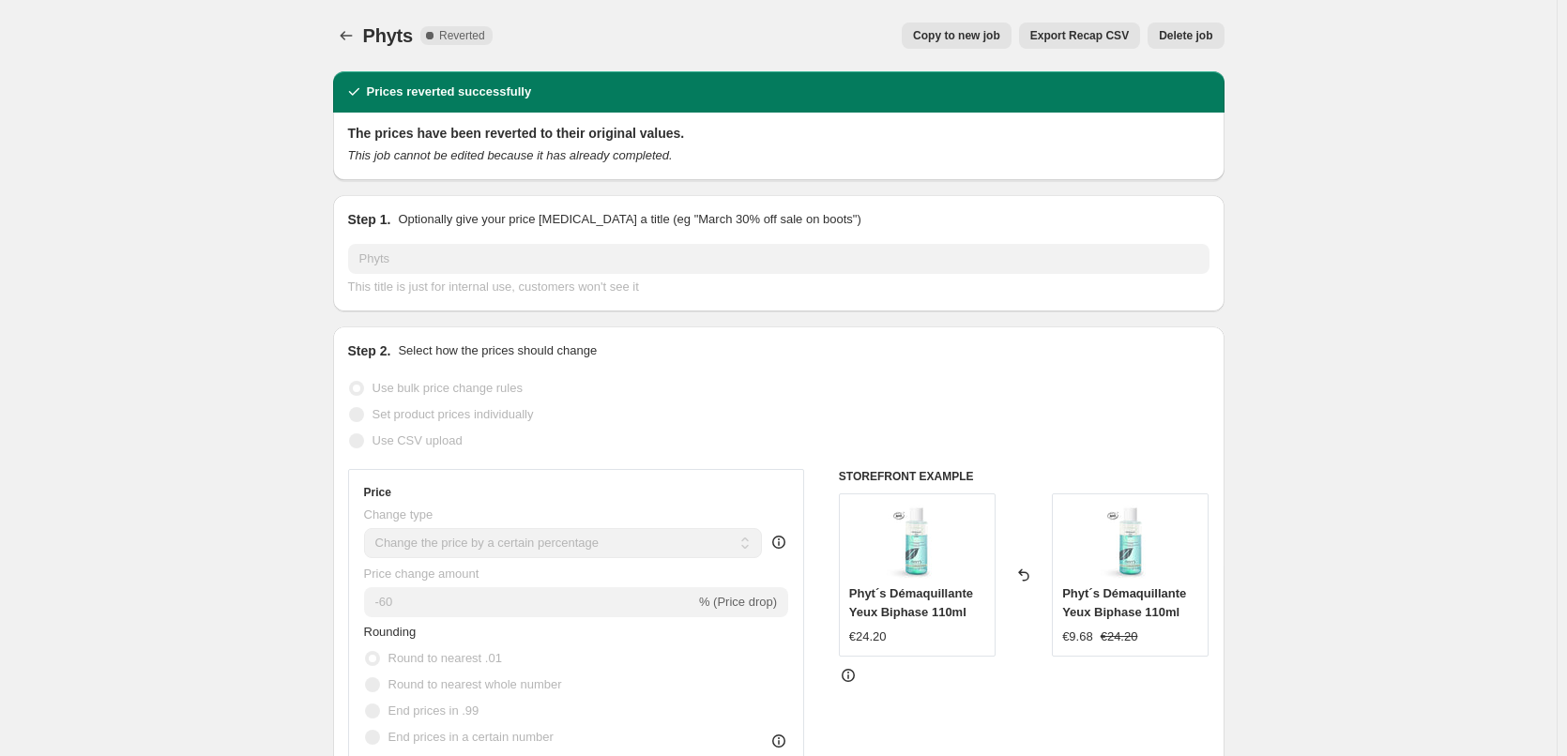
click at [961, 42] on span "Copy to new job" at bounding box center [956, 35] width 87 height 15
select select "percentage"
select select "vendor"
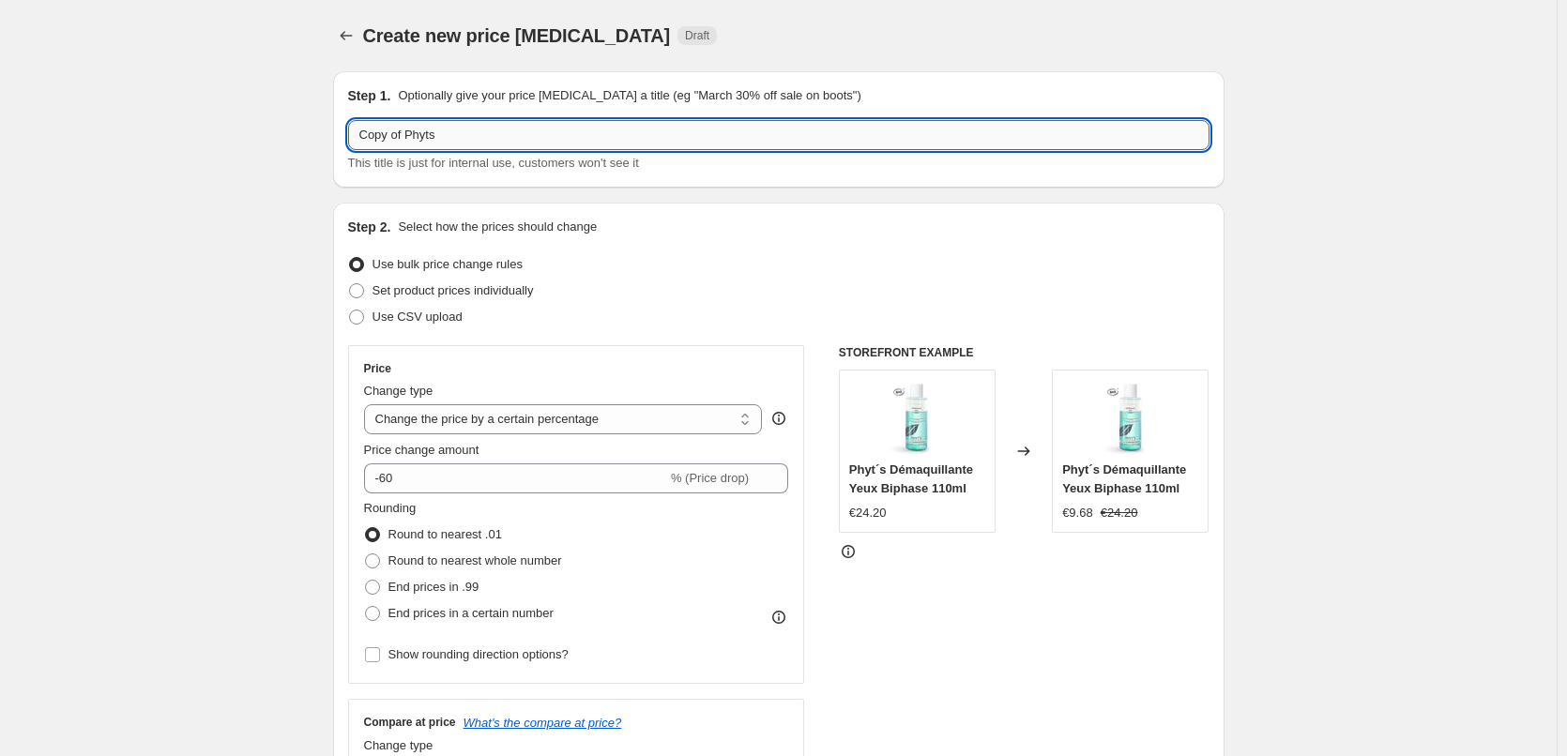
click at [407, 141] on input "Copy of Phyts" at bounding box center [778, 135] width 861 height 30
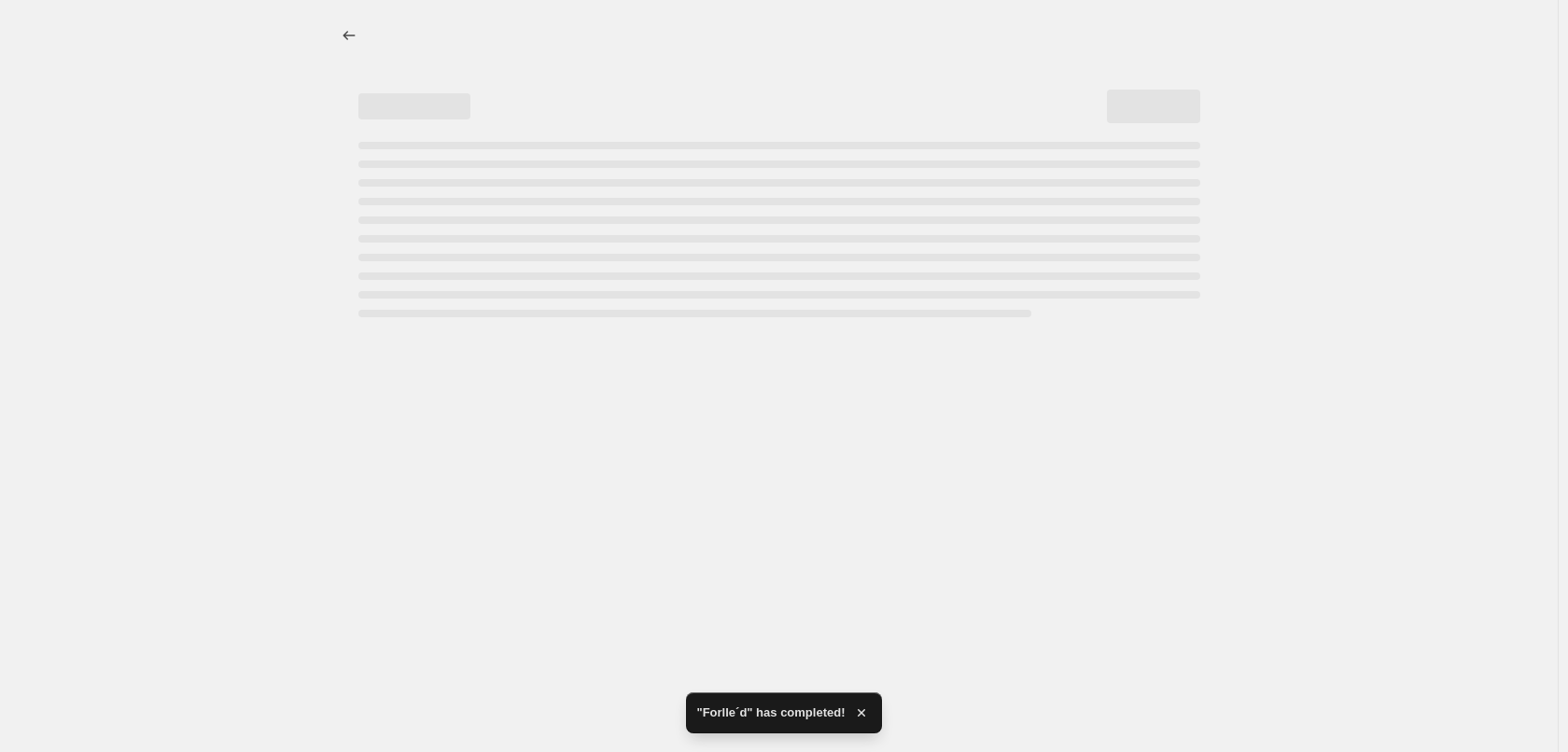
select select "percentage"
select select "vendor"
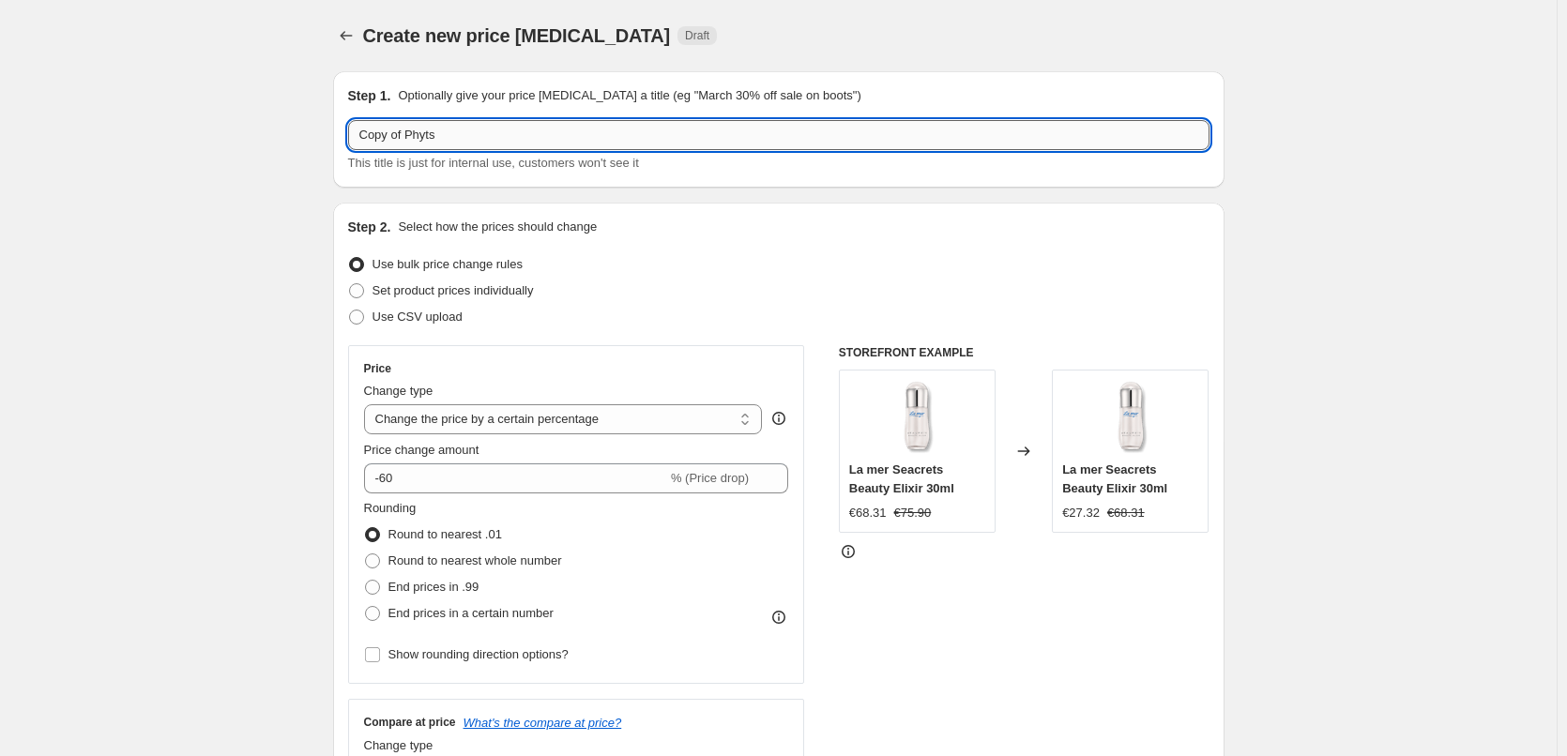
click at [410, 132] on input "Copy of Phyts" at bounding box center [778, 135] width 861 height 30
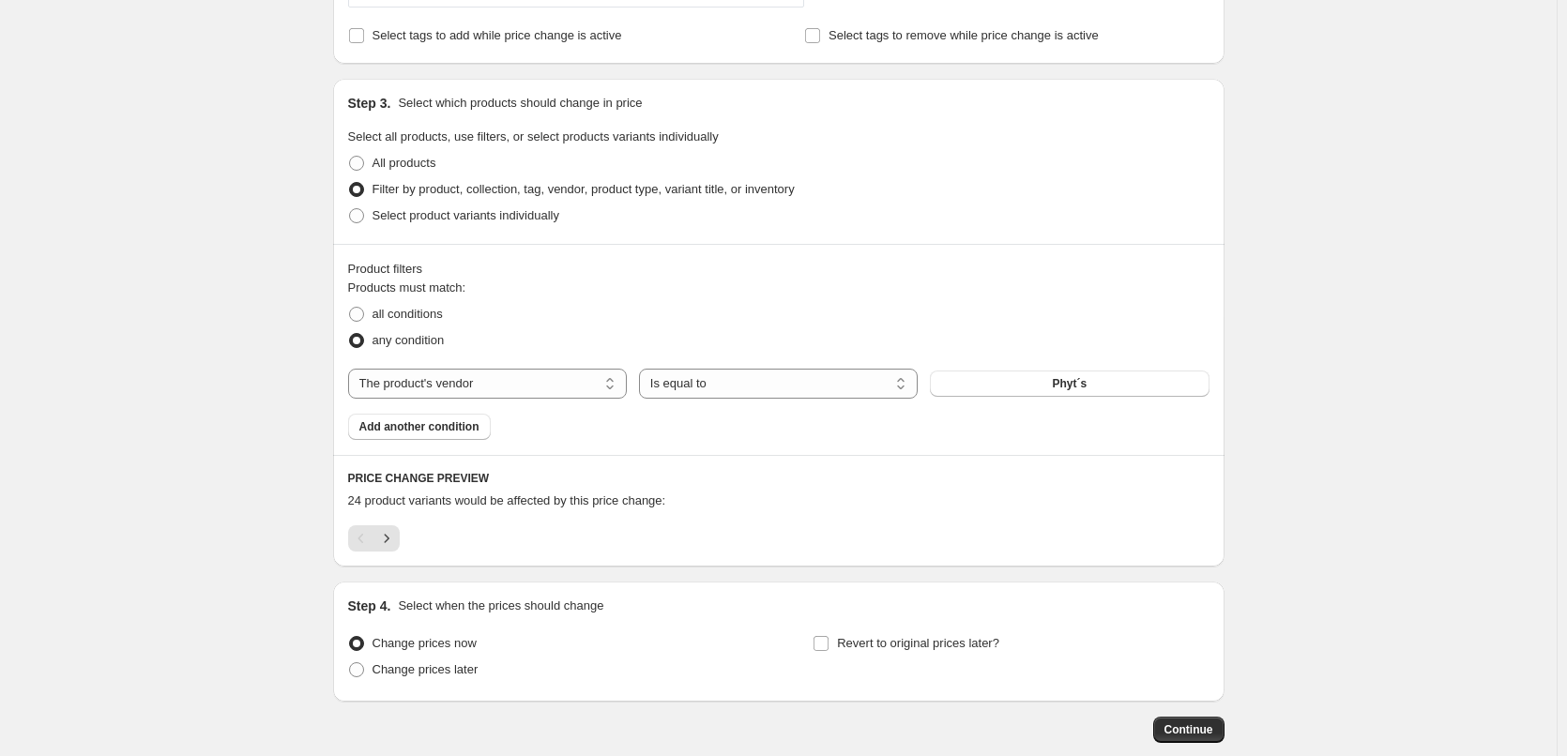
scroll to position [900, 0]
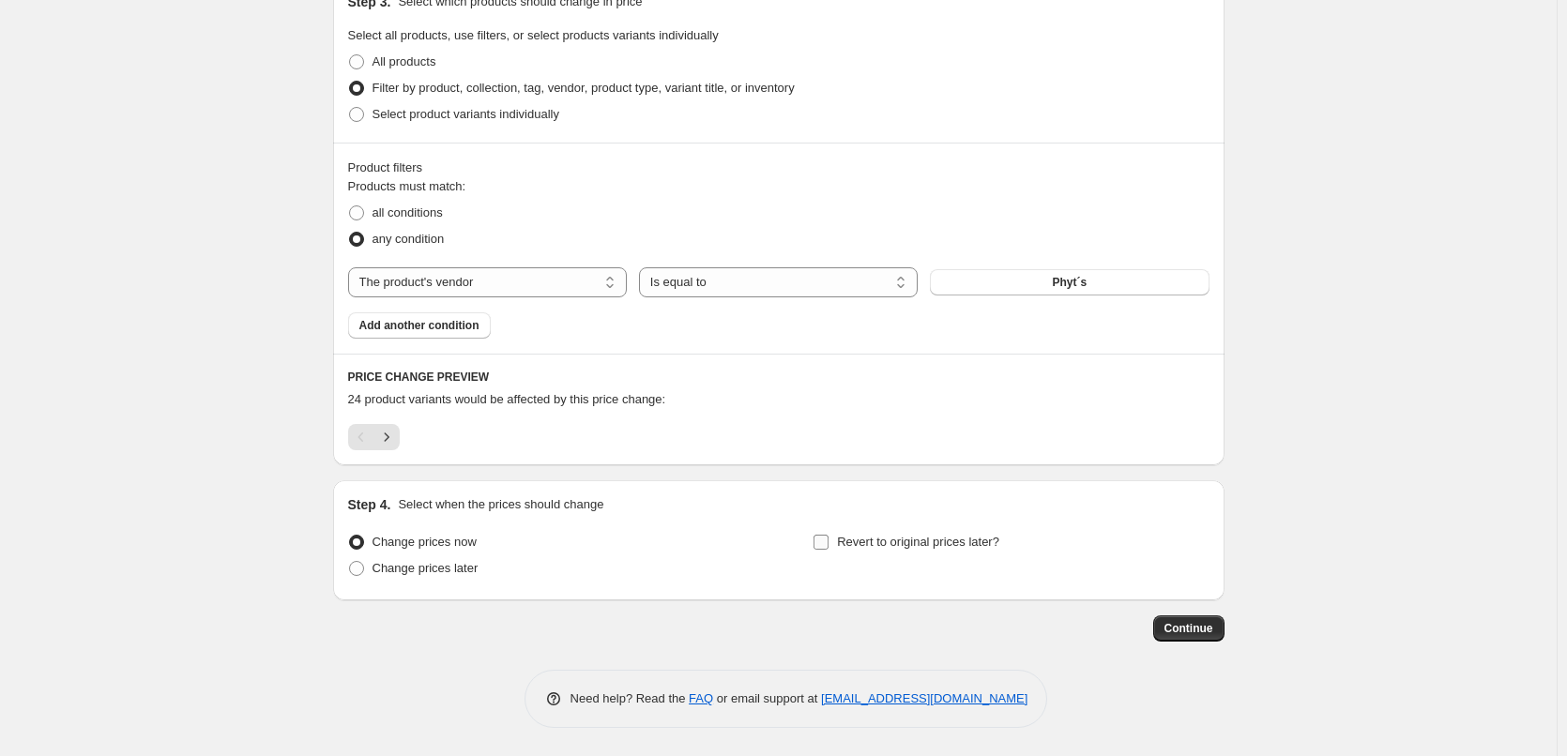
type input "Phyts"
click at [818, 550] on span at bounding box center [821, 542] width 17 height 17
click at [818, 550] on input "Revert to original prices later?" at bounding box center [820, 542] width 15 height 15
checkbox input "true"
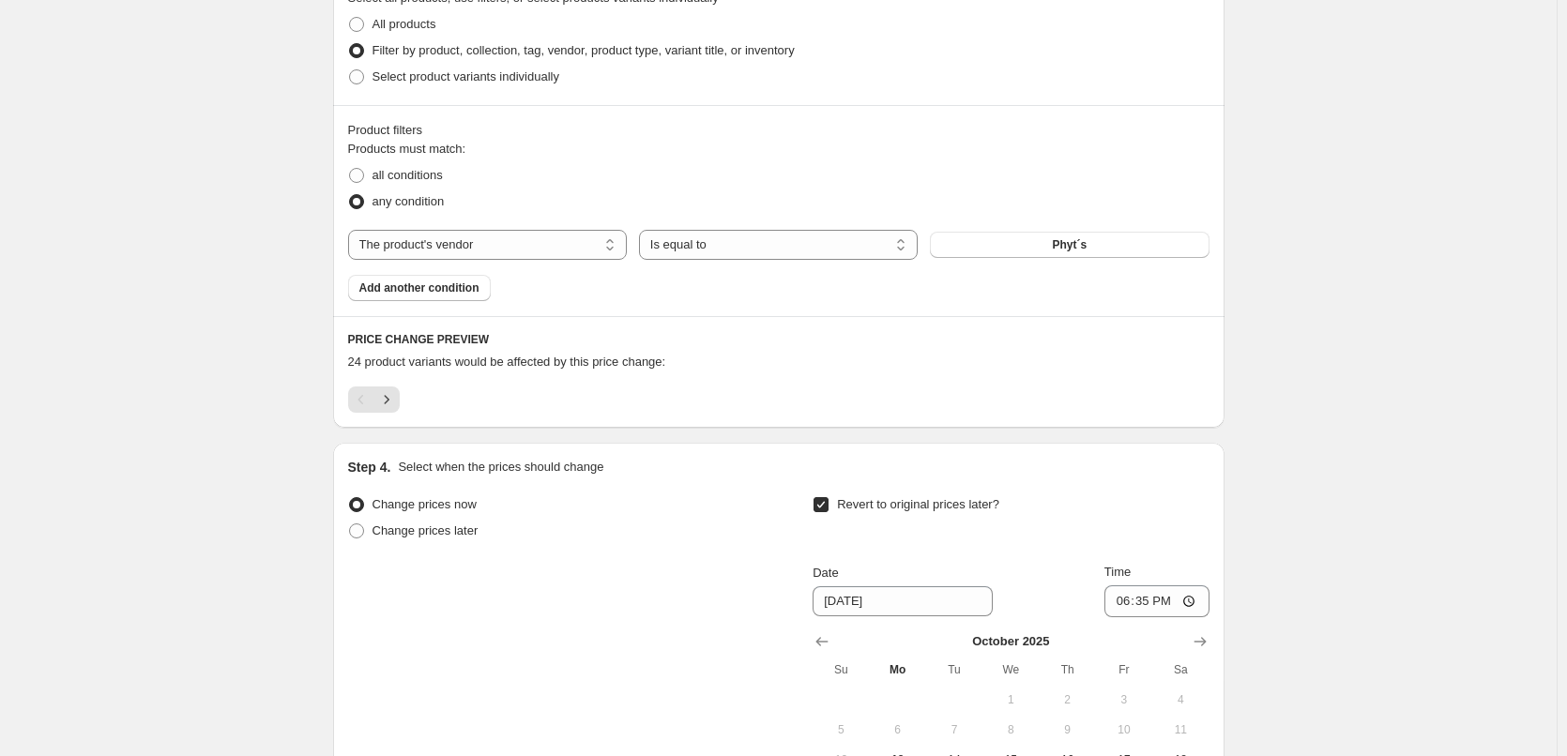
scroll to position [1221, 0]
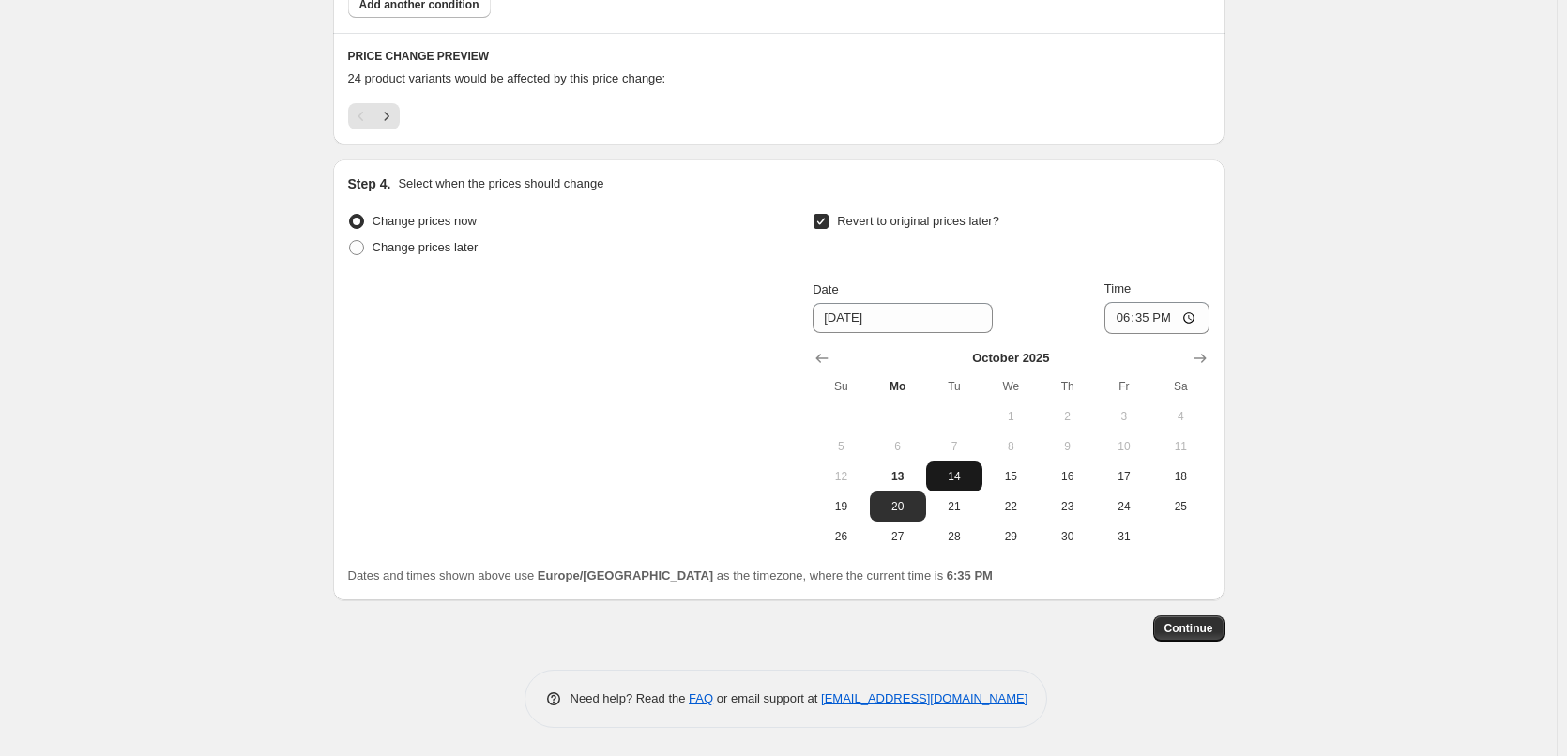
click at [965, 479] on span "14" at bounding box center [954, 476] width 41 height 15
type input "[DATE]"
click at [1126, 315] on input "18:35" at bounding box center [1156, 318] width 105 height 32
type input "03:00"
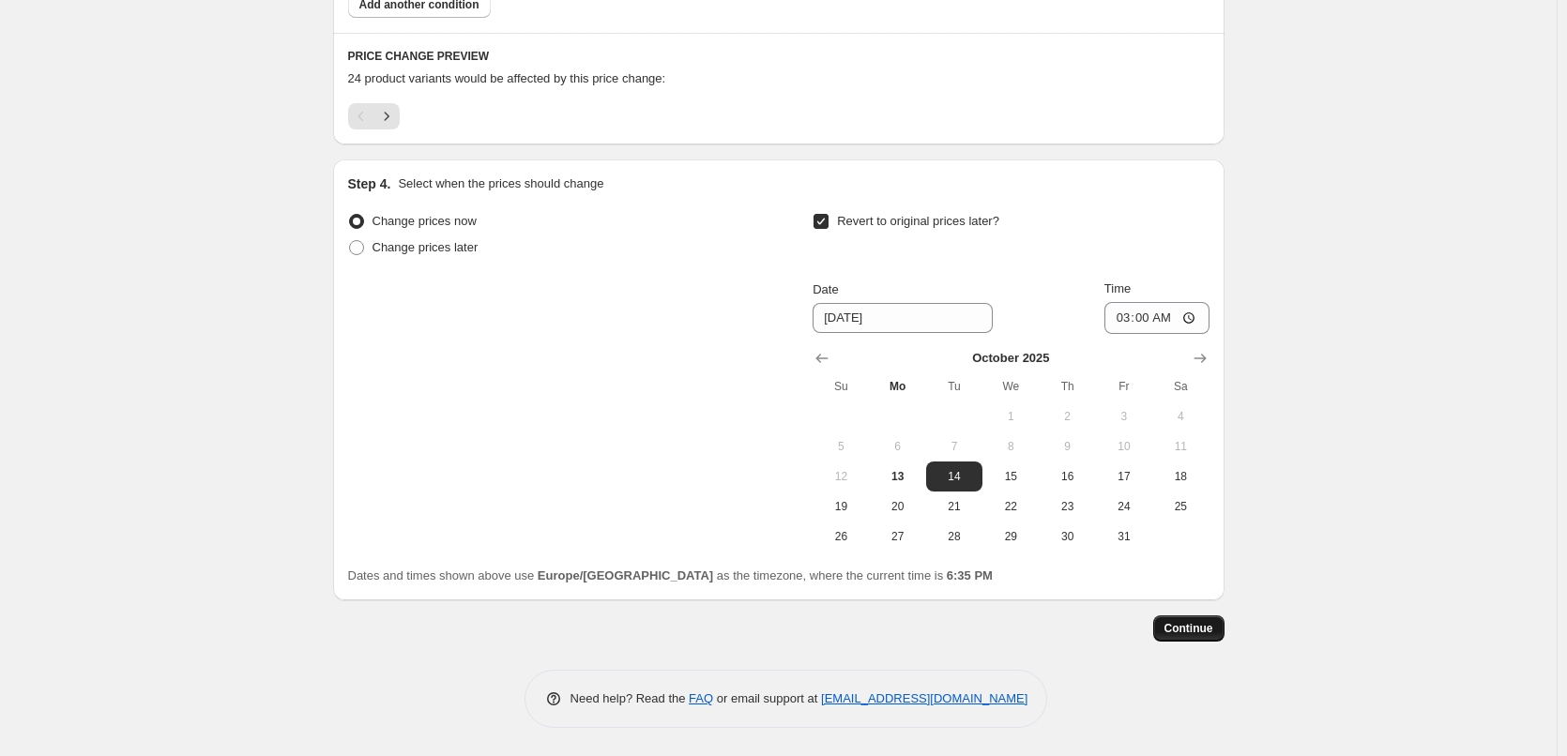
click at [1196, 630] on span "Continue" at bounding box center [1188, 628] width 49 height 15
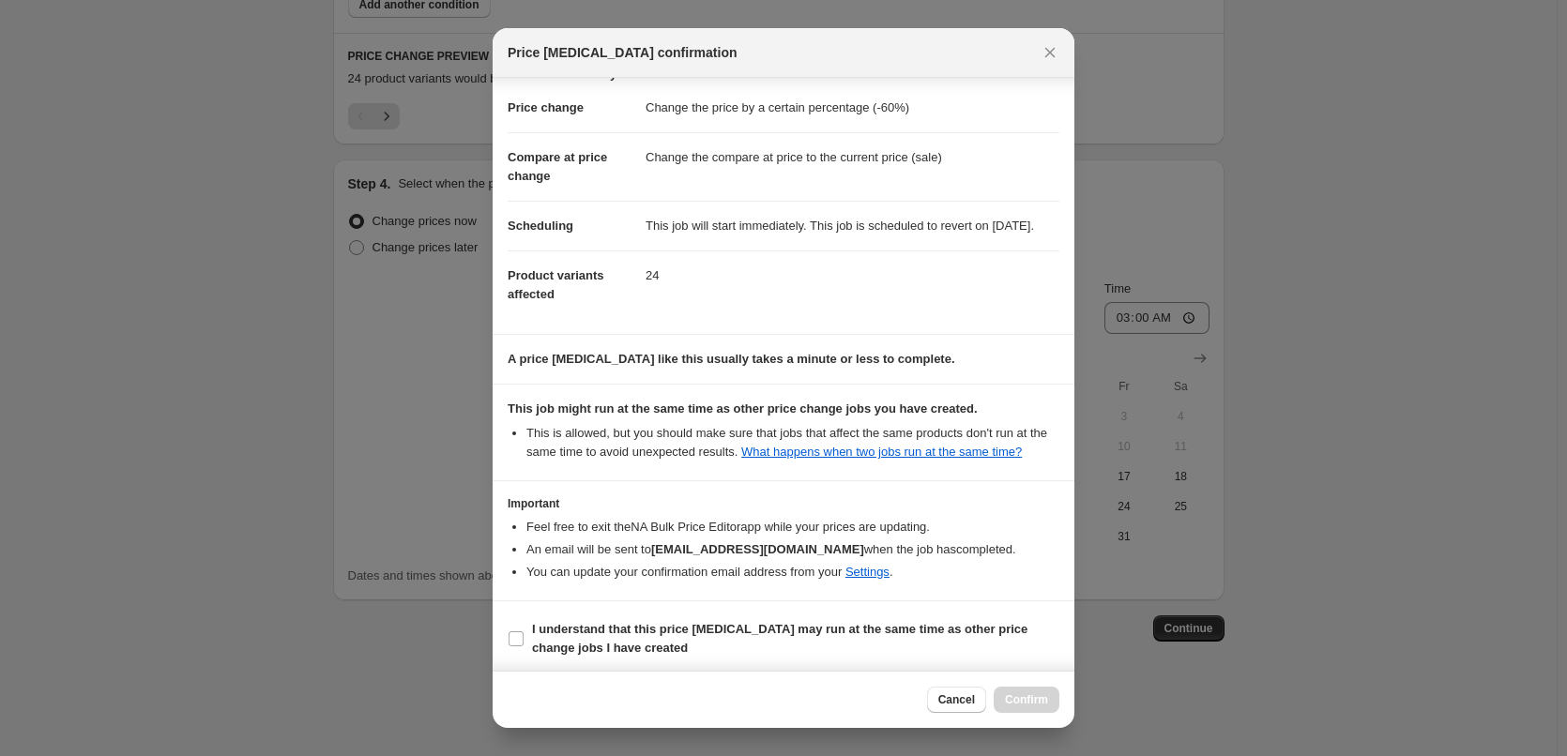
scroll to position [53, 0]
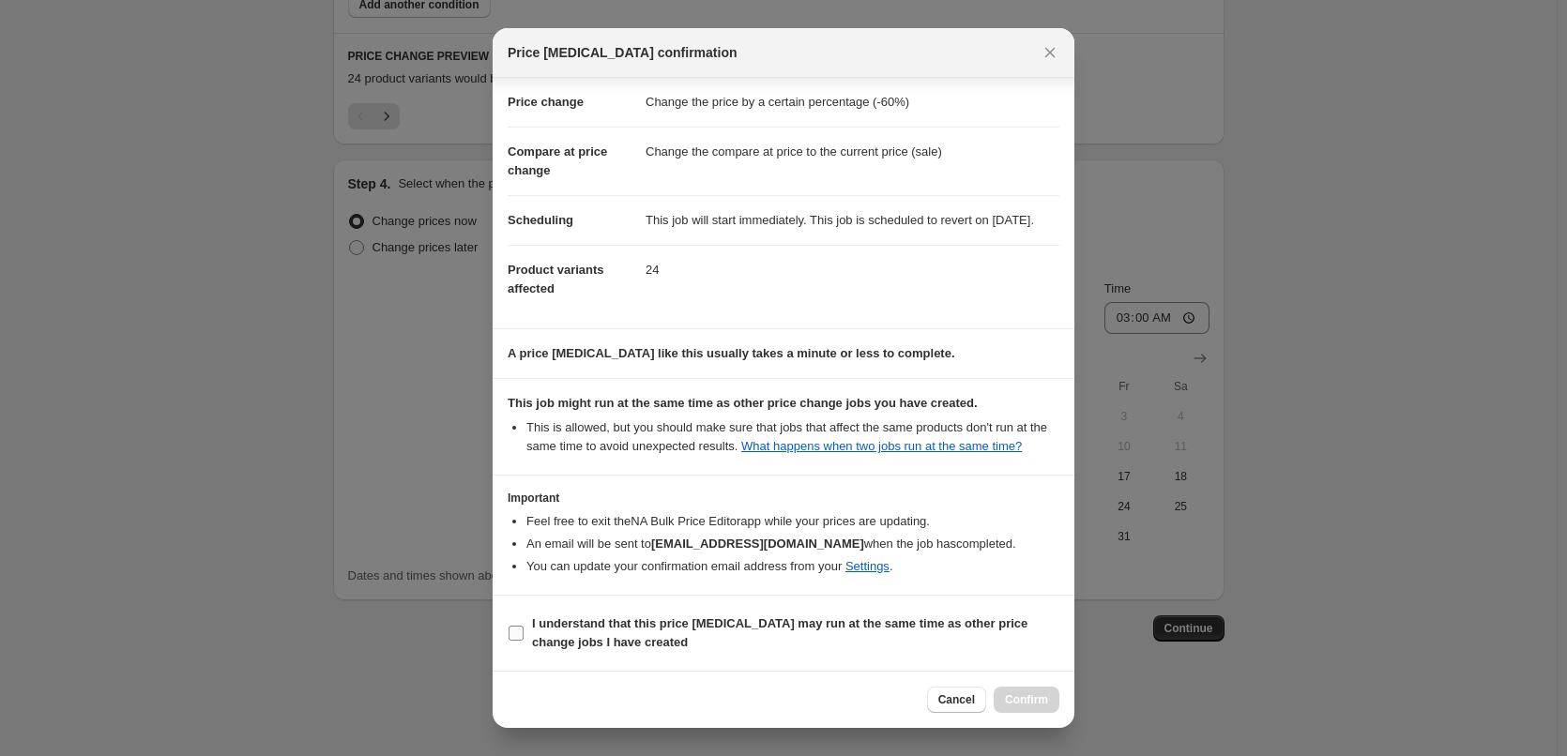
click at [518, 630] on input "I understand that this price [MEDICAL_DATA] may run at the same time as other p…" at bounding box center [516, 633] width 15 height 15
checkbox input "true"
click at [1026, 699] on span "Confirm" at bounding box center [1026, 699] width 43 height 15
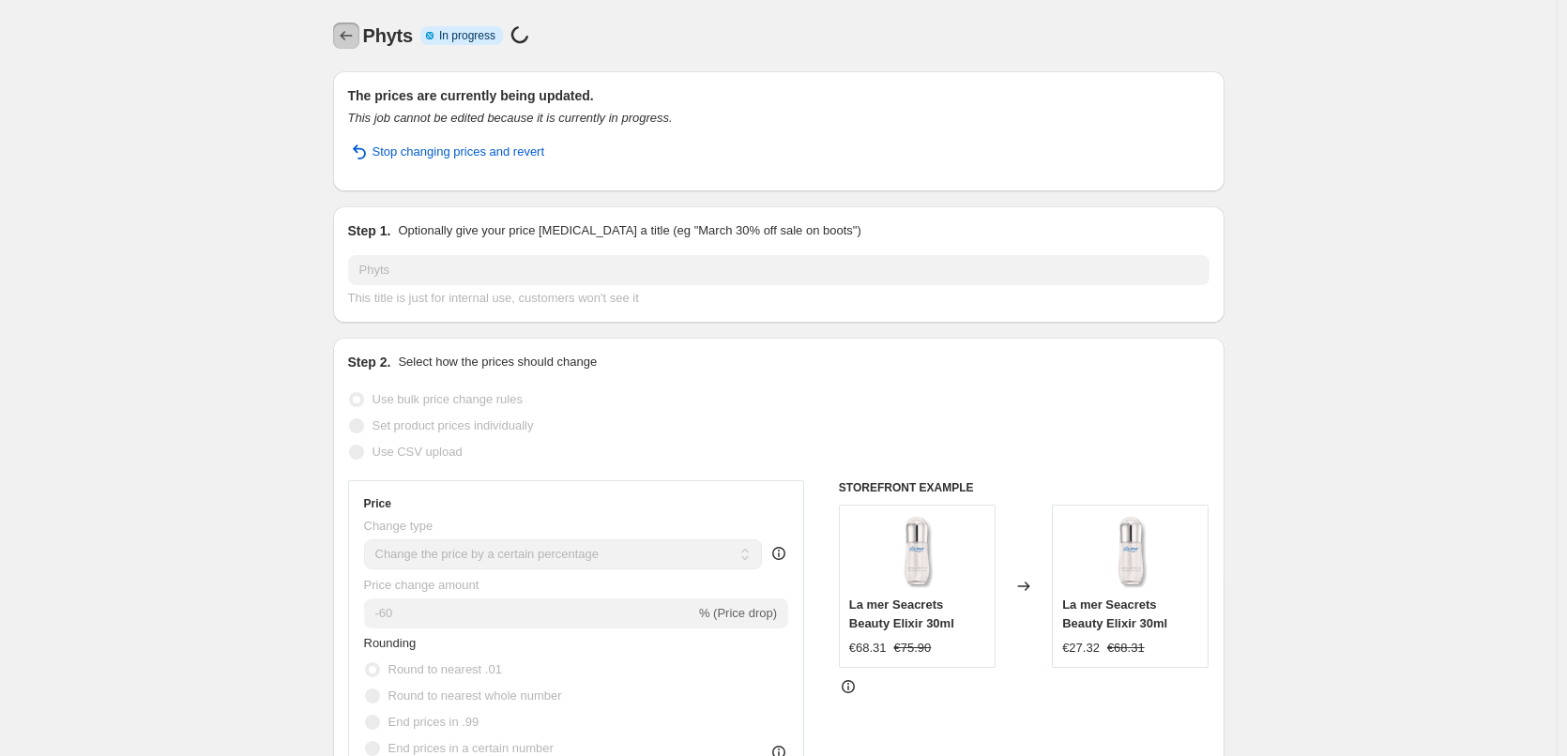
click at [348, 37] on icon "Price change jobs" at bounding box center [346, 35] width 19 height 19
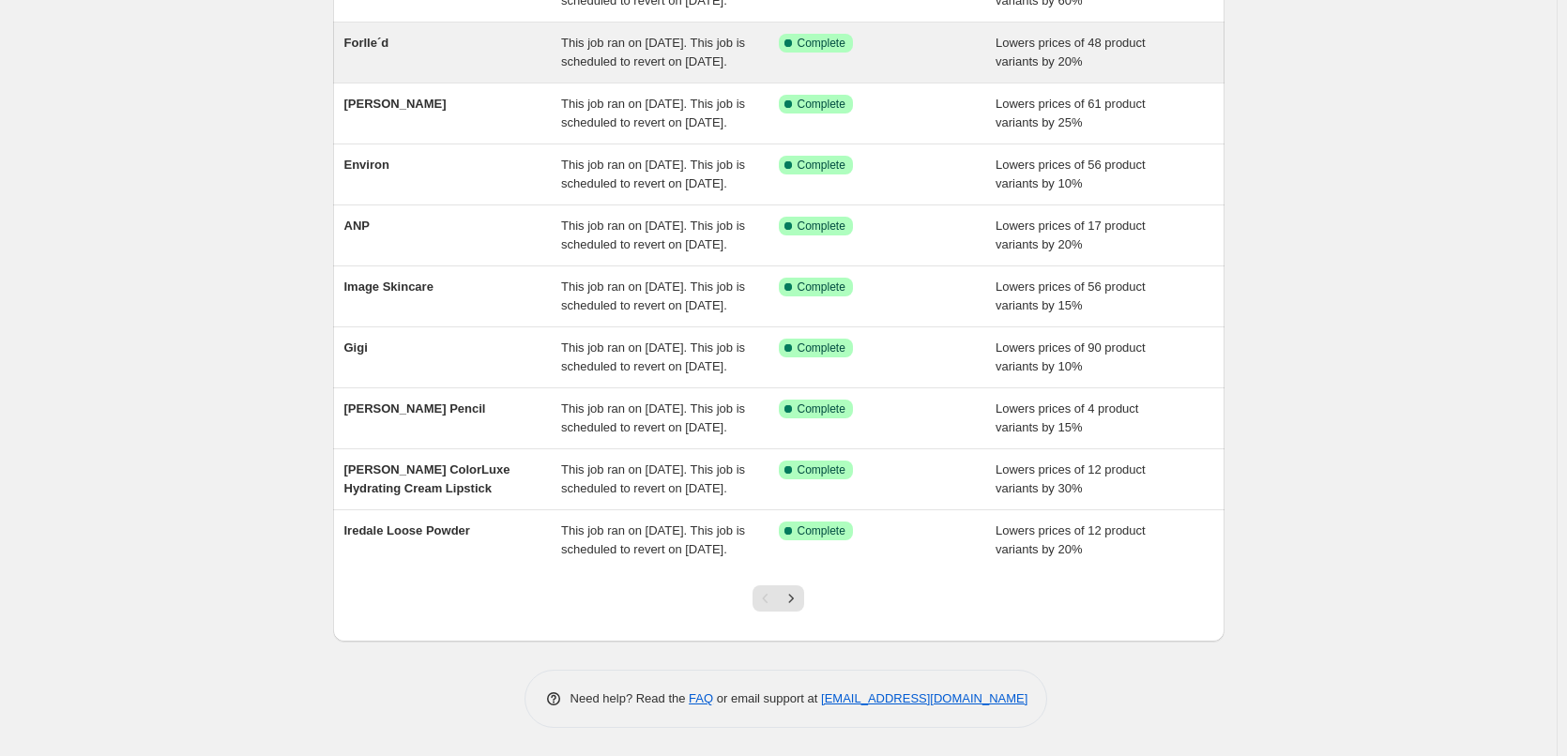
scroll to position [398, 0]
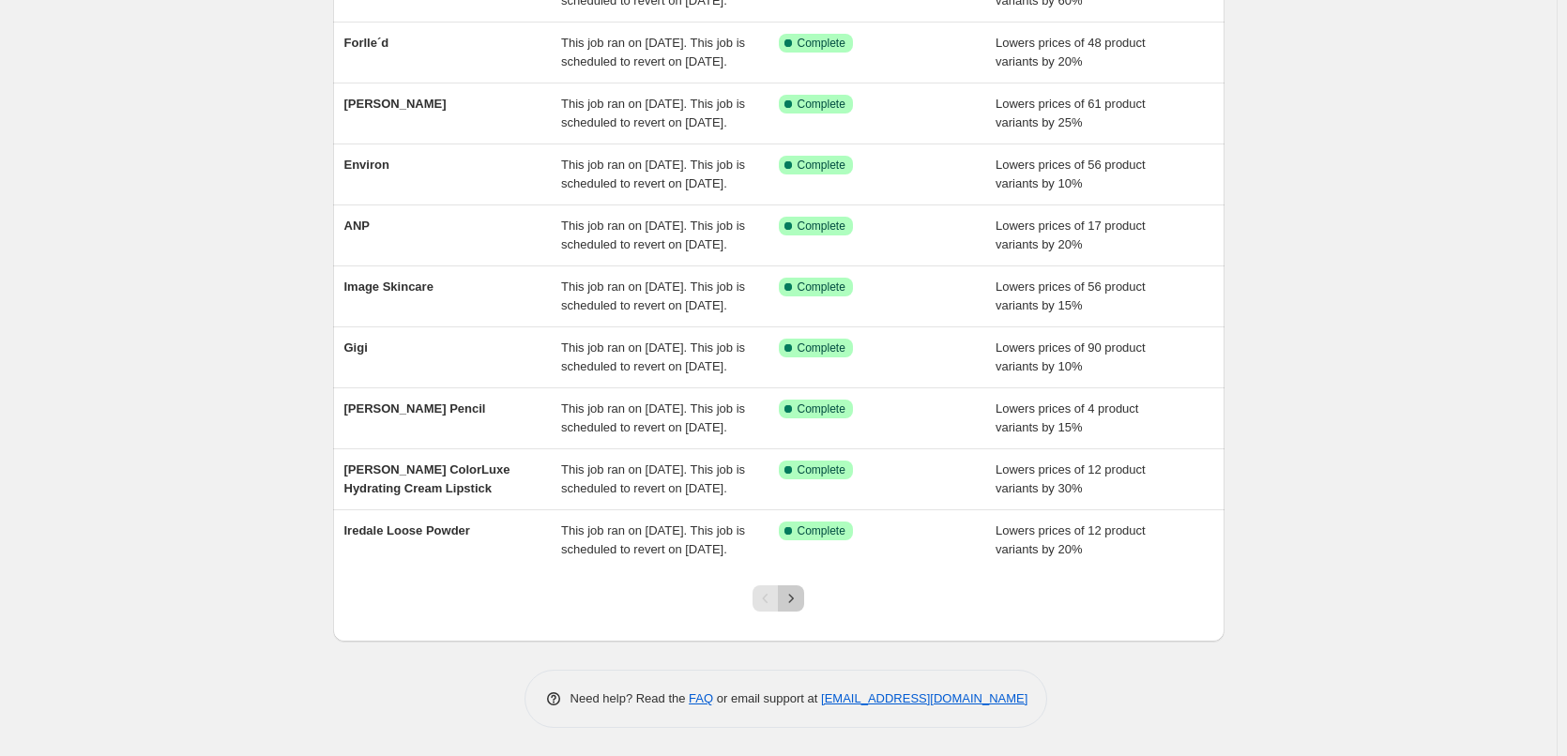
click at [799, 602] on icon "Next" at bounding box center [791, 598] width 19 height 19
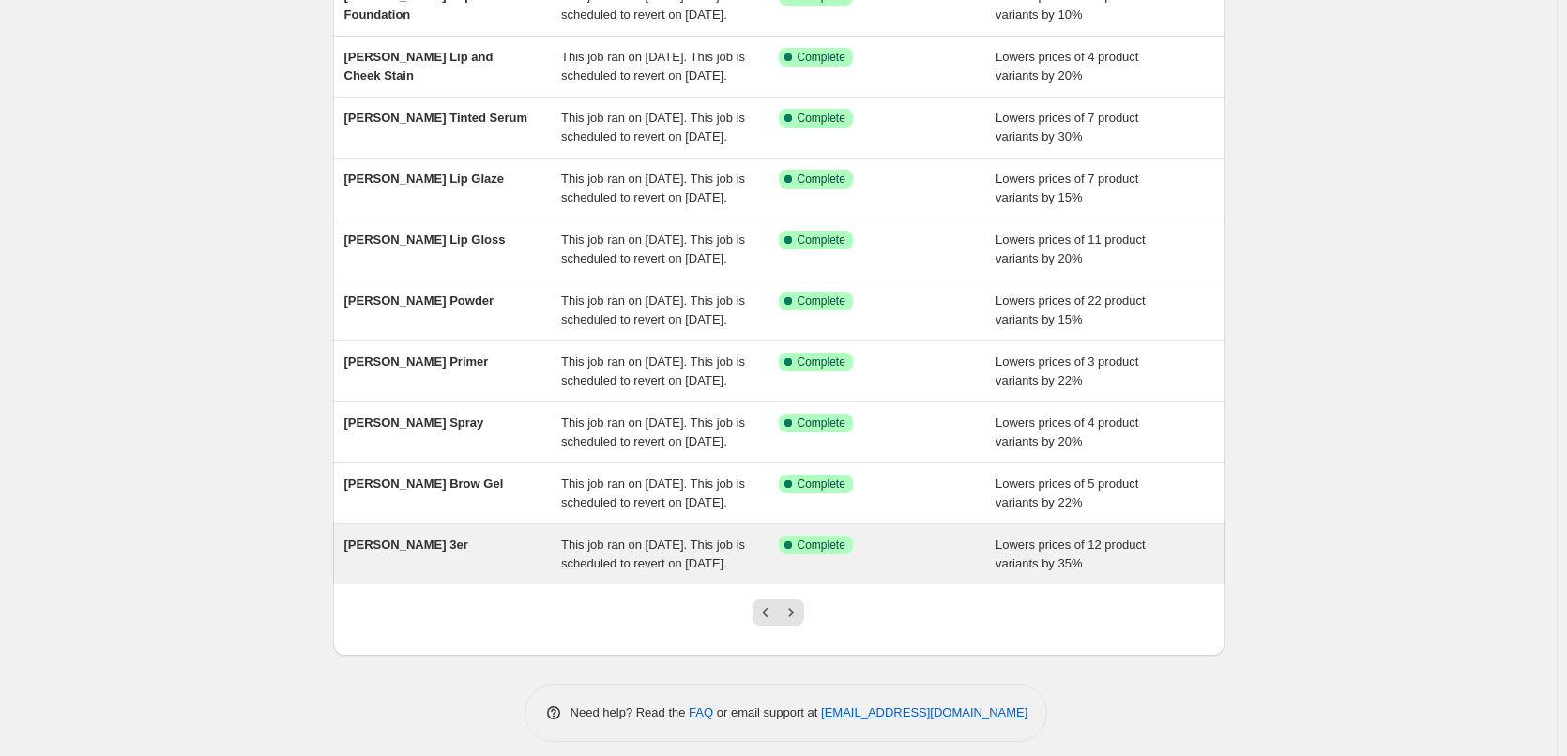
scroll to position [375, 0]
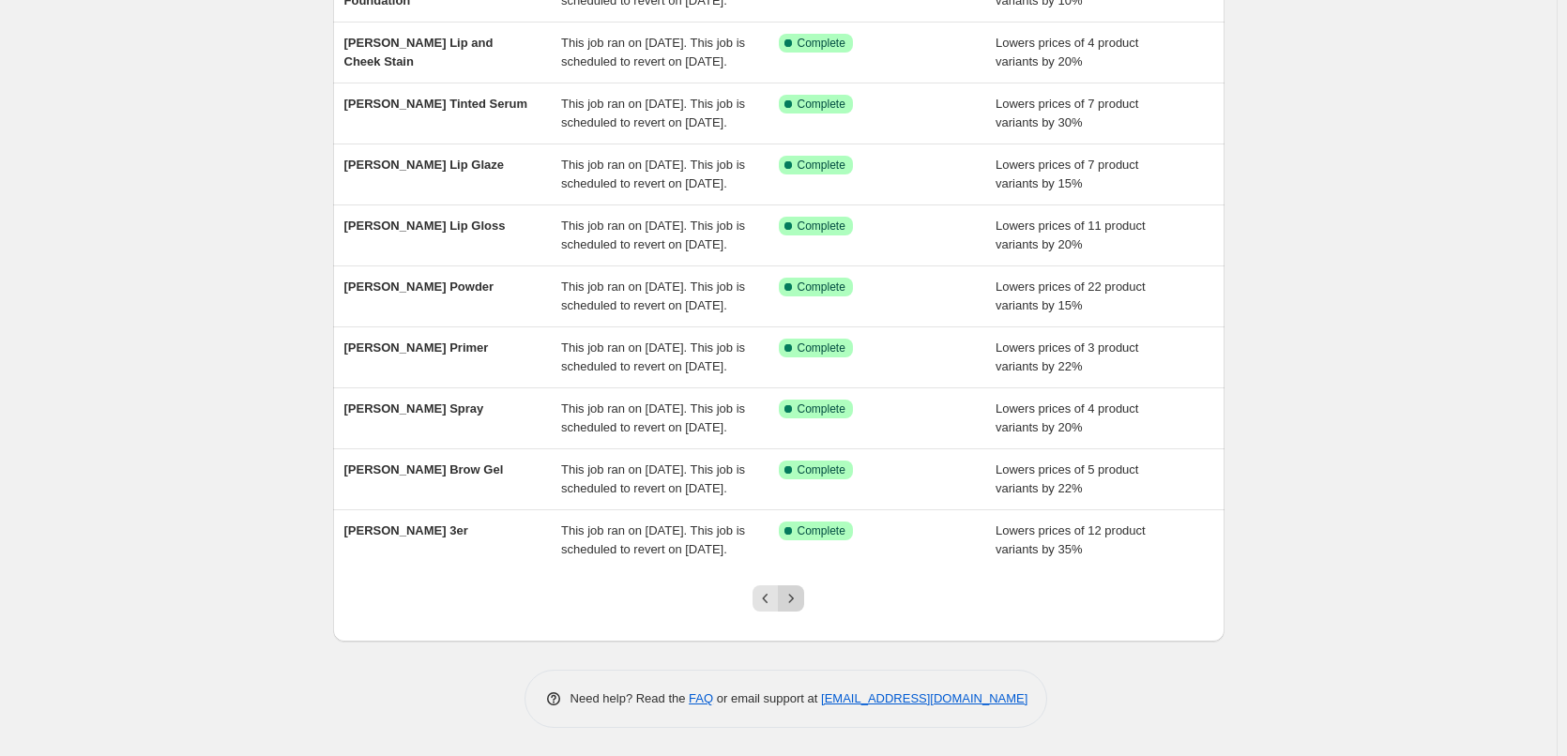
click at [795, 608] on icon "Next" at bounding box center [791, 598] width 19 height 19
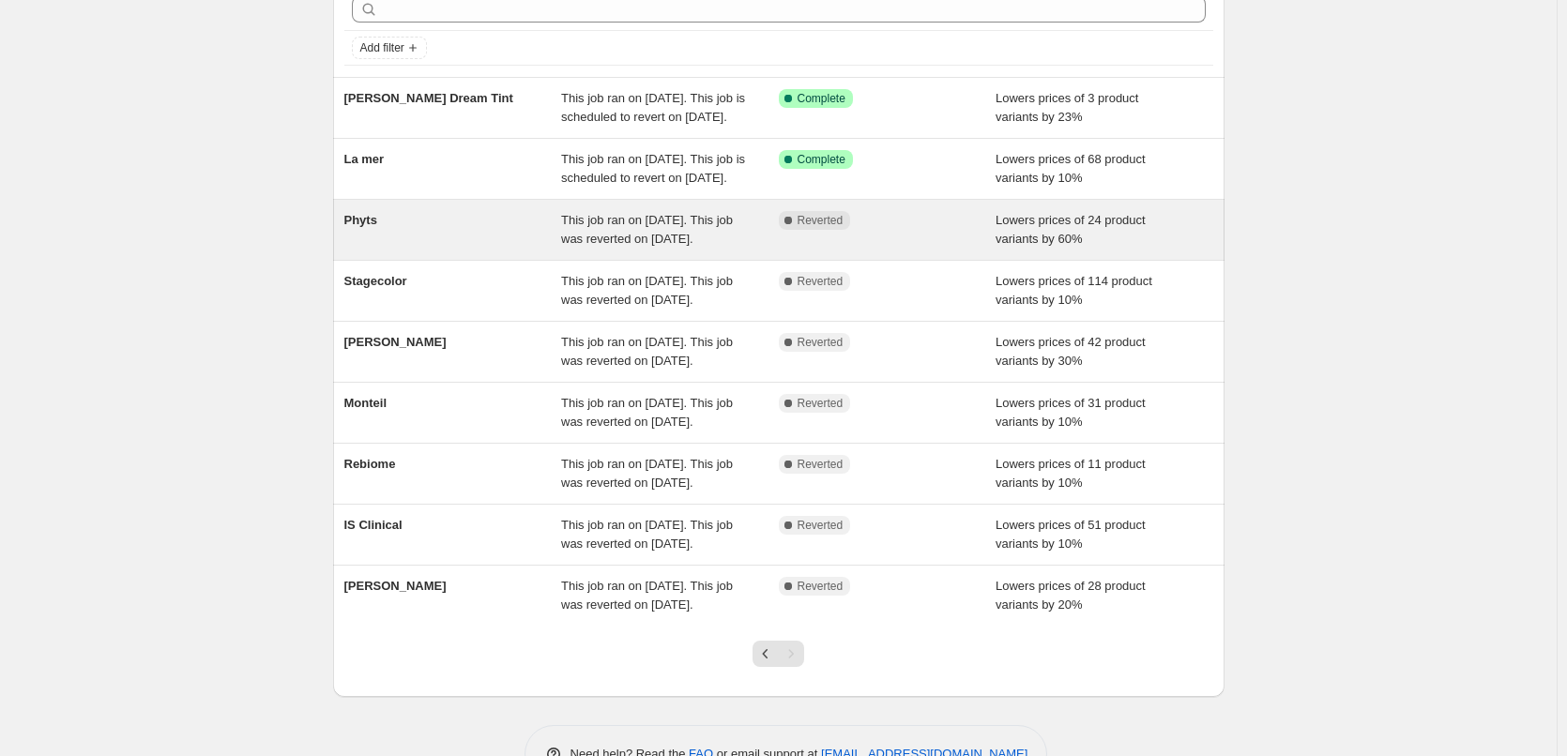
scroll to position [0, 0]
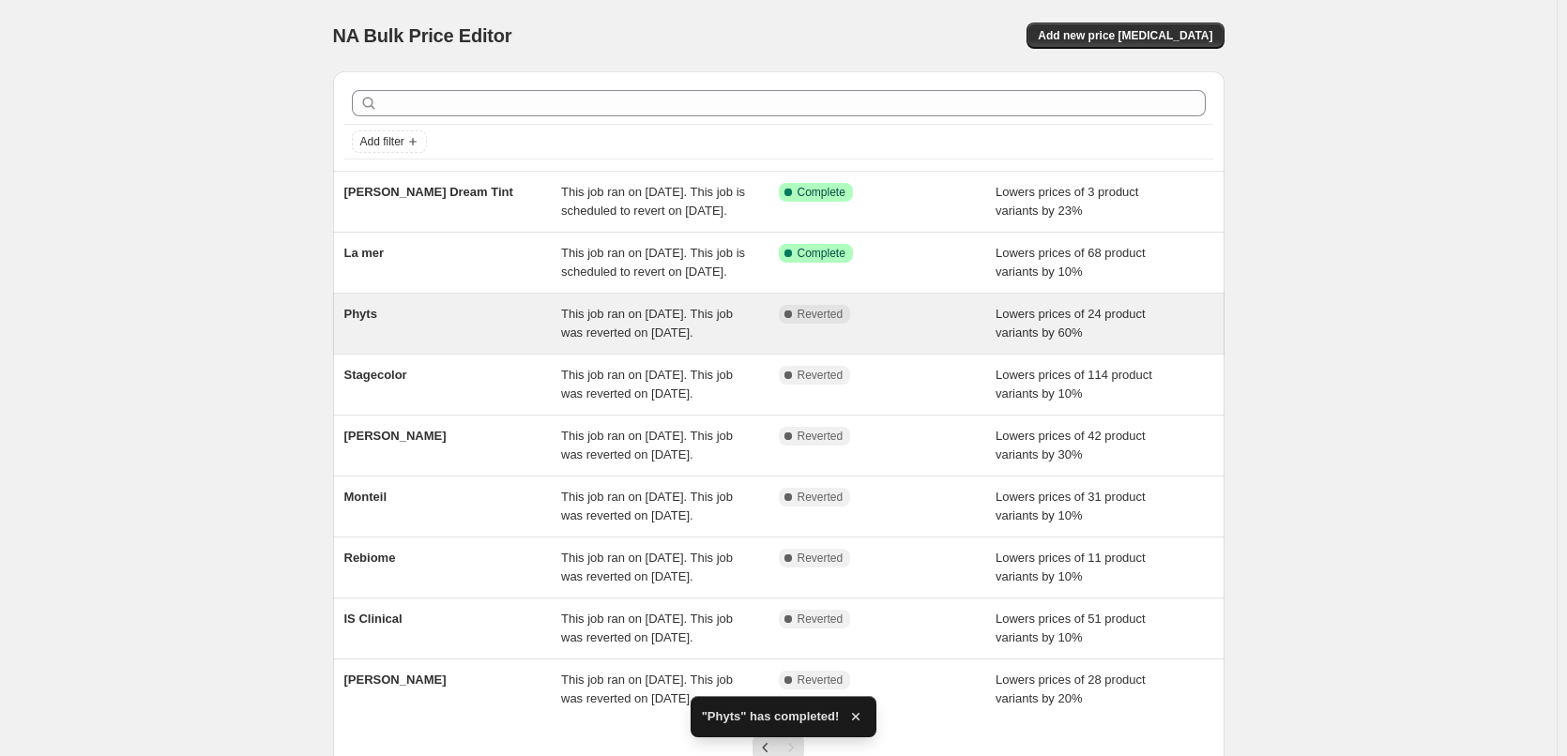
click at [464, 342] on div "Phyts" at bounding box center [453, 324] width 218 height 38
select select "percentage"
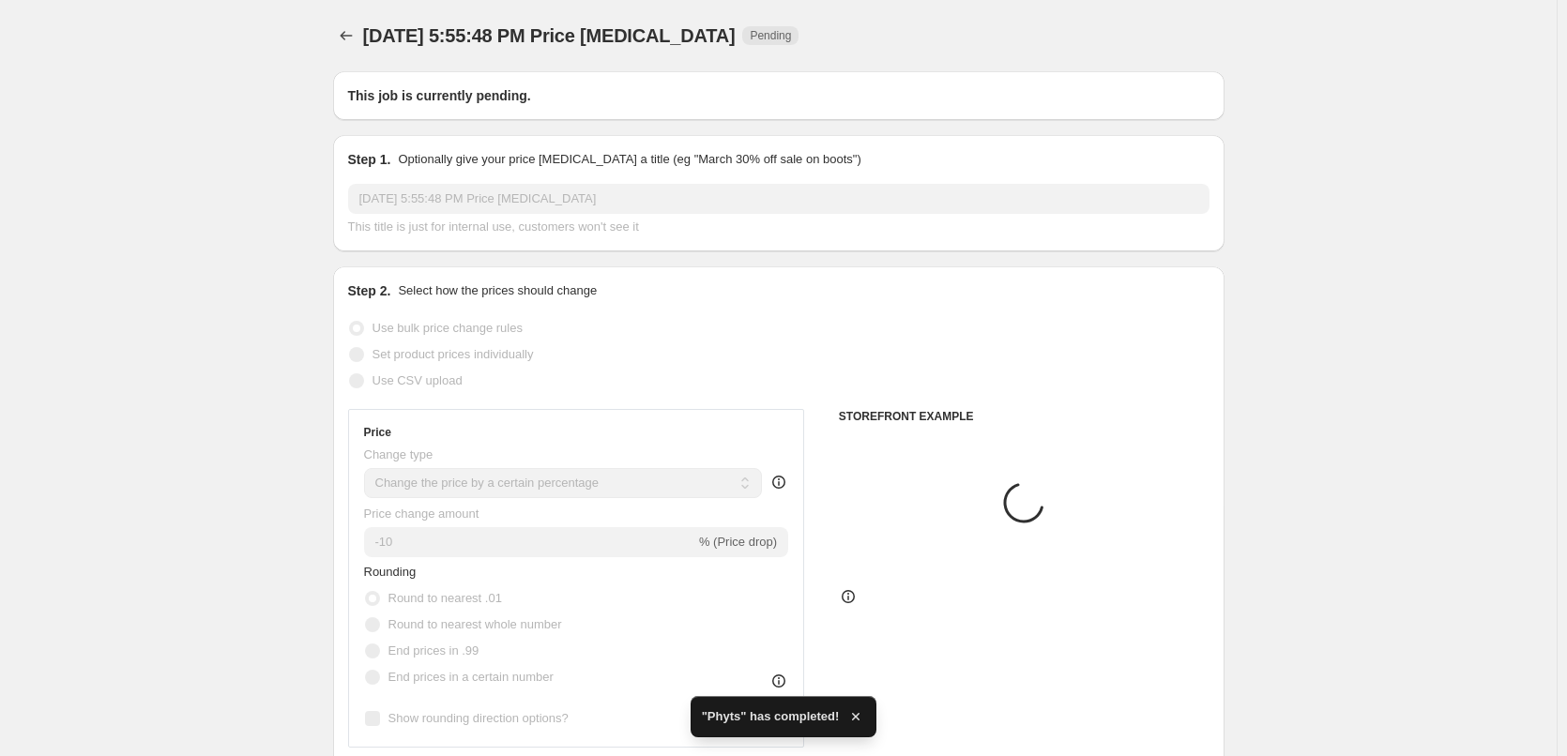
type input "Phyts"
radio input "false"
radio input "true"
checkbox input "true"
select select "vendor"
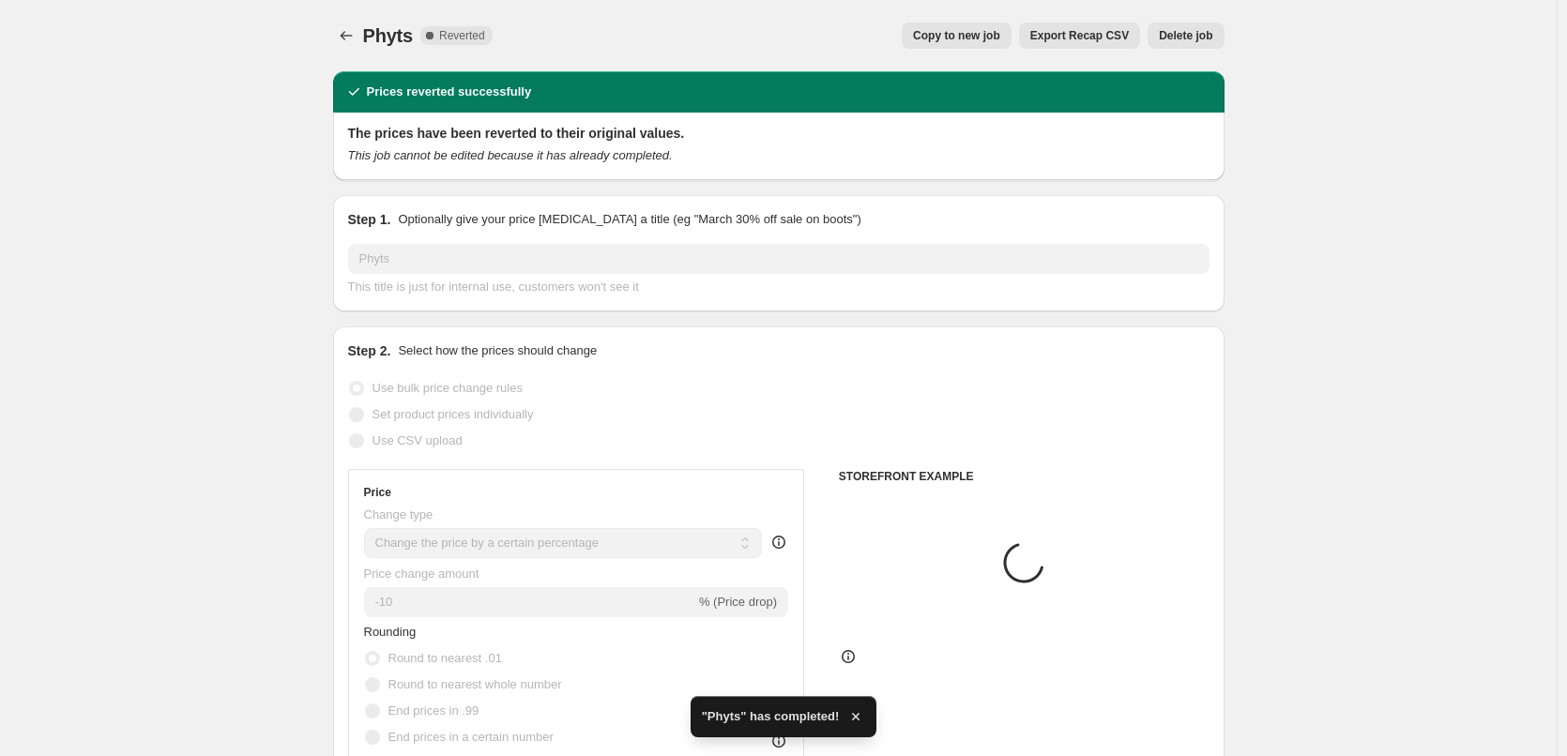
click at [1174, 37] on span "Delete job" at bounding box center [1185, 35] width 53 height 15
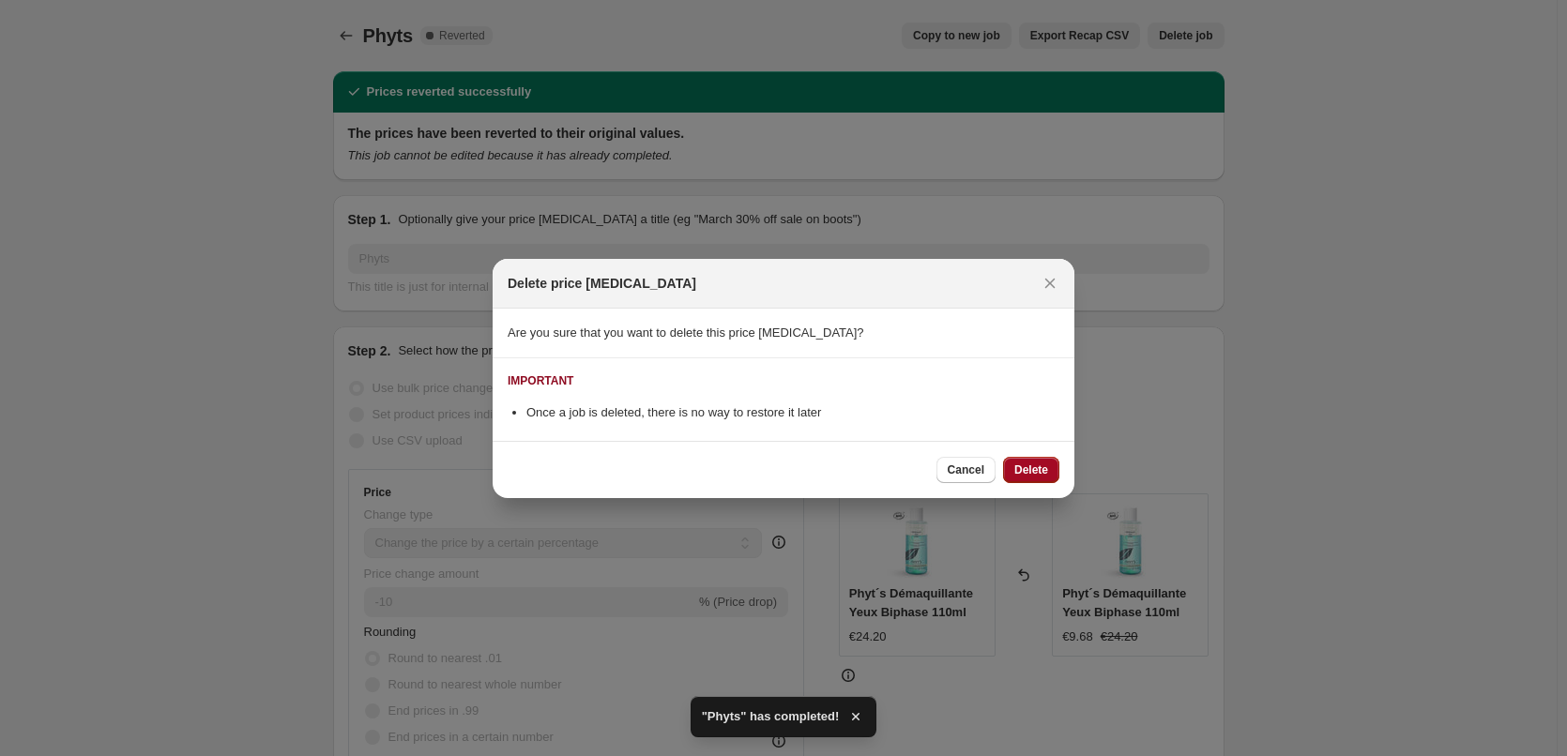
click at [1052, 469] on button "Delete" at bounding box center [1031, 470] width 56 height 26
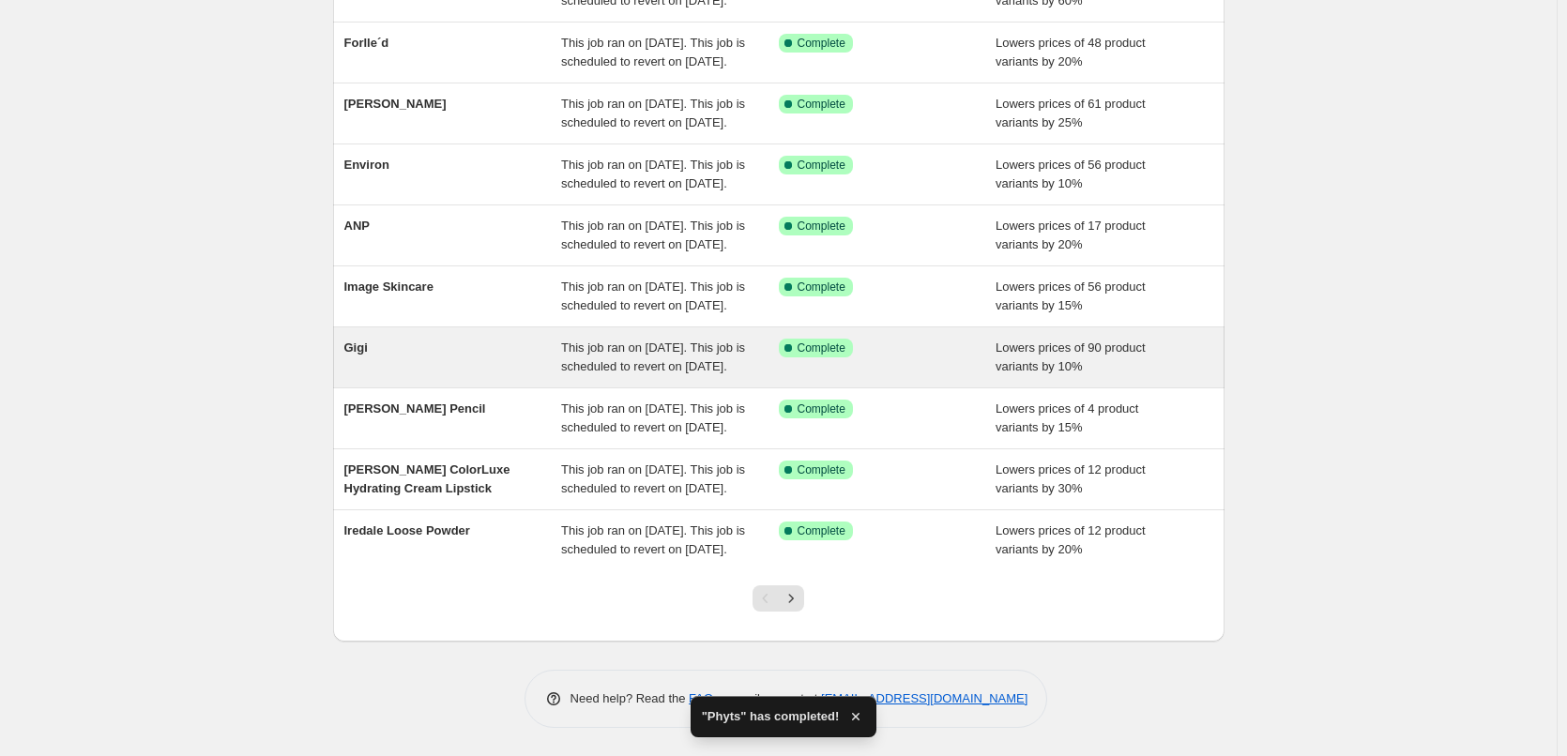
scroll to position [398, 0]
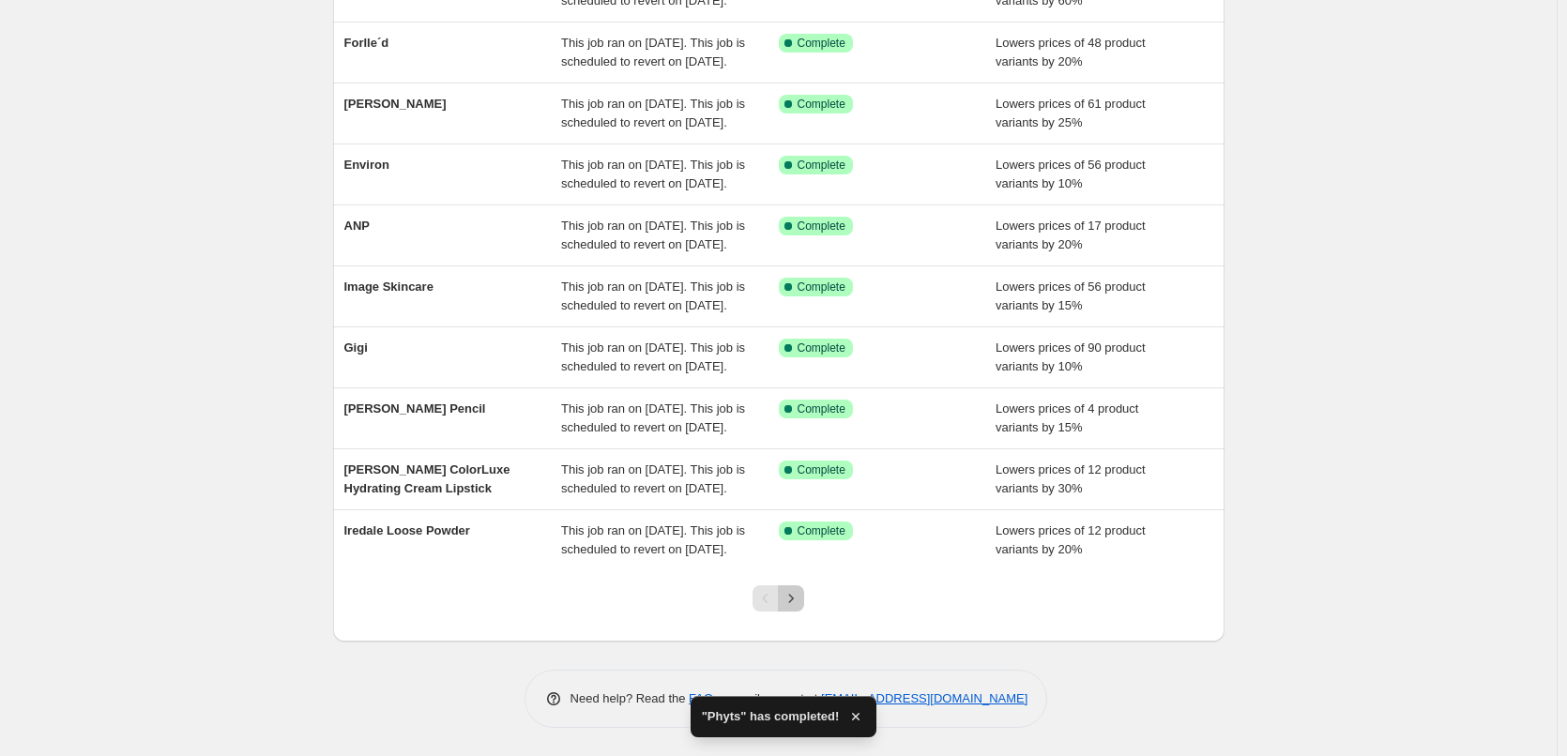
click at [794, 598] on icon "Next" at bounding box center [791, 598] width 5 height 8
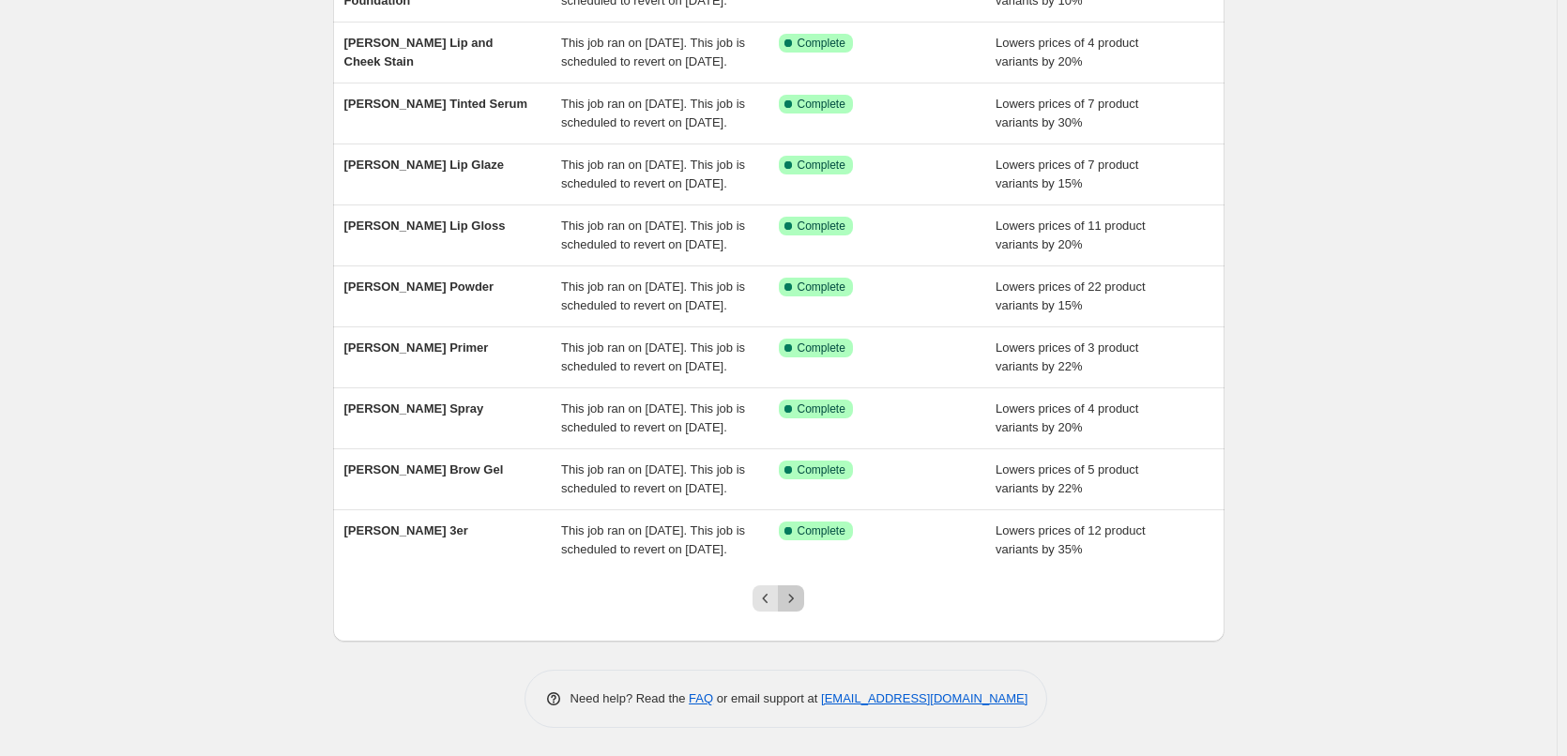
click at [795, 601] on icon "Next" at bounding box center [791, 598] width 19 height 19
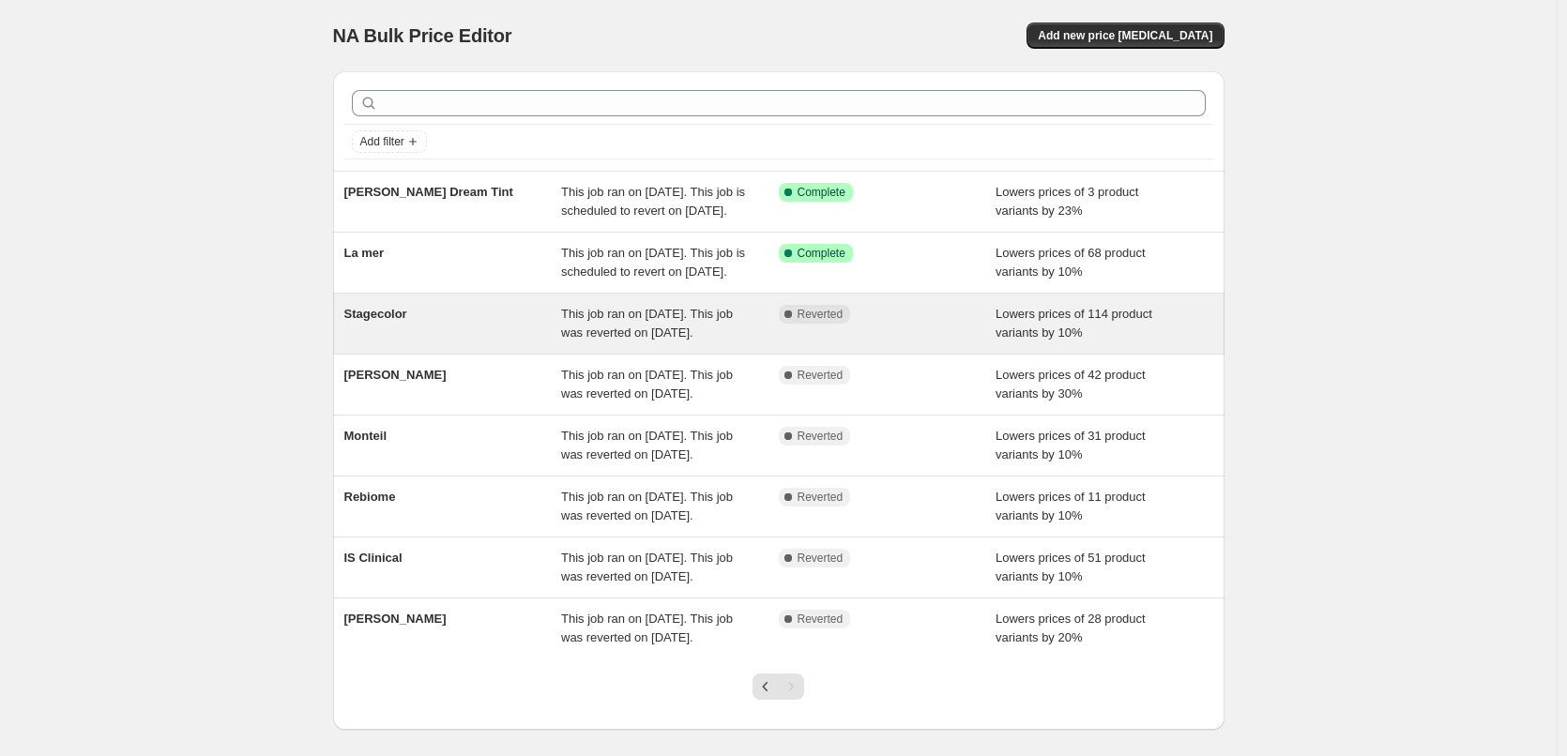
click at [509, 342] on div "Stagecolor" at bounding box center [453, 324] width 218 height 38
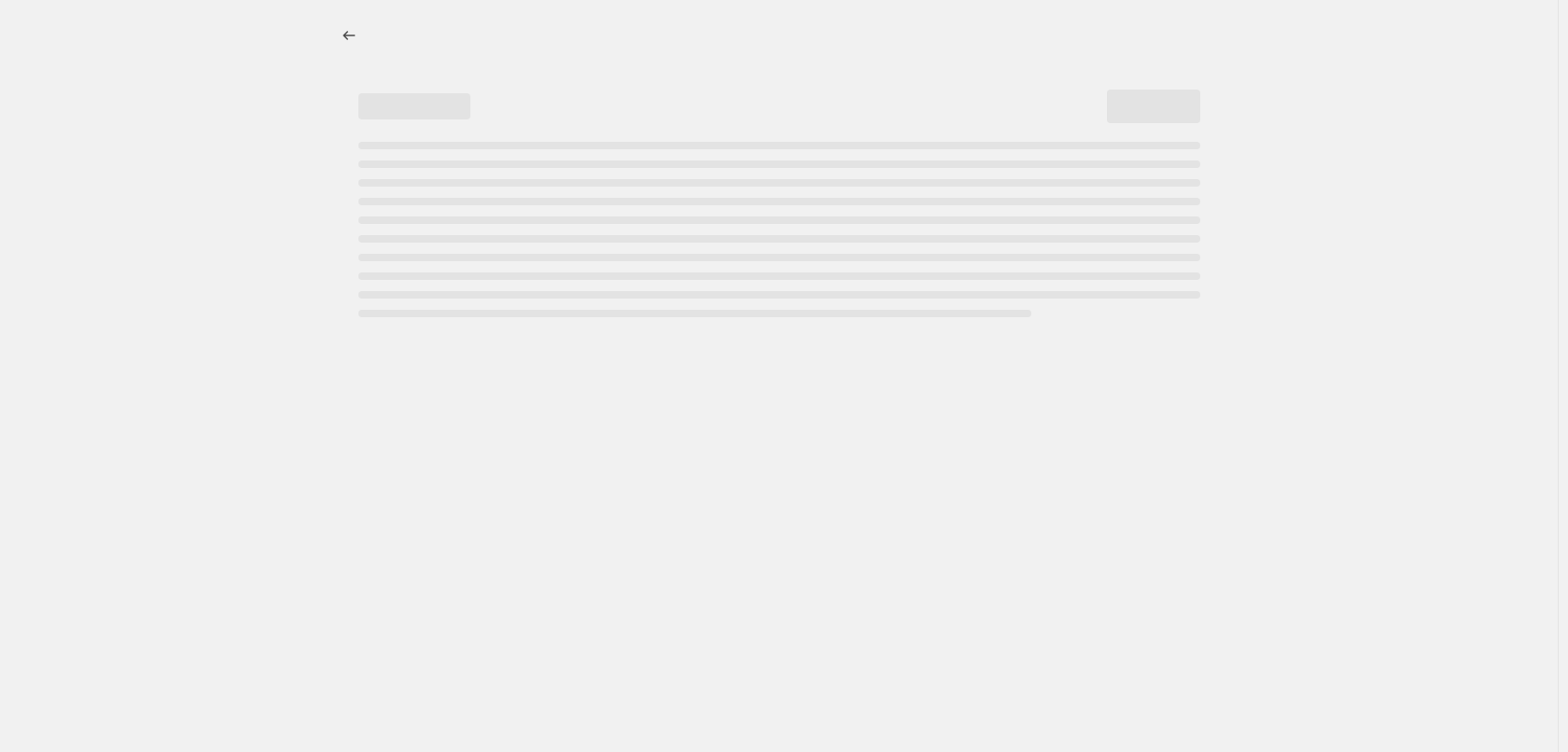
select select "percentage"
select select "vendor"
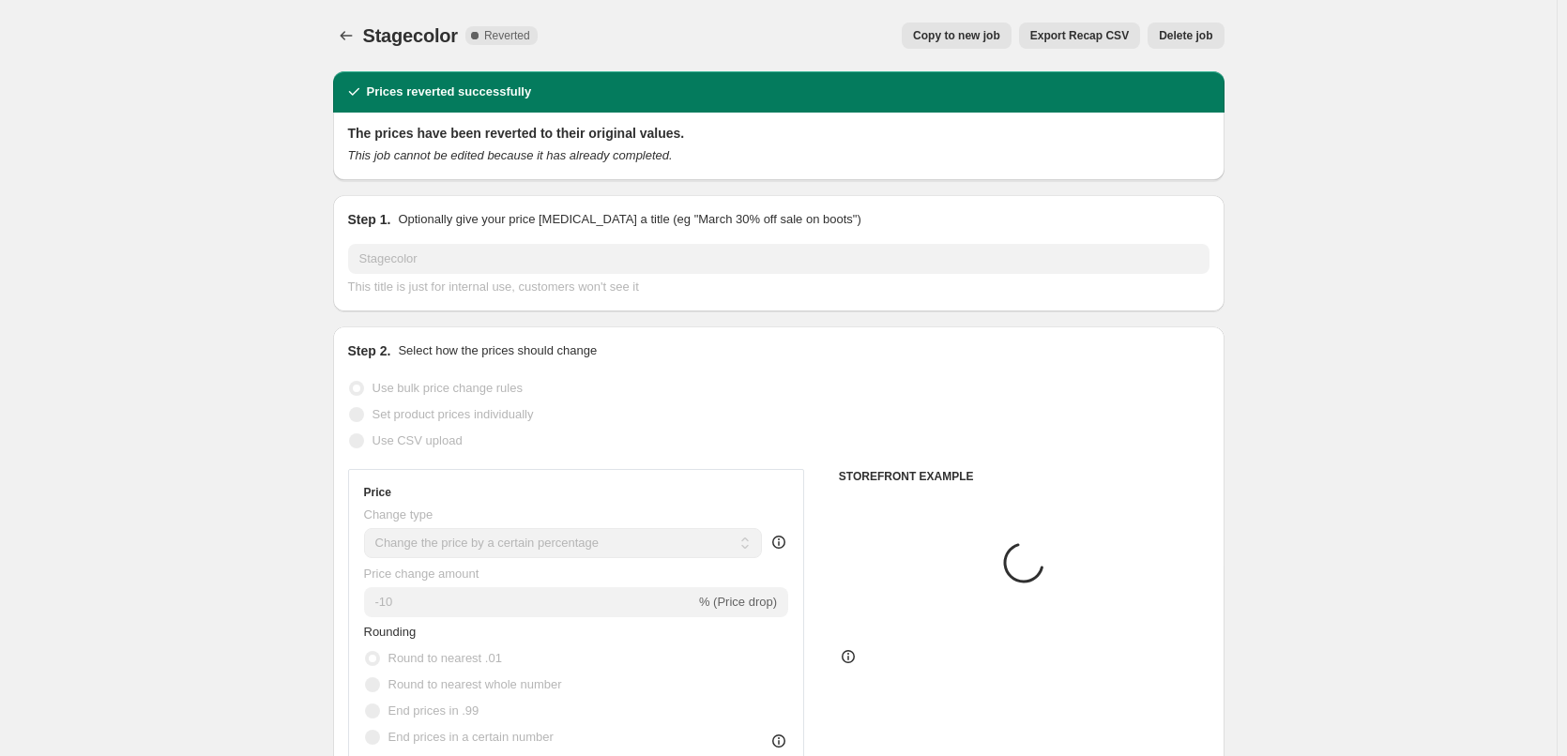
click at [1000, 32] on span "Copy to new job" at bounding box center [956, 35] width 87 height 15
select select "percentage"
select select "vendor"
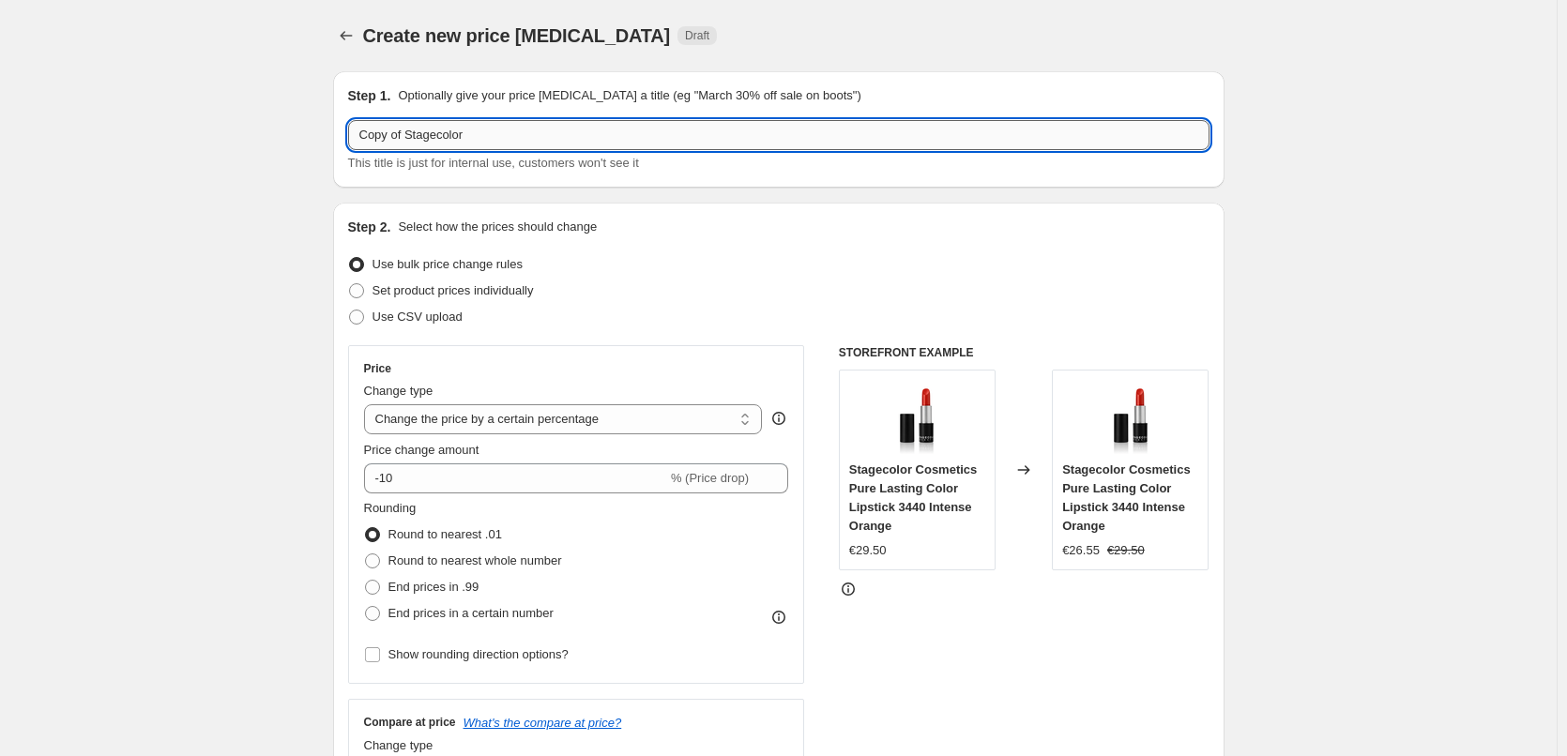
click at [408, 133] on input "Copy of Stagecolor" at bounding box center [778, 135] width 861 height 30
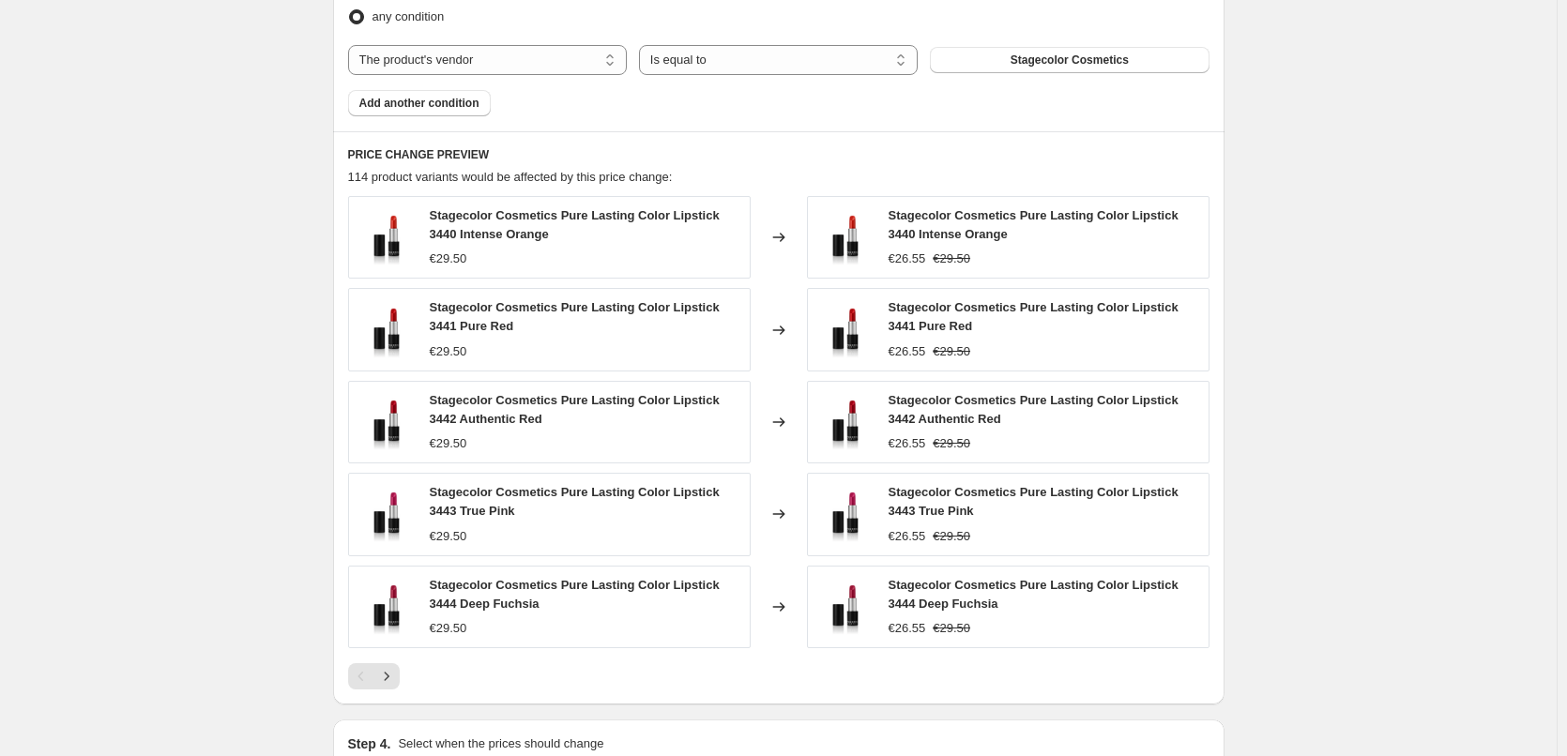
scroll to position [1361, 0]
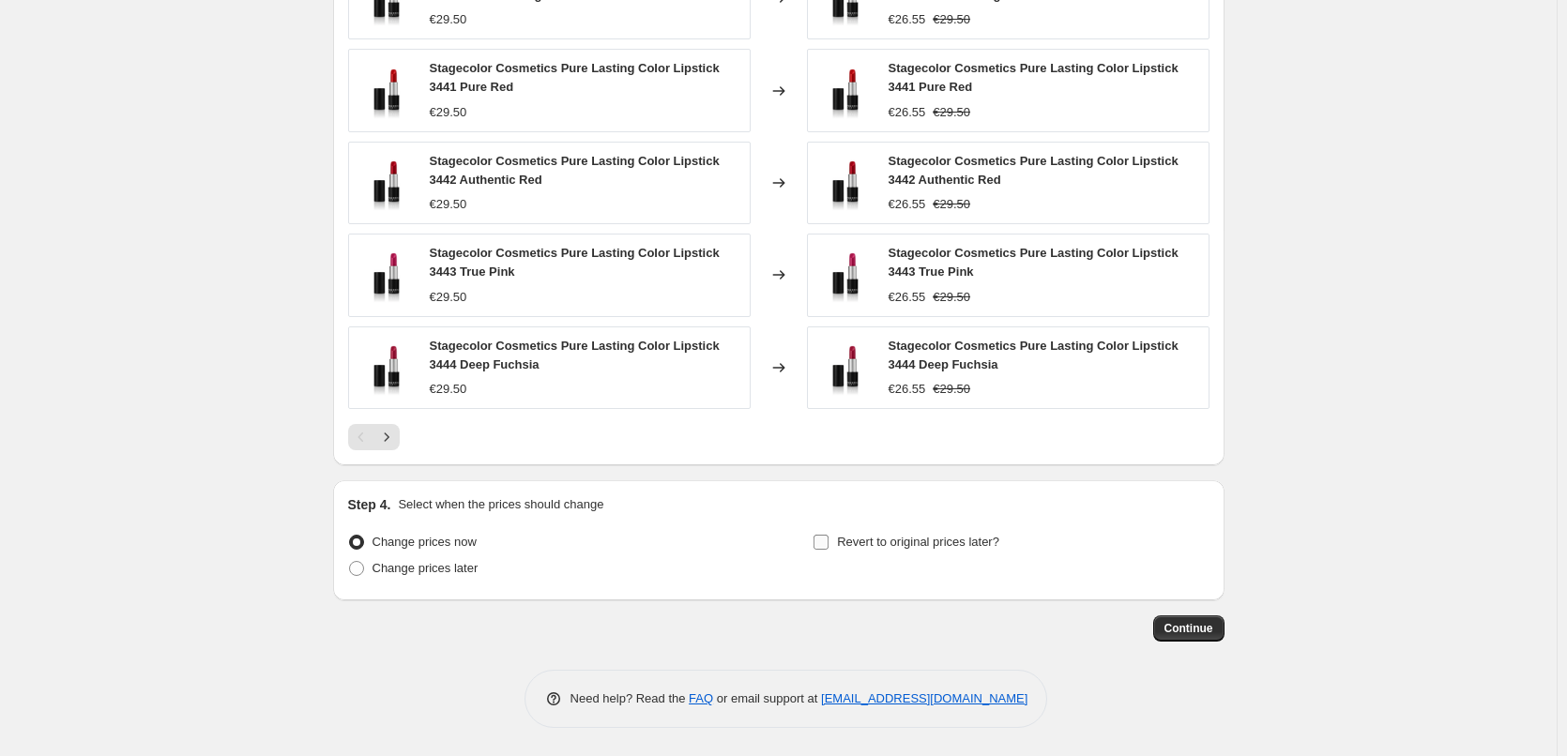
type input "Stagecolor"
click at [829, 541] on input "Revert to original prices later?" at bounding box center [820, 542] width 15 height 15
checkbox input "true"
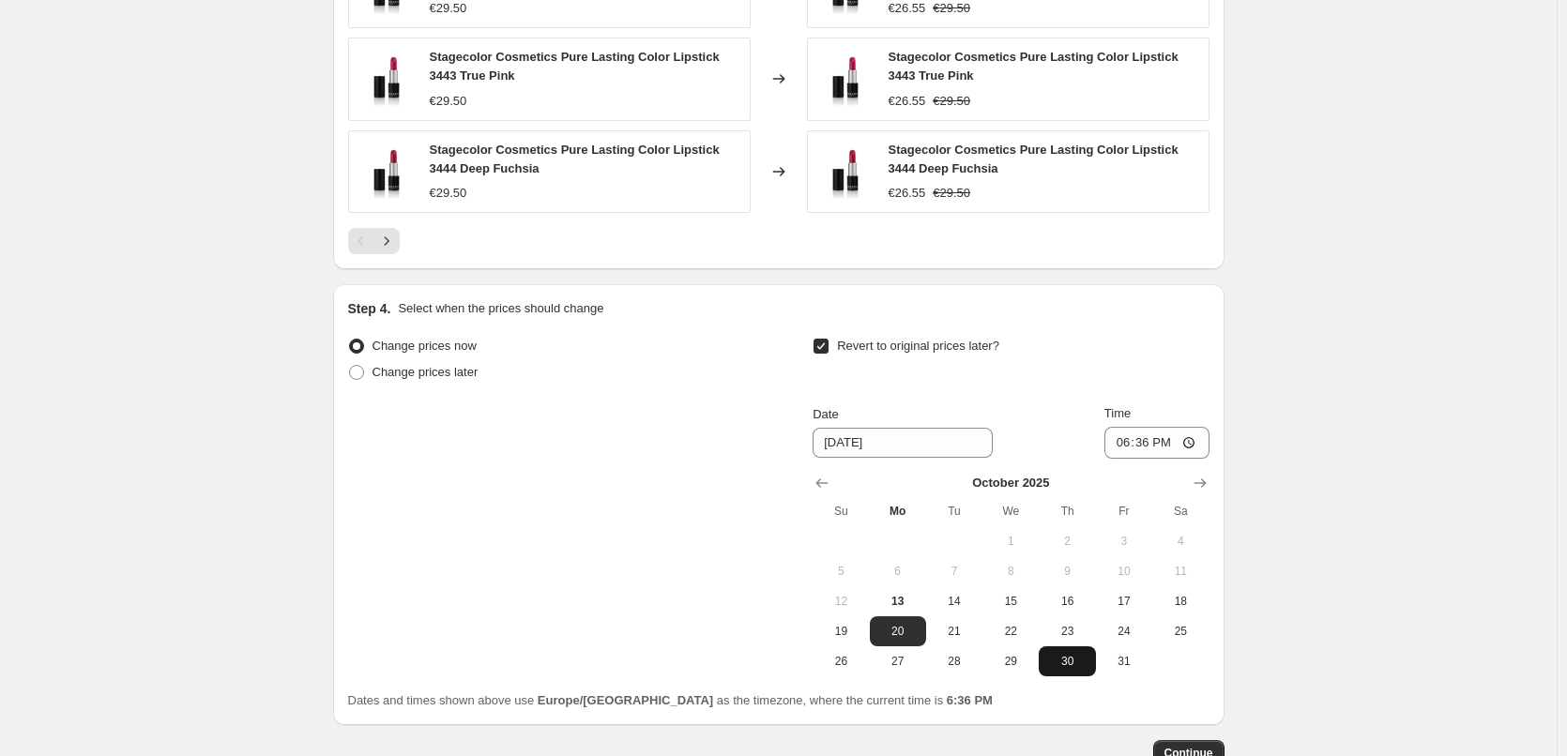
scroll to position [1682, 0]
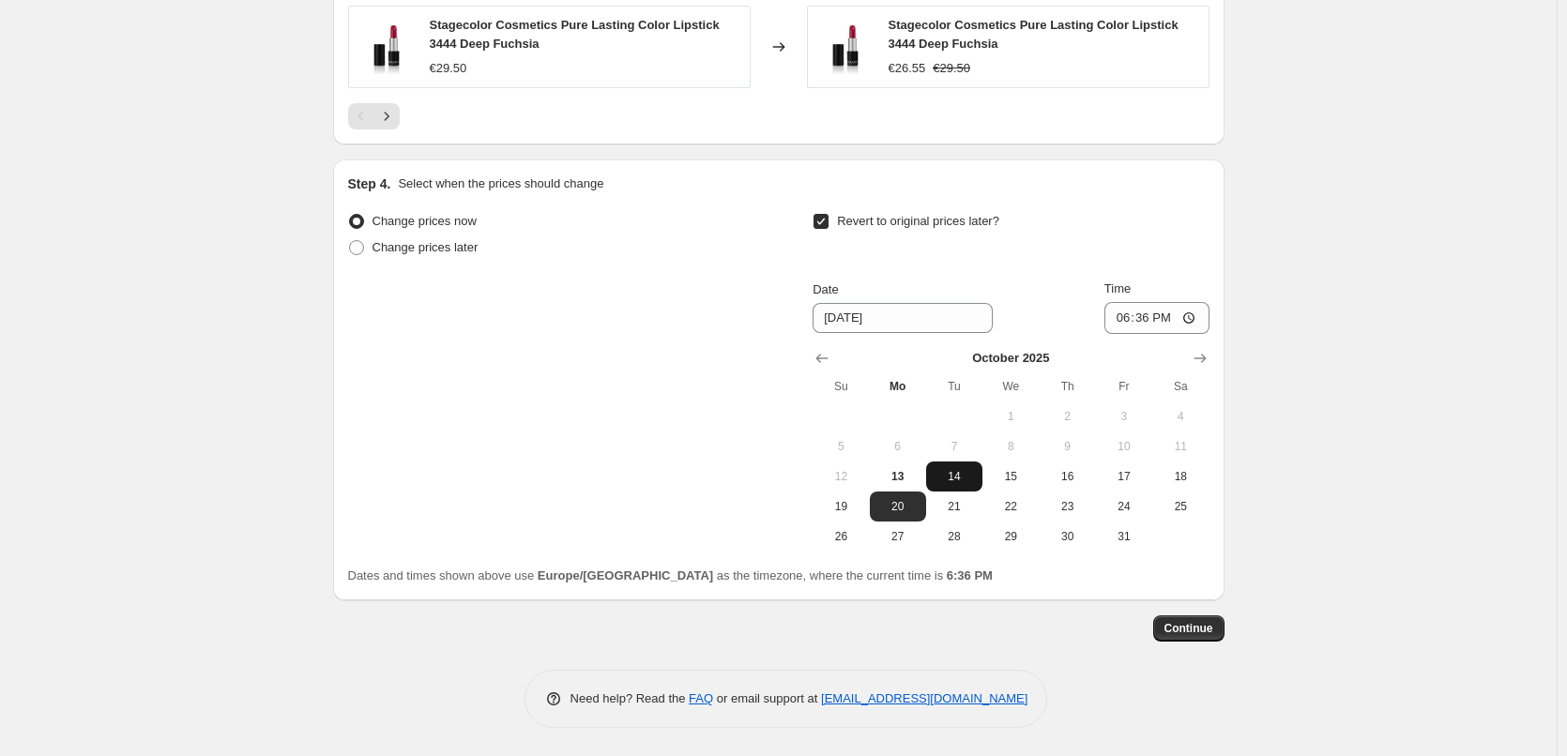
click at [963, 474] on span "14" at bounding box center [954, 476] width 41 height 15
type input "[DATE]"
click at [1129, 315] on input "18:36" at bounding box center [1156, 318] width 105 height 32
type input "03:00"
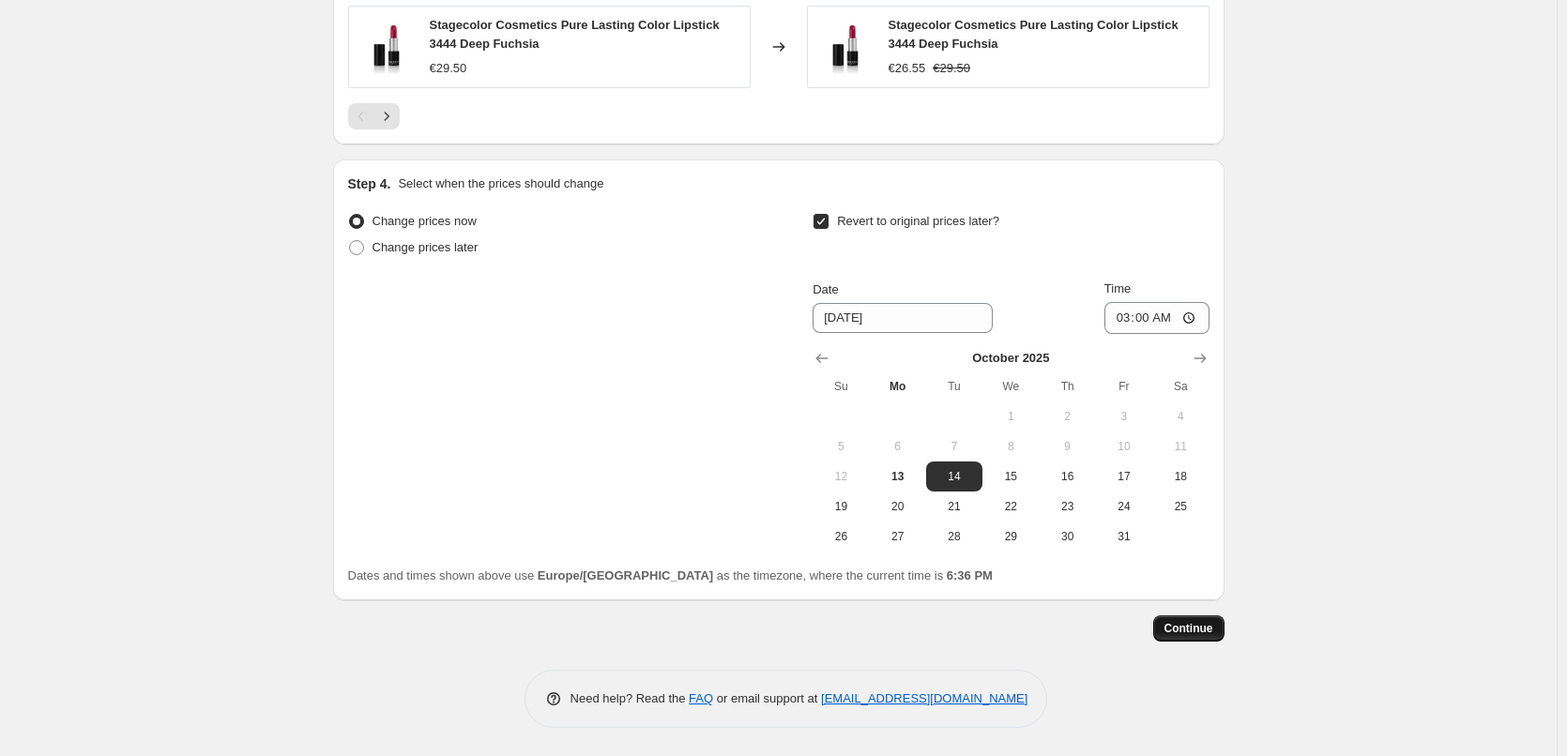
click at [1196, 629] on span "Continue" at bounding box center [1188, 628] width 49 height 15
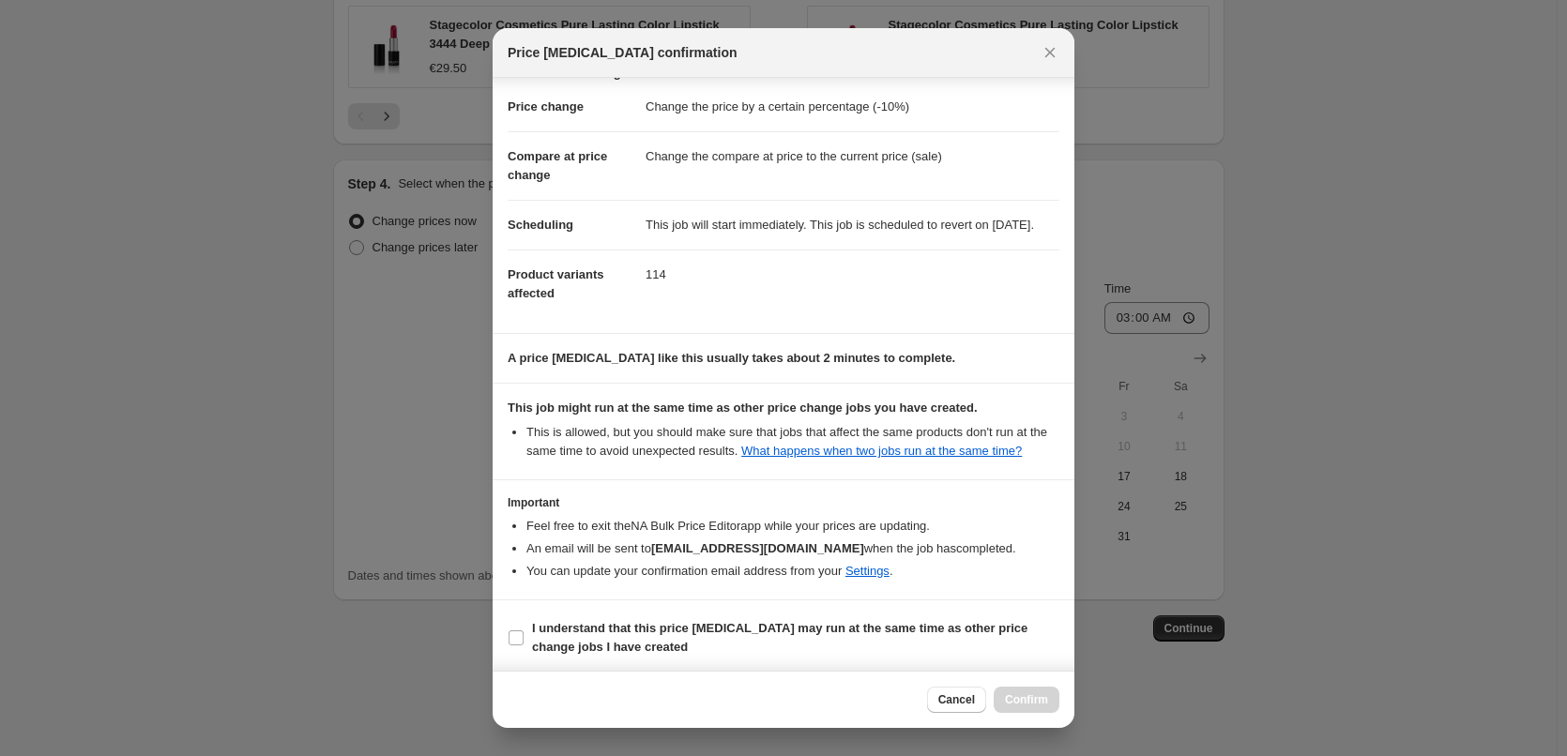
scroll to position [53, 0]
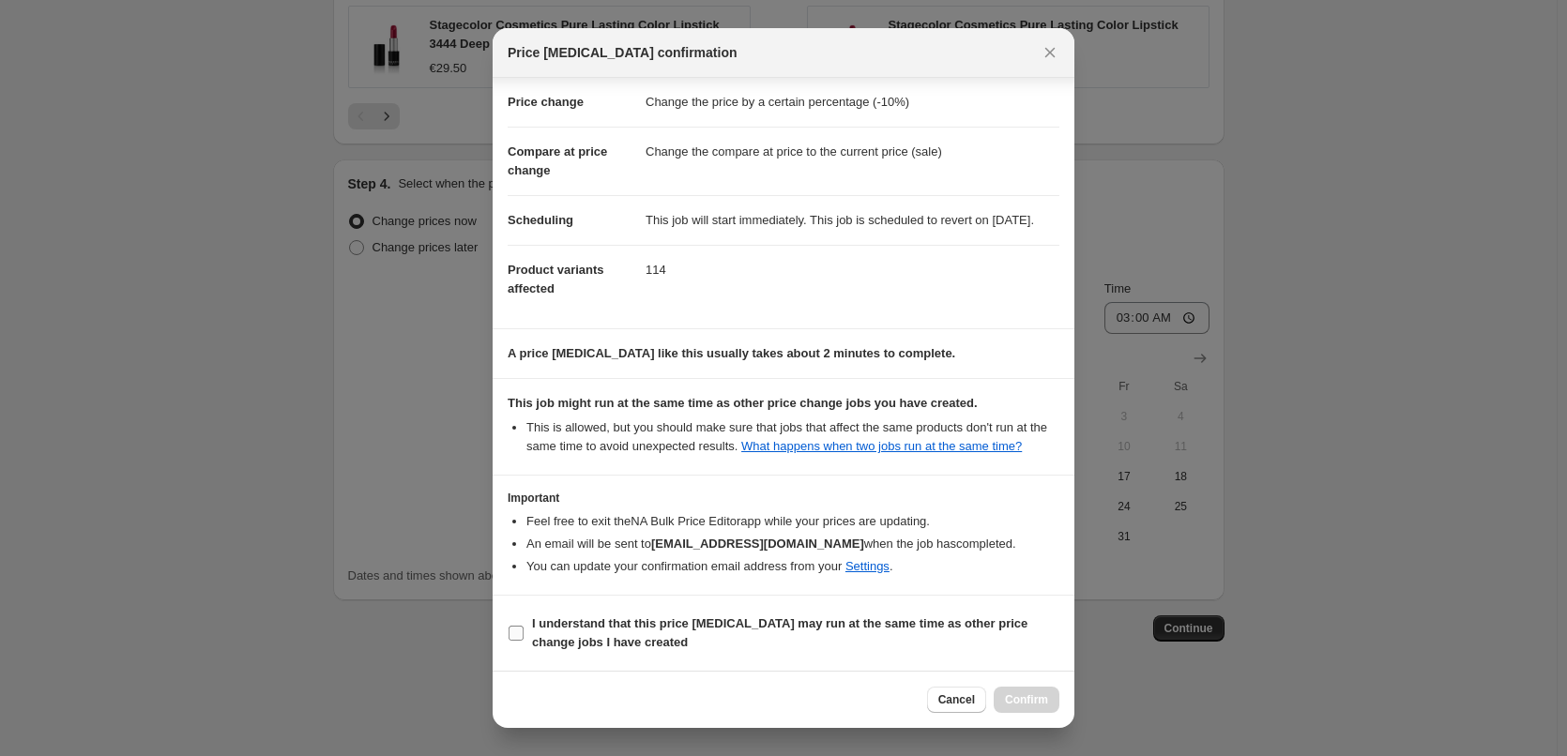
click at [518, 632] on input "I understand that this price [MEDICAL_DATA] may run at the same time as other p…" at bounding box center [516, 633] width 15 height 15
checkbox input "true"
click at [1042, 702] on span "Confirm" at bounding box center [1026, 699] width 43 height 15
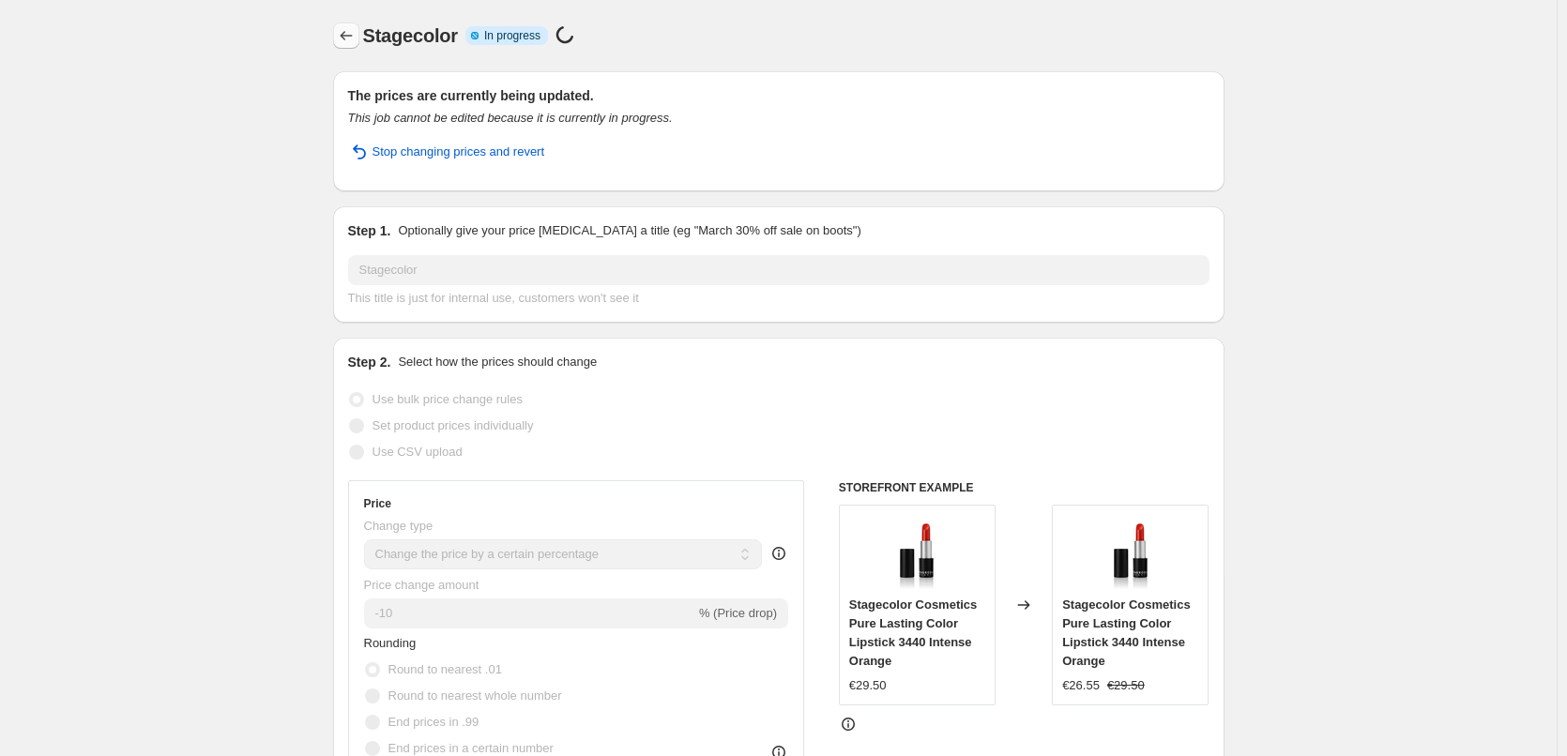
click at [353, 31] on icon "Price change jobs" at bounding box center [346, 35] width 19 height 19
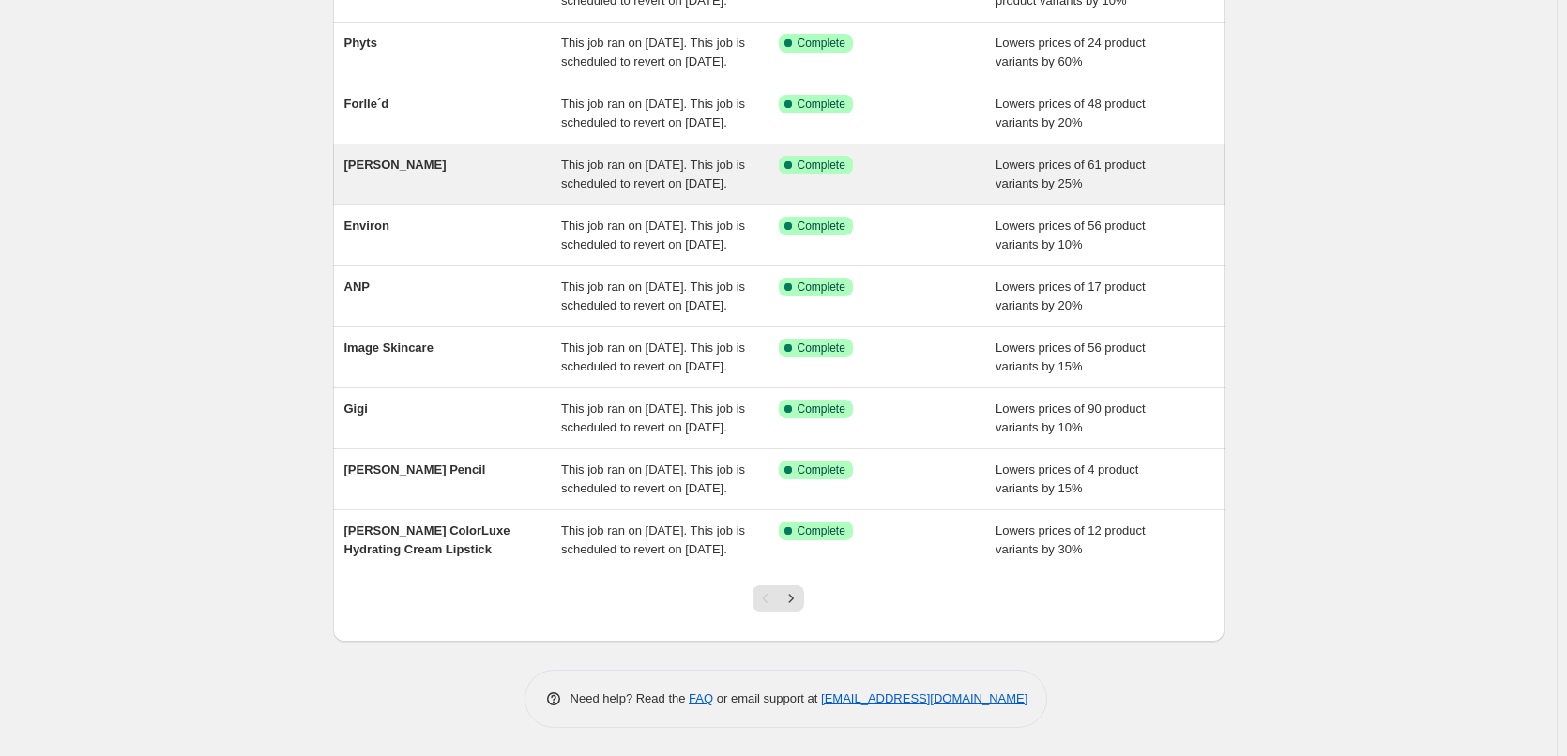
scroll to position [398, 0]
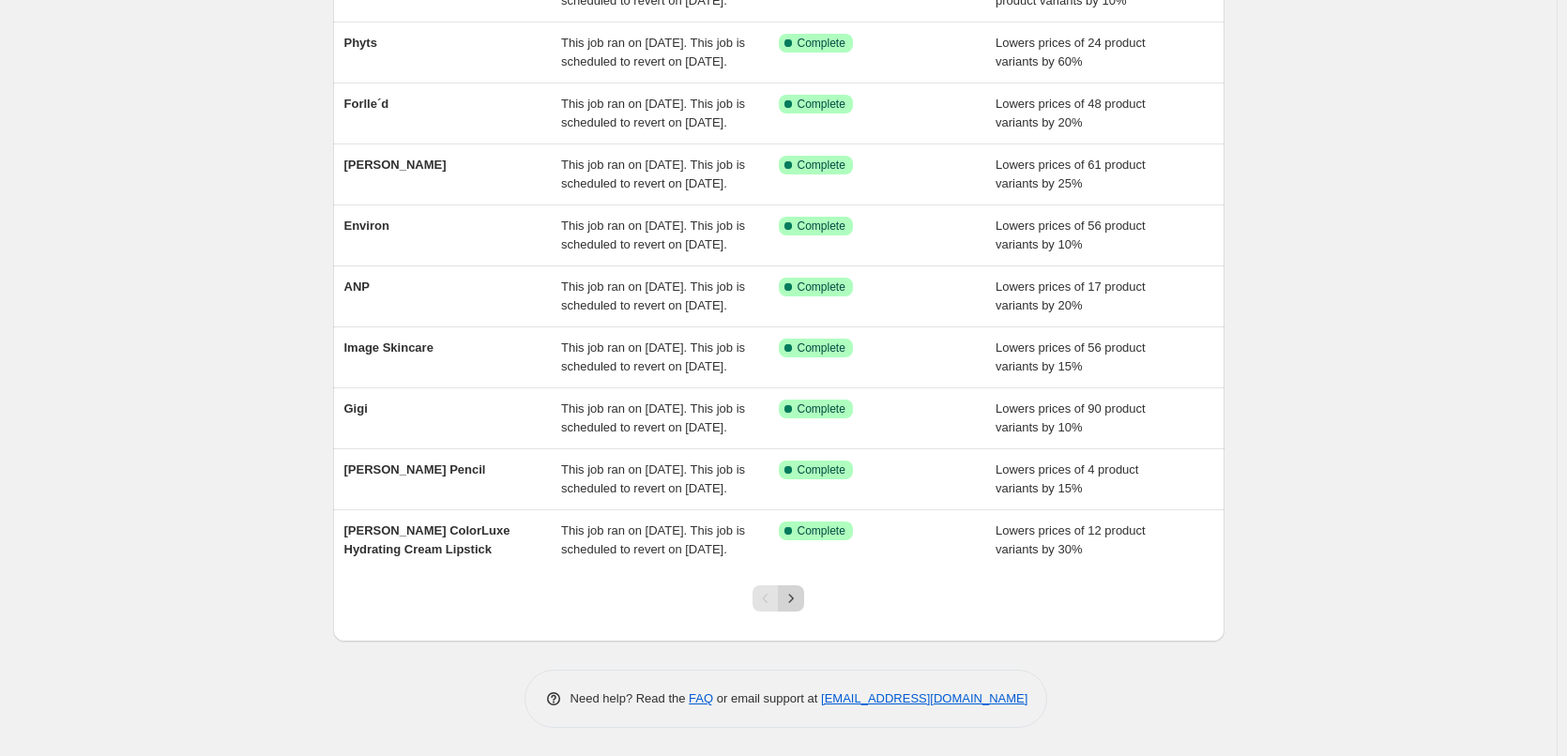
click at [792, 603] on icon "Next" at bounding box center [791, 598] width 19 height 19
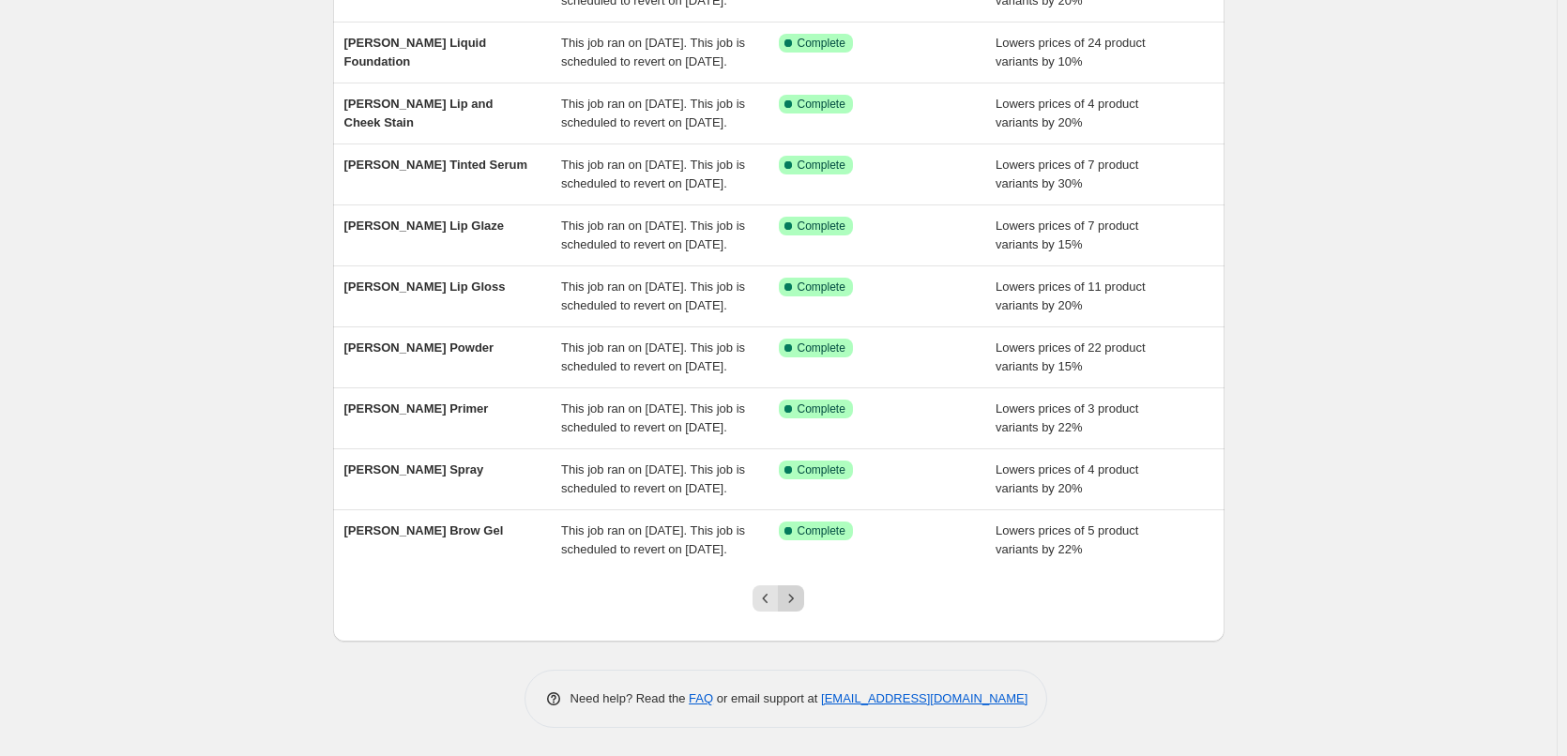
click at [795, 608] on button "Next" at bounding box center [791, 598] width 26 height 26
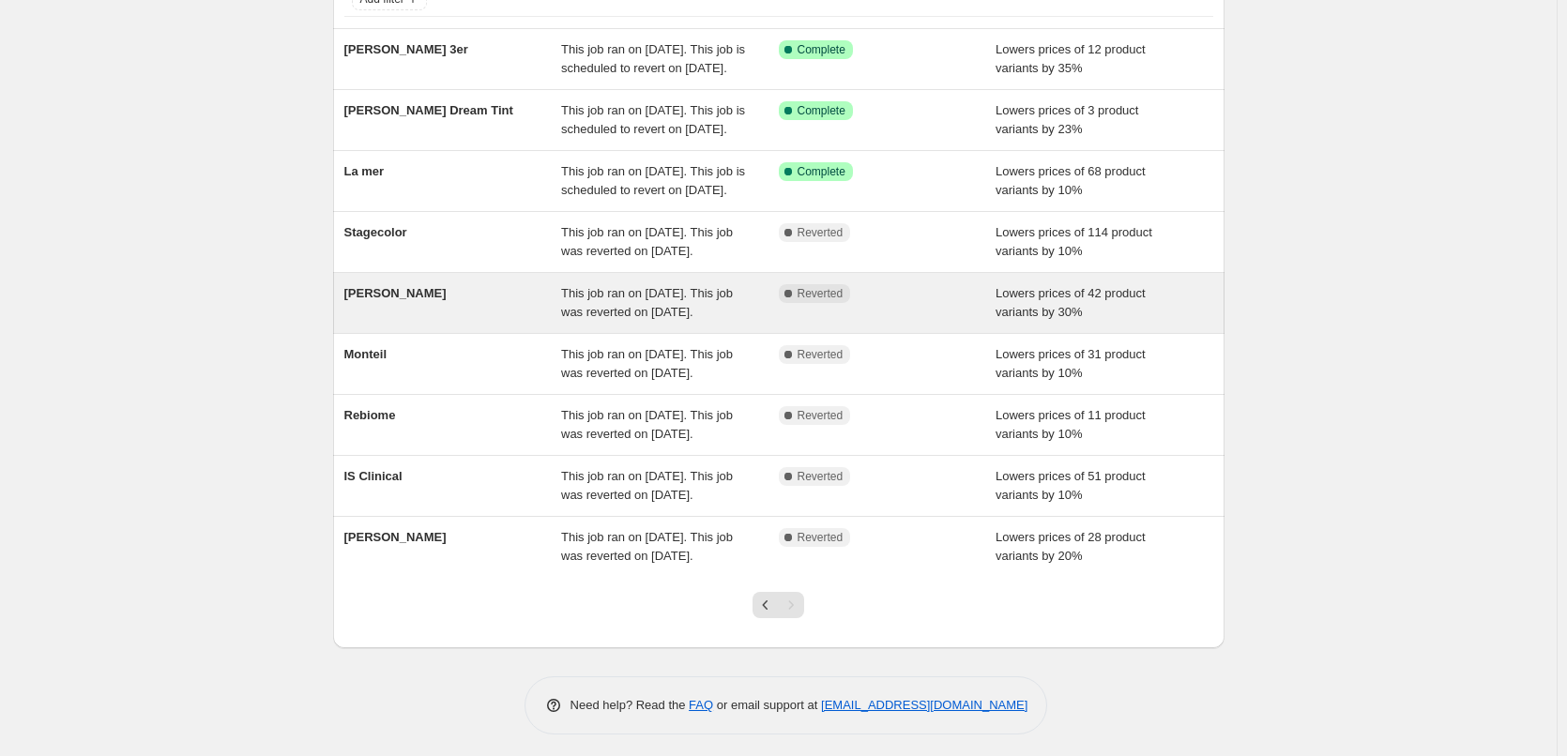
scroll to position [262, 0]
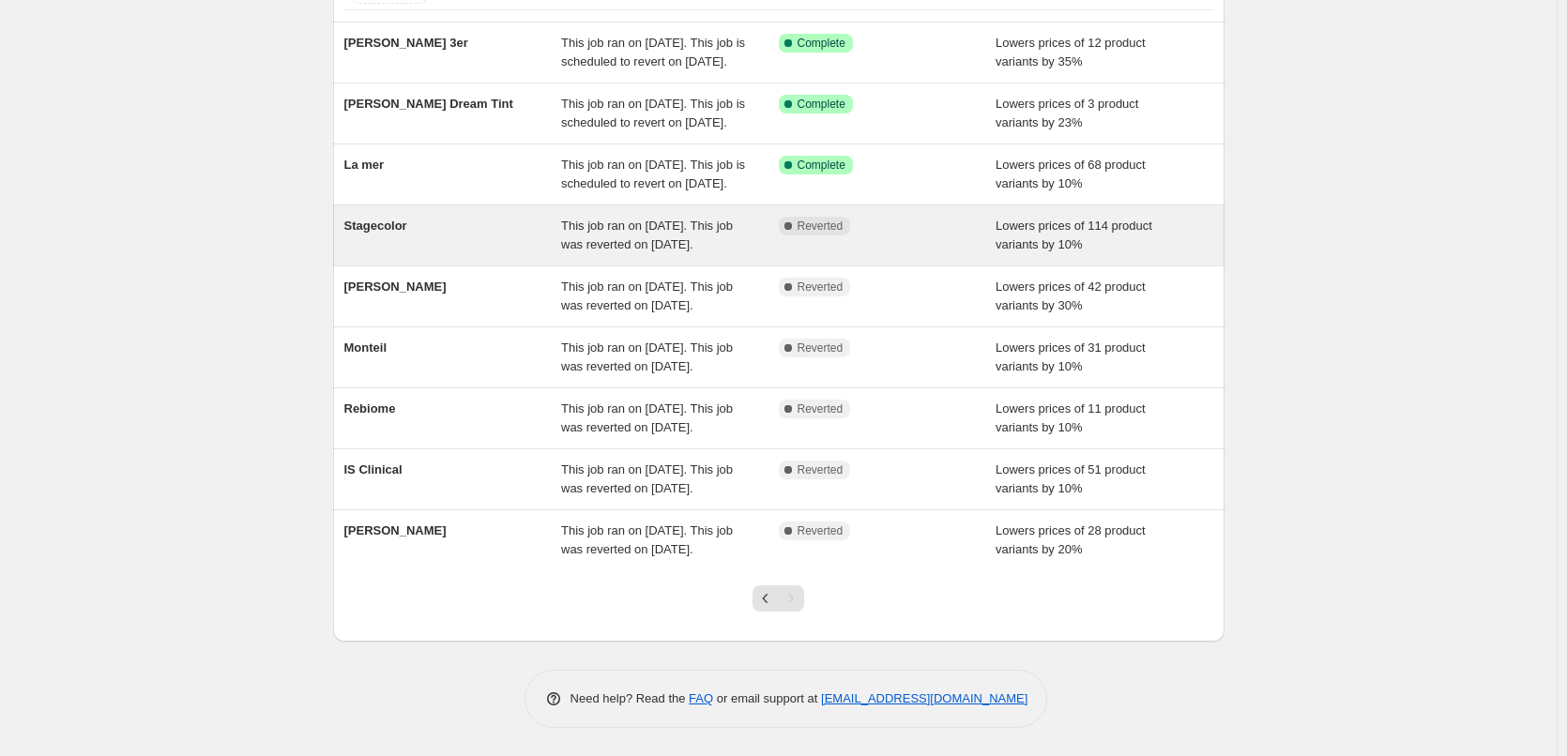
click at [665, 219] on span "This job ran on [DATE]. This job was reverted on [DATE]." at bounding box center [647, 235] width 172 height 33
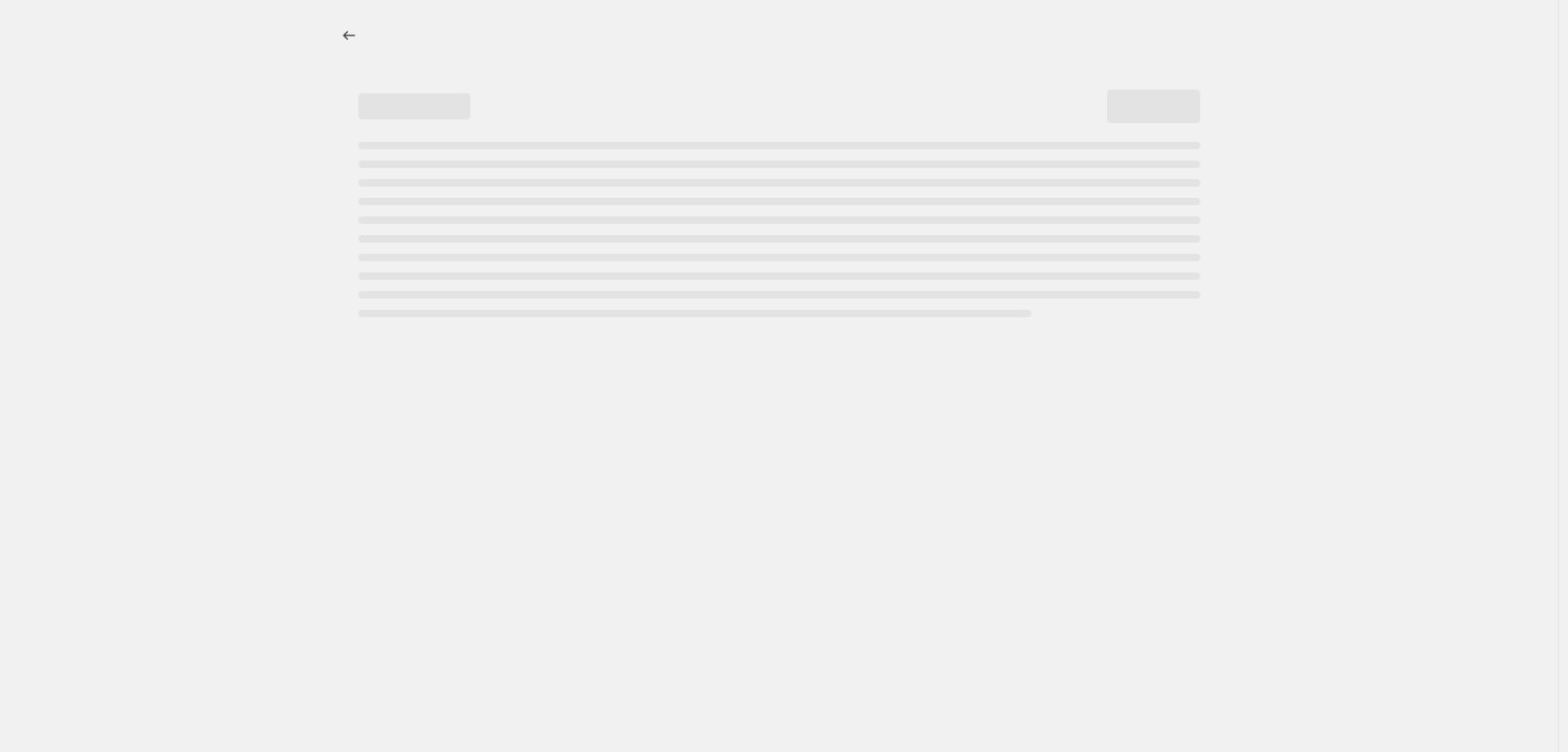
select select "percentage"
select select "vendor"
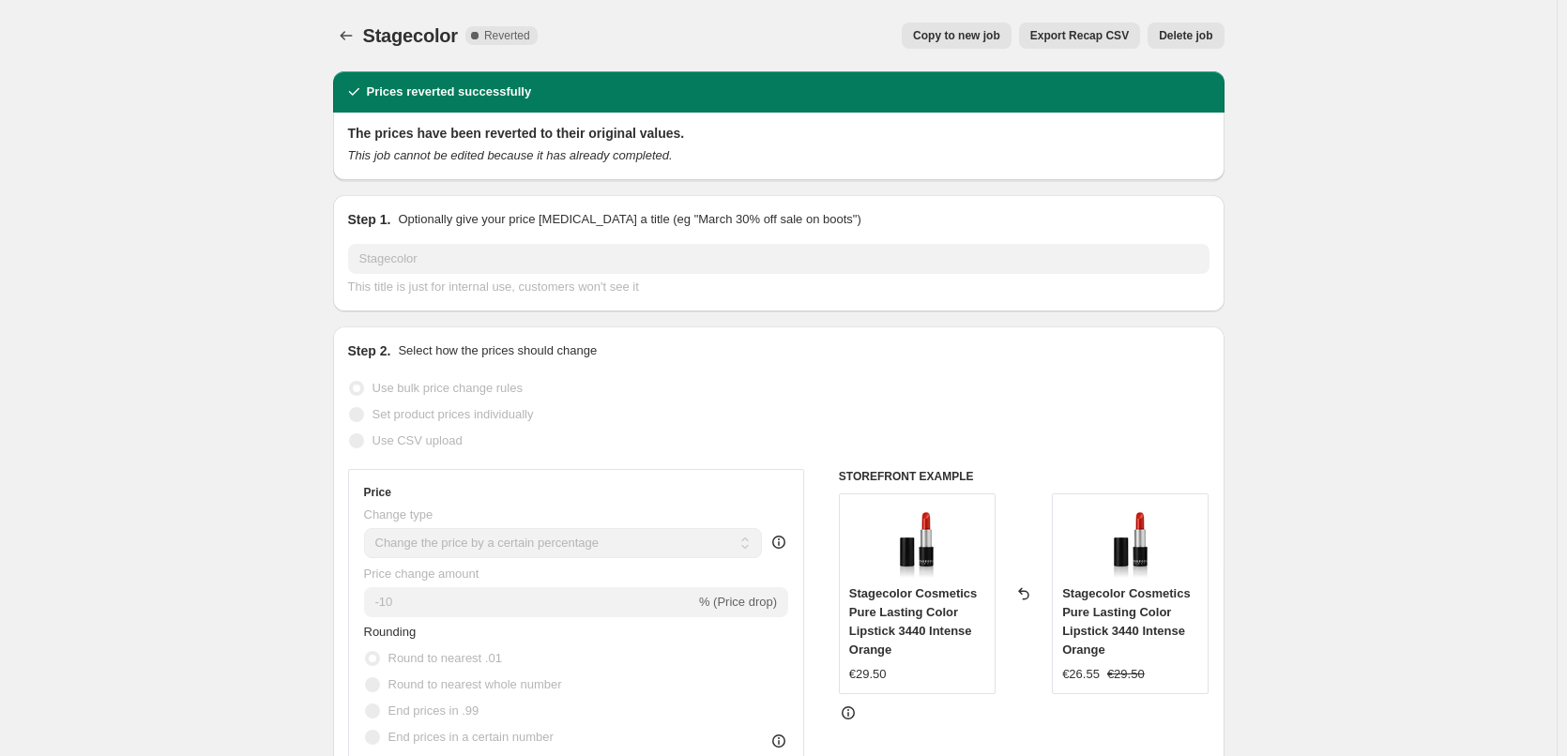
click at [1178, 43] on button "Delete job" at bounding box center [1186, 36] width 76 height 26
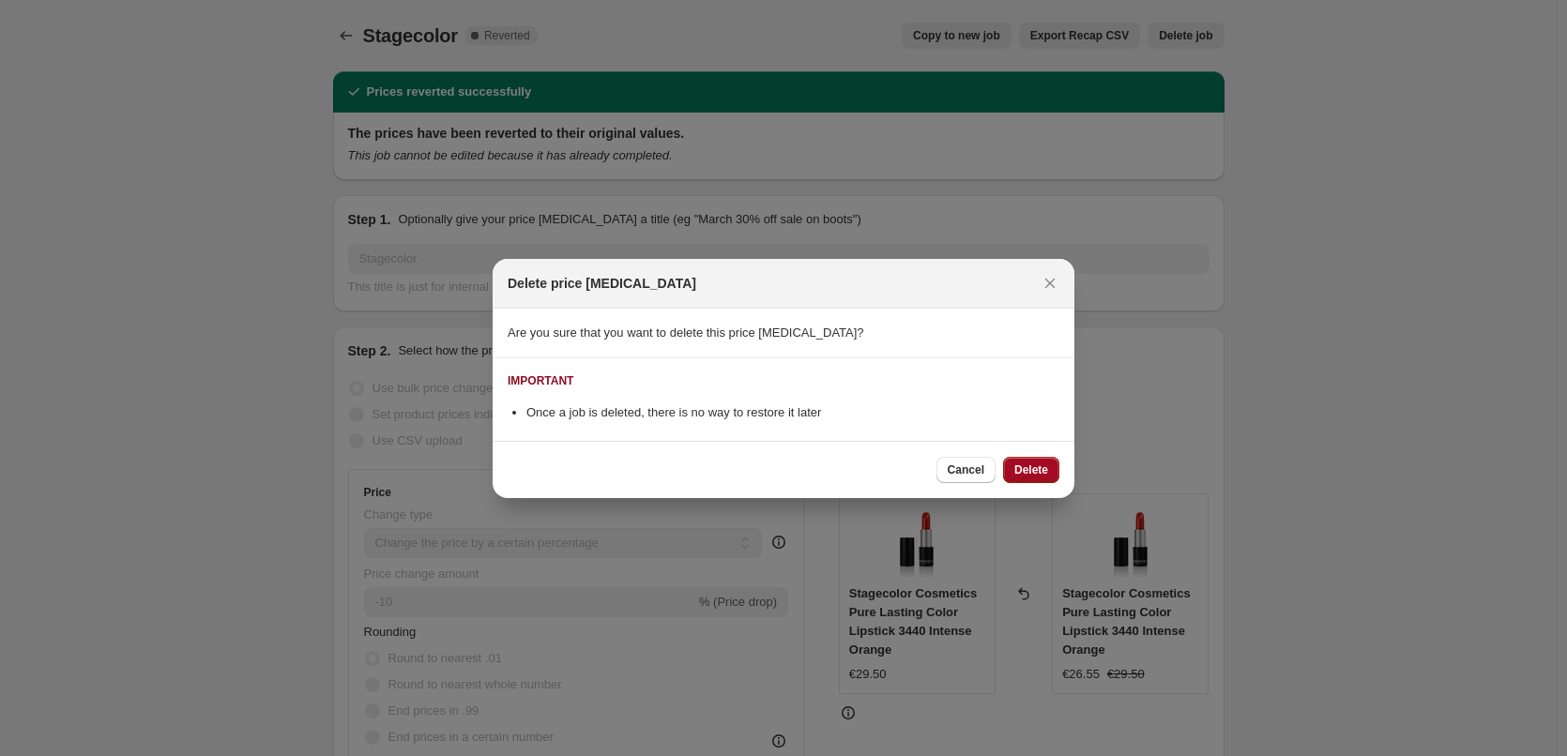
click at [1040, 467] on span "Delete" at bounding box center [1031, 470] width 34 height 15
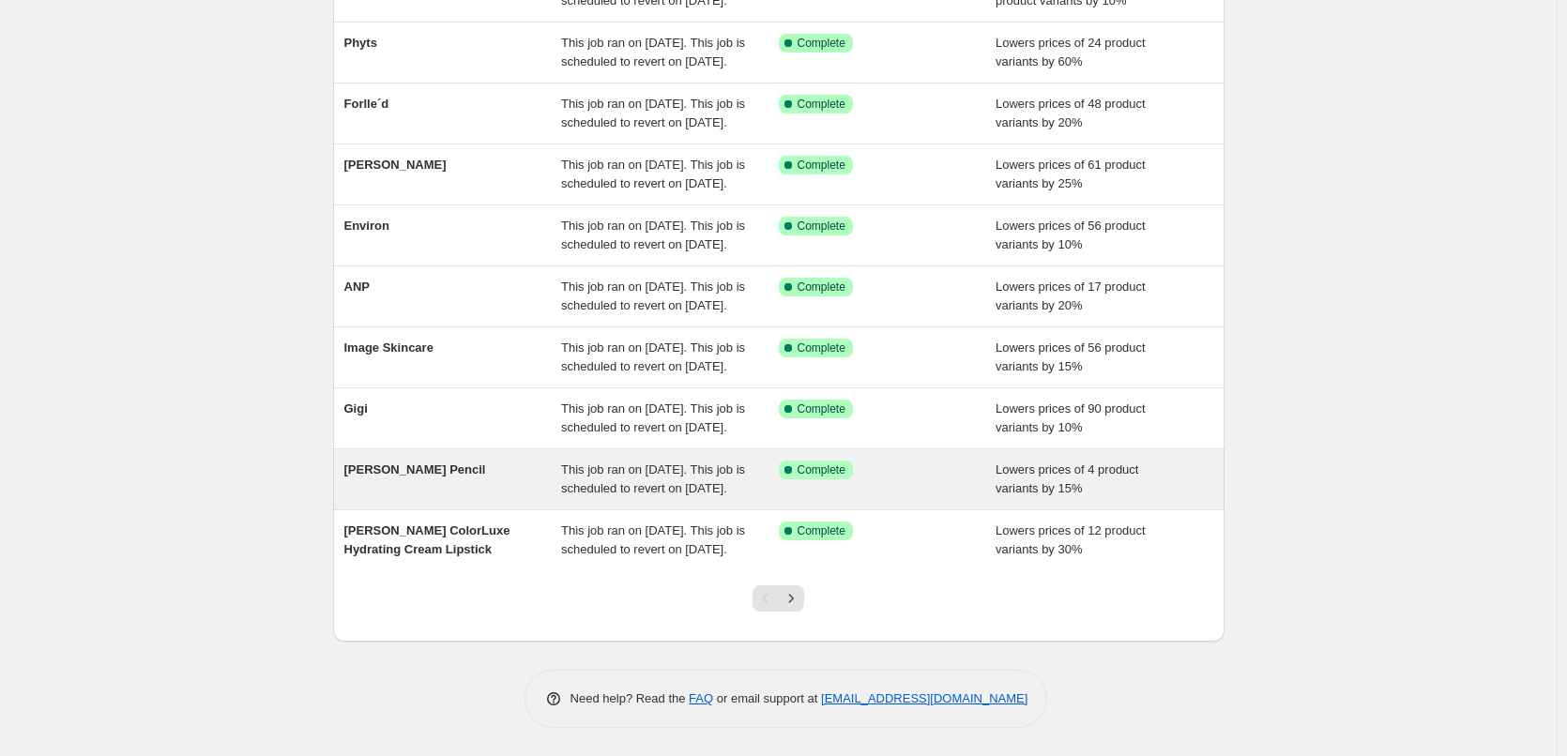
scroll to position [398, 0]
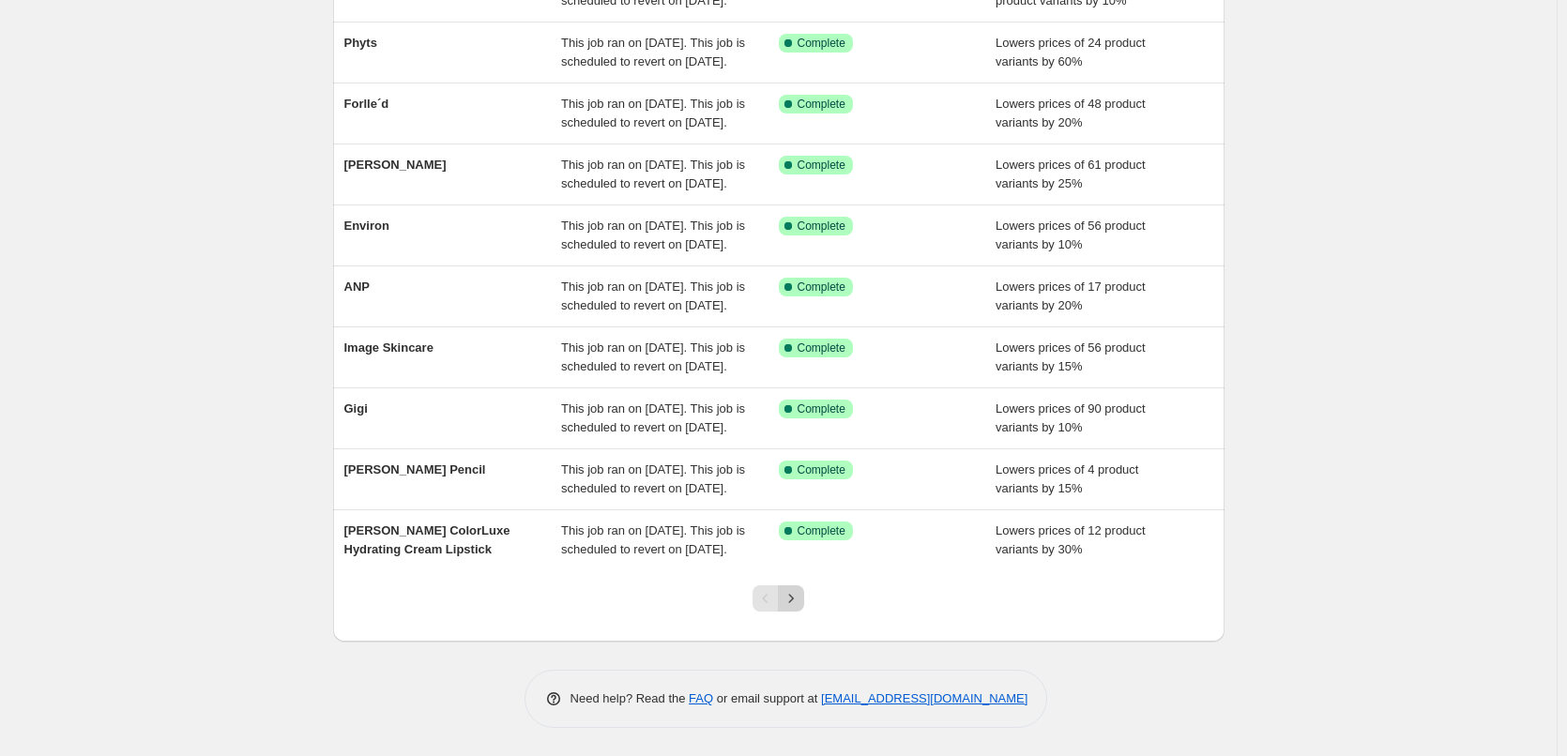
click at [794, 602] on icon "Next" at bounding box center [791, 598] width 5 height 8
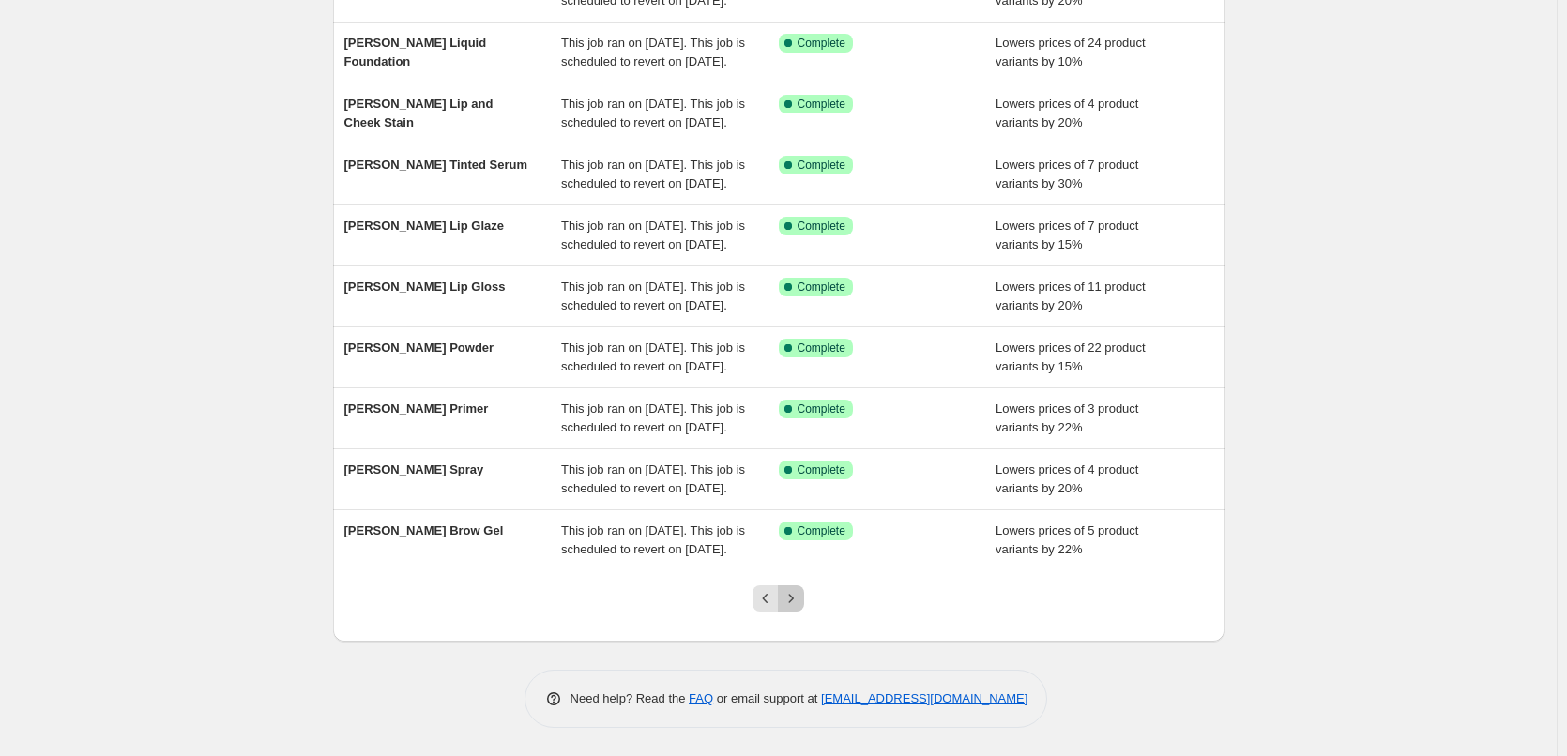
click at [800, 600] on icon "Next" at bounding box center [791, 598] width 19 height 19
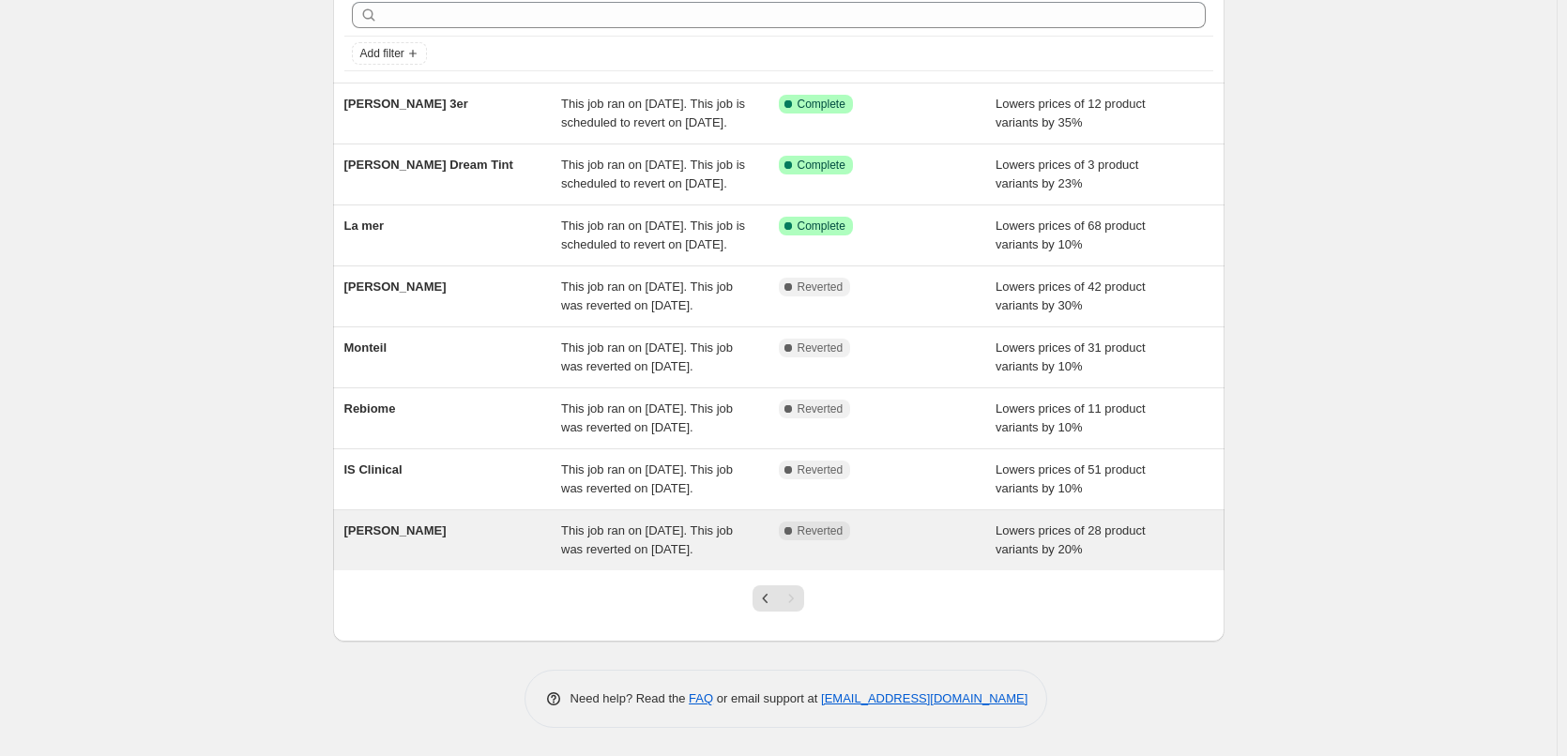
scroll to position [182, 0]
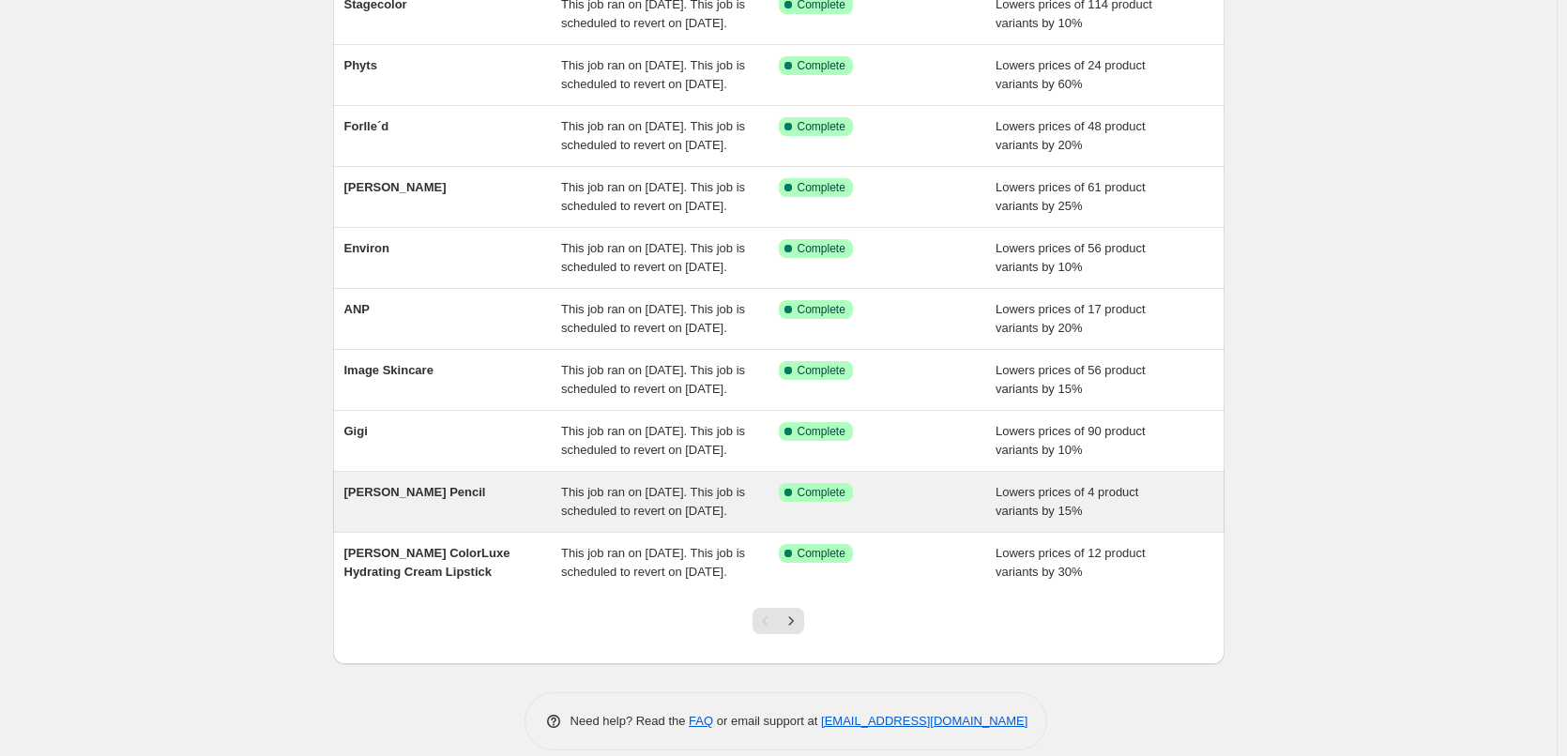
scroll to position [398, 0]
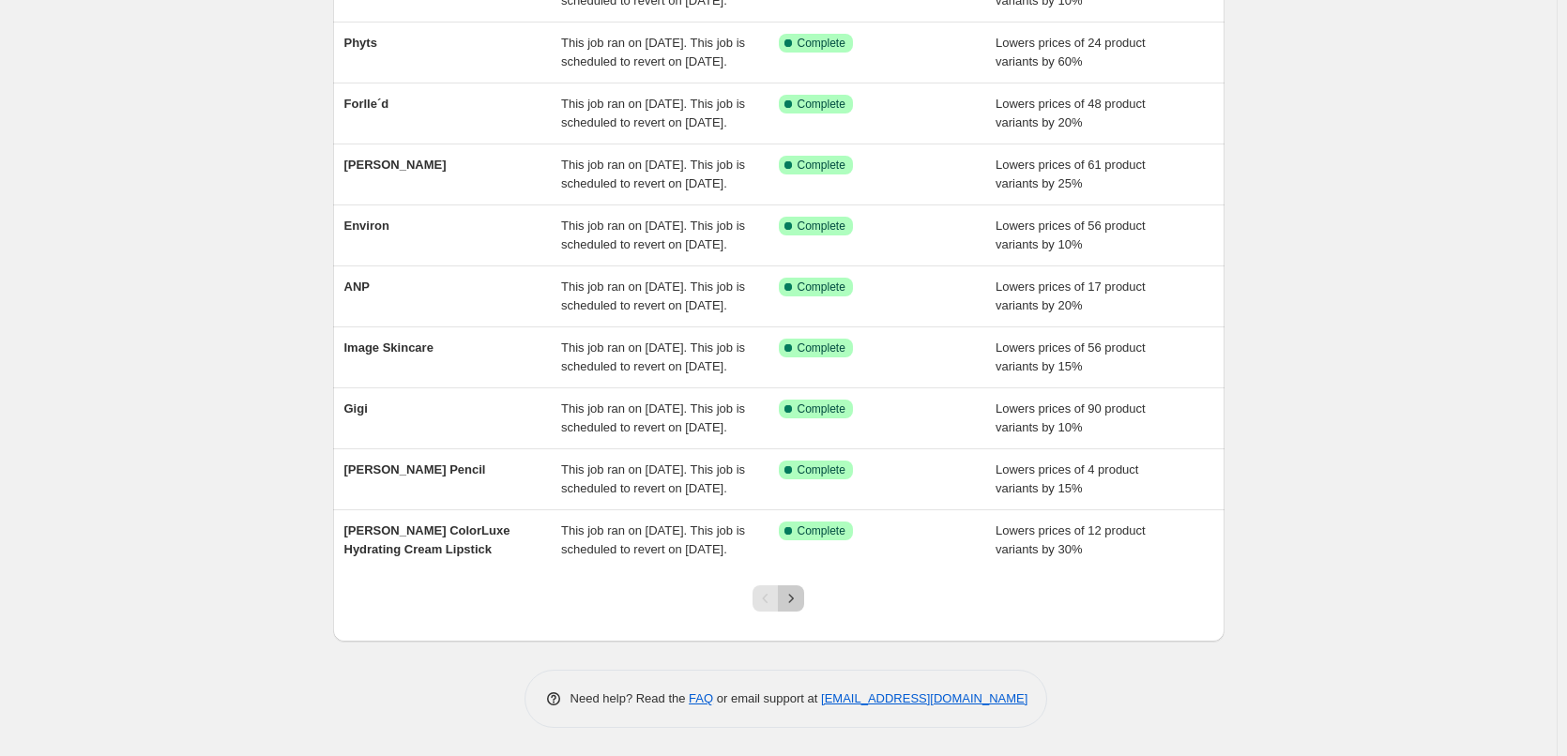
click at [799, 607] on icon "Next" at bounding box center [791, 598] width 19 height 19
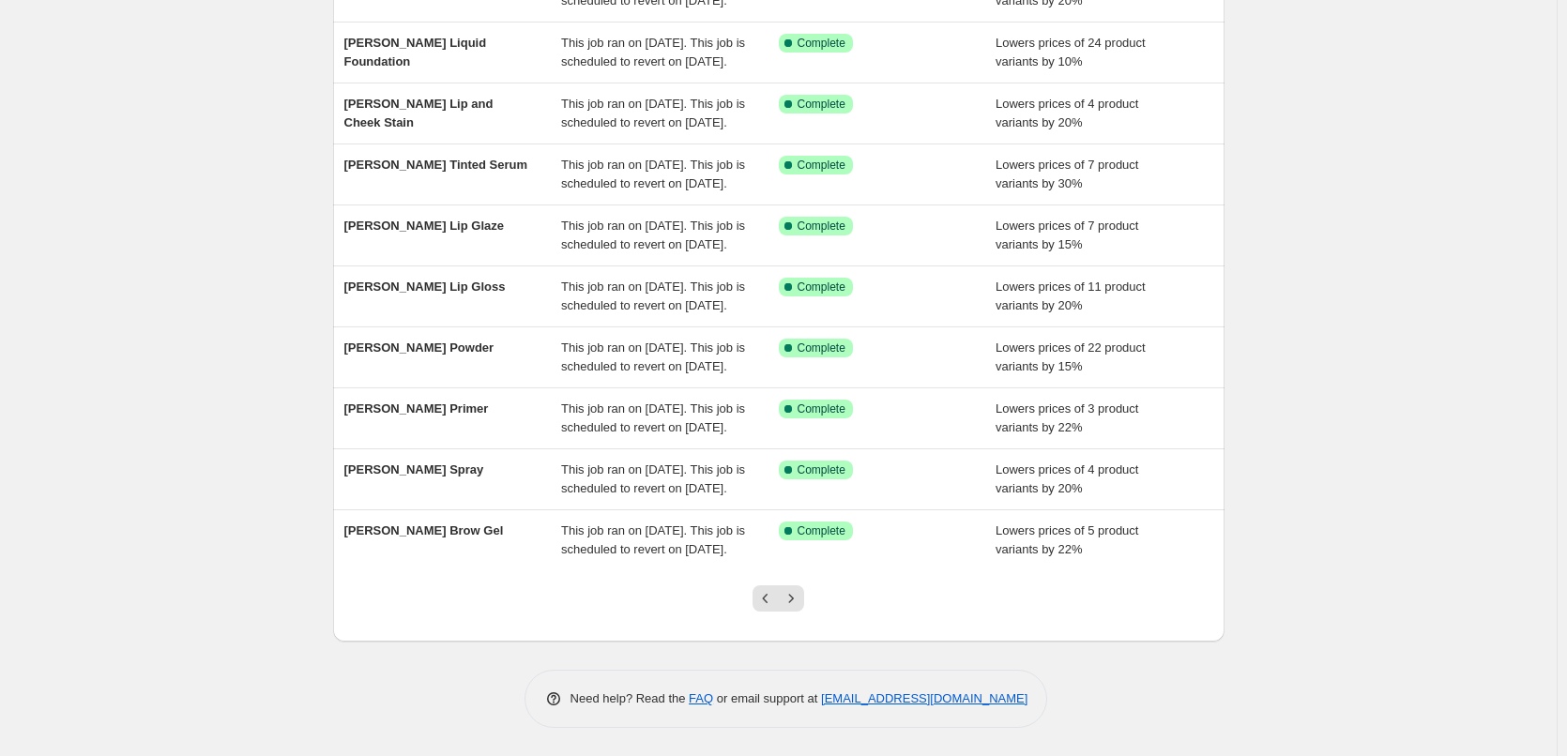
click at [799, 607] on icon "Next" at bounding box center [791, 598] width 19 height 19
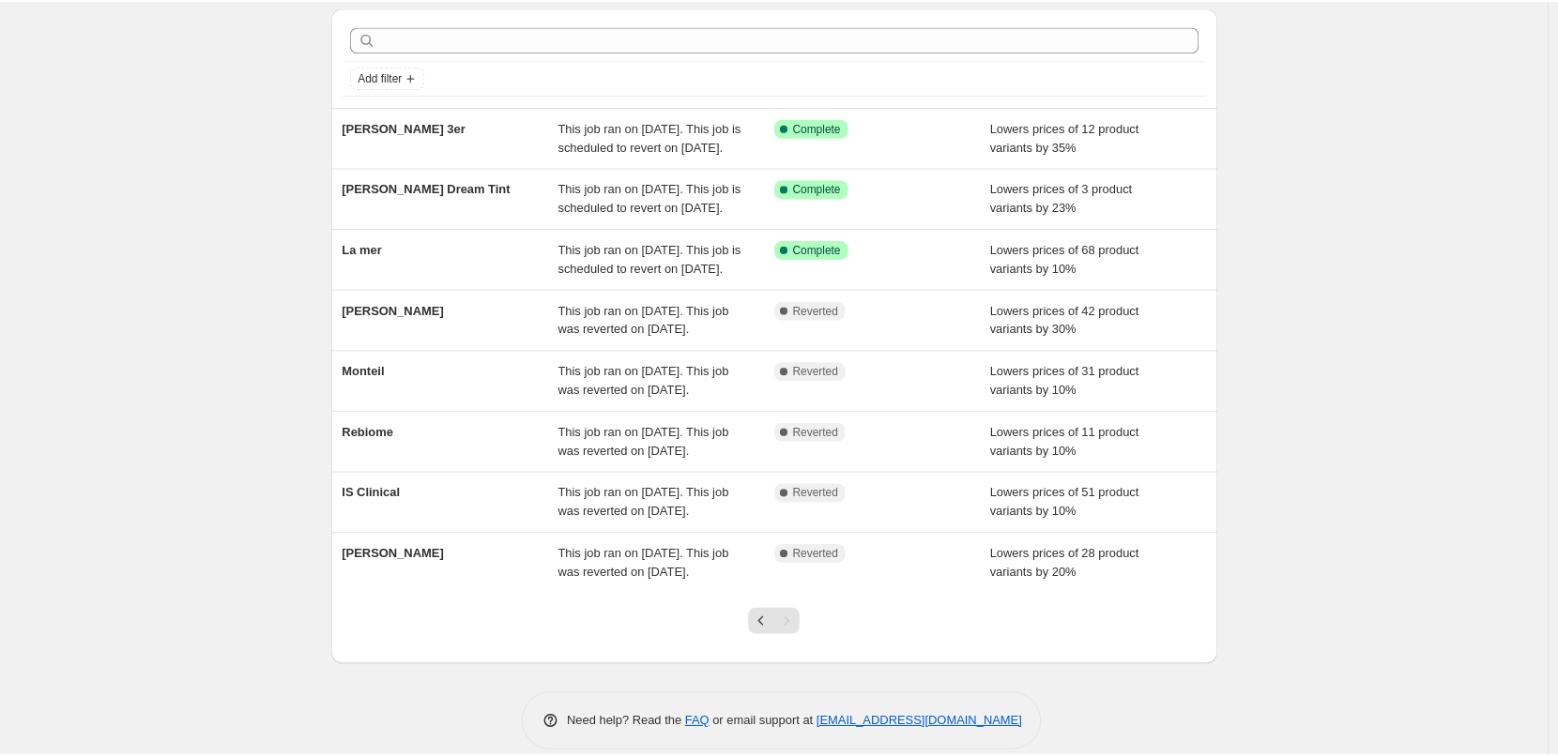
scroll to position [94, 0]
